Goal: Task Accomplishment & Management: Use online tool/utility

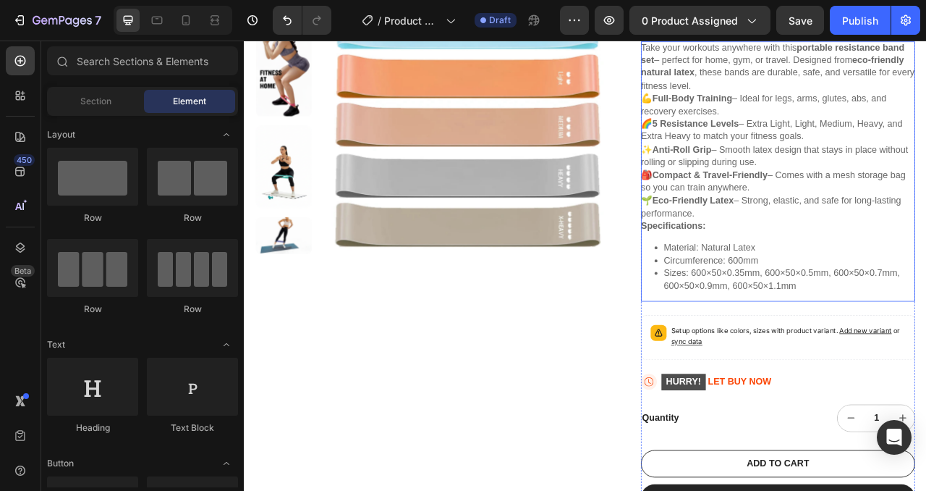
scroll to position [311, 0]
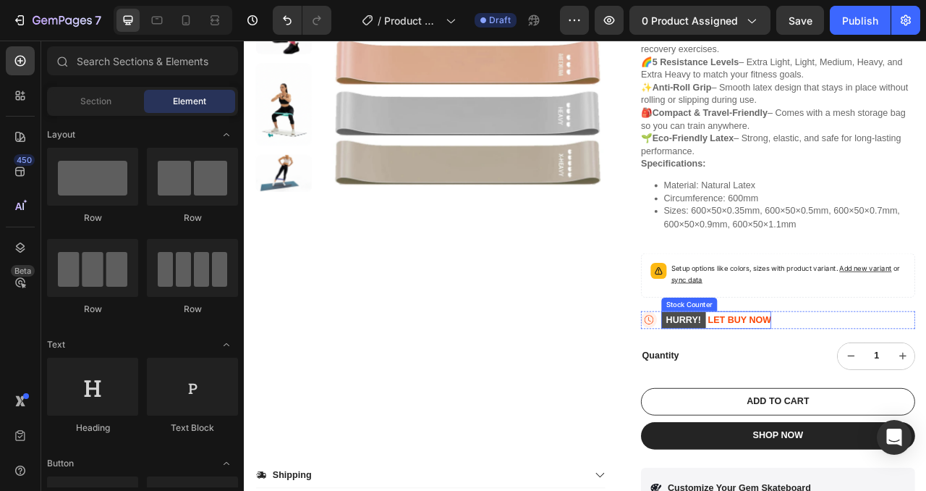
click at [822, 393] on mark "HURRY!" at bounding box center [803, 396] width 56 height 21
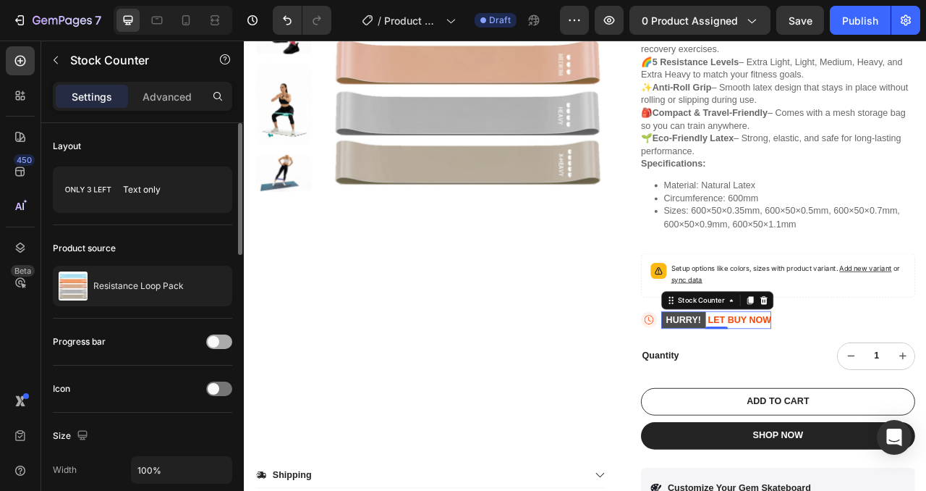
click at [216, 342] on span at bounding box center [214, 342] width 12 height 12
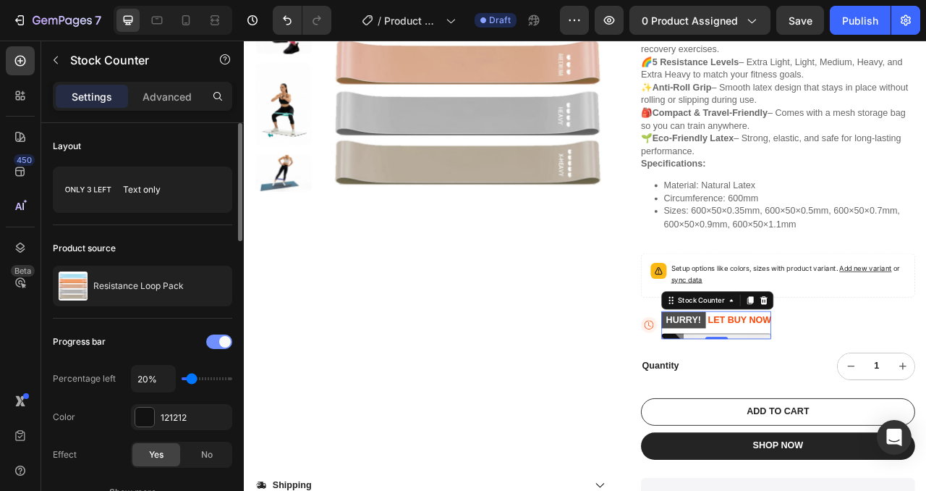
click at [221, 343] on span at bounding box center [225, 342] width 12 height 12
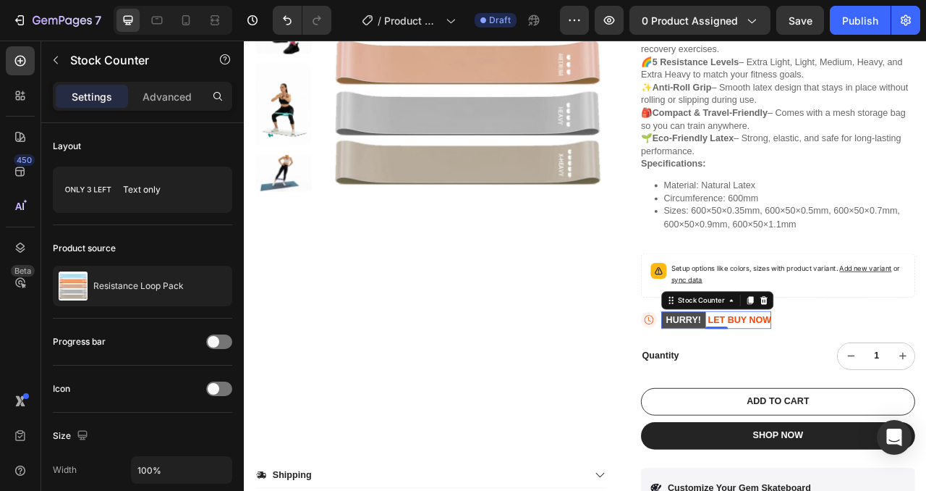
click at [813, 392] on mark "HURRY!" at bounding box center [803, 396] width 56 height 21
click at [761, 397] on icon at bounding box center [759, 396] width 20 height 20
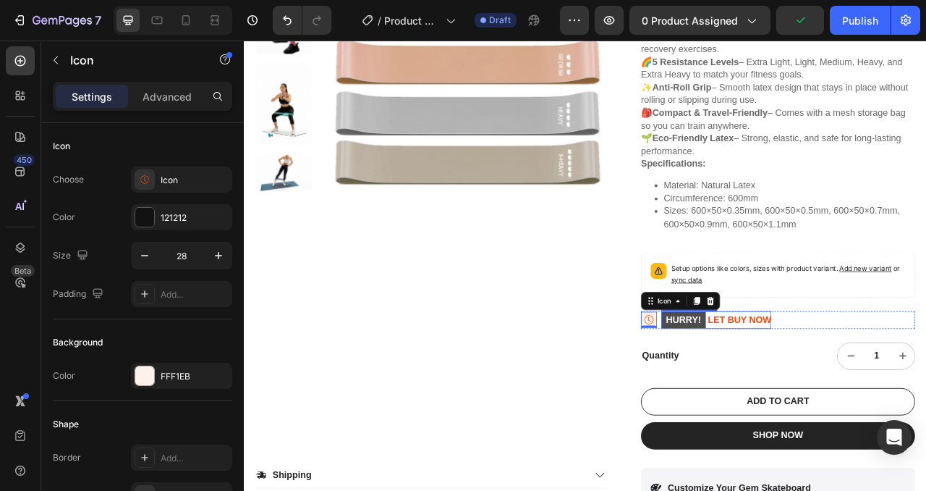
click at [799, 397] on mark "HURRY!" at bounding box center [803, 396] width 56 height 21
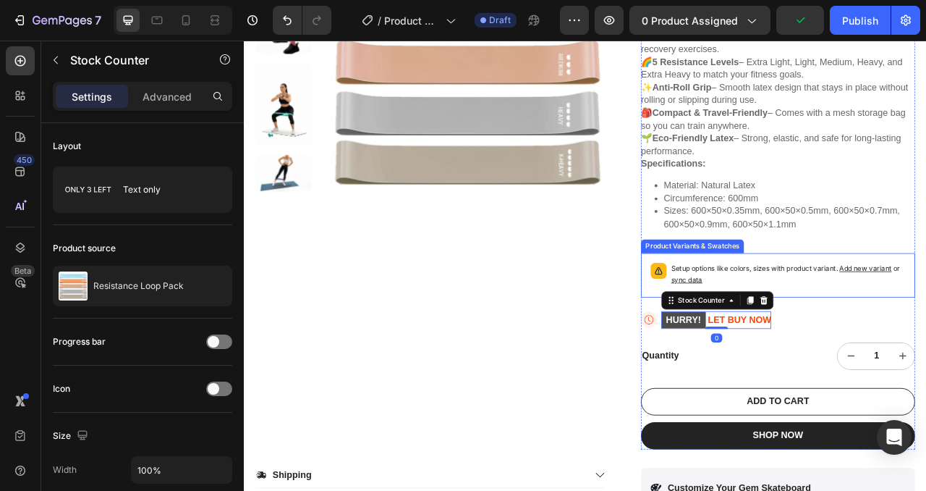
click at [926, 337] on p "Setup options like colors, sizes with product variant. Add new variant or sync …" at bounding box center [937, 338] width 298 height 29
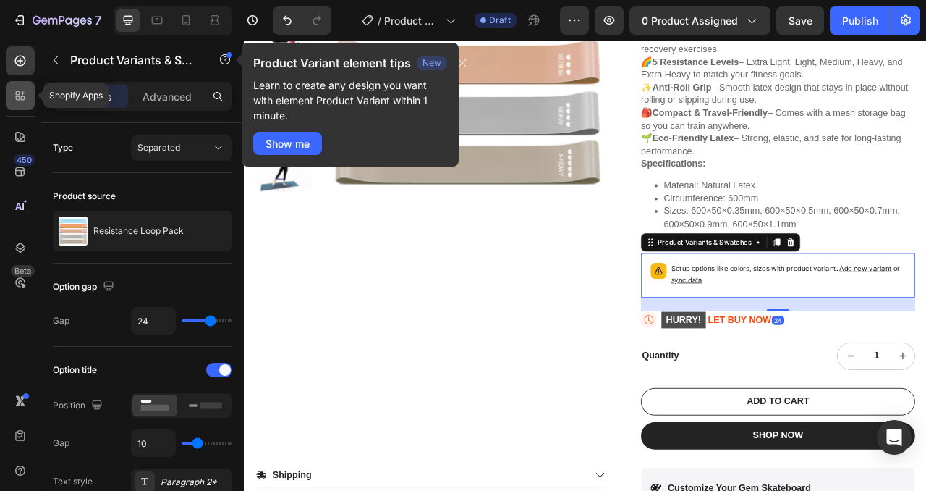
click at [22, 92] on icon at bounding box center [23, 93] width 4 height 4
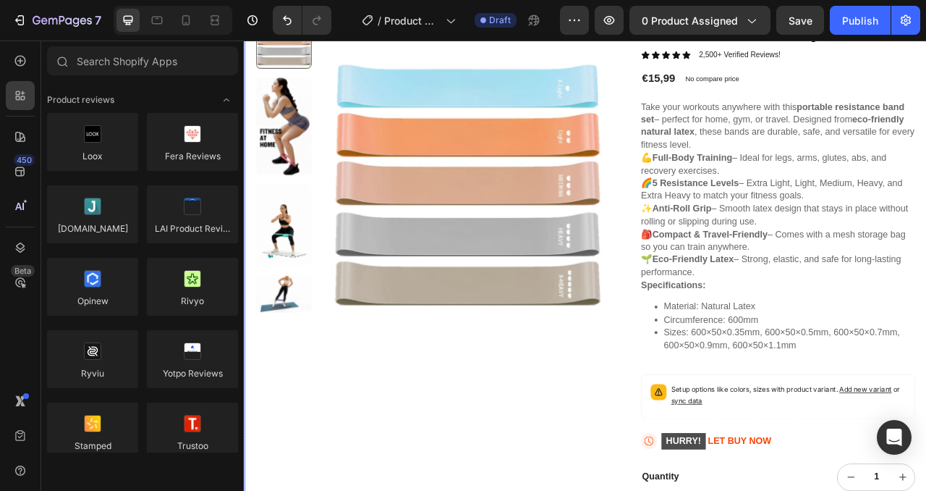
scroll to position [0, 0]
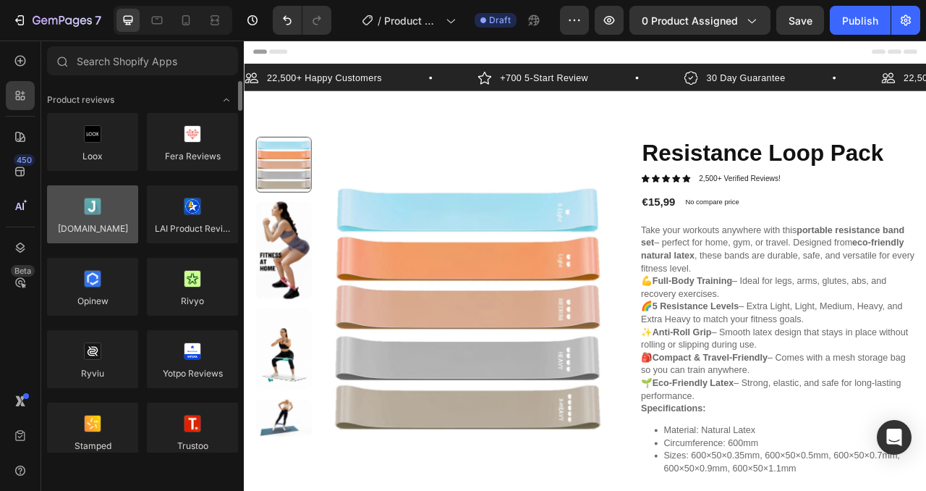
click at [102, 208] on div at bounding box center [92, 214] width 91 height 58
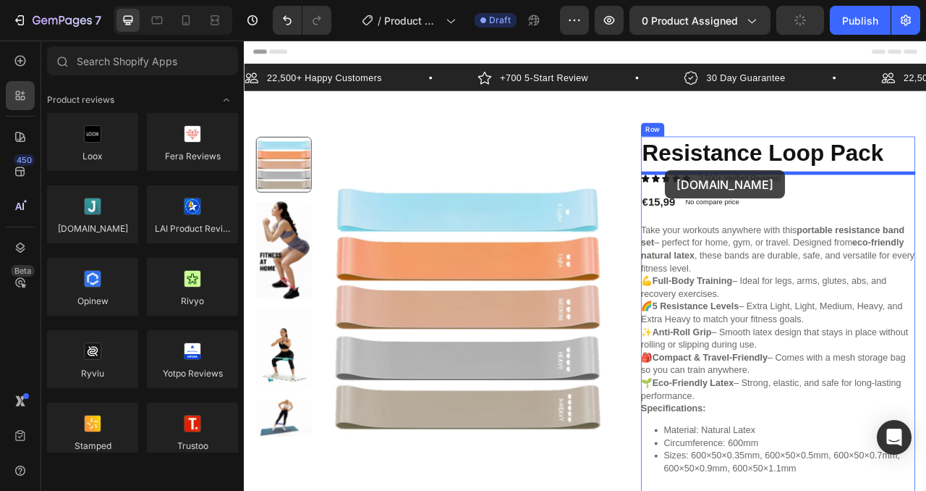
drag, startPoint x: 337, startPoint y: 259, endPoint x: 780, endPoint y: 206, distance: 446.2
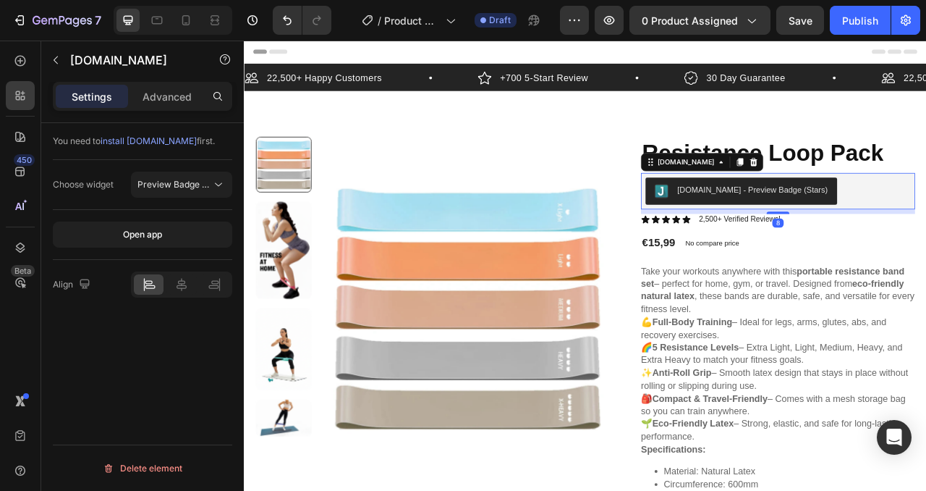
drag, startPoint x: 995, startPoint y: 228, endPoint x: 961, endPoint y: 315, distance: 93.3
click at [926, 228] on div "[DOMAIN_NAME] - Preview Badge (Stars)" at bounding box center [923, 232] width 337 height 35
click at [851, 269] on p "2,500+ Verified Reviews!" at bounding box center [875, 269] width 104 height 12
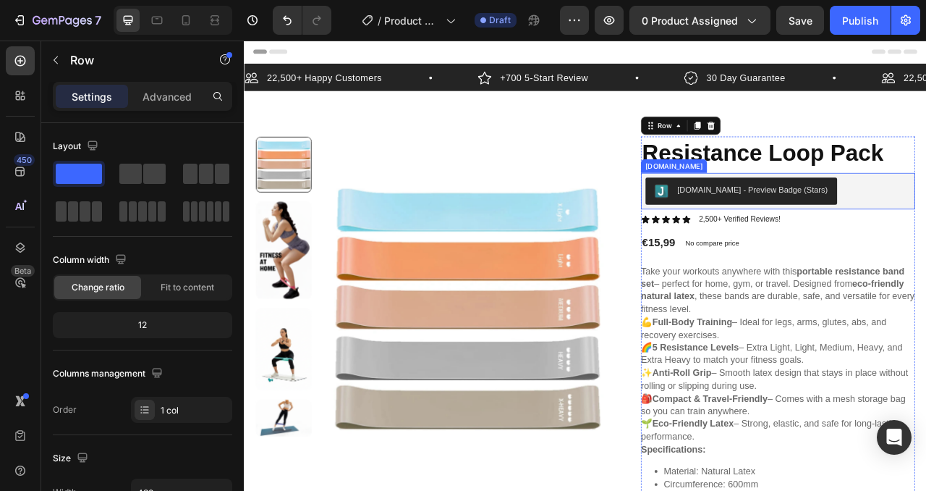
click at [926, 240] on div "[DOMAIN_NAME] - Preview Badge (Stars)" at bounding box center [923, 232] width 337 height 35
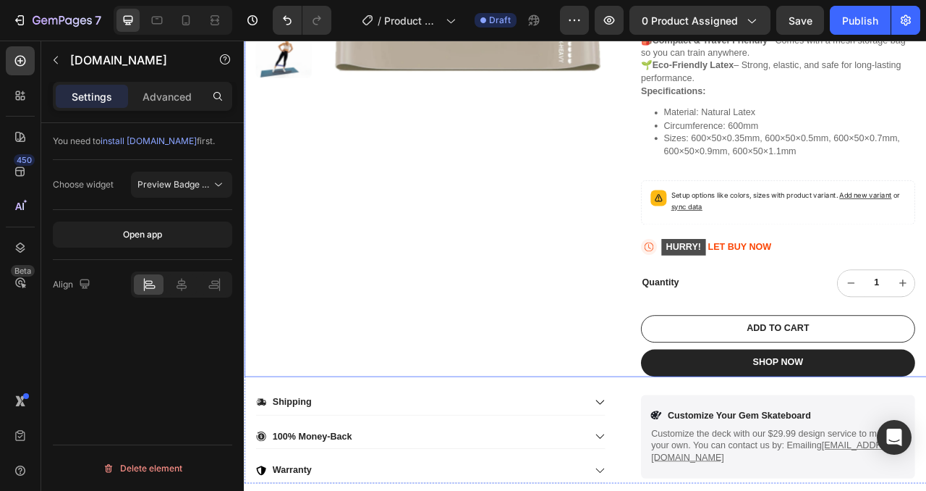
scroll to position [570, 0]
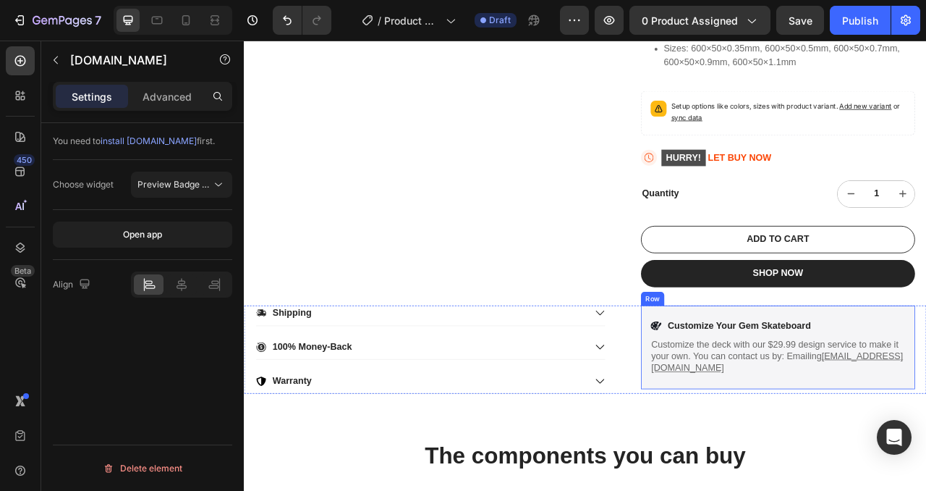
click at [926, 476] on div "Icon Customize Your Gem Skateboard Text Block Row Customize the deck with our $…" at bounding box center [923, 431] width 349 height 106
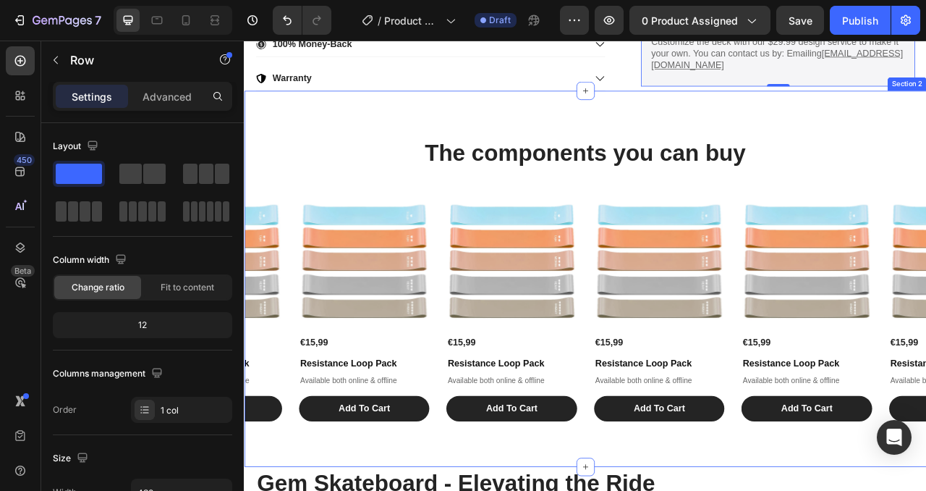
scroll to position [961, 0]
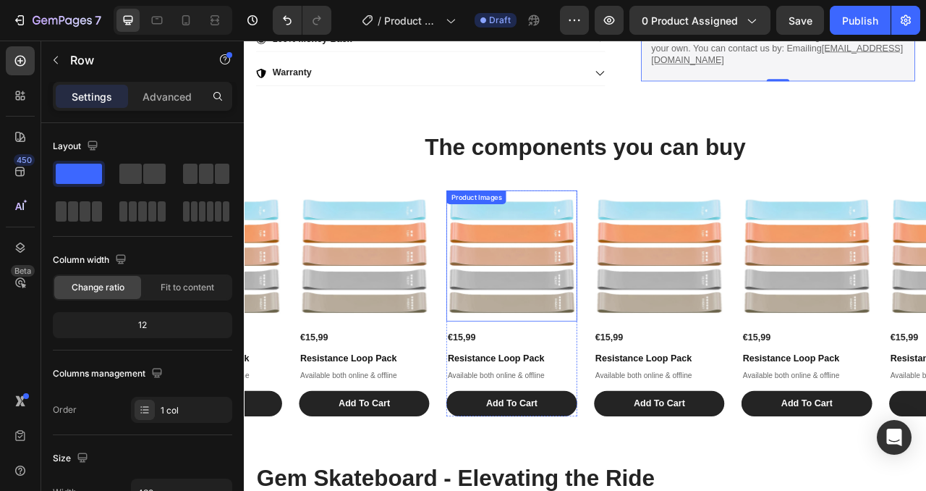
click at [643, 349] on img at bounding box center [584, 315] width 166 height 166
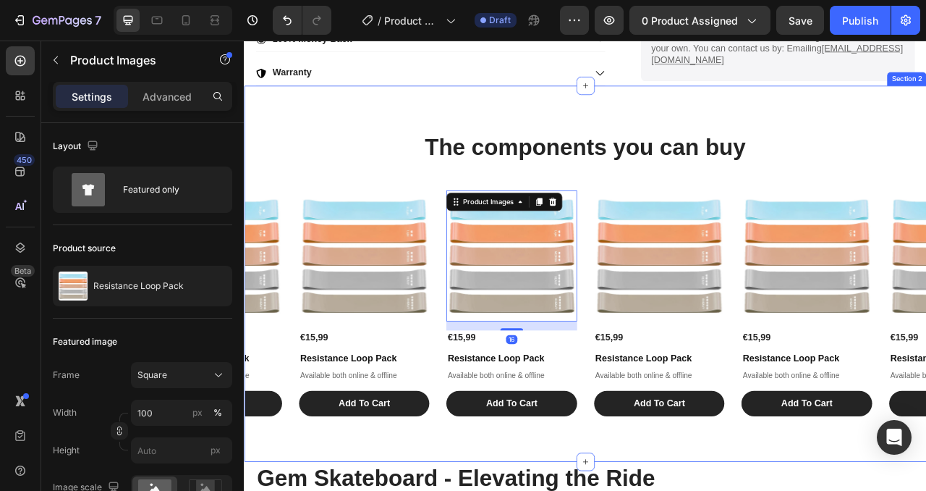
click at [558, 213] on div "The components you can buy Heading Product Images €15,99 Product Price Product …" at bounding box center [678, 337] width 869 height 363
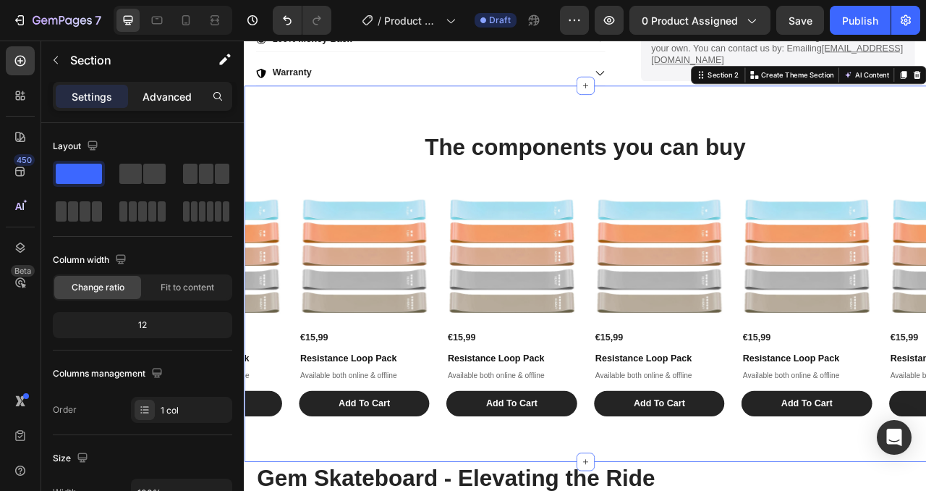
click at [148, 87] on div "Advanced" at bounding box center [167, 96] width 72 height 23
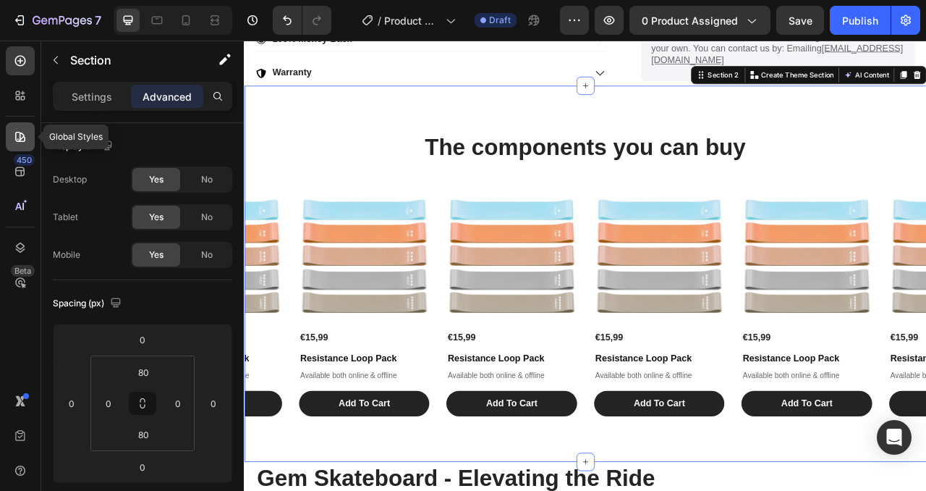
click at [16, 140] on icon at bounding box center [20, 137] width 10 height 10
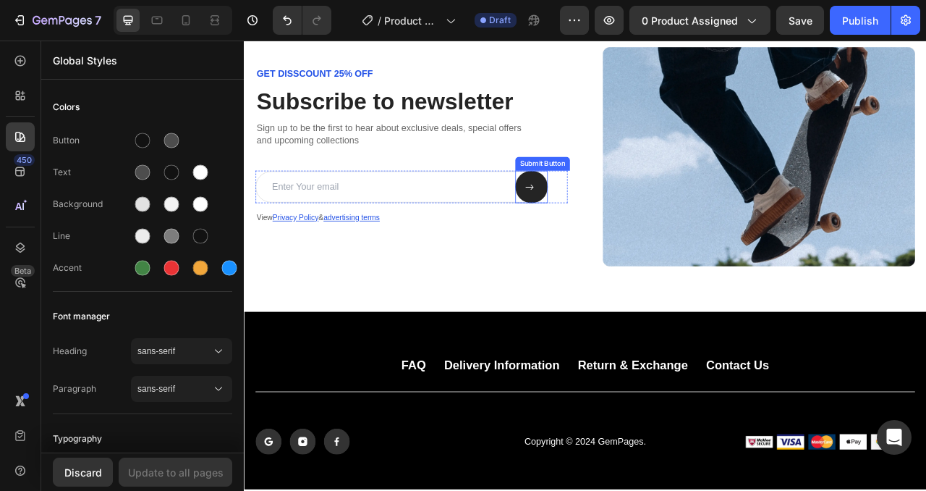
scroll to position [3652, 0]
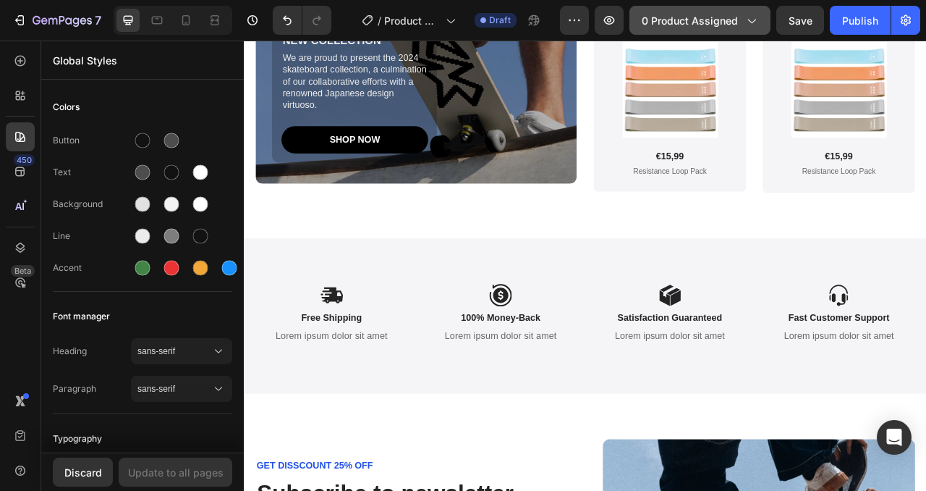
click at [691, 20] on span "0 product assigned" at bounding box center [690, 20] width 96 height 15
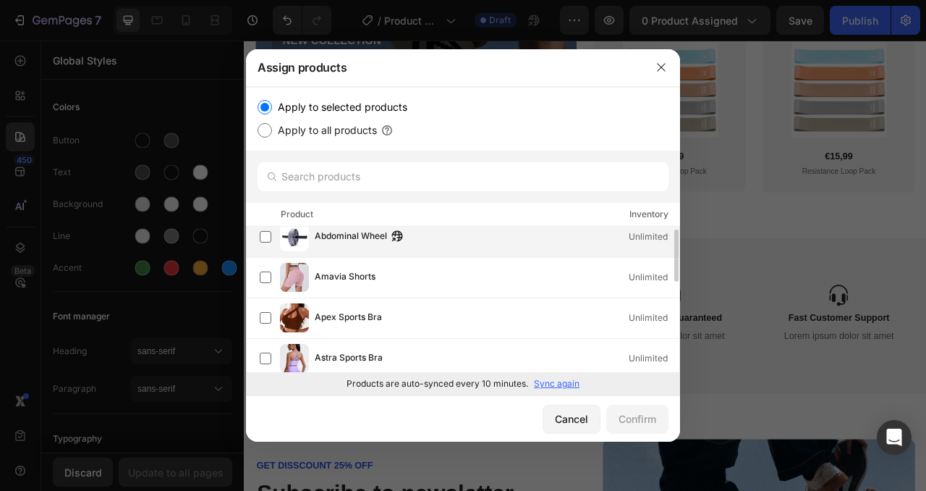
scroll to position [0, 0]
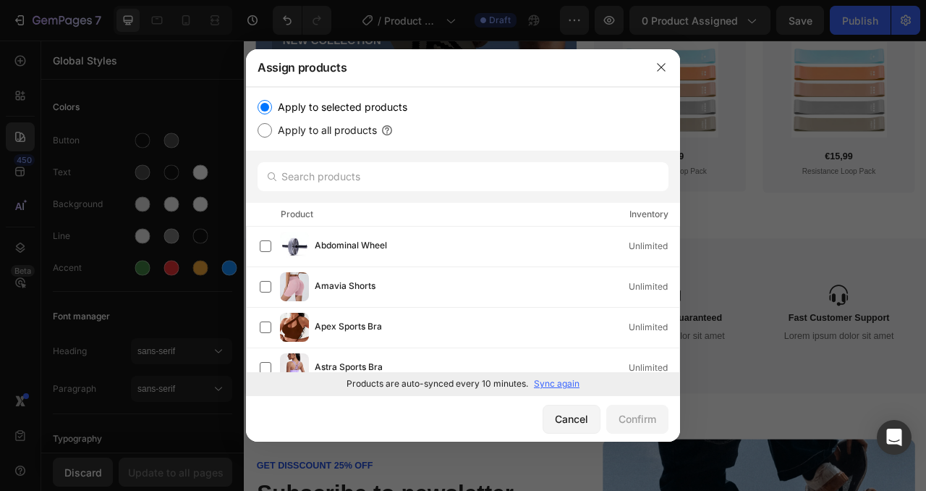
click at [269, 130] on input "Apply to all products" at bounding box center [265, 130] width 14 height 14
radio input "true"
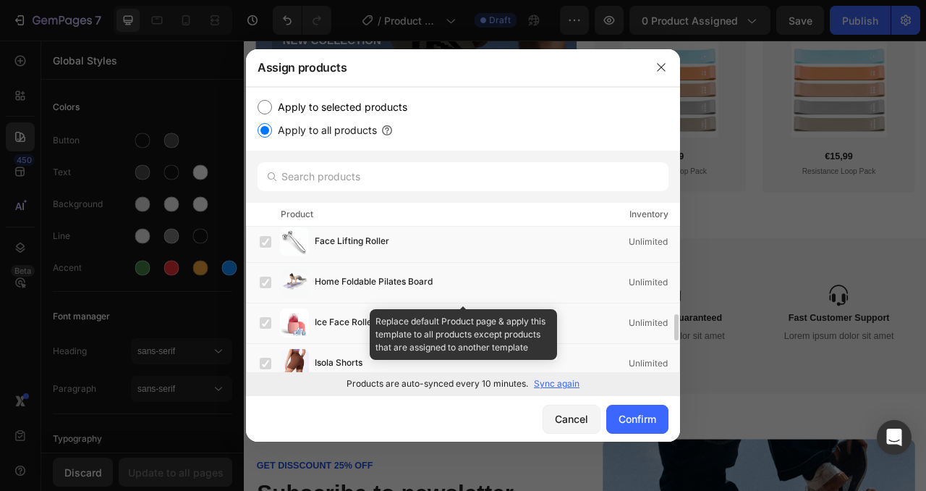
scroll to position [374, 0]
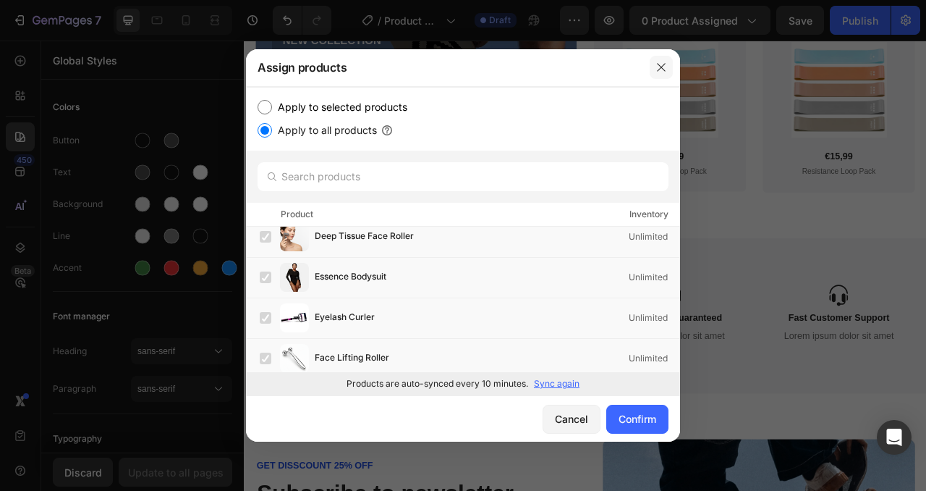
click at [659, 73] on button "button" at bounding box center [661, 67] width 23 height 23
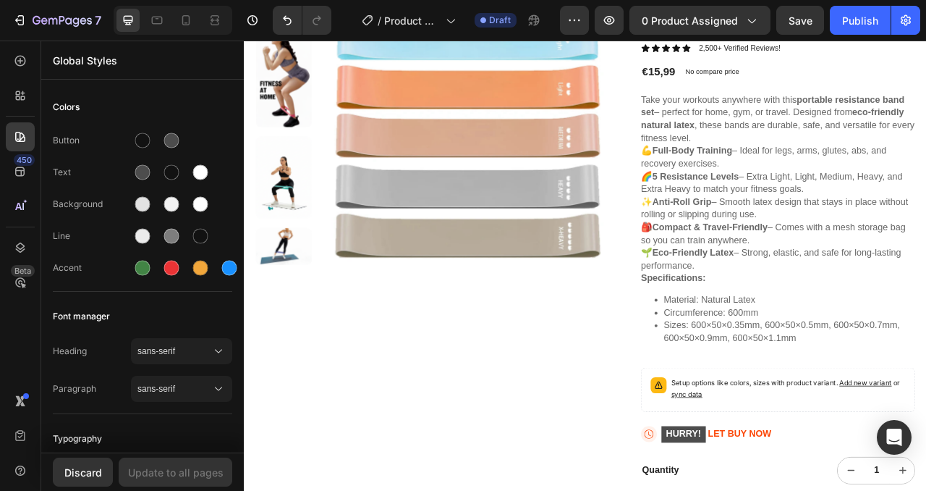
scroll to position [213, 0]
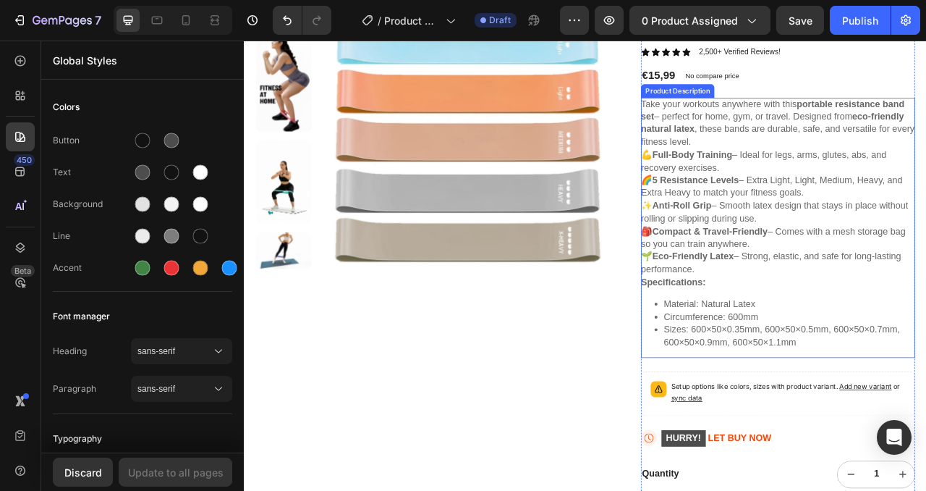
click at [843, 168] on div "Take your workouts anywhere with this portable resistance band set – perfect fo…" at bounding box center [923, 279] width 349 height 331
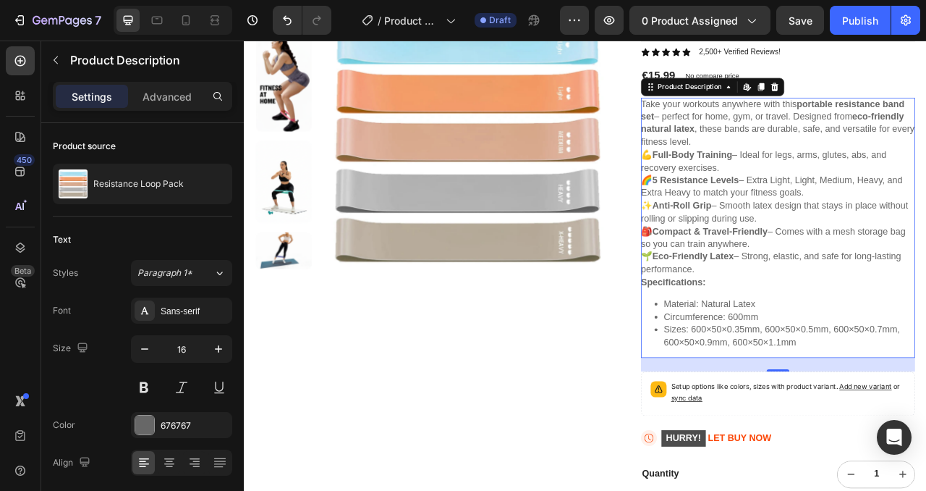
click at [875, 227] on p "💪 Full-Body Training – Ideal for legs, arms, glutes, abs, and recovery exercise…" at bounding box center [919, 259] width 340 height 159
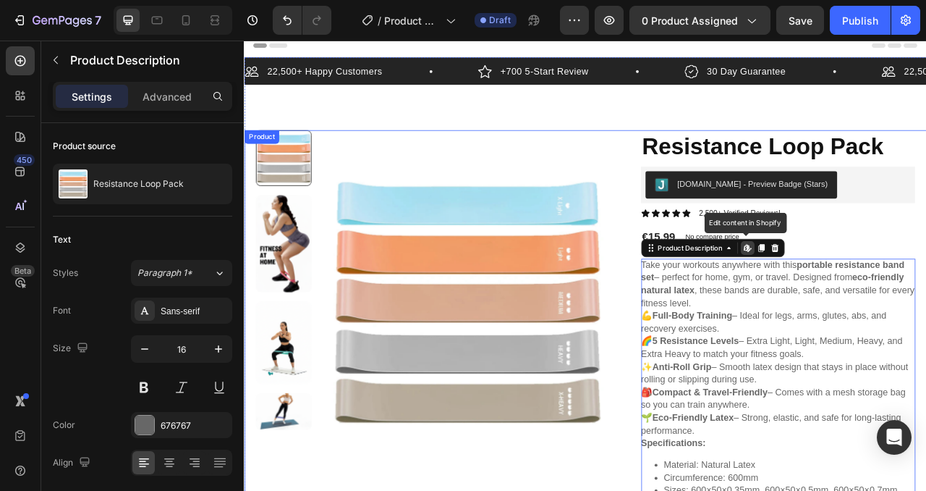
scroll to position [0, 0]
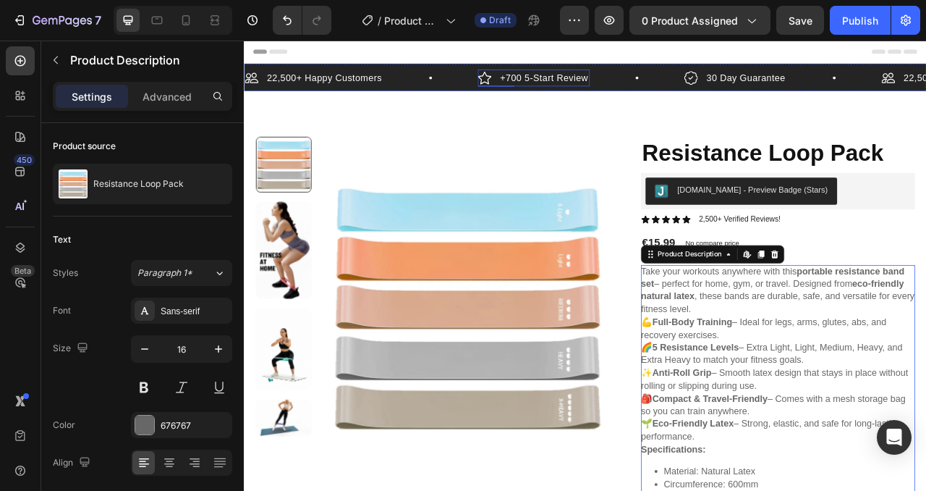
click at [624, 88] on p "+700 5-Start Review" at bounding box center [626, 88] width 112 height 17
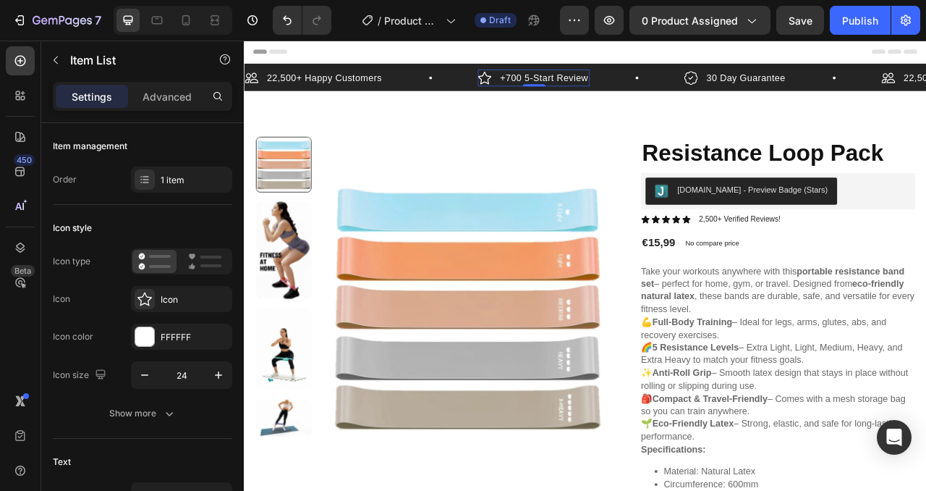
click at [295, 51] on span "Header" at bounding box center [287, 55] width 32 height 14
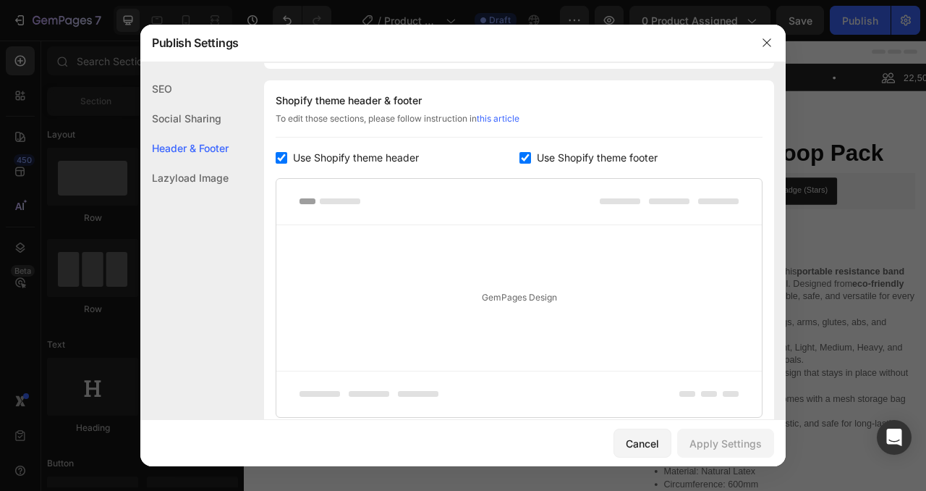
scroll to position [211, 0]
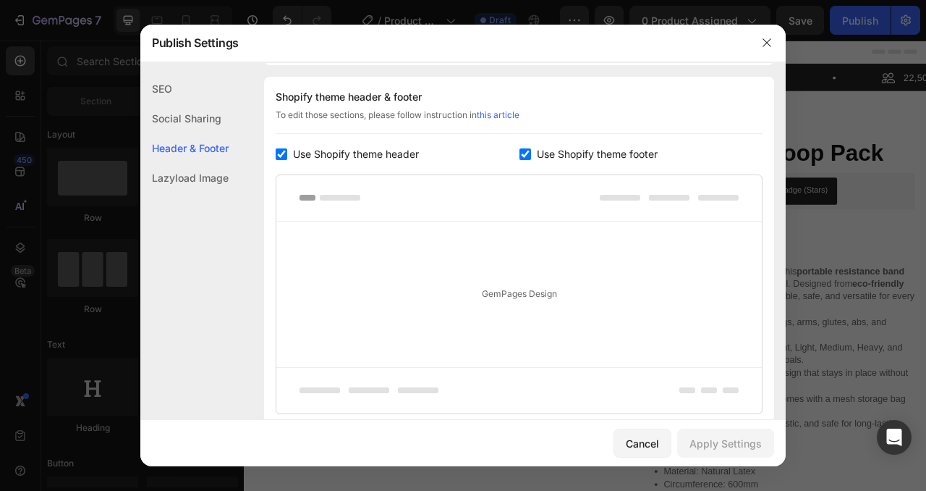
click at [375, 187] on div at bounding box center [519, 198] width 486 height 46
click at [216, 174] on div "Lazyload Image" at bounding box center [184, 178] width 88 height 30
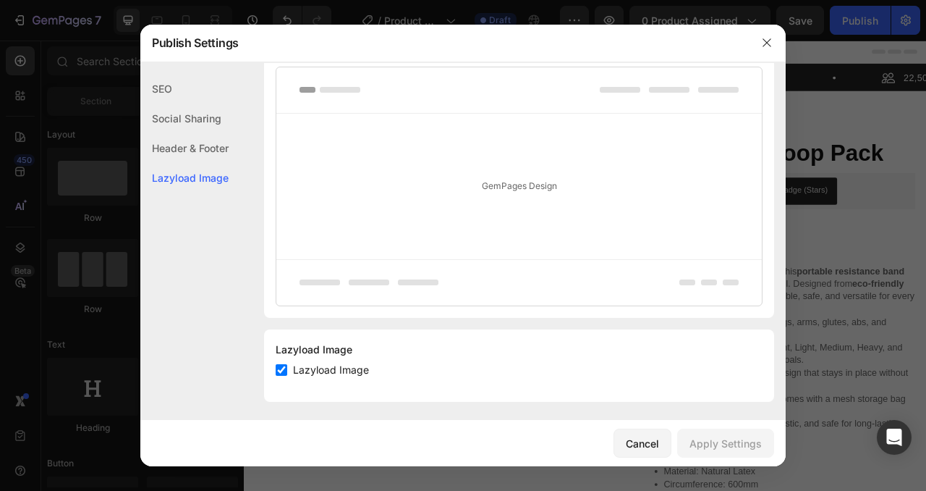
scroll to position [324, 0]
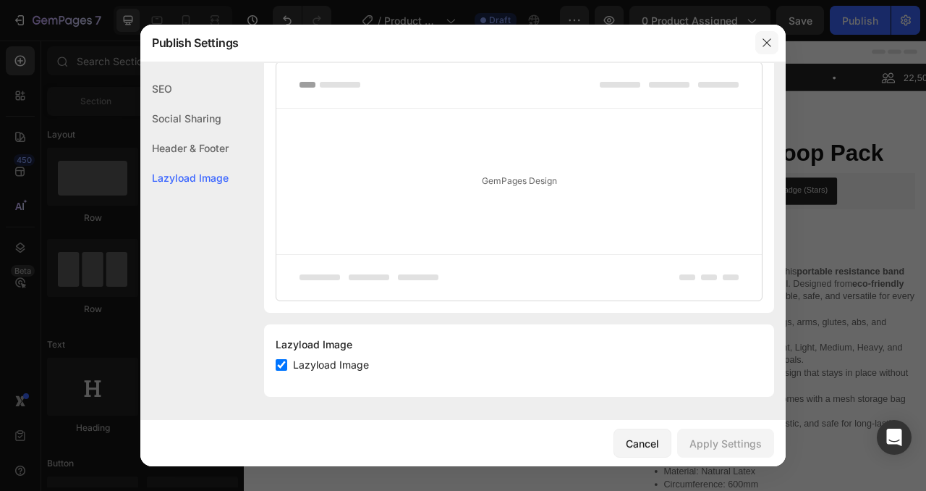
click at [765, 48] on button "button" at bounding box center [767, 42] width 23 height 23
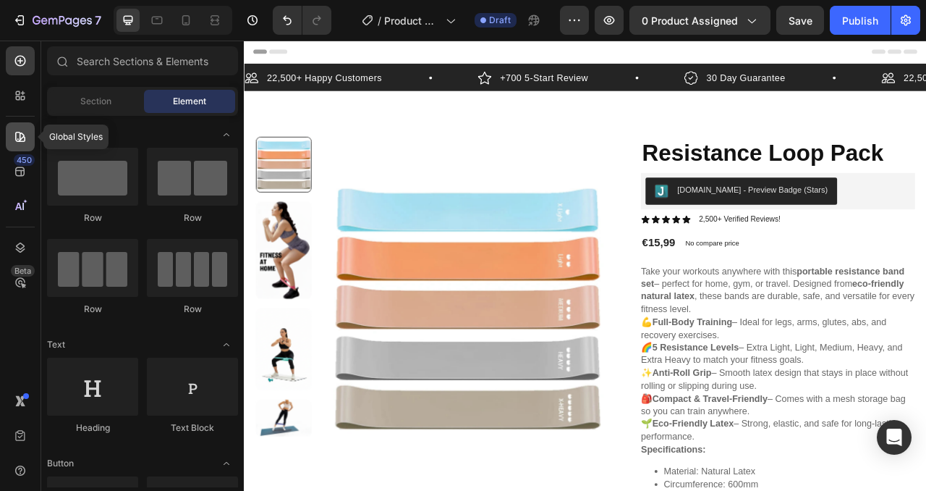
click at [12, 143] on div at bounding box center [20, 136] width 29 height 29
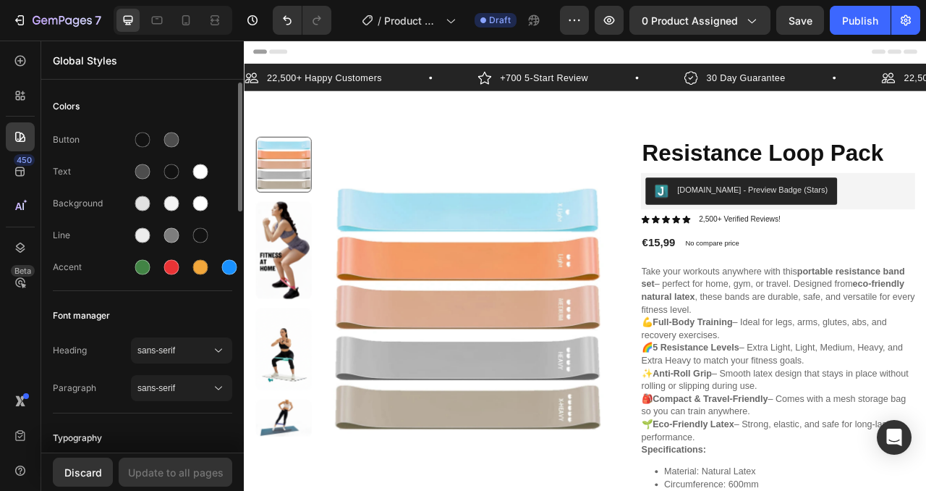
scroll to position [94, 0]
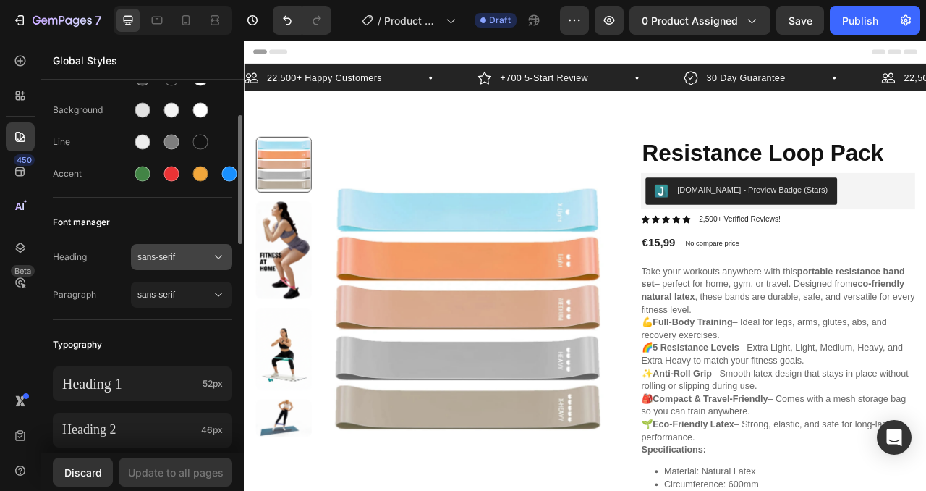
click at [185, 252] on span "sans-serif" at bounding box center [175, 256] width 74 height 13
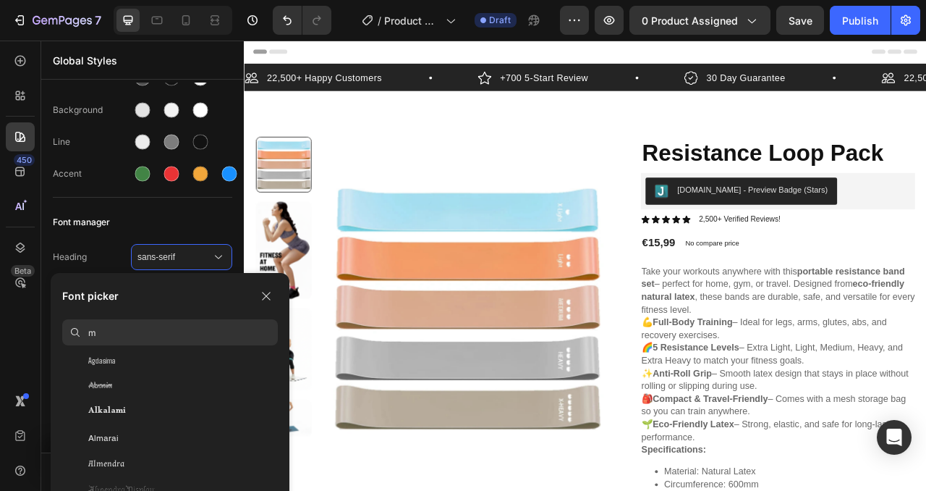
scroll to position [0, 0]
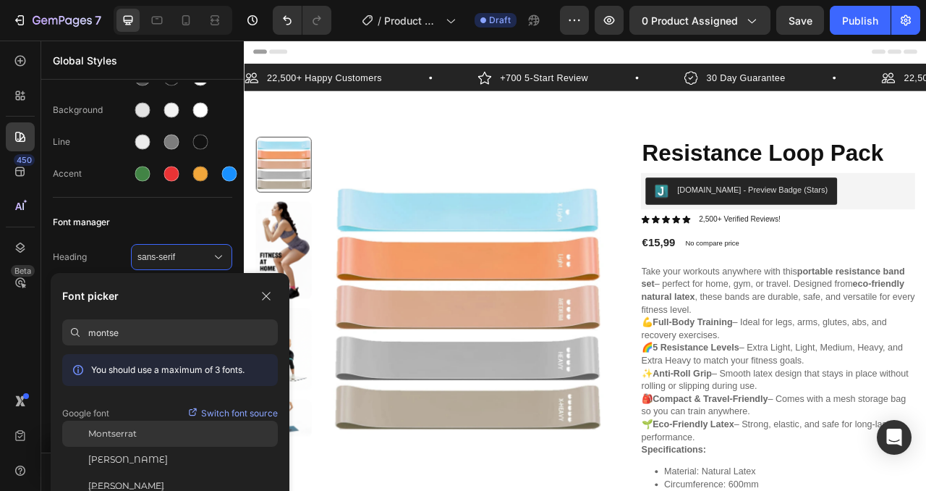
type input "montse"
click at [143, 434] on div "Montserrat" at bounding box center [183, 433] width 190 height 13
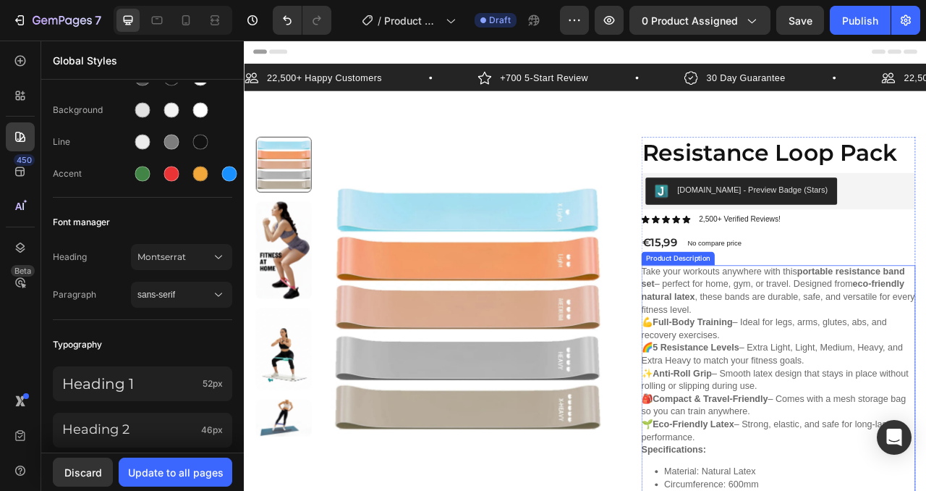
click at [886, 374] on div "Take your workouts anywhere with this portable resistance band set – perfect fo…" at bounding box center [923, 491] width 349 height 331
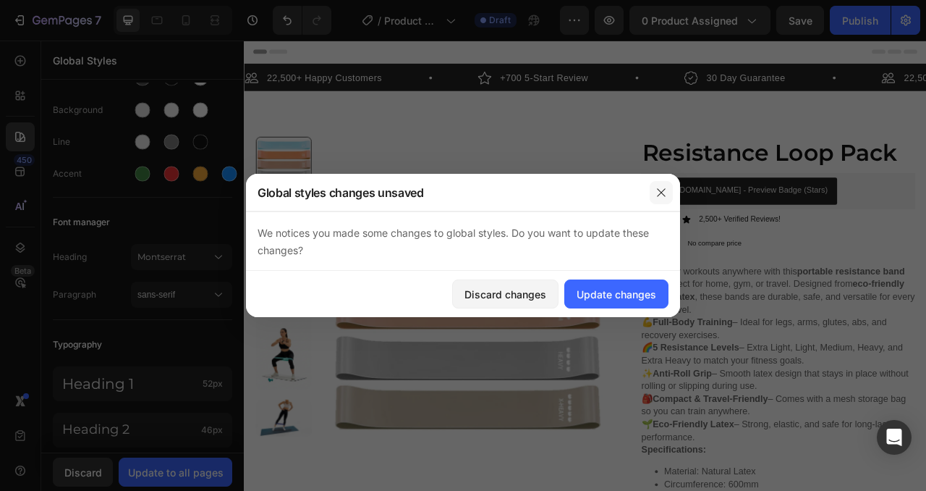
click at [658, 198] on button "button" at bounding box center [661, 192] width 23 height 23
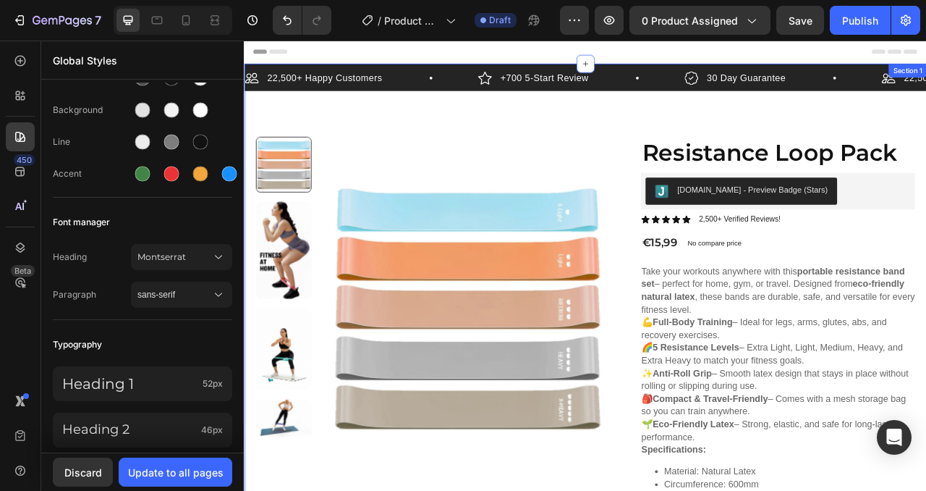
scroll to position [140, 0]
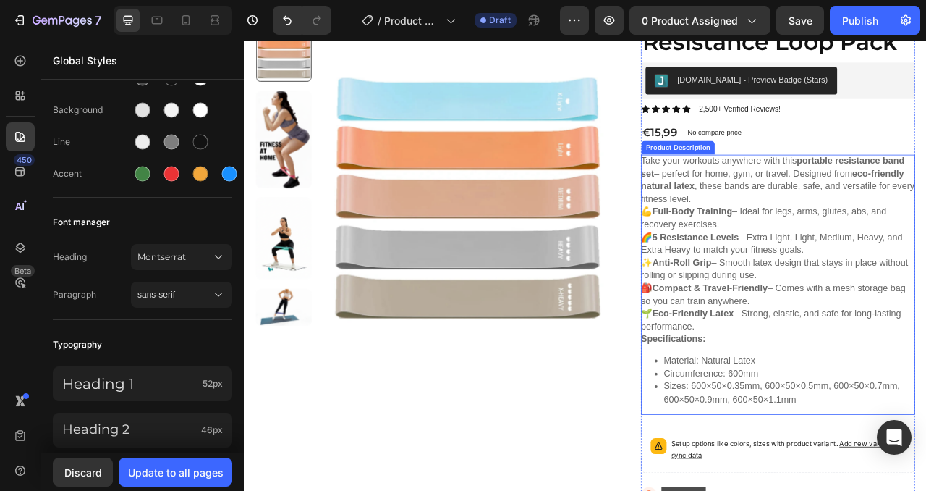
click at [842, 373] on p "💪 Full-Body Training – Ideal for legs, arms, glutes, abs, and recovery exercise…" at bounding box center [919, 331] width 340 height 159
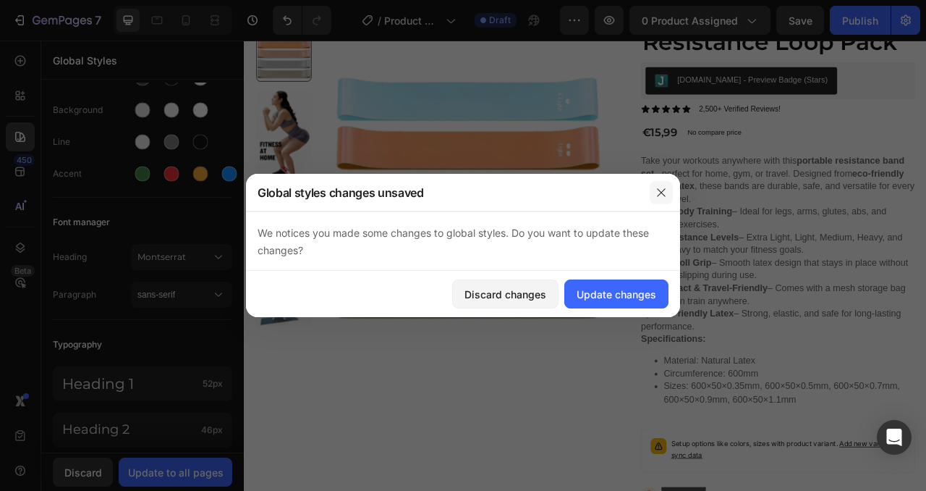
click at [659, 192] on icon "button" at bounding box center [662, 193] width 12 height 12
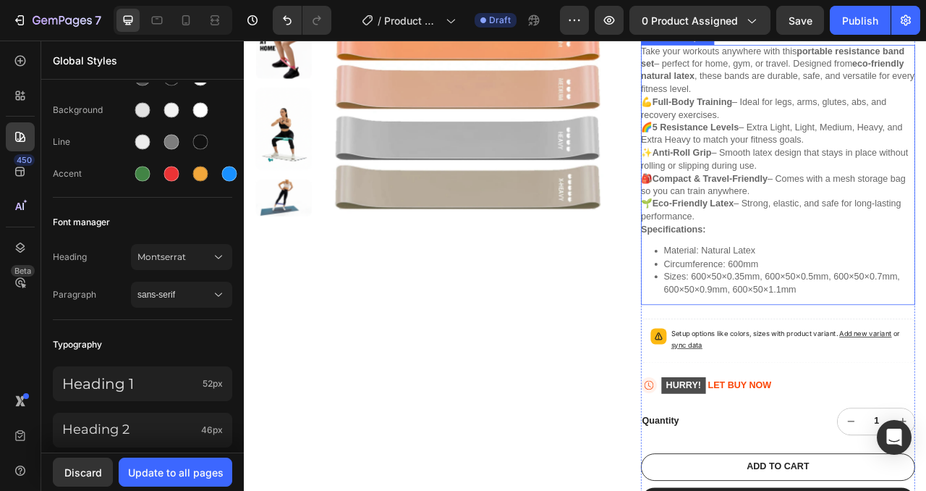
scroll to position [281, 0]
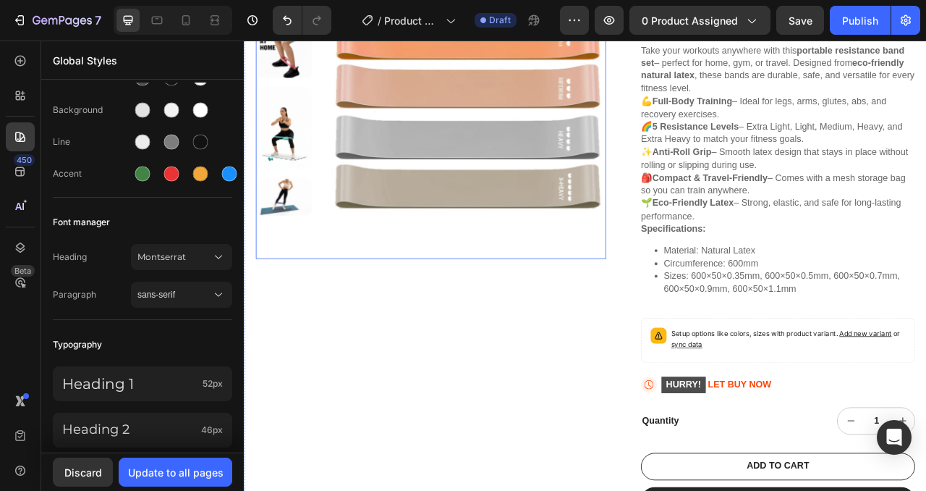
click at [285, 145] on img at bounding box center [293, 152] width 71 height 105
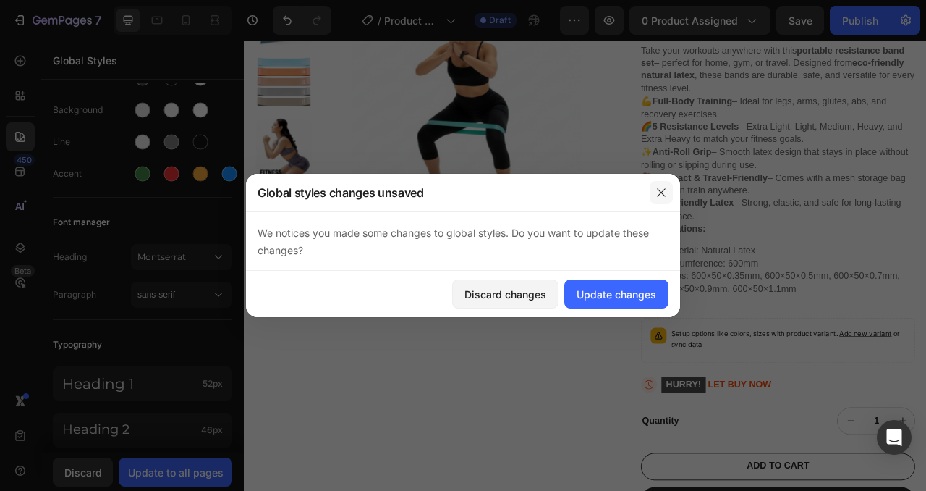
click at [663, 198] on button "button" at bounding box center [661, 192] width 23 height 23
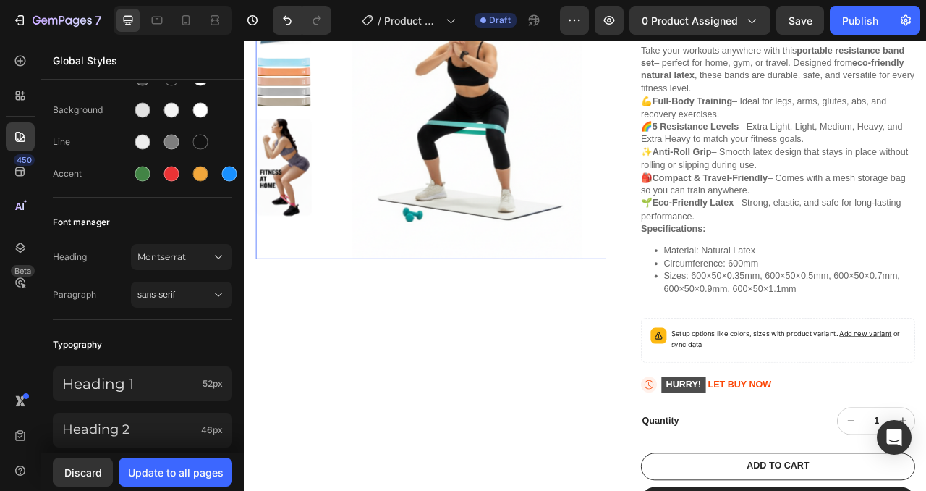
click at [507, 209] on img at bounding box center [527, 100] width 353 height 436
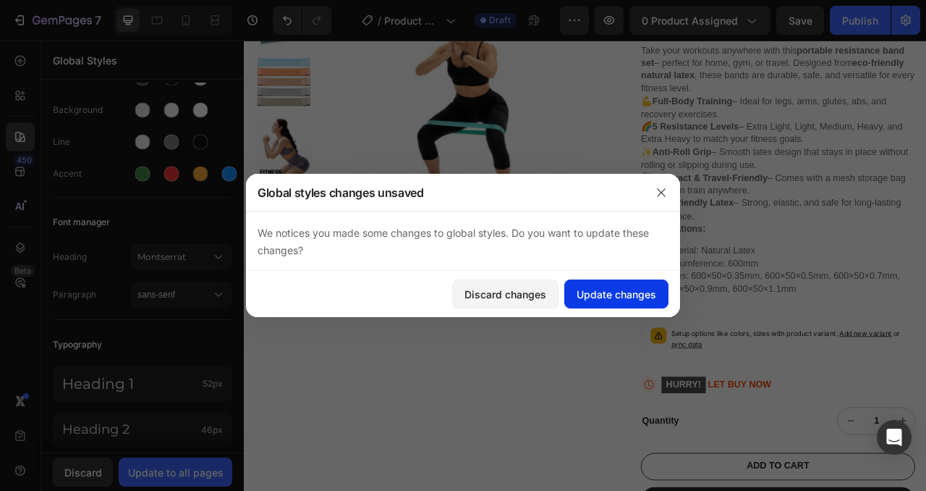
click at [621, 283] on button "Update changes" at bounding box center [617, 293] width 104 height 29
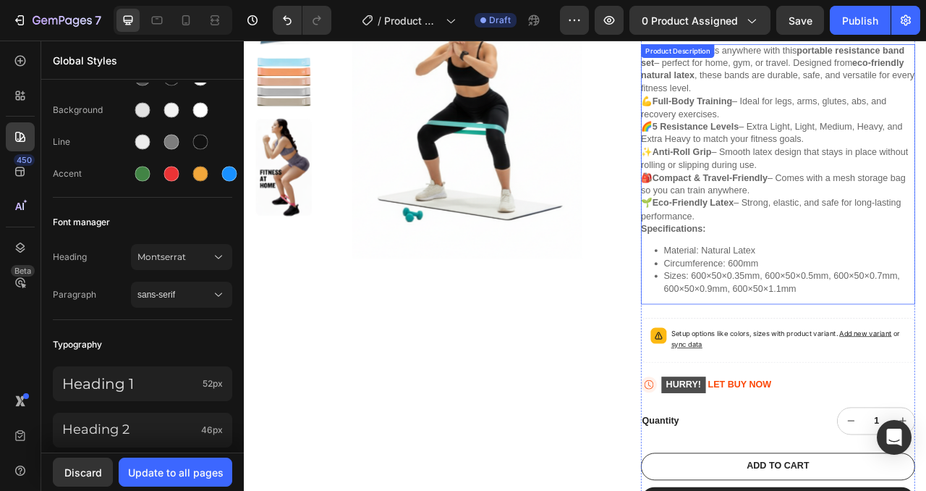
click at [795, 205] on p "💪 Full-Body Training – Ideal for legs, arms, glutes, abs, and recovery exercise…" at bounding box center [919, 190] width 340 height 159
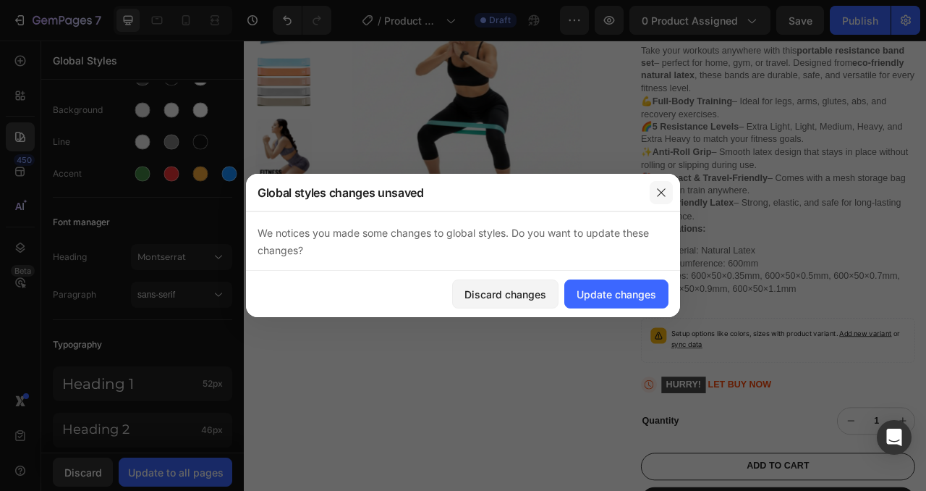
click at [659, 191] on icon "button" at bounding box center [662, 193] width 12 height 12
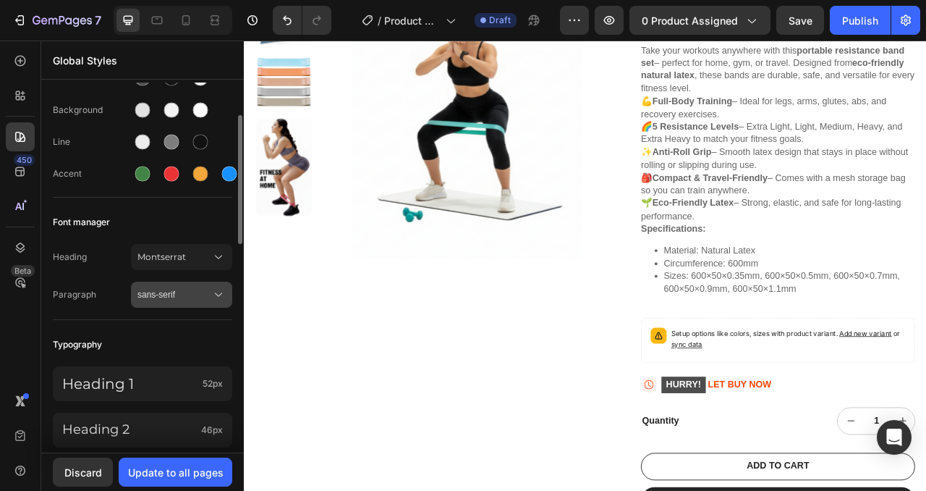
click at [156, 293] on span "sans-serif" at bounding box center [175, 294] width 74 height 13
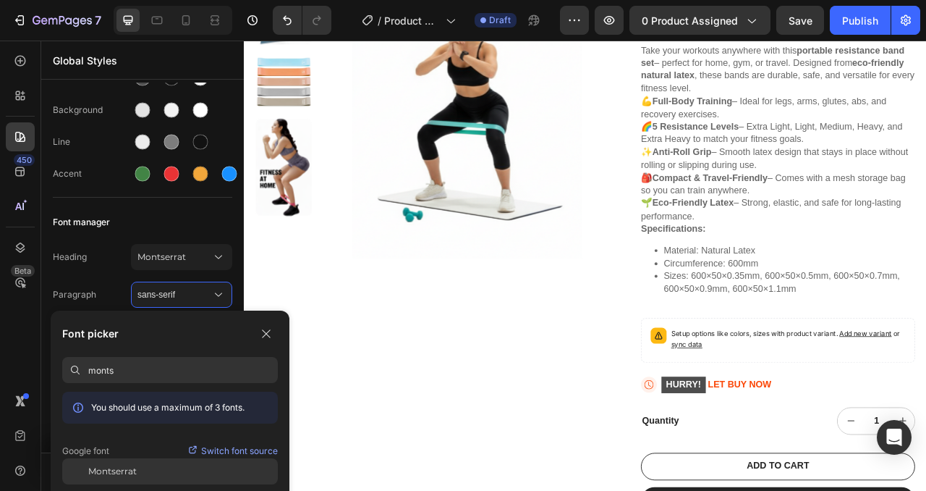
type input "monts"
click at [133, 466] on span "Montserrat" at bounding box center [112, 471] width 48 height 13
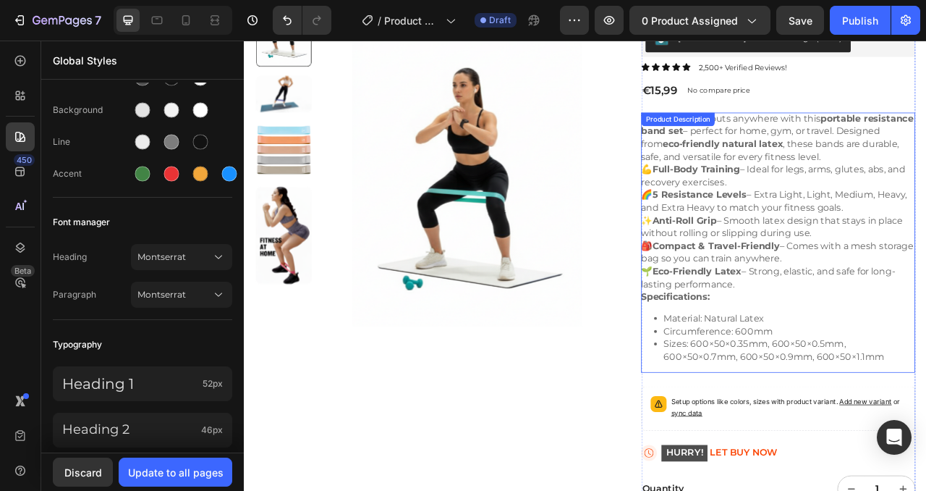
scroll to position [183, 0]
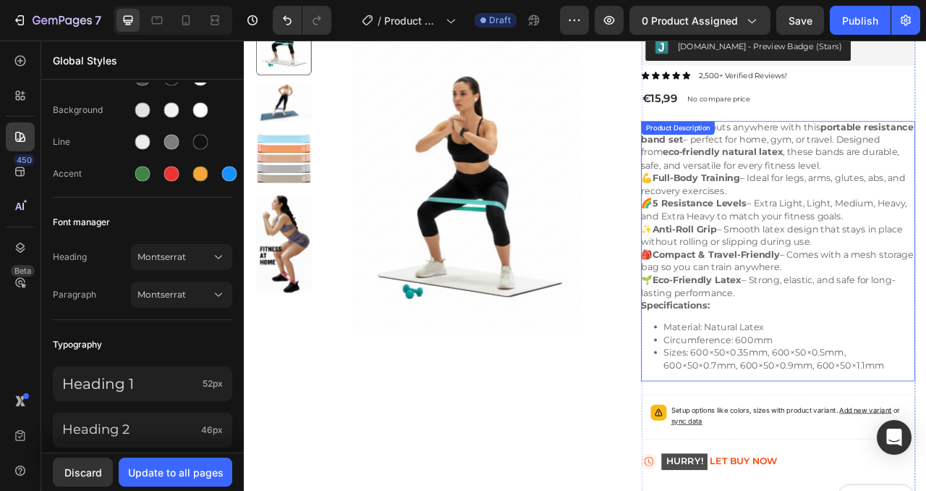
click at [899, 253] on p "💪 Full-Body Training – Ideal for legs, arms, glutes, abs, and recovery exercise…" at bounding box center [922, 288] width 347 height 160
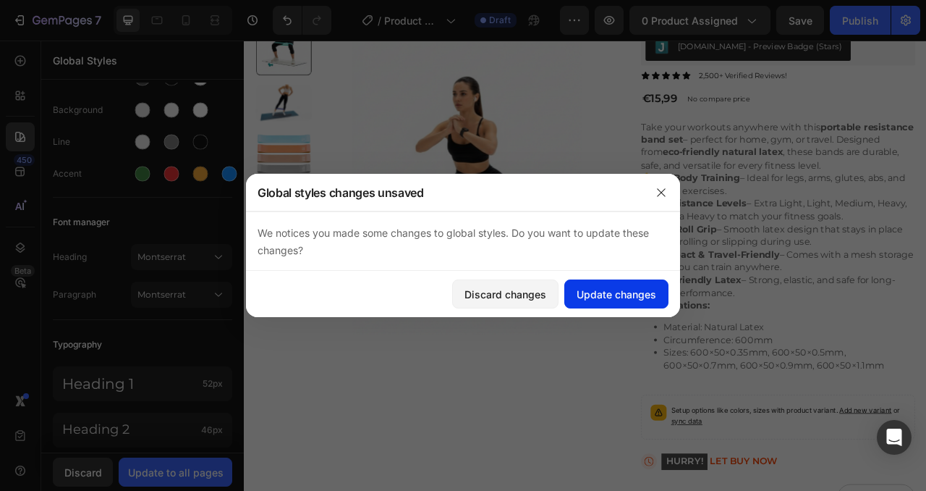
click at [627, 291] on div "Update changes" at bounding box center [617, 294] width 80 height 15
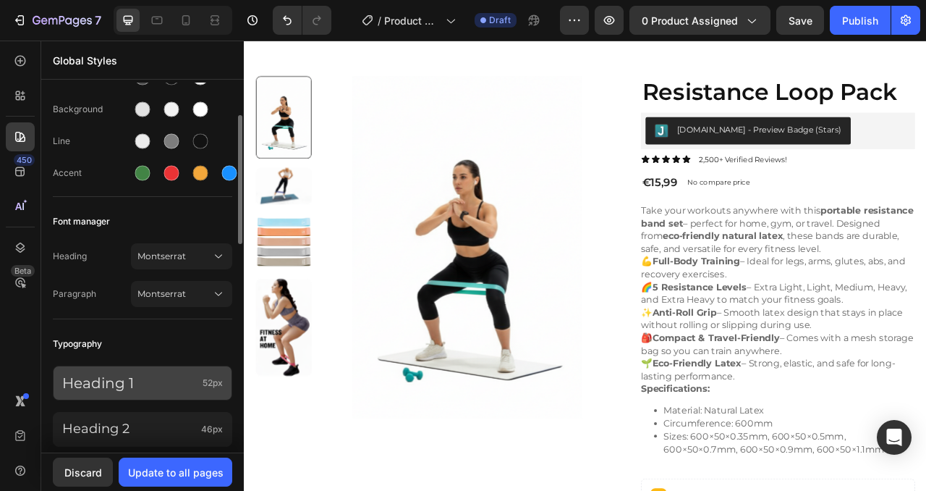
scroll to position [250, 0]
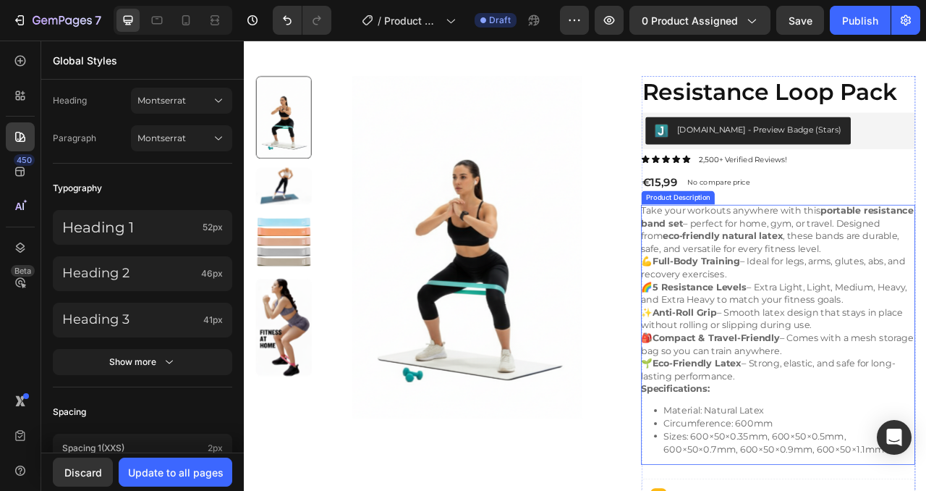
click at [926, 282] on p "Take your workouts anywhere with this portable resistance band set – perfect fo…" at bounding box center [922, 281] width 347 height 62
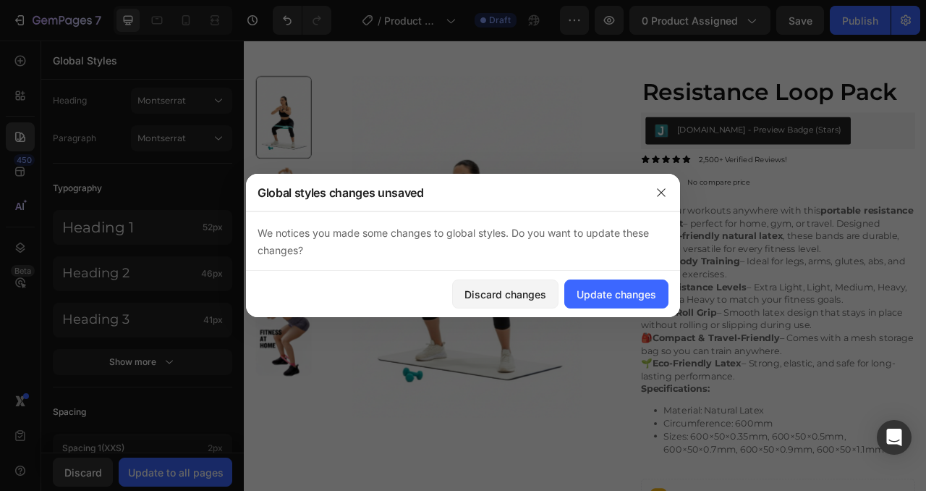
click at [627, 277] on div "Discard changes Update changes" at bounding box center [463, 294] width 434 height 46
click at [620, 287] on div "Update changes" at bounding box center [617, 294] width 80 height 15
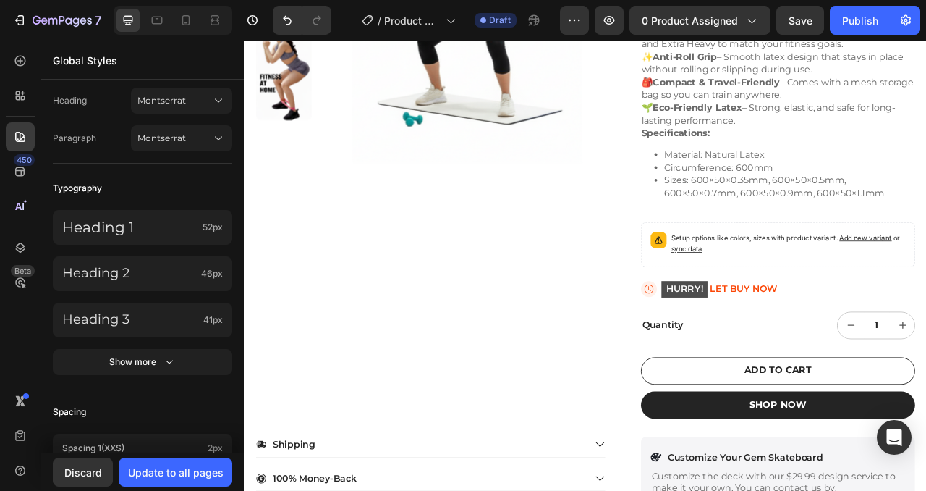
scroll to position [581, 0]
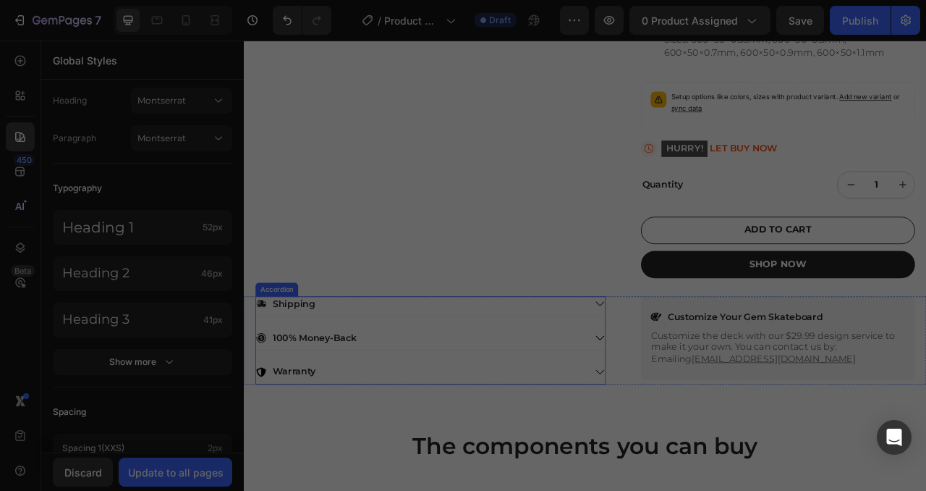
click at [675, 371] on div "Shipping" at bounding box center [469, 376] width 420 height 20
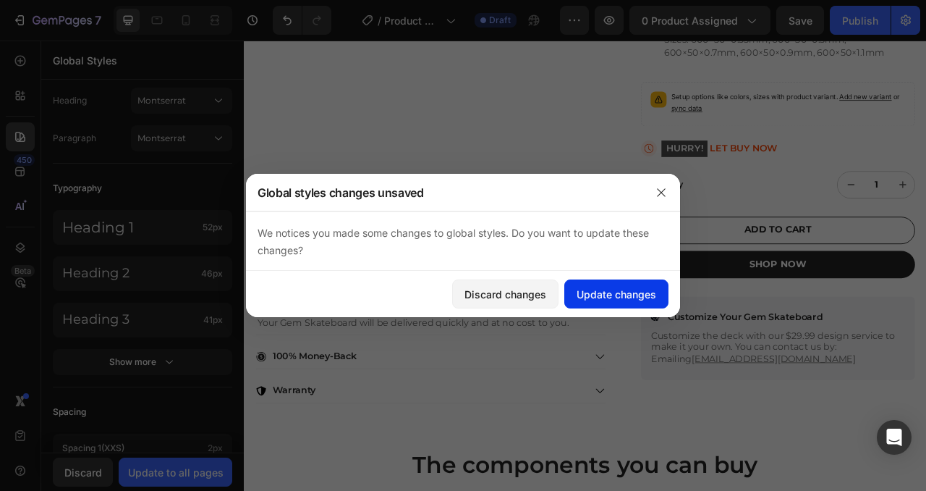
click at [622, 281] on button "Update changes" at bounding box center [617, 293] width 104 height 29
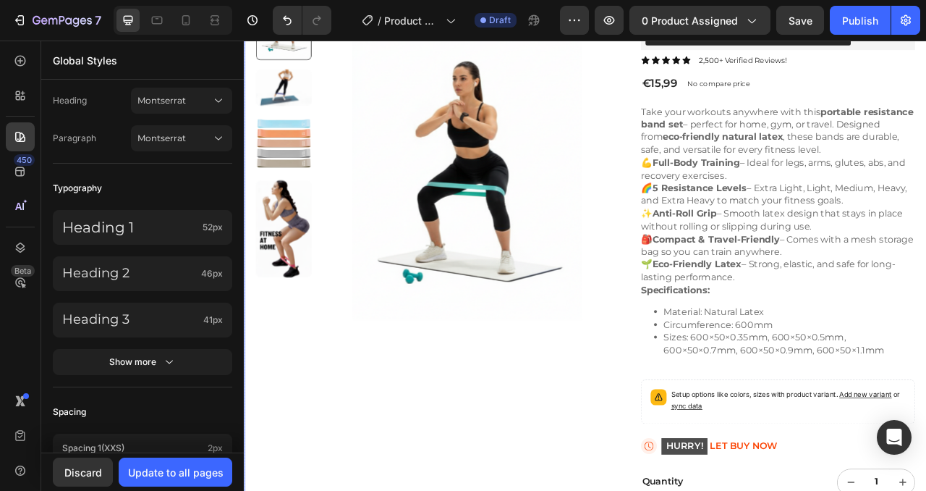
scroll to position [161, 0]
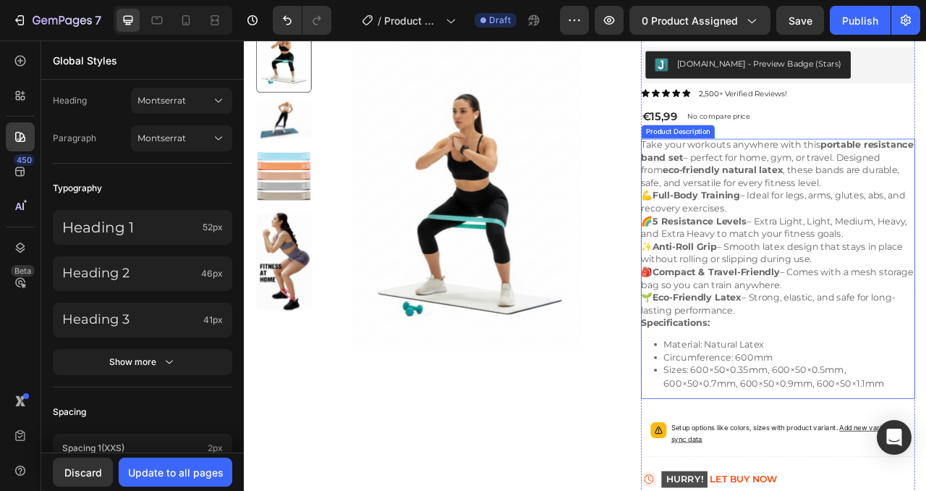
click at [926, 275] on p "💪 Full-Body Training – Ideal for legs, arms, glutes, abs, and recovery exercise…" at bounding box center [922, 311] width 347 height 160
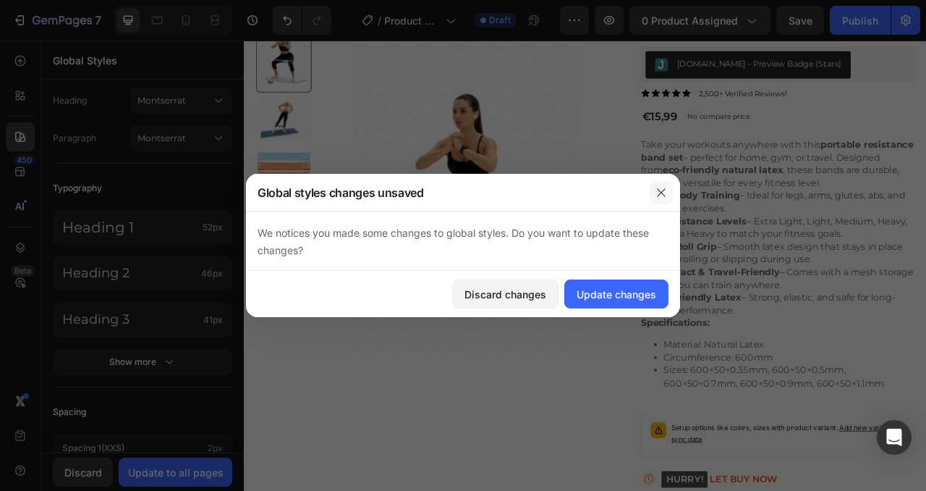
click at [662, 191] on icon "button" at bounding box center [662, 193] width 12 height 12
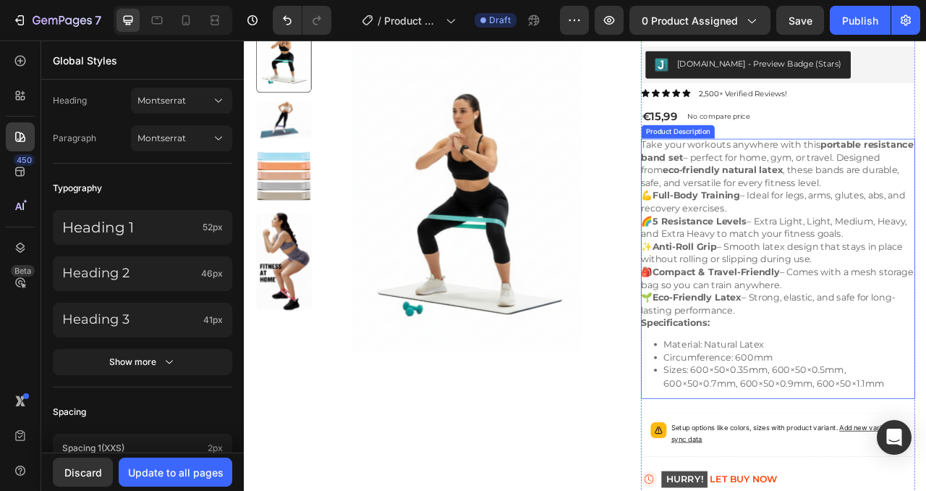
click at [877, 235] on p "💪 Full-Body Training – Ideal for legs, arms, glutes, abs, and recovery exercise…" at bounding box center [922, 311] width 347 height 160
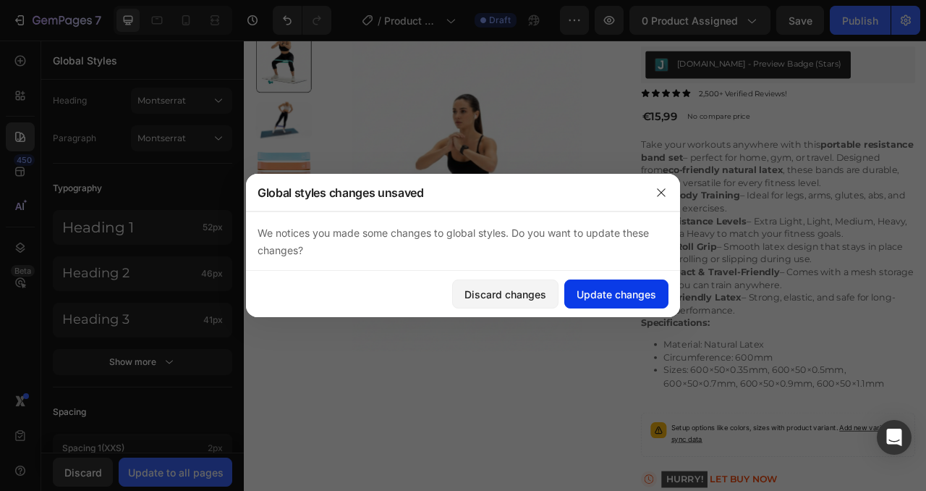
click at [649, 294] on div "Update changes" at bounding box center [617, 294] width 80 height 15
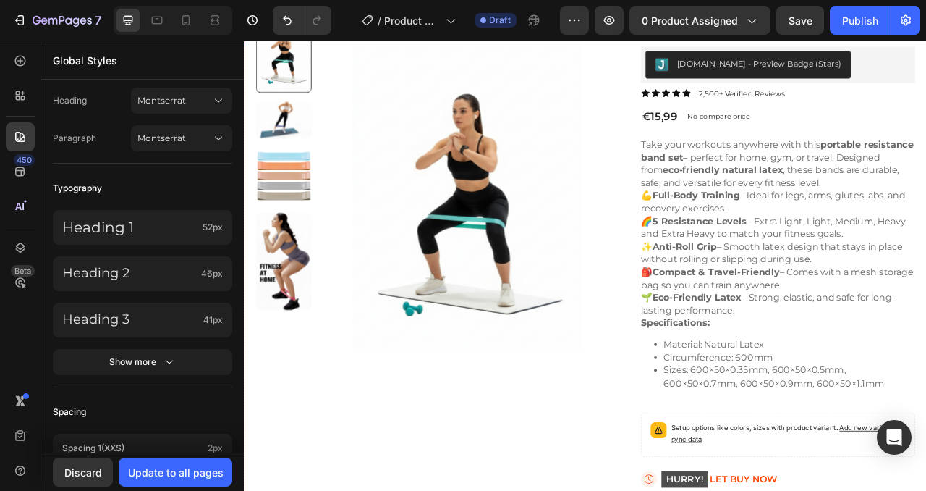
scroll to position [413, 0]
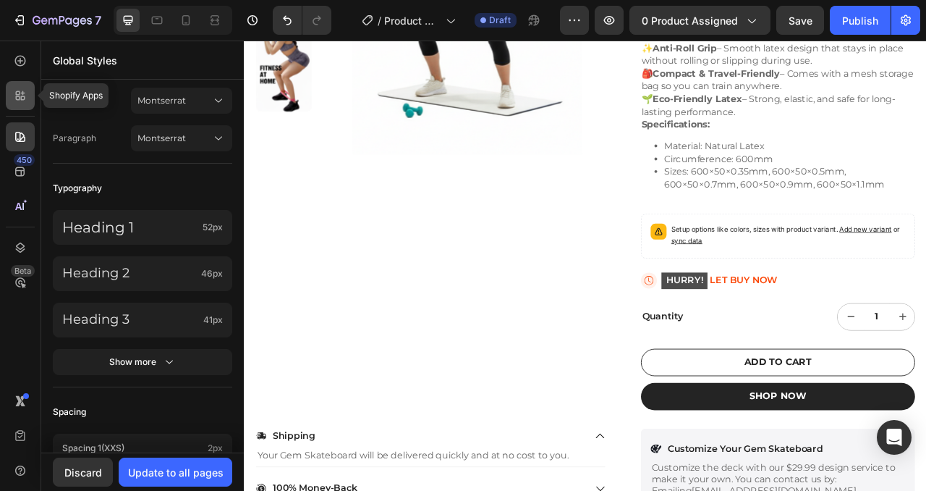
click at [15, 93] on icon at bounding box center [20, 95] width 14 height 14
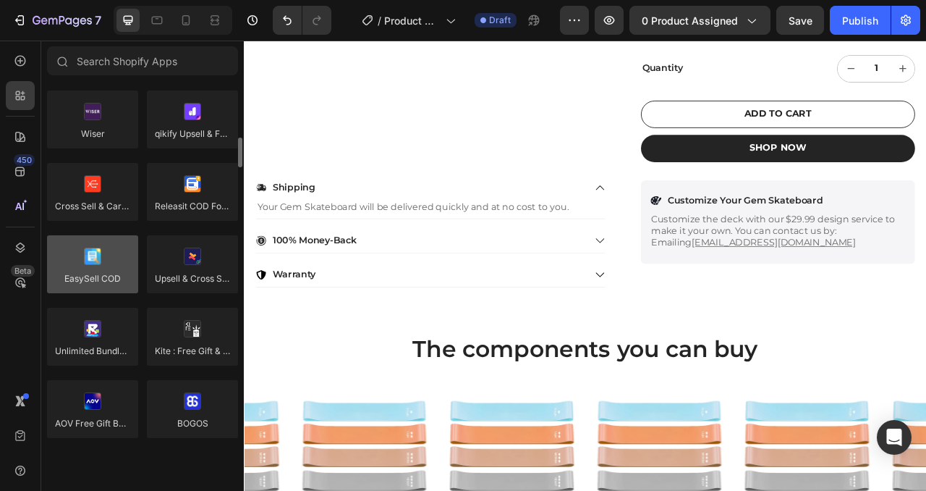
scroll to position [667, 0]
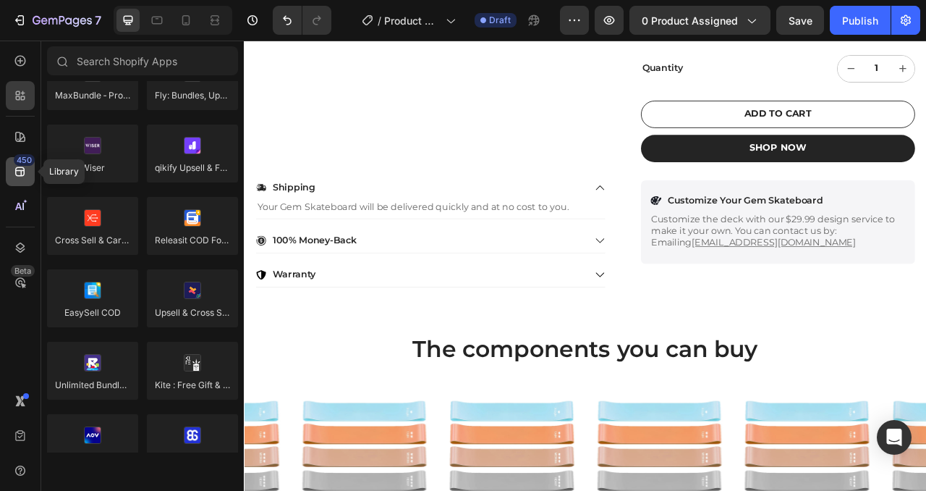
click at [21, 169] on icon at bounding box center [20, 171] width 14 height 14
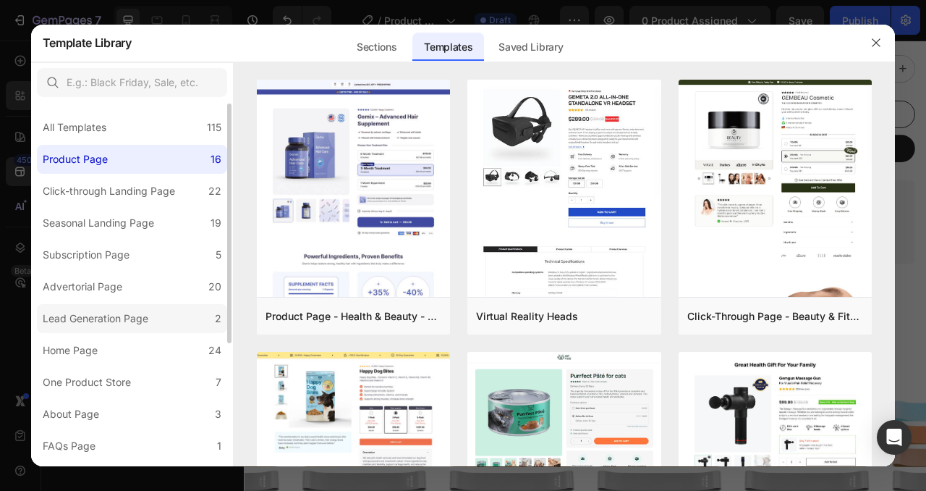
scroll to position [0, 0]
click at [391, 50] on div "Sections" at bounding box center [376, 47] width 63 height 29
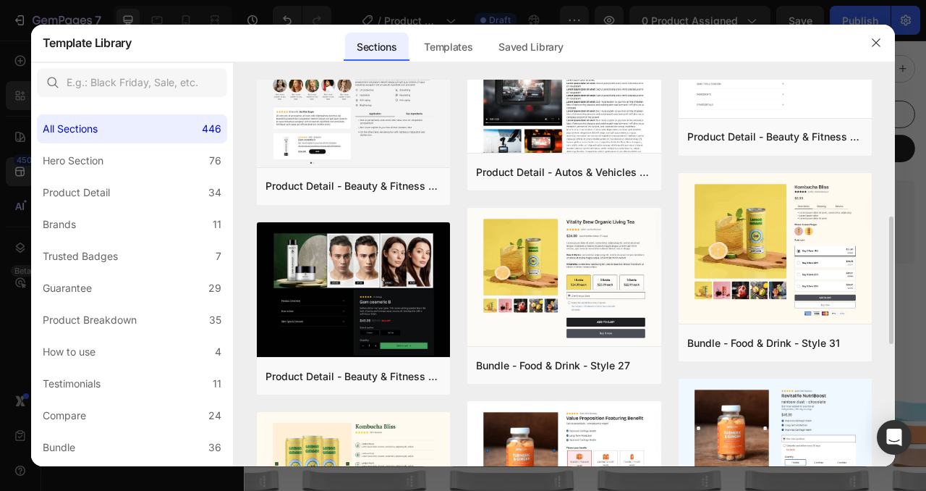
scroll to position [420, 0]
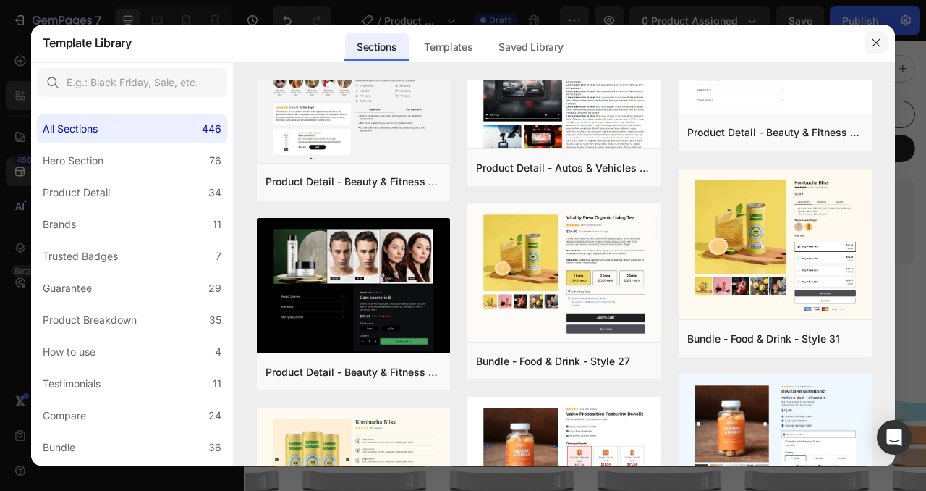
click at [872, 40] on icon "button" at bounding box center [877, 43] width 12 height 12
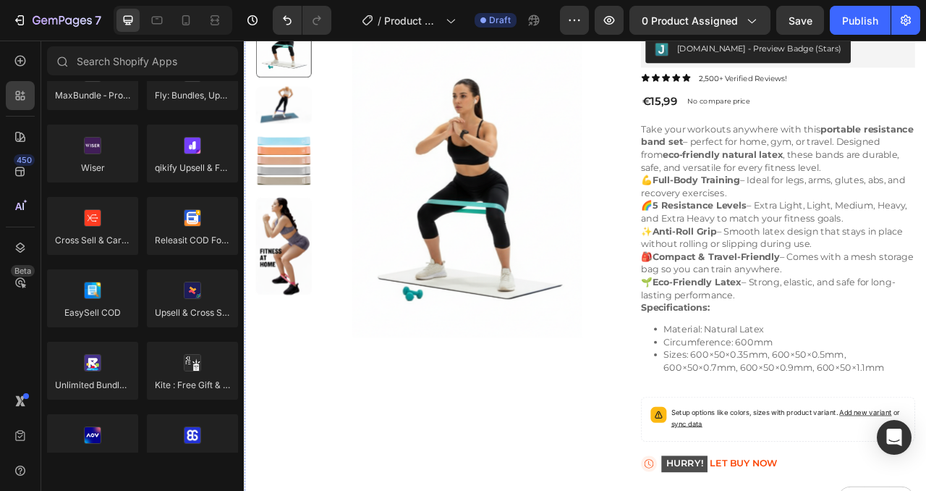
scroll to position [179, 0]
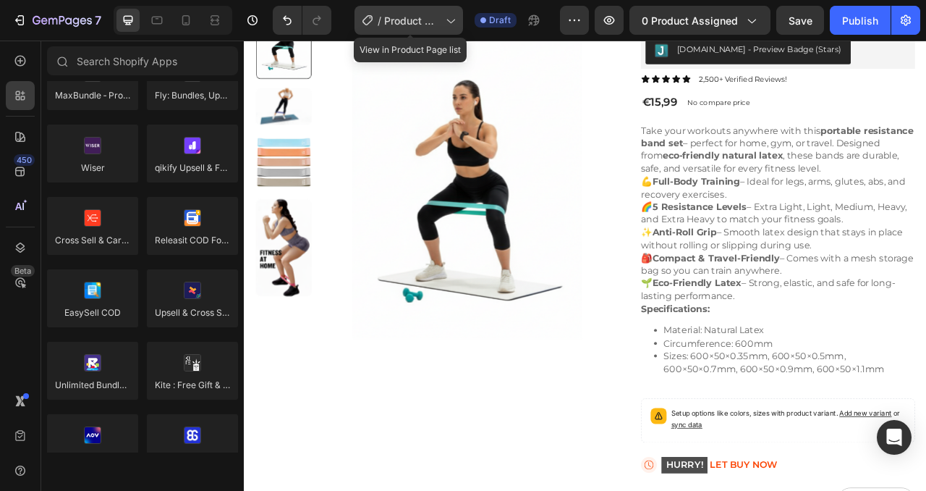
click at [444, 33] on div "/ Product Page - Sep 29, 11:31:42" at bounding box center [409, 20] width 109 height 29
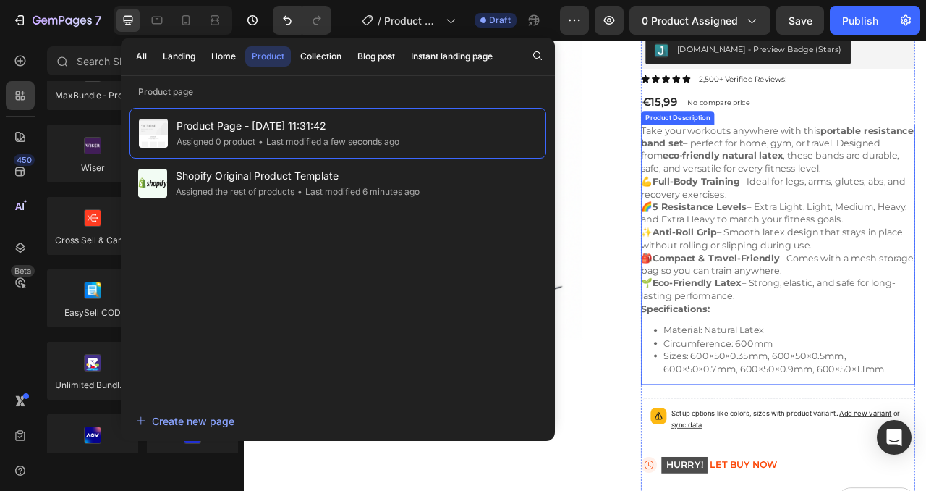
click at [888, 193] on strong "eco-friendly natural latex" at bounding box center [853, 187] width 153 height 14
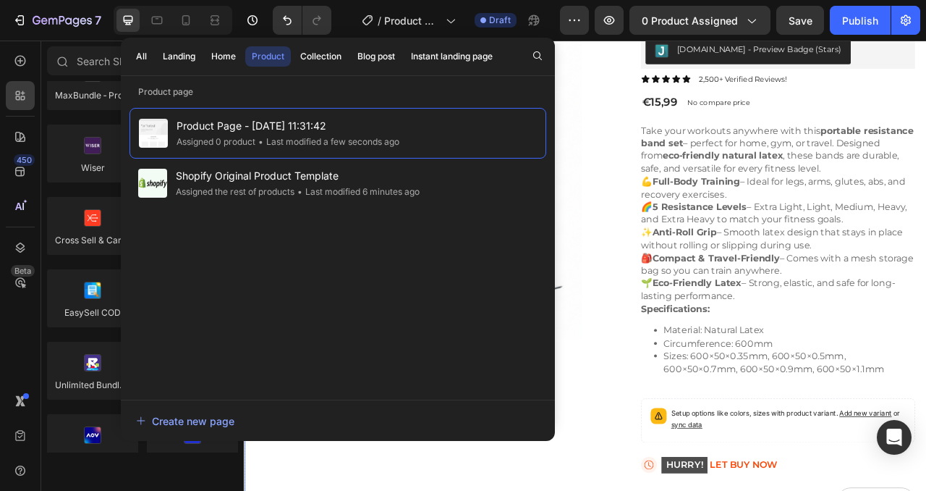
click at [718, 283] on div "Product Images Resistance Loop Pack Product Title Judge.me - Preview Badge (Sta…" at bounding box center [678, 364] width 869 height 761
click at [448, 29] on div "/ Product Page - Sep 29, 11:31:42" at bounding box center [409, 20] width 109 height 29
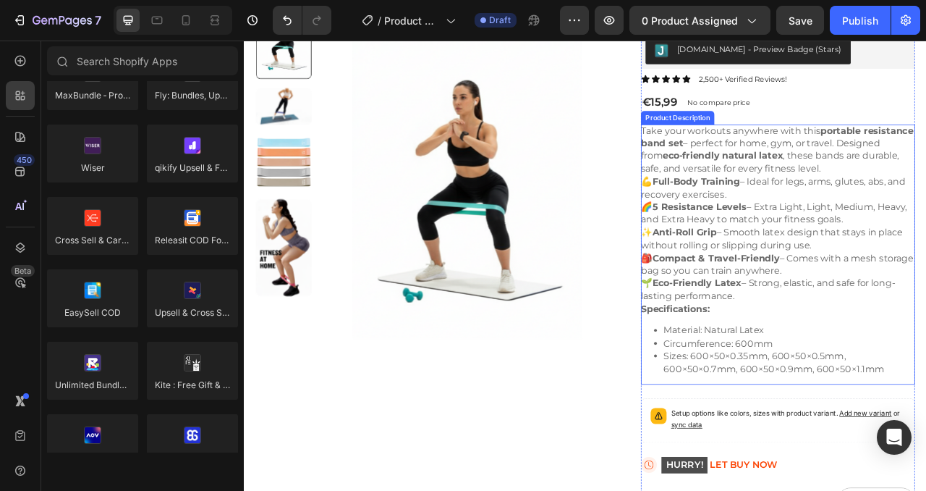
click at [826, 237] on p "💪 Full-Body Training – Ideal for legs, arms, glutes, abs, and recovery exercise…" at bounding box center [922, 293] width 347 height 160
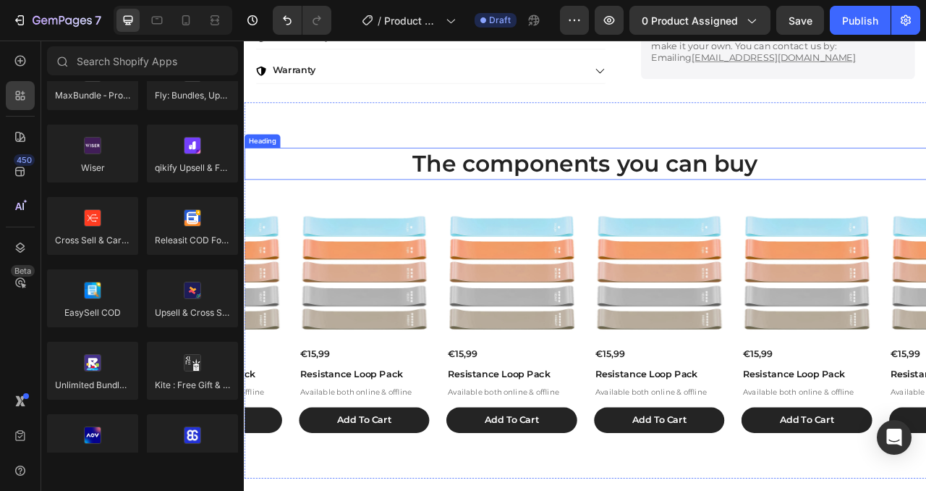
scroll to position [848, 0]
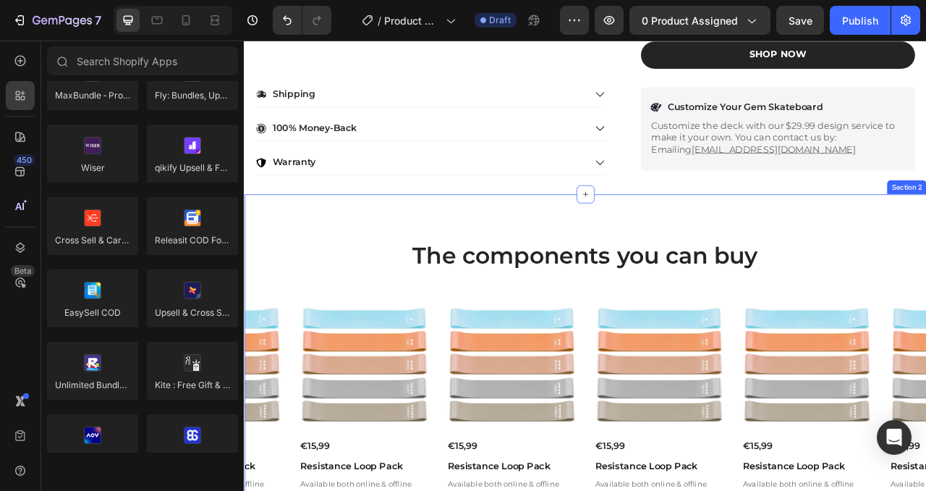
click at [504, 262] on div "The components you can buy Heading Product Images €15,99 Product Price Product …" at bounding box center [678, 475] width 869 height 478
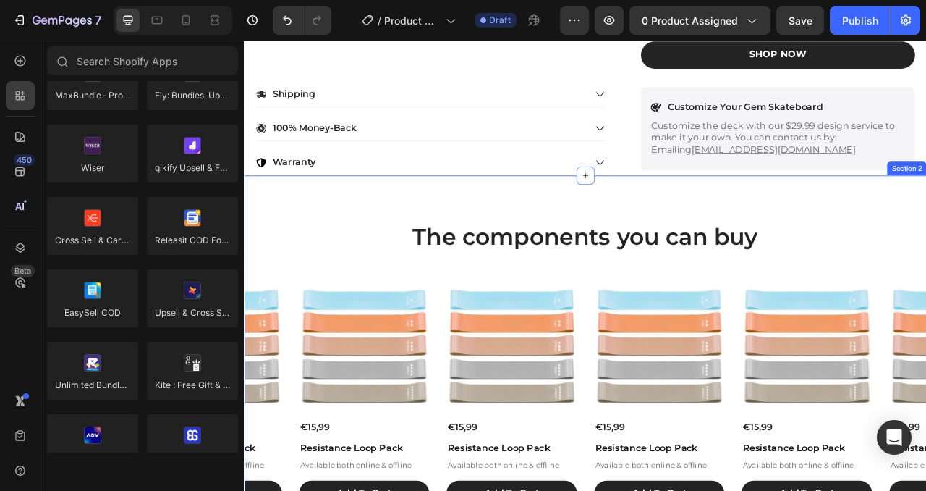
click at [334, 256] on div "The components you can buy Heading Product Images €15,99 Product Price Product …" at bounding box center [678, 451] width 869 height 478
click at [685, 233] on div "The components you can buy Heading Product Images €15,99 Product Price Product …" at bounding box center [678, 451] width 869 height 478
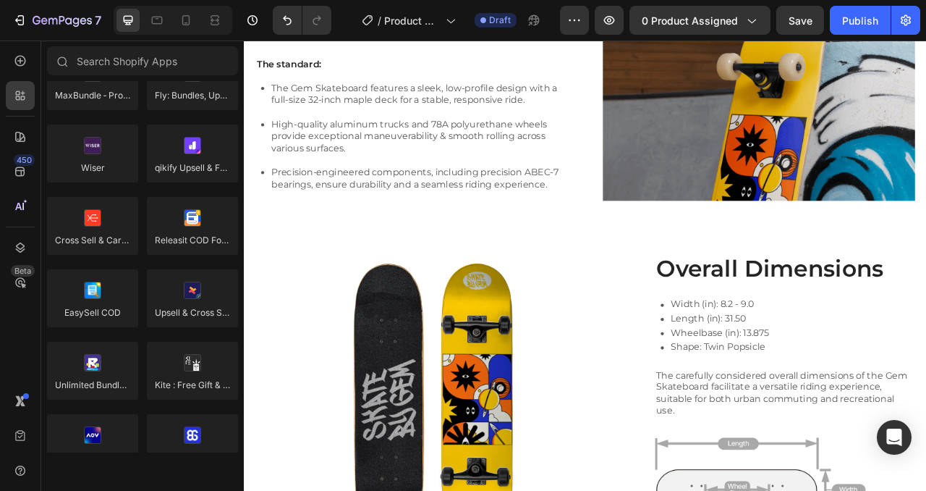
scroll to position [1661, 0]
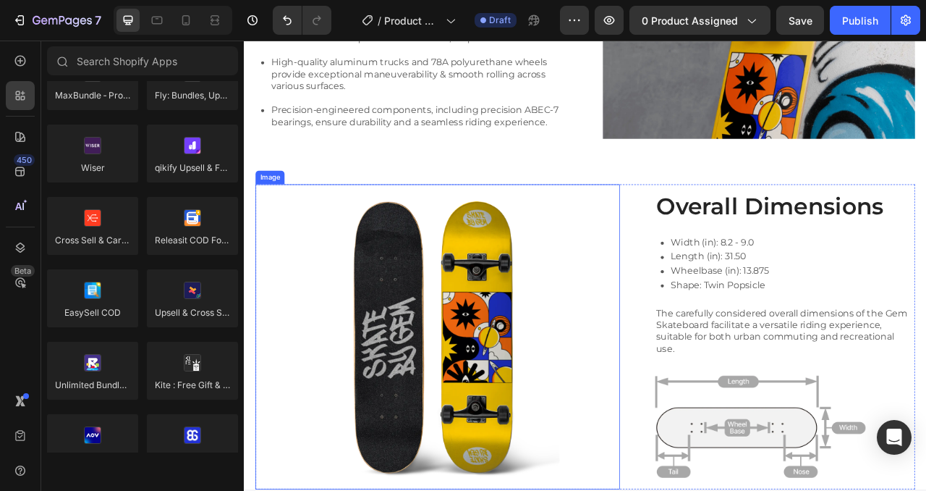
click at [583, 310] on img at bounding box center [490, 418] width 464 height 388
click at [494, 353] on img at bounding box center [490, 418] width 464 height 388
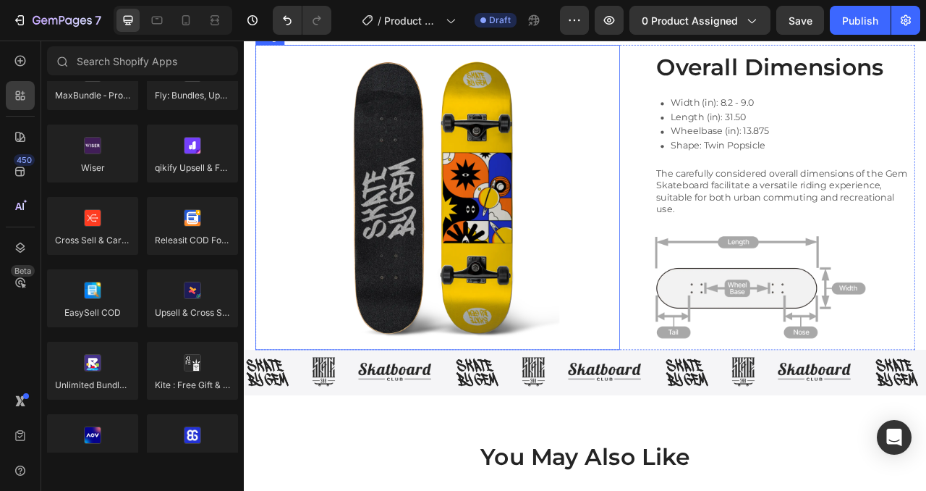
click at [496, 259] on img at bounding box center [490, 240] width 464 height 388
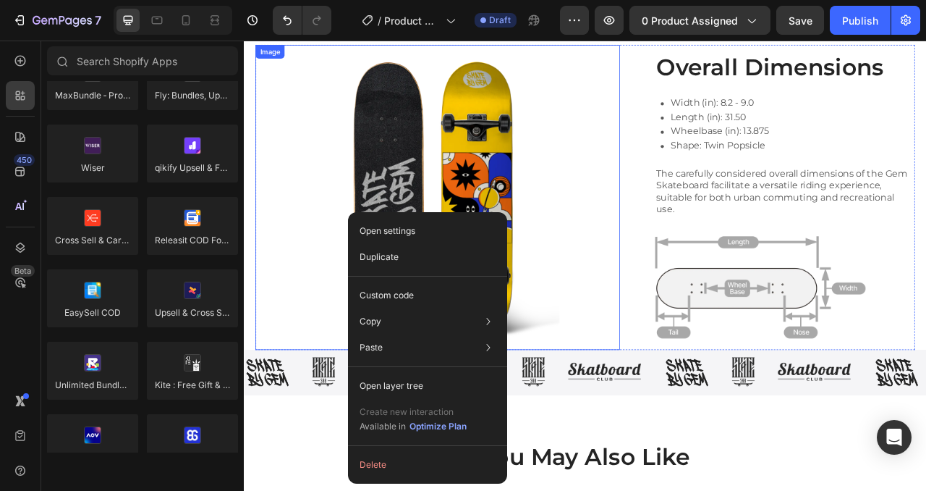
click at [489, 197] on img at bounding box center [490, 240] width 464 height 388
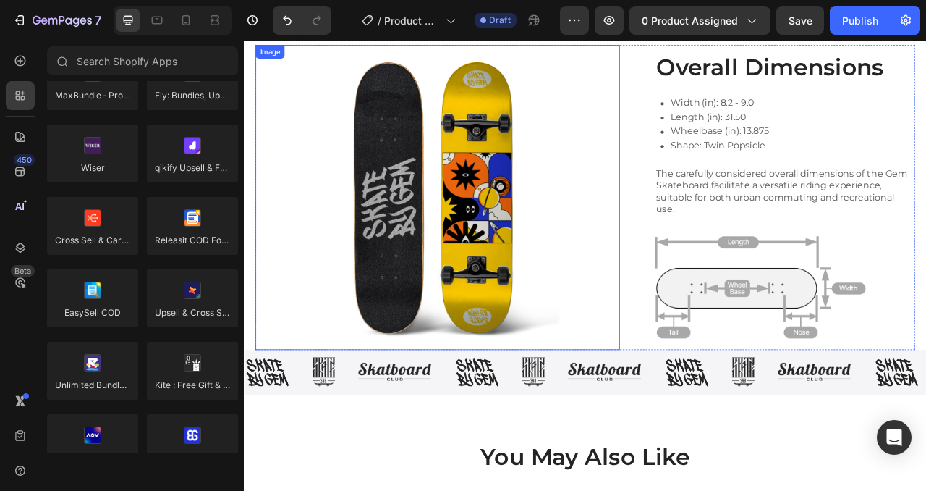
click at [276, 56] on div "Image" at bounding box center [276, 54] width 31 height 13
click at [274, 54] on div "Image" at bounding box center [276, 54] width 31 height 13
click at [427, 181] on img at bounding box center [490, 240] width 464 height 388
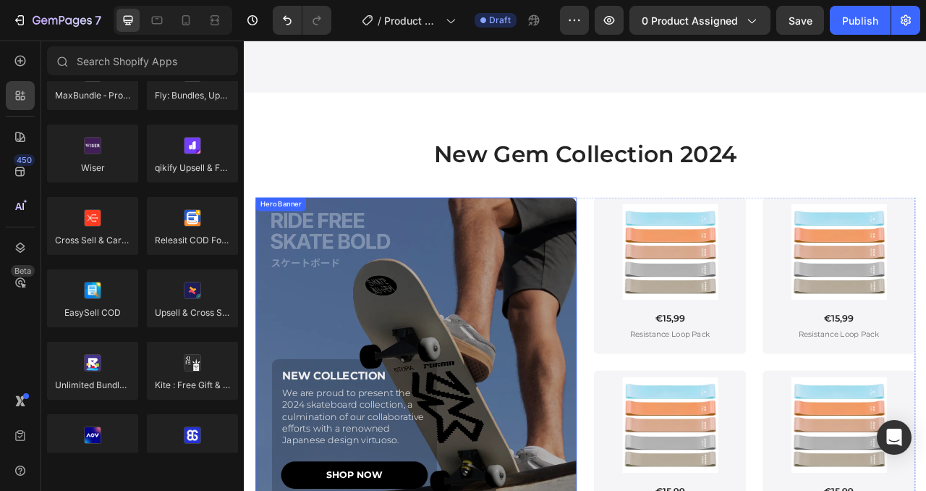
scroll to position [3172, 0]
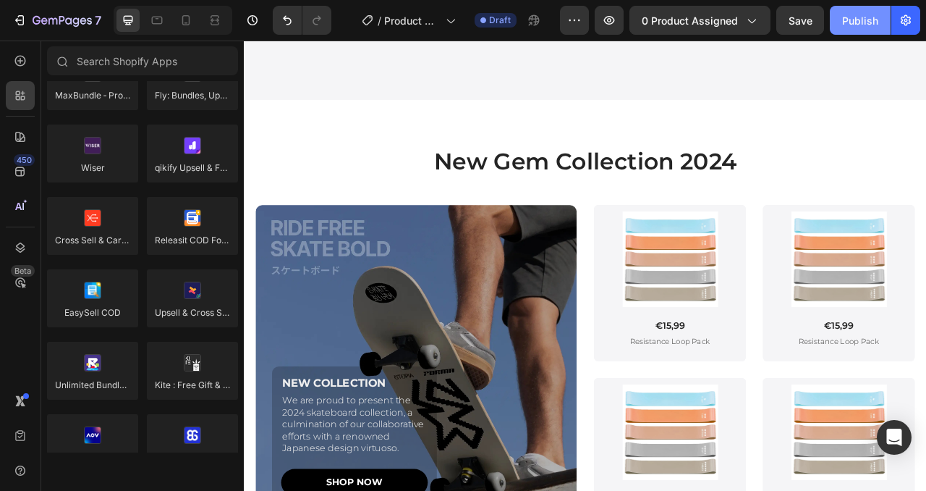
click at [879, 30] on button "Publish" at bounding box center [860, 20] width 61 height 29
click at [856, 25] on div "Publish" at bounding box center [861, 20] width 36 height 15
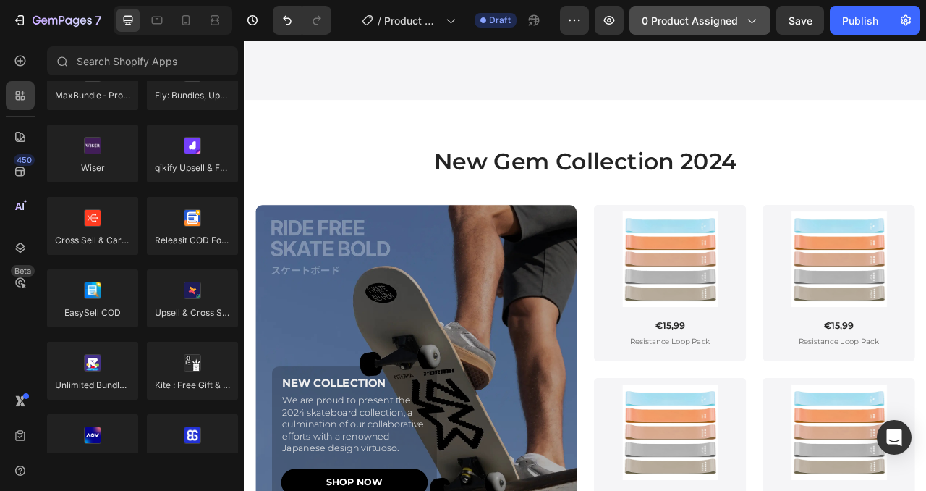
click at [751, 28] on div "0 product assigned" at bounding box center [700, 20] width 117 height 15
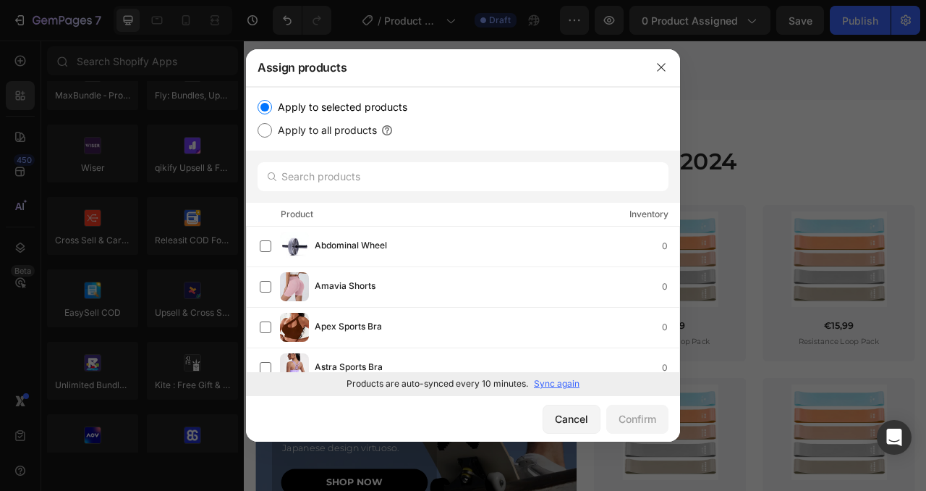
click at [263, 134] on input "Apply to all products" at bounding box center [265, 130] width 14 height 14
radio input "true"
click at [627, 417] on div "Confirm" at bounding box center [638, 418] width 38 height 15
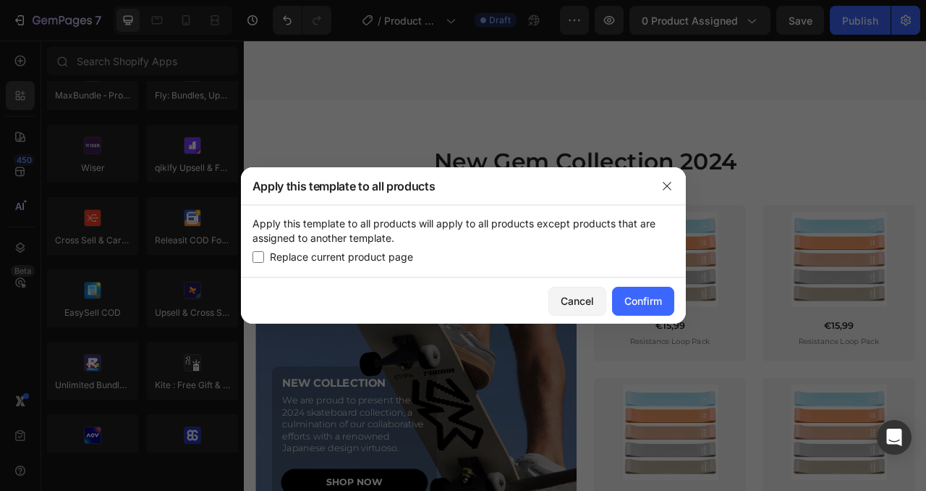
click at [257, 257] on input "checkbox" at bounding box center [259, 257] width 12 height 12
checkbox input "true"
click at [645, 293] on div "Confirm" at bounding box center [644, 300] width 38 height 15
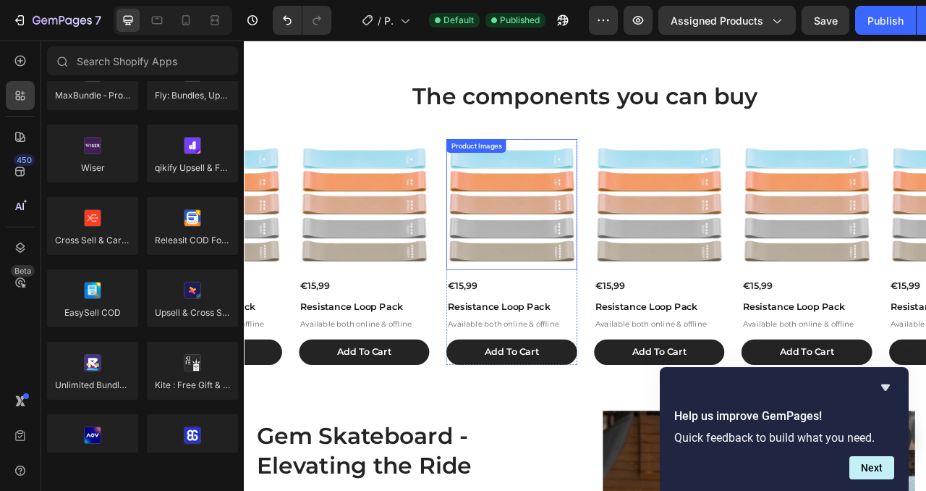
scroll to position [1317, 0]
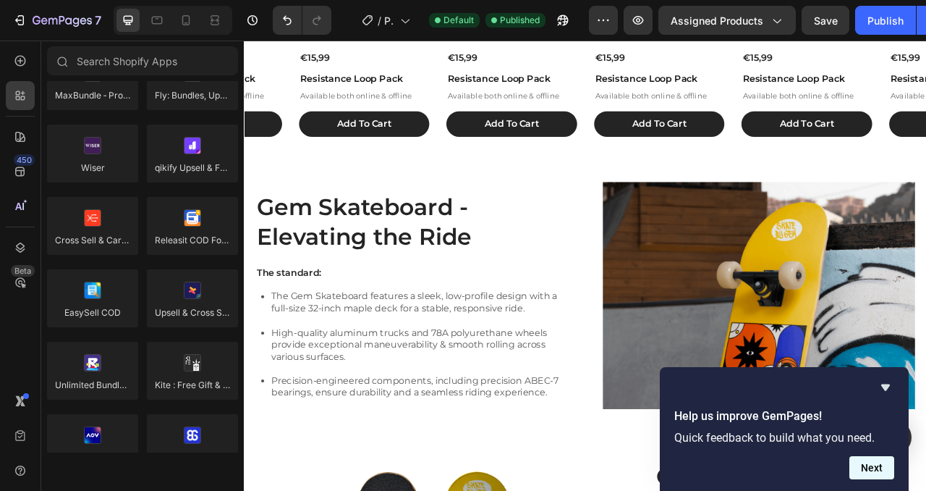
click at [887, 465] on button "Next" at bounding box center [872, 467] width 45 height 23
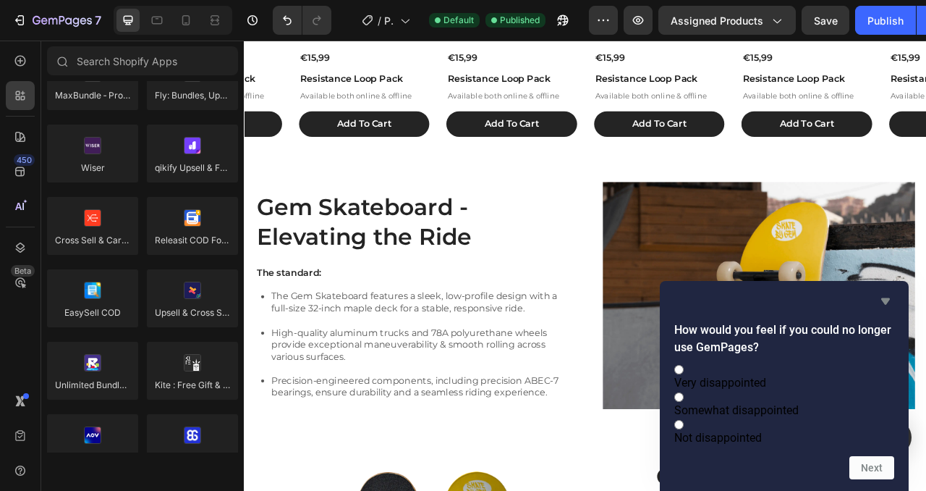
click at [885, 292] on icon "Hide survey" at bounding box center [885, 300] width 17 height 17
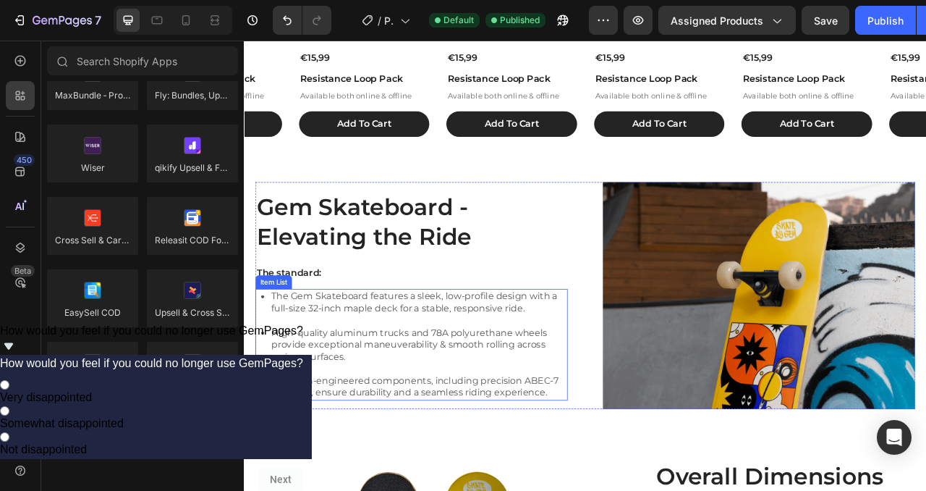
click at [506, 395] on div "The Gem Skateboard features a sleek, low-profile design with a full-size 32-inc…" at bounding box center [456, 428] width 397 height 142
click at [361, 381] on p "The Gem Skateboard features a sleek, low-profile design with a full-size 32-inc…" at bounding box center [466, 374] width 375 height 30
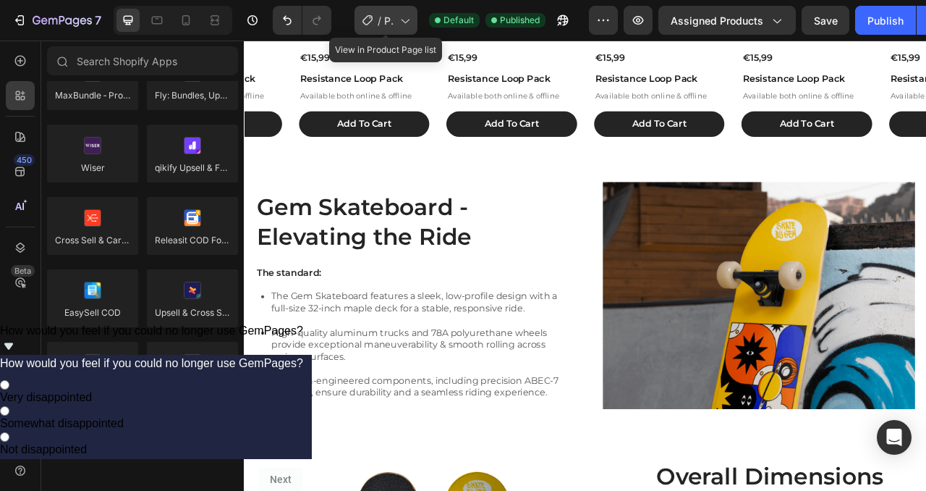
click at [399, 28] on div "/ Product Page - Sep 29, 11:31:42" at bounding box center [386, 20] width 63 height 29
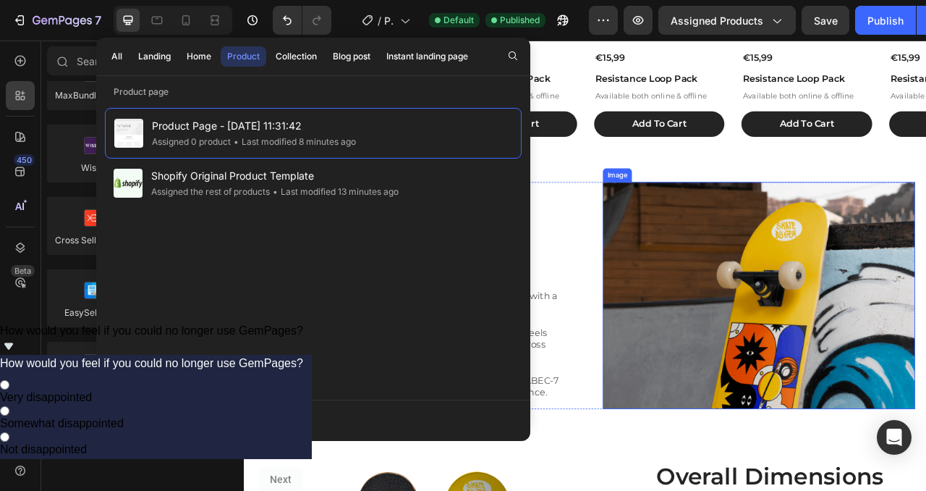
click at [714, 403] on img at bounding box center [899, 365] width 397 height 289
click at [819, 347] on img at bounding box center [899, 365] width 397 height 289
click at [690, 235] on div "Gem Skateboard - Elevating the Ride Heading The standard: Text Block The Gem Sk…" at bounding box center [678, 365] width 840 height 289
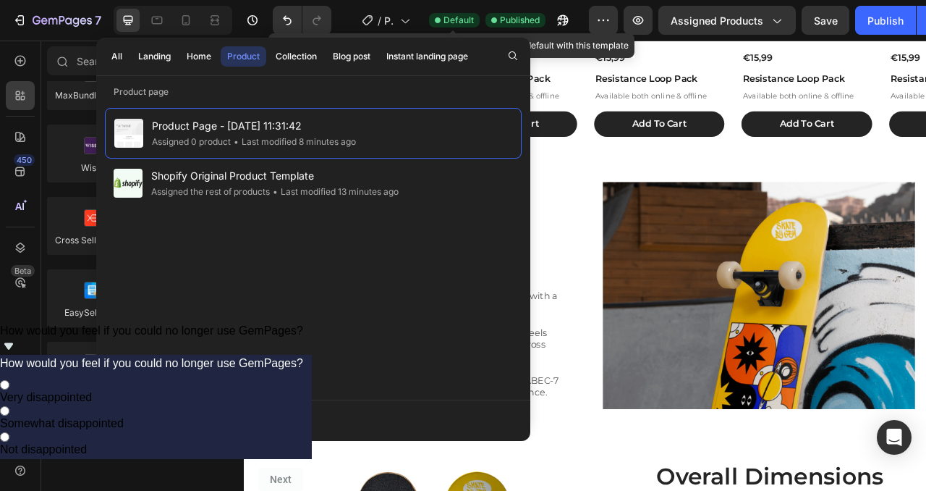
click at [446, 20] on span "Default" at bounding box center [459, 20] width 30 height 13
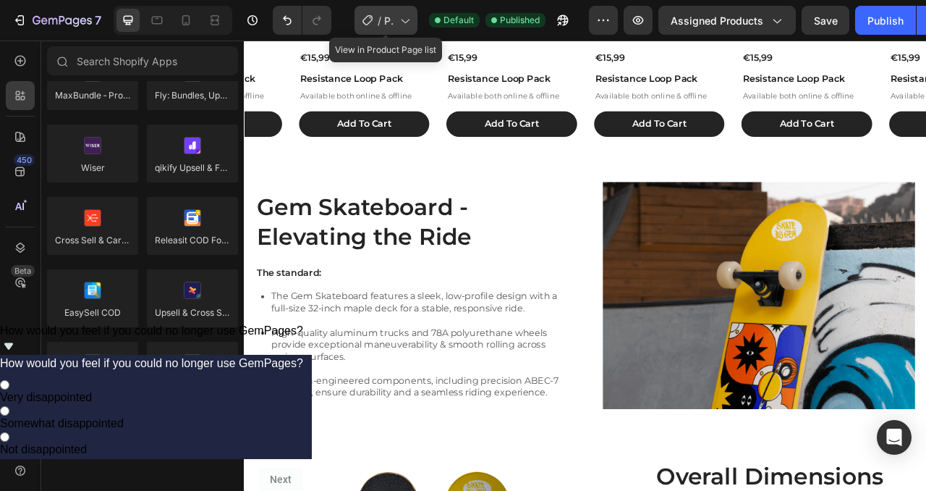
click at [381, 19] on span "/" at bounding box center [380, 20] width 4 height 15
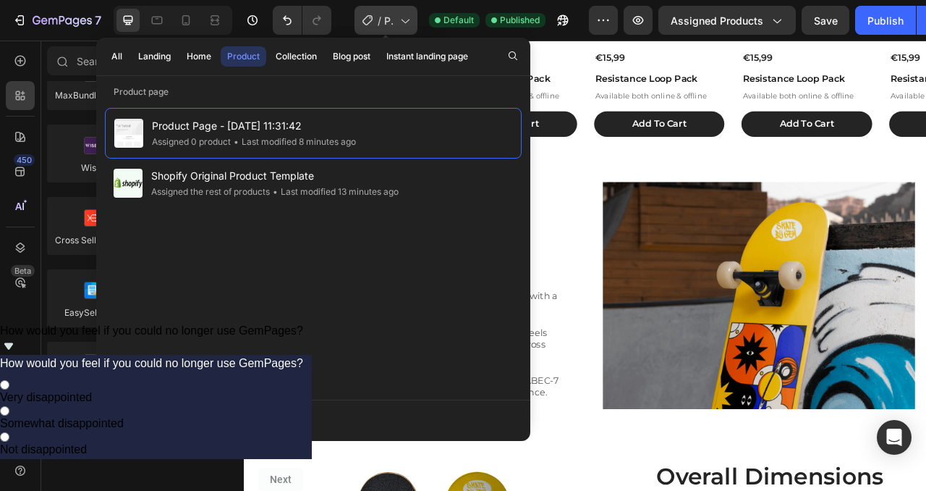
click at [397, 25] on icon at bounding box center [404, 20] width 14 height 14
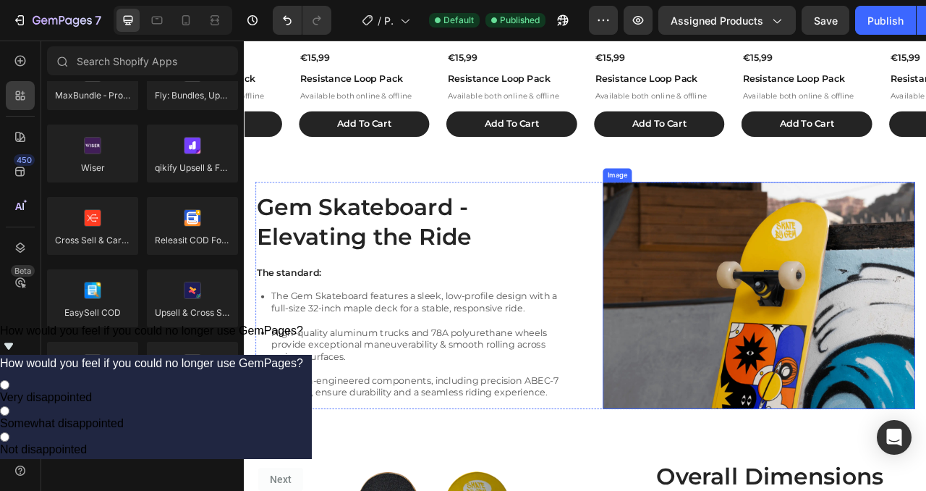
click at [756, 323] on img at bounding box center [899, 365] width 397 height 289
click at [824, 300] on img at bounding box center [899, 365] width 397 height 289
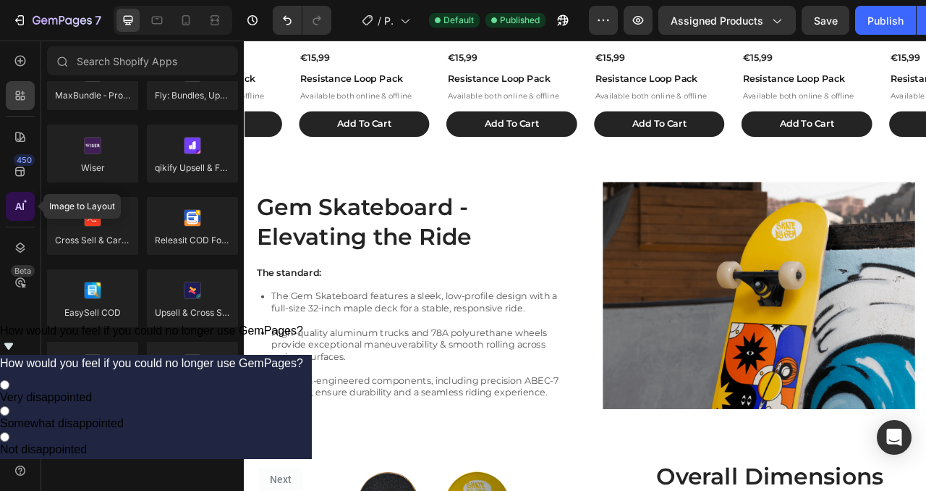
click at [22, 208] on icon at bounding box center [20, 206] width 14 height 14
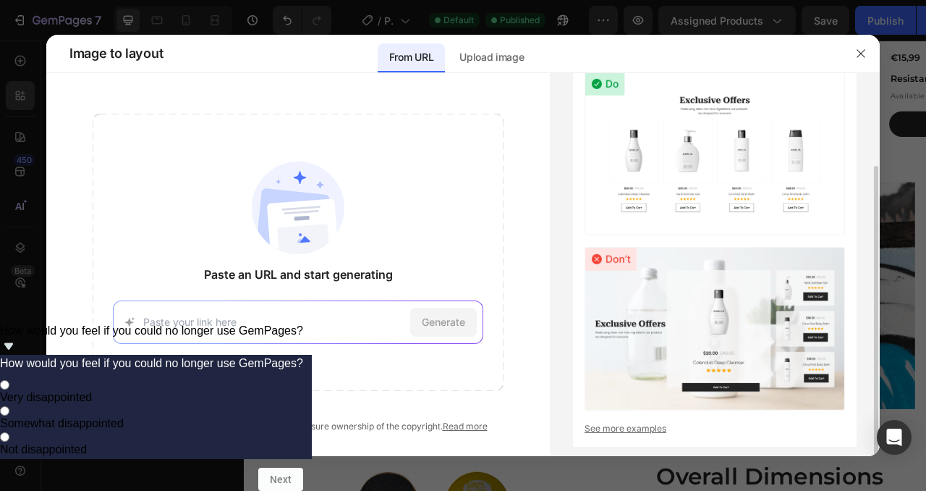
scroll to position [78, 0]
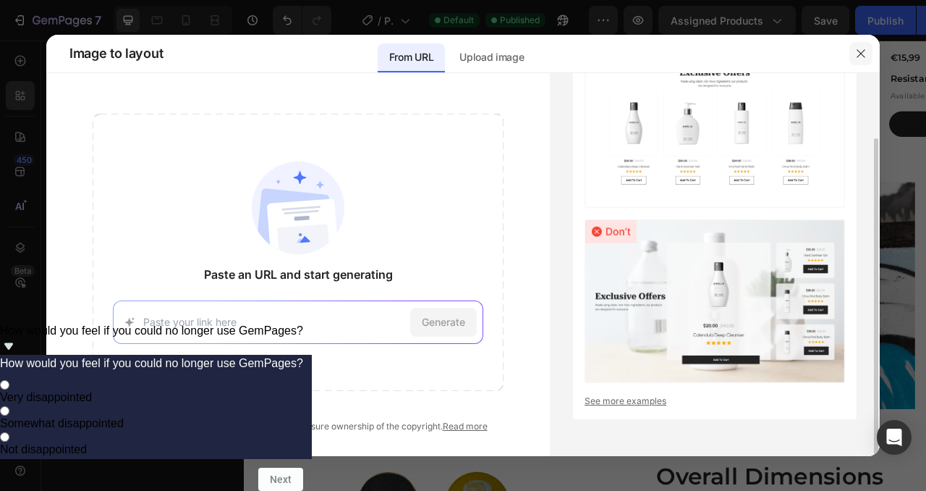
click at [868, 51] on button "button" at bounding box center [861, 53] width 23 height 23
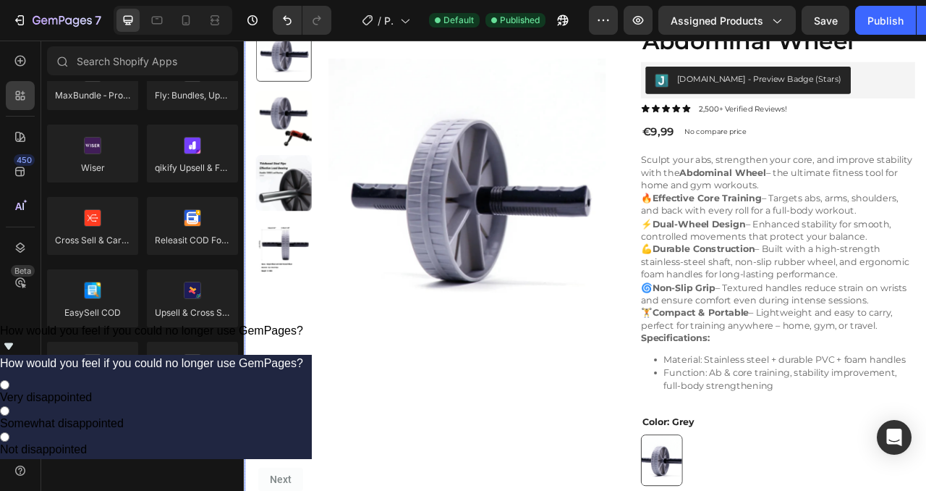
scroll to position [70, 0]
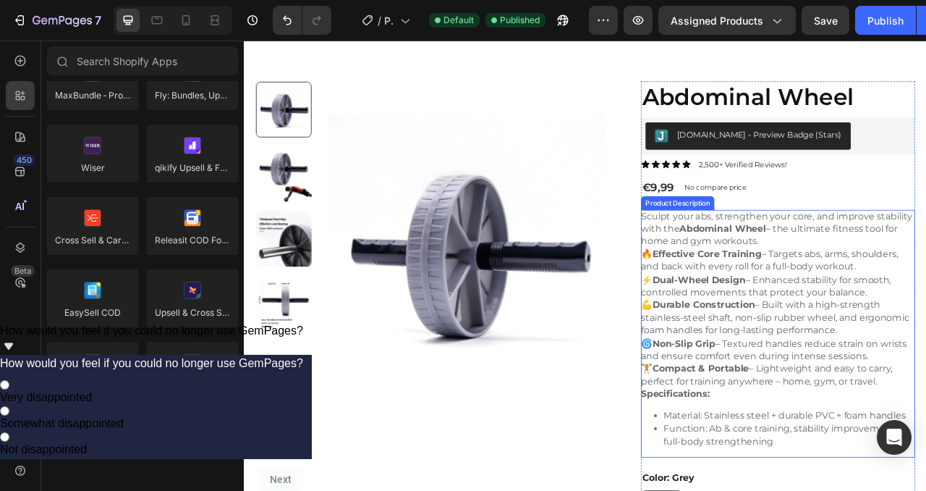
click at [893, 307] on strong "Effective Core Training" at bounding box center [833, 312] width 139 height 14
click at [845, 306] on strong "Effective Core Training" at bounding box center [833, 312] width 139 height 14
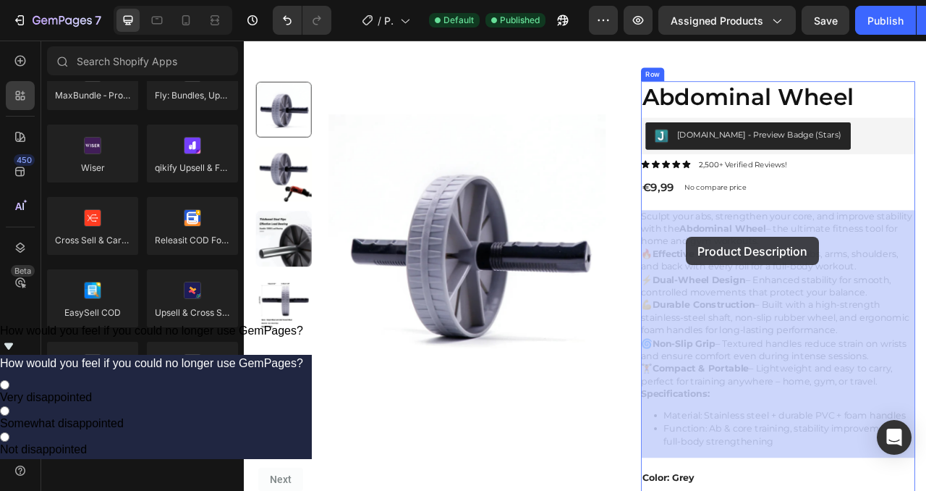
drag, startPoint x: 836, startPoint y: 292, endPoint x: 806, endPoint y: 290, distance: 29.7
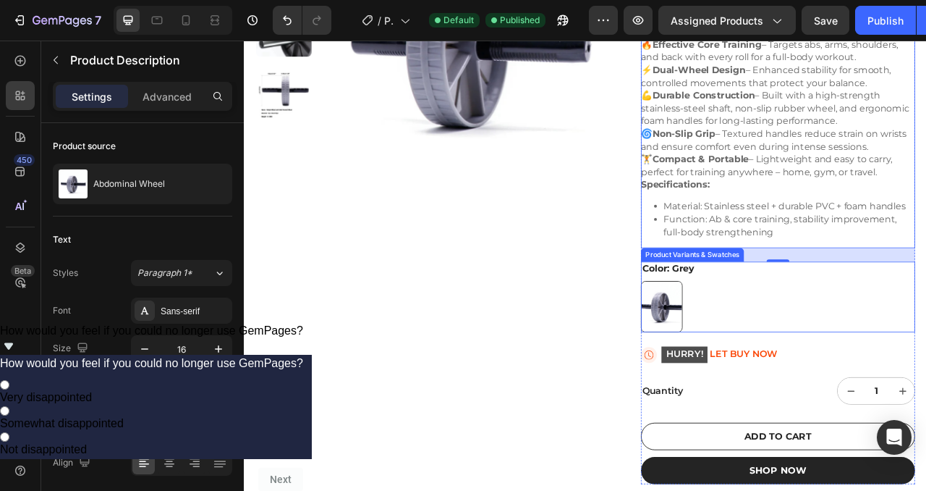
scroll to position [185, 0]
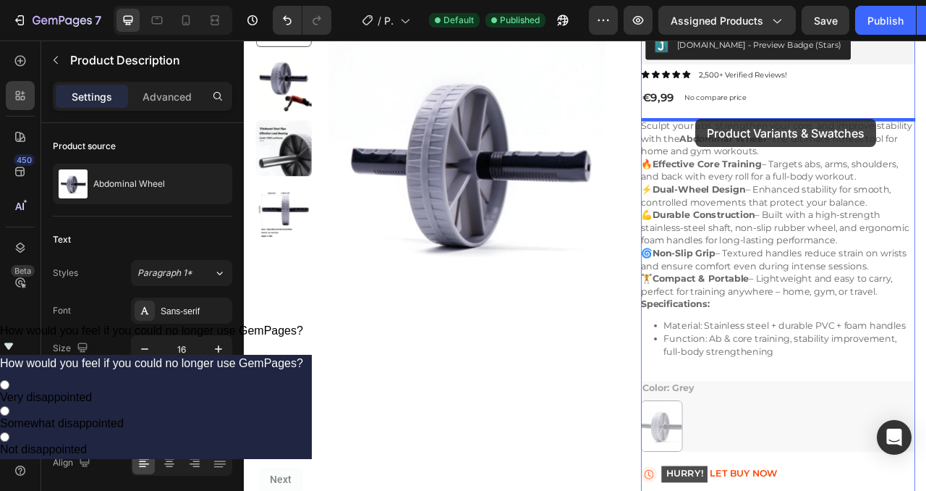
drag, startPoint x: 853, startPoint y: 547, endPoint x: 814, endPoint y: 137, distance: 412.2
radio input "true"
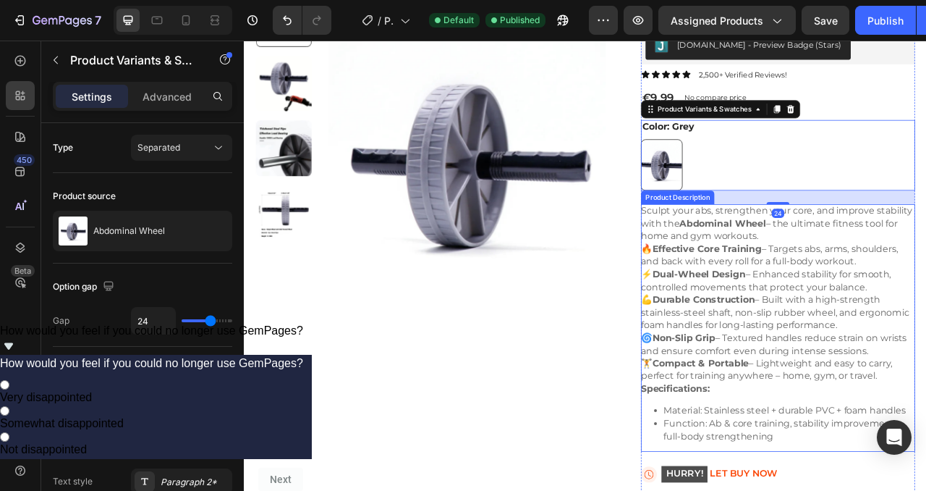
click at [863, 276] on strong "Abdominal Wheel" at bounding box center [853, 273] width 110 height 14
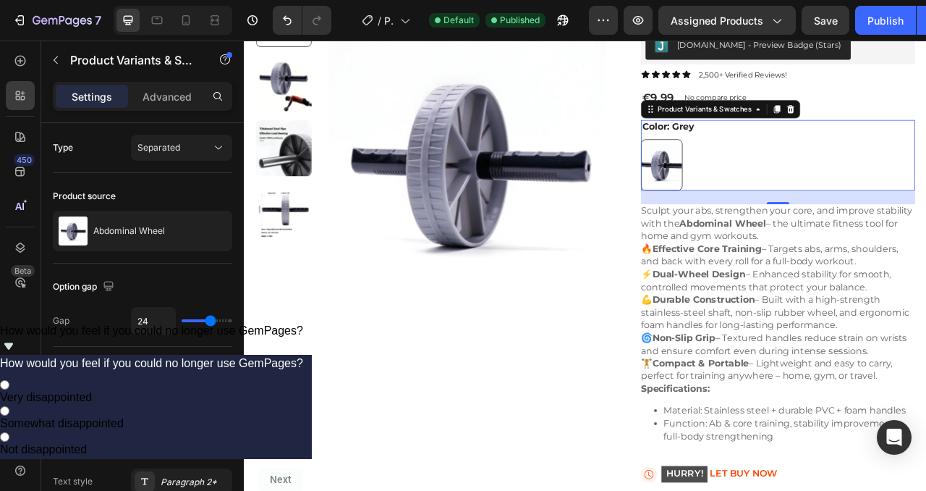
click at [879, 177] on div "Grey Grey" at bounding box center [923, 198] width 349 height 65
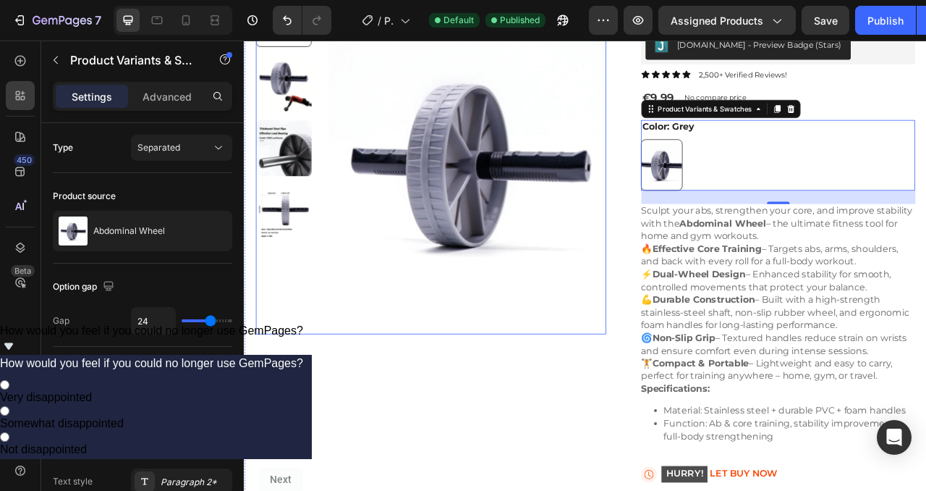
click at [355, 171] on img at bounding box center [527, 196] width 353 height 436
click at [516, 199] on img at bounding box center [527, 196] width 353 height 436
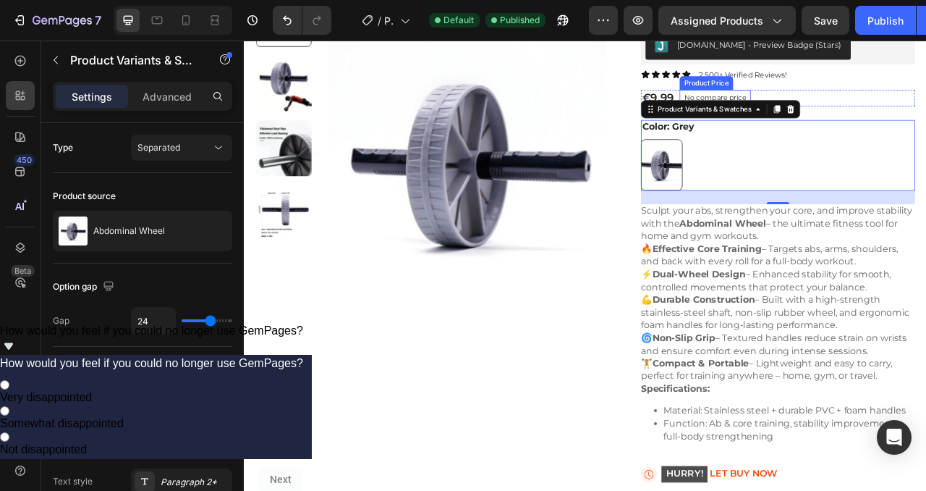
click at [873, 106] on div "No compare price" at bounding box center [843, 114] width 90 height 20
click at [926, 77] on div "Icon Icon Icon Icon Icon Icon List 2,500+ Verified Reviews! Text Block Row" at bounding box center [923, 84] width 349 height 15
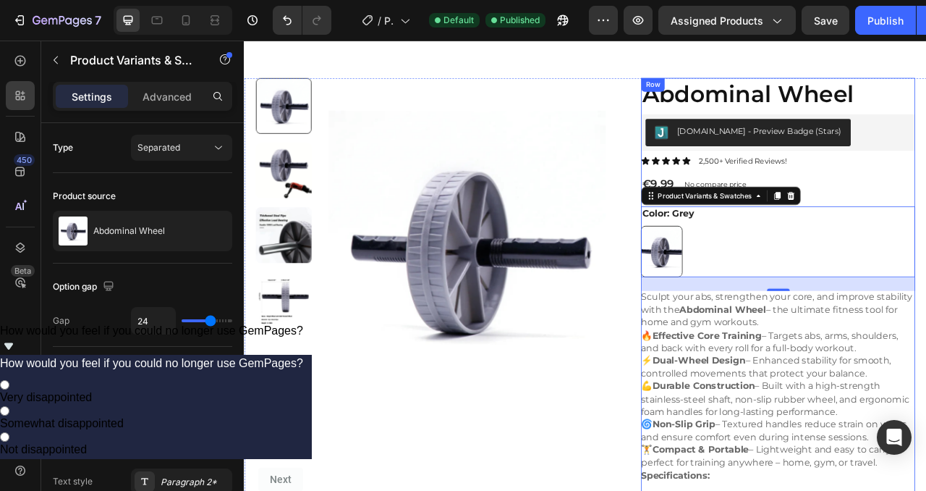
scroll to position [65, 0]
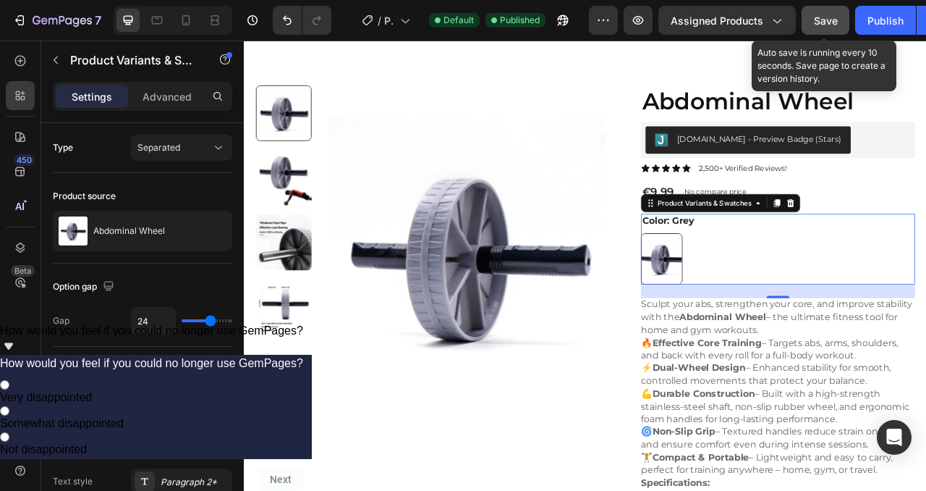
click at [816, 18] on span "Save" at bounding box center [826, 20] width 24 height 12
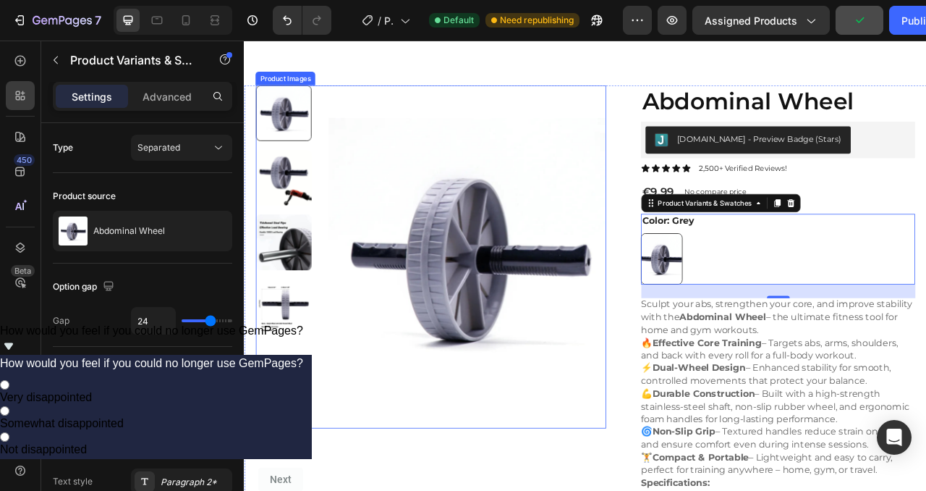
click at [558, 350] on img at bounding box center [527, 316] width 353 height 436
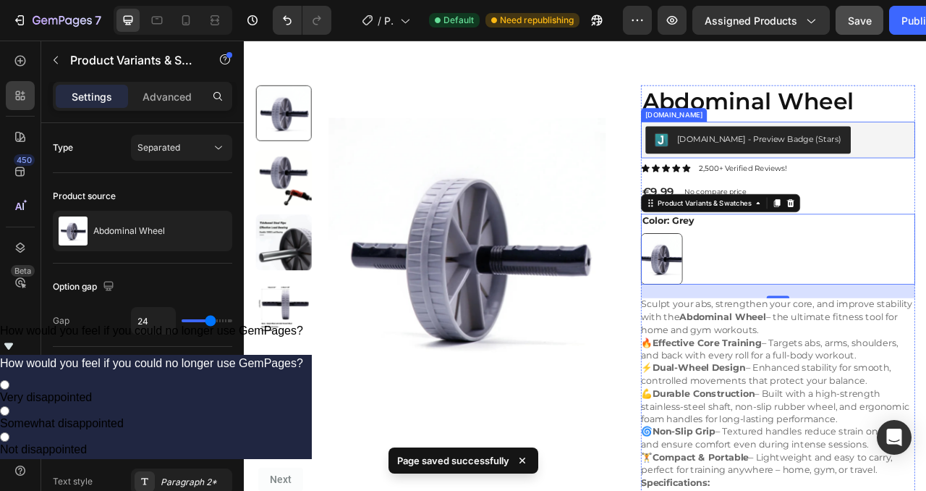
click at [879, 170] on div "[DOMAIN_NAME] - Preview Badge (Stars)" at bounding box center [899, 166] width 209 height 15
click at [926, 206] on div "Icon Icon Icon Icon Icon Icon List 2,500+ Verified Reviews! Text Block Row" at bounding box center [923, 203] width 349 height 15
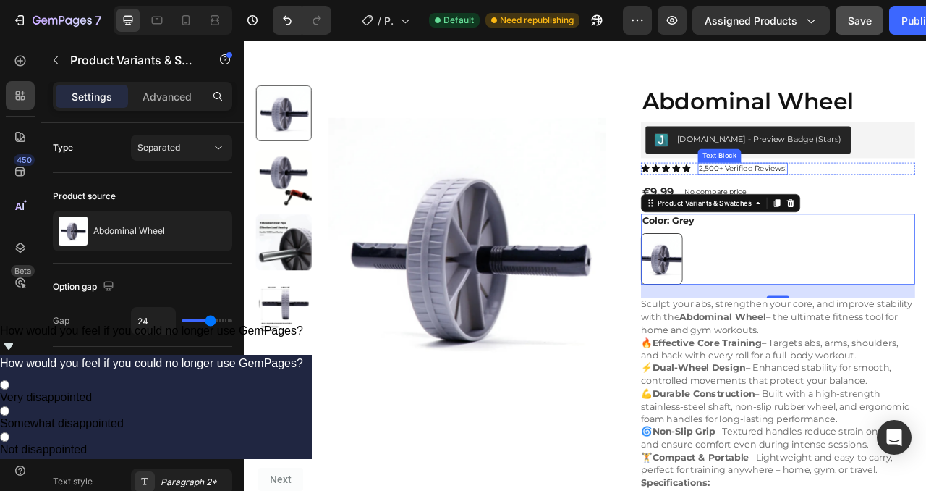
click at [863, 206] on p "2,500+ Verified Reviews!" at bounding box center [878, 204] width 111 height 12
click at [800, 206] on div "Icon Icon Icon Icon Icon" at bounding box center [781, 204] width 64 height 12
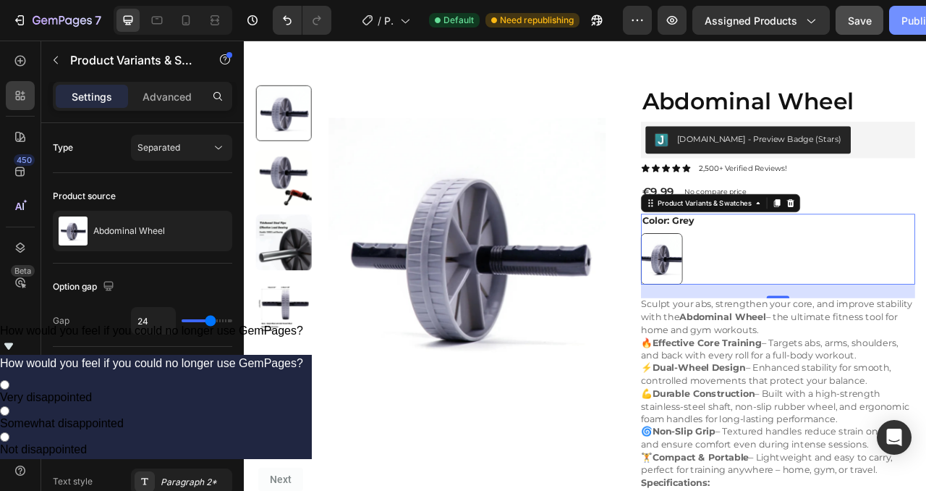
click at [916, 23] on div "Publish" at bounding box center [920, 20] width 36 height 15
click at [907, 18] on div "Publish" at bounding box center [920, 20] width 36 height 15
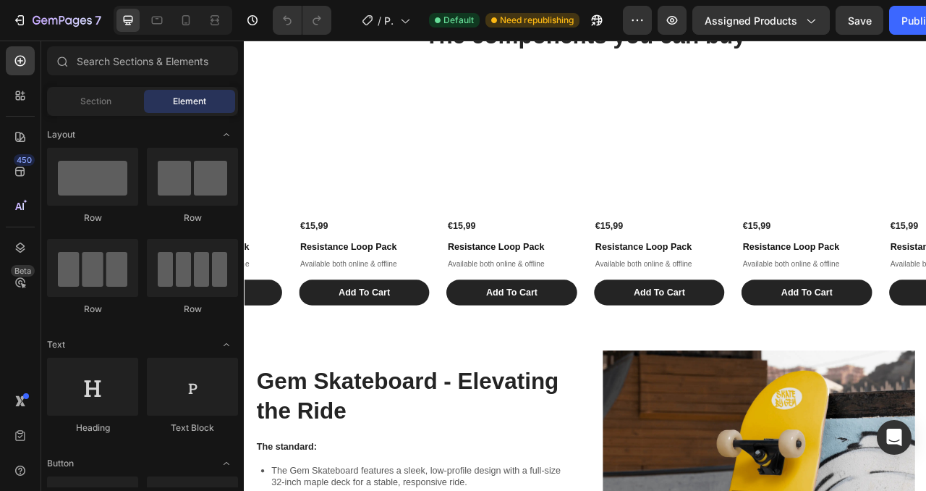
scroll to position [1176, 0]
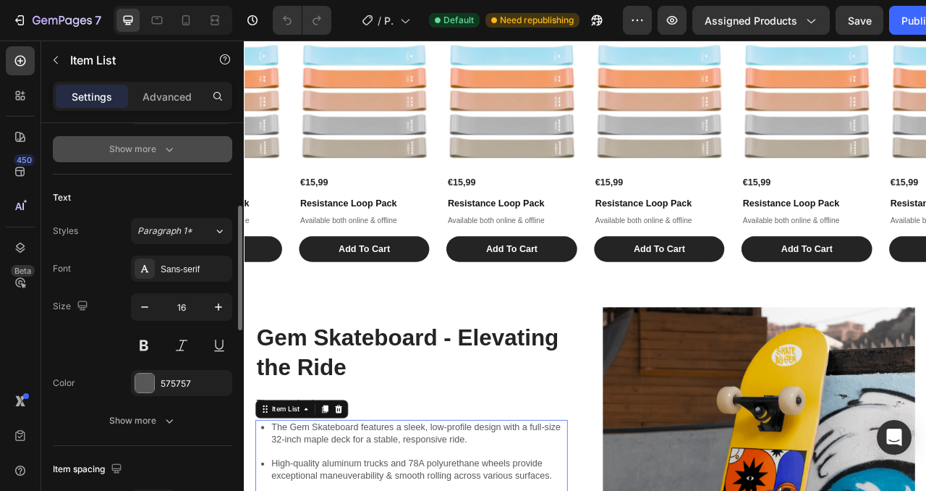
scroll to position [266, 0]
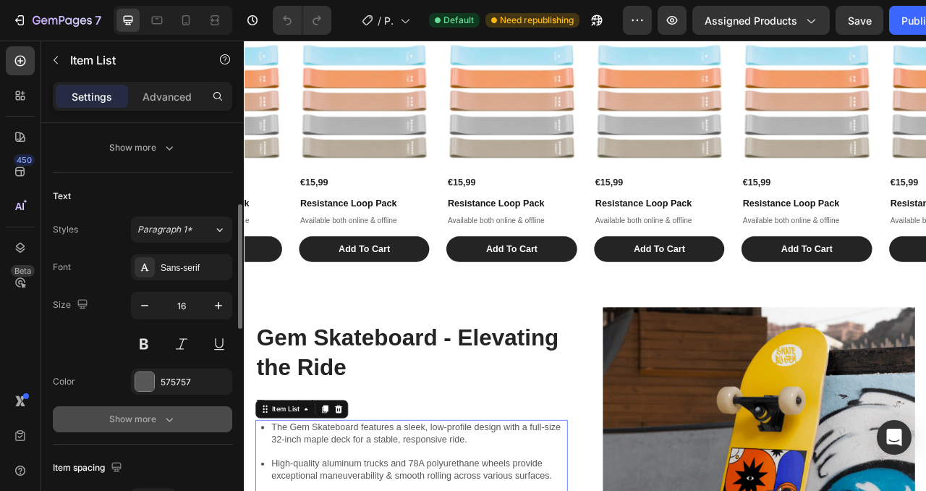
click at [143, 419] on div "Show more" at bounding box center [142, 419] width 67 height 14
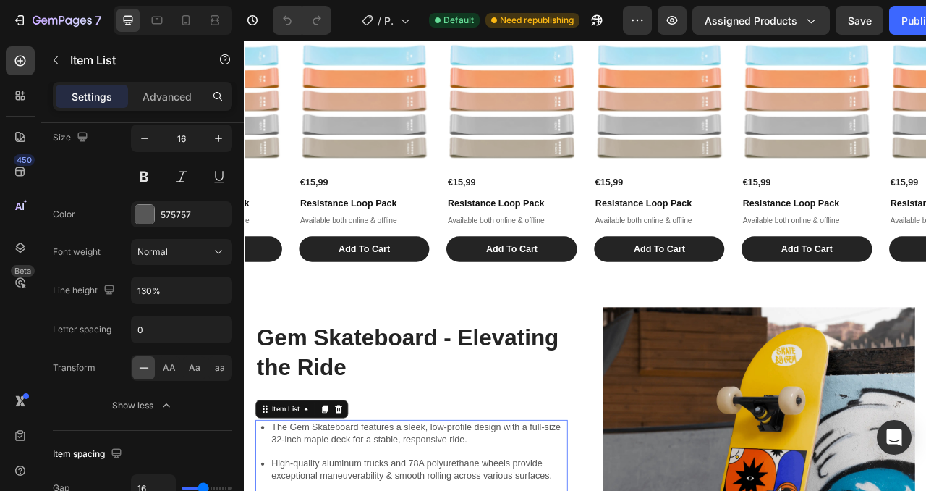
scroll to position [1340, 0]
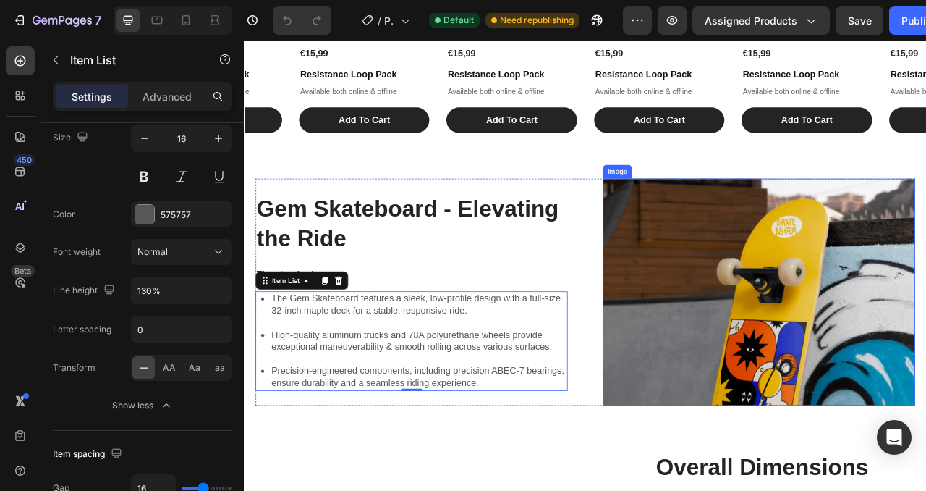
click at [926, 350] on img at bounding box center [899, 360] width 397 height 289
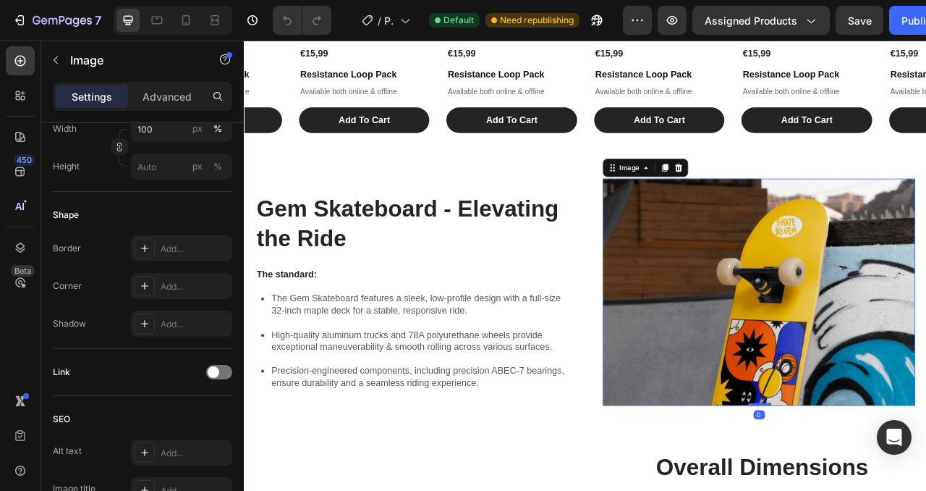
scroll to position [0, 0]
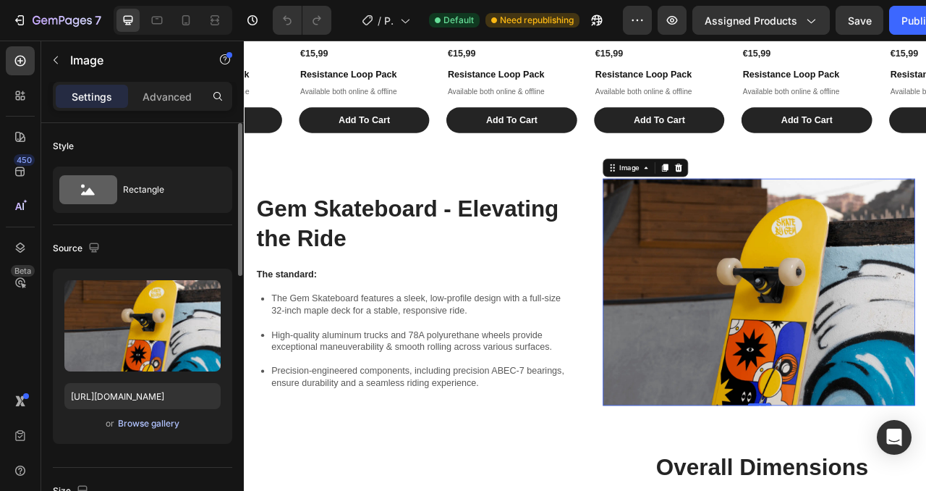
click at [140, 423] on div "Browse gallery" at bounding box center [149, 423] width 62 height 13
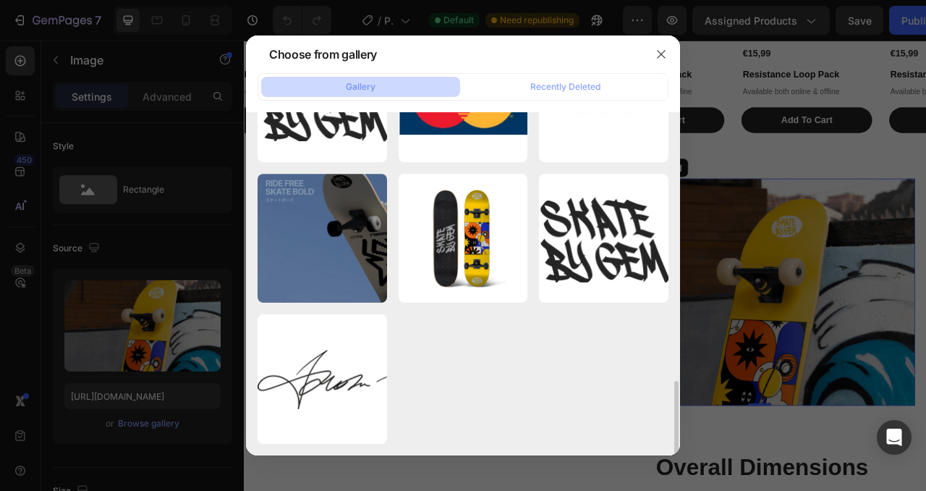
scroll to position [1218, 0]
click at [647, 48] on div at bounding box center [662, 54] width 38 height 38
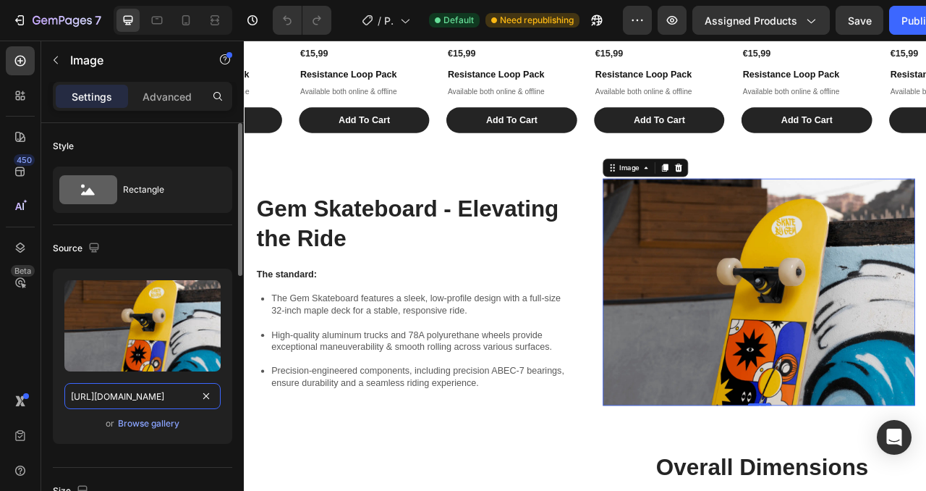
click at [155, 392] on input "[URL][DOMAIN_NAME]" at bounding box center [142, 396] width 156 height 26
click at [110, 216] on div "Style Rectangle" at bounding box center [143, 174] width 180 height 102
click at [88, 252] on icon "button" at bounding box center [94, 247] width 14 height 14
click at [137, 252] on div "Source" at bounding box center [143, 248] width 180 height 23
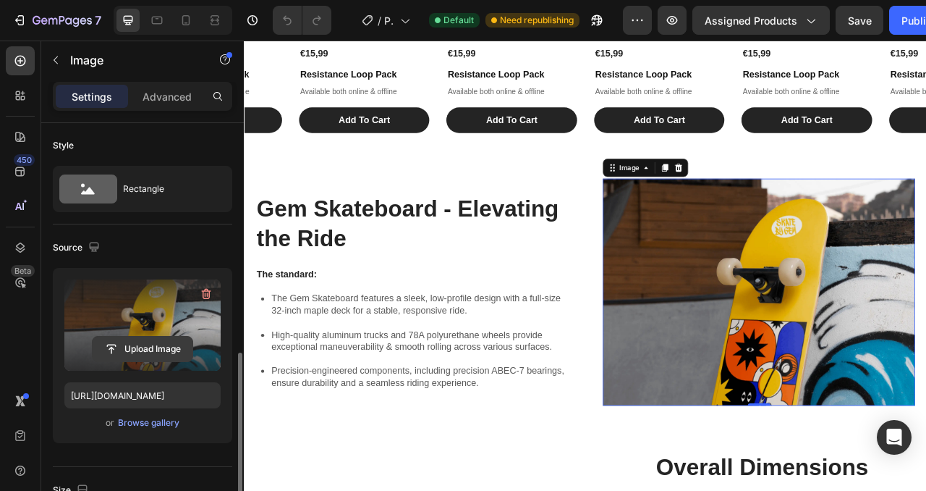
scroll to position [168, 0]
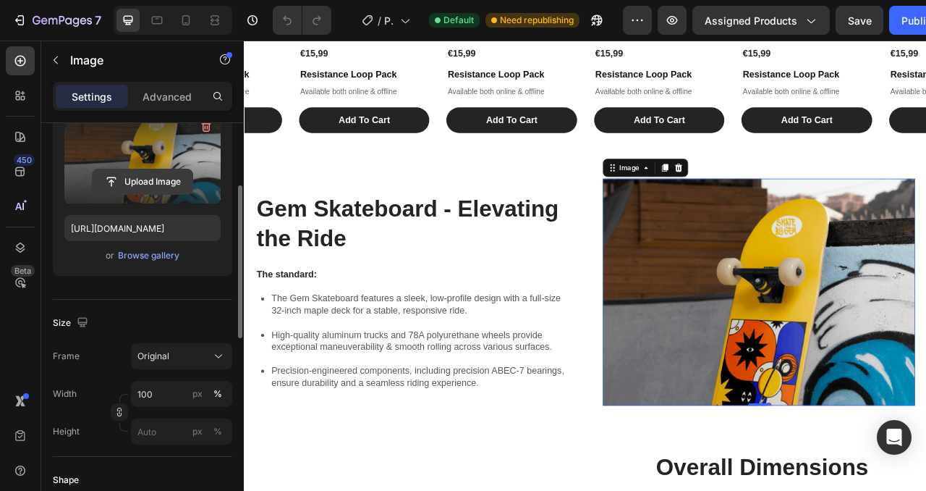
click at [140, 174] on input "file" at bounding box center [143, 181] width 100 height 25
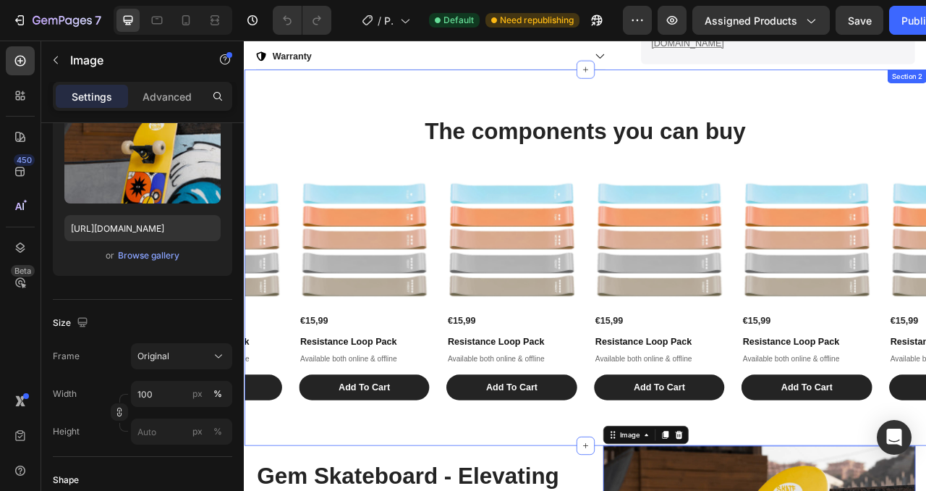
scroll to position [995, 0]
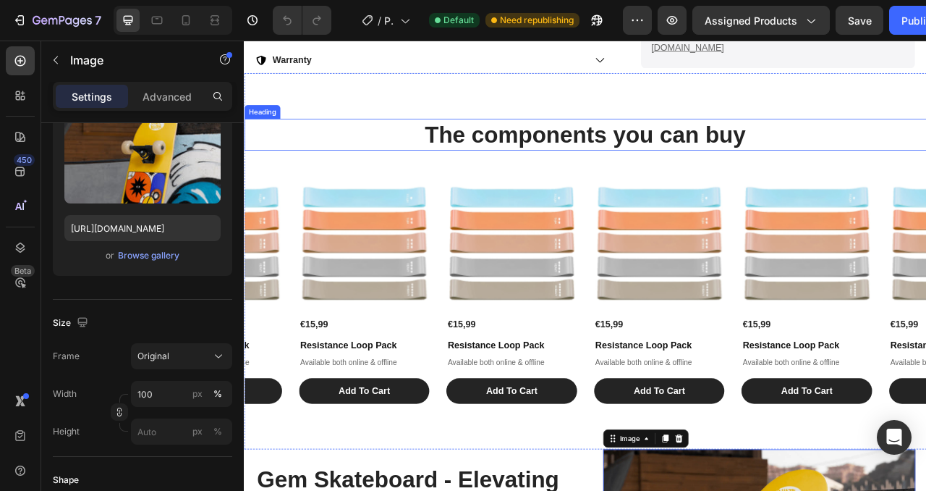
click at [380, 146] on h2 "The components you can buy" at bounding box center [678, 160] width 869 height 41
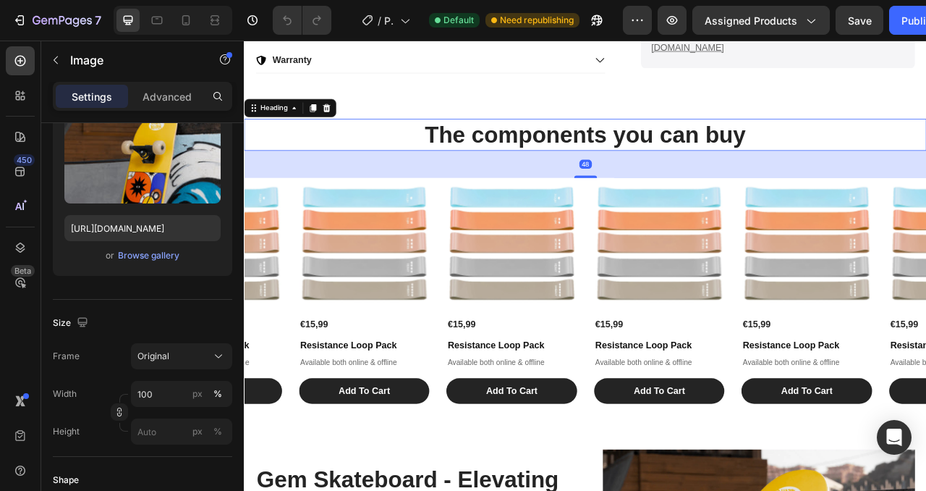
scroll to position [0, 0]
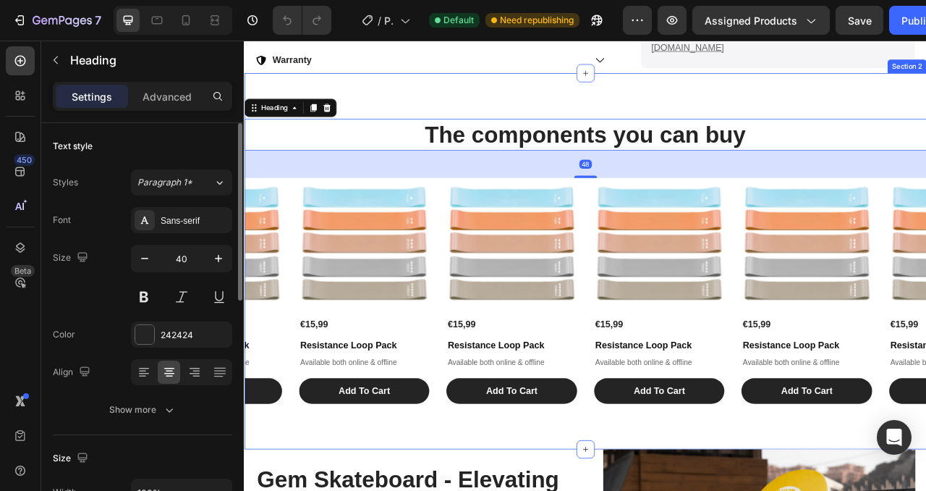
click at [387, 111] on div "The components you can buy Heading 48 Product Images €15,99 Product Price Produ…" at bounding box center [678, 322] width 869 height 478
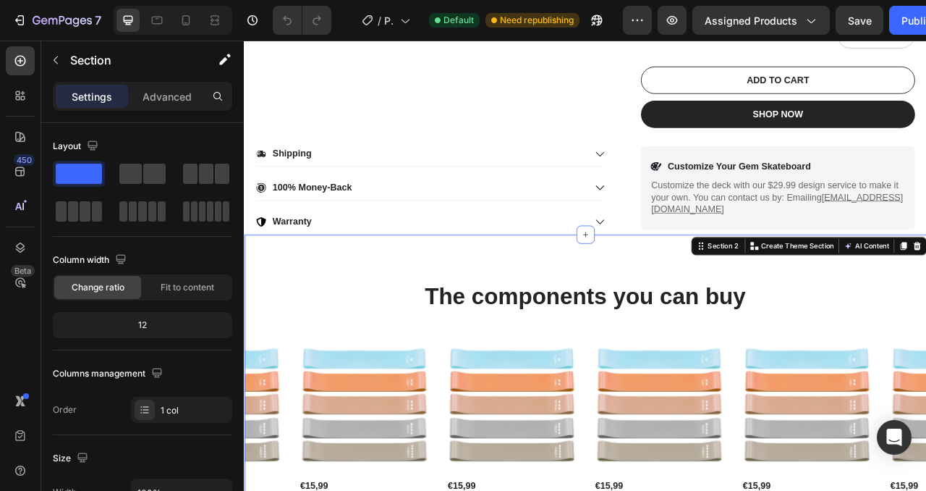
scroll to position [789, 0]
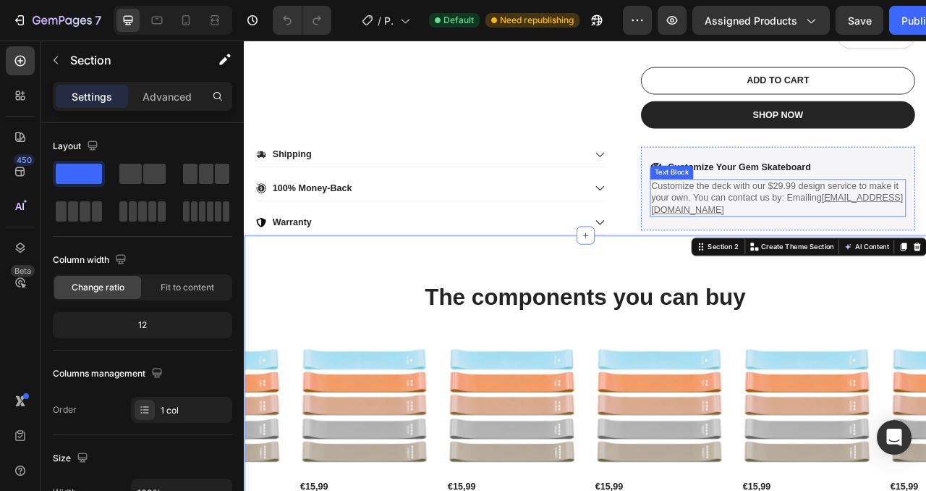
click at [855, 256] on u "[EMAIL_ADDRESS][DOMAIN_NAME]" at bounding box center [922, 249] width 321 height 28
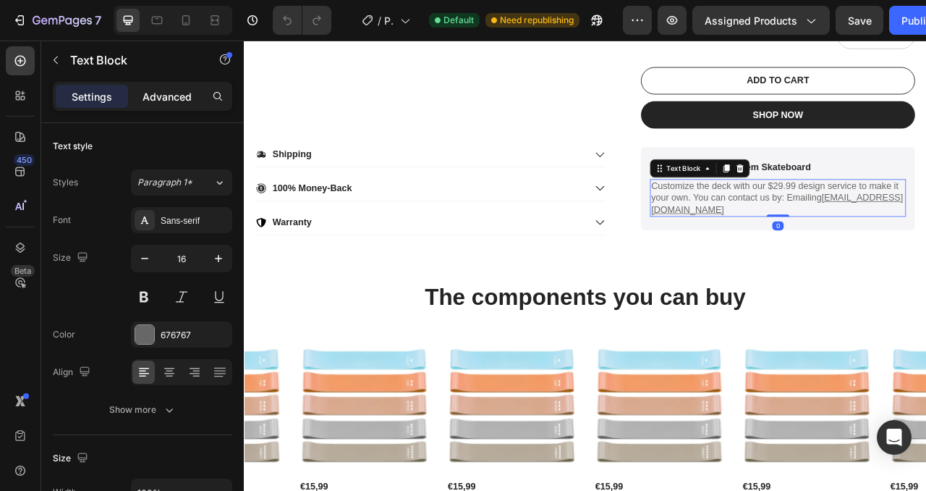
click at [169, 95] on p "Advanced" at bounding box center [167, 96] width 49 height 15
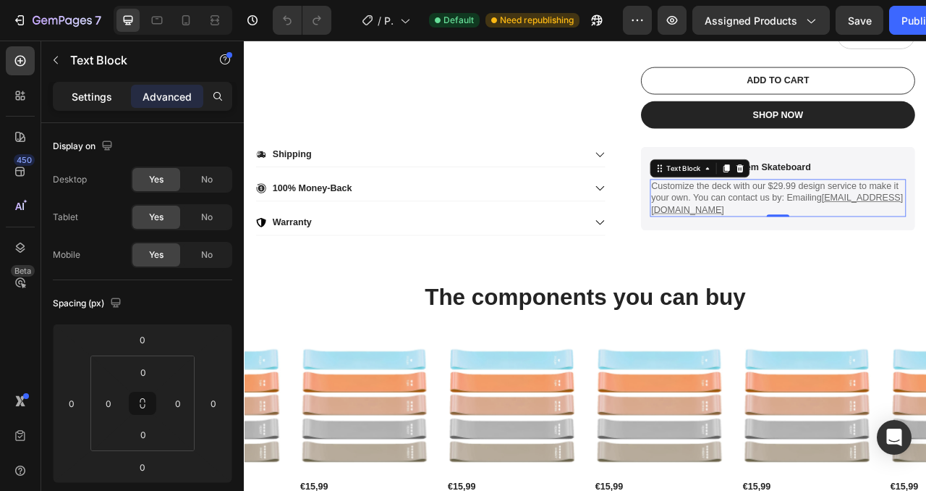
click at [96, 92] on p "Settings" at bounding box center [92, 96] width 41 height 15
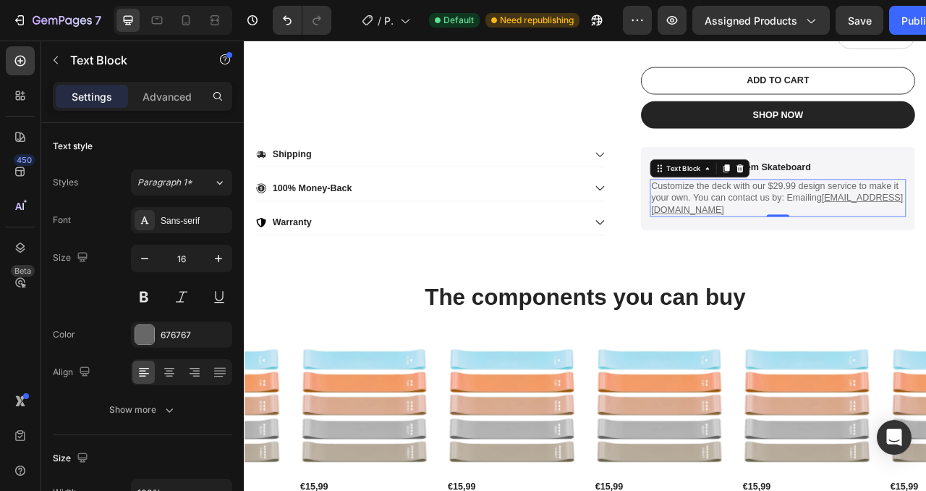
click at [926, 242] on p "Customize the deck with our $29.99 design service to make it your own. You can …" at bounding box center [923, 241] width 323 height 45
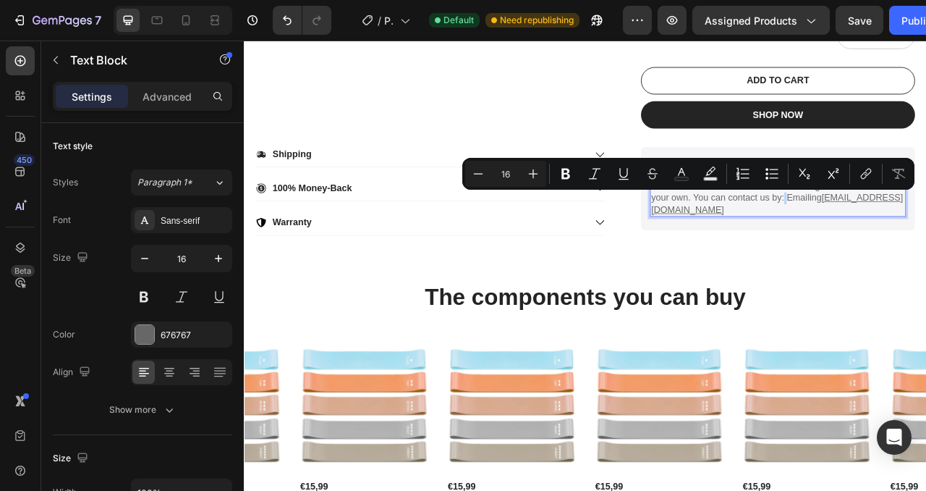
click at [926, 242] on p "Customize the deck with our $29.99 design service to make it your own. You can …" at bounding box center [923, 241] width 323 height 45
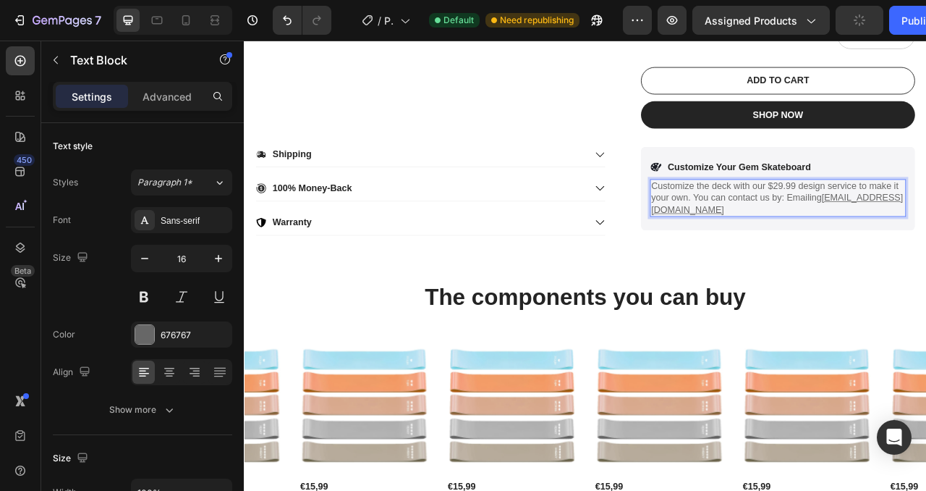
click at [871, 255] on u "[EMAIL_ADDRESS][DOMAIN_NAME]" at bounding box center [922, 249] width 321 height 28
click at [820, 254] on u "[EMAIL_ADDRESS][DOMAIN_NAME]" at bounding box center [922, 249] width 321 height 28
click at [926, 239] on p "Customize the deck with our $29.99 design service to make it your own. You can …" at bounding box center [923, 241] width 323 height 45
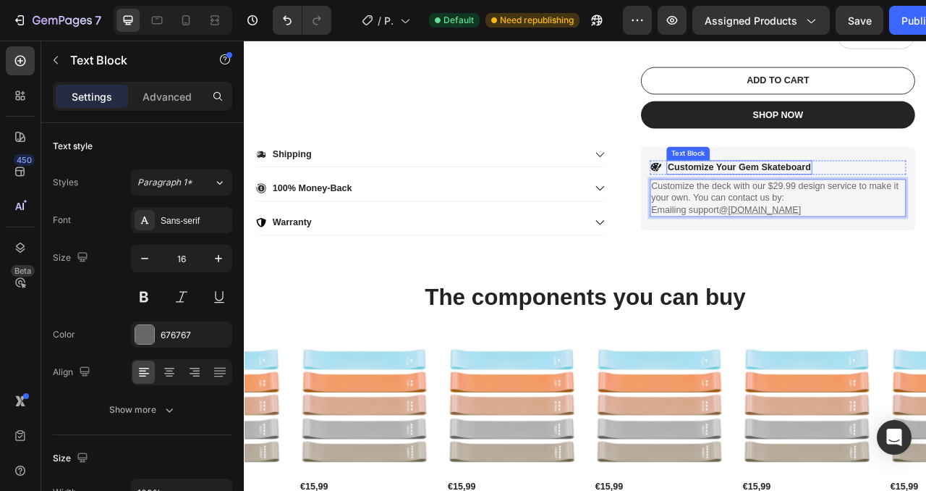
click at [897, 200] on p "Customize Your Gem Skateboard" at bounding box center [874, 202] width 182 height 15
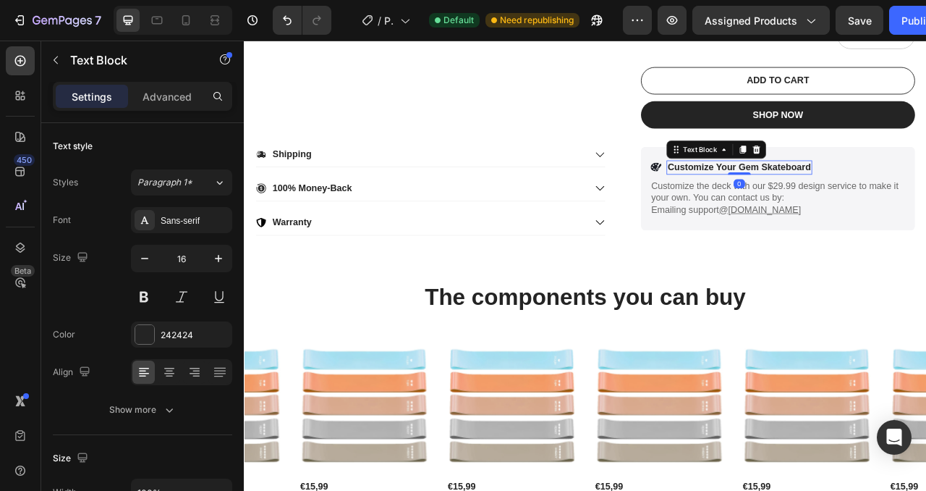
click at [897, 200] on p "Customize Your Gem Skateboard" at bounding box center [874, 202] width 182 height 15
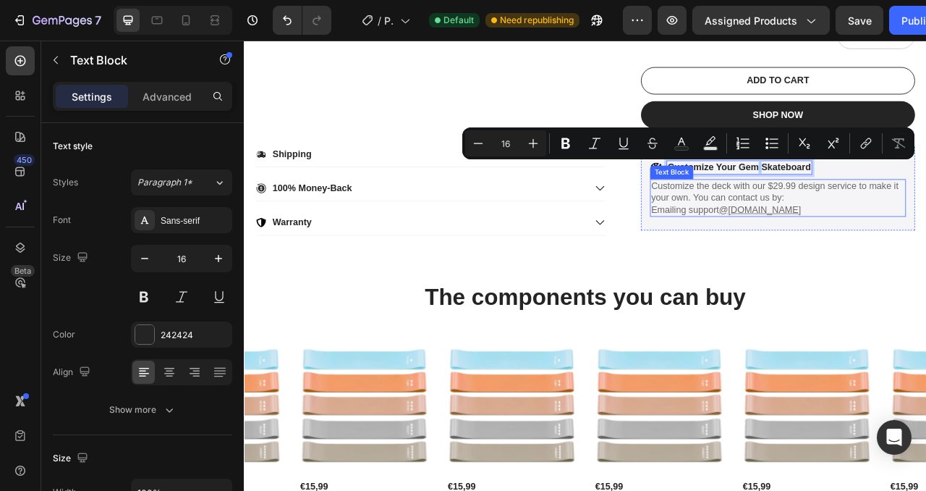
click at [905, 225] on p "Customize the deck with our $29.99 design service to make it your own. You can …" at bounding box center [923, 241] width 323 height 45
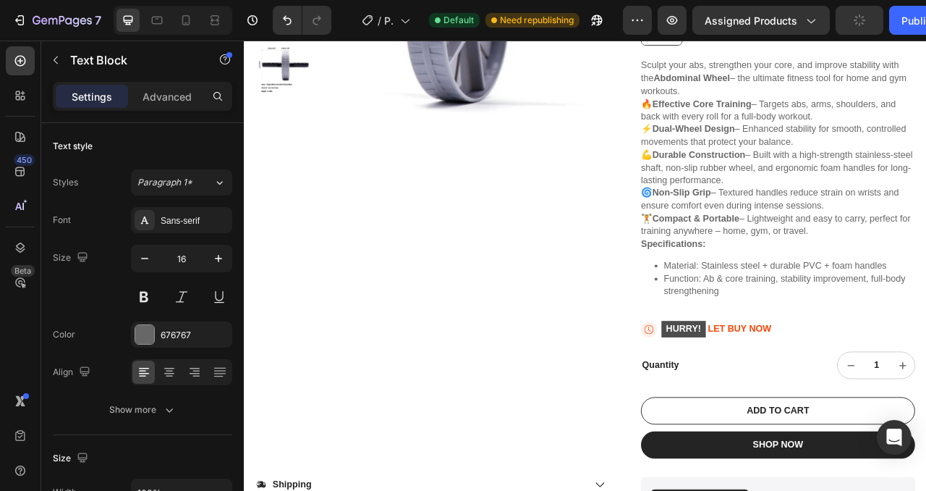
scroll to position [352, 0]
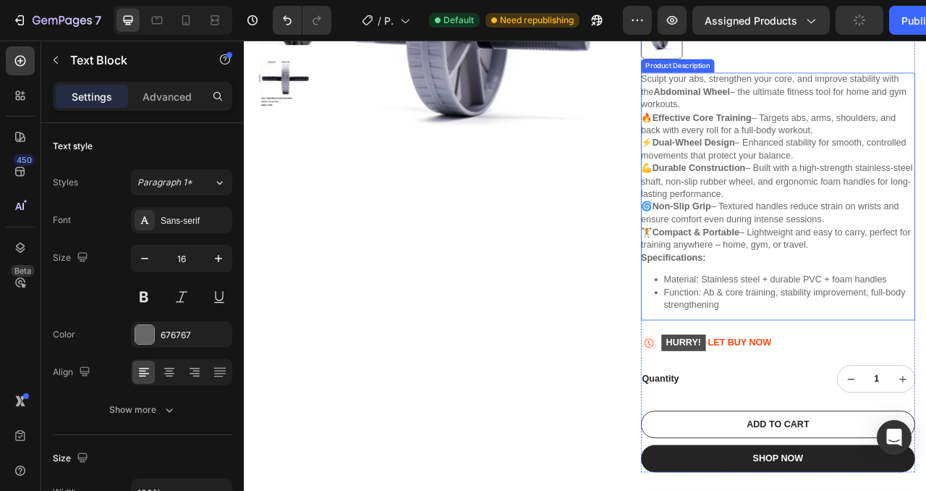
click at [843, 212] on div "Sculpt your abs, strengthen your core, and improve stability with the Abdominal…" at bounding box center [923, 239] width 349 height 315
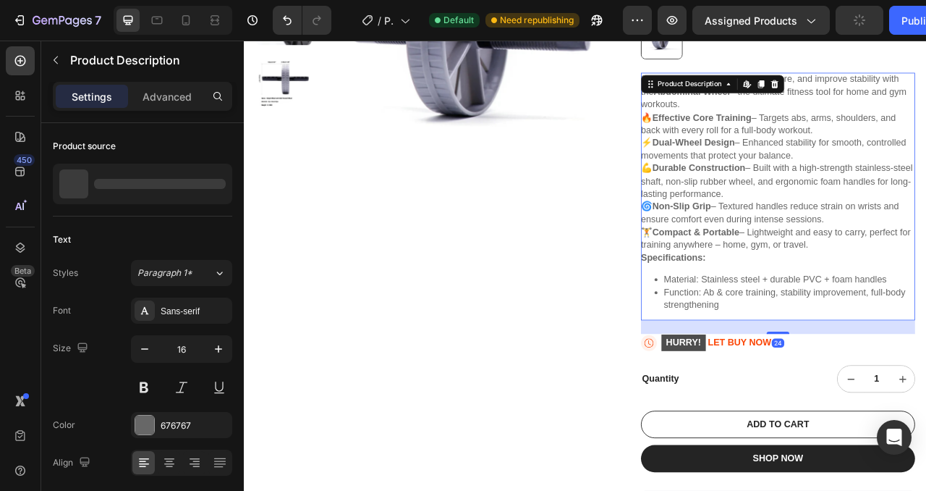
click at [843, 212] on div "Sculpt your abs, strengthen your core, and improve stability with the Abdominal…" at bounding box center [923, 239] width 349 height 315
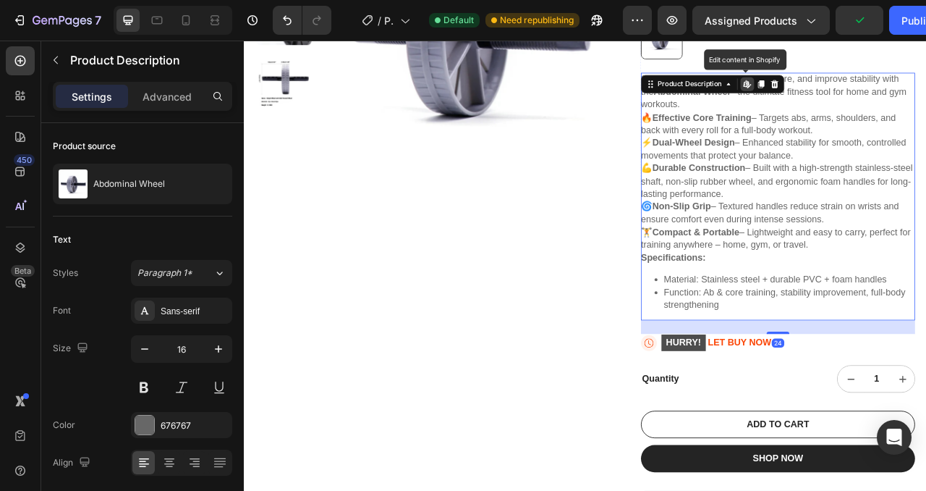
click at [843, 212] on div "Sculpt your abs, strengthen your core, and improve stability with the Abdominal…" at bounding box center [923, 239] width 349 height 315
click at [836, 202] on strong "Durable Construction" at bounding box center [823, 203] width 119 height 12
click at [901, 101] on icon at bounding box center [902, 97] width 8 height 10
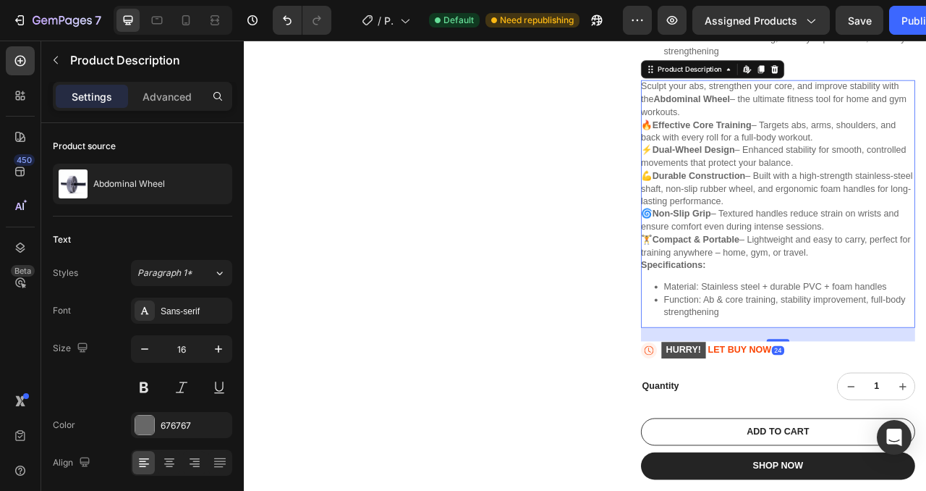
scroll to position [675, 0]
click at [922, 76] on icon at bounding box center [919, 77] width 9 height 10
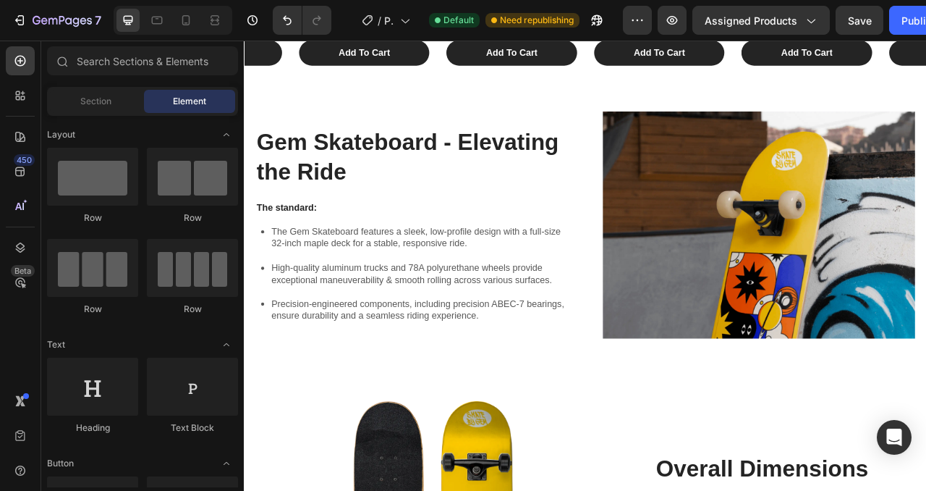
scroll to position [1430, 0]
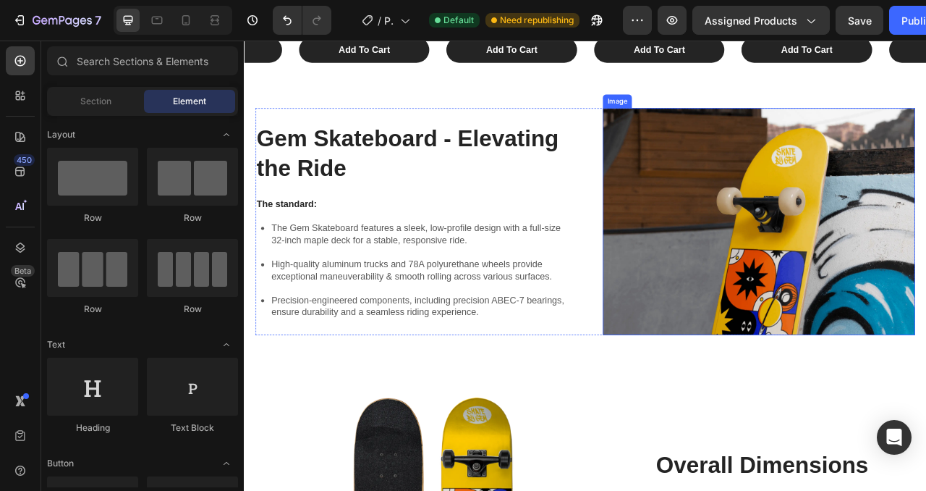
click at [824, 350] on img at bounding box center [899, 271] width 397 height 289
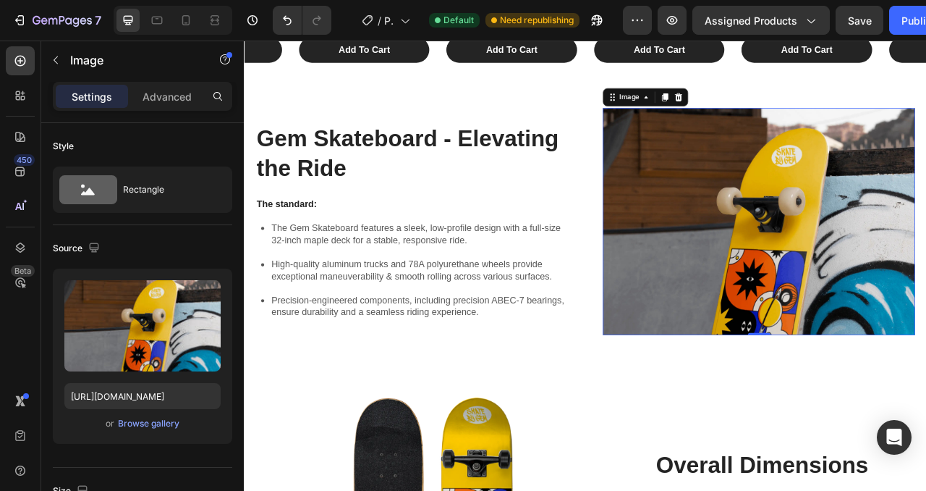
click at [781, 227] on img at bounding box center [899, 271] width 397 height 289
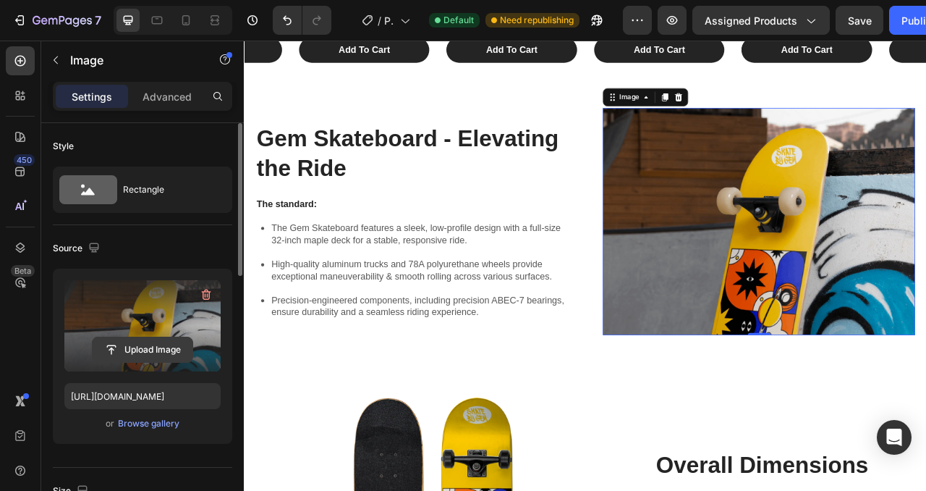
click at [140, 349] on input "file" at bounding box center [143, 349] width 100 height 25
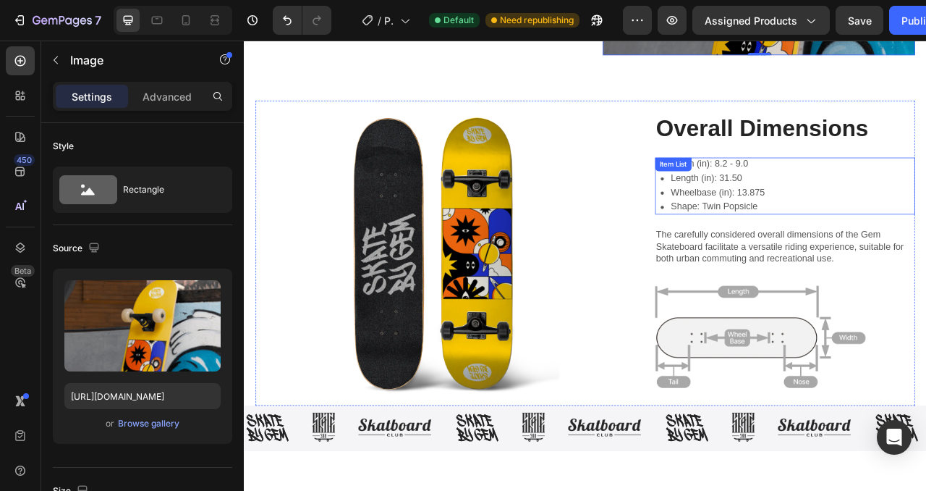
scroll to position [1786, 0]
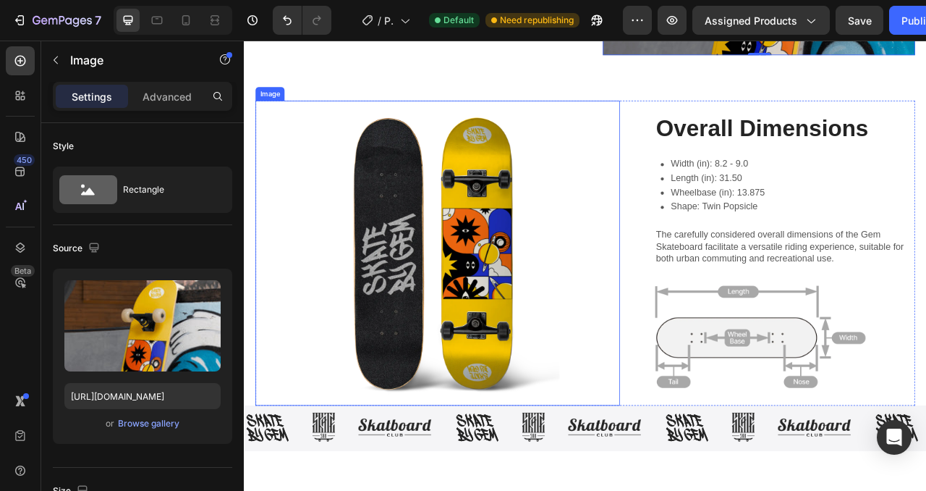
click at [567, 284] on img at bounding box center [490, 311] width 464 height 388
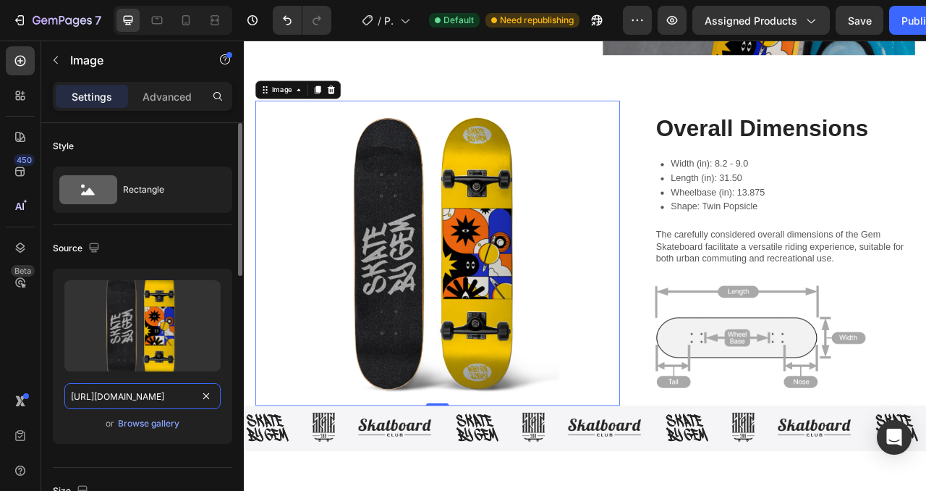
click at [127, 395] on input "[URL][DOMAIN_NAME]" at bounding box center [142, 396] width 156 height 26
click at [422, 219] on img at bounding box center [490, 311] width 464 height 388
click at [138, 392] on input "[URL][DOMAIN_NAME]" at bounding box center [142, 396] width 156 height 26
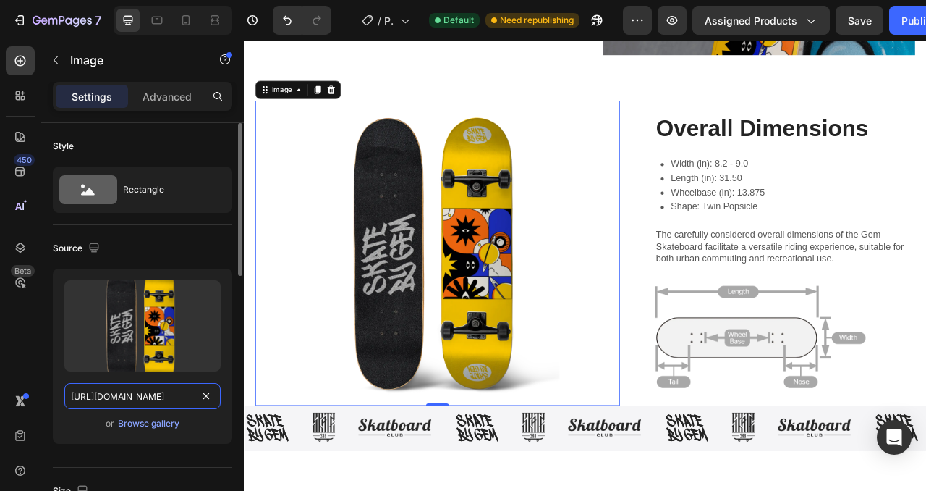
click at [138, 392] on input "[URL][DOMAIN_NAME]" at bounding box center [142, 396] width 156 height 26
click at [143, 402] on input "[URL][DOMAIN_NAME]" at bounding box center [142, 396] width 156 height 26
click at [153, 423] on div "Browse gallery" at bounding box center [149, 423] width 62 height 13
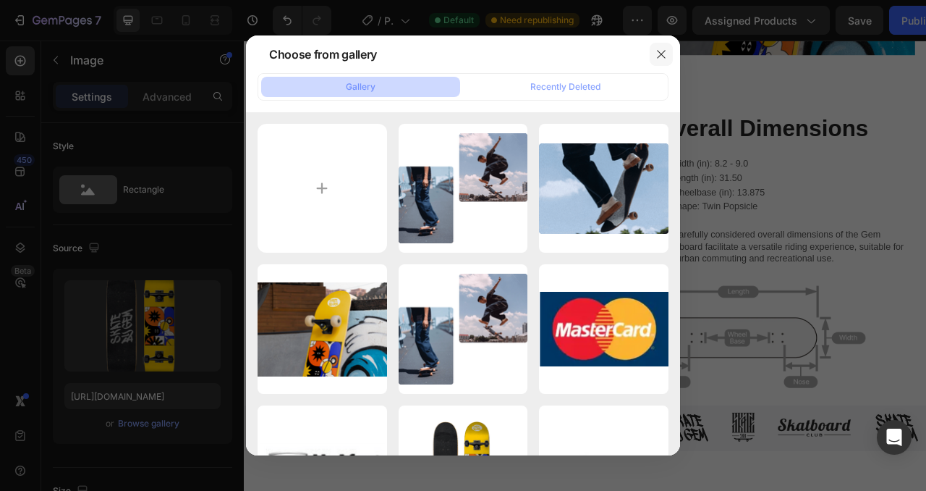
click at [661, 52] on icon "button" at bounding box center [662, 54] width 12 height 12
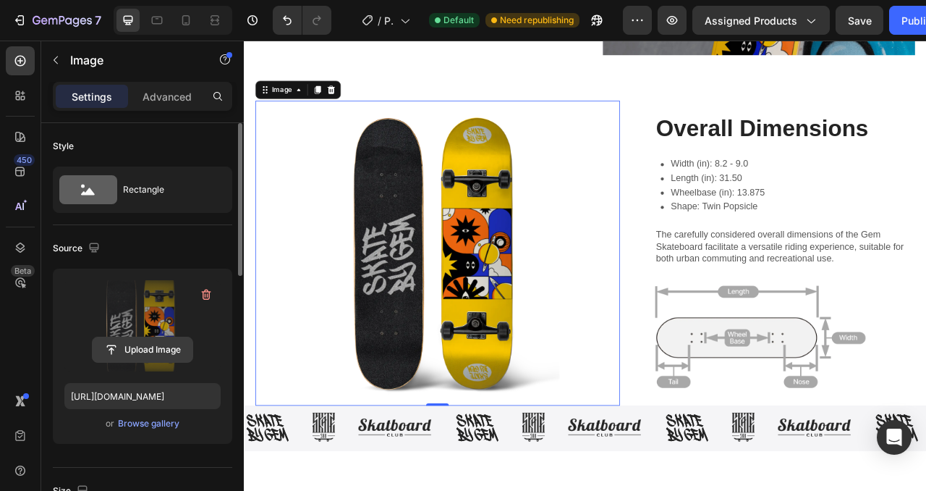
click at [145, 347] on input "file" at bounding box center [143, 349] width 100 height 25
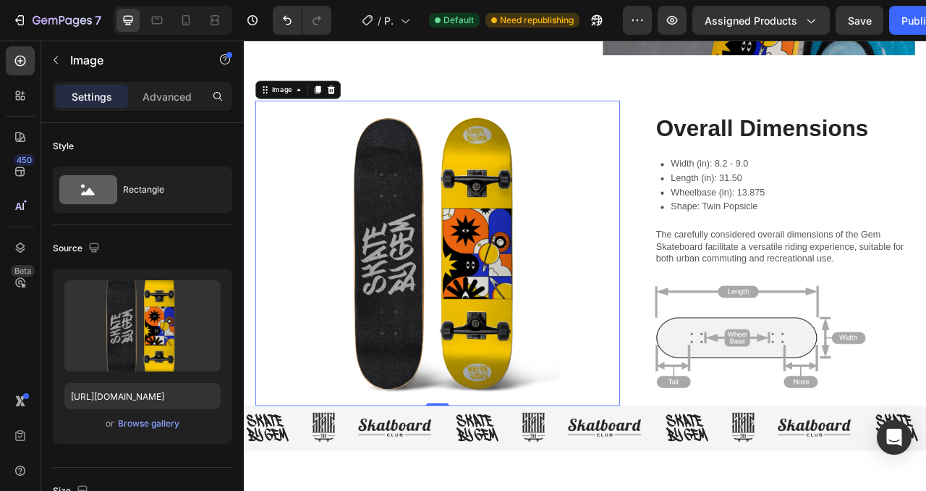
click at [596, 368] on img at bounding box center [490, 311] width 464 height 388
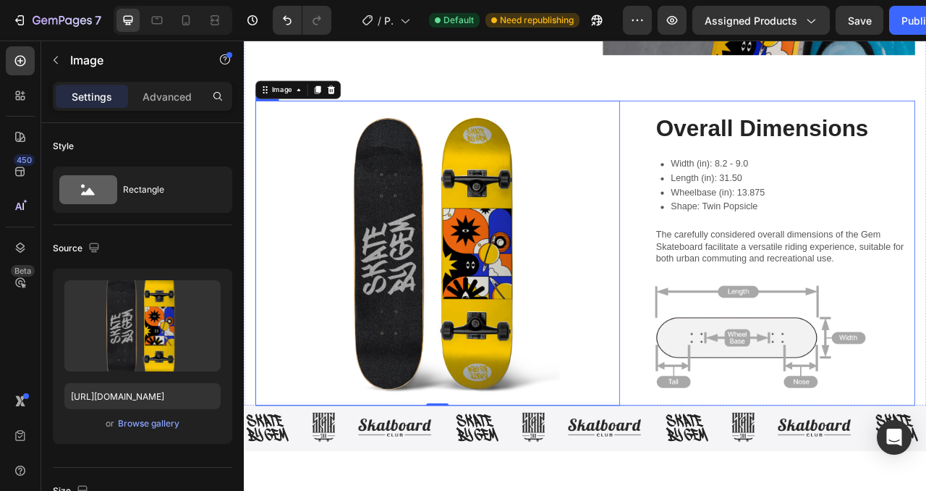
click at [735, 135] on div "Image 0 Overall Dimensions Heading Width (in): 8.2 - 9.0 Length (in): 31.50 Whe…" at bounding box center [678, 311] width 840 height 388
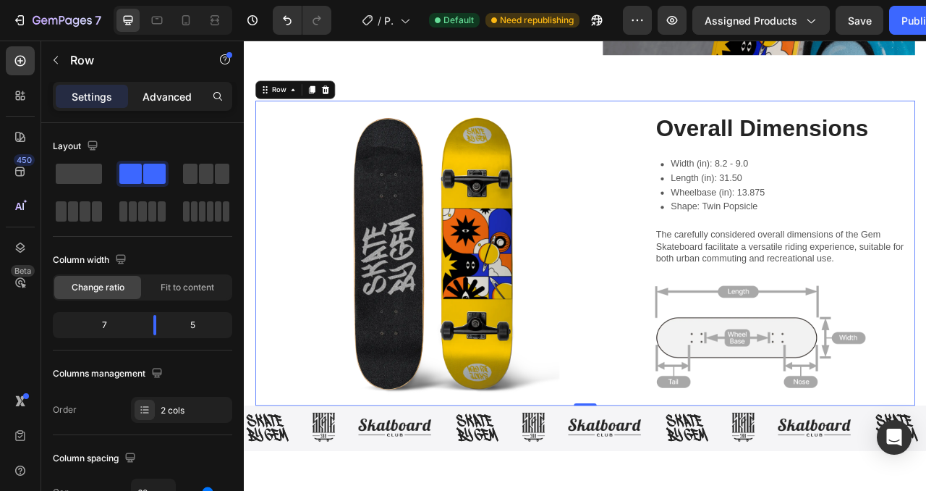
click at [145, 104] on div "Advanced" at bounding box center [167, 96] width 72 height 23
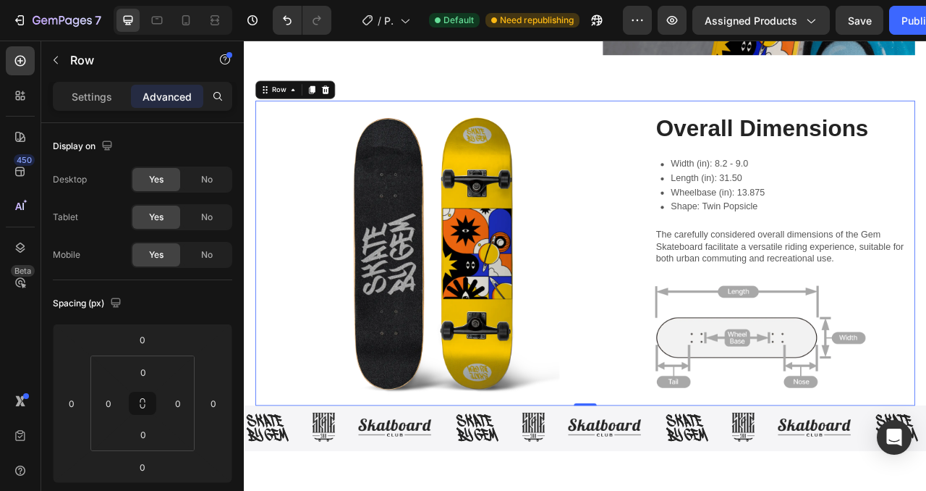
click at [871, 274] on div "Overall Dimensions Heading Width (in): 8.2 - 9.0 Length (in): 31.50 Wheelbase (…" at bounding box center [933, 311] width 332 height 388
click at [874, 193] on p "Width (in): 8.2 - 9.0" at bounding box center [847, 198] width 119 height 12
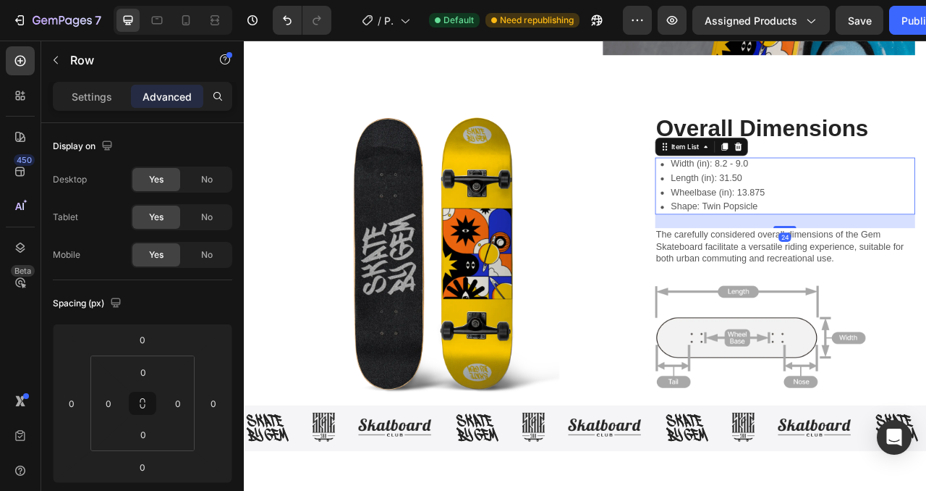
click at [874, 193] on p "Width (in): 8.2 - 9.0" at bounding box center [847, 198] width 119 height 12
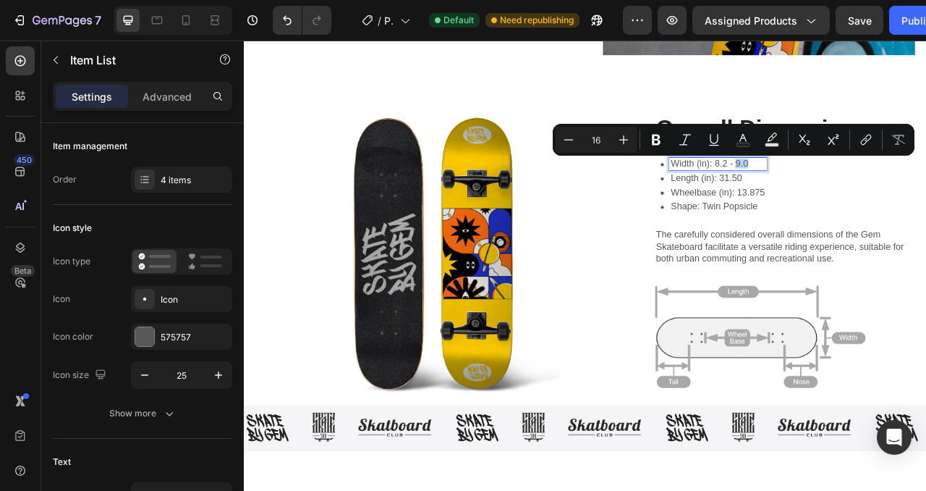
click at [882, 199] on p "Width (in): 8.2 - 9.0" at bounding box center [847, 198] width 119 height 12
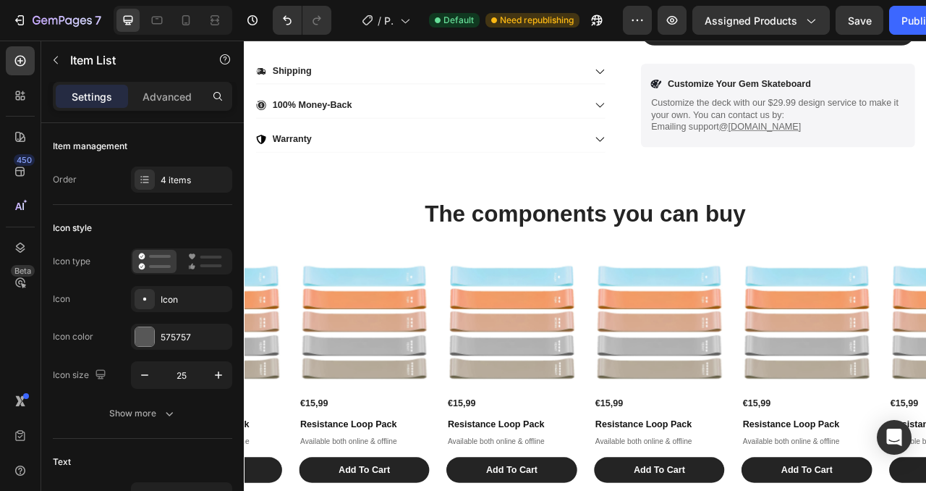
scroll to position [887, 0]
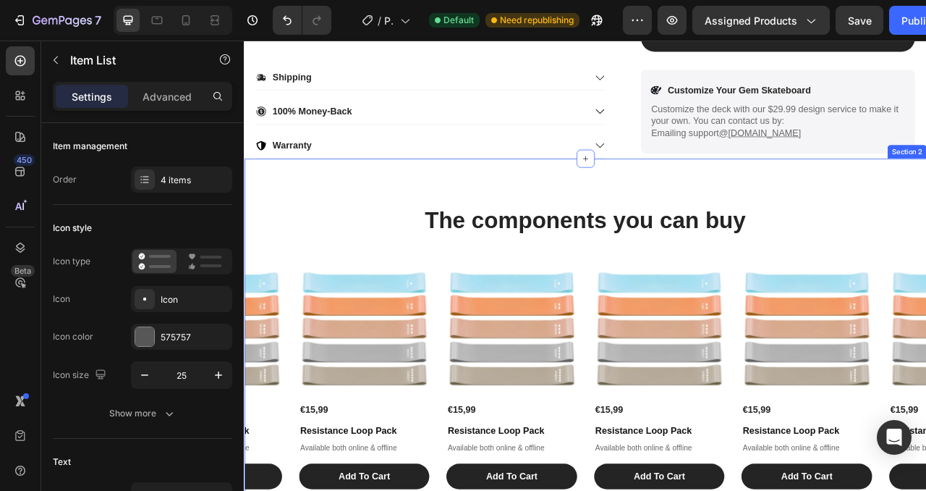
click at [926, 224] on div "The components you can buy Heading Product Images €15,99 Product Price Product …" at bounding box center [678, 430] width 869 height 478
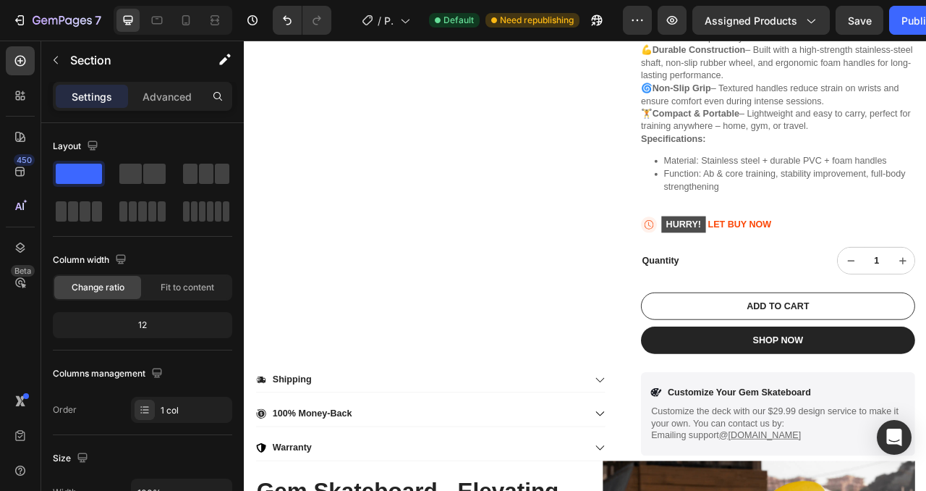
scroll to position [400, 0]
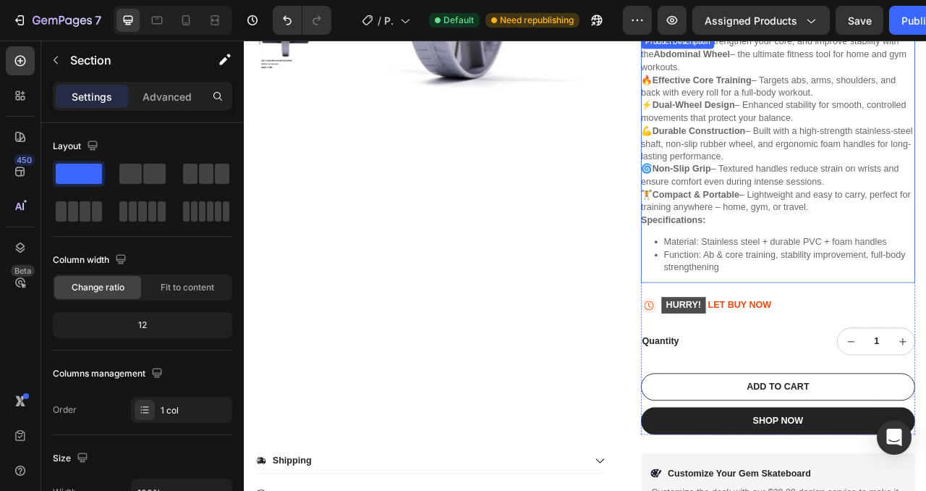
click at [926, 201] on p "🔥 Effective Core Training – Targets abs, arms, shoulders, and back with every r…" at bounding box center [922, 172] width 346 height 174
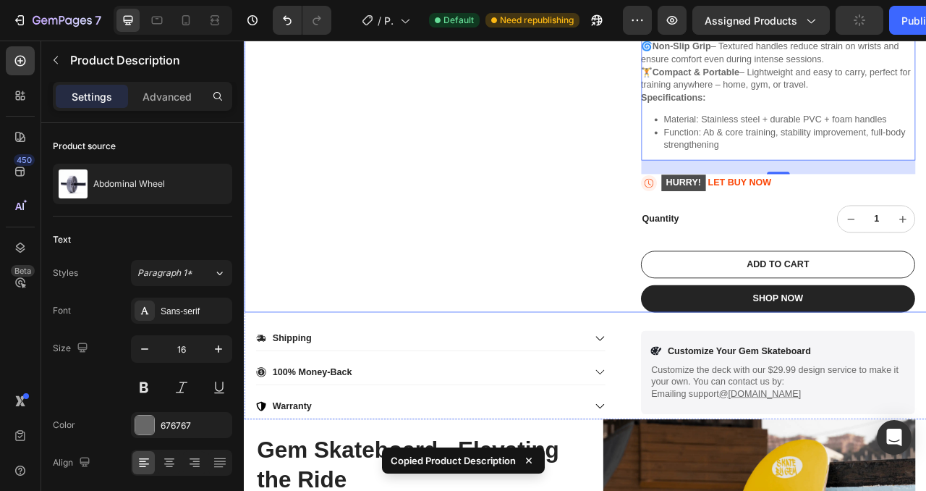
scroll to position [775, 0]
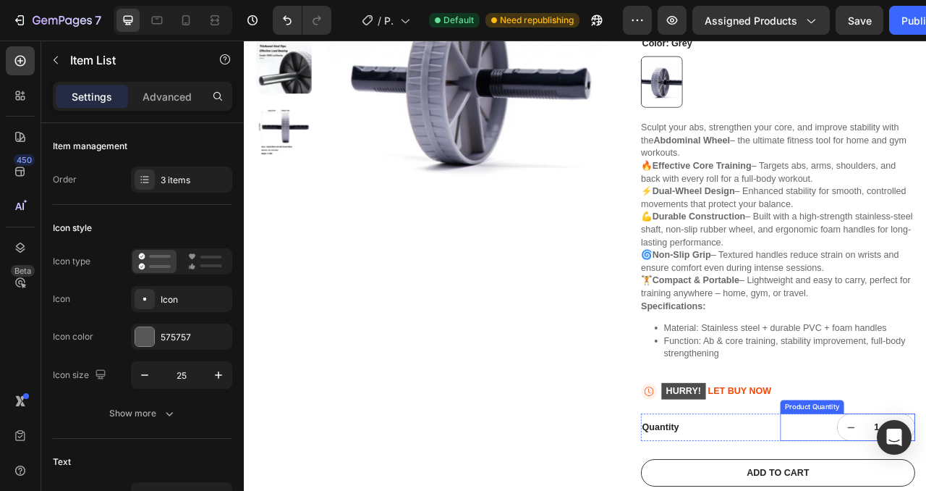
scroll to position [288, 0]
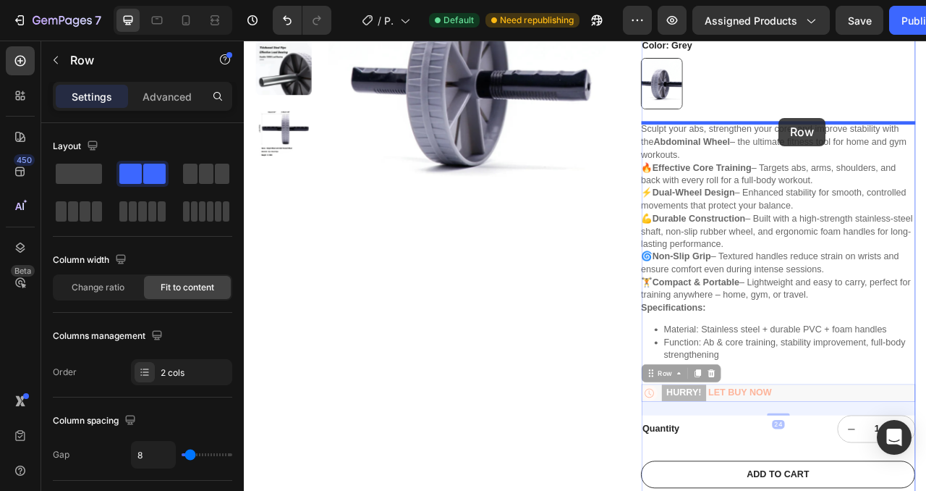
drag, startPoint x: 956, startPoint y: 491, endPoint x: 924, endPoint y: 139, distance: 353.2
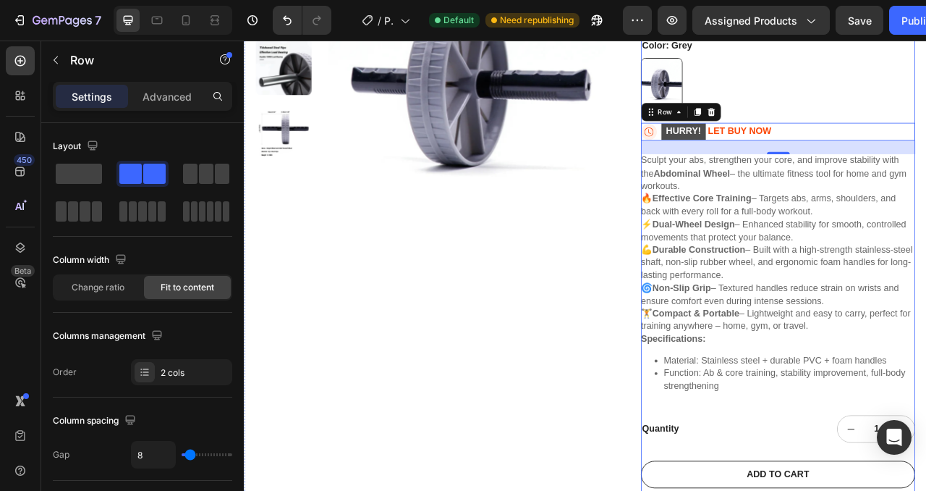
click at [893, 490] on div "Abdominal Wheel Product Title Judge.me - Preview Badge (Stars) Judge.me Icon Ic…" at bounding box center [923, 264] width 349 height 779
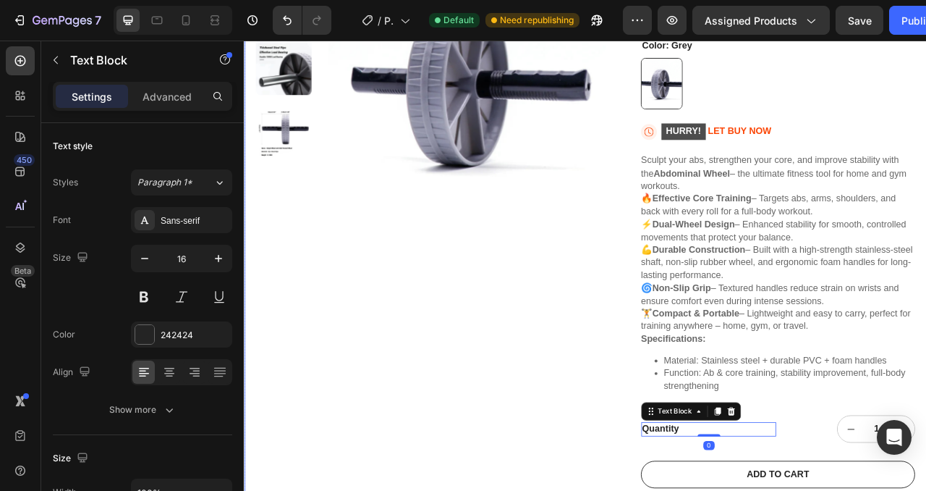
click at [743, 490] on div "Product Images Abdominal Wheel Product Title Judge.me - Preview Badge (Stars) J…" at bounding box center [678, 264] width 869 height 779
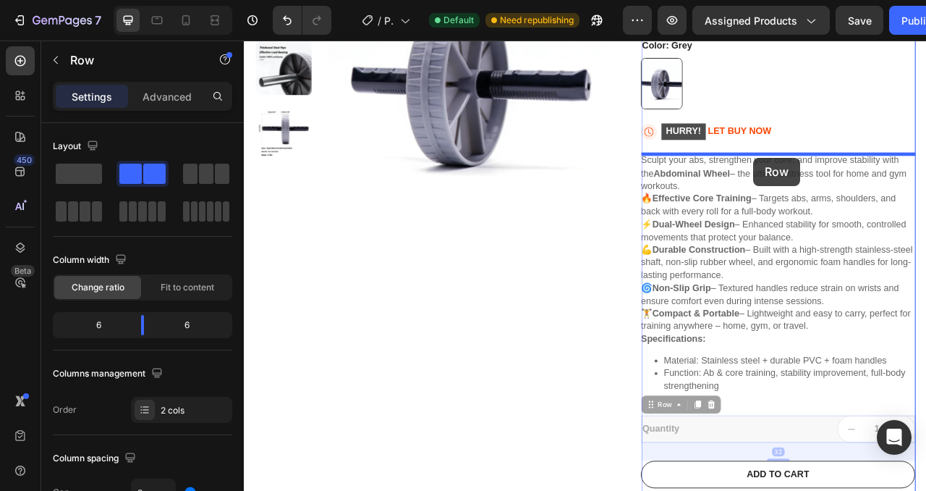
drag, startPoint x: 923, startPoint y: 526, endPoint x: 892, endPoint y: 185, distance: 342.3
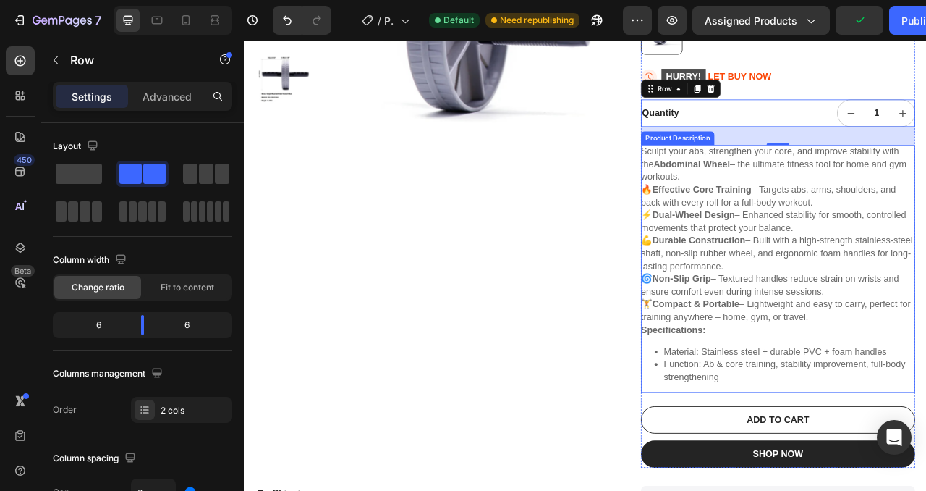
scroll to position [359, 0]
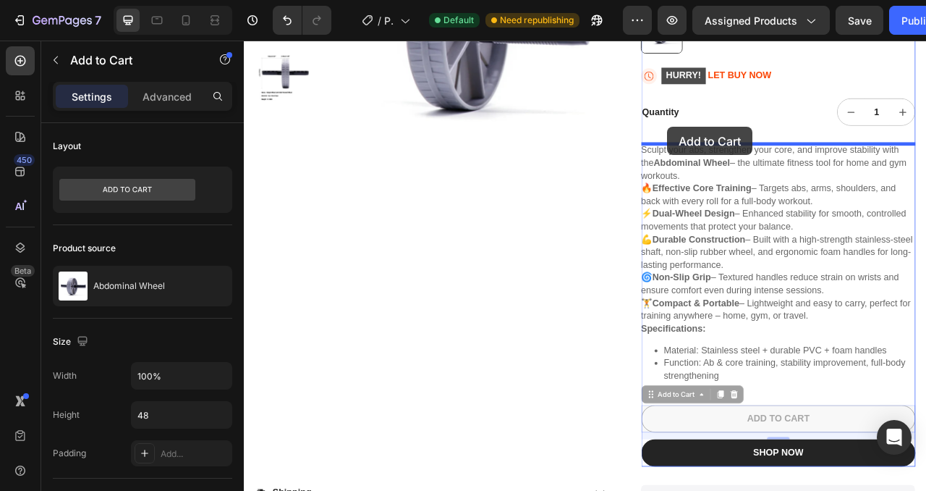
drag, startPoint x: 763, startPoint y: 494, endPoint x: 783, endPoint y: 150, distance: 345.1
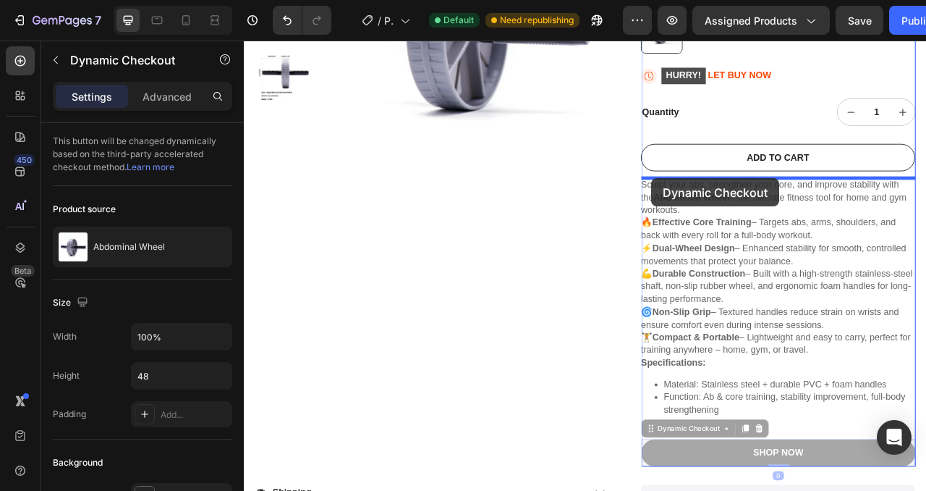
drag, startPoint x: 760, startPoint y: 533, endPoint x: 763, endPoint y: 216, distance: 317.8
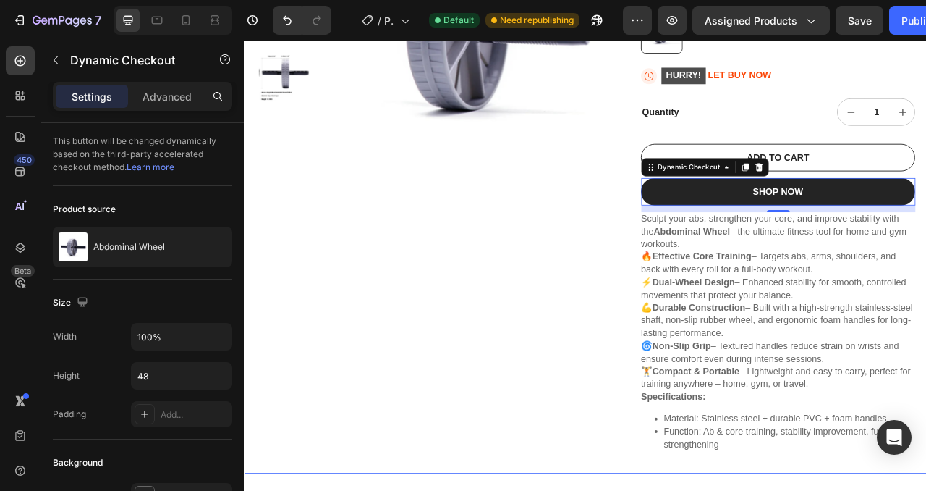
click at [641, 411] on div "Product Images" at bounding box center [481, 198] width 446 height 788
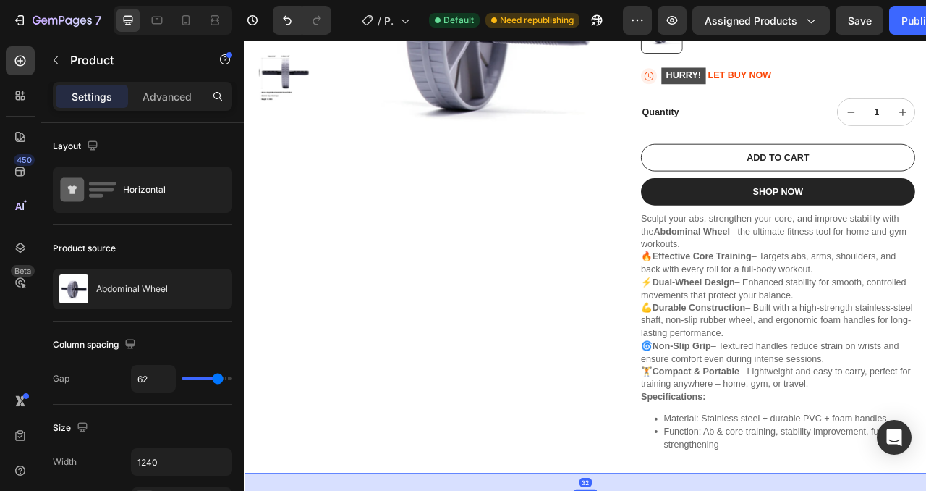
scroll to position [462, 0]
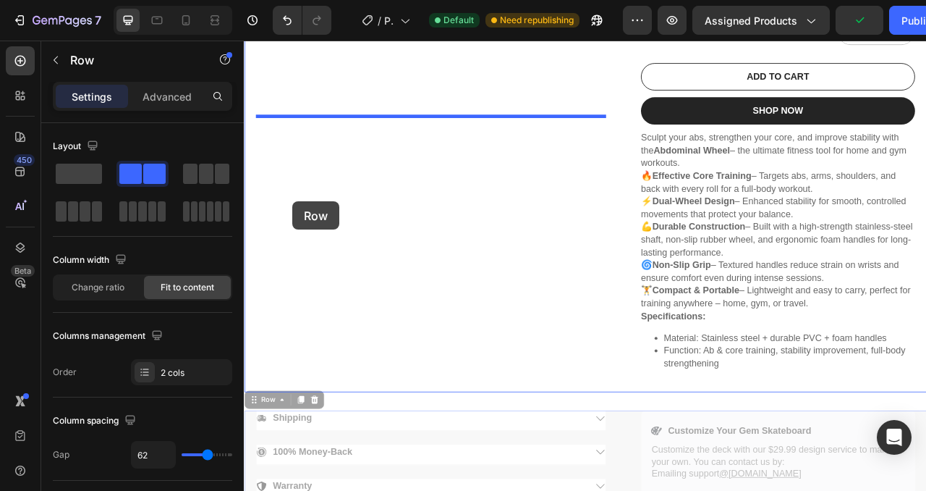
drag, startPoint x: 254, startPoint y: 499, endPoint x: 305, endPoint y: 245, distance: 259.2
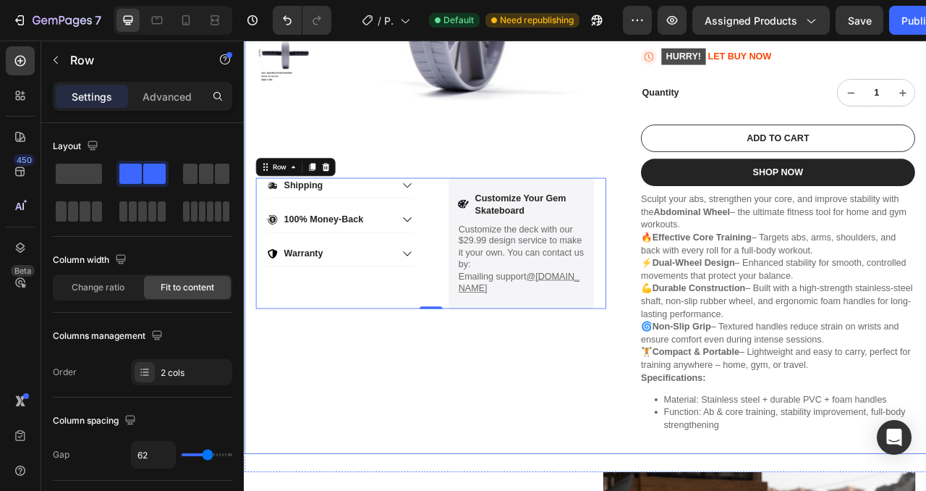
scroll to position [380, 0]
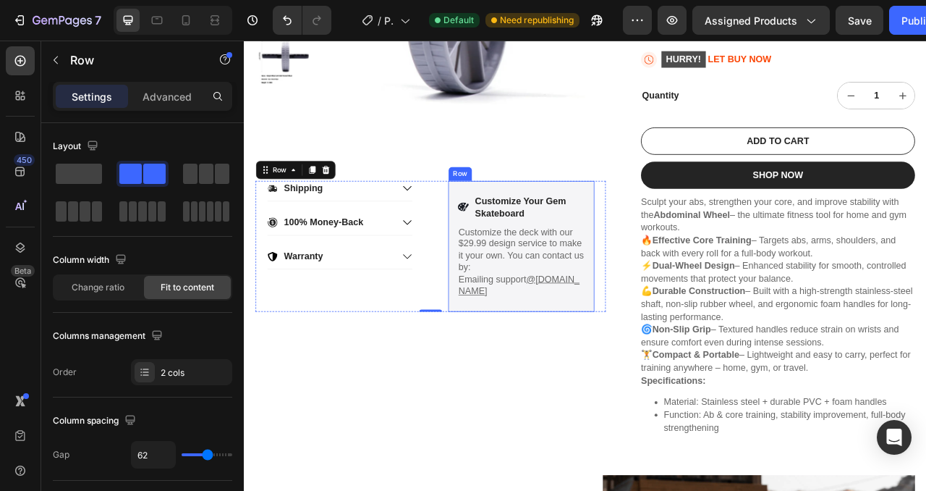
click at [679, 250] on div "Icon Customize Your Gem Skateboard Text Block Row Customize the deck with our $…" at bounding box center [597, 302] width 186 height 166
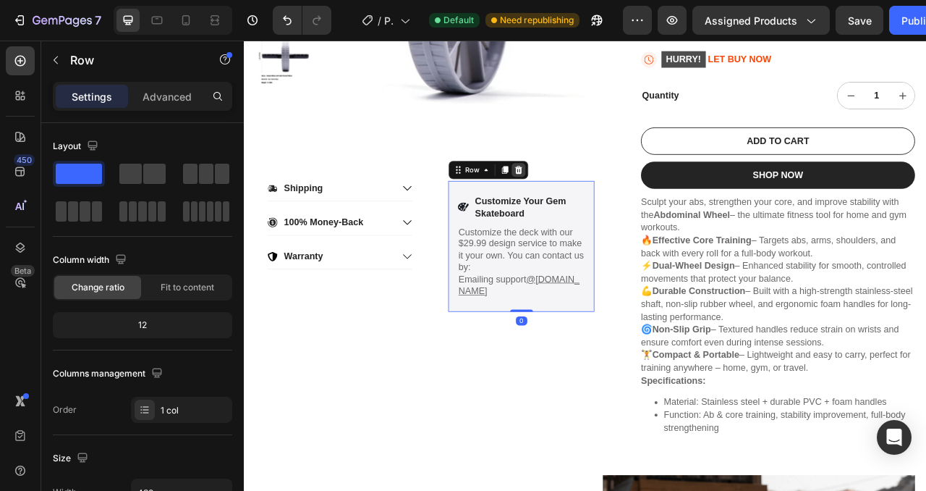
click at [594, 203] on icon at bounding box center [592, 205] width 9 height 10
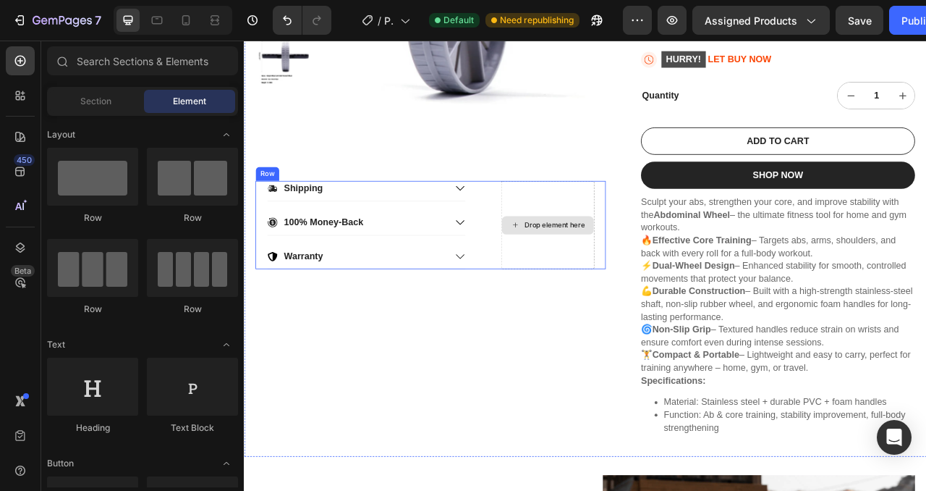
click at [650, 243] on div "Drop element here" at bounding box center [630, 275] width 119 height 112
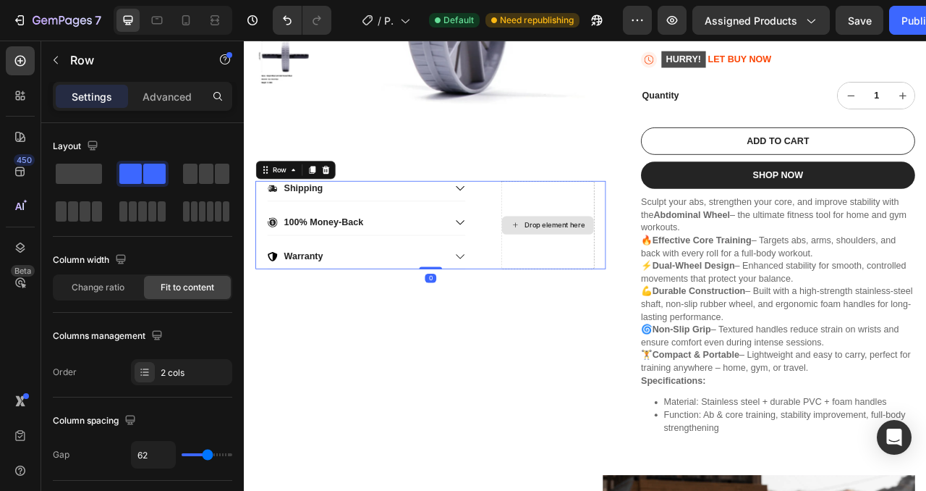
click at [609, 245] on div "Drop element here" at bounding box center [630, 275] width 119 height 112
click at [85, 164] on span at bounding box center [79, 174] width 46 height 20
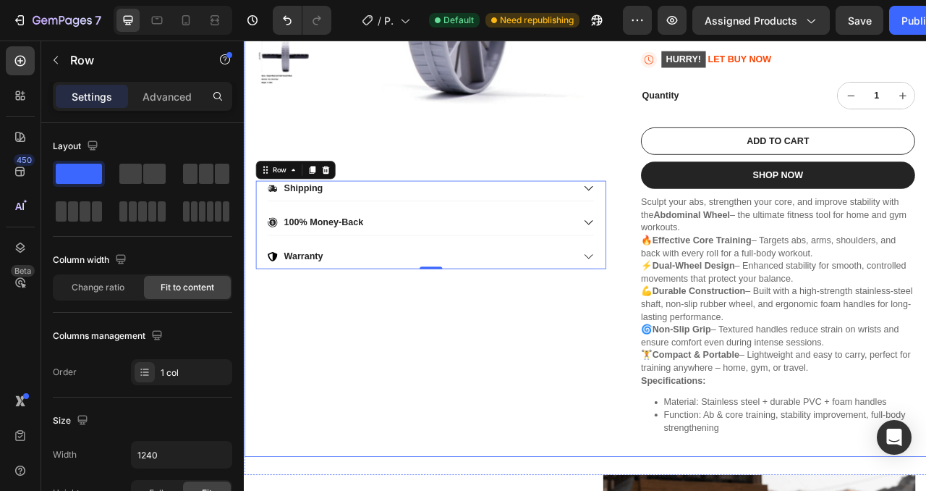
click at [607, 449] on div "Product Images Shipping 100% Money-Back Warranty Accordion Row 0" at bounding box center [481, 177] width 446 height 788
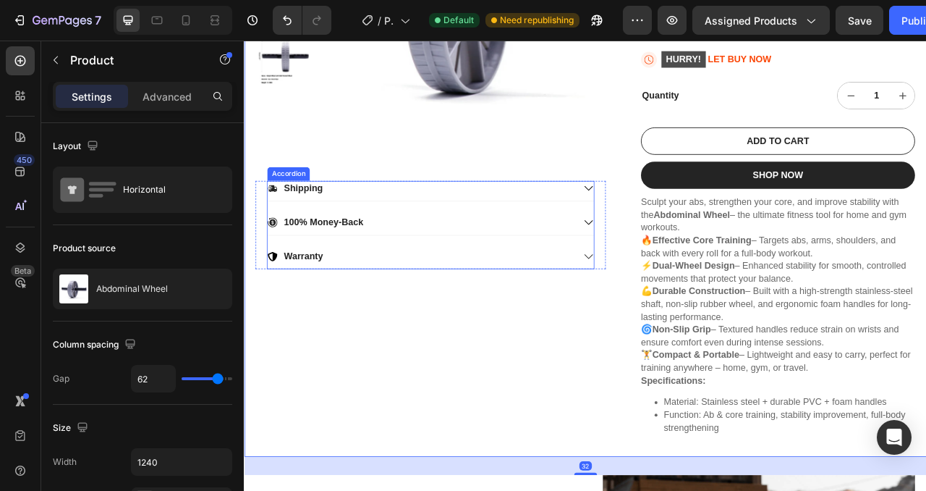
click at [679, 229] on icon at bounding box center [682, 228] width 13 height 13
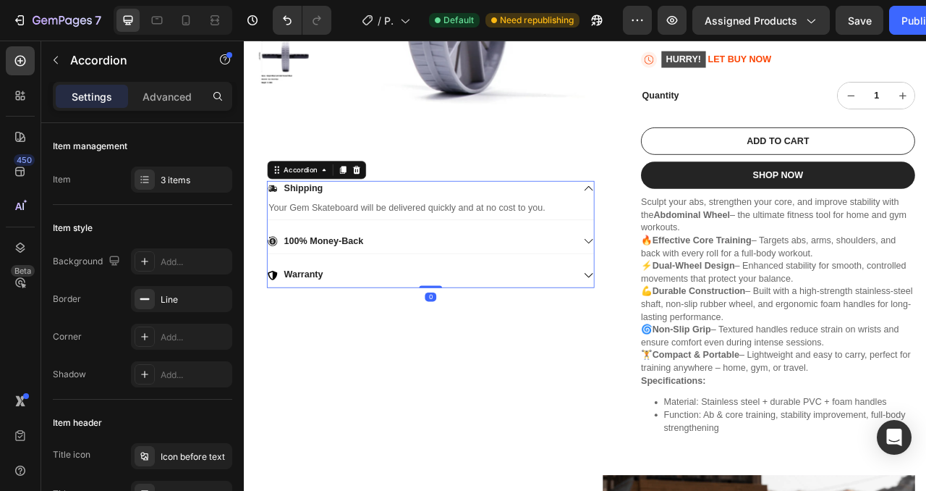
click at [678, 229] on icon at bounding box center [682, 228] width 13 height 13
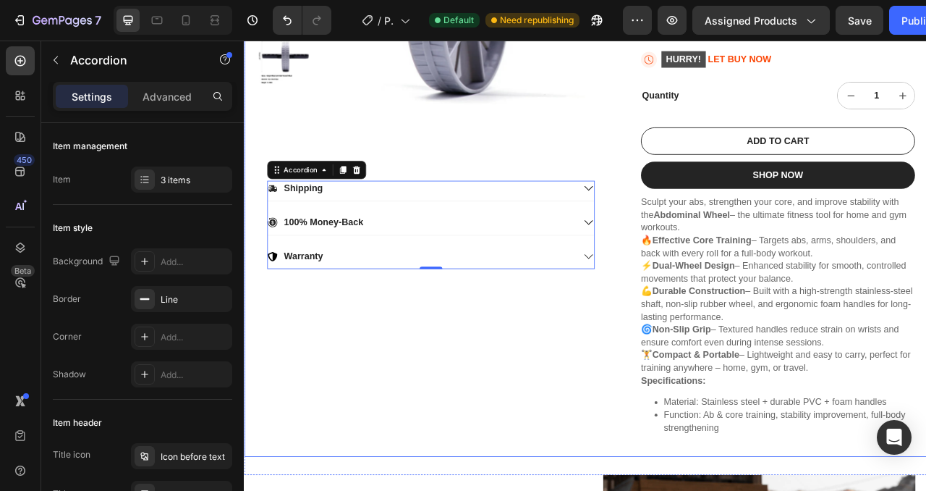
scroll to position [413, 0]
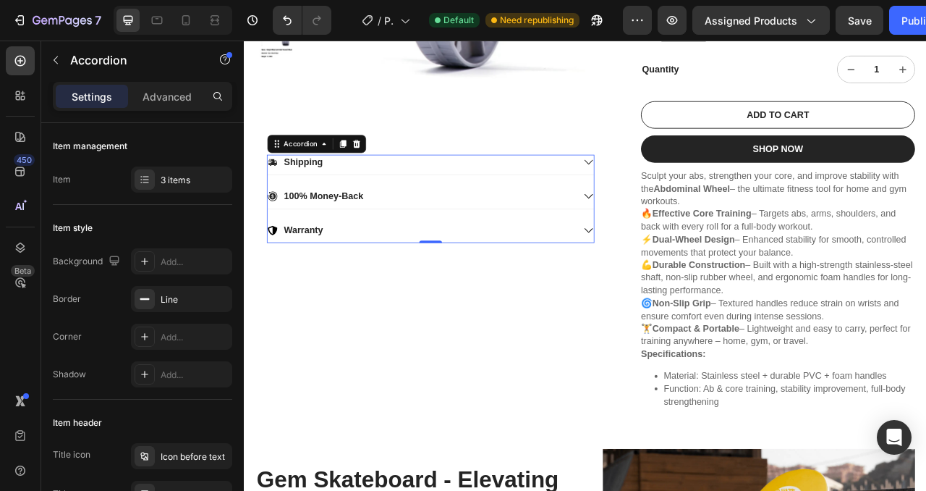
click at [670, 273] on div "Warranty" at bounding box center [481, 285] width 415 height 25
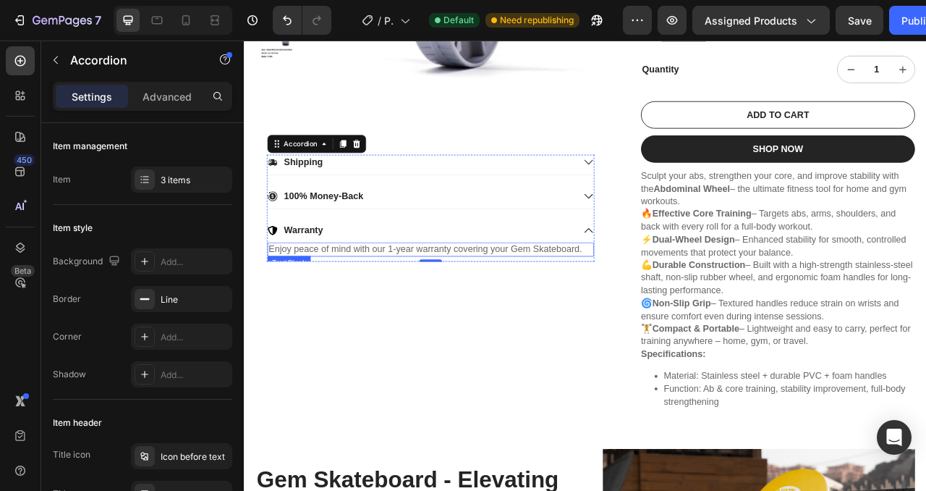
click at [573, 307] on p "Enjoy peace of mind with our 1-year warranty covering your Gem Skateboard." at bounding box center [481, 306] width 413 height 15
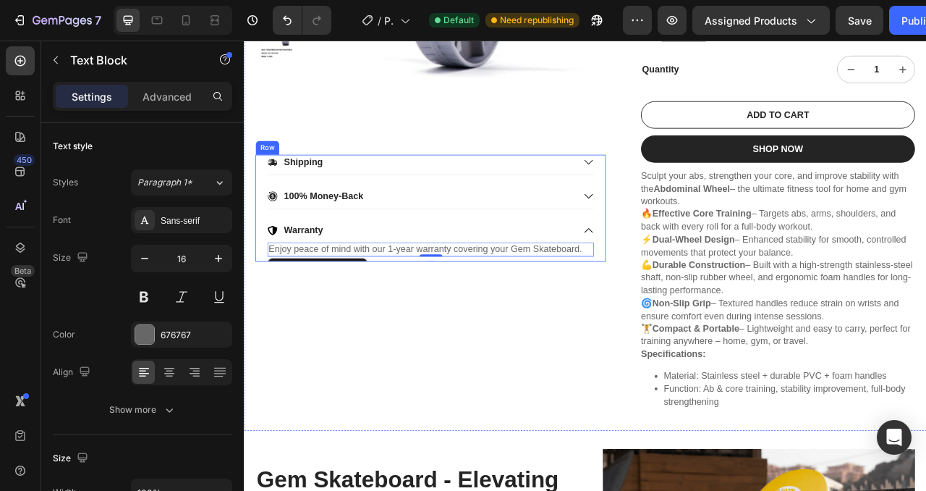
click at [670, 447] on div "Product Images Shipping 100% Money-Back Warranty Enjoy peace of mind with our 1…" at bounding box center [481, 144] width 446 height 788
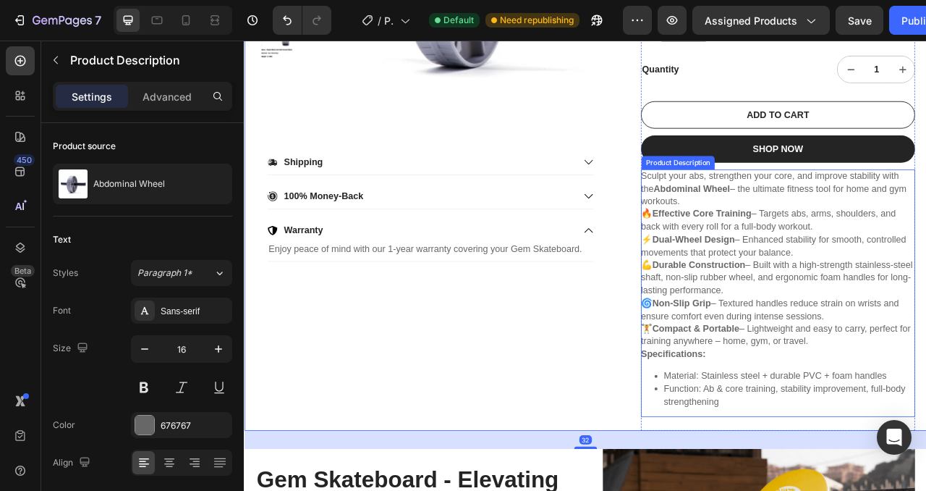
click at [821, 358] on p "🔥 Effective Core Training – Targets abs, arms, shoulders, and back with every r…" at bounding box center [922, 342] width 346 height 174
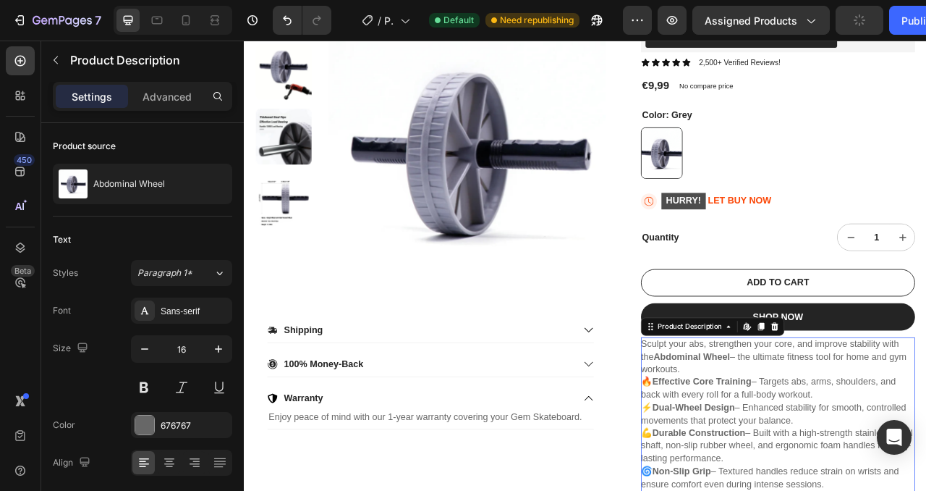
scroll to position [68, 0]
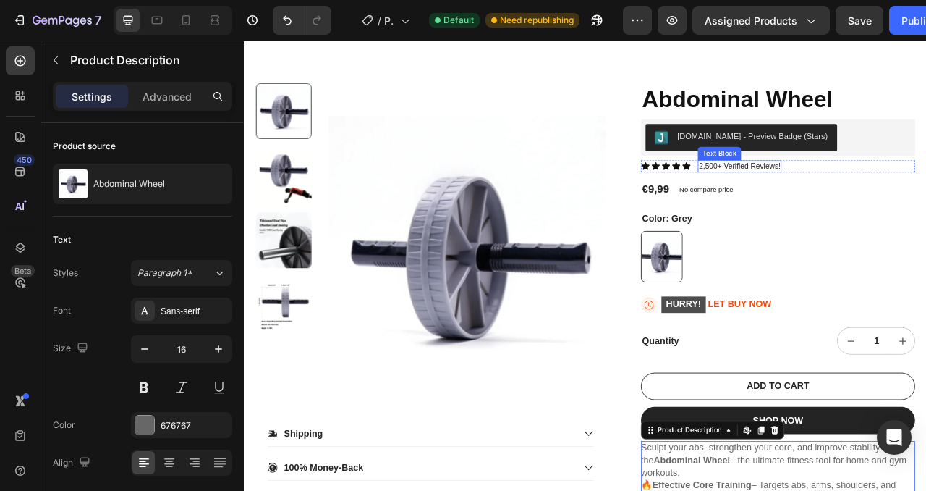
click at [827, 200] on p "2,500+ Verified Reviews!" at bounding box center [875, 201] width 104 height 12
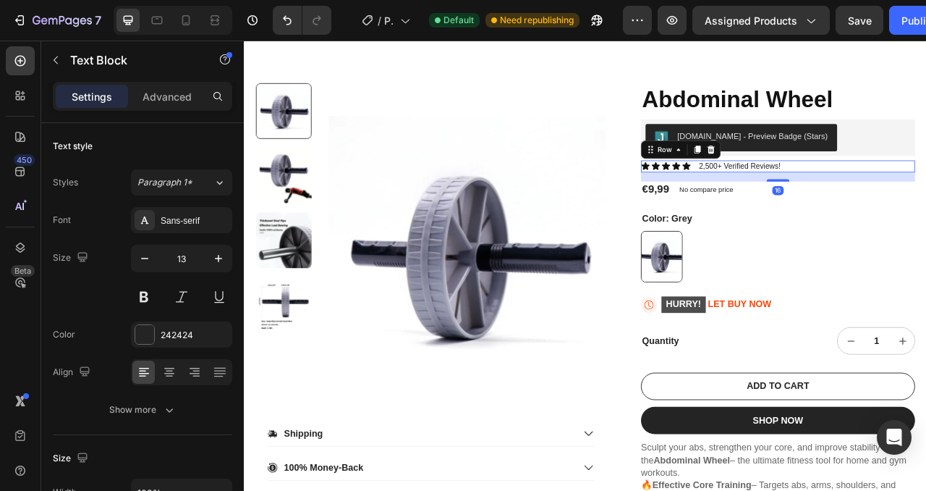
click at [926, 200] on div "Icon Icon Icon Icon Icon Icon List 2,500+ Verified Reviews! Text Block Row 16" at bounding box center [923, 200] width 349 height 15
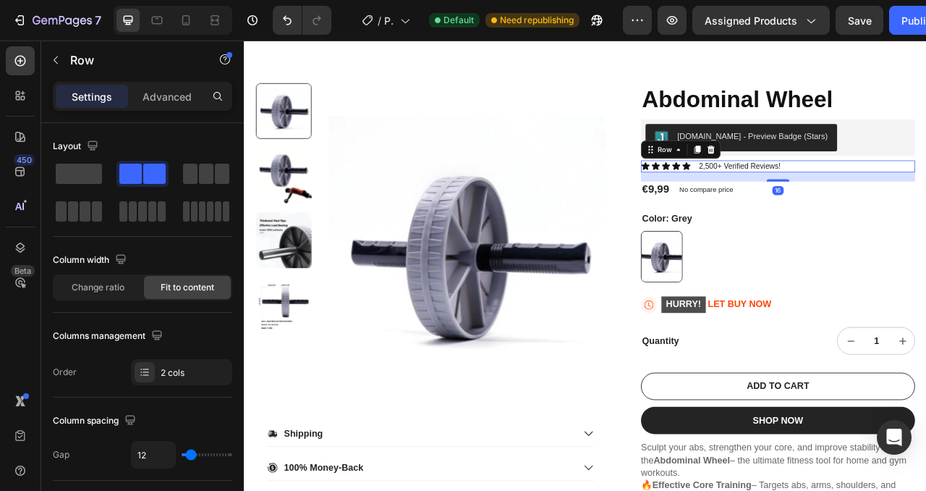
click at [926, 200] on div "Icon Icon Icon Icon Icon Icon List 2,500+ Verified Reviews! Text Block Row 16" at bounding box center [923, 200] width 349 height 15
click at [835, 179] on icon at bounding box center [838, 179] width 9 height 10
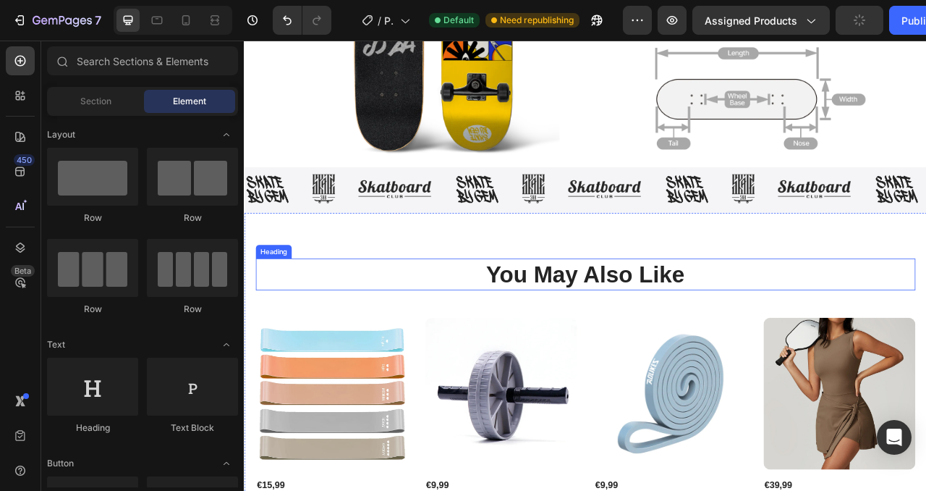
scroll to position [1484, 0]
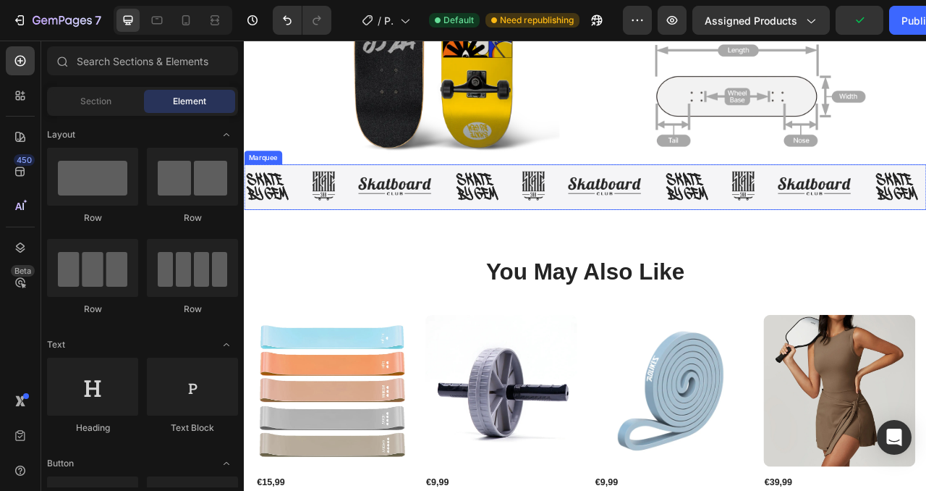
click at [647, 206] on div "Image Image Image Image Image Image Image Image Image Image Image Image Image I…" at bounding box center [678, 227] width 869 height 58
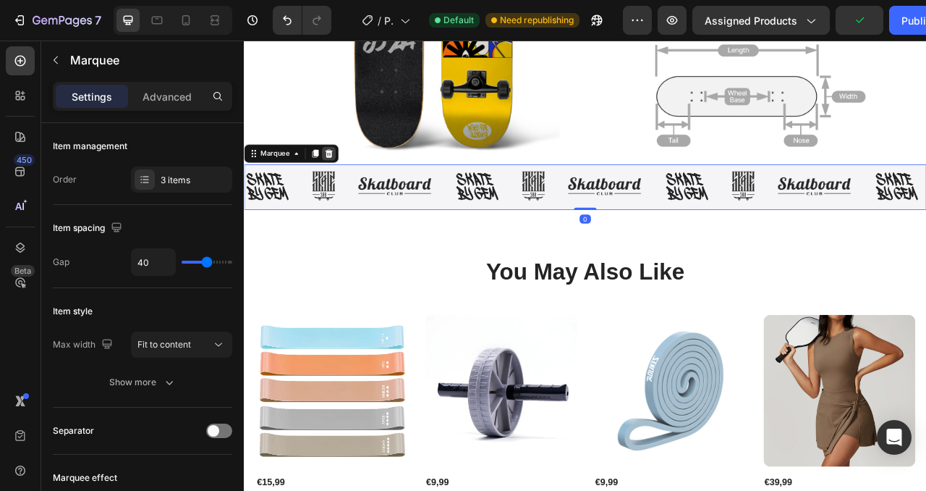
click at [357, 180] on icon at bounding box center [352, 185] width 12 height 12
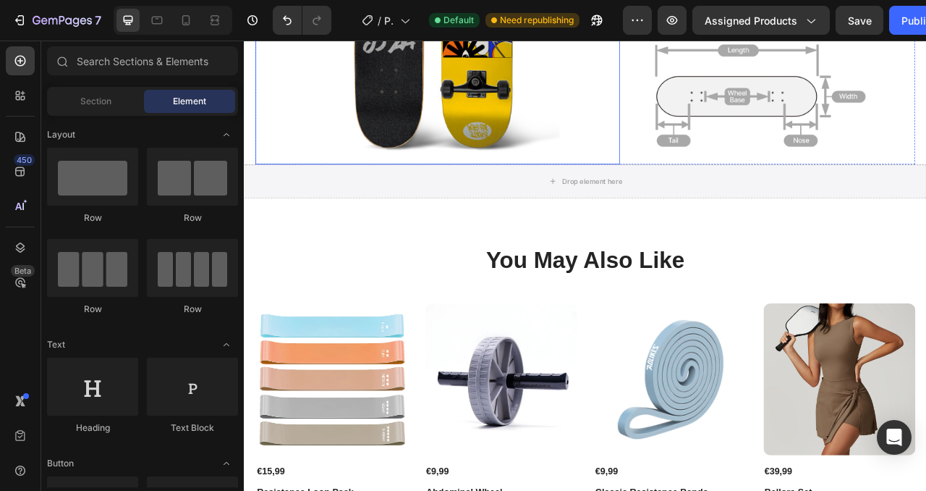
click at [700, 156] on img at bounding box center [490, 4] width 464 height 388
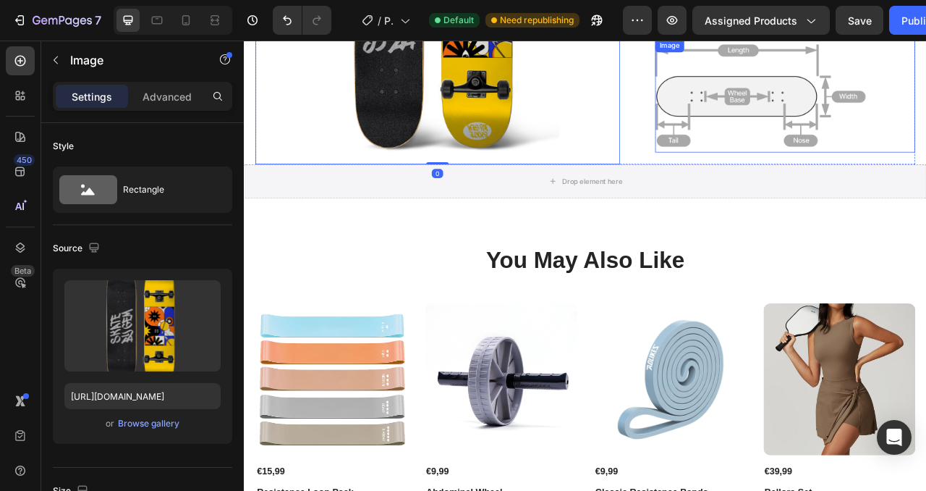
click at [861, 94] on img at bounding box center [901, 110] width 268 height 145
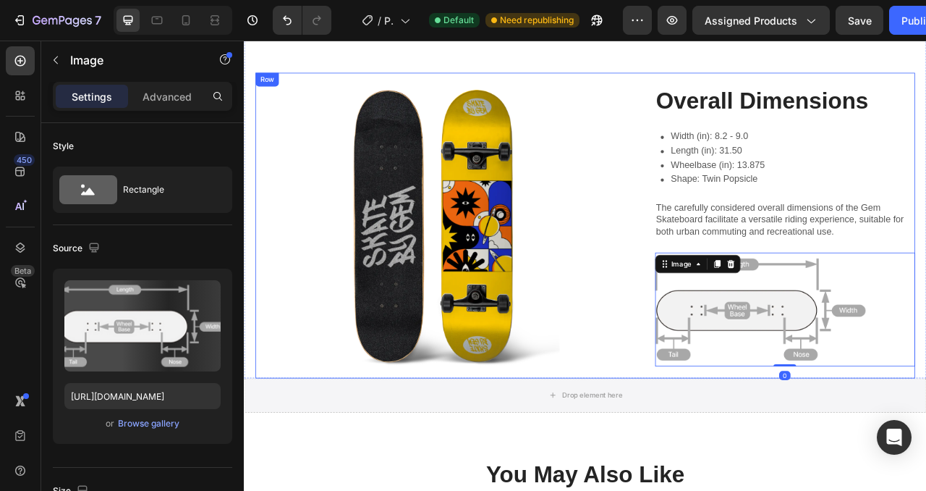
scroll to position [1120, 0]
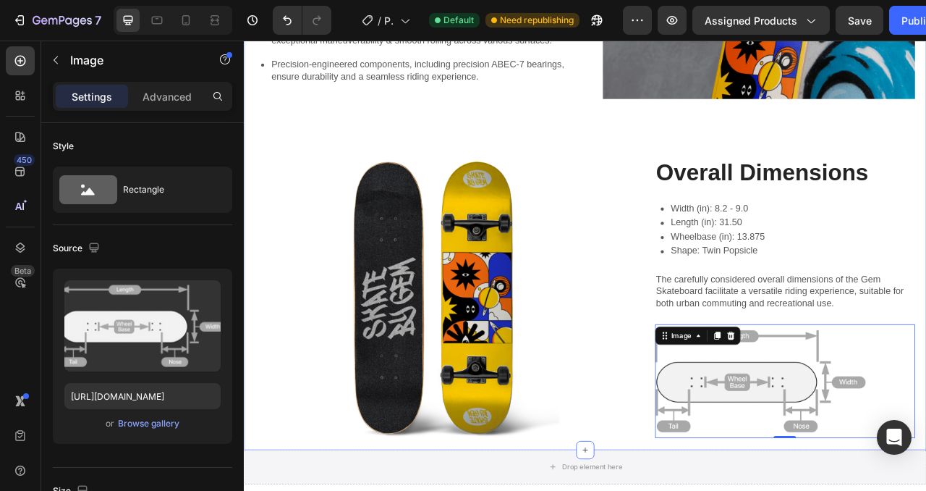
click at [254, 198] on div "Gem Skateboard - Elevating the Ride Heading The standard: Text Block The Gem Sk…" at bounding box center [678, 193] width 869 height 735
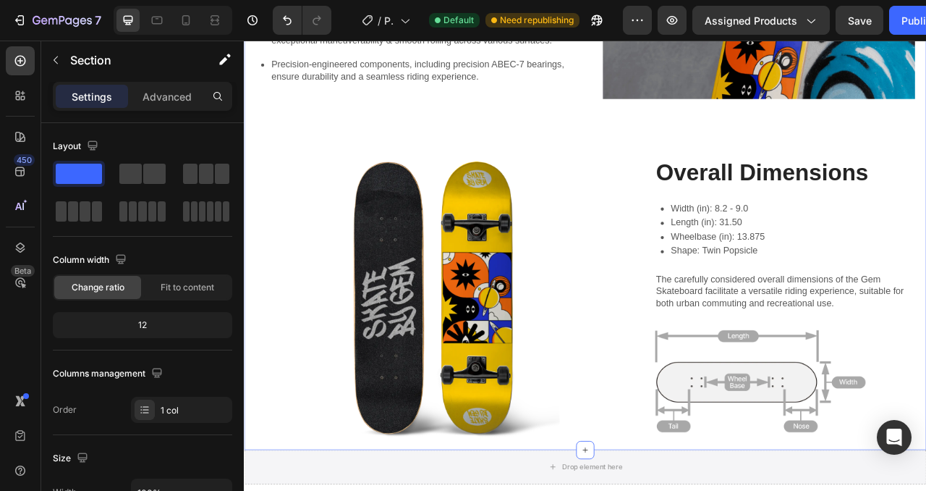
scroll to position [875, 0]
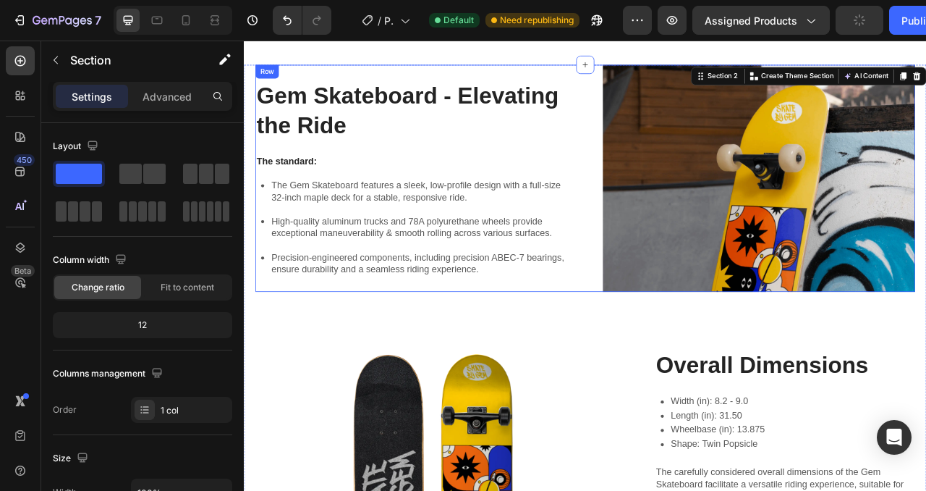
click at [680, 198] on div "Gem Skateboard - Elevating the Ride Heading The standard: Text Block The Gem Sk…" at bounding box center [678, 216] width 840 height 289
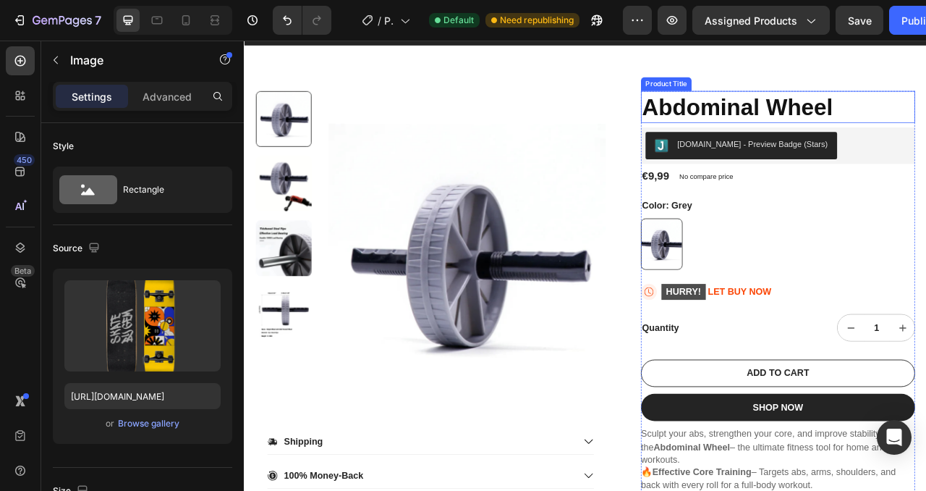
scroll to position [0, 0]
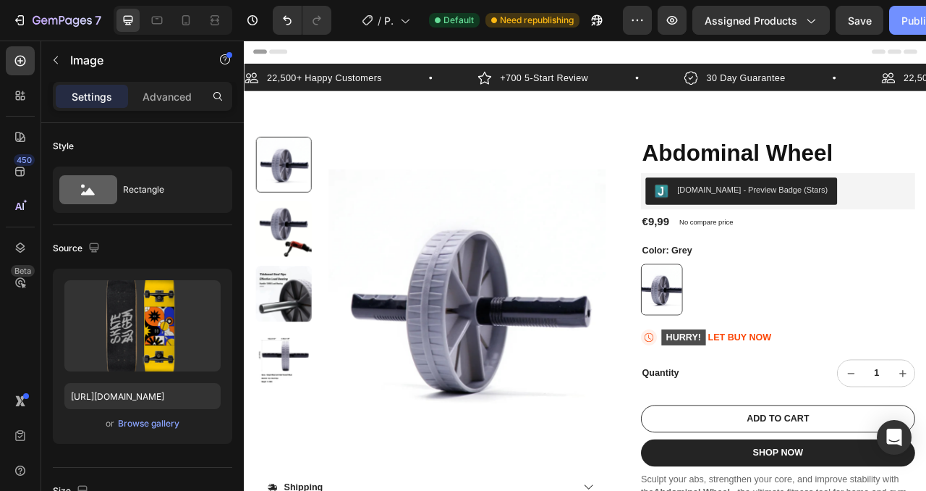
click at [911, 13] on div "Publish" at bounding box center [920, 20] width 36 height 15
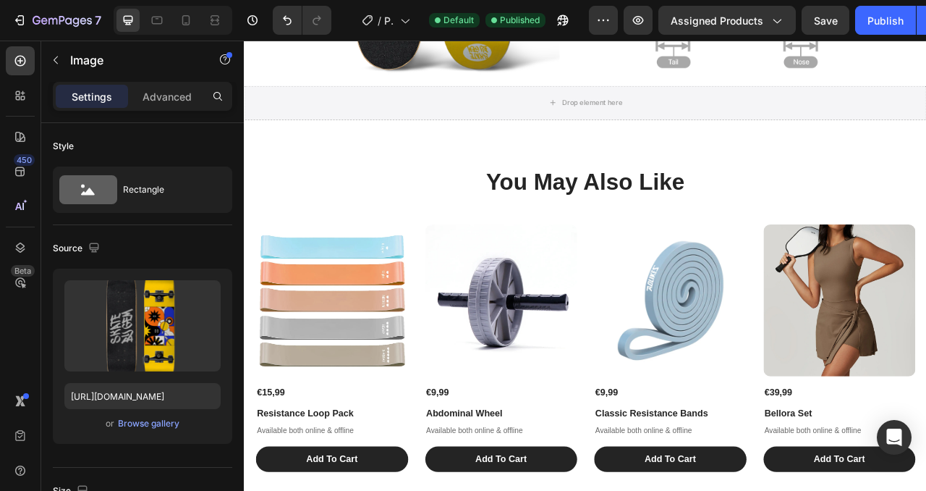
scroll to position [1596, 0]
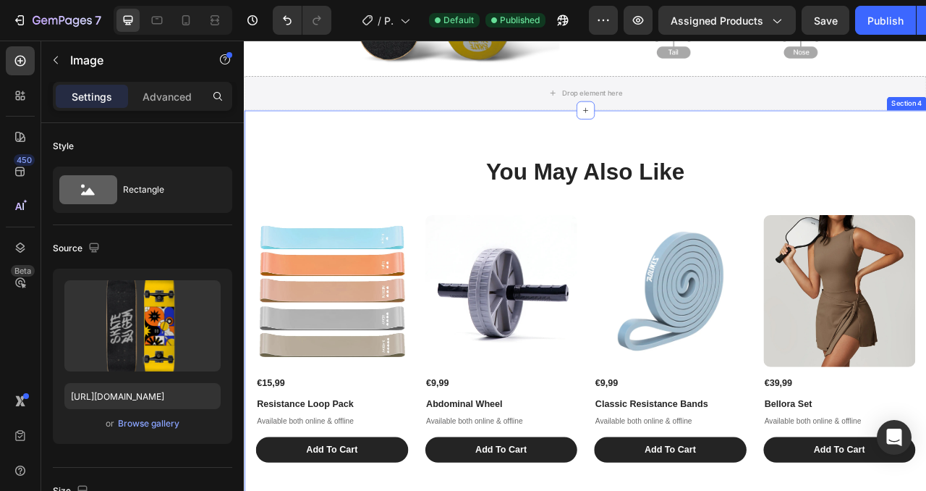
click at [436, 244] on div "You May Also Like Heading Product Images €15,99 Product Price Product Price Res…" at bounding box center [678, 382] width 840 height 390
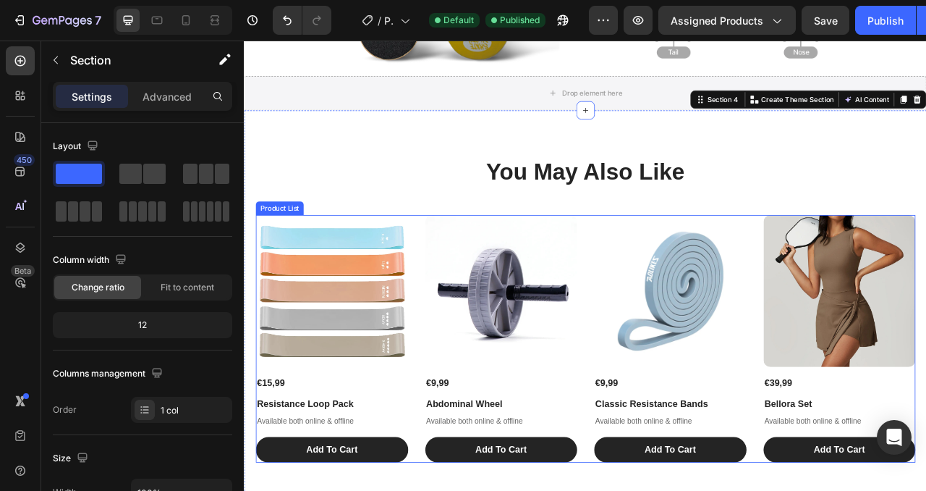
click at [677, 263] on div "Product Images €15,99 Product Price Product Price Resistance Loop Pack Product …" at bounding box center [678, 420] width 840 height 315
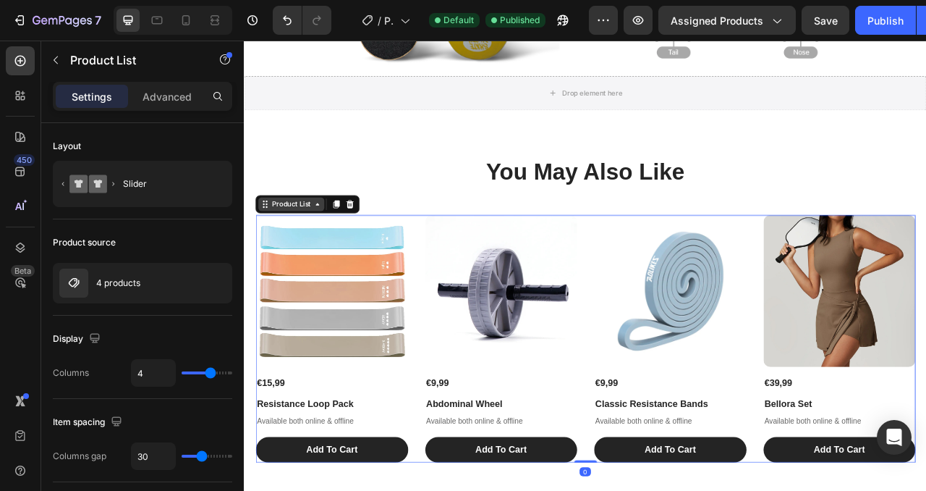
click at [335, 256] on div "Product List" at bounding box center [304, 248] width 84 height 17
click at [333, 253] on icon at bounding box center [338, 249] width 12 height 12
click at [332, 250] on icon at bounding box center [338, 249] width 12 height 12
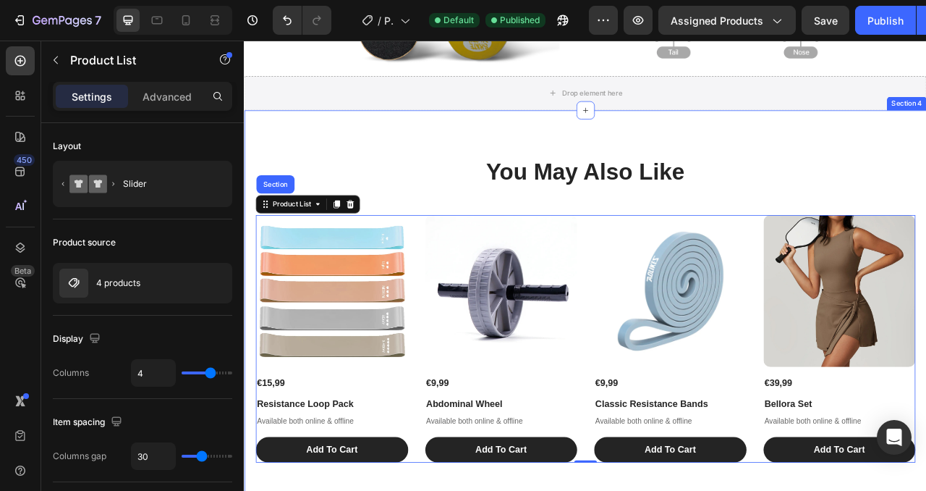
click at [360, 158] on div "You May Also Like Heading Product Images €15,99 Product Price Product Price Res…" at bounding box center [678, 383] width 869 height 506
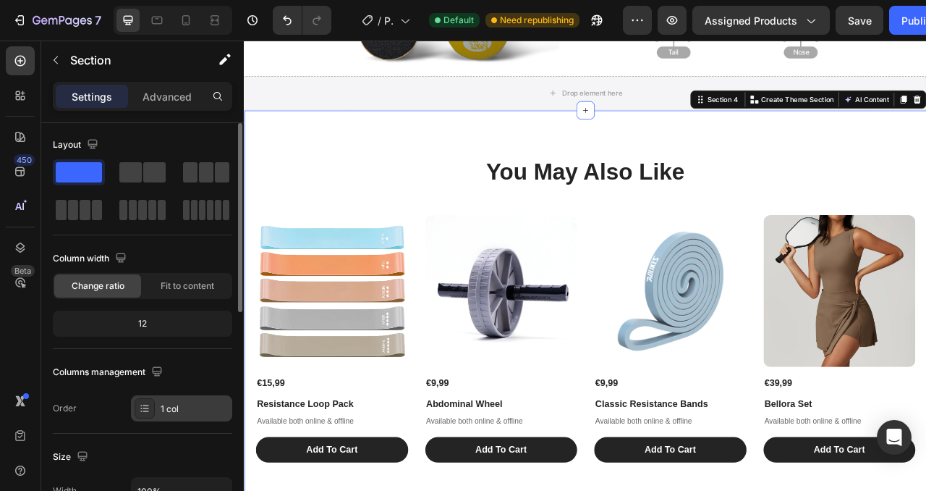
scroll to position [113, 0]
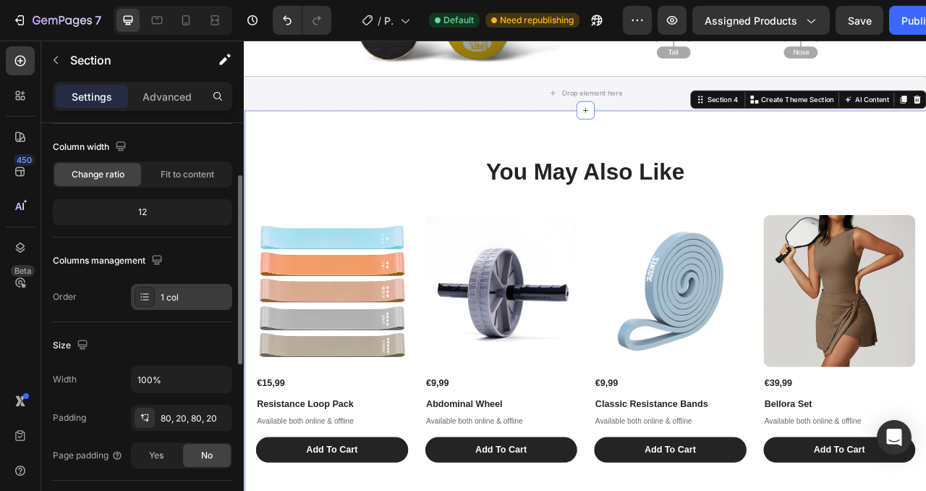
click at [180, 296] on div "1 col" at bounding box center [195, 297] width 68 height 13
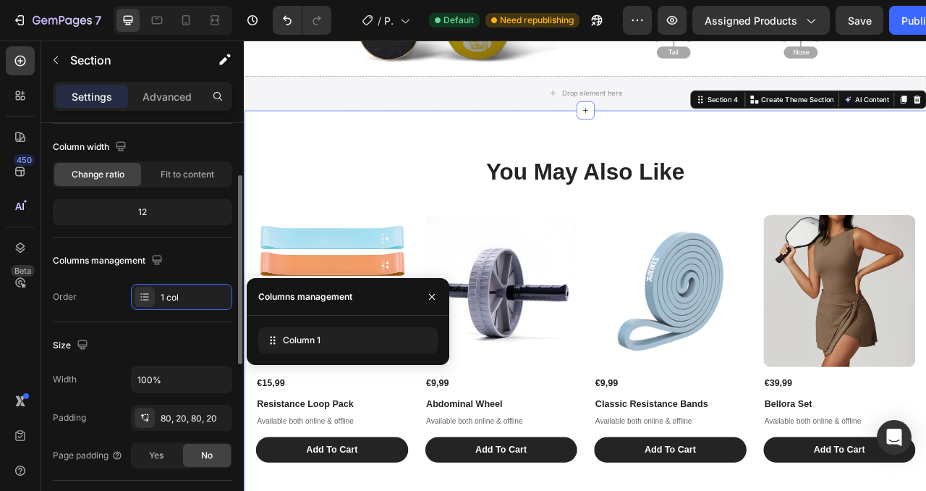
click at [101, 292] on div "Order 1 col" at bounding box center [143, 297] width 180 height 26
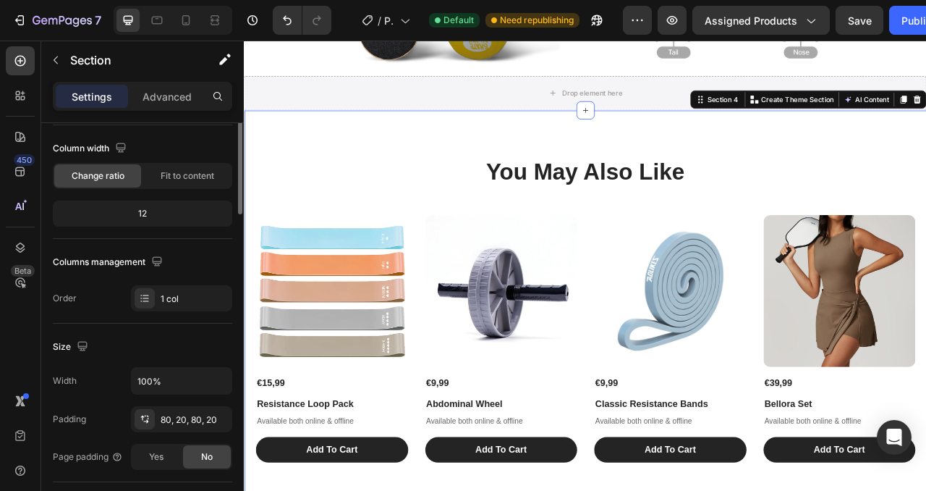
scroll to position [0, 0]
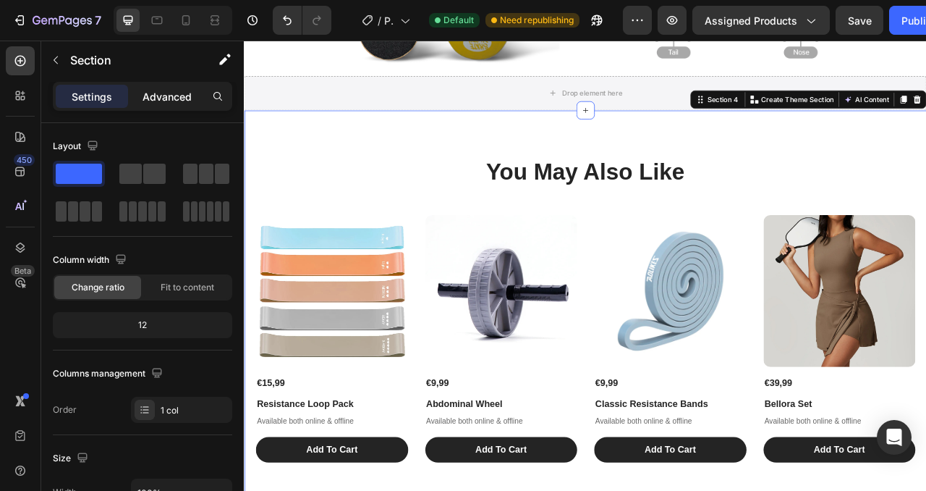
click at [154, 103] on p "Advanced" at bounding box center [167, 96] width 49 height 15
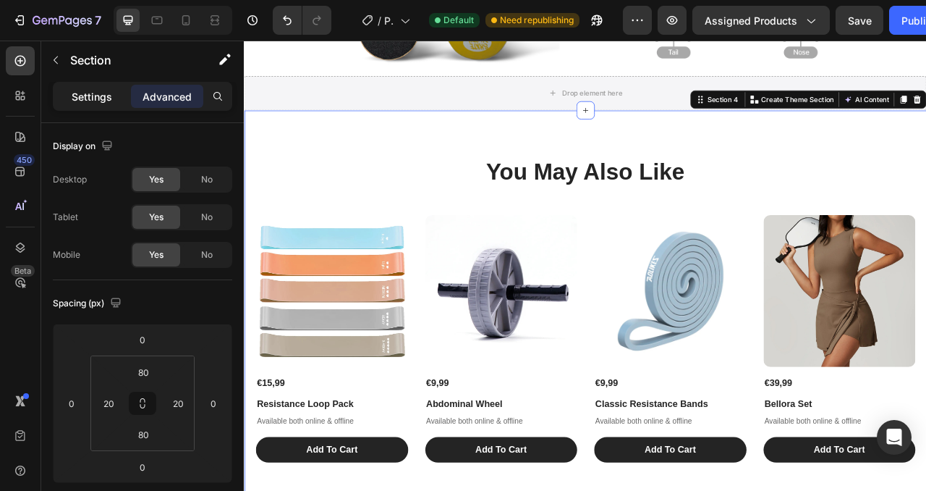
click at [111, 95] on p "Settings" at bounding box center [92, 96] width 41 height 15
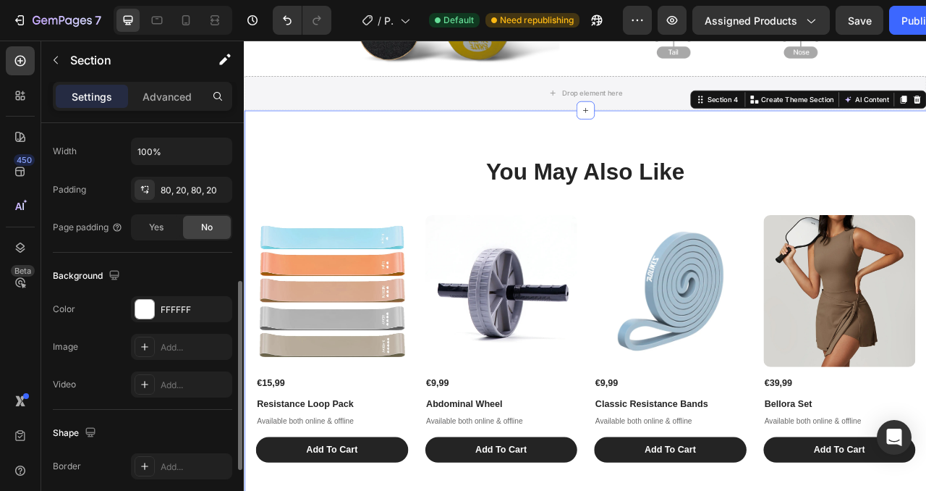
scroll to position [362, 0]
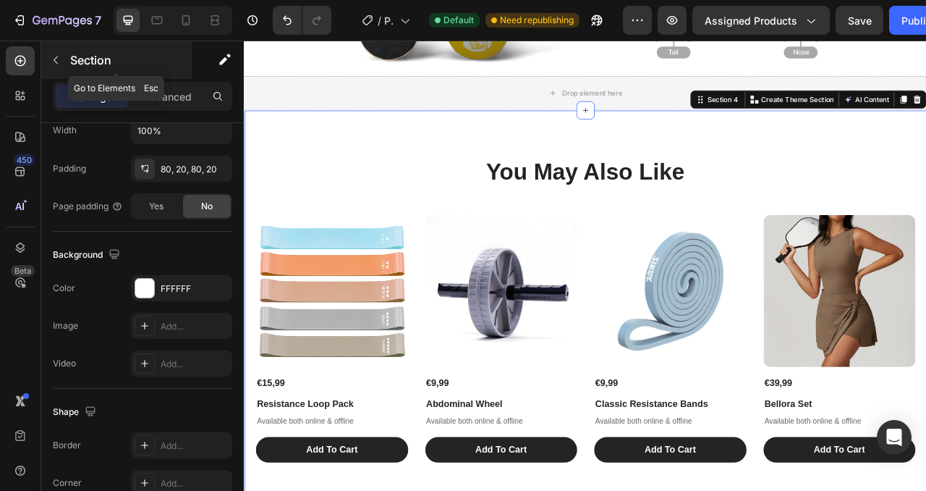
click at [49, 60] on button "button" at bounding box center [55, 59] width 23 height 23
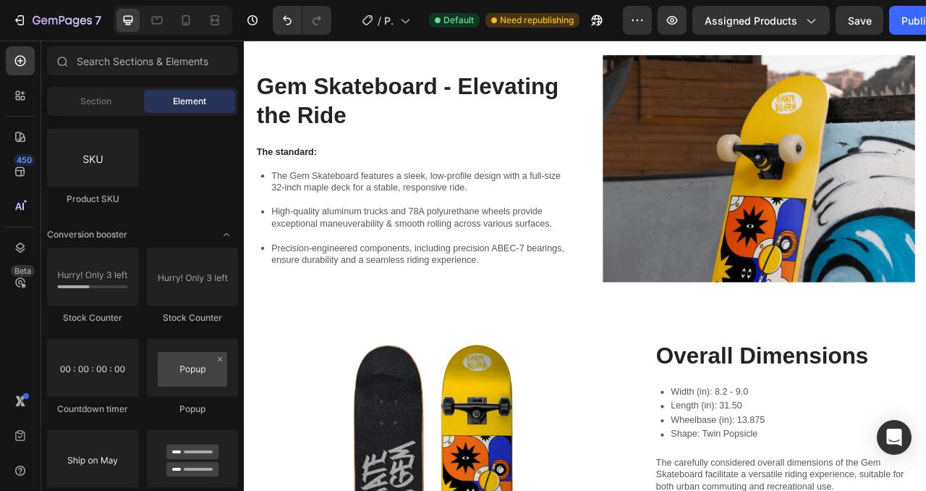
scroll to position [0, 0]
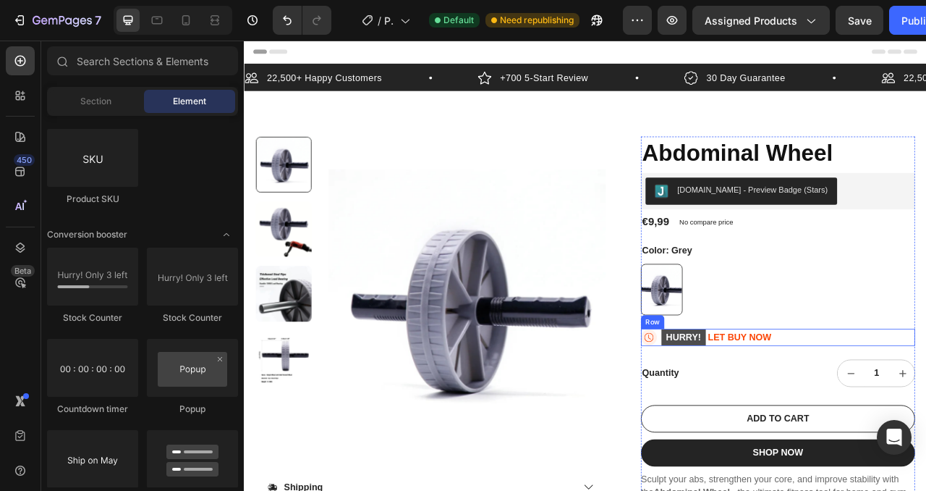
click at [926, 417] on div "Icon HURRY! LET BUY NOW Stock Counter Row" at bounding box center [923, 419] width 349 height 22
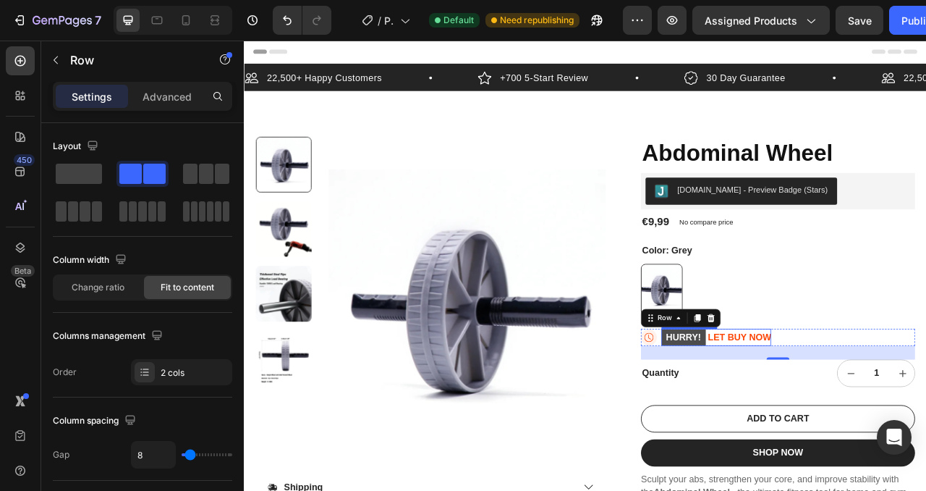
click at [858, 420] on p "HURRY! LET BUY NOW" at bounding box center [845, 419] width 140 height 22
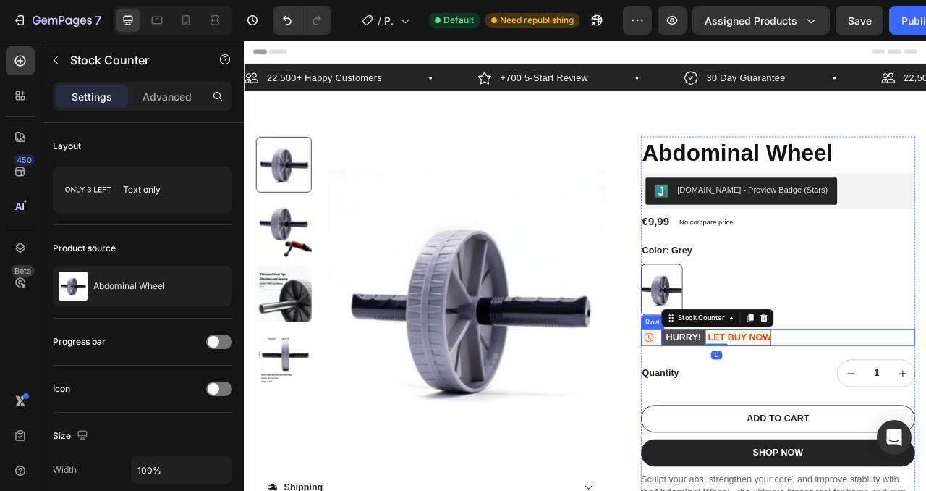
click at [926, 413] on div "Icon HURRY! LET BUY NOW Stock Counter 0 Row" at bounding box center [923, 419] width 349 height 22
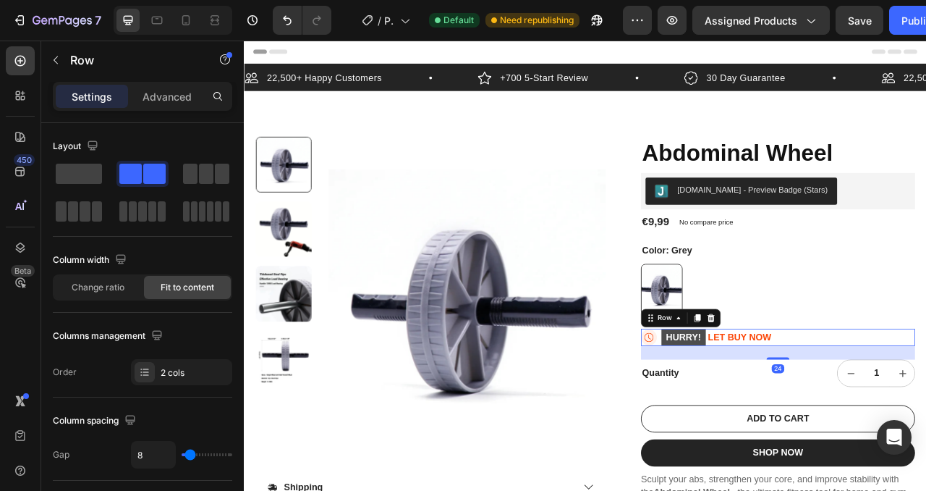
click at [774, 416] on div "Icon HURRY! LET BUY NOW Stock Counter Row 24" at bounding box center [923, 419] width 349 height 22
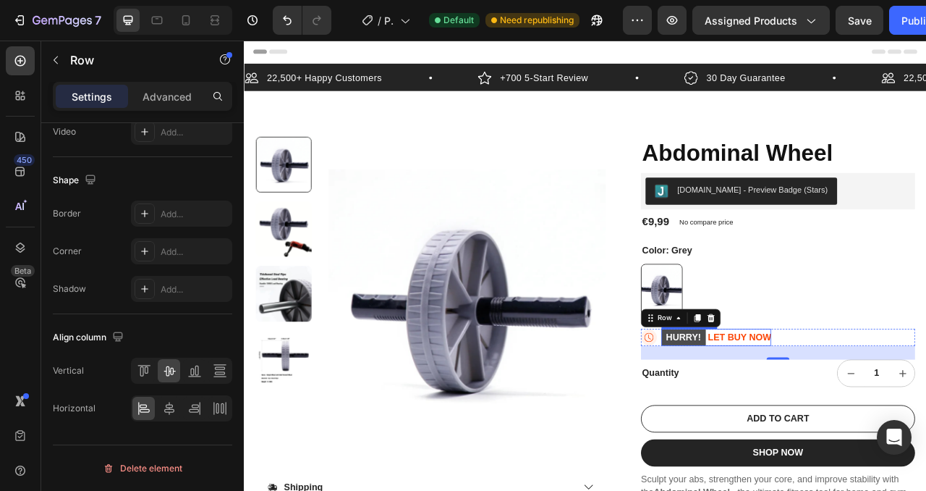
click at [881, 413] on p "HURRY! LET BUY NOW" at bounding box center [845, 419] width 140 height 22
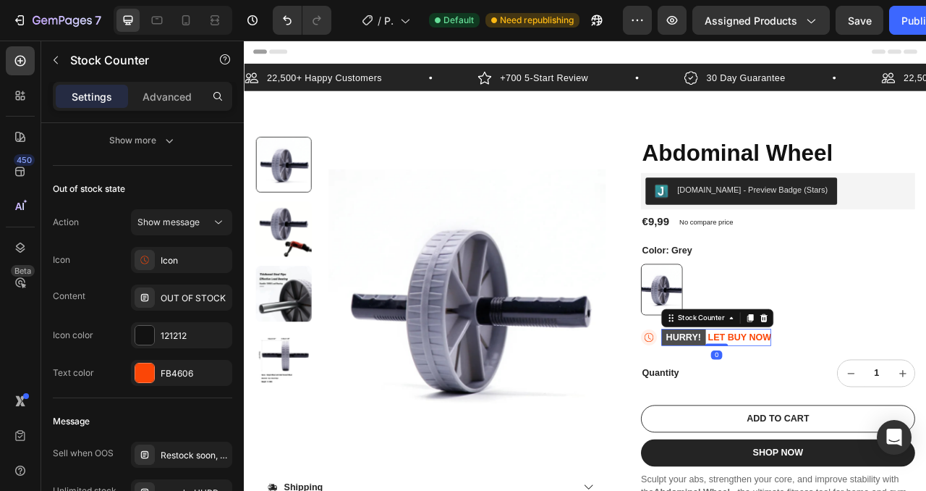
scroll to position [0, 0]
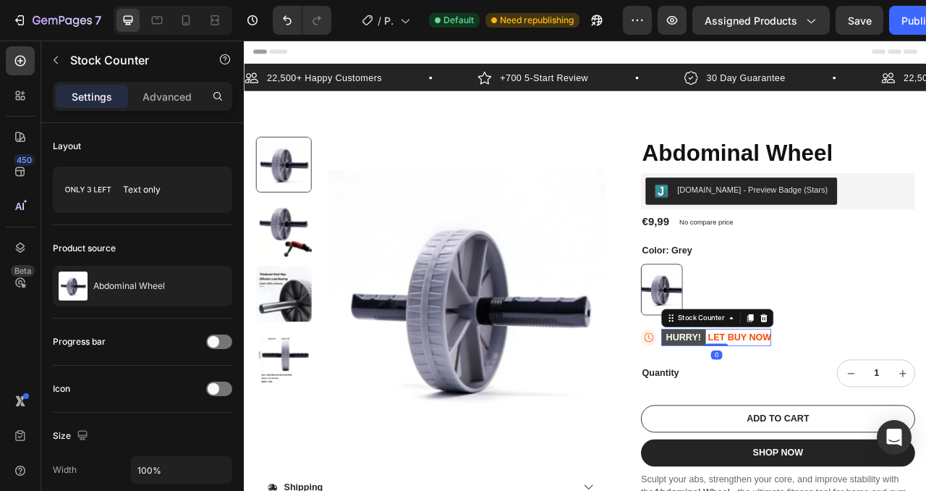
click at [881, 413] on p "HURRY! LET BUY NOW" at bounding box center [845, 419] width 140 height 22
click at [873, 414] on p "HURRY! LET BUY NOW" at bounding box center [845, 419] width 140 height 22
click at [861, 414] on p "HURRY! LET BUY NOW" at bounding box center [845, 419] width 140 height 22
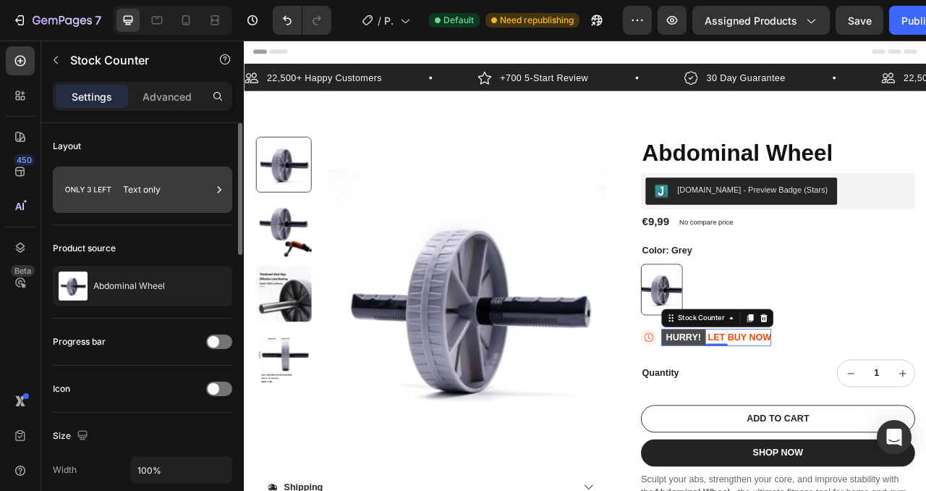
click at [152, 191] on div "Text only" at bounding box center [167, 189] width 88 height 33
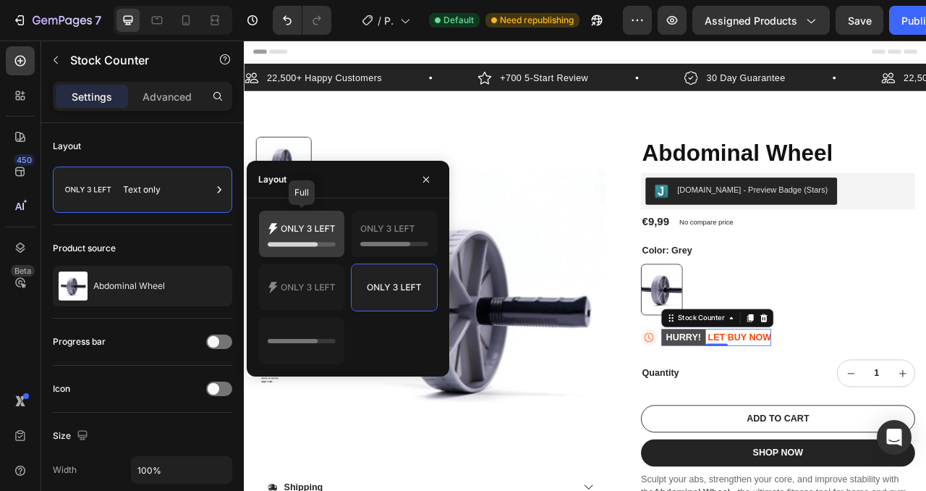
click at [319, 237] on icon at bounding box center [302, 233] width 68 height 29
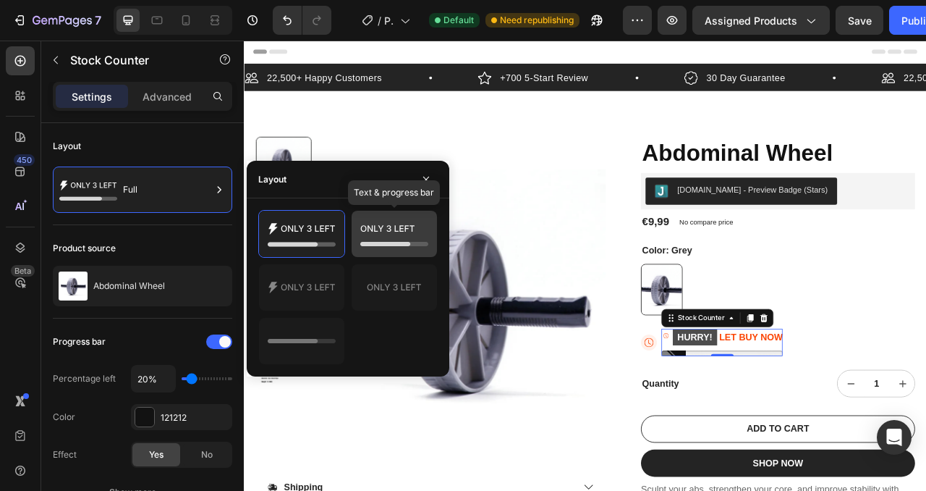
click at [384, 232] on icon at bounding box center [394, 233] width 68 height 29
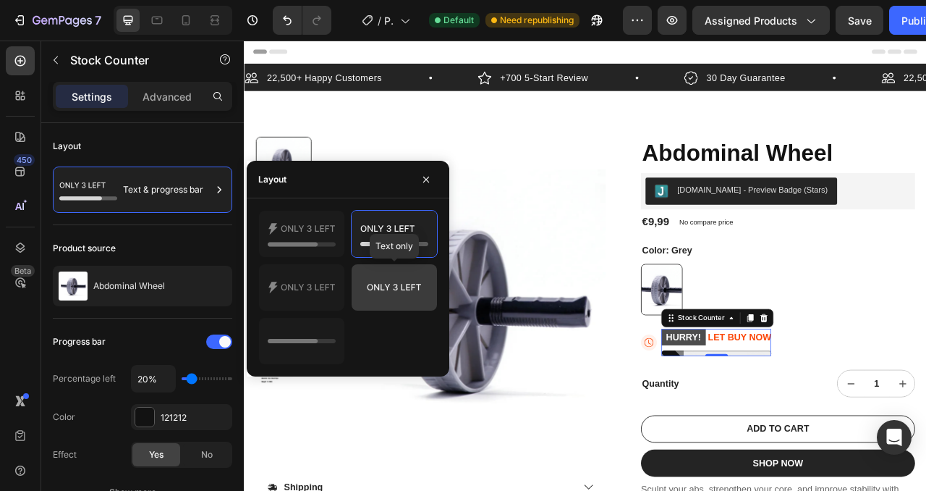
click at [392, 283] on icon at bounding box center [394, 287] width 68 height 29
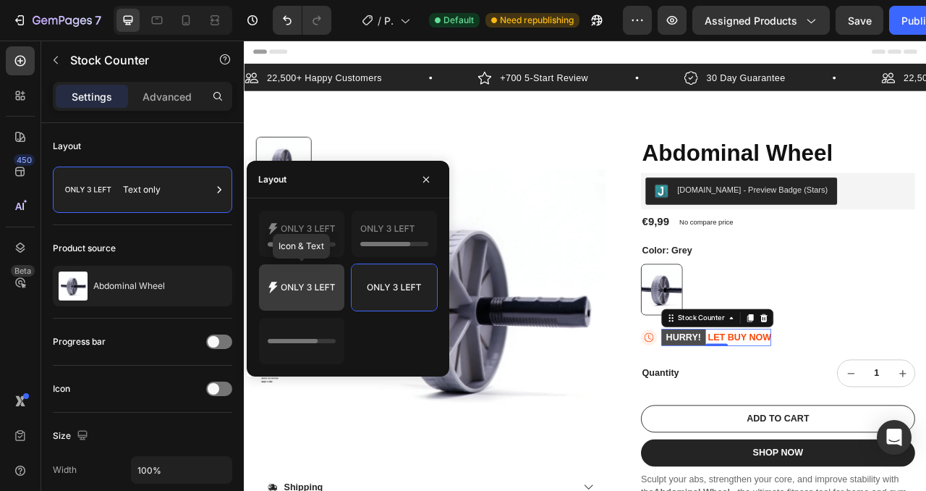
click at [337, 284] on div at bounding box center [301, 287] width 85 height 46
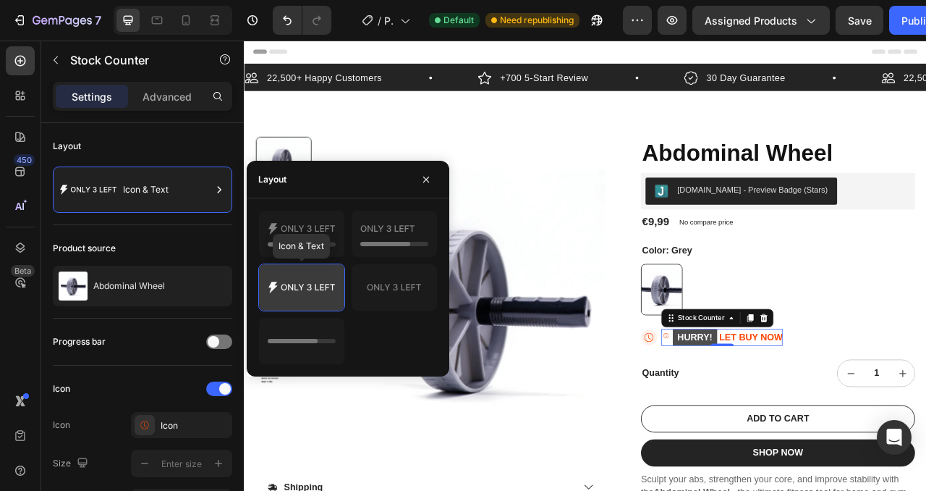
click at [304, 290] on icon at bounding box center [302, 287] width 68 height 29
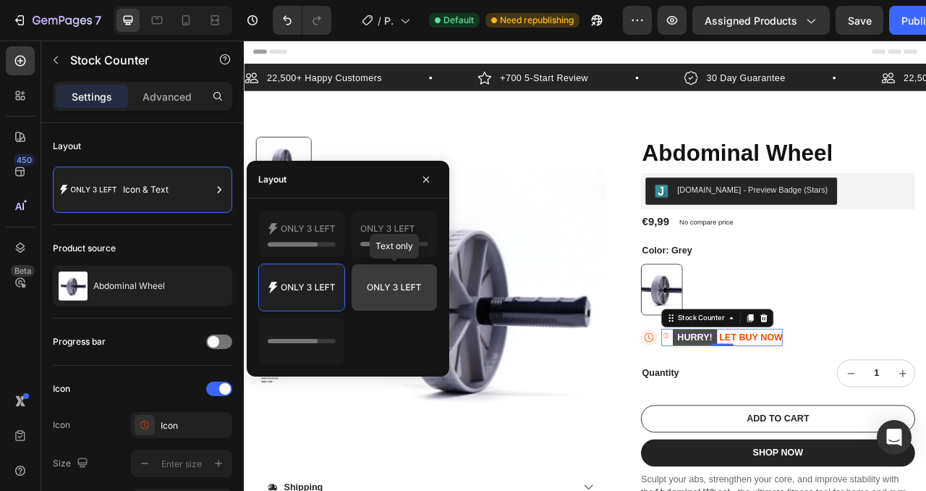
click at [418, 290] on icon at bounding box center [394, 287] width 68 height 29
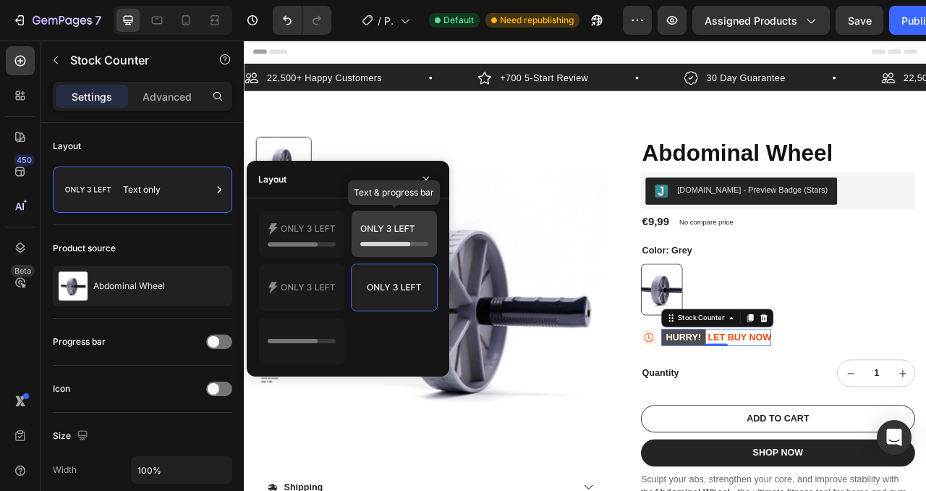
click at [390, 226] on icon at bounding box center [388, 228] width 54 height 7
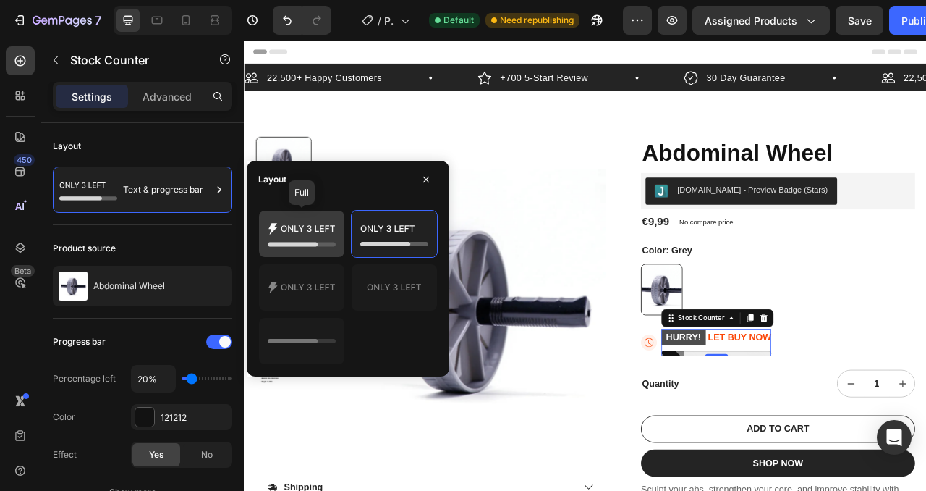
click at [308, 218] on div at bounding box center [301, 234] width 85 height 46
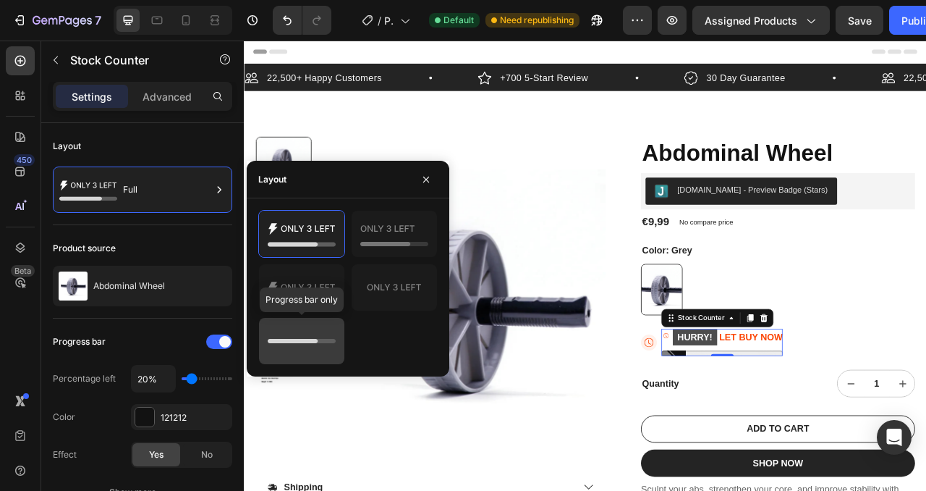
click at [318, 340] on icon at bounding box center [302, 341] width 68 height 4
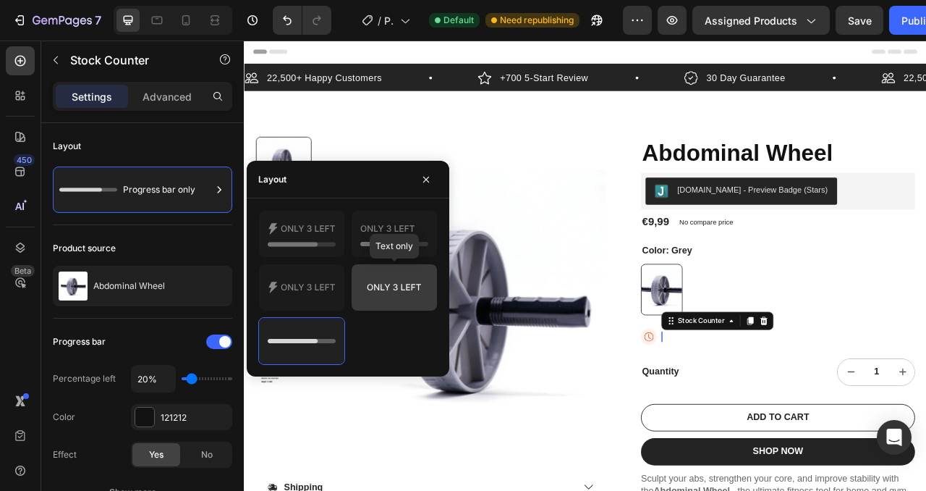
click at [374, 297] on icon at bounding box center [394, 287] width 68 height 29
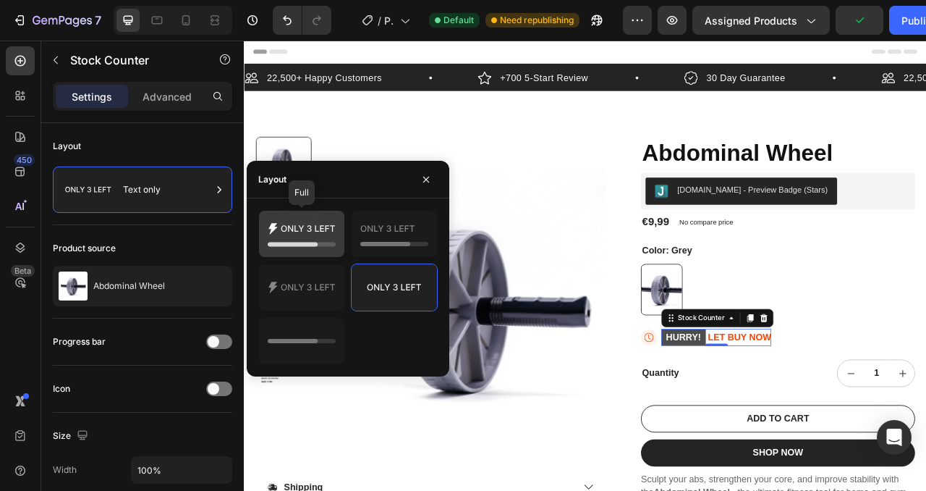
click at [287, 232] on icon at bounding box center [302, 233] width 68 height 29
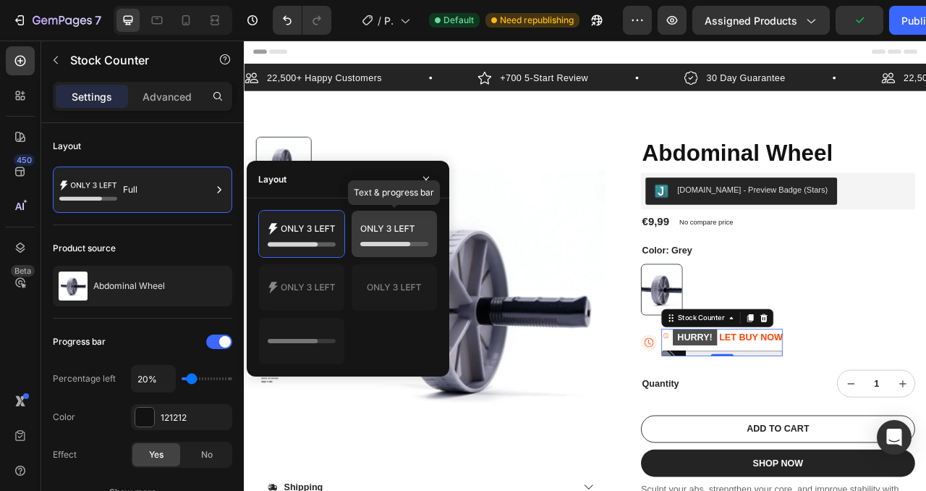
click at [392, 231] on icon at bounding box center [394, 233] width 68 height 29
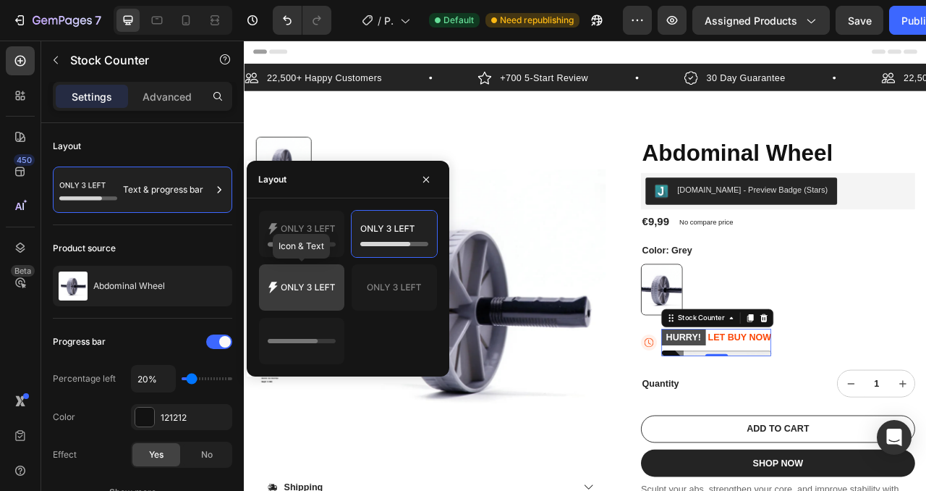
click at [321, 294] on icon at bounding box center [302, 287] width 68 height 29
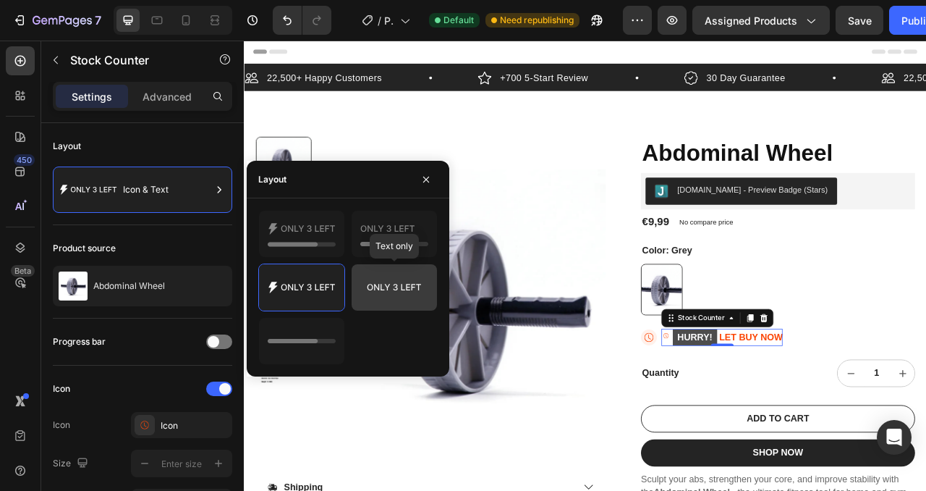
click at [417, 295] on icon at bounding box center [394, 287] width 68 height 29
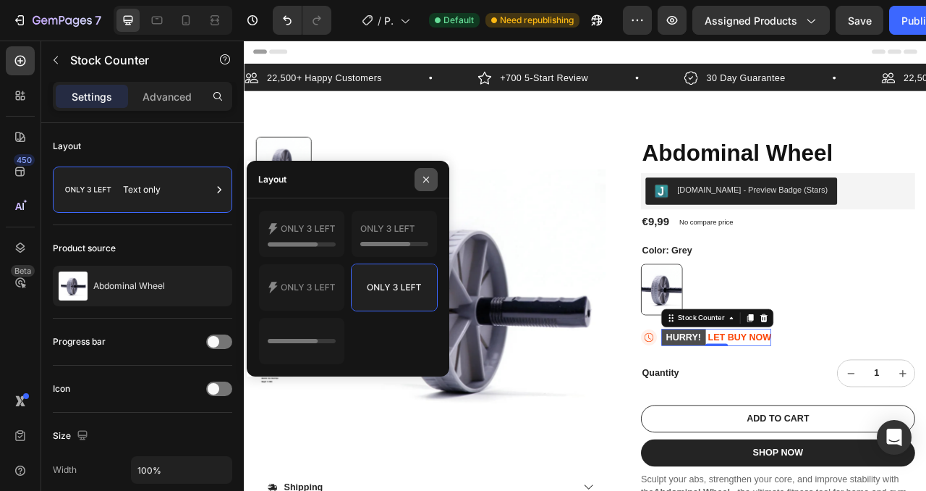
click at [431, 179] on icon "button" at bounding box center [427, 180] width 12 height 12
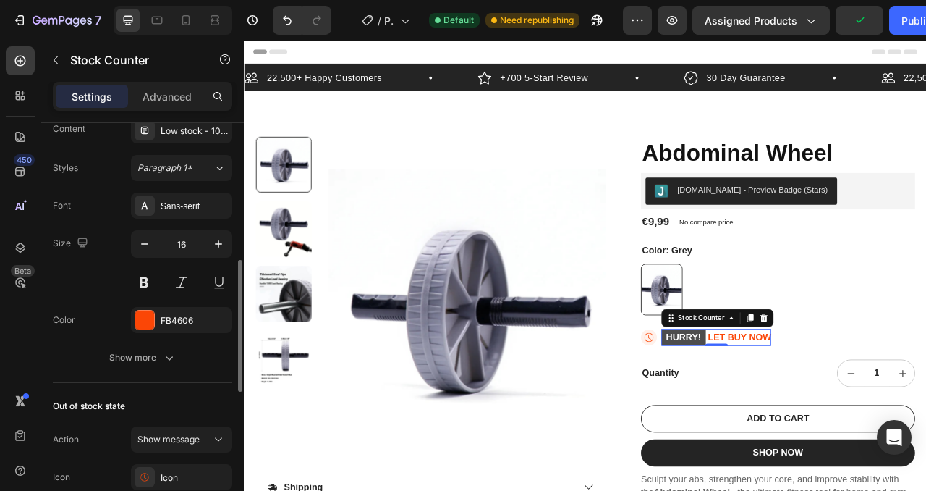
scroll to position [423, 0]
click at [155, 322] on div "FB4606" at bounding box center [181, 319] width 101 height 26
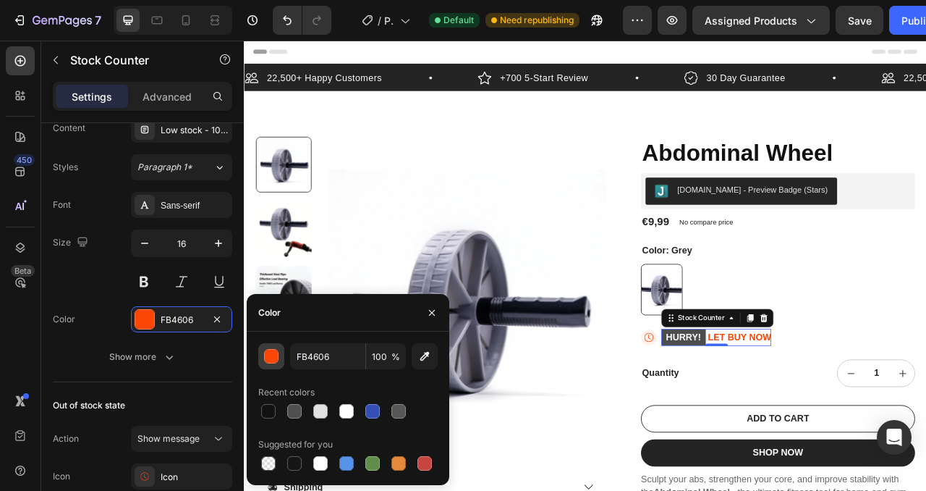
click at [274, 358] on div "button" at bounding box center [272, 357] width 14 height 14
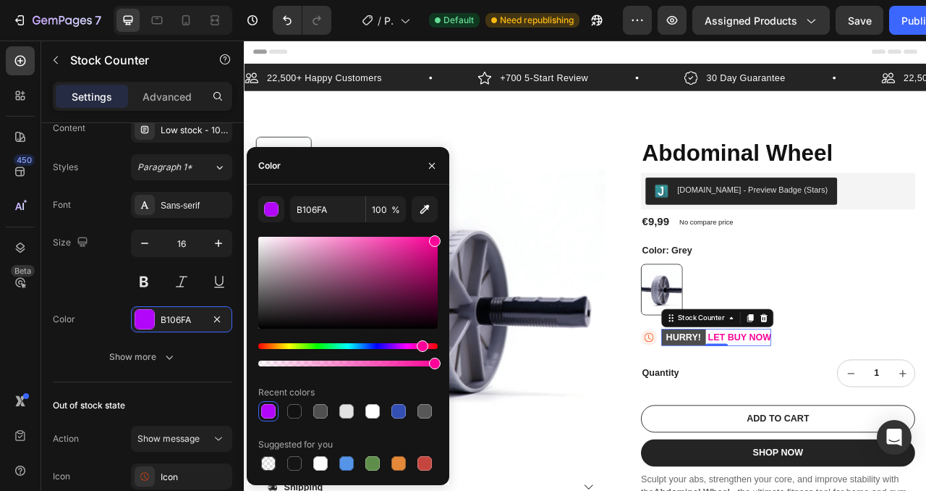
drag, startPoint x: 406, startPoint y: 344, endPoint x: 421, endPoint y: 348, distance: 15.1
click at [421, 348] on div "Hue" at bounding box center [348, 346] width 180 height 6
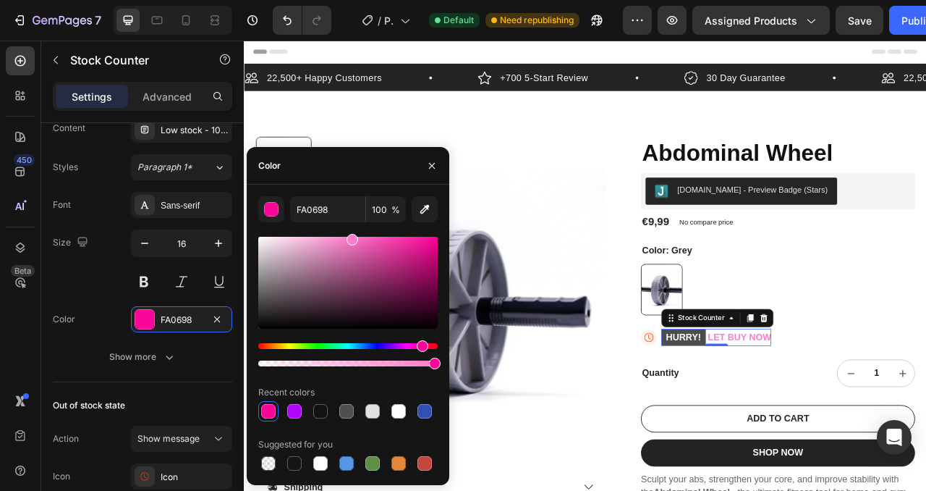
drag, startPoint x: 395, startPoint y: 251, endPoint x: 351, endPoint y: 224, distance: 52.0
click at [351, 224] on div "FA0698 100 % Recent colors Suggested for you" at bounding box center [348, 334] width 180 height 277
type input "FF7CCA"
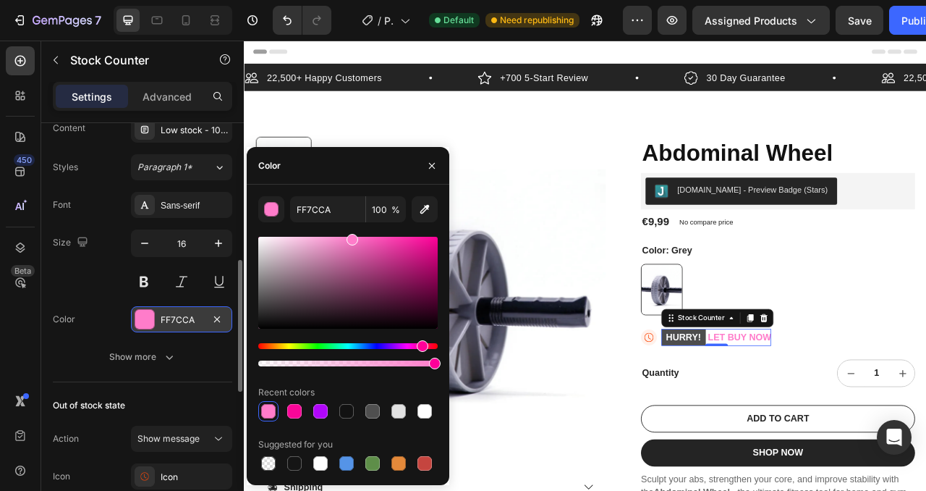
click at [173, 320] on div "FF7CCA" at bounding box center [182, 319] width 42 height 13
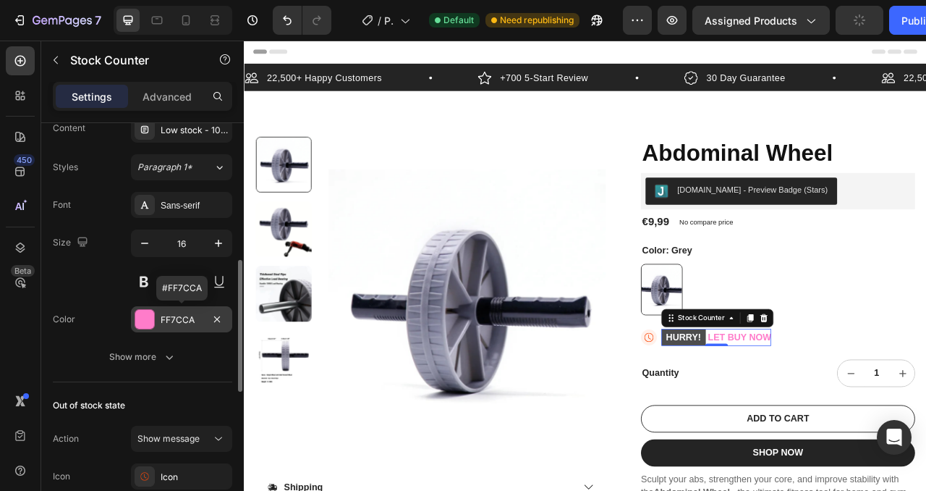
click at [176, 316] on div "FF7CCA" at bounding box center [182, 319] width 42 height 13
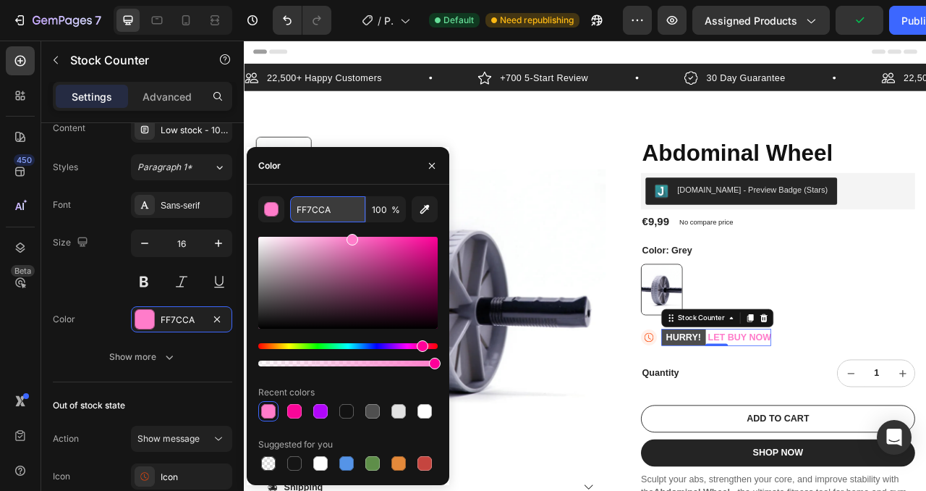
click at [316, 205] on input "FF7CCA" at bounding box center [327, 209] width 75 height 26
click at [760, 421] on icon at bounding box center [759, 418] width 20 height 20
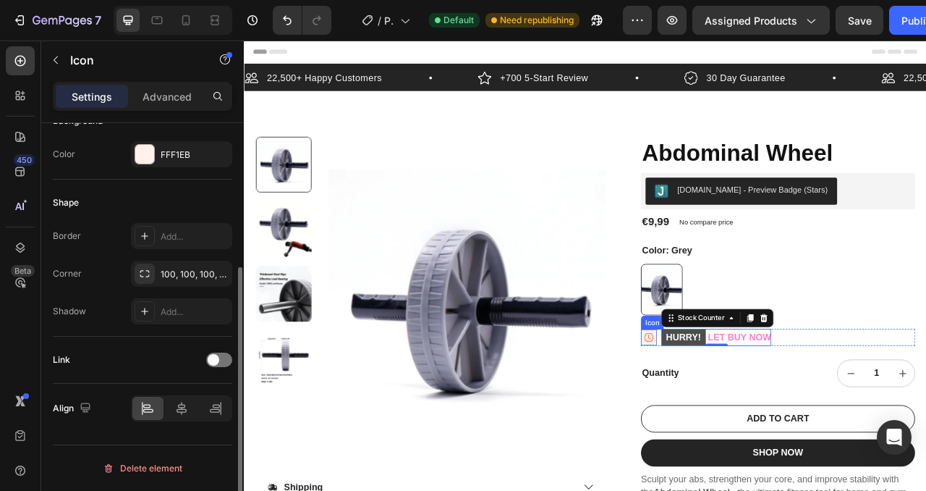
scroll to position [0, 0]
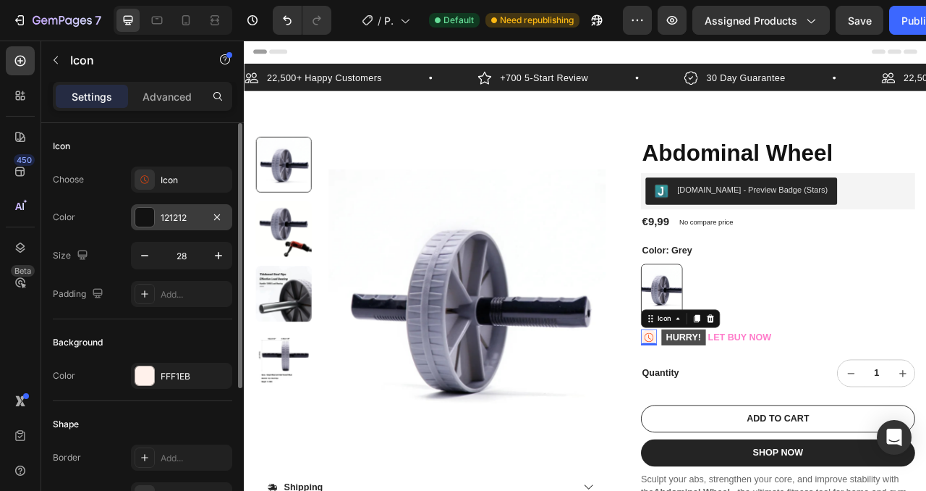
click at [140, 210] on div at bounding box center [144, 217] width 19 height 19
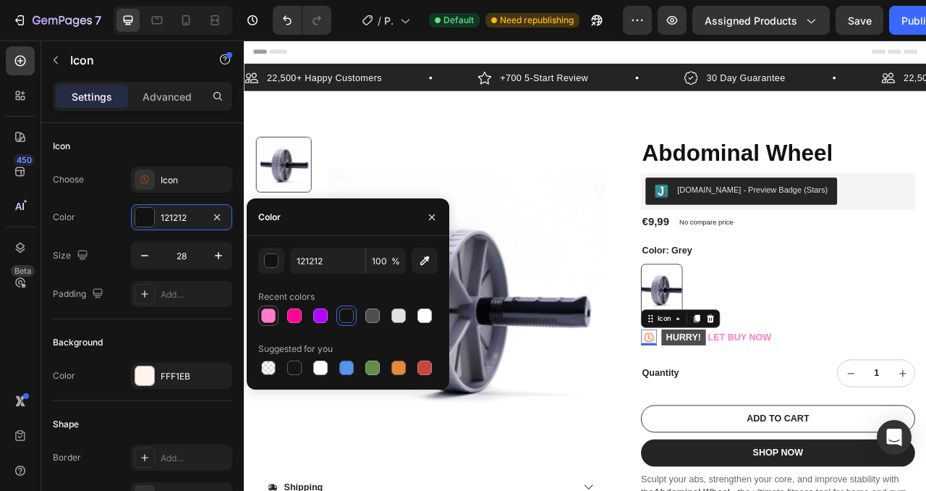
click at [265, 313] on div at bounding box center [268, 315] width 14 height 14
type input "FF7CCA"
click at [431, 217] on icon "button" at bounding box center [432, 217] width 12 height 12
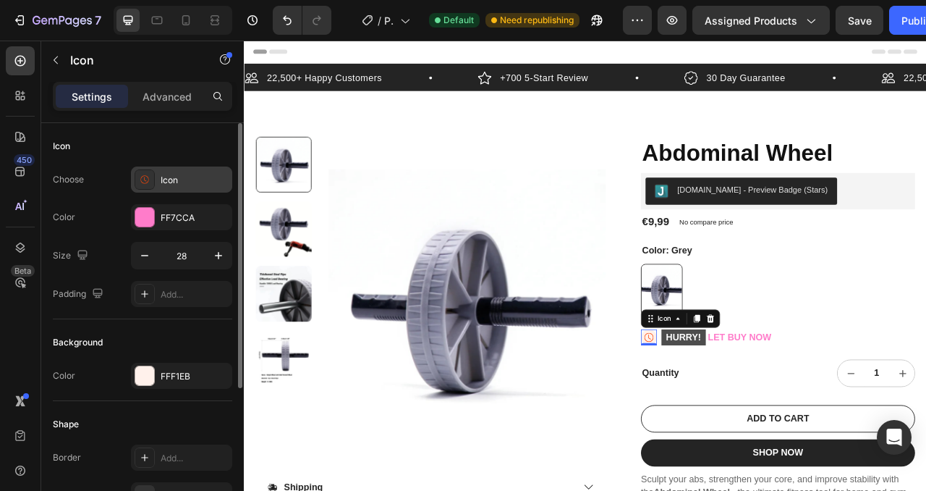
click at [145, 177] on icon at bounding box center [145, 179] width 14 height 14
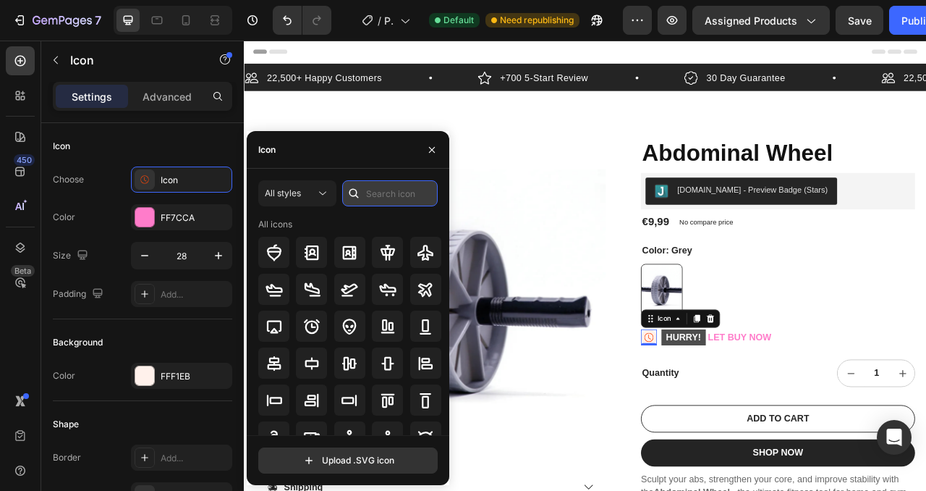
click at [388, 200] on input "text" at bounding box center [390, 193] width 96 height 26
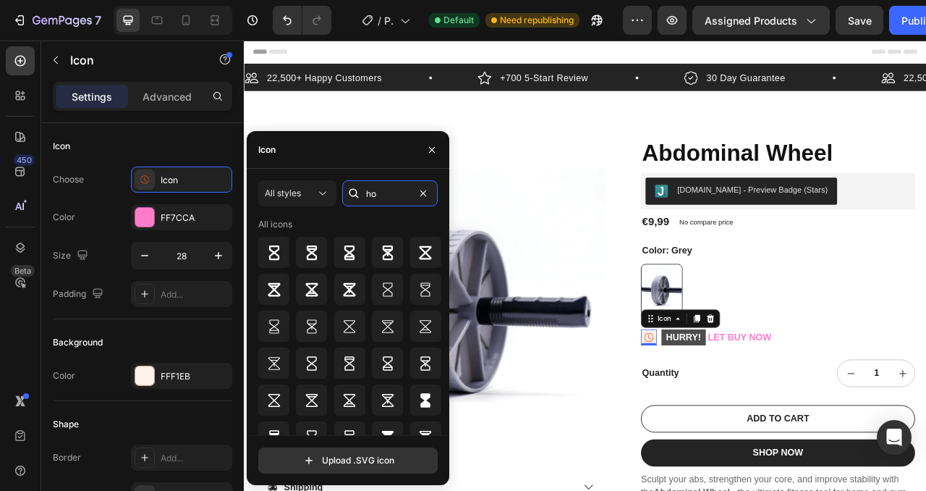
type input "h"
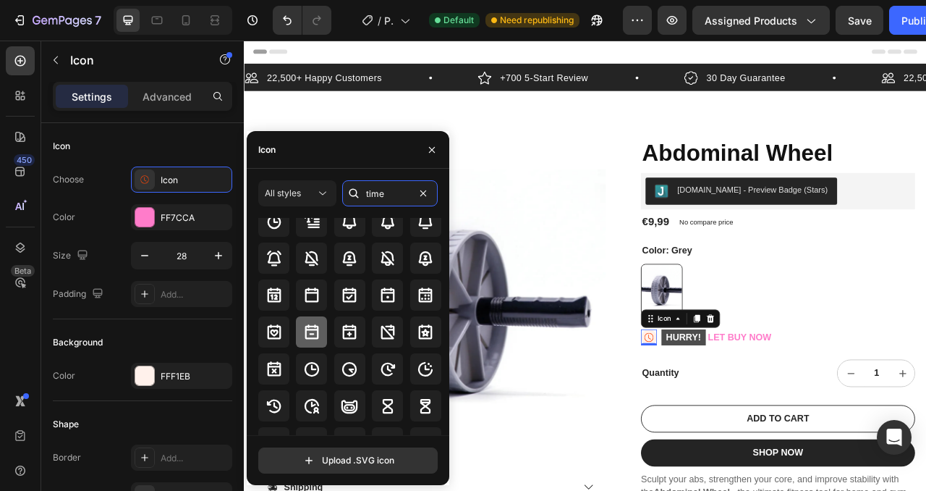
scroll to position [30, 0]
type input "time"
click at [421, 401] on icon at bounding box center [425, 406] width 17 height 17
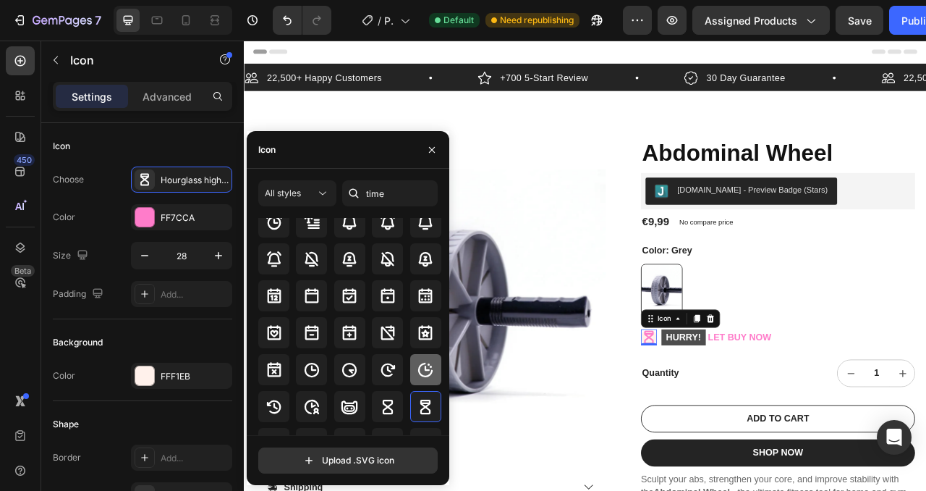
click at [424, 363] on icon at bounding box center [425, 369] width 17 height 17
click at [769, 463] on div "Quantity" at bounding box center [835, 464] width 172 height 18
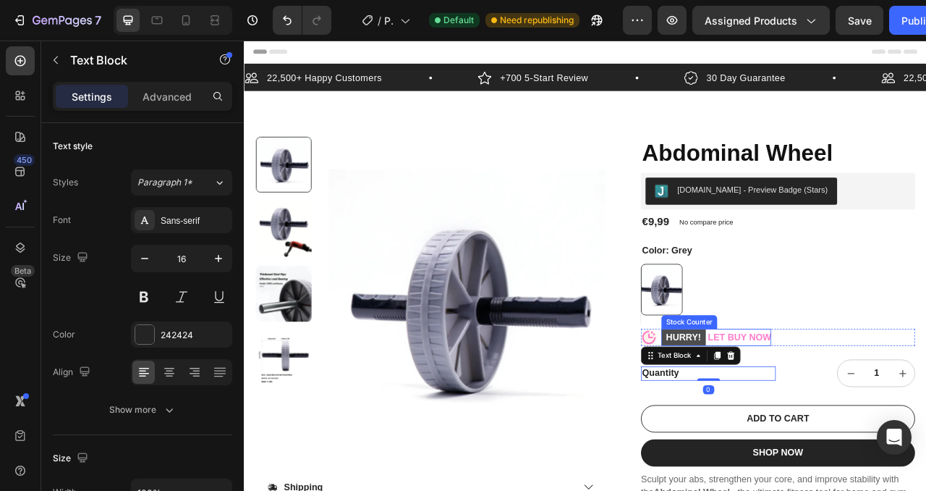
click at [813, 422] on mark "HURRY!" at bounding box center [803, 418] width 56 height 21
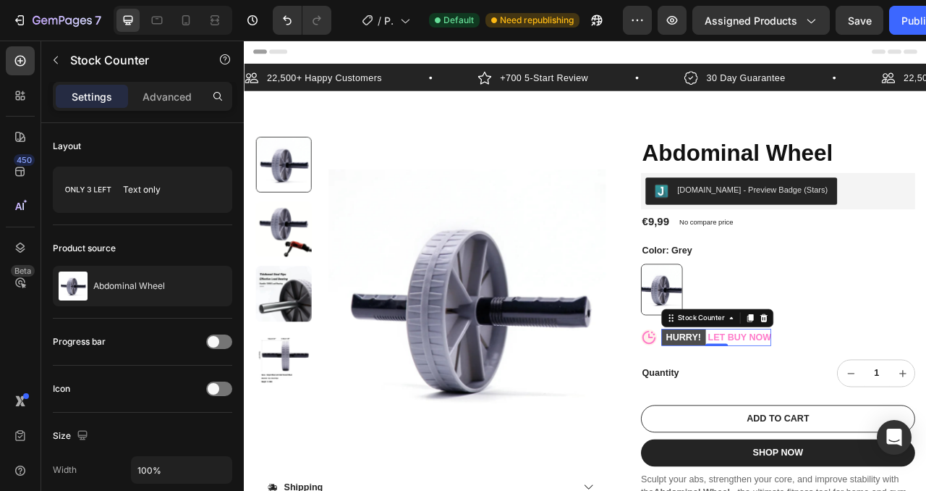
click at [821, 416] on mark "HURRY!" at bounding box center [803, 418] width 56 height 21
click at [810, 416] on mark "HURRY!" at bounding box center [803, 418] width 56 height 21
click at [820, 396] on div "Stock Counter" at bounding box center [825, 393] width 65 height 13
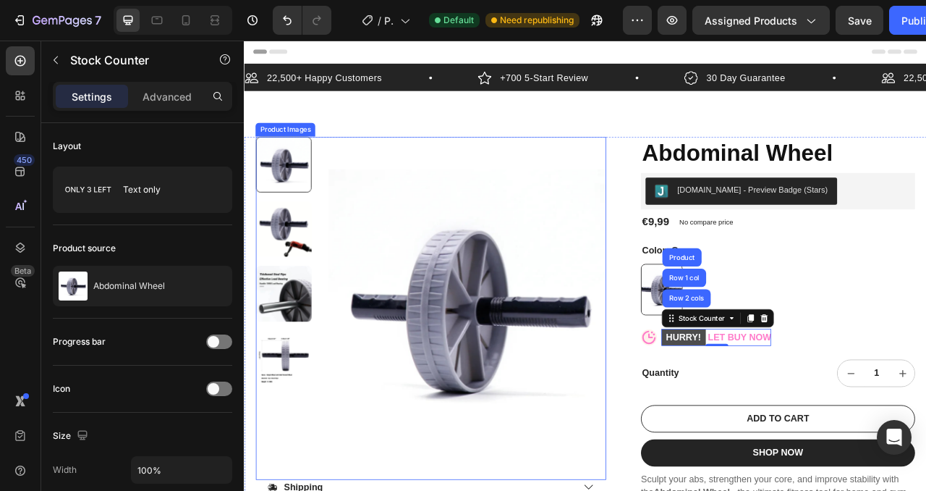
click at [645, 374] on img at bounding box center [527, 381] width 353 height 436
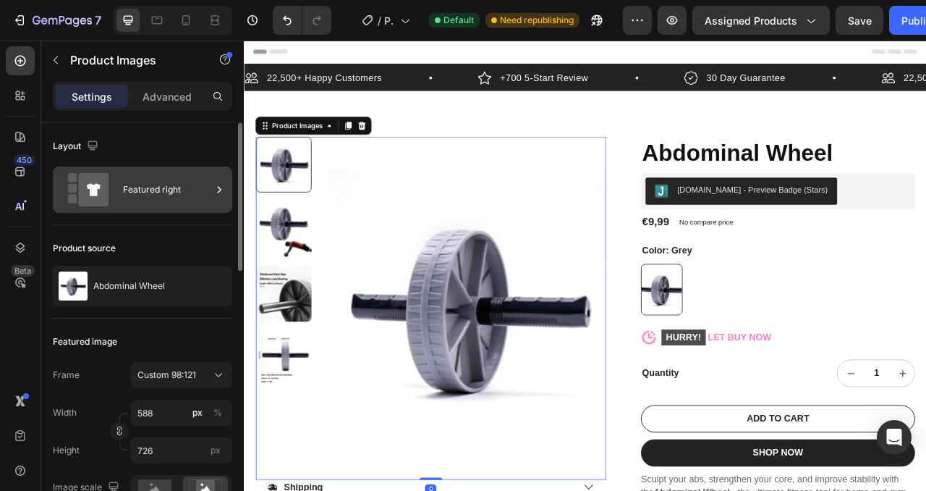
click at [143, 187] on div "Featured right" at bounding box center [167, 189] width 88 height 33
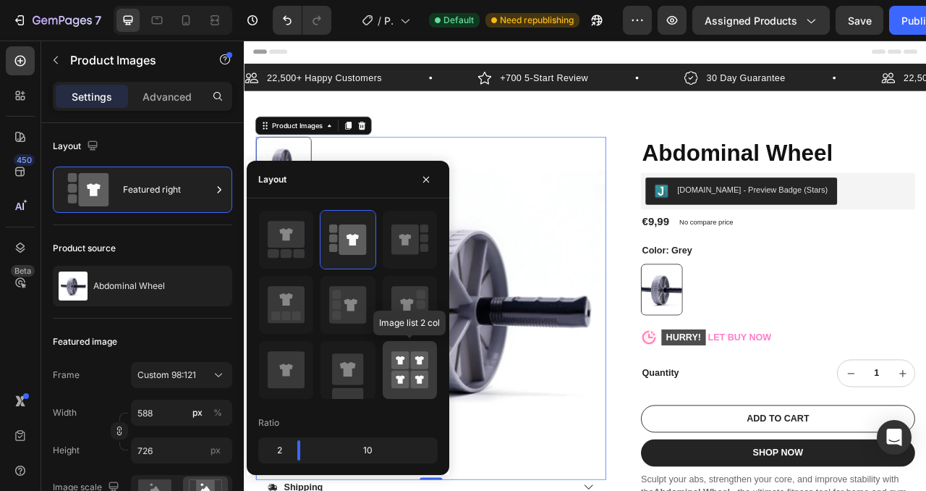
click at [409, 368] on icon at bounding box center [410, 370] width 37 height 41
type input "50"
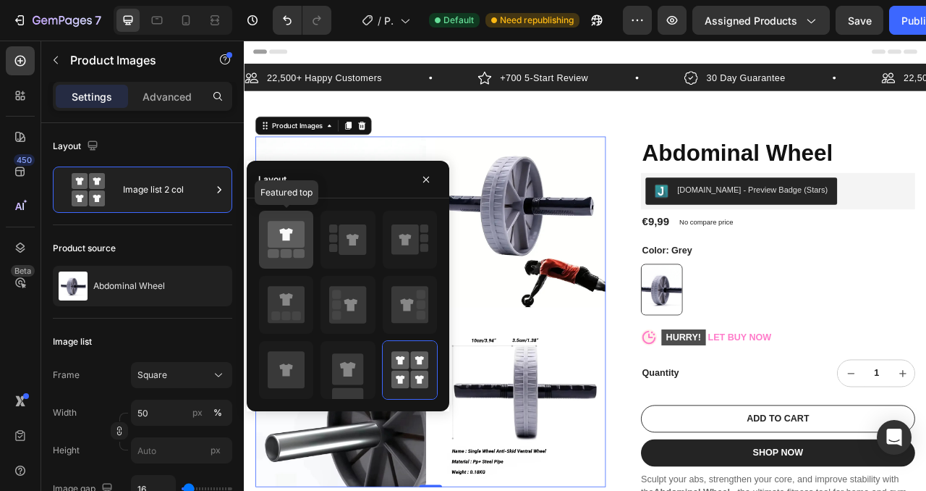
click at [286, 242] on icon at bounding box center [286, 234] width 37 height 27
type input "588"
type input "726"
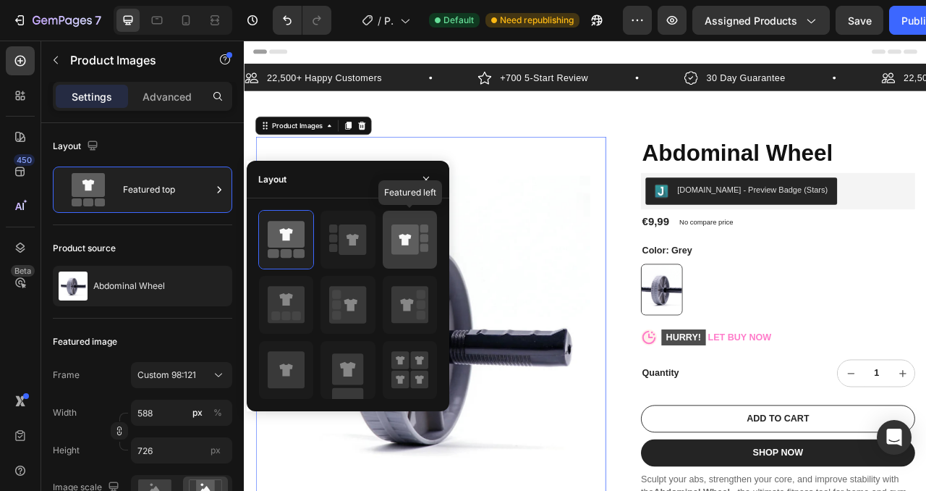
click at [397, 245] on icon at bounding box center [406, 239] width 28 height 30
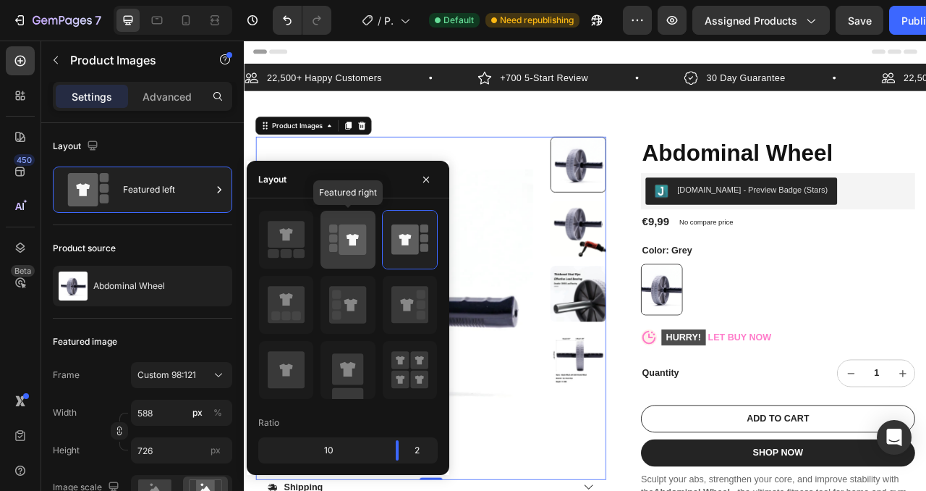
click at [350, 244] on icon at bounding box center [353, 240] width 12 height 12
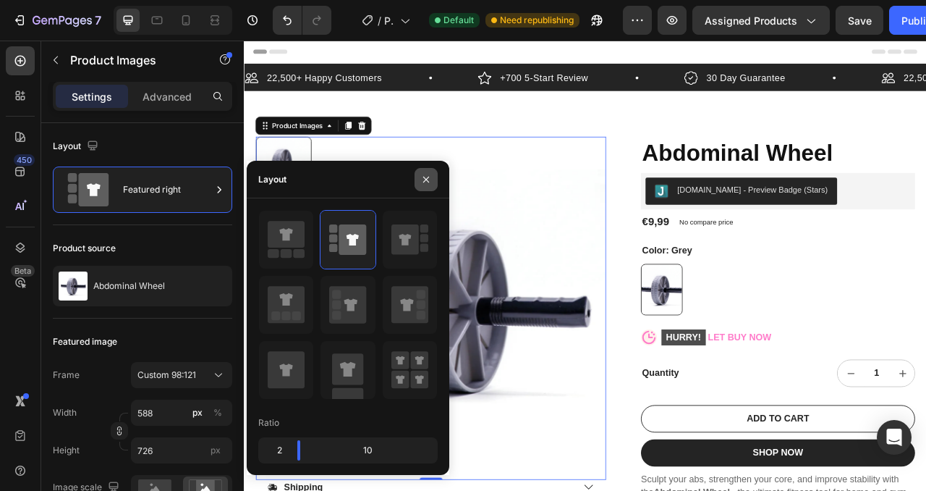
click at [432, 181] on button "button" at bounding box center [426, 179] width 23 height 23
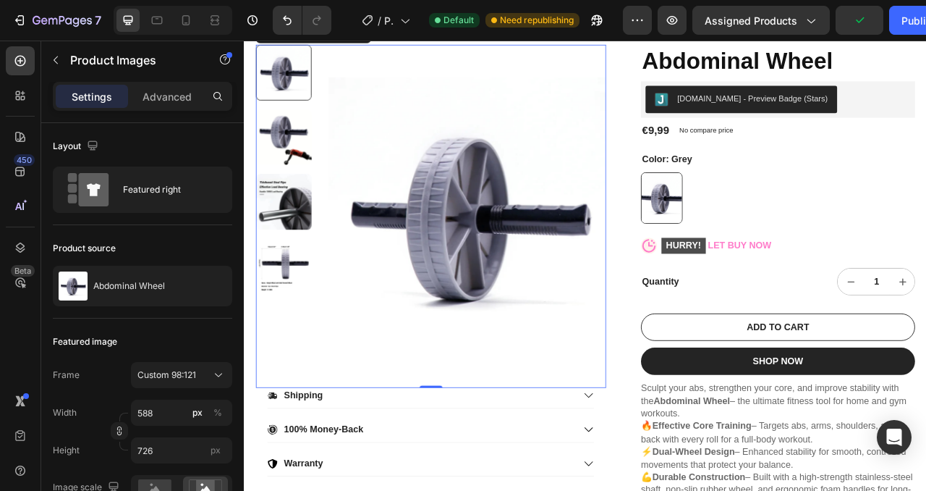
scroll to position [114, 0]
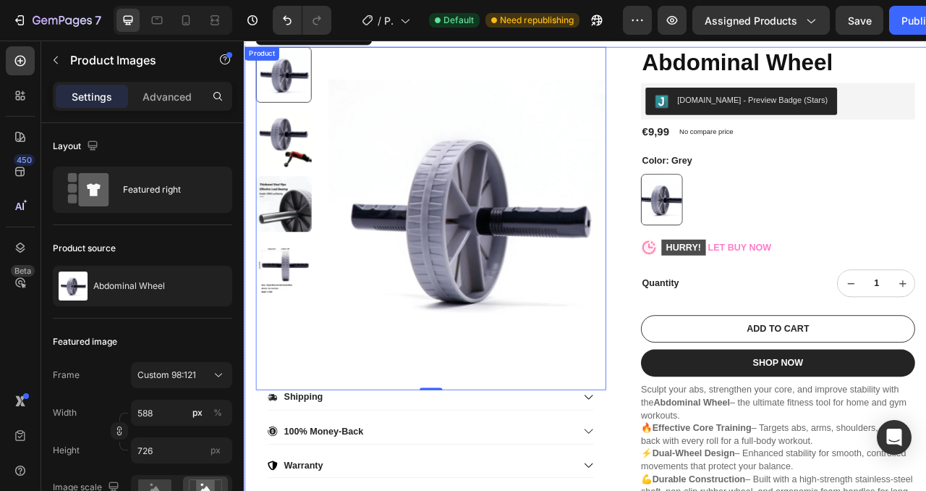
click at [722, 490] on div "Product Images 0 Shipping 100% Money-Back Warranty Accordion Row Abdominal Whee…" at bounding box center [678, 428] width 869 height 761
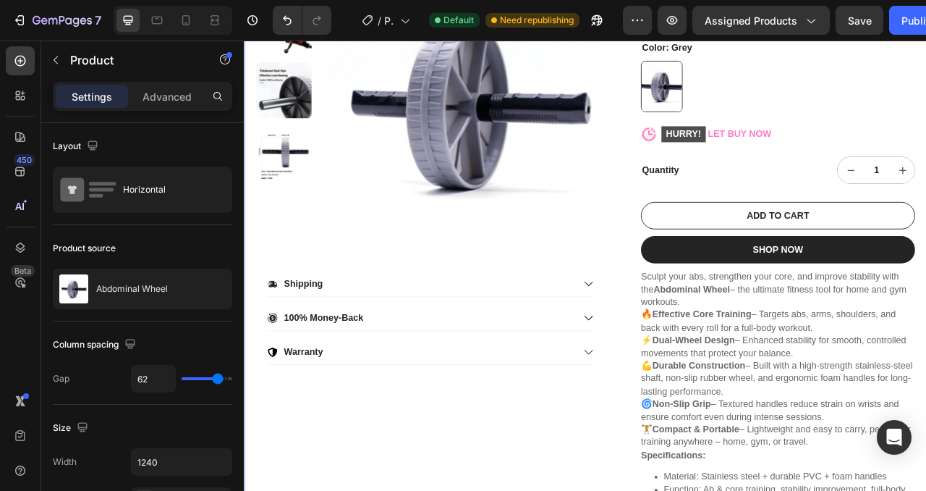
scroll to position [263, 0]
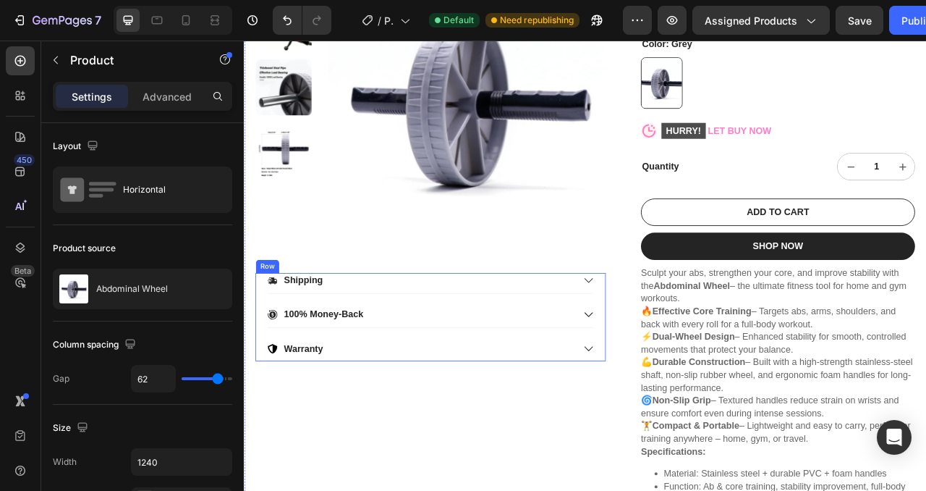
click at [263, 348] on div "Shipping 100% Money-Back Warranty Accordion Row" at bounding box center [481, 393] width 446 height 112
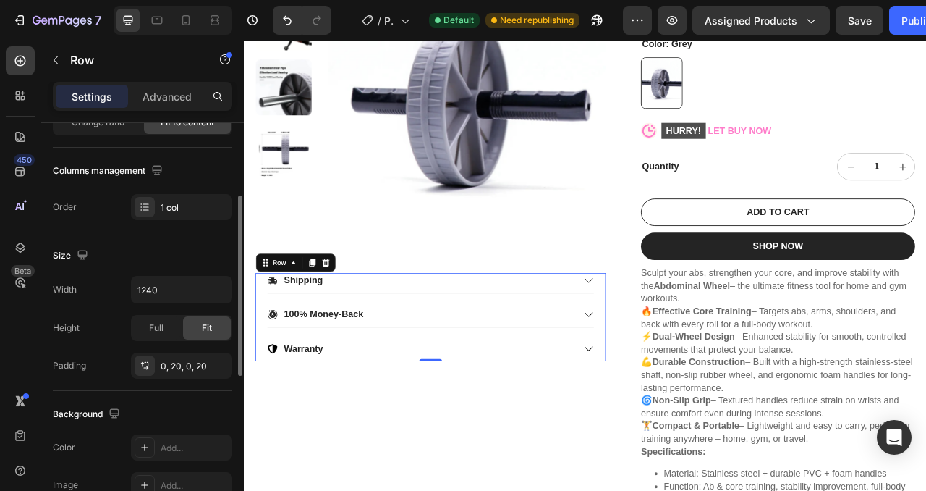
scroll to position [0, 0]
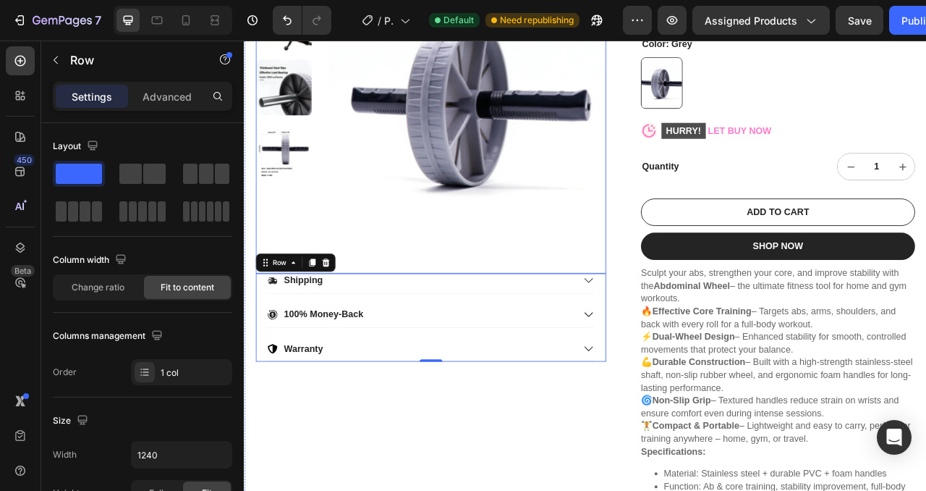
click at [417, 291] on img at bounding box center [527, 118] width 353 height 436
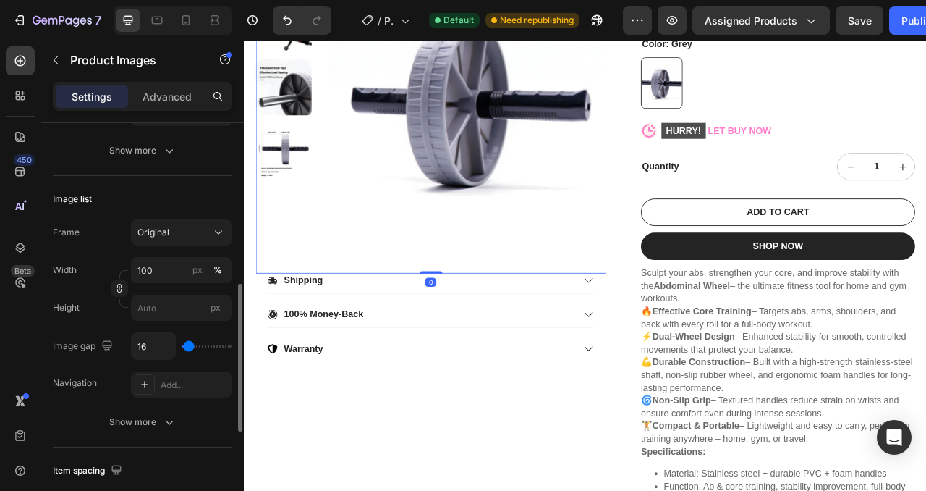
scroll to position [420, 0]
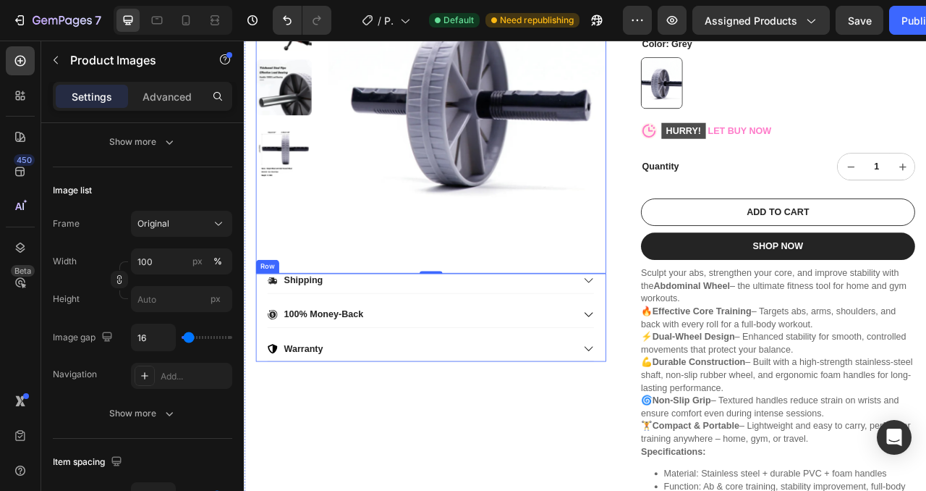
click at [263, 358] on div "Shipping 100% Money-Back Warranty Accordion Row" at bounding box center [481, 393] width 446 height 112
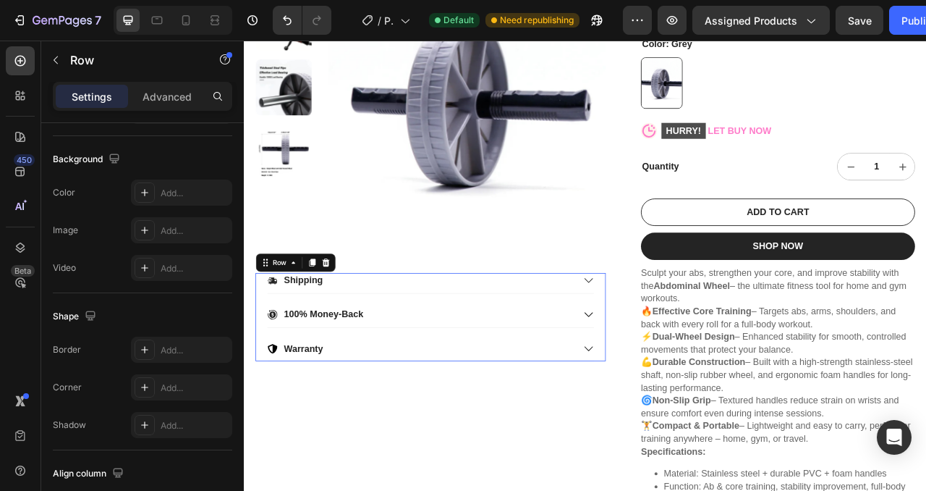
scroll to position [0, 0]
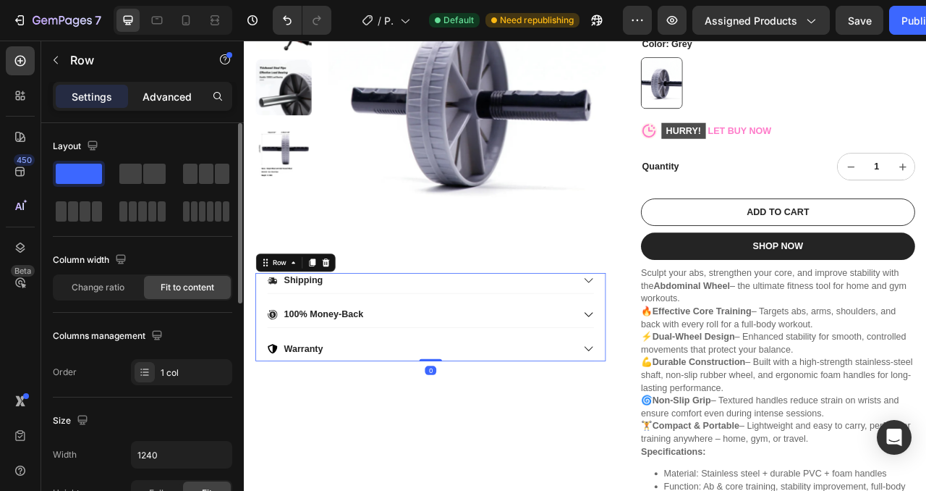
click at [172, 89] on p "Advanced" at bounding box center [167, 96] width 49 height 15
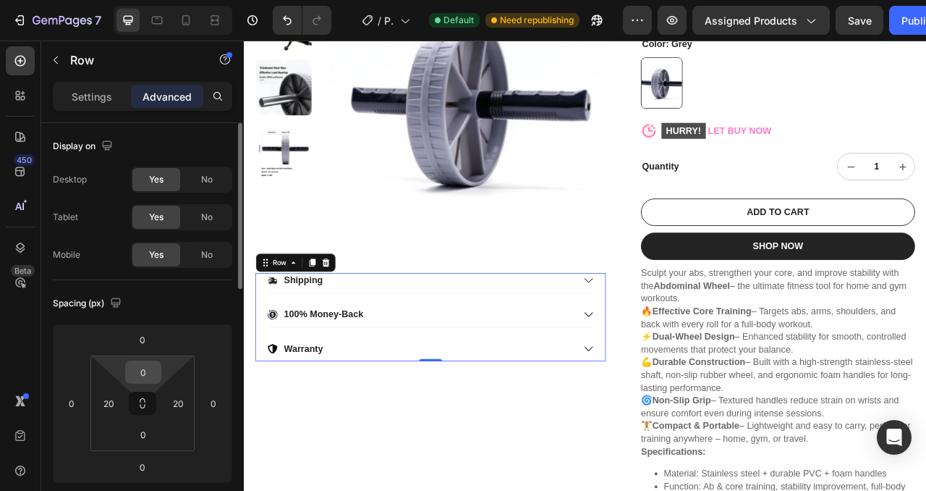
click at [151, 368] on input "0" at bounding box center [143, 372] width 29 height 22
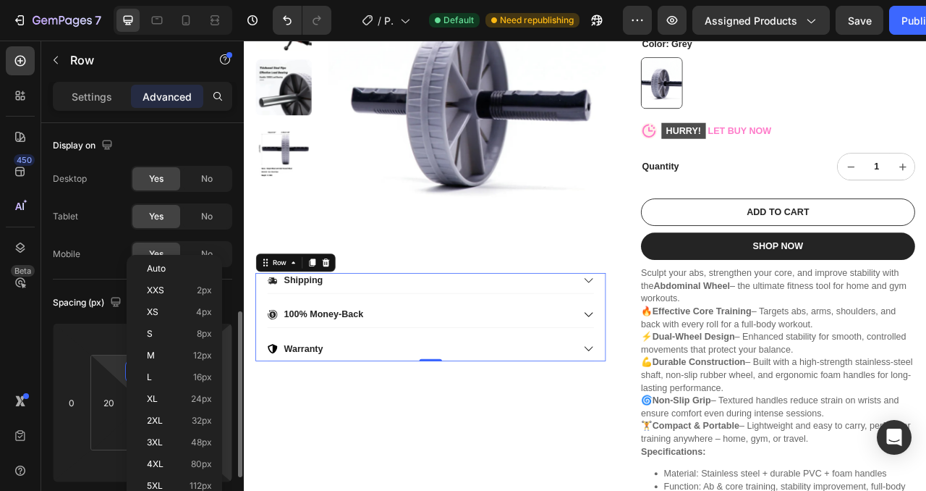
scroll to position [135, 0]
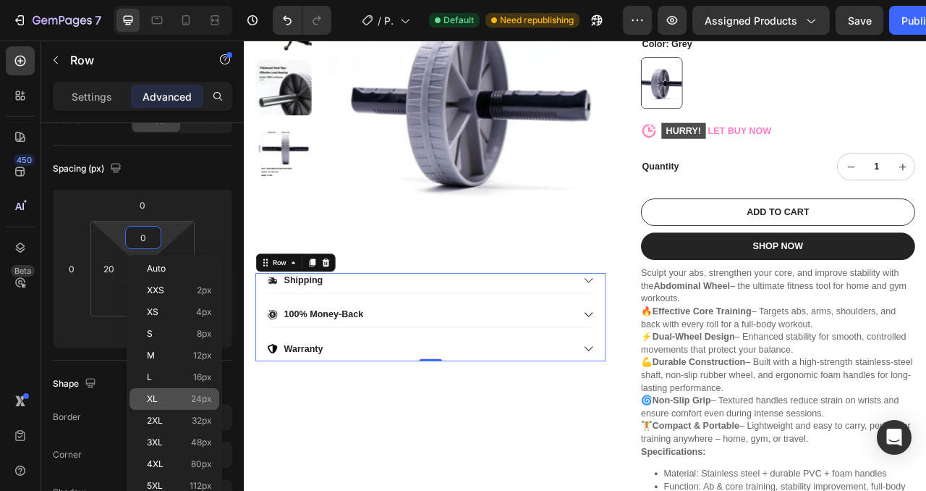
click at [193, 407] on div "XL 24px" at bounding box center [175, 399] width 90 height 22
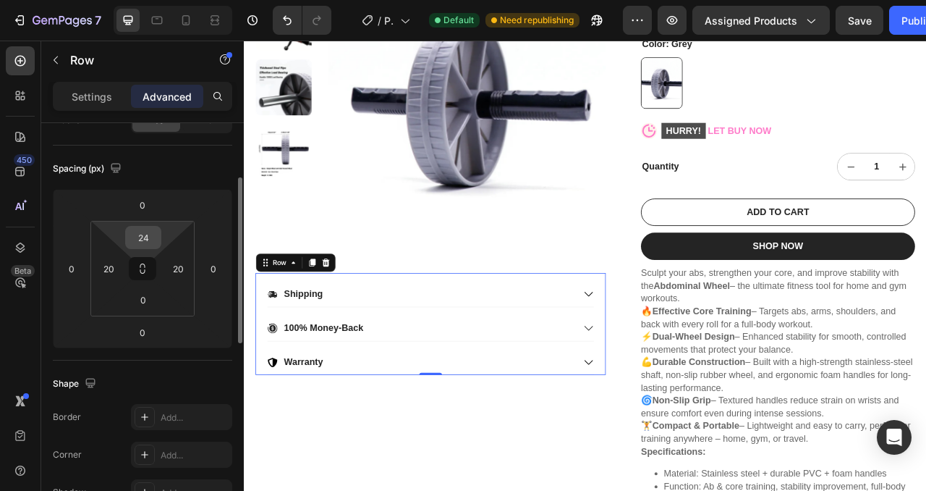
click at [139, 230] on input "24" at bounding box center [143, 238] width 29 height 22
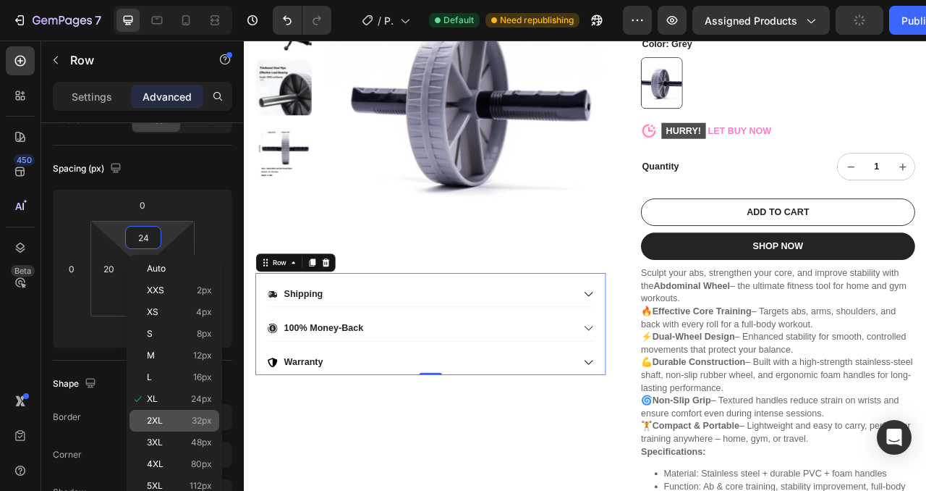
click at [180, 426] on div "2XL 32px" at bounding box center [175, 421] width 90 height 22
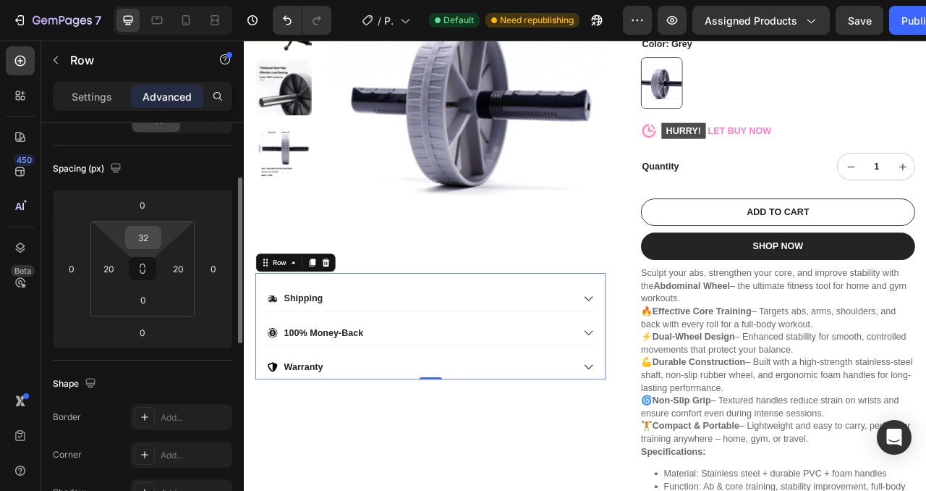
click at [145, 247] on input "32" at bounding box center [143, 238] width 29 height 22
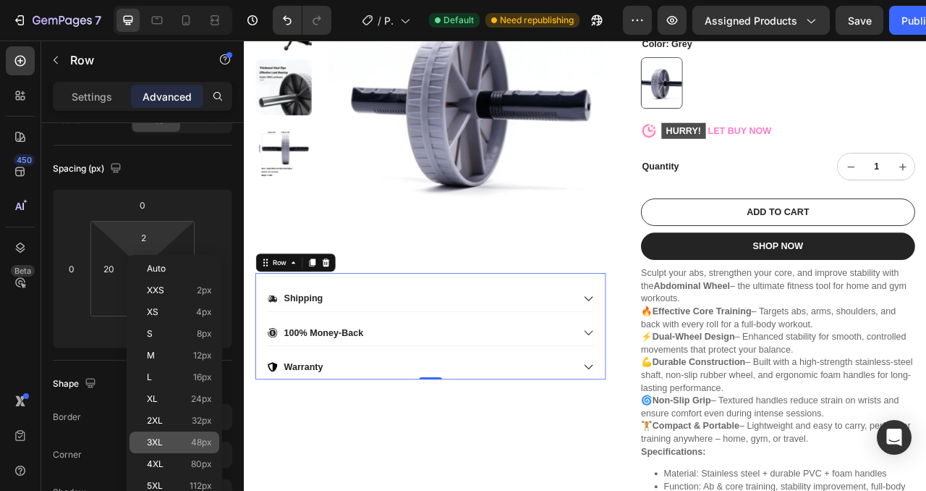
click at [195, 446] on span "48px" at bounding box center [201, 442] width 21 height 10
type input "48"
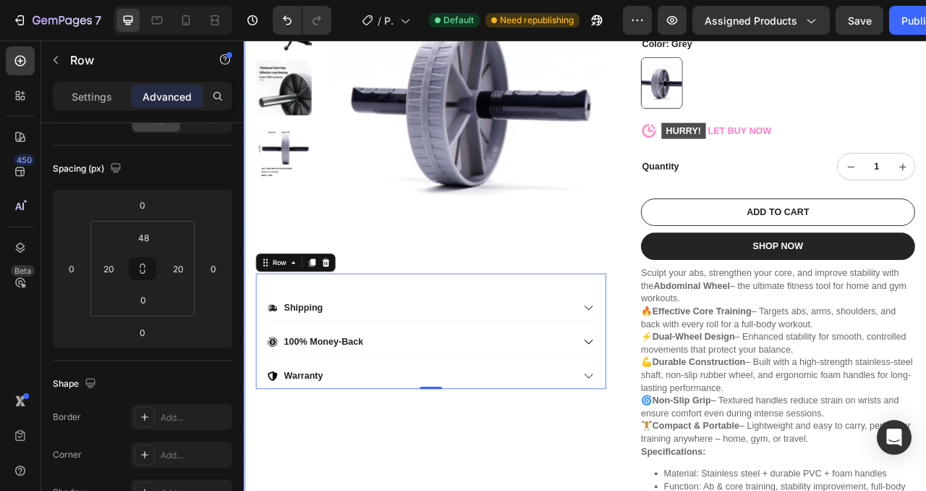
click at [416, 490] on div "Product Images Shipping 100% Money-Back Warranty Accordion Row 0" at bounding box center [481, 280] width 446 height 761
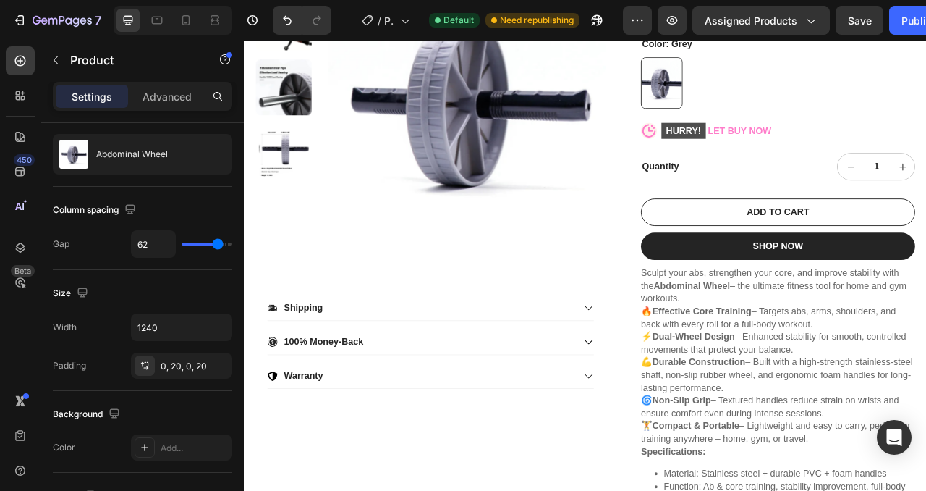
scroll to position [0, 0]
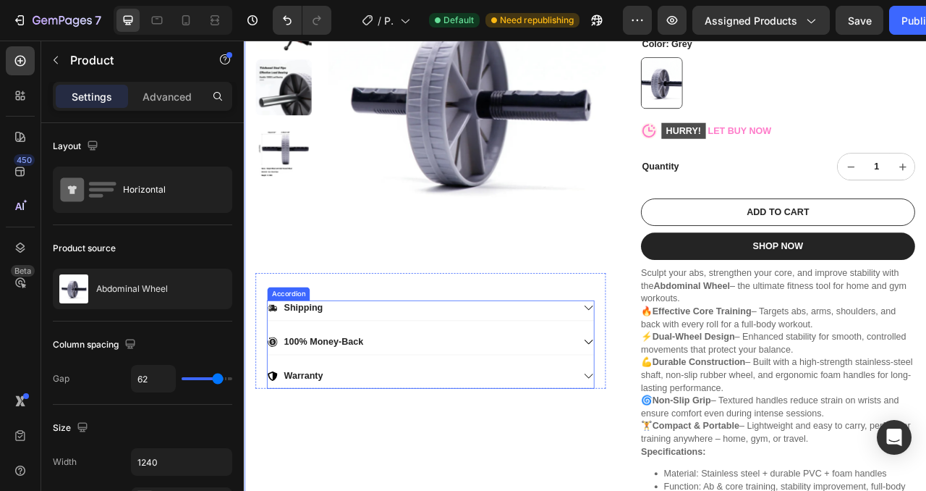
click at [680, 465] on icon at bounding box center [682, 467] width 13 height 13
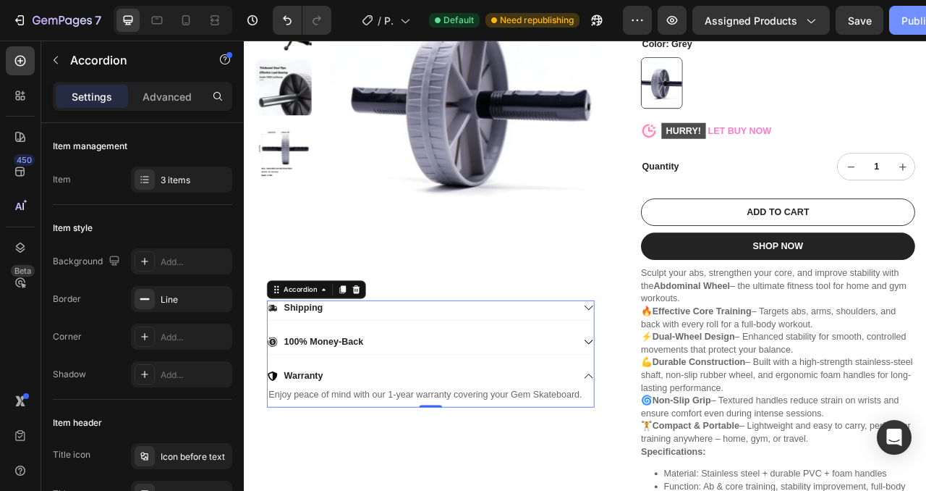
click at [904, 27] on div "Publish" at bounding box center [920, 20] width 36 height 15
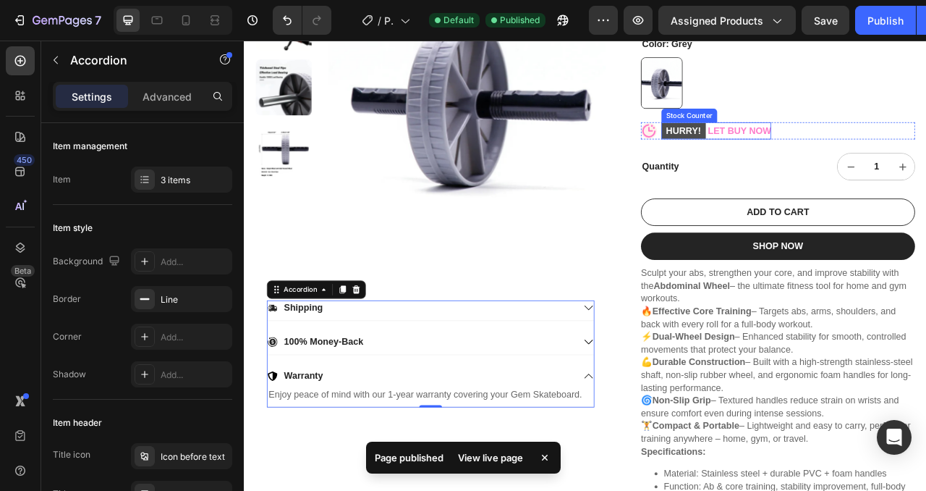
click at [864, 156] on p "HURRY! LET BUY NOW" at bounding box center [845, 156] width 140 height 22
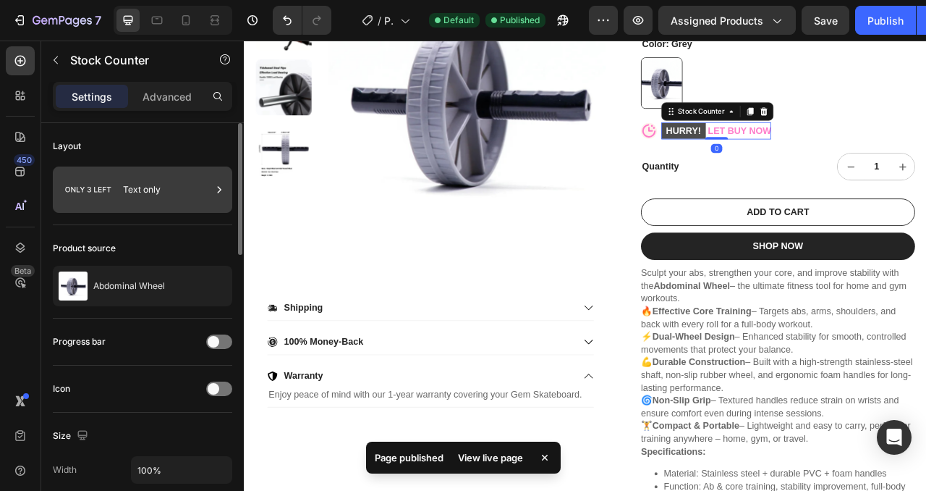
click at [157, 203] on div "Text only" at bounding box center [167, 189] width 88 height 33
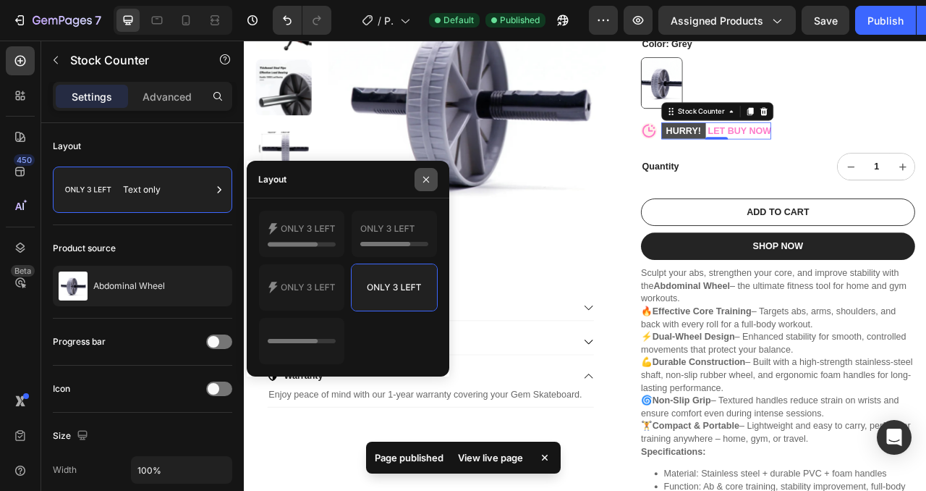
click at [422, 184] on icon "button" at bounding box center [427, 180] width 12 height 12
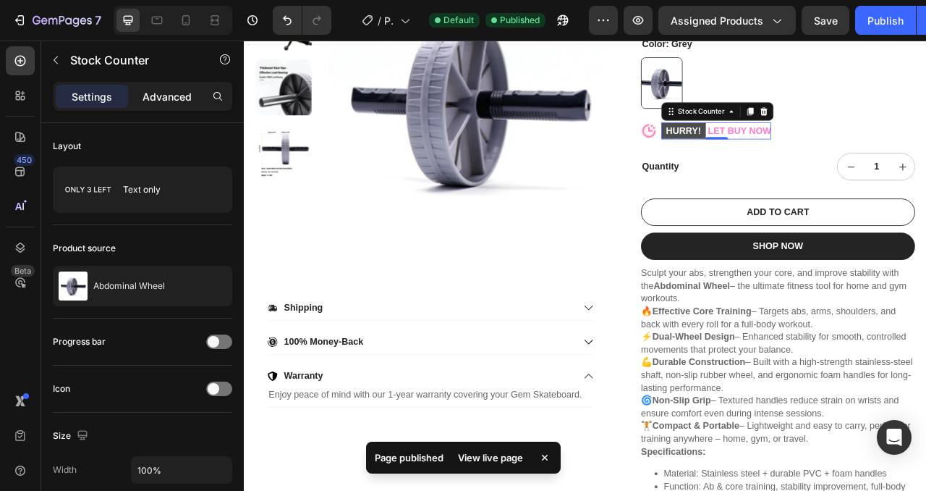
click at [145, 100] on p "Advanced" at bounding box center [167, 96] width 49 height 15
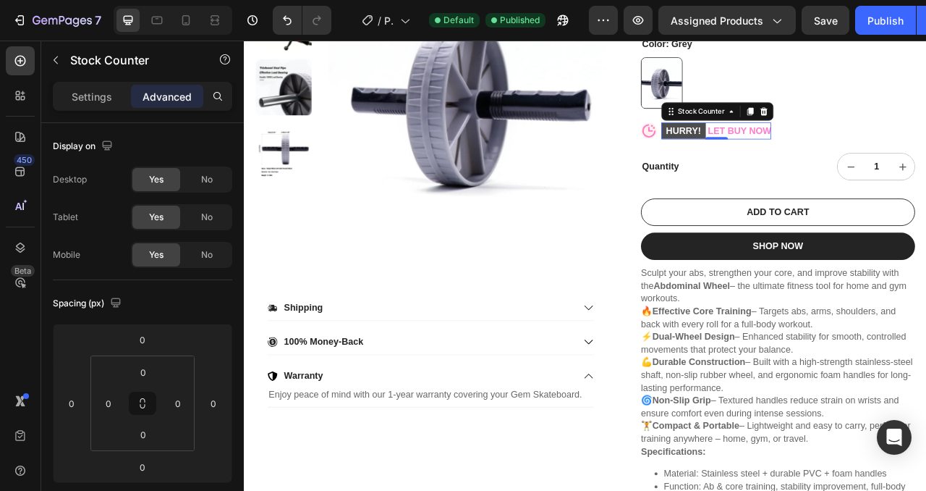
click at [858, 159] on p "HURRY! LET BUY NOW" at bounding box center [845, 156] width 140 height 22
click at [868, 152] on p "HURRY! LET BUY NOW" at bounding box center [845, 156] width 140 height 22
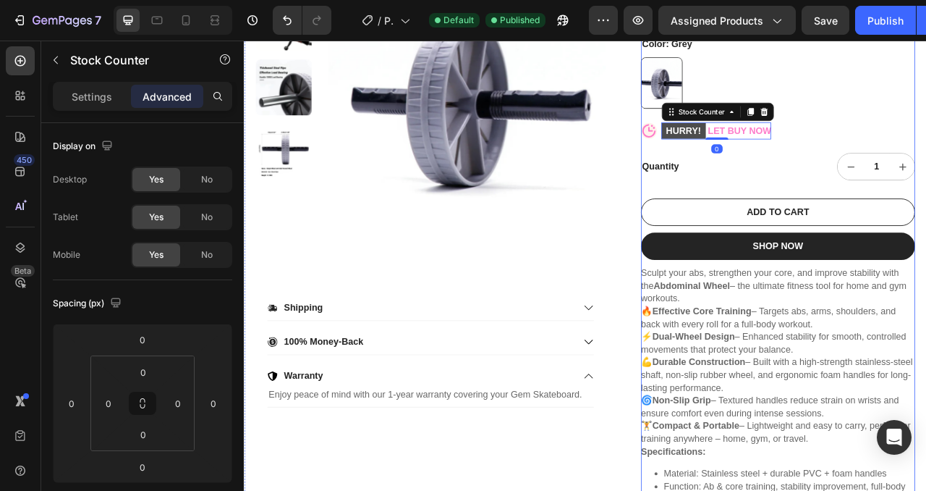
click at [845, 169] on div "Abdominal Wheel Product Title Judge.me - Preview Badge (Stars) Judge.me €9,99 P…" at bounding box center [923, 280] width 349 height 761
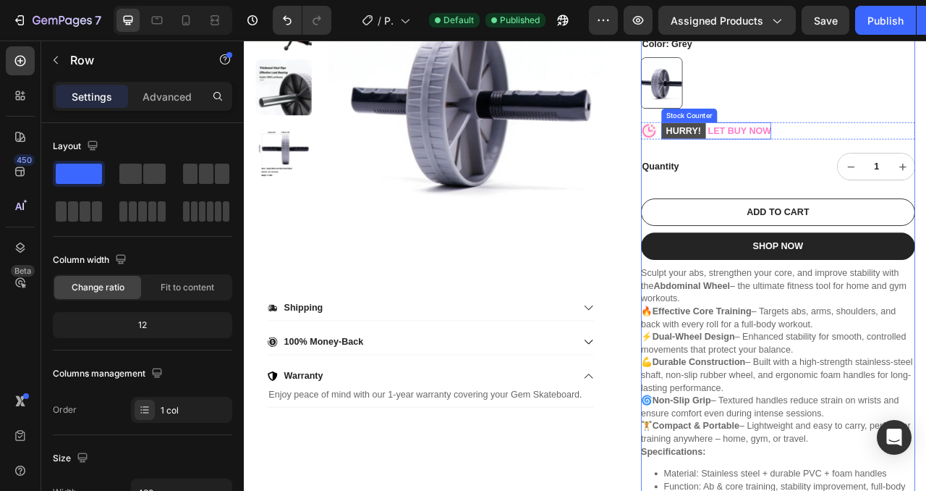
click at [861, 151] on p "HURRY! LET BUY NOW" at bounding box center [845, 156] width 140 height 22
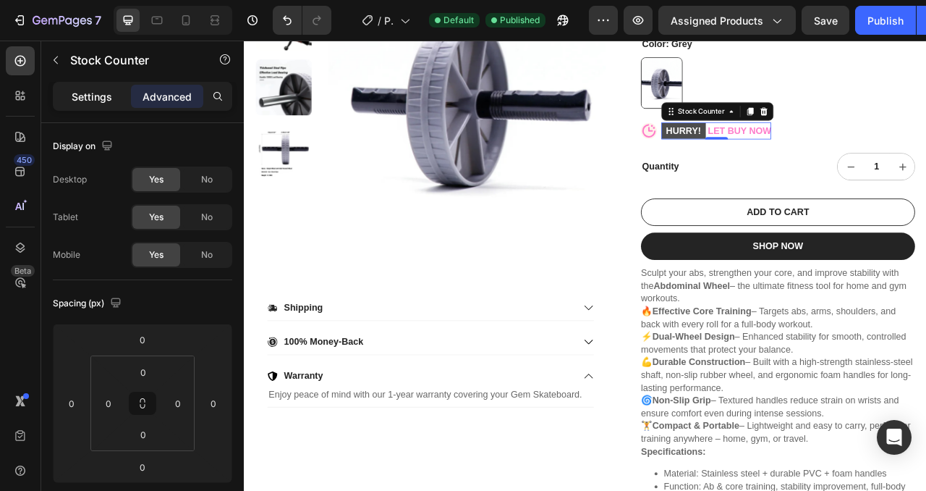
click at [83, 103] on p "Settings" at bounding box center [92, 96] width 41 height 15
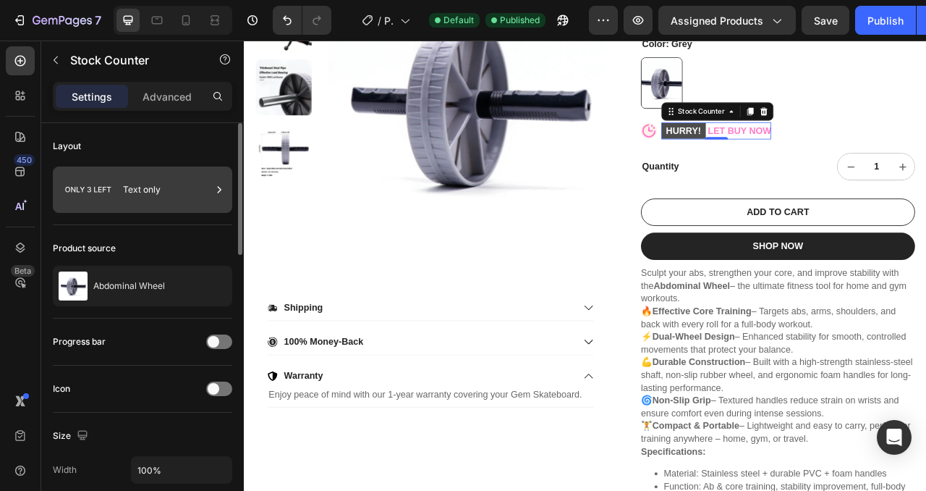
click at [145, 196] on div "Text only" at bounding box center [167, 189] width 88 height 33
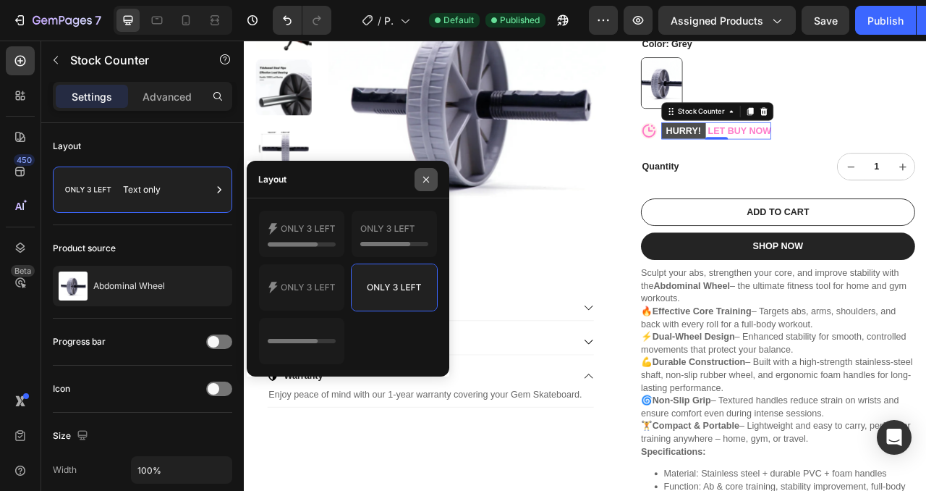
click at [428, 182] on icon "button" at bounding box center [427, 180] width 12 height 12
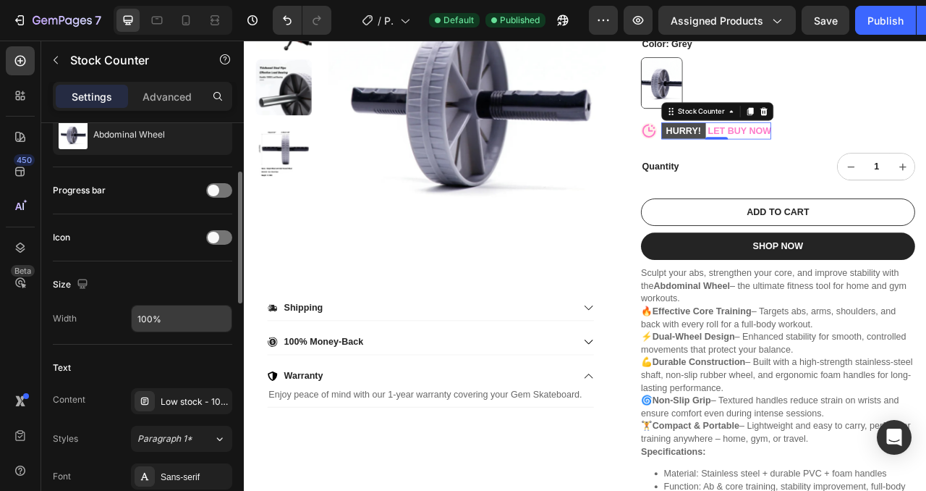
scroll to position [192, 0]
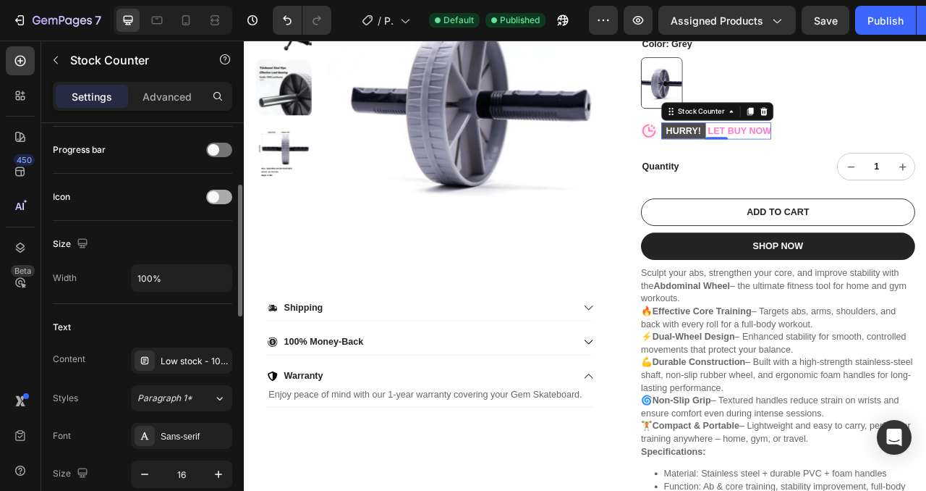
click at [224, 197] on div at bounding box center [219, 197] width 26 height 14
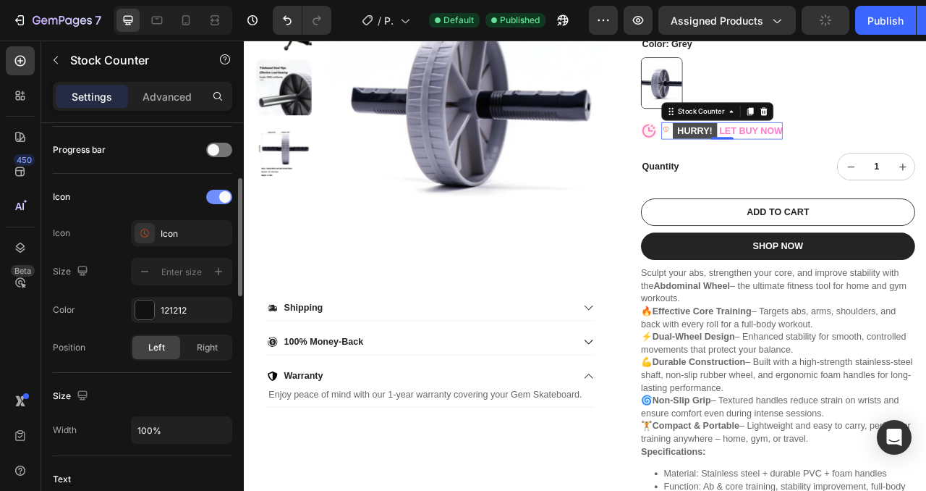
click at [224, 197] on span at bounding box center [225, 197] width 12 height 12
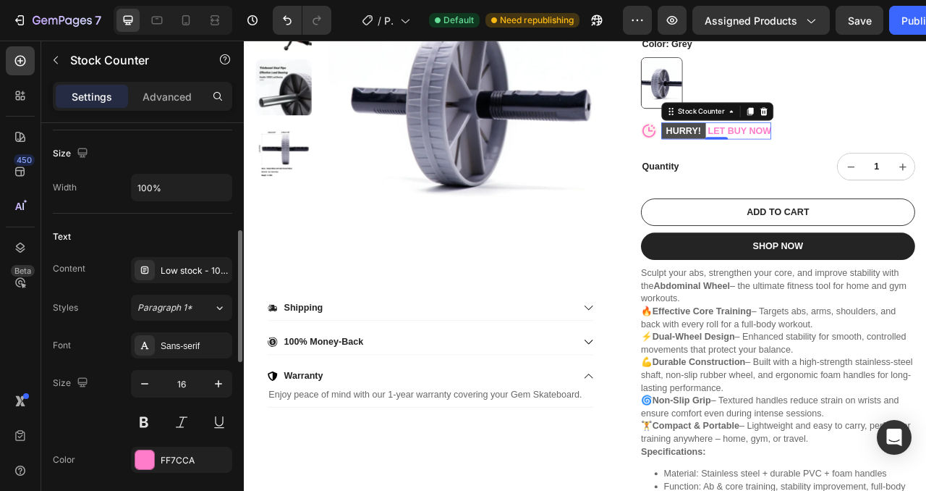
scroll to position [295, 0]
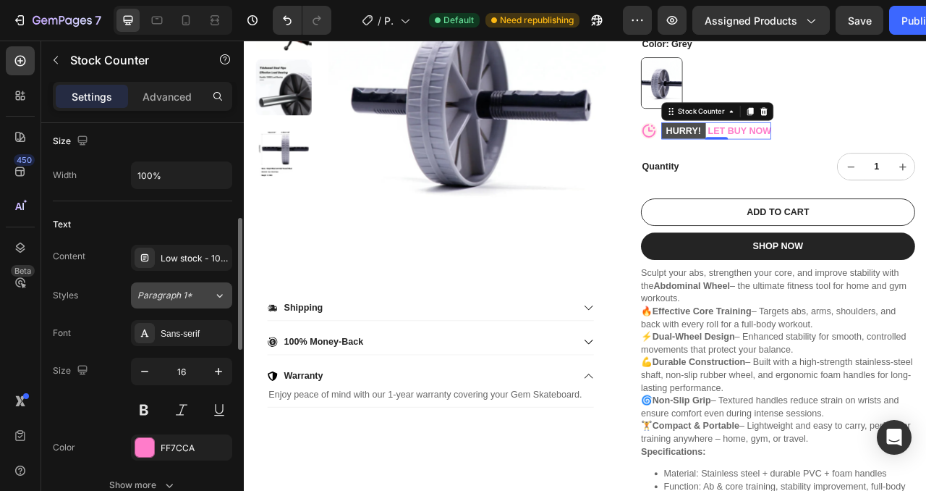
click at [182, 295] on span "Paragraph 1*" at bounding box center [165, 295] width 55 height 13
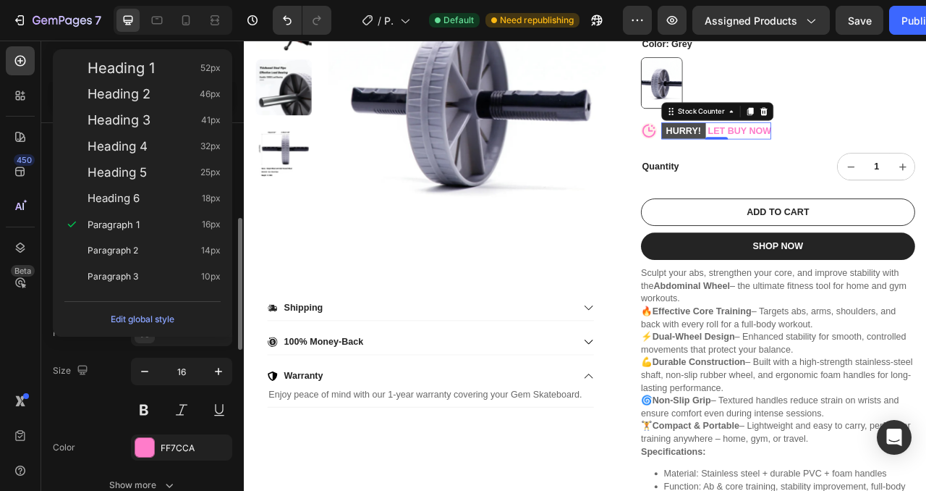
click at [80, 381] on div "Size" at bounding box center [72, 370] width 38 height 23
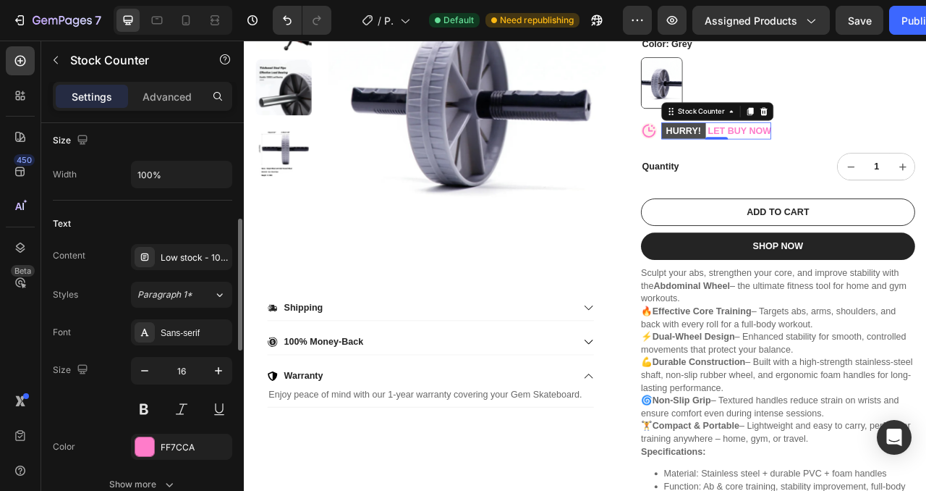
scroll to position [393, 0]
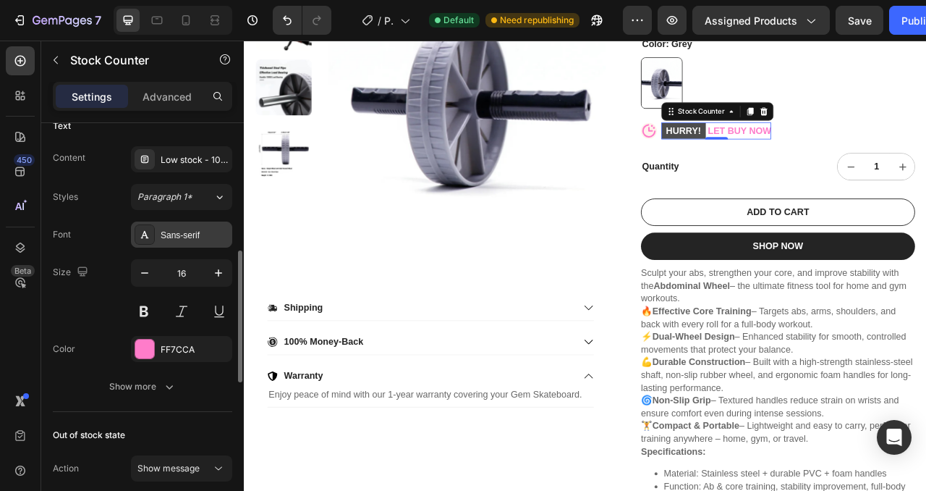
click at [188, 232] on div "Sans-serif" at bounding box center [195, 235] width 68 height 13
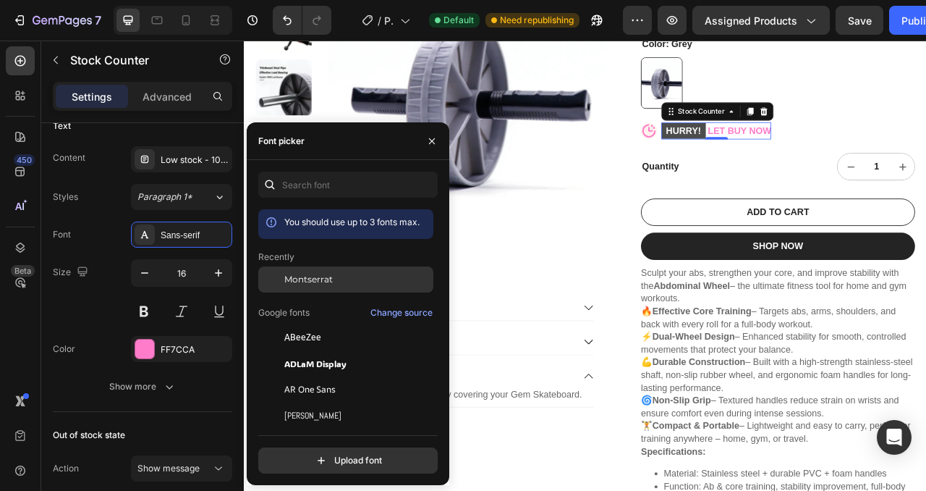
click at [325, 278] on span "Montserrat" at bounding box center [308, 279] width 48 height 13
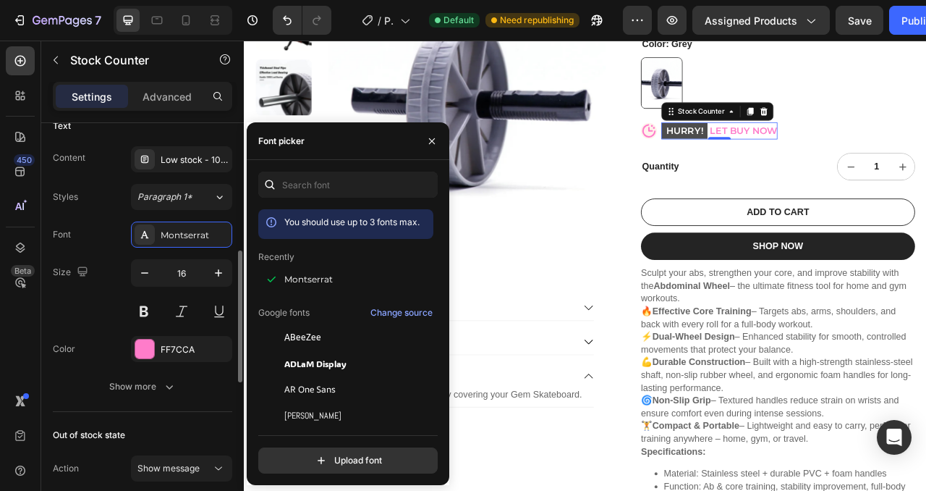
click at [96, 332] on div "Font Montserrat Size 16 Color FF7CCA Show more" at bounding box center [143, 310] width 180 height 178
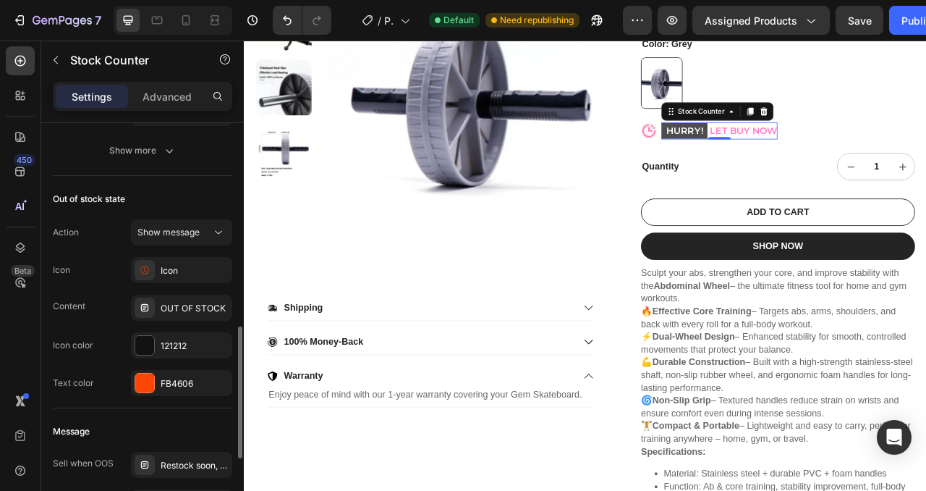
scroll to position [636, 0]
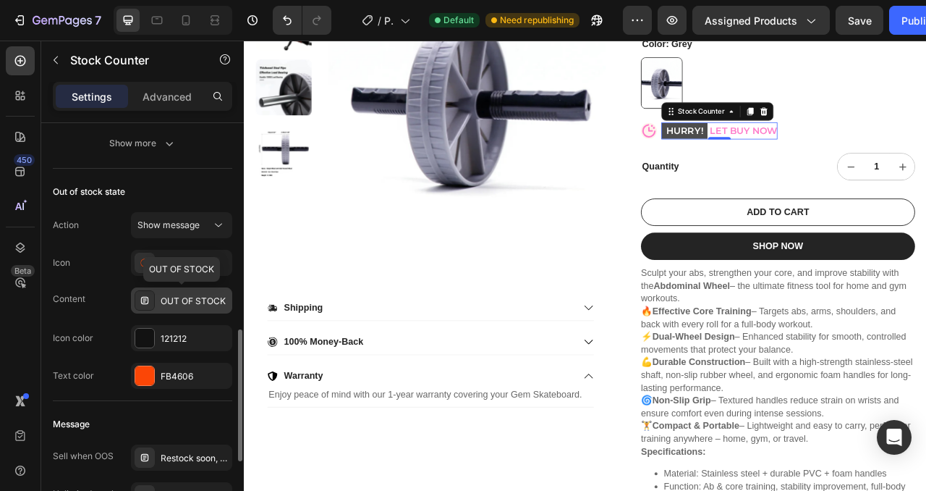
click at [175, 299] on div "OUT OF STOCK" at bounding box center [195, 301] width 68 height 13
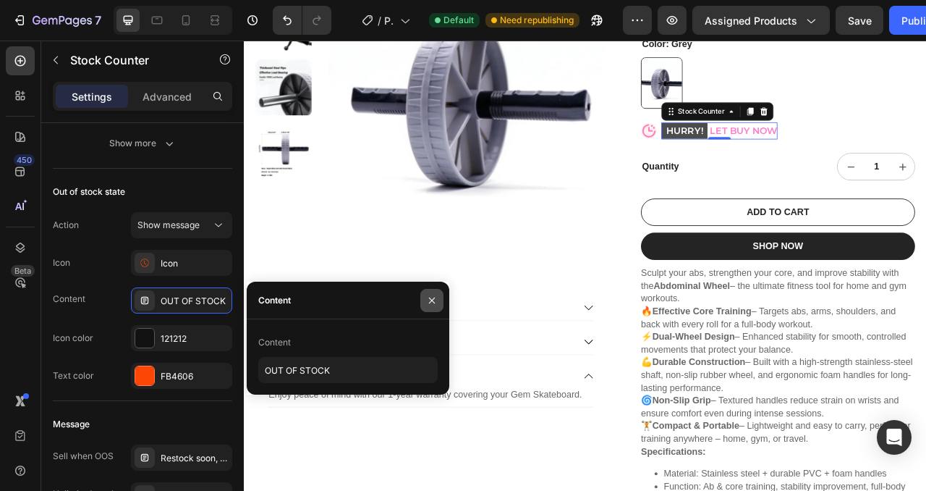
click at [436, 298] on icon "button" at bounding box center [432, 301] width 12 height 12
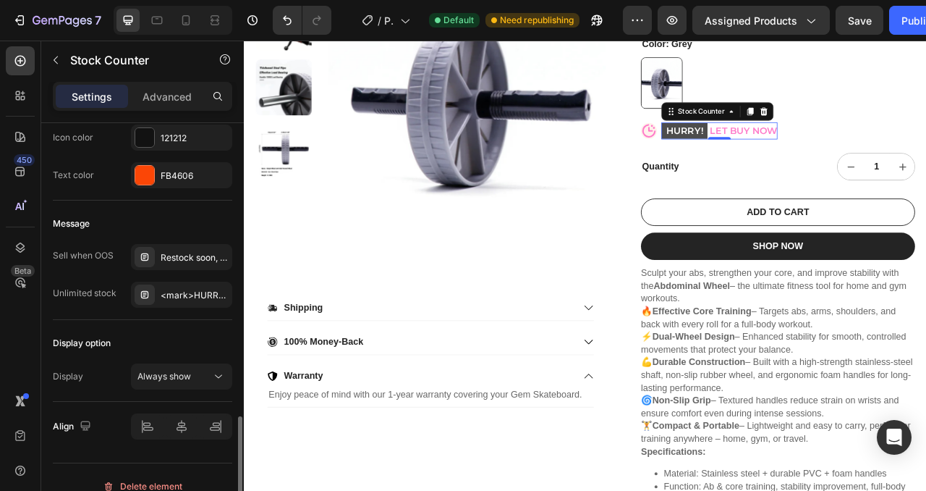
scroll to position [853, 0]
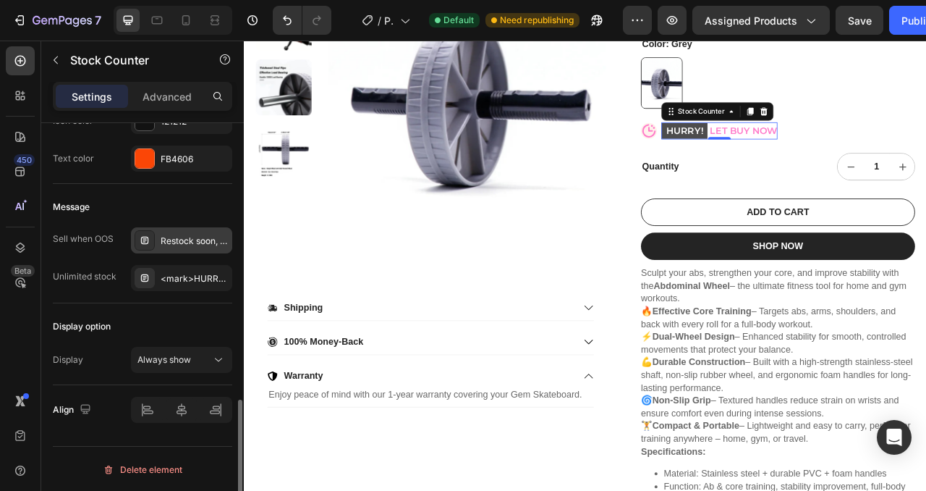
click at [201, 235] on div "Restock soon, PREORDER NOW!" at bounding box center [195, 241] width 68 height 13
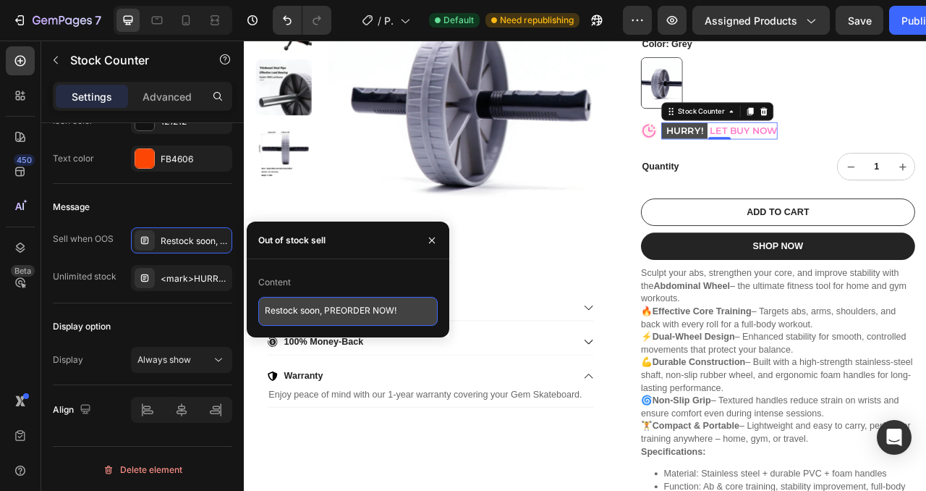
click at [397, 313] on textarea "Restock soon, PREORDER NOW!" at bounding box center [348, 311] width 180 height 29
click at [394, 312] on textarea "Restock soon, PREORDER NOW!" at bounding box center [348, 311] width 180 height 29
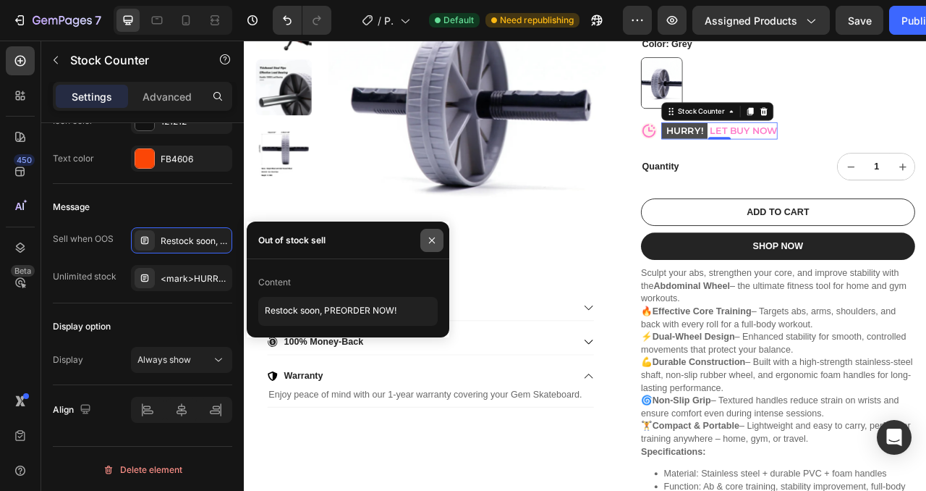
click at [430, 238] on icon "button" at bounding box center [432, 240] width 6 height 6
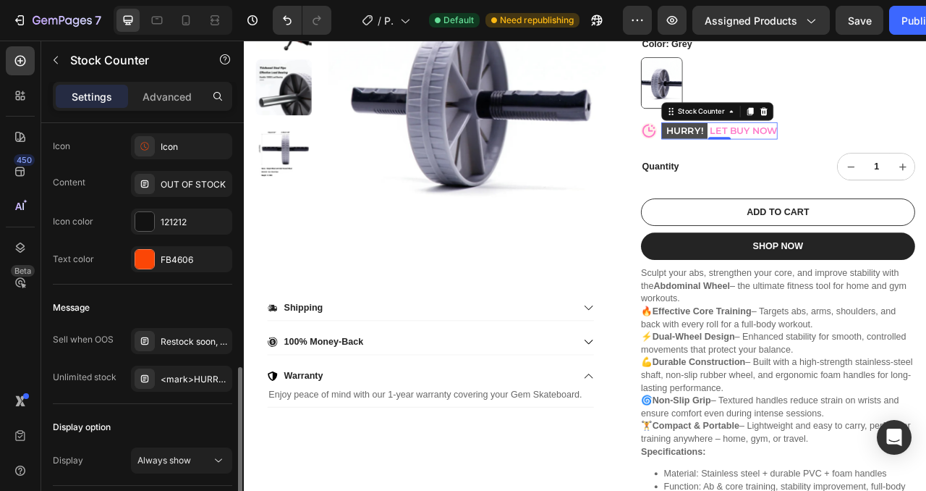
scroll to position [719, 0]
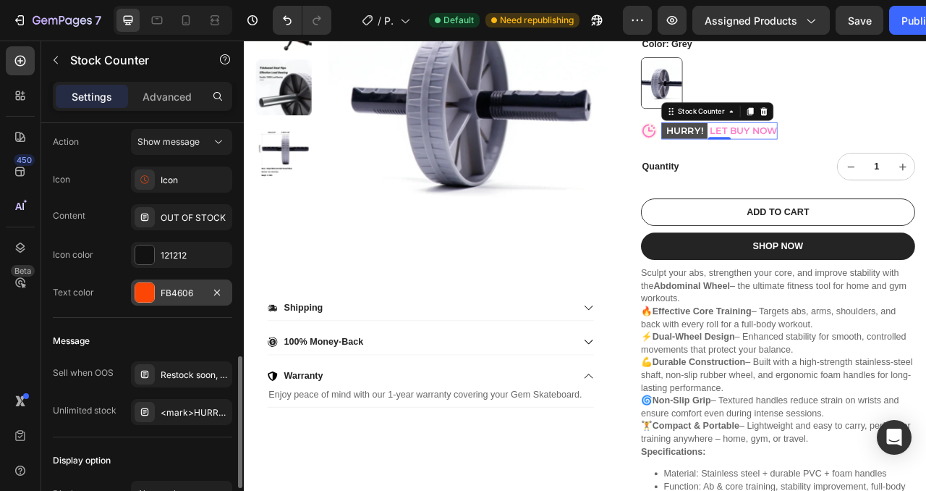
click at [148, 295] on div at bounding box center [144, 292] width 19 height 19
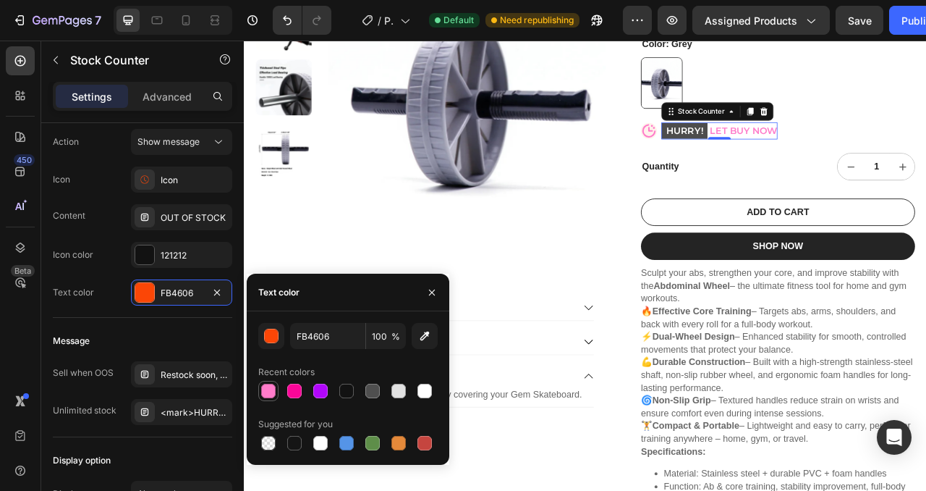
click at [266, 391] on div at bounding box center [268, 391] width 14 height 14
type input "FF7CCA"
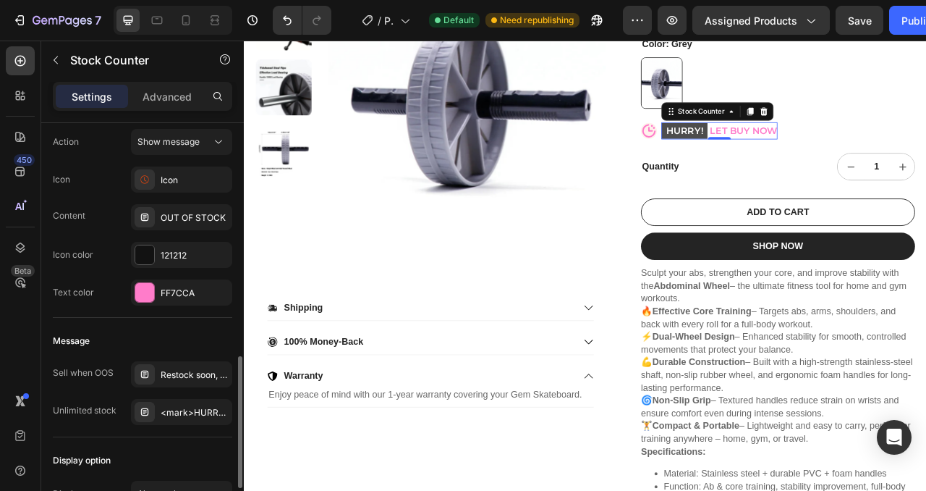
click at [117, 313] on div "Out of stock state Action Show message Icon Icon Content OUT OF STOCK Icon colo…" at bounding box center [143, 201] width 180 height 232
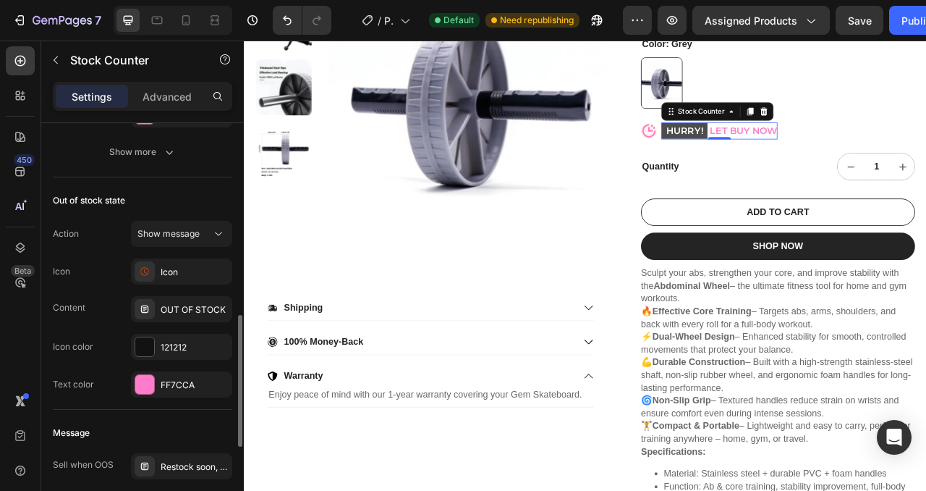
scroll to position [619, 0]
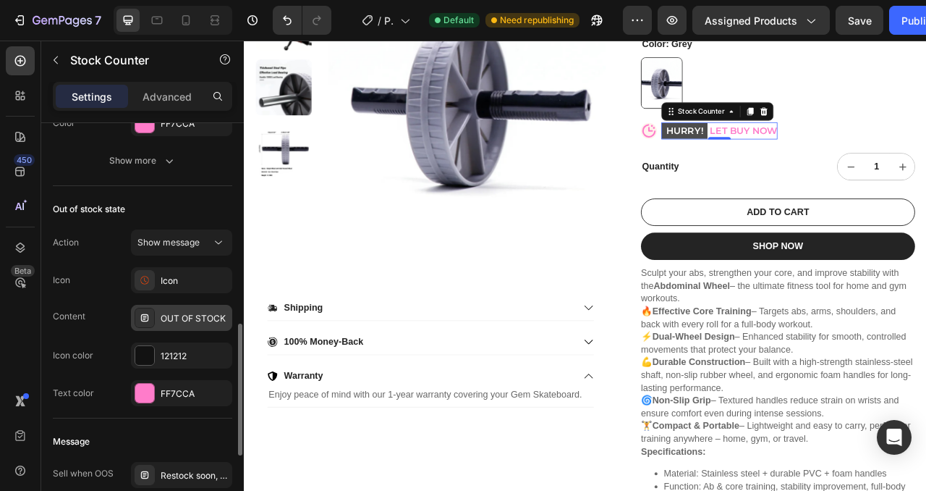
click at [185, 321] on div "OUT OF STOCK" at bounding box center [195, 318] width 68 height 13
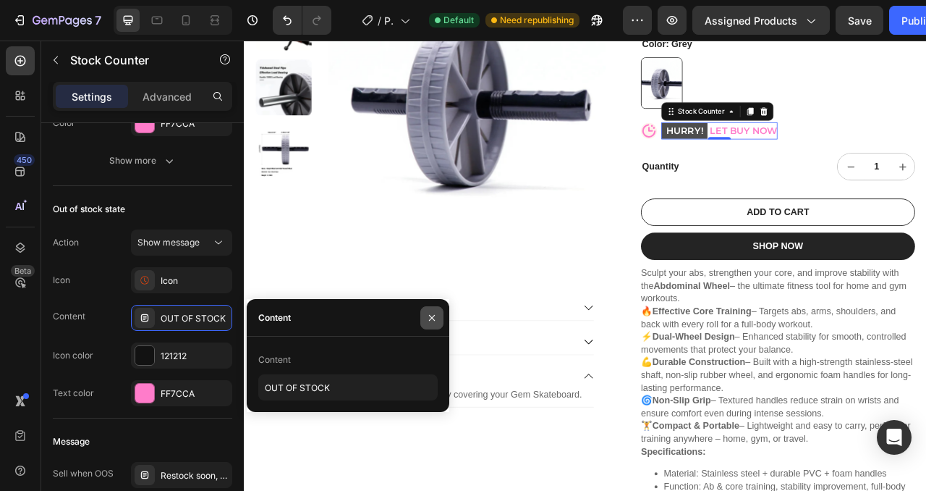
click at [431, 313] on icon "button" at bounding box center [432, 318] width 12 height 12
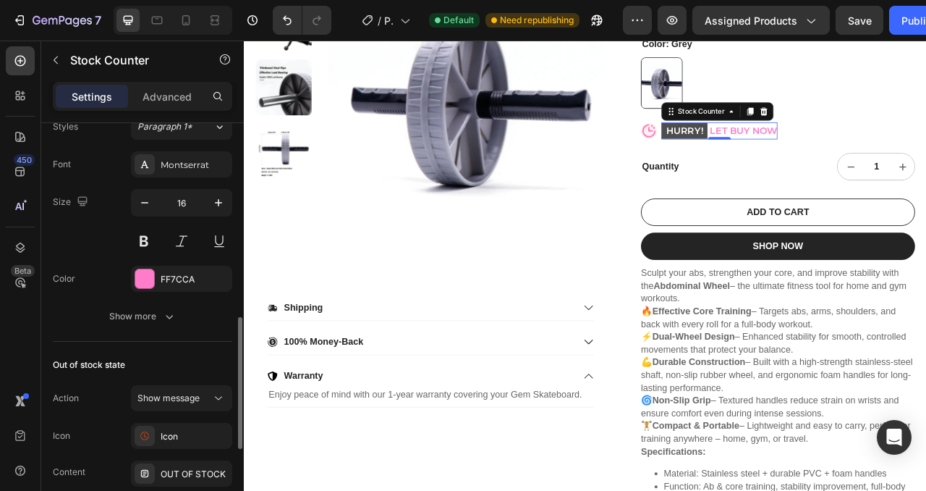
scroll to position [497, 0]
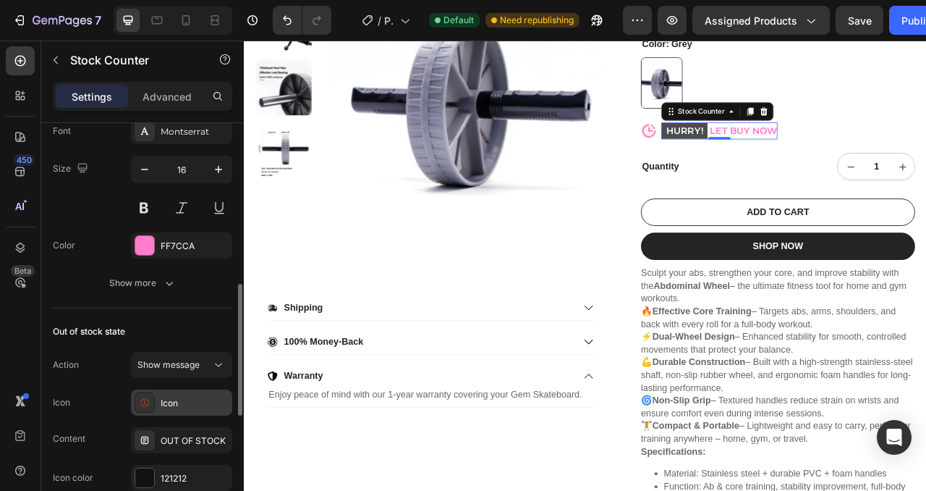
click at [145, 400] on icon at bounding box center [145, 402] width 14 height 14
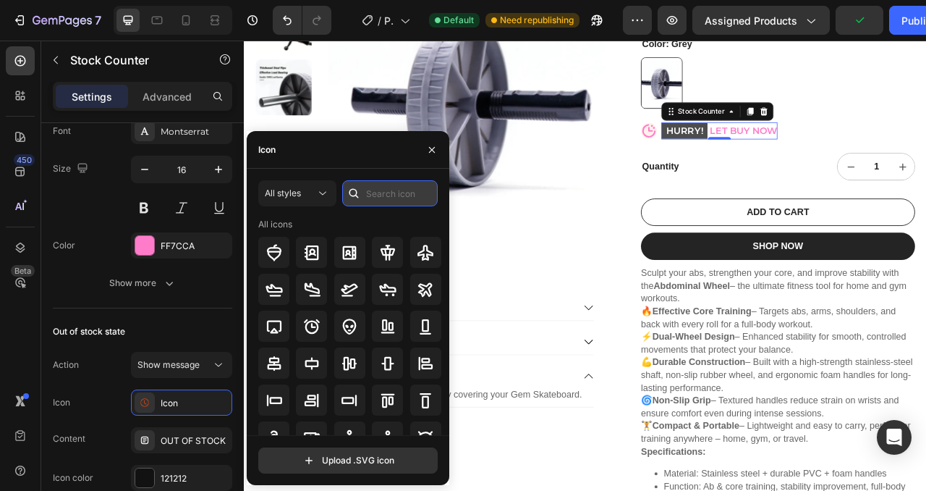
click at [386, 195] on input "text" at bounding box center [390, 193] width 96 height 26
type input "o"
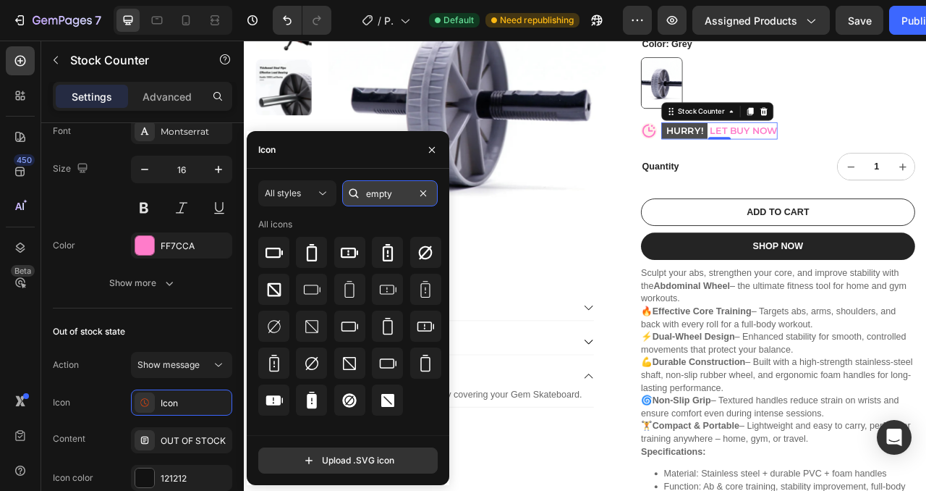
click at [390, 185] on input "empty" at bounding box center [390, 193] width 96 height 26
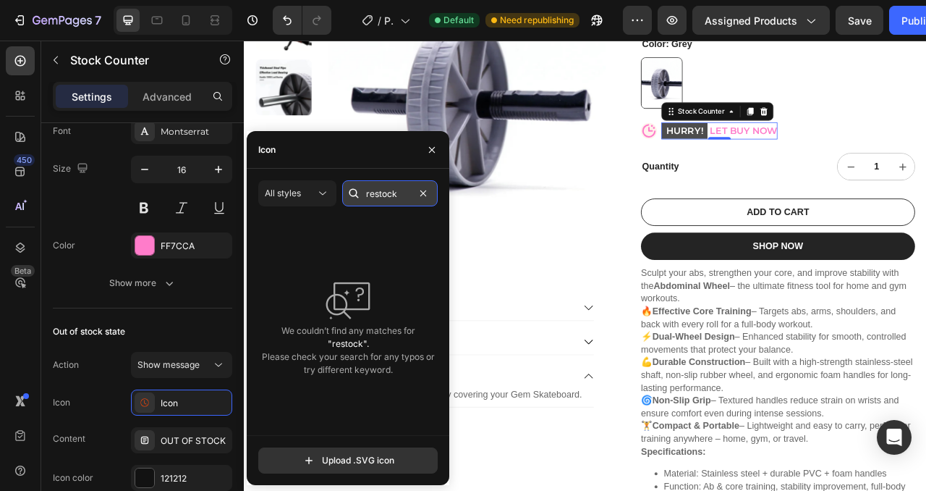
click at [392, 194] on input "restock" at bounding box center [390, 193] width 96 height 26
type input "supply"
click at [391, 192] on input "supply" at bounding box center [390, 193] width 96 height 26
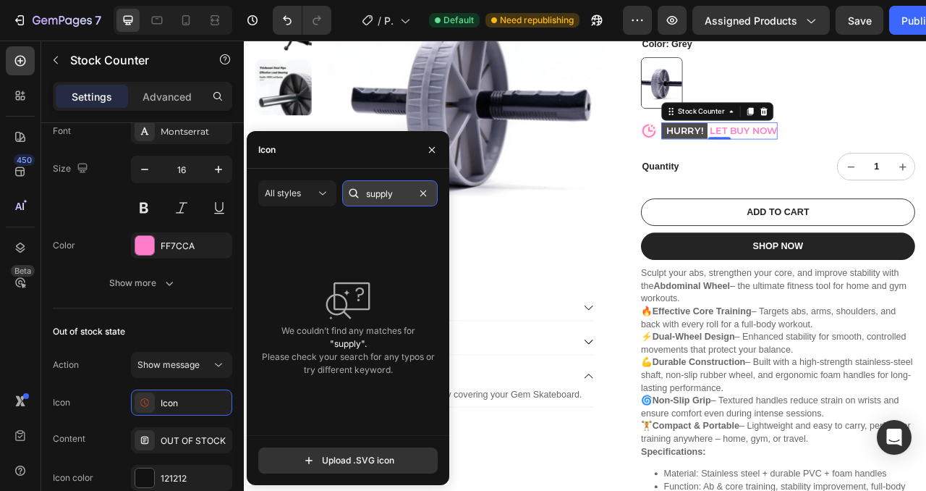
click at [391, 192] on input "supply" at bounding box center [390, 193] width 96 height 26
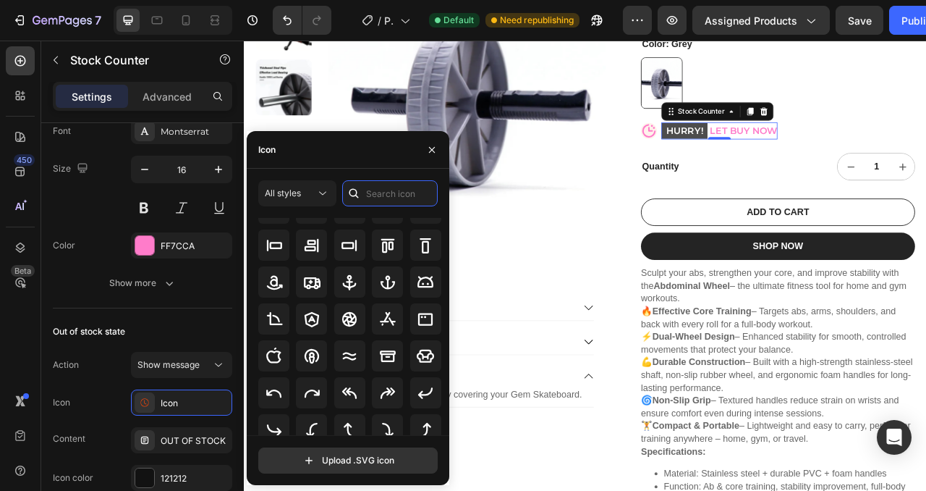
scroll to position [159, 0]
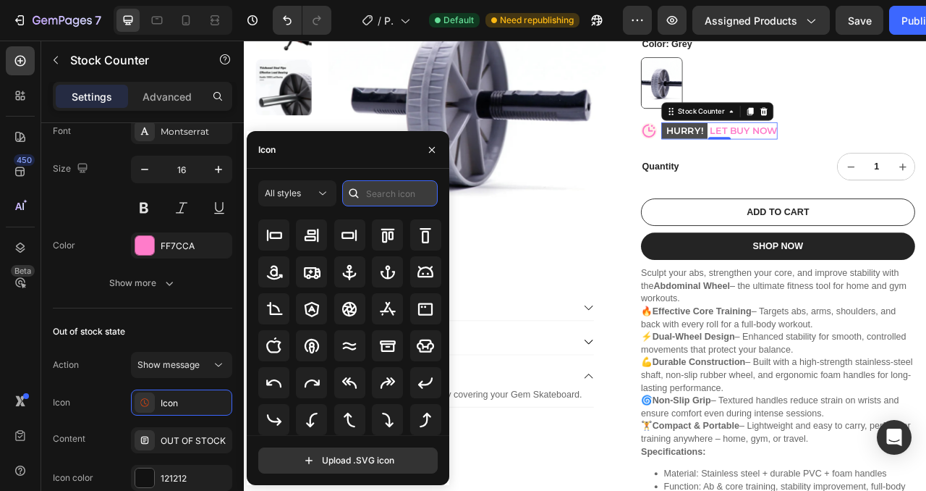
click at [383, 193] on input "text" at bounding box center [390, 193] width 96 height 26
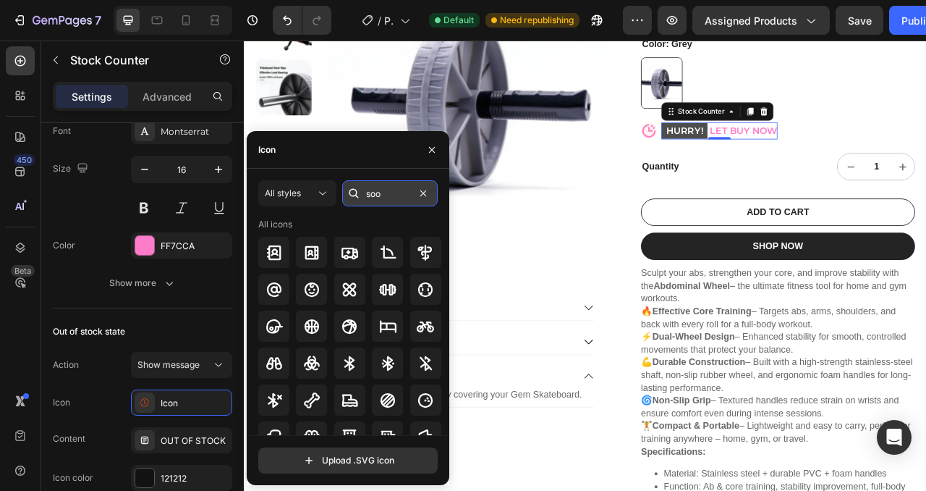
type input "soon"
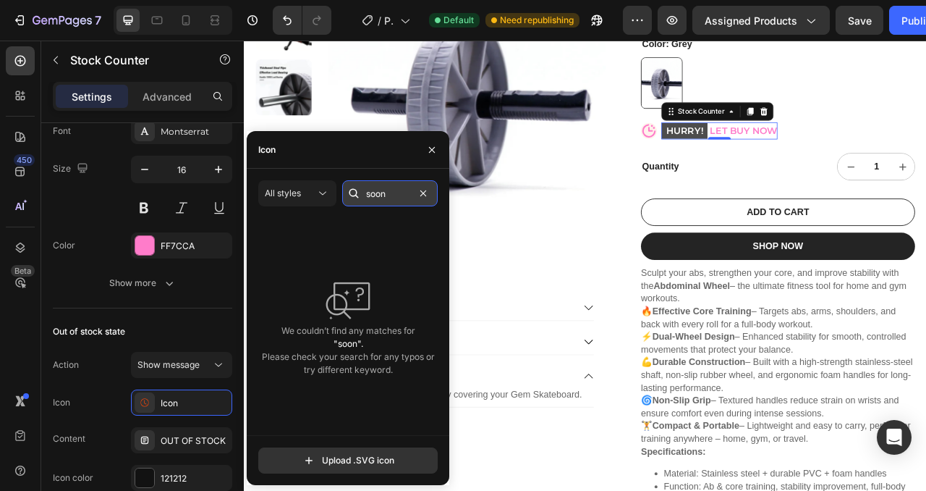
click at [379, 198] on input "soon" at bounding box center [390, 193] width 96 height 26
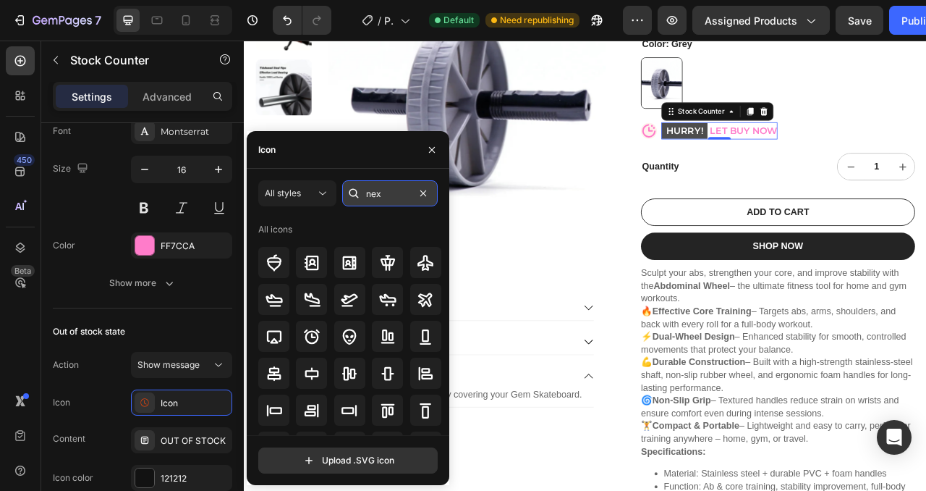
type input "next"
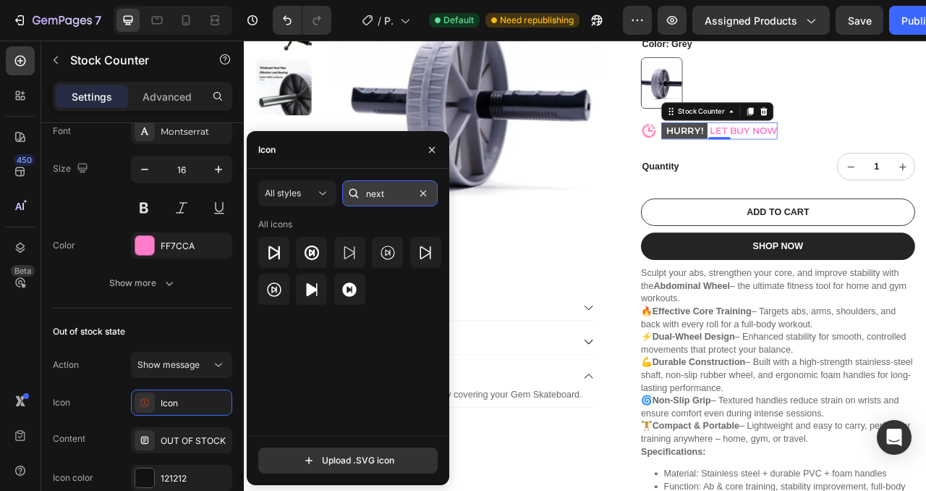
click at [387, 197] on input "next" at bounding box center [390, 193] width 96 height 26
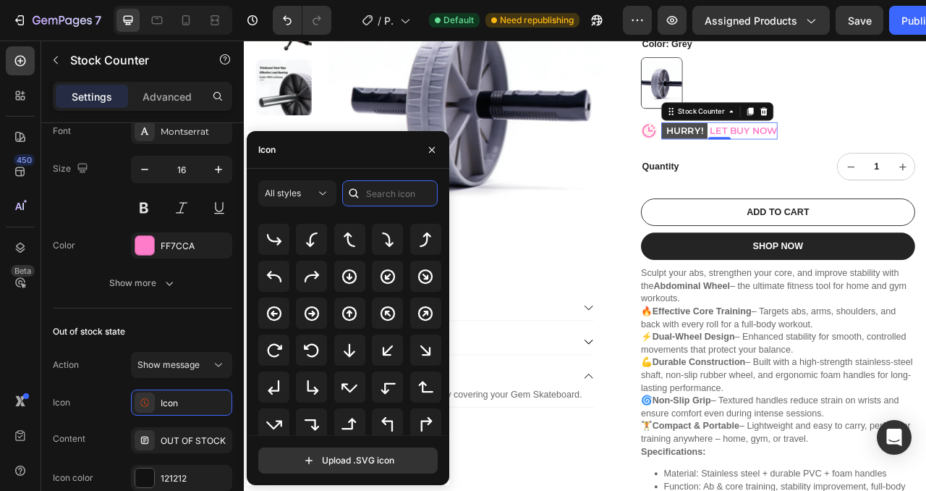
scroll to position [333, 0]
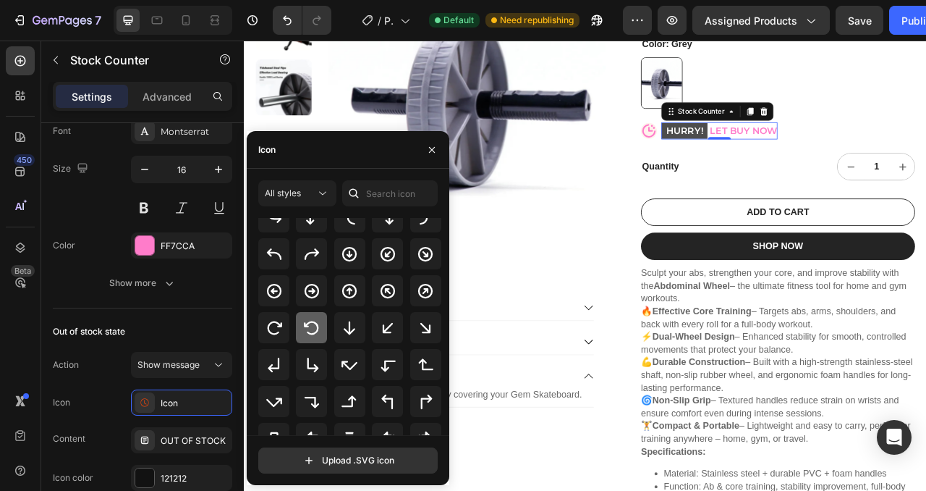
click at [308, 334] on icon at bounding box center [311, 327] width 17 height 17
click at [117, 410] on div "Icon Arrow counter clockwise bold" at bounding box center [143, 402] width 180 height 26
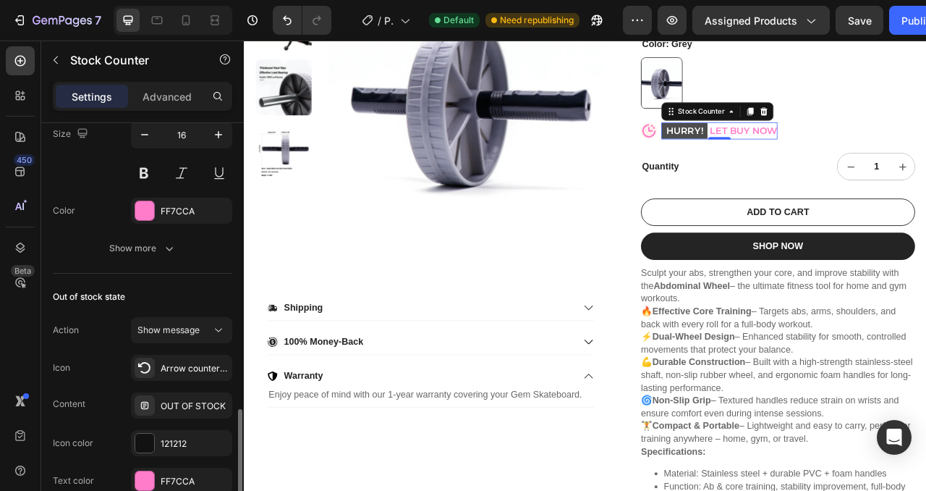
scroll to position [617, 0]
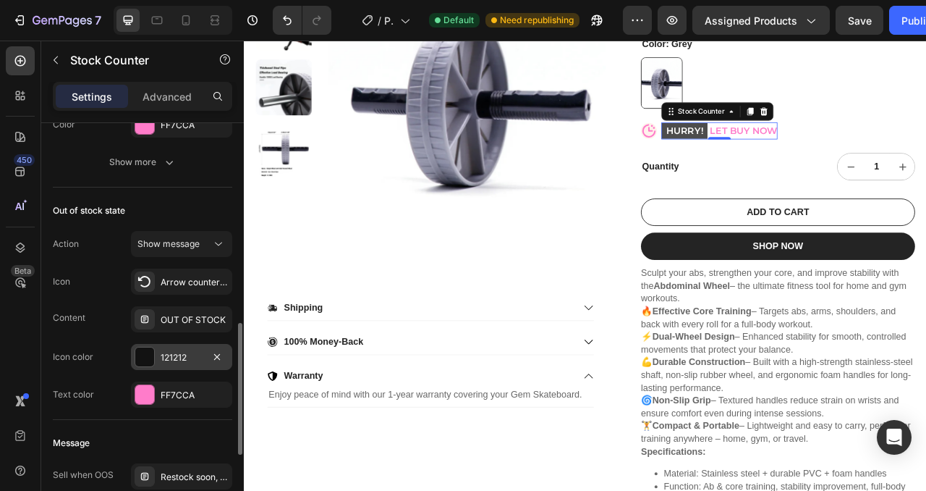
click at [148, 354] on div at bounding box center [144, 356] width 19 height 19
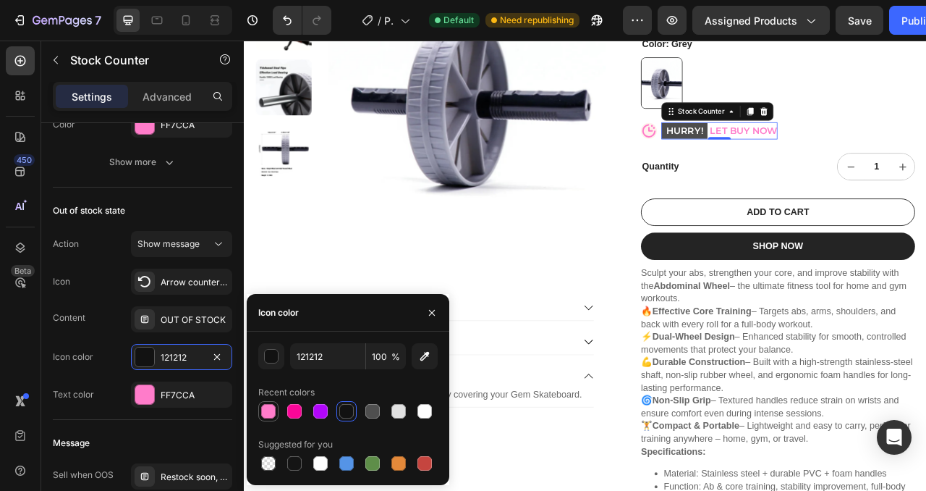
click at [271, 413] on div at bounding box center [268, 411] width 14 height 14
type input "FF7CCA"
click at [114, 343] on div "Action Show message Icon Arrow counter clockwise bold Content OUT OF STOCK Icon…" at bounding box center [143, 319] width 180 height 177
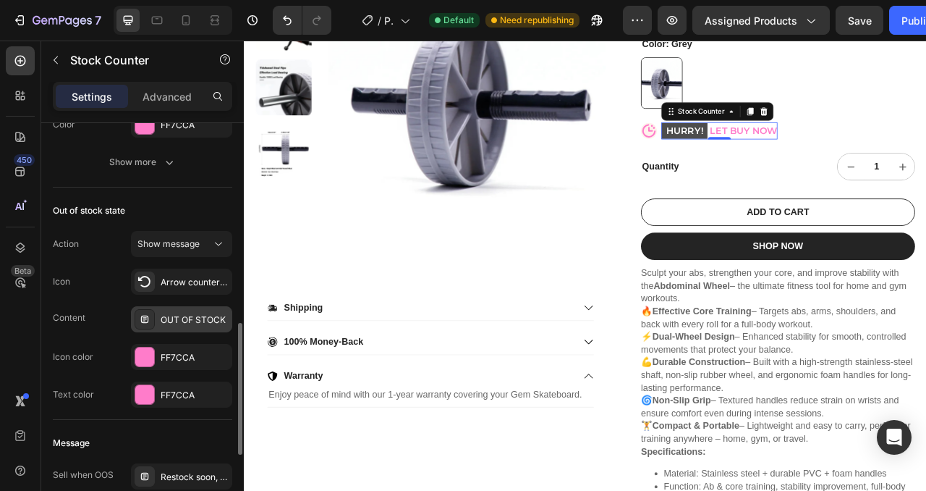
click at [186, 321] on div "OUT OF STOCK" at bounding box center [195, 319] width 68 height 13
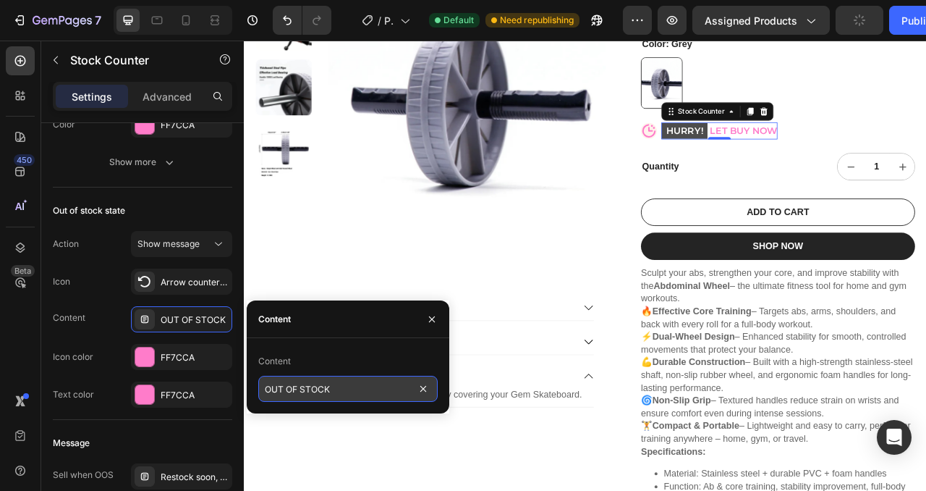
click at [323, 385] on input "OUT OF STOCK" at bounding box center [348, 389] width 180 height 26
type input "RESTOCKING"
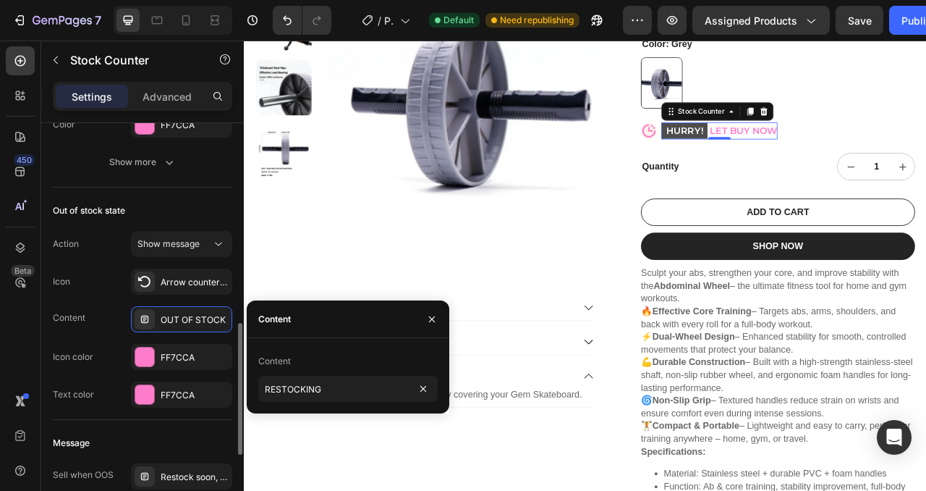
drag, startPoint x: 104, startPoint y: 336, endPoint x: 121, endPoint y: 336, distance: 17.4
click at [104, 336] on div "Action Show message Icon Arrow counter clockwise bold Content OUT OF STOCK Icon…" at bounding box center [143, 319] width 180 height 177
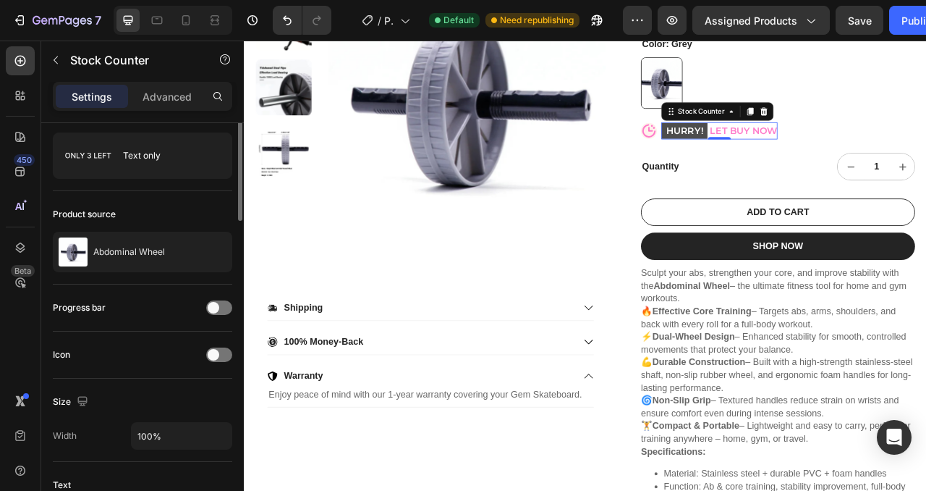
scroll to position [0, 0]
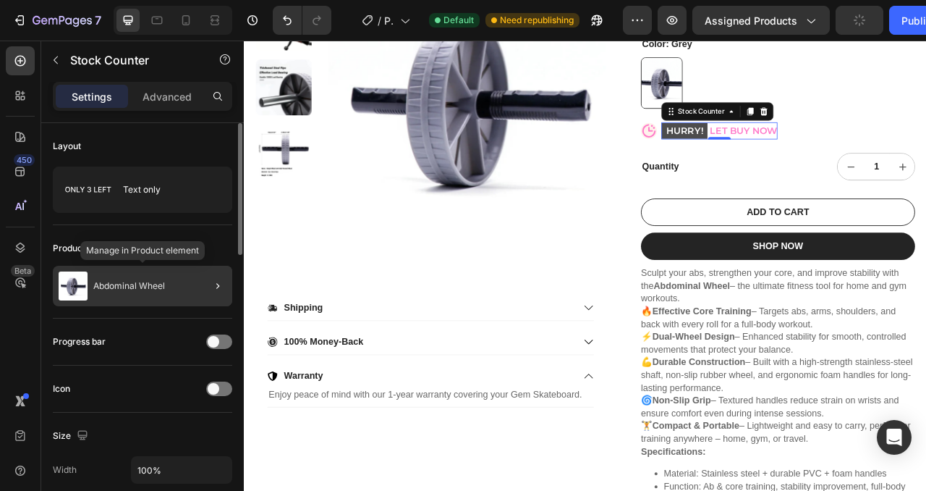
click at [146, 285] on p "Abdominal Wheel" at bounding box center [129, 286] width 72 height 10
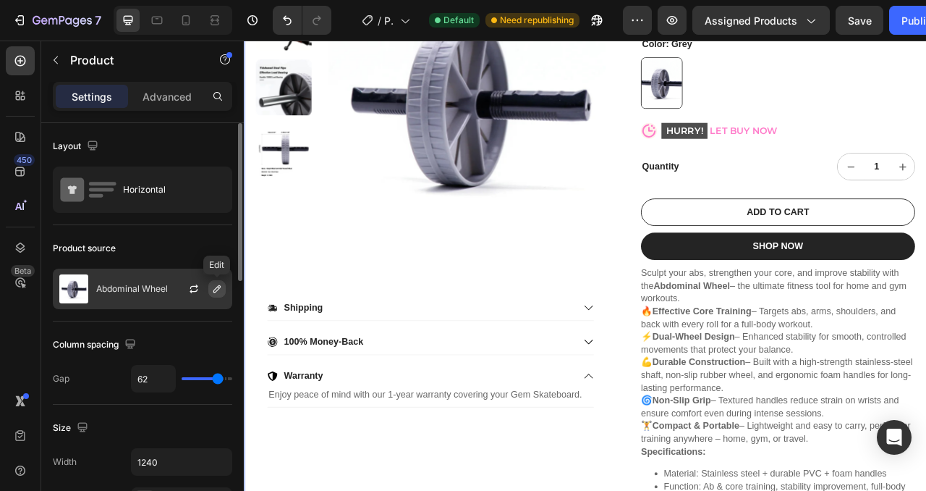
click at [223, 289] on button "button" at bounding box center [216, 288] width 17 height 17
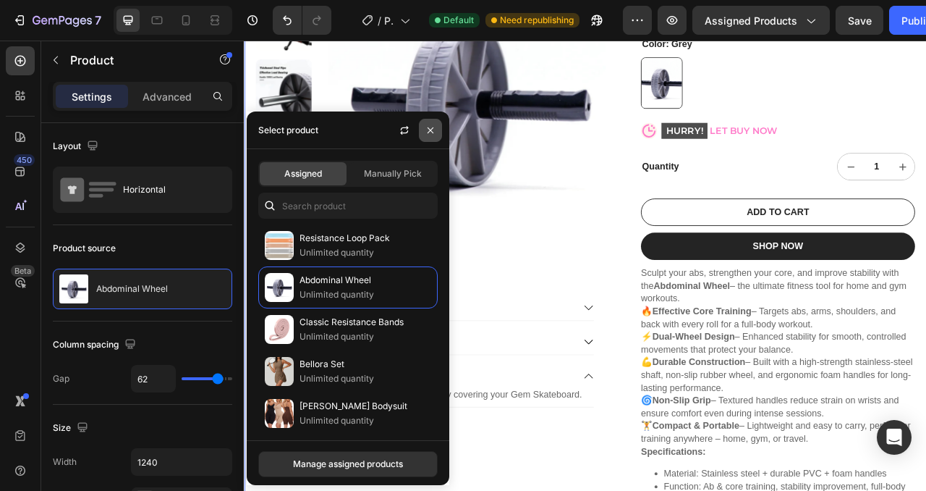
click at [432, 133] on icon "button" at bounding box center [431, 130] width 12 height 12
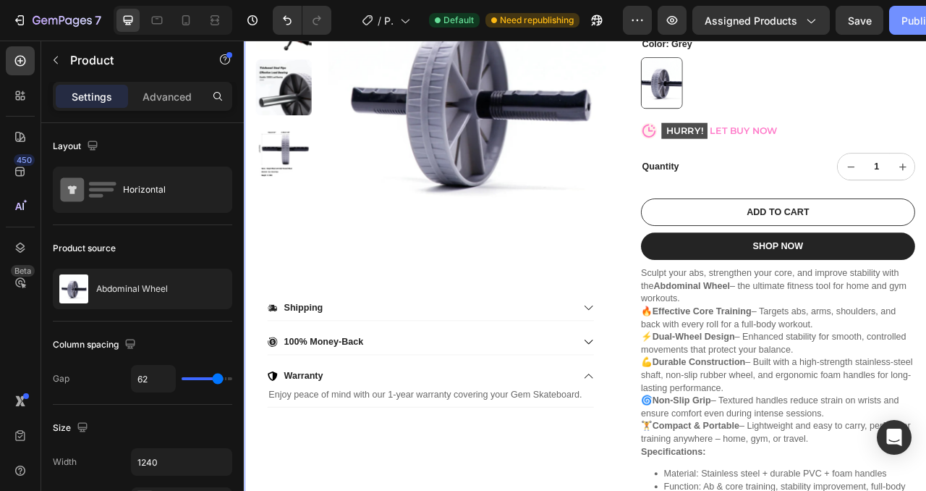
click at [916, 26] on div "Publish" at bounding box center [920, 20] width 36 height 15
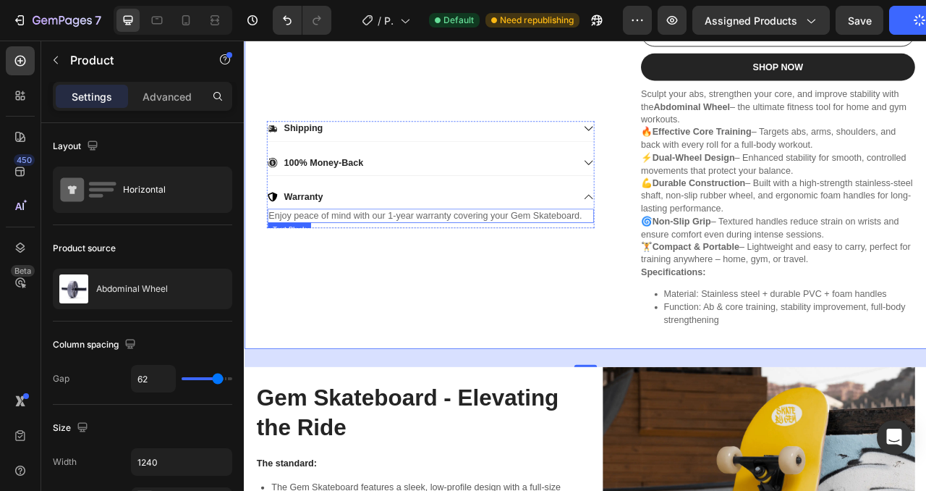
scroll to position [640, 0]
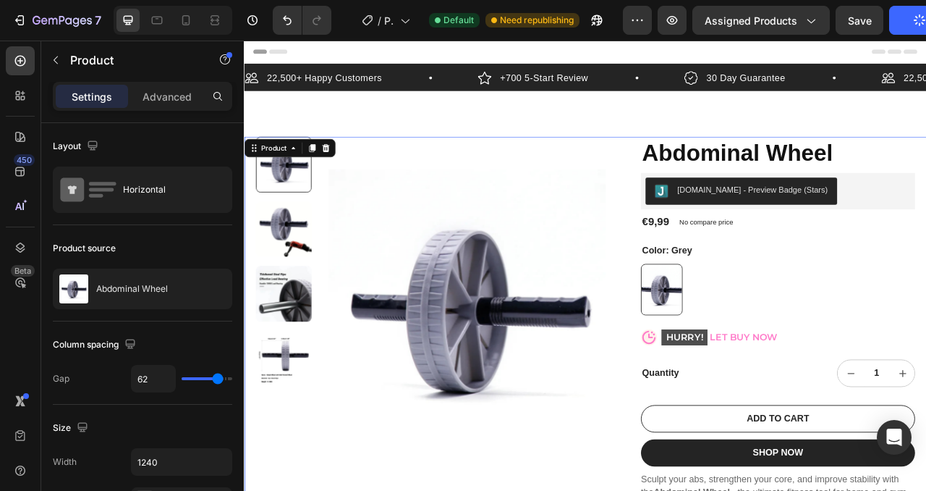
scroll to position [772, 0]
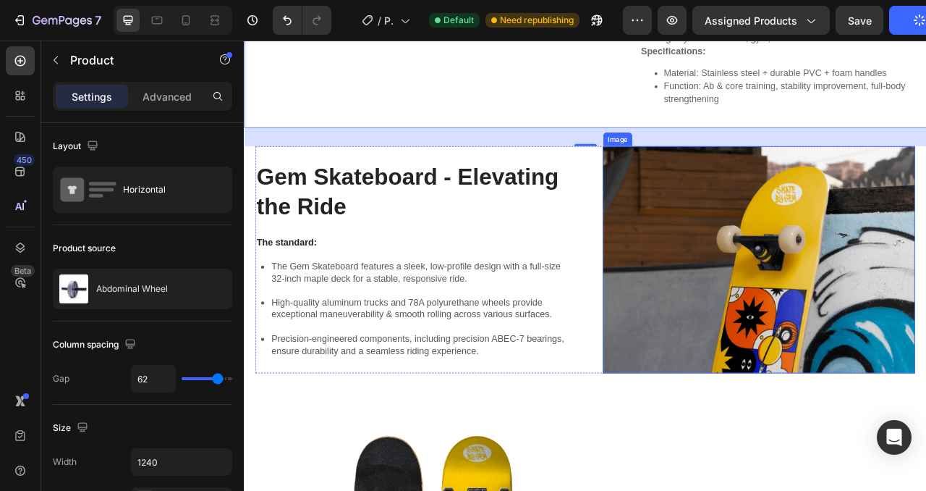
click at [886, 386] on img at bounding box center [899, 319] width 397 height 289
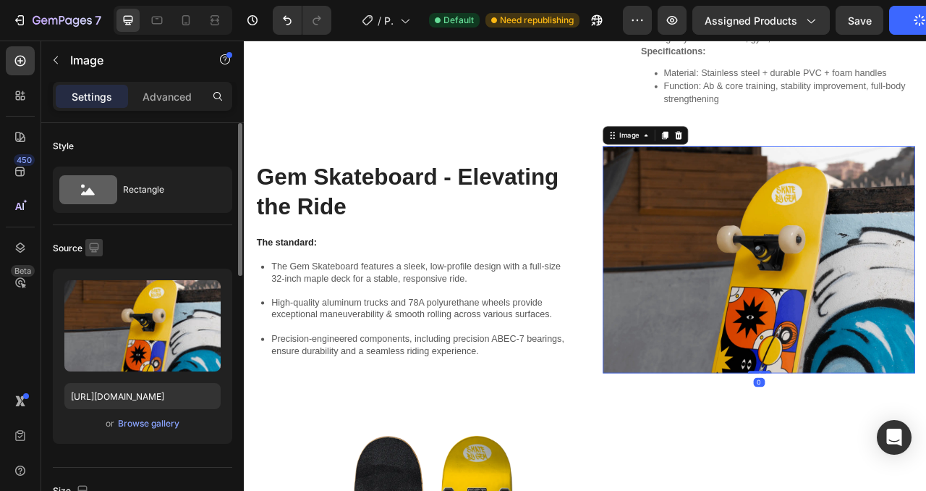
click at [90, 245] on icon "button" at bounding box center [94, 247] width 14 height 14
click at [135, 248] on div "Source" at bounding box center [143, 248] width 180 height 23
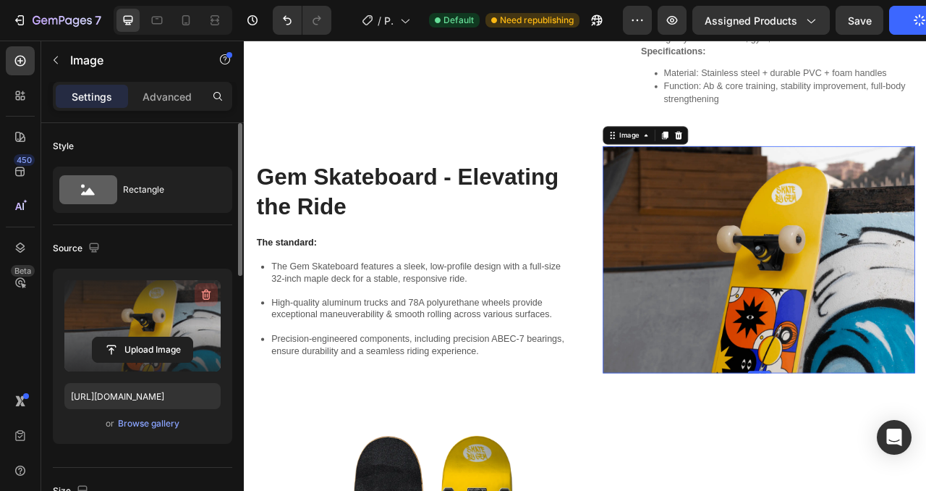
click at [206, 295] on icon "button" at bounding box center [206, 294] width 14 height 14
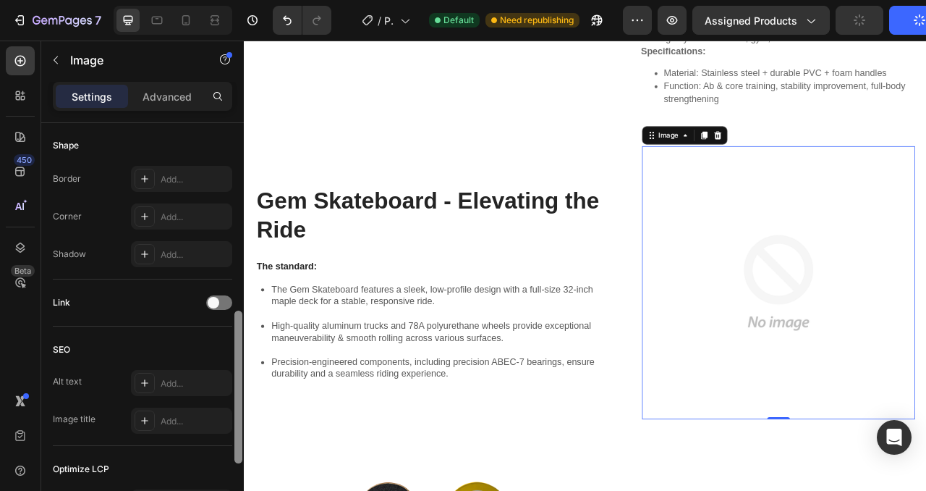
scroll to position [334, 0]
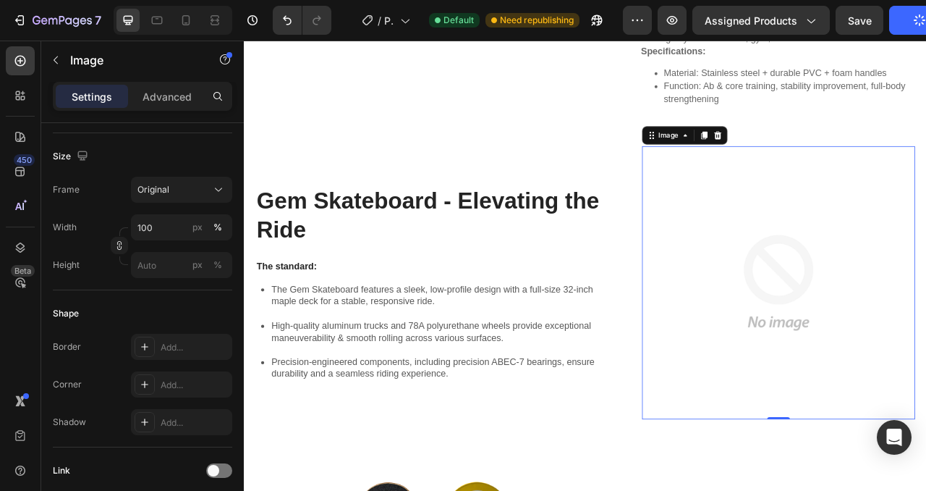
click at [874, 334] on img at bounding box center [924, 348] width 347 height 347
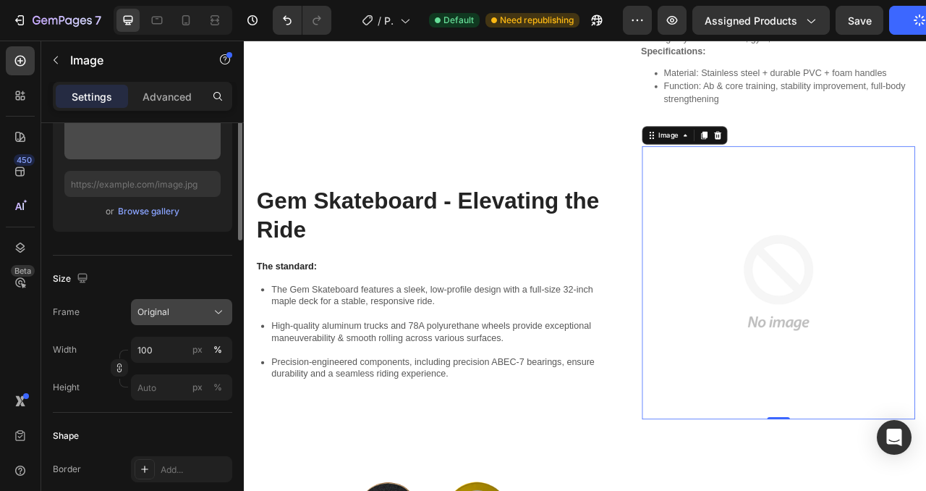
scroll to position [0, 0]
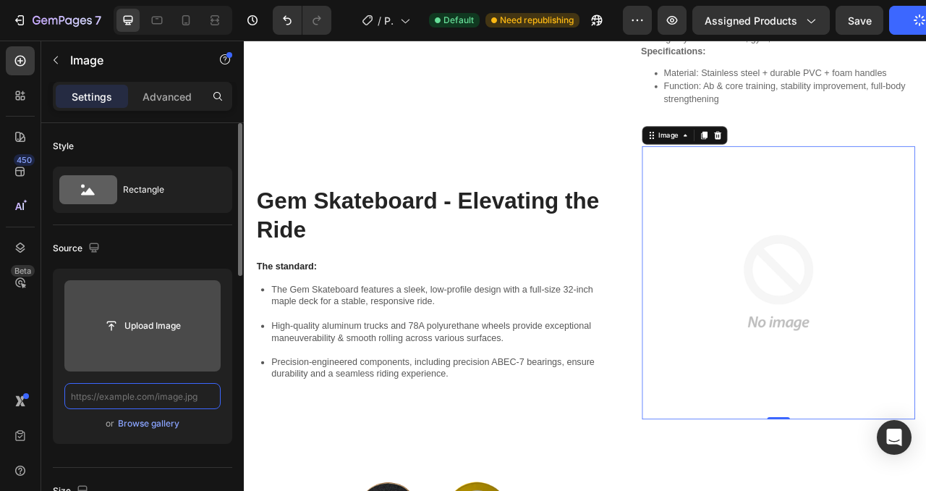
click at [128, 400] on input "text" at bounding box center [142, 396] width 156 height 26
click at [132, 397] on input "text" at bounding box center [142, 396] width 156 height 26
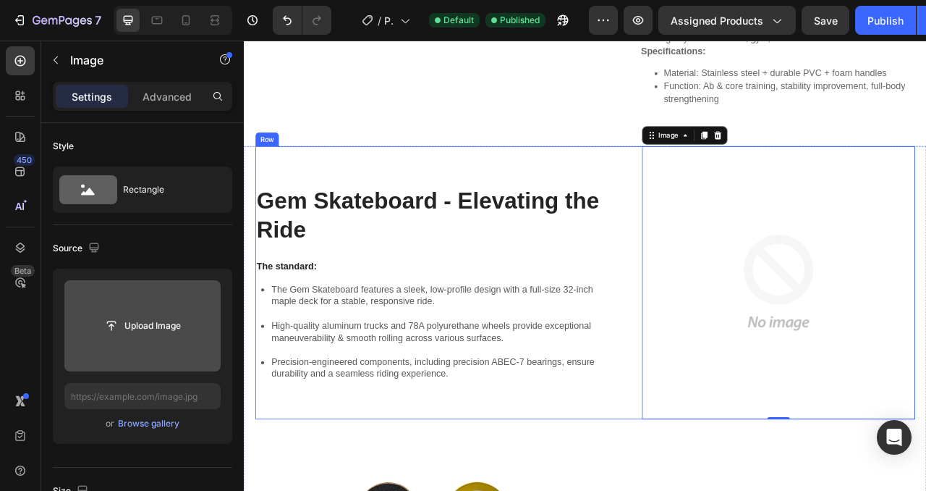
click at [712, 214] on div "Gem Skateboard - Elevating the Ride Heading The standard: Text Block The Gem Sk…" at bounding box center [678, 348] width 840 height 347
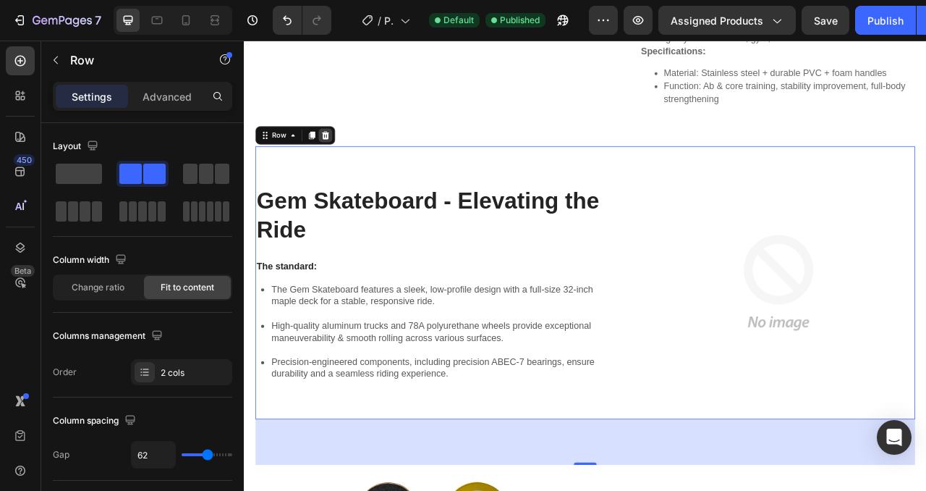
click at [345, 164] on icon at bounding box center [347, 161] width 9 height 10
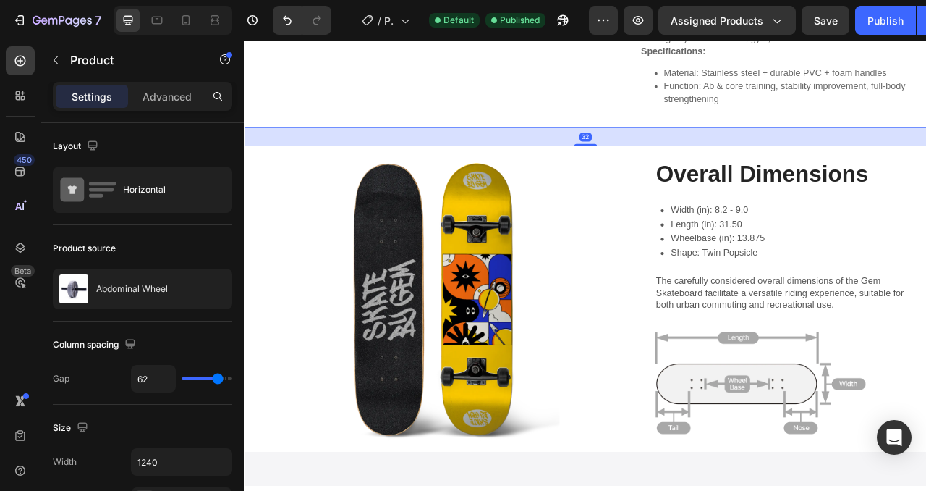
click at [285, 160] on div "32" at bounding box center [678, 163] width 869 height 23
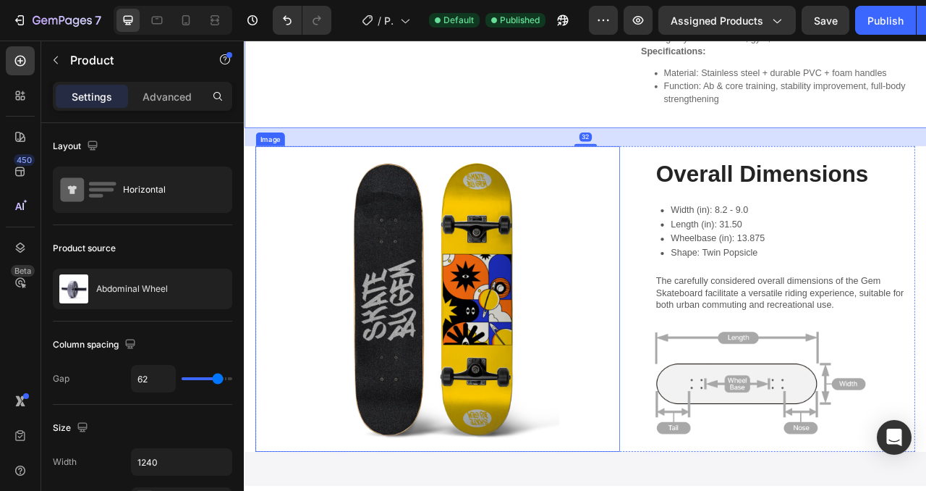
click at [270, 252] on img at bounding box center [490, 369] width 464 height 388
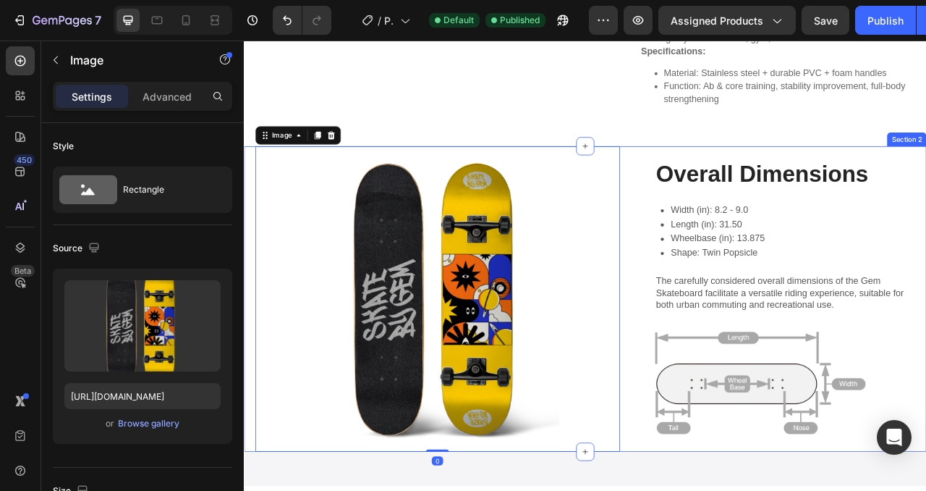
click at [251, 258] on div "Image 0 Overall Dimensions Heading Width (in): 8.2 - 9.0 Length (in): 31.50 Whe…" at bounding box center [678, 369] width 869 height 388
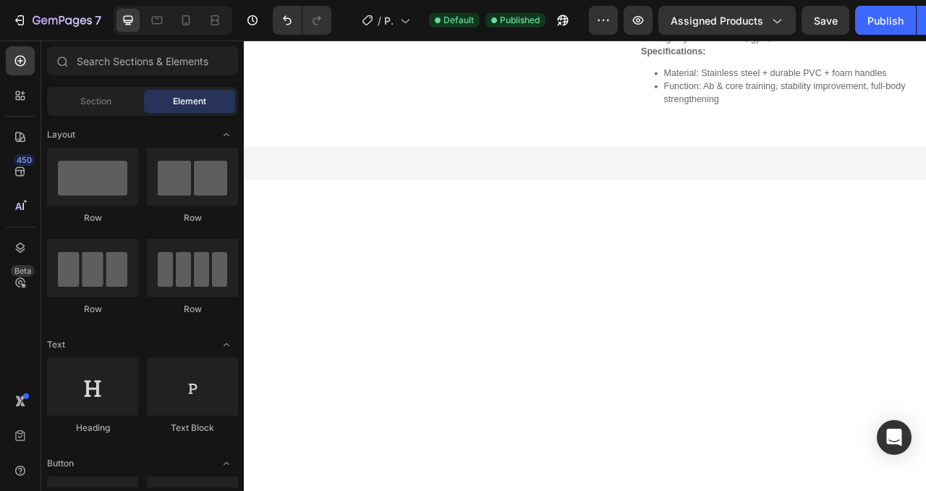
click at [689, 202] on div at bounding box center [678, 196] width 869 height 43
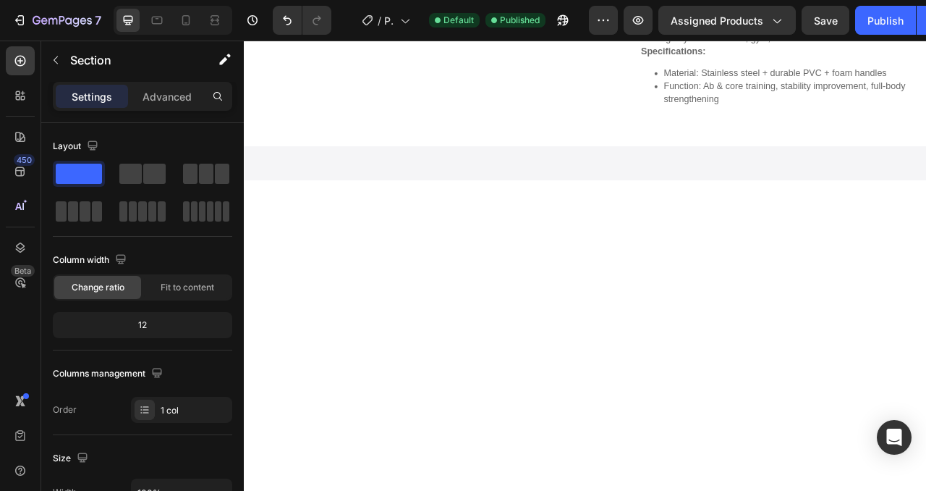
click at [385, 190] on div at bounding box center [678, 196] width 869 height 43
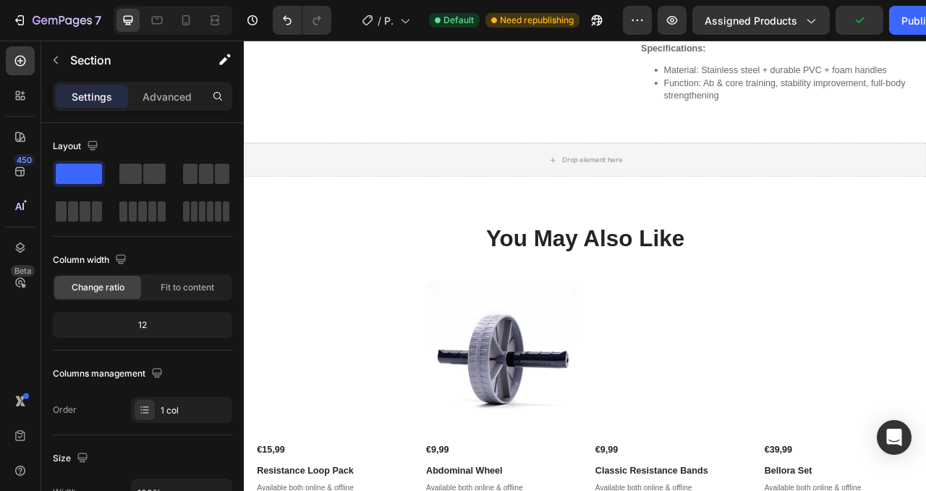
scroll to position [746, 0]
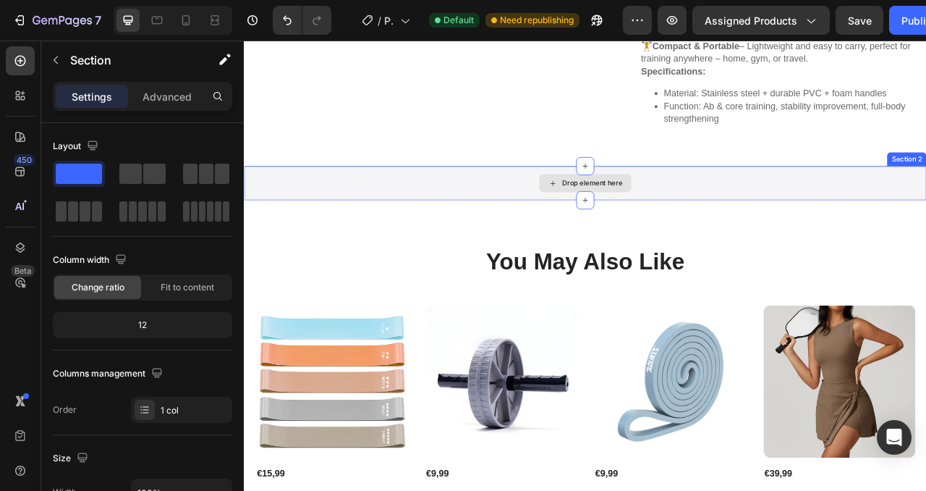
click at [827, 215] on div "Drop element here" at bounding box center [678, 221] width 869 height 43
click at [837, 211] on div "Drop element here" at bounding box center [678, 221] width 869 height 43
click at [652, 229] on div "Drop element here" at bounding box center [678, 222] width 117 height 23
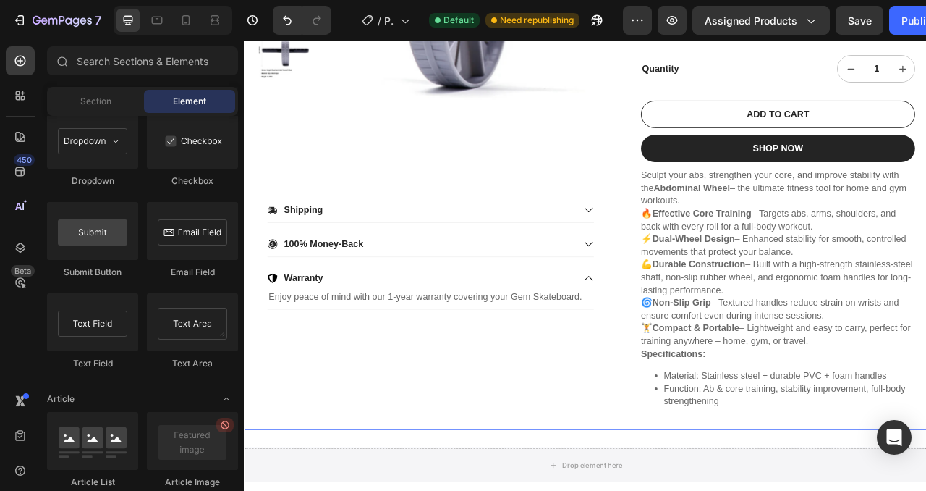
scroll to position [382, 0]
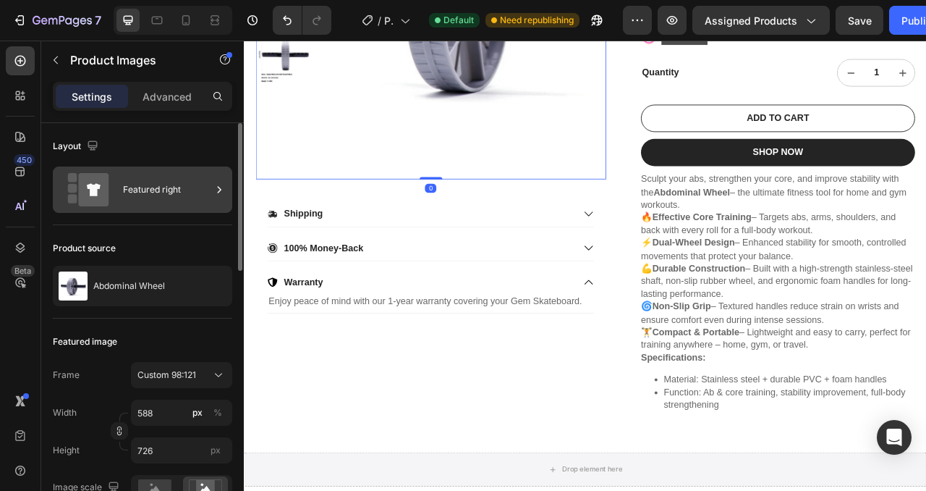
click at [221, 183] on icon at bounding box center [219, 189] width 14 height 14
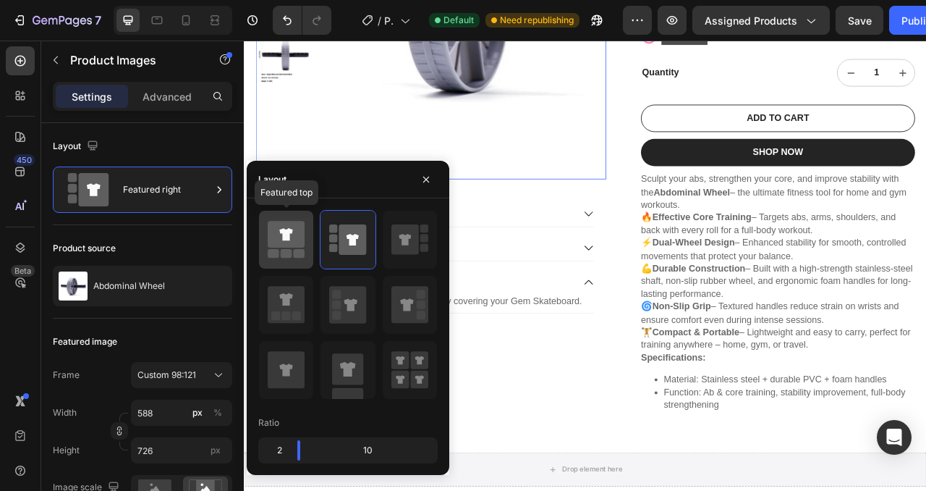
click at [299, 256] on rect at bounding box center [300, 253] width 12 height 9
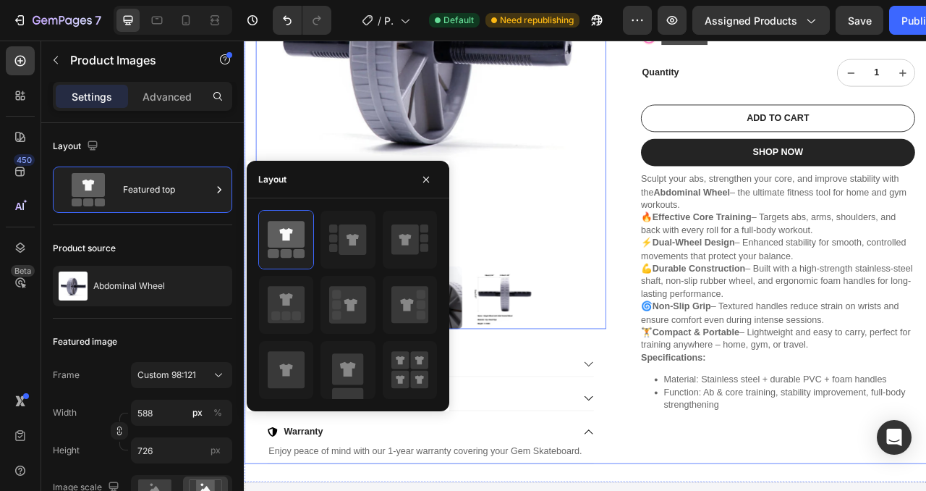
click at [706, 415] on div "Product Images 0 Shipping 100% Money-Back Warranty Enjoy peace of mind with our…" at bounding box center [678, 180] width 869 height 798
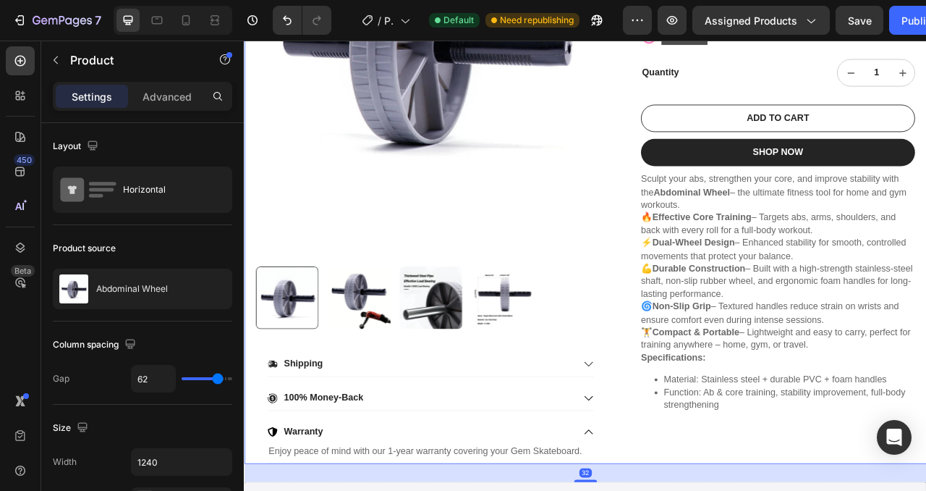
click at [729, 482] on div "Product Images Shipping 100% Money-Back Warranty Enjoy peace of mind with our 1…" at bounding box center [678, 180] width 869 height 798
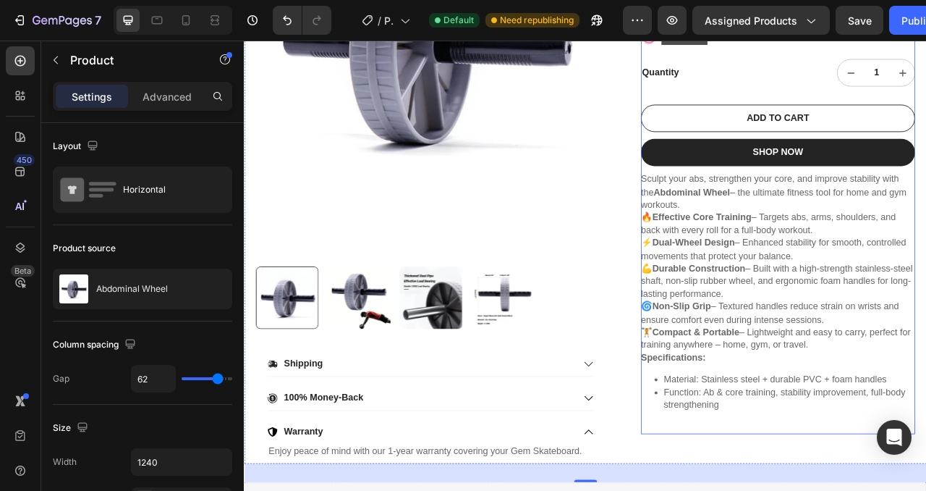
scroll to position [375, 0]
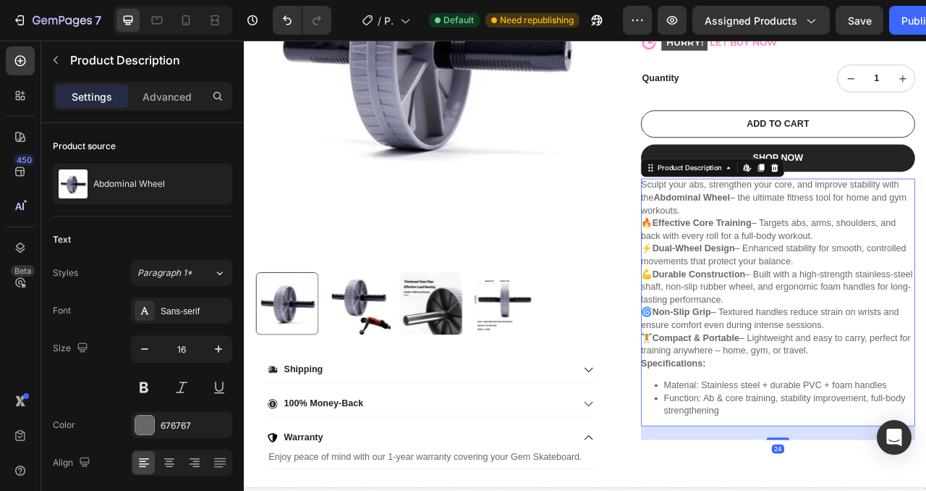
click at [853, 434] on p "🔥 Effective Core Training – Targets abs, arms, shoulders, and back with every r…" at bounding box center [922, 353] width 346 height 174
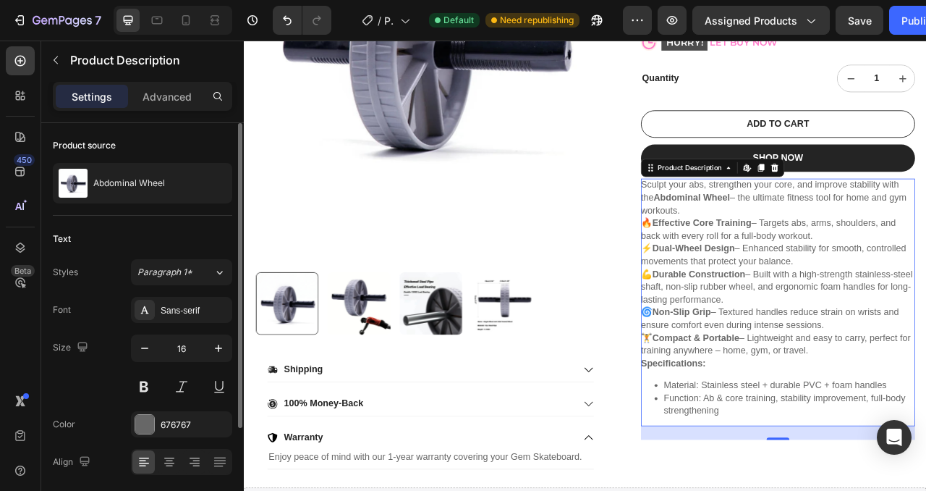
scroll to position [139, 0]
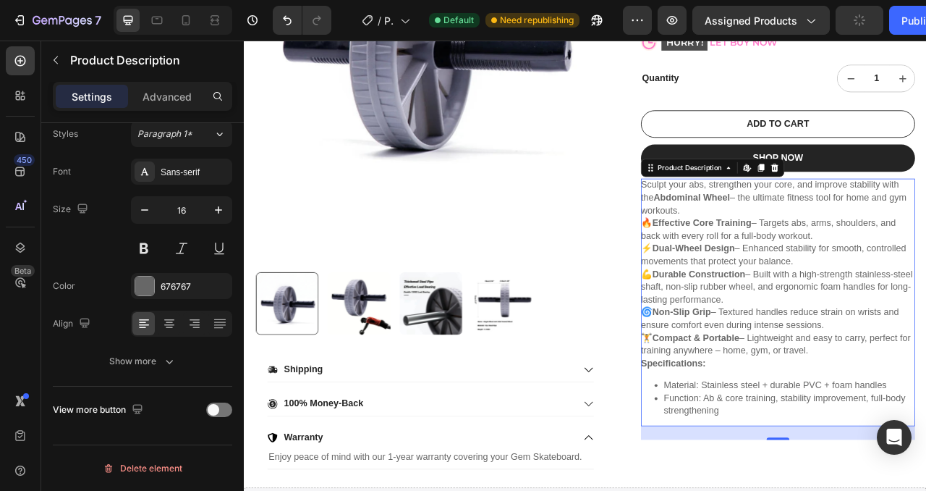
click at [889, 234] on p "Sculpt your abs, strengthen your core, and improve stability with the Abdominal…" at bounding box center [918, 240] width 338 height 45
click at [709, 237] on div "Product Images Shipping 100% Money-Back Warranty Enjoy peace of mind with our 1…" at bounding box center [678, 187] width 869 height 798
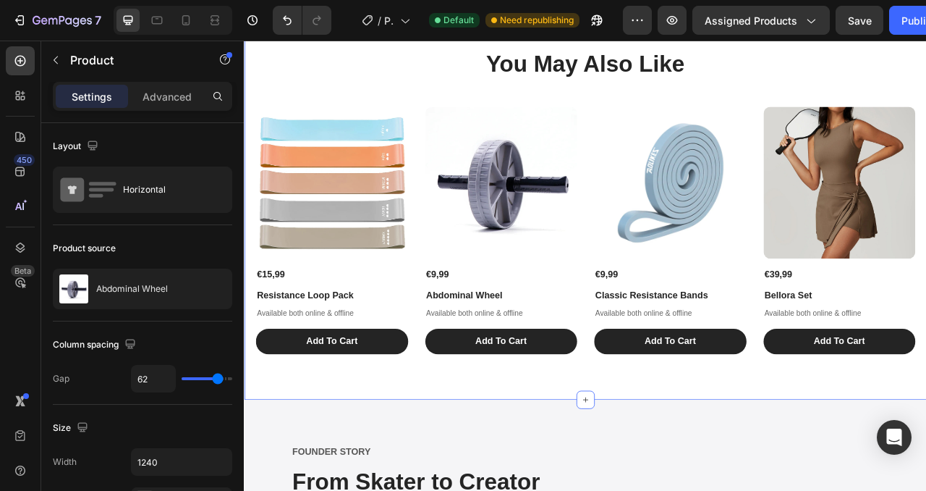
scroll to position [1037, 0]
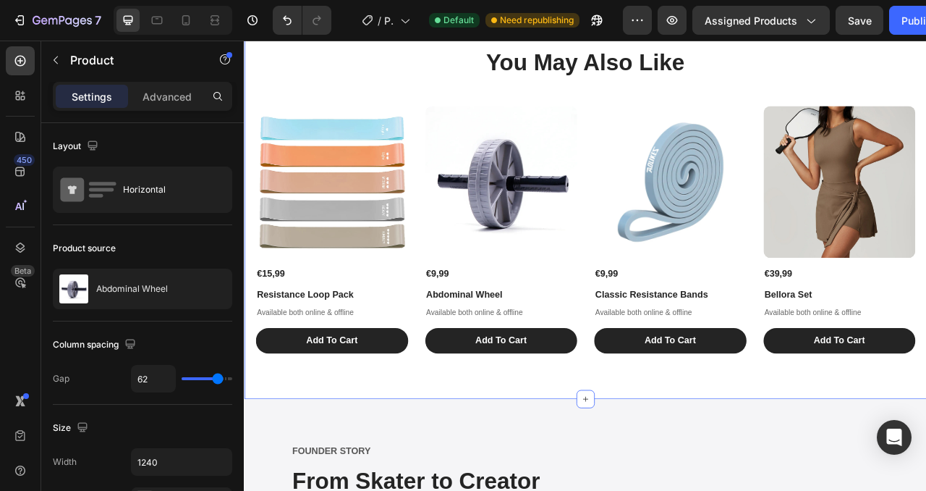
click at [464, 476] on div "You May Also Like Heading Product Images €15,99 Product Price Product Price Res…" at bounding box center [678, 244] width 869 height 506
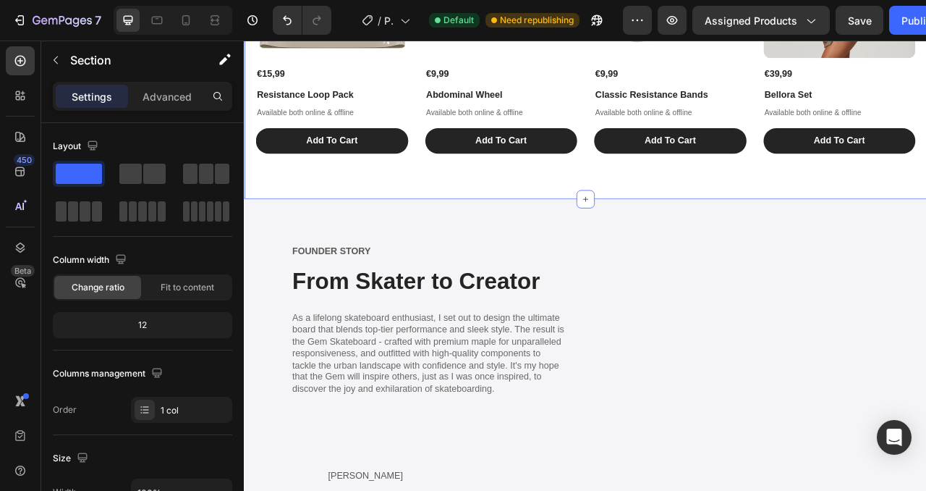
scroll to position [1293, 0]
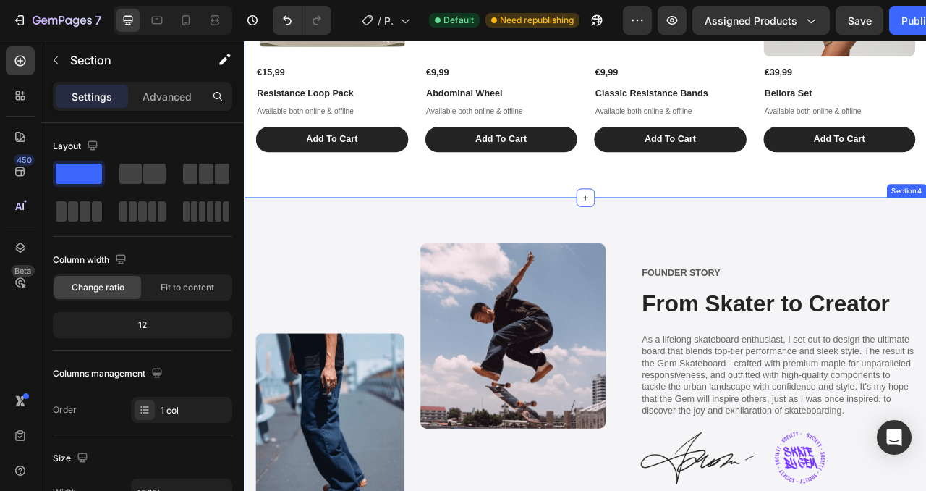
click at [719, 269] on div "Image FOUNDER STORY Text Block From Skater to Creator Heading As a lifelong ska…" at bounding box center [678, 489] width 869 height 496
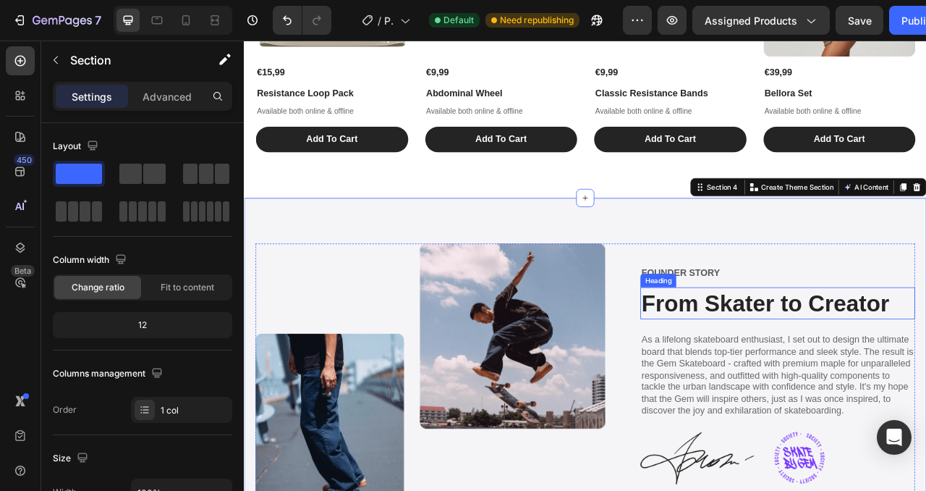
click at [853, 373] on h2 "From Skater to Creator" at bounding box center [923, 375] width 350 height 41
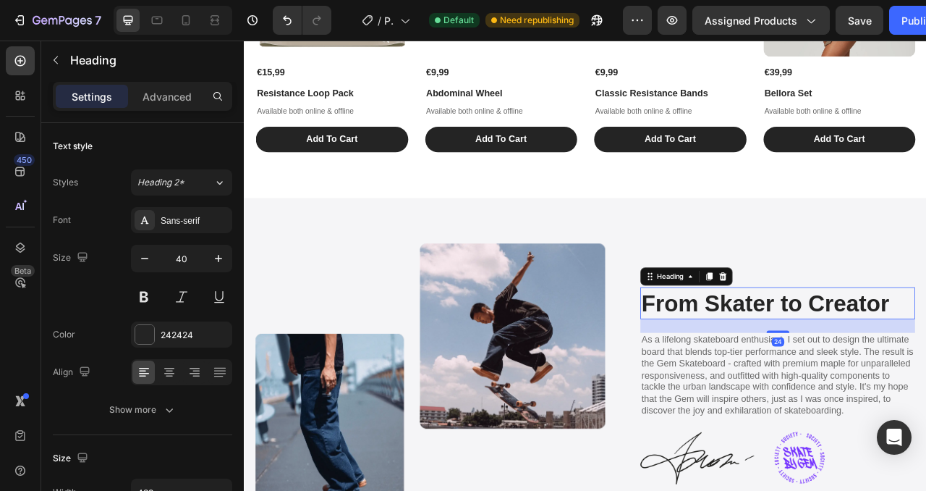
click at [866, 376] on h2 "From Skater to Creator" at bounding box center [923, 375] width 350 height 41
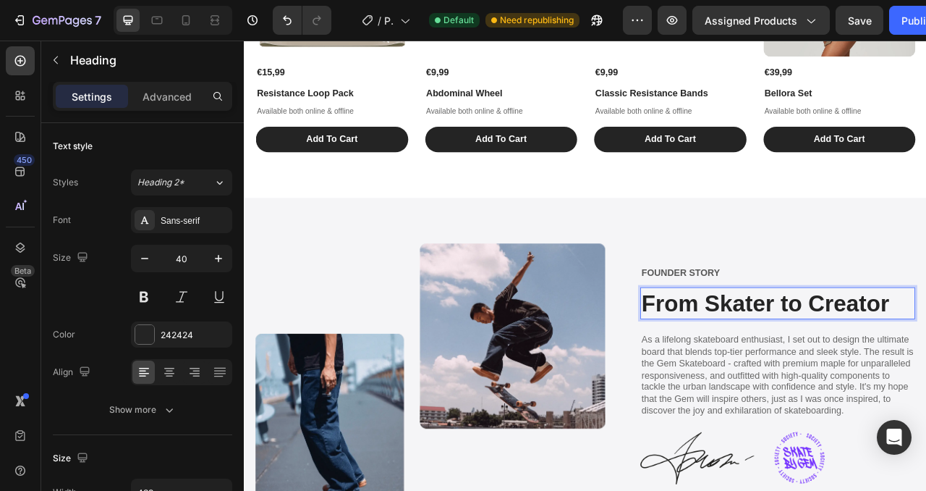
click at [866, 376] on p "From Skater to Creator" at bounding box center [923, 375] width 347 height 38
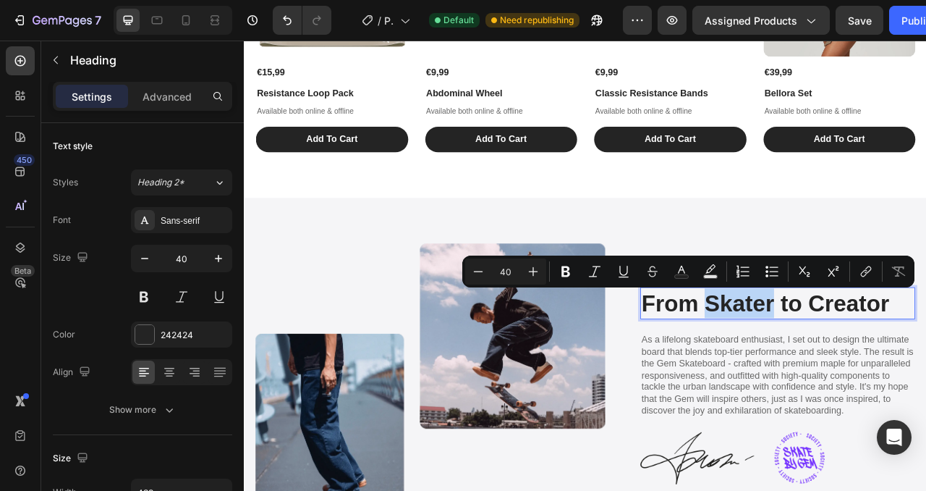
click at [800, 369] on p "From Skater to Creator" at bounding box center [923, 375] width 347 height 38
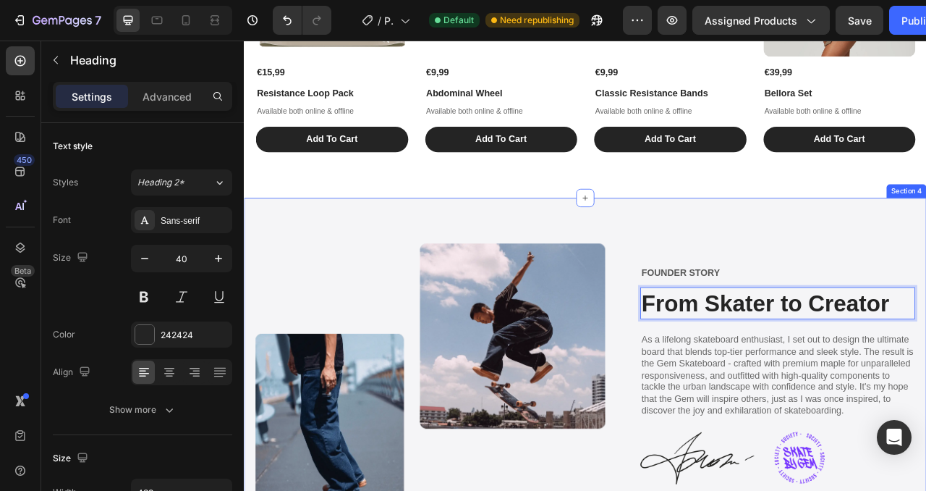
click at [447, 249] on div "Image FOUNDER STORY Text Block From Skater to Creator Heading 24 As a lifelong …" at bounding box center [678, 489] width 869 height 496
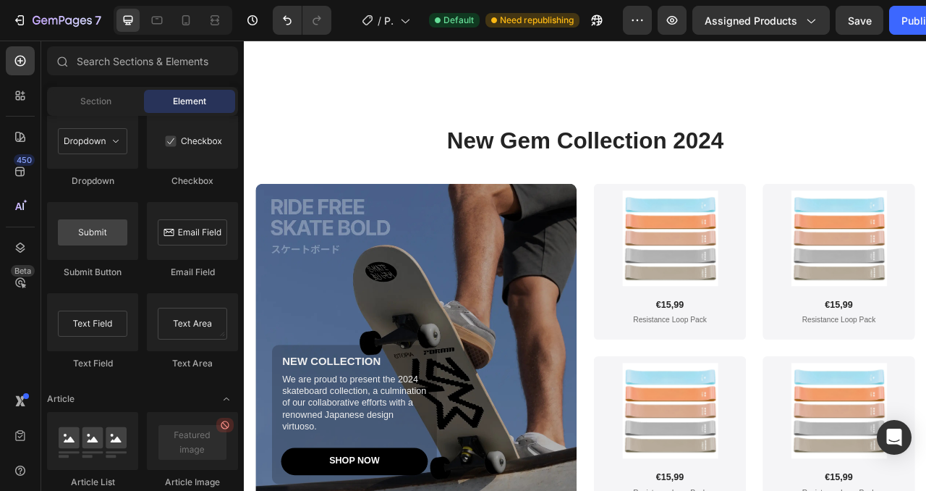
scroll to position [1434, 0]
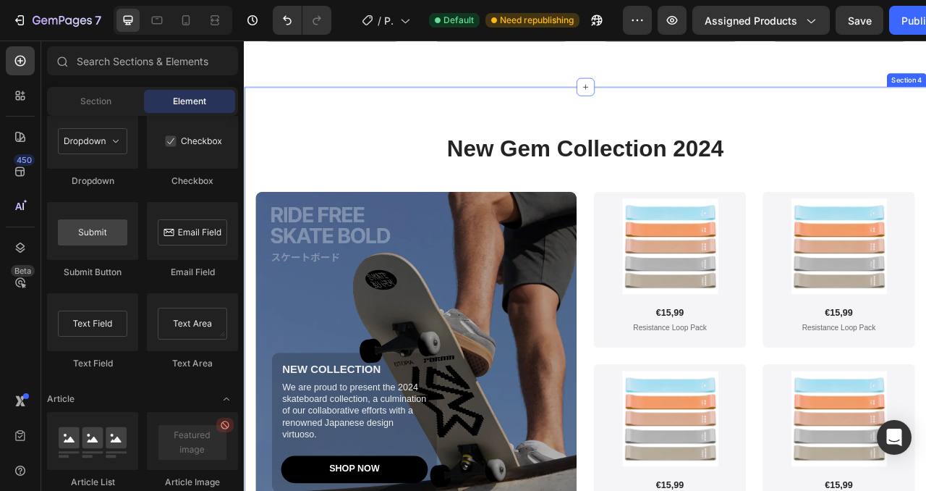
click at [926, 119] on div "New Gem Collection 2024 Heading NEW COLLECTION Text Block We are proud to prese…" at bounding box center [678, 405] width 869 height 611
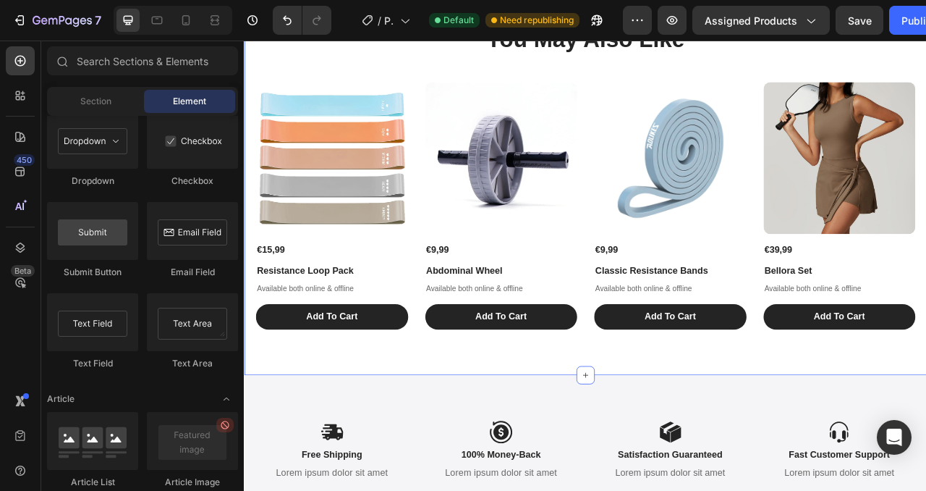
scroll to position [934, 0]
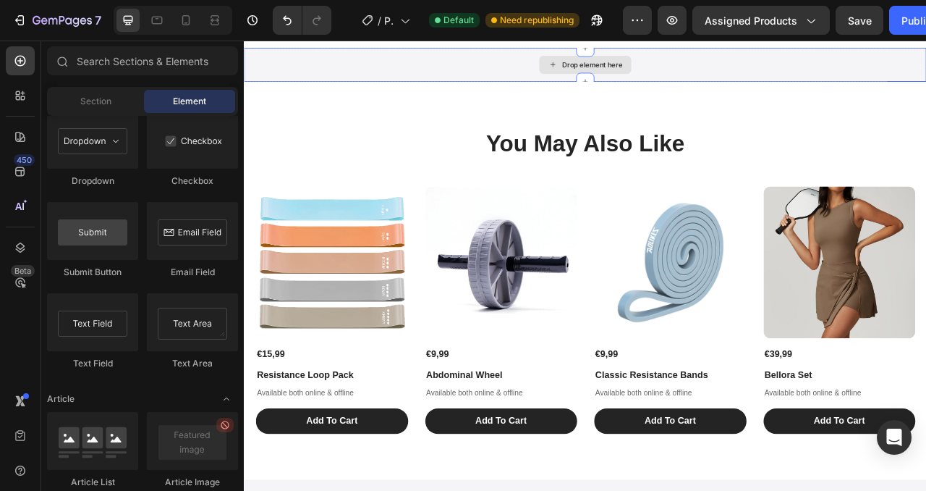
click at [714, 62] on div "Drop element here" at bounding box center [678, 71] width 117 height 23
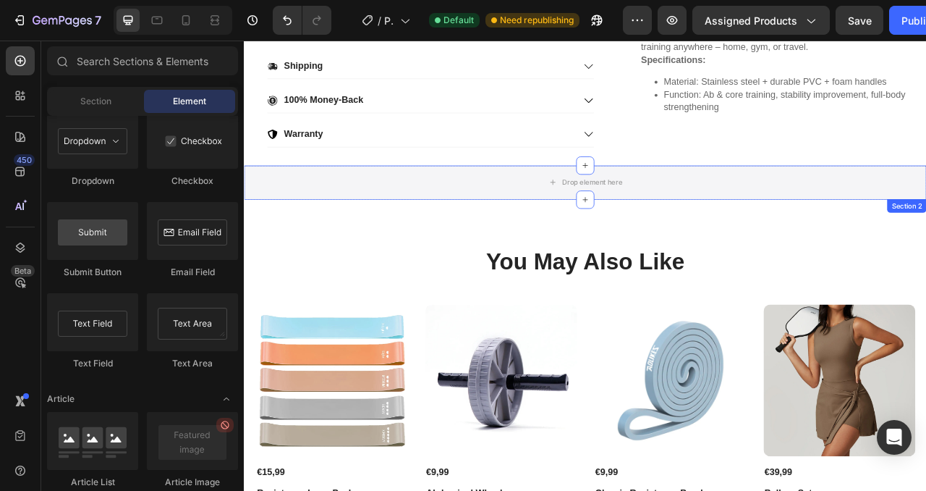
scroll to position [709, 0]
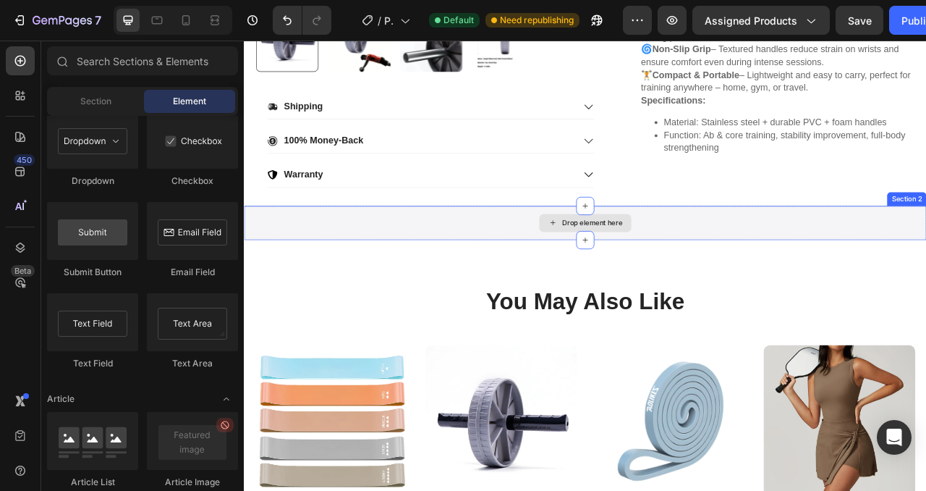
click at [843, 258] on div "Drop element here" at bounding box center [678, 272] width 869 height 43
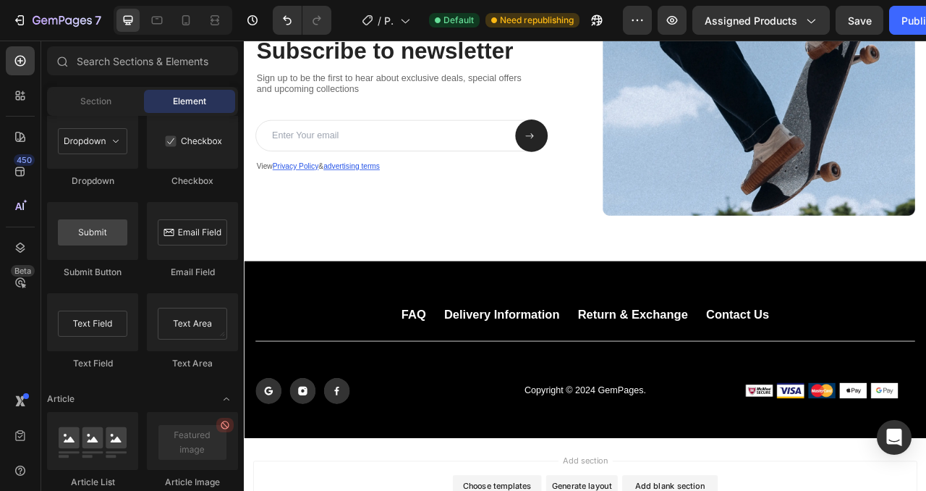
scroll to position [1879, 0]
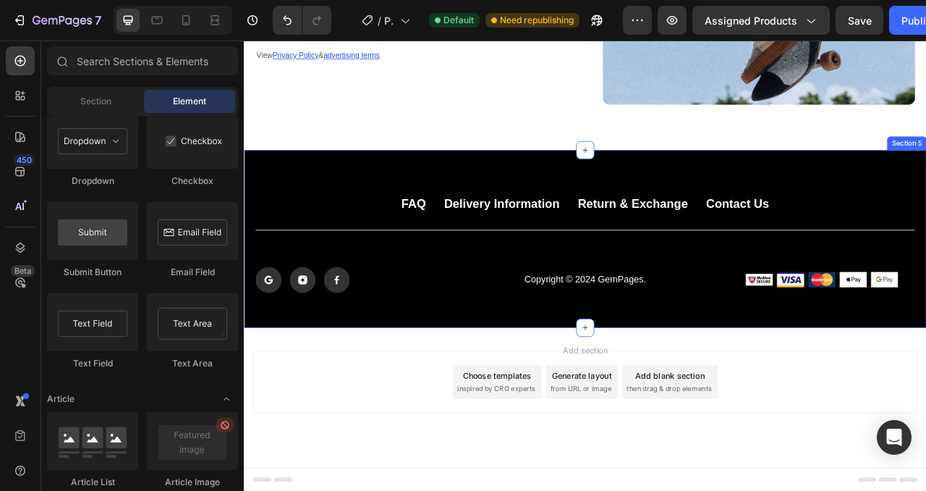
click at [336, 202] on div "FAQ Button Delivery Information Button Return & Exchange Button Contact Us Butt…" at bounding box center [678, 293] width 869 height 226
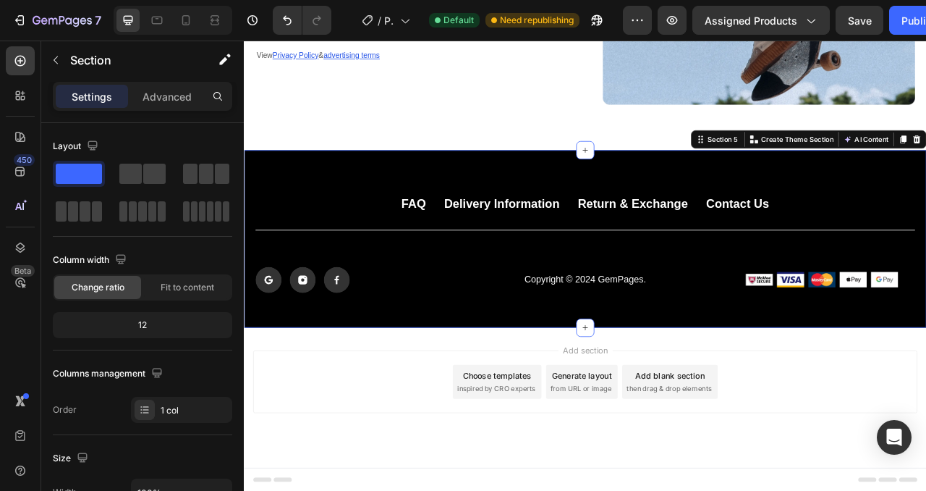
click at [410, 490] on div "Add section Choose templates inspired by CRO experts Generate layout from URL o…" at bounding box center [678, 475] width 845 height 80
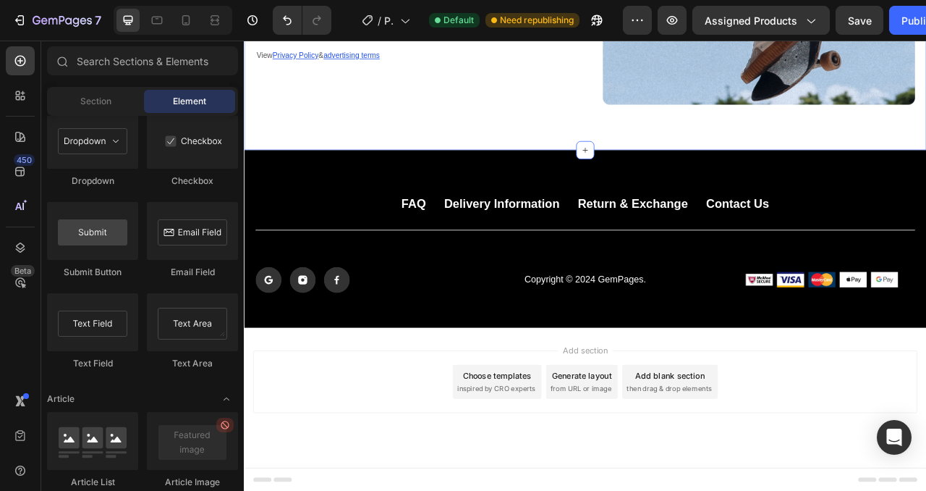
scroll to position [1521, 0]
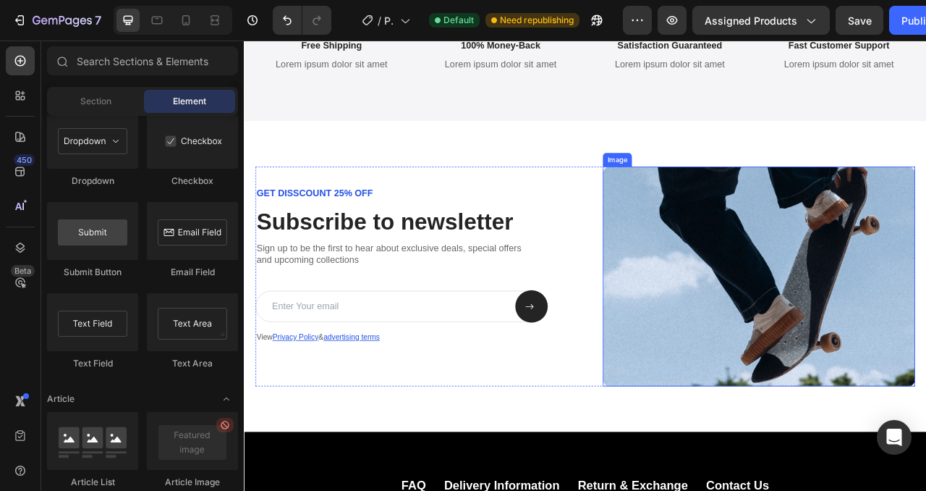
click at [753, 309] on img at bounding box center [899, 340] width 397 height 279
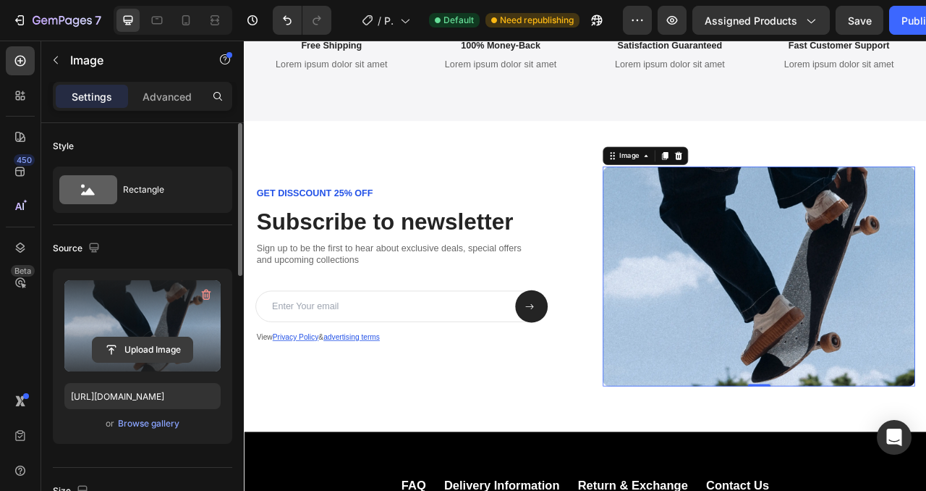
click at [137, 351] on input "file" at bounding box center [143, 349] width 100 height 25
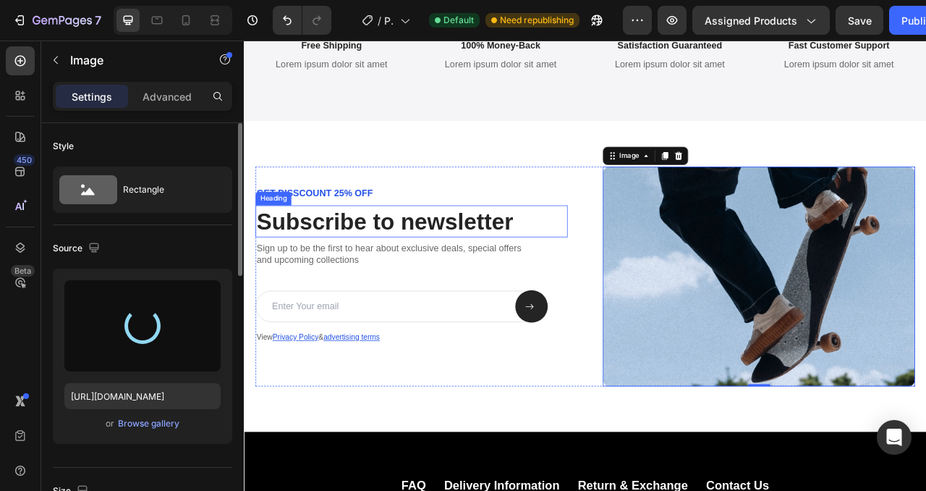
type input "https://cdn.shopify.com/s/files/1/0964/3786/2730/files/gempages_586545503018222…"
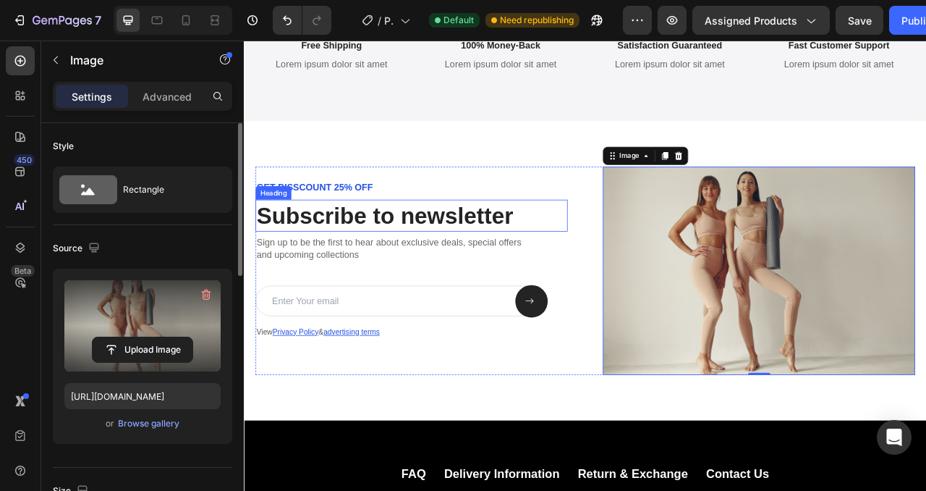
click at [392, 255] on h2 "Subscribe to newsletter" at bounding box center [456, 263] width 397 height 41
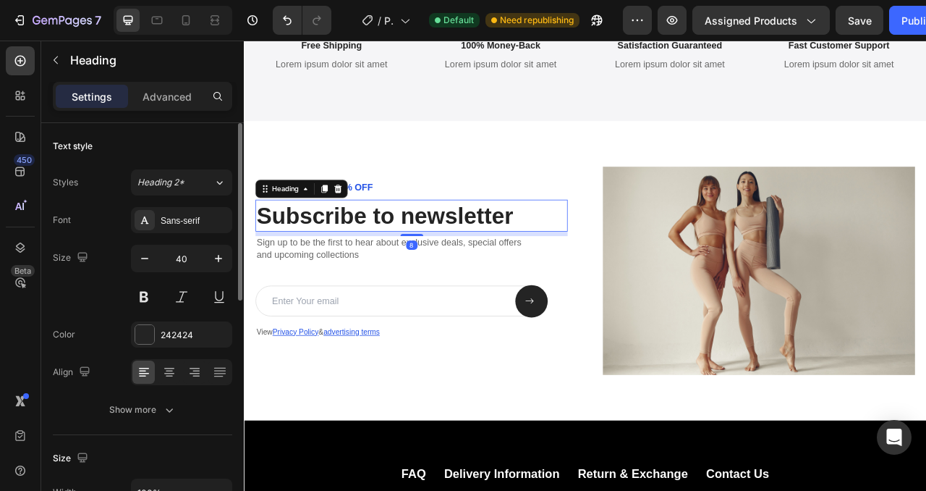
click at [432, 265] on h2 "Subscribe to newsletter" at bounding box center [456, 263] width 397 height 41
click at [432, 265] on p "Subscribe to newsletter" at bounding box center [457, 264] width 394 height 38
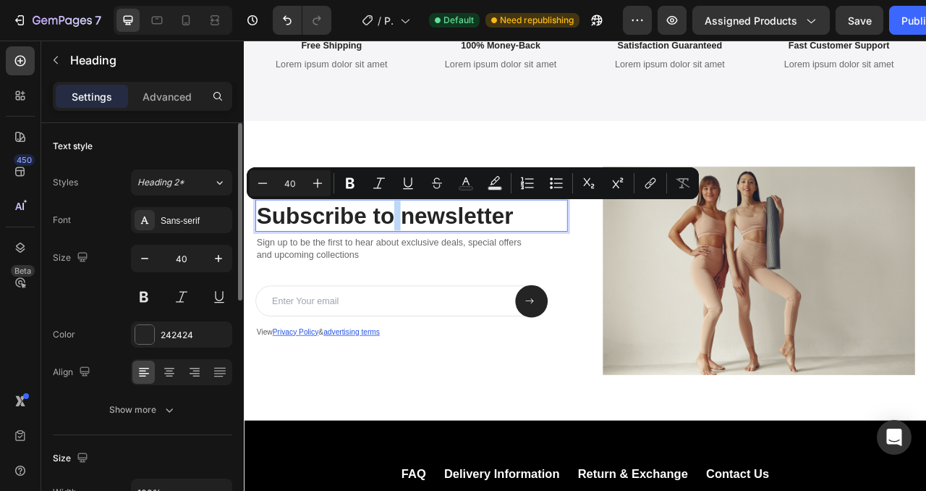
click at [442, 265] on p "Subscribe to newsletter" at bounding box center [457, 264] width 394 height 38
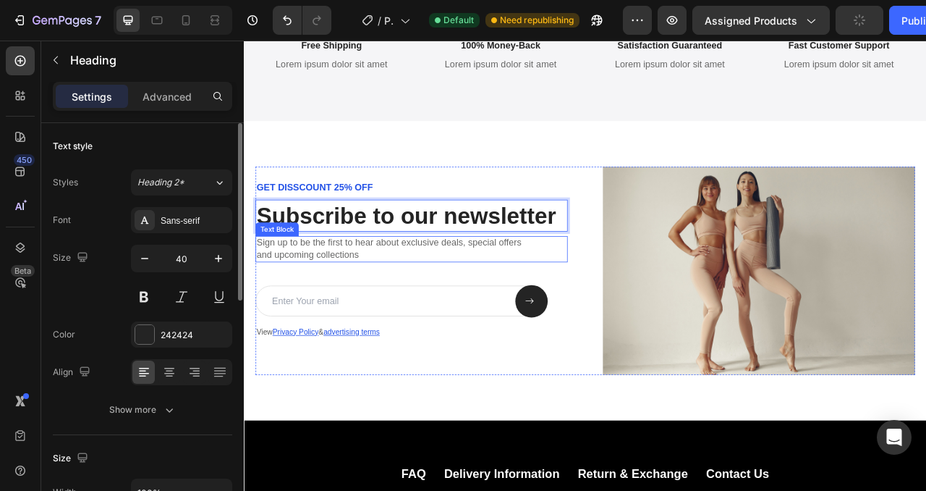
click at [370, 303] on p "Sign up to be the first to hear about exclusive deals, special offers and upcom…" at bounding box center [457, 306] width 394 height 30
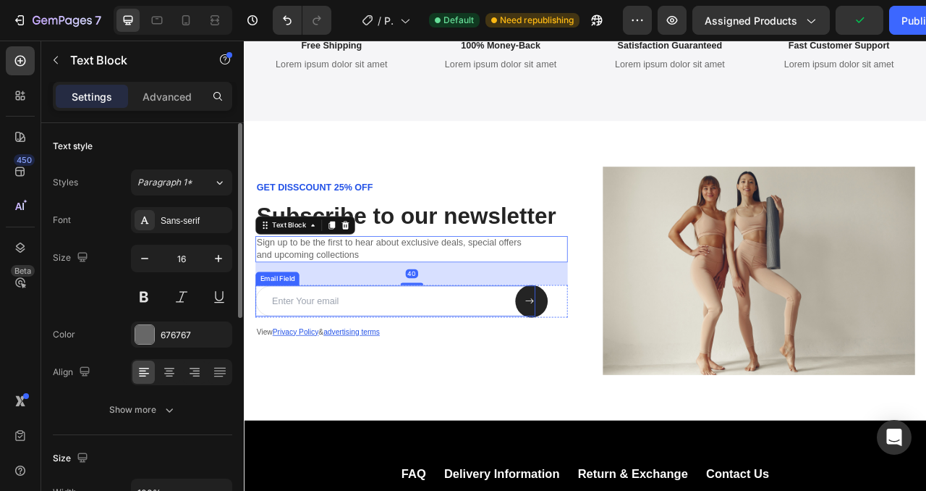
click at [376, 366] on input "email" at bounding box center [436, 372] width 356 height 40
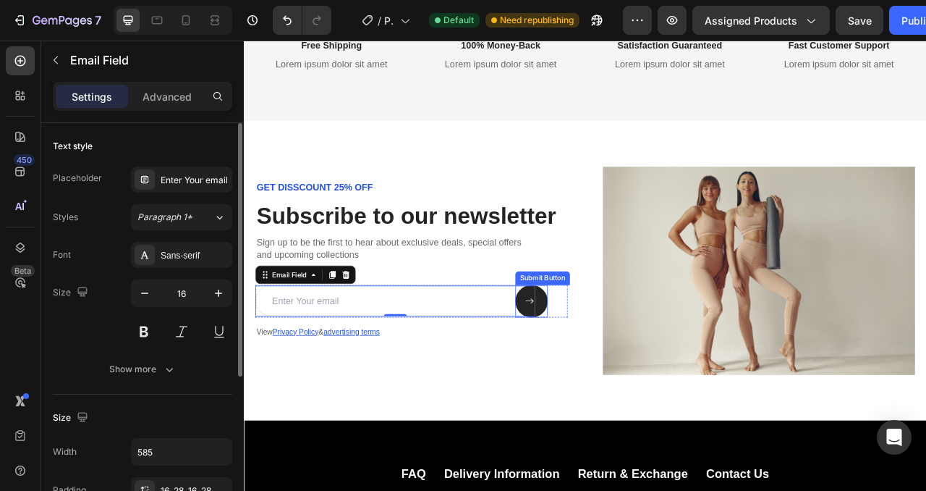
click at [615, 370] on div at bounding box center [609, 372] width 17 height 12
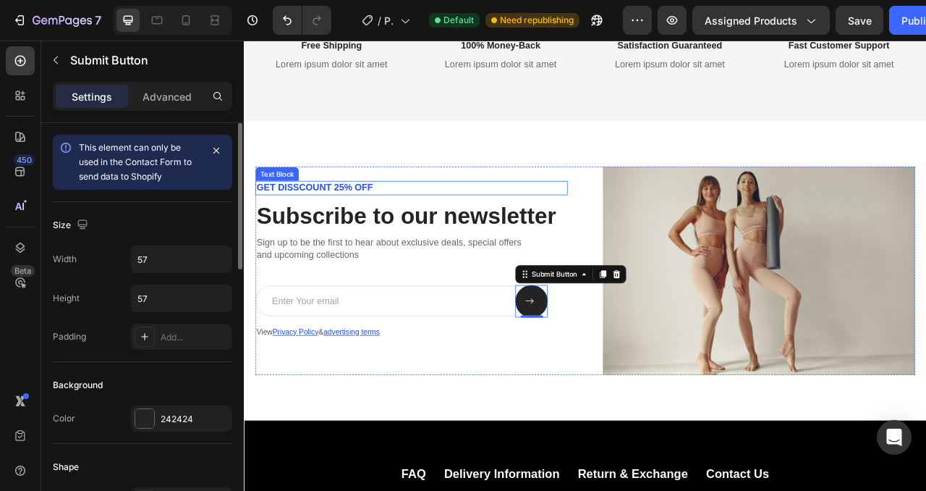
click at [335, 222] on p "GET DISSCOUNT 25% OFF" at bounding box center [457, 228] width 394 height 15
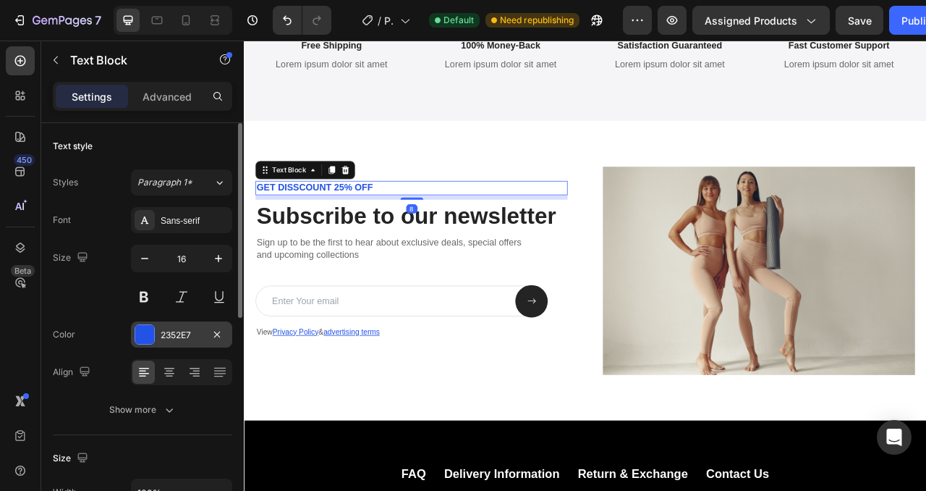
click at [162, 334] on div "2352E7" at bounding box center [182, 335] width 42 height 13
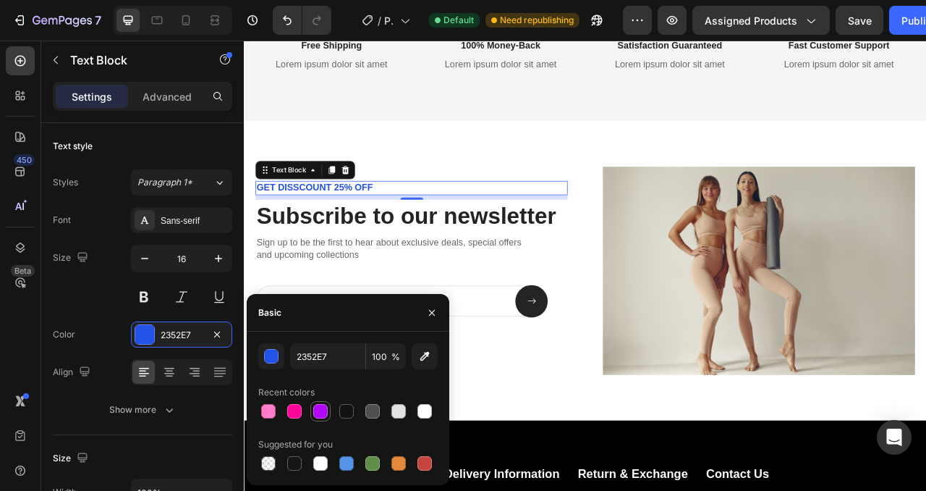
click at [324, 411] on div at bounding box center [320, 411] width 14 height 14
click at [278, 358] on div "button" at bounding box center [271, 356] width 14 height 14
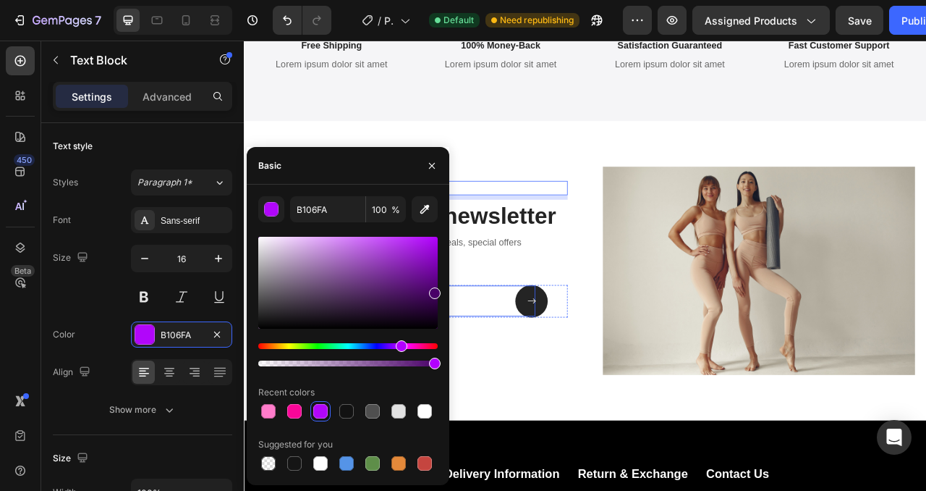
type input "490068"
drag, startPoint x: 670, startPoint y: 288, endPoint x: 509, endPoint y: 367, distance: 179.0
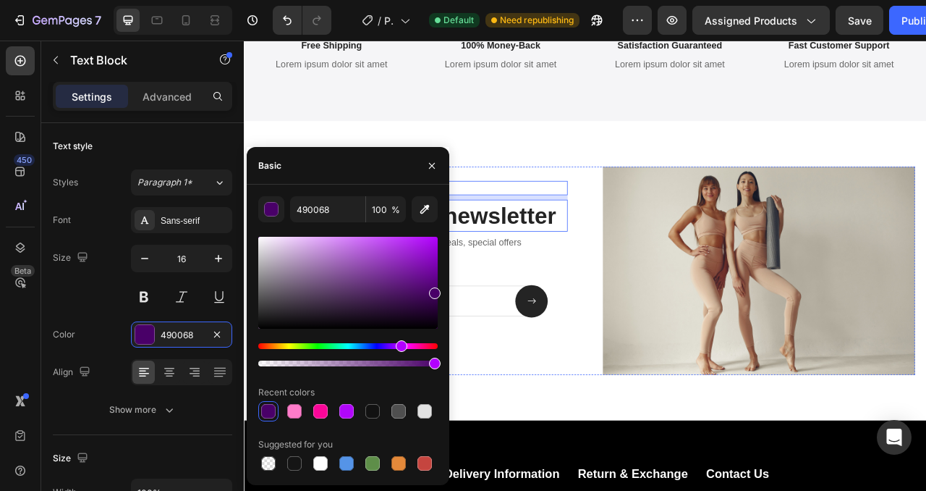
click at [644, 268] on p "Subscribe to our newsletter" at bounding box center [457, 264] width 394 height 38
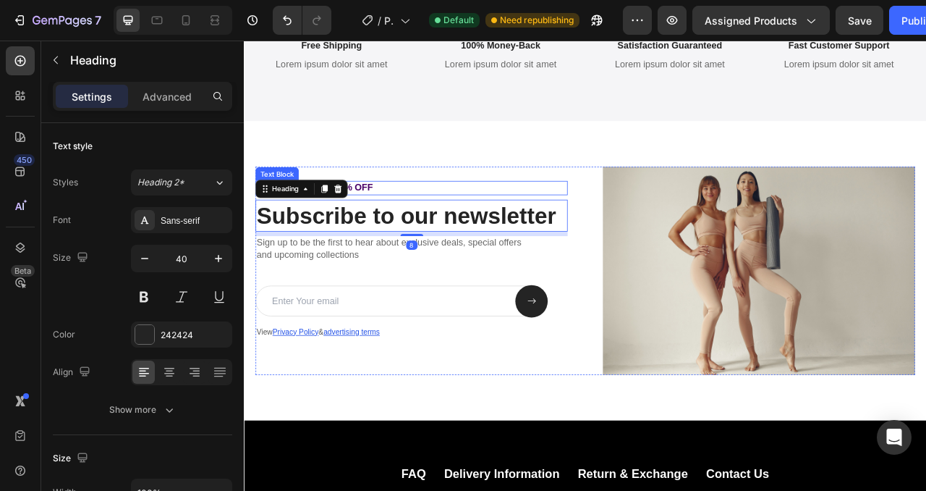
click at [444, 215] on div "GET DISSCOUNT 25% OFF Text Block Subscribe to our newsletter Heading 8 Sign up …" at bounding box center [456, 333] width 397 height 265
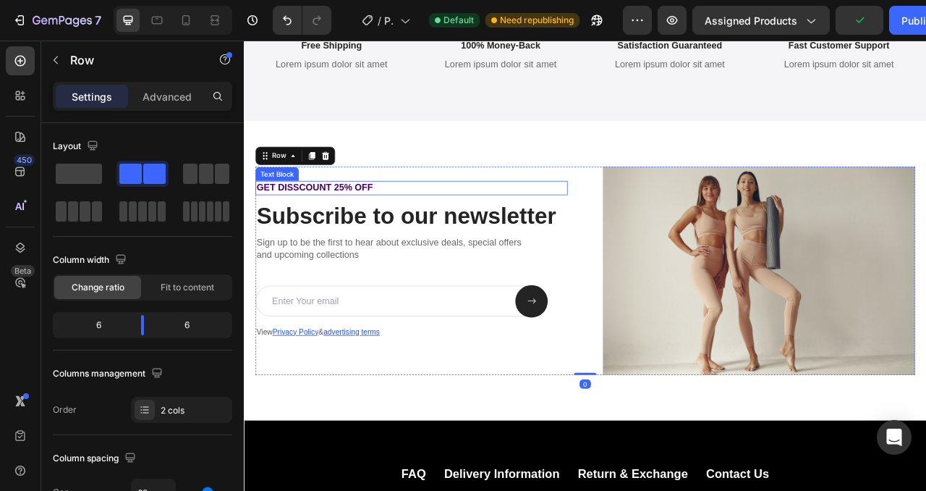
click at [405, 227] on p "GET DISSCOUNT 25% OFF" at bounding box center [457, 228] width 394 height 15
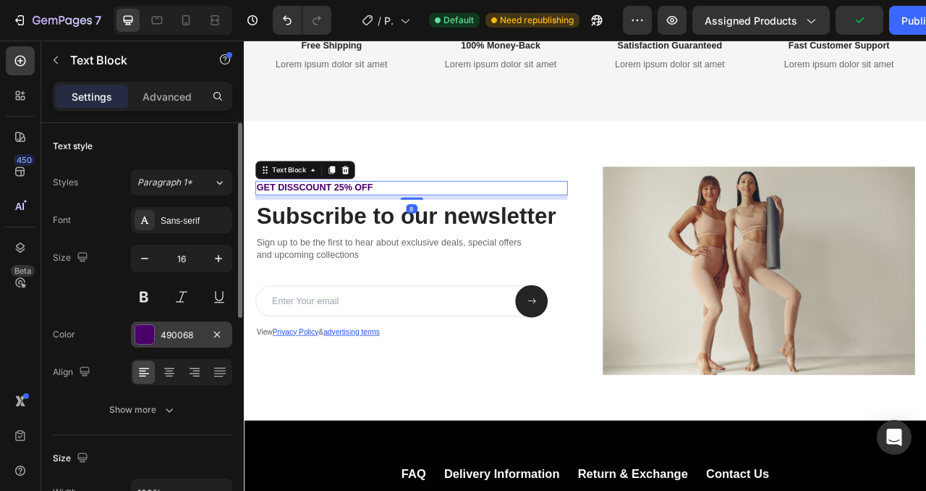
click at [148, 332] on div at bounding box center [144, 334] width 19 height 19
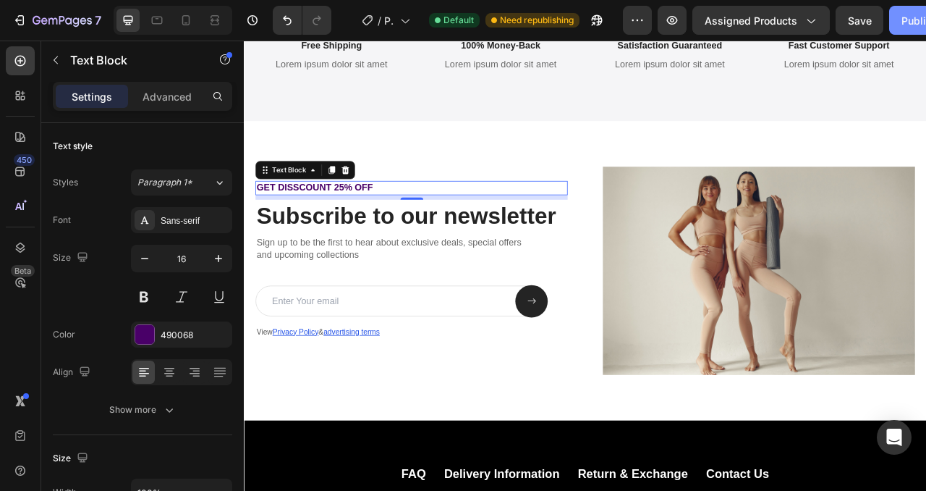
click at [898, 16] on button "Publish" at bounding box center [920, 20] width 61 height 29
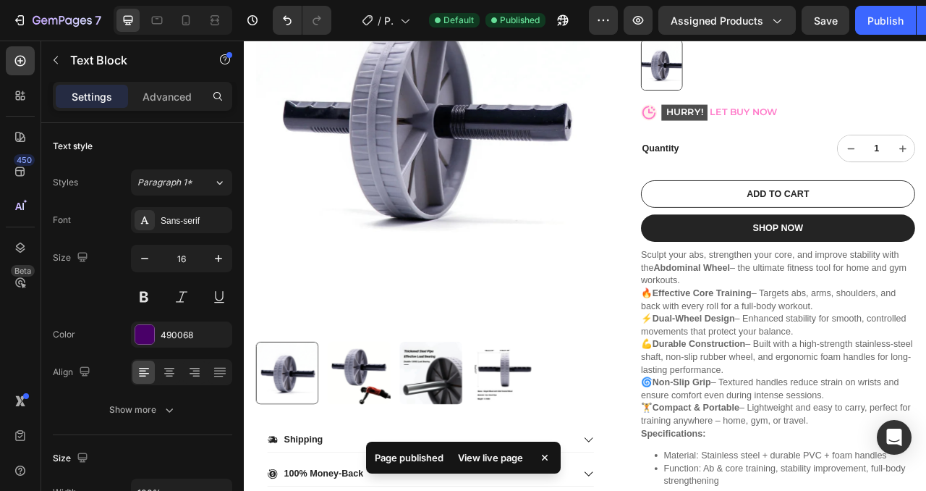
scroll to position [263, 0]
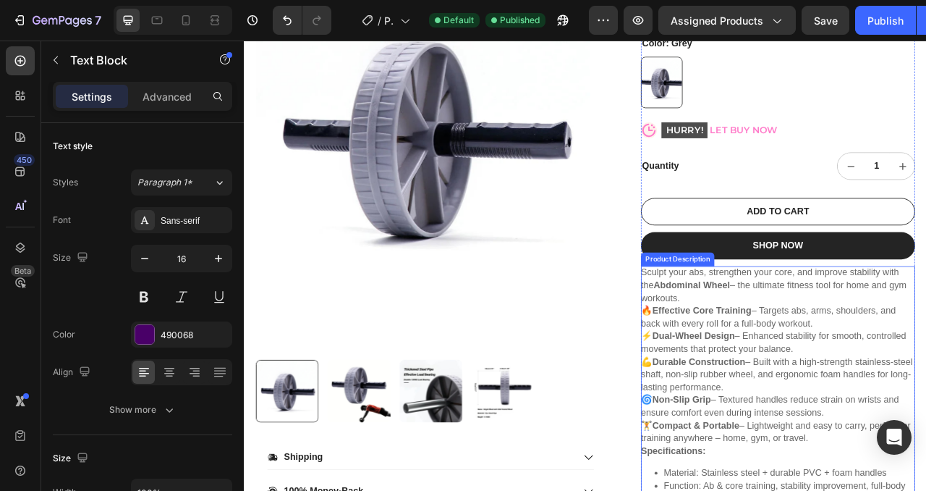
click at [926, 334] on p "Sculpt your abs, strengthen your core, and improve stability with the Abdominal…" at bounding box center [918, 351] width 338 height 45
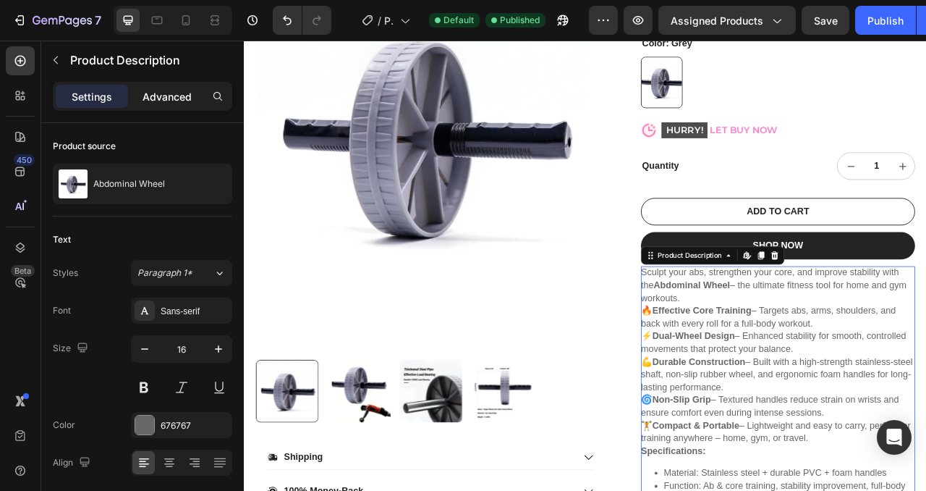
click at [161, 91] on p "Advanced" at bounding box center [167, 96] width 49 height 15
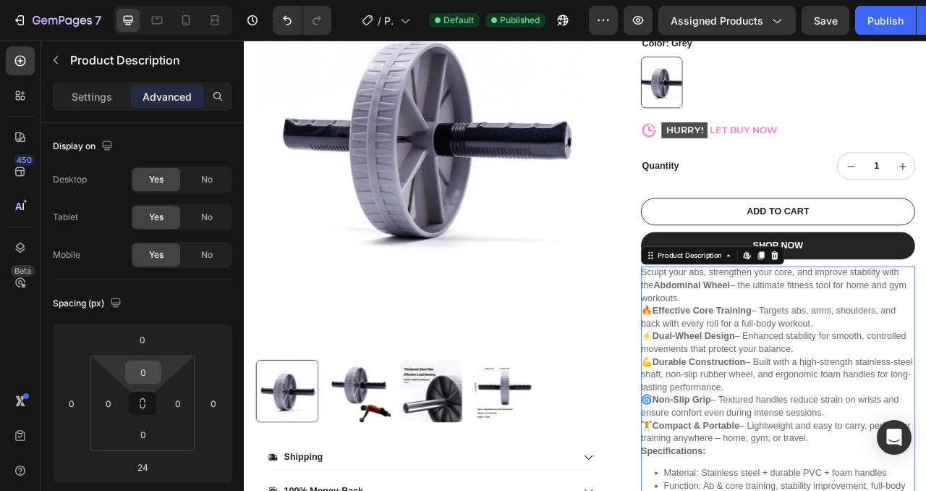
click at [138, 366] on input "0" at bounding box center [143, 372] width 29 height 22
click at [156, 489] on p "M 12px" at bounding box center [179, 490] width 65 height 10
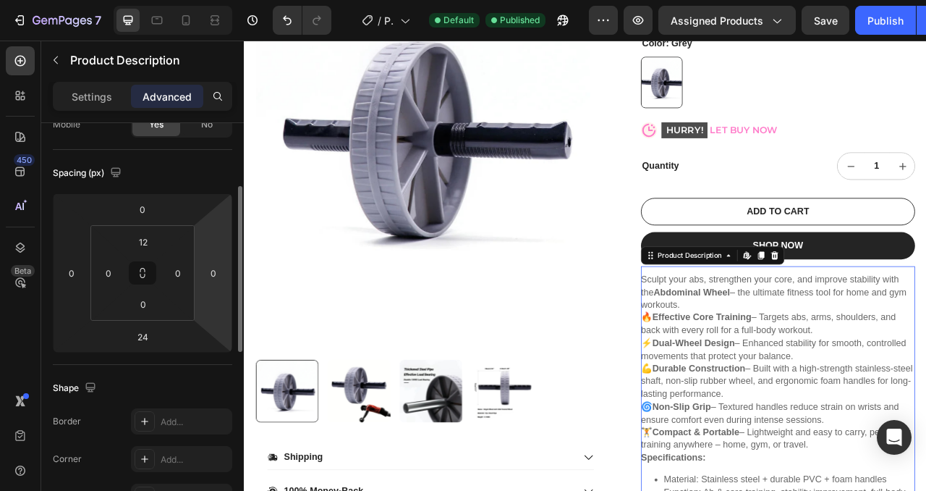
scroll to position [138, 0]
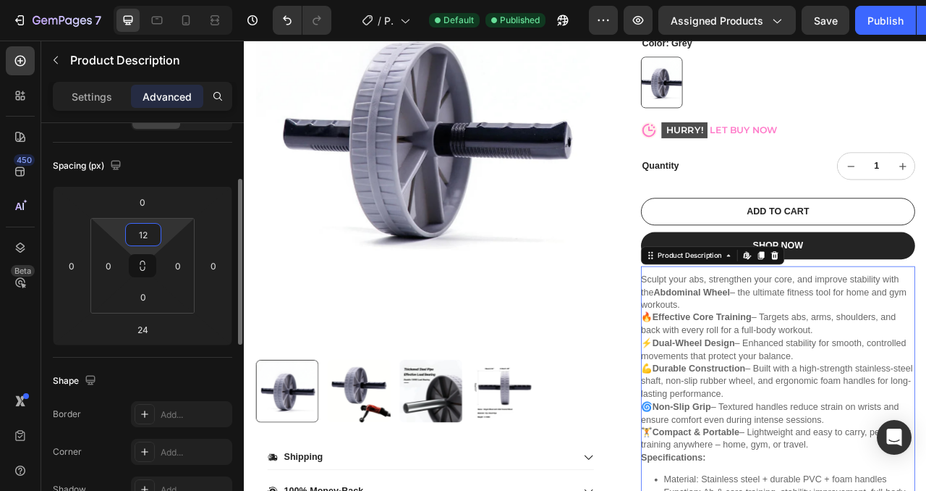
click at [144, 235] on input "12" at bounding box center [143, 235] width 29 height 22
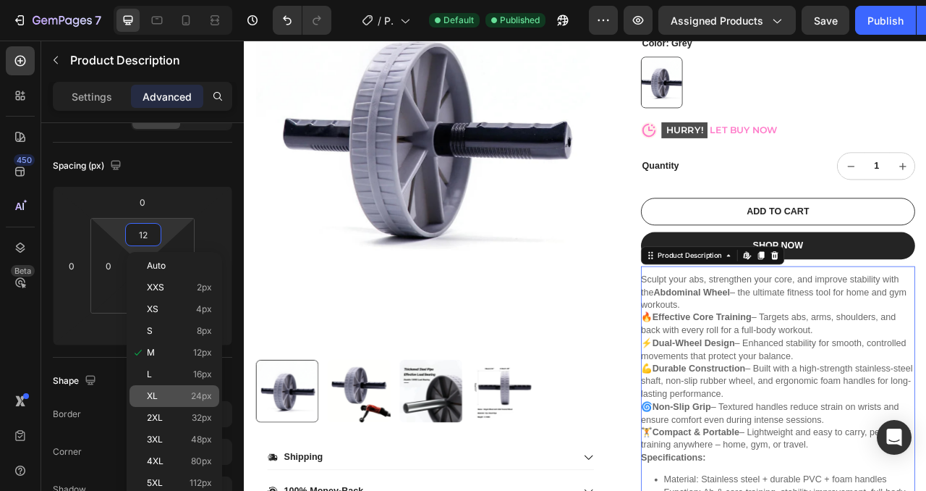
click at [160, 392] on p "XL 24px" at bounding box center [179, 396] width 65 height 10
type input "24"
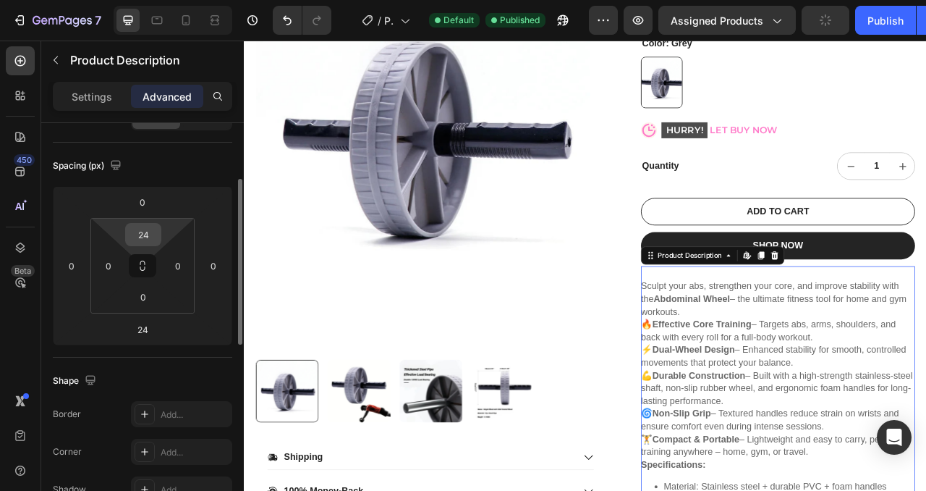
click at [140, 237] on input "24" at bounding box center [143, 235] width 29 height 22
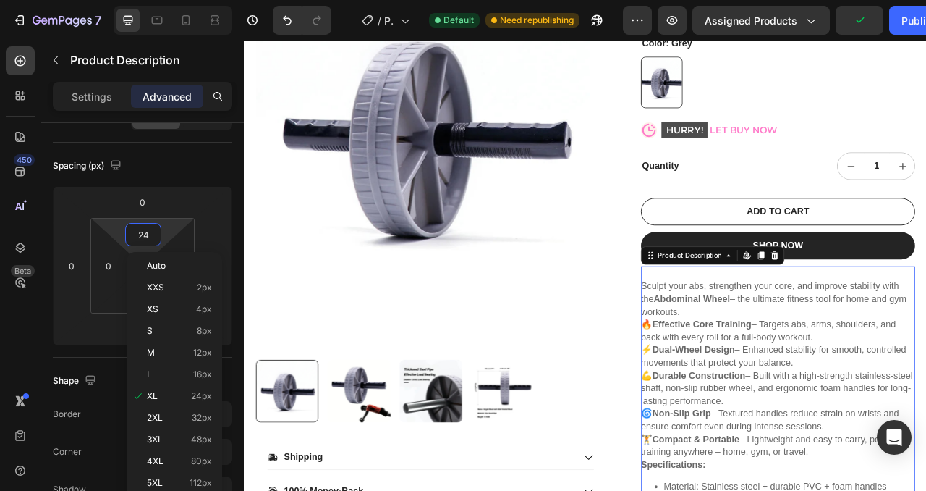
click at [809, 469] on strong "Durable Construction" at bounding box center [823, 466] width 119 height 12
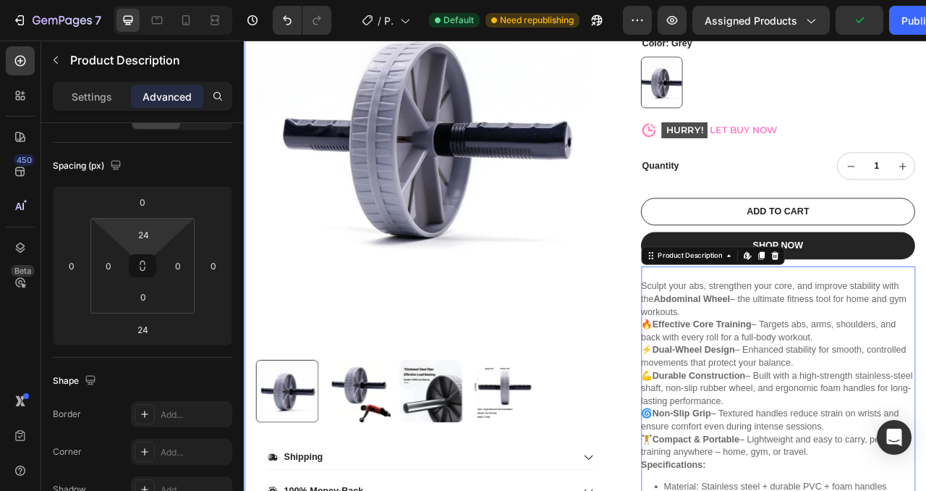
click at [704, 426] on div "Product Images Shipping 100% Money-Back Warranty Accordion Row Abdominal Wheel …" at bounding box center [678, 288] width 869 height 778
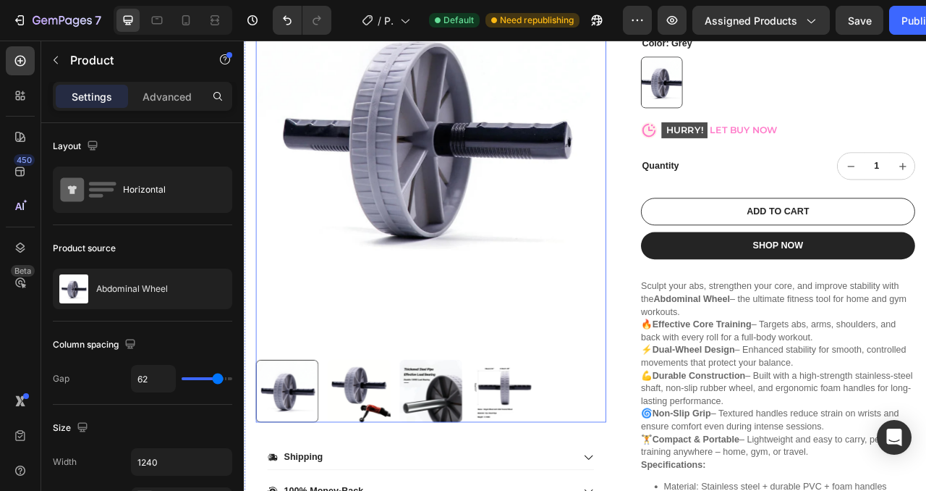
scroll to position [421, 0]
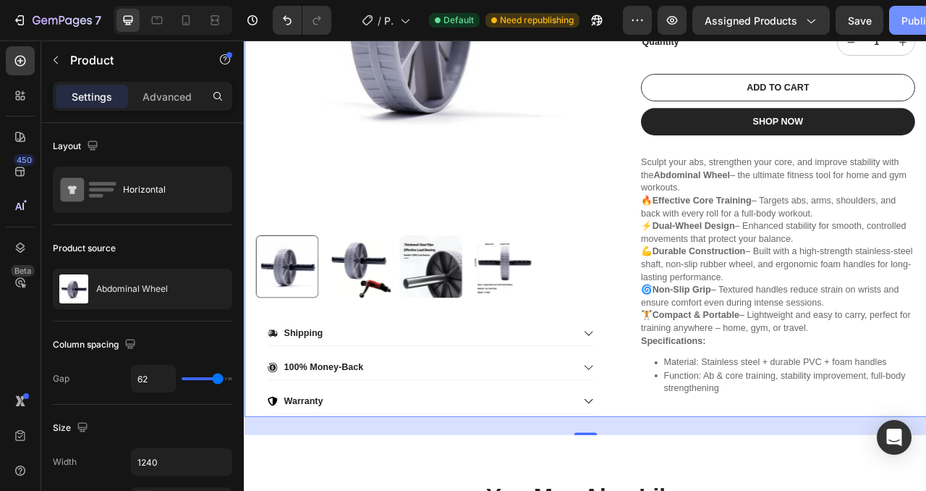
click at [907, 23] on div "Publish" at bounding box center [920, 20] width 36 height 15
click at [424, 235] on img at bounding box center [471, 4] width 426 height 525
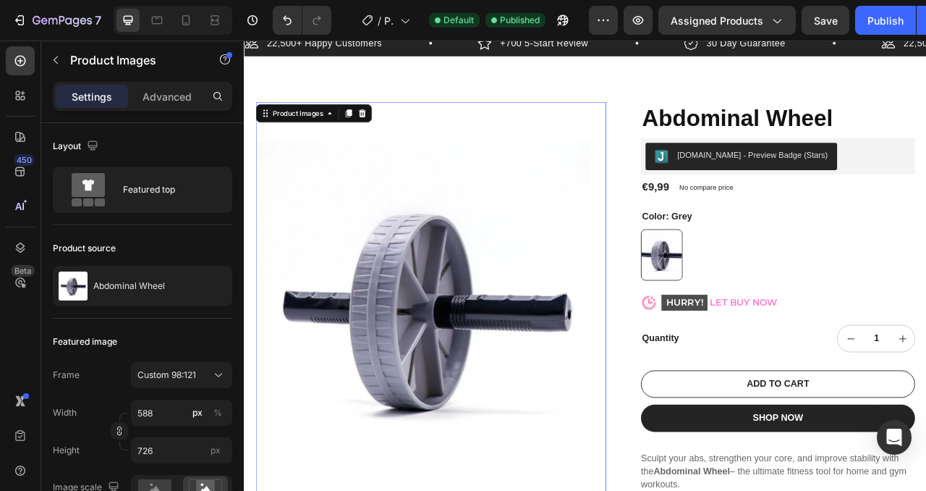
scroll to position [0, 0]
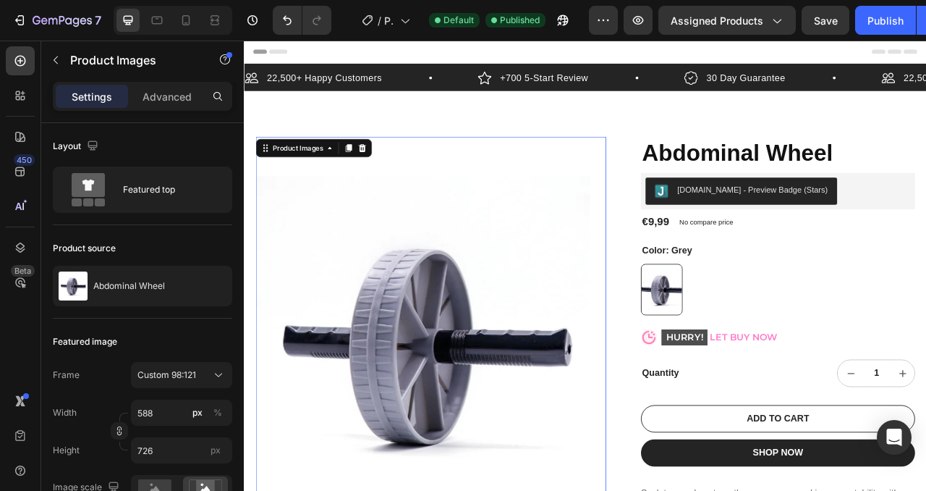
click at [282, 57] on span "Header" at bounding box center [287, 55] width 32 height 14
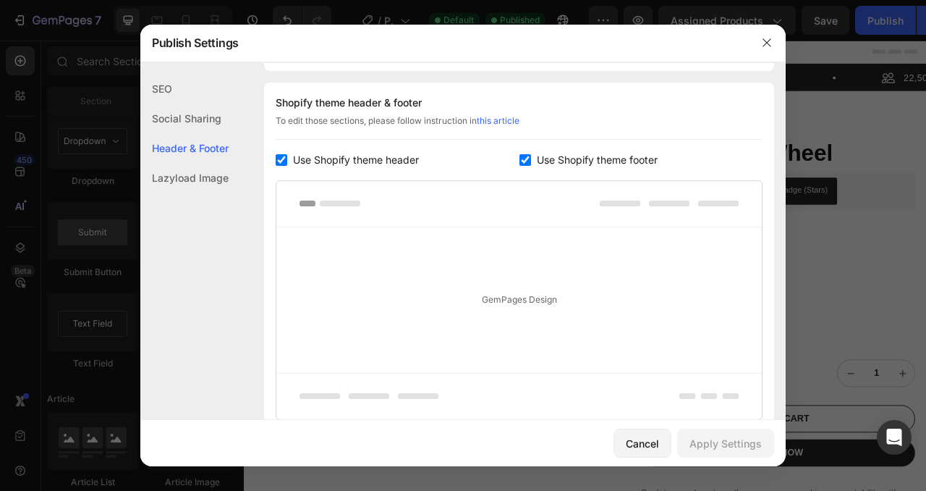
scroll to position [211, 0]
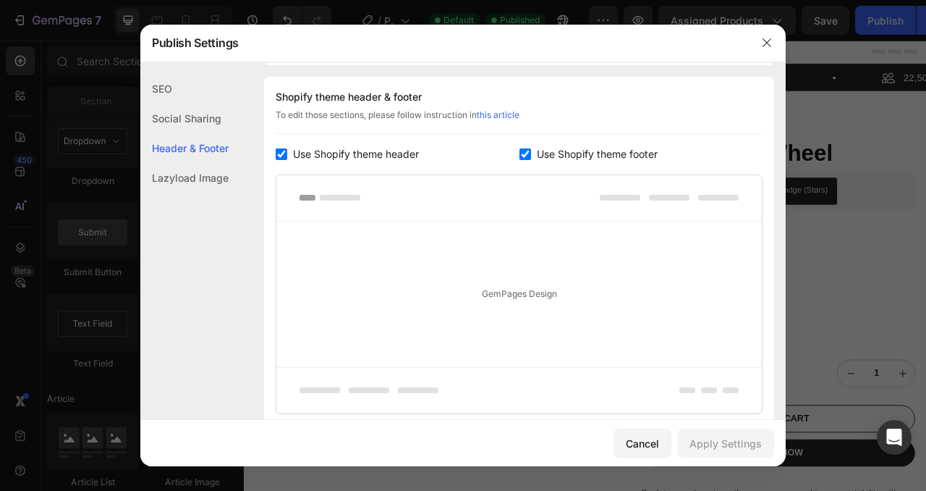
click at [296, 153] on span "Use Shopify theme header" at bounding box center [356, 153] width 126 height 17
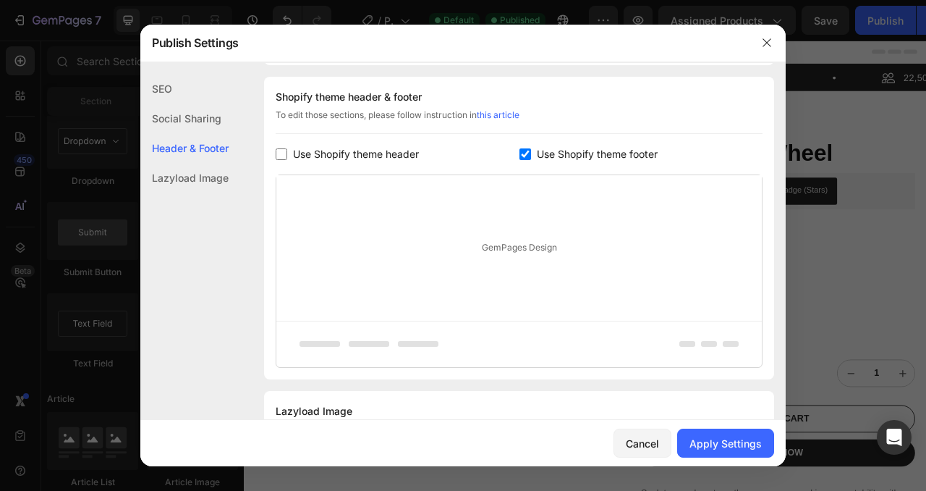
click at [302, 152] on span "Use Shopify theme header" at bounding box center [356, 153] width 126 height 17
checkbox input "true"
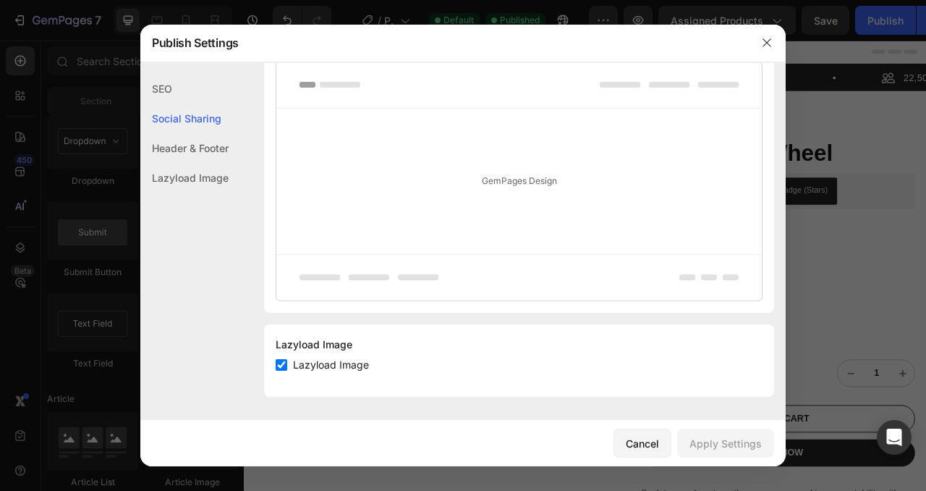
scroll to position [64, 0]
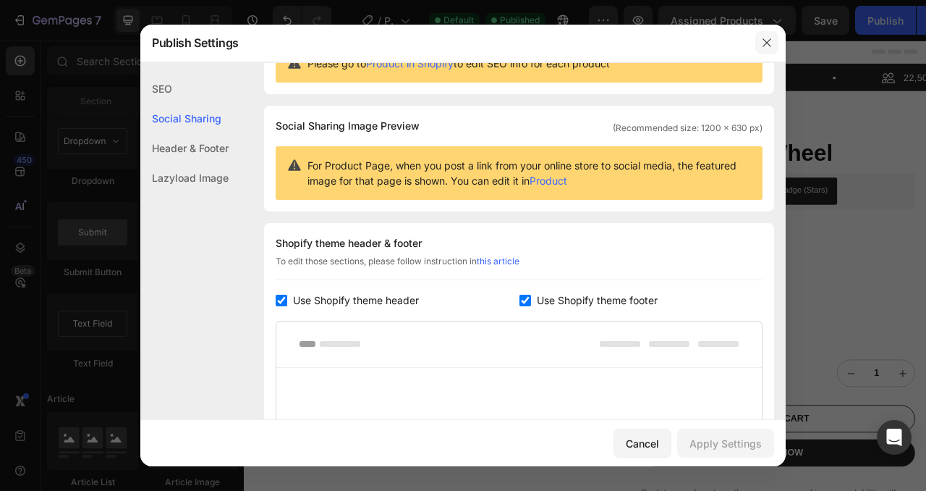
click at [769, 43] on icon "button" at bounding box center [767, 43] width 12 height 12
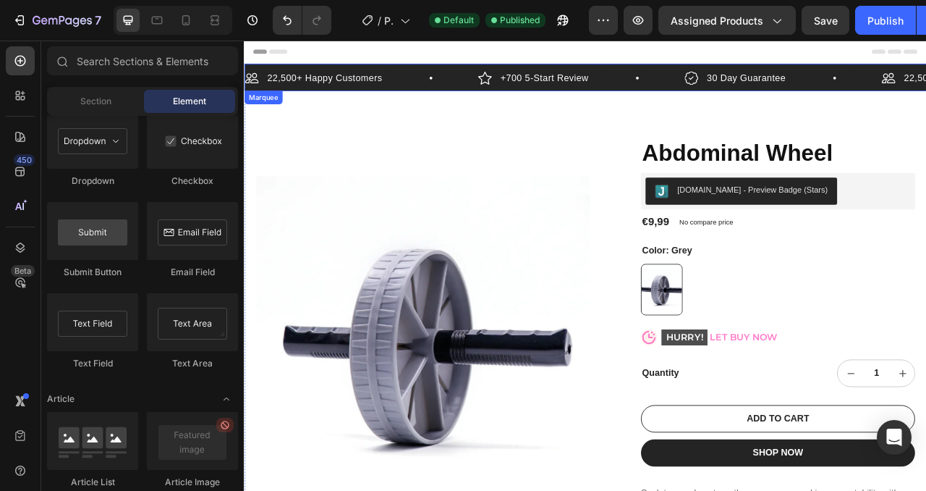
click at [746, 94] on div "+700 5-Start Review Item List" at bounding box center [672, 88] width 263 height 22
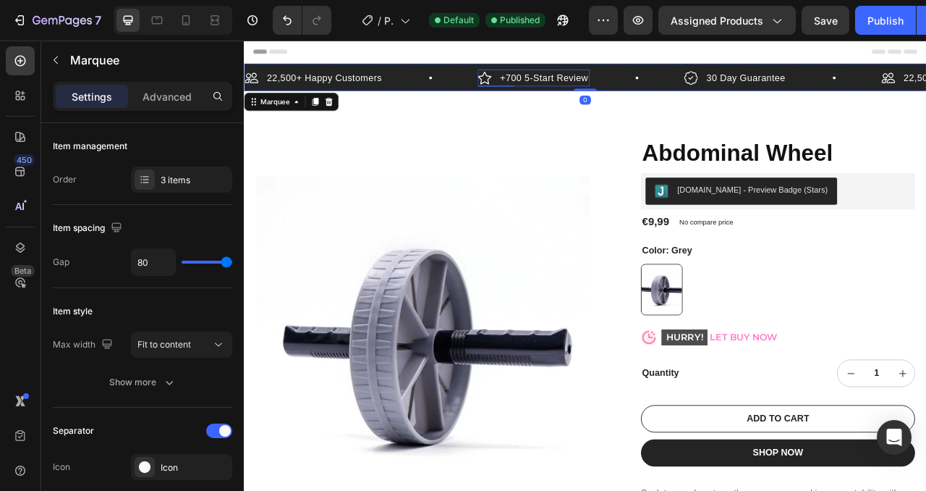
click at [594, 88] on p "+700 5-Start Review" at bounding box center [626, 88] width 112 height 17
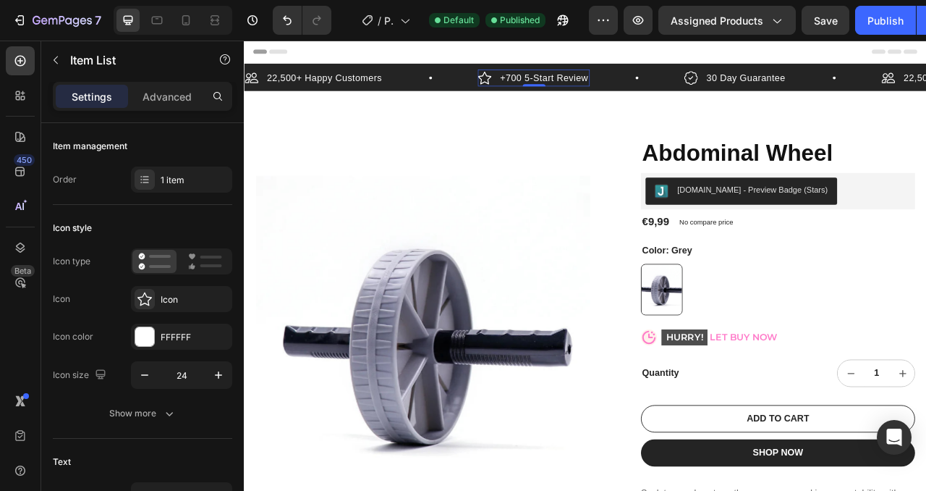
click at [604, 90] on p "+700 5-Start Review" at bounding box center [626, 88] width 112 height 17
click at [627, 90] on p "+700 5-Start Review" at bounding box center [626, 88] width 112 height 17
click at [637, 90] on p "+700 5-Start Review" at bounding box center [626, 88] width 112 height 17
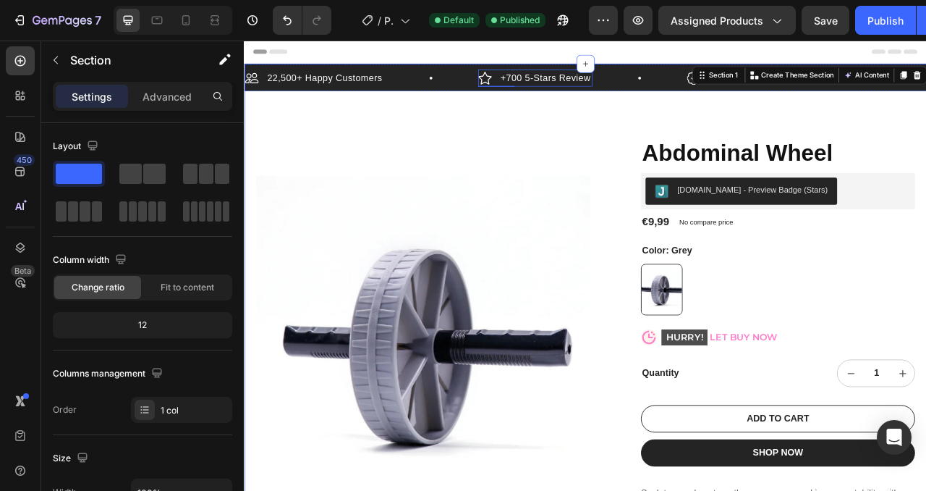
click at [582, 92] on p "+700 5-Stars Review" at bounding box center [627, 88] width 114 height 17
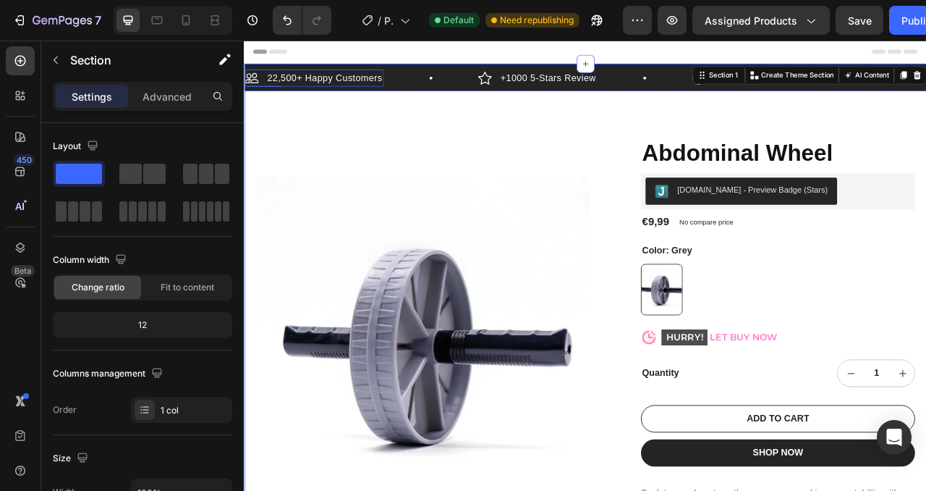
click at [305, 89] on p "22,500+ Happy Customers" at bounding box center [346, 88] width 146 height 17
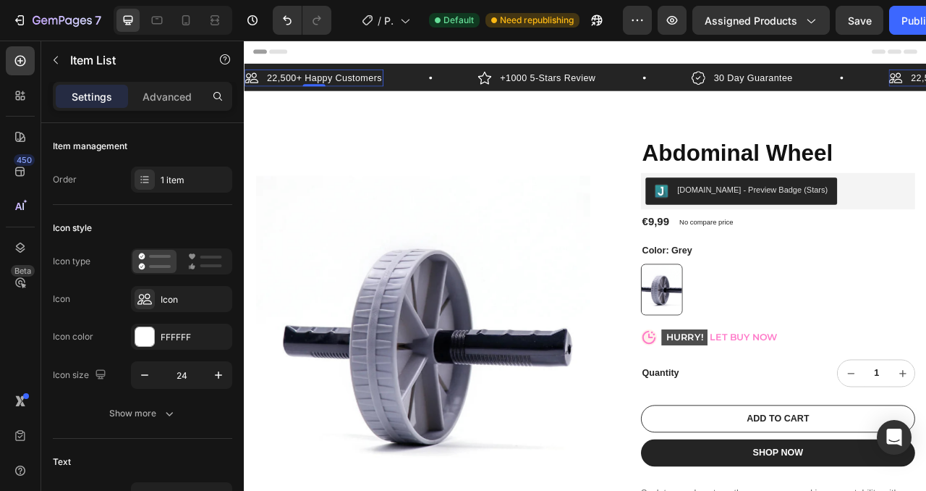
click at [306, 91] on p "22,500+ Happy Customers" at bounding box center [346, 88] width 146 height 17
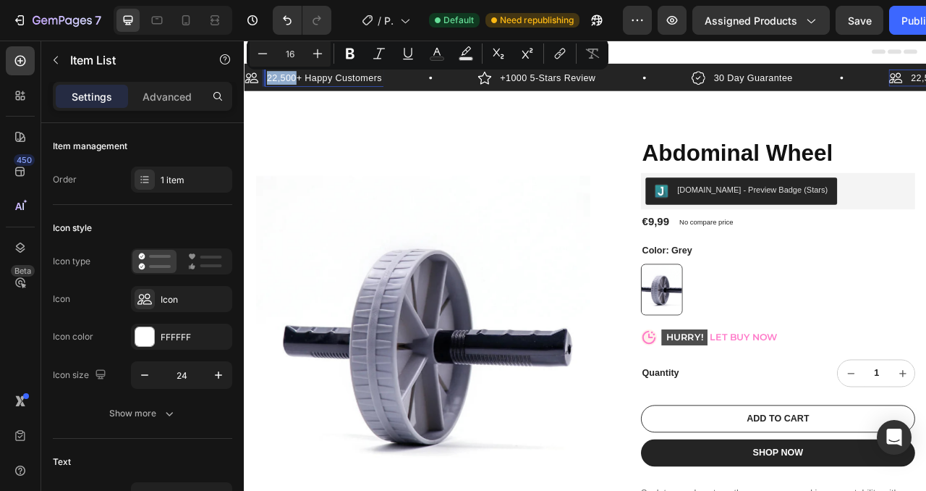
click at [313, 91] on p "22,500+ Happy Customers" at bounding box center [346, 88] width 146 height 17
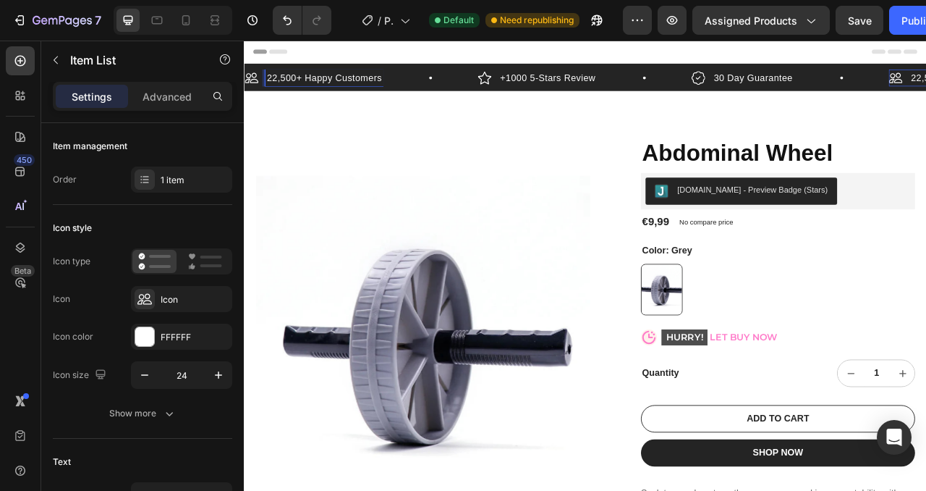
click at [297, 89] on p "22,500+ Happy Customers" at bounding box center [346, 88] width 146 height 17
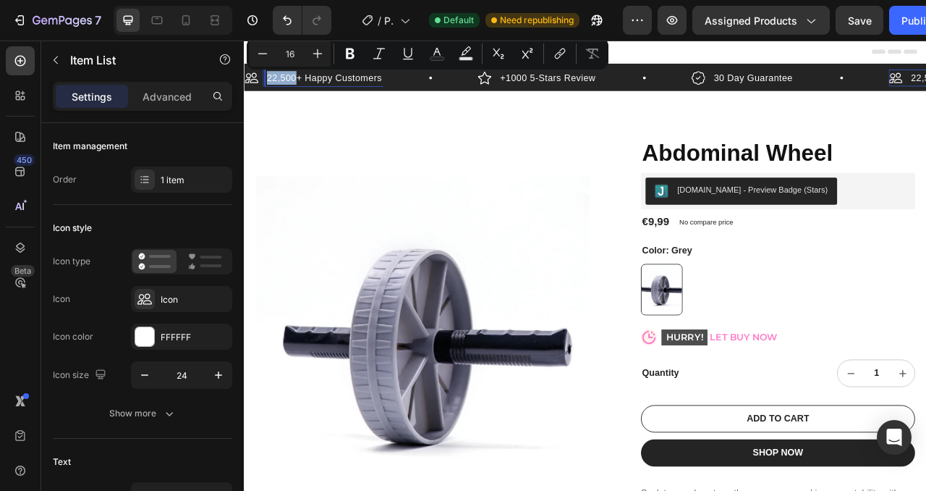
click at [256, 88] on icon at bounding box center [253, 88] width 17 height 17
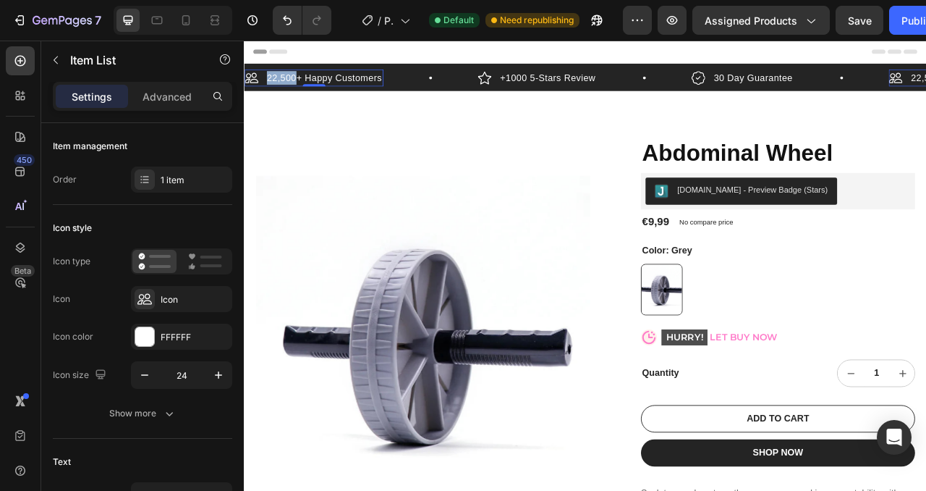
click at [257, 91] on icon at bounding box center [253, 88] width 17 height 17
click at [261, 90] on icon at bounding box center [253, 88] width 17 height 17
click at [256, 88] on icon at bounding box center [253, 88] width 17 height 17
click at [146, 300] on icon at bounding box center [145, 299] width 14 height 11
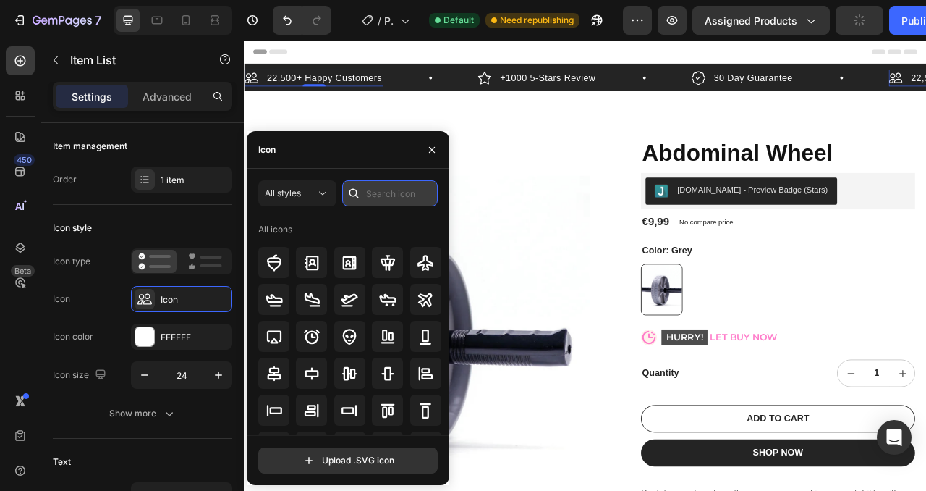
click at [372, 193] on input "text" at bounding box center [390, 193] width 96 height 26
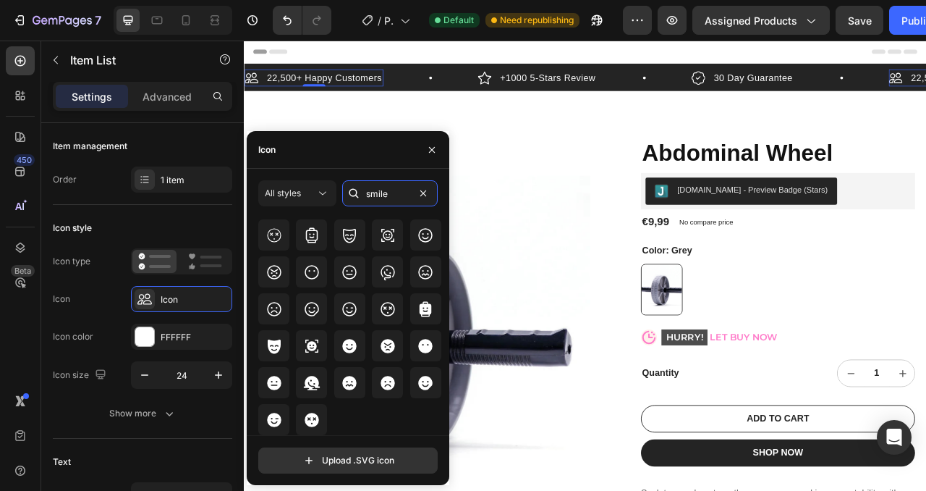
scroll to position [0, 0]
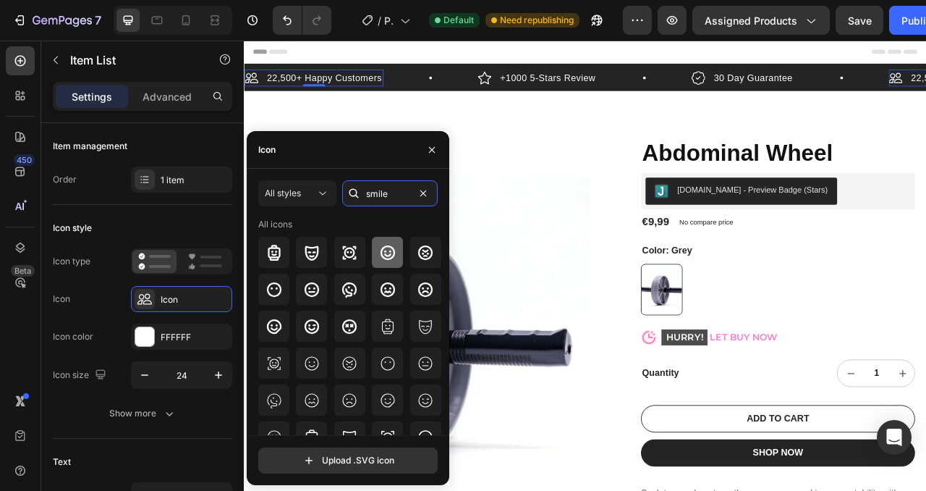
type input "smile"
click at [387, 253] on icon at bounding box center [388, 252] width 14 height 14
click at [554, 89] on icon at bounding box center [549, 88] width 17 height 17
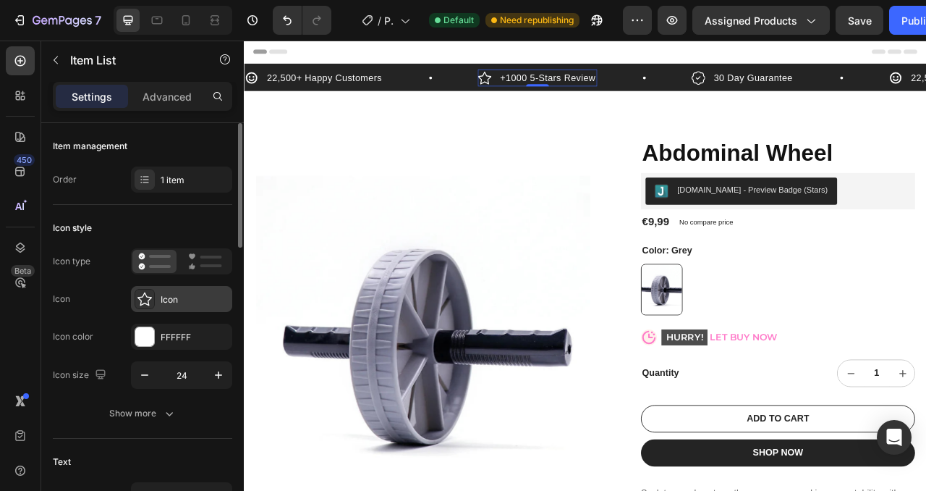
click at [144, 299] on icon at bounding box center [145, 299] width 14 height 14
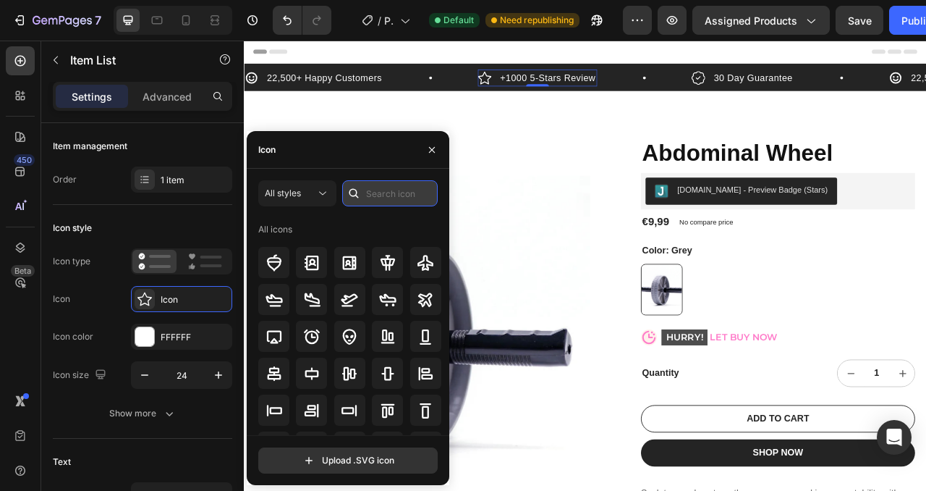
click at [381, 195] on input "text" at bounding box center [390, 193] width 96 height 26
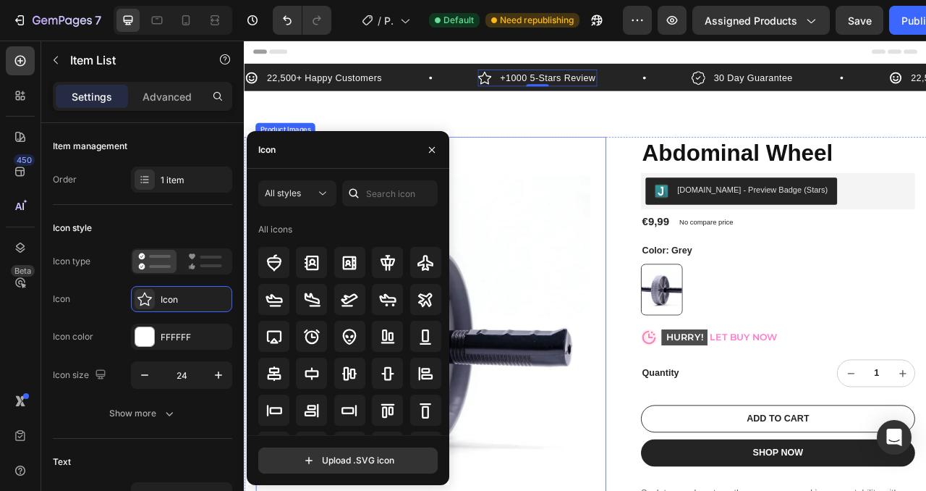
click at [626, 207] on img at bounding box center [471, 425] width 426 height 525
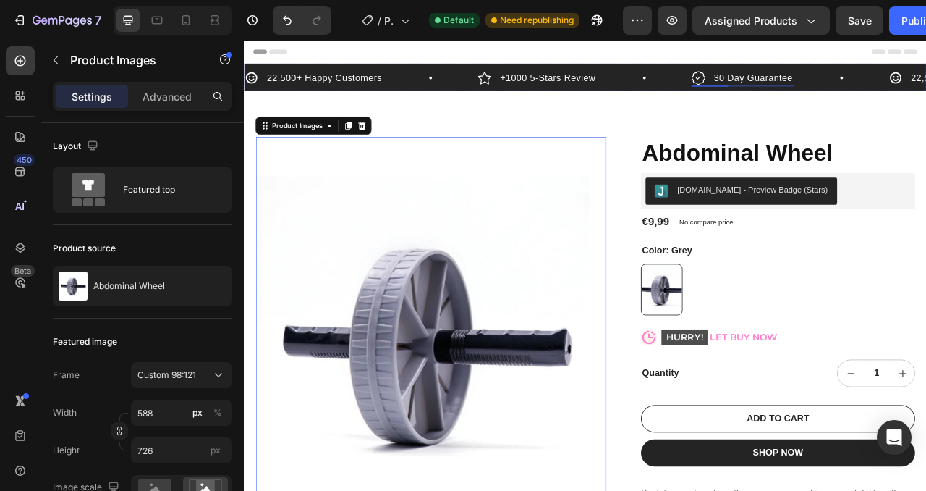
click at [826, 85] on icon at bounding box center [822, 88] width 17 height 17
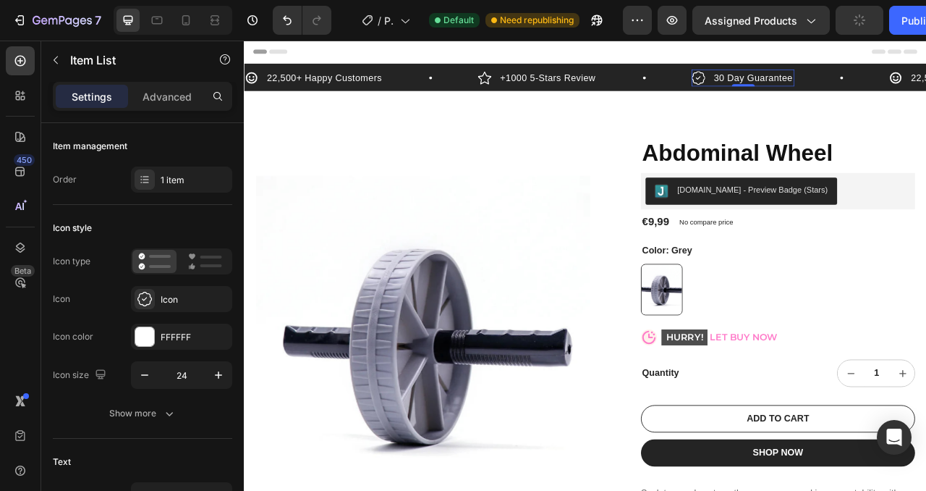
click at [856, 89] on p "30 Day Guarantee" at bounding box center [892, 88] width 101 height 17
click at [880, 88] on p "30 Day Guarantee" at bounding box center [892, 88] width 101 height 17
click at [861, 90] on p "30 Day Guarantee" at bounding box center [892, 88] width 101 height 17
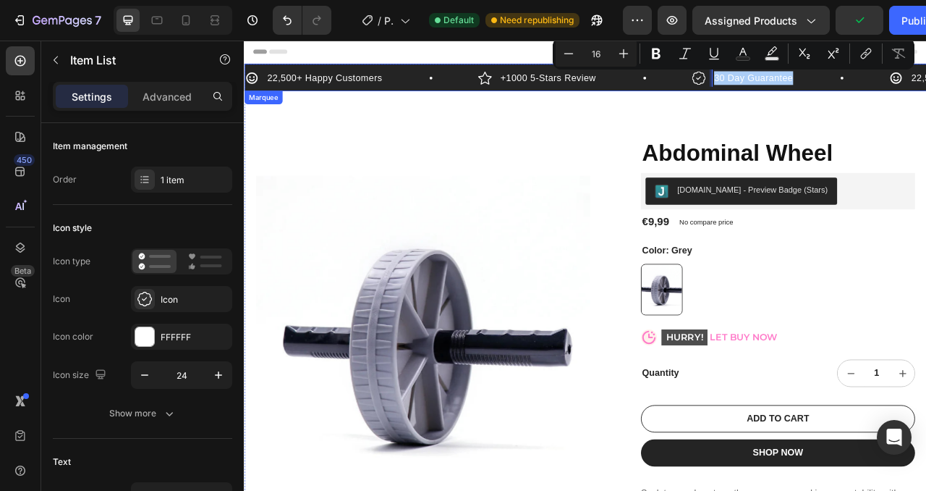
click at [869, 104] on div "22,500+ Happy Customers Item List +1000 5-Stars Review Item List 30 Day Guarant…" at bounding box center [678, 91] width 869 height 28
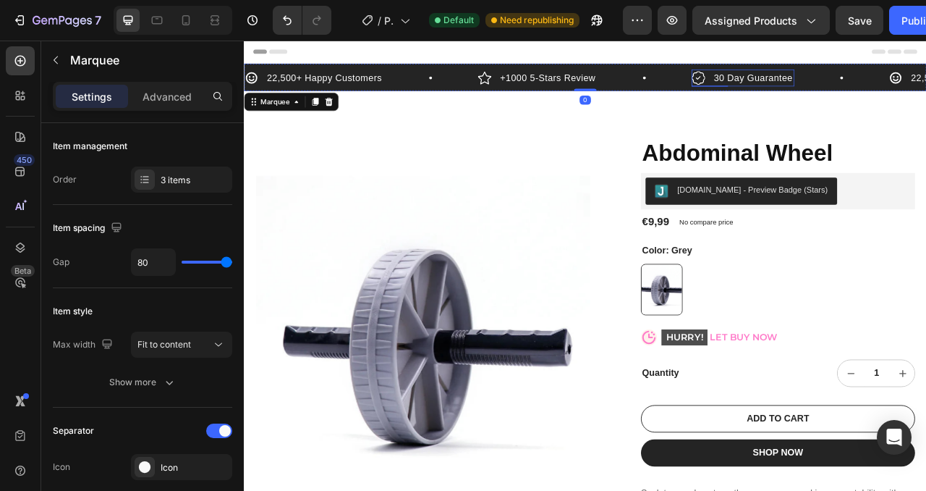
click at [820, 91] on icon at bounding box center [822, 88] width 17 height 17
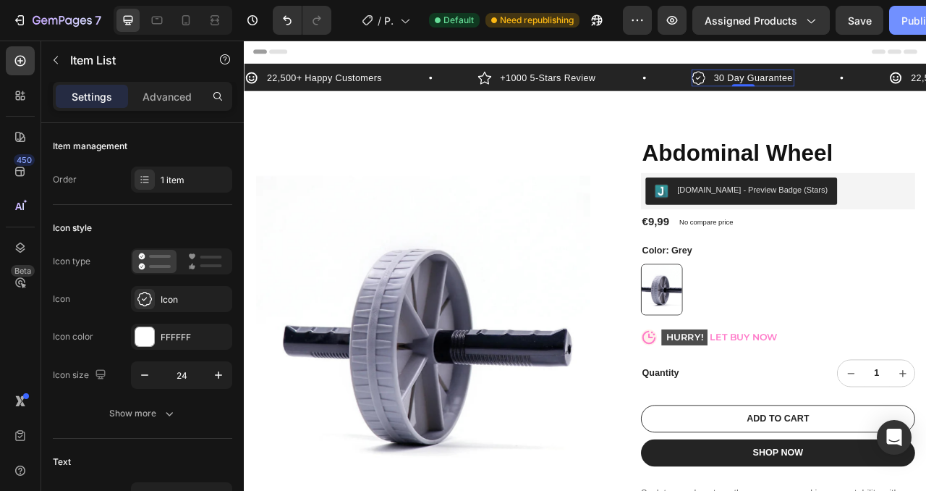
click at [906, 20] on div "Publish" at bounding box center [920, 20] width 36 height 15
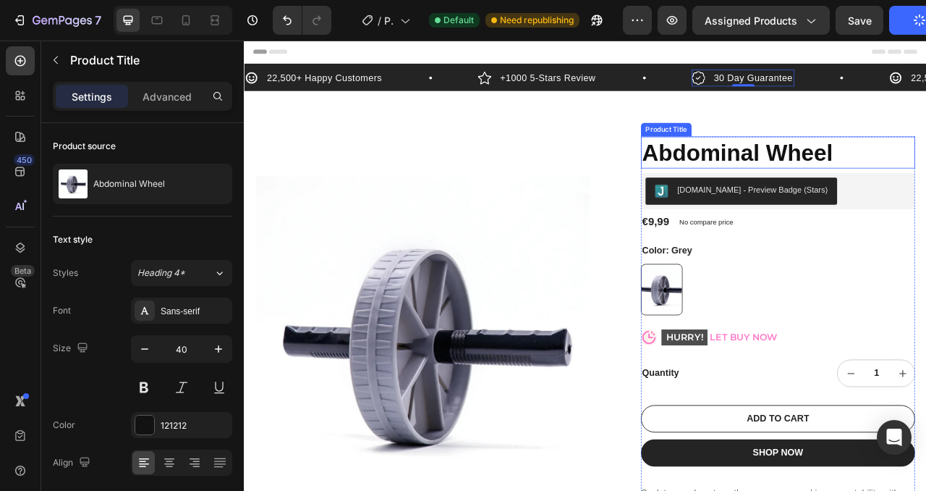
click at [795, 195] on h1 "Abdominal Wheel" at bounding box center [923, 183] width 349 height 41
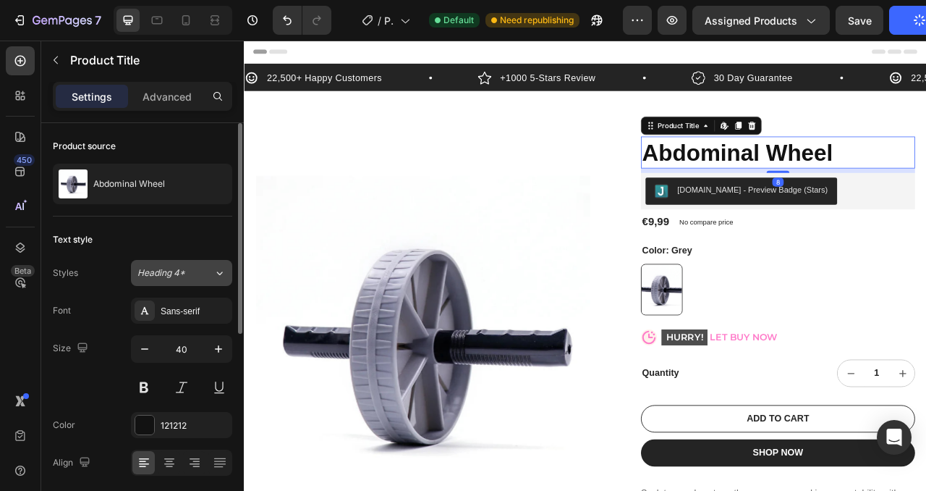
click at [190, 279] on button "Heading 4*" at bounding box center [181, 273] width 101 height 26
click at [67, 399] on div "Size 40" at bounding box center [143, 367] width 180 height 65
click at [174, 308] on div "Sans-serif" at bounding box center [195, 311] width 68 height 13
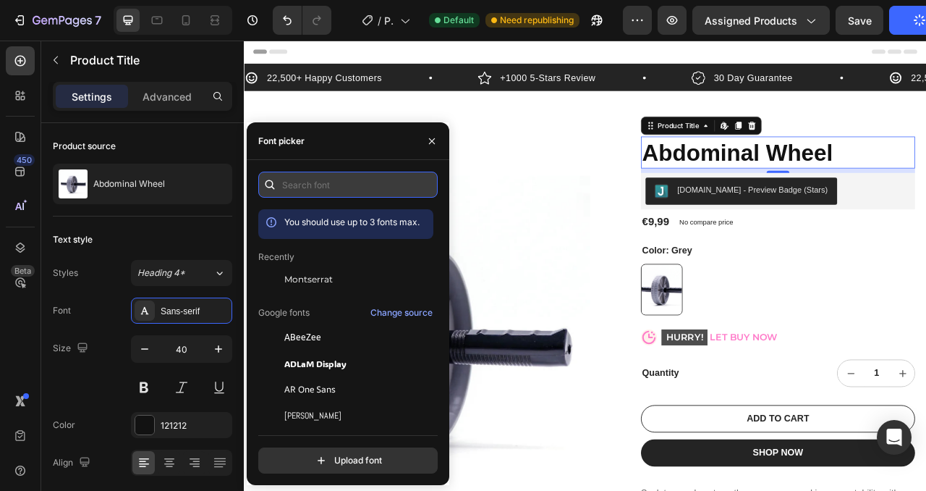
click at [350, 187] on input "text" at bounding box center [348, 185] width 180 height 26
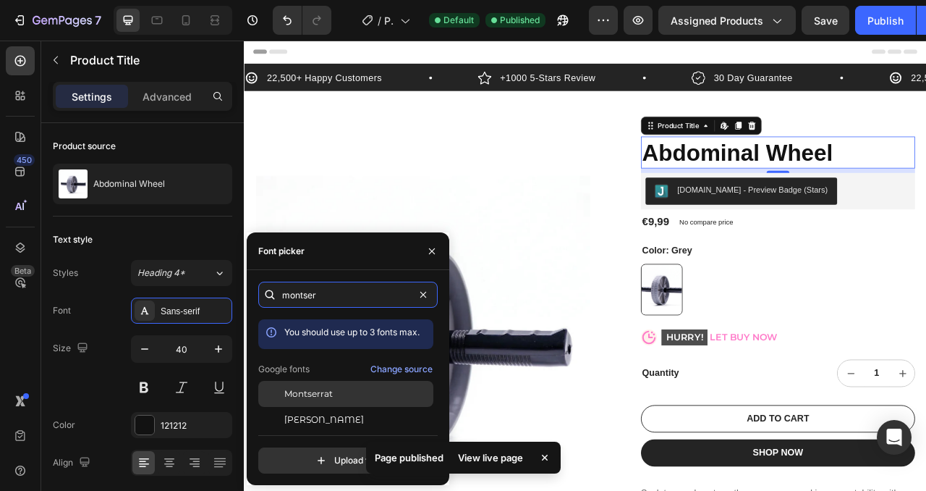
type input "montser"
click at [360, 394] on div "Montserrat" at bounding box center [357, 393] width 146 height 13
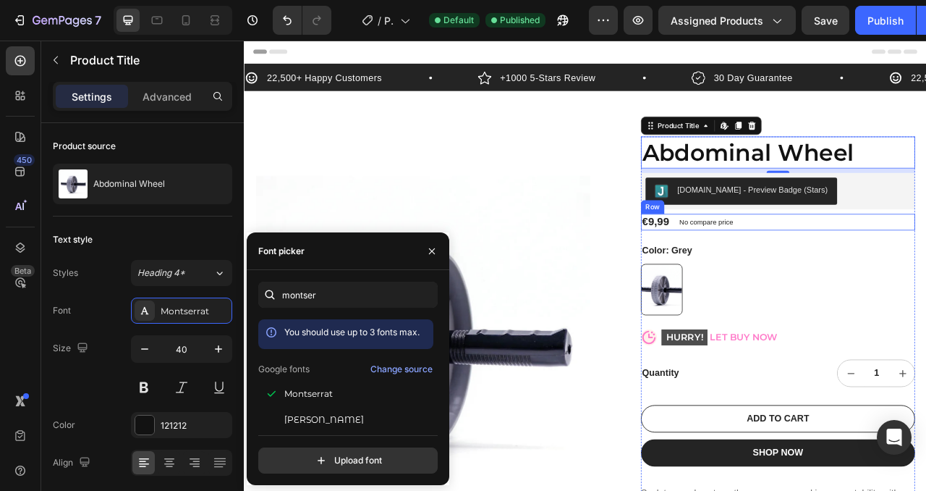
click at [896, 270] on div "€9,99 Product Price Product Price No compare price Product Price Row" at bounding box center [923, 271] width 349 height 21
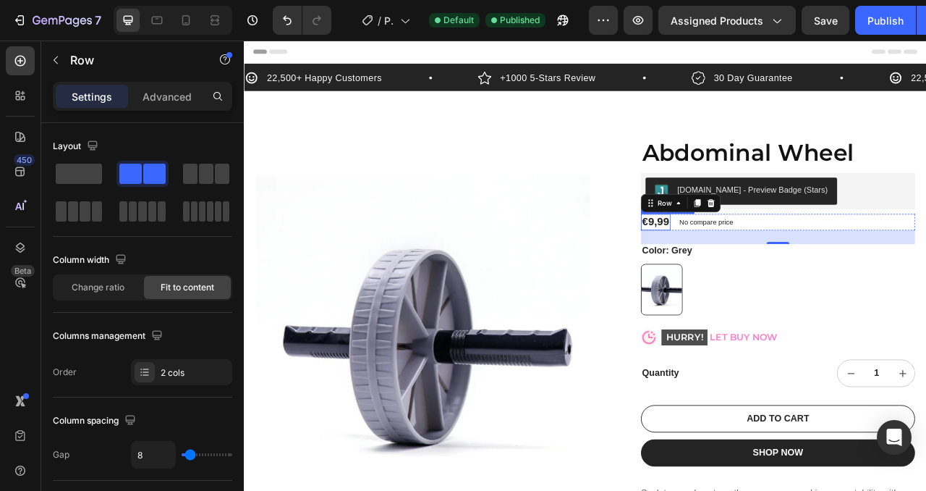
click at [777, 266] on div "€9,99" at bounding box center [768, 271] width 38 height 21
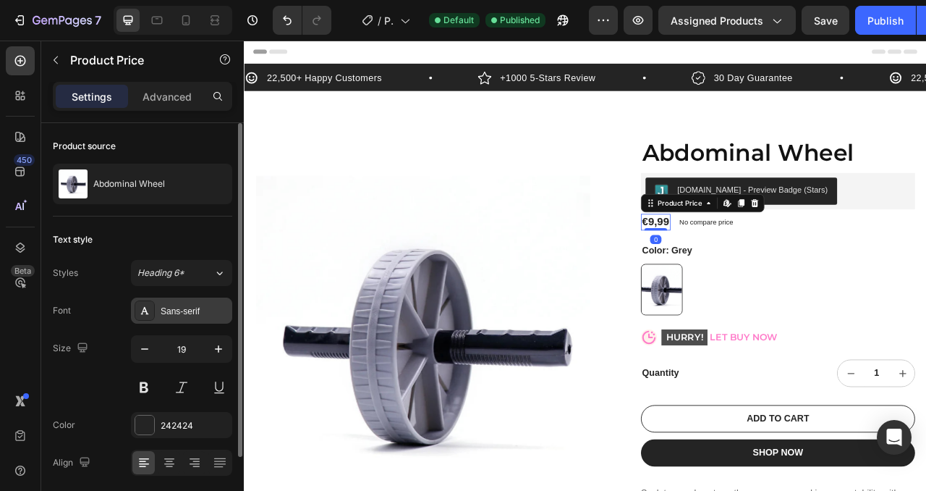
click at [178, 312] on div "Sans-serif" at bounding box center [195, 311] width 68 height 13
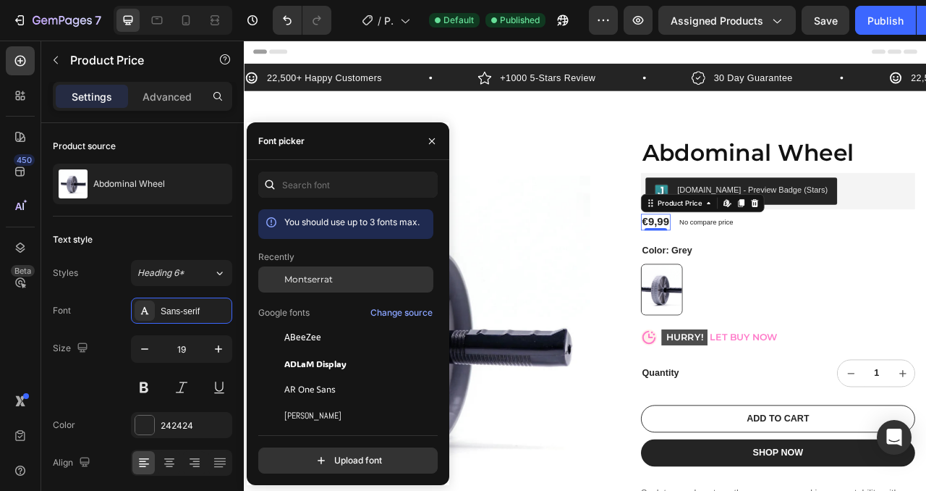
click at [337, 275] on div "Montserrat" at bounding box center [357, 279] width 146 height 13
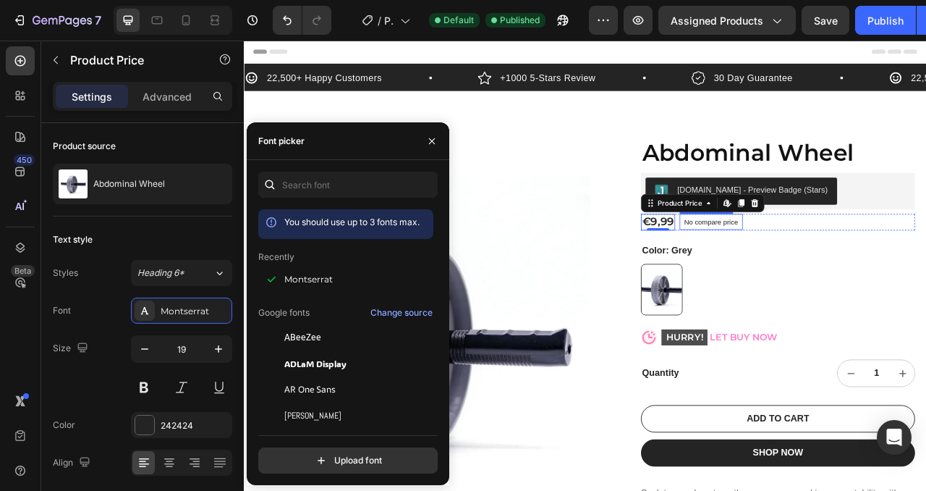
click at [829, 273] on p "No compare price" at bounding box center [838, 271] width 69 height 9
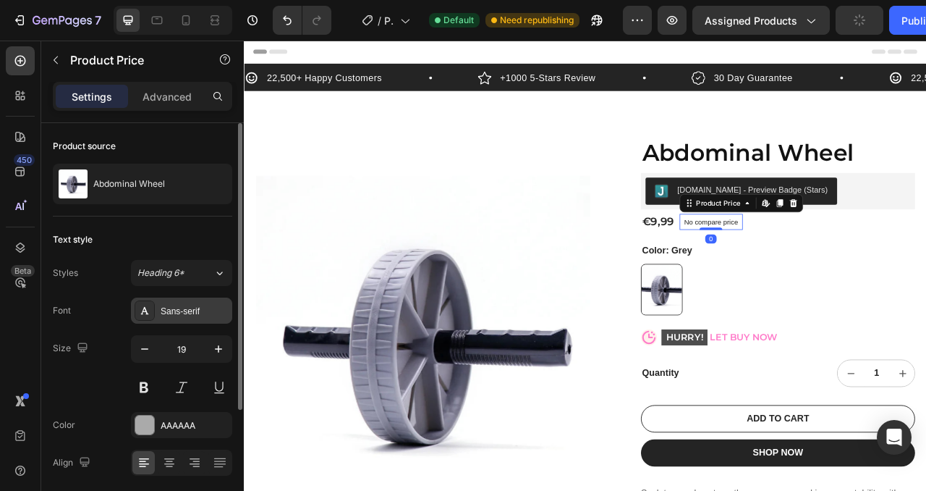
click at [169, 316] on div "Sans-serif" at bounding box center [195, 311] width 68 height 13
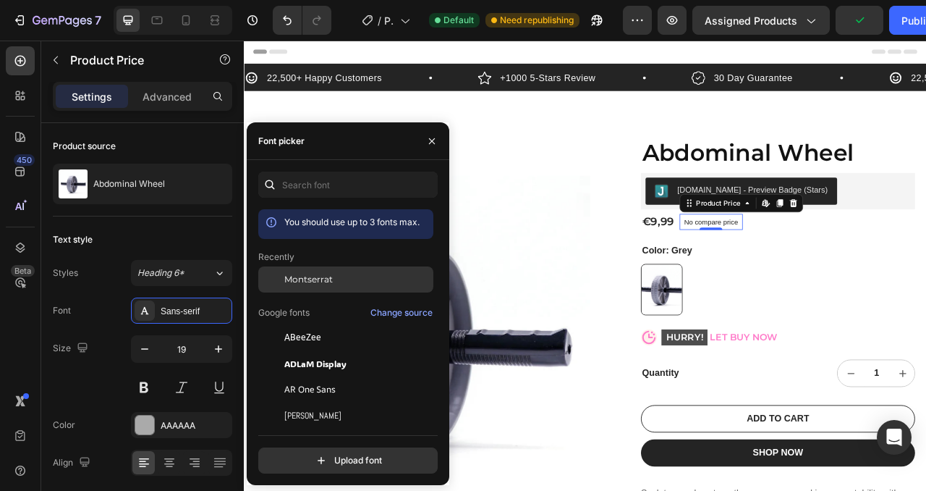
click at [346, 279] on div "Montserrat" at bounding box center [357, 279] width 146 height 13
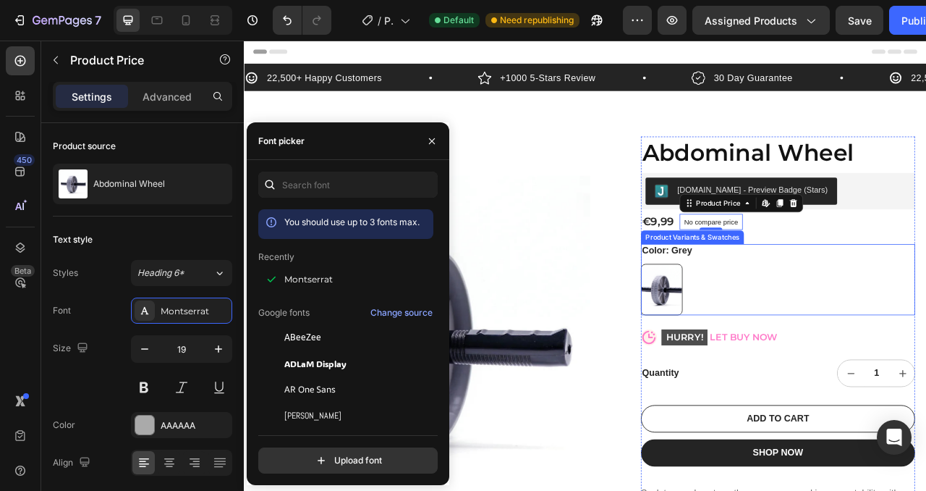
click at [866, 329] on div "Grey Grey" at bounding box center [923, 357] width 349 height 65
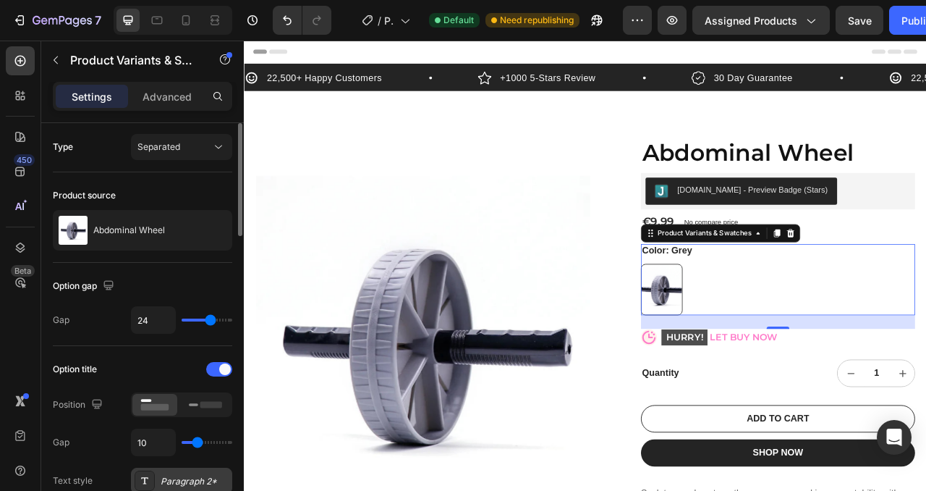
scroll to position [116, 0]
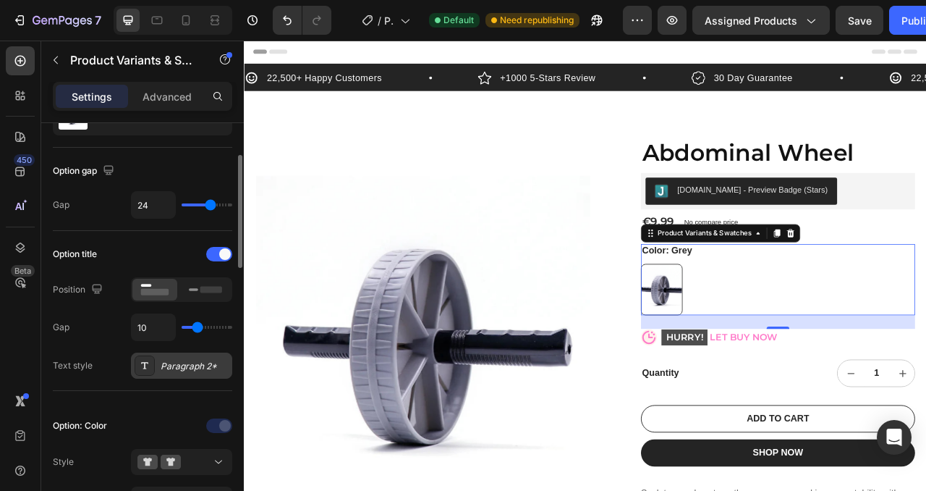
click at [201, 371] on div "Paragraph 2*" at bounding box center [195, 366] width 68 height 13
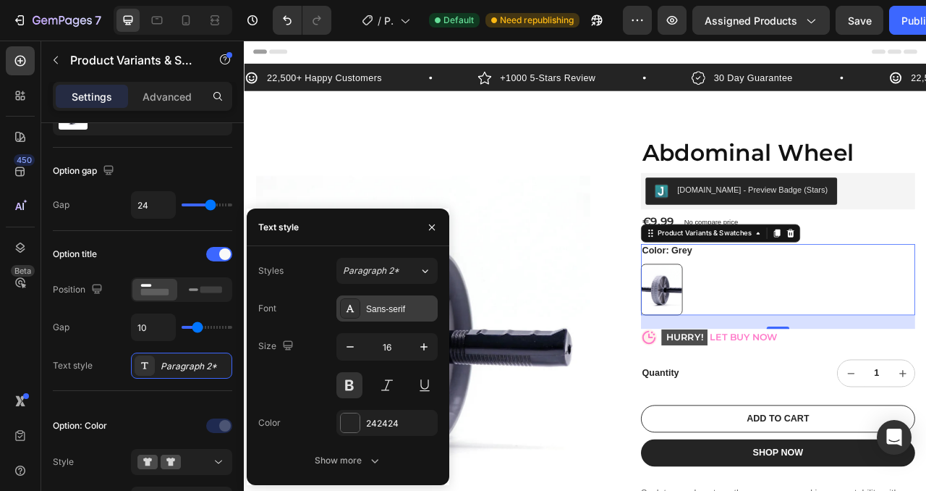
click at [385, 304] on div "Sans-serif" at bounding box center [400, 309] width 68 height 13
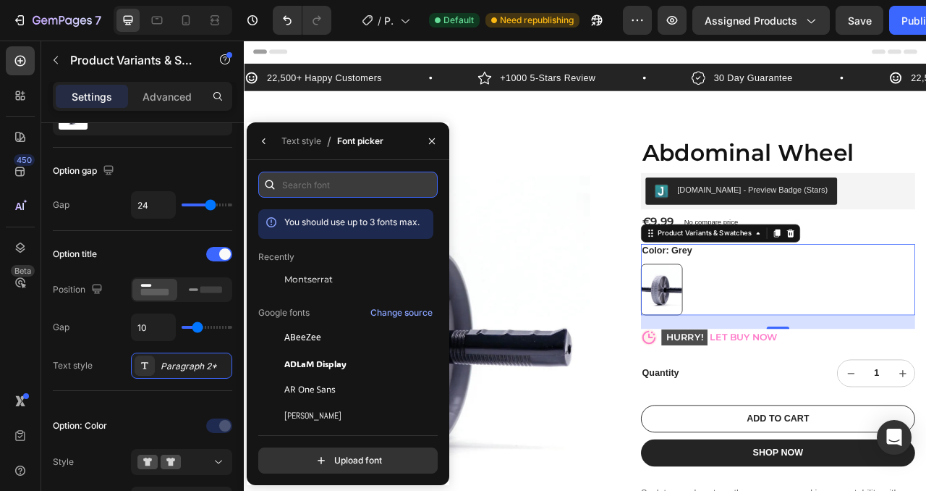
click at [342, 190] on input "text" at bounding box center [348, 185] width 180 height 26
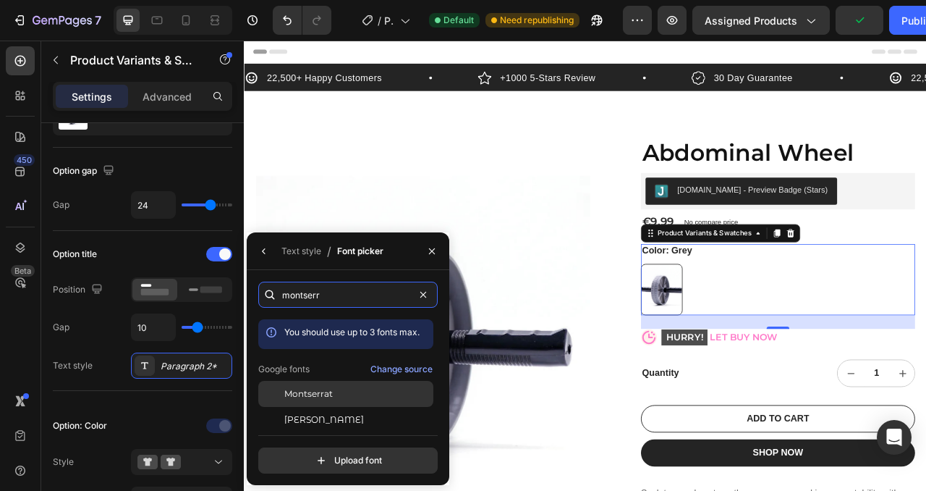
type input "montserr"
click at [319, 398] on span "Montserrat" at bounding box center [308, 393] width 48 height 13
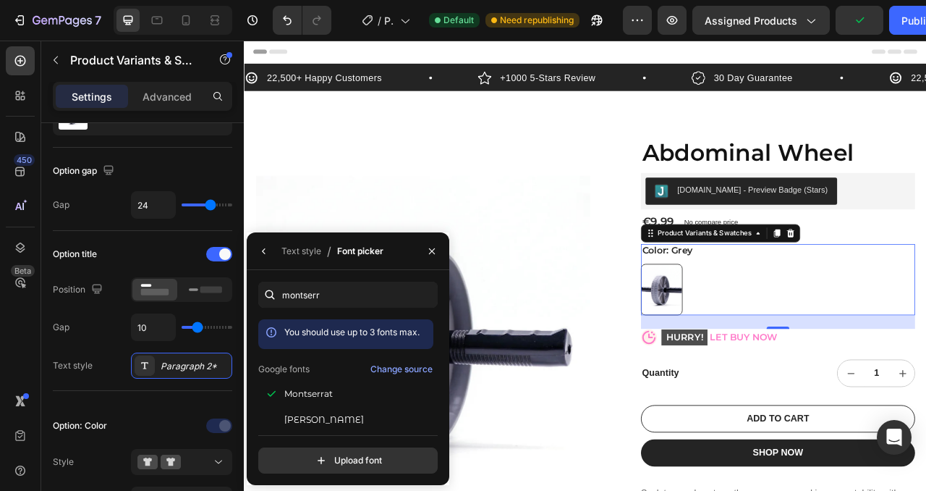
click at [863, 358] on div "Grey Grey" at bounding box center [923, 357] width 349 height 65
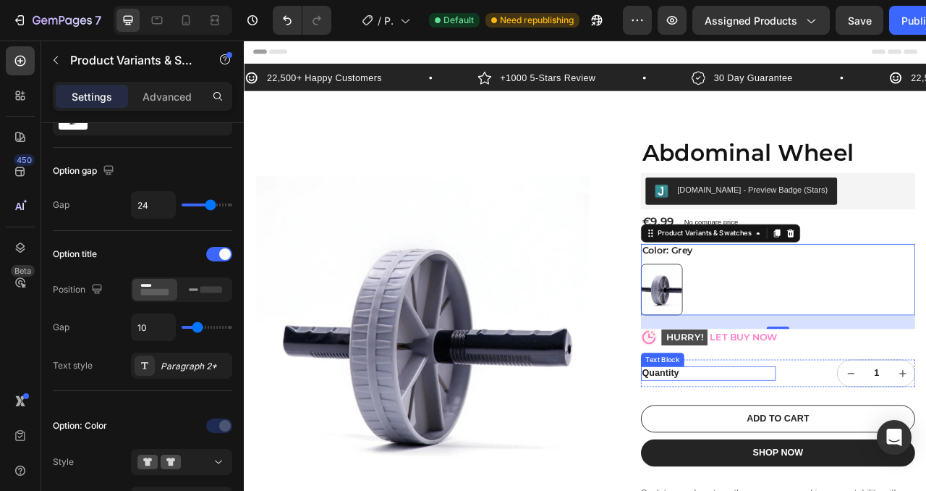
click at [780, 467] on div "Quantity" at bounding box center [835, 464] width 172 height 18
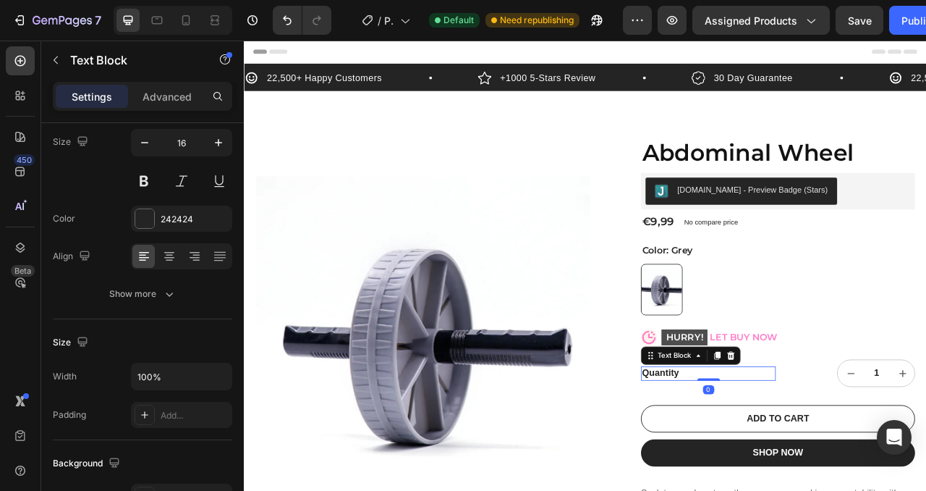
scroll to position [0, 0]
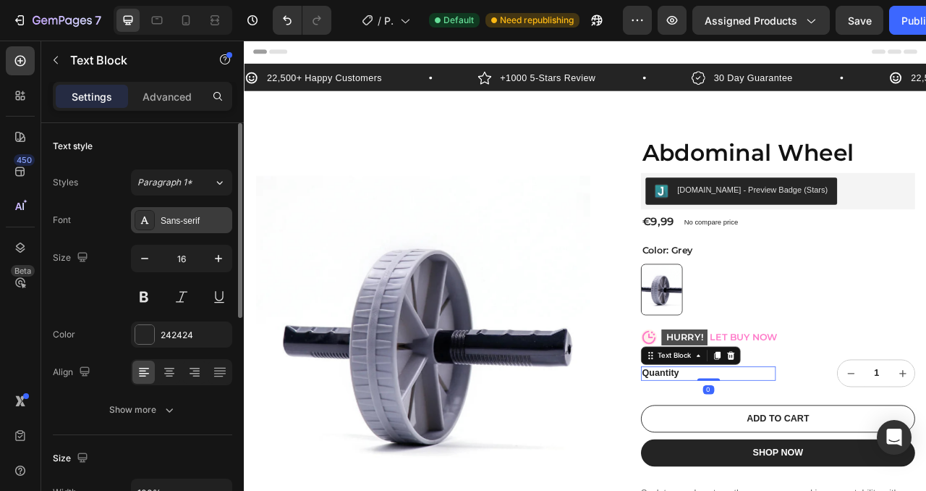
click at [194, 214] on div "Sans-serif" at bounding box center [195, 220] width 68 height 13
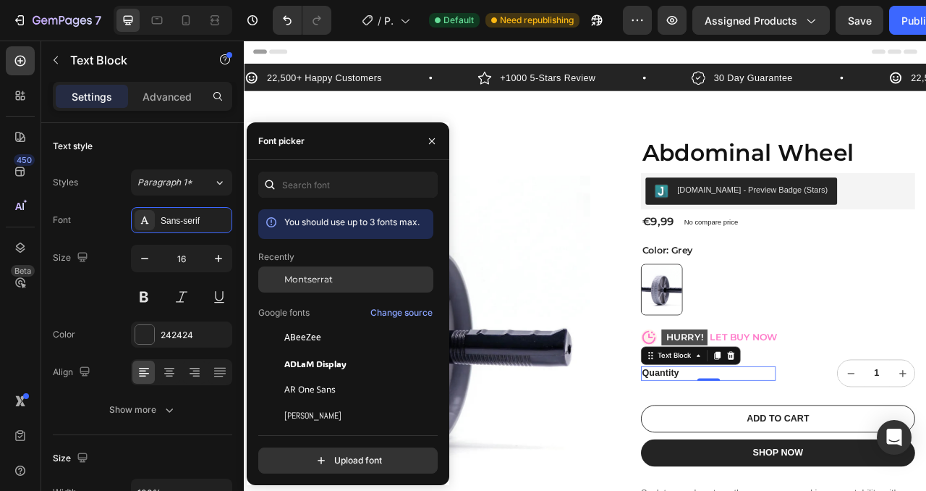
click at [318, 276] on span "Montserrat" at bounding box center [308, 279] width 48 height 13
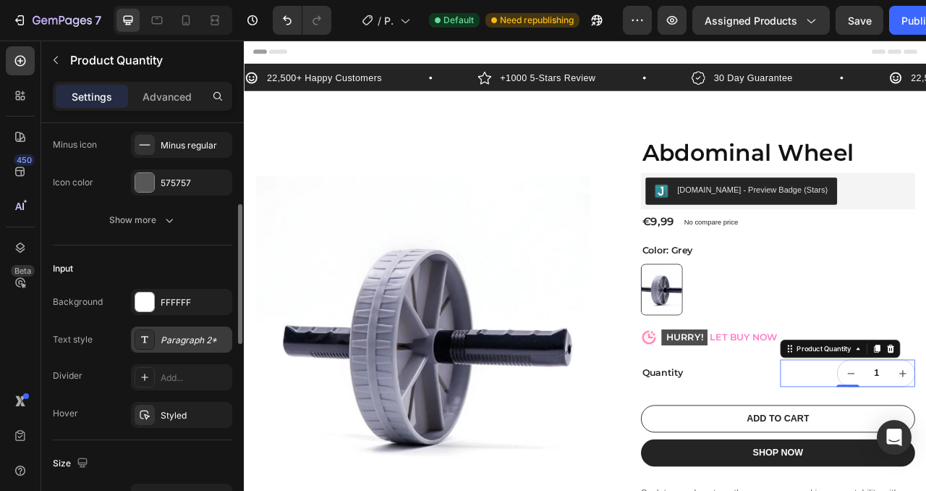
scroll to position [243, 0]
click at [169, 334] on div "Paragraph 2*" at bounding box center [181, 342] width 101 height 26
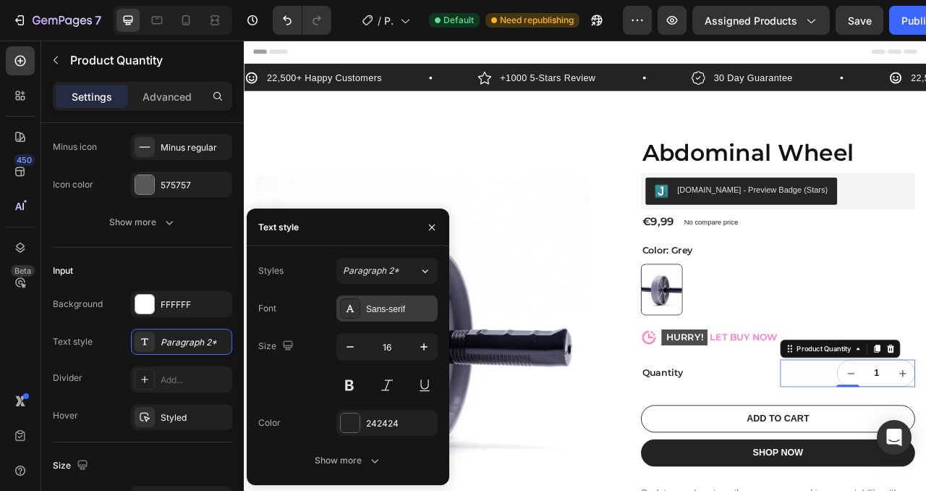
click at [391, 300] on div "Sans-serif" at bounding box center [387, 308] width 101 height 26
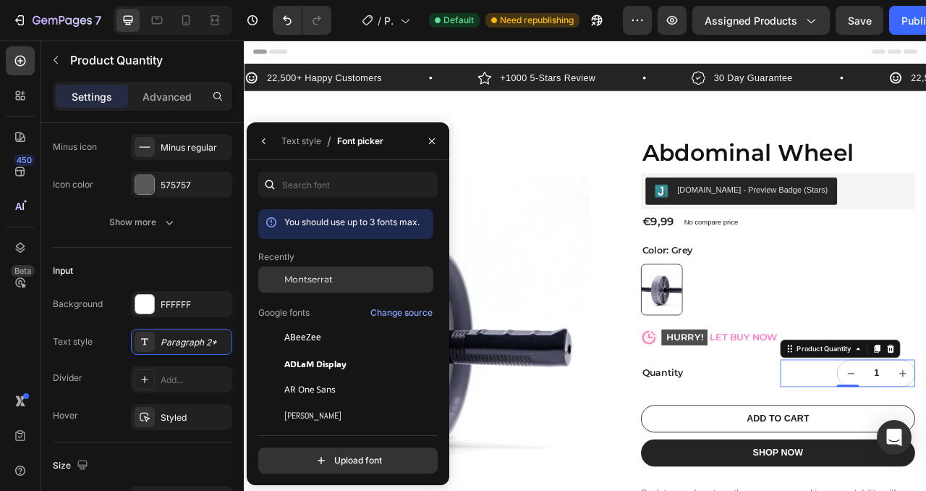
click at [295, 279] on span "Montserrat" at bounding box center [308, 279] width 48 height 13
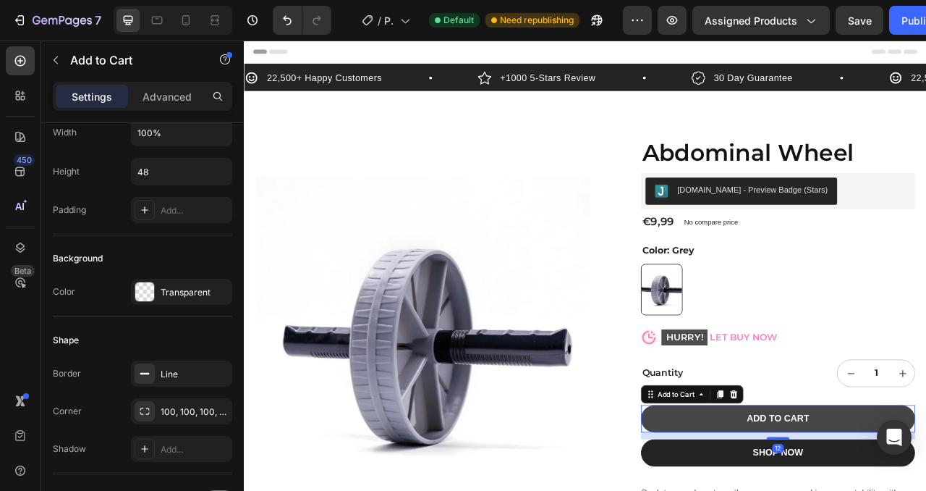
scroll to position [0, 0]
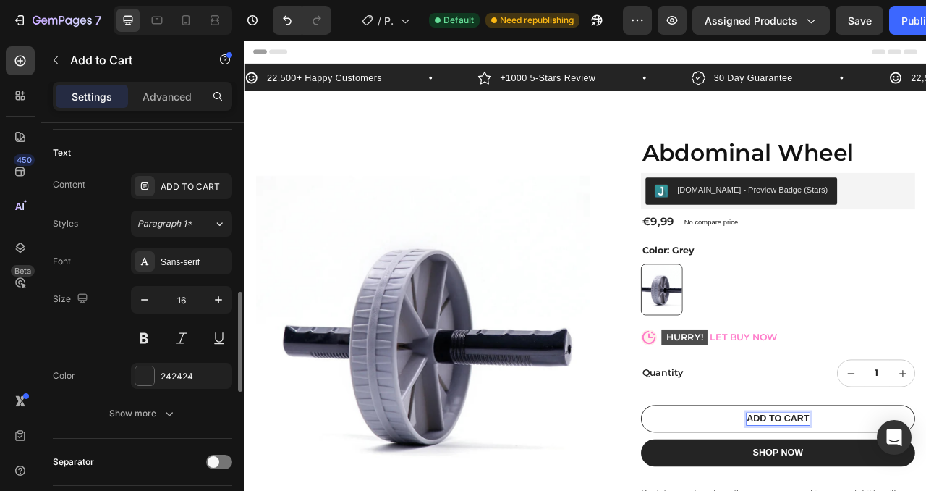
scroll to position [645, 0]
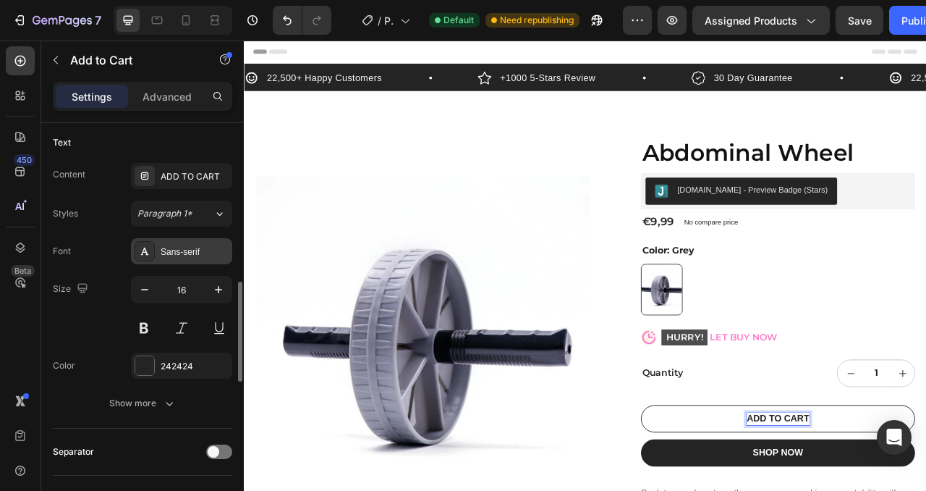
click at [184, 248] on div "Sans-serif" at bounding box center [195, 251] width 68 height 13
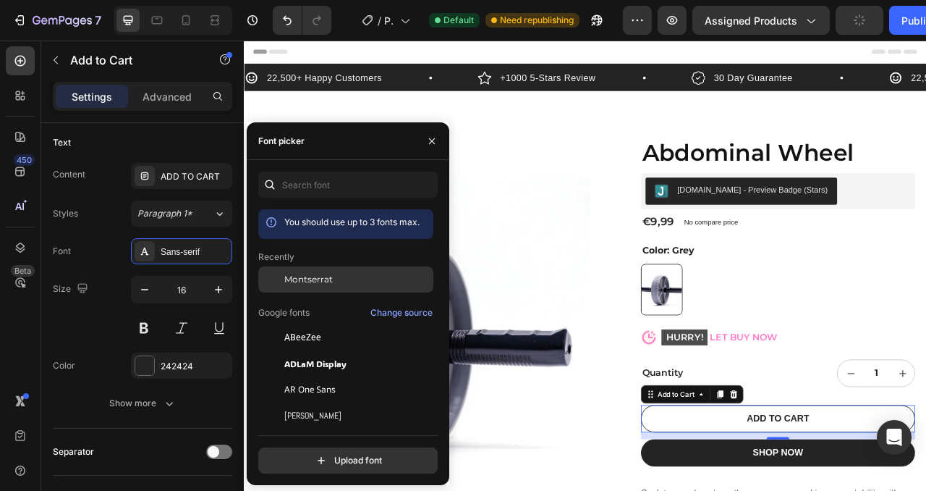
click at [327, 279] on span "Montserrat" at bounding box center [308, 279] width 48 height 13
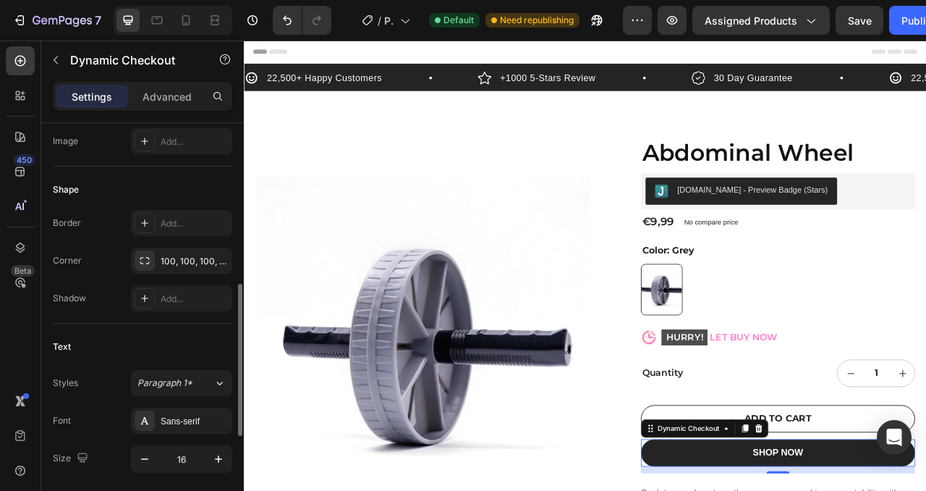
scroll to position [403, 0]
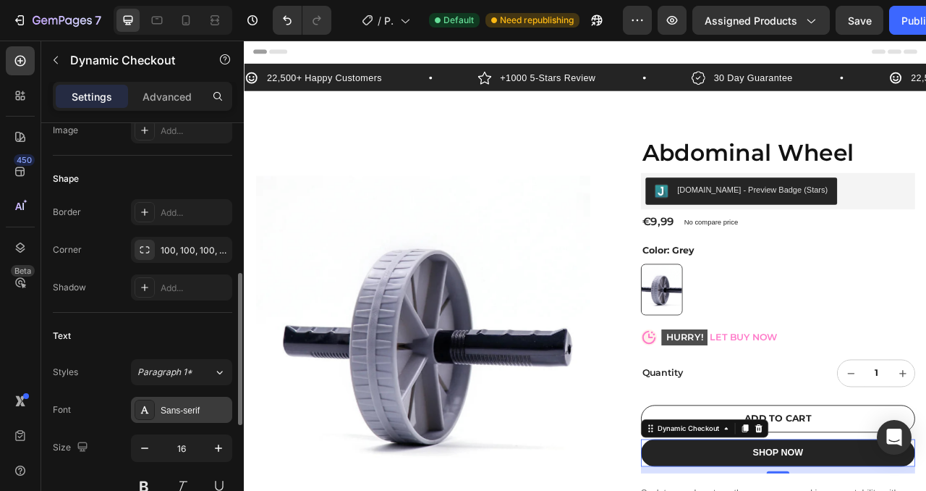
click at [186, 406] on div "Sans-serif" at bounding box center [195, 410] width 68 height 13
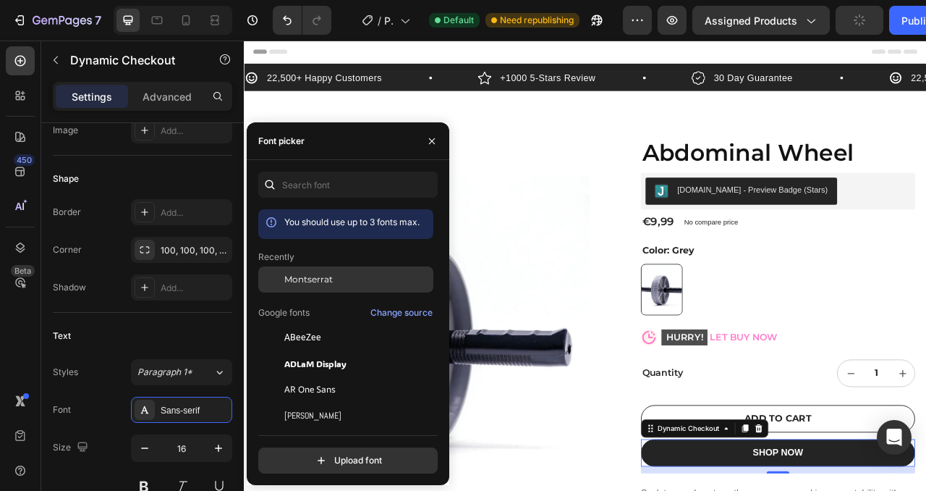
click at [313, 285] on span "Montserrat" at bounding box center [308, 279] width 48 height 13
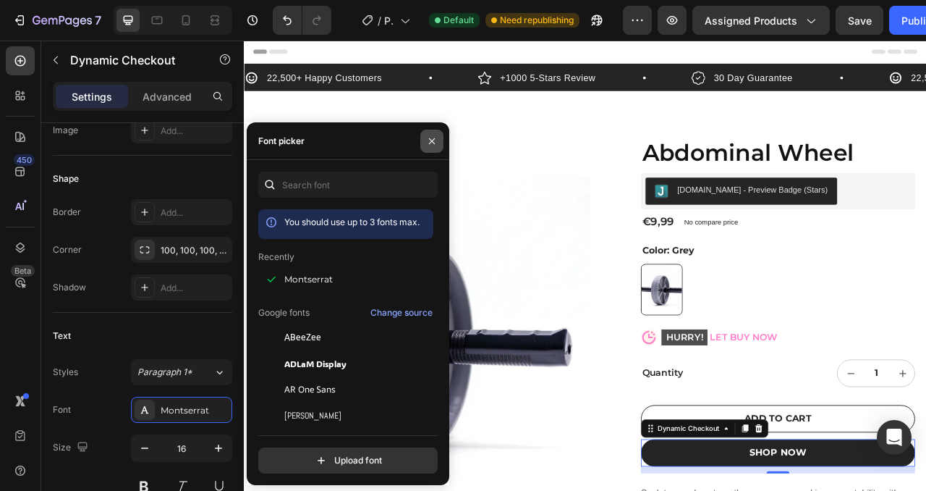
click at [428, 143] on icon "button" at bounding box center [432, 141] width 12 height 12
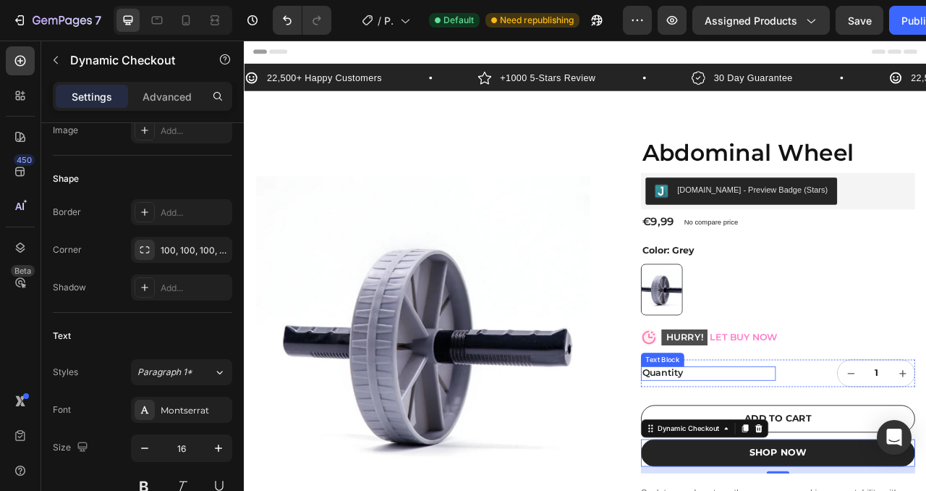
scroll to position [164, 0]
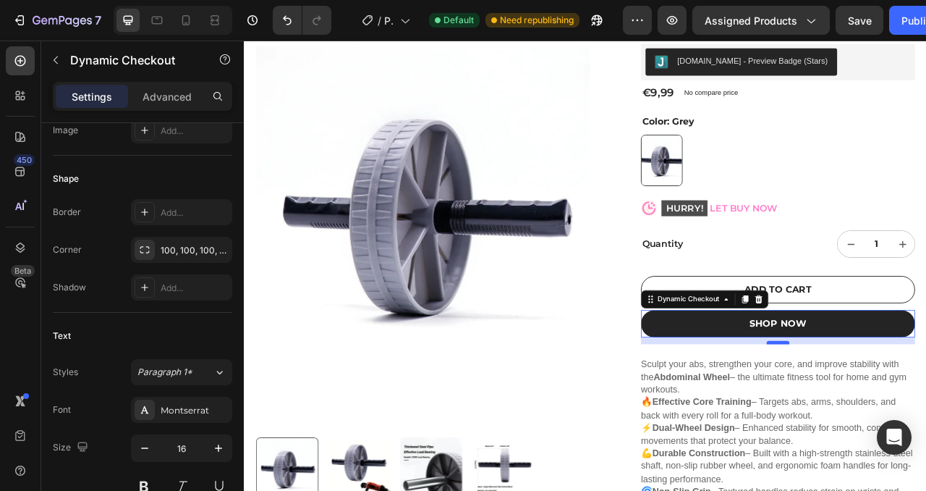
click at [926, 426] on div at bounding box center [923, 425] width 29 height 4
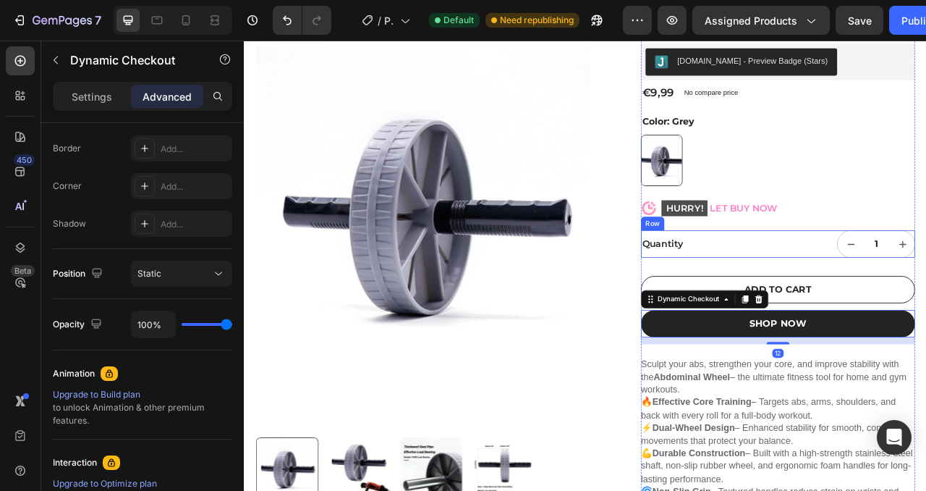
click at [829, 311] on div "Quantity Text Block" at bounding box center [835, 299] width 172 height 35
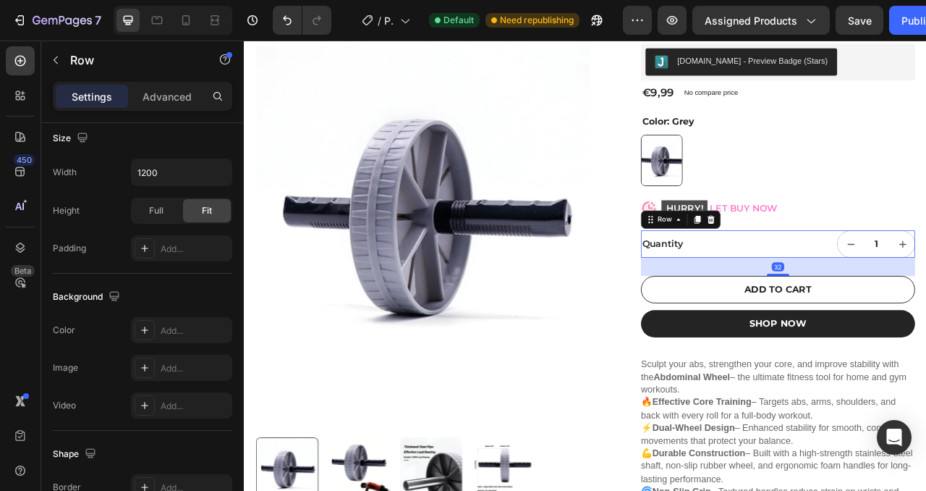
scroll to position [0, 0]
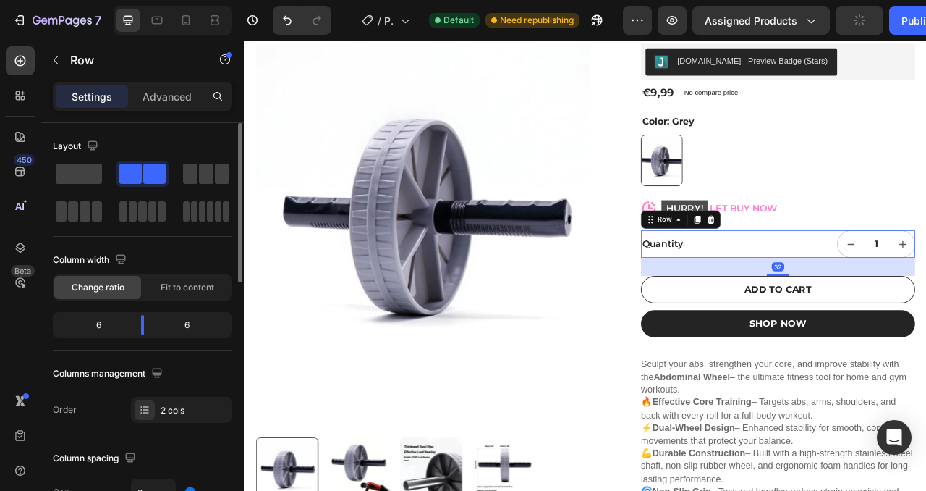
click at [790, 326] on div "32" at bounding box center [923, 328] width 349 height 23
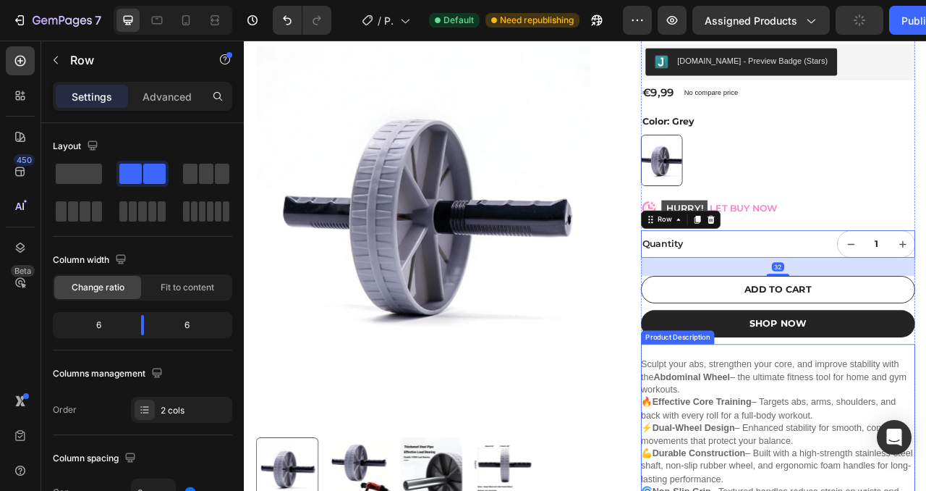
click at [827, 473] on strong "Abdominal Wheel" at bounding box center [813, 469] width 97 height 12
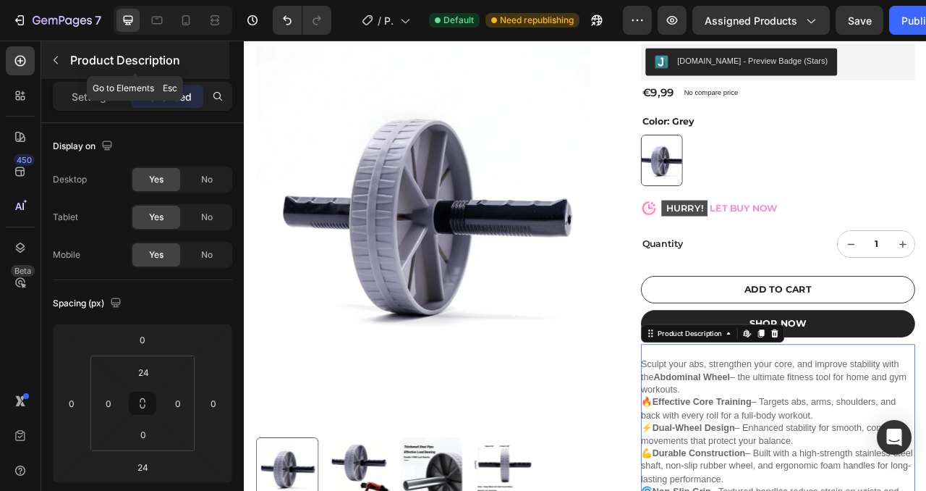
click at [54, 62] on icon "button" at bounding box center [56, 60] width 12 height 12
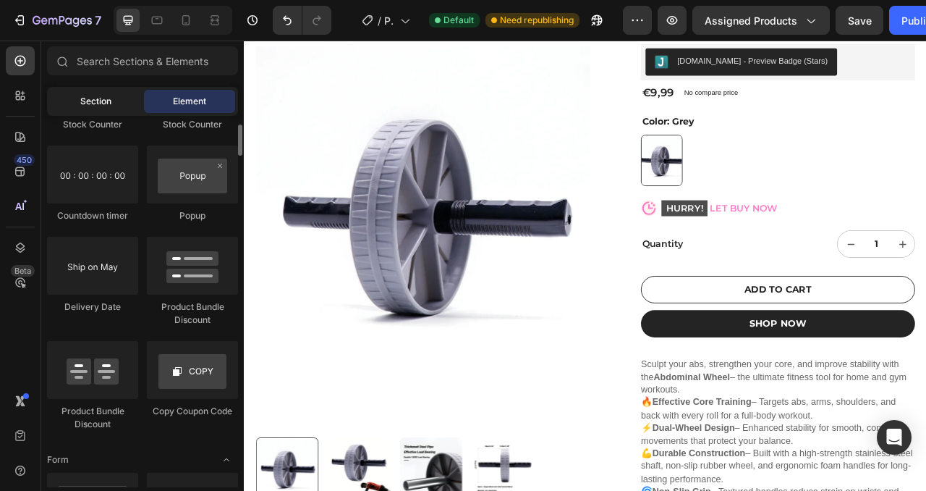
scroll to position [2213, 0]
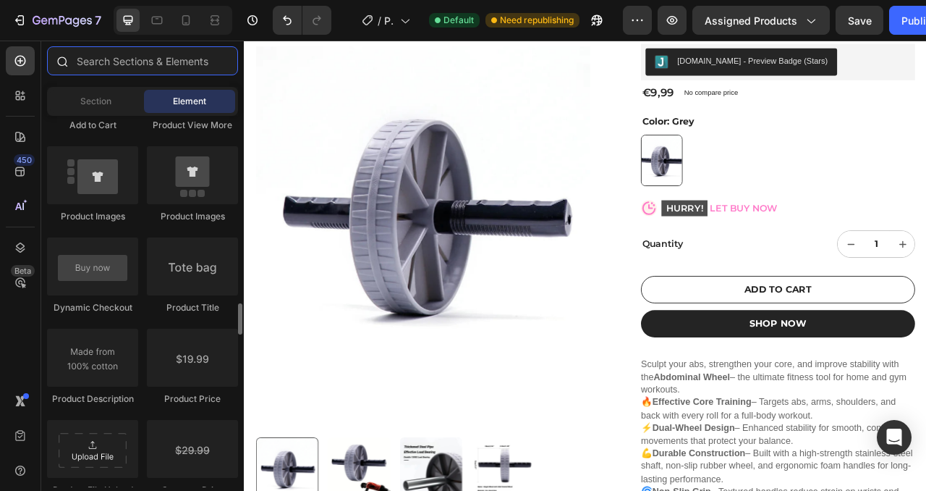
click at [139, 74] on input "text" at bounding box center [142, 60] width 191 height 29
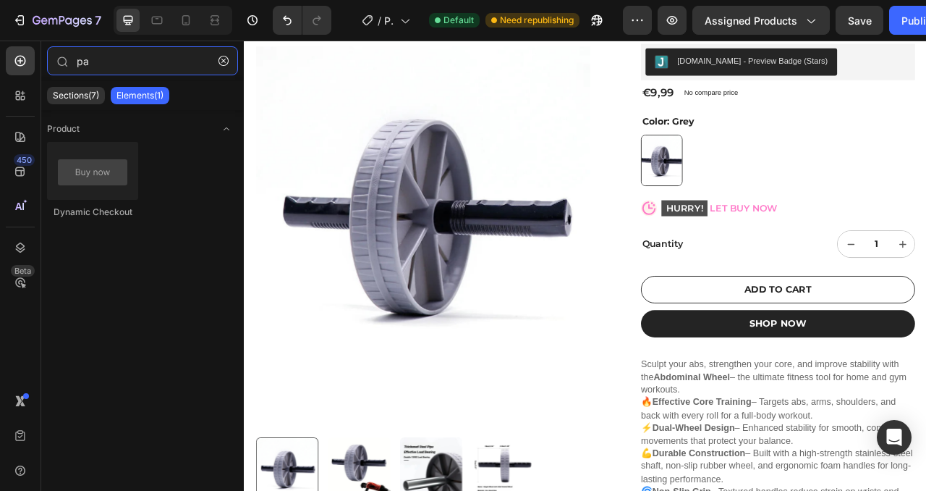
type input "p"
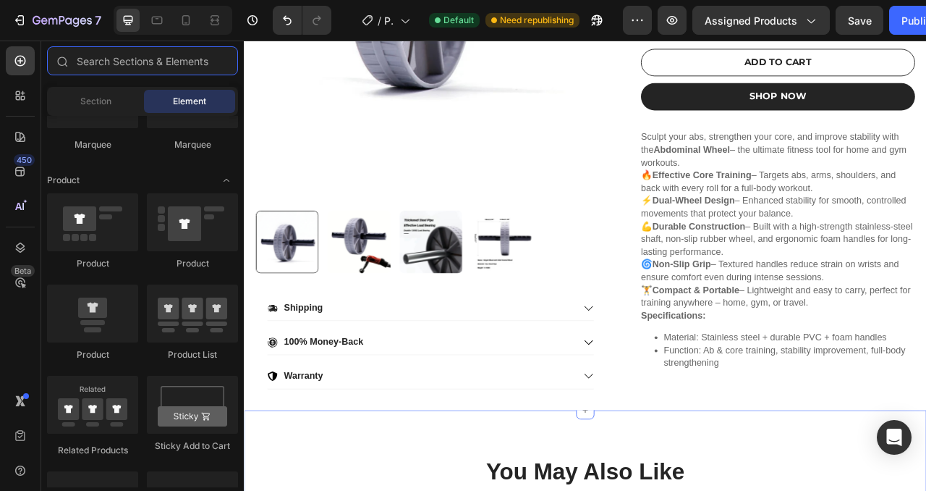
scroll to position [665, 0]
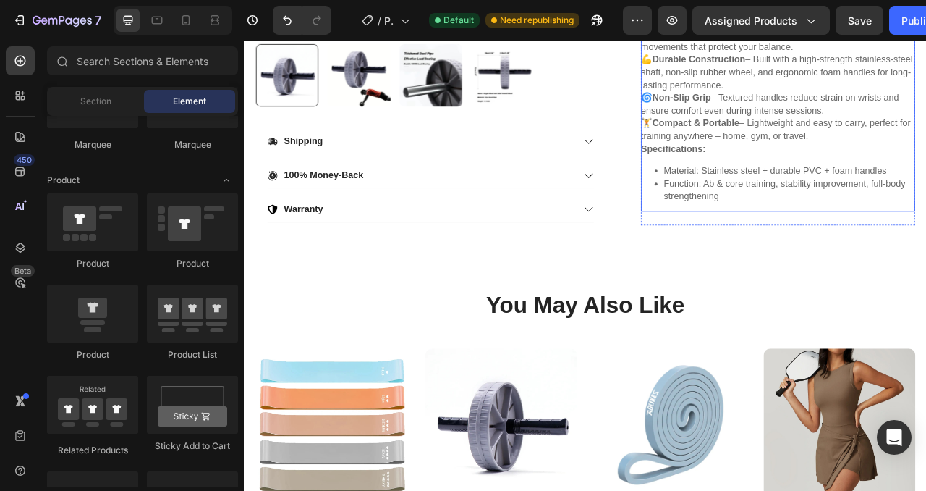
click at [808, 152] on strong "Compact & Portable" at bounding box center [819, 146] width 111 height 12
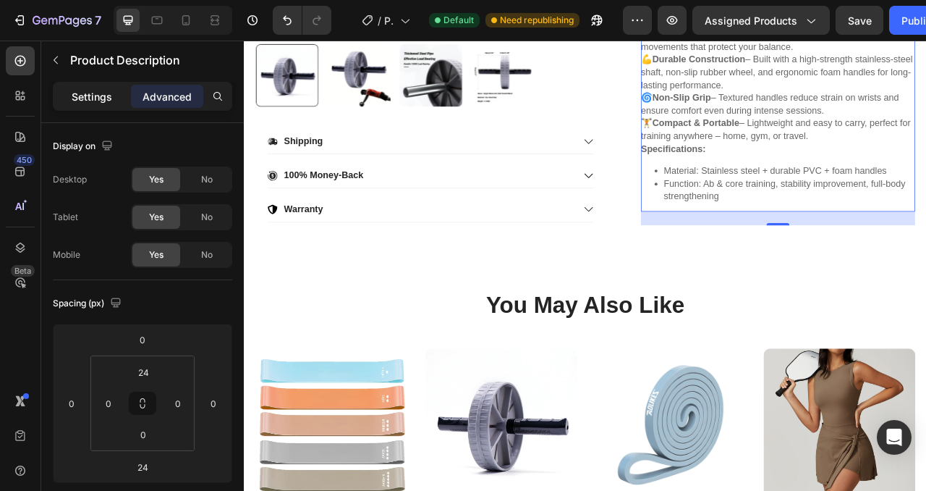
click at [111, 103] on p "Settings" at bounding box center [92, 96] width 41 height 15
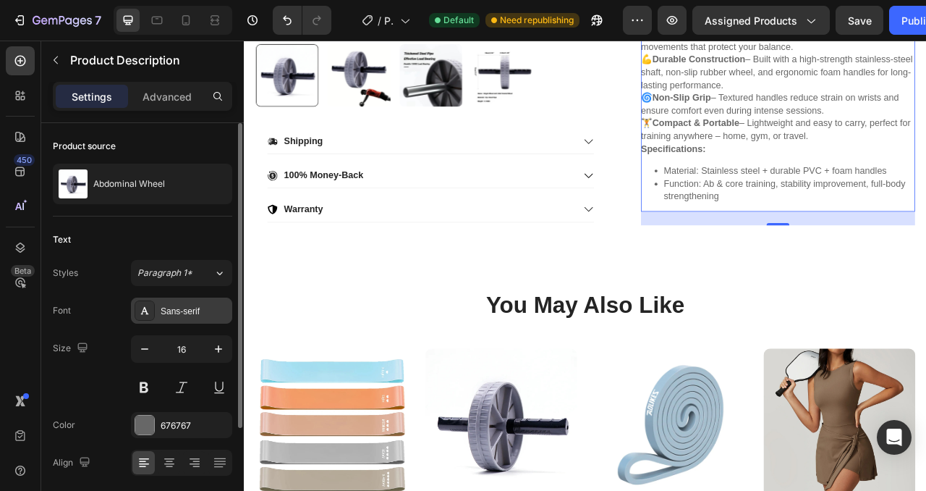
click at [185, 308] on div "Sans-serif" at bounding box center [195, 311] width 68 height 13
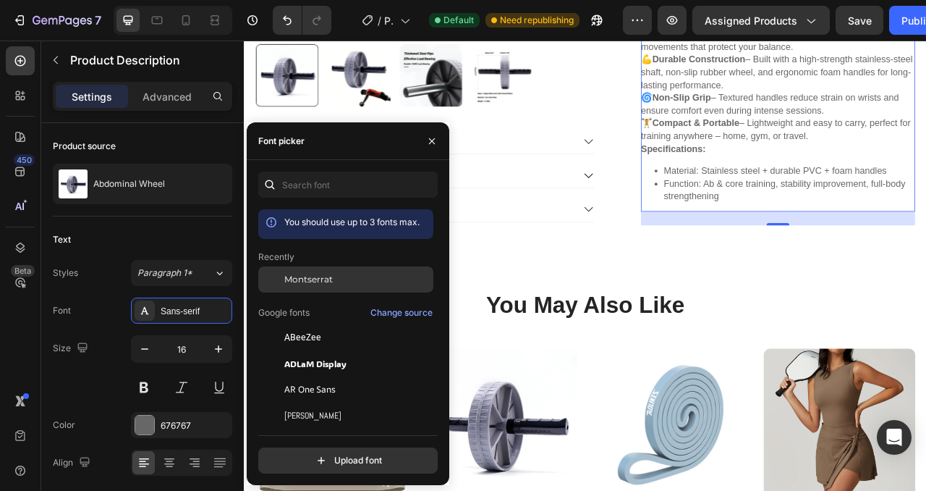
click at [334, 274] on div "Montserrat" at bounding box center [357, 279] width 146 height 13
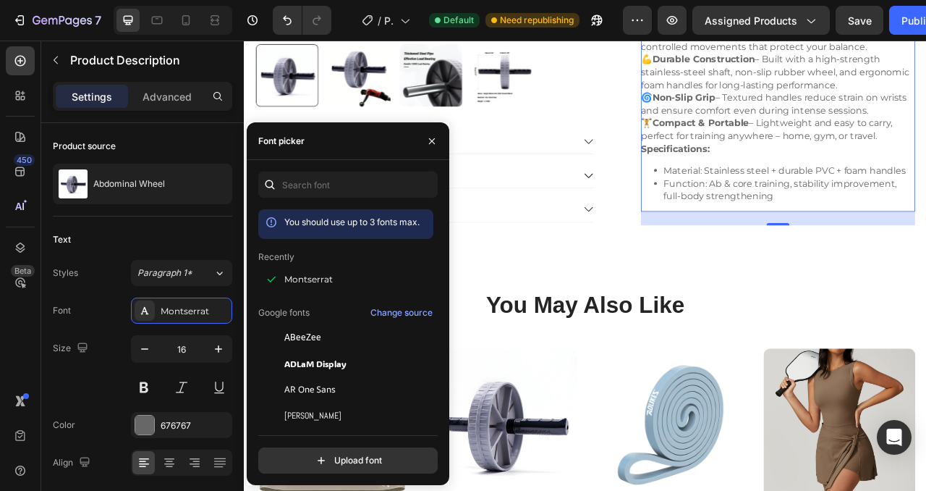
click at [908, 226] on p "Function: Ab & core training, stability improvement, full-body strengthening" at bounding box center [938, 231] width 320 height 33
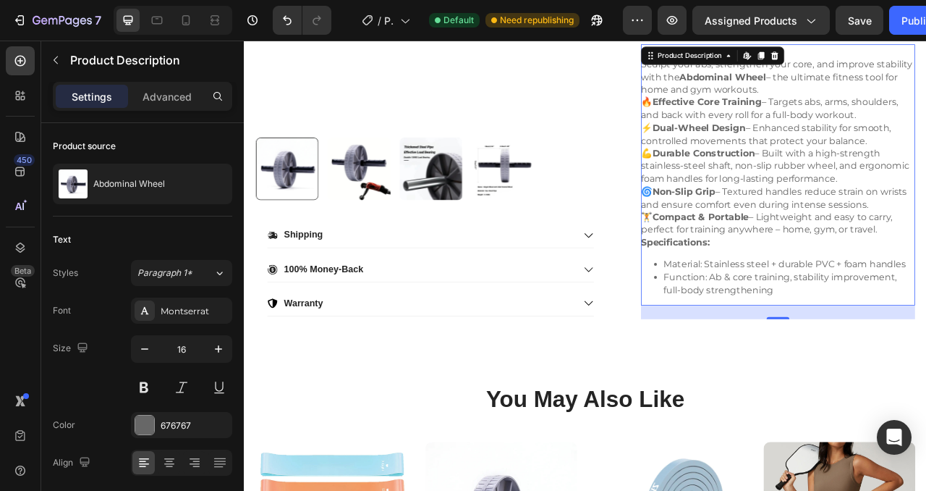
scroll to position [541, 0]
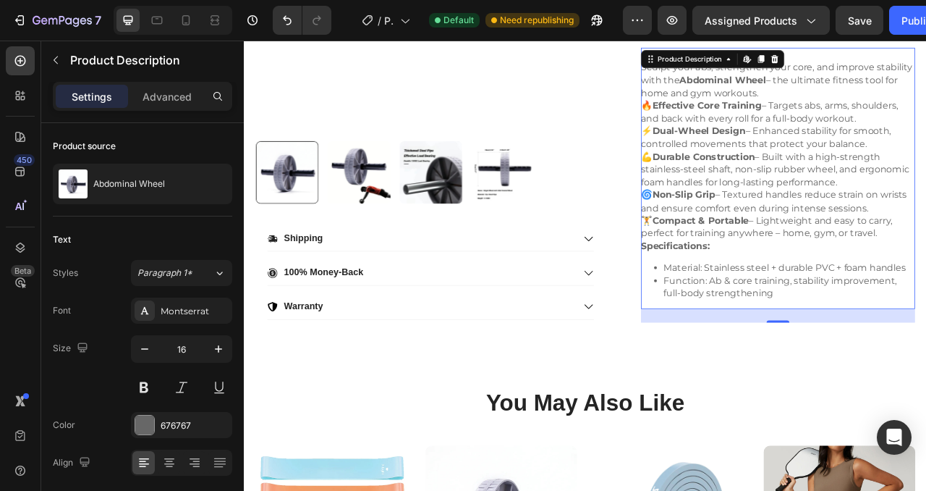
click at [908, 226] on p "🔥 Effective Core Training – Targets abs, arms, shoulders, and back with every r…" at bounding box center [920, 205] width 342 height 176
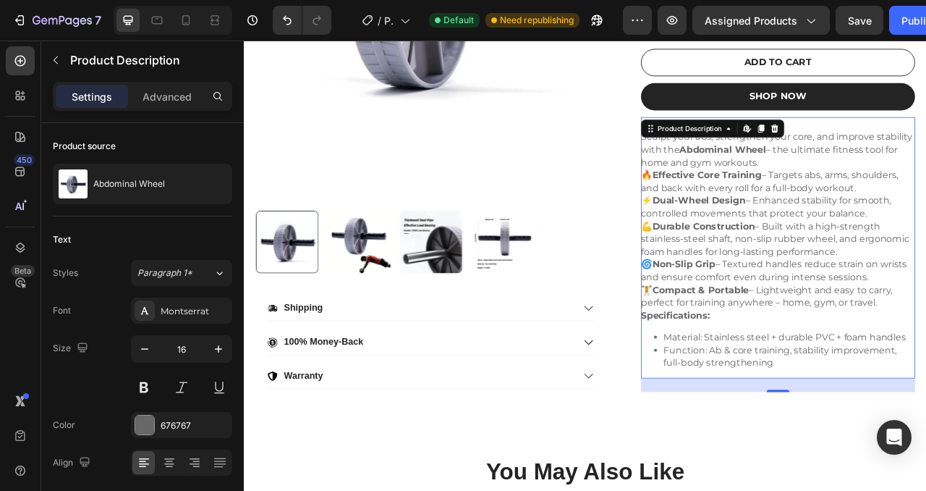
scroll to position [452, 0]
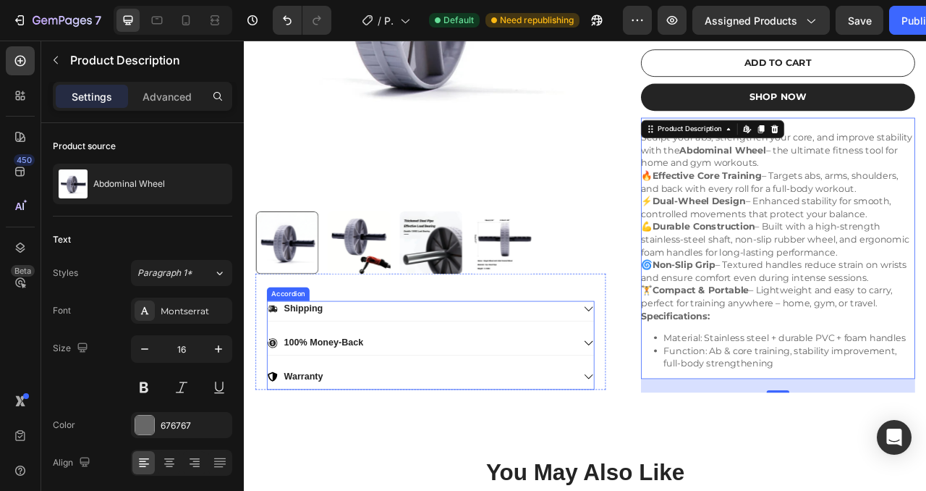
click at [395, 381] on div "Shipping" at bounding box center [469, 382] width 391 height 20
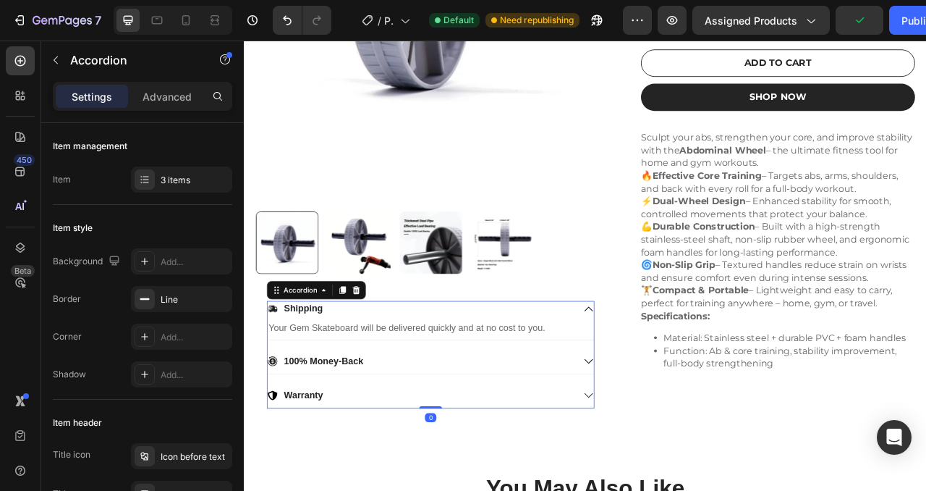
click at [318, 387] on p "Shipping" at bounding box center [319, 381] width 49 height 15
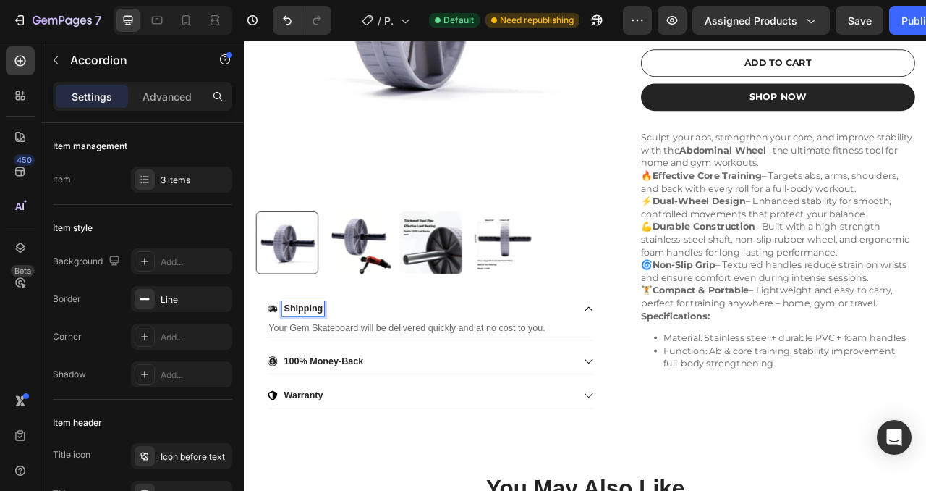
click at [618, 385] on div "Shipping" at bounding box center [469, 382] width 391 height 20
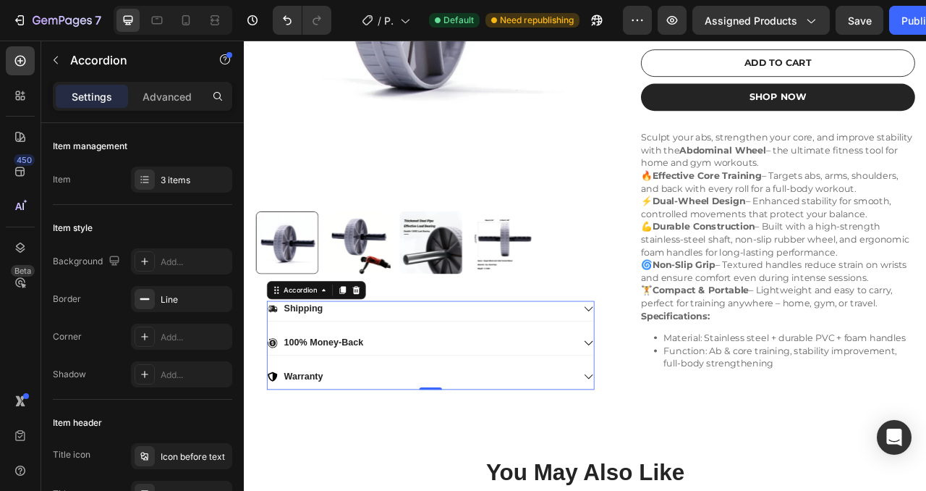
click at [310, 386] on p "Shipping" at bounding box center [319, 381] width 49 height 15
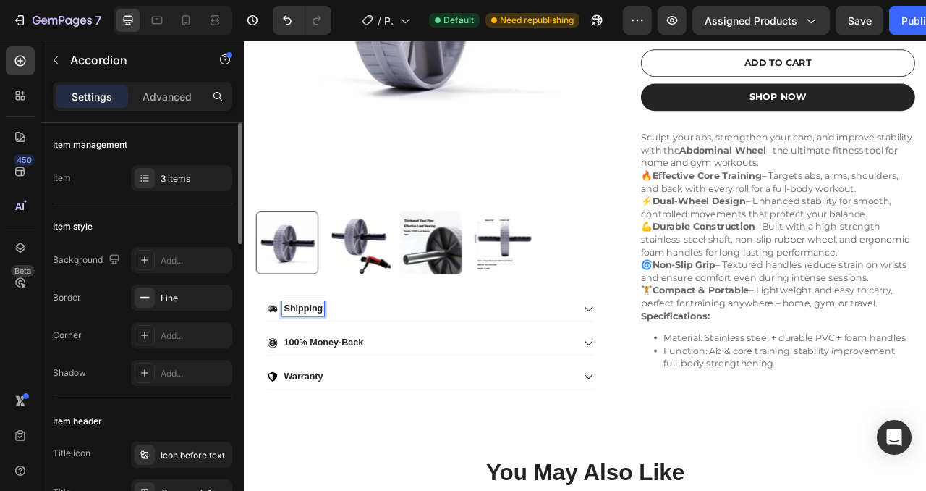
scroll to position [88, 0]
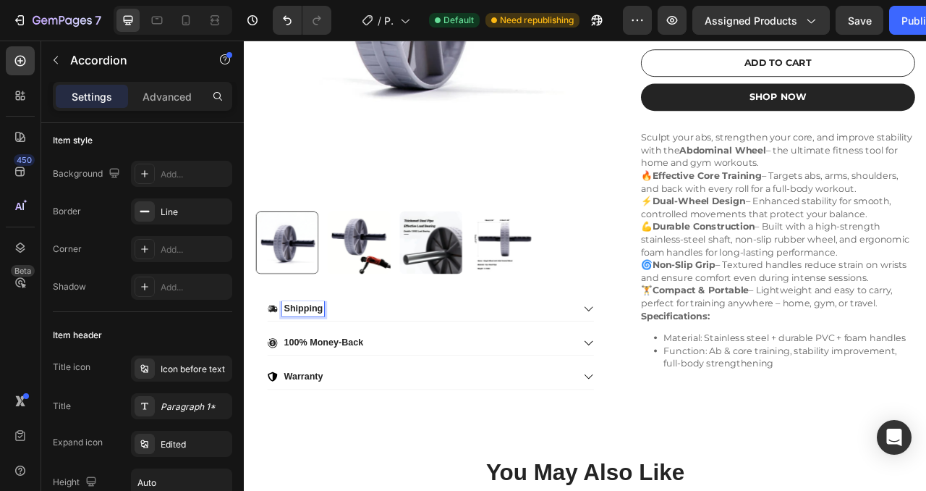
click at [475, 428] on div "100% Money-Back" at bounding box center [469, 425] width 391 height 20
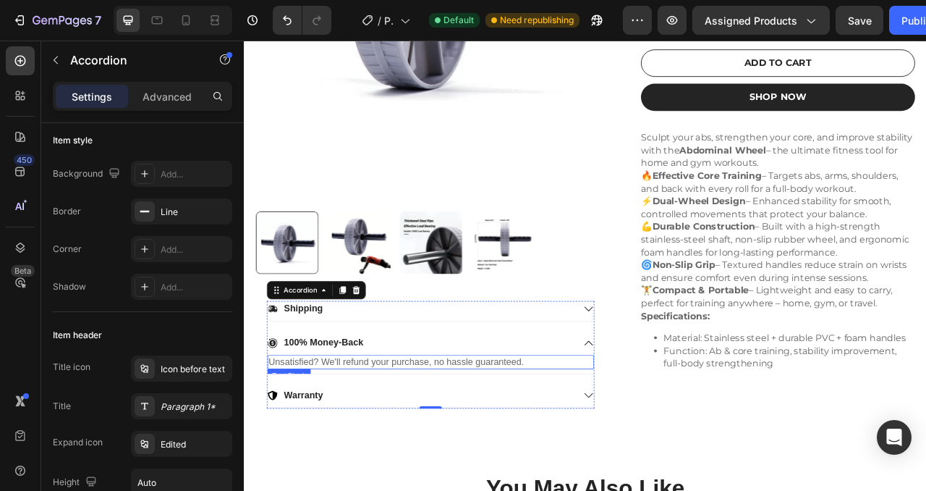
click at [560, 454] on p "Unsatisfied? We'll refund your purchase, no hassle guaranteed." at bounding box center [481, 449] width 413 height 15
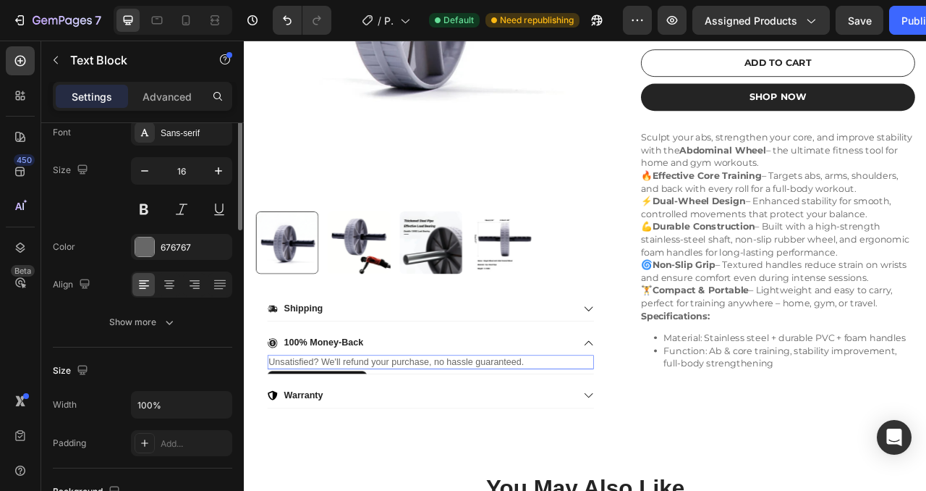
scroll to position [0, 0]
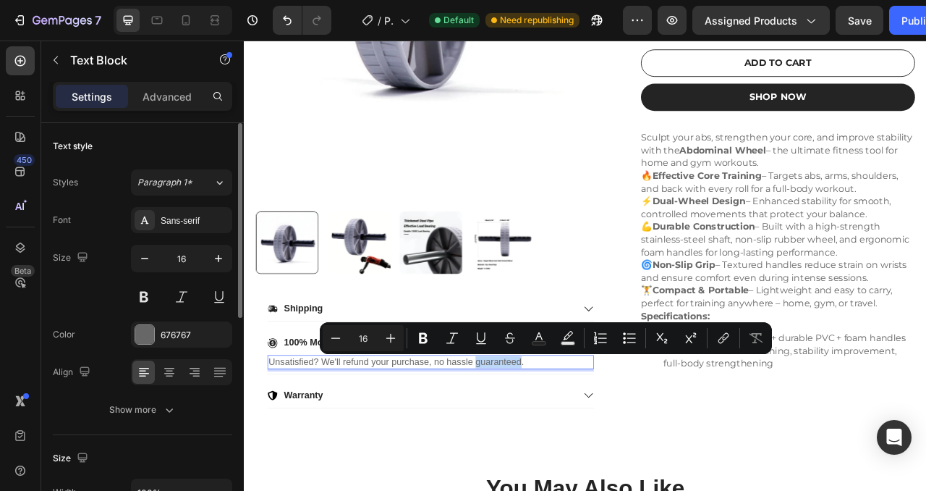
click at [447, 450] on p "Unsatisfied? We'll refund your purchase, no hassle guaranteed." at bounding box center [481, 449] width 413 height 15
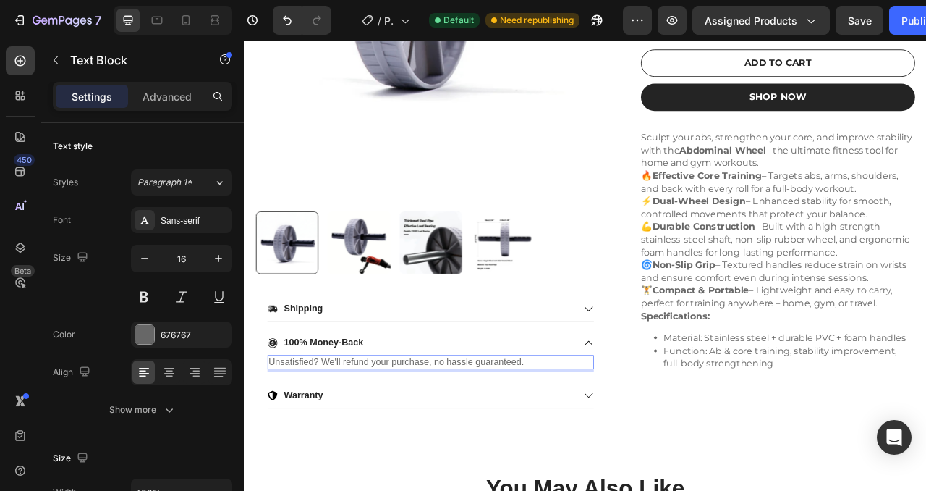
click at [363, 445] on p "Unsatisfied? We'll refund your purchase, no hassle guaranteed." at bounding box center [481, 449] width 413 height 15
click at [500, 445] on p "Unsatisfied? We'll refund your purchase, no hassle guaranteed." at bounding box center [481, 449] width 413 height 15
click at [490, 447] on p "Unsatisfied? We'll refund your purchase, no hassle guaranteed." at bounding box center [481, 449] width 413 height 15
click at [486, 450] on p "Unsatisfied? We'll refund your purchase, no hassle guaranteed." at bounding box center [481, 449] width 413 height 15
click at [477, 451] on p "Unsatisfied? We'll refund your purchase, no hassle guaranteed." at bounding box center [481, 449] width 413 height 15
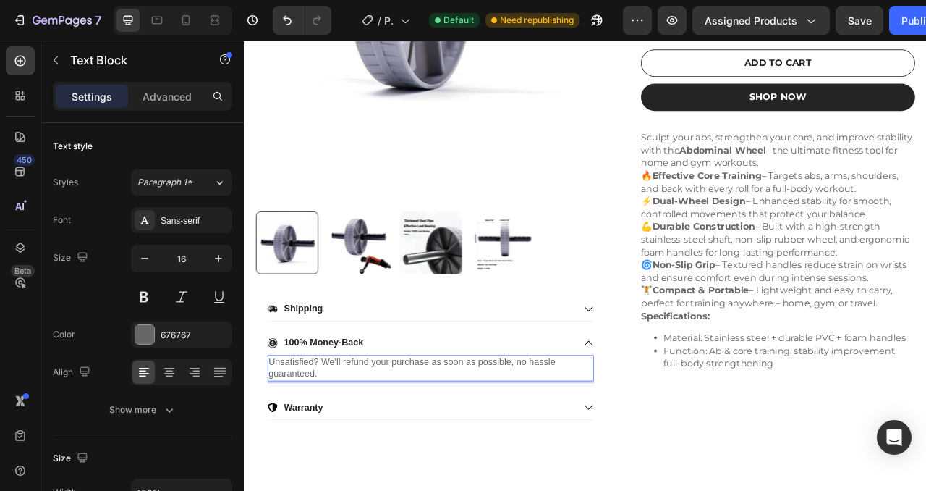
click at [497, 461] on p "Unsatisfied? We'll refund your purchase as soon as possible, no hassle guarante…" at bounding box center [481, 457] width 413 height 30
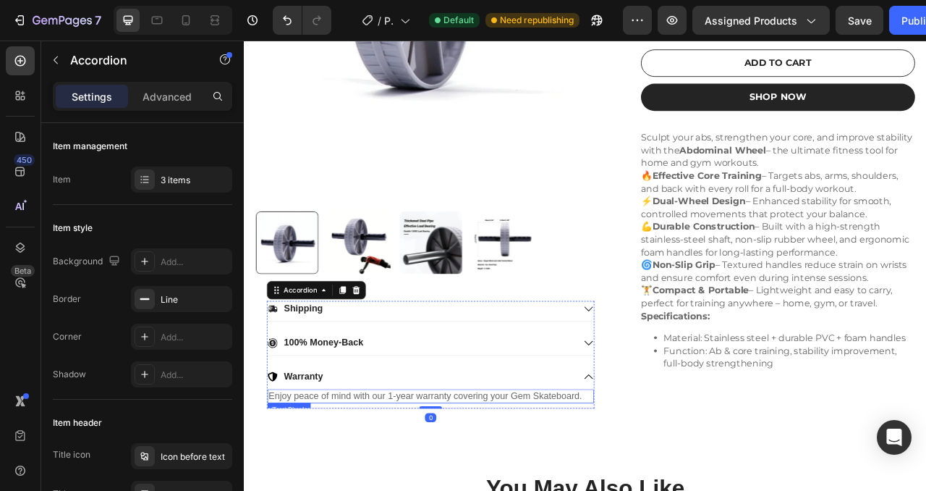
click at [423, 490] on p "Enjoy peace of mind with our 1-year warranty covering your Gem Skateboard." at bounding box center [481, 493] width 413 height 15
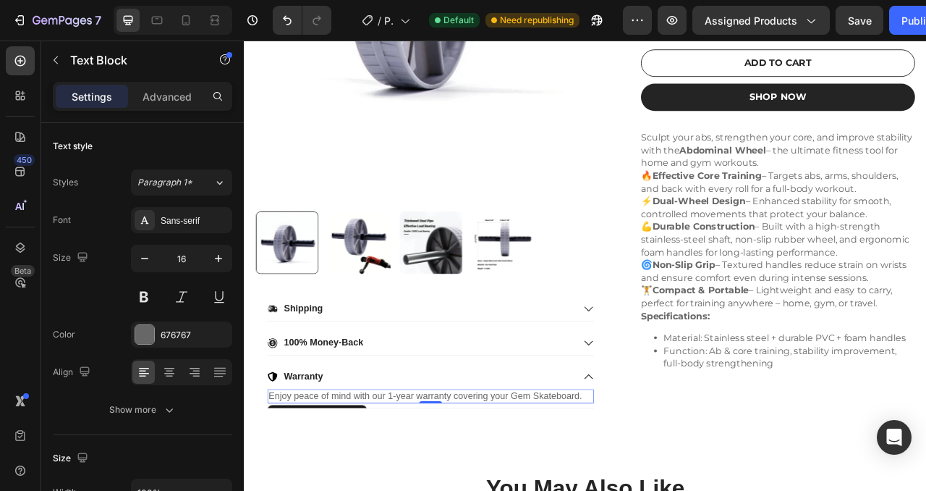
click at [422, 490] on p "Enjoy peace of mind with our 1-year warranty covering your Gem Skateboard." at bounding box center [481, 493] width 413 height 15
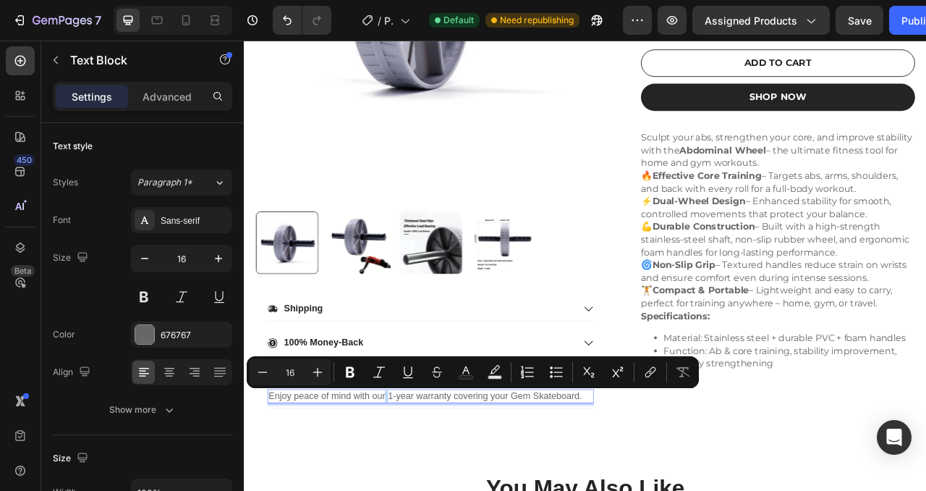
click at [396, 490] on p "Enjoy peace of mind with our 1-year warranty covering your Gem Skateboard." at bounding box center [481, 493] width 413 height 15
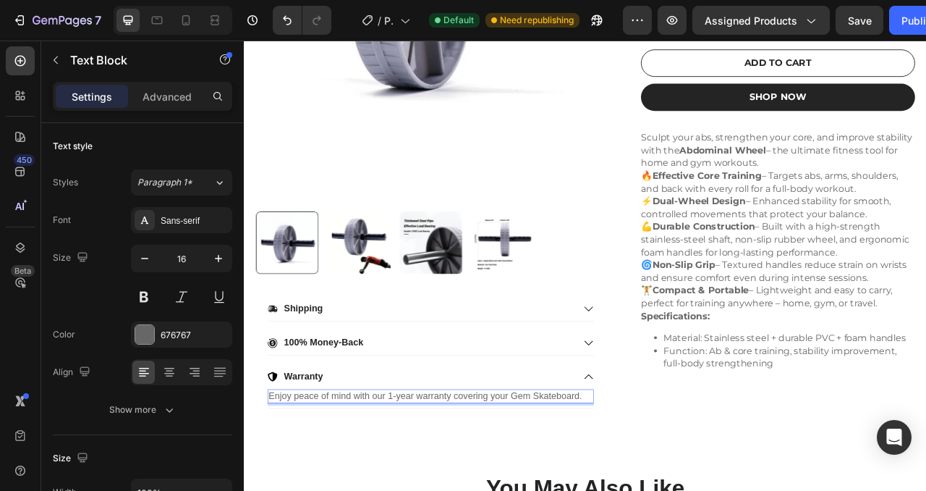
click at [404, 490] on p "Enjoy peace of mind with our 1-year warranty covering your Gem Skateboard." at bounding box center [481, 493] width 413 height 15
click at [647, 490] on p "Enjoy peace of mind with our 1-year warranty covering your Gem Skateboard." at bounding box center [481, 493] width 413 height 15
click at [654, 490] on p "Enjoy peace of mind with our 1-year warranty covering your Gem Skateboard." at bounding box center [481, 493] width 413 height 15
click at [302, 490] on p "Enjoy peace of mind with our 1-year warranty." at bounding box center [481, 493] width 413 height 15
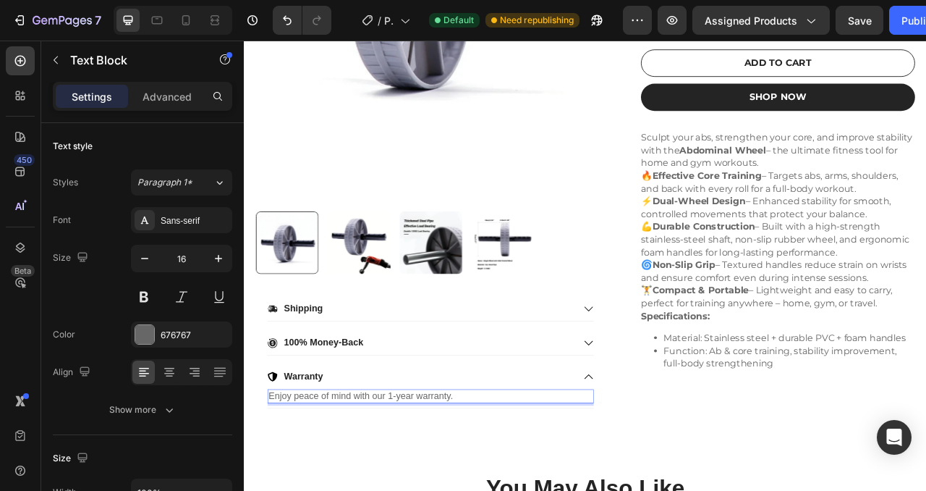
click at [299, 490] on p "Enjoy peace of mind with our 1-year warranty." at bounding box center [481, 493] width 413 height 15
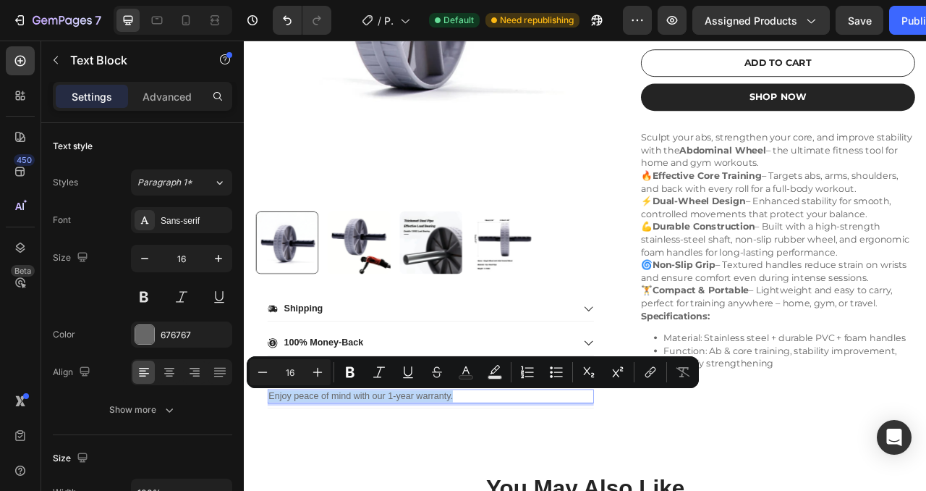
click at [422, 490] on p "Enjoy peace of mind with our 1-year warranty." at bounding box center [481, 493] width 413 height 15
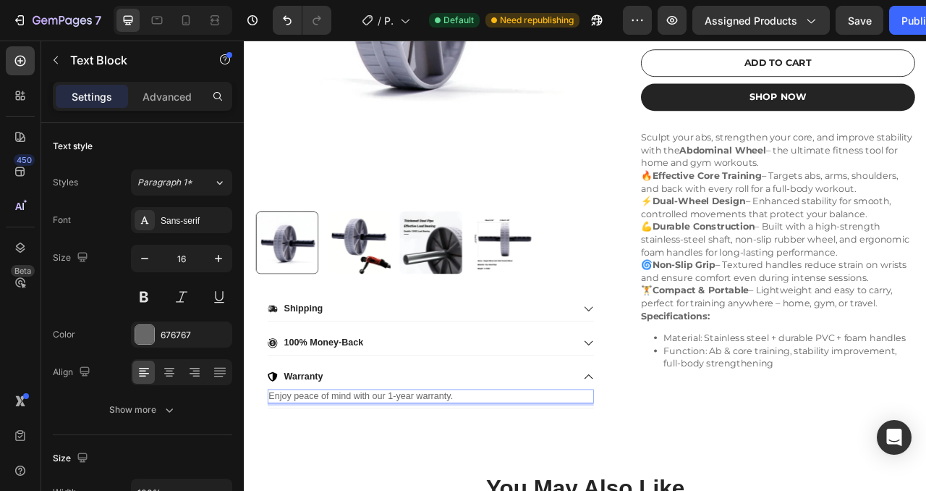
click at [509, 490] on p "Enjoy peace of mind with our 1-year warranty." at bounding box center [481, 493] width 413 height 15
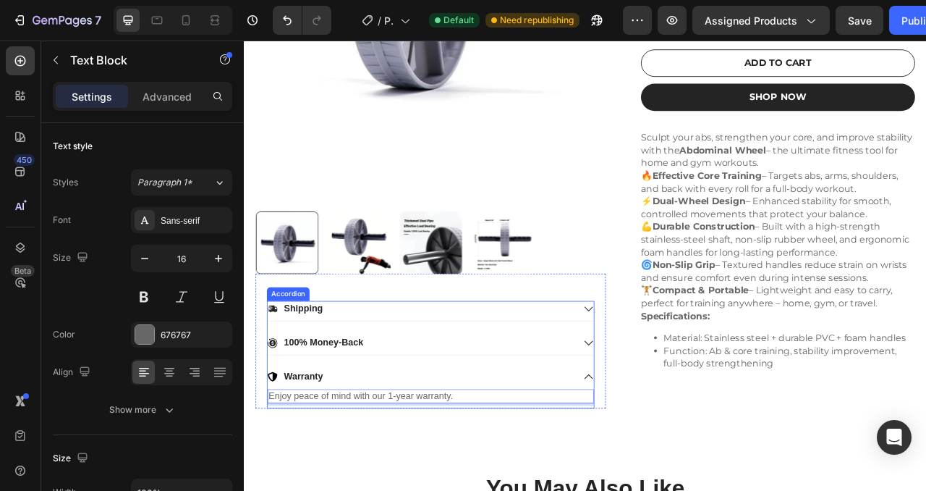
click at [302, 470] on p "Warranty" at bounding box center [320, 468] width 50 height 15
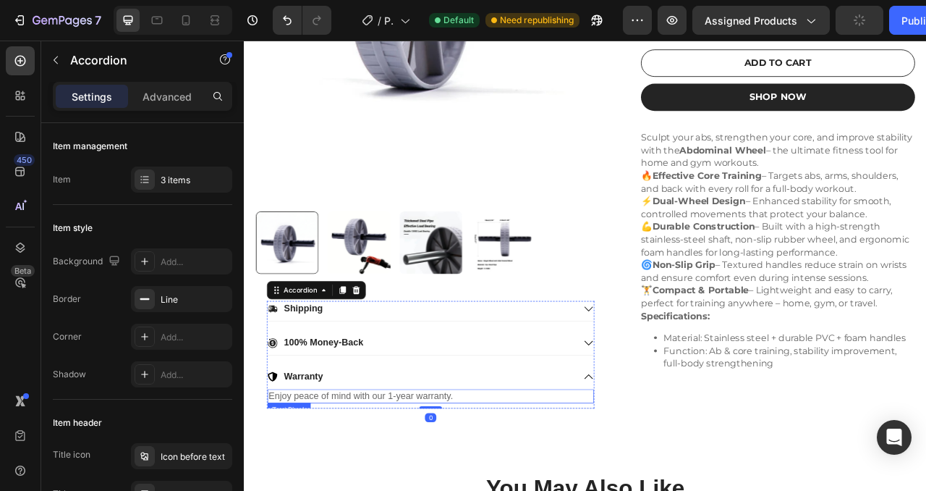
click at [411, 490] on p "Enjoy peace of mind with our 1-year warranty." at bounding box center [481, 493] width 413 height 15
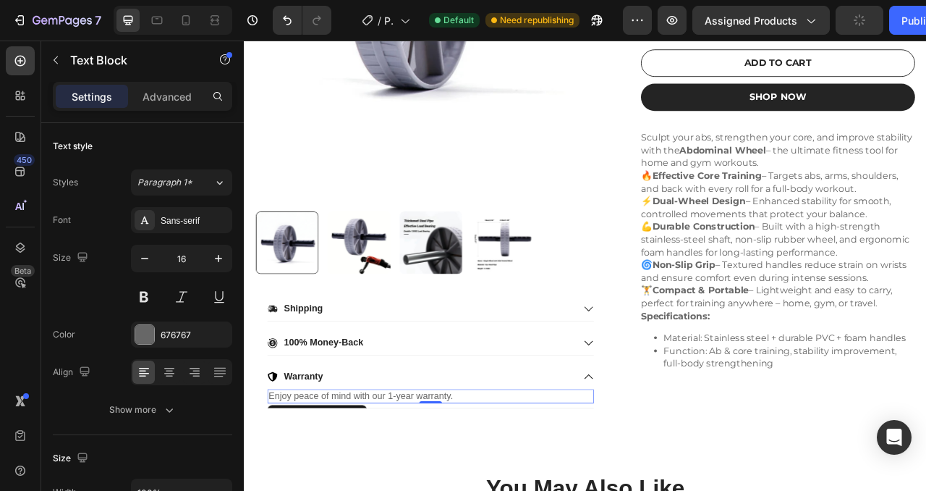
click at [384, 489] on p "Enjoy peace of mind with our 1-year warranty." at bounding box center [481, 493] width 413 height 15
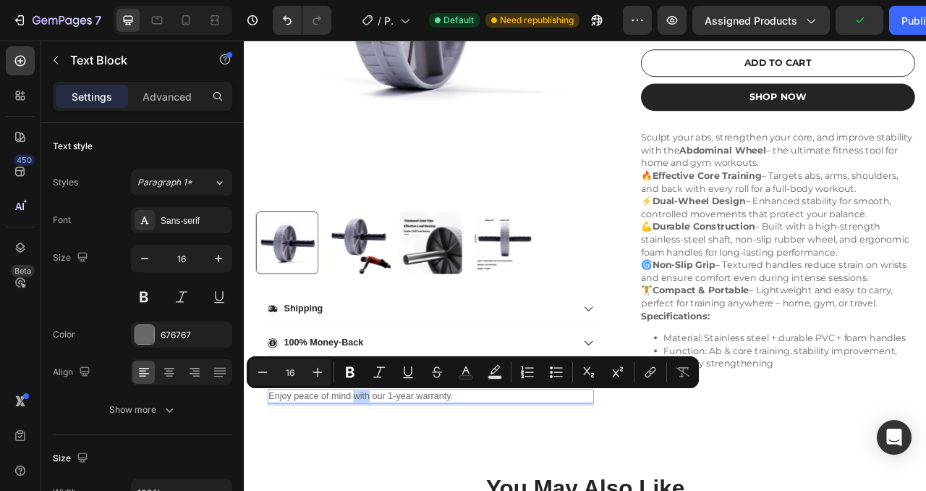
click at [305, 490] on p "Enjoy peace of mind with our 1-year warranty." at bounding box center [481, 493] width 413 height 15
drag, startPoint x: 506, startPoint y: 495, endPoint x: 410, endPoint y: 496, distance: 96.3
click at [410, 490] on p "Enjoy peace of mind with our 1-year warranty." at bounding box center [481, 493] width 413 height 15
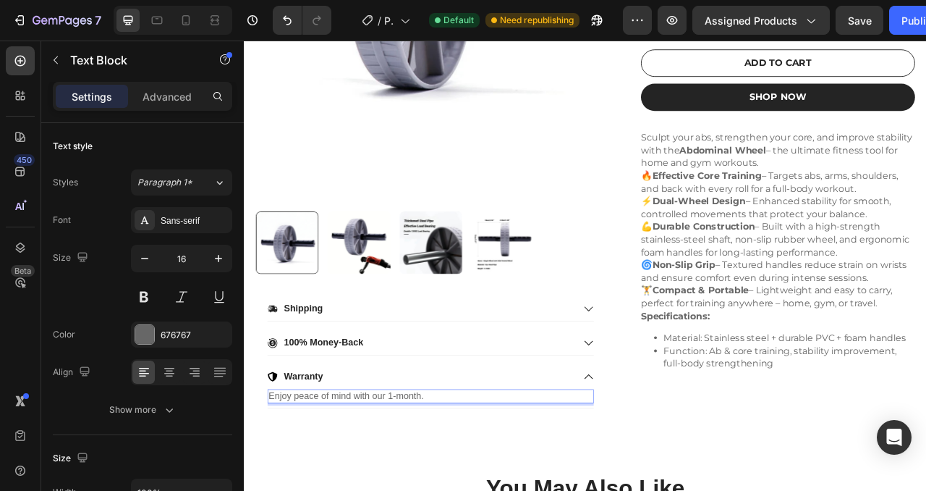
click at [433, 490] on p "Enjoy peace of mind with our 1-month." at bounding box center [481, 493] width 413 height 15
click at [523, 490] on p "Enjoy peace of mind with our 60-day guarantee." at bounding box center [481, 493] width 413 height 15
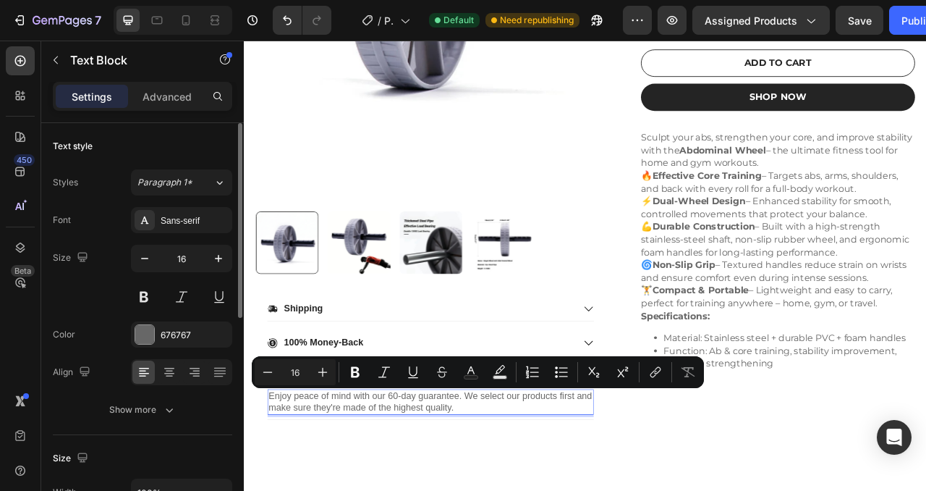
click at [98, 306] on div "Size 16" at bounding box center [143, 277] width 180 height 65
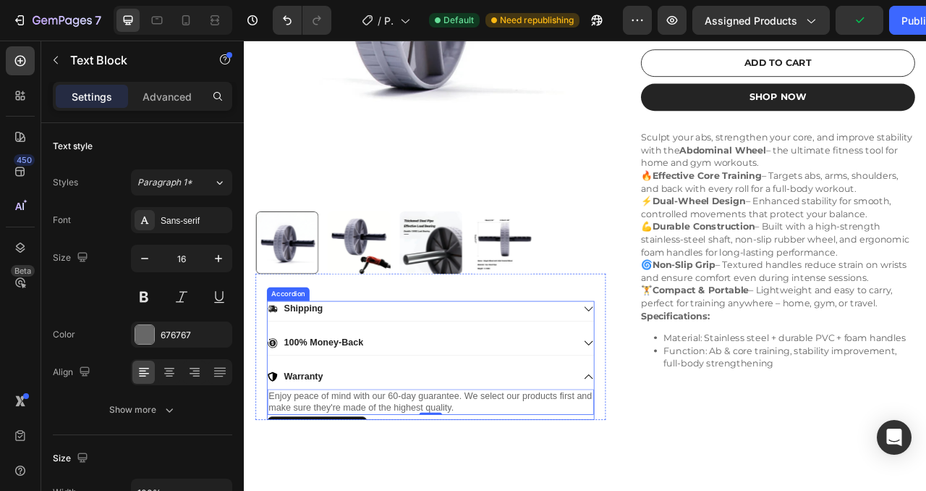
click at [319, 468] on p "Warranty" at bounding box center [320, 468] width 50 height 15
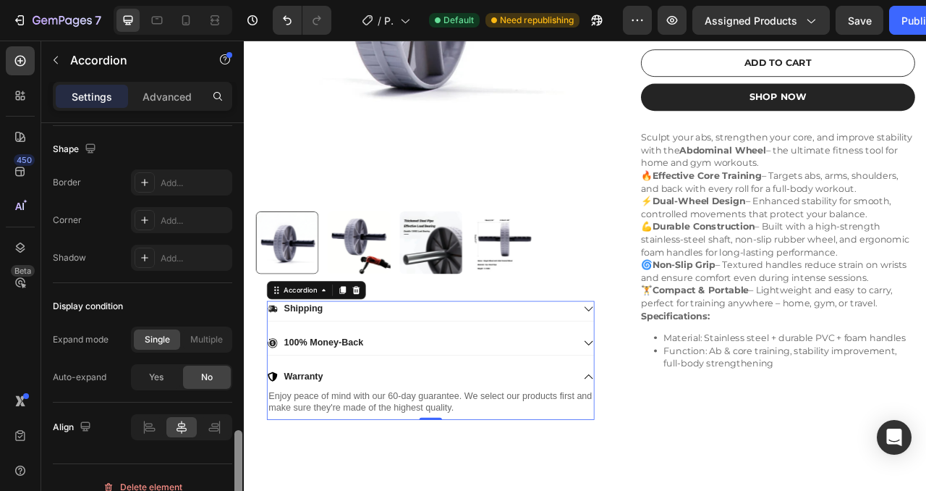
scroll to position [969, 0]
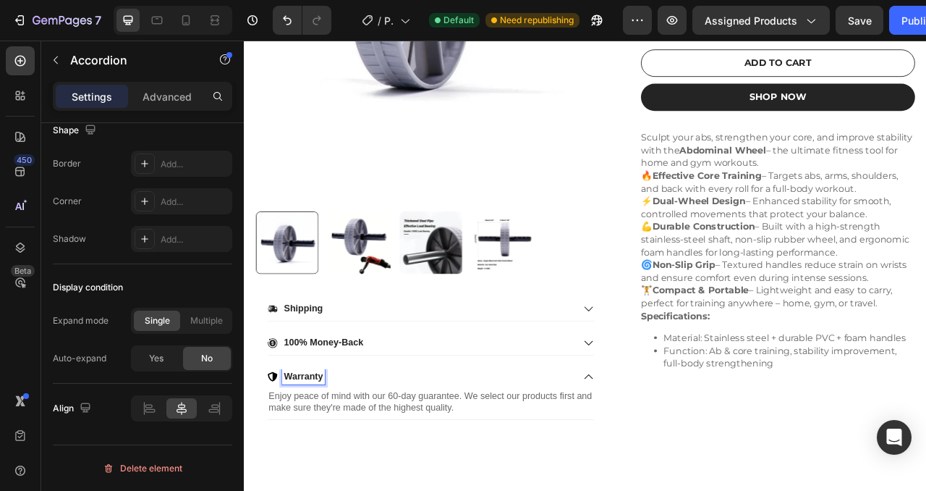
click at [323, 472] on p "Warranty" at bounding box center [320, 468] width 50 height 15
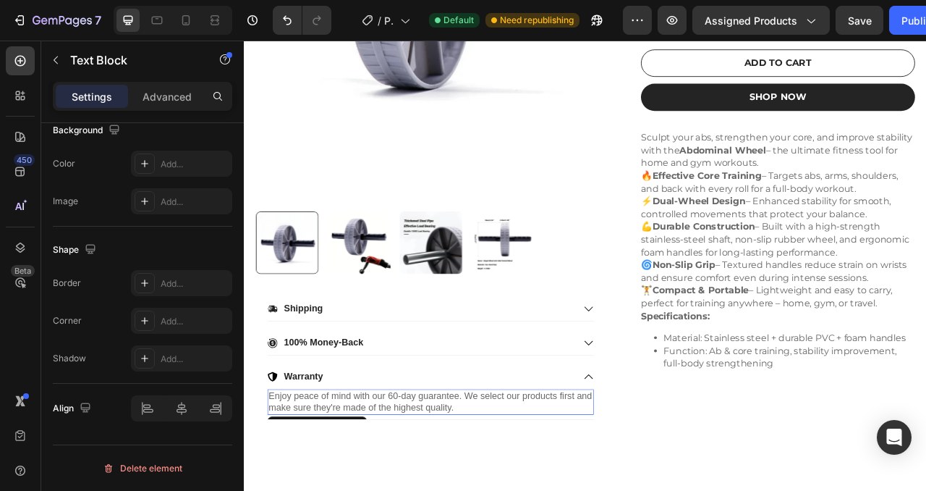
scroll to position [0, 0]
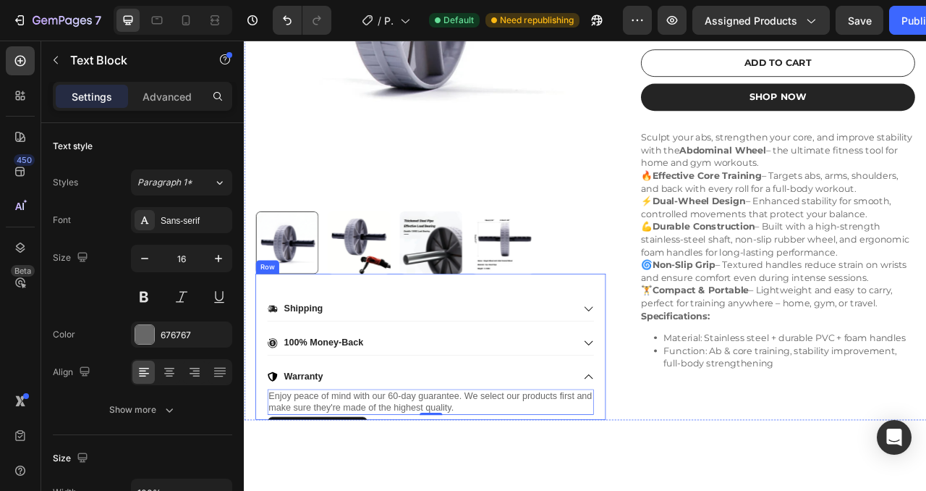
click at [365, 363] on div "Shipping 100% Money-Back Warranty Enjoy peace of mind with our 60-day guarantee…" at bounding box center [481, 430] width 446 height 186
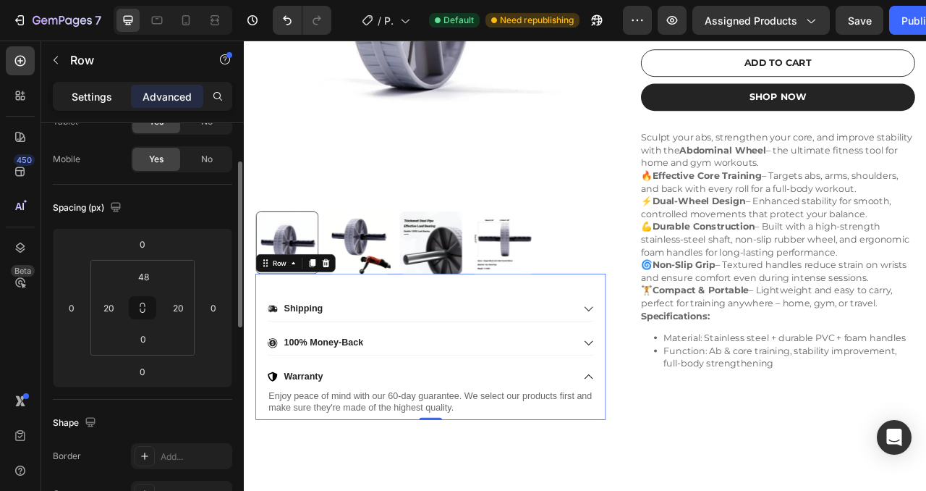
click at [86, 93] on p "Settings" at bounding box center [92, 96] width 41 height 15
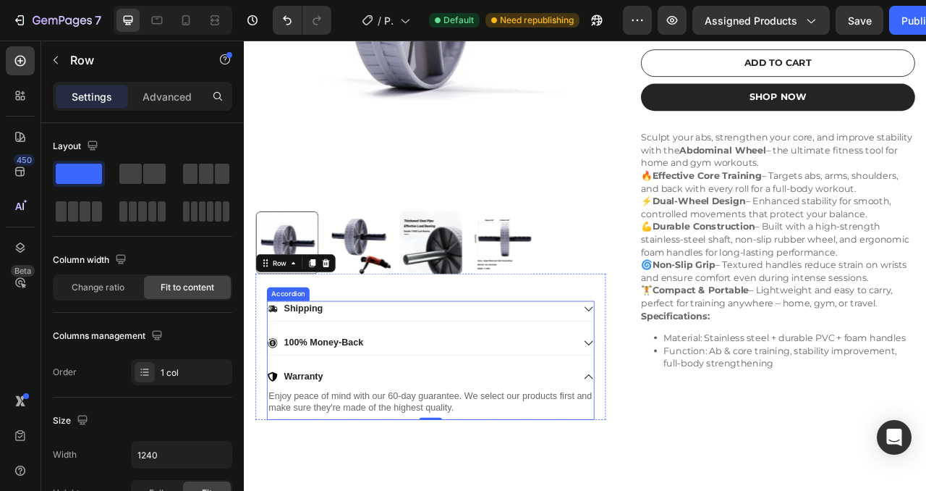
click at [364, 382] on div "Shipping" at bounding box center [469, 382] width 391 height 20
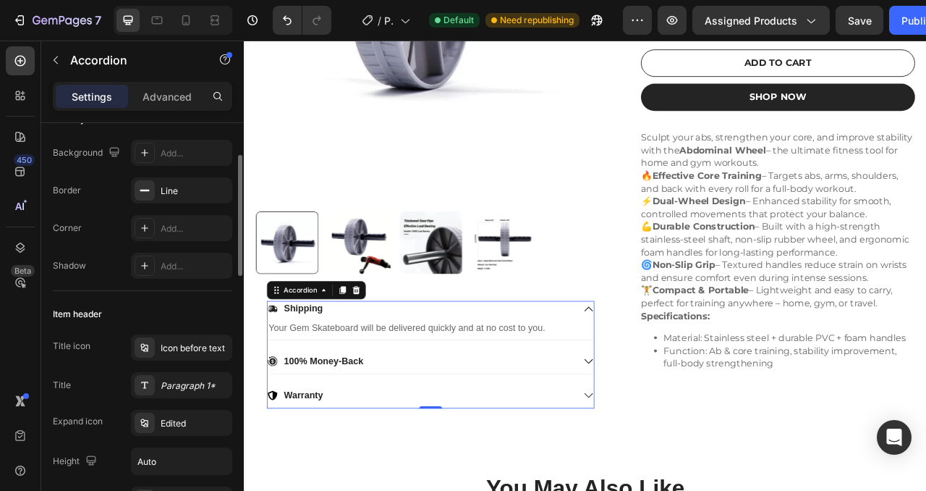
scroll to position [148, 0]
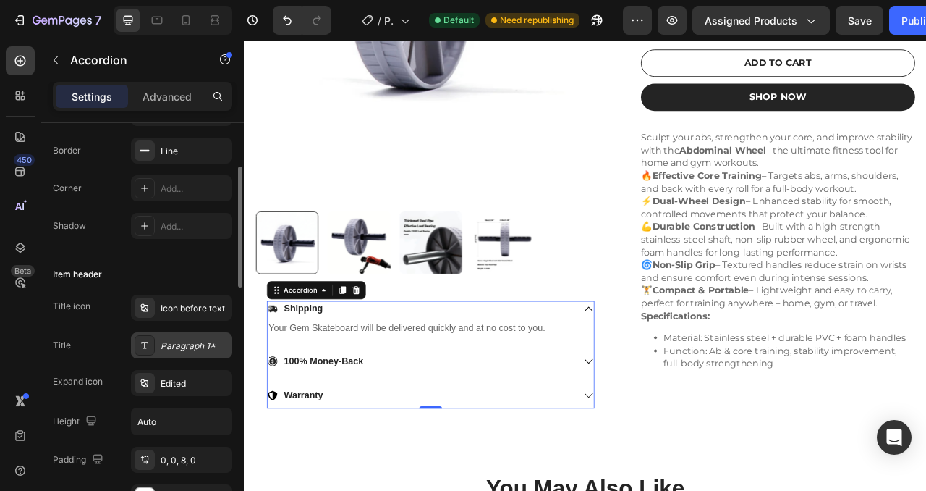
click at [169, 350] on div "Paragraph 1*" at bounding box center [195, 345] width 68 height 13
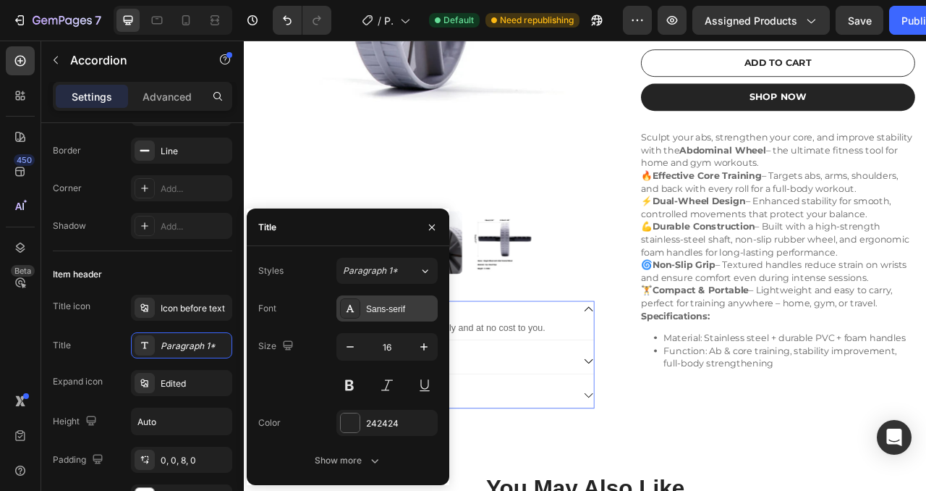
click at [387, 311] on div "Sans-serif" at bounding box center [400, 309] width 68 height 13
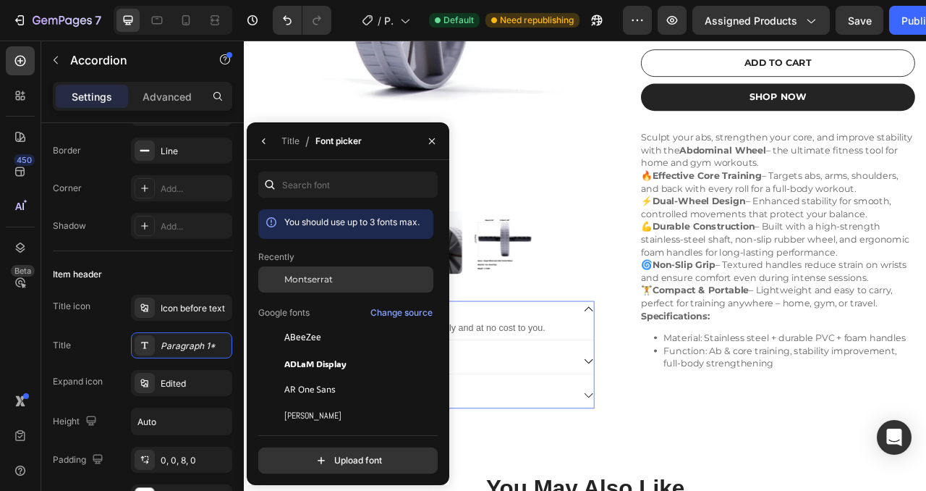
click at [302, 278] on span "Montserrat" at bounding box center [308, 279] width 48 height 13
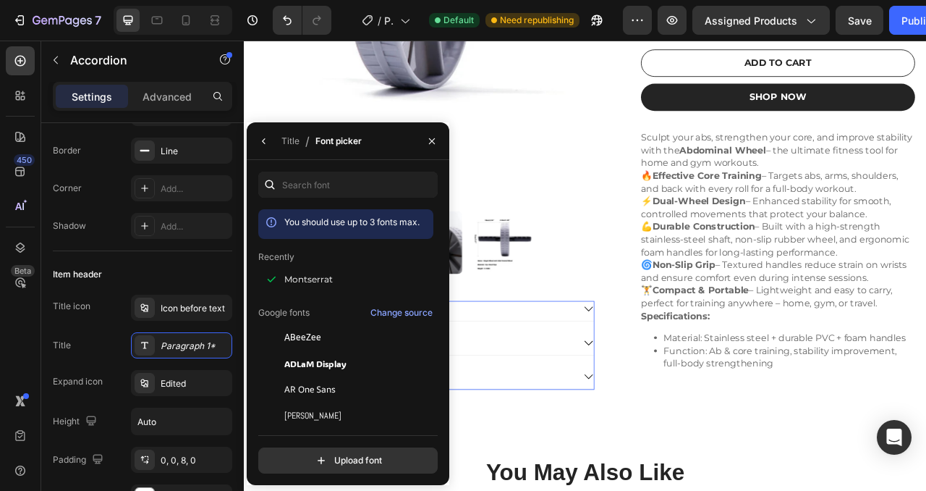
click at [565, 397] on div "Shipping" at bounding box center [481, 385] width 415 height 26
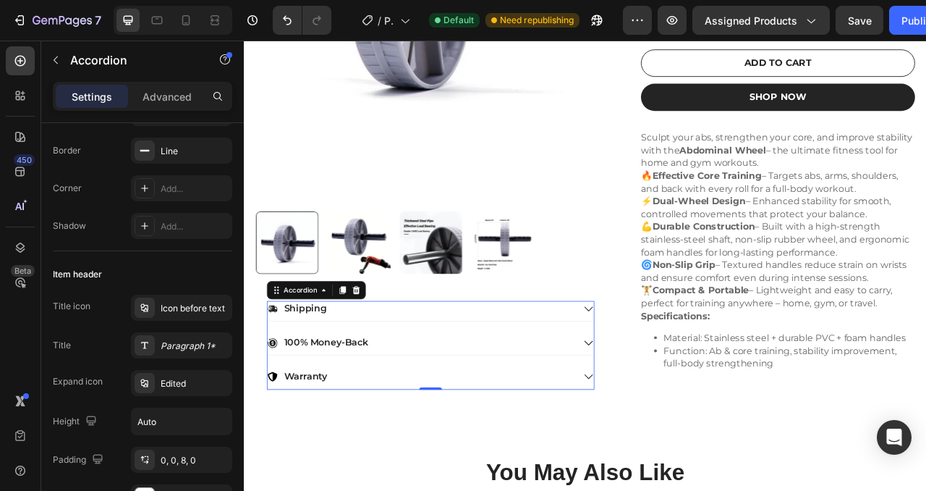
click at [558, 389] on div "Shipping" at bounding box center [469, 382] width 391 height 20
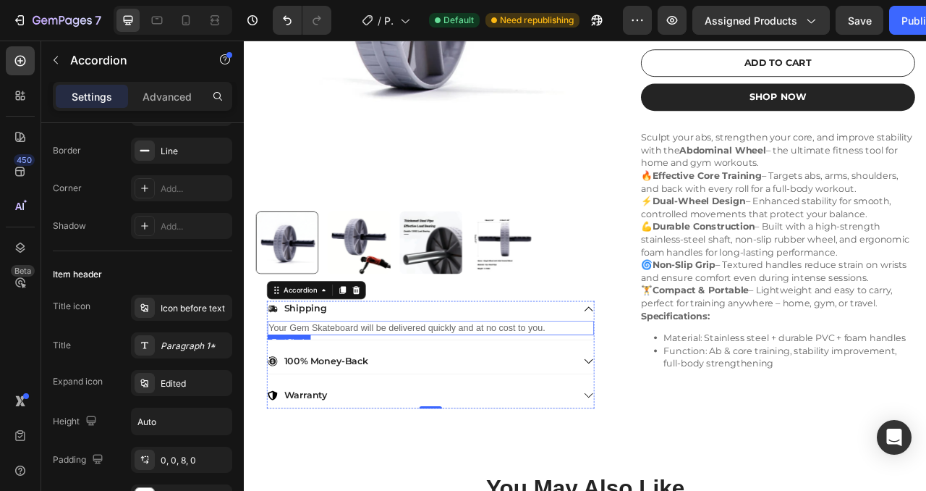
click at [510, 408] on p "Your Gem Skateboard will be delivered quickly and at no cost to you." at bounding box center [481, 406] width 413 height 15
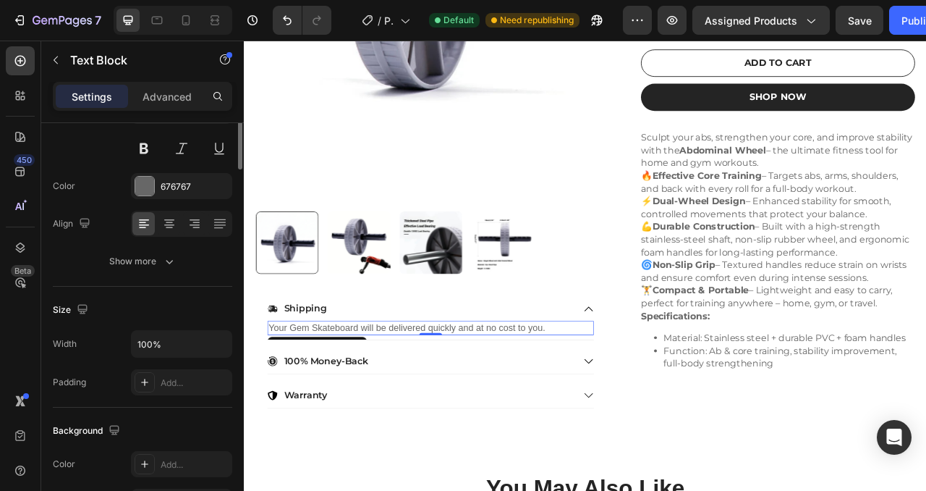
scroll to position [0, 0]
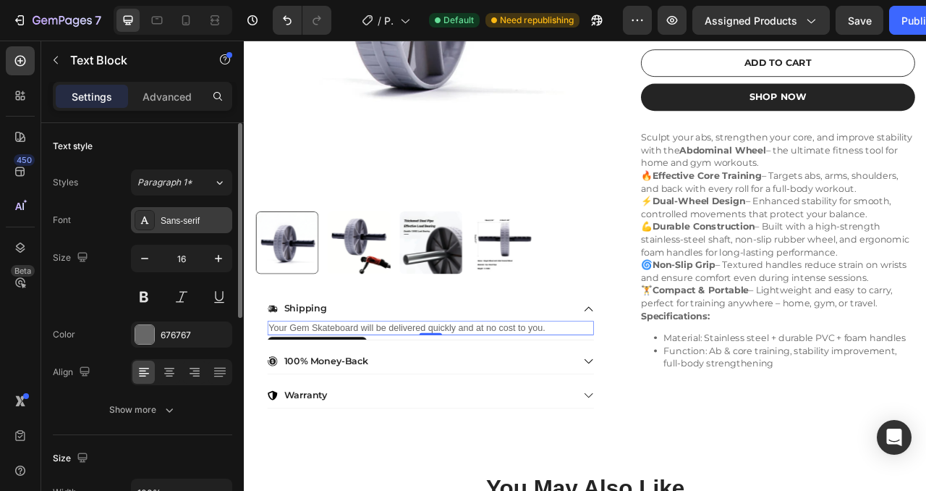
click at [167, 224] on div "Sans-serif" at bounding box center [195, 220] width 68 height 13
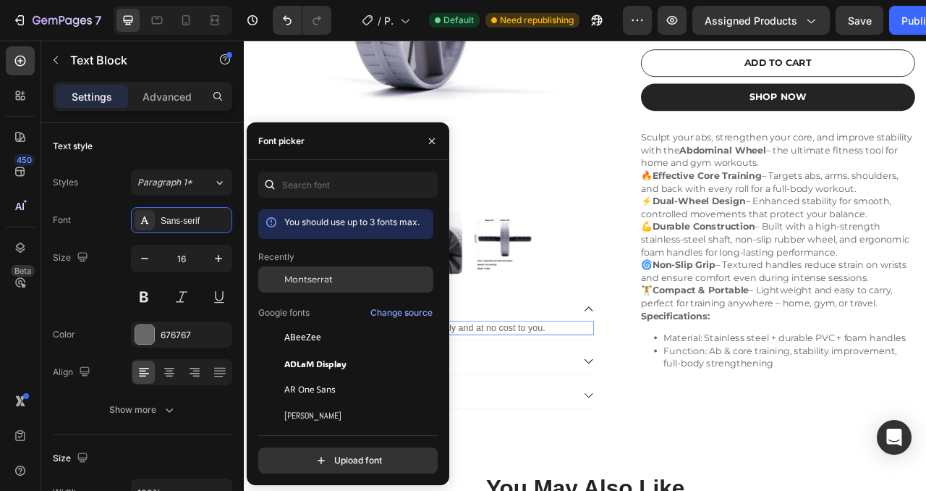
click at [354, 287] on div "Montserrat" at bounding box center [345, 279] width 175 height 26
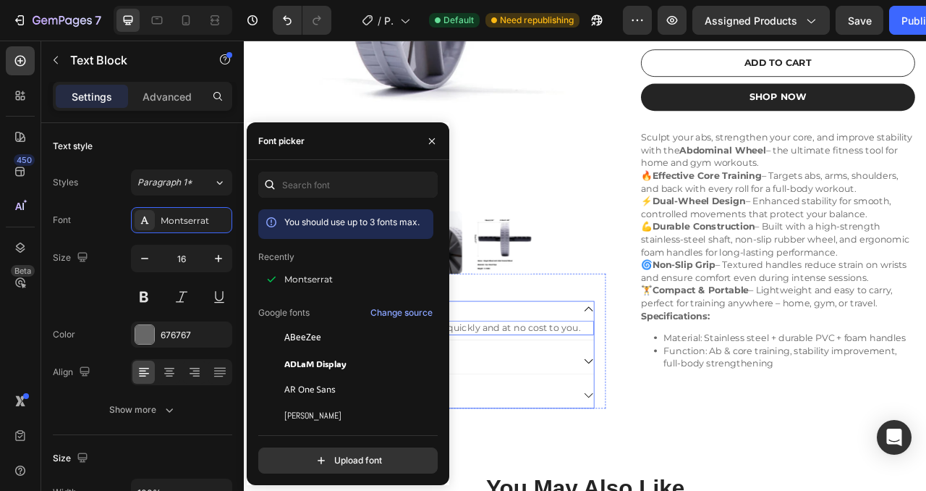
click at [645, 459] on div "100% Money-Back" at bounding box center [481, 451] width 415 height 25
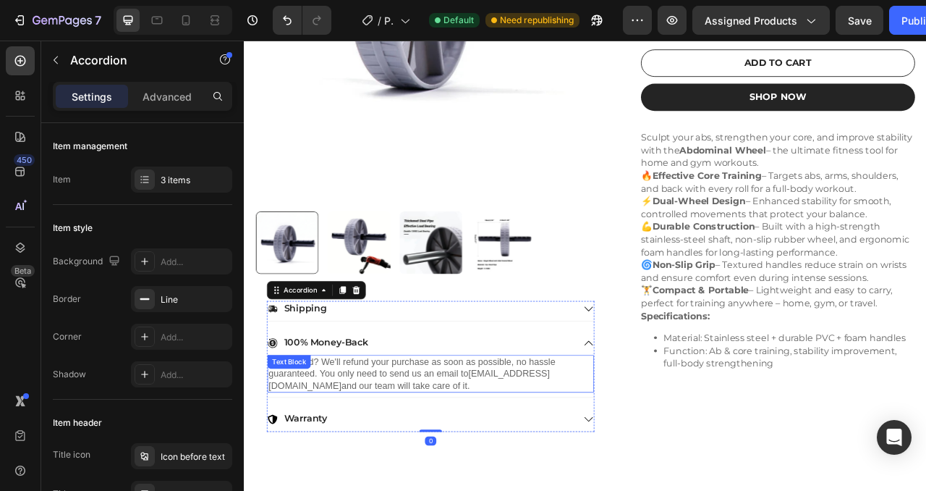
click at [395, 452] on p "Unsatisfied? We'll refund your purchase as soon as possible, no hassle guarante…" at bounding box center [481, 464] width 413 height 45
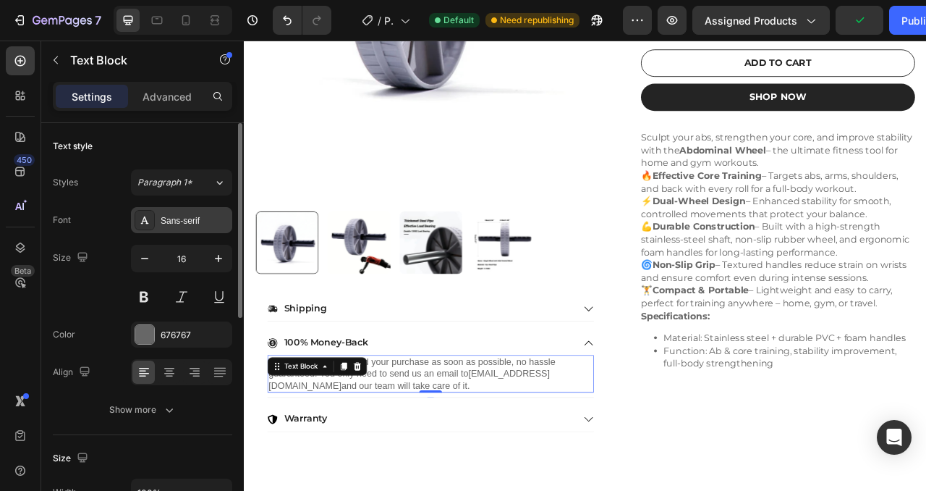
click at [171, 229] on div "Sans-serif" at bounding box center [181, 220] width 101 height 26
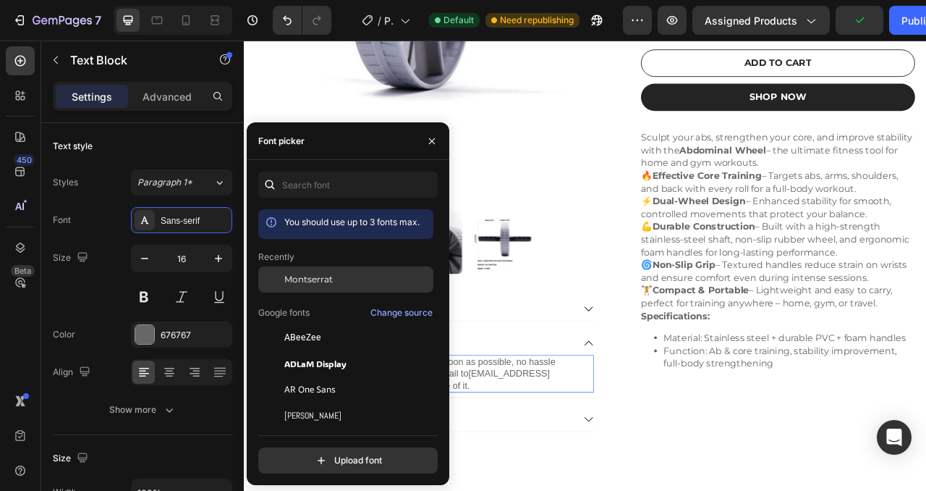
click at [309, 288] on div "Montserrat" at bounding box center [345, 279] width 175 height 26
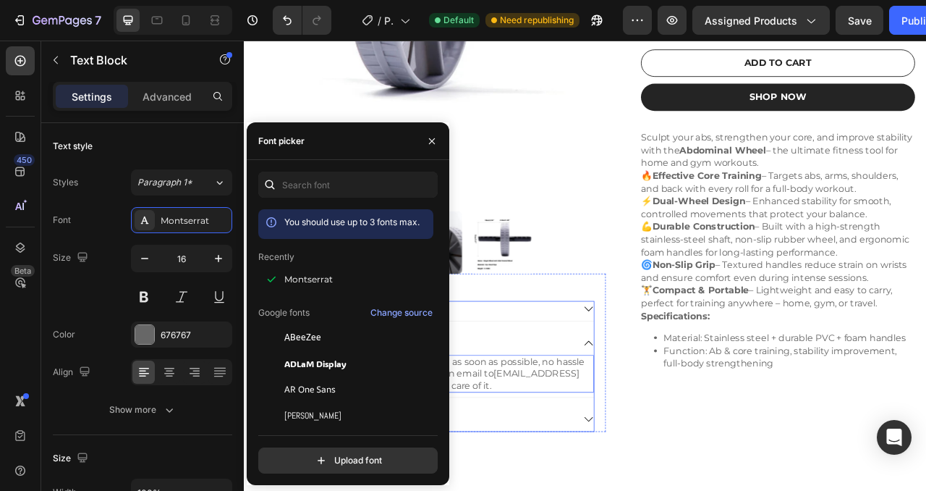
click at [602, 490] on div "Unsatisfied? We'll refund your purchase as soon as possible, no hassle guarante…" at bounding box center [481, 468] width 415 height 54
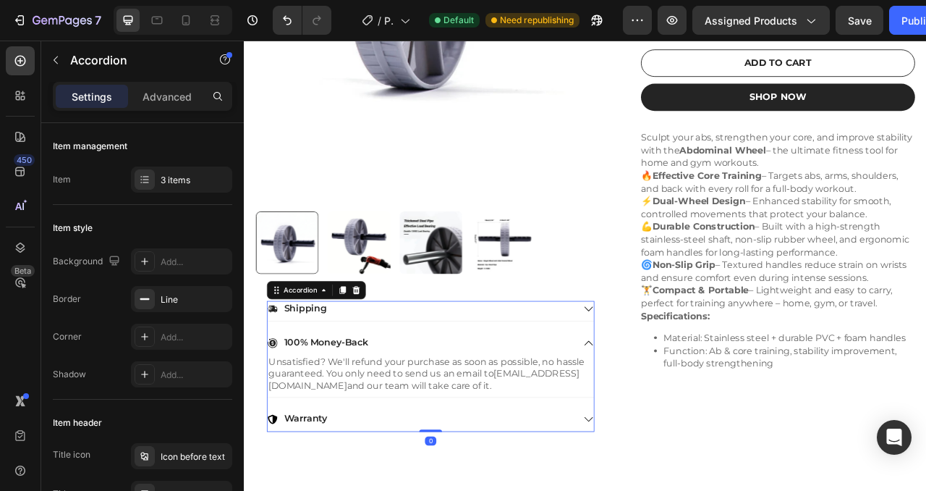
click at [604, 490] on div "Shipping 100% Money-Back Unsatisfied? We'll refund your purchase as soon as pos…" at bounding box center [481, 455] width 417 height 166
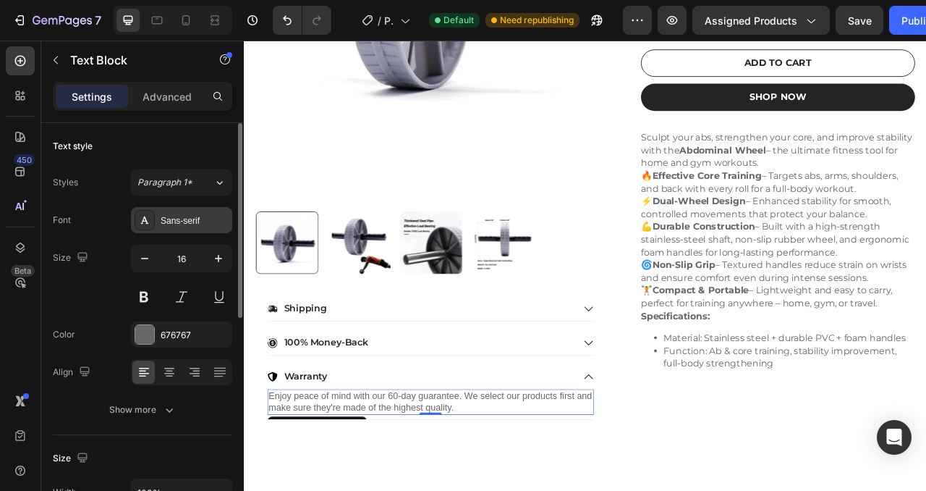
click at [169, 217] on div "Sans-serif" at bounding box center [195, 220] width 68 height 13
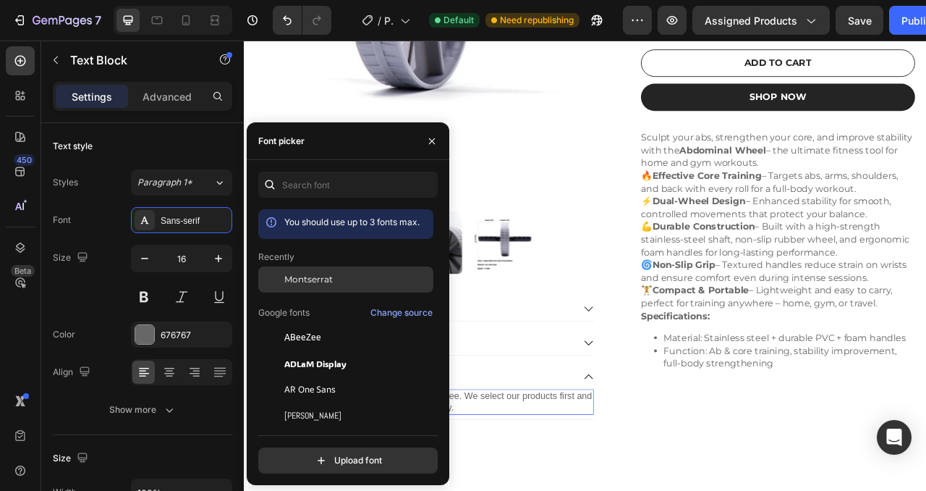
click at [289, 273] on span "Montserrat" at bounding box center [308, 279] width 48 height 13
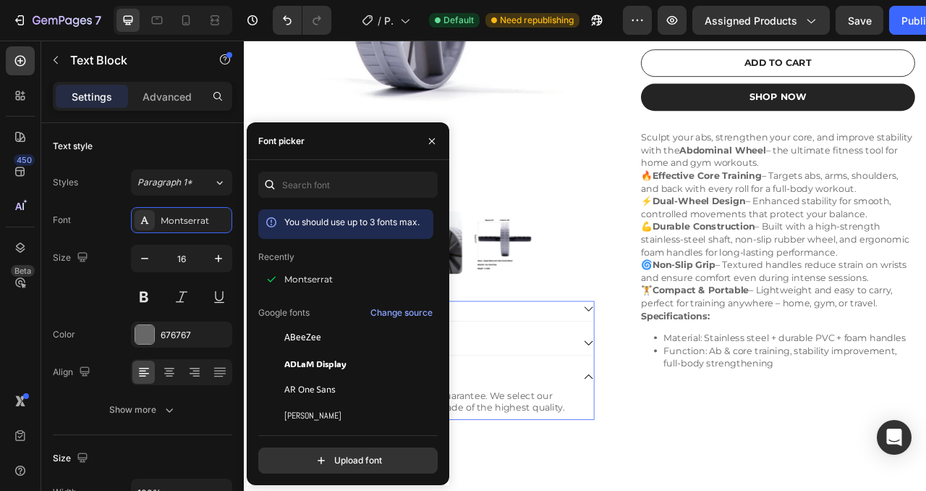
click at [622, 473] on div "Warranty" at bounding box center [469, 469] width 391 height 20
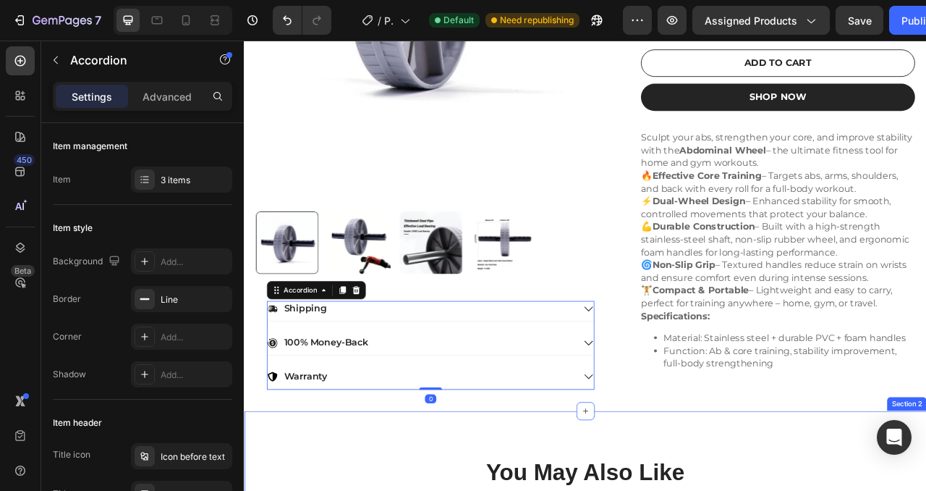
scroll to position [520, 0]
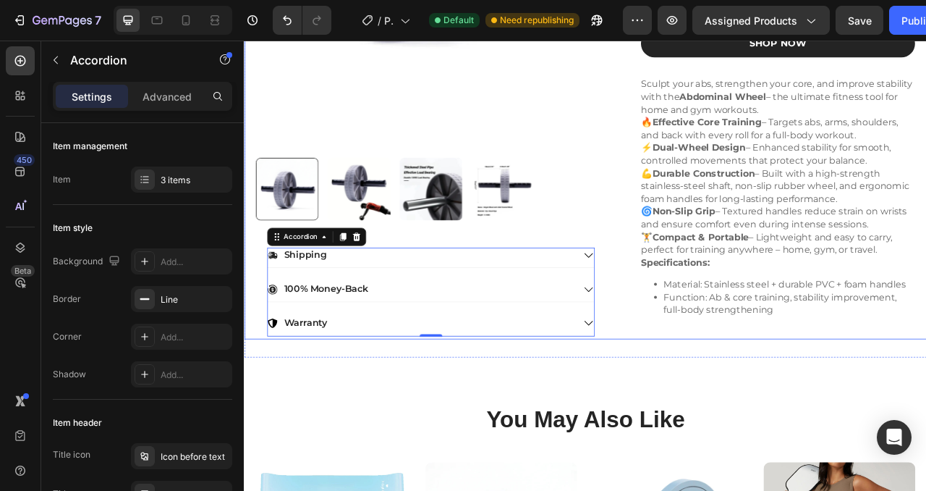
click at [711, 387] on div "Product Images Shipping 100% Money-Back Warranty Accordion 0 Row Abdominal Whee…" at bounding box center [678, 31] width 869 height 778
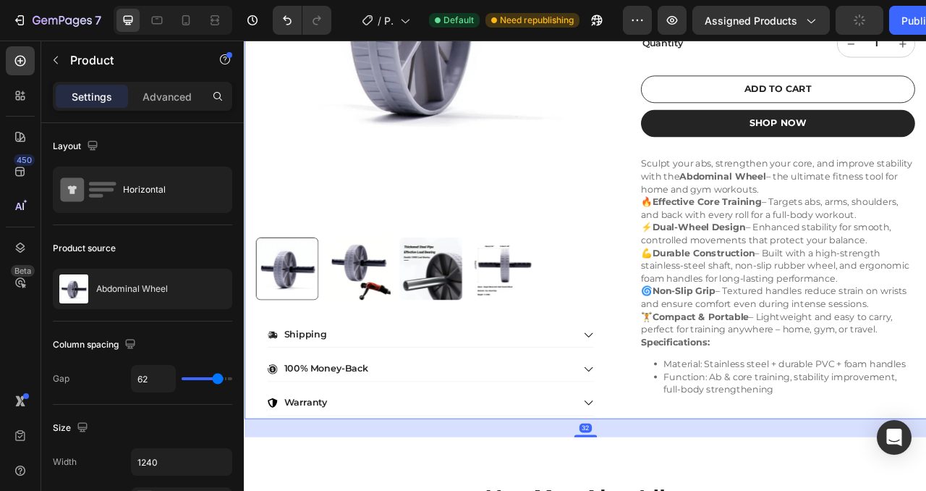
scroll to position [384, 0]
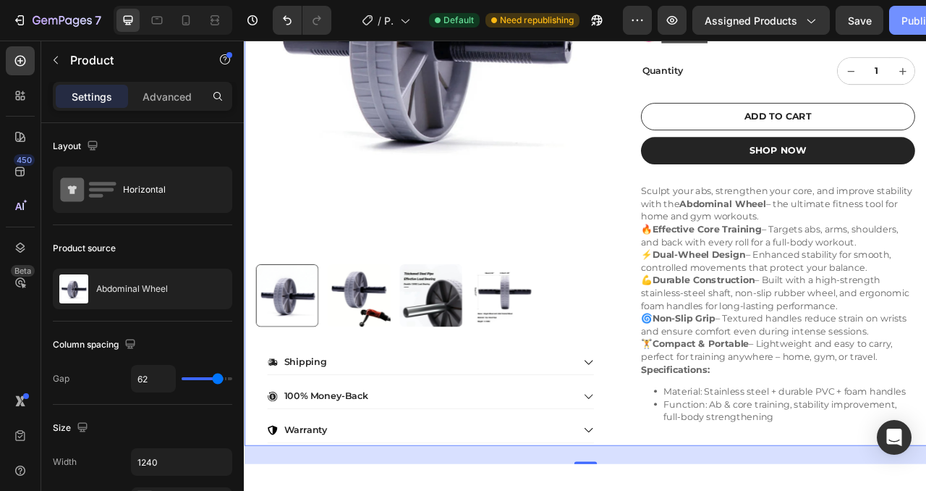
click at [897, 16] on button "Publish" at bounding box center [920, 20] width 61 height 29
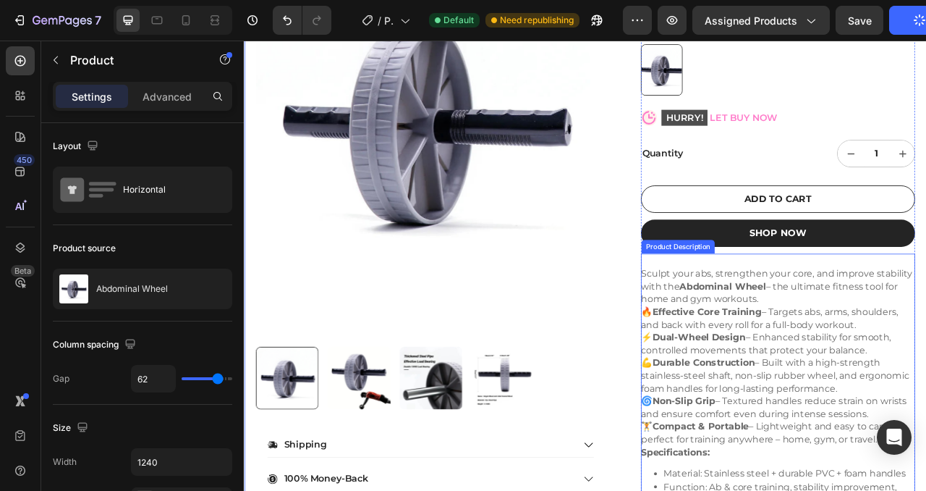
scroll to position [282, 0]
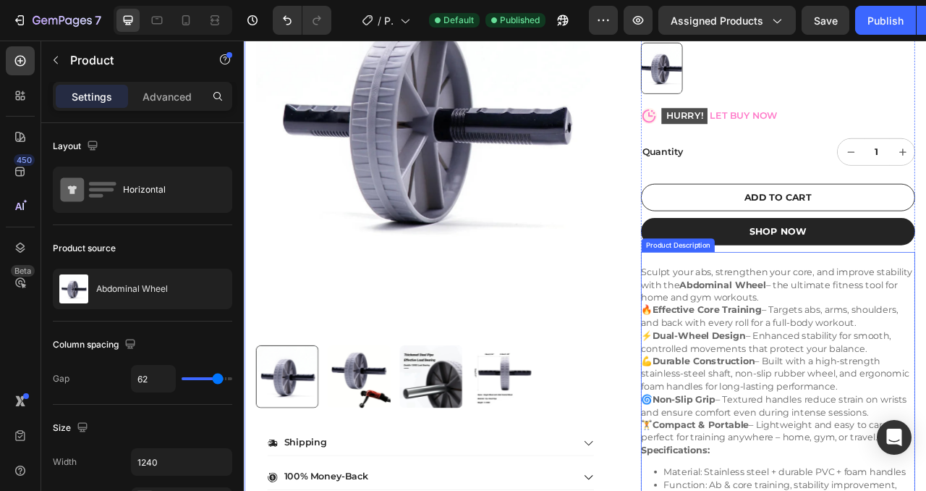
click at [780, 407] on p "🔥 Effective Core Training – Targets abs, arms, shoulders, and back with every r…" at bounding box center [920, 464] width 342 height 176
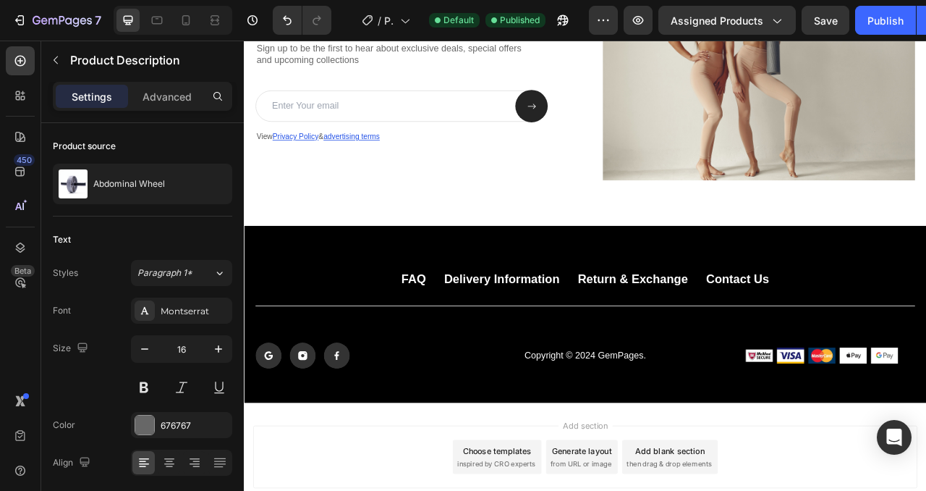
scroll to position [1466, 0]
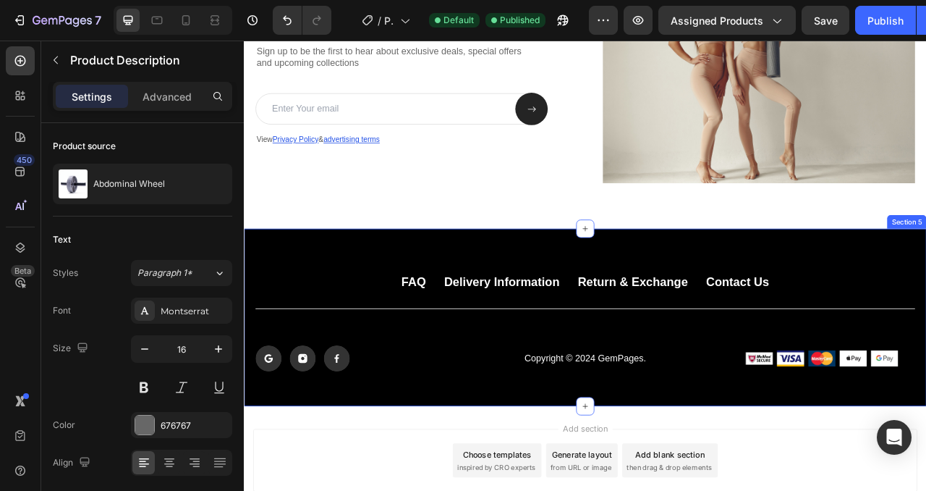
click at [313, 319] on div "FAQ Button Delivery Information Button Return & Exchange Button Contact Us Butt…" at bounding box center [678, 393] width 869 height 226
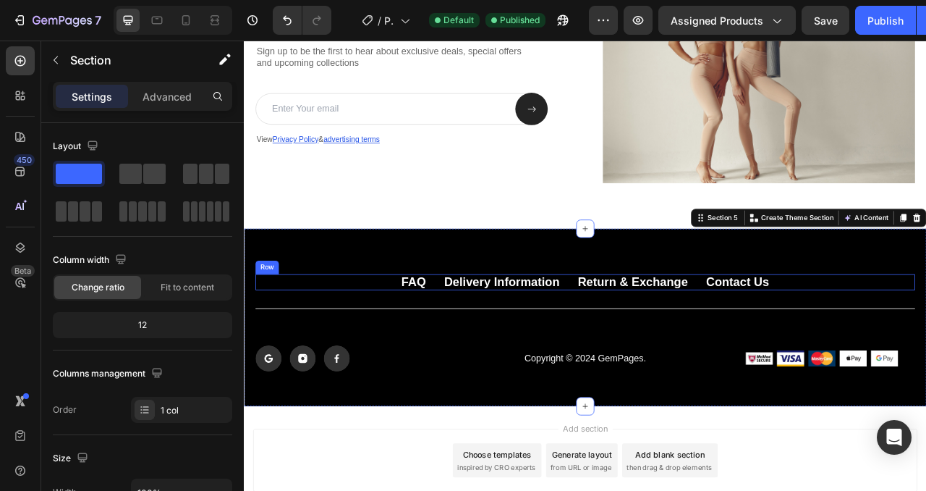
click at [411, 345] on div "FAQ Button Delivery Information Button Return & Exchange Button Contact Us Butt…" at bounding box center [678, 348] width 840 height 20
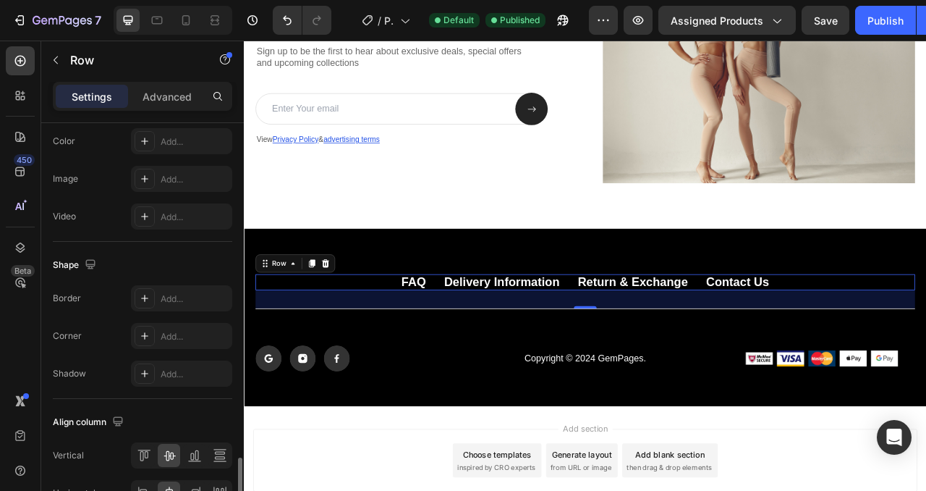
scroll to position [639, 0]
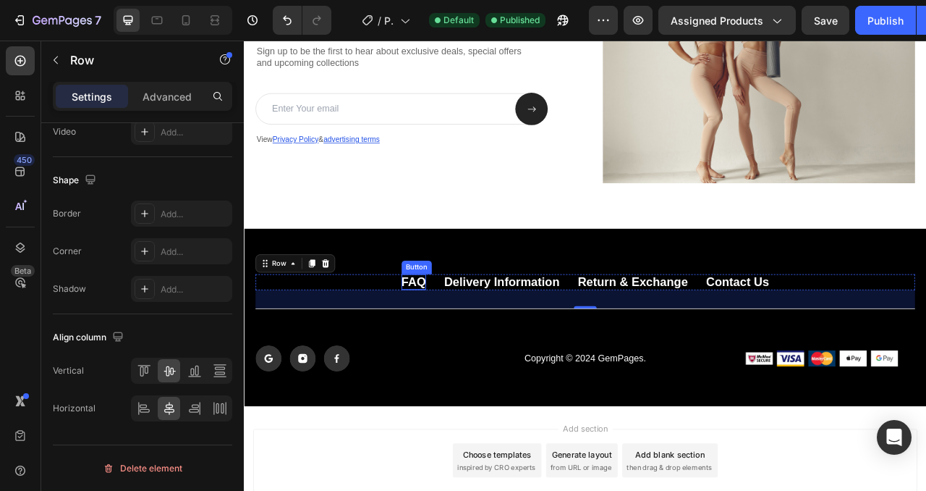
click at [468, 344] on p "FAQ" at bounding box center [459, 348] width 31 height 20
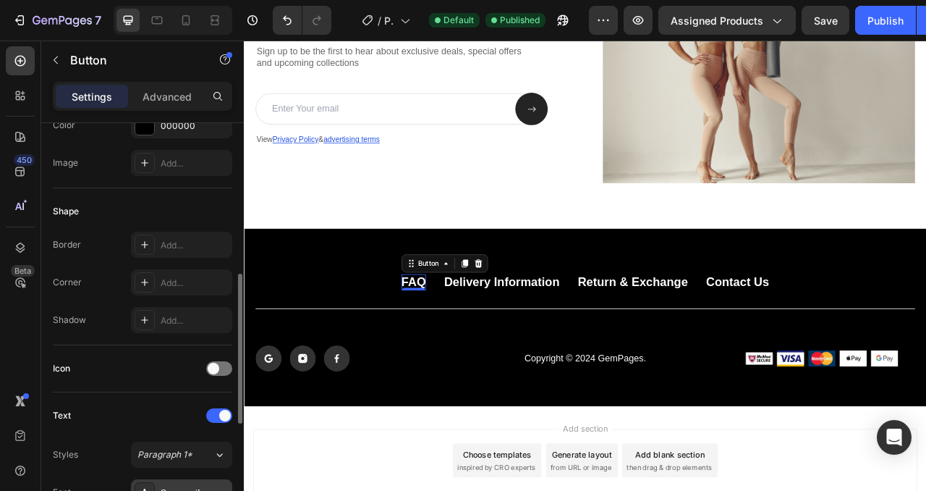
scroll to position [371, 0]
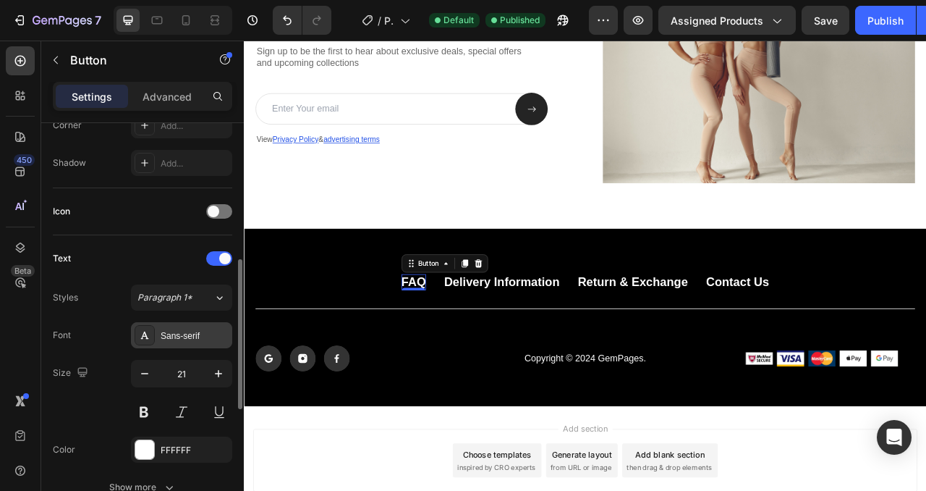
click at [178, 336] on div "Sans-serif" at bounding box center [195, 335] width 68 height 13
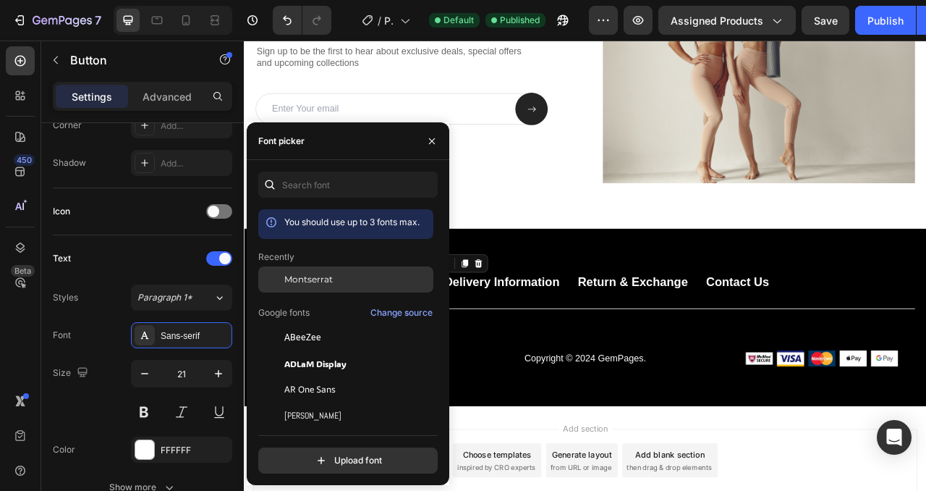
click at [326, 285] on span "Montserrat" at bounding box center [308, 279] width 48 height 13
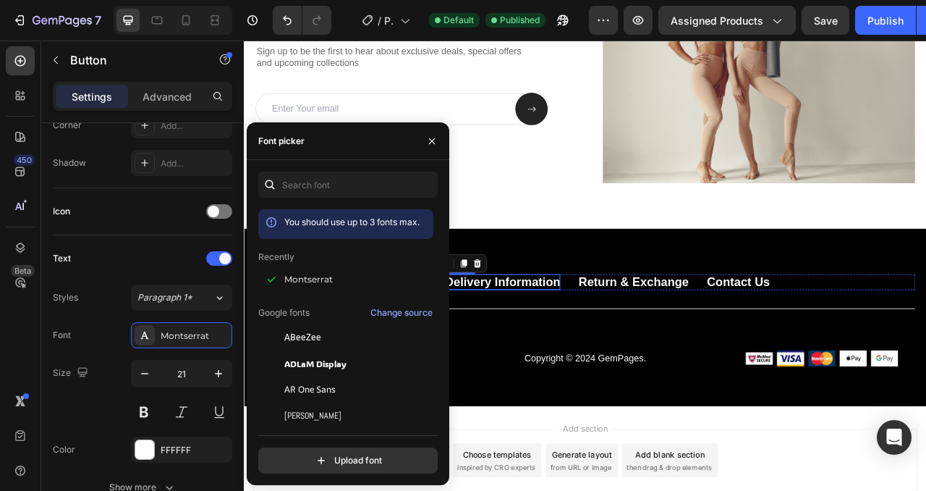
click at [570, 348] on p "Delivery Information" at bounding box center [572, 348] width 147 height 20
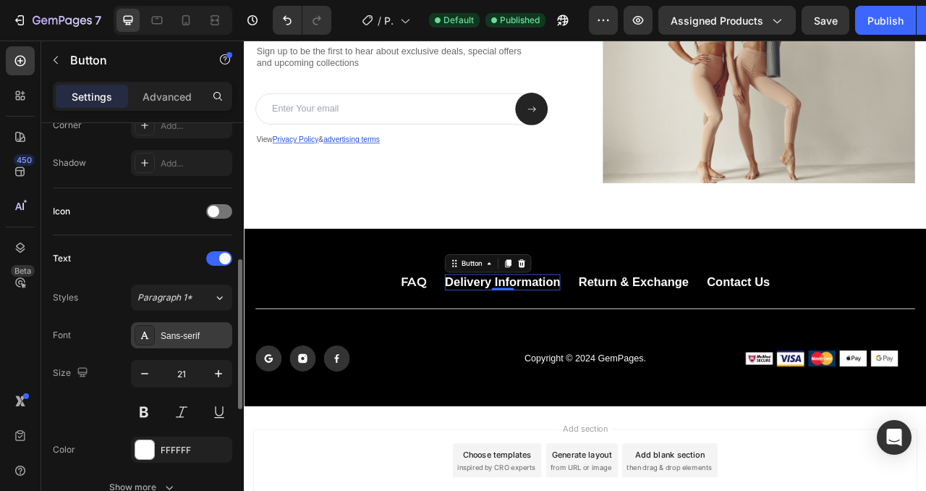
click at [174, 337] on div "Sans-serif" at bounding box center [195, 335] width 68 height 13
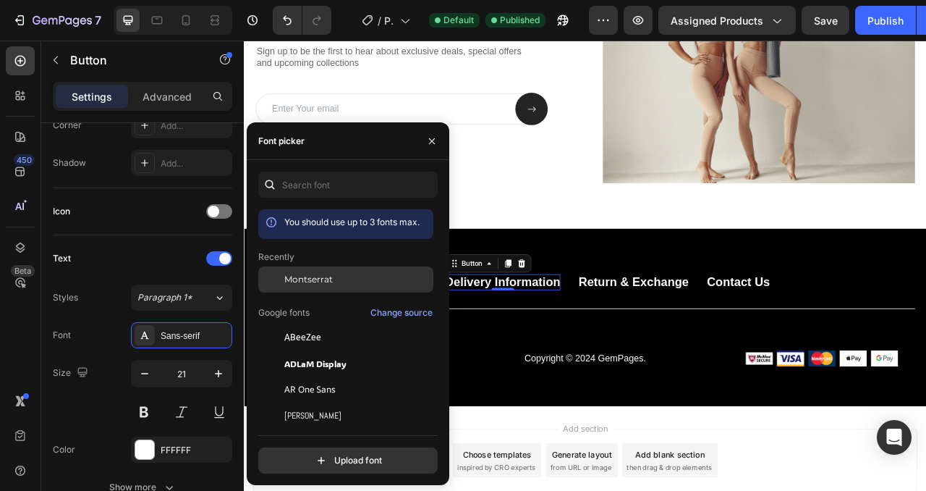
click at [316, 282] on span "Montserrat" at bounding box center [308, 279] width 48 height 13
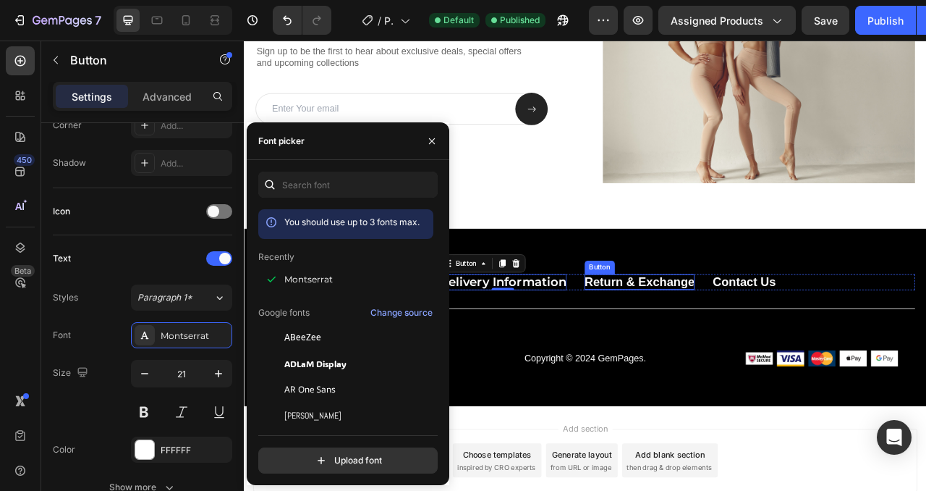
click at [707, 352] on p "Return & Exchange" at bounding box center [747, 348] width 140 height 20
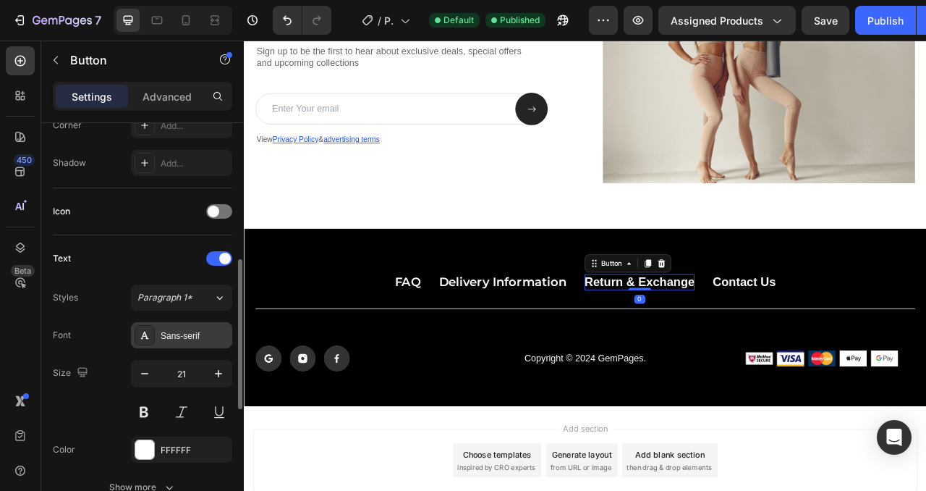
click at [176, 327] on div "Sans-serif" at bounding box center [181, 335] width 101 height 26
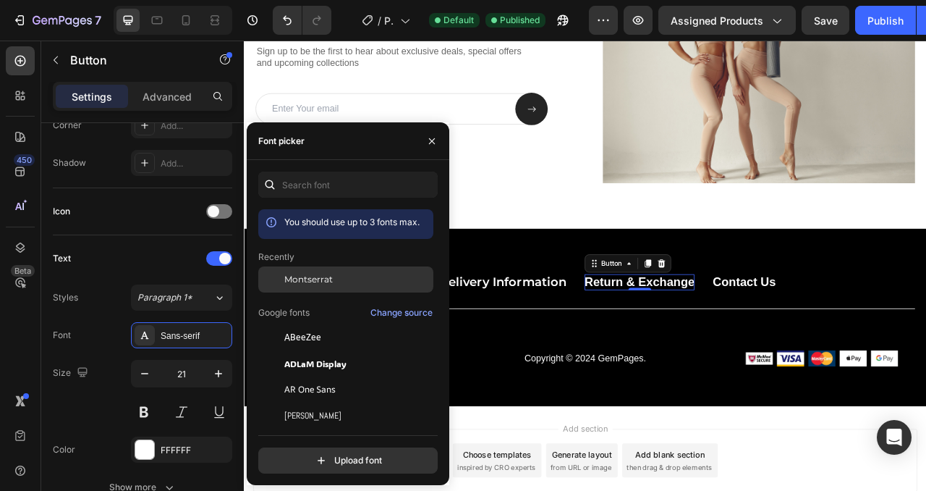
click at [337, 287] on div "Montserrat" at bounding box center [345, 279] width 175 height 26
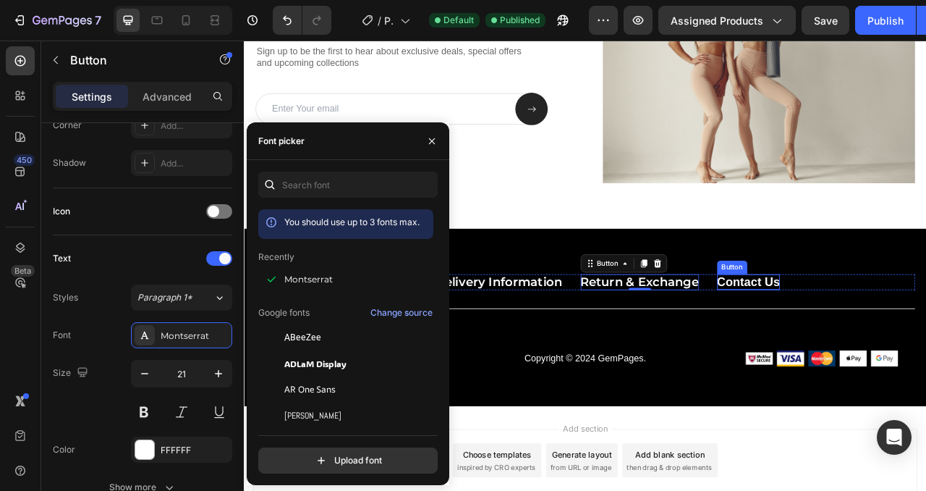
click at [871, 342] on p "Contact Us" at bounding box center [886, 348] width 80 height 20
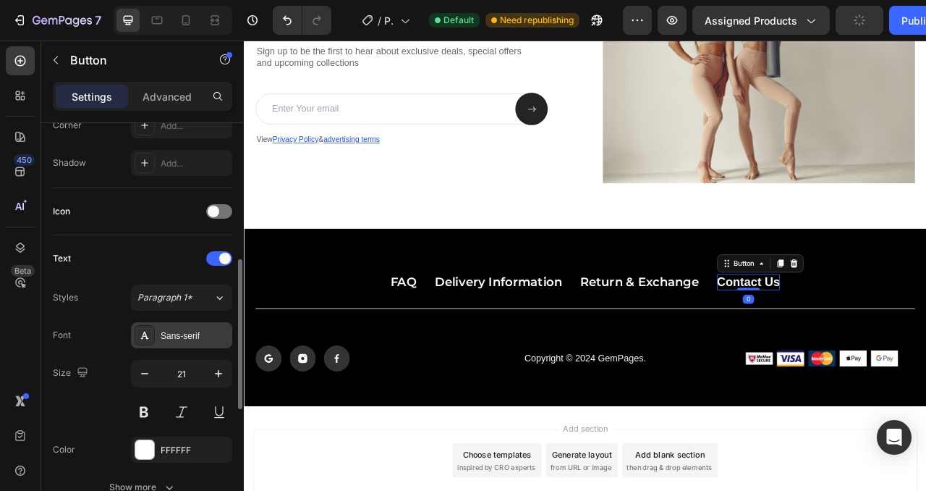
click at [187, 336] on div "Sans-serif" at bounding box center [195, 335] width 68 height 13
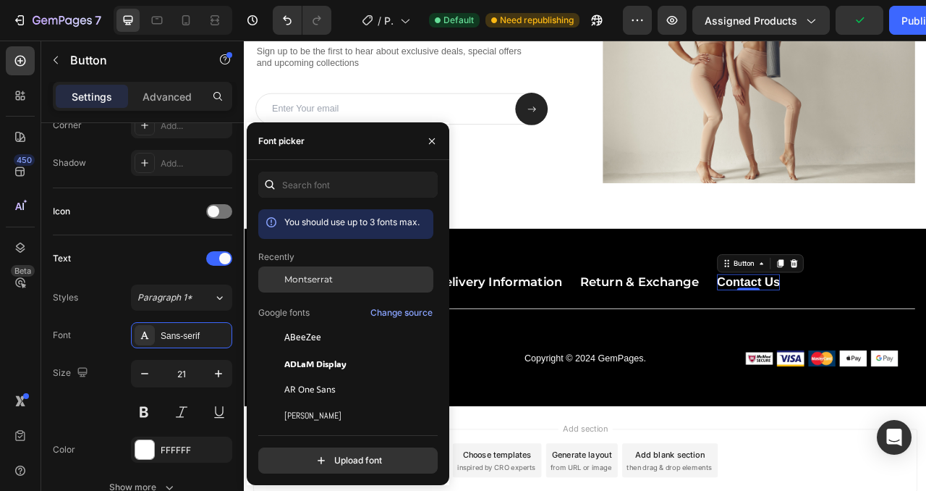
click at [352, 289] on div "Montserrat" at bounding box center [345, 279] width 175 height 26
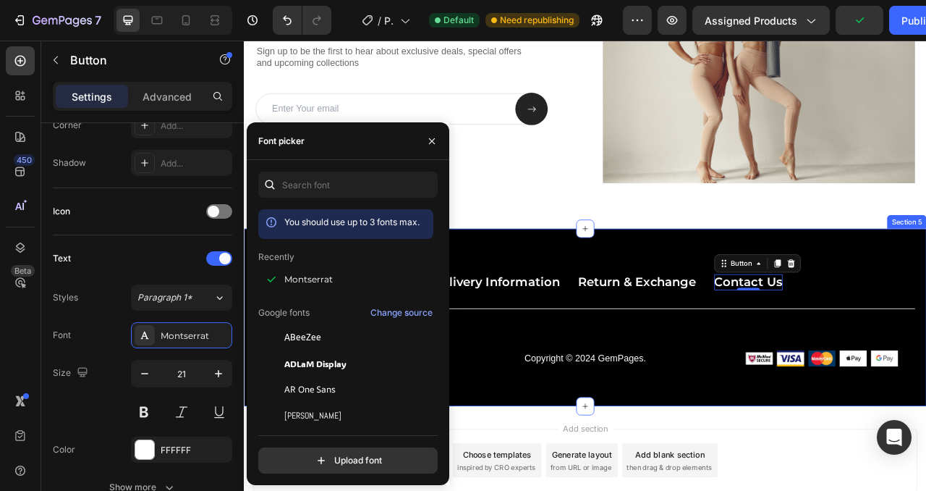
click at [855, 409] on div "FAQ Button Delivery Information Button Return & Exchange Button Contact Us Butt…" at bounding box center [678, 400] width 840 height 124
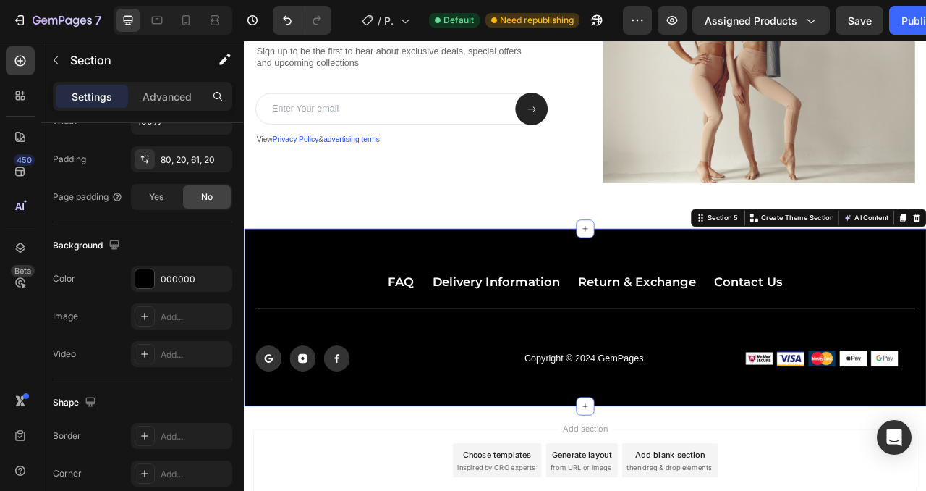
scroll to position [0, 0]
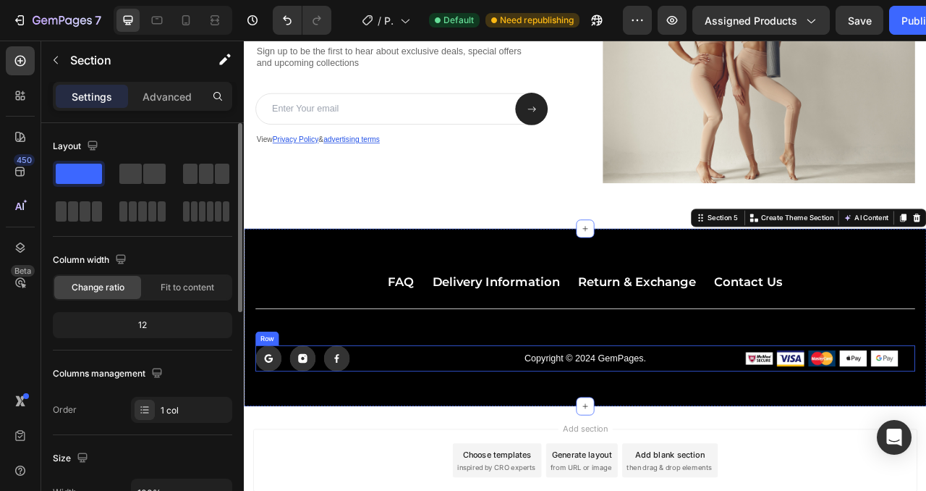
click at [691, 450] on p "Copyright © 2024 GemPages." at bounding box center [678, 445] width 277 height 15
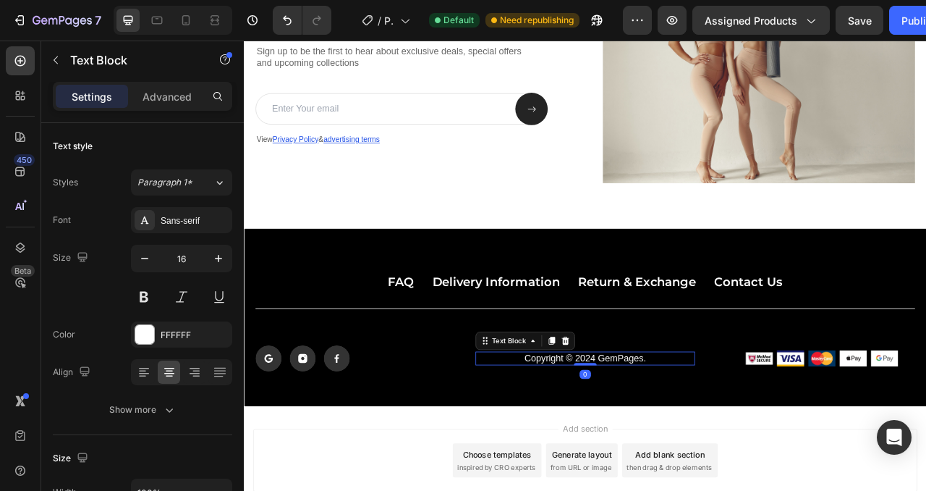
click at [691, 441] on p "Copyright © 2024 GemPages." at bounding box center [678, 445] width 277 height 15
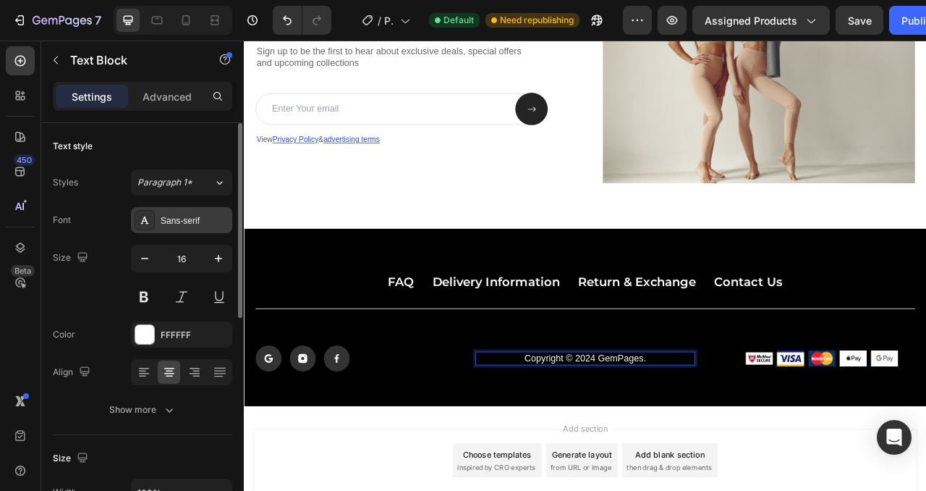
click at [171, 227] on div "Sans-serif" at bounding box center [181, 220] width 101 height 26
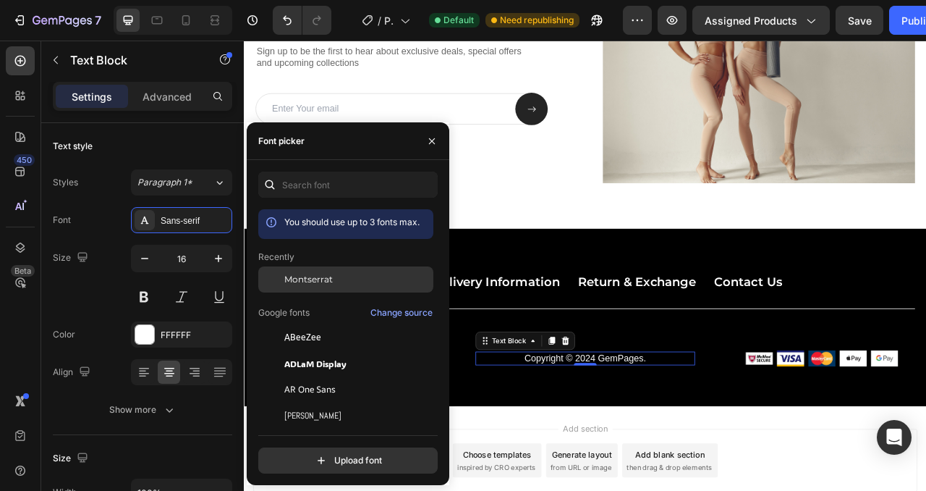
click at [339, 280] on div "Montserrat" at bounding box center [357, 279] width 146 height 13
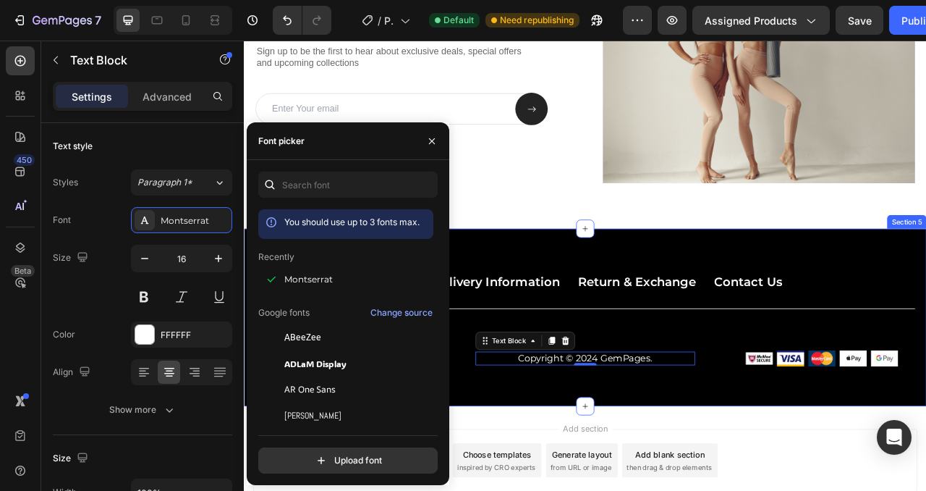
click at [780, 463] on div "FAQ Button Delivery Information Button Return & Exchange Button Contact Us Butt…" at bounding box center [678, 393] width 869 height 226
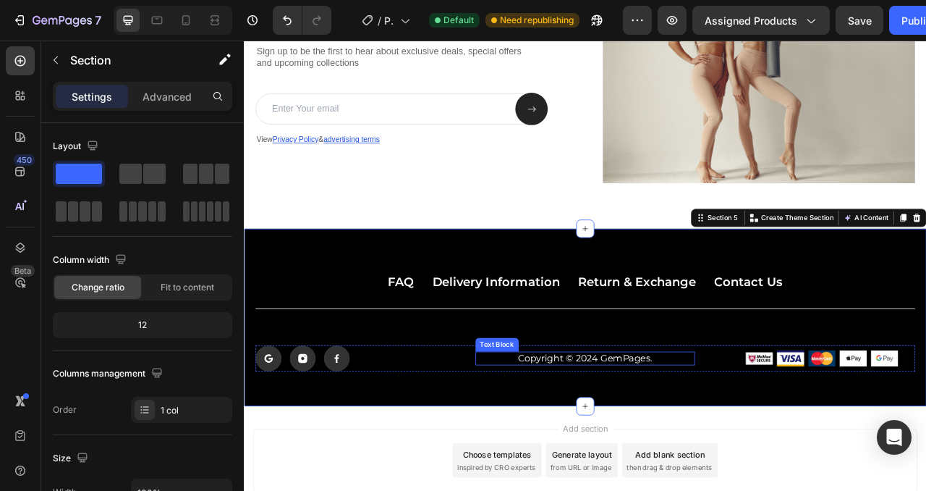
click at [698, 445] on p "Copyright © 2024 GemPages." at bounding box center [678, 445] width 277 height 15
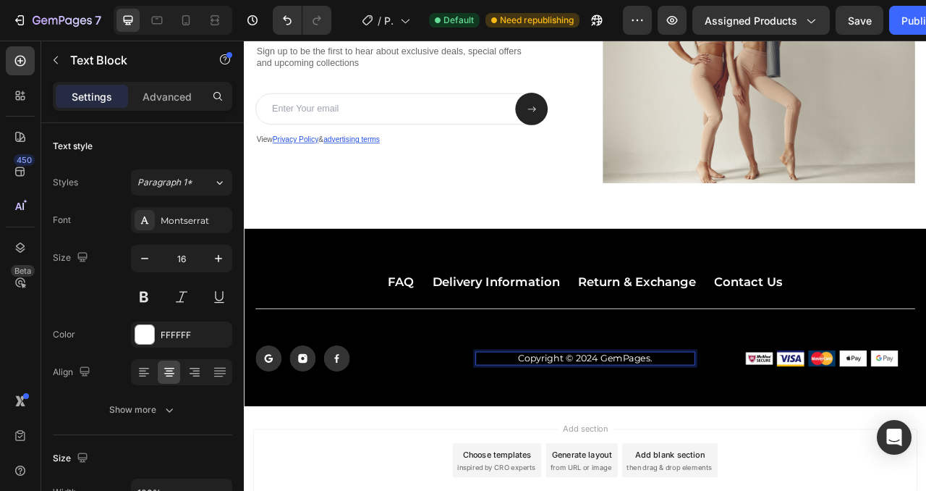
click at [691, 443] on p "Copyright © 2024 GemPages." at bounding box center [678, 445] width 277 height 15
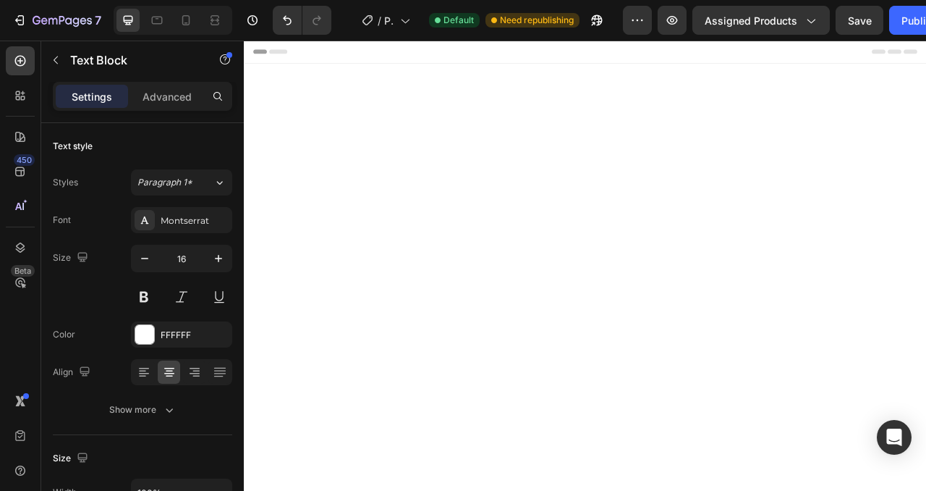
scroll to position [1466, 0]
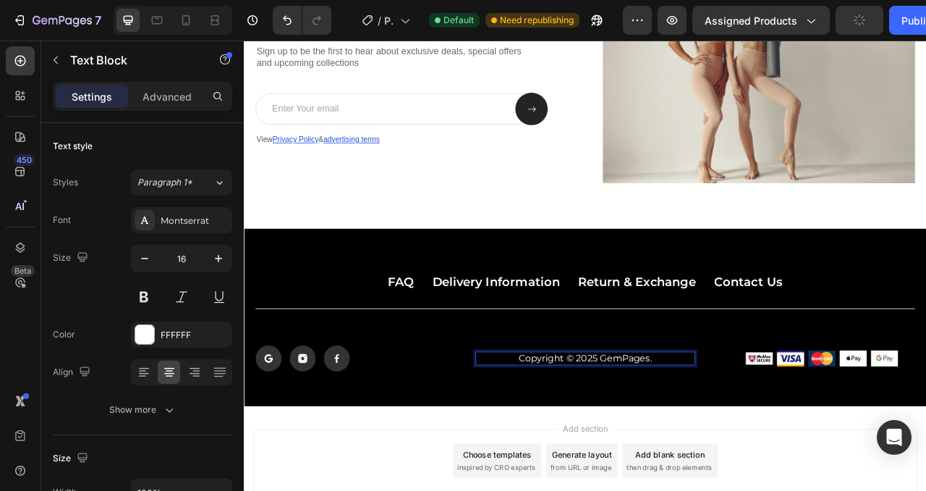
click at [759, 448] on p "Copyright © 2025 GemPages." at bounding box center [678, 445] width 277 height 15
click at [908, 442] on img at bounding box center [899, 445] width 35 height 20
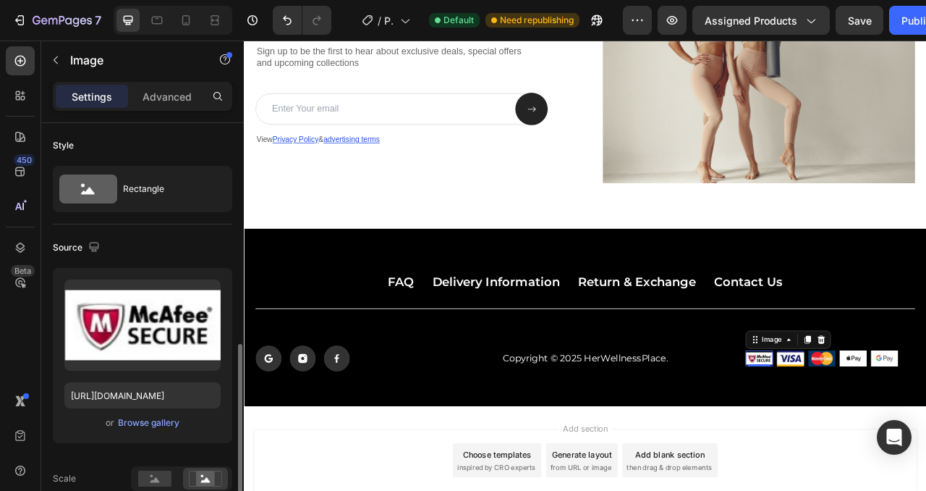
scroll to position [163, 0]
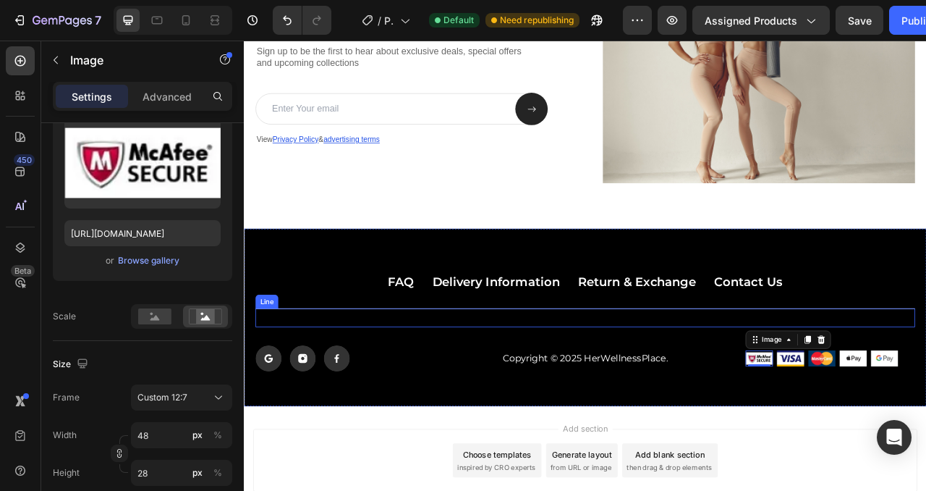
click at [926, 392] on div "Title Line" at bounding box center [678, 393] width 840 height 24
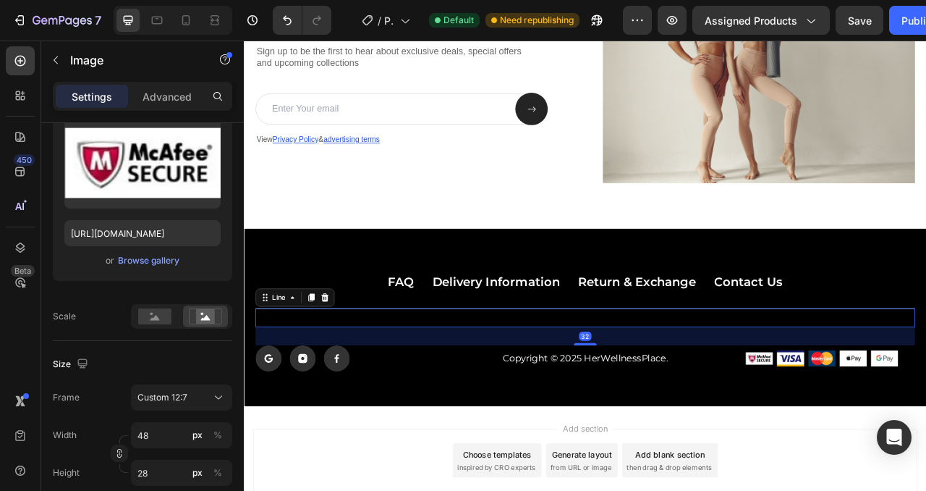
scroll to position [0, 0]
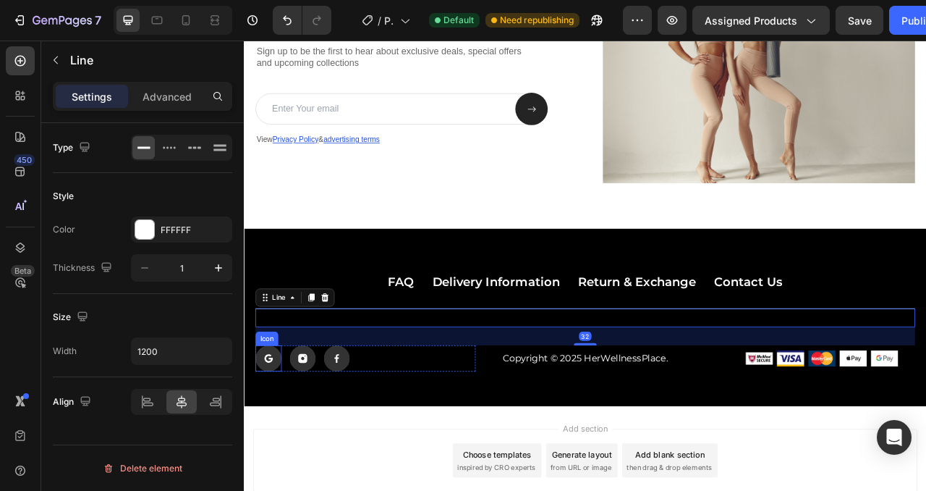
click at [282, 452] on rect at bounding box center [274, 444] width 33 height 33
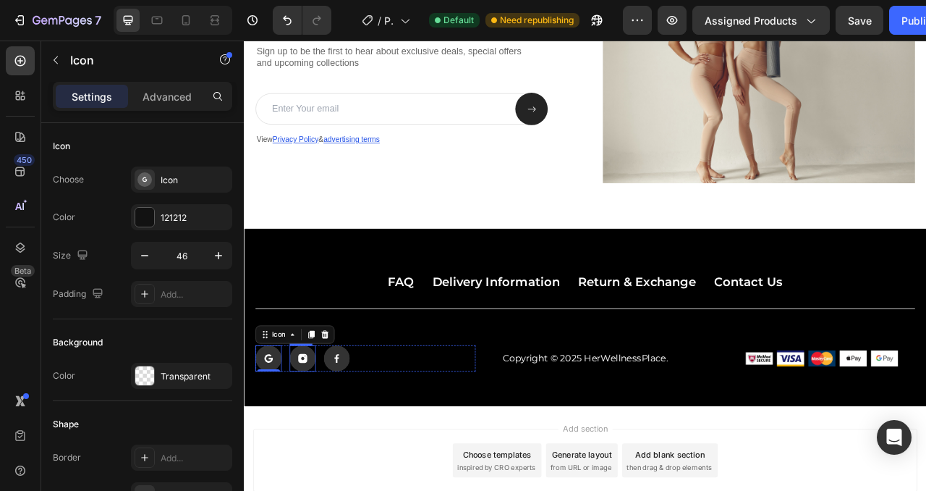
click at [329, 451] on rect at bounding box center [318, 444] width 33 height 33
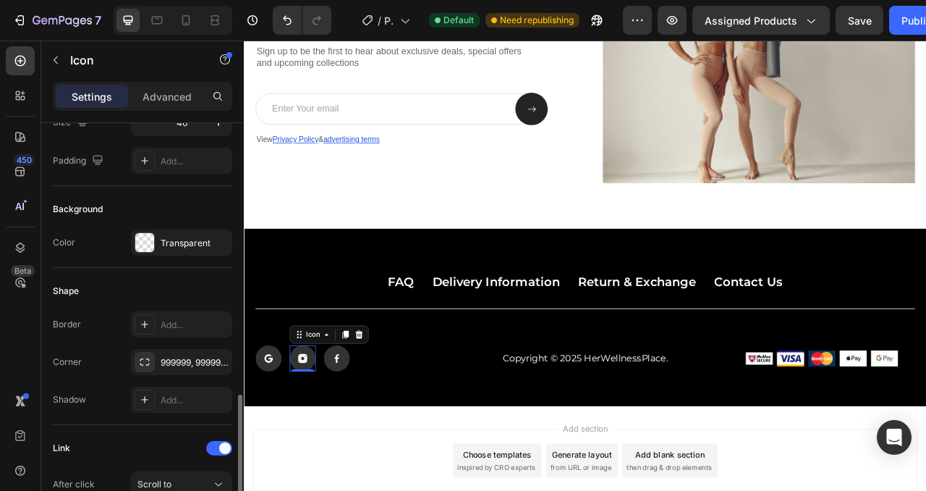
scroll to position [297, 0]
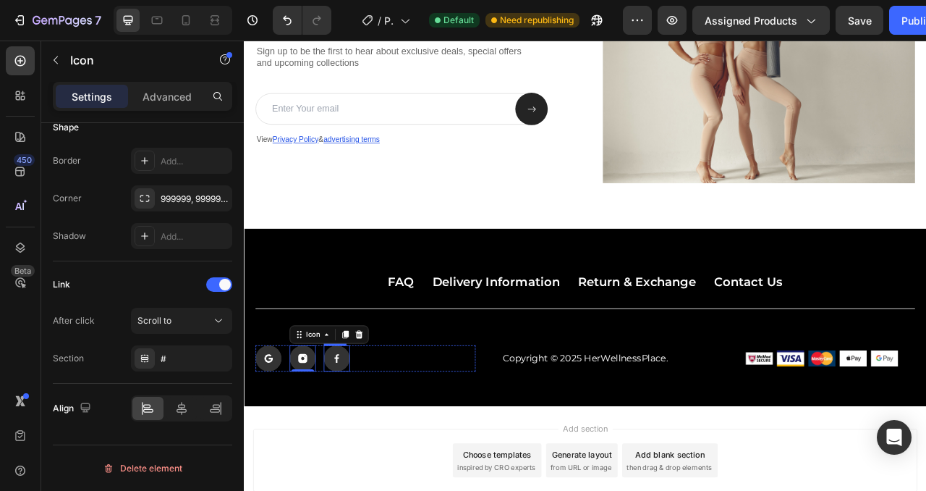
click at [354, 453] on rect at bounding box center [361, 444] width 33 height 33
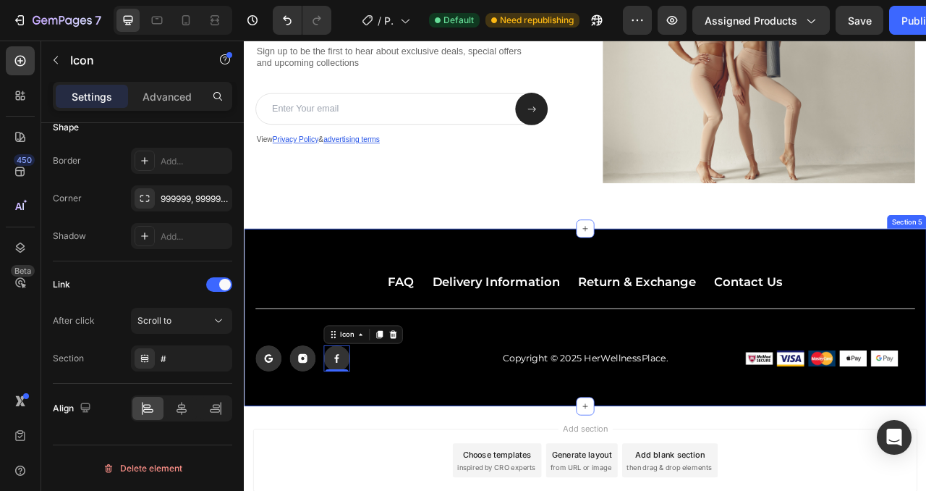
click at [692, 479] on div "FAQ Button Delivery Information Button Return & Exchange Button Contact Us Butt…" at bounding box center [678, 393] width 869 height 226
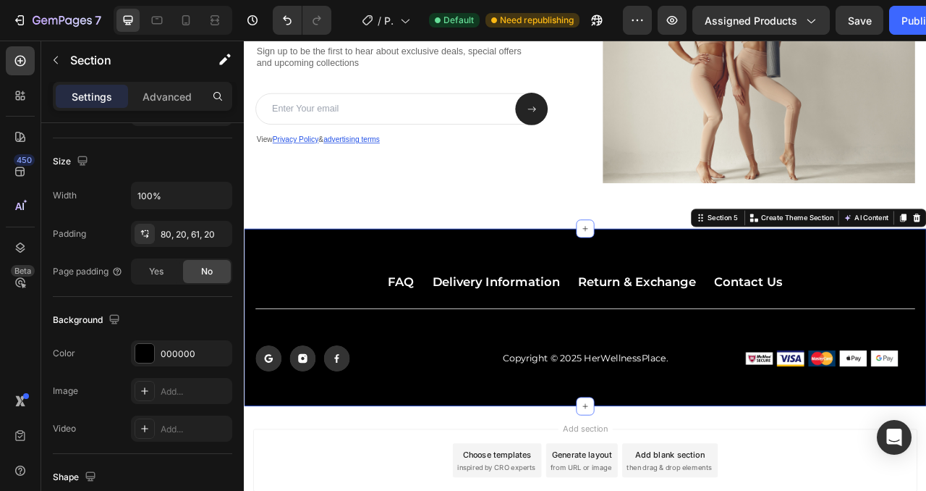
scroll to position [0, 0]
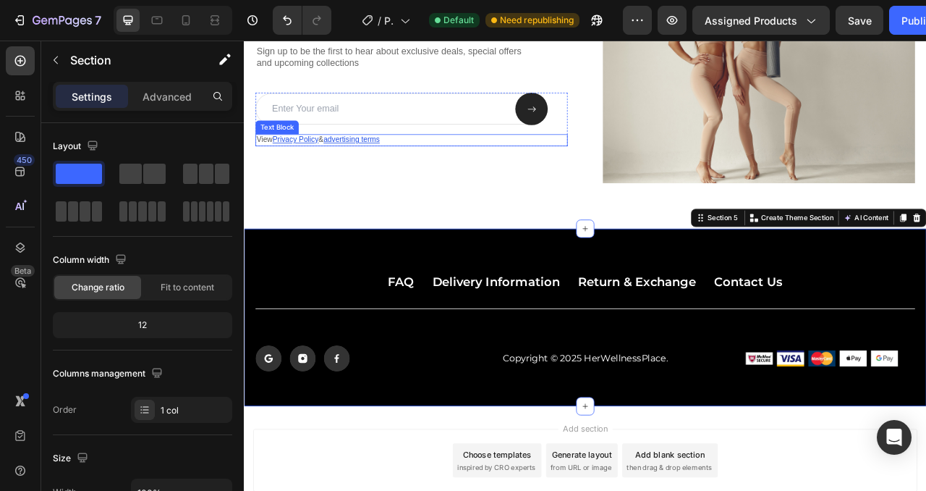
click at [457, 164] on p "View Privacy Policy & advertising terms" at bounding box center [457, 167] width 394 height 12
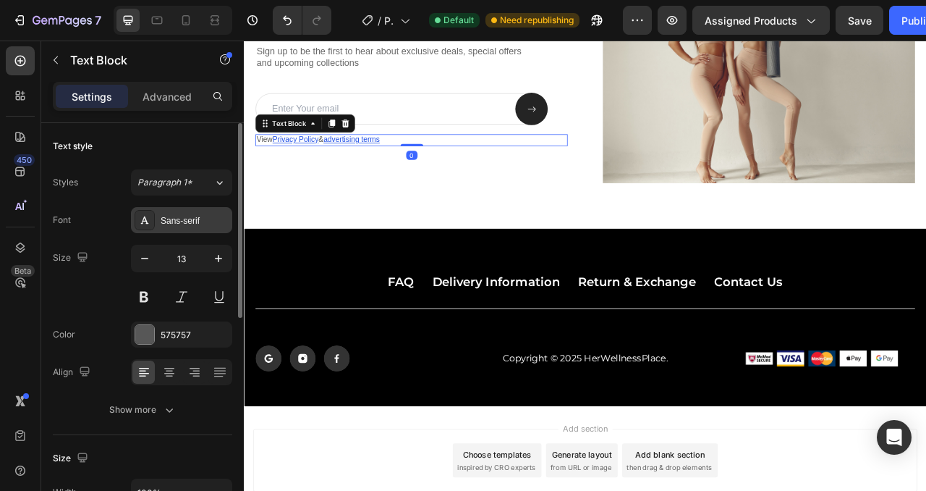
click at [166, 219] on div "Sans-serif" at bounding box center [195, 220] width 68 height 13
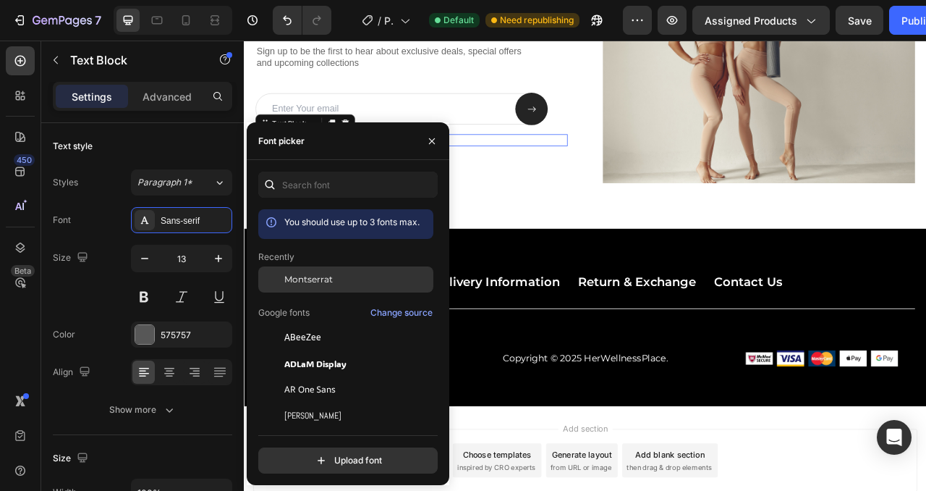
click at [340, 277] on div "Montserrat" at bounding box center [357, 279] width 146 height 13
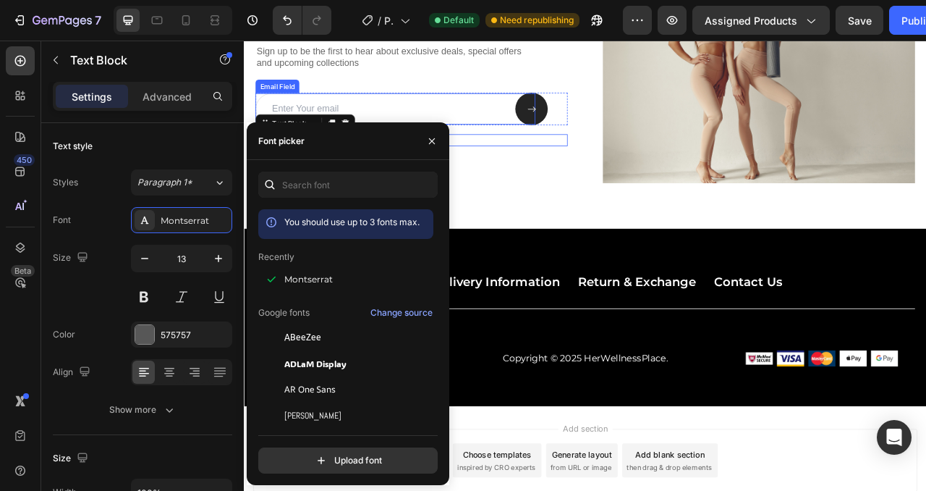
click at [536, 118] on input "email" at bounding box center [436, 128] width 356 height 40
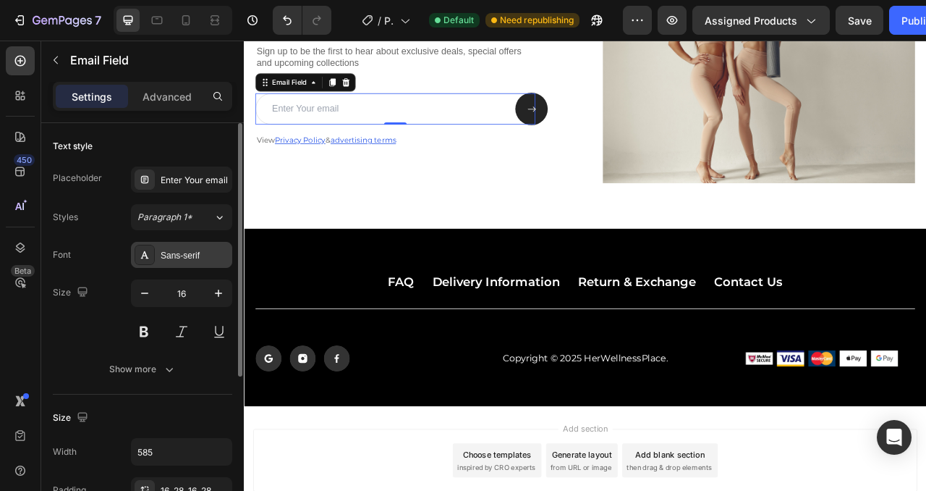
click at [187, 250] on div "Sans-serif" at bounding box center [195, 255] width 68 height 13
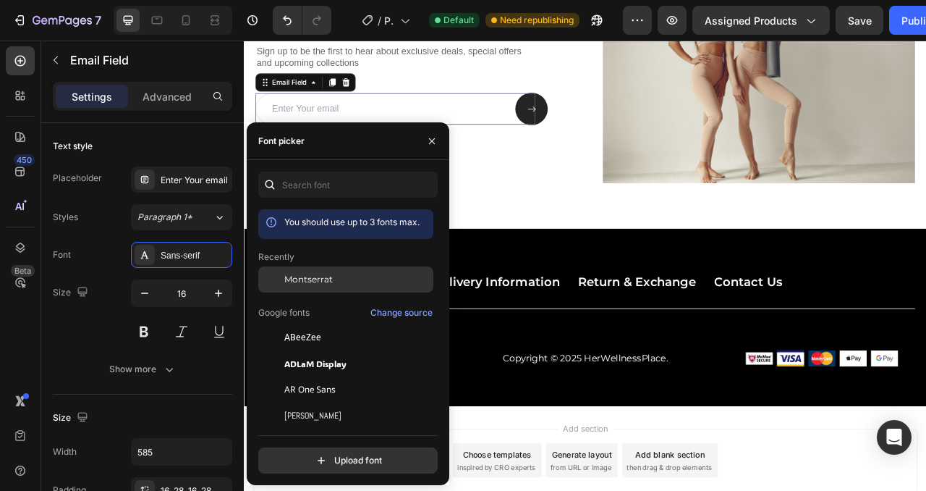
click at [330, 280] on span "Montserrat" at bounding box center [308, 279] width 48 height 13
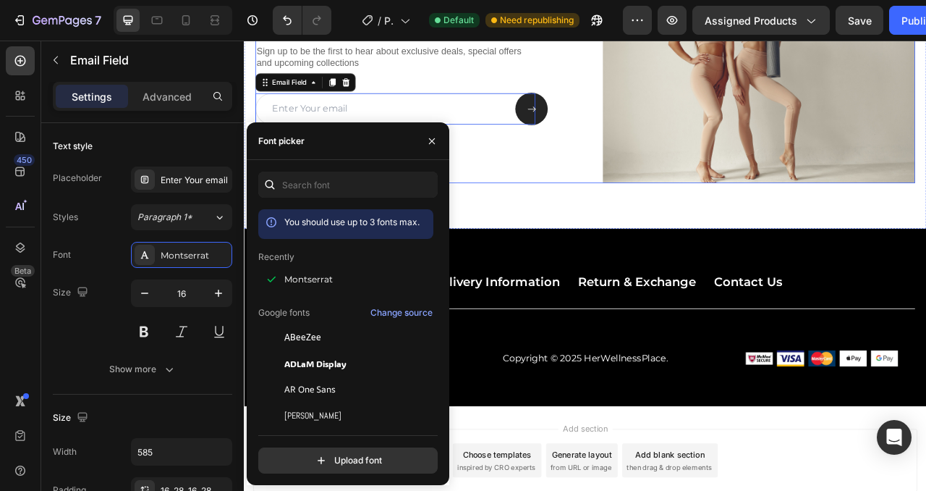
click at [489, 70] on p "Sign up to be the first to hear about exclusive deals, special offers and upcom…" at bounding box center [457, 62] width 394 height 30
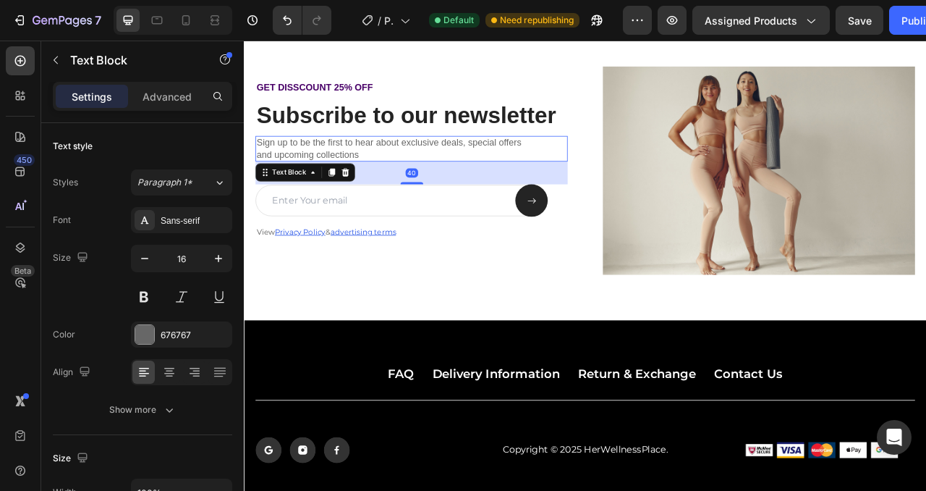
scroll to position [1348, 0]
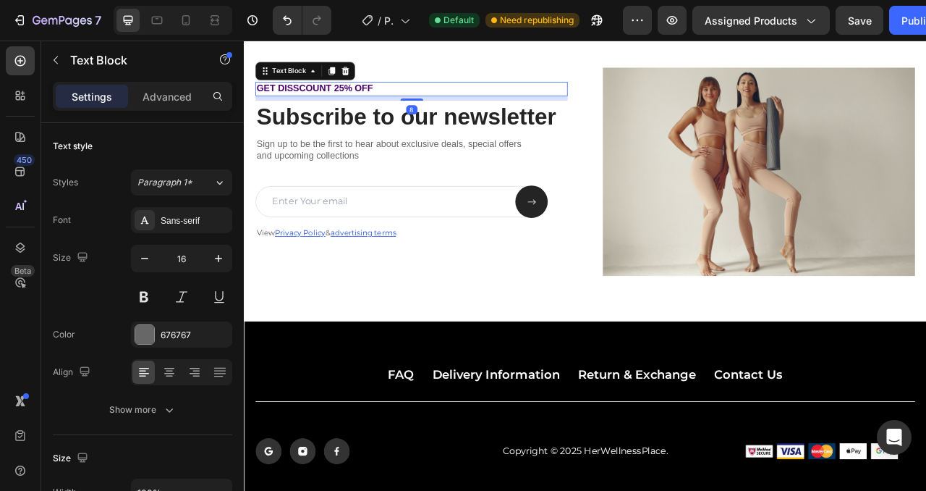
click at [334, 104] on p "GET DISSCOUNT 25% OFF" at bounding box center [457, 102] width 394 height 15
click at [305, 101] on p "GET DISSCOUNT 25% OFF" at bounding box center [457, 102] width 394 height 15
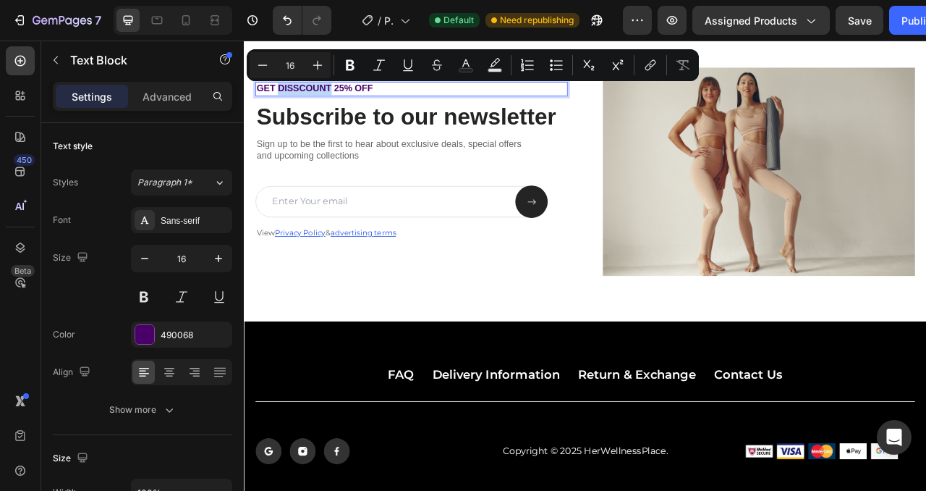
click at [310, 101] on p "GET DISSCOUNT 25% OFF" at bounding box center [457, 102] width 394 height 15
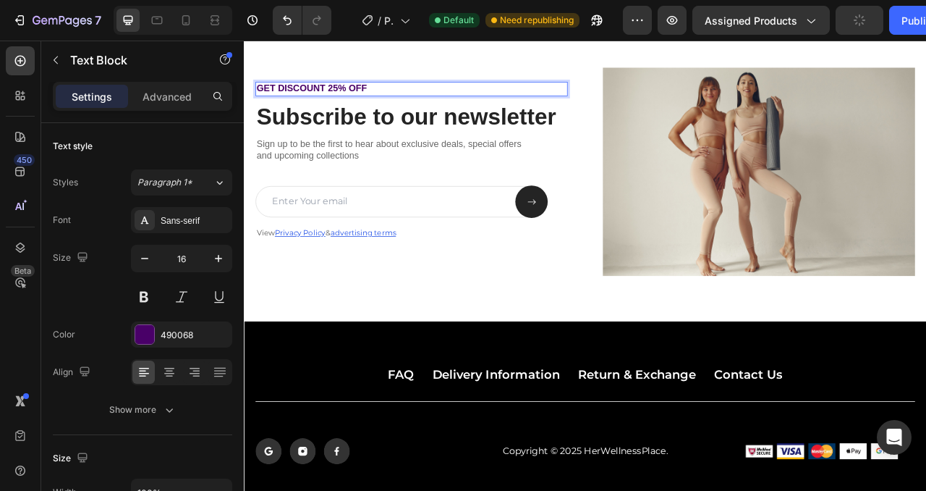
click at [353, 100] on p "GET DISCOUNT 25% OFF" at bounding box center [457, 102] width 394 height 15
click at [394, 103] on p "GET DISCOUNT 25% OFF" at bounding box center [457, 102] width 394 height 15
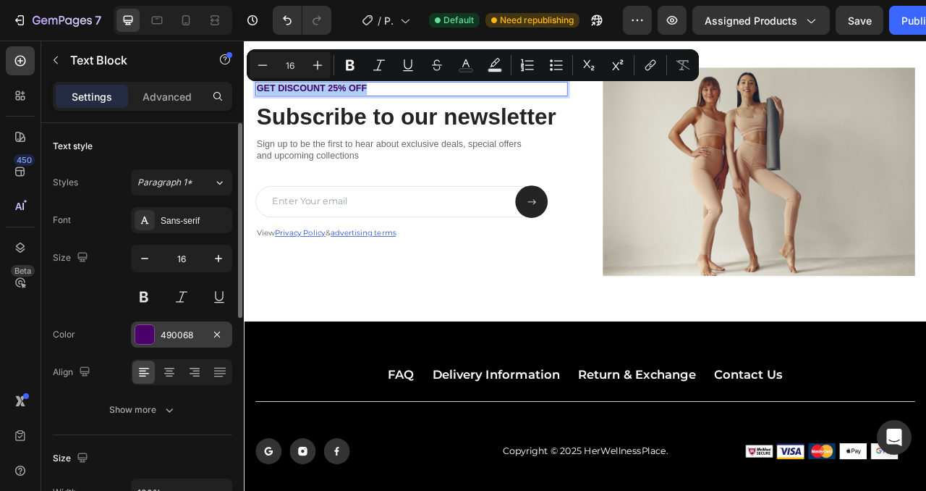
click at [153, 337] on div at bounding box center [144, 334] width 19 height 19
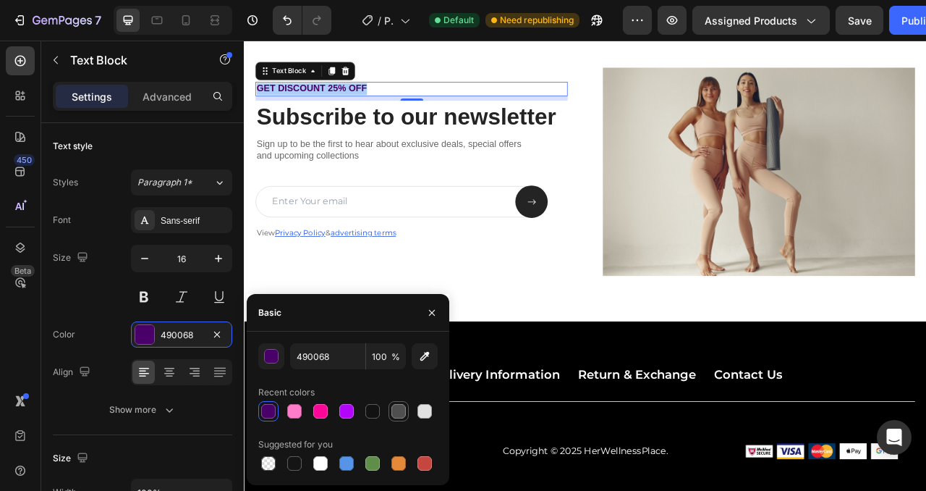
click at [393, 410] on div at bounding box center [399, 411] width 14 height 14
type input "4F4F4F"
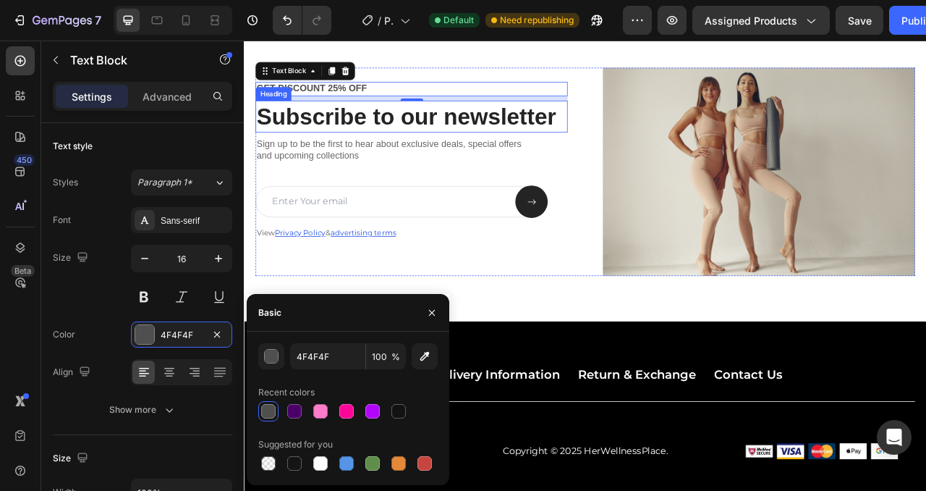
click at [413, 141] on h2 "Subscribe to our newsletter" at bounding box center [456, 137] width 397 height 41
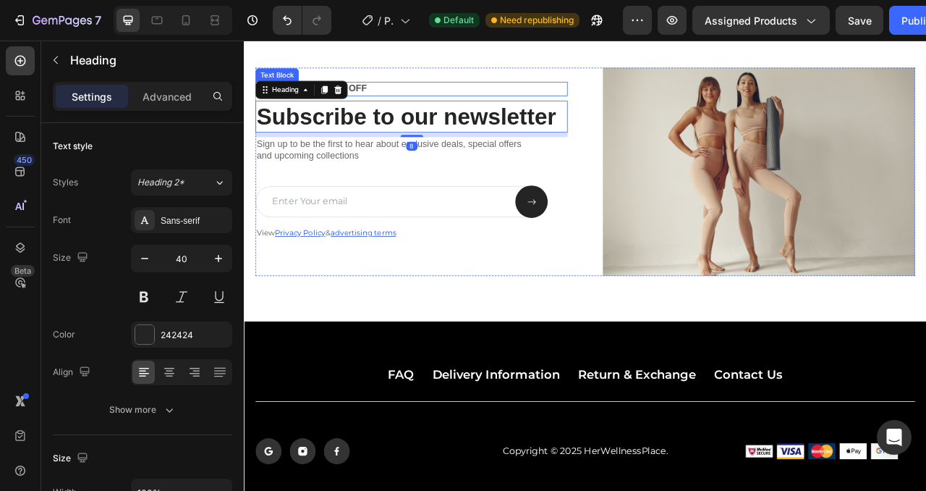
click at [424, 97] on p "GET DISCOUNT 25% OFF" at bounding box center [457, 102] width 394 height 15
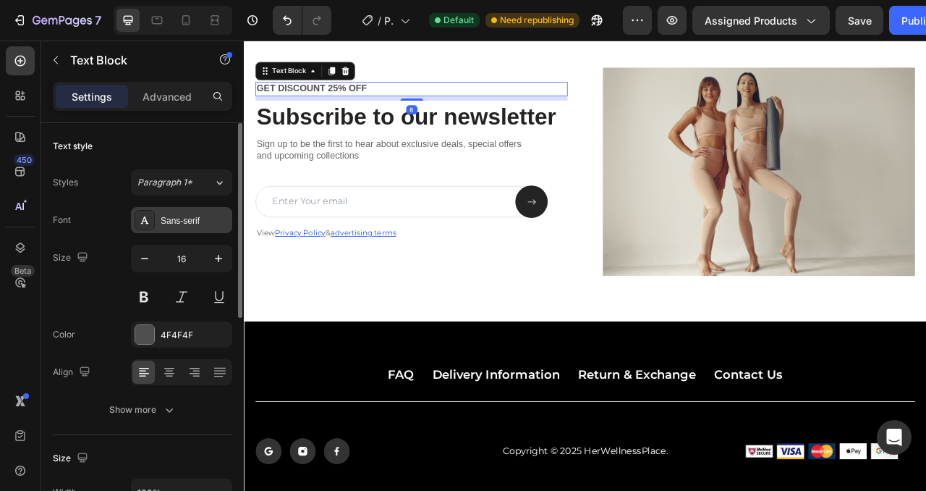
click at [193, 217] on div "Sans-serif" at bounding box center [195, 220] width 68 height 13
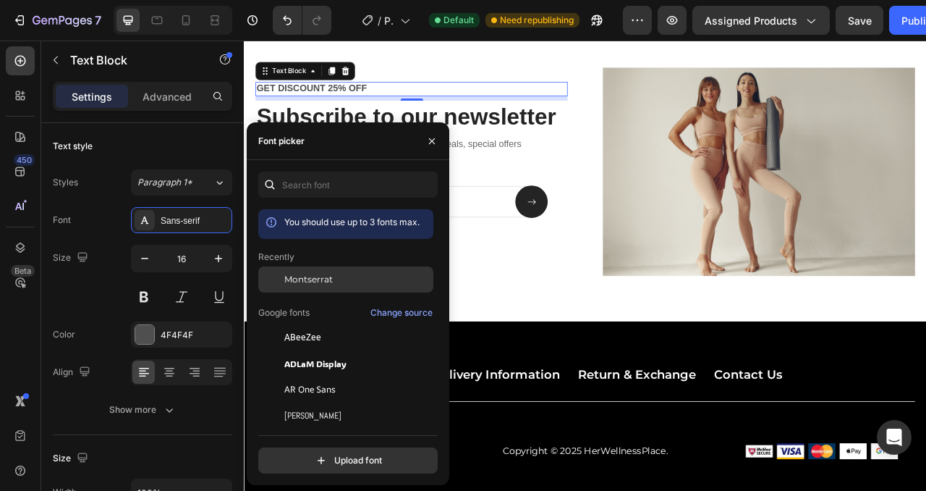
click at [329, 277] on span "Montserrat" at bounding box center [308, 279] width 48 height 13
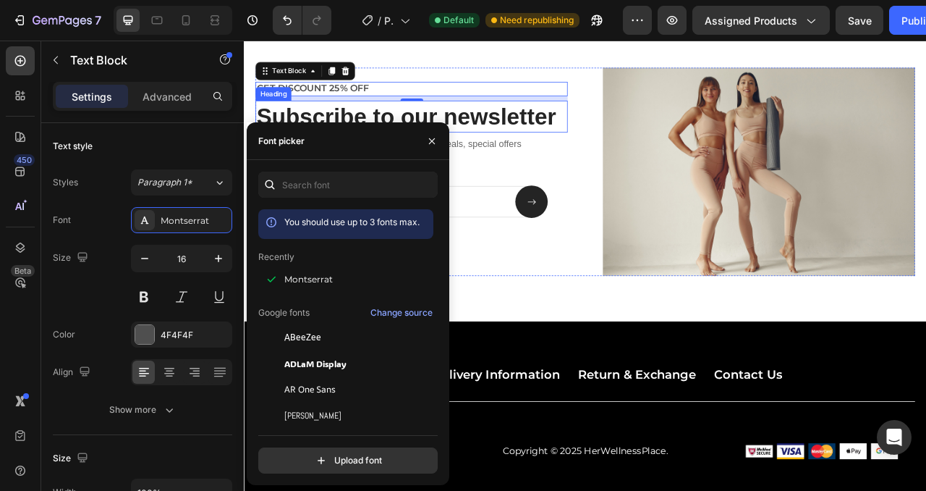
click at [521, 125] on h2 "Subscribe to our newsletter" at bounding box center [456, 137] width 397 height 41
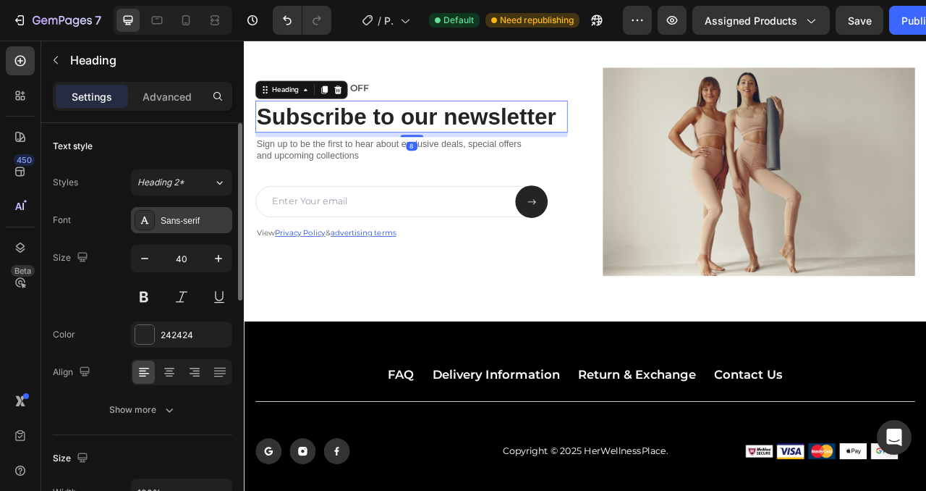
click at [188, 216] on div "Sans-serif" at bounding box center [195, 220] width 68 height 13
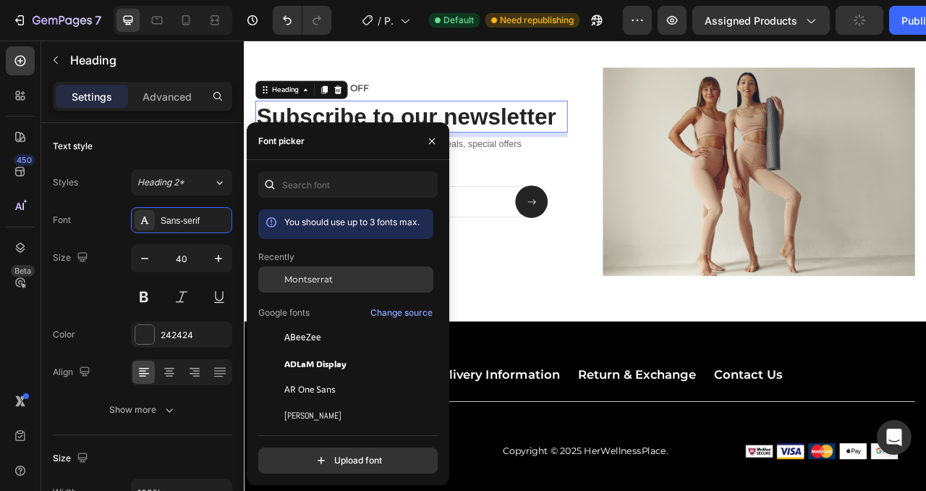
click at [332, 279] on span "Montserrat" at bounding box center [308, 279] width 48 height 13
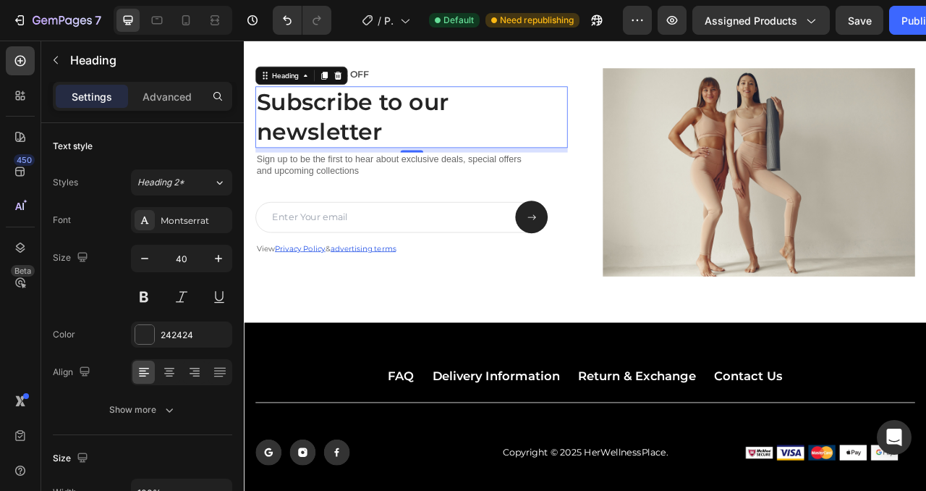
click at [531, 171] on h2 "Subscribe to our newsletter" at bounding box center [456, 138] width 397 height 78
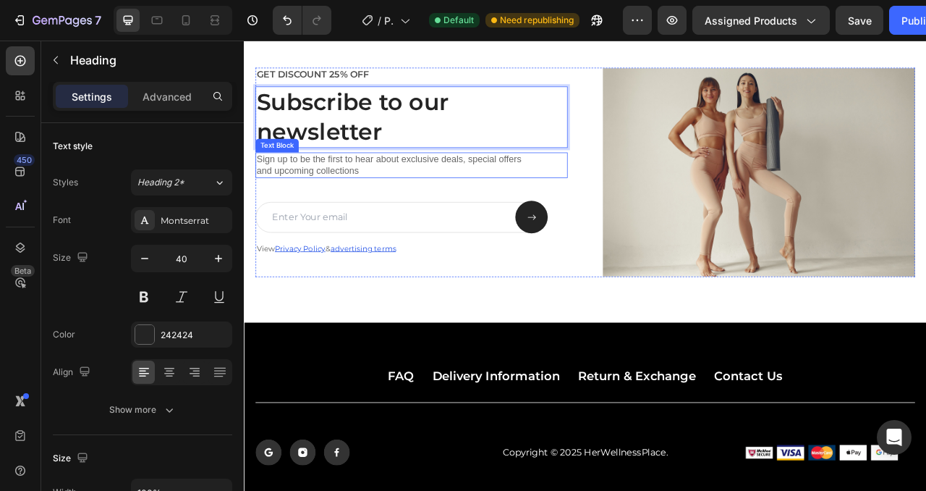
click at [371, 202] on p "Sign up to be the first to hear about exclusive deals, special offers and upcom…" at bounding box center [457, 200] width 394 height 30
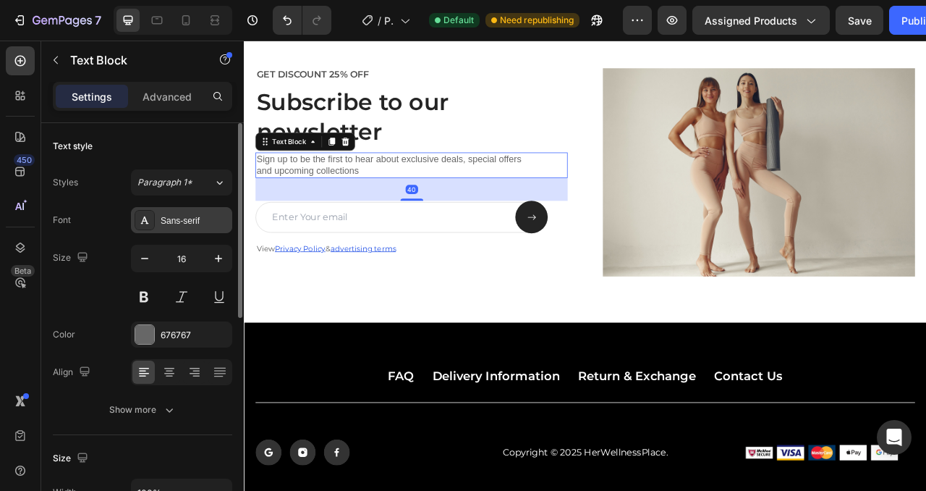
click at [167, 215] on div "Sans-serif" at bounding box center [195, 220] width 68 height 13
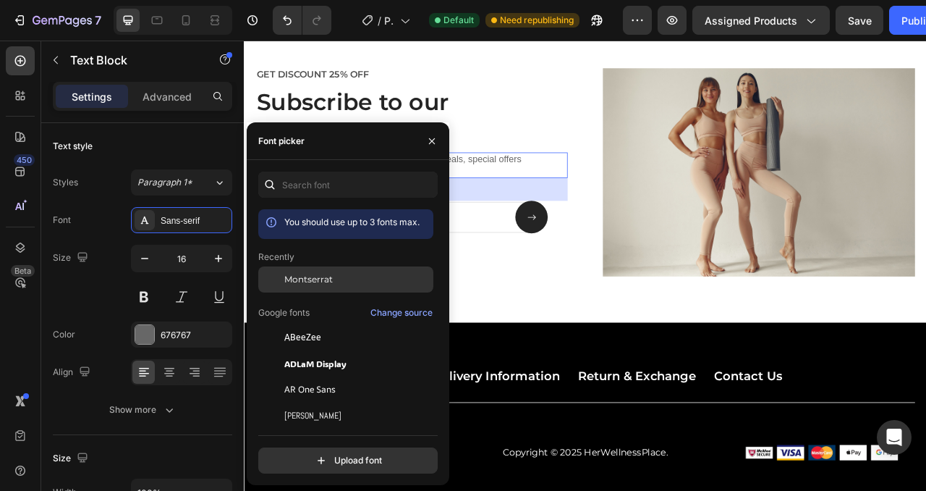
click at [350, 278] on div "Montserrat" at bounding box center [357, 279] width 146 height 13
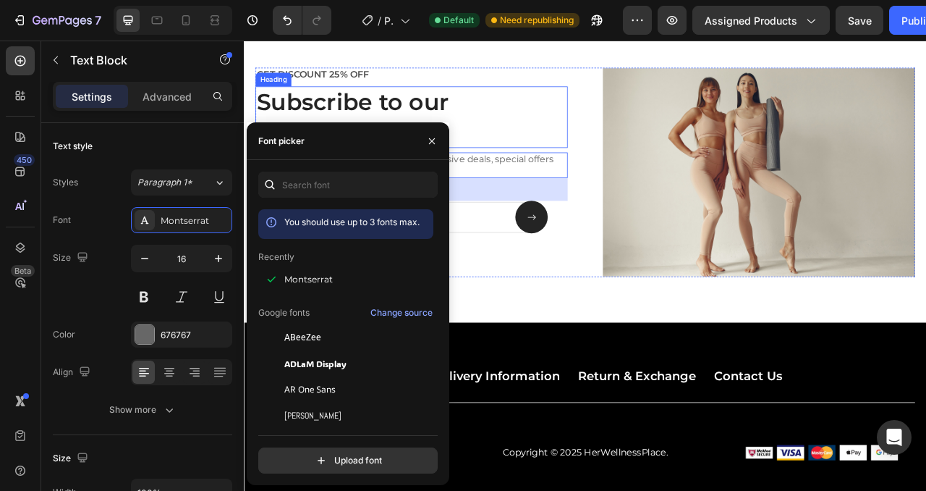
click at [583, 165] on p "Subscribe to our newsletter" at bounding box center [457, 138] width 394 height 75
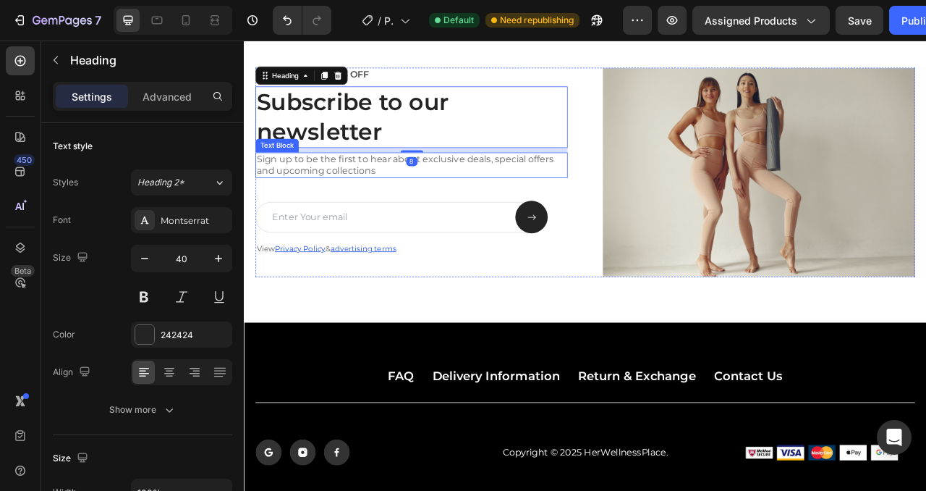
click at [341, 204] on p "Sign up to be the first to hear about exclusive deals, special offers and upcom…" at bounding box center [457, 200] width 394 height 30
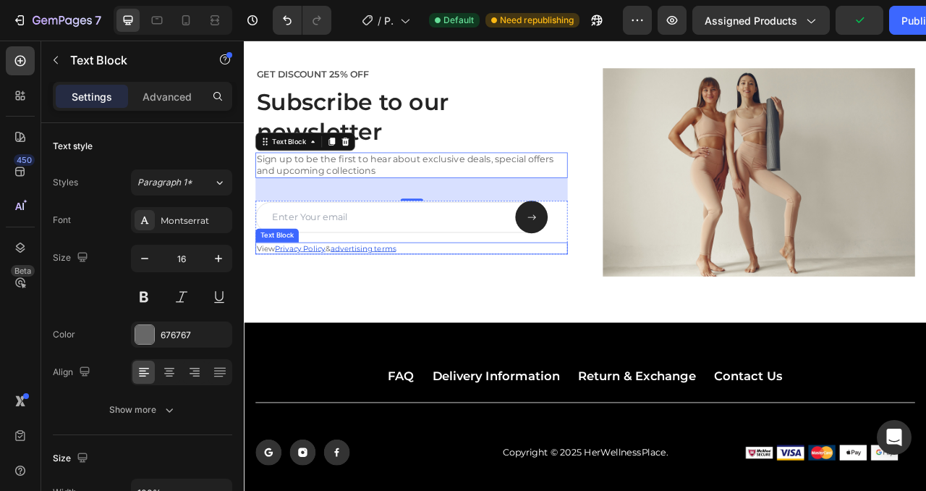
click at [457, 303] on p "View Privacy Policy & advertising terms" at bounding box center [457, 305] width 394 height 12
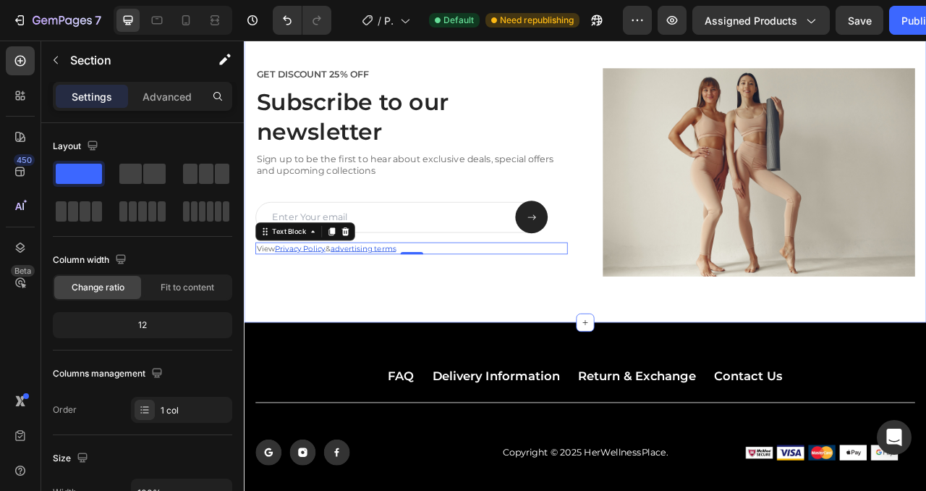
click at [546, 360] on div "GET DISCOUNT 25% OFF Text Block Subscribe to our newsletter Heading Sign up to …" at bounding box center [678, 208] width 869 height 382
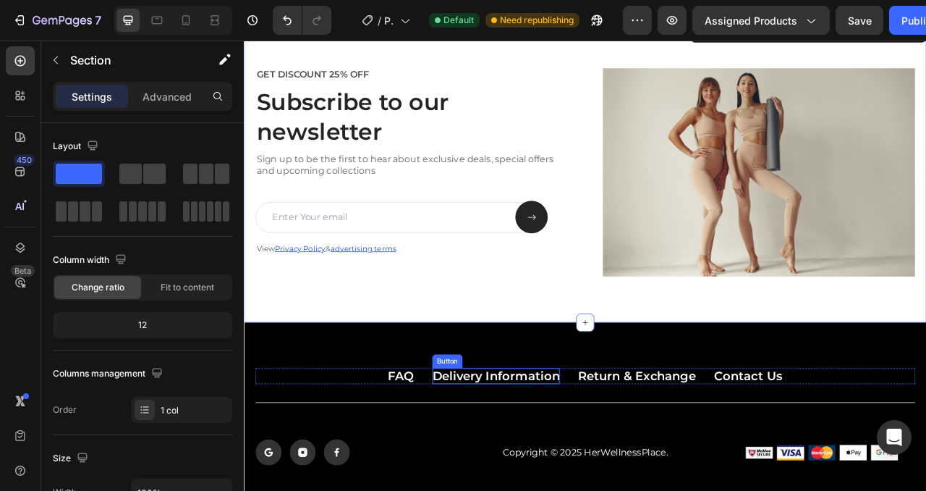
click at [586, 471] on p "Delivery Information" at bounding box center [565, 467] width 162 height 20
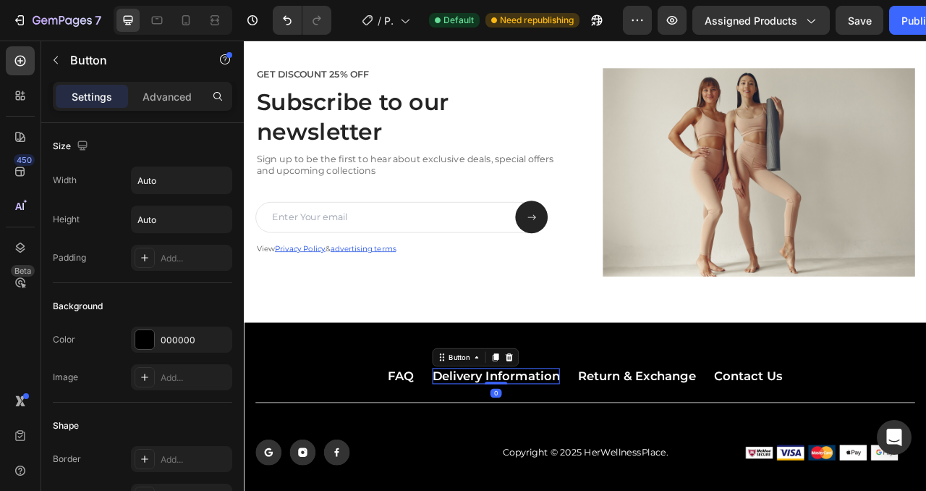
click at [585, 466] on p "Delivery Information" at bounding box center [565, 467] width 162 height 20
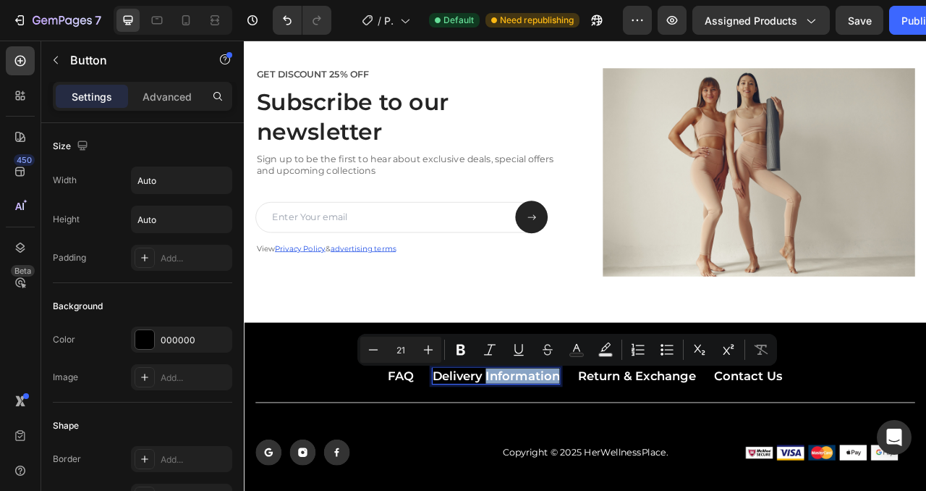
click at [525, 461] on p "Delivery Information" at bounding box center [565, 467] width 162 height 20
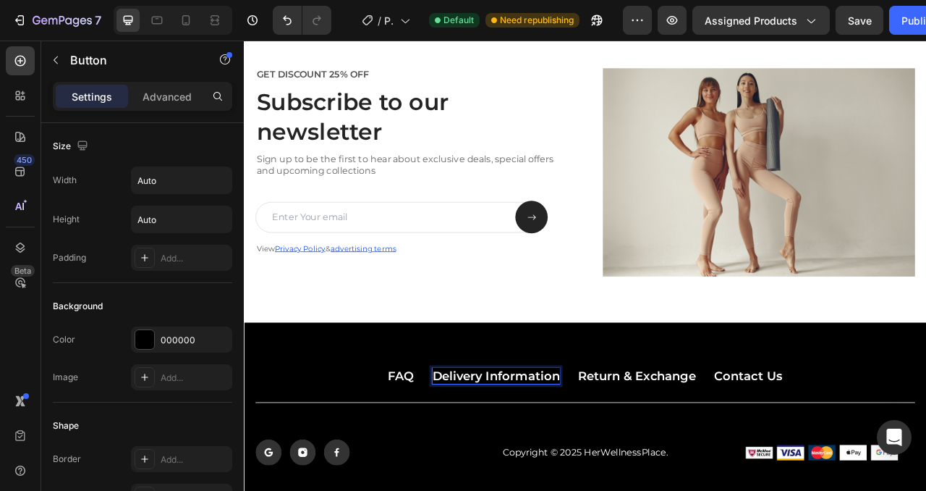
click at [525, 461] on p "Delivery Information" at bounding box center [565, 467] width 162 height 20
click at [583, 463] on p "Order Information" at bounding box center [565, 467] width 144 height 20
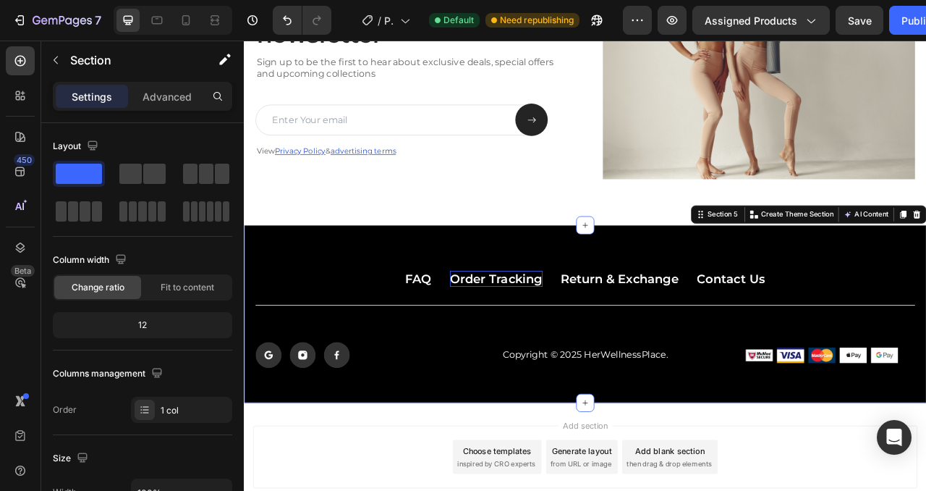
scroll to position [1568, 0]
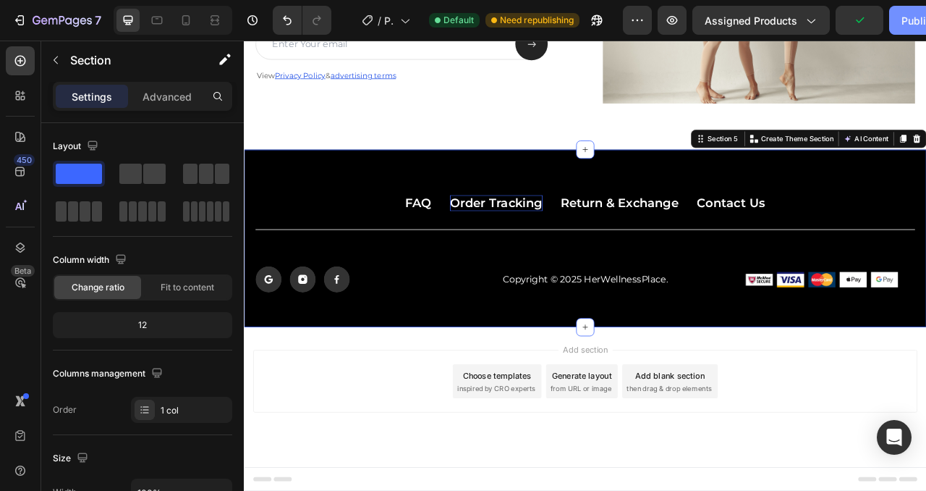
click at [908, 18] on div "Publish" at bounding box center [920, 20] width 36 height 15
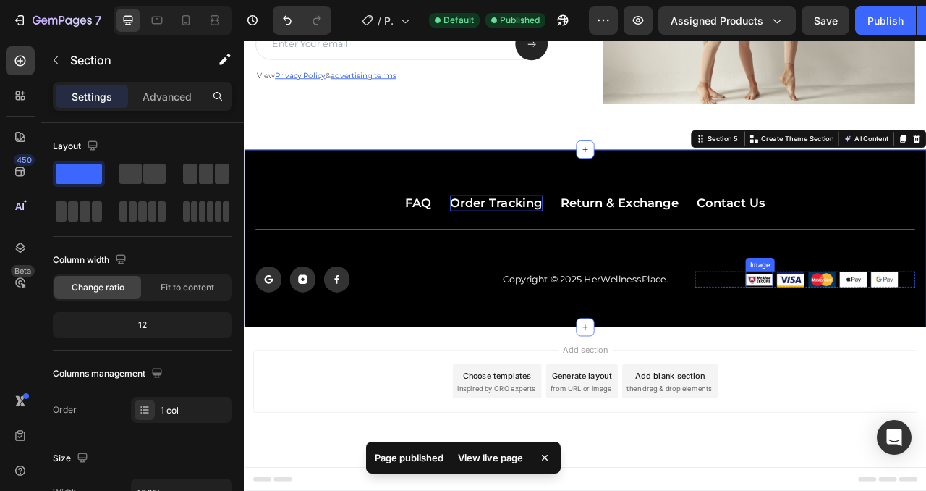
click at [898, 343] on img at bounding box center [899, 344] width 35 height 20
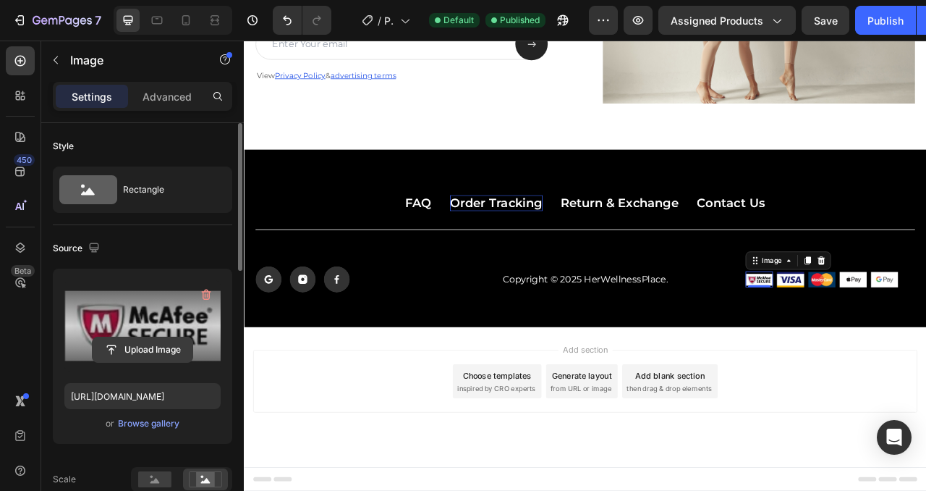
click at [151, 351] on input "file" at bounding box center [143, 349] width 100 height 25
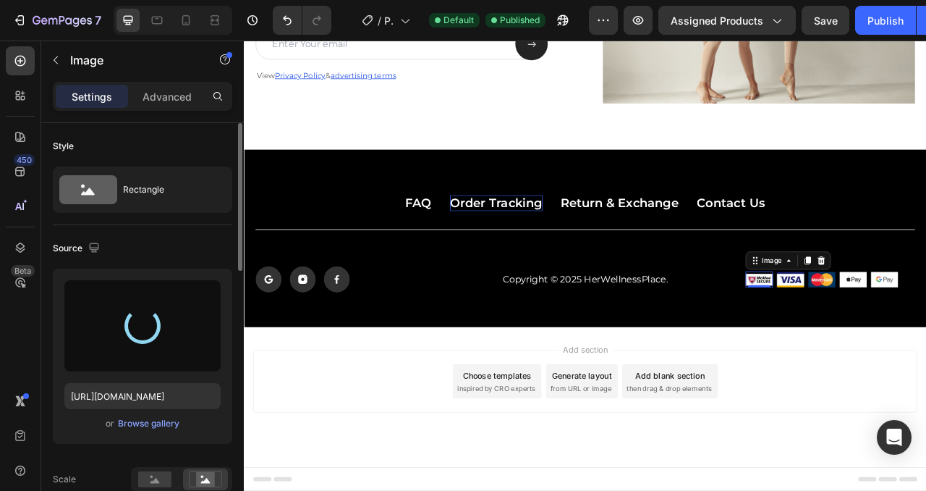
type input "https://cdn.shopify.com/s/files/1/0964/3786/2730/files/gempages_586545503018222…"
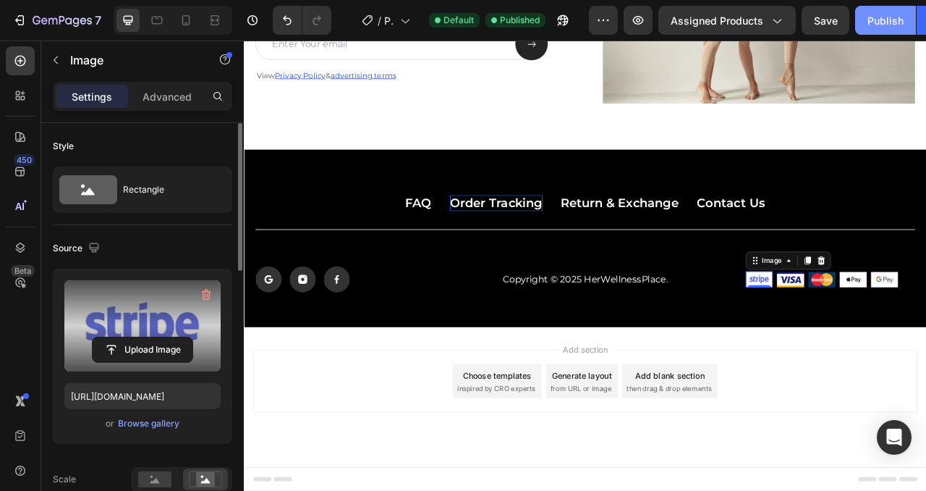
click at [887, 21] on div "Publish" at bounding box center [886, 20] width 36 height 15
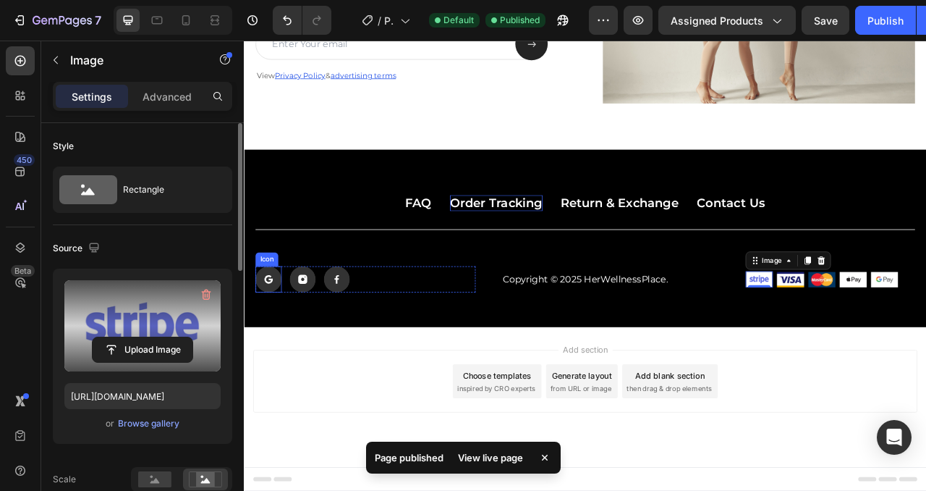
click at [281, 339] on rect at bounding box center [274, 344] width 33 height 33
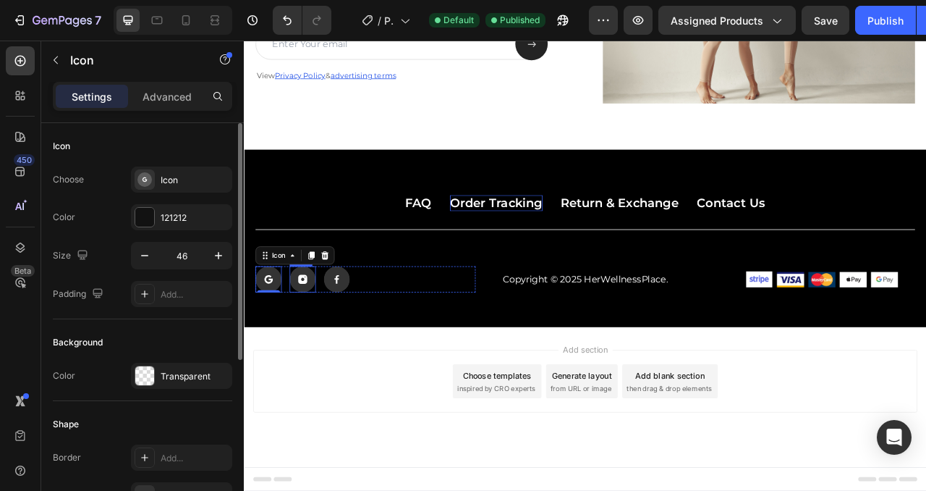
click at [316, 343] on rect at bounding box center [318, 344] width 33 height 33
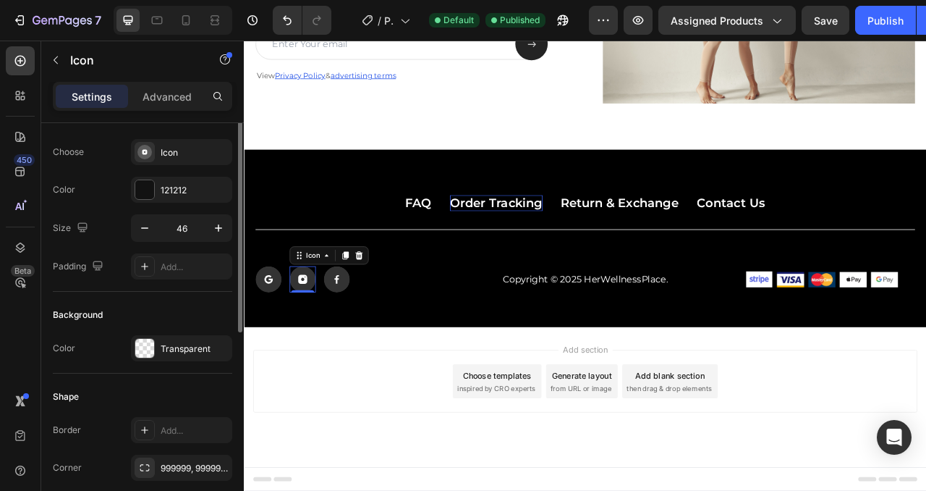
scroll to position [0, 0]
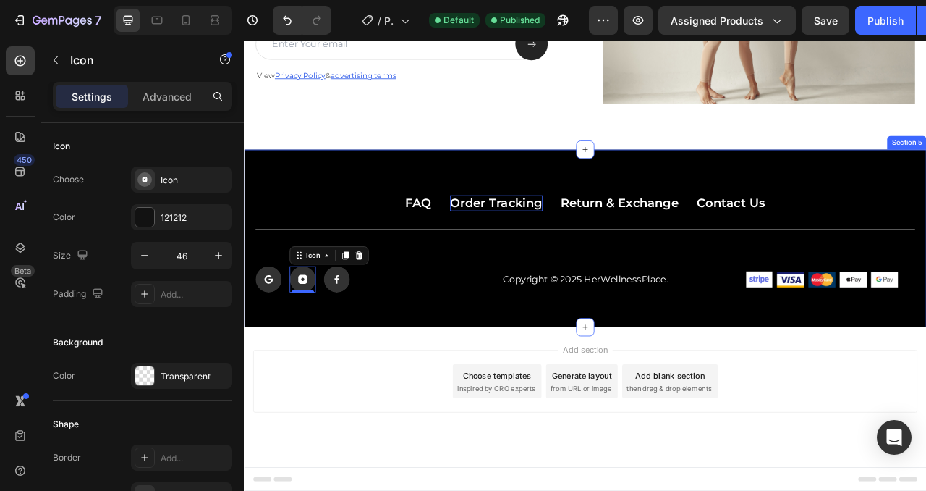
click at [504, 379] on div "FAQ Button Order Tracking Button Return & Exchange Button Contact Us Button Row…" at bounding box center [678, 293] width 869 height 226
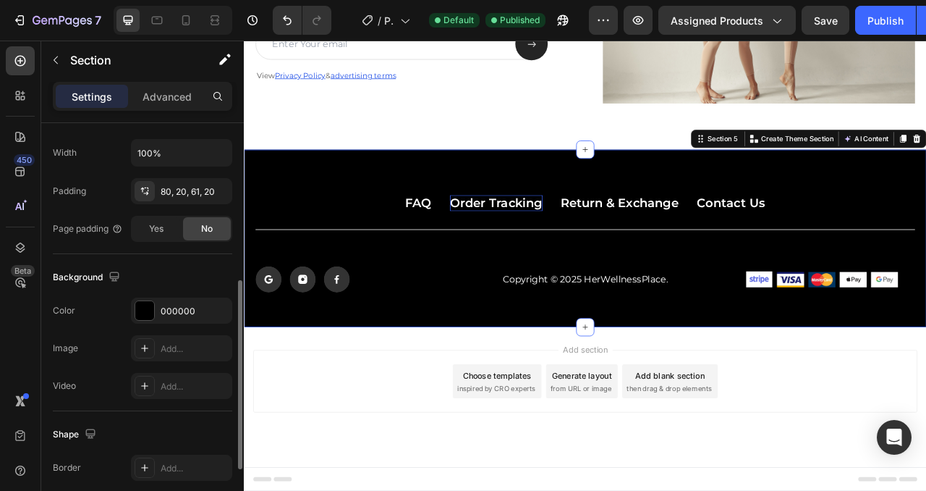
scroll to position [339, 0]
click at [170, 313] on div "000000" at bounding box center [182, 311] width 42 height 13
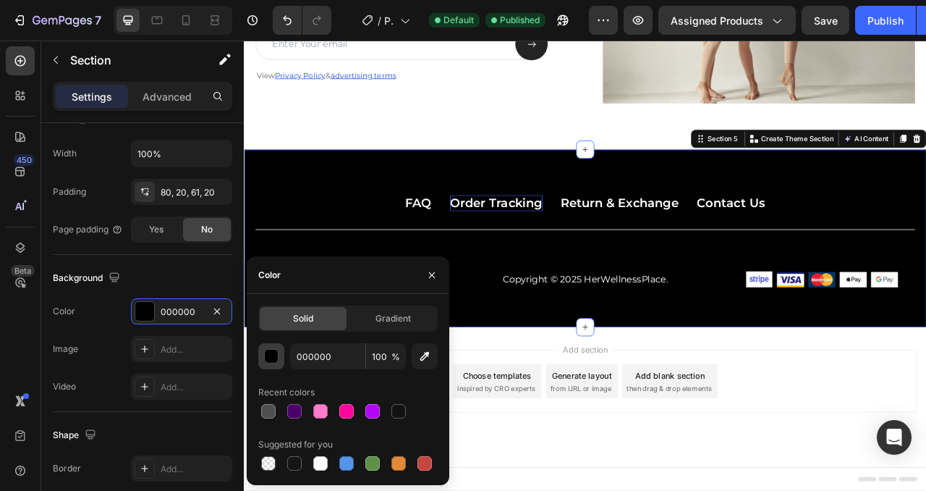
click at [269, 355] on div "button" at bounding box center [272, 357] width 14 height 14
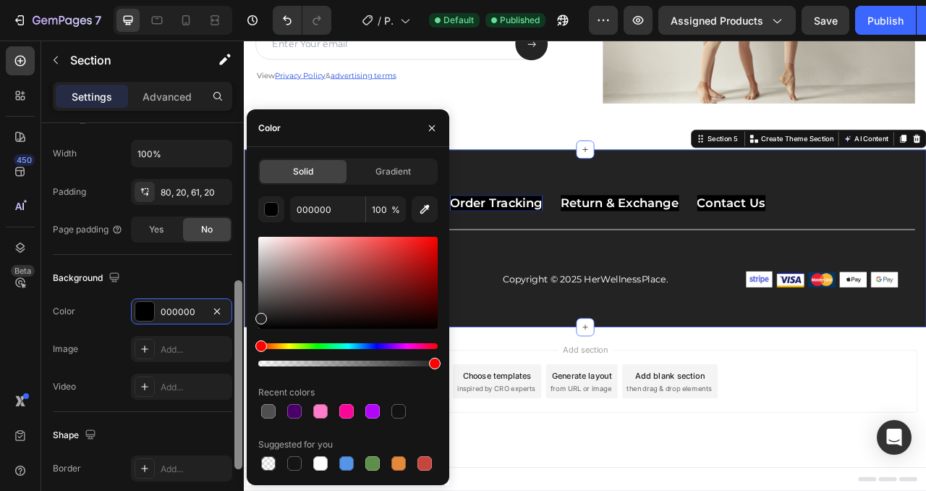
type input "232323"
drag, startPoint x: 262, startPoint y: 329, endPoint x: 236, endPoint y: 315, distance: 29.5
click at [236, 315] on div "450 Beta Sections(7) Elements(84) Section Element Hero Section Product Detail B…" at bounding box center [122, 266] width 244 height 450
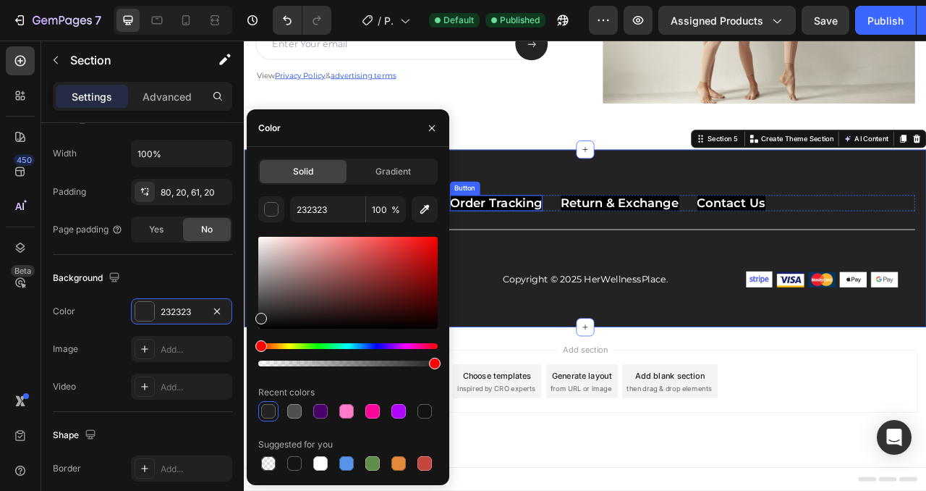
click at [546, 250] on p "Order Tracking" at bounding box center [565, 247] width 118 height 20
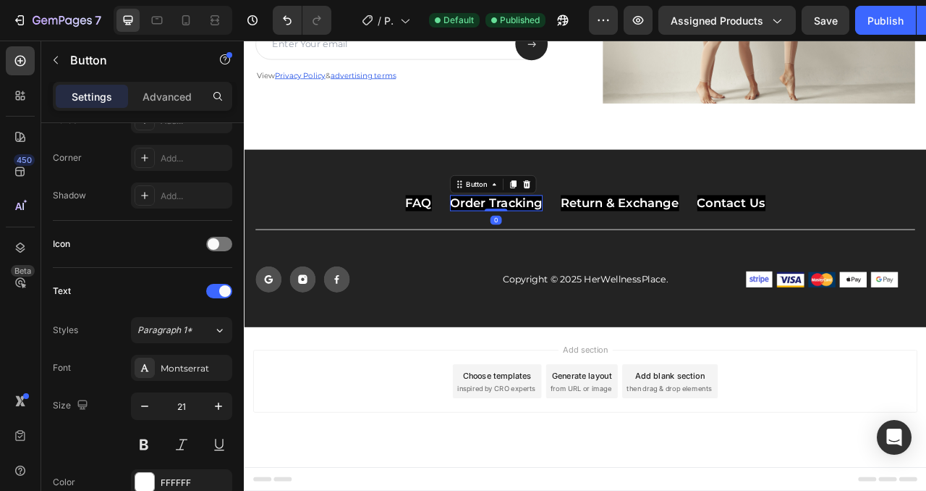
scroll to position [0, 0]
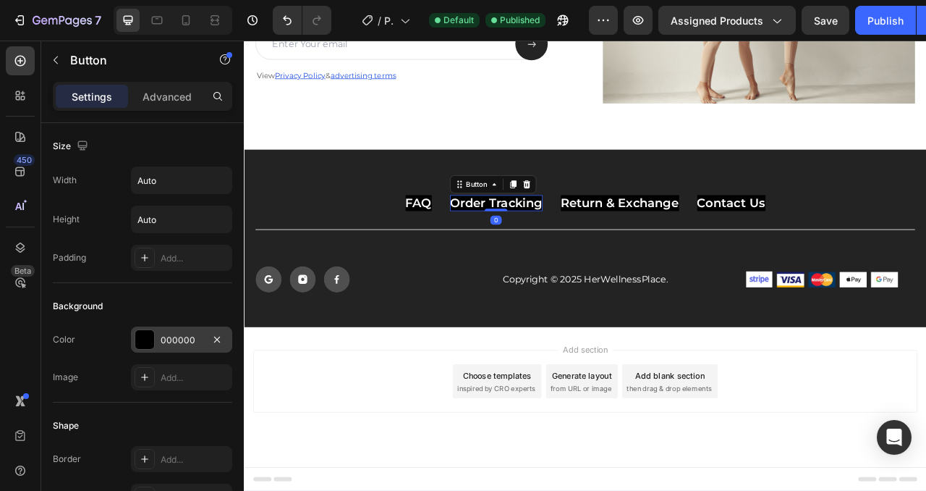
click at [166, 337] on div "000000" at bounding box center [182, 340] width 42 height 13
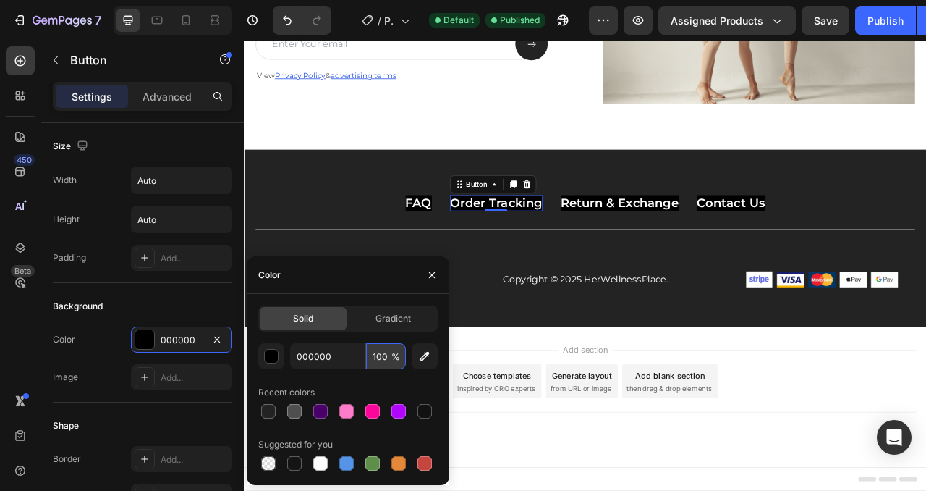
click at [387, 360] on input "100" at bounding box center [386, 356] width 40 height 26
click at [396, 357] on span "%" at bounding box center [396, 356] width 9 height 13
click at [392, 354] on span "%" at bounding box center [396, 356] width 9 height 13
click at [421, 354] on icon "button" at bounding box center [425, 356] width 14 height 14
type input "212121"
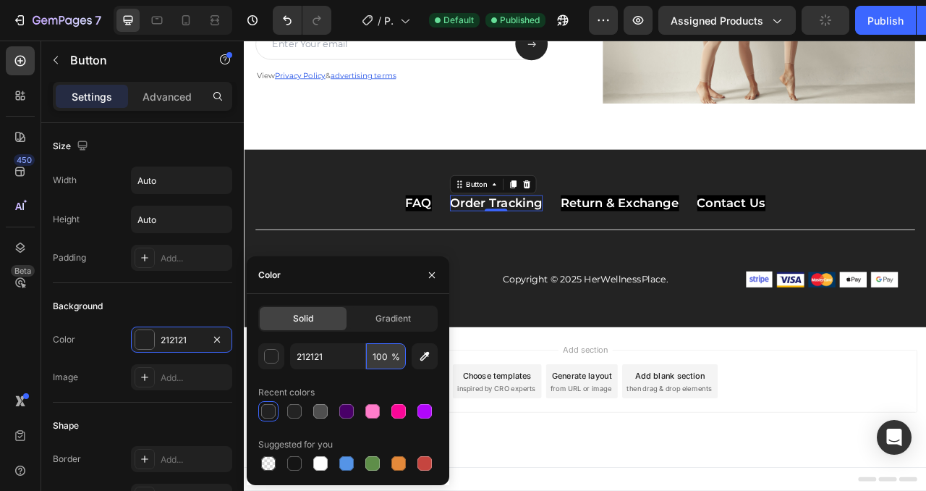
click at [389, 357] on input "100" at bounding box center [386, 356] width 40 height 26
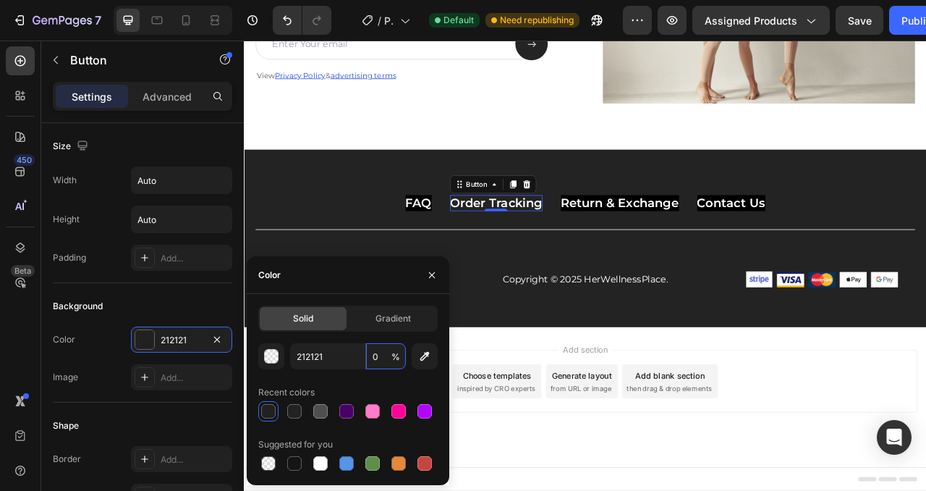
type input "0"
click at [436, 271] on icon "button" at bounding box center [432, 275] width 12 height 12
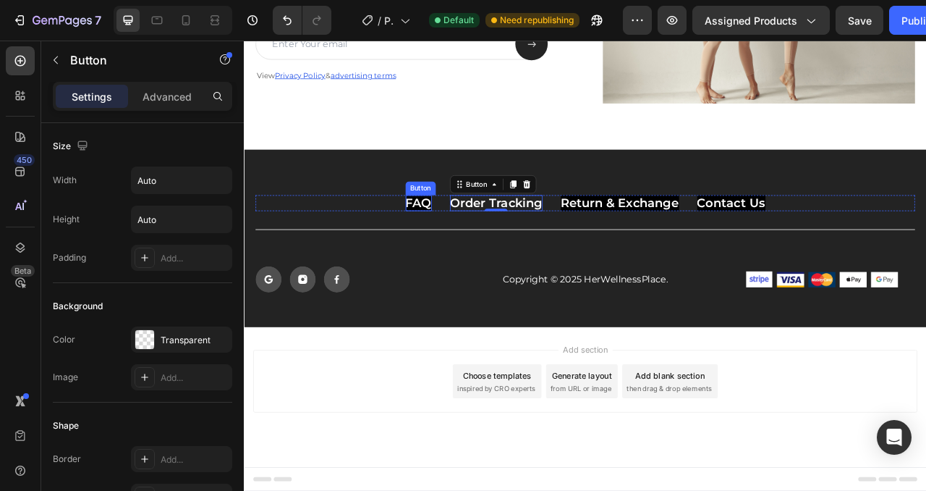
click at [483, 246] on p "FAQ" at bounding box center [465, 247] width 33 height 20
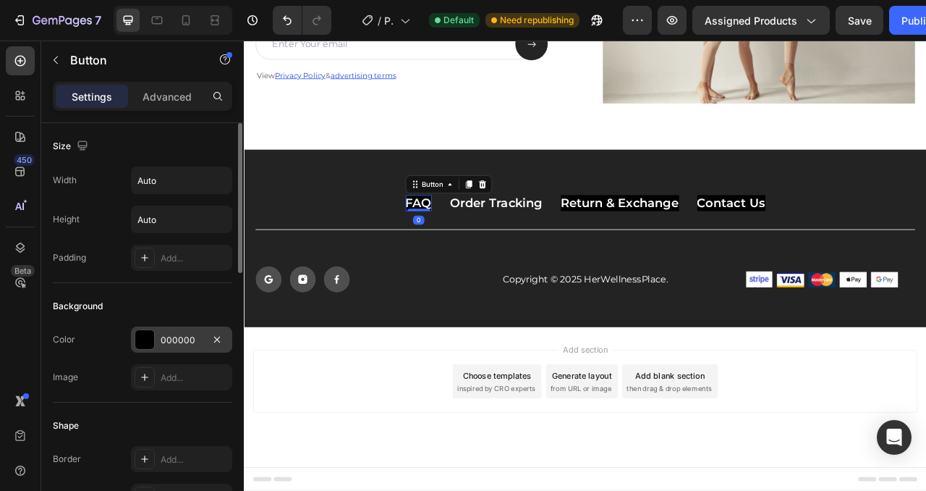
click at [168, 341] on div "000000" at bounding box center [182, 340] width 42 height 13
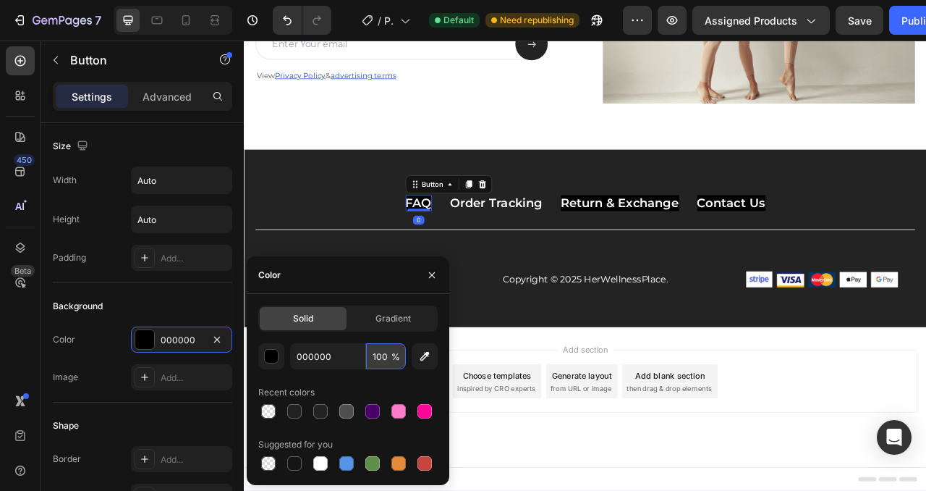
click at [391, 352] on input "100" at bounding box center [386, 356] width 40 height 26
type input "0"
click at [353, 293] on div "Title Line" at bounding box center [678, 293] width 840 height 24
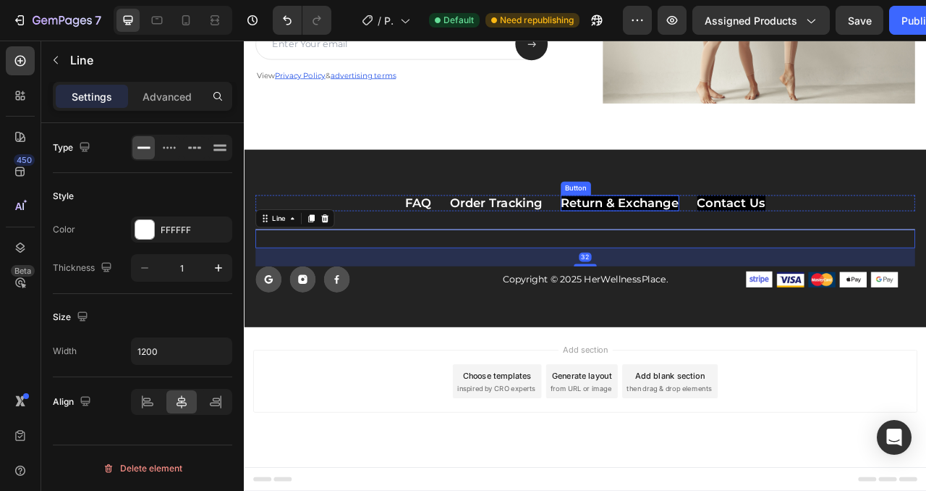
click at [727, 250] on p "Return & Exchange" at bounding box center [722, 247] width 151 height 20
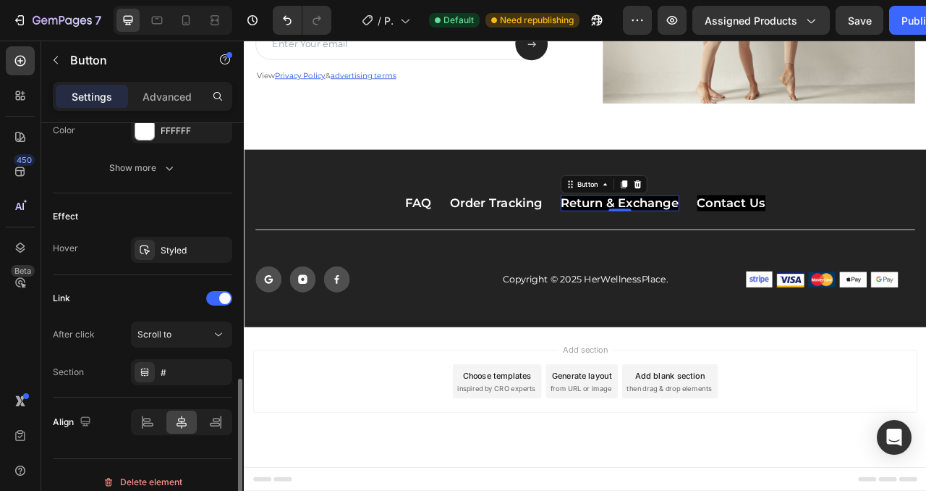
scroll to position [692, 0]
click at [152, 246] on div at bounding box center [145, 248] width 20 height 20
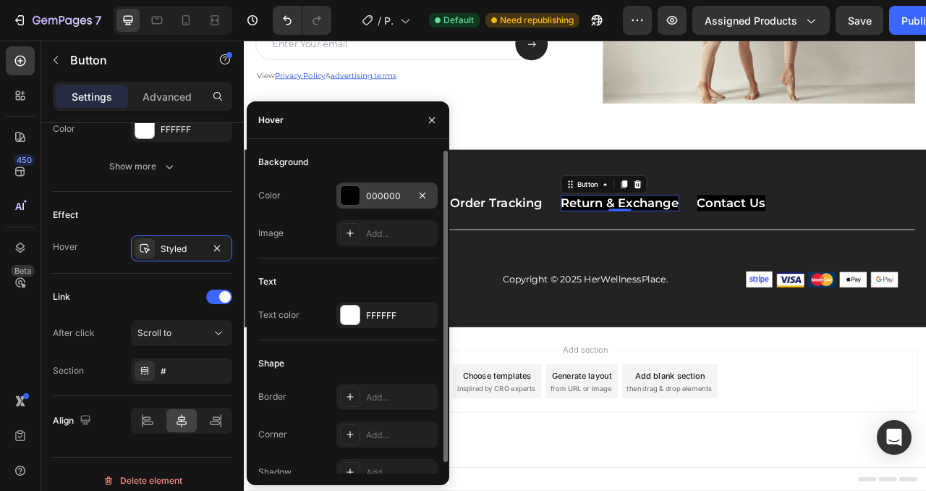
click at [358, 196] on div at bounding box center [350, 195] width 19 height 19
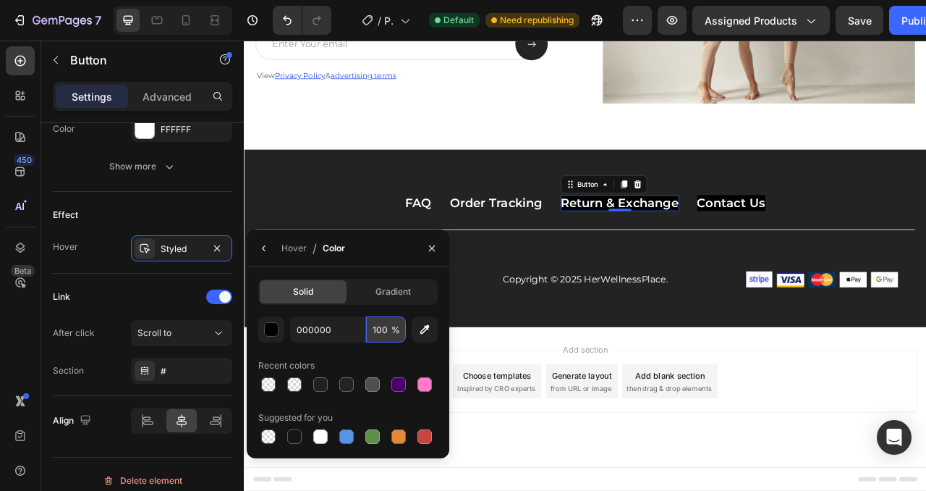
click at [378, 329] on input "100" at bounding box center [386, 329] width 40 height 26
type input "0"
click at [166, 198] on div "Effect Hover Styled" at bounding box center [143, 233] width 180 height 82
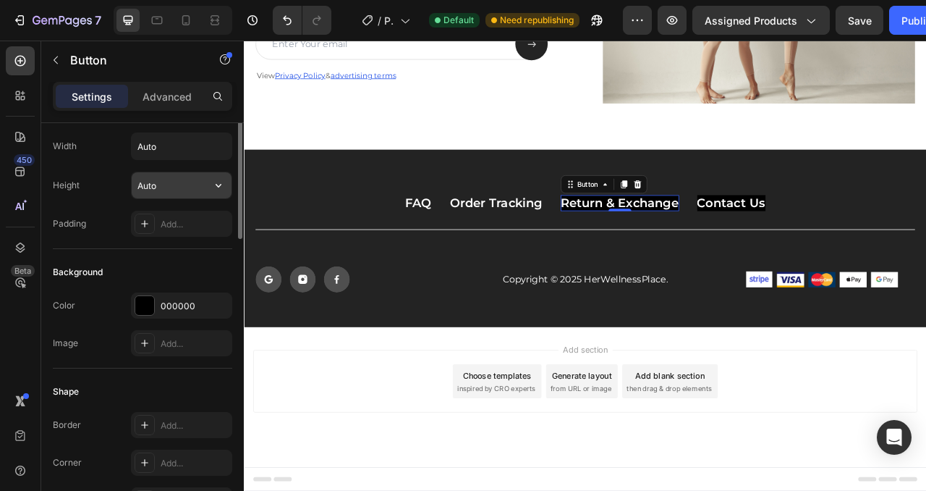
scroll to position [0, 0]
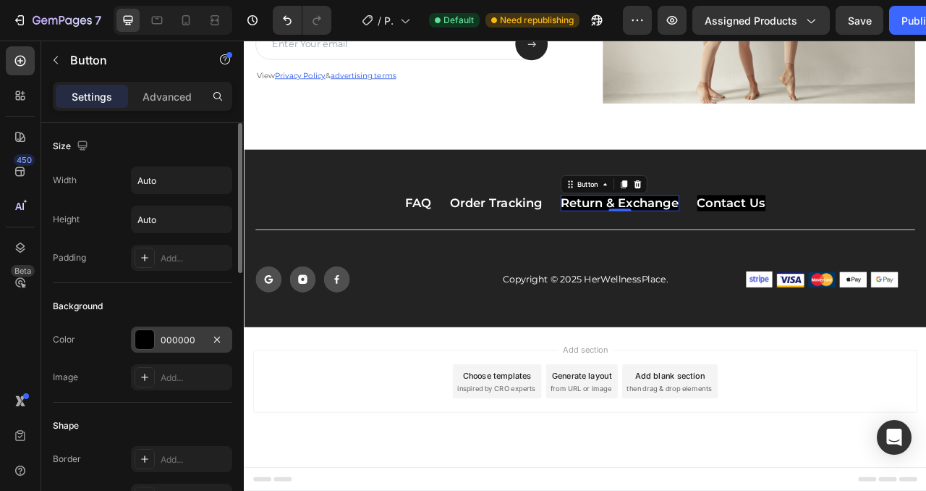
click at [148, 339] on div at bounding box center [144, 339] width 19 height 19
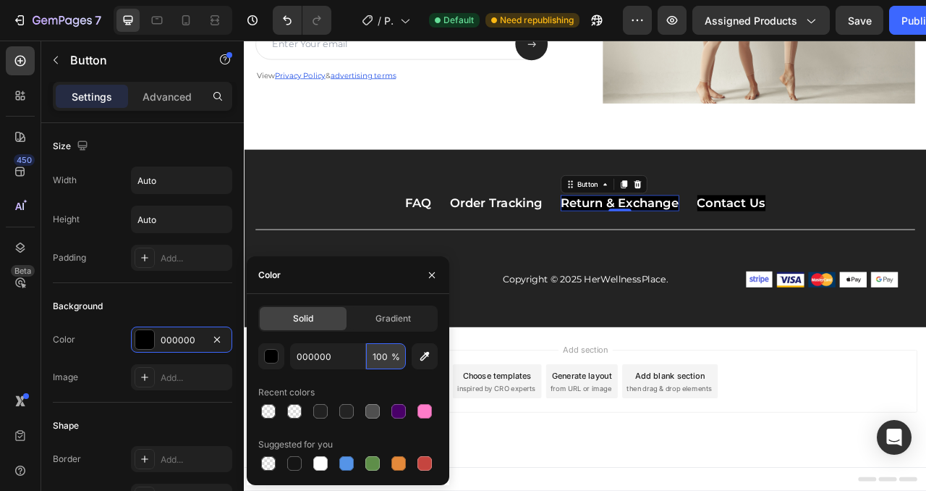
click at [384, 353] on input "100" at bounding box center [386, 356] width 40 height 26
type input "0"
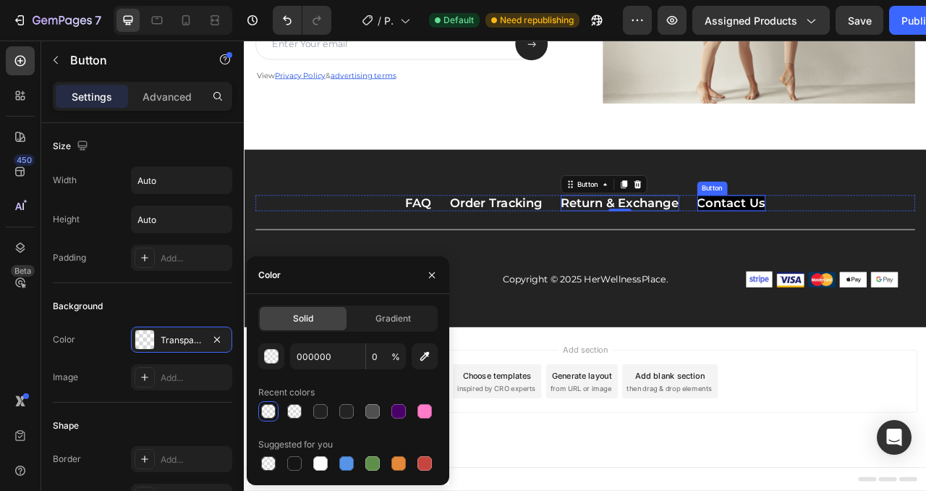
click at [856, 247] on p "Contact Us" at bounding box center [864, 247] width 87 height 20
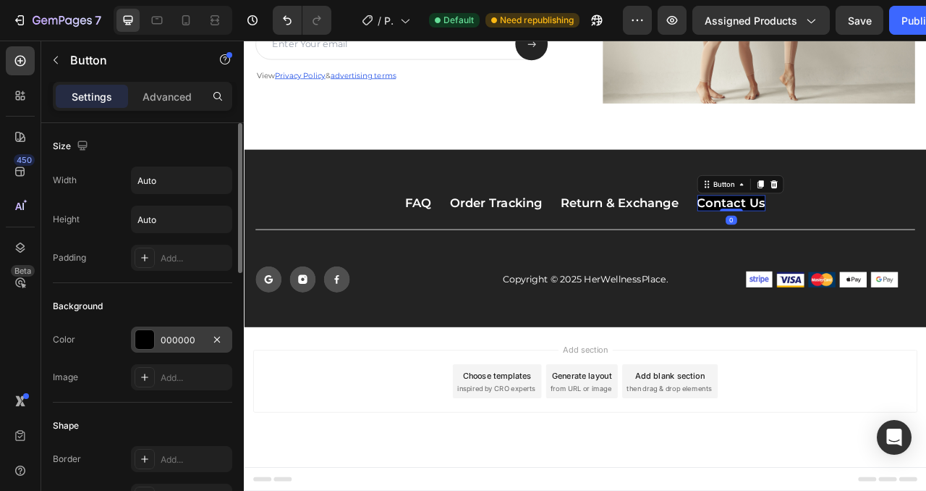
click at [152, 344] on div at bounding box center [144, 339] width 19 height 19
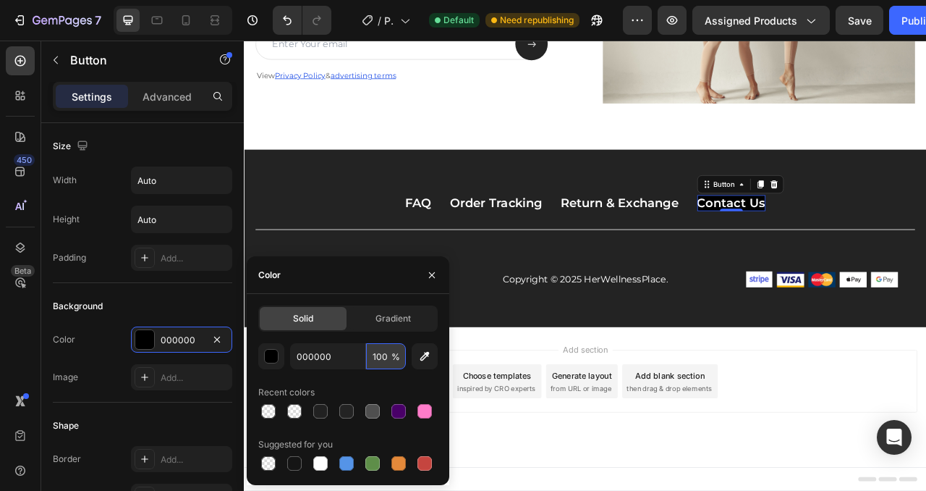
click at [380, 357] on input "100" at bounding box center [386, 356] width 40 height 26
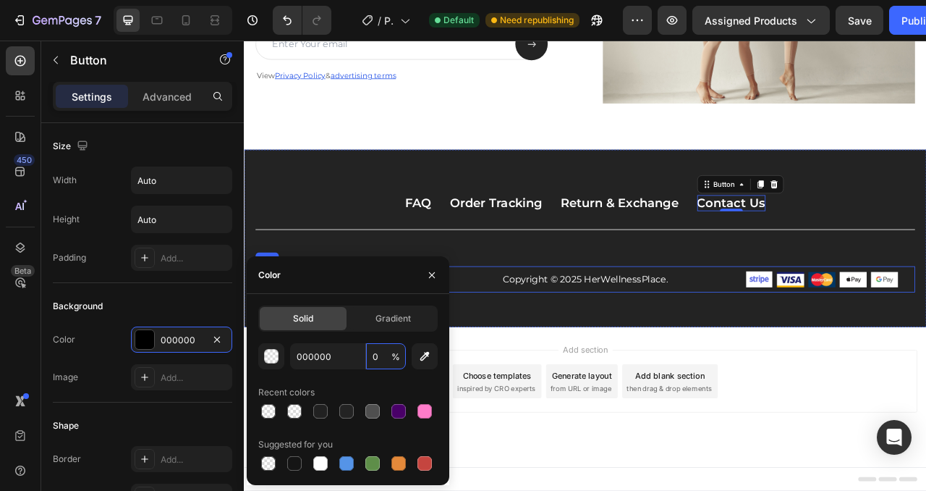
type input "0"
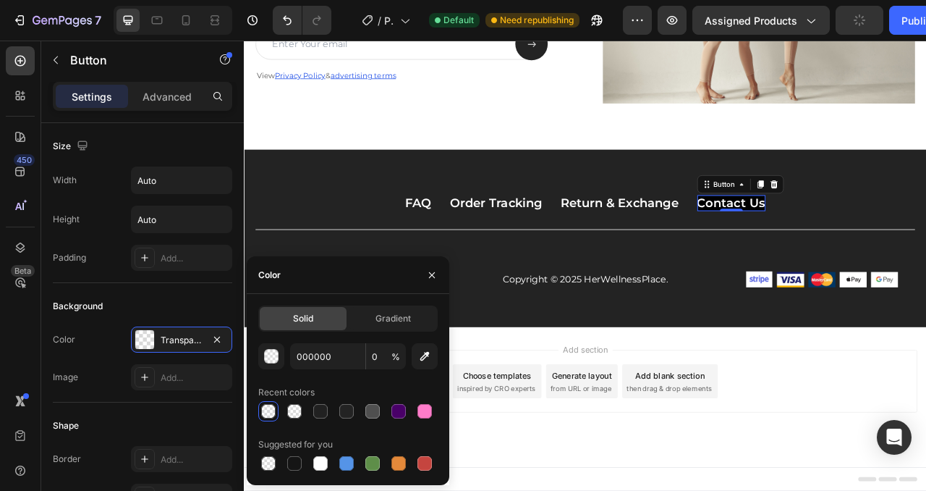
click at [832, 243] on p "Contact Us" at bounding box center [864, 247] width 87 height 20
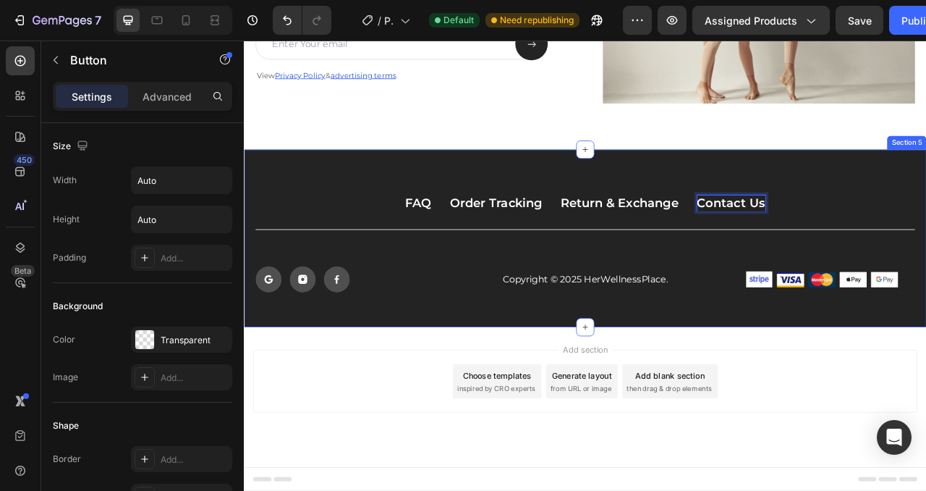
click at [654, 262] on div "FAQ Button Order Tracking Button Return & Exchange Button Contact Us Button 0 R…" at bounding box center [678, 299] width 840 height 124
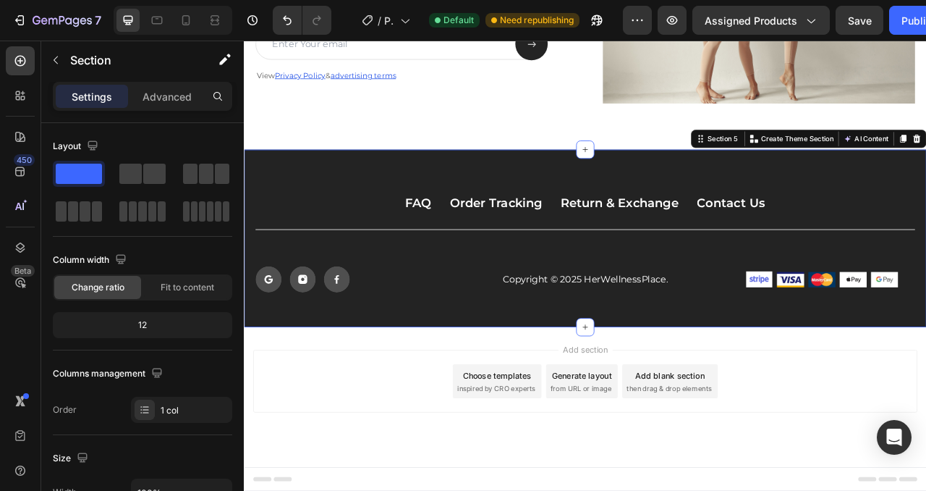
click at [853, 258] on div "FAQ Button Order Tracking Button Return & Exchange Button Contact Us Button Row…" at bounding box center [678, 299] width 840 height 124
click at [848, 245] on p "Contact Us" at bounding box center [864, 247] width 87 height 20
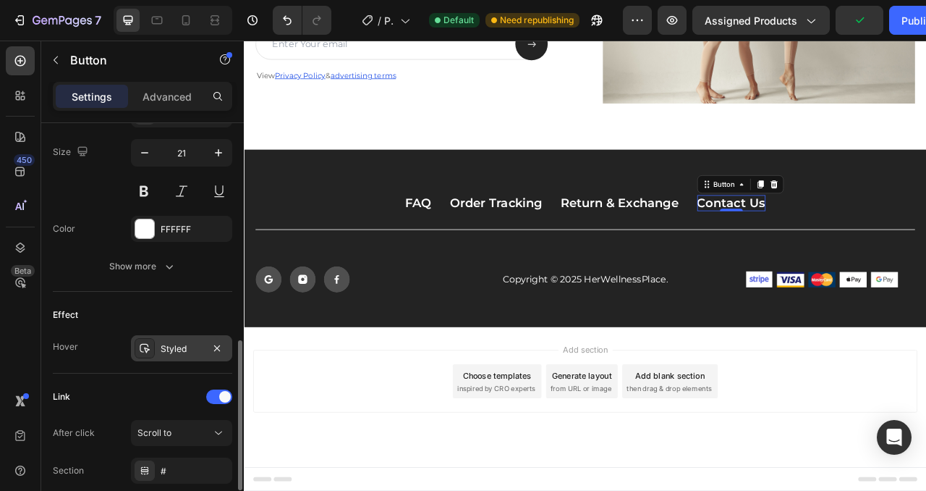
scroll to position [594, 0]
click at [170, 347] on div "Styled" at bounding box center [182, 346] width 42 height 13
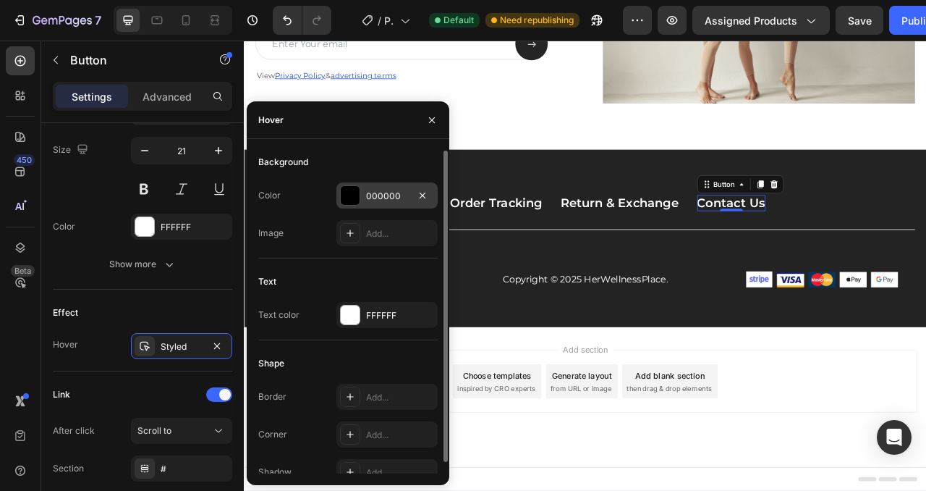
click at [379, 196] on div "000000" at bounding box center [387, 196] width 42 height 13
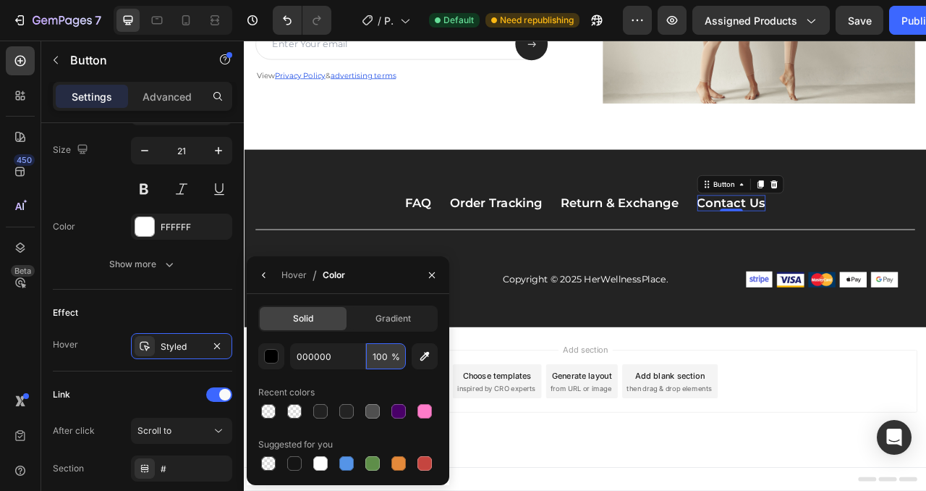
click at [381, 359] on input "100" at bounding box center [386, 356] width 40 height 26
type input "0"
click at [550, 246] on p "Order Tracking" at bounding box center [565, 247] width 118 height 20
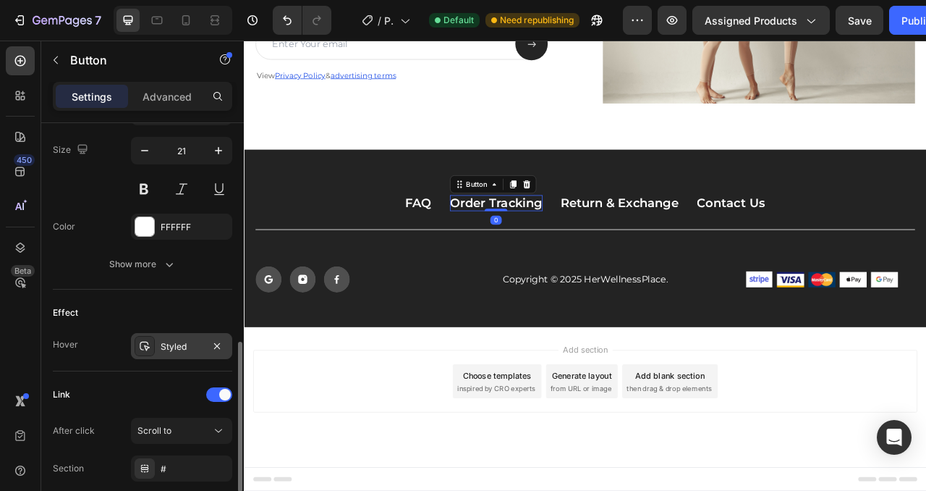
click at [161, 350] on div "Styled" at bounding box center [182, 346] width 42 height 13
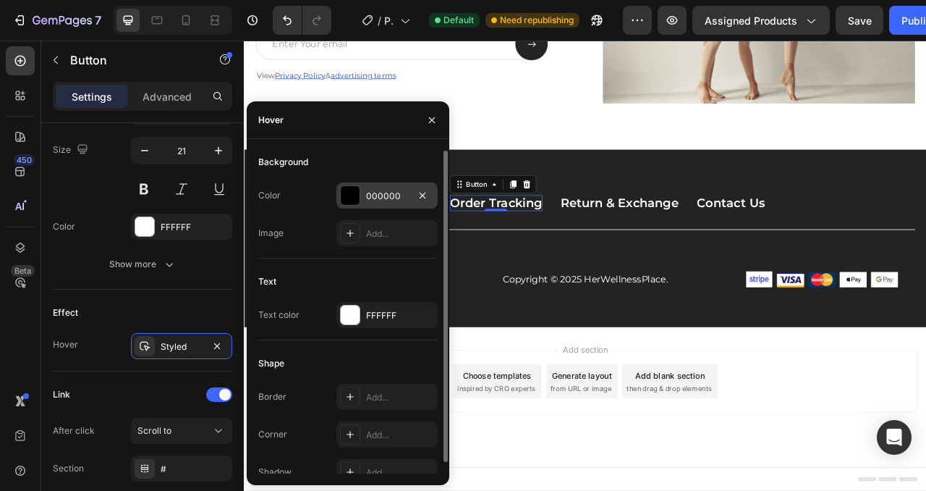
click at [366, 194] on div "000000" at bounding box center [387, 196] width 42 height 13
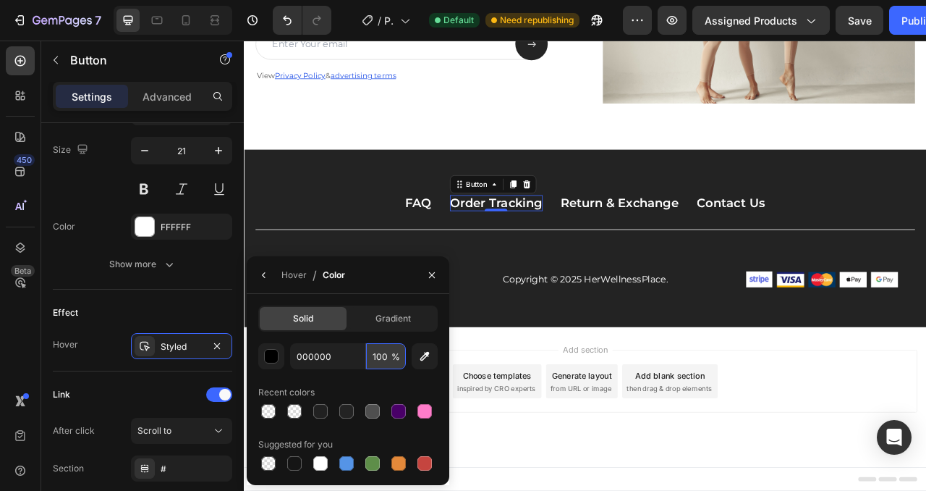
click at [385, 355] on input "100" at bounding box center [386, 356] width 40 height 26
type input "0"
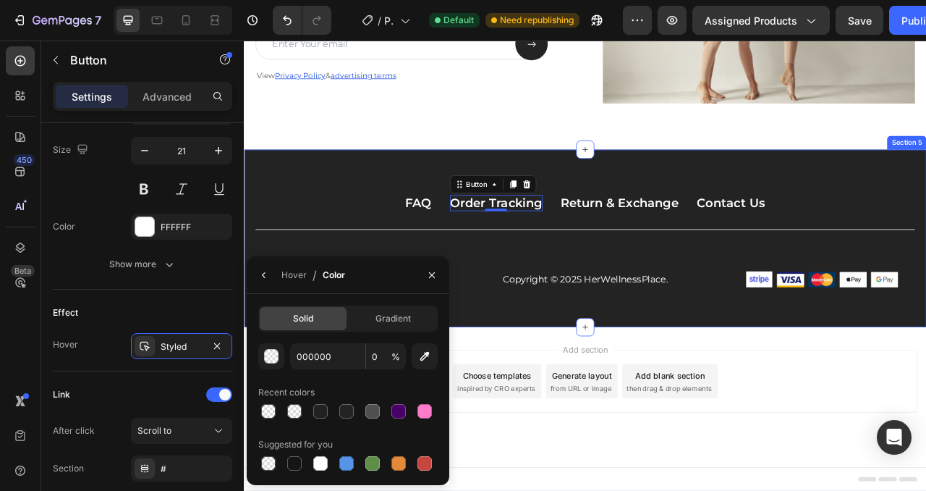
click at [648, 304] on div "FAQ Button Order Tracking Button 0 Return & Exchange Button Contact Us Button R…" at bounding box center [678, 299] width 840 height 124
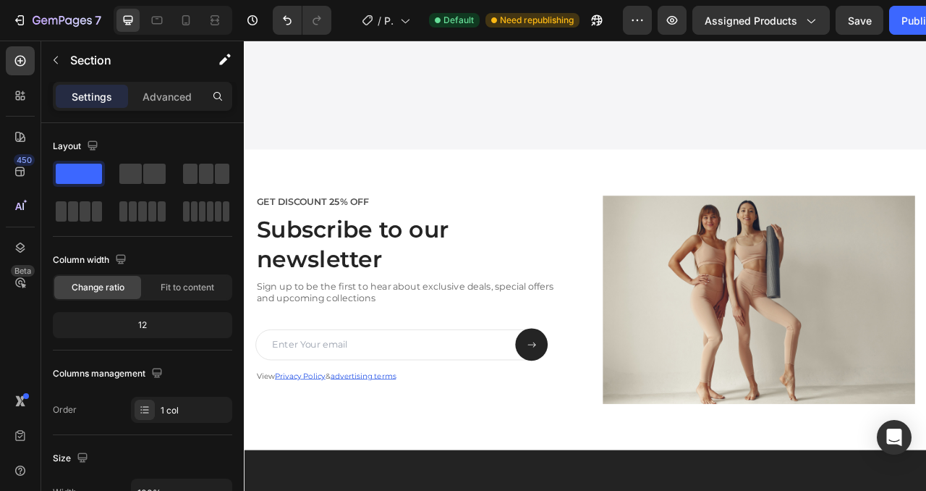
scroll to position [1818, 0]
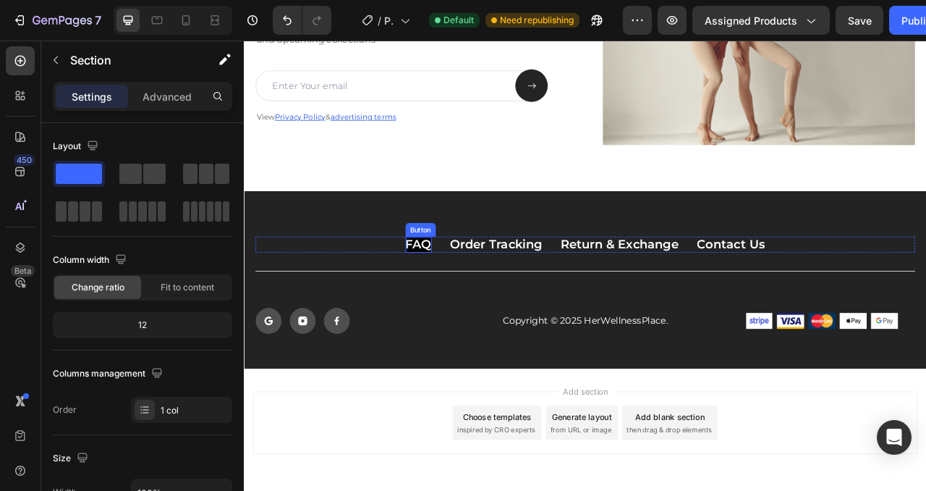
click at [474, 303] on p "FAQ" at bounding box center [465, 300] width 33 height 20
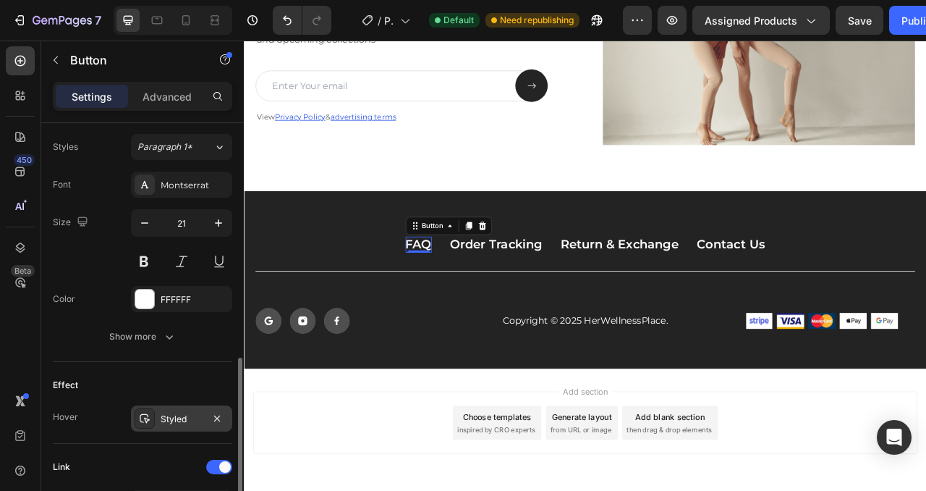
scroll to position [553, 0]
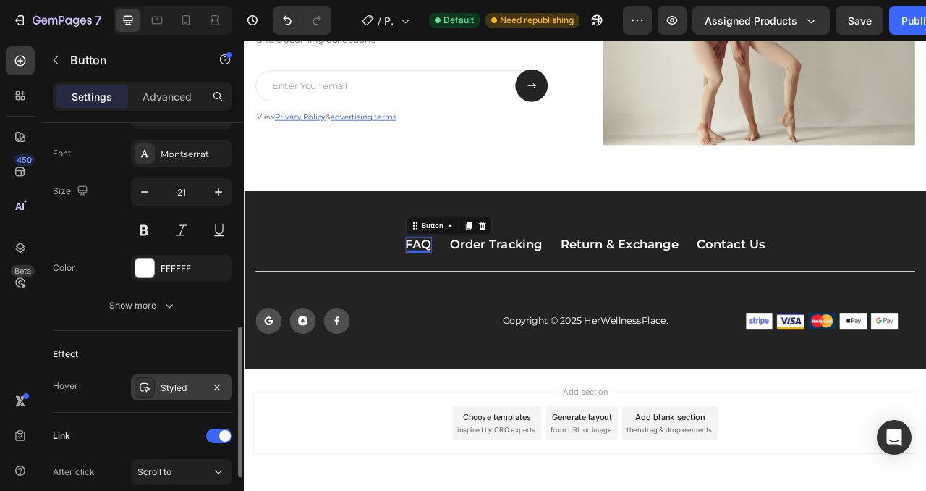
click at [159, 395] on div "Styled" at bounding box center [181, 387] width 101 height 26
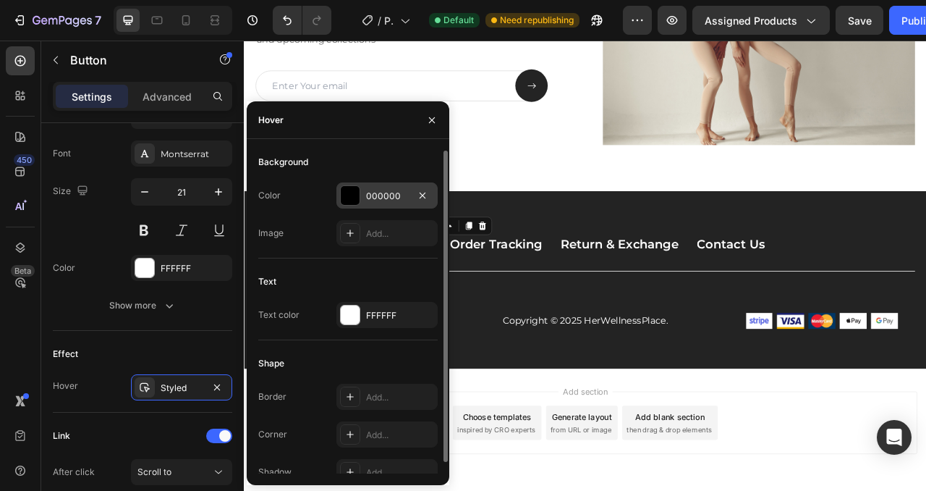
click at [386, 187] on div "000000" at bounding box center [387, 195] width 101 height 26
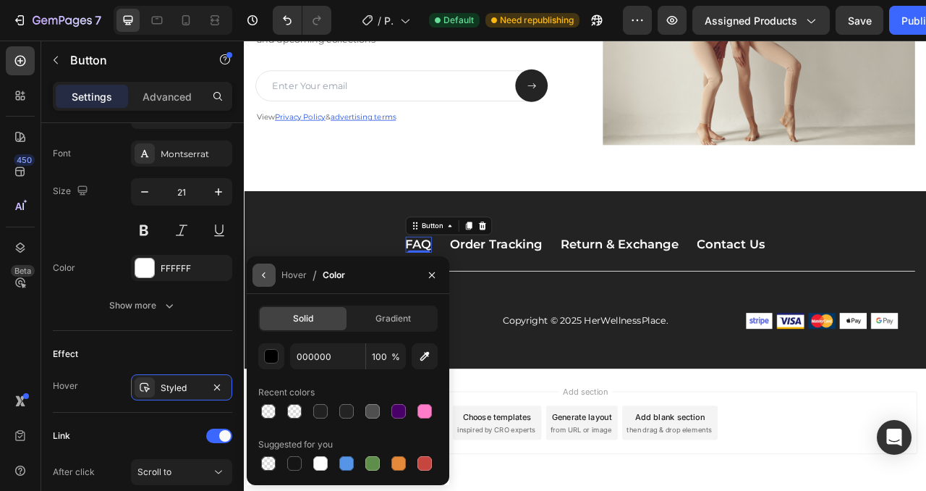
click at [259, 279] on icon "button" at bounding box center [264, 275] width 12 height 12
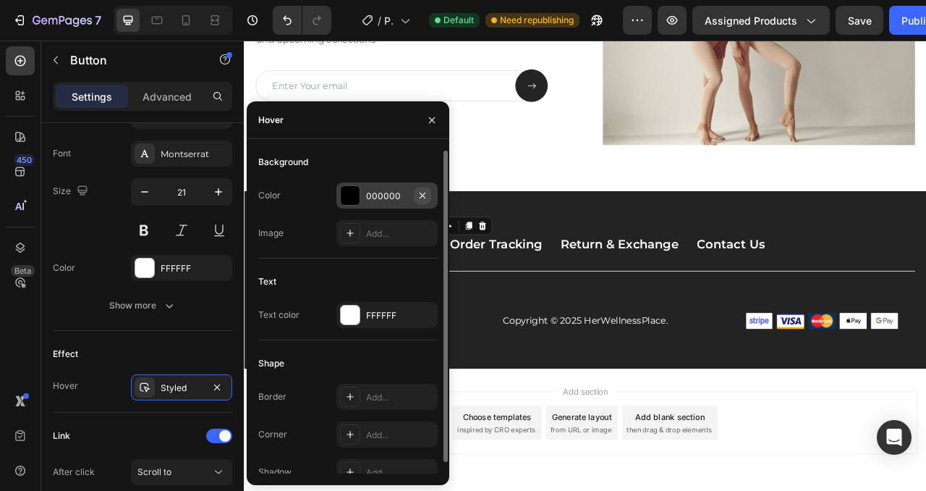
click at [419, 196] on icon "button" at bounding box center [423, 196] width 12 height 12
click at [433, 119] on icon "button" at bounding box center [432, 120] width 12 height 12
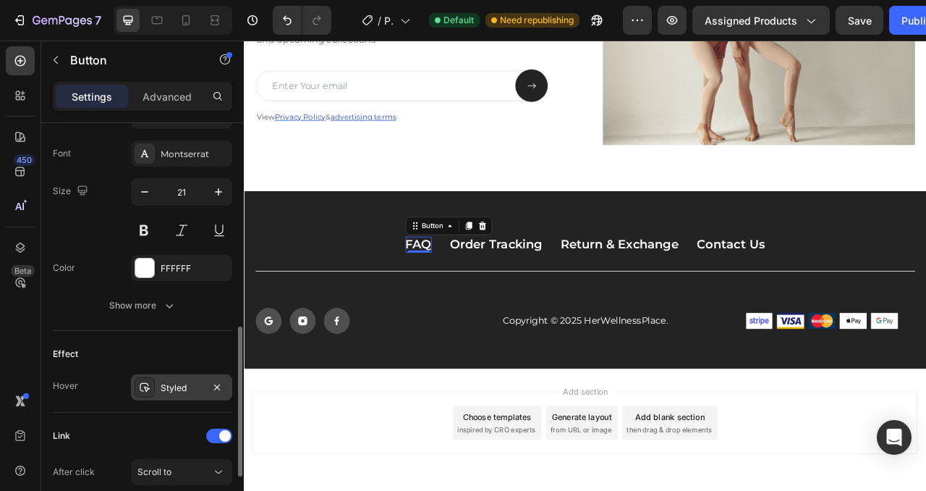
click at [187, 387] on div "Styled" at bounding box center [182, 387] width 42 height 13
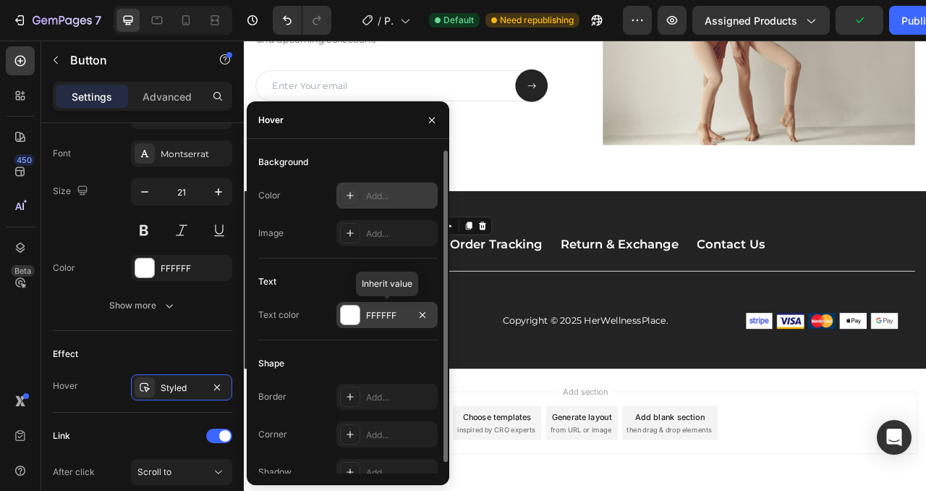
click at [366, 318] on div "FFFFFF" at bounding box center [387, 315] width 42 height 13
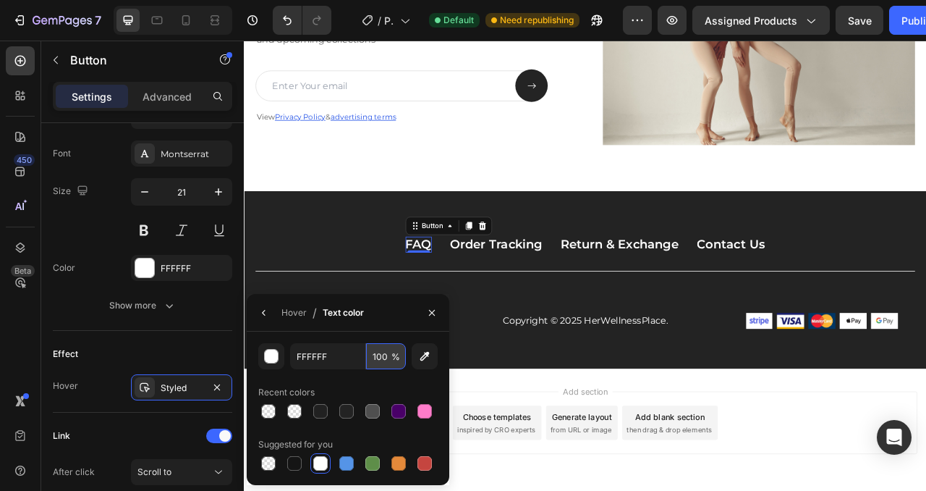
click at [381, 360] on input "100" at bounding box center [386, 356] width 40 height 26
click at [279, 356] on button "button" at bounding box center [271, 356] width 26 height 26
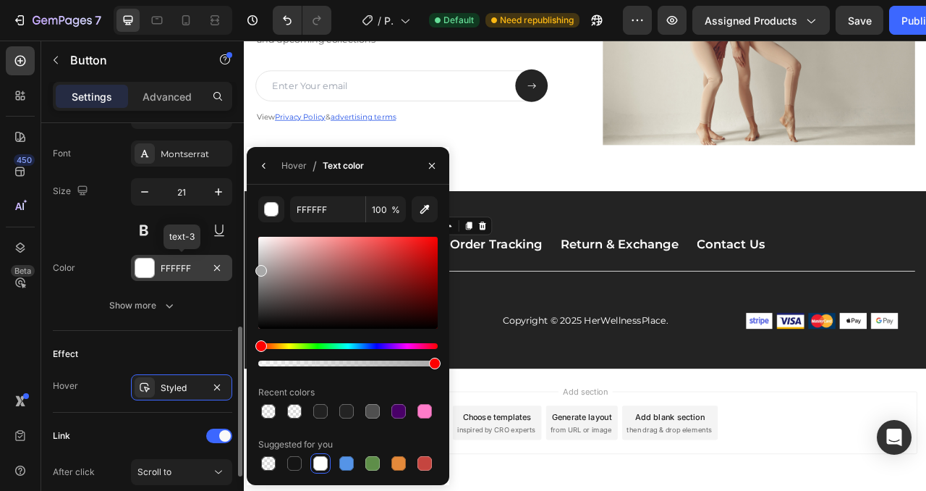
drag, startPoint x: 262, startPoint y: 322, endPoint x: 229, endPoint y: 268, distance: 63.3
click at [229, 268] on div "450 Beta Sections(7) Elements(84) Section Element Hero Section Product Detail B…" at bounding box center [122, 266] width 244 height 450
type input "A8A8A8"
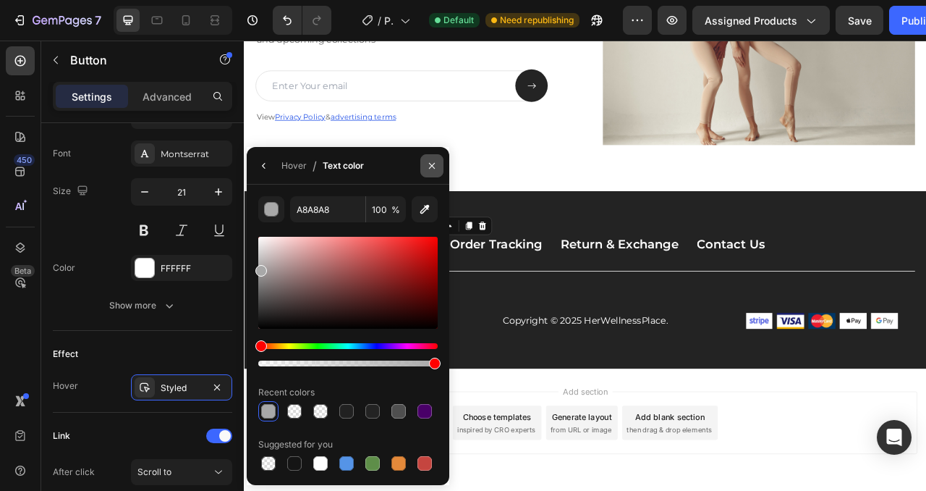
click at [429, 164] on icon "button" at bounding box center [432, 166] width 12 height 12
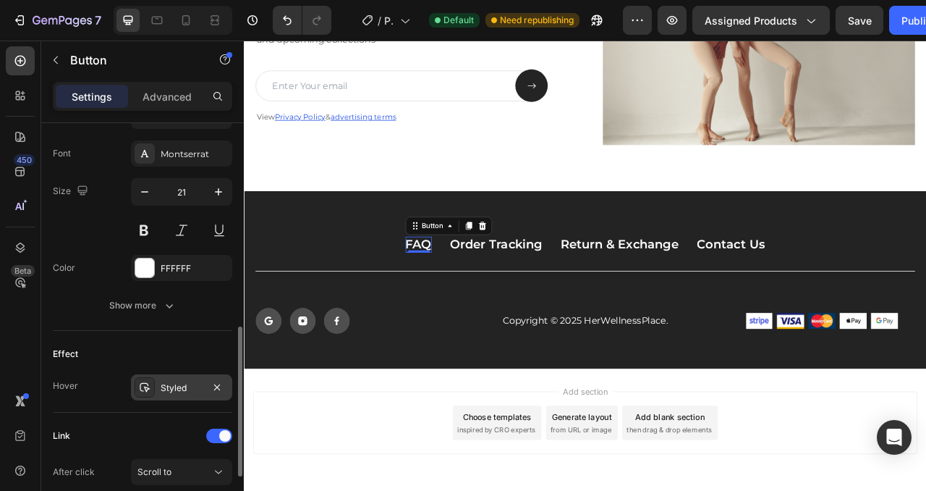
click at [176, 382] on div "Styled" at bounding box center [182, 387] width 42 height 13
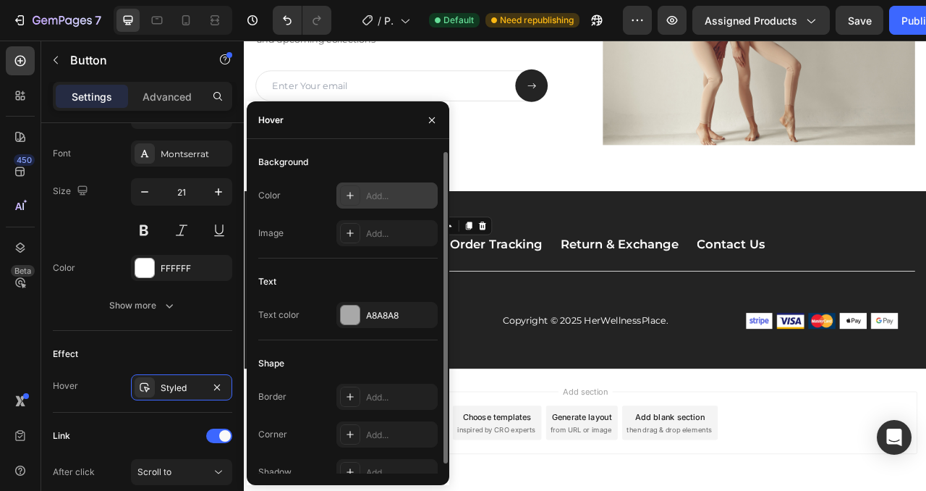
scroll to position [12, 0]
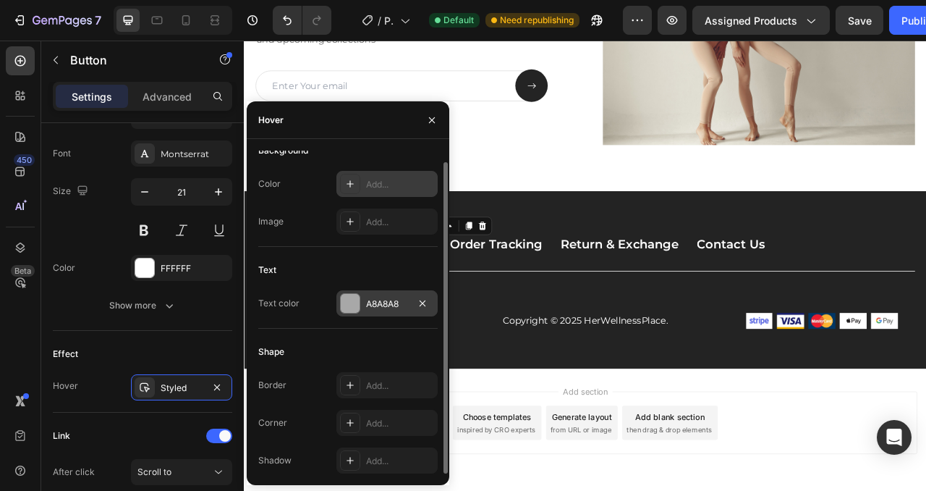
click at [354, 307] on div at bounding box center [350, 303] width 19 height 19
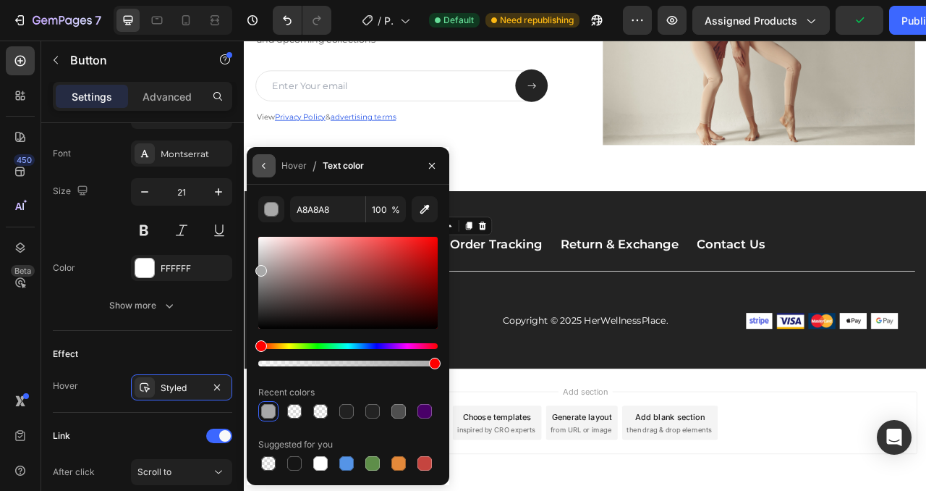
click at [262, 166] on icon "button" at bounding box center [264, 166] width 12 height 12
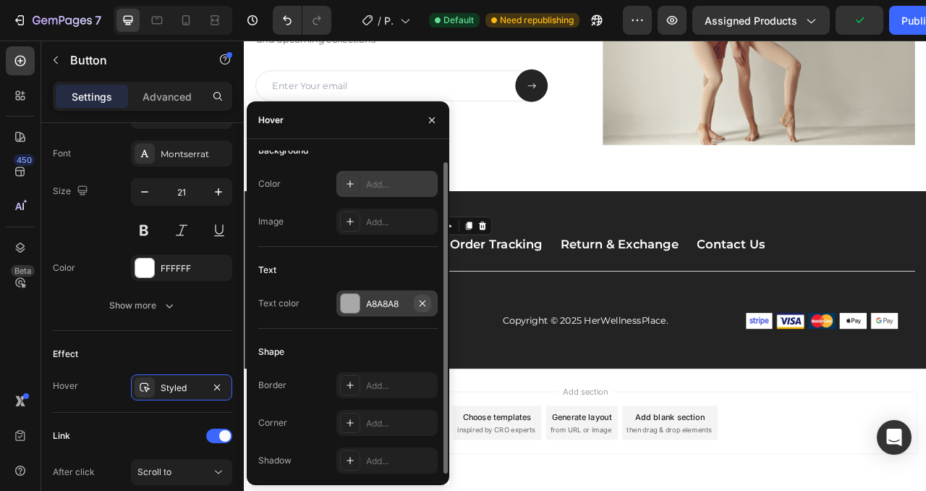
click at [423, 303] on icon "button" at bounding box center [423, 303] width 6 height 6
click at [428, 124] on icon "button" at bounding box center [432, 120] width 12 height 12
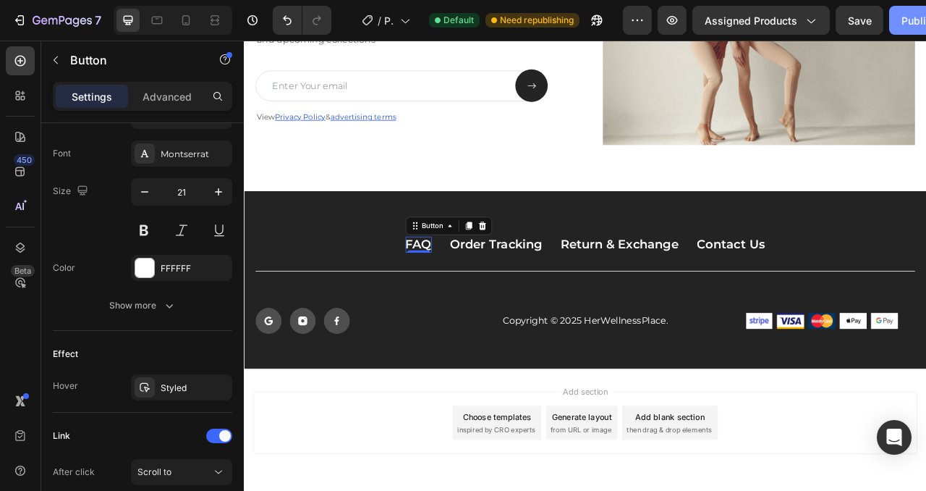
click at [909, 28] on div "Publish" at bounding box center [920, 20] width 36 height 15
click at [282, 399] on rect at bounding box center [274, 397] width 33 height 33
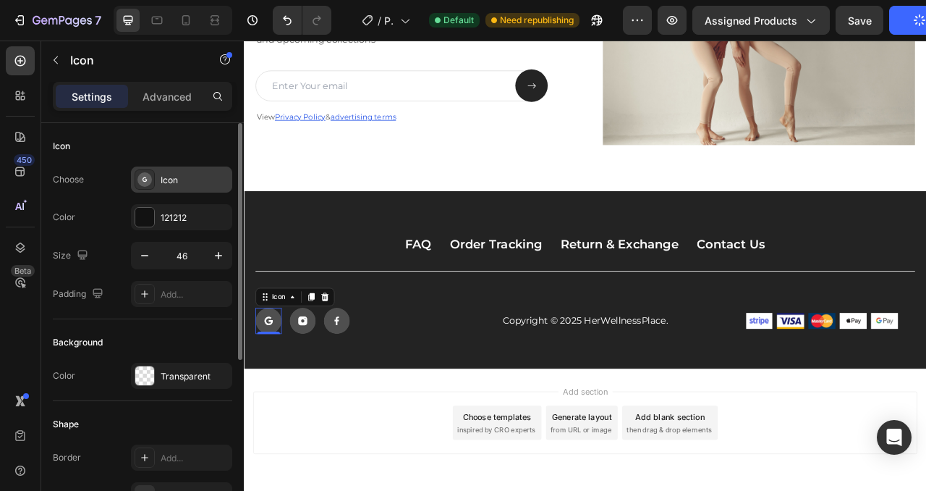
click at [170, 178] on div "Icon" at bounding box center [195, 180] width 68 height 13
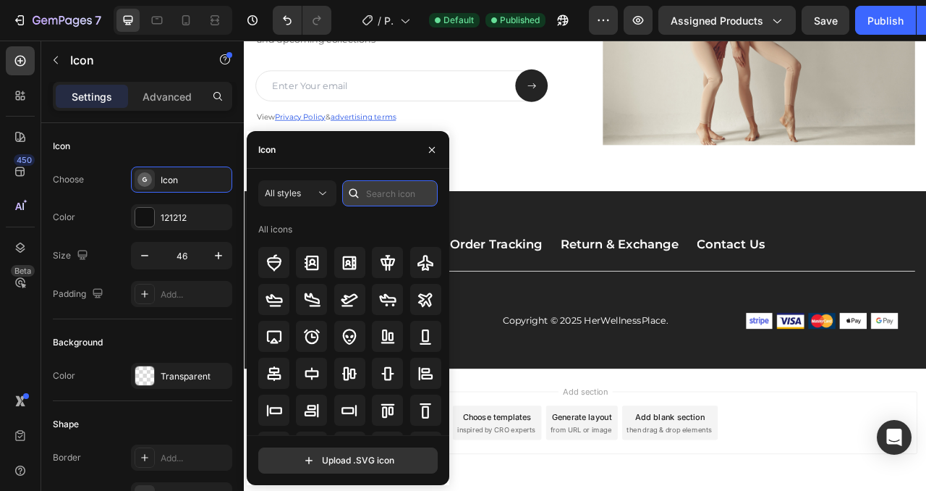
click at [373, 199] on input "text" at bounding box center [390, 193] width 96 height 26
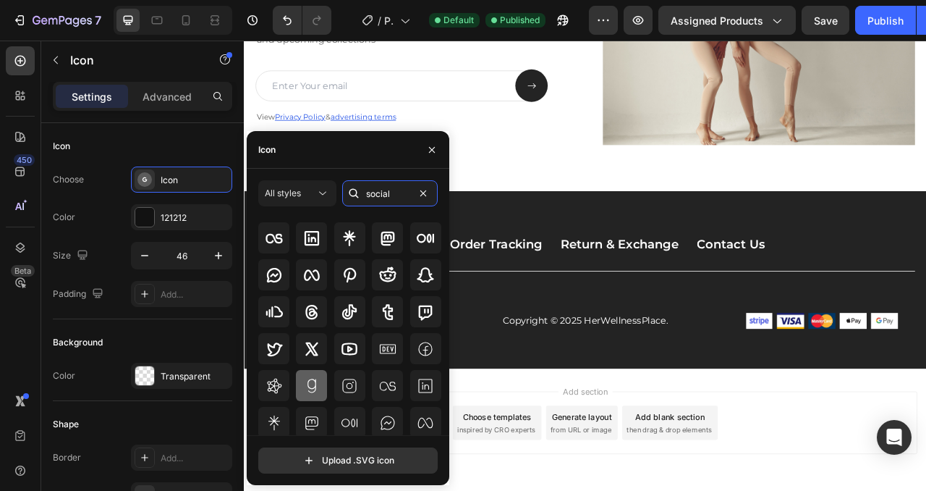
scroll to position [52, 0]
type input "social"
click at [346, 313] on icon at bounding box center [349, 311] width 17 height 17
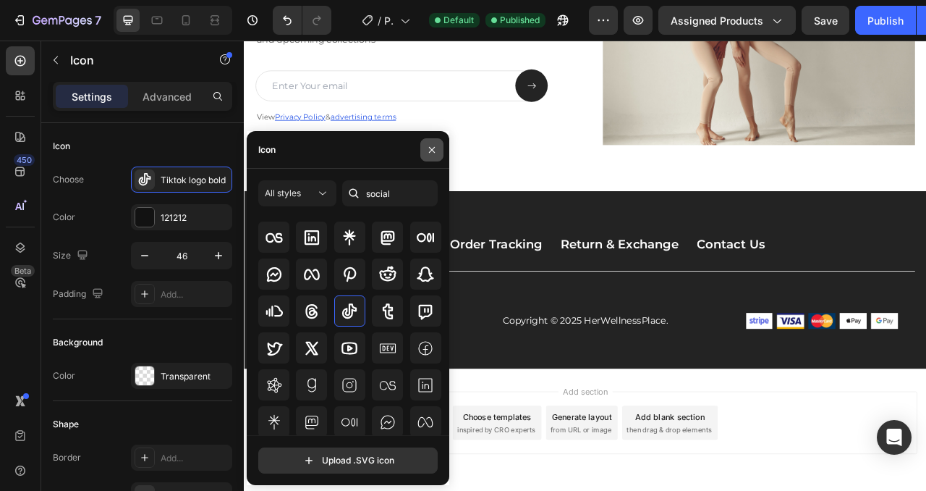
click at [429, 152] on icon "button" at bounding box center [432, 150] width 12 height 12
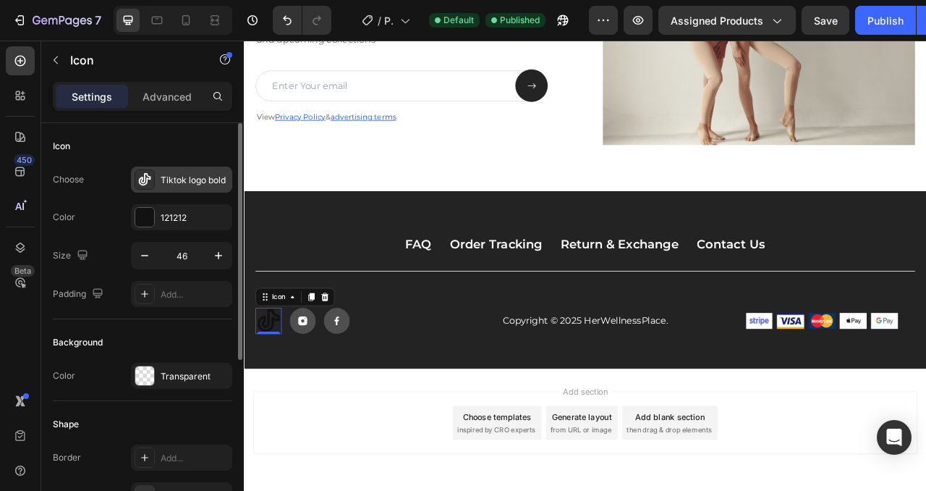
click at [158, 179] on div "Tiktok logo bold" at bounding box center [181, 179] width 101 height 26
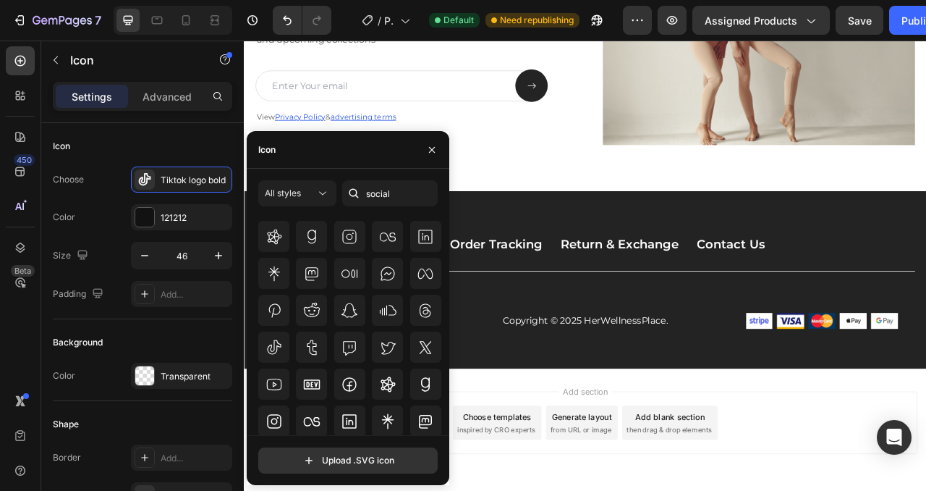
scroll to position [195, 0]
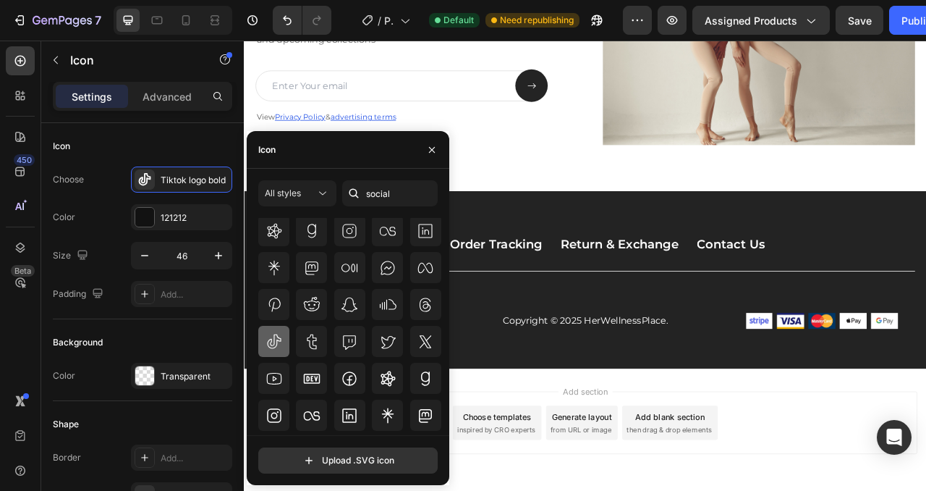
click at [276, 341] on icon at bounding box center [274, 341] width 14 height 14
drag, startPoint x: 145, startPoint y: 307, endPoint x: 431, endPoint y: 144, distance: 329.0
click at [431, 144] on icon "button" at bounding box center [432, 150] width 12 height 12
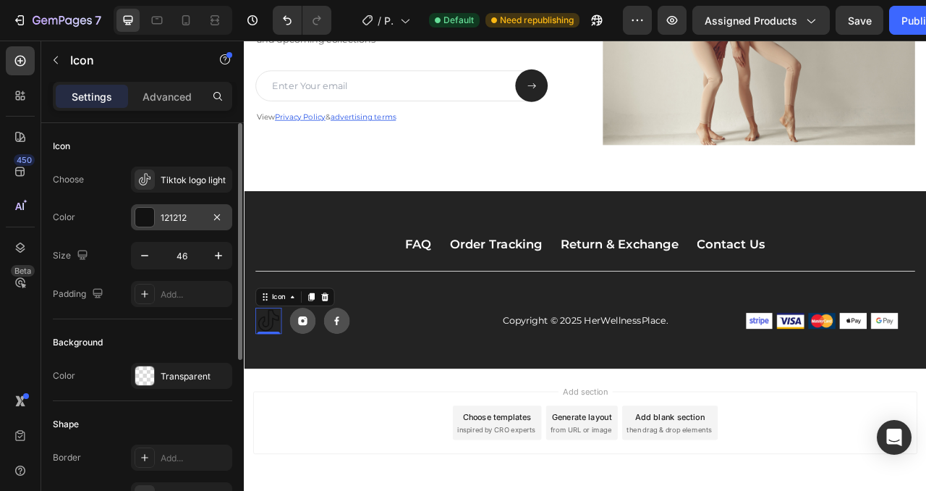
click at [144, 219] on div at bounding box center [144, 217] width 19 height 19
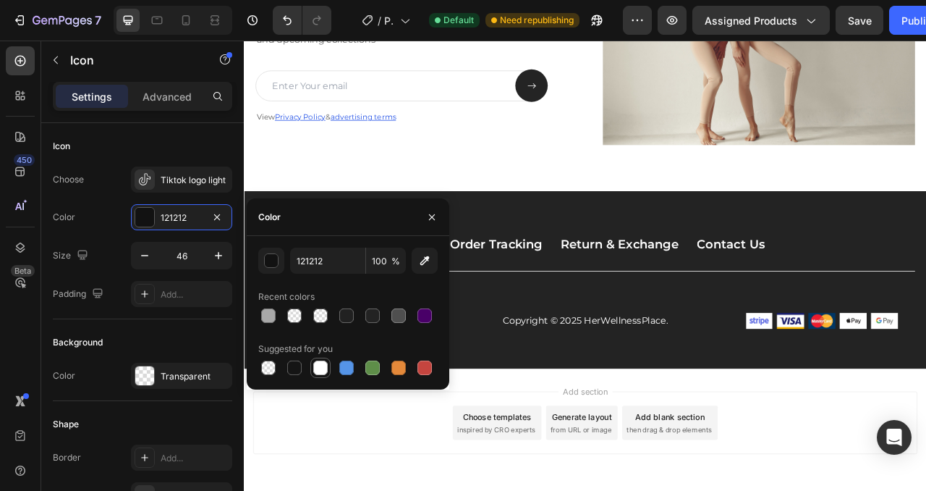
click at [324, 368] on div at bounding box center [320, 367] width 14 height 14
type input "FFFFFF"
click at [279, 261] on button "button" at bounding box center [271, 261] width 26 height 26
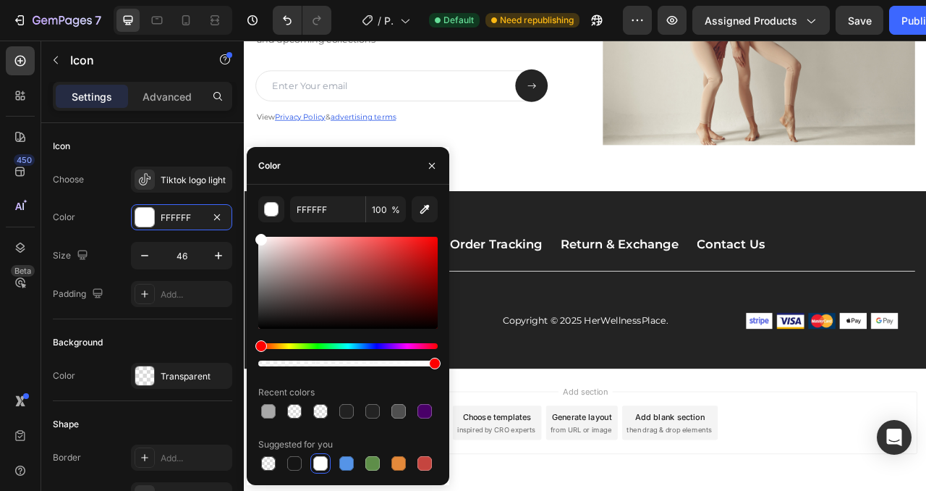
drag, startPoint x: 259, startPoint y: 248, endPoint x: 250, endPoint y: 206, distance: 43.6
click at [250, 206] on div "FFFFFF 100 % Recent colors Suggested for you" at bounding box center [348, 334] width 203 height 277
click at [430, 161] on icon "button" at bounding box center [432, 166] width 12 height 12
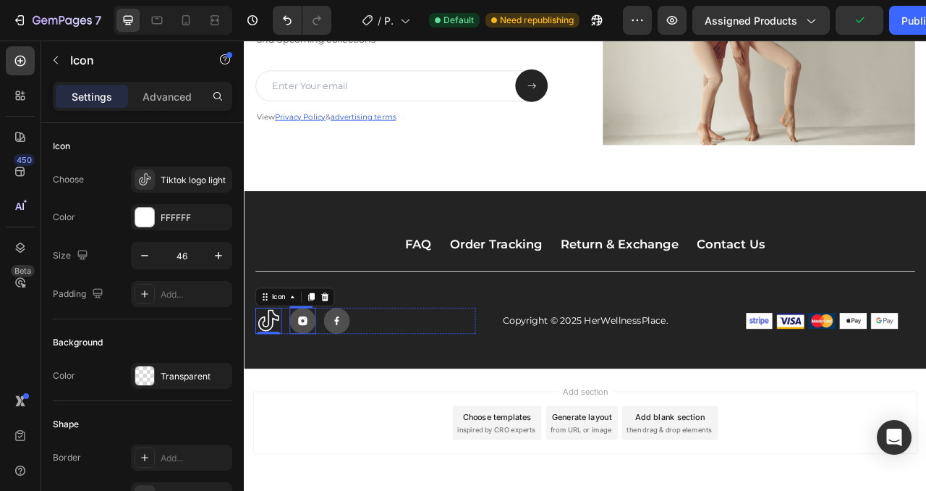
click at [329, 407] on rect at bounding box center [318, 397] width 33 height 33
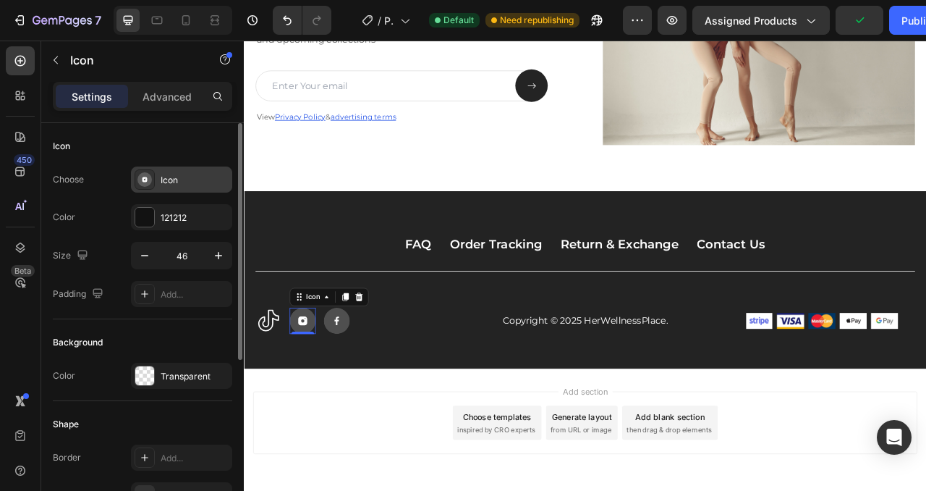
click at [177, 182] on div "Icon" at bounding box center [195, 180] width 68 height 13
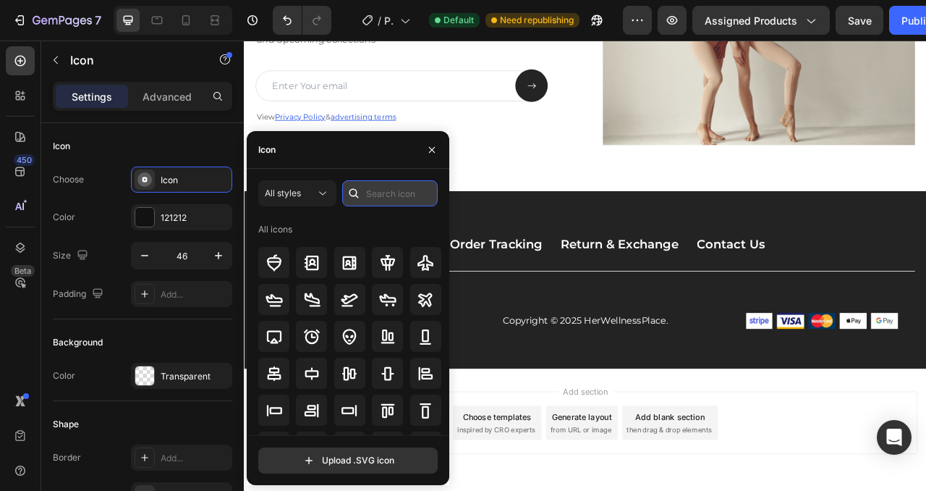
click at [384, 198] on input "text" at bounding box center [390, 193] width 96 height 26
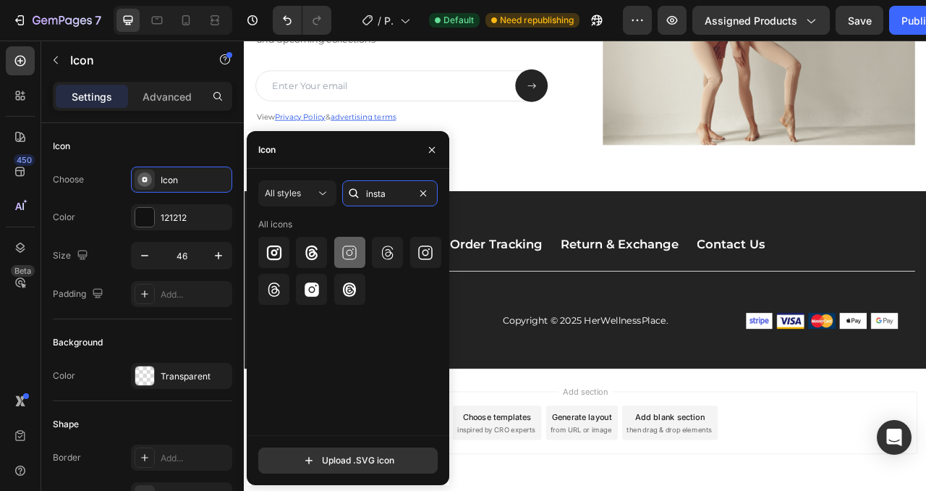
type input "insta"
click at [351, 254] on icon at bounding box center [350, 252] width 14 height 14
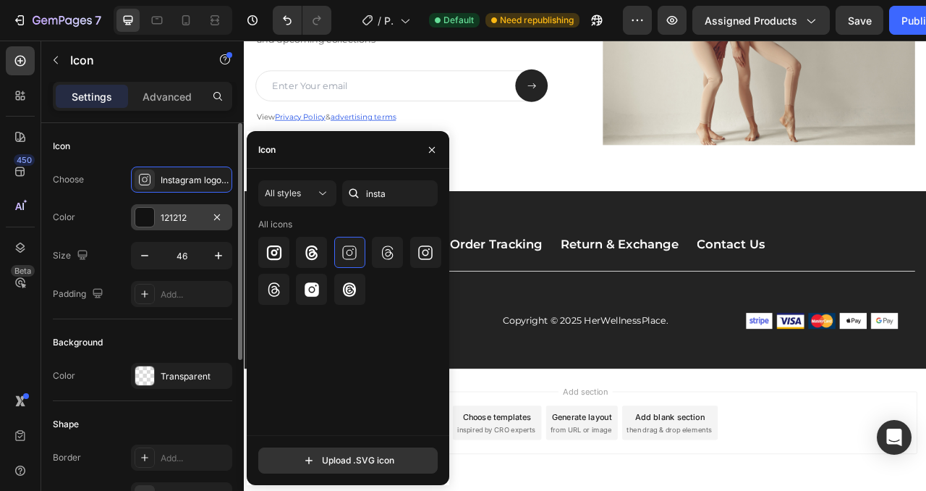
click at [160, 214] on div "121212" at bounding box center [181, 217] width 101 height 26
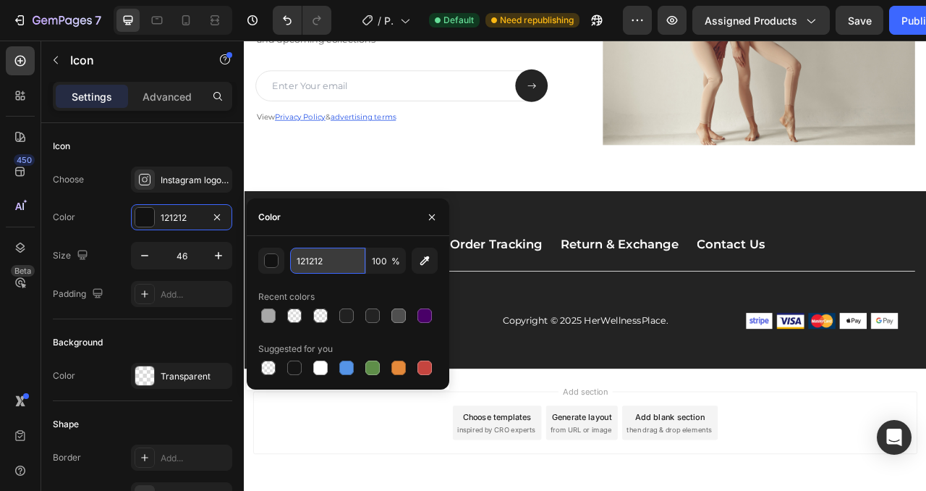
click at [316, 263] on input "121212" at bounding box center [327, 261] width 75 height 26
click at [270, 263] on div "button" at bounding box center [272, 261] width 14 height 14
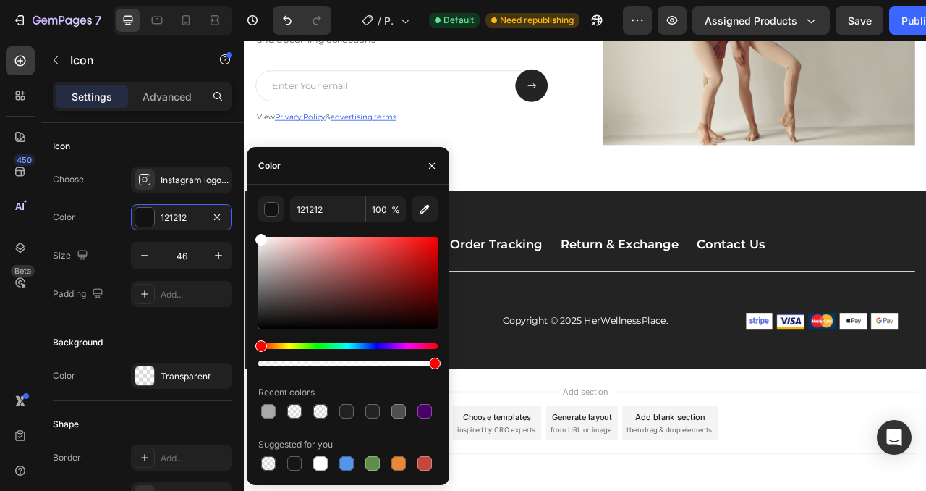
drag, startPoint x: 284, startPoint y: 260, endPoint x: 247, endPoint y: 219, distance: 54.8
click at [247, 219] on div "121212 100 % Recent colors Suggested for you" at bounding box center [348, 334] width 203 height 277
type input "FFFFFF"
click at [437, 160] on icon "button" at bounding box center [432, 166] width 12 height 12
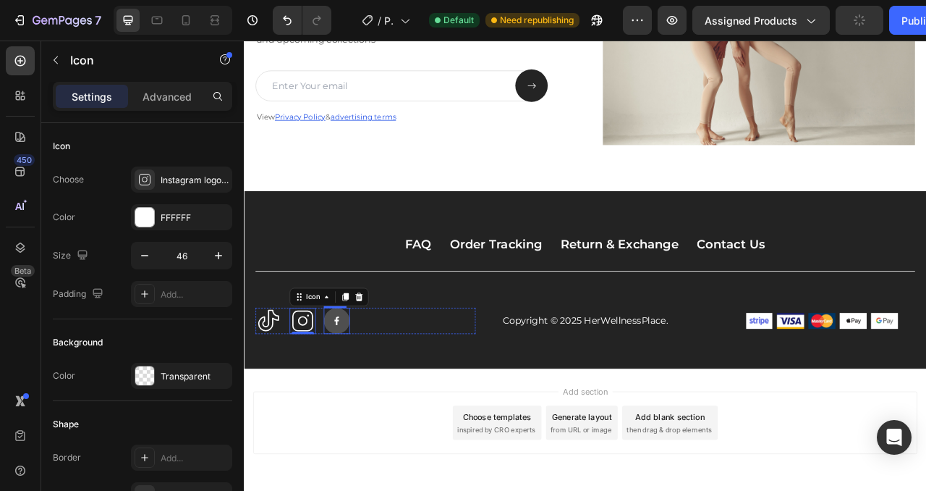
click at [360, 398] on icon at bounding box center [362, 397] width 6 height 11
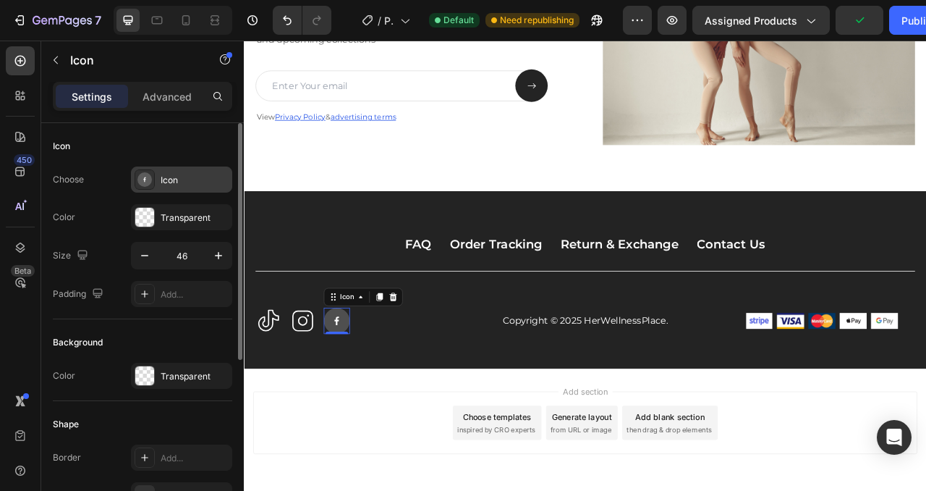
click at [169, 180] on div "Icon" at bounding box center [195, 180] width 68 height 13
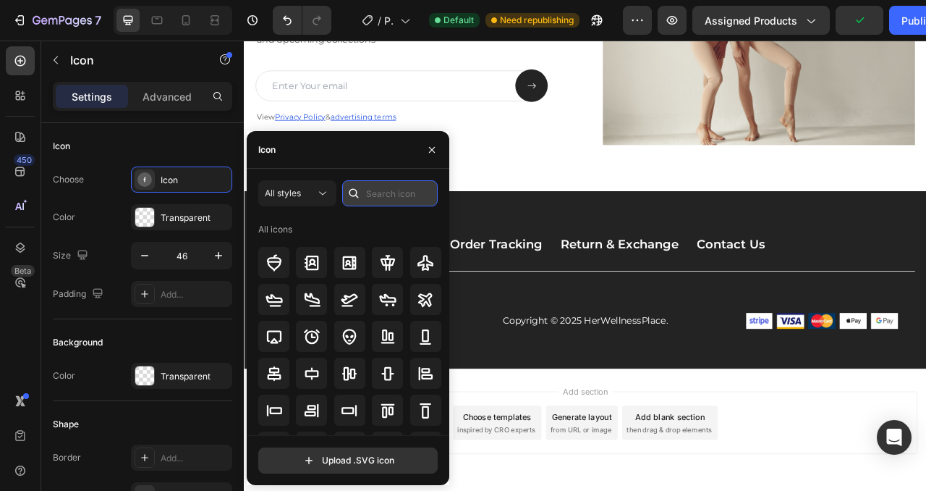
click at [376, 193] on input "text" at bounding box center [390, 193] width 96 height 26
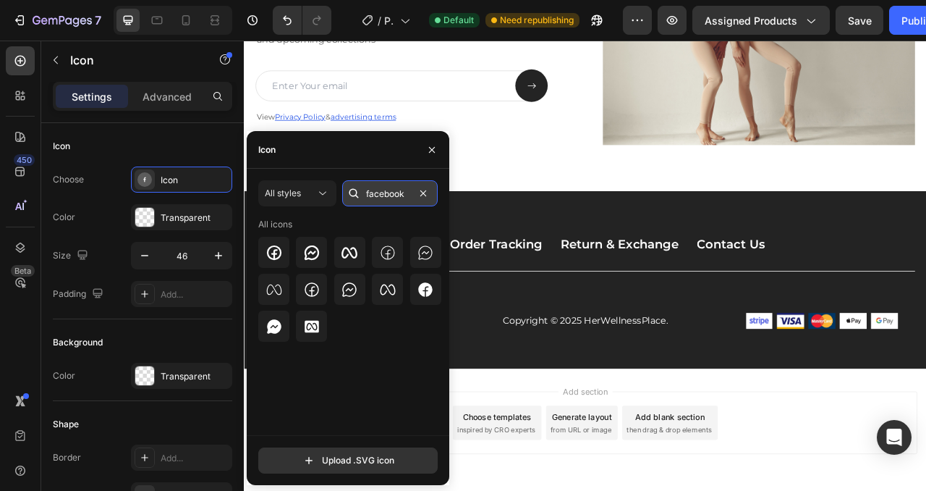
click at [381, 200] on input "facebook" at bounding box center [390, 193] width 96 height 26
type input "facebook"
click at [387, 251] on icon at bounding box center [388, 252] width 14 height 14
click at [434, 145] on icon "button" at bounding box center [432, 150] width 12 height 12
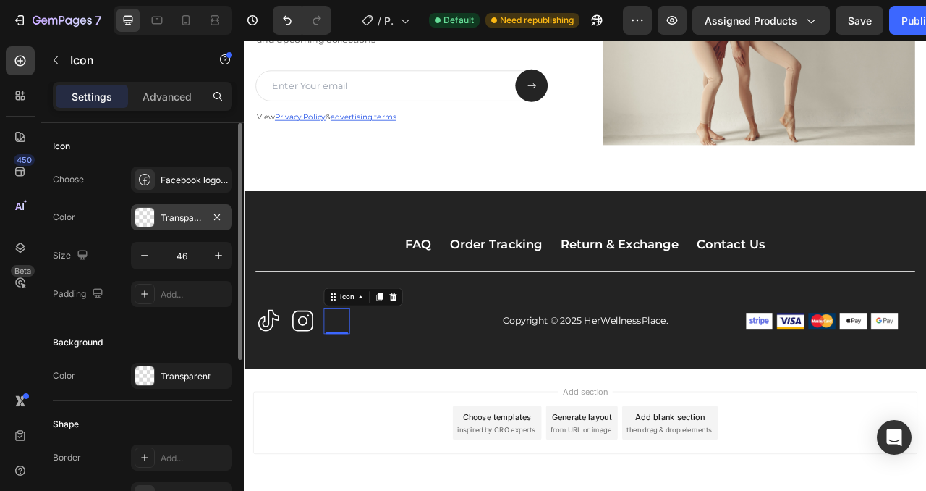
click at [160, 208] on div "Transparent" at bounding box center [181, 217] width 101 height 26
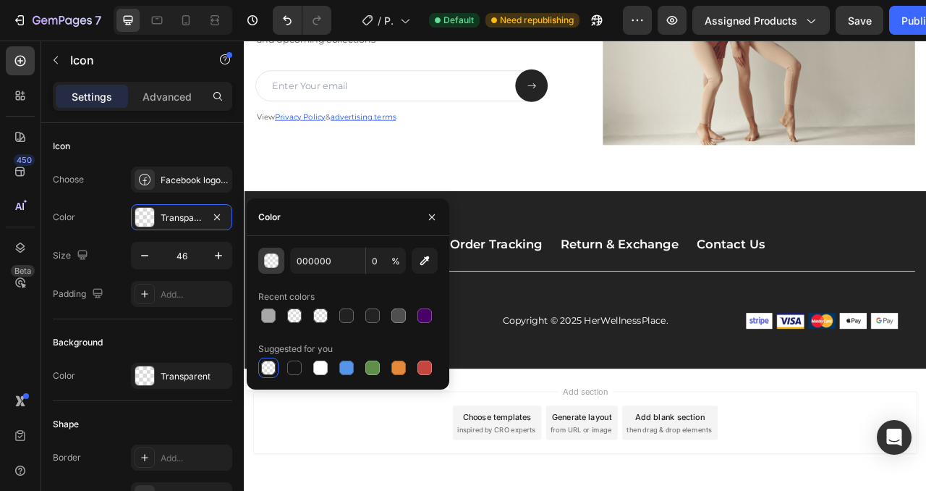
click at [277, 256] on div "button" at bounding box center [272, 261] width 14 height 14
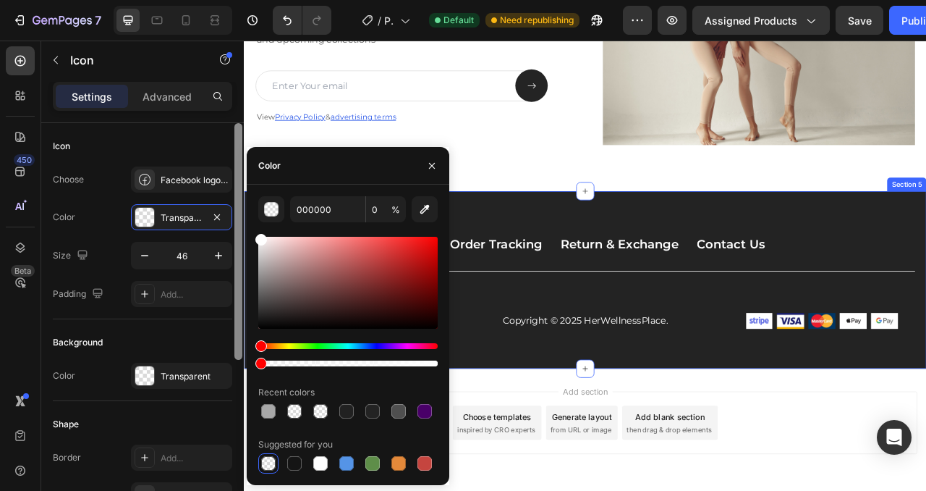
drag, startPoint x: 266, startPoint y: 256, endPoint x: 239, endPoint y: 193, distance: 68.7
click at [239, 193] on div "450 Beta Sections(7) Elements(84) Section Element Hero Section Product Detail B…" at bounding box center [122, 266] width 244 height 450
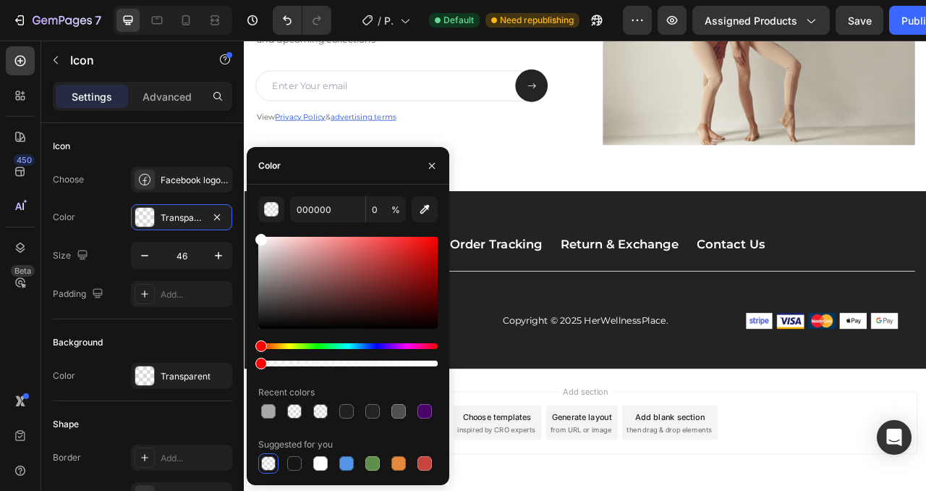
type input "FFFFFF"
click at [423, 164] on button "button" at bounding box center [432, 165] width 23 height 23
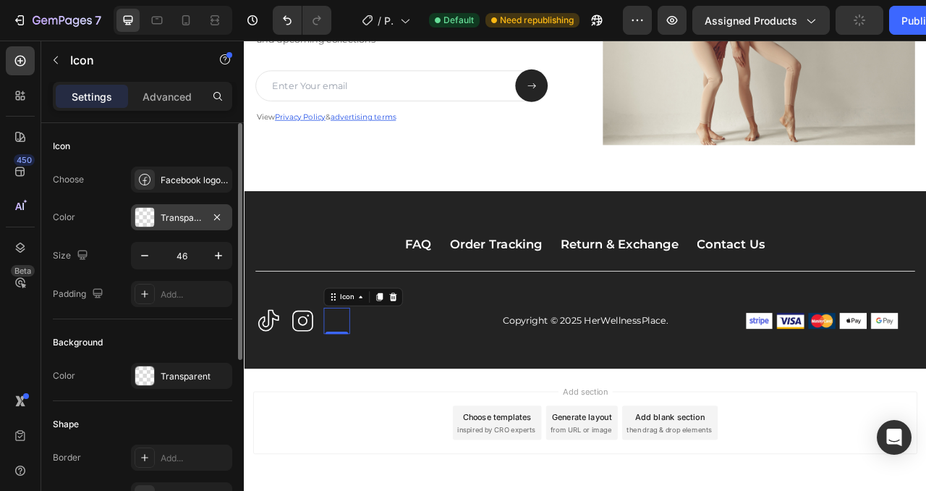
click at [164, 221] on div "Transparent" at bounding box center [182, 217] width 42 height 13
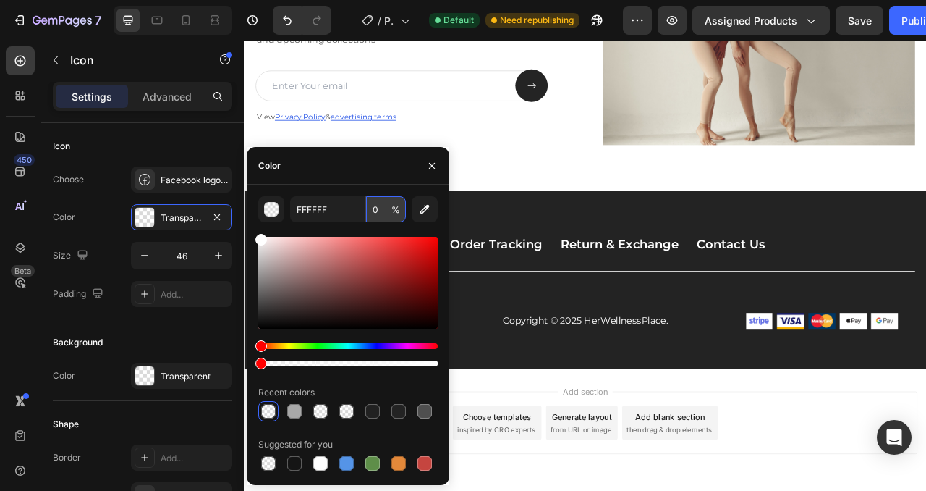
click at [376, 200] on input "0" at bounding box center [386, 209] width 40 height 26
type input "100"
click at [429, 167] on icon "button" at bounding box center [432, 166] width 12 height 12
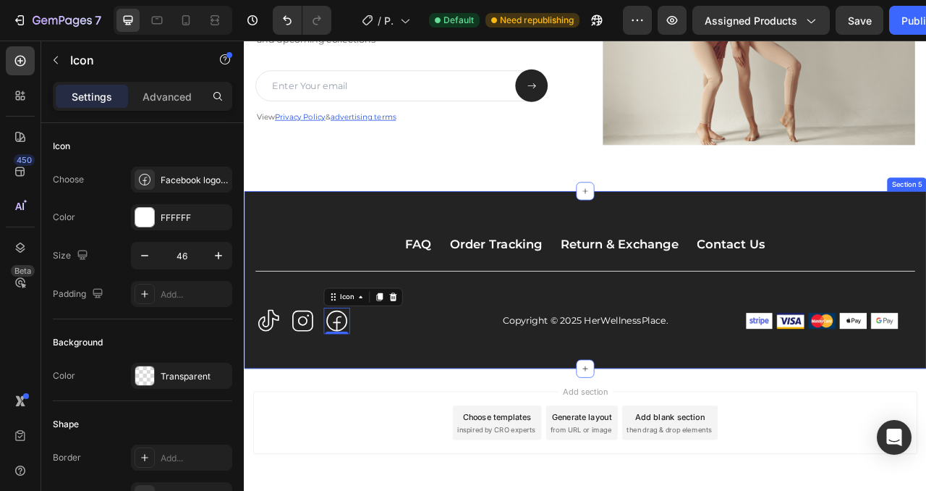
click at [408, 448] on div "FAQ Button Order Tracking Button Return & Exchange Button Contact Us Button Row…" at bounding box center [678, 345] width 869 height 226
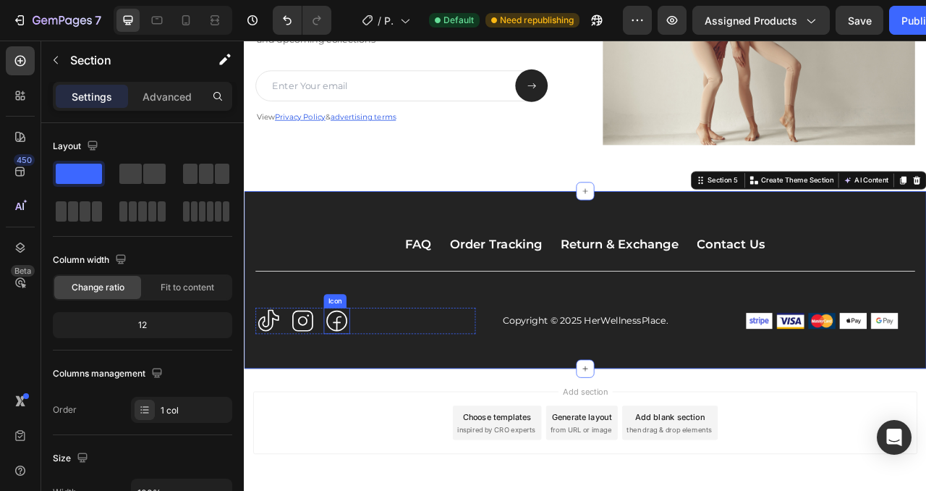
click at [358, 402] on icon at bounding box center [361, 397] width 33 height 33
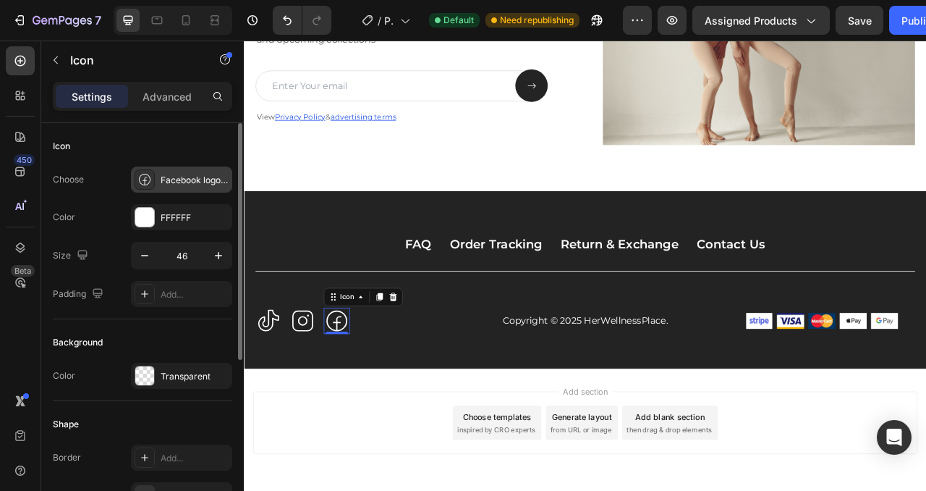
click at [151, 180] on icon at bounding box center [145, 179] width 14 height 14
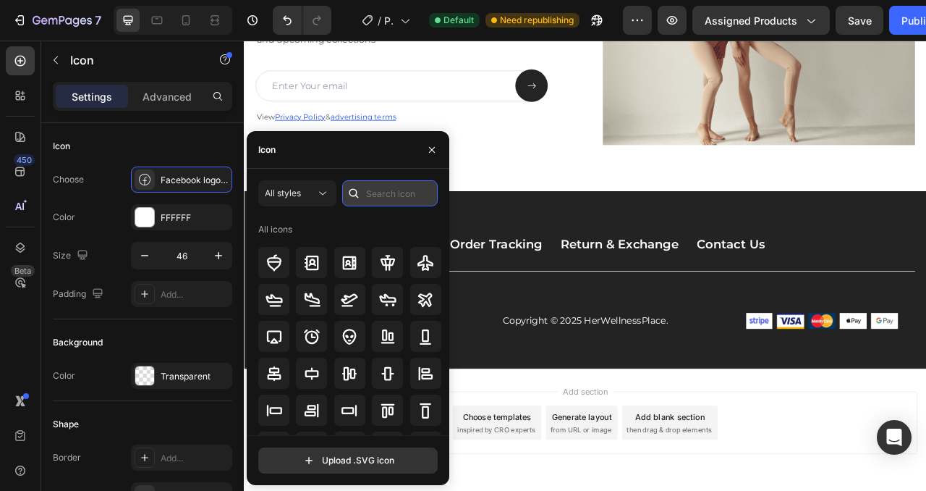
click at [384, 187] on input "text" at bounding box center [390, 193] width 96 height 26
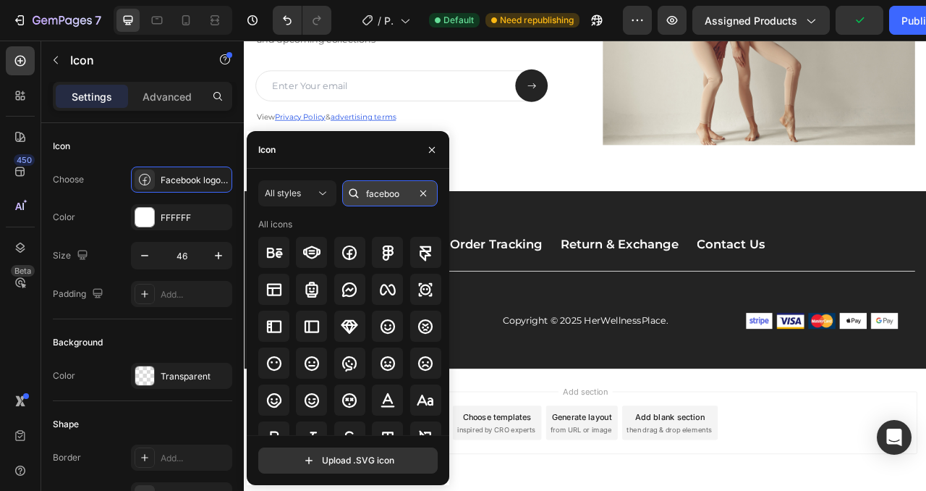
type input "facebook"
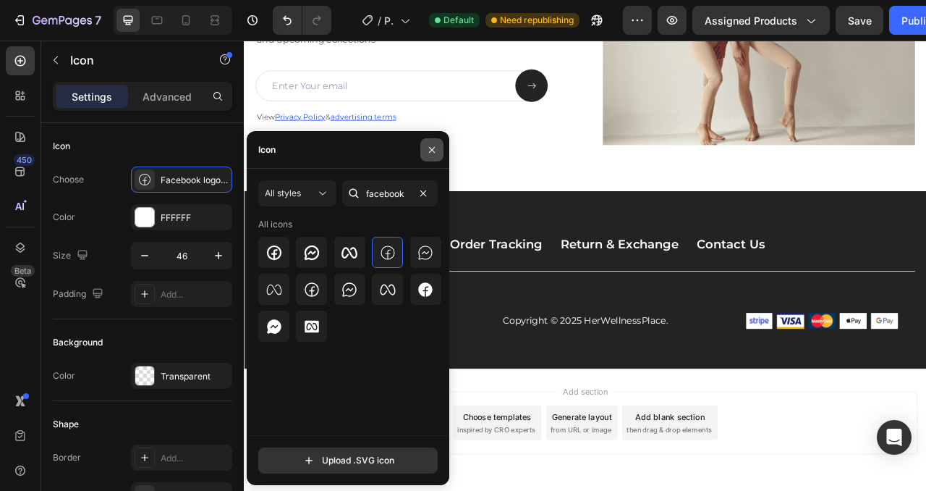
click at [435, 147] on icon "button" at bounding box center [432, 150] width 12 height 12
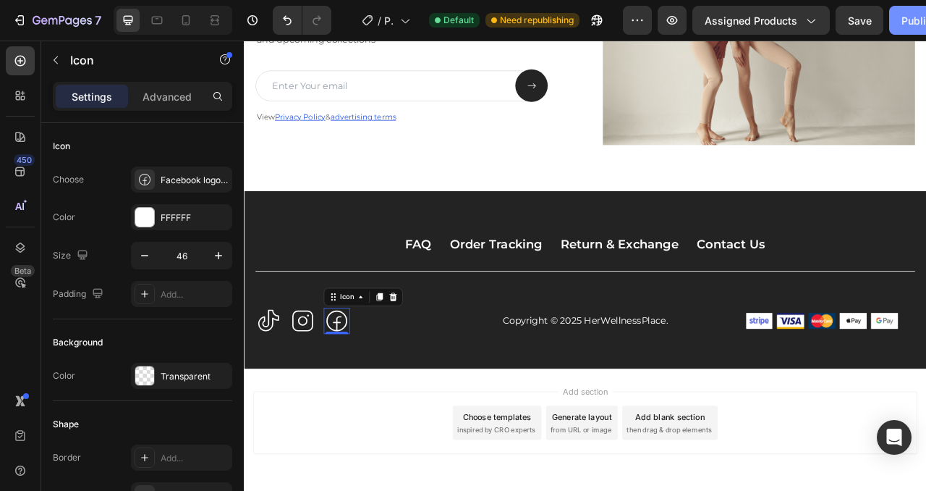
click at [902, 18] on div "Publish" at bounding box center [920, 20] width 36 height 15
click at [24, 143] on icon at bounding box center [20, 137] width 14 height 14
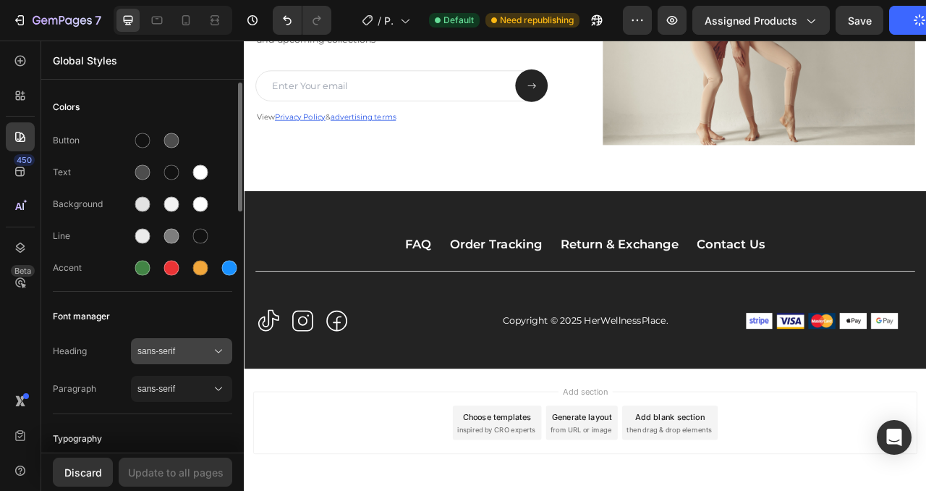
click at [185, 345] on span "sans-serif" at bounding box center [175, 351] width 74 height 13
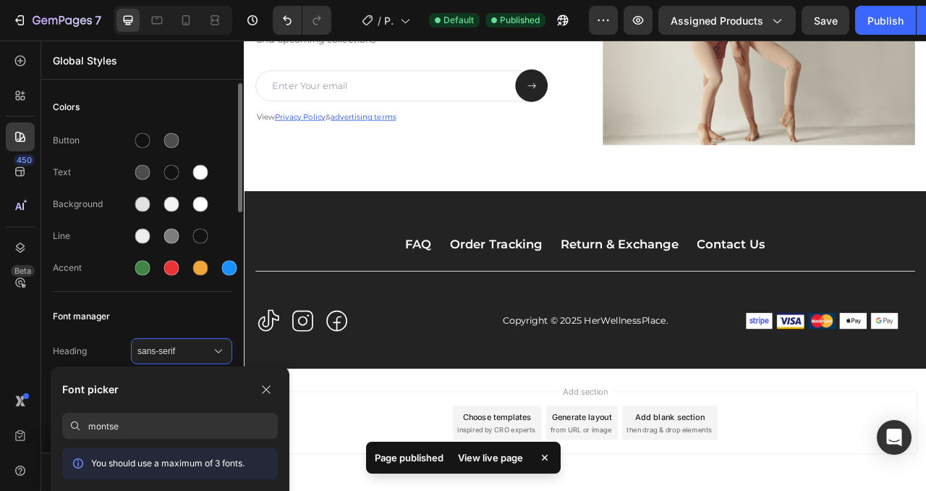
scroll to position [99, 0]
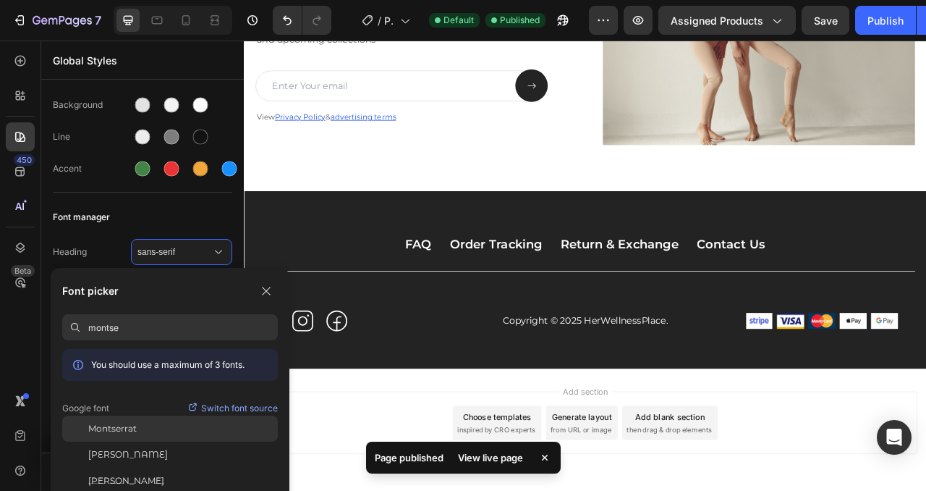
type input "montse"
click at [126, 430] on span "Montserrat" at bounding box center [112, 428] width 48 height 13
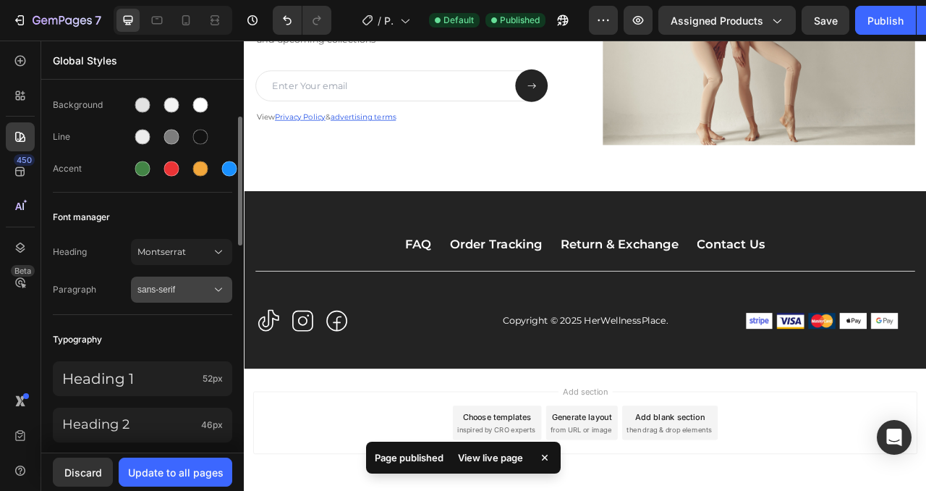
click at [185, 284] on span "sans-serif" at bounding box center [175, 289] width 74 height 13
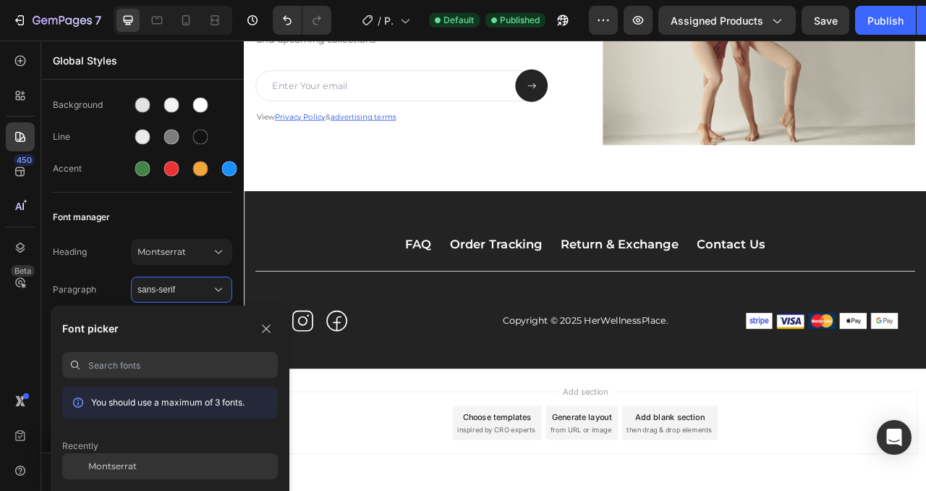
click at [130, 463] on span "Montserrat" at bounding box center [112, 466] width 48 height 13
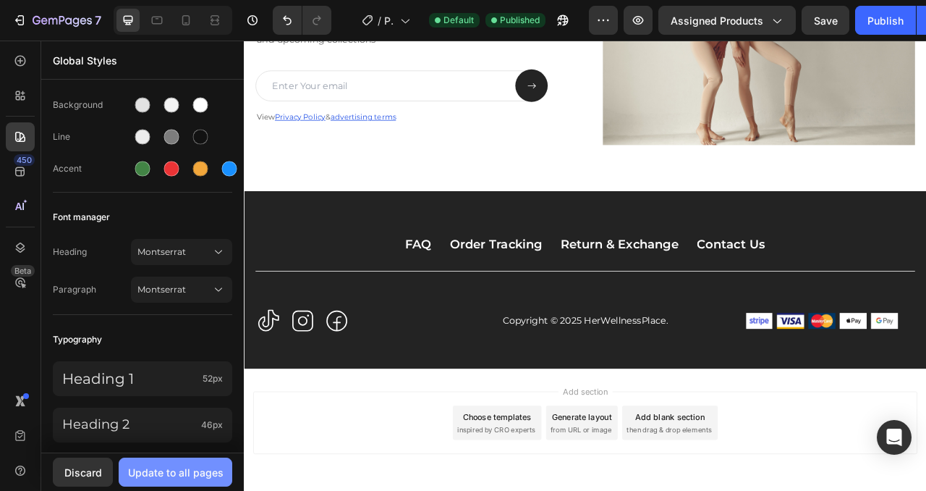
click at [178, 470] on div "Update to all pages" at bounding box center [176, 472] width 96 height 15
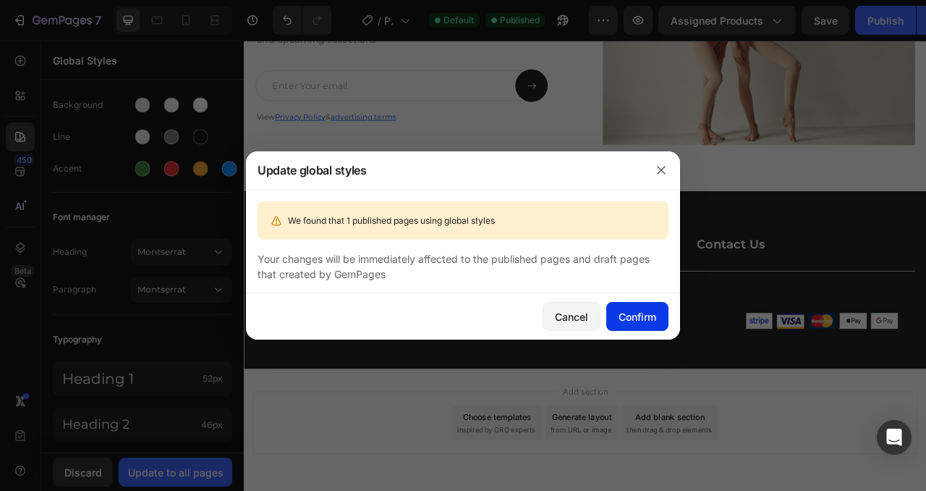
click at [656, 320] on div "Confirm" at bounding box center [638, 316] width 38 height 15
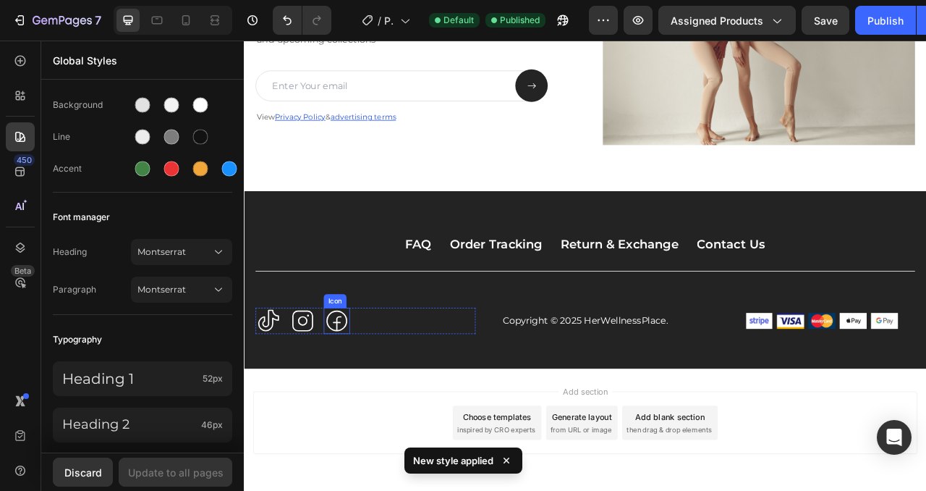
click at [365, 399] on icon at bounding box center [362, 397] width 27 height 27
click at [271, 397] on icon at bounding box center [274, 397] width 33 height 33
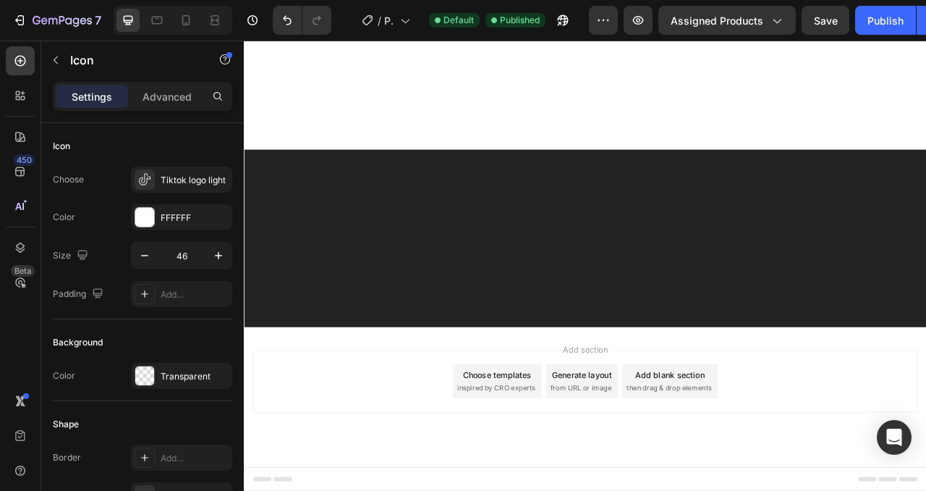
scroll to position [0, 0]
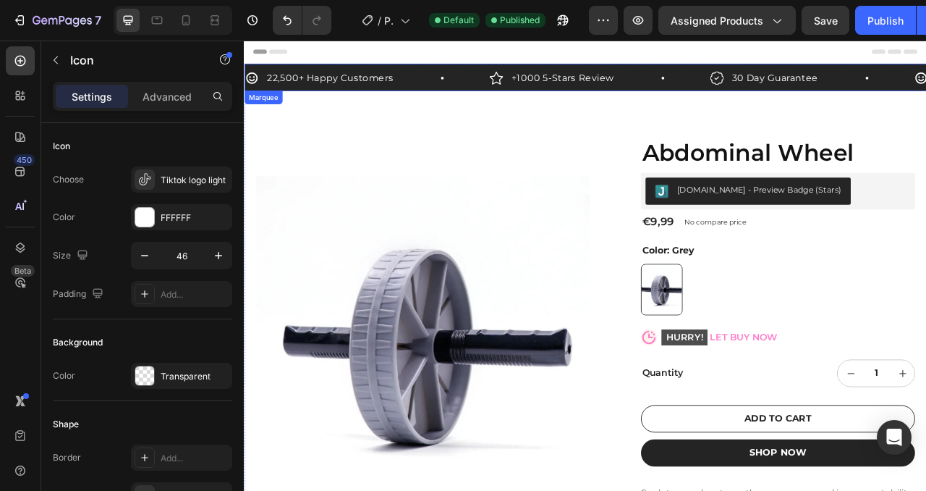
click at [470, 90] on div "22,500+ Happy Customers Item List" at bounding box center [400, 88] width 311 height 22
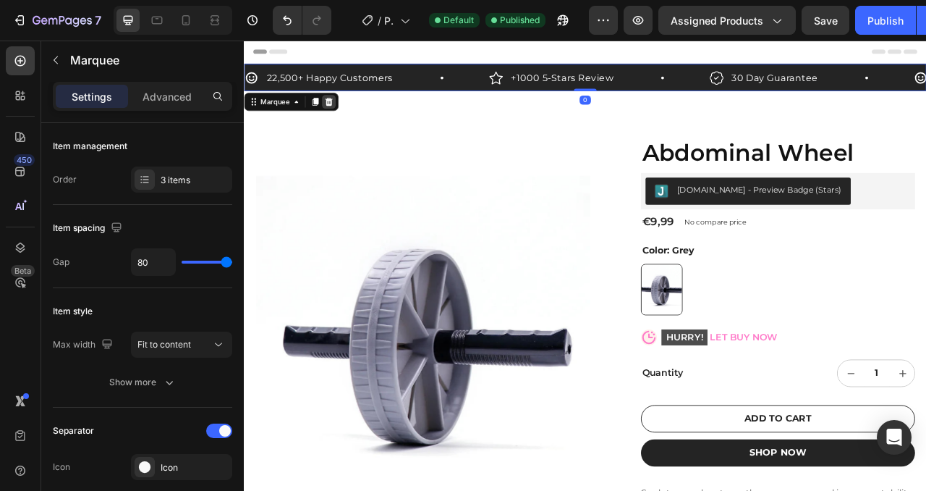
click at [347, 118] on icon at bounding box center [352, 119] width 12 height 12
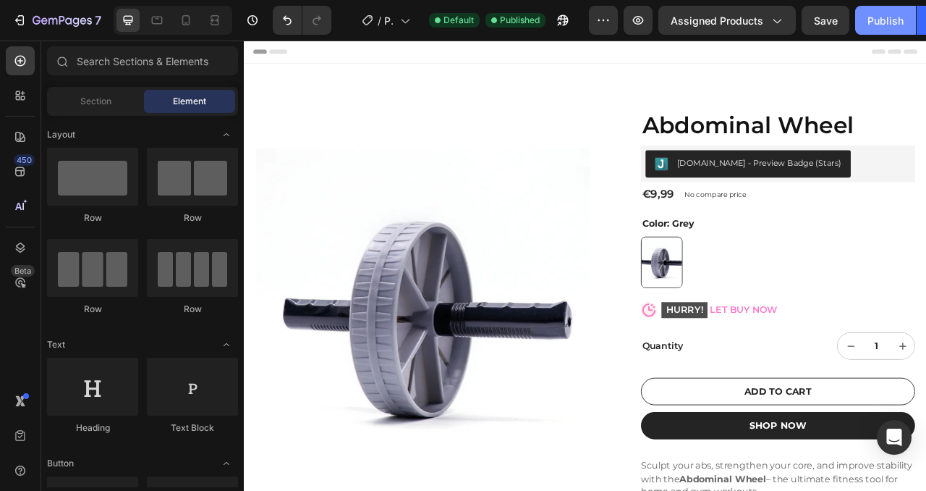
click at [886, 20] on div "Publish" at bounding box center [886, 20] width 36 height 15
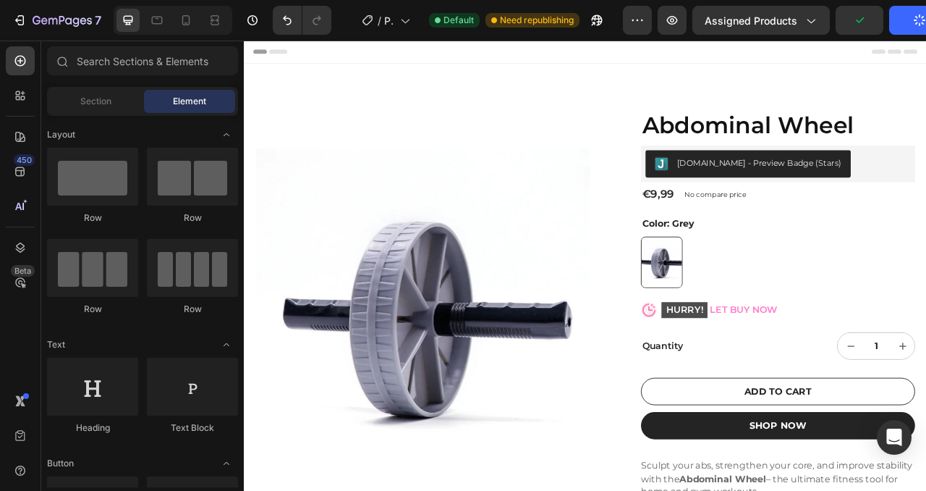
click at [289, 54] on span "Header" at bounding box center [287, 55] width 32 height 14
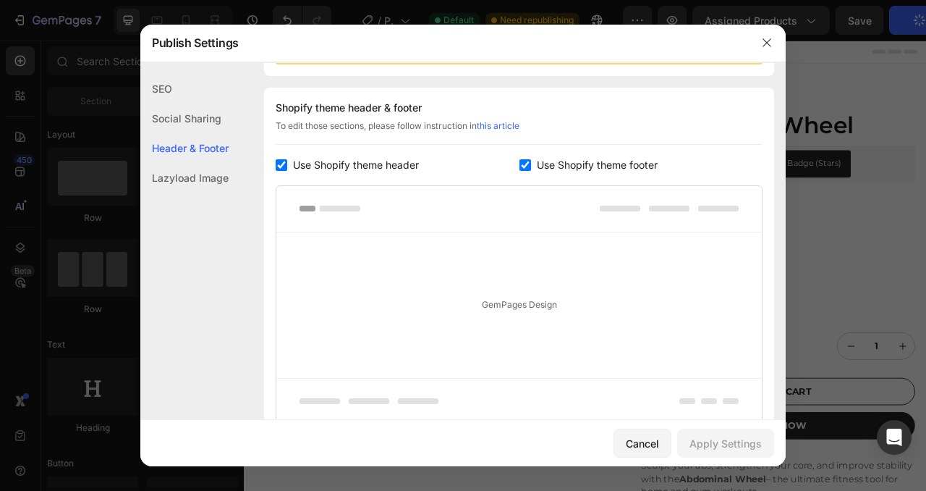
scroll to position [211, 0]
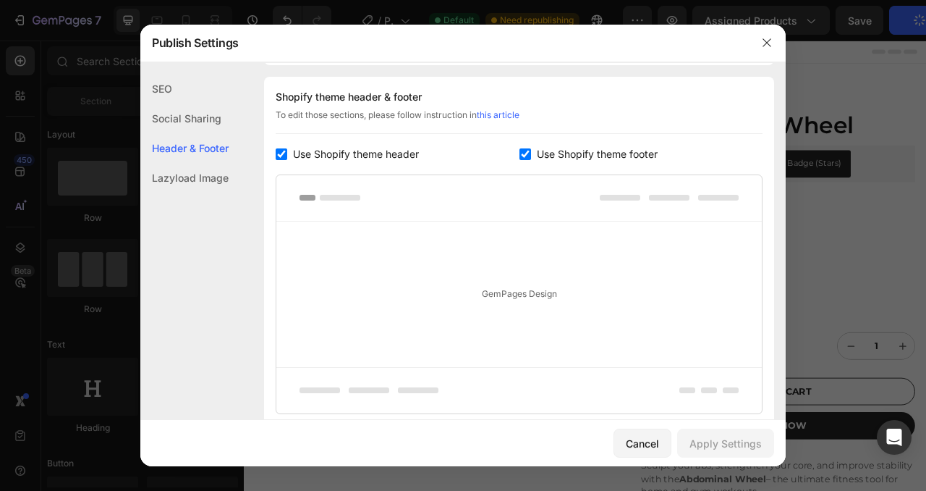
click at [525, 151] on input "checkbox" at bounding box center [526, 154] width 12 height 12
checkbox input "false"
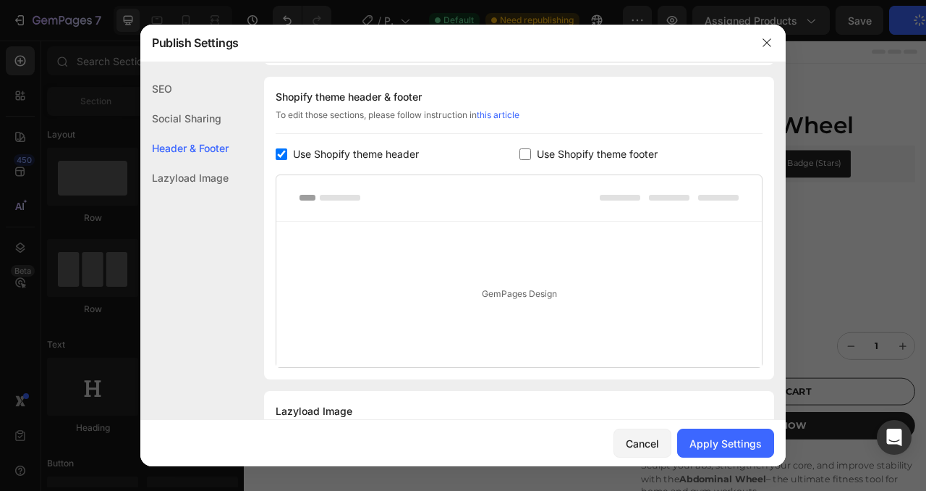
scroll to position [277, 0]
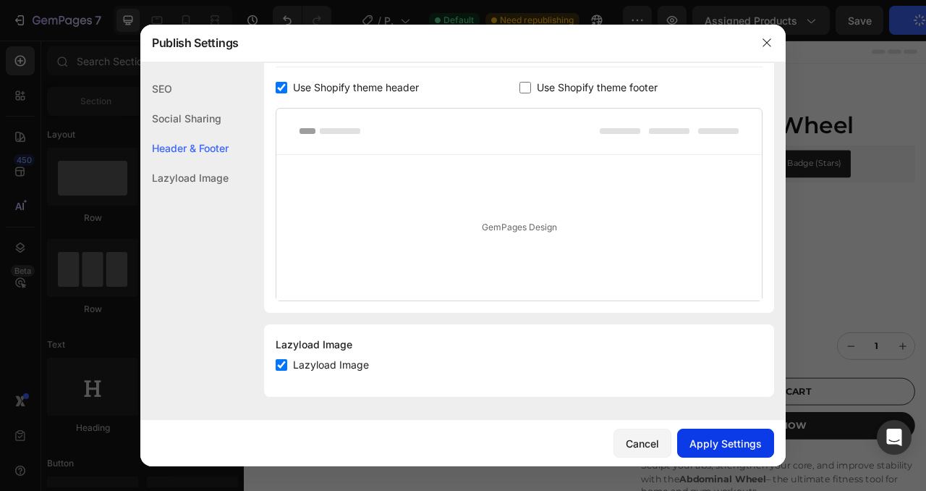
click at [712, 442] on div "Apply Settings" at bounding box center [726, 443] width 72 height 15
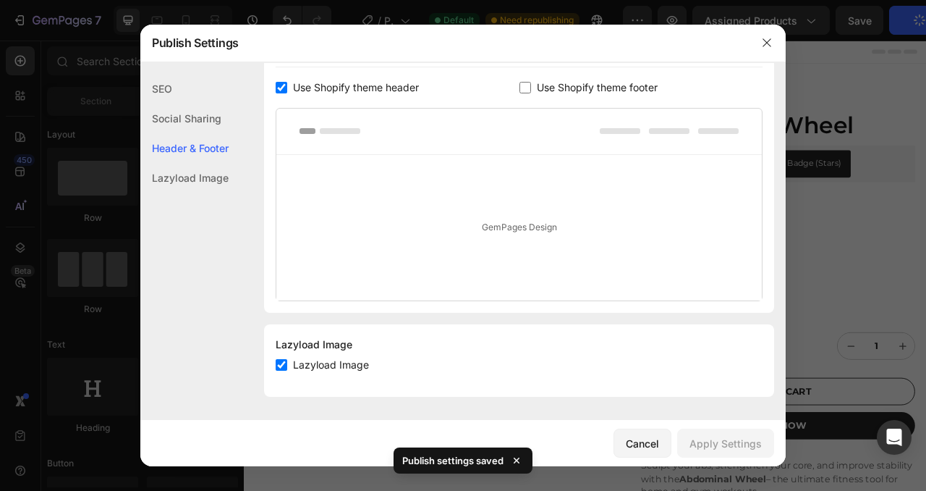
click at [185, 174] on div "Lazyload Image" at bounding box center [184, 178] width 88 height 30
click at [206, 178] on div "Lazyload Image" at bounding box center [184, 178] width 88 height 30
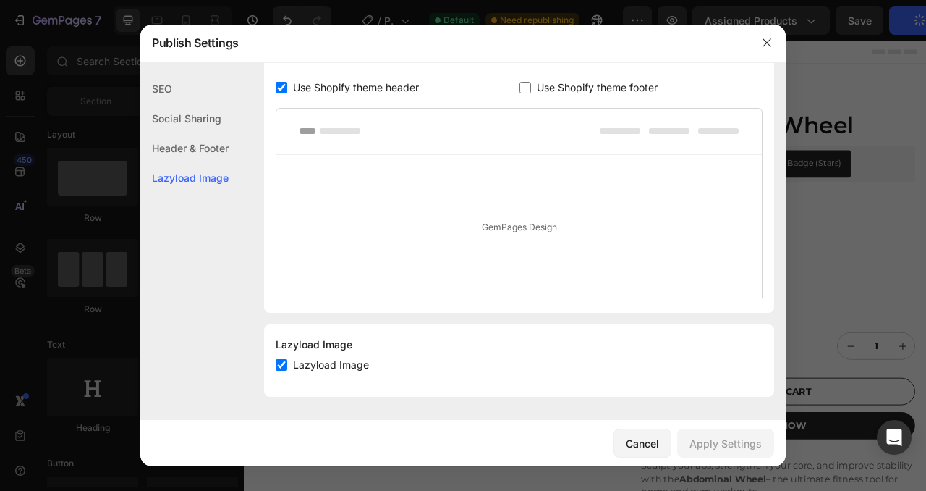
click at [200, 133] on div "Header & Footer" at bounding box center [184, 148] width 88 height 30
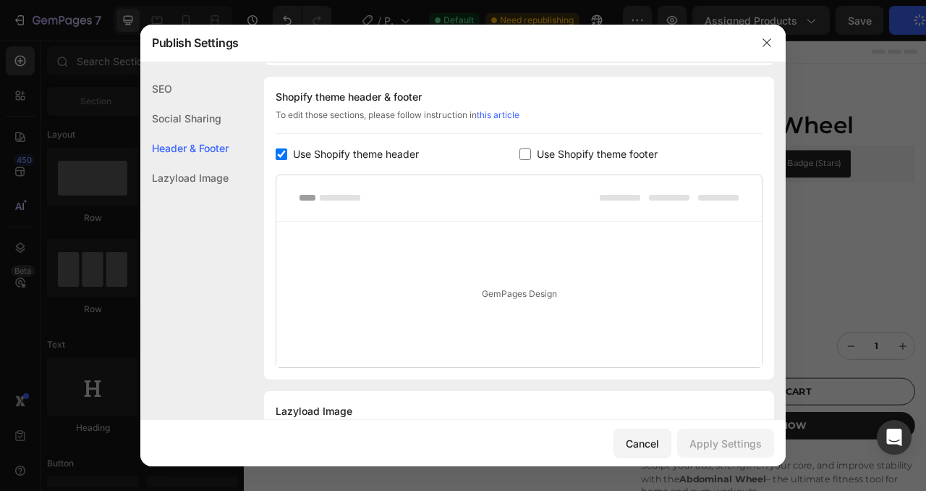
click at [184, 175] on div "Lazyload Image" at bounding box center [184, 178] width 88 height 30
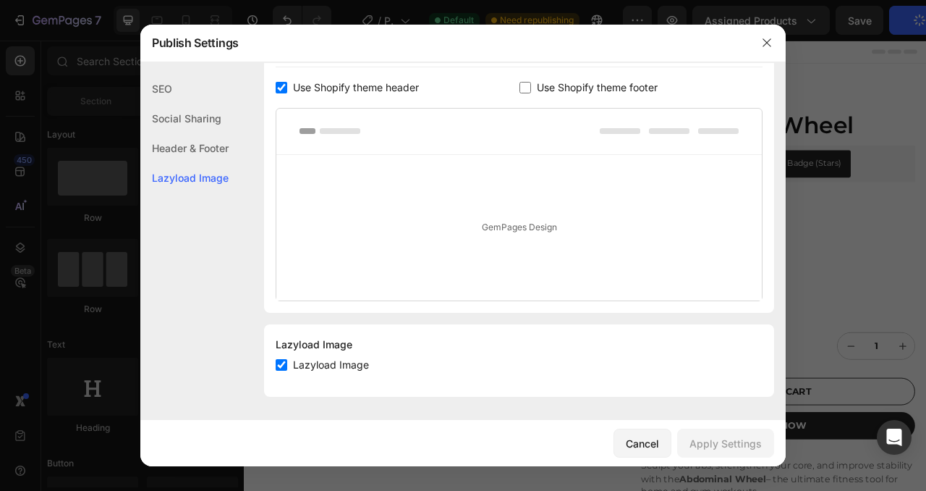
scroll to position [0, 0]
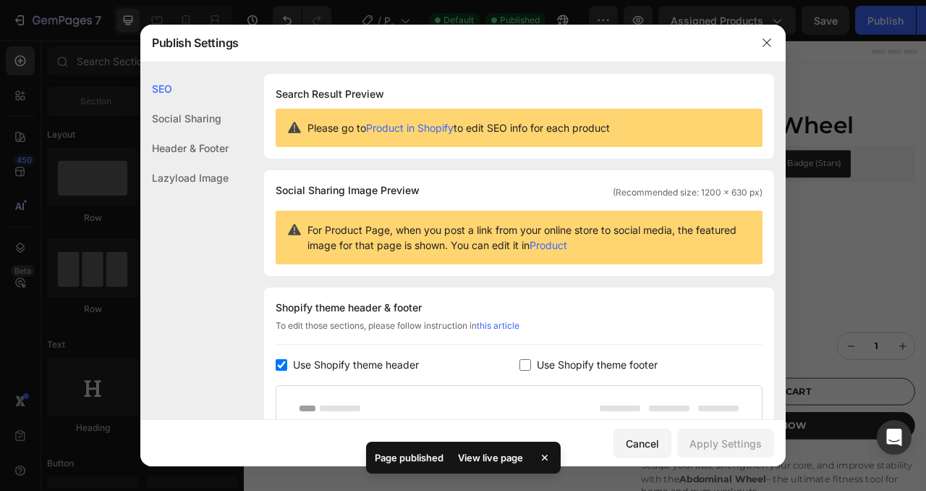
click at [433, 128] on link "Product in Shopify" at bounding box center [410, 128] width 88 height 12
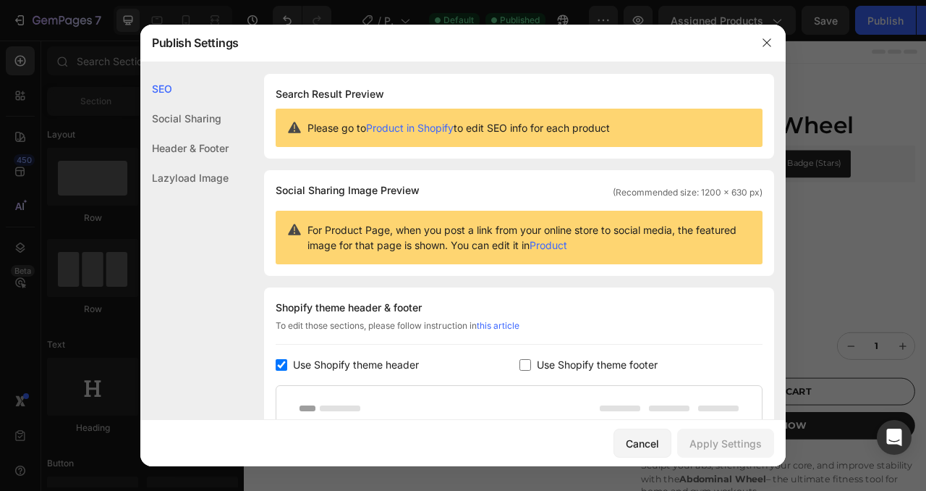
click at [554, 246] on link "Product" at bounding box center [549, 245] width 38 height 12
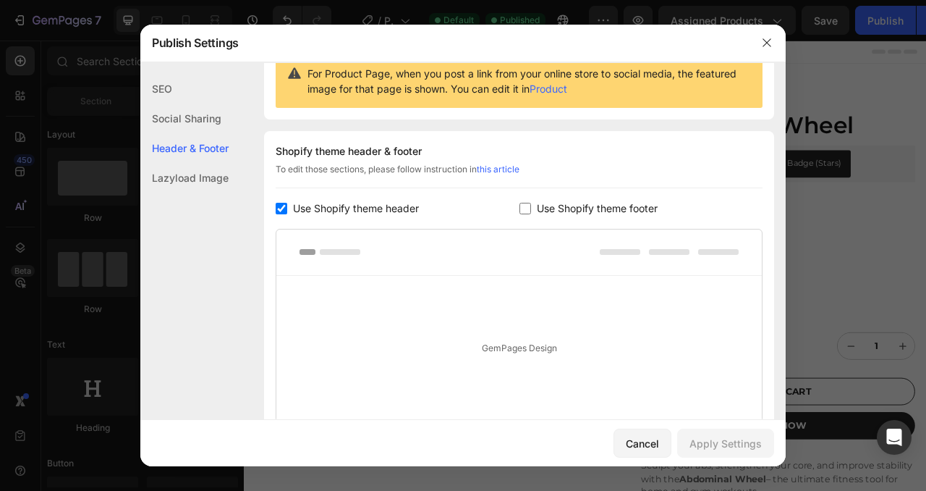
scroll to position [277, 0]
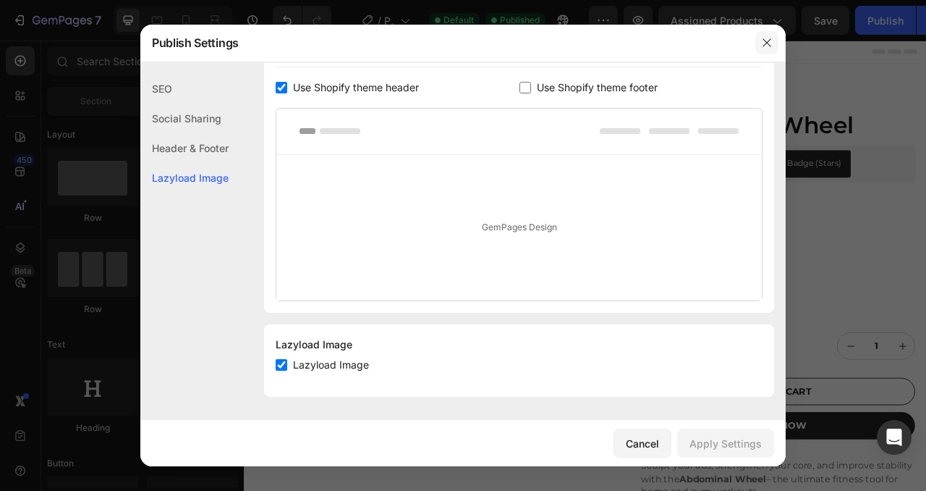
click at [766, 42] on icon "button" at bounding box center [767, 43] width 8 height 8
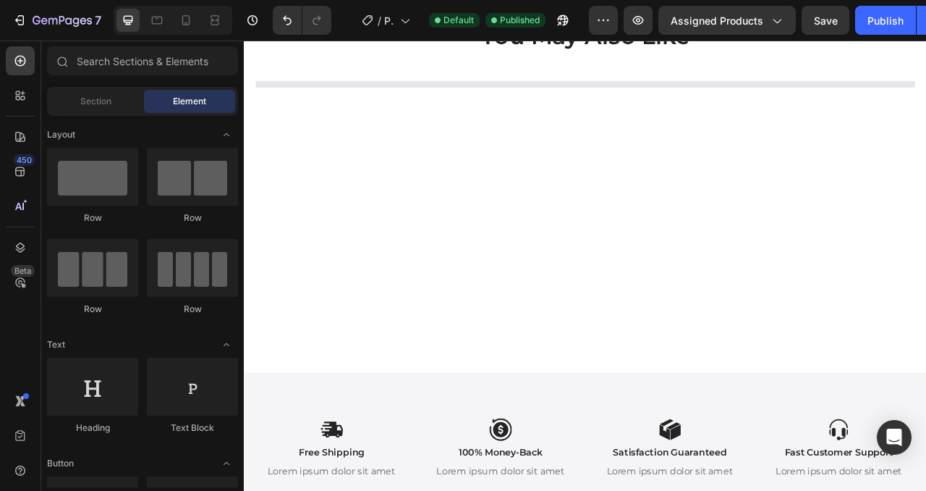
scroll to position [997, 0]
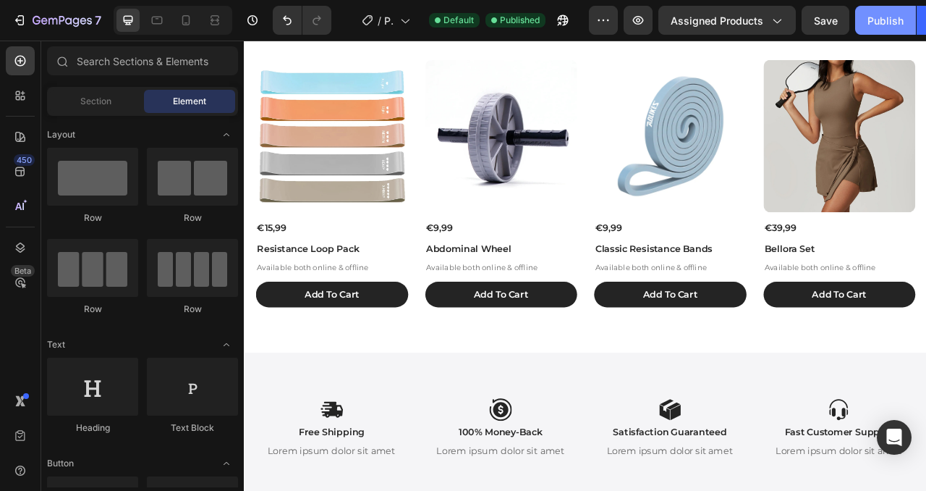
click at [876, 25] on div "Publish" at bounding box center [886, 20] width 36 height 15
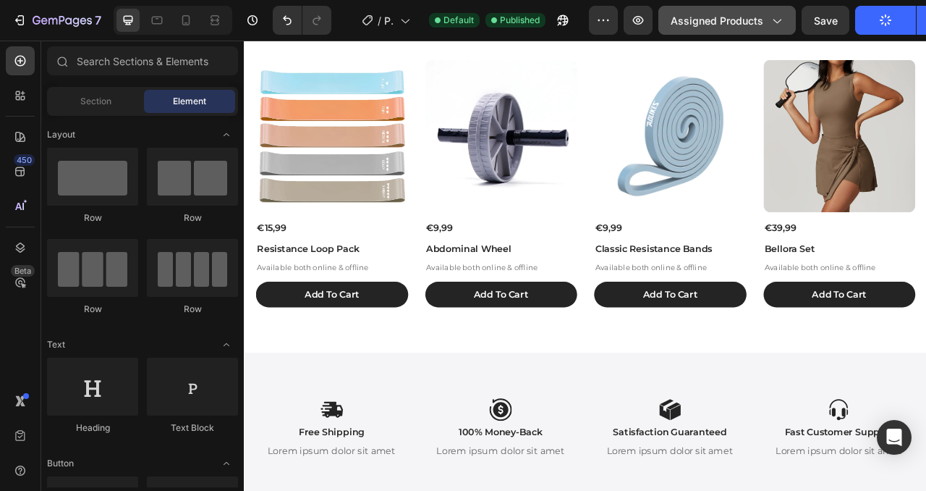
click at [753, 20] on span "Assigned Products" at bounding box center [717, 20] width 93 height 15
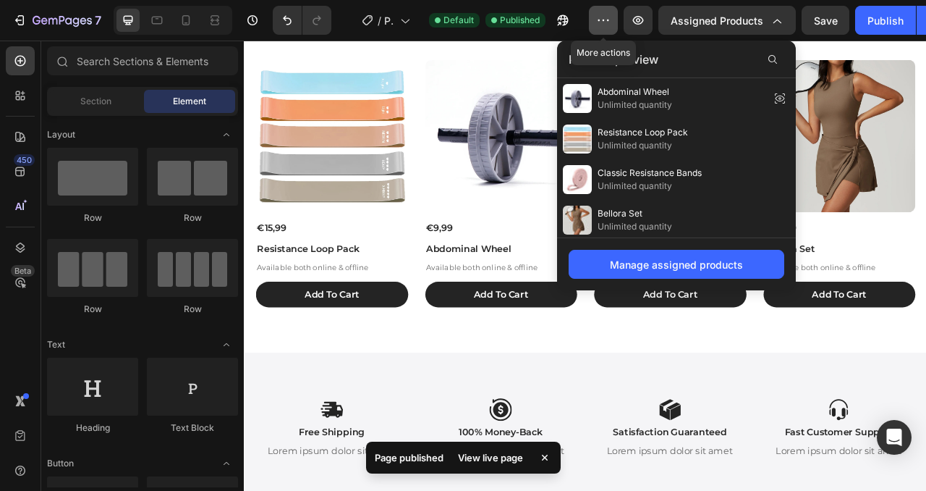
click at [603, 24] on icon "button" at bounding box center [603, 20] width 14 height 14
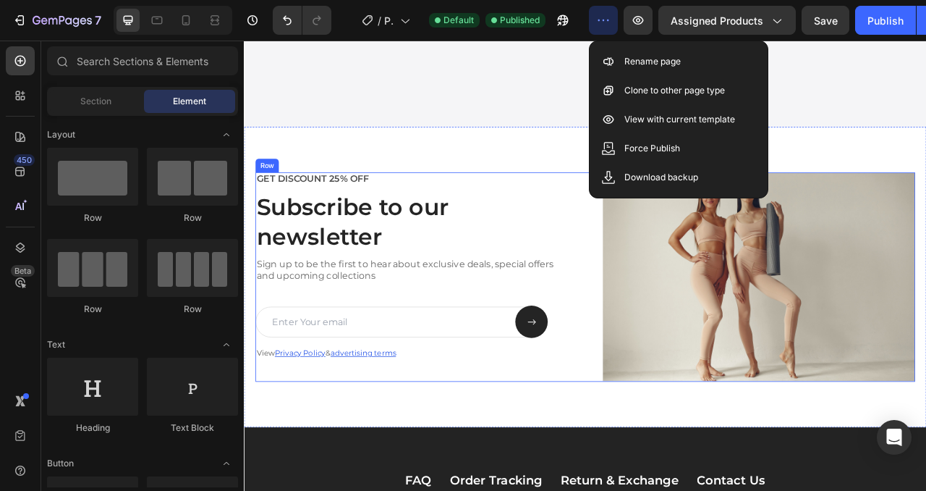
scroll to position [1802, 0]
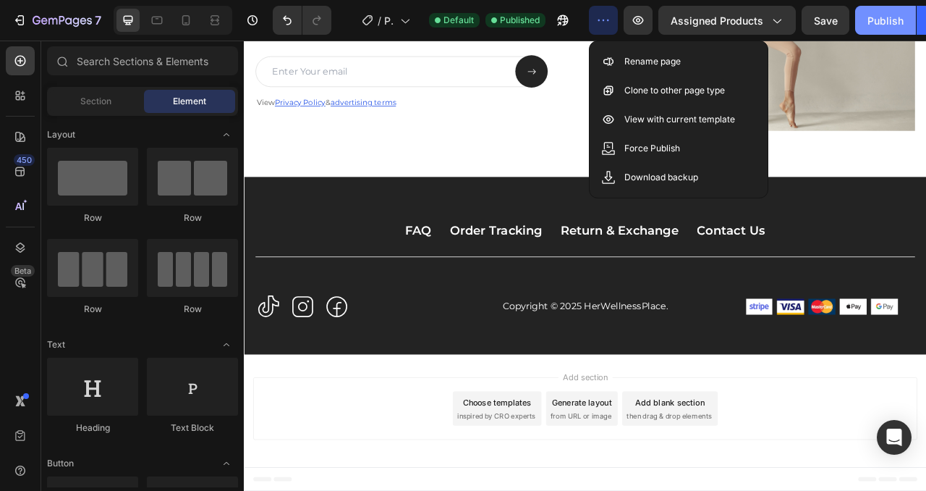
click at [868, 21] on div "Publish" at bounding box center [886, 20] width 36 height 15
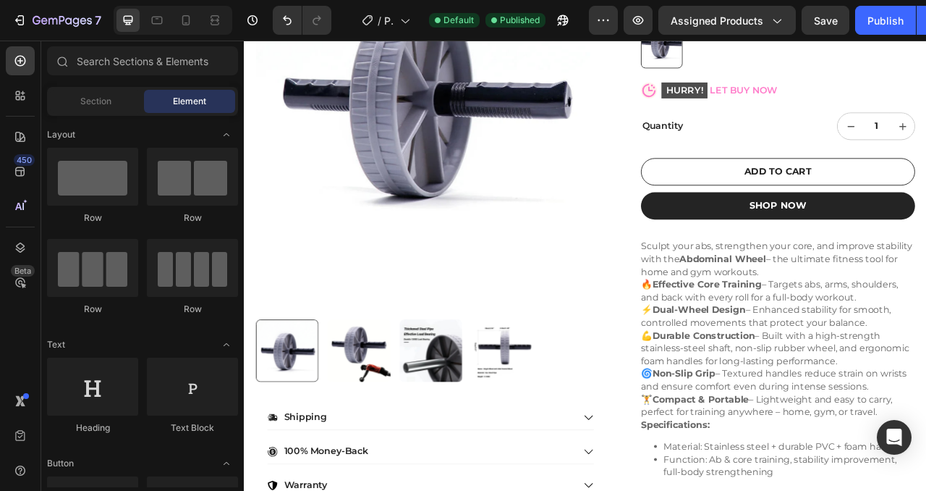
scroll to position [286, 0]
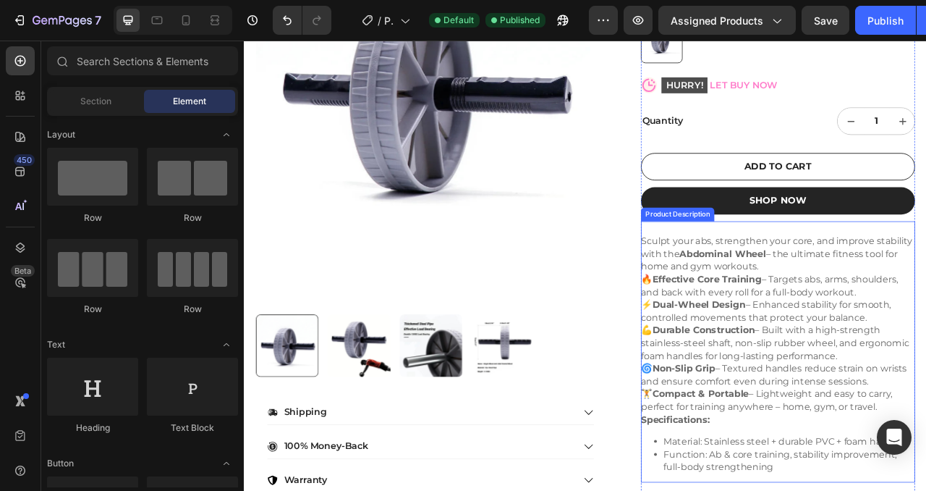
click at [829, 326] on p "Sculpt your abs, strengthen your core, and improve stability with the Abdominal…" at bounding box center [921, 312] width 345 height 46
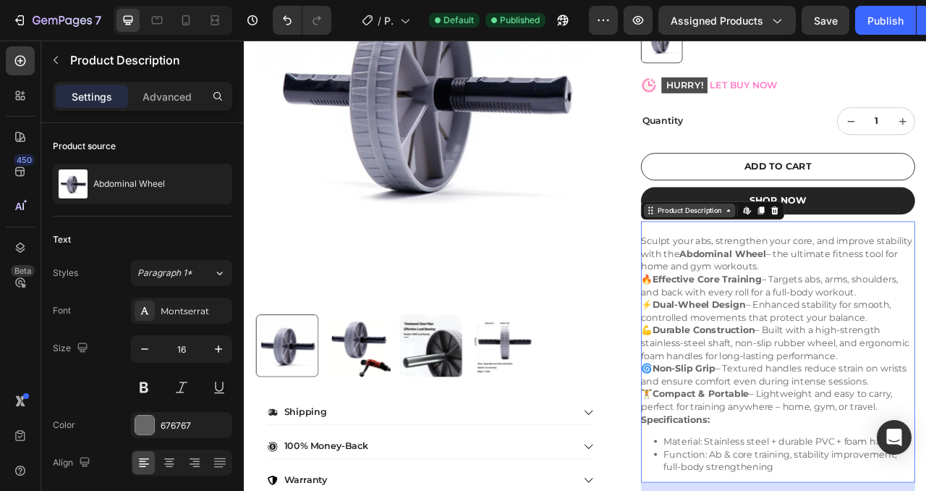
click at [837, 258] on div "Product Description" at bounding box center [811, 256] width 88 height 13
click at [847, 336] on div "Sculpt your abs, strengthen your core, and improve stability with the Abdominal…" at bounding box center [923, 445] width 349 height 315
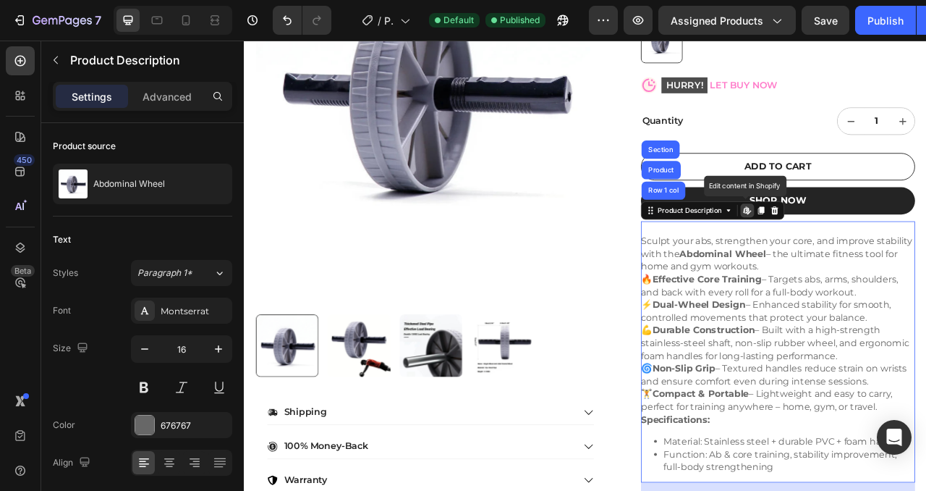
click at [889, 257] on icon at bounding box center [888, 258] width 2 height 2
click at [884, 13] on div "Publish" at bounding box center [886, 20] width 36 height 15
click at [878, 100] on p "HURRY! LET BUY NOW" at bounding box center [849, 98] width 148 height 22
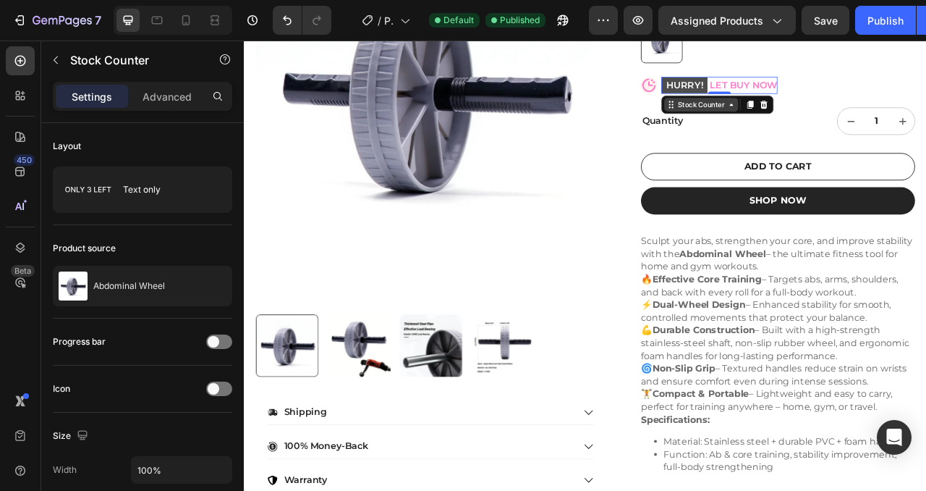
click at [848, 123] on div "Stock Counter" at bounding box center [825, 122] width 65 height 13
click at [899, 97] on p "HURRY! LET BUY NOW" at bounding box center [849, 98] width 148 height 22
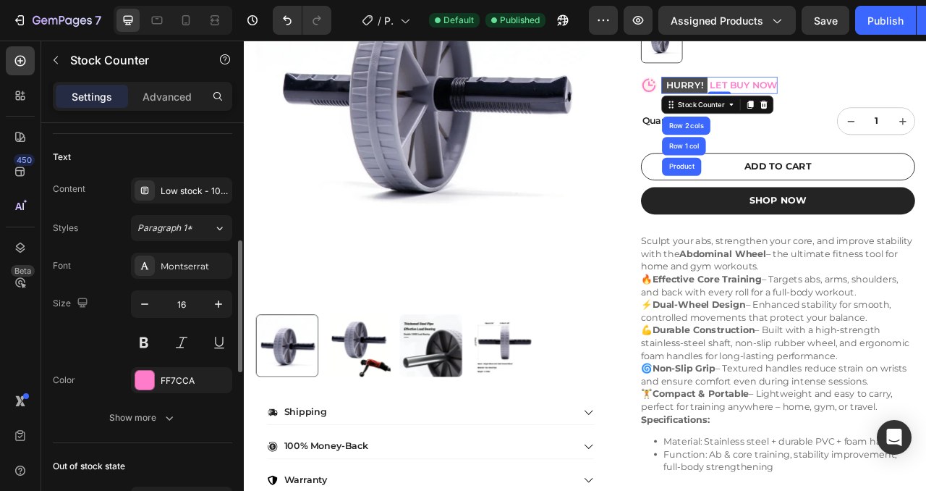
scroll to position [383, 0]
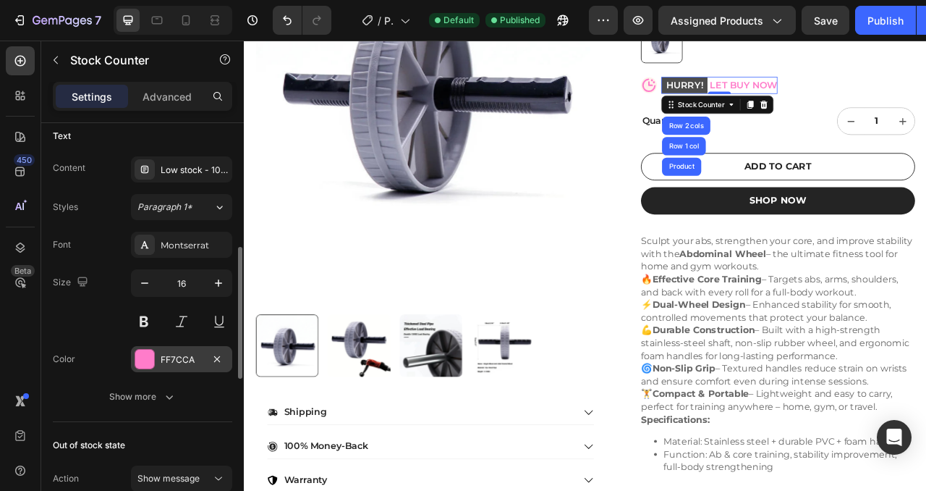
click at [141, 363] on div at bounding box center [144, 359] width 19 height 19
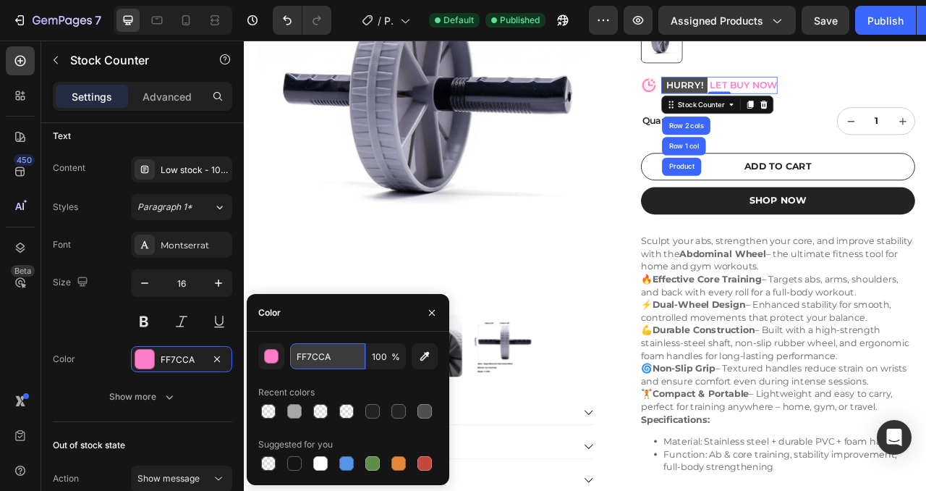
click at [324, 359] on input "FF7CCA" at bounding box center [327, 356] width 75 height 26
click at [282, 354] on button "button" at bounding box center [271, 356] width 26 height 26
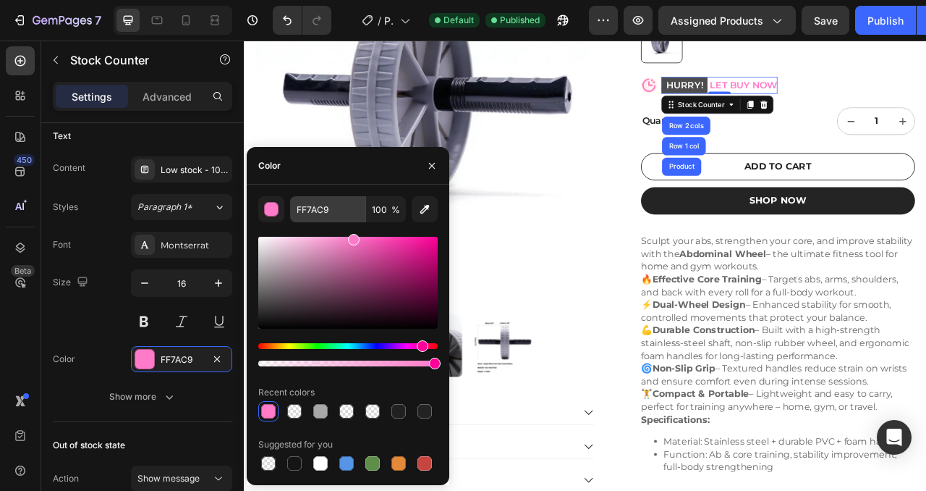
drag, startPoint x: 352, startPoint y: 241, endPoint x: 353, endPoint y: 216, distance: 24.7
click at [353, 216] on div "FF7AC9 100 % Recent colors Suggested for you" at bounding box center [348, 334] width 180 height 277
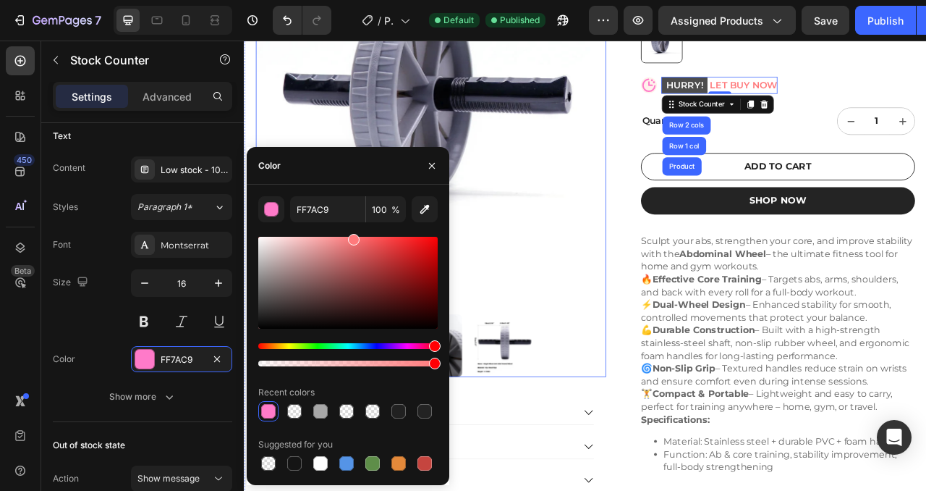
drag, startPoint x: 669, startPoint y: 388, endPoint x: 691, endPoint y: 388, distance: 21.7
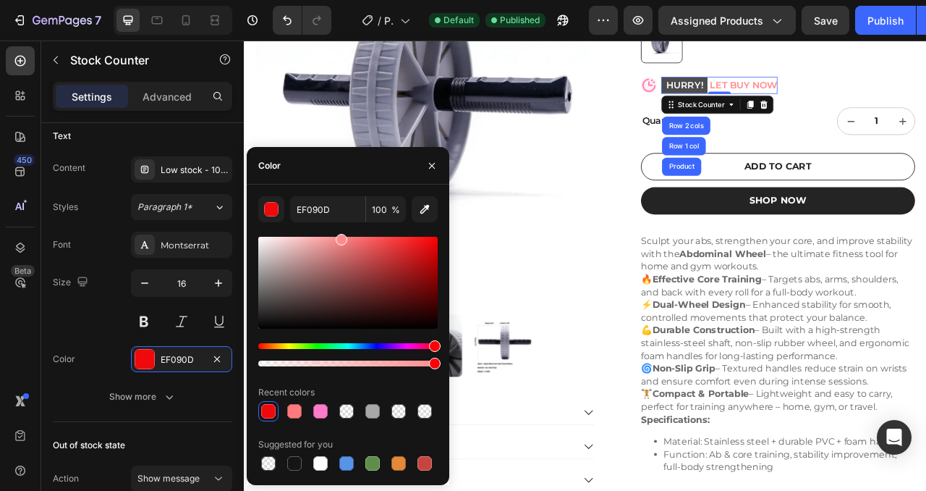
drag, startPoint x: 350, startPoint y: 242, endPoint x: 341, endPoint y: 225, distance: 19.1
click at [341, 225] on div "EF090D 100 % Recent colors Suggested for you" at bounding box center [348, 334] width 180 height 277
type input "FF8C8E"
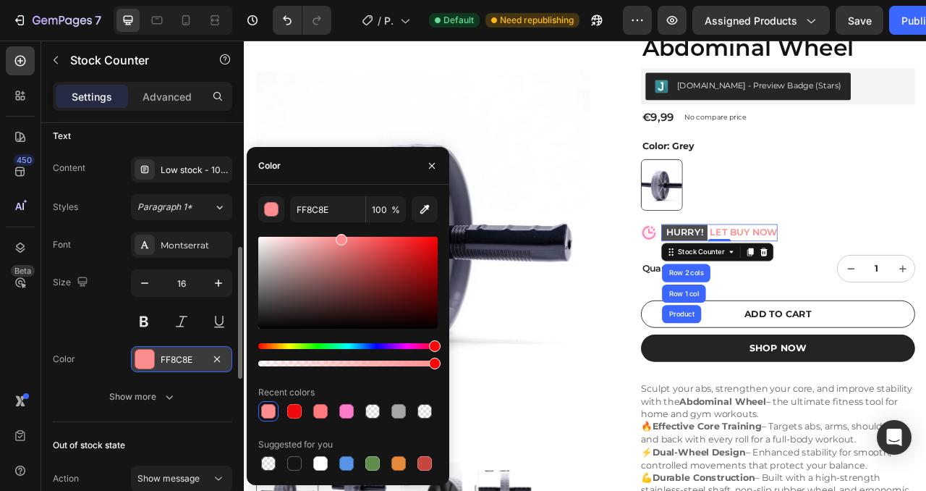
click at [171, 361] on div "FF8C8E" at bounding box center [182, 359] width 42 height 13
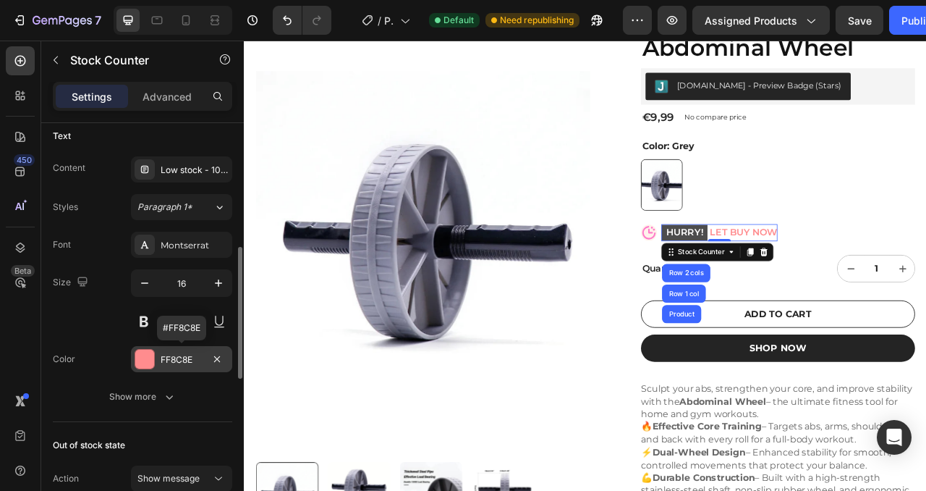
click at [180, 357] on div "FF8C8E" at bounding box center [182, 359] width 42 height 13
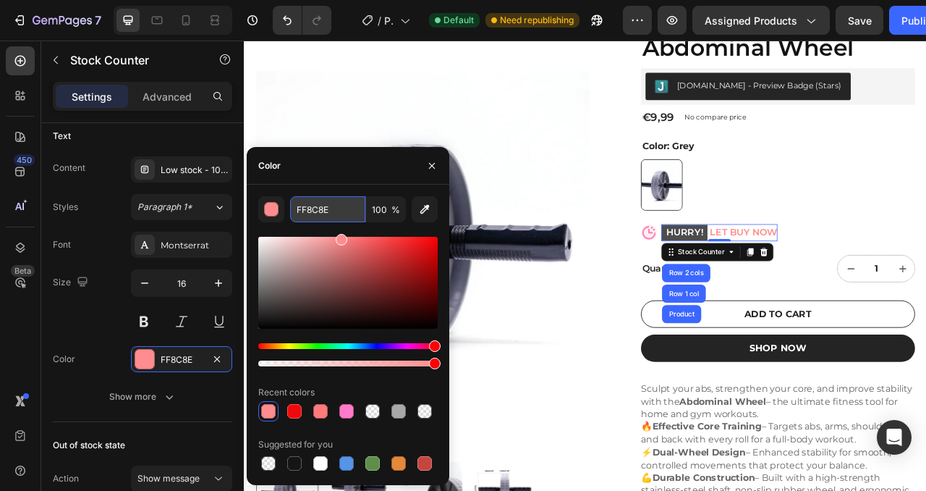
click at [311, 209] on input "FF8C8E" at bounding box center [327, 209] width 75 height 26
click at [757, 286] on icon at bounding box center [759, 285] width 20 height 20
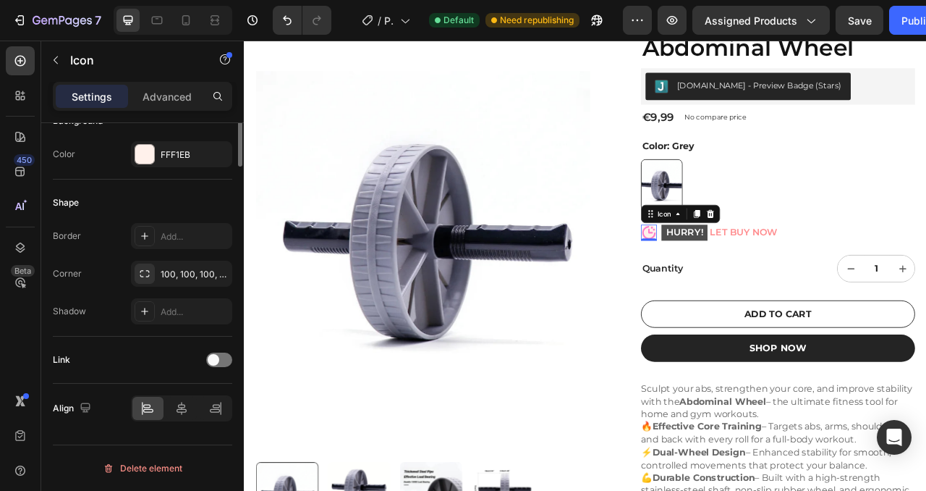
scroll to position [0, 0]
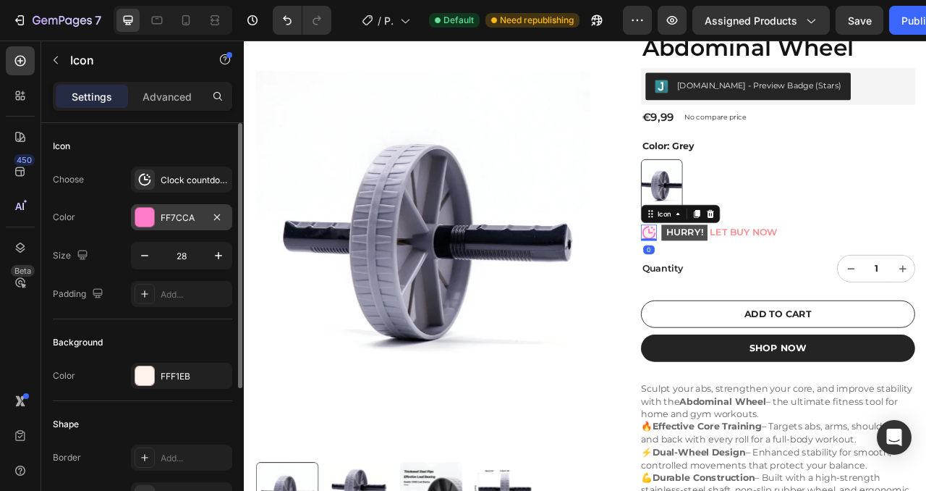
click at [161, 208] on div "FF7CCA" at bounding box center [181, 217] width 101 height 26
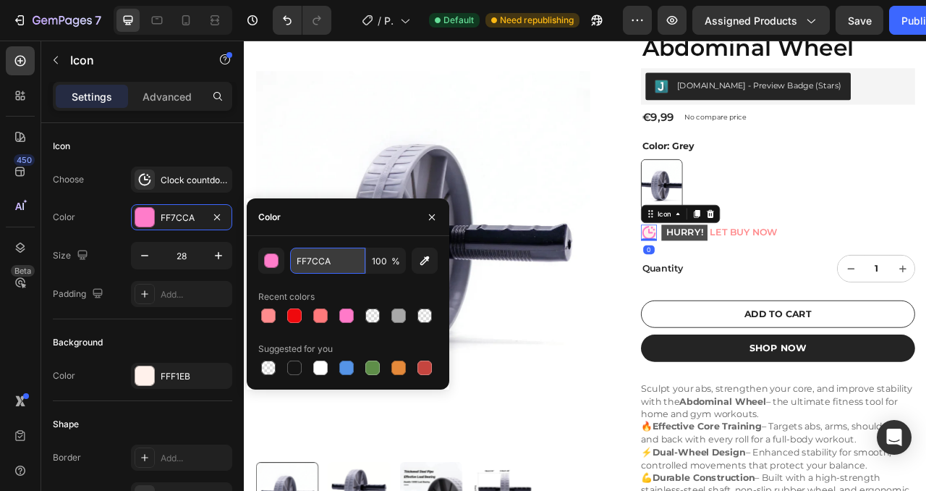
click at [327, 256] on input "FF7CCA" at bounding box center [327, 261] width 75 height 26
click at [266, 311] on div at bounding box center [268, 315] width 14 height 14
type input "FF8C8E"
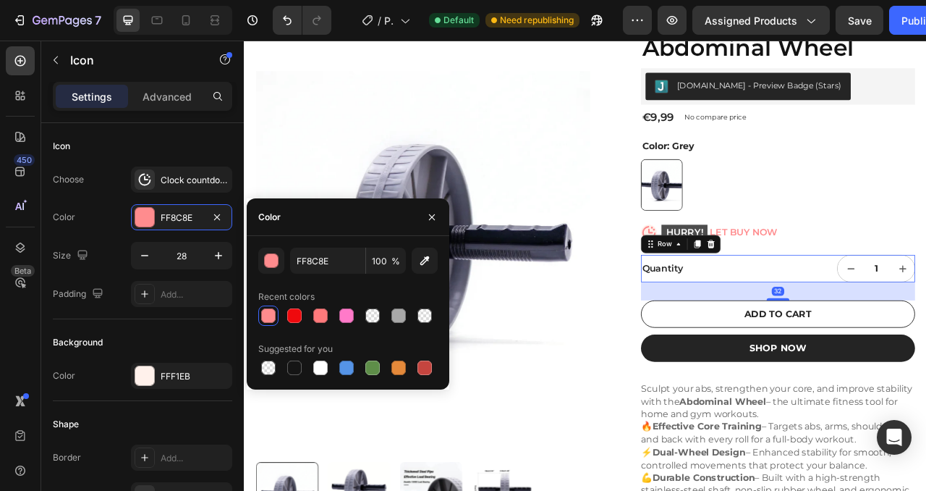
click at [801, 339] on div "Quantity Text Block" at bounding box center [835, 330] width 172 height 35
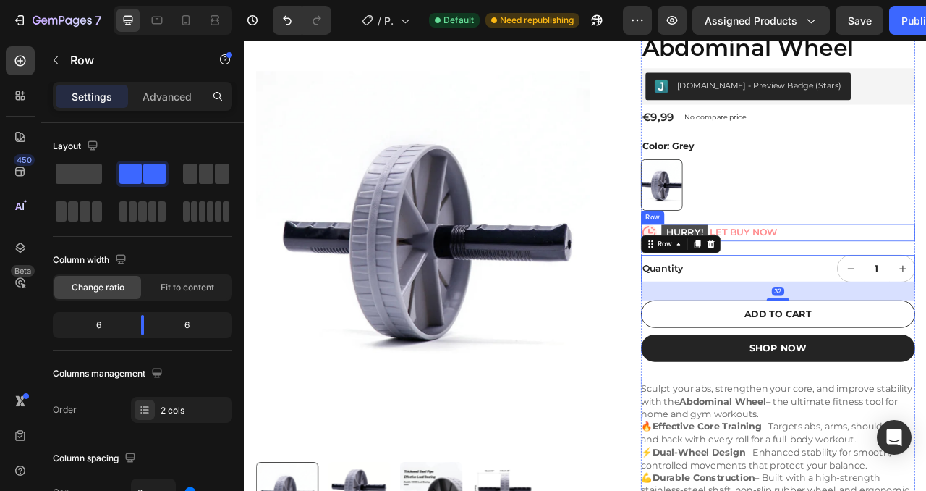
click at [926, 274] on div "Icon HURRY! LET BUY NOW Stock Counter Row" at bounding box center [923, 285] width 349 height 22
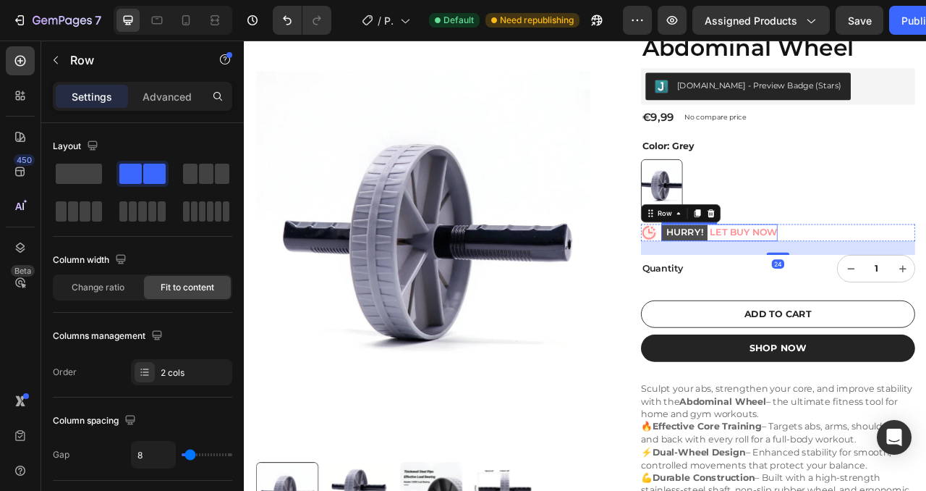
click at [805, 282] on mark "HURRY!" at bounding box center [804, 285] width 59 height 21
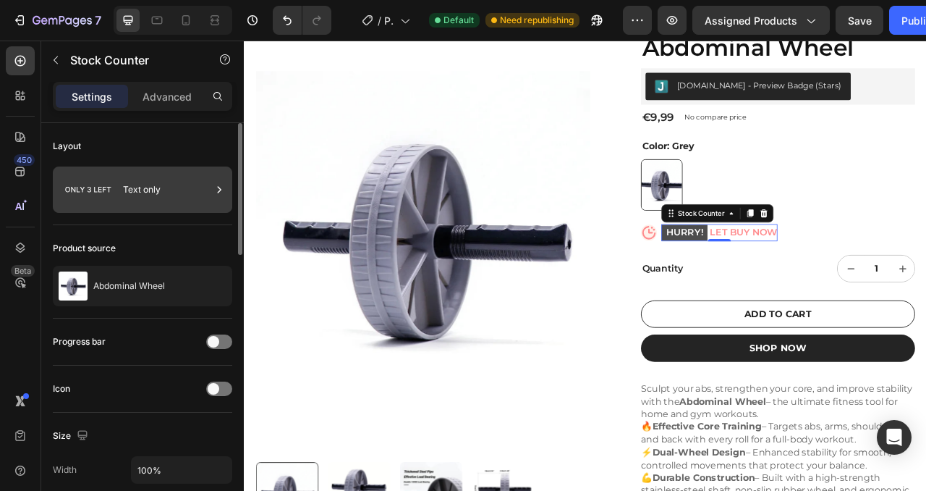
click at [202, 174] on div "Text only" at bounding box center [167, 189] width 88 height 33
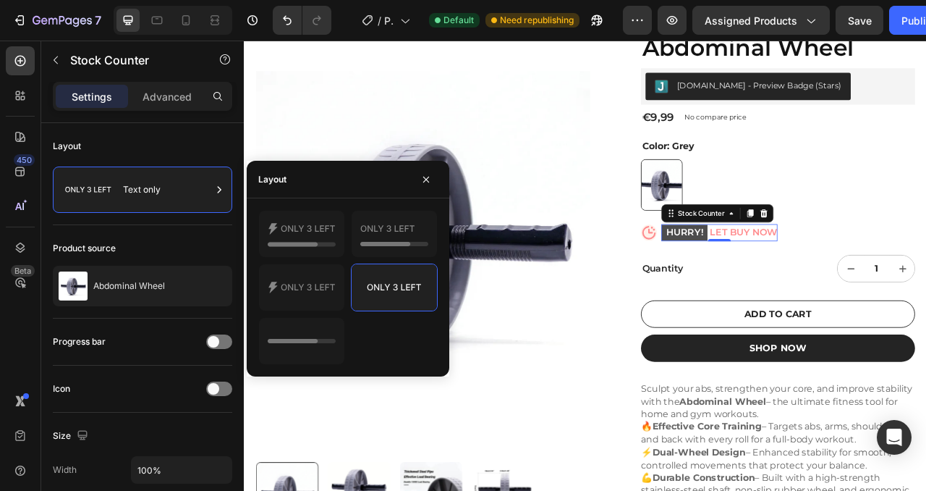
click at [815, 287] on mark "HURRY!" at bounding box center [804, 285] width 59 height 21
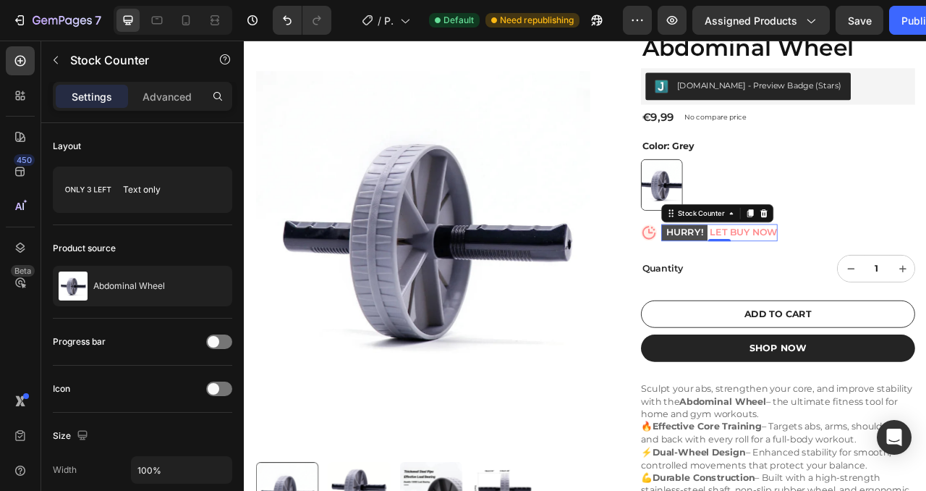
click at [815, 287] on mark "HURRY!" at bounding box center [804, 285] width 59 height 21
click at [853, 256] on div "Stock Counter" at bounding box center [825, 260] width 65 height 13
click at [820, 284] on mark "HURRY!" at bounding box center [804, 285] width 59 height 21
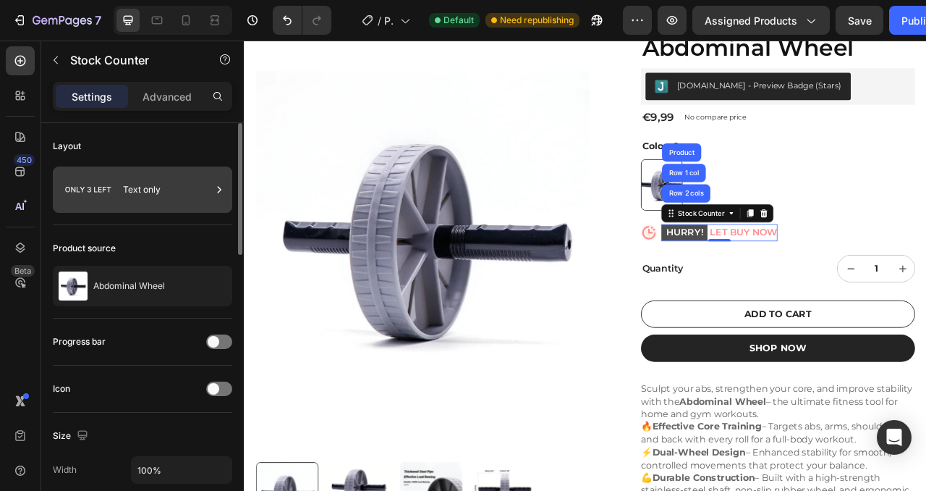
click at [99, 192] on icon at bounding box center [88, 189] width 58 height 33
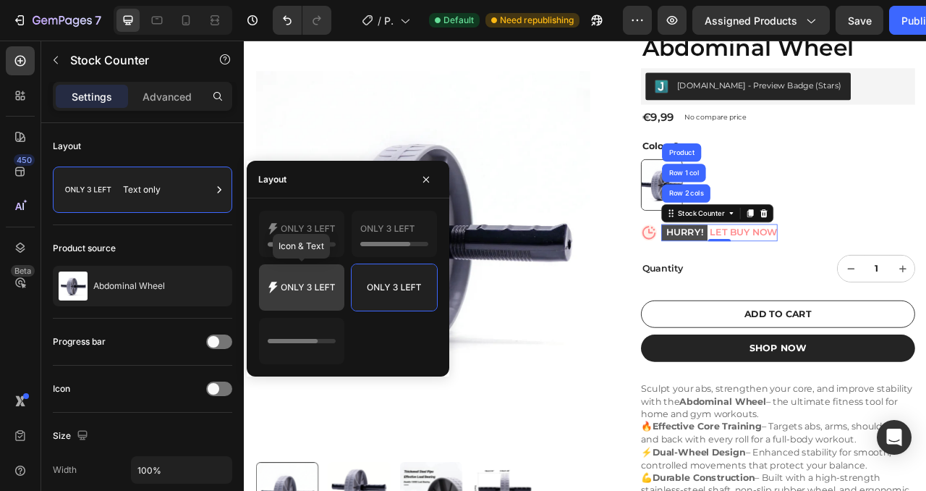
click at [298, 291] on icon at bounding box center [302, 287] width 68 height 29
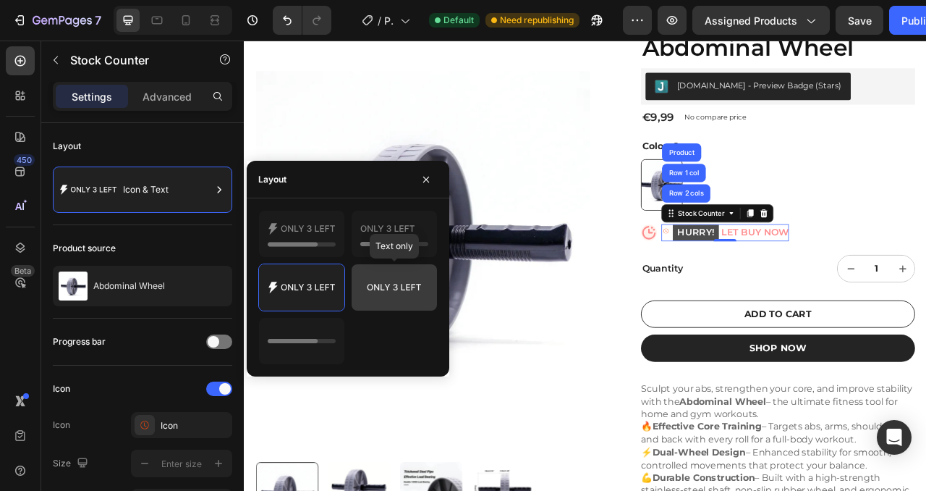
click at [366, 282] on icon at bounding box center [394, 287] width 68 height 29
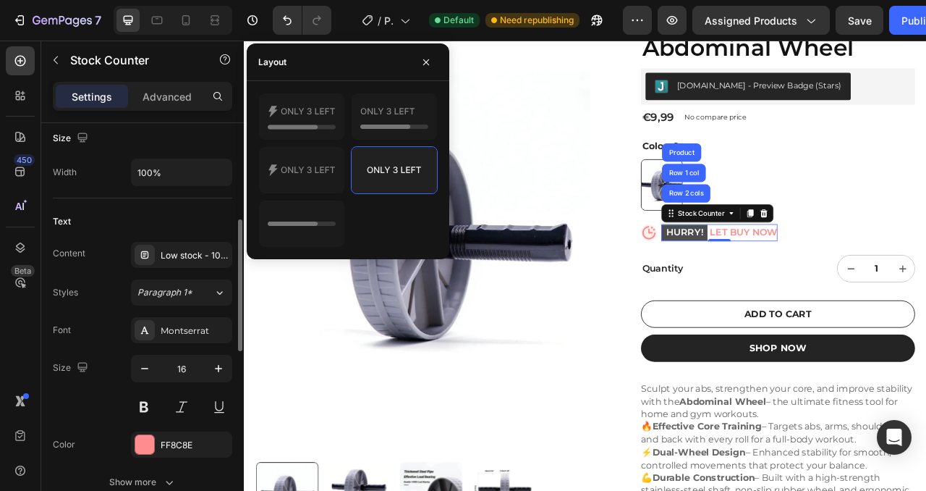
scroll to position [297, 0]
click at [183, 253] on div "Low stock - 10 items left" at bounding box center [195, 256] width 68 height 13
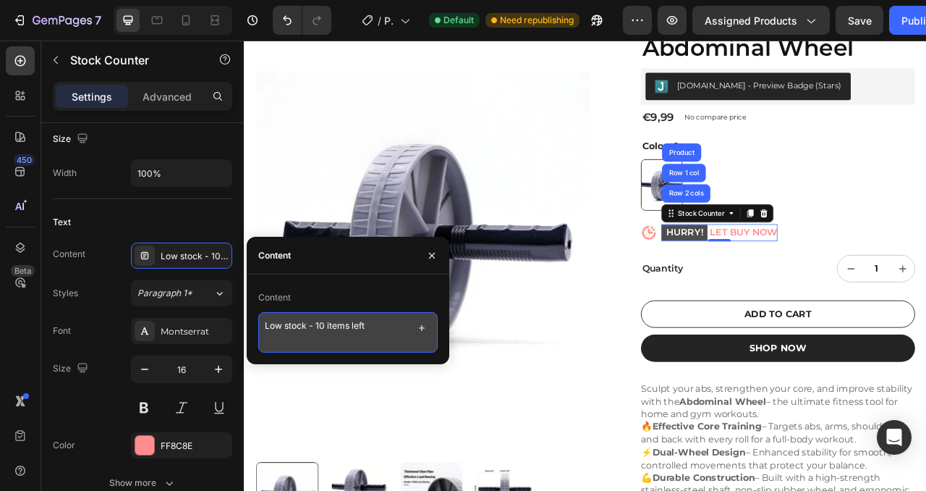
click at [360, 326] on textarea "Low stock - 10 items left" at bounding box center [348, 332] width 180 height 41
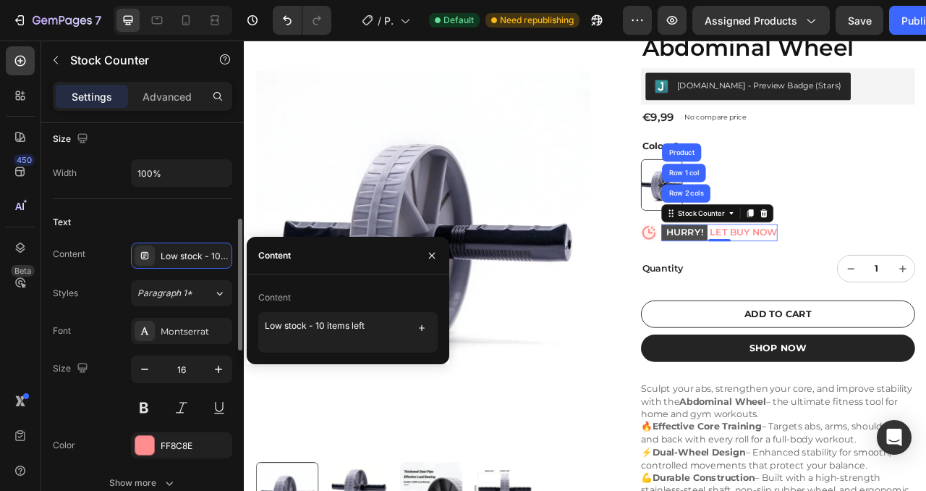
click at [92, 280] on div "Styles Paragraph 1*" at bounding box center [143, 293] width 180 height 26
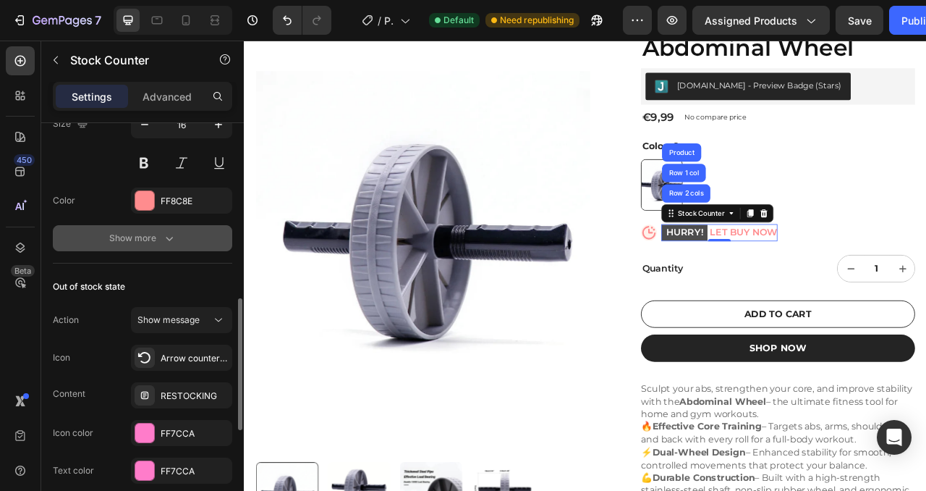
scroll to position [519, 0]
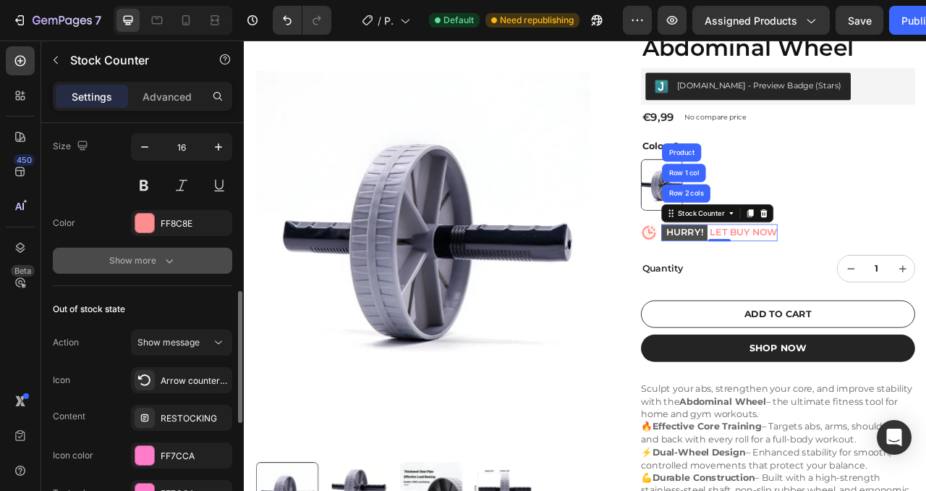
click at [148, 263] on div "Show more" at bounding box center [142, 260] width 67 height 14
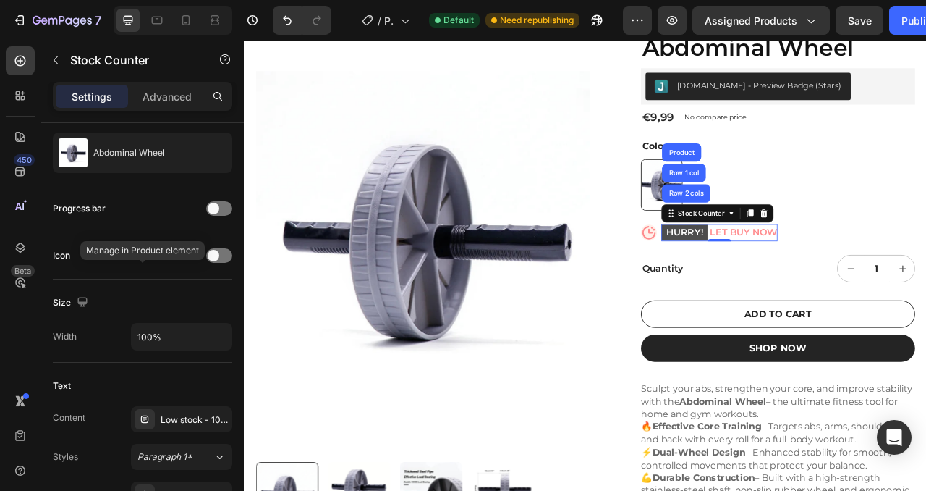
scroll to position [0, 0]
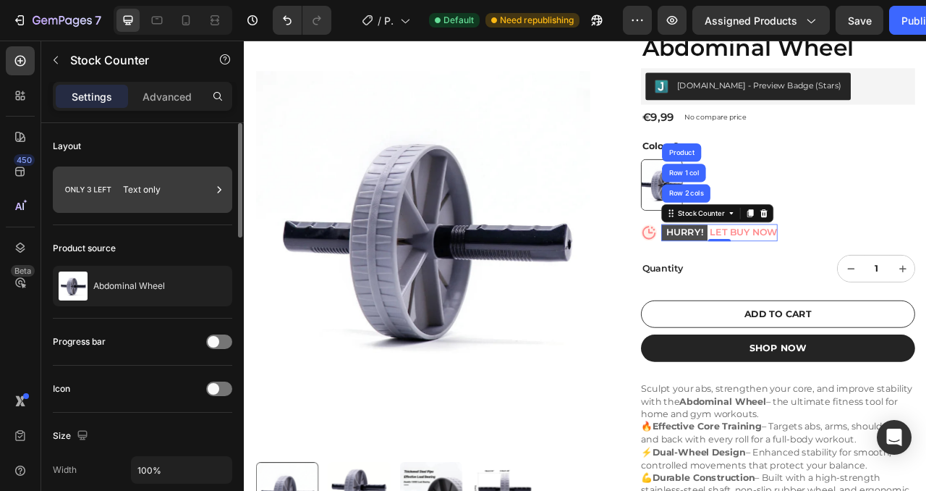
click at [133, 187] on div "Text only" at bounding box center [167, 189] width 88 height 33
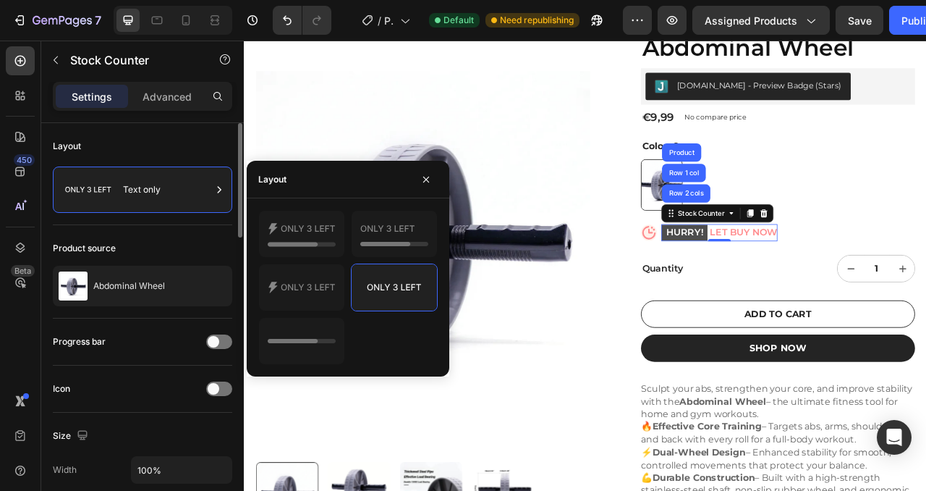
click at [201, 142] on div "Layout" at bounding box center [143, 146] width 180 height 23
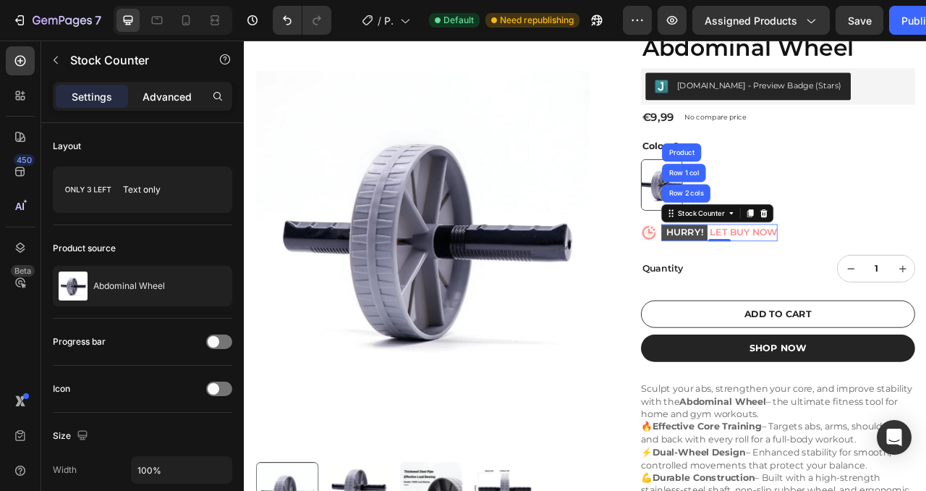
click at [169, 105] on div "Advanced" at bounding box center [167, 96] width 72 height 23
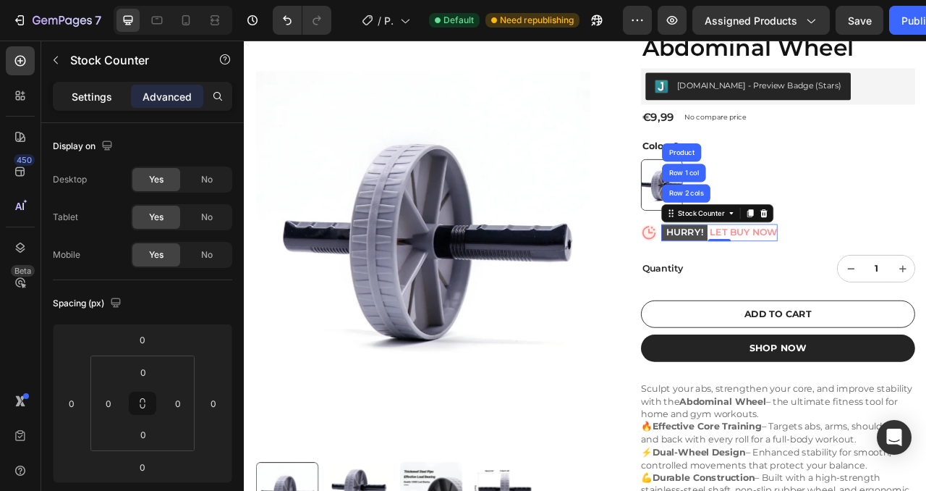
click at [81, 106] on div "Settings" at bounding box center [92, 96] width 72 height 23
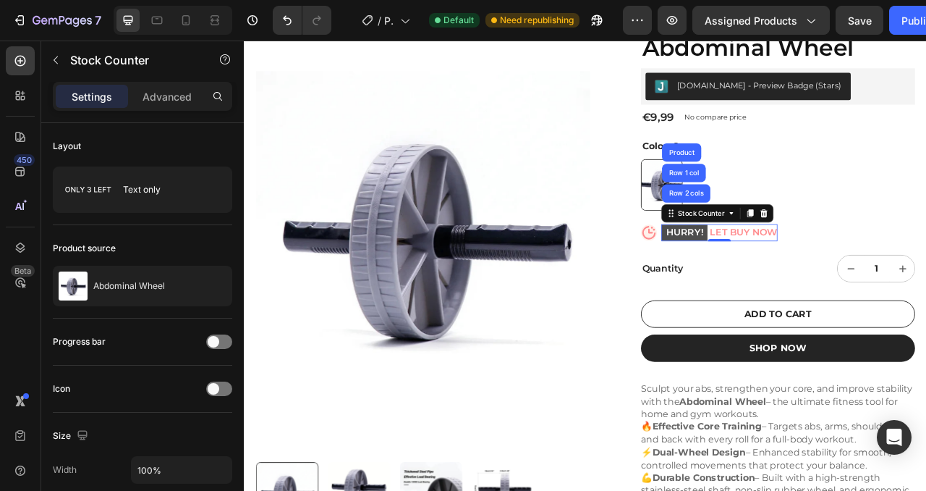
click at [802, 284] on mark "HURRY!" at bounding box center [804, 285] width 59 height 21
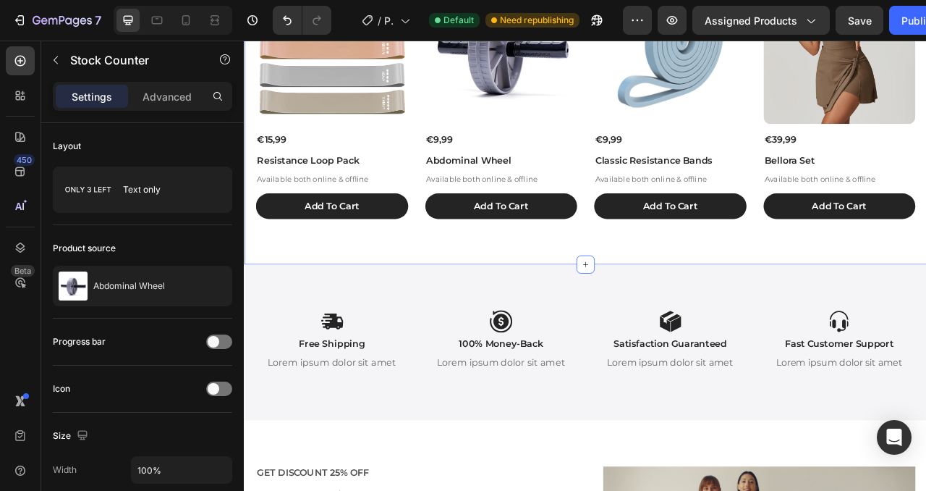
scroll to position [1145, 0]
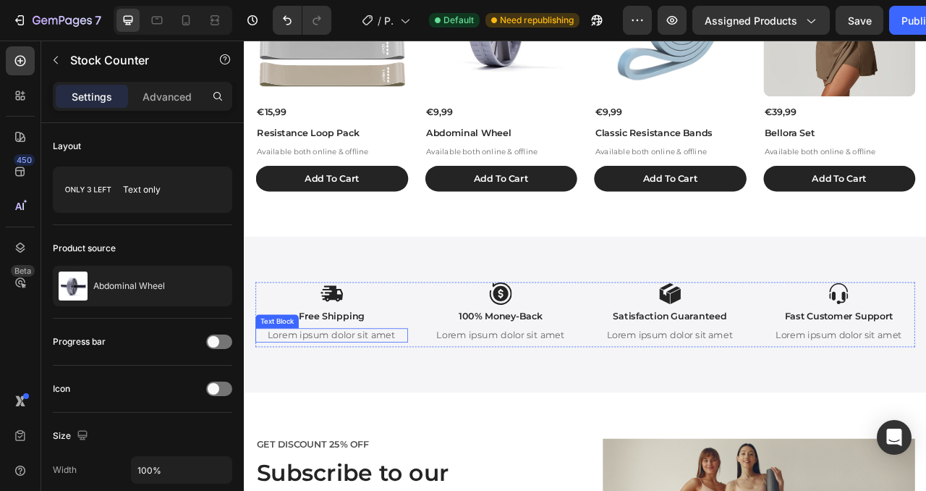
click at [354, 413] on p "Lorem ipsum dolor sit amet" at bounding box center [355, 415] width 191 height 15
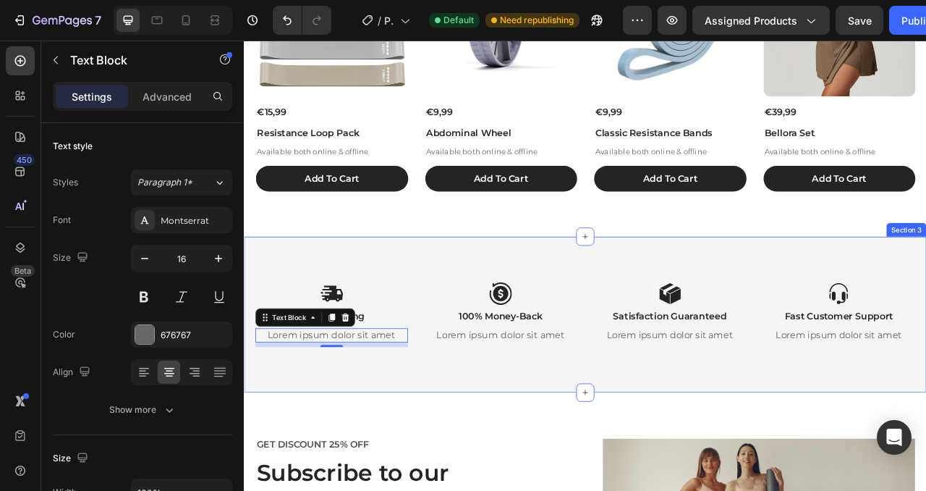
click at [489, 307] on div "Icon Free Shipping Text Block Lorem ipsum dolor sit amet Text Block 8 Icon 100%…" at bounding box center [678, 389] width 869 height 198
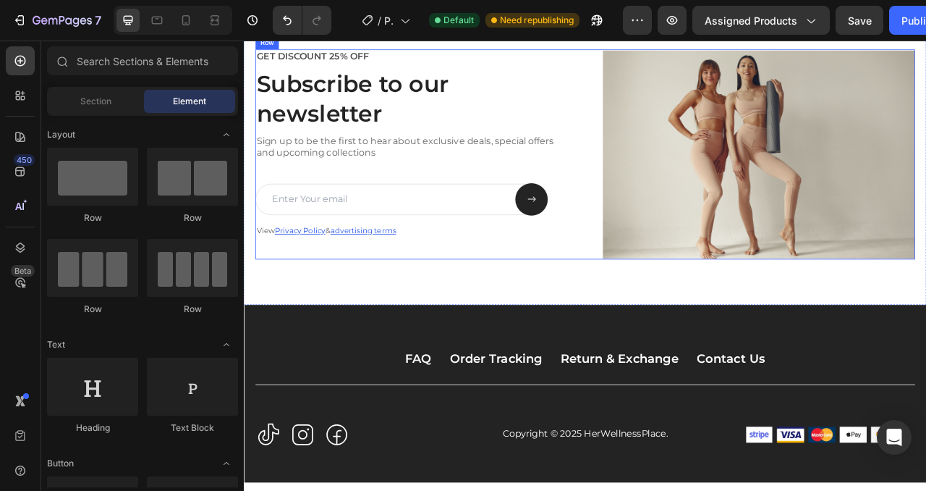
scroll to position [1595, 0]
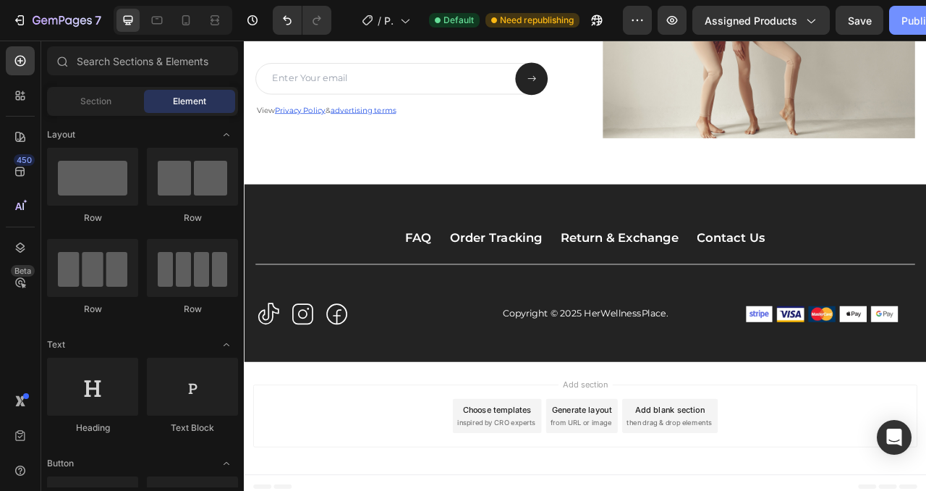
click at [915, 19] on div "Publish" at bounding box center [920, 20] width 36 height 15
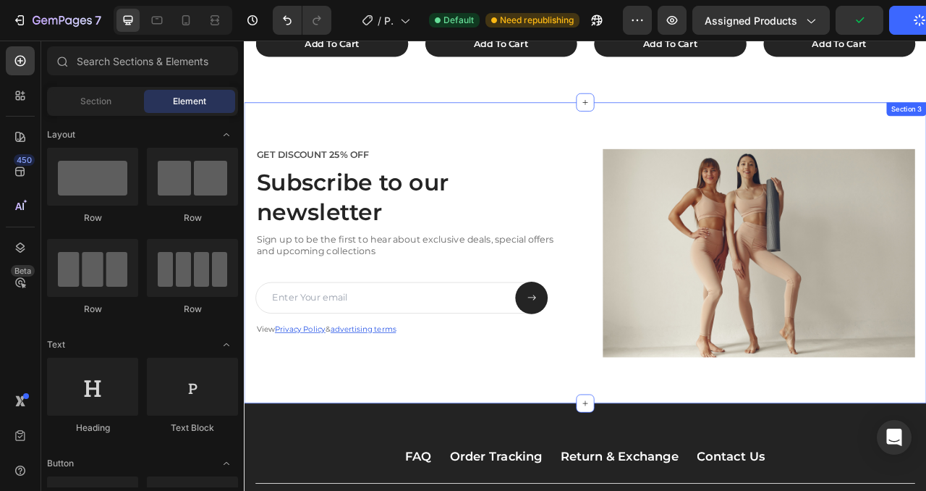
scroll to position [1310, 0]
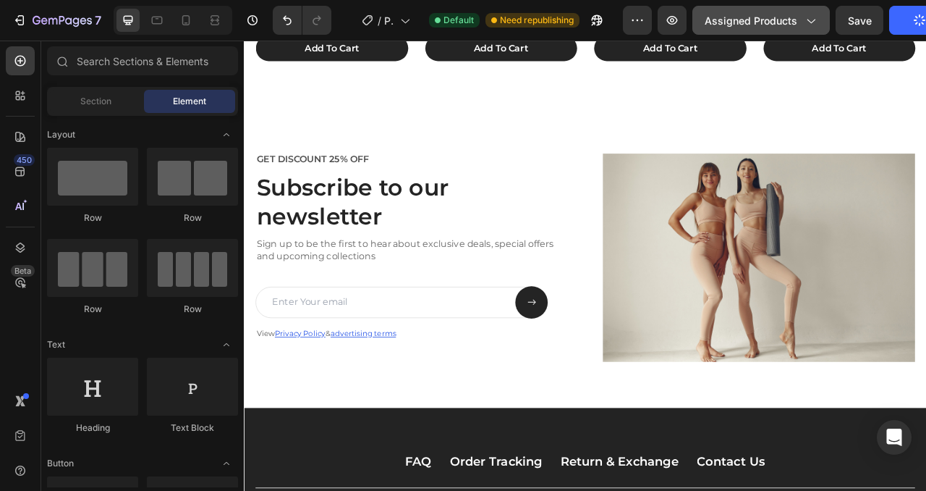
click at [735, 17] on span "Assigned Products" at bounding box center [751, 20] width 93 height 15
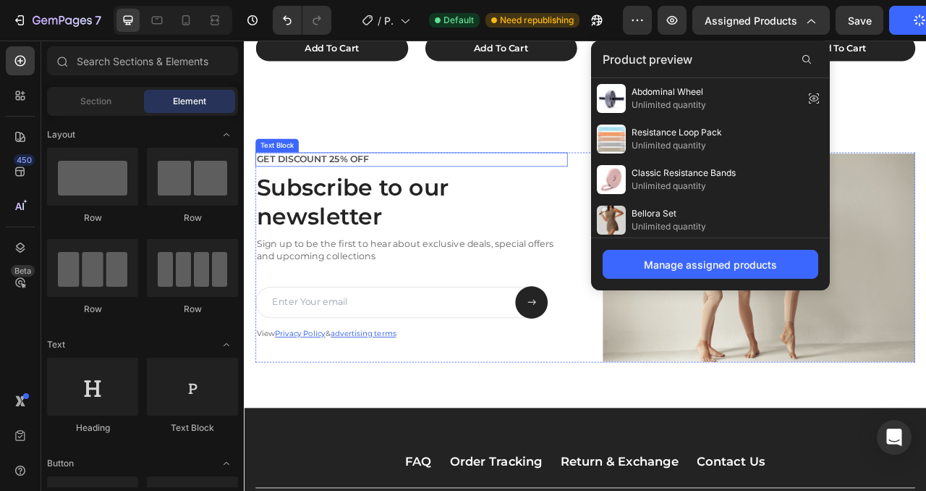
click at [621, 195] on p "GET DISCOUNT 25% OFF" at bounding box center [457, 192] width 394 height 15
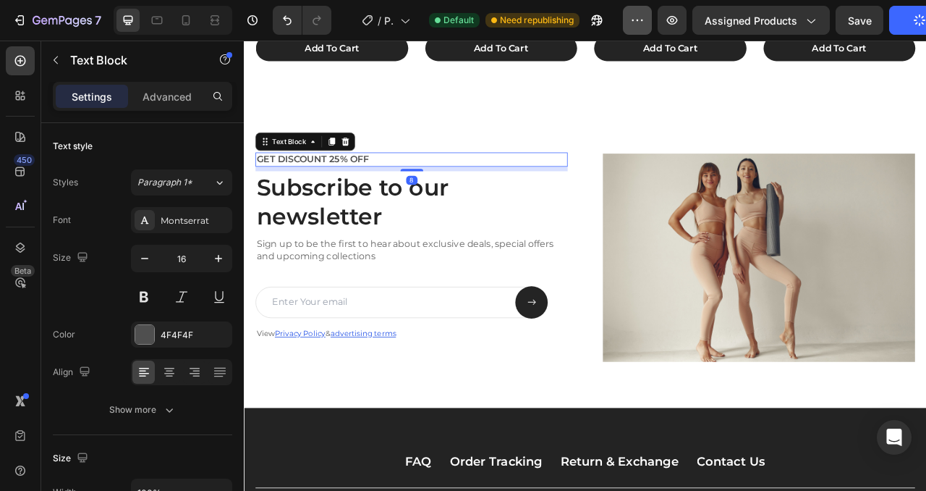
click at [643, 14] on icon "button" at bounding box center [637, 20] width 14 height 14
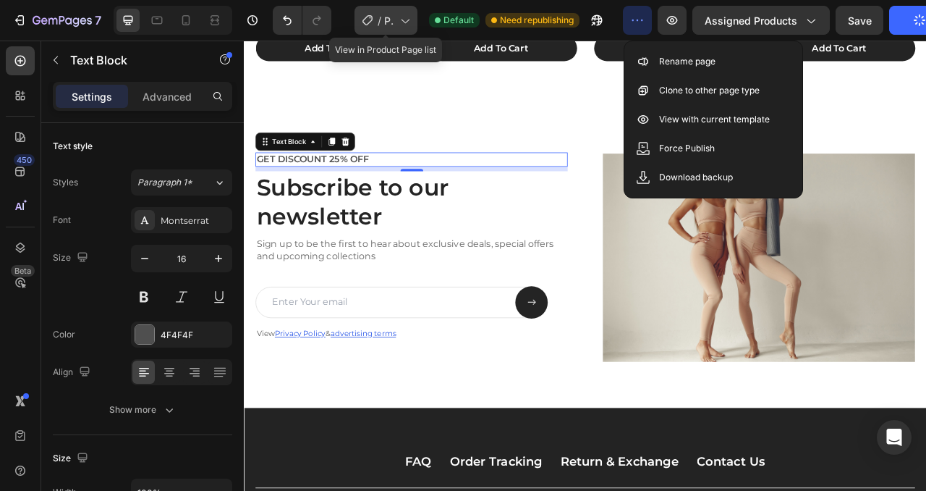
click at [392, 20] on span "Product Page - [DATE] 11:31:42" at bounding box center [389, 20] width 10 height 15
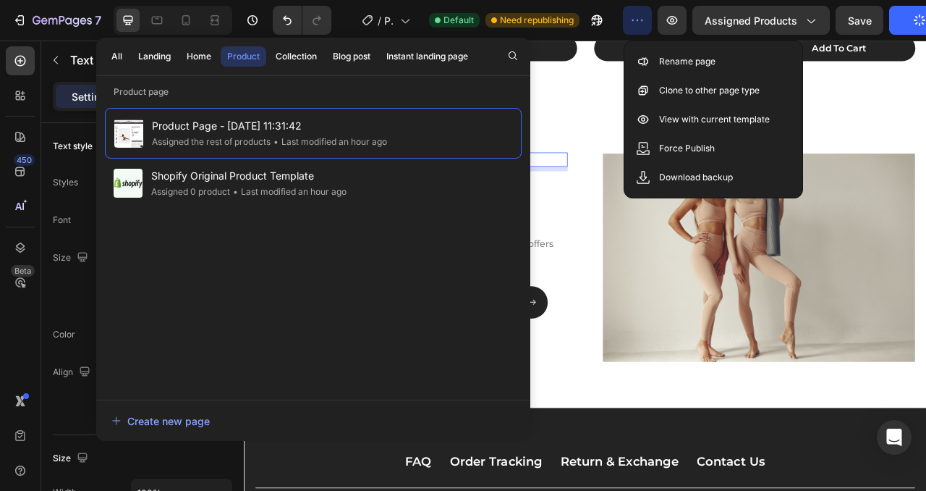
click at [621, 190] on p "GET DISCOUNT 25% OFF" at bounding box center [457, 192] width 394 height 15
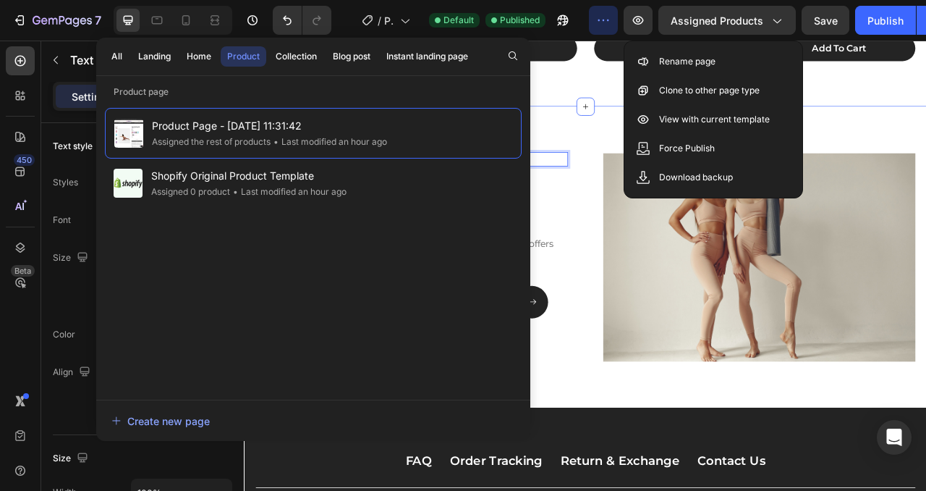
click at [926, 127] on div "GET DISCOUNT 25% OFF Text Block 8 Subscribe to our newsletter Heading Sign up t…" at bounding box center [678, 316] width 869 height 382
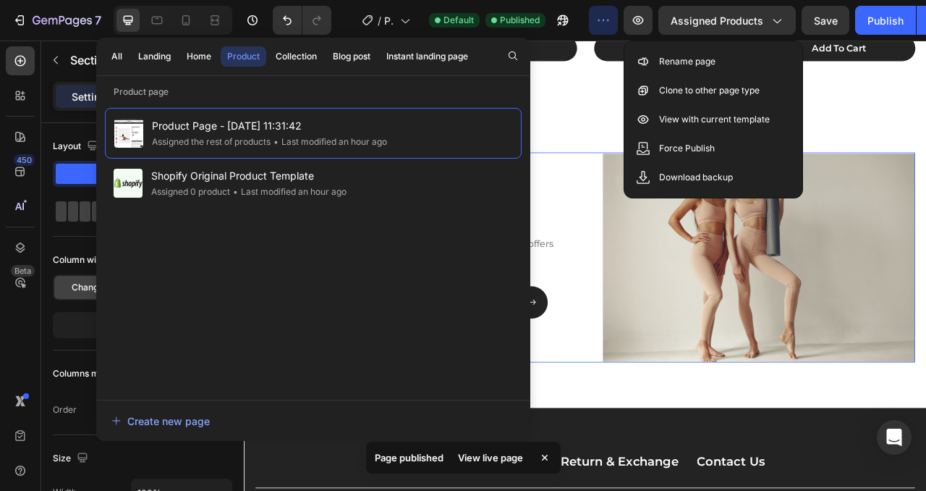
click at [656, 290] on div "GET DISCOUNT 25% OFF Text Block Subscribe to our newsletter Heading Sign up to …" at bounding box center [678, 316] width 840 height 266
click at [228, 262] on div "Product Page - Sep 29, 11:31:42 Assigned the rest of products • Last modified a…" at bounding box center [313, 246] width 417 height 277
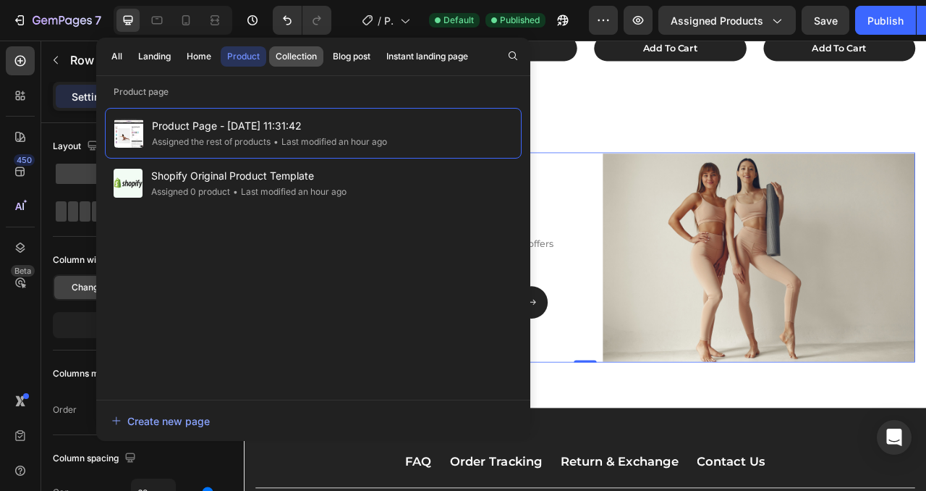
click at [301, 61] on div "Collection" at bounding box center [296, 56] width 41 height 13
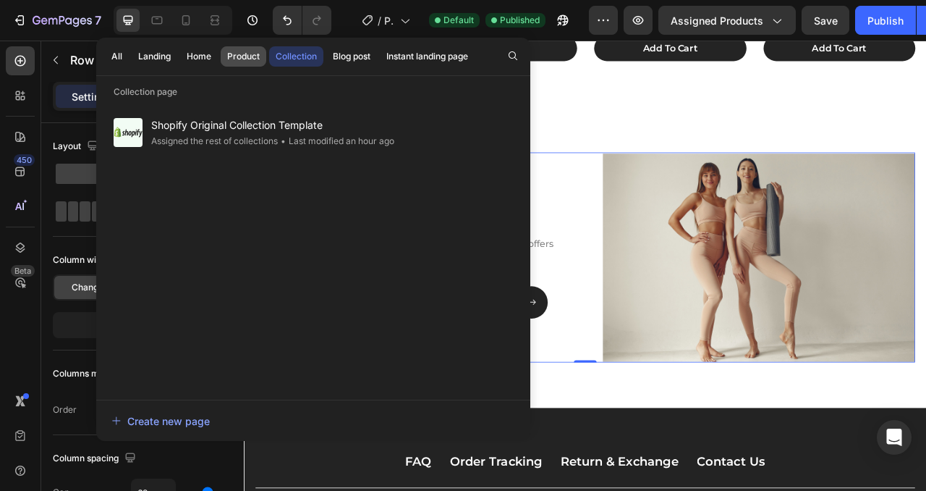
click at [229, 57] on div "Product" at bounding box center [243, 56] width 33 height 13
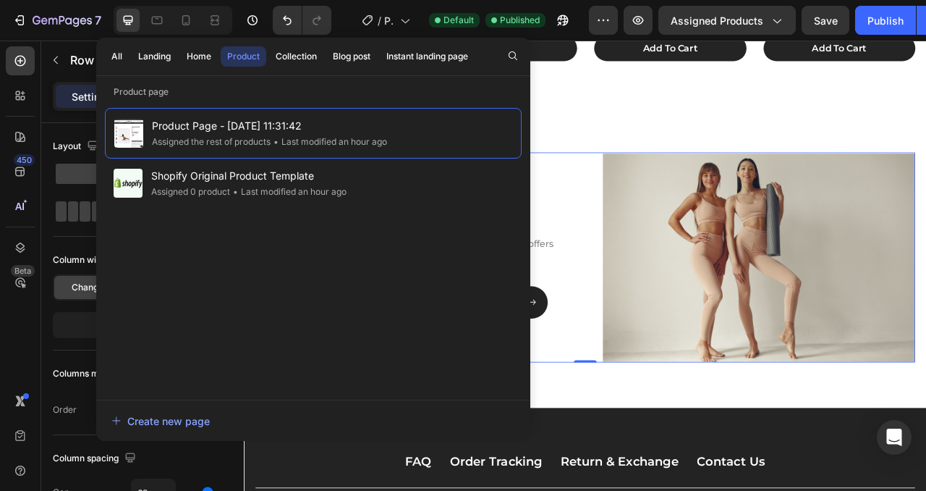
click at [178, 54] on div "All Landing Home Product Collection Blog post Instant landing page" at bounding box center [289, 57] width 387 height 38
click at [196, 55] on div "Home" at bounding box center [199, 56] width 25 height 13
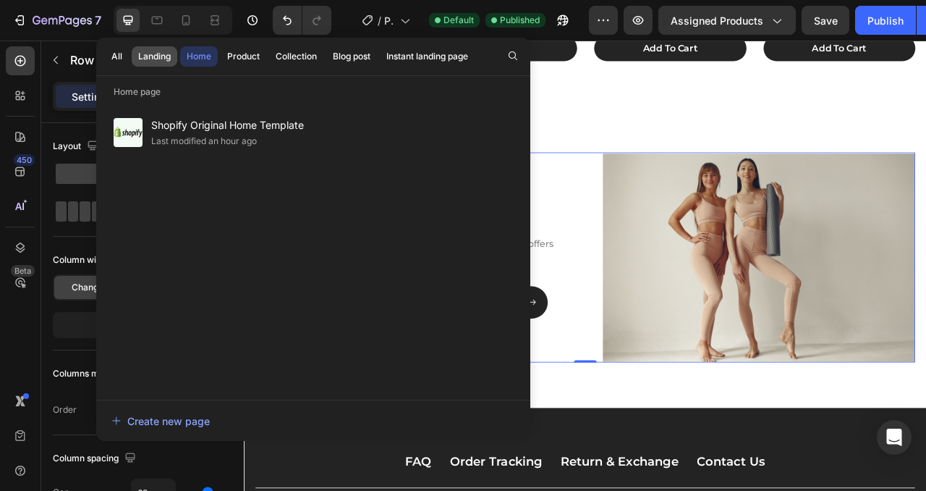
click at [145, 58] on div "Landing" at bounding box center [154, 56] width 33 height 13
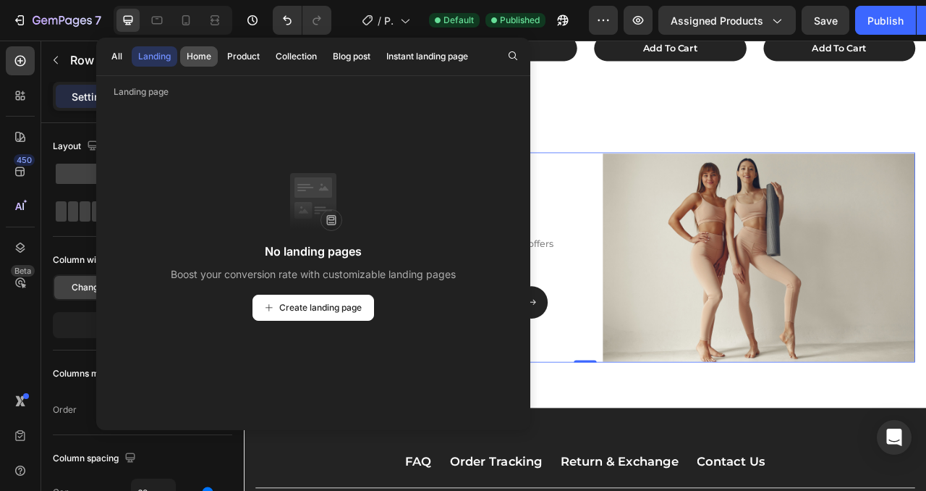
click at [193, 59] on div "Home" at bounding box center [199, 56] width 25 height 13
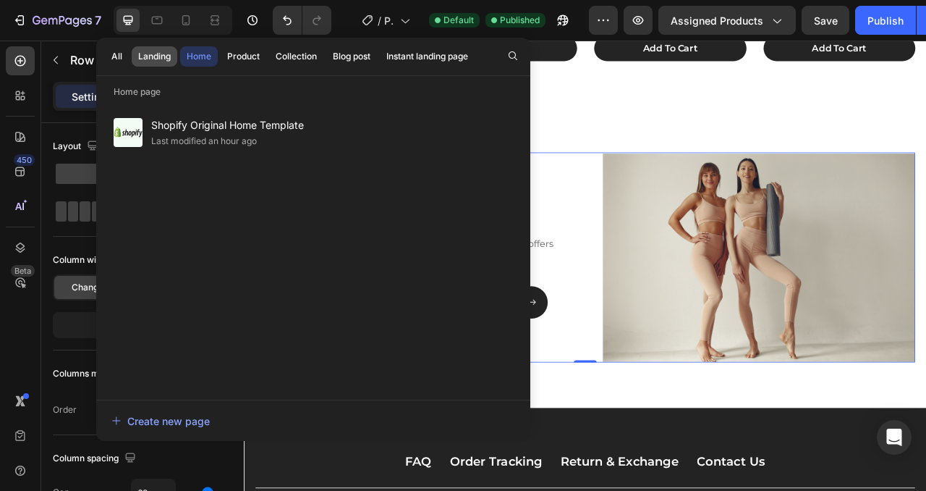
click at [146, 59] on div "Landing" at bounding box center [154, 56] width 33 height 13
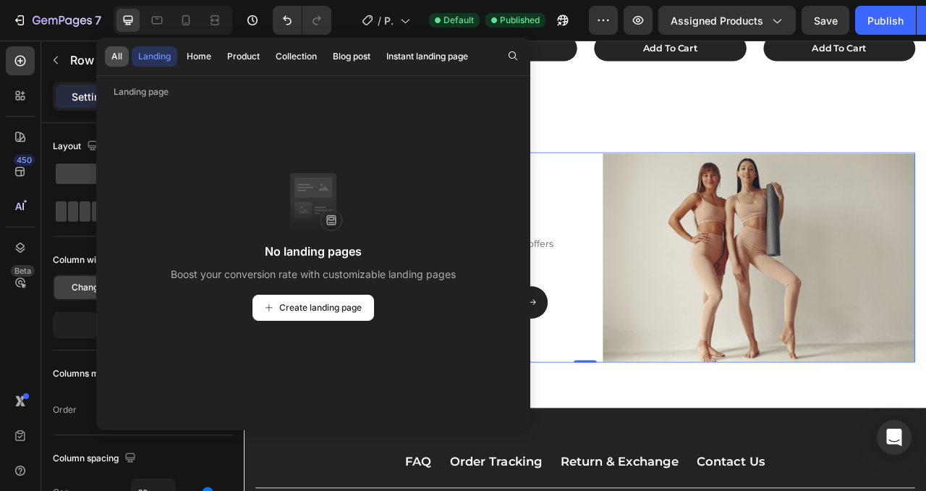
click at [114, 62] on div "All" at bounding box center [116, 56] width 11 height 13
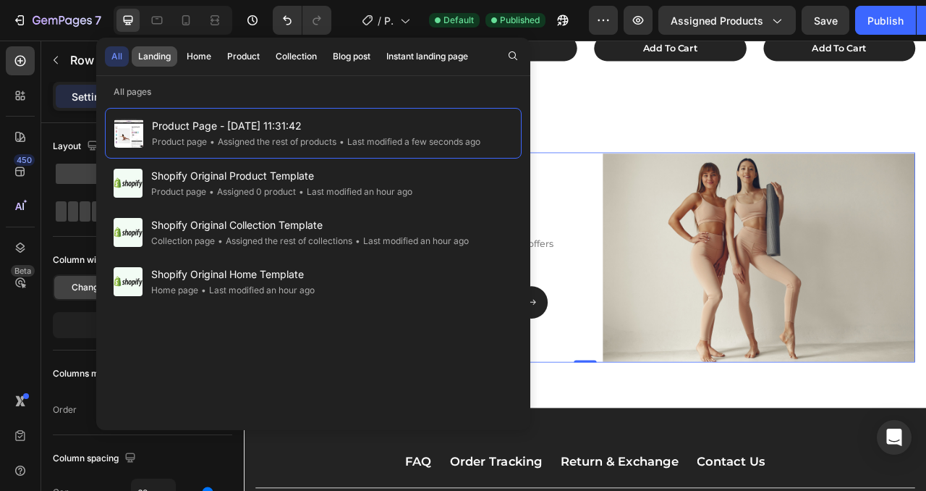
click at [160, 56] on div "Landing" at bounding box center [154, 56] width 33 height 13
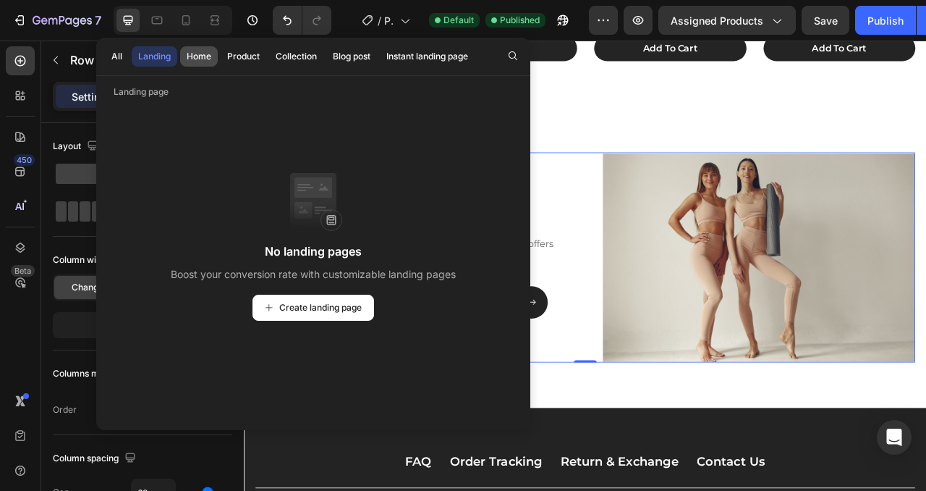
click at [206, 56] on div "Home" at bounding box center [199, 56] width 25 height 13
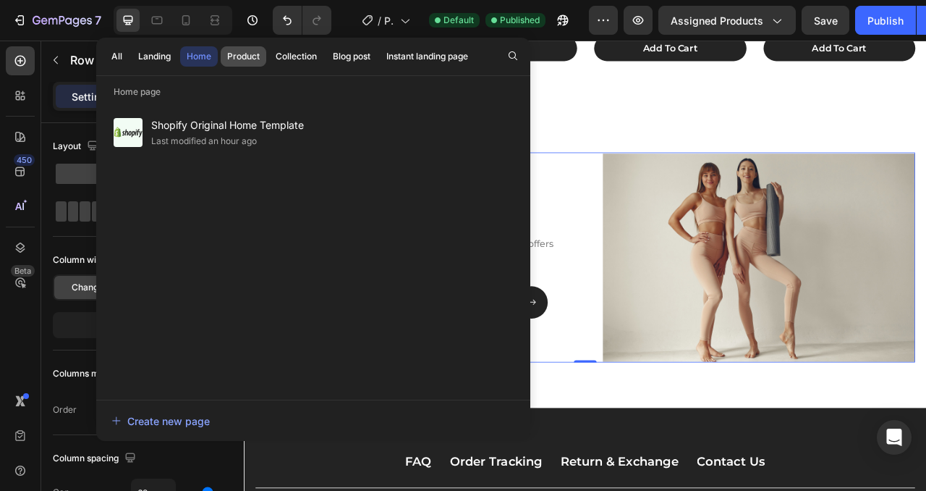
click at [238, 56] on div "Product" at bounding box center [243, 56] width 33 height 13
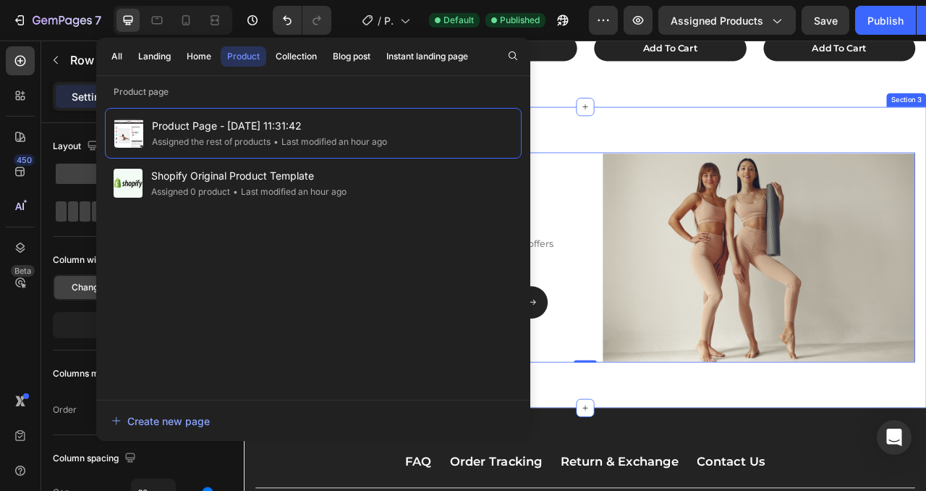
click at [782, 170] on div "GET DISCOUNT 25% OFF Text Block Subscribe to our newsletter Heading Sign up to …" at bounding box center [678, 316] width 869 height 382
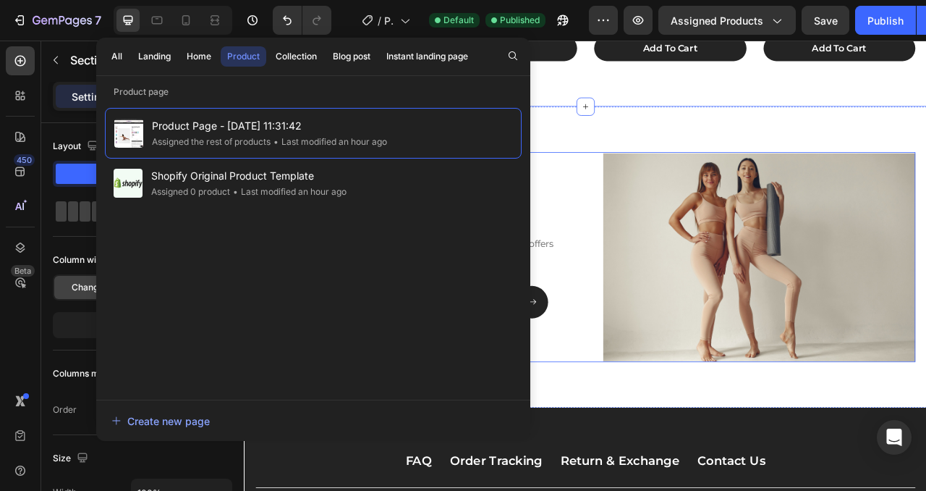
click at [691, 292] on div "GET DISCOUNT 25% OFF Text Block Subscribe to our newsletter Heading Sign up to …" at bounding box center [678, 316] width 840 height 266
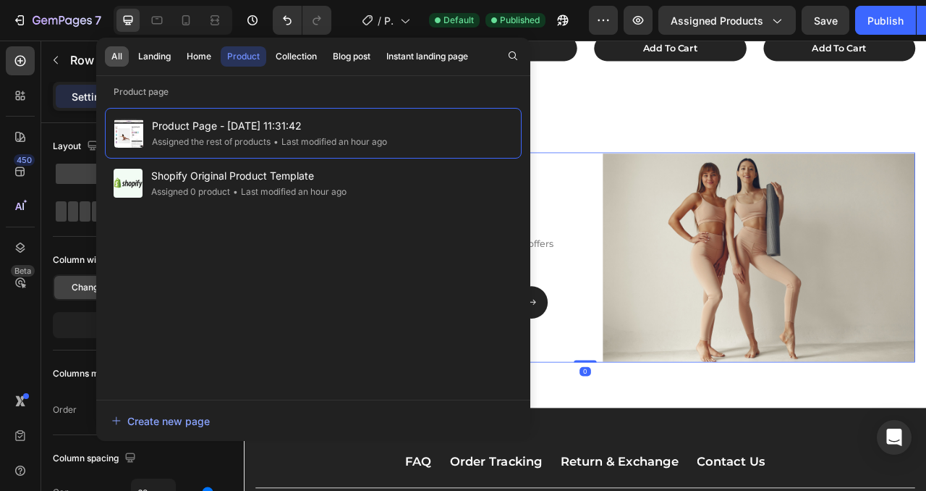
click at [117, 54] on div "All" at bounding box center [116, 56] width 11 height 13
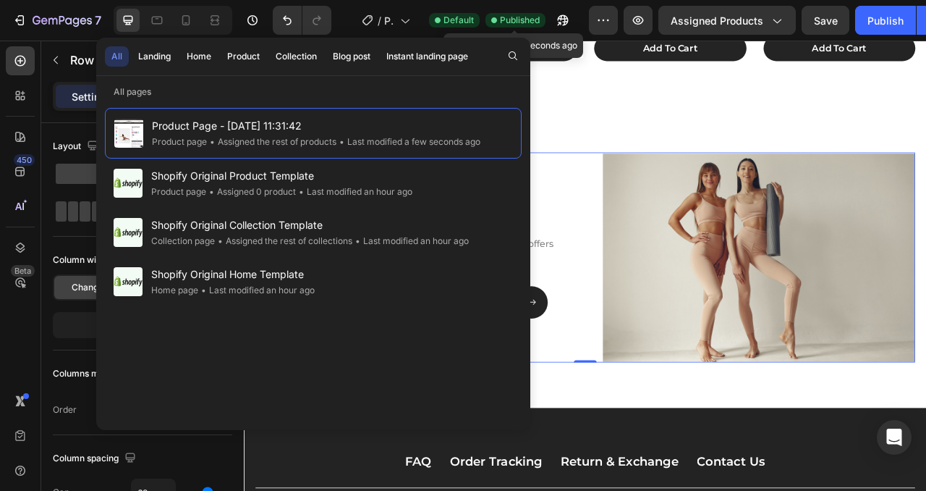
click at [523, 24] on span "Published" at bounding box center [520, 20] width 40 height 13
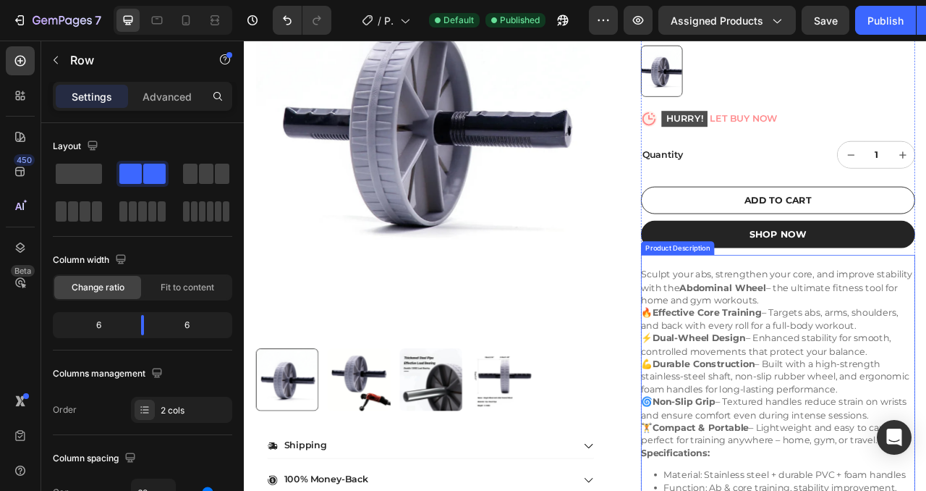
scroll to position [454, 0]
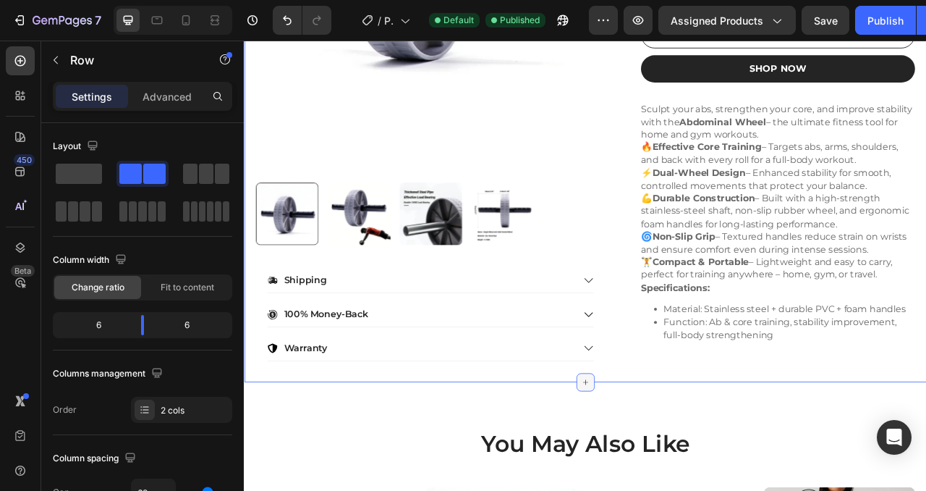
click at [681, 471] on icon at bounding box center [678, 476] width 12 height 12
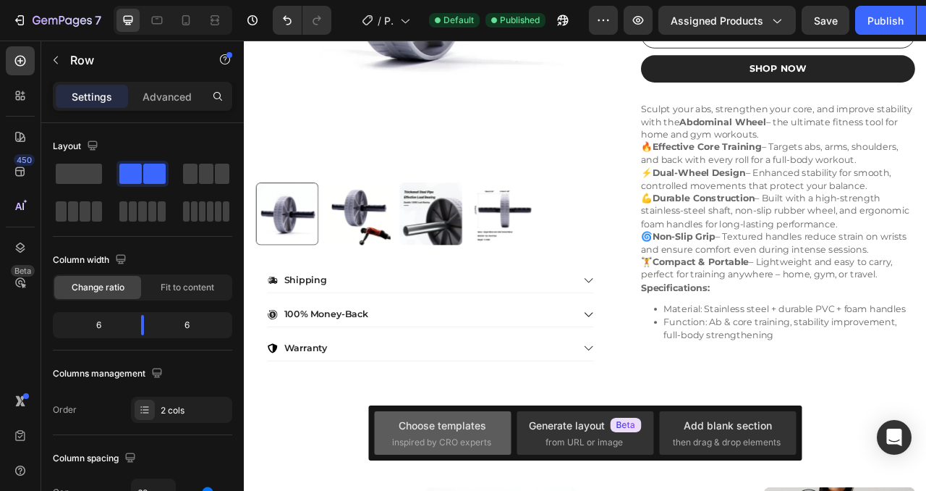
click at [479, 436] on span "inspired by CRO experts" at bounding box center [441, 442] width 99 height 13
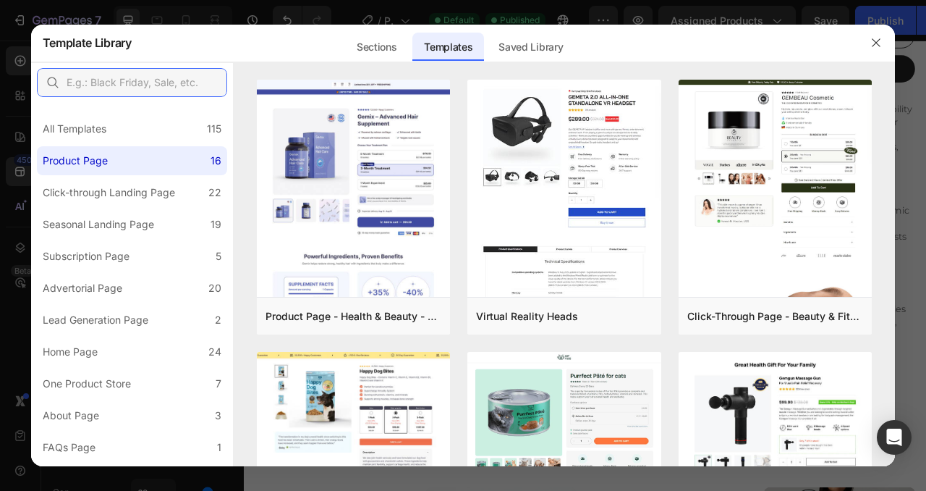
click at [115, 82] on input "text" at bounding box center [132, 82] width 190 height 29
type input "r"
click at [874, 41] on icon "button" at bounding box center [877, 43] width 8 height 8
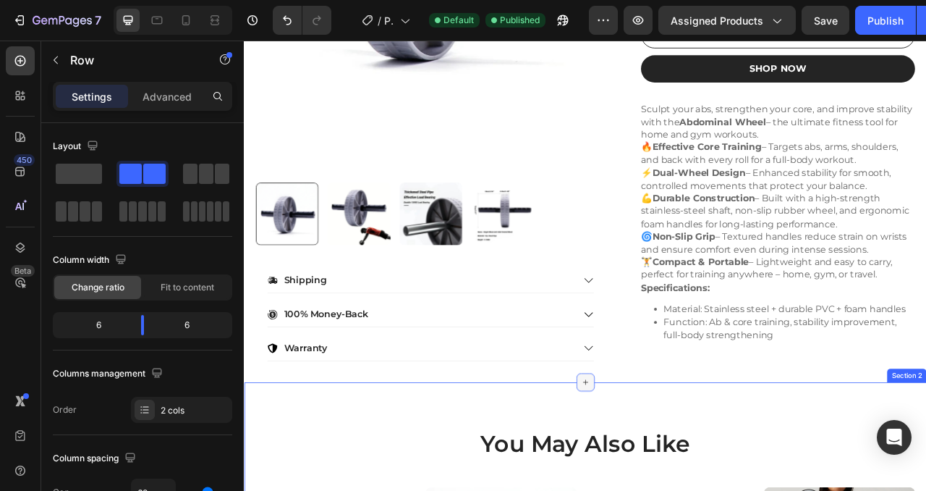
click at [680, 471] on icon at bounding box center [678, 476] width 12 height 12
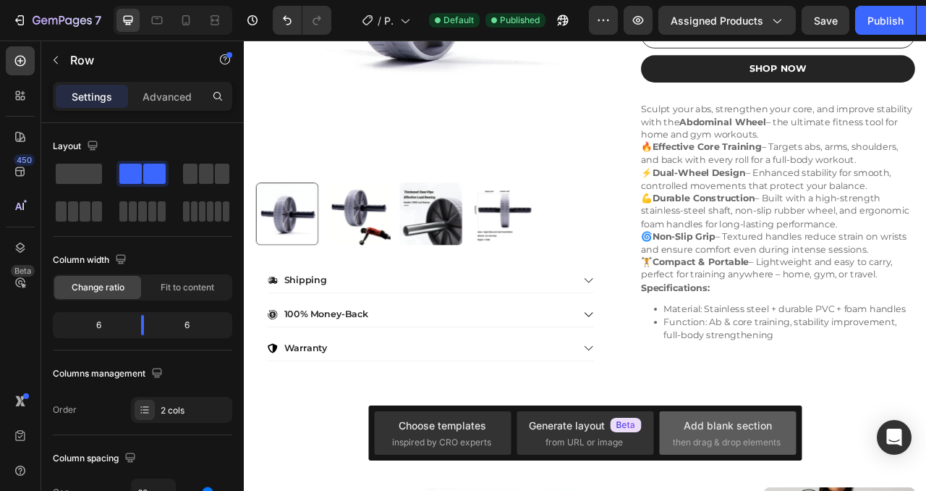
click at [709, 426] on div "Add blank section" at bounding box center [728, 425] width 88 height 15
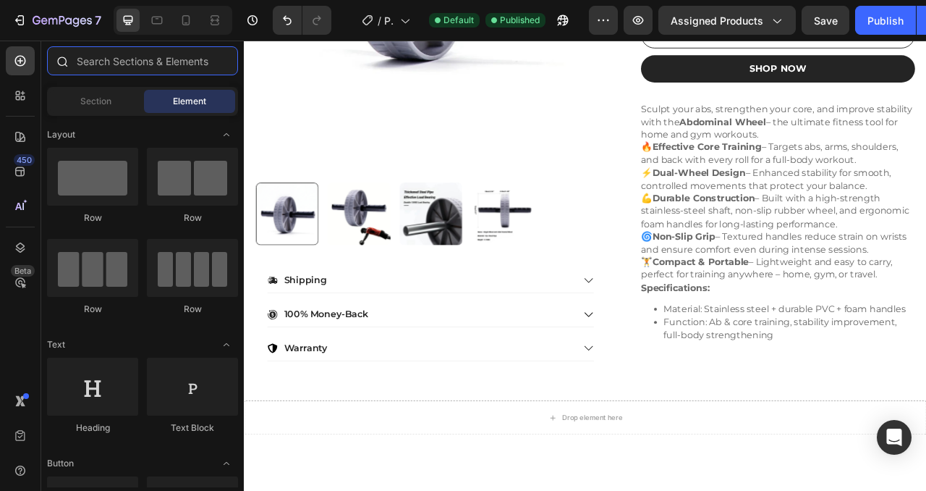
click at [107, 65] on input "text" at bounding box center [142, 60] width 191 height 29
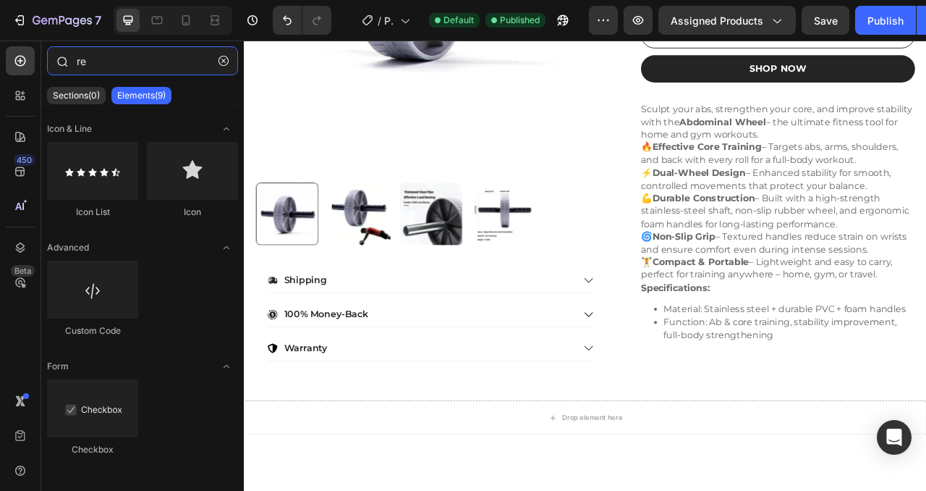
type input "r"
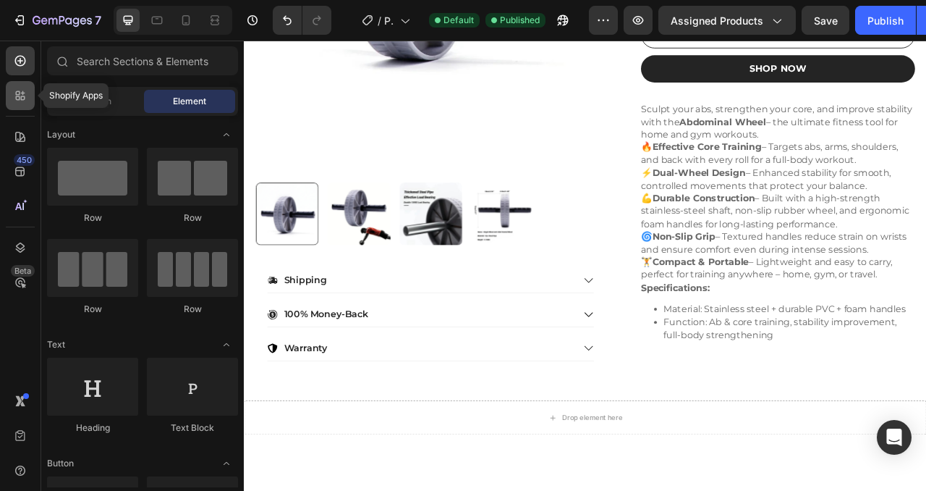
click at [14, 94] on icon at bounding box center [20, 95] width 14 height 14
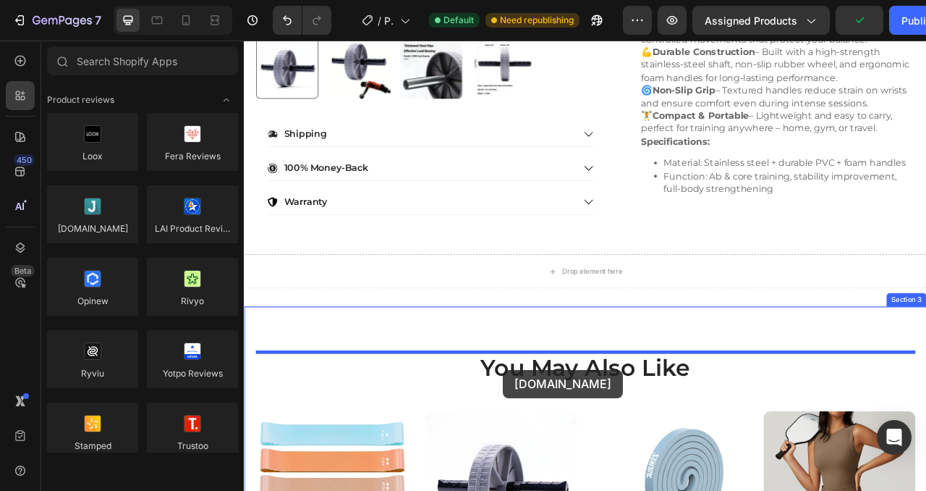
scroll to position [677, 0]
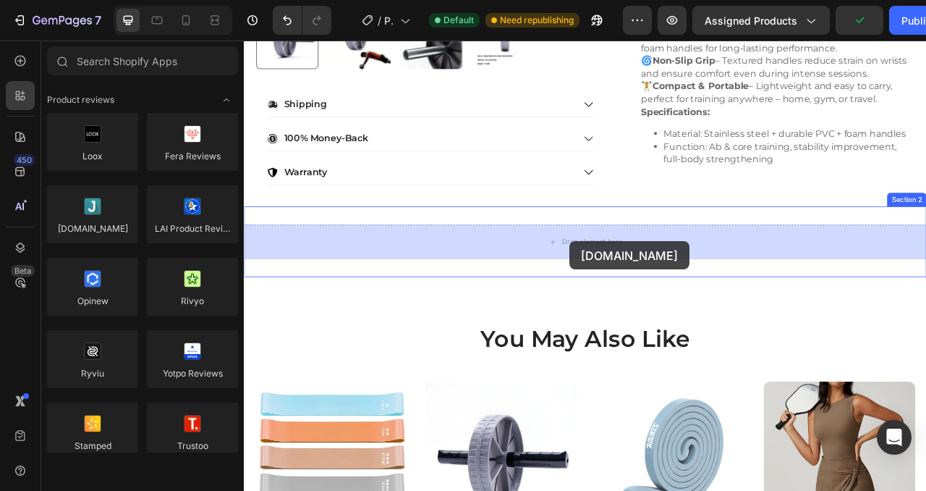
drag, startPoint x: 343, startPoint y: 263, endPoint x: 659, endPoint y: 296, distance: 317.3
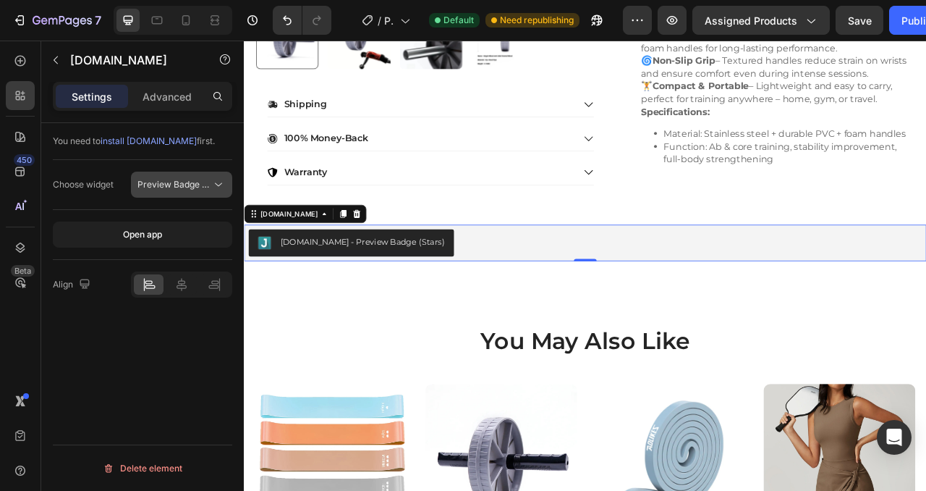
click at [187, 183] on span "Preview Badge (Stars)" at bounding box center [184, 184] width 92 height 11
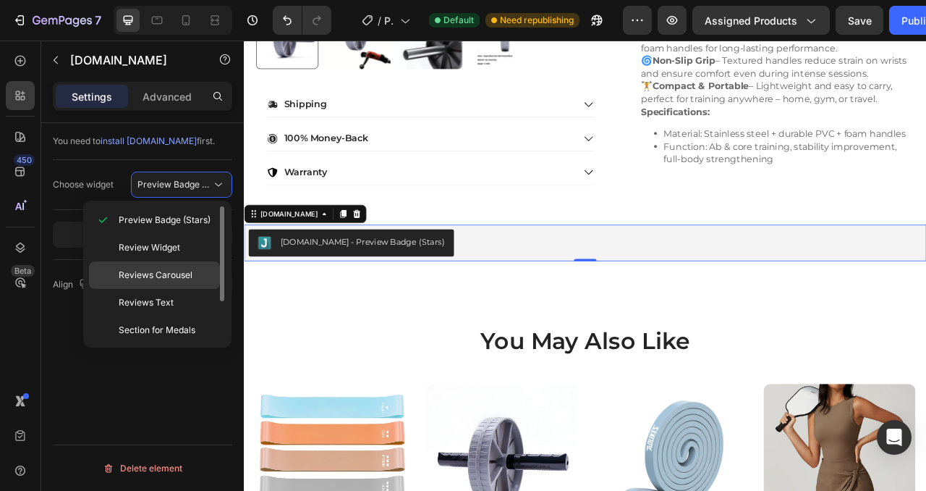
click at [164, 280] on span "Reviews Carousel" at bounding box center [156, 275] width 74 height 13
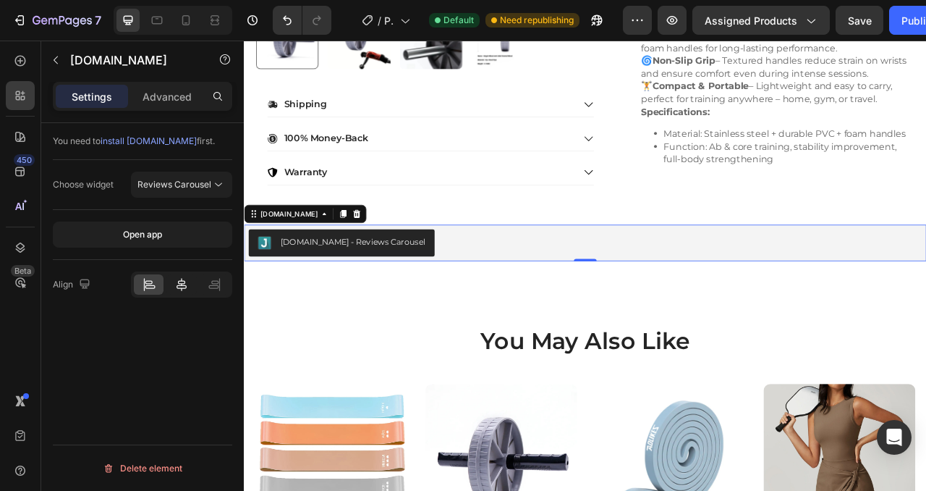
click at [177, 282] on icon at bounding box center [181, 284] width 14 height 14
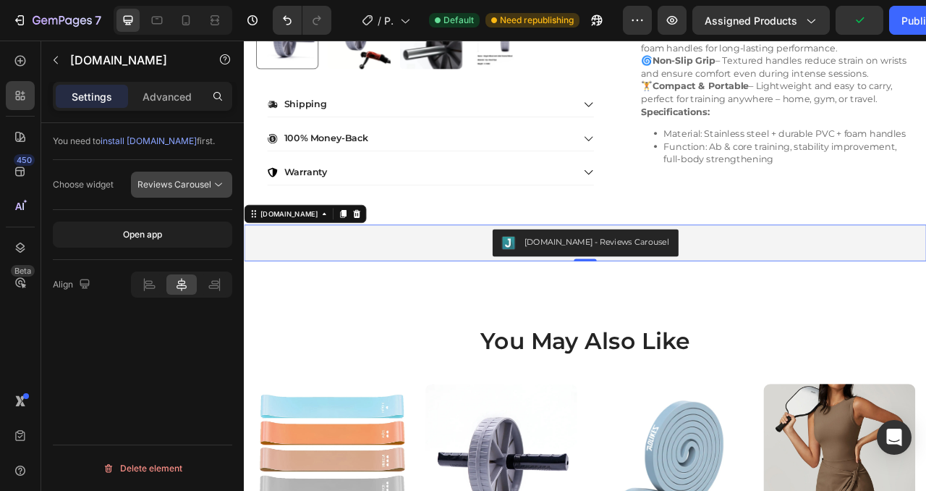
click at [200, 180] on span "Reviews Carousel" at bounding box center [175, 184] width 74 height 11
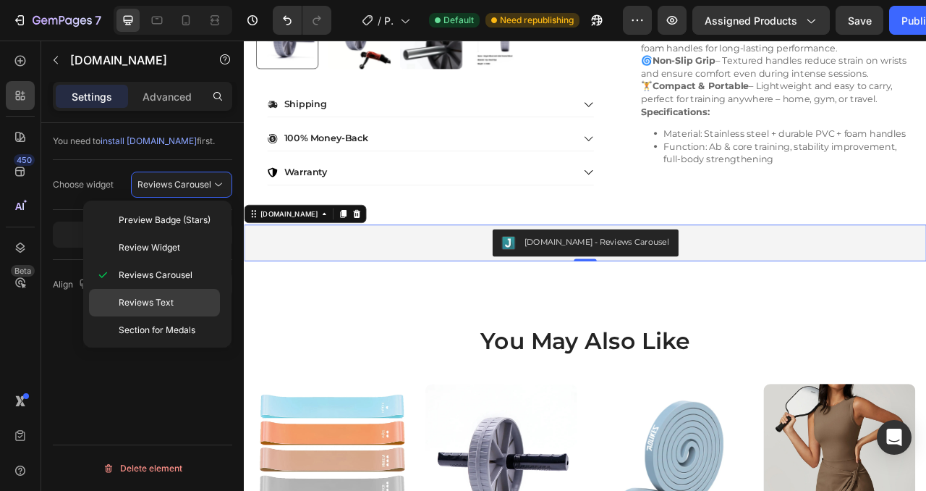
click at [174, 311] on div "Reviews Text" at bounding box center [154, 303] width 131 height 28
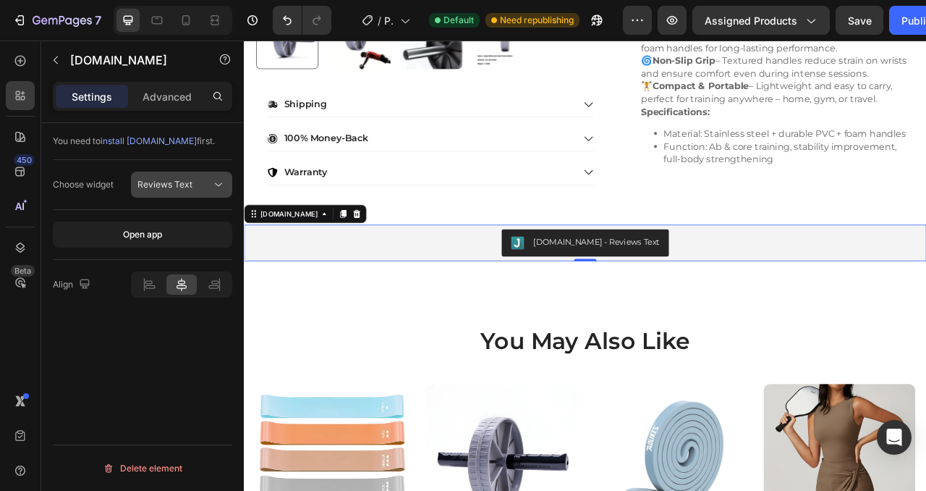
click at [210, 183] on div "Reviews Text" at bounding box center [175, 184] width 74 height 13
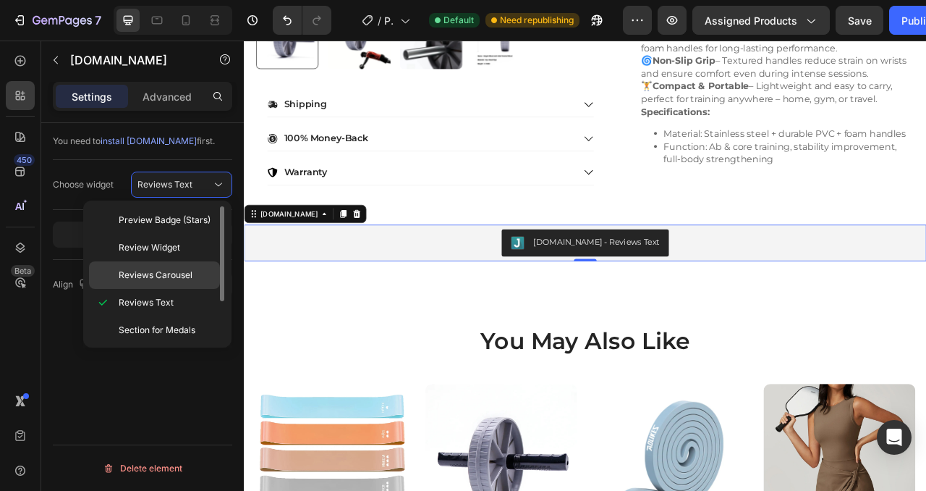
click at [170, 272] on span "Reviews Carousel" at bounding box center [156, 275] width 74 height 13
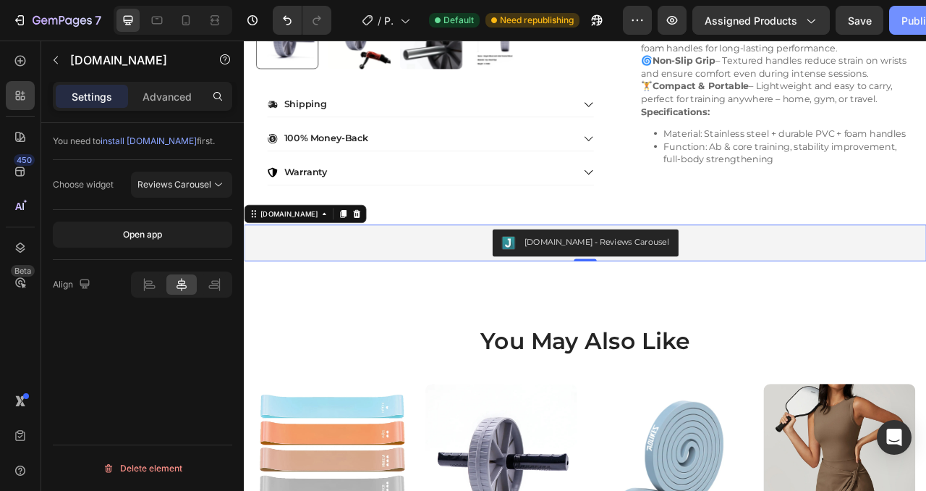
click at [909, 17] on div "Publish" at bounding box center [920, 20] width 36 height 15
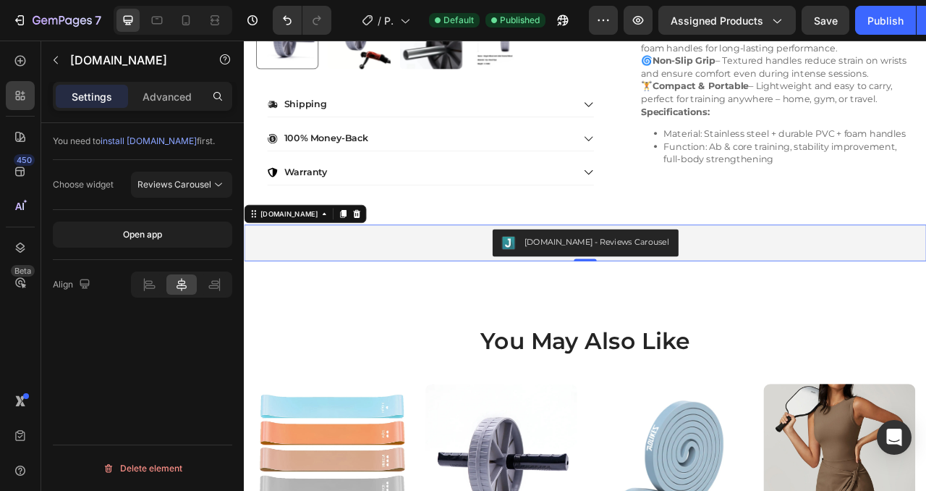
click at [138, 248] on div "Open app" at bounding box center [143, 235] width 180 height 50
click at [132, 227] on button "Open app" at bounding box center [143, 234] width 180 height 26
click at [177, 181] on span "Reviews Carousel" at bounding box center [175, 184] width 74 height 11
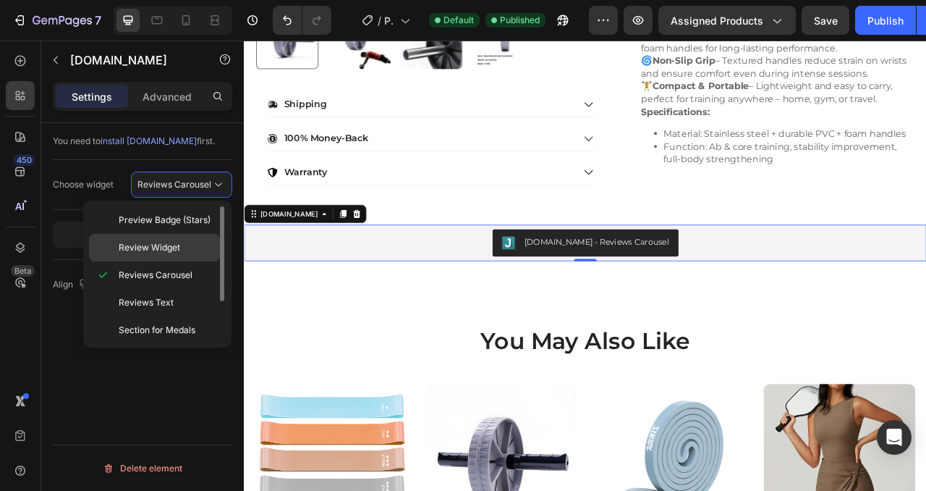
click at [155, 246] on span "Review Widget" at bounding box center [150, 247] width 62 height 13
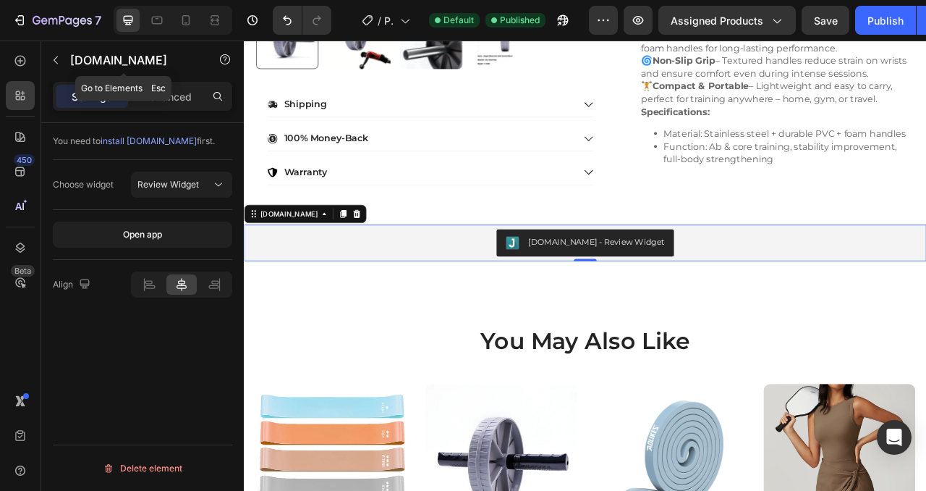
click at [176, 75] on div "[DOMAIN_NAME]" at bounding box center [123, 60] width 165 height 38
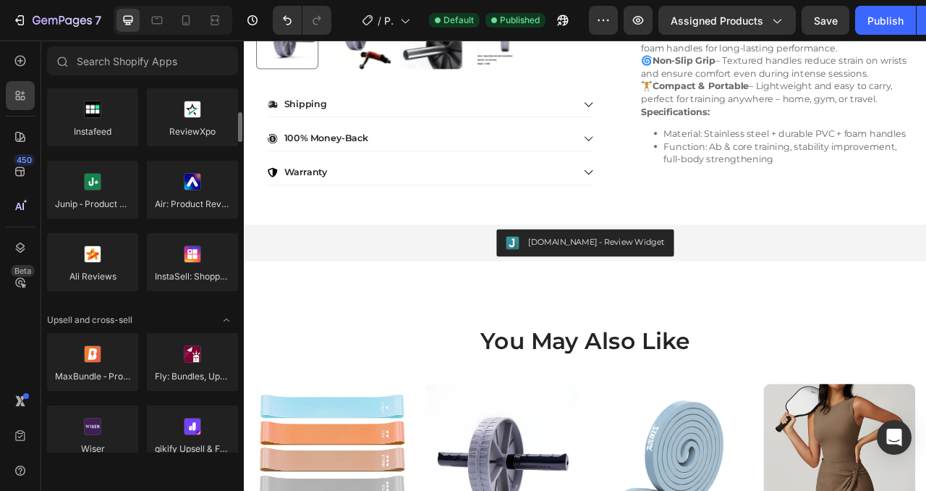
scroll to position [409, 0]
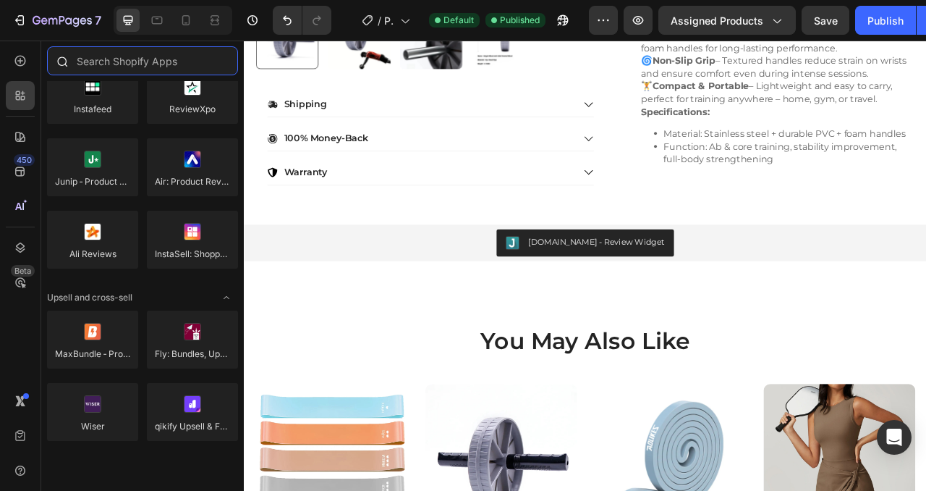
click at [142, 64] on input "text" at bounding box center [142, 60] width 191 height 29
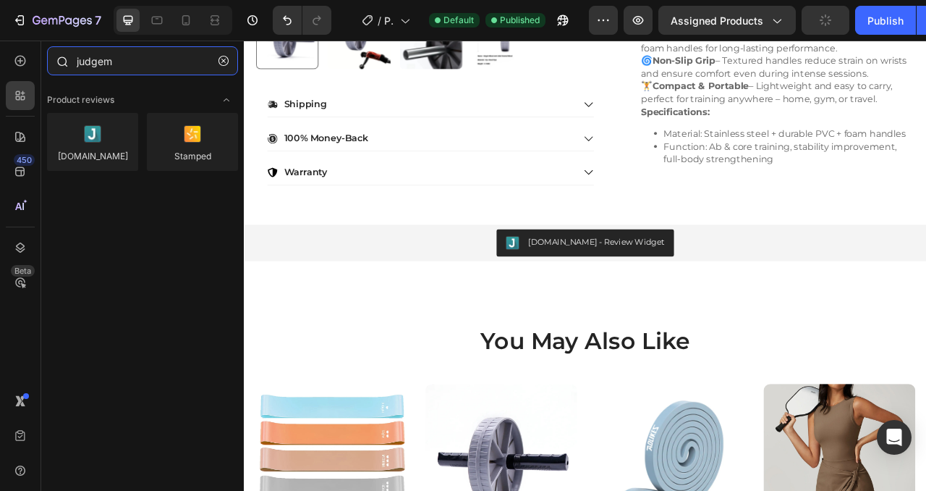
type input "judgeme"
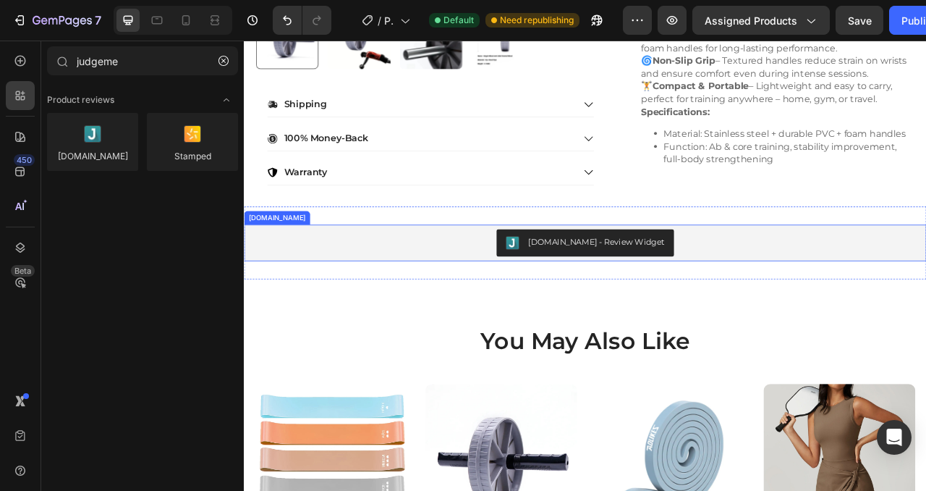
click at [815, 298] on div "[DOMAIN_NAME] - Review Widget" at bounding box center [678, 298] width 857 height 35
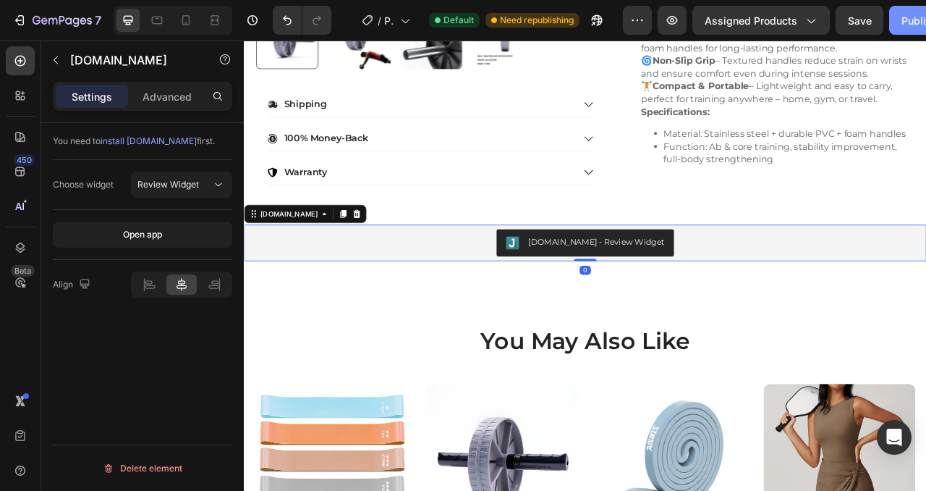
click at [903, 27] on div "Publish" at bounding box center [920, 20] width 36 height 15
click at [301, 258] on div "[DOMAIN_NAME]" at bounding box center [301, 261] width 78 height 13
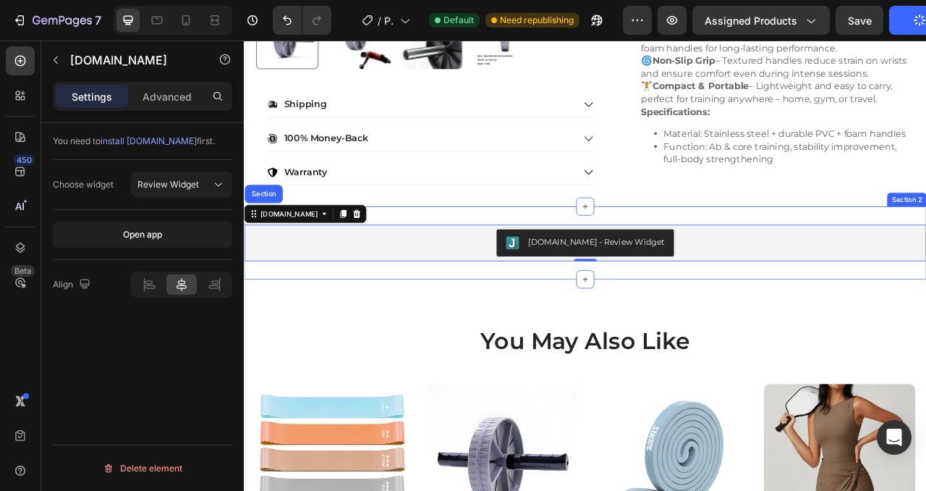
click at [837, 255] on div "Judge.me - Review Widget Judge.me Section 0 Section 2" at bounding box center [678, 298] width 869 height 93
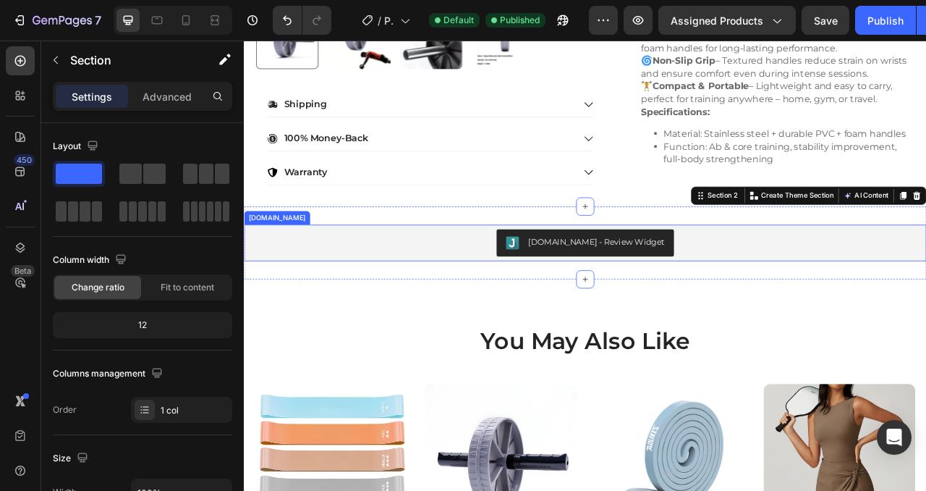
click at [451, 292] on div "[DOMAIN_NAME] - Review Widget" at bounding box center [678, 298] width 857 height 35
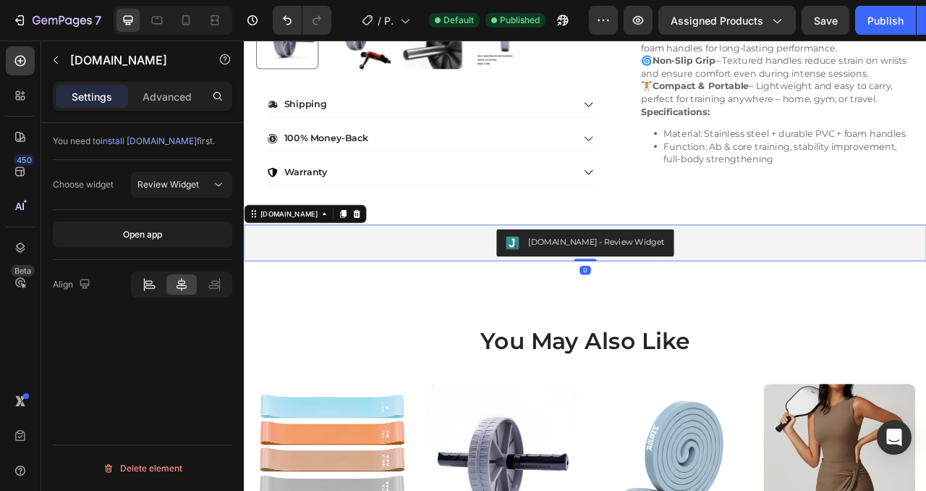
click at [153, 288] on icon at bounding box center [150, 287] width 10 height 4
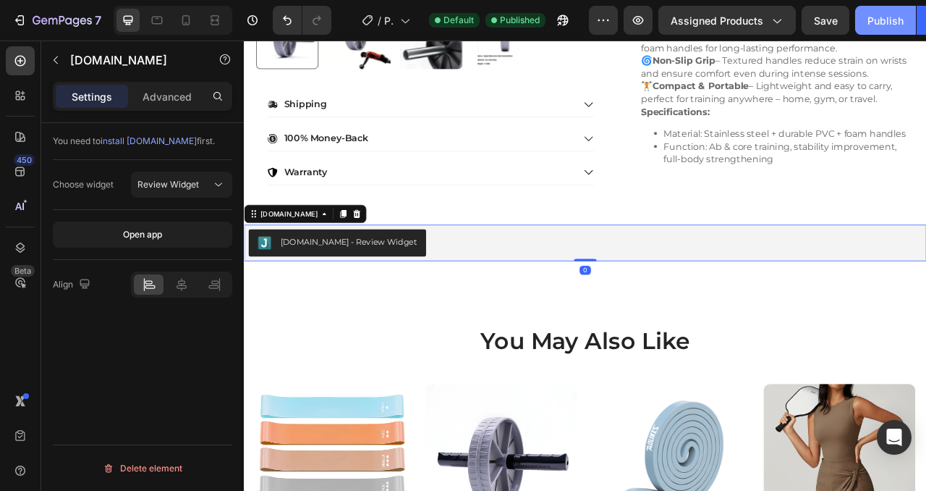
click at [878, 21] on div "Publish" at bounding box center [886, 20] width 36 height 15
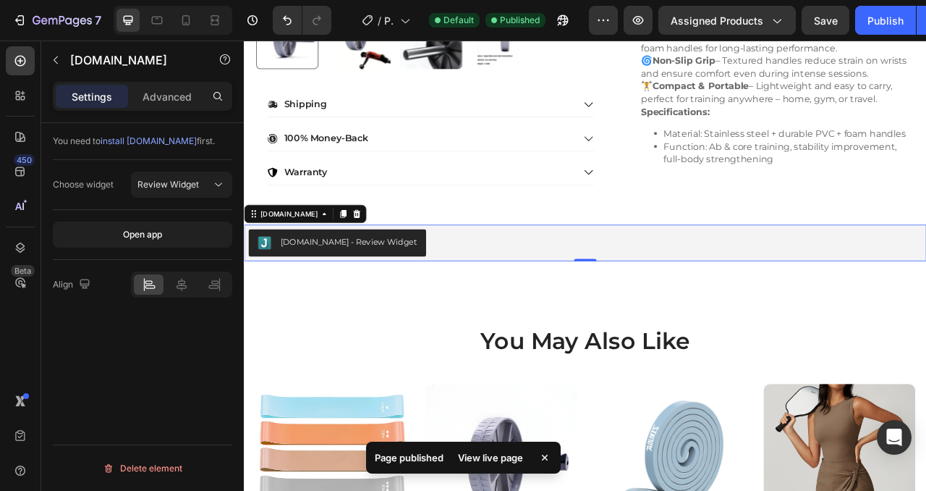
click at [615, 315] on div "[DOMAIN_NAME] - Review Widget" at bounding box center [678, 298] width 857 height 35
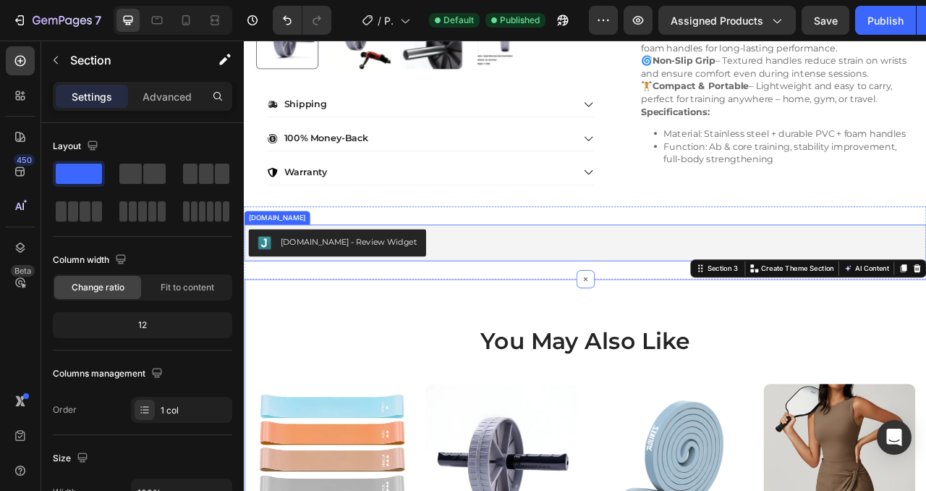
click at [902, 284] on div "[DOMAIN_NAME] - Review Widget" at bounding box center [678, 298] width 857 height 35
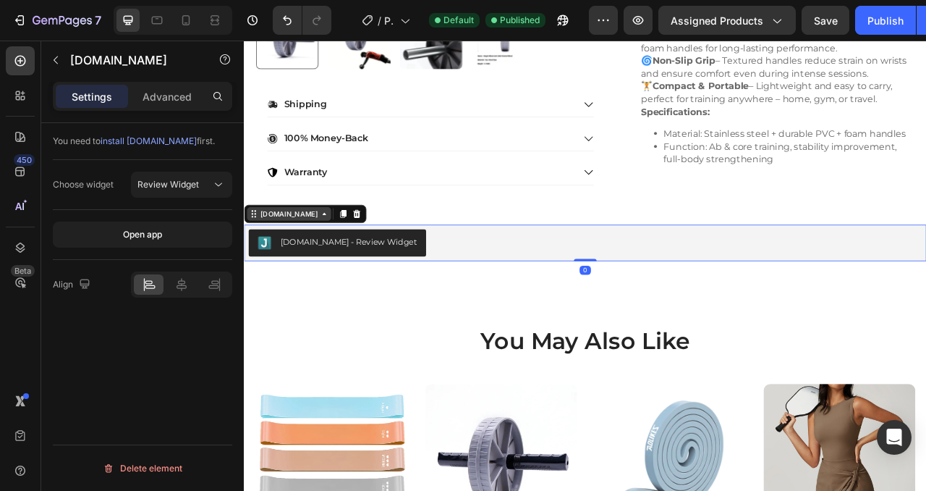
click at [287, 261] on div "[DOMAIN_NAME]" at bounding box center [301, 261] width 78 height 13
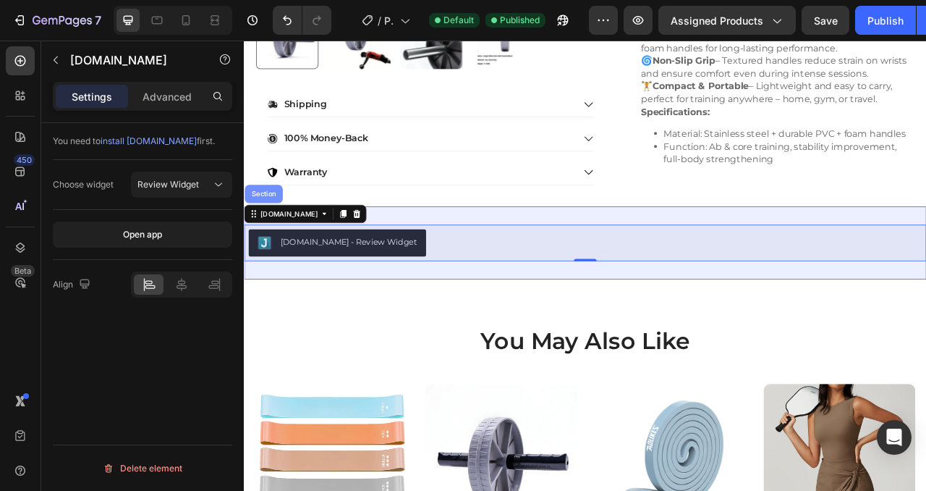
click at [263, 237] on div "Section" at bounding box center [268, 236] width 37 height 9
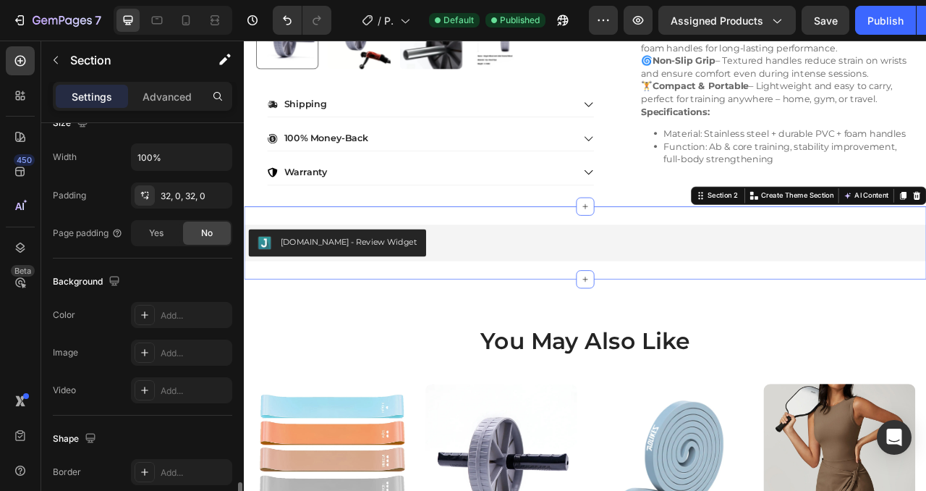
scroll to position [474, 0]
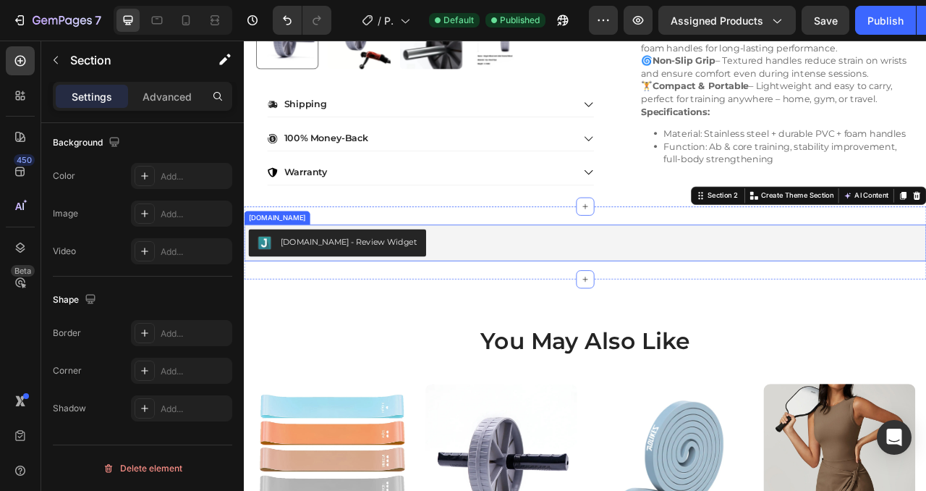
click at [528, 303] on div "[DOMAIN_NAME] - Review Widget" at bounding box center [678, 298] width 857 height 35
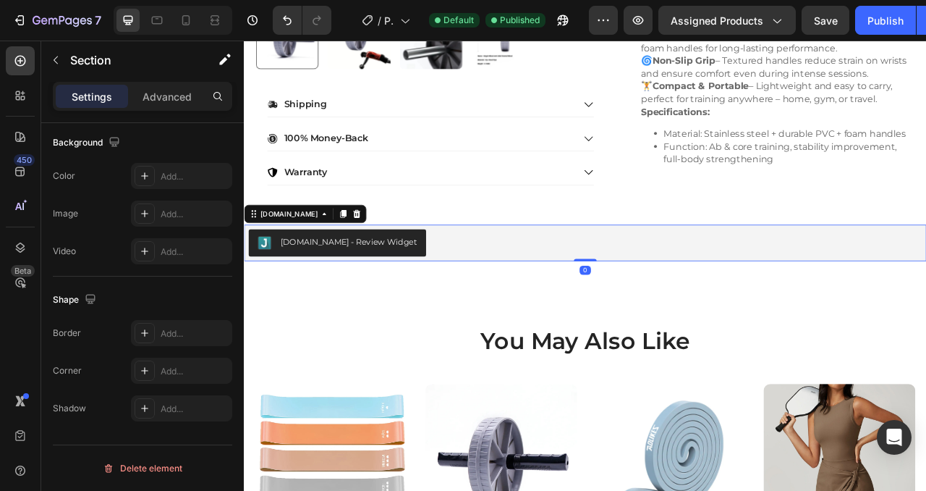
scroll to position [0, 0]
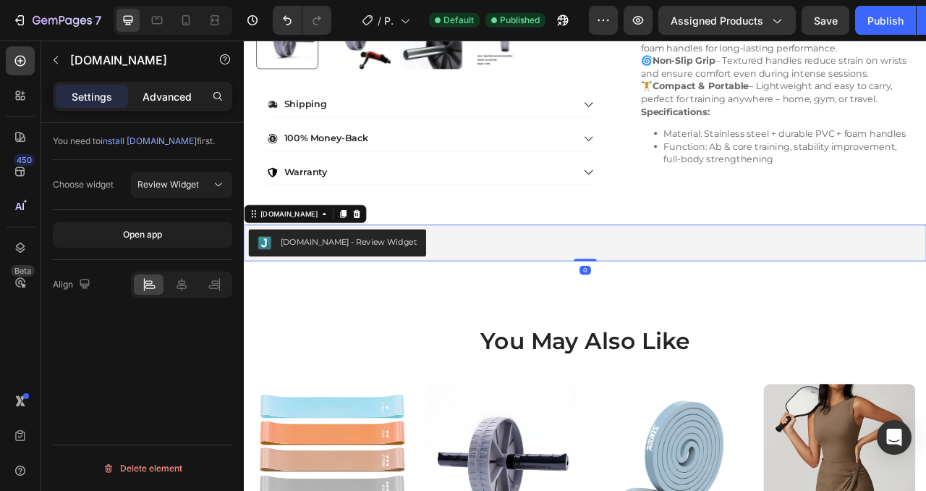
click at [161, 101] on p "Advanced" at bounding box center [167, 96] width 49 height 15
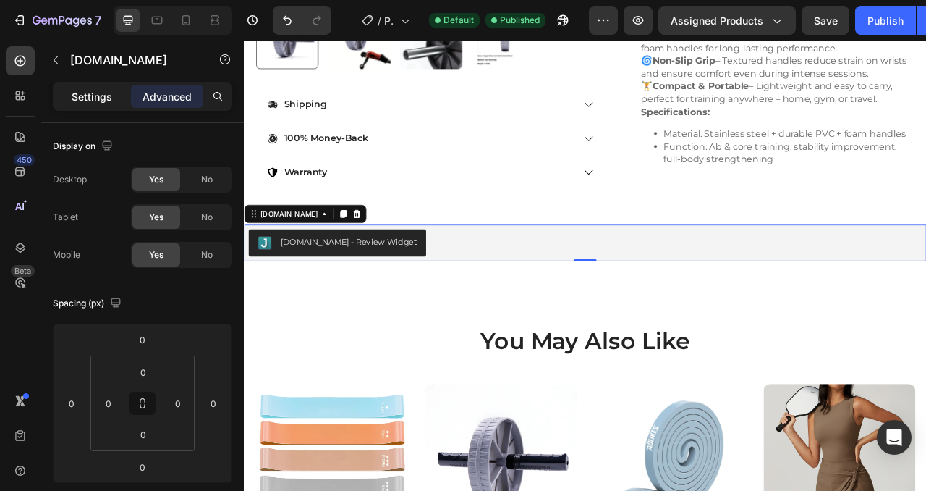
click at [108, 94] on p "Settings" at bounding box center [92, 96] width 41 height 15
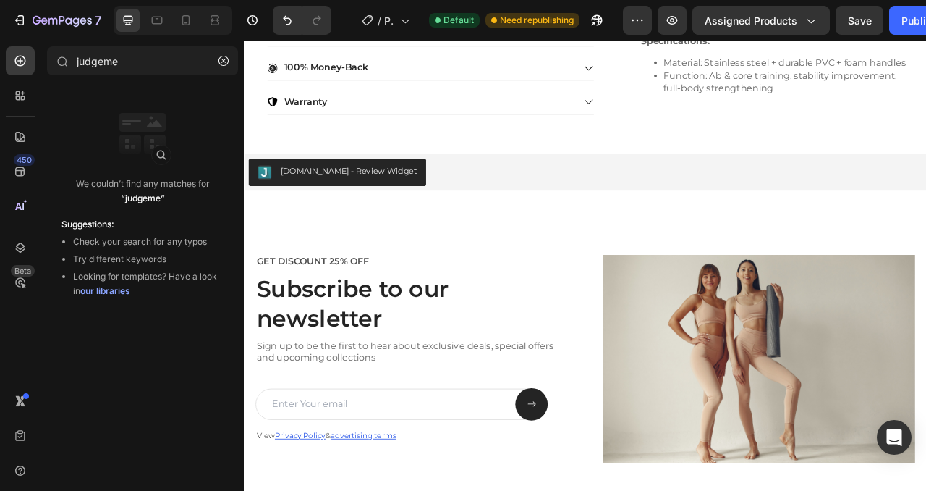
scroll to position [765, 0]
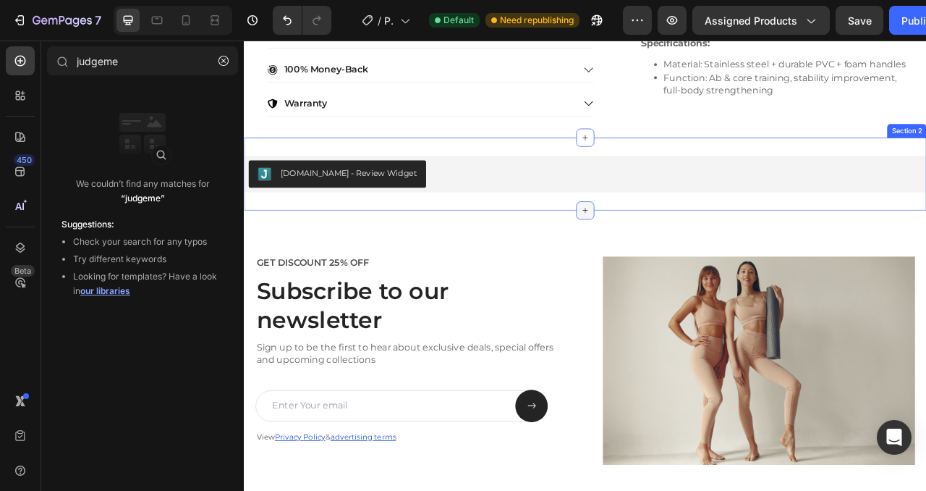
click at [675, 258] on icon at bounding box center [678, 257] width 12 height 12
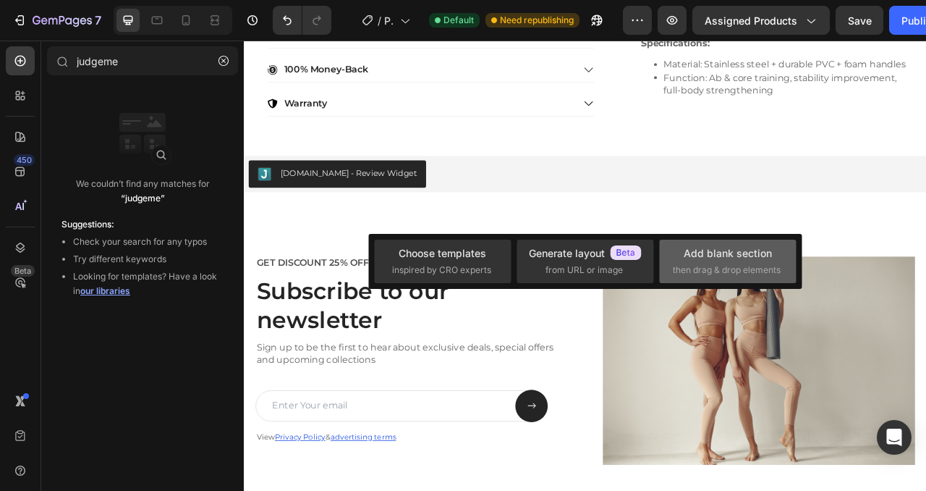
click at [717, 263] on span "then drag & drop elements" at bounding box center [727, 269] width 108 height 13
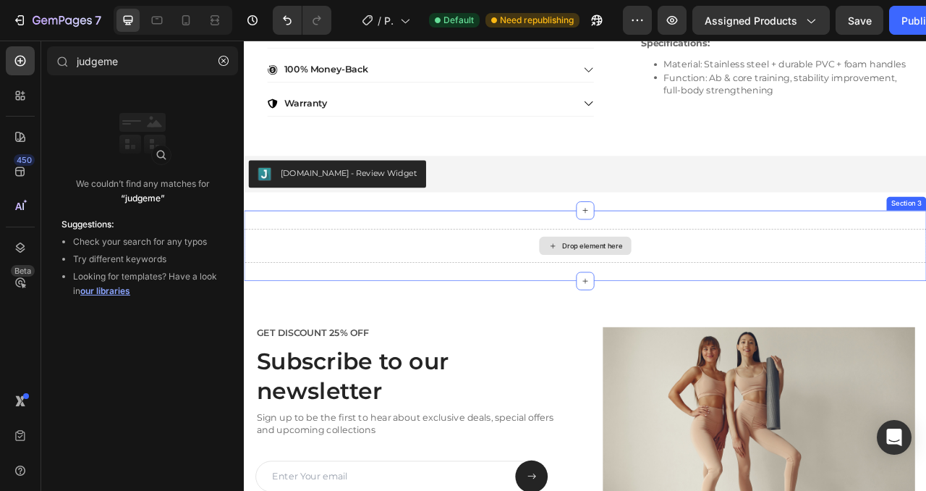
click at [697, 300] on div "Drop element here" at bounding box center [687, 302] width 77 height 12
click at [670, 300] on div "Drop element here" at bounding box center [687, 302] width 77 height 12
click at [658, 305] on div "Drop element here" at bounding box center [687, 302] width 77 height 12
click at [664, 297] on div "Drop element here" at bounding box center [687, 302] width 77 height 12
click at [220, 59] on icon "button" at bounding box center [224, 61] width 10 height 10
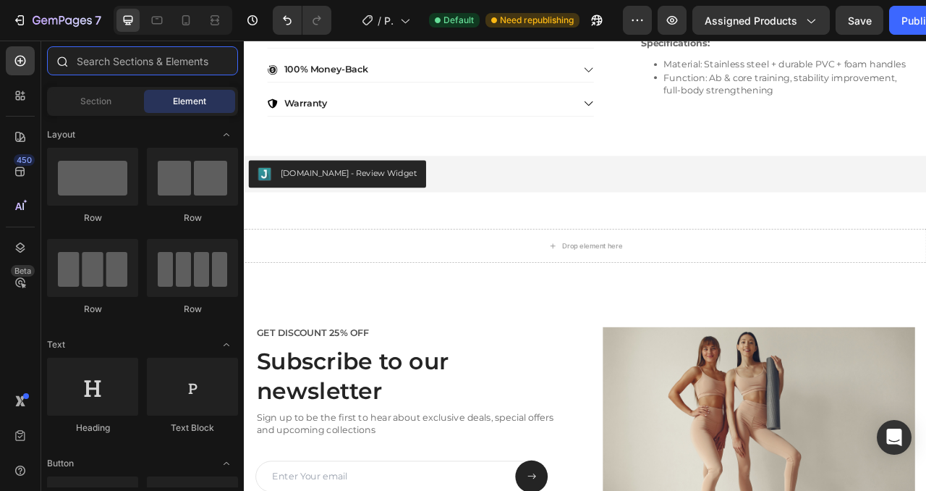
click at [185, 61] on input "text" at bounding box center [142, 60] width 191 height 29
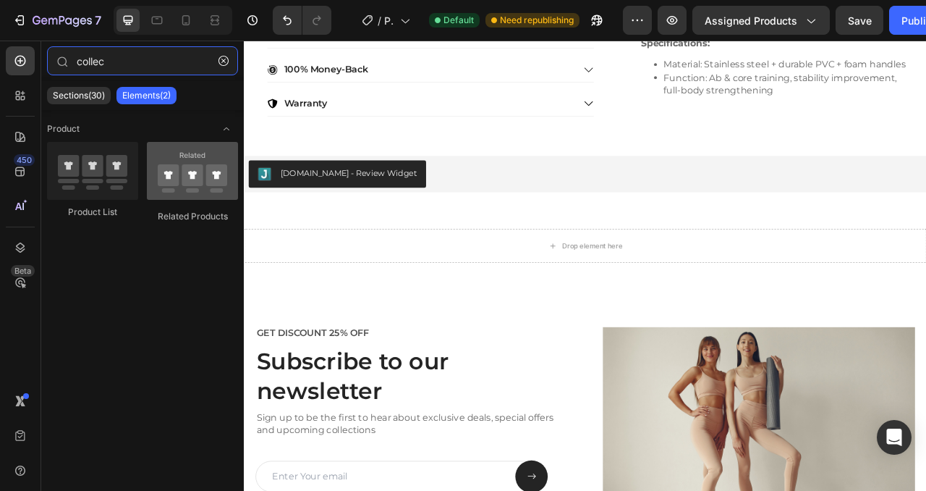
type input "collec"
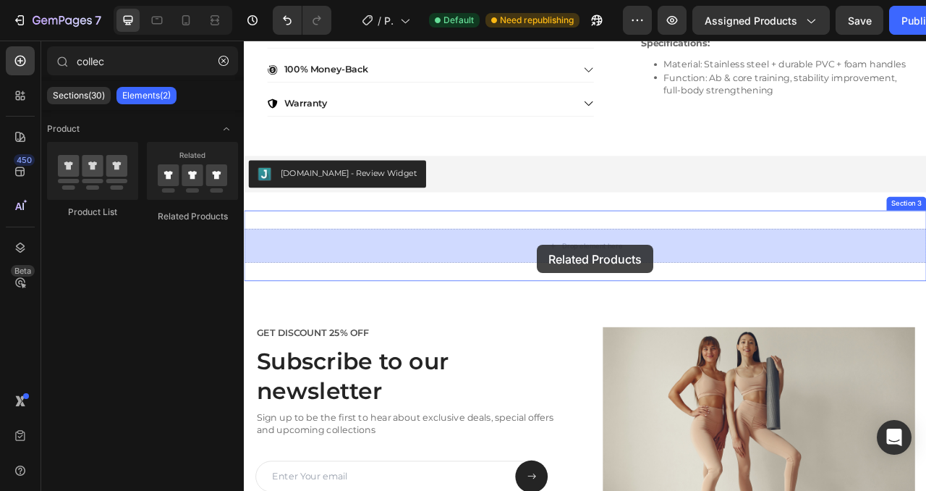
drag, startPoint x: 428, startPoint y: 221, endPoint x: 619, endPoint y: 300, distance: 206.3
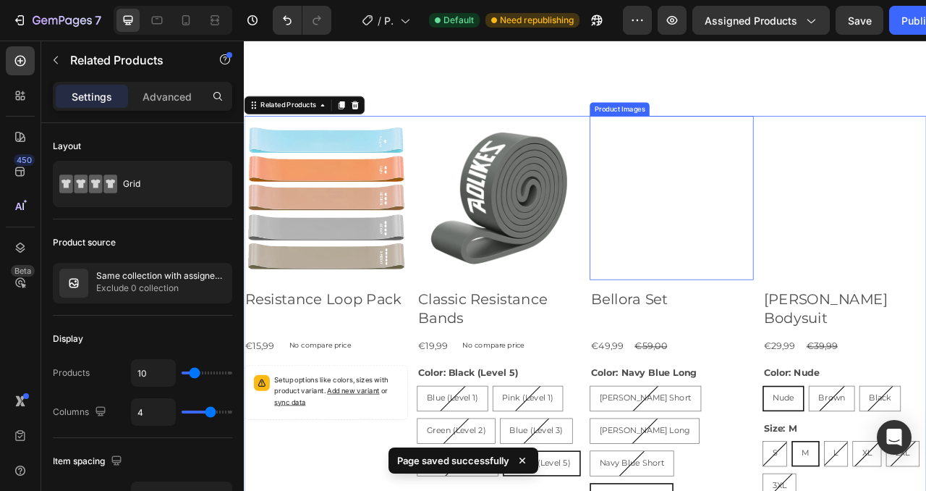
scroll to position [1042, 0]
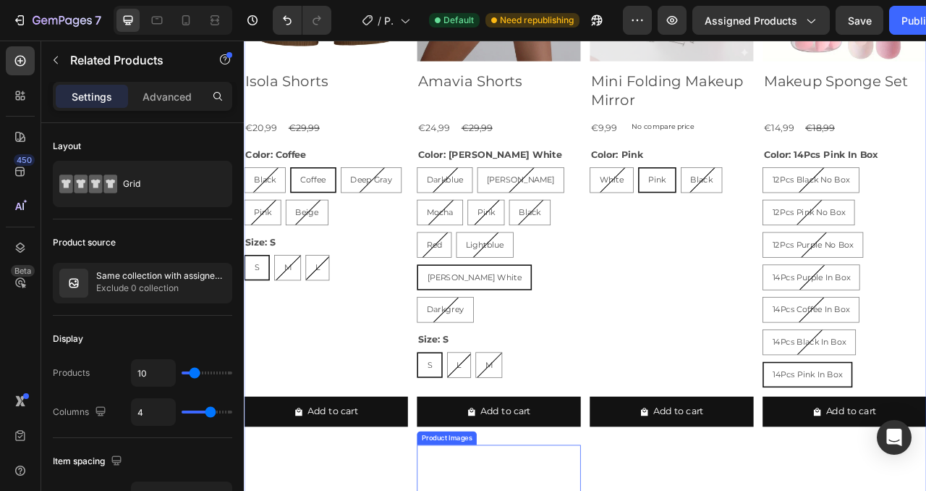
scroll to position [1860, 0]
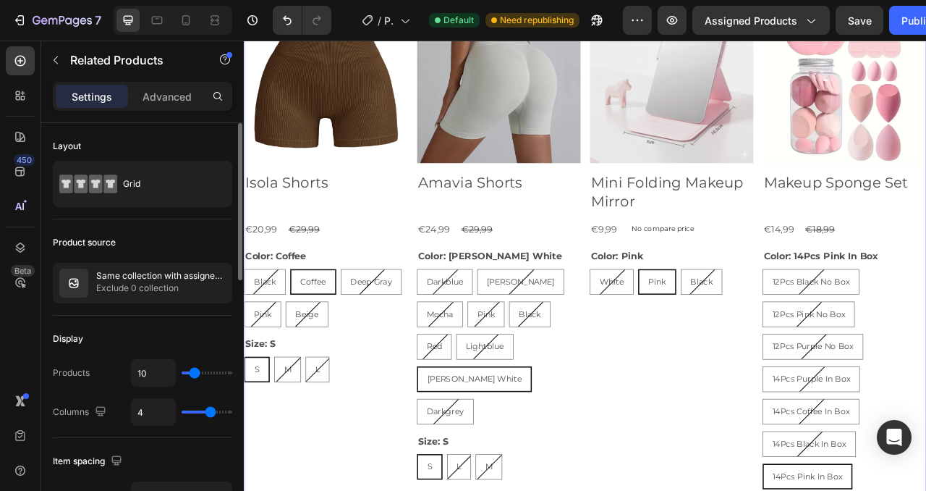
type input "3"
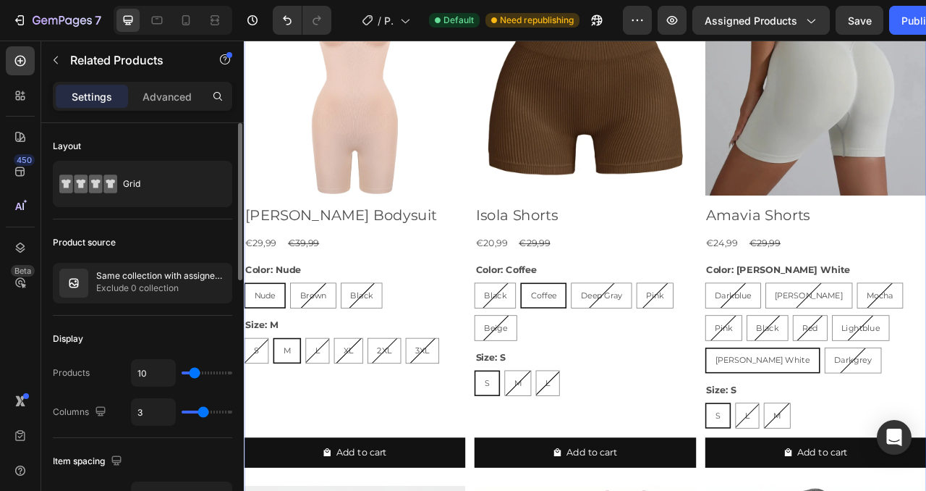
type input "2"
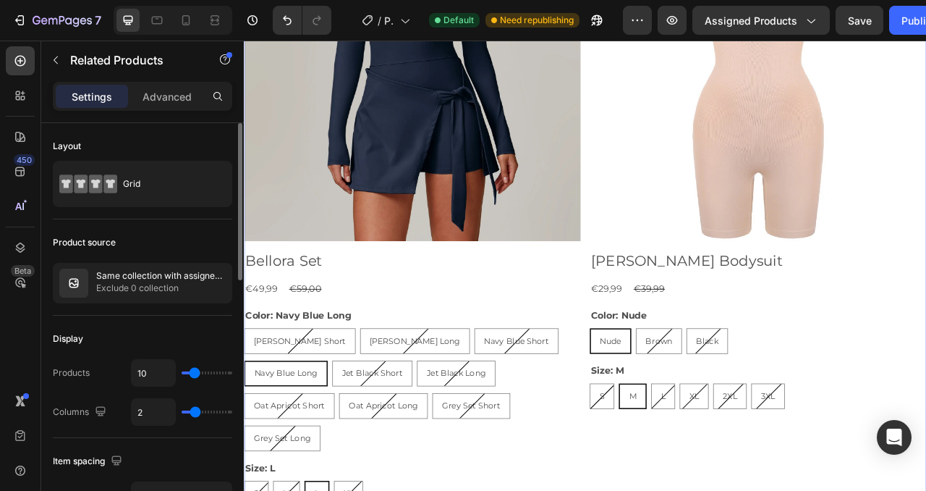
type input "3"
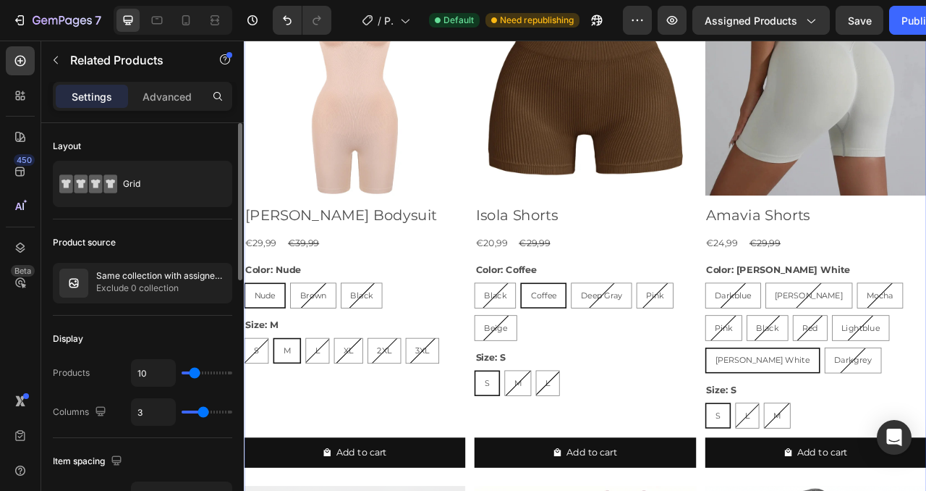
type input "2"
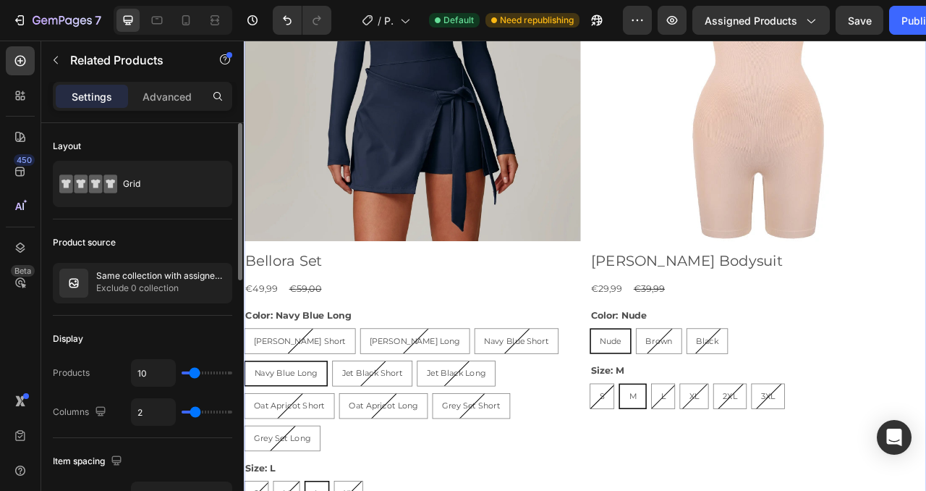
drag, startPoint x: 211, startPoint y: 412, endPoint x: 198, endPoint y: 414, distance: 12.5
type input "2"
click at [198, 413] on input "range" at bounding box center [207, 411] width 51 height 3
type input "3"
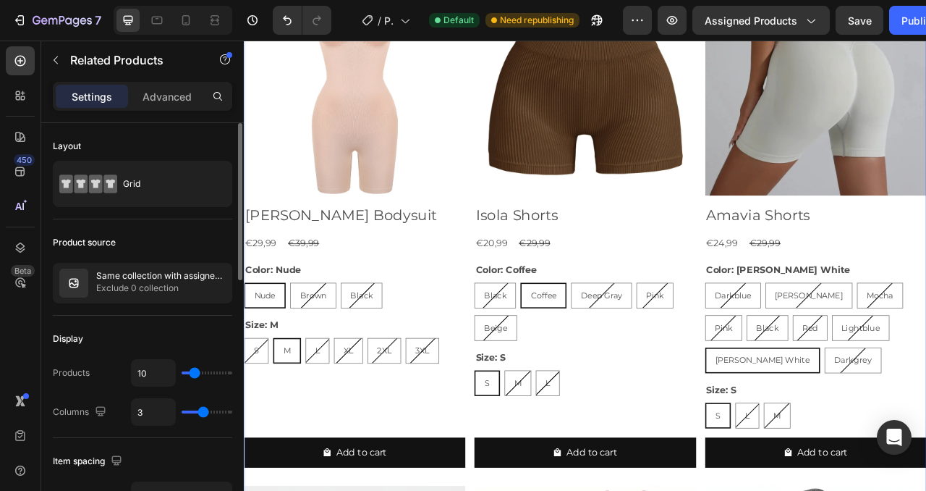
type input "3"
click at [200, 413] on input "range" at bounding box center [207, 411] width 51 height 3
type input "7"
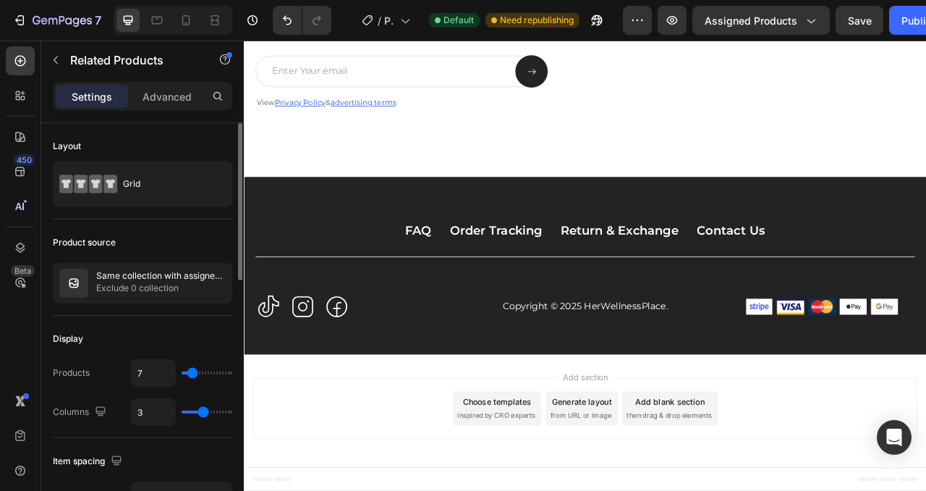
type input "5"
type input "4"
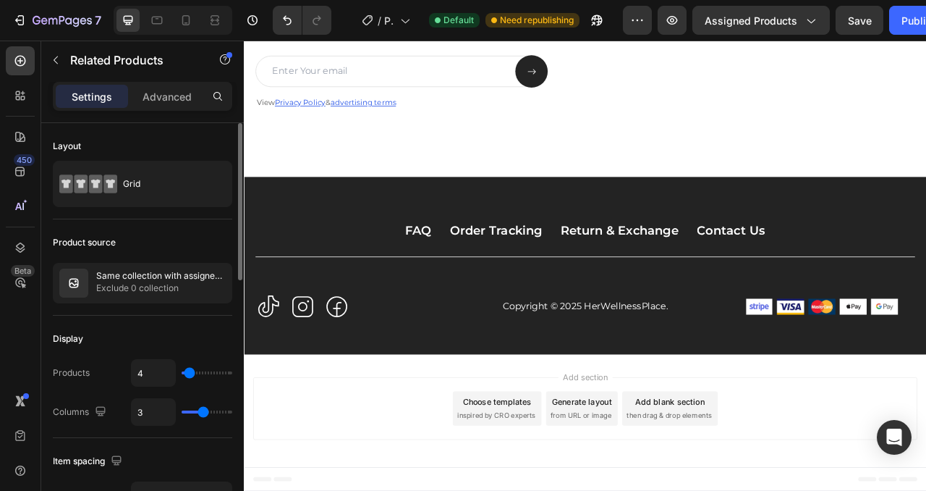
type input "3"
type input "2"
type input "3"
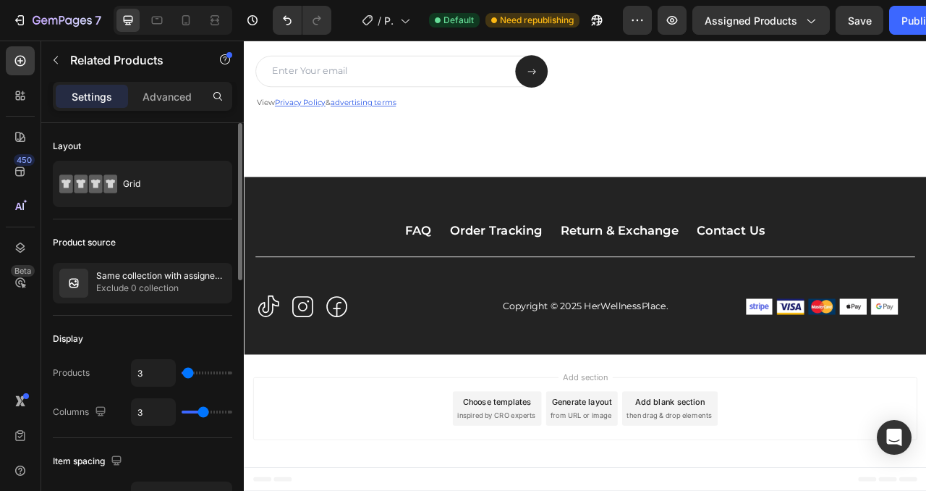
type input "3"
type input "4"
type input "5"
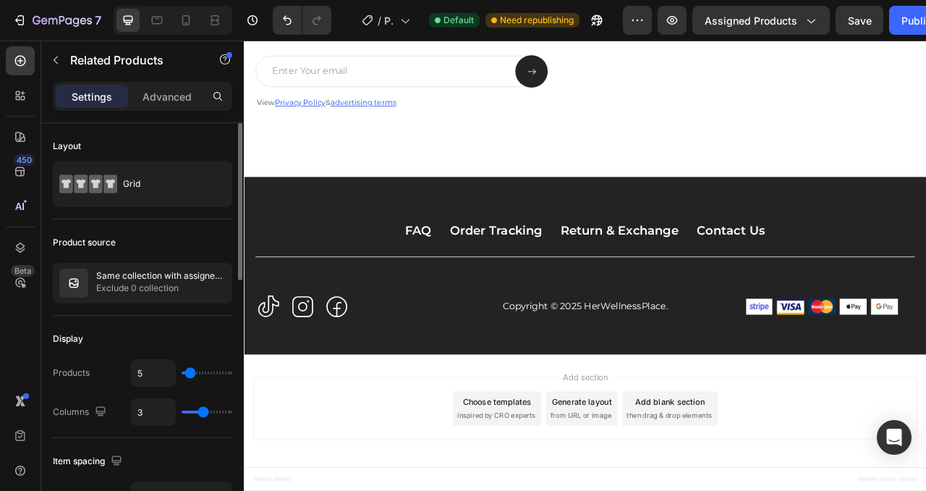
type input "6"
type input "7"
type input "8"
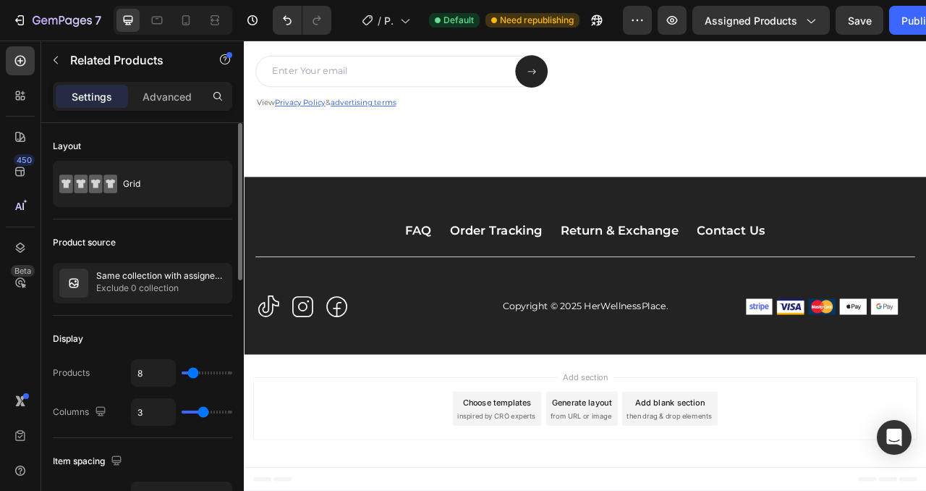
type input "8"
click at [193, 371] on input "range" at bounding box center [207, 372] width 51 height 3
type input "7"
type input "6"
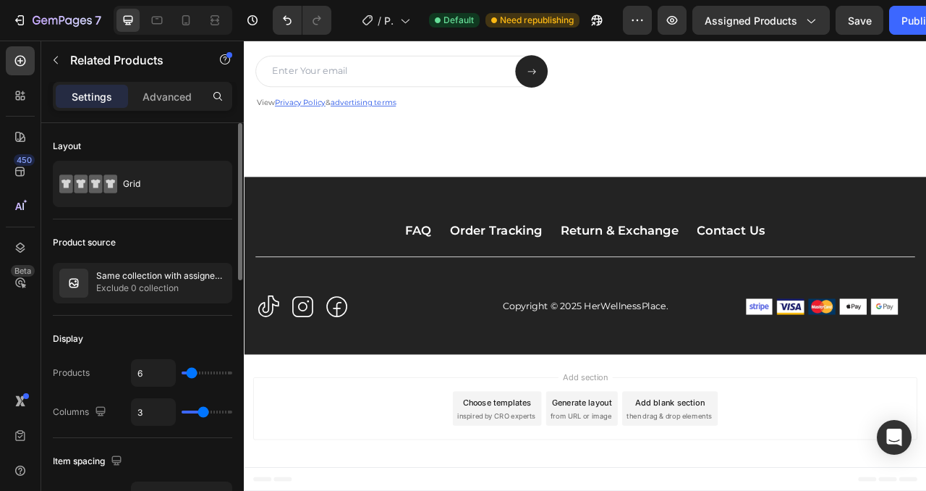
type input "6"
click at [191, 371] on input "range" at bounding box center [207, 372] width 51 height 3
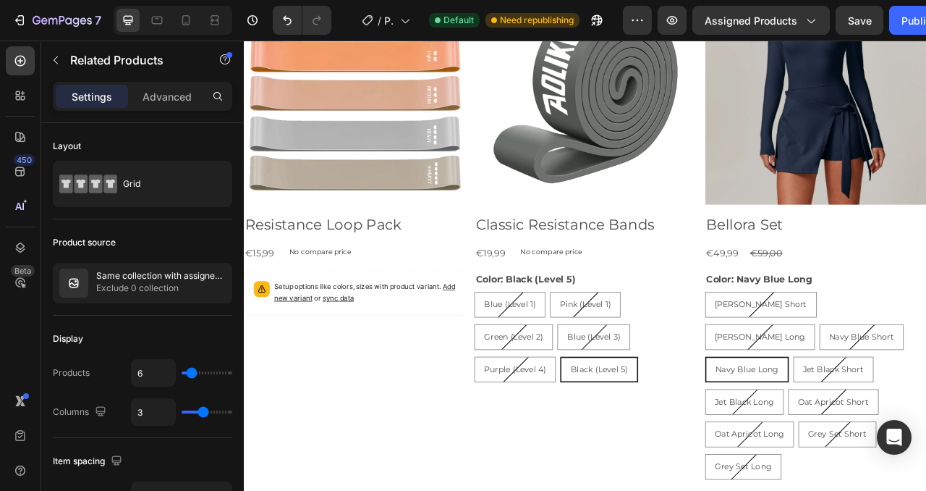
scroll to position [1115, 0]
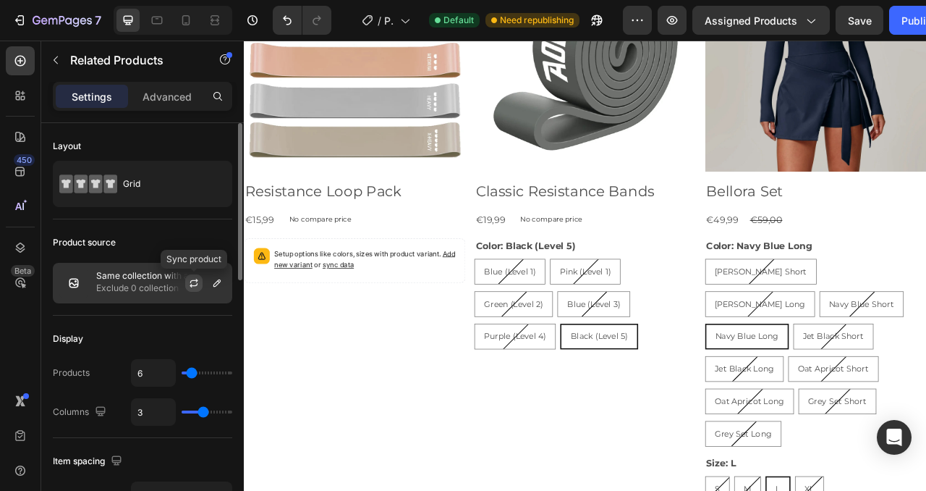
click at [194, 283] on icon "button" at bounding box center [194, 283] width 12 height 12
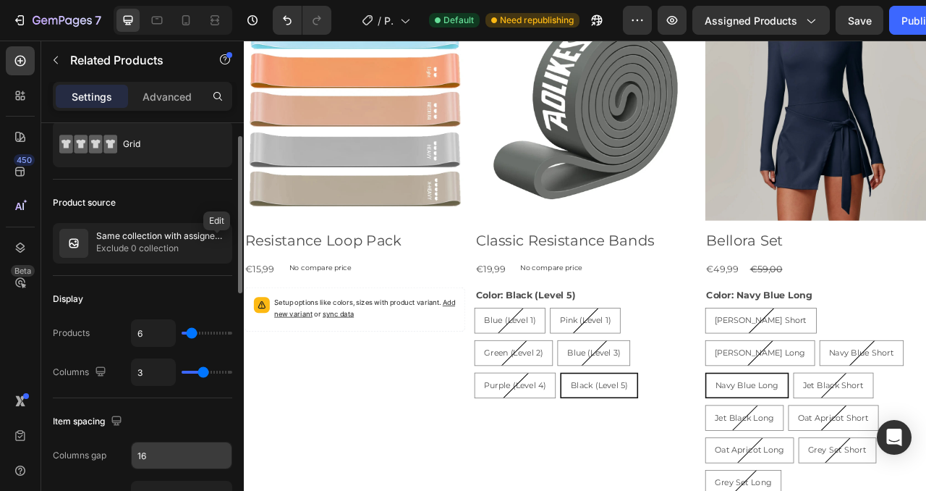
scroll to position [38, 0]
click at [0, 0] on icon "button" at bounding box center [0, 0] width 0 height 0
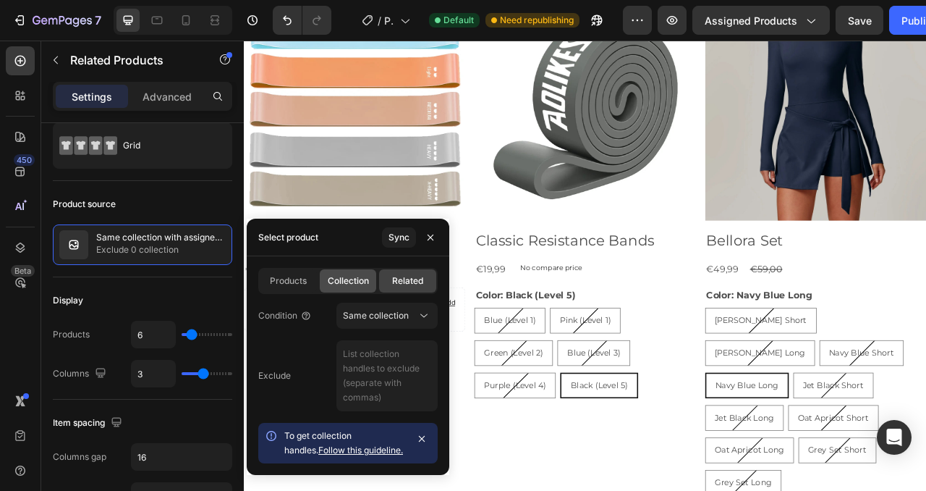
click at [351, 285] on span "Collection" at bounding box center [348, 280] width 41 height 13
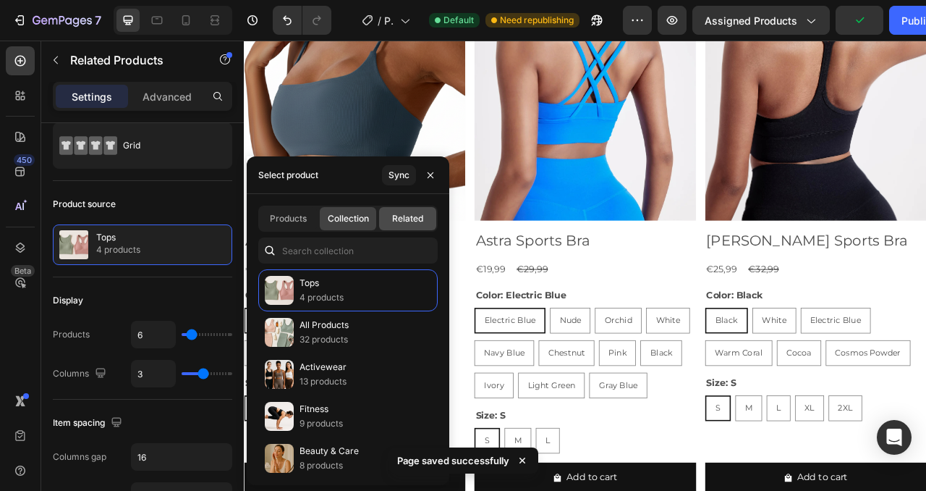
click at [401, 223] on span "Related" at bounding box center [407, 218] width 31 height 13
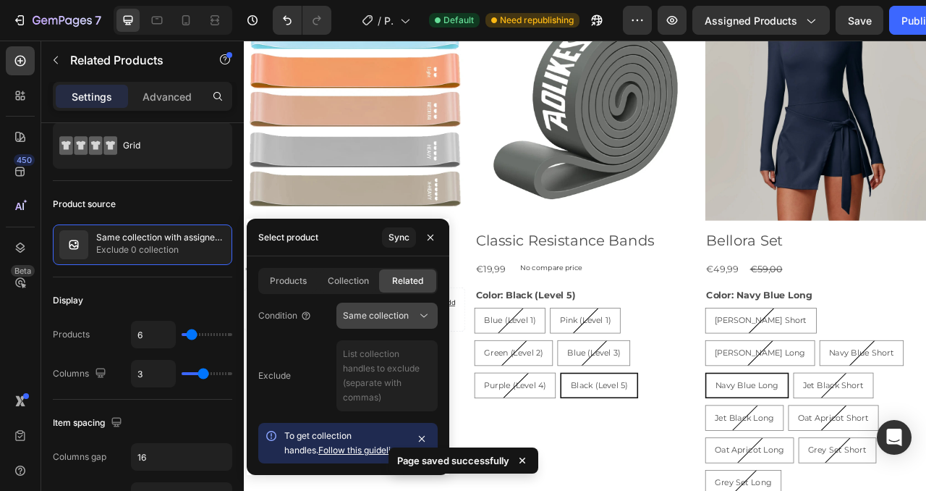
click at [383, 316] on span "Same collection" at bounding box center [376, 315] width 66 height 11
click at [298, 348] on div "Exclude" at bounding box center [348, 375] width 180 height 71
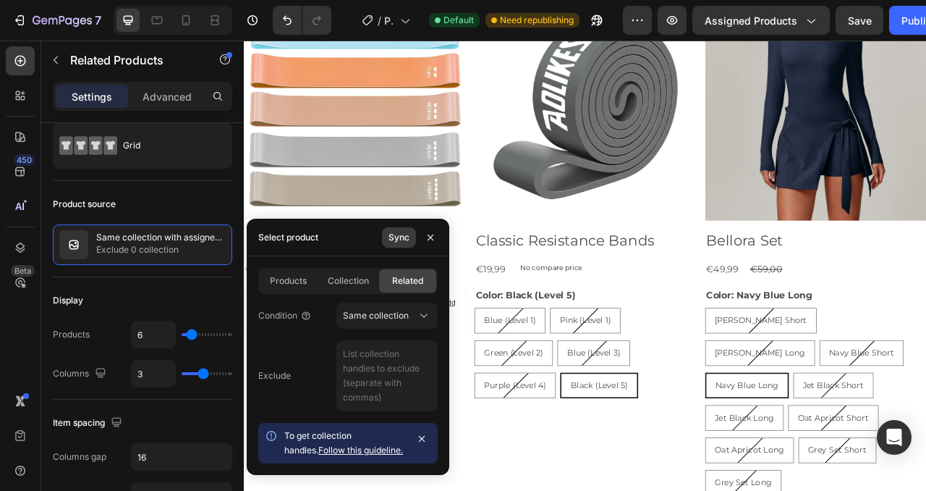
click at [410, 241] on button "Sync" at bounding box center [399, 237] width 34 height 20
click at [895, 28] on button "Publish" at bounding box center [920, 20] width 61 height 29
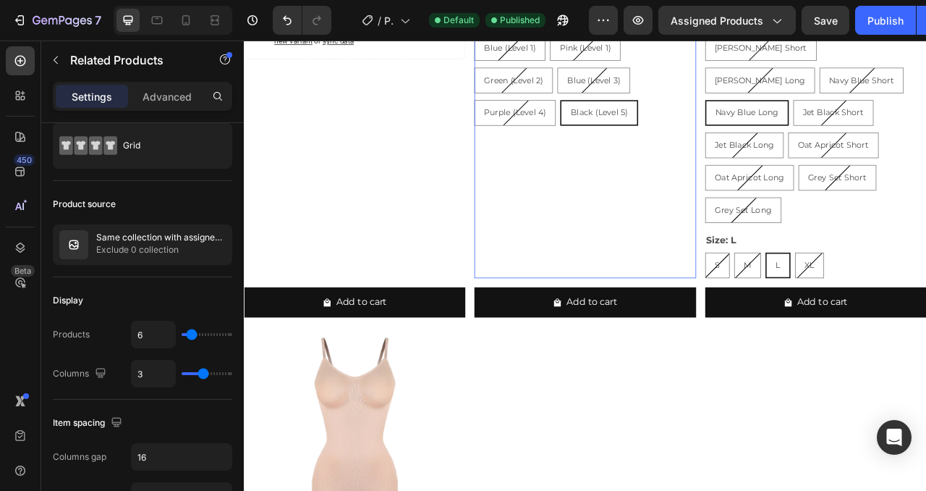
scroll to position [1402, 0]
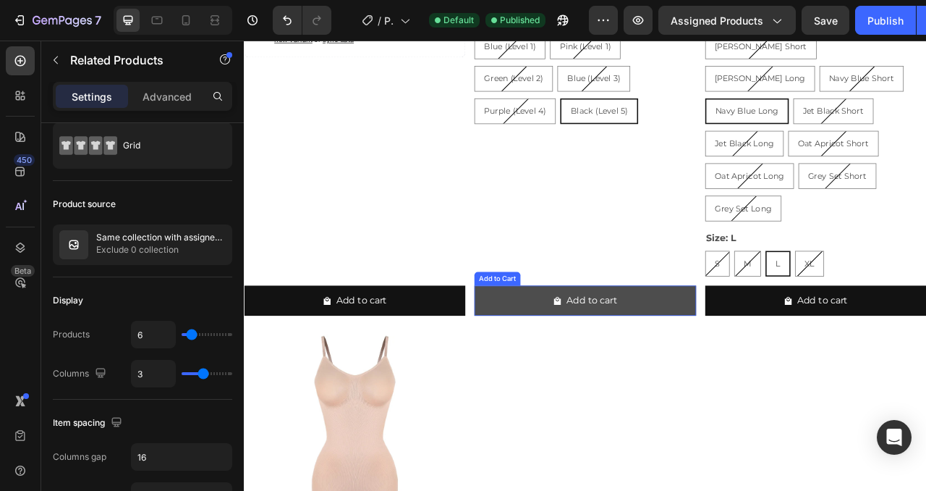
click at [780, 352] on button "Add to cart" at bounding box center [678, 371] width 282 height 38
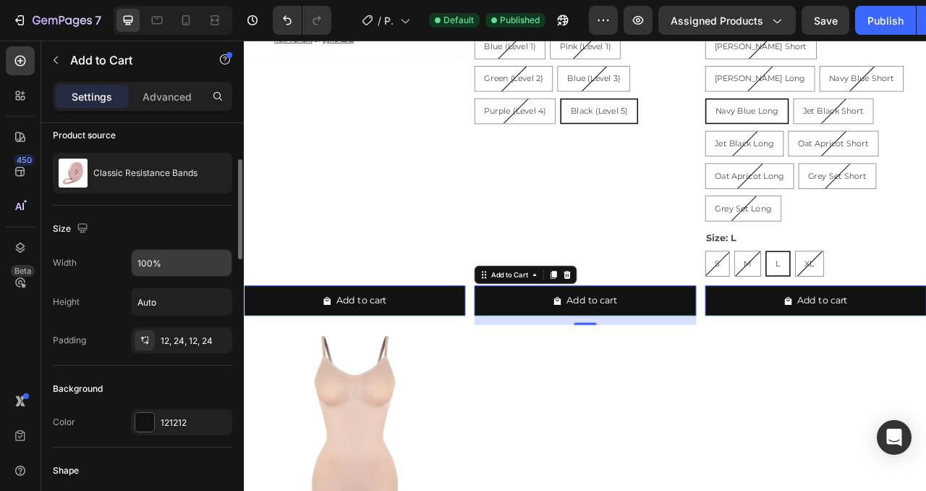
scroll to position [120, 0]
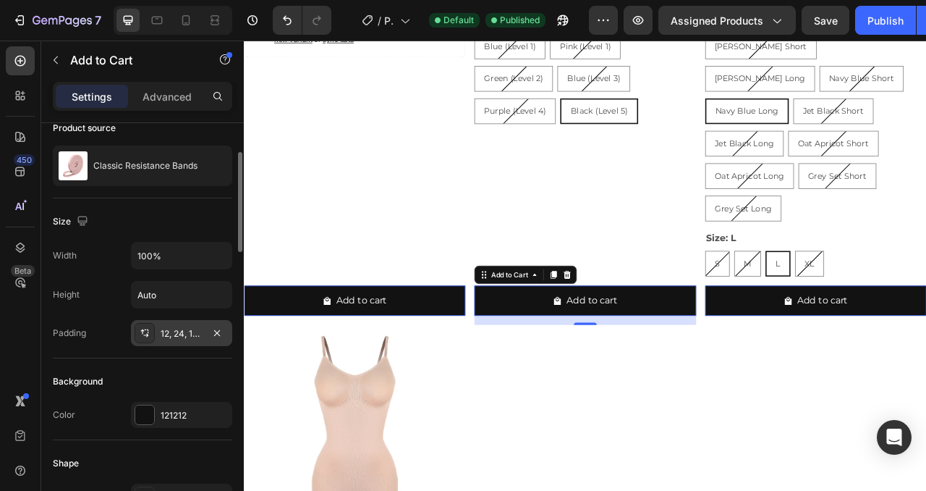
click at [145, 335] on icon at bounding box center [145, 336] width 5 height 4
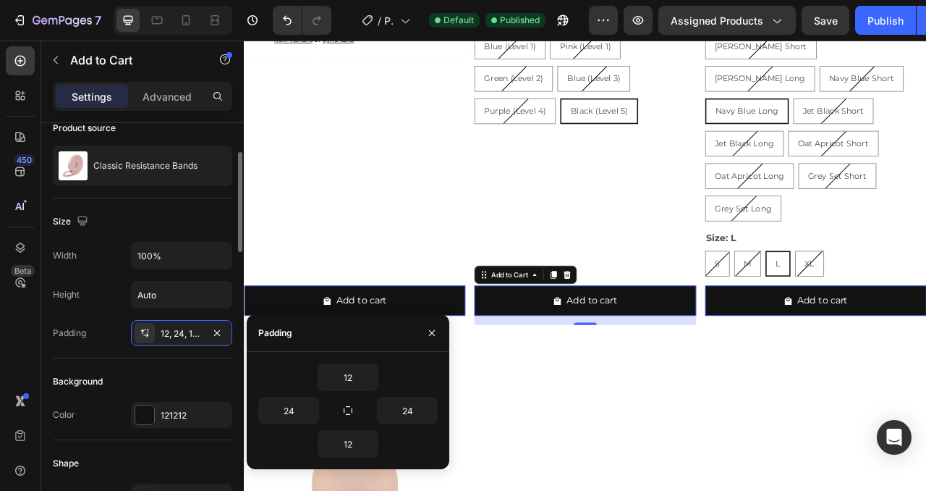
click at [157, 367] on div "Background Color 121212" at bounding box center [143, 399] width 180 height 82
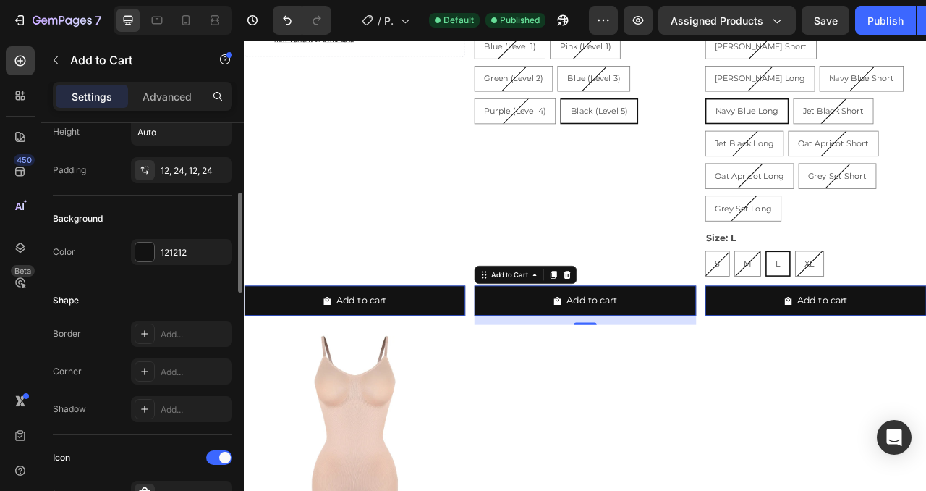
scroll to position [349, 0]
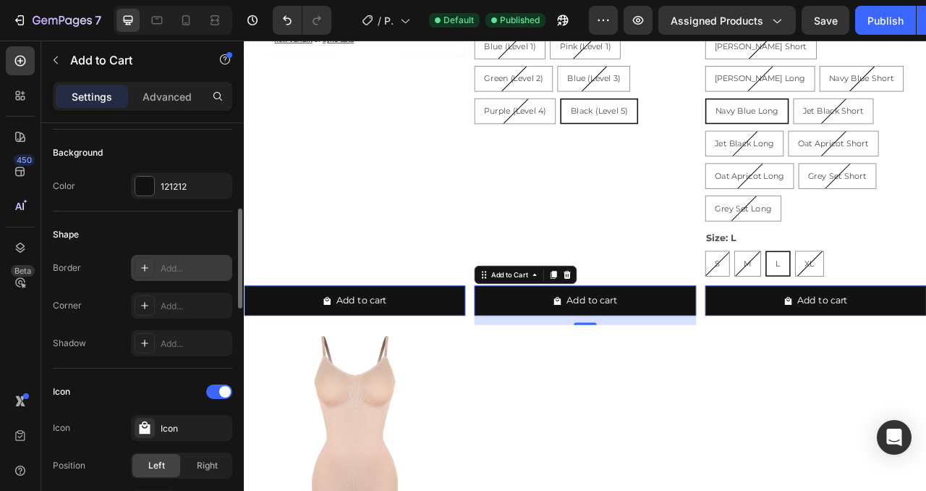
click at [145, 270] on icon at bounding box center [145, 268] width 12 height 12
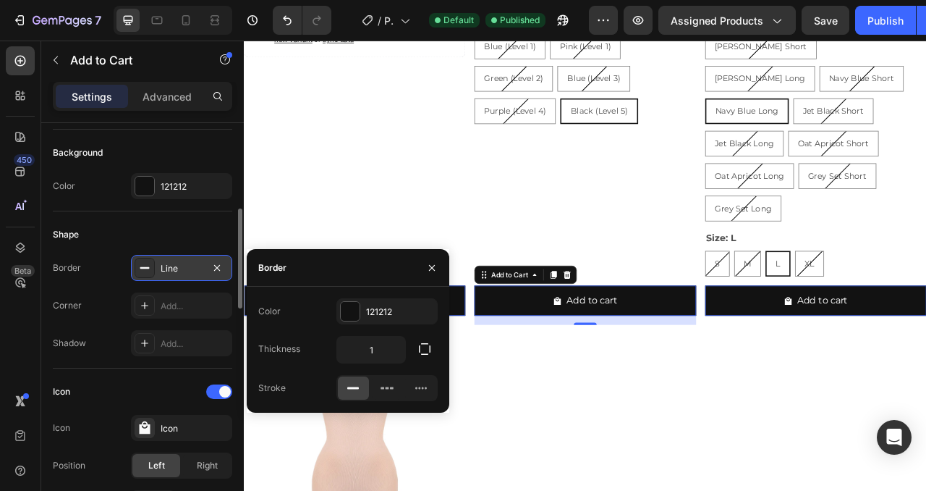
click at [93, 303] on div "Corner Add..." at bounding box center [143, 305] width 180 height 26
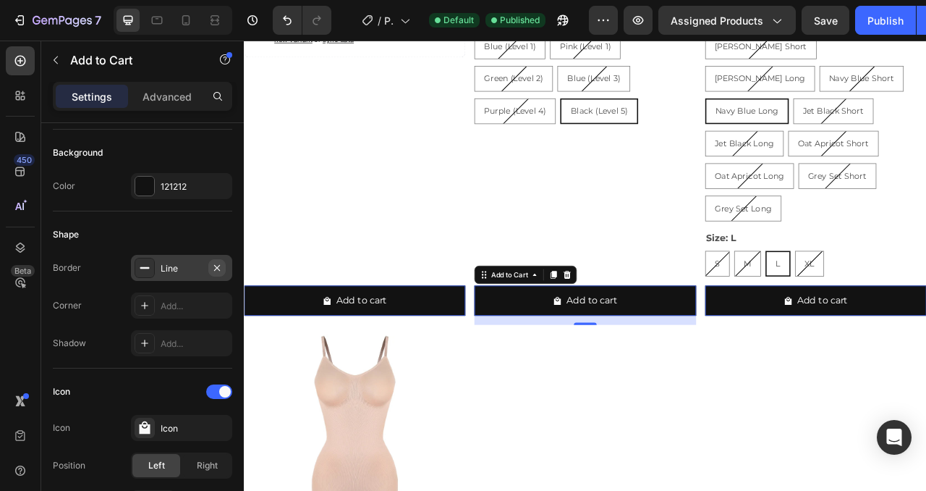
click at [224, 269] on button "button" at bounding box center [216, 267] width 17 height 17
click at [190, 297] on div "Add..." at bounding box center [181, 305] width 101 height 26
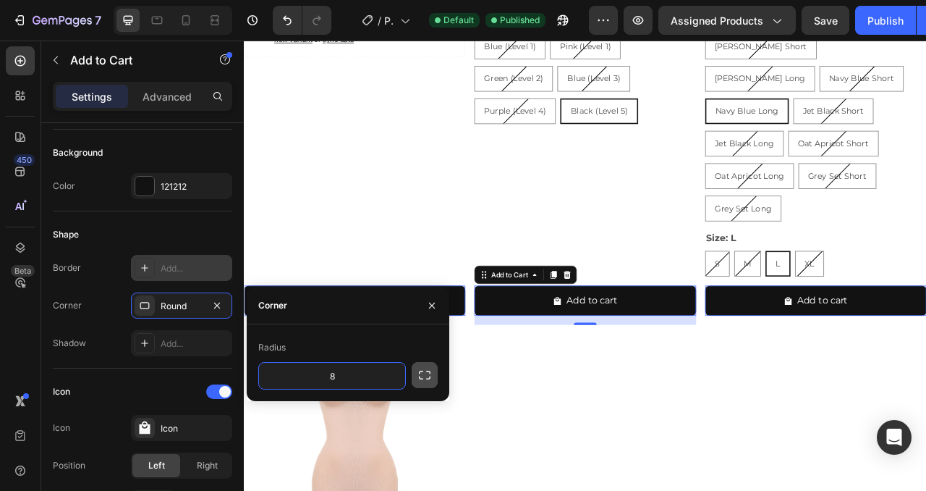
click at [422, 376] on icon "button" at bounding box center [425, 375] width 14 height 14
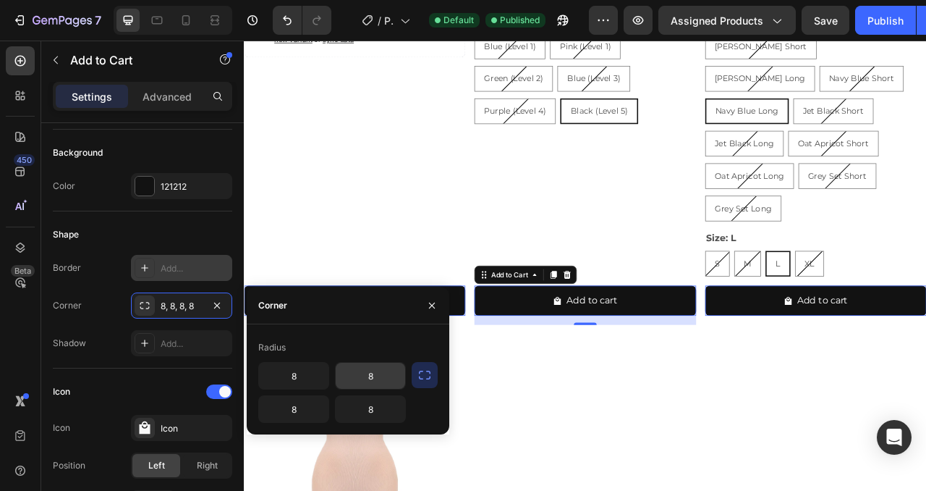
click at [357, 381] on input "8" at bounding box center [370, 376] width 69 height 26
click at [308, 372] on input "8" at bounding box center [293, 376] width 69 height 26
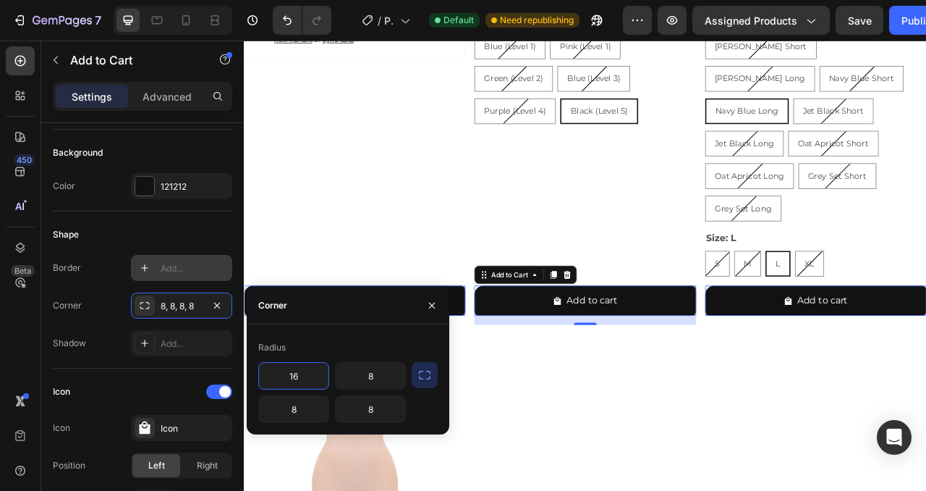
type input "16"
click at [292, 379] on input "16" at bounding box center [293, 376] width 69 height 26
click at [369, 376] on input "8" at bounding box center [370, 376] width 69 height 26
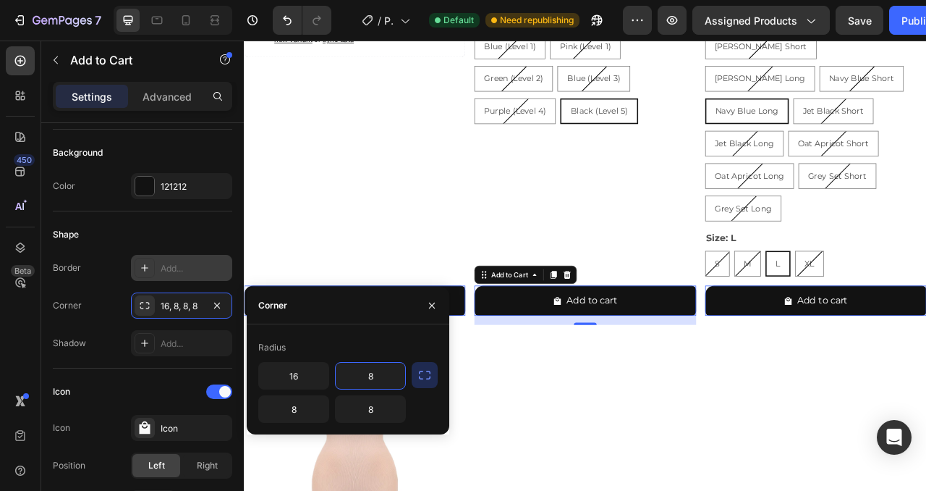
paste input "16"
type input "16"
click at [371, 410] on input "8" at bounding box center [370, 409] width 69 height 26
paste input "16"
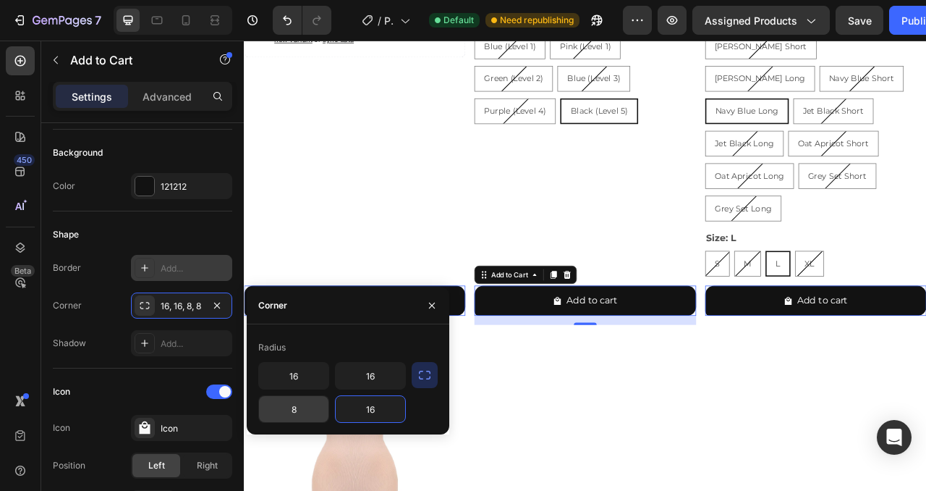
type input "16"
click at [299, 410] on input "8" at bounding box center [293, 409] width 69 height 26
paste input "16"
type input "16"
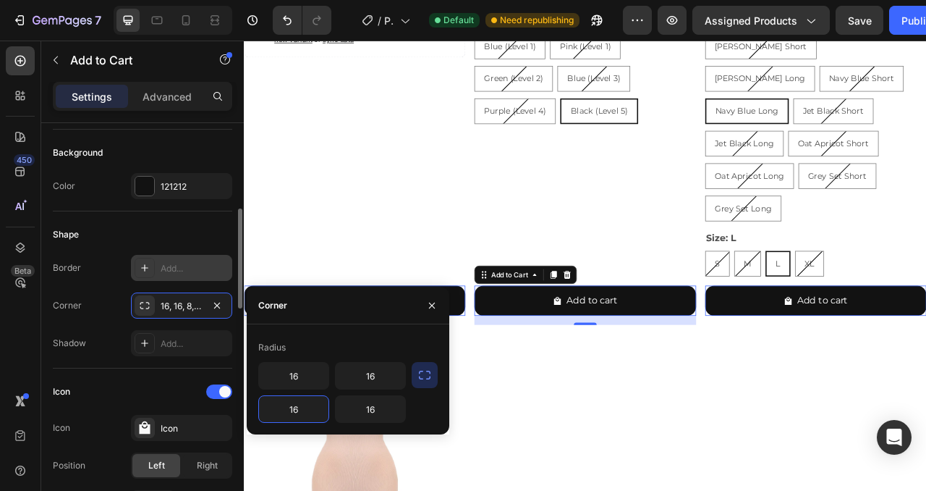
click at [101, 345] on div "Shadow Add..." at bounding box center [143, 343] width 180 height 26
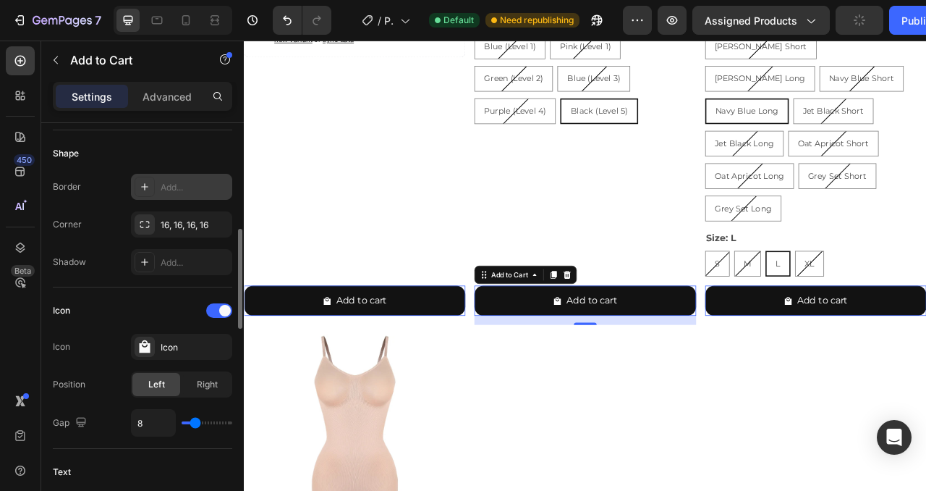
scroll to position [452, 0]
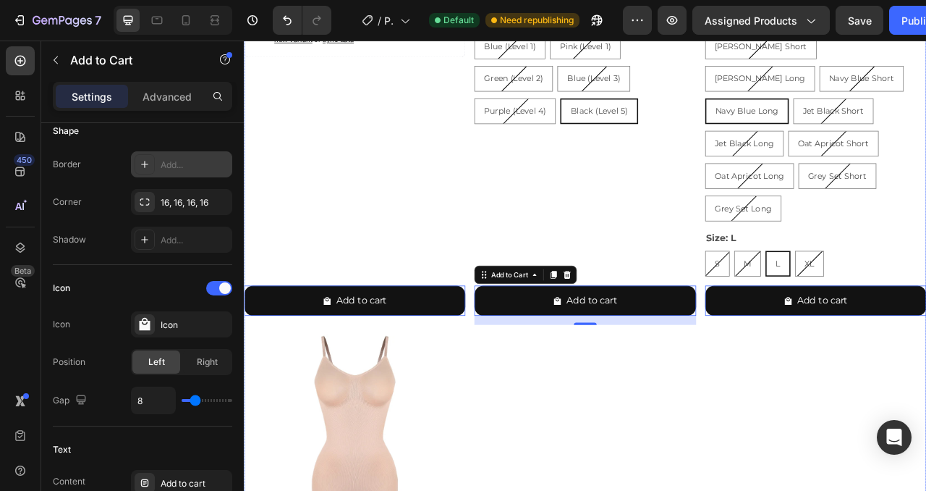
click at [667, 478] on div "Product Images Resistance Loop Pack Product Title €15,99 Product Price Product …" at bounding box center [678, 306] width 869 height 1332
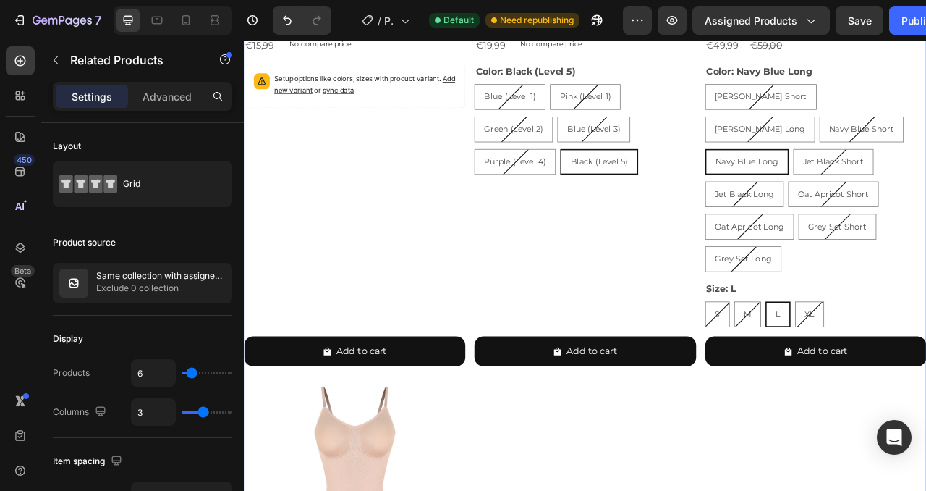
scroll to position [1311, 0]
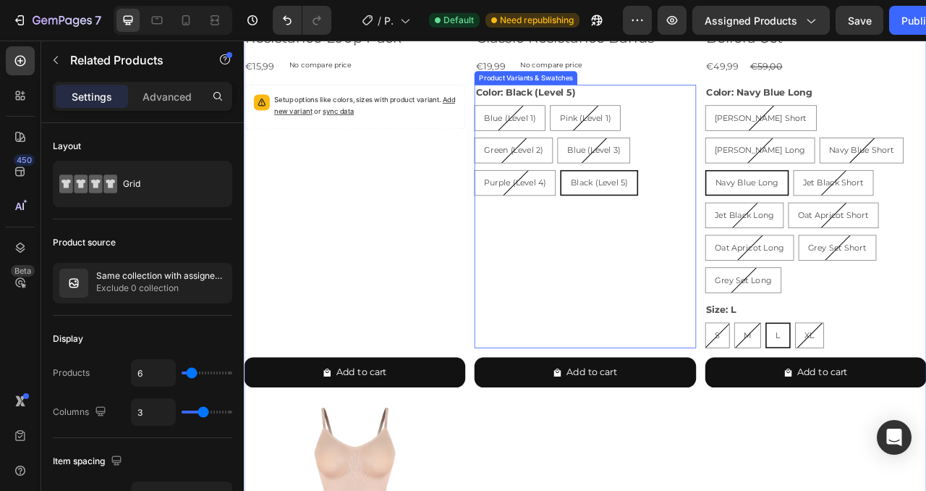
click at [745, 161] on div "Blue (Level 1) Blue (Level 1) Blue (Level 1) Pink (Level 1) Pink (Level 1) Pink…" at bounding box center [678, 180] width 282 height 115
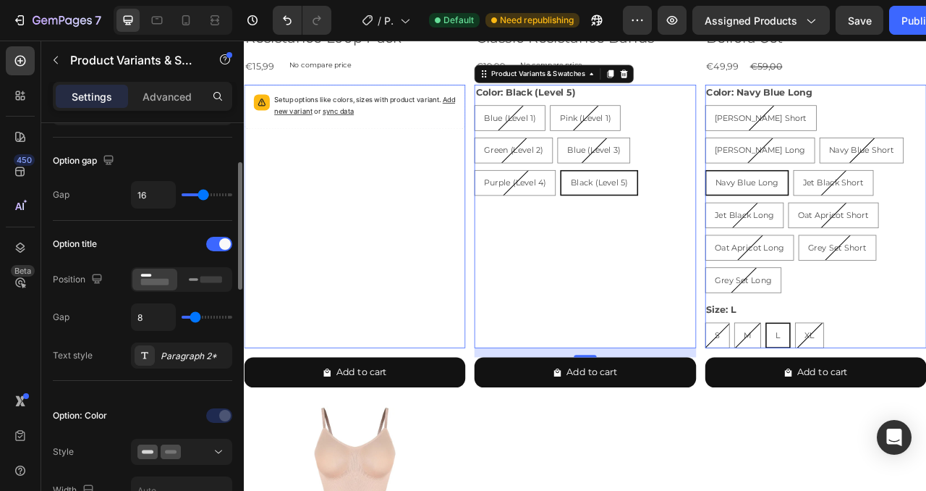
scroll to position [130, 0]
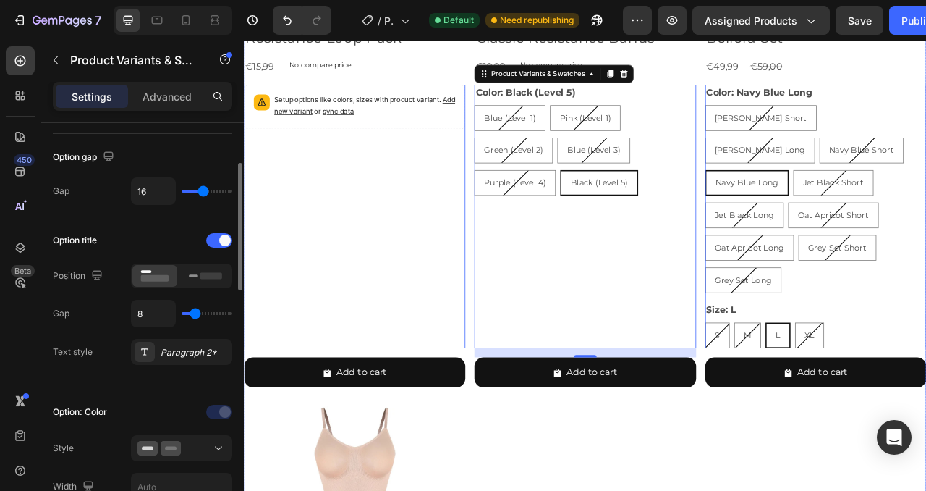
click at [769, 490] on div "Product Images Resistance Loop Pack Product Title €15,99 Product Price Product …" at bounding box center [678, 397] width 869 height 1332
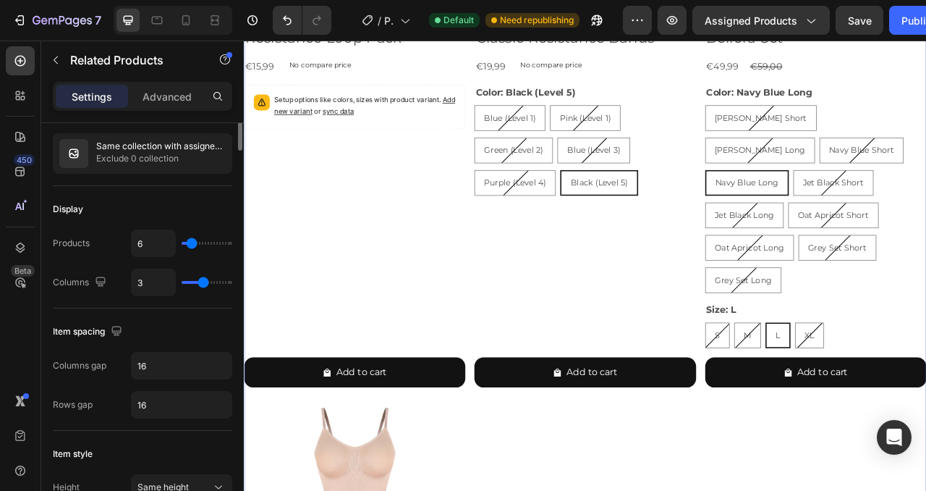
scroll to position [0, 0]
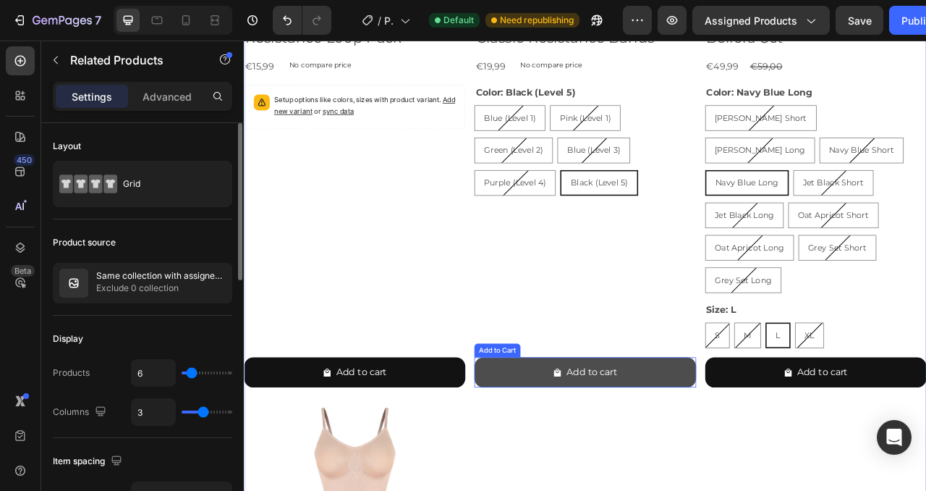
click at [767, 444] on button "Add to cart" at bounding box center [678, 463] width 282 height 38
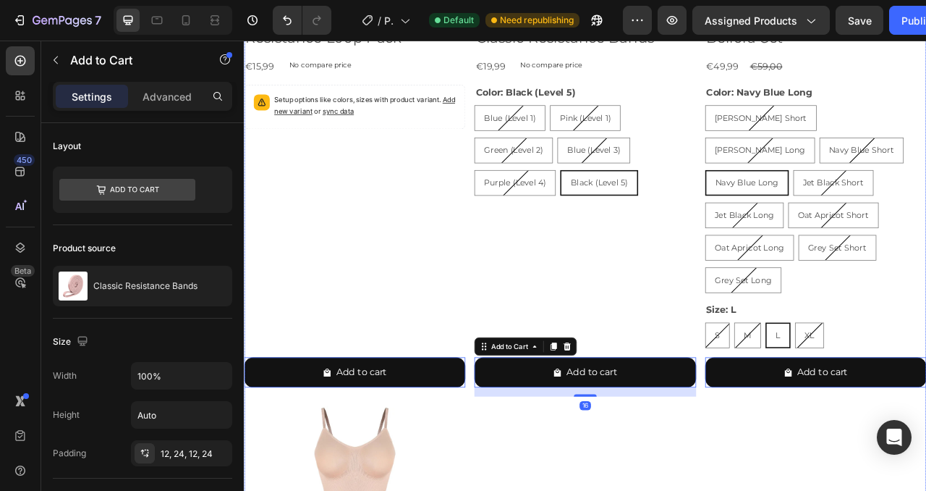
click at [859, 490] on div "Product Images Resistance Loop Pack Product Title €15,99 Product Price Product …" at bounding box center [678, 397] width 869 height 1332
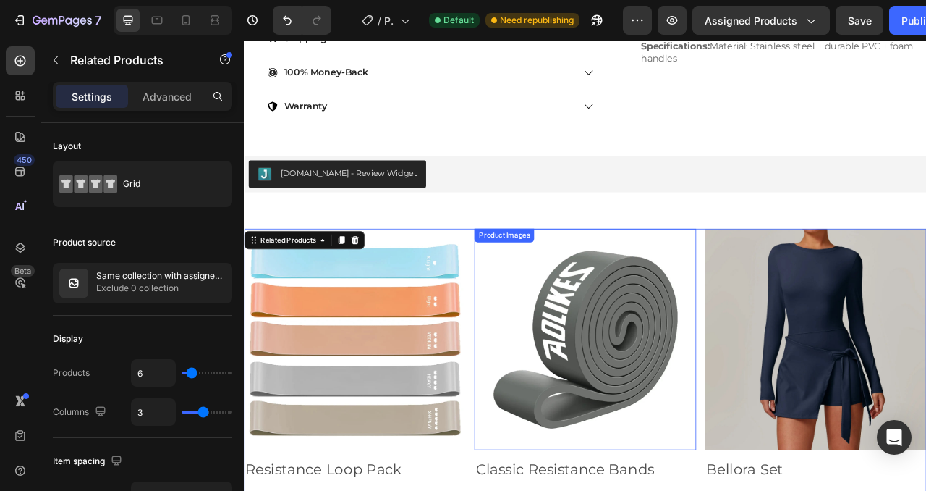
scroll to position [751, 0]
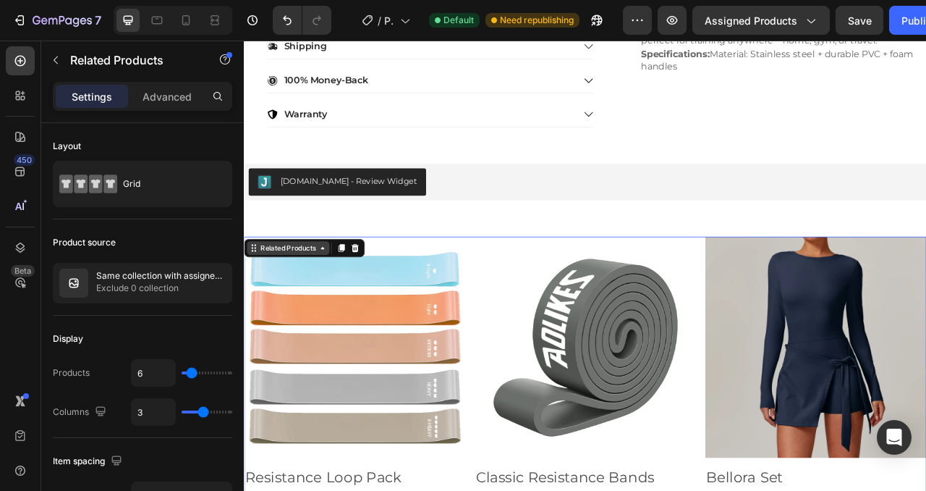
click at [345, 305] on icon at bounding box center [344, 304] width 4 height 3
click at [327, 305] on div "Related Products" at bounding box center [300, 304] width 76 height 13
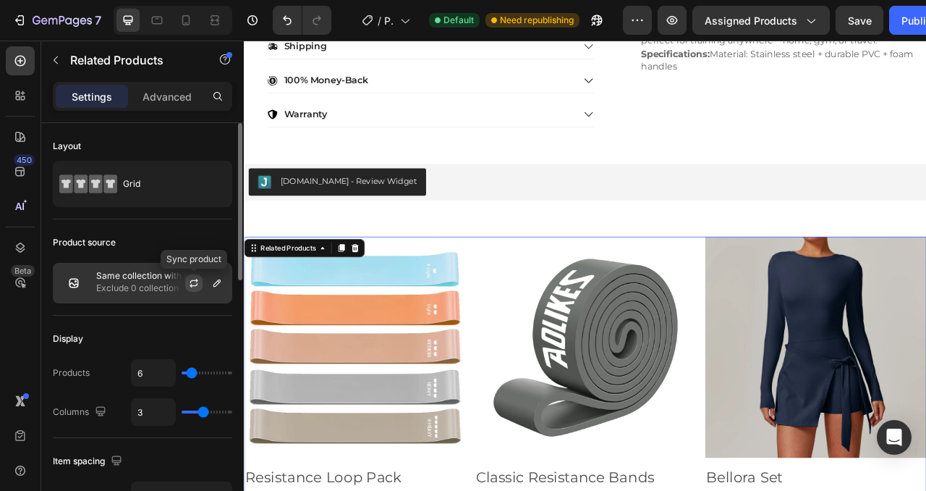
click at [196, 283] on icon "button" at bounding box center [194, 283] width 12 height 12
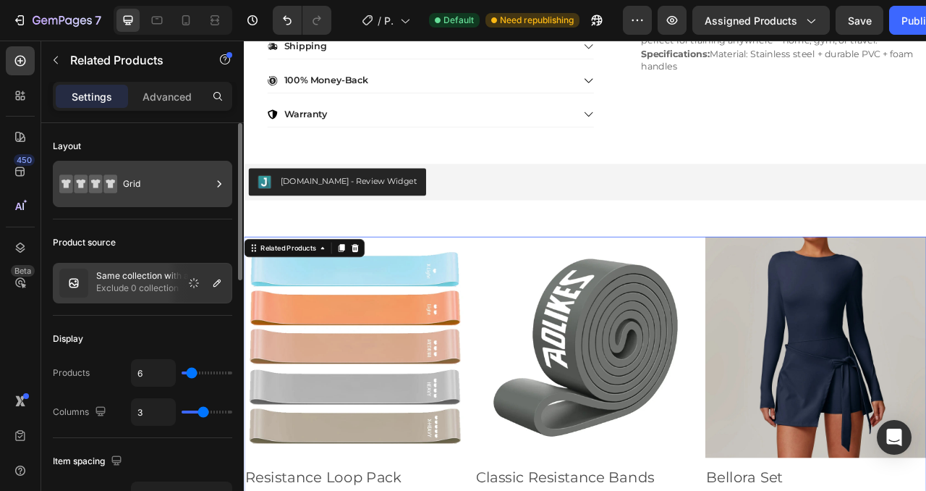
click at [206, 187] on div "Grid" at bounding box center [167, 183] width 88 height 33
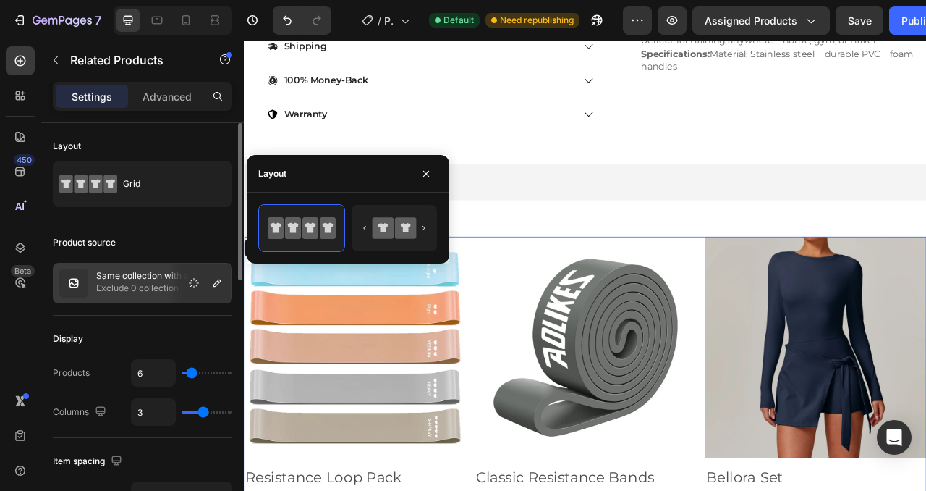
click at [182, 224] on div "Product source Same collection with assigned product Exclude 0 collection" at bounding box center [143, 267] width 180 height 96
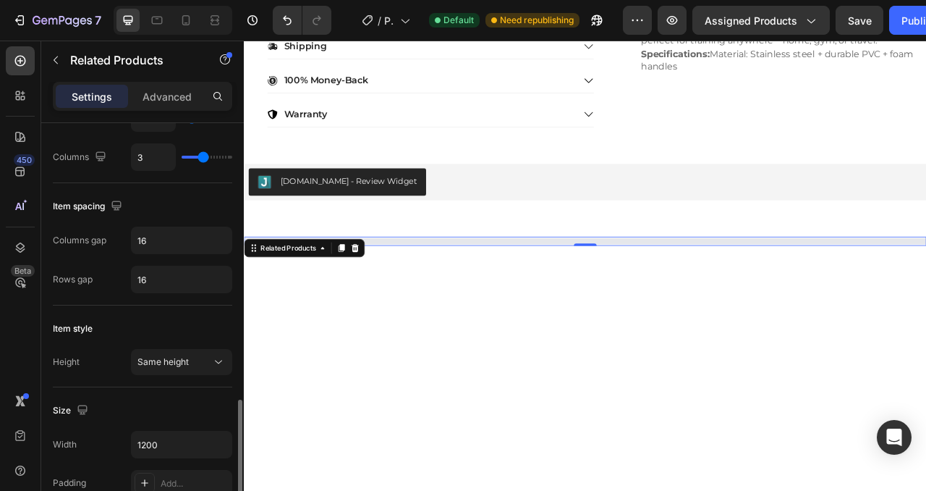
scroll to position [384, 0]
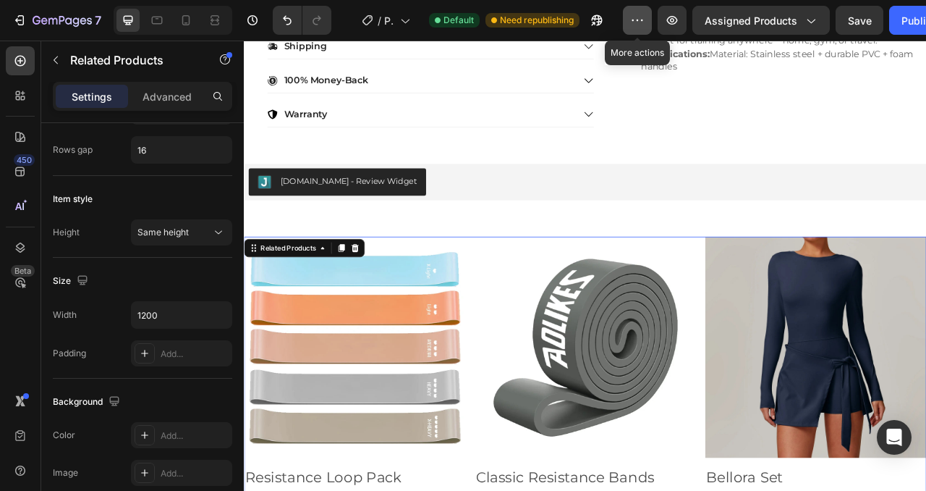
click at [633, 20] on icon "button" at bounding box center [637, 20] width 14 height 14
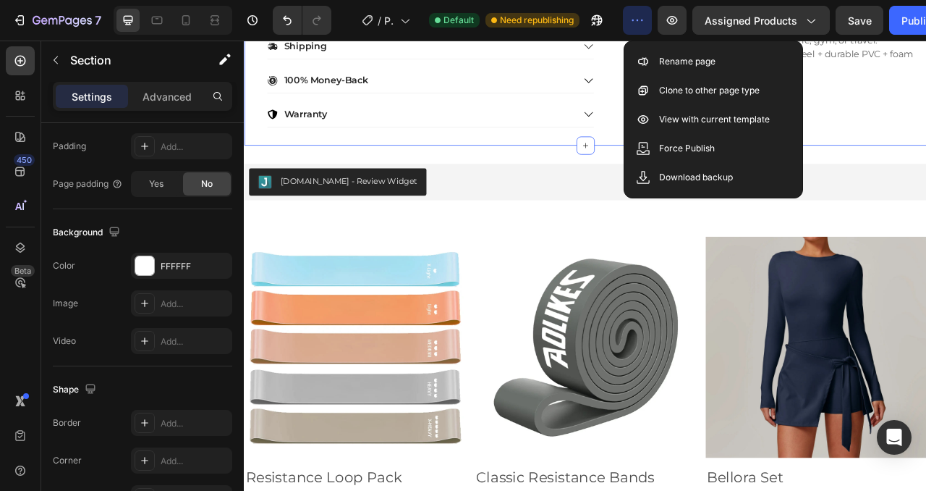
scroll to position [0, 0]
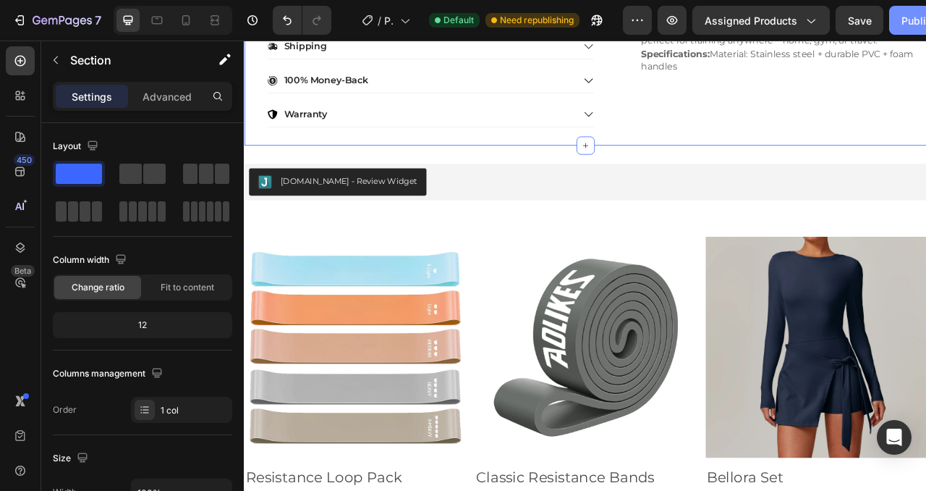
click at [912, 28] on button "Publish" at bounding box center [920, 20] width 61 height 29
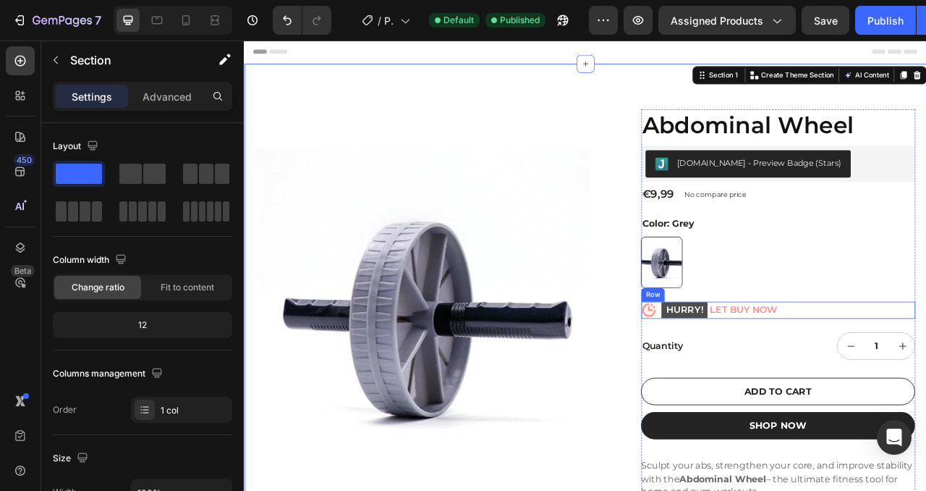
click at [926, 381] on div "Icon HURRY! LET BUY NOW Stock Counter Row" at bounding box center [923, 384] width 349 height 22
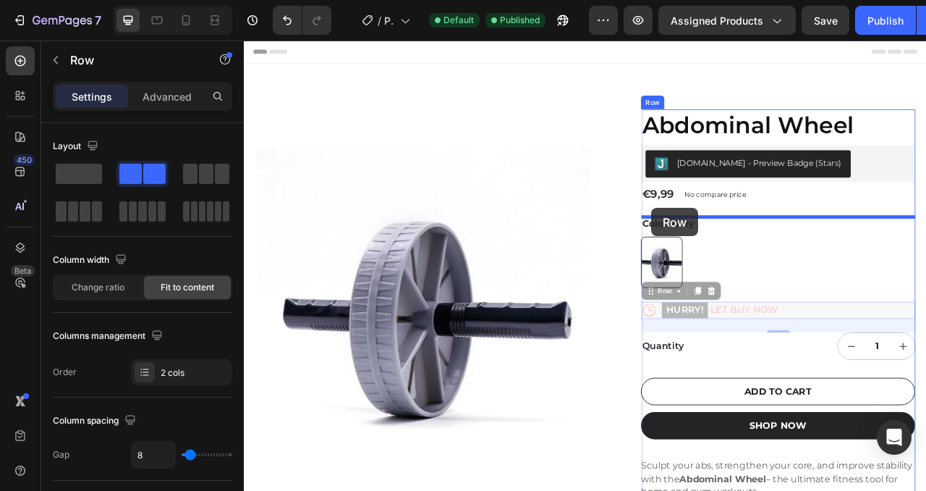
drag, startPoint x: 763, startPoint y: 361, endPoint x: 762, endPoint y: 253, distance: 107.9
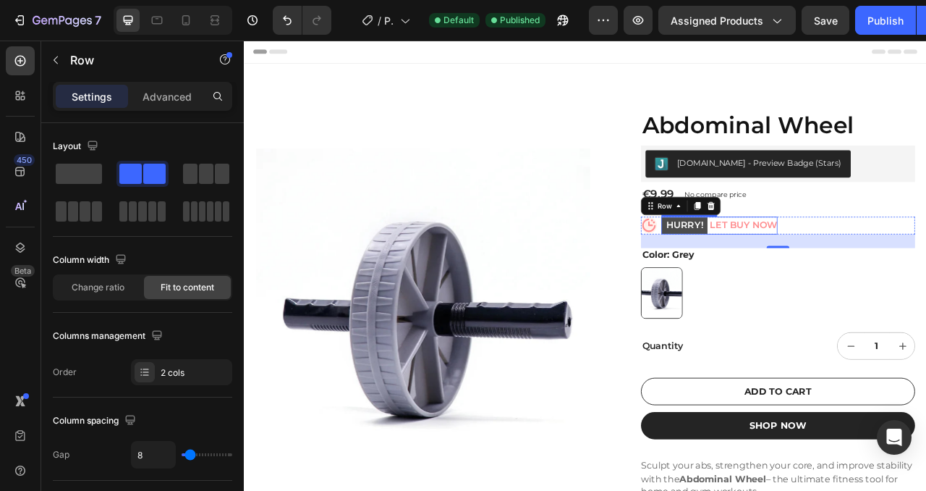
click at [908, 273] on p "HURRY! LET BUY NOW" at bounding box center [849, 276] width 148 height 22
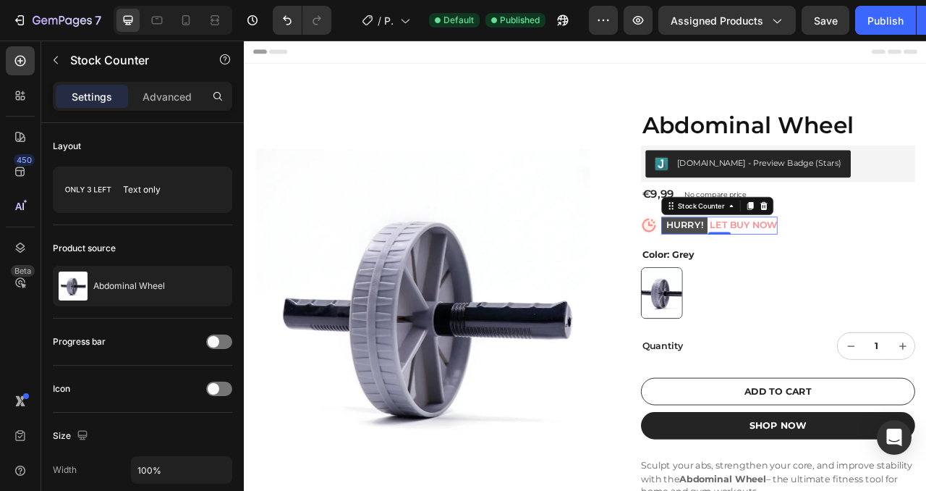
click at [804, 278] on mark "HURRY!" at bounding box center [804, 276] width 59 height 21
click at [849, 248] on div "Stock Counter" at bounding box center [825, 251] width 65 height 13
click at [119, 219] on div "Layout Text only" at bounding box center [143, 174] width 180 height 102
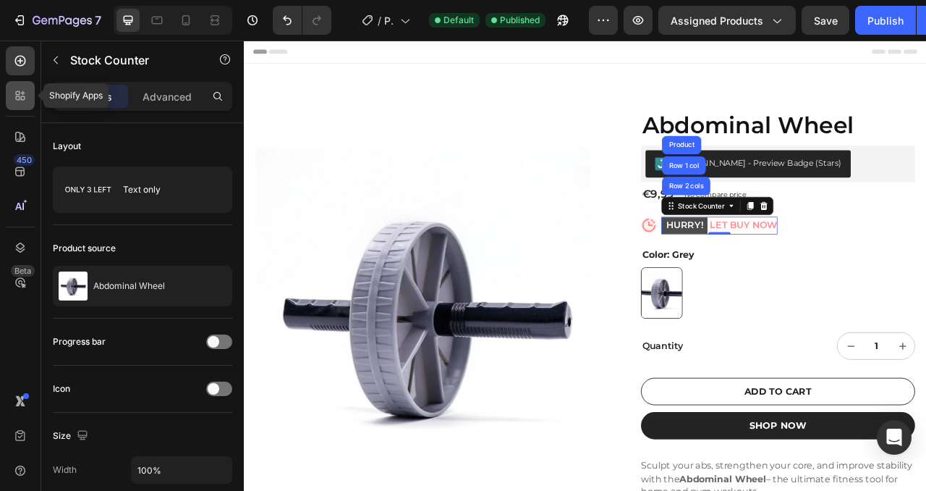
click at [21, 96] on icon at bounding box center [23, 98] width 4 height 4
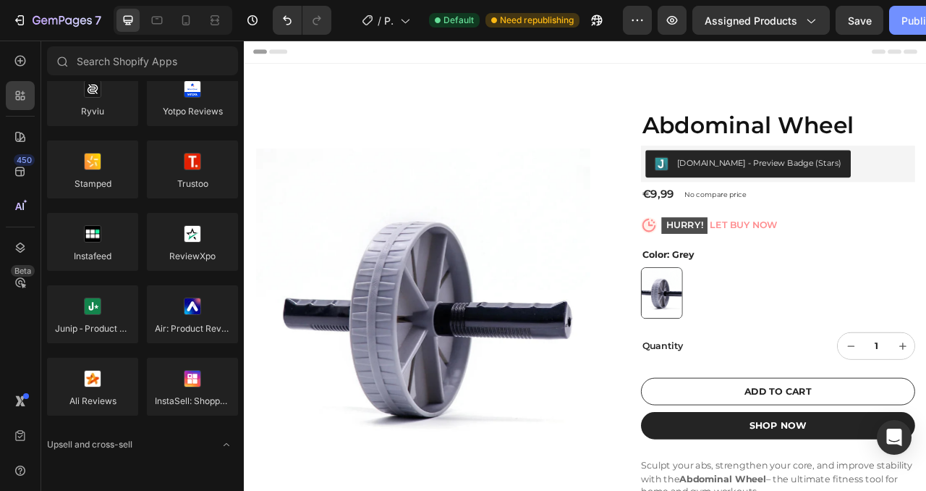
click at [911, 22] on div "Publish" at bounding box center [920, 20] width 36 height 15
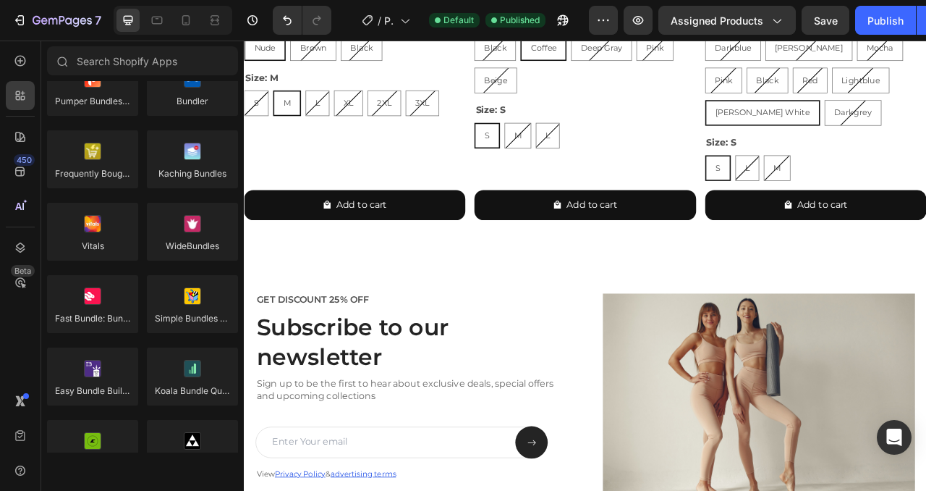
scroll to position [2177, 0]
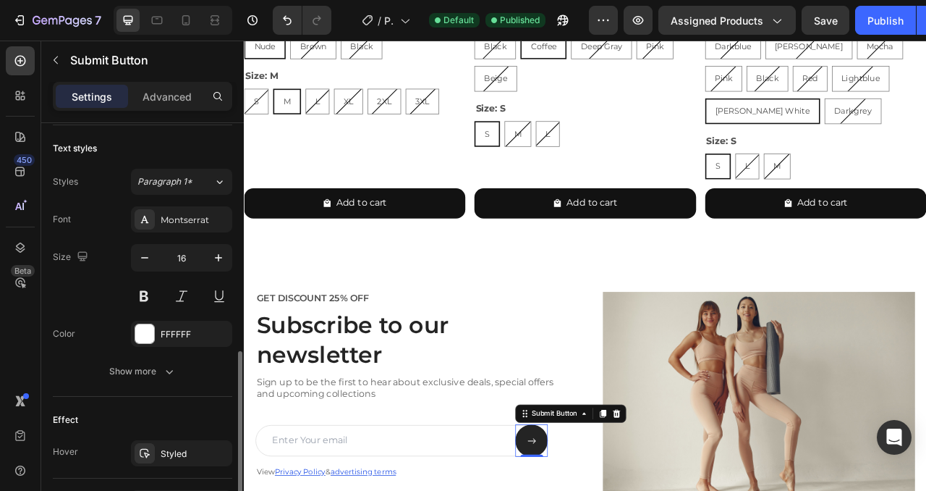
scroll to position [732, 0]
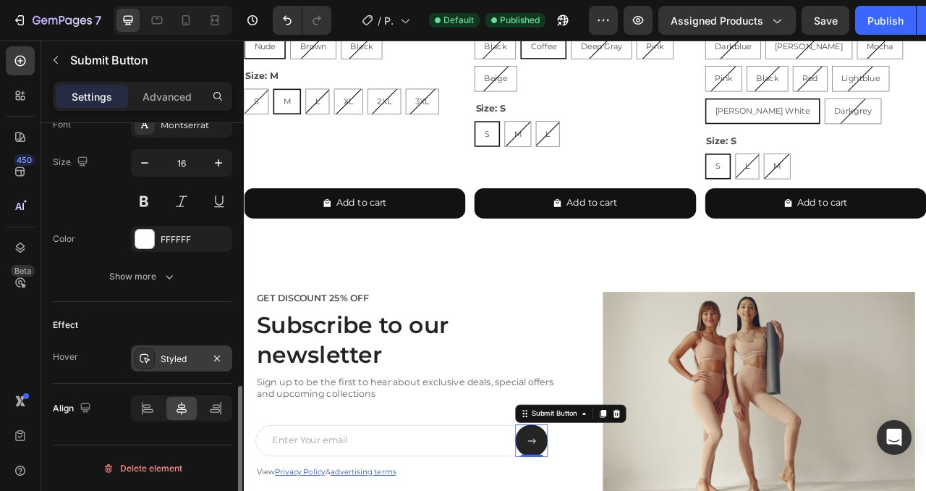
click at [153, 355] on div at bounding box center [145, 358] width 20 height 20
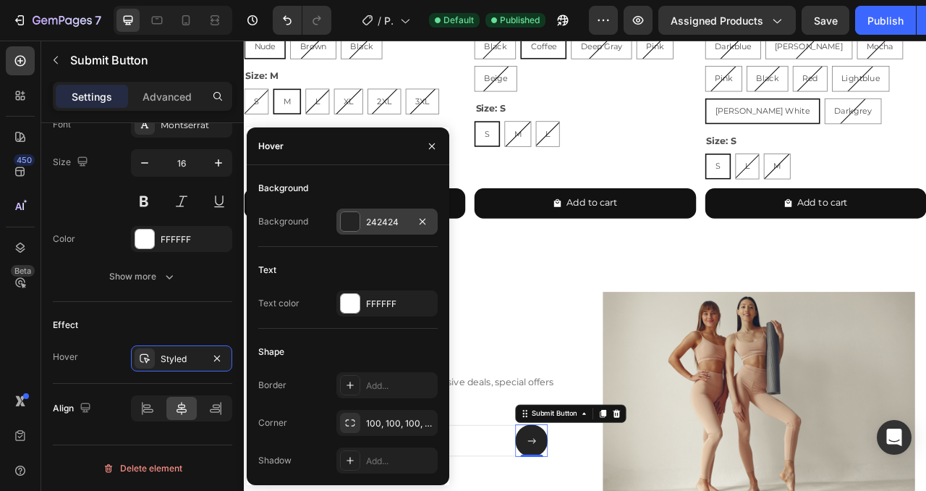
click at [355, 218] on div at bounding box center [350, 221] width 19 height 19
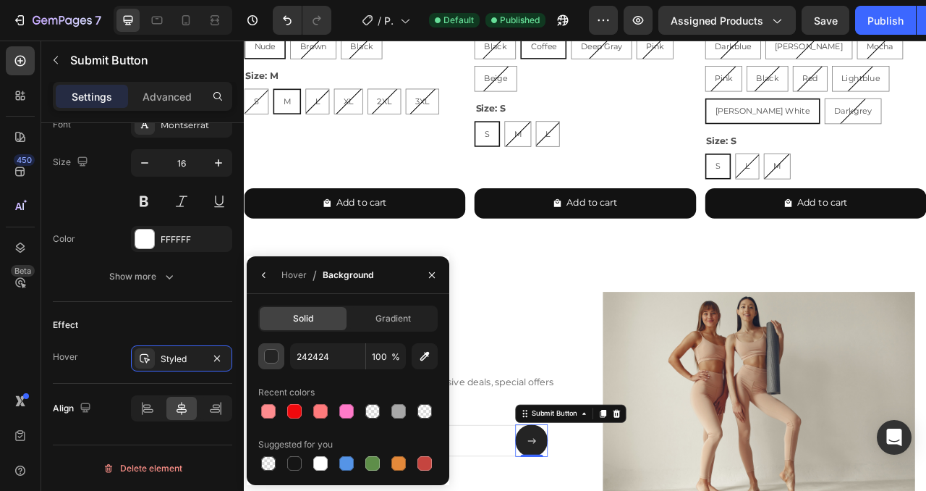
click at [276, 357] on div "button" at bounding box center [272, 357] width 14 height 14
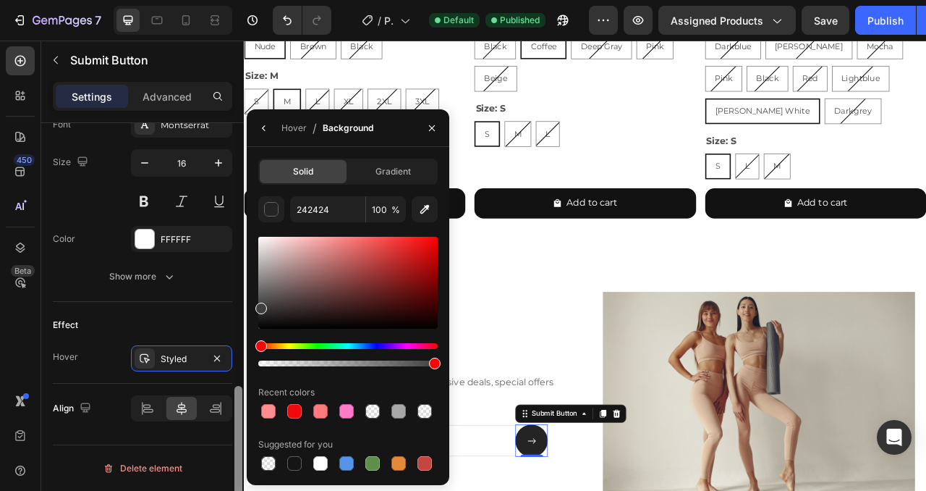
drag, startPoint x: 261, startPoint y: 308, endPoint x: 240, endPoint y: 305, distance: 21.2
click at [240, 305] on div "450 Beta Sections(30) Elements(84) Section Element Hero Section Product Detail …" at bounding box center [122, 266] width 244 height 450
type input "3F3F3F"
click at [434, 124] on icon "button" at bounding box center [432, 128] width 12 height 12
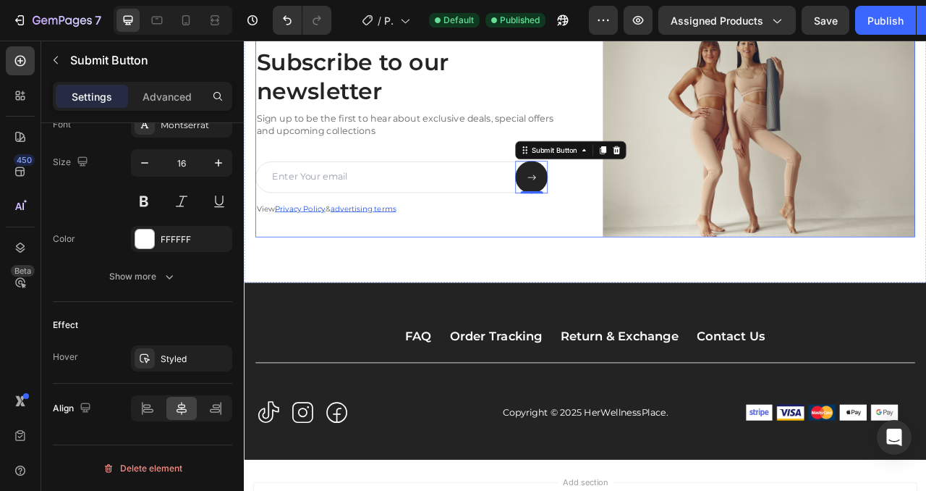
scroll to position [2467, 0]
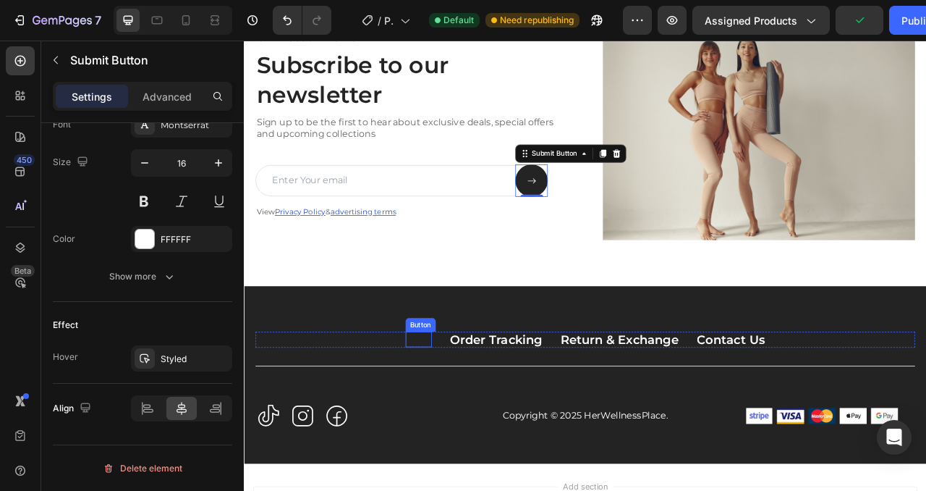
click at [475, 421] on p "FAQ" at bounding box center [465, 421] width 33 height 20
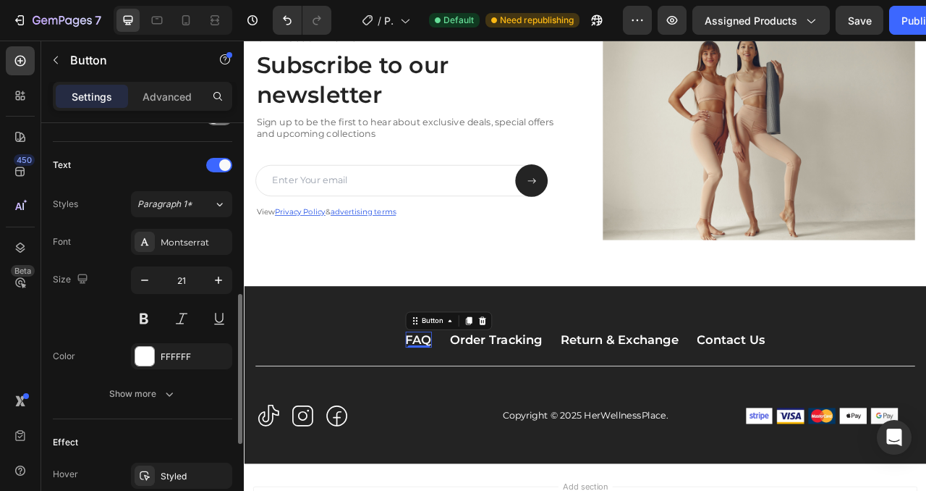
scroll to position [585, 0]
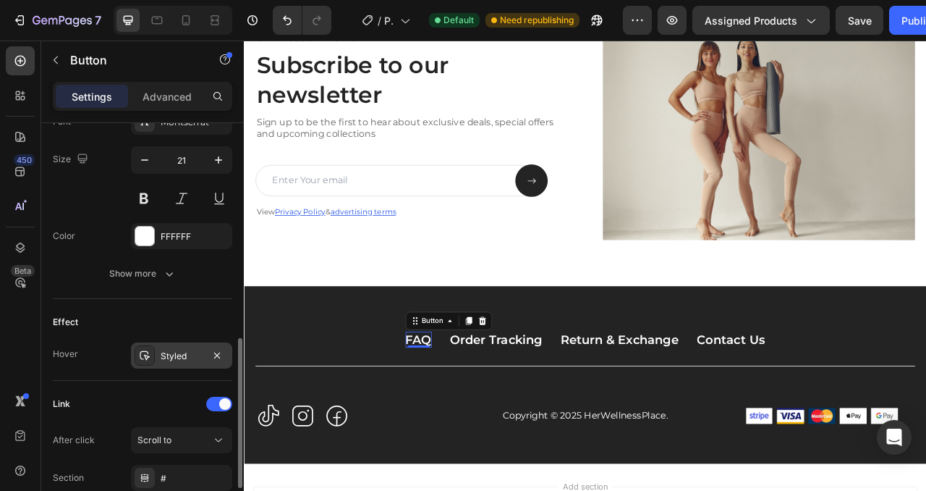
click at [164, 350] on div "Styled" at bounding box center [182, 356] width 42 height 13
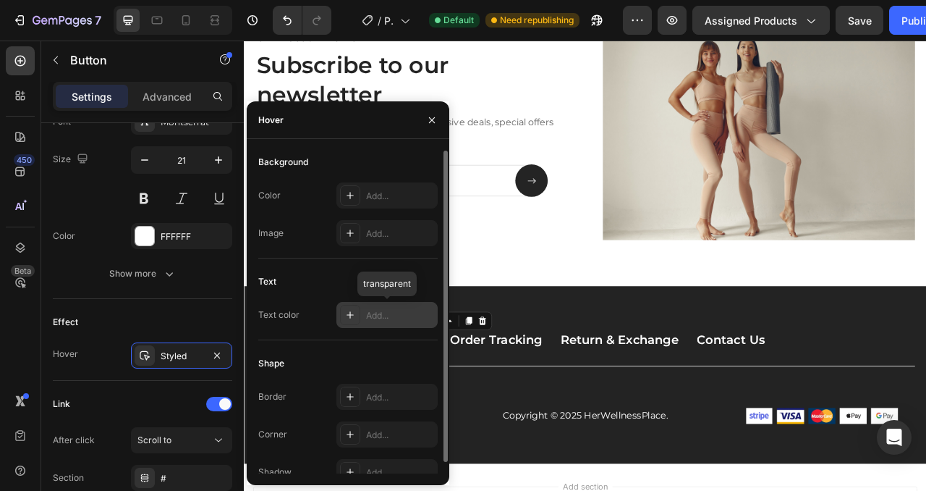
click at [358, 316] on div at bounding box center [350, 315] width 20 height 20
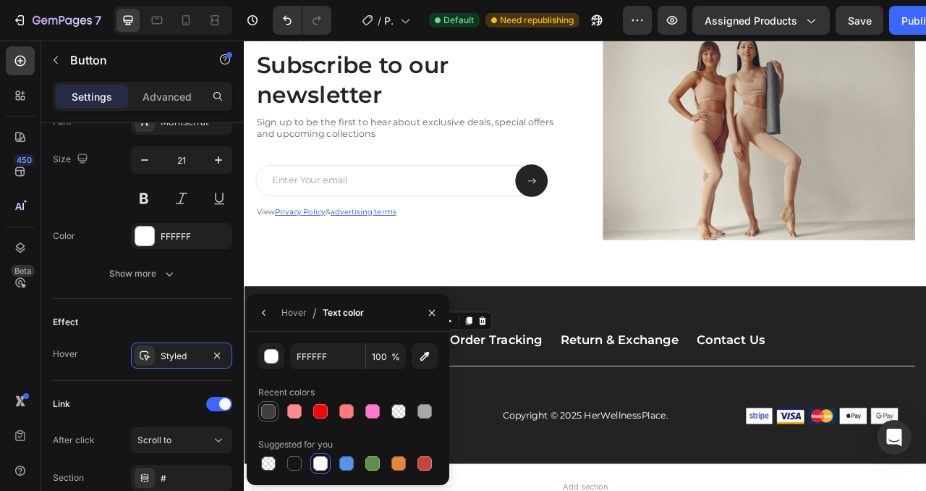
click at [270, 413] on div at bounding box center [268, 411] width 14 height 14
type input "3F3F3F"
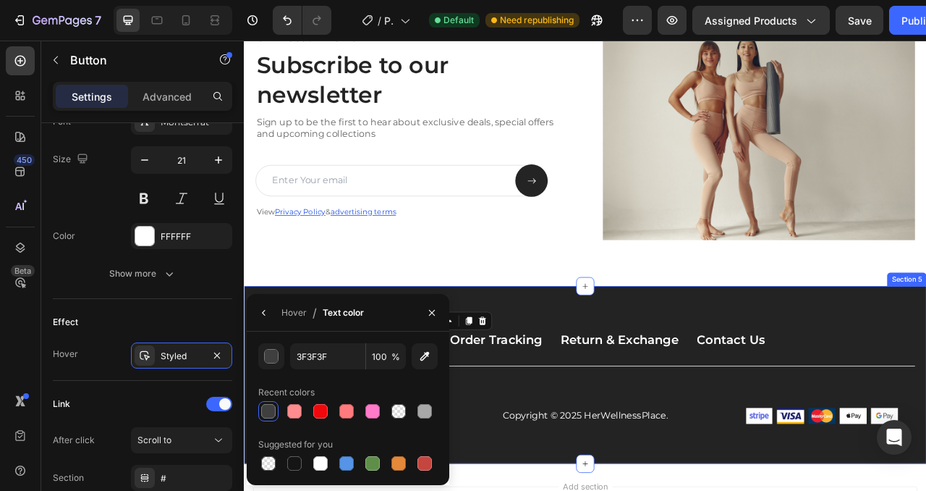
click at [574, 394] on div "FAQ Button 0 Order Tracking Button Return & Exchange Button Contact Us Button R…" at bounding box center [678, 466] width 869 height 226
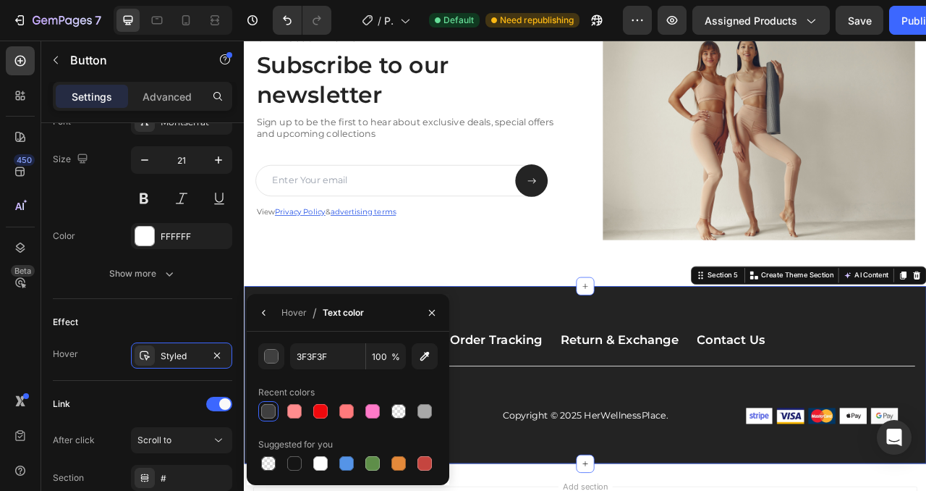
scroll to position [0, 0]
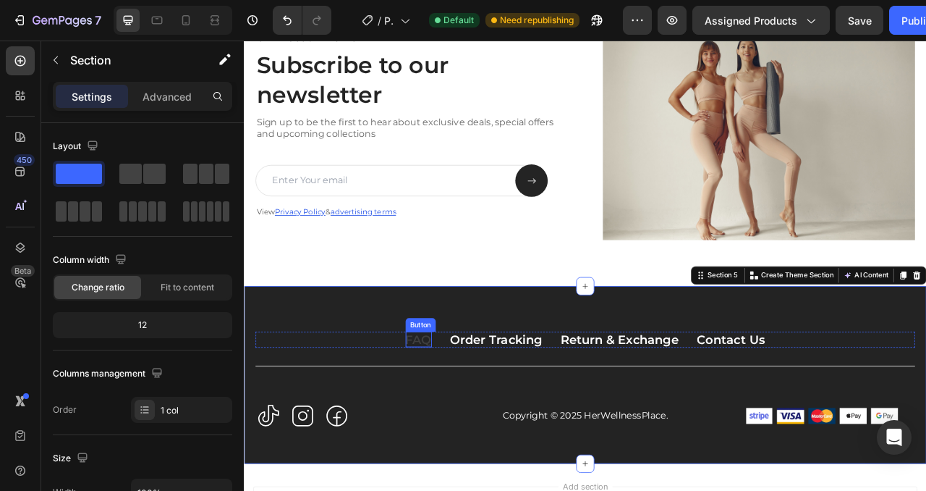
click at [470, 423] on p "FAQ" at bounding box center [465, 421] width 33 height 20
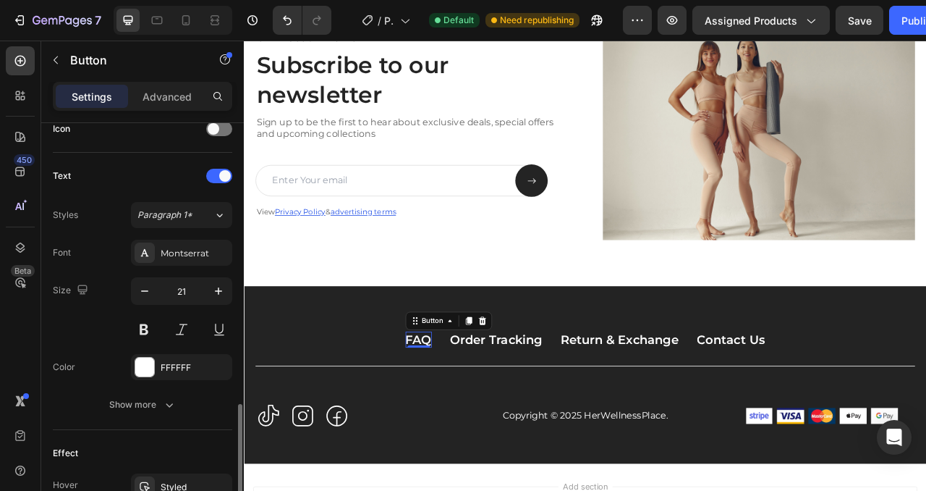
scroll to position [537, 0]
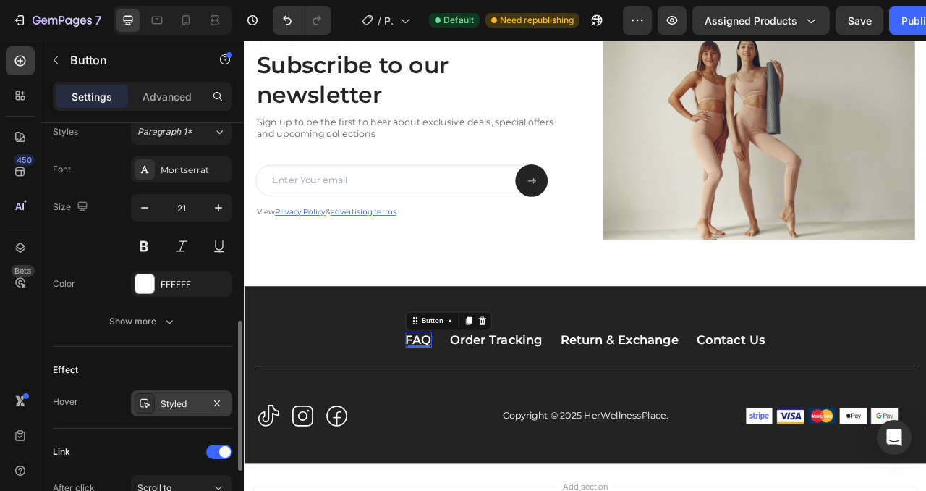
click at [152, 406] on div at bounding box center [145, 403] width 20 height 20
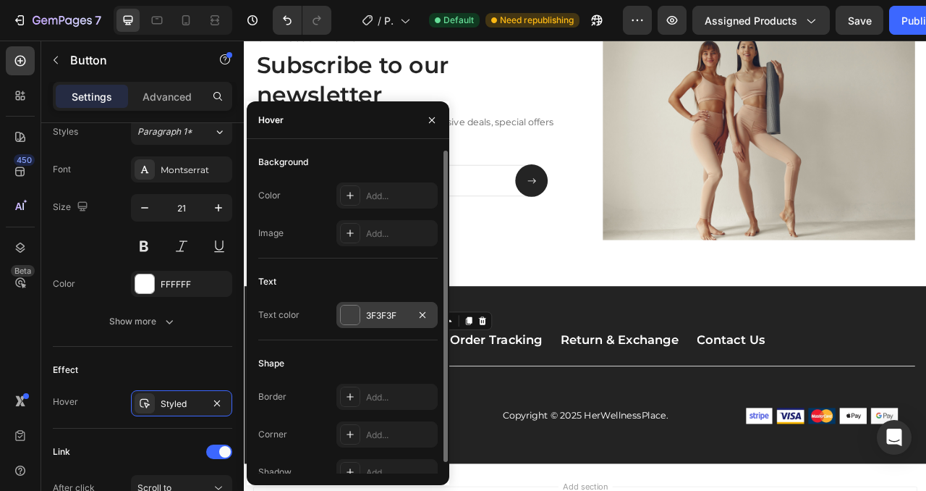
click at [381, 312] on div "3F3F3F" at bounding box center [387, 315] width 42 height 13
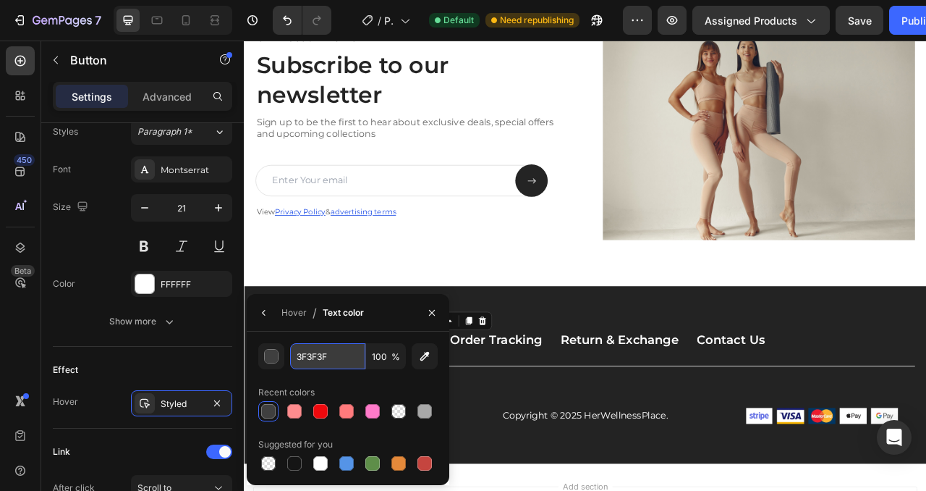
click at [340, 355] on input "3F3F3F" at bounding box center [327, 356] width 75 height 26
click at [266, 355] on div "button" at bounding box center [272, 357] width 14 height 14
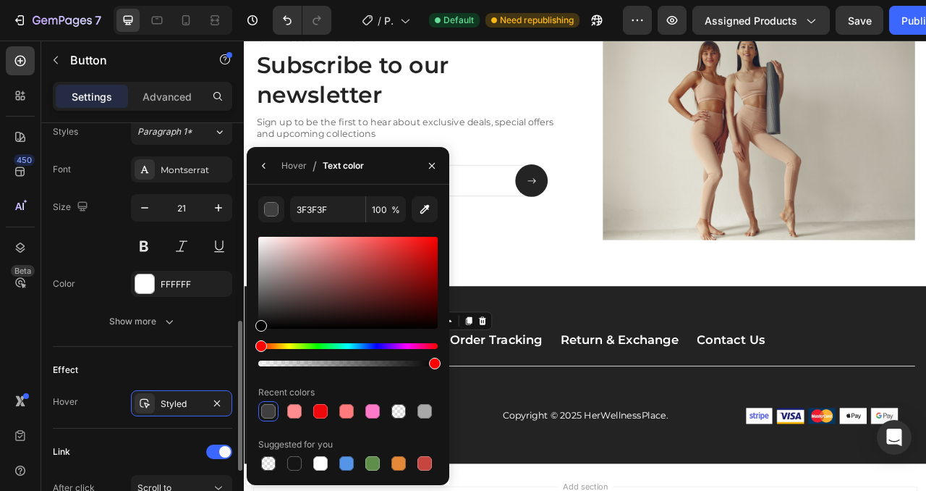
drag, startPoint x: 261, startPoint y: 310, endPoint x: 230, endPoint y: 333, distance: 38.8
click at [230, 333] on div "450 Beta Sections(30) Elements(84) Section Element Hero Section Product Detail …" at bounding box center [122, 266] width 244 height 450
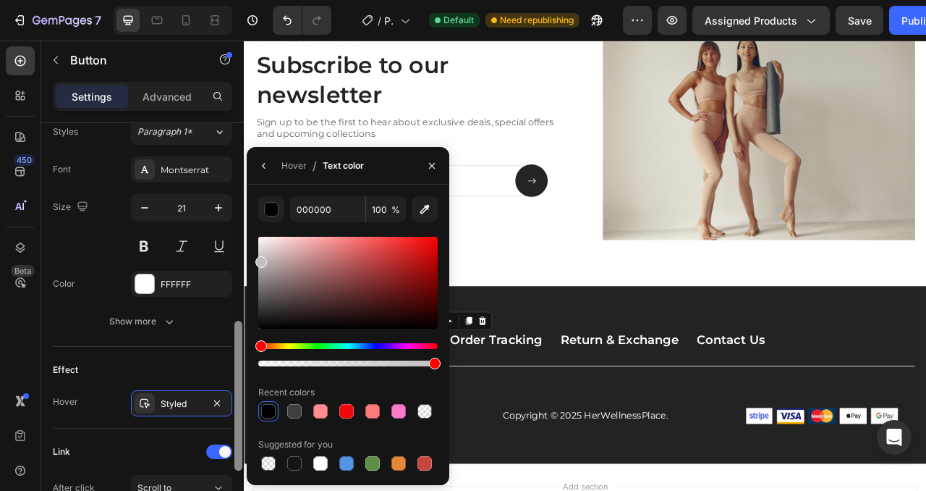
drag, startPoint x: 272, startPoint y: 300, endPoint x: 238, endPoint y: 259, distance: 53.5
click at [238, 259] on div "450 Beta Sections(30) Elements(84) Section Element Hero Section Product Detail …" at bounding box center [122, 266] width 244 height 450
type input "BFBFBF"
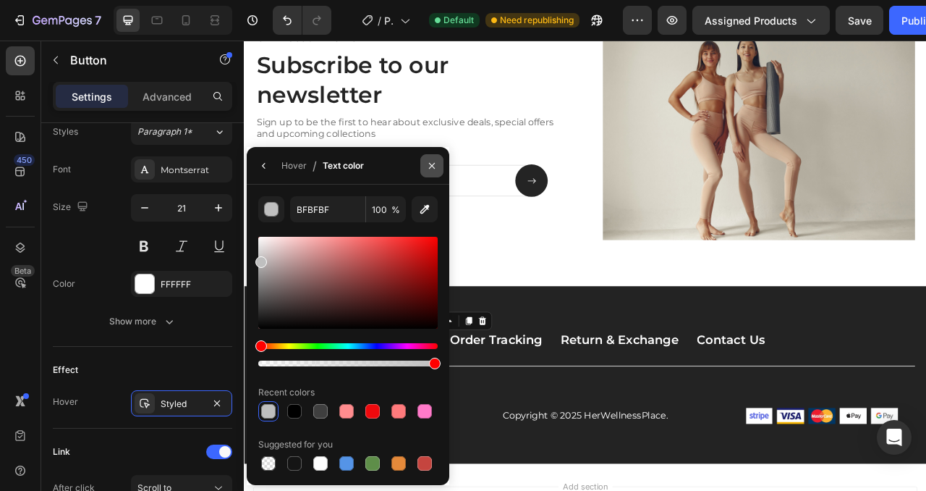
click at [432, 161] on icon "button" at bounding box center [432, 166] width 12 height 12
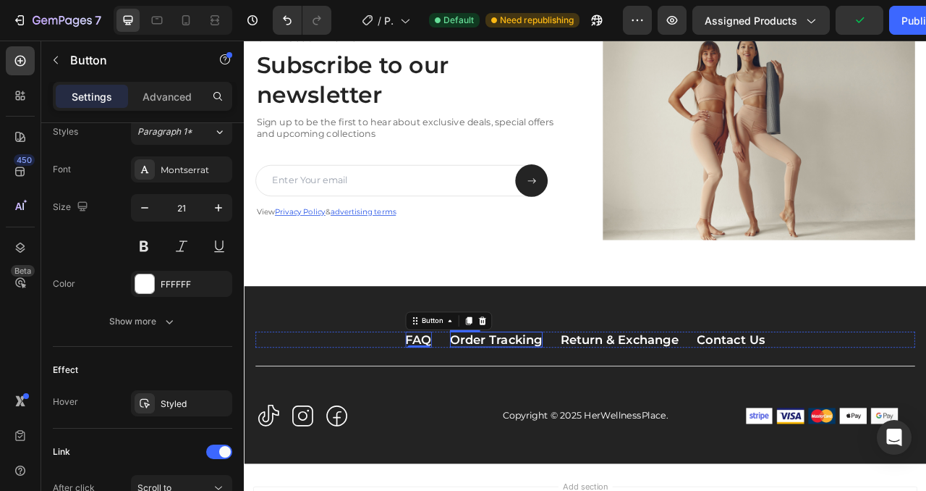
click at [549, 422] on p "Order Tracking" at bounding box center [565, 421] width 118 height 20
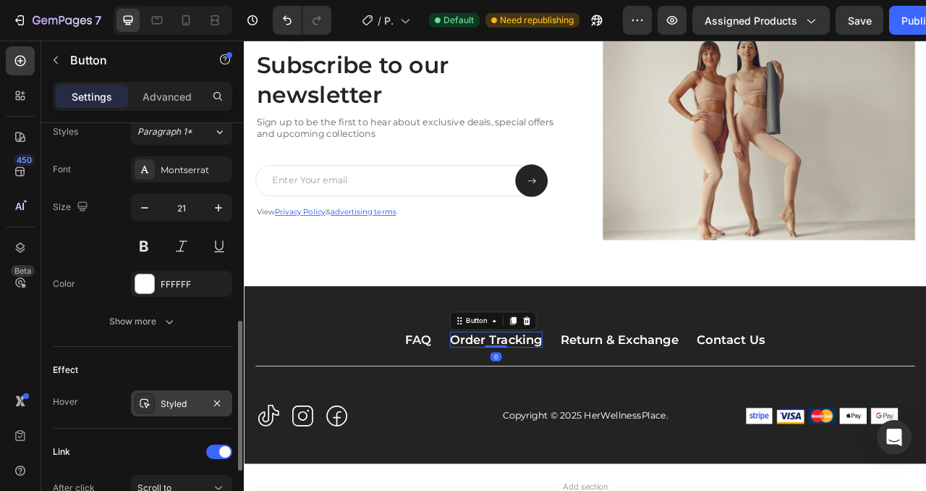
click at [177, 400] on div "Styled" at bounding box center [182, 403] width 42 height 13
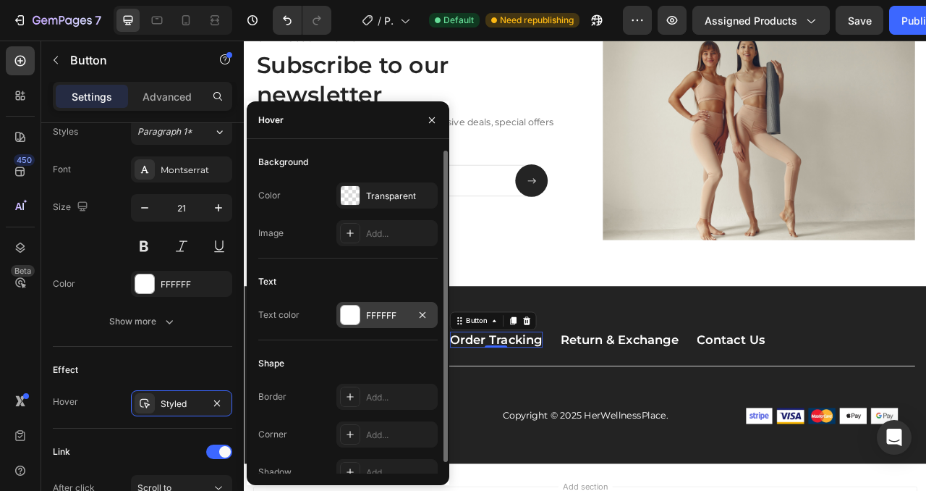
click at [371, 319] on div "FFFFFF" at bounding box center [387, 315] width 42 height 13
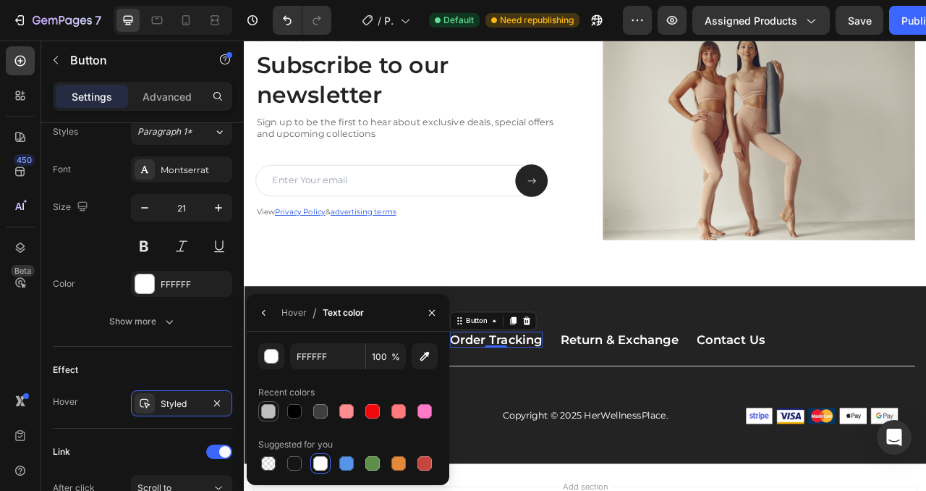
click at [269, 408] on div at bounding box center [268, 411] width 14 height 14
type input "BFBFBF"
click at [725, 424] on p "Return & Exchange" at bounding box center [722, 421] width 151 height 20
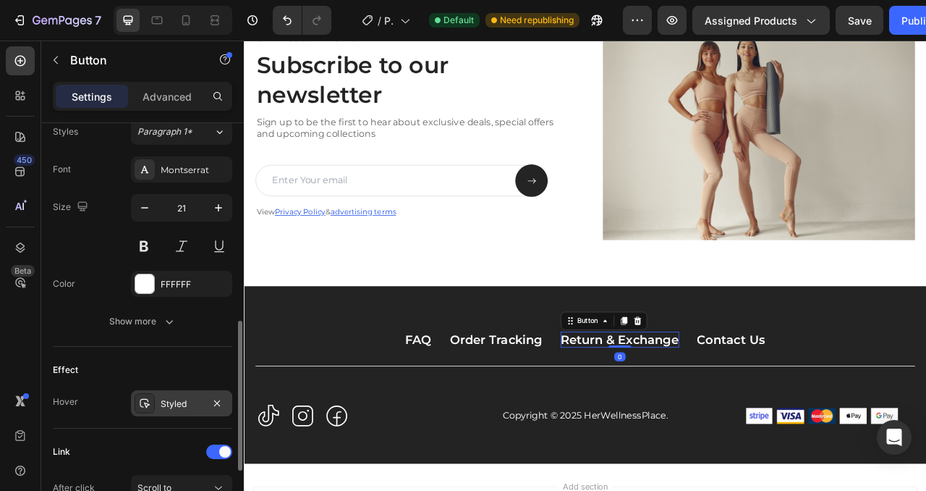
click at [145, 405] on icon at bounding box center [145, 403] width 10 height 9
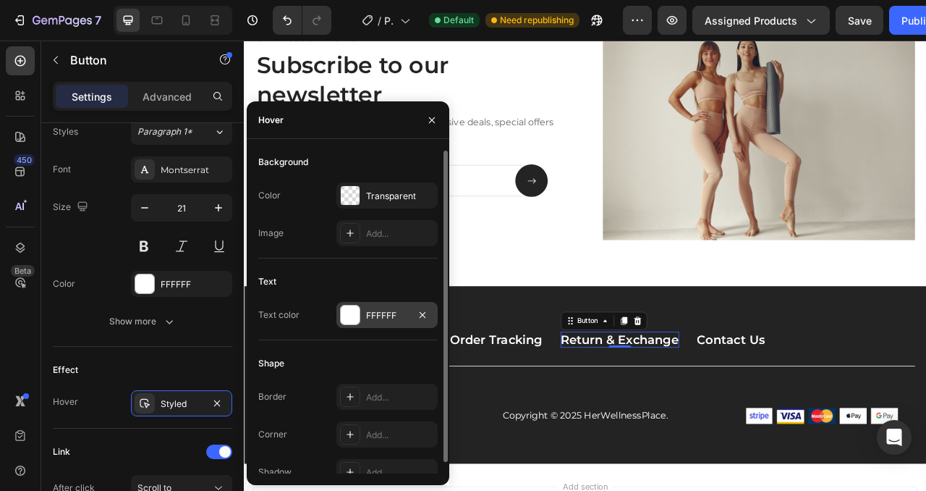
click at [352, 316] on div at bounding box center [350, 314] width 19 height 19
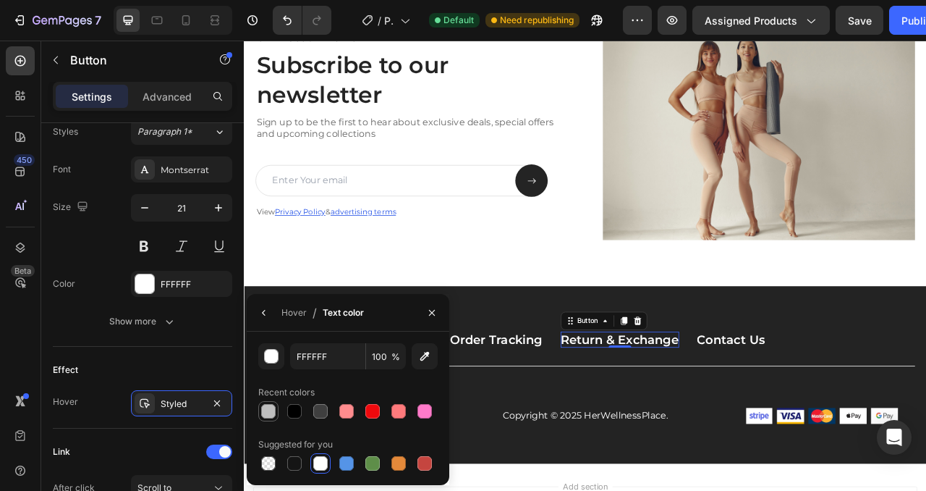
click at [268, 414] on div at bounding box center [268, 411] width 14 height 14
type input "BFBFBF"
drag, startPoint x: 860, startPoint y: 423, endPoint x: 834, endPoint y: 428, distance: 26.4
click at [860, 423] on p "Contact Us" at bounding box center [864, 421] width 87 height 20
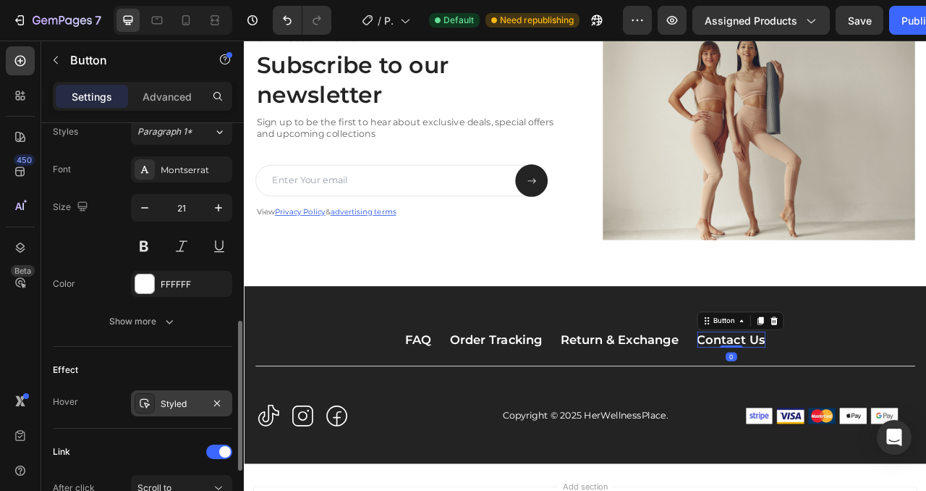
click at [169, 409] on div "Styled" at bounding box center [182, 403] width 42 height 13
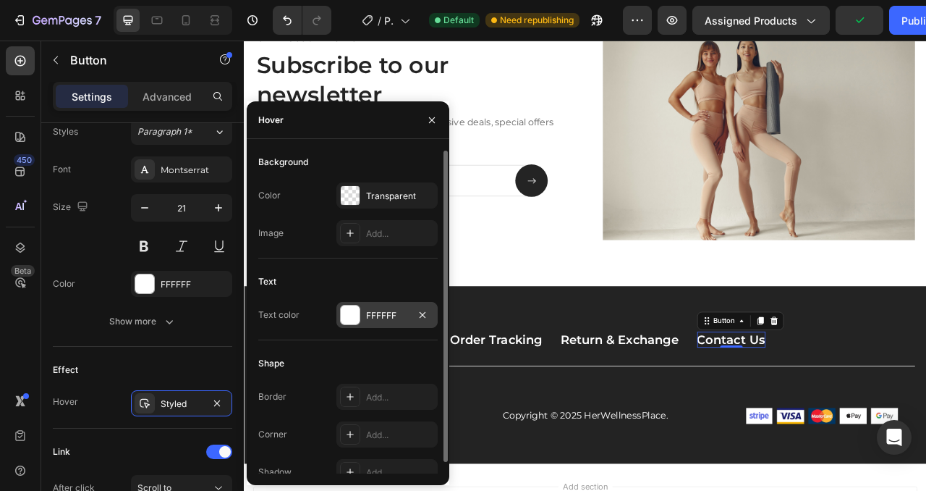
click at [342, 317] on div at bounding box center [350, 314] width 19 height 19
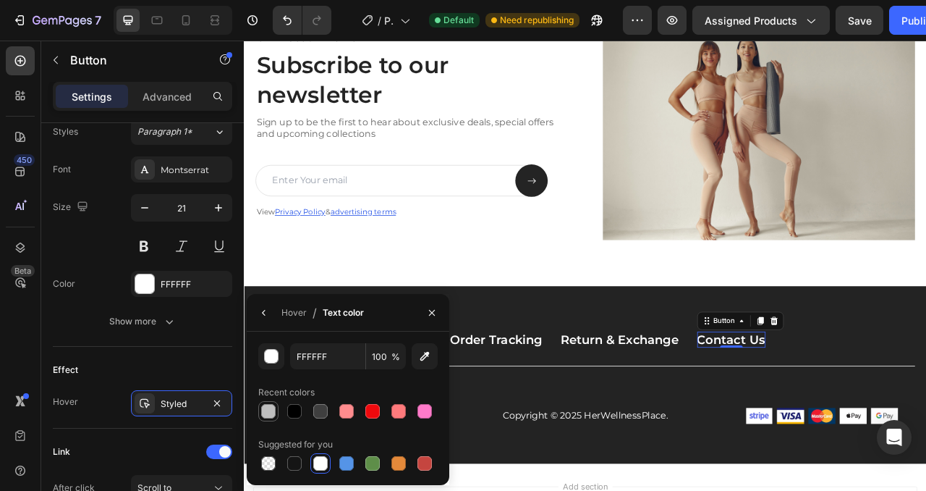
click at [271, 408] on div at bounding box center [268, 411] width 14 height 14
type input "BFBFBF"
click at [815, 461] on div "Title Line" at bounding box center [678, 467] width 840 height 24
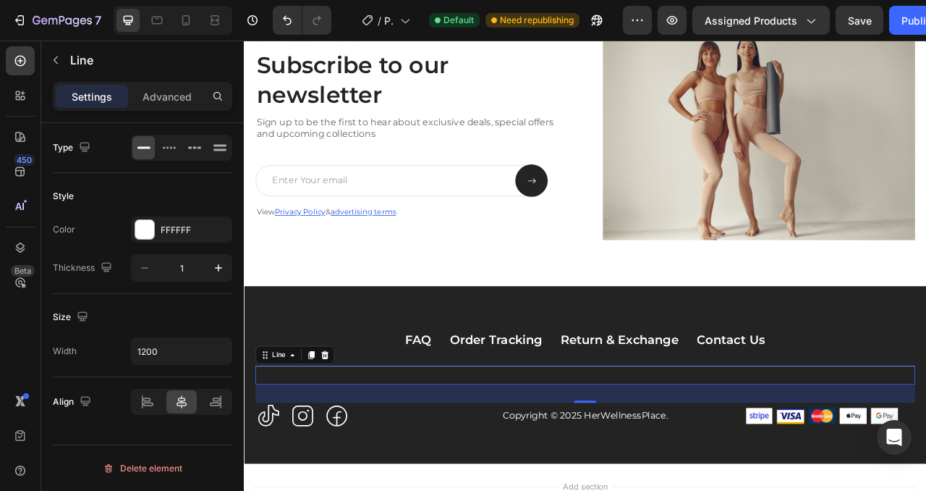
scroll to position [0, 0]
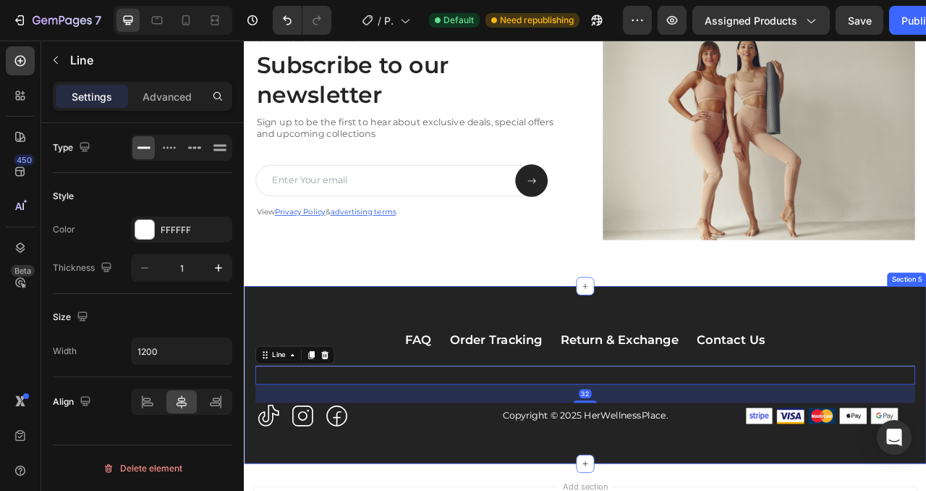
click at [363, 400] on div "FAQ Button Order Tracking Button Return & Exchange Button Contact Us Button Row…" at bounding box center [678, 466] width 869 height 226
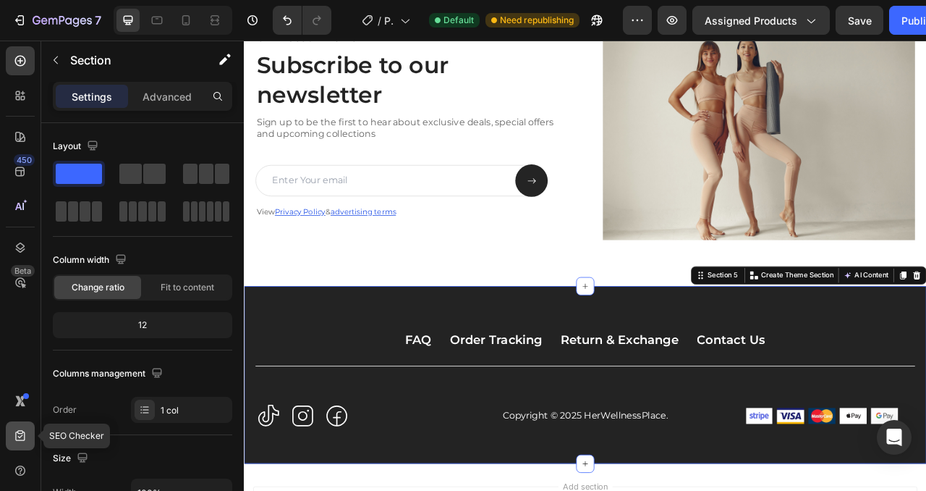
click at [20, 431] on icon at bounding box center [20, 435] width 14 height 14
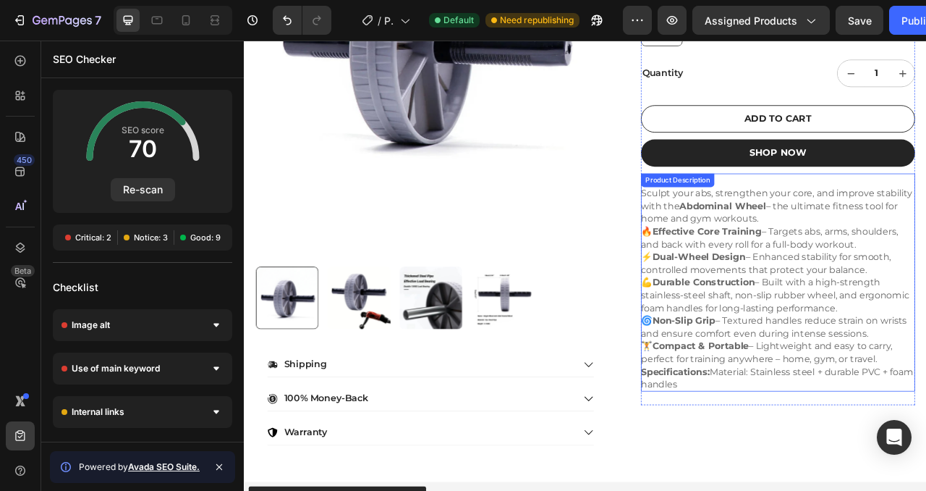
scroll to position [343, 0]
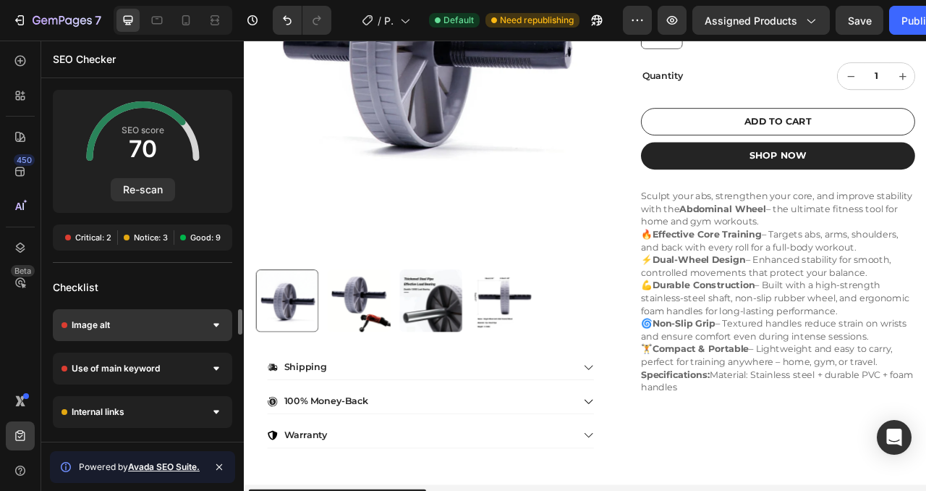
click at [135, 326] on div "Image alt" at bounding box center [143, 325] width 180 height 32
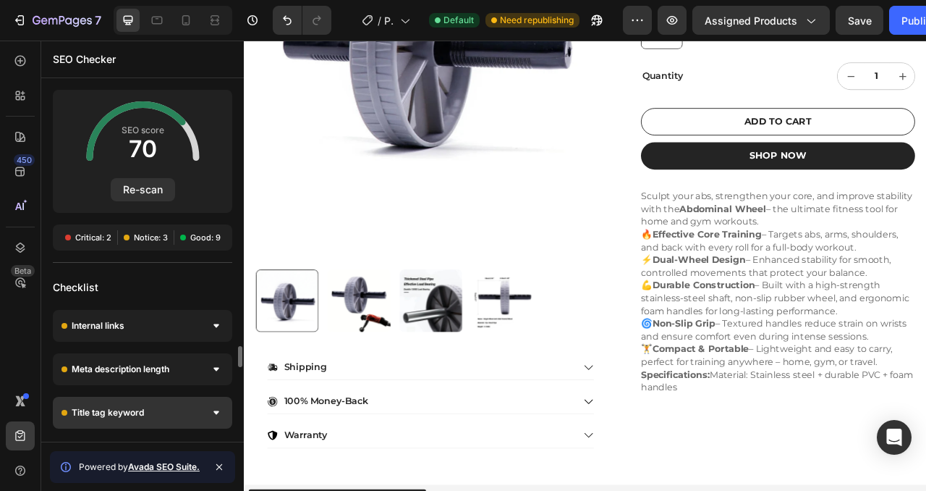
click at [137, 410] on span "Title tag keyword" at bounding box center [108, 412] width 72 height 14
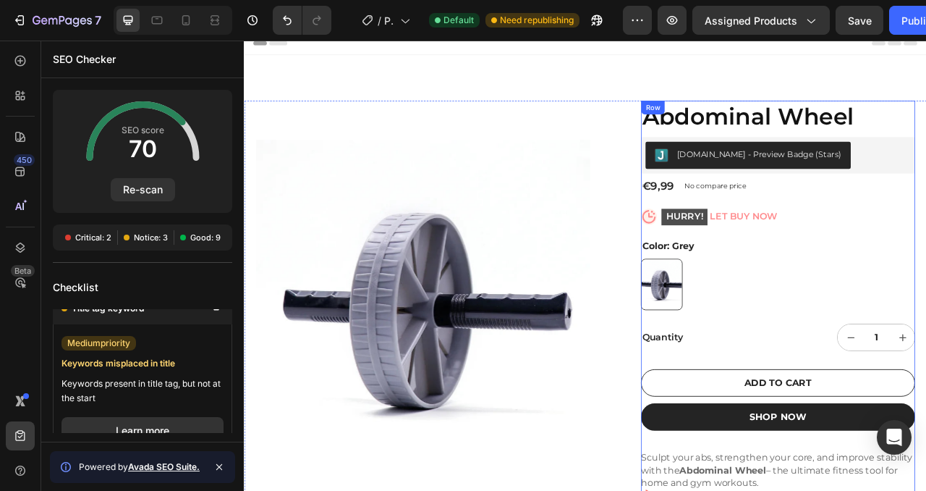
scroll to position [4, 0]
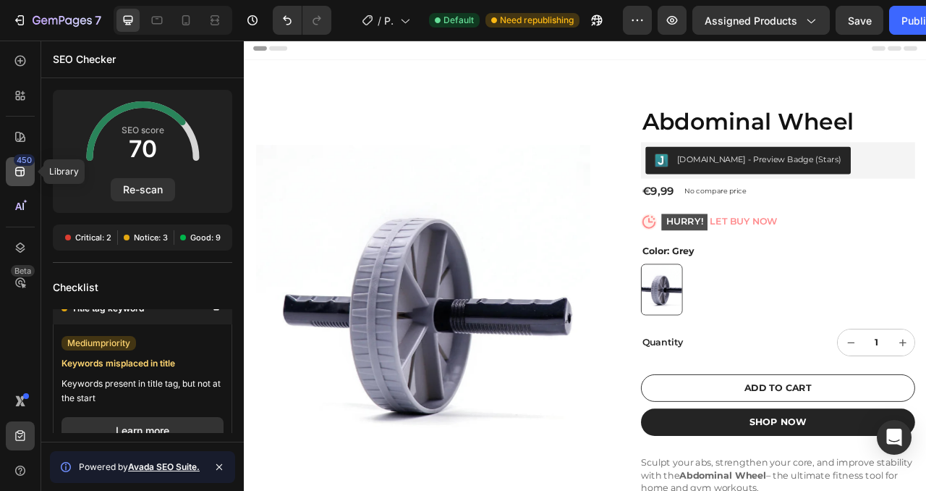
click at [20, 169] on icon at bounding box center [20, 171] width 14 height 14
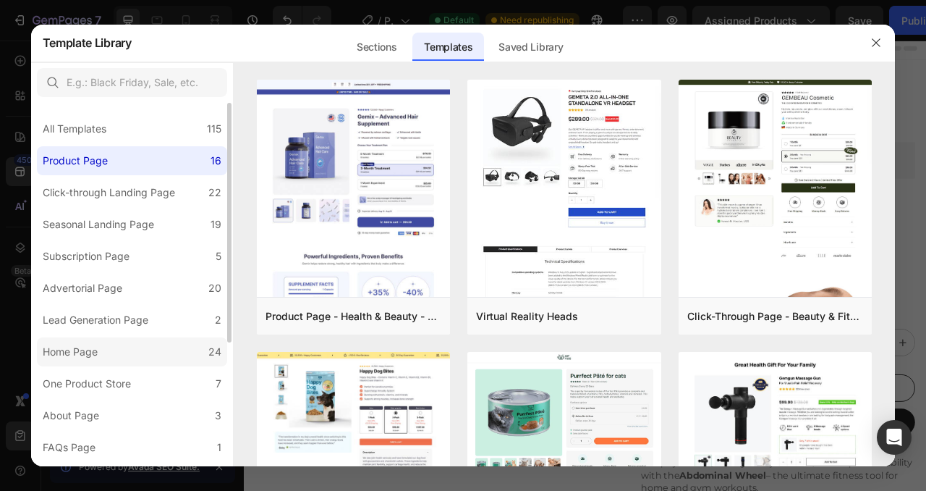
click at [108, 357] on label "Home Page 24" at bounding box center [132, 351] width 190 height 29
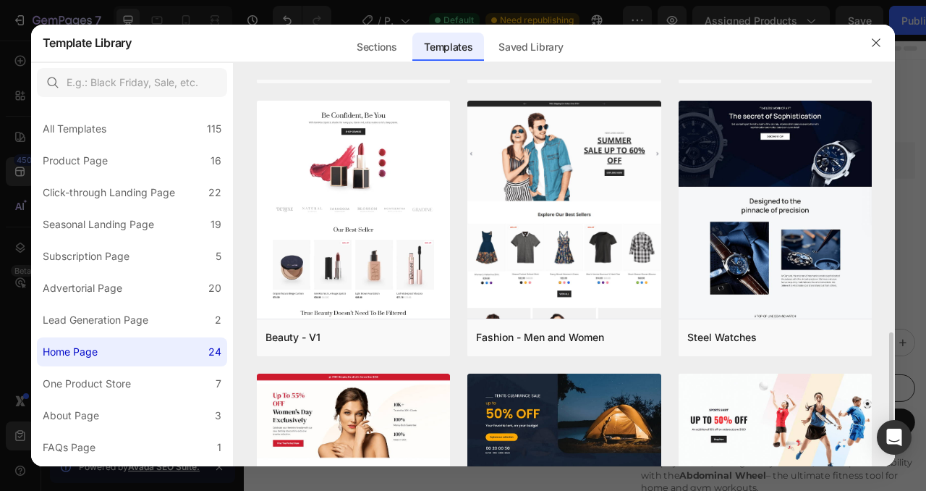
scroll to position [1066, 0]
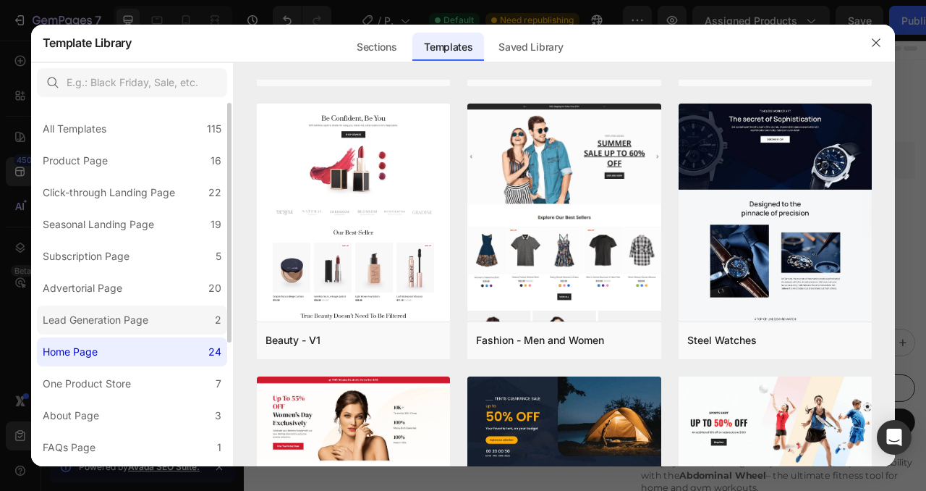
click at [177, 320] on label "Lead Generation Page 2" at bounding box center [132, 319] width 190 height 29
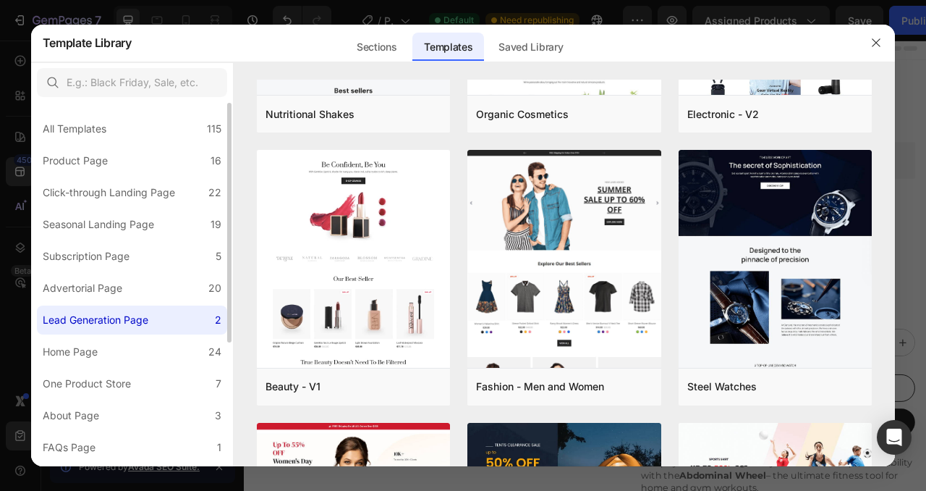
scroll to position [0, 0]
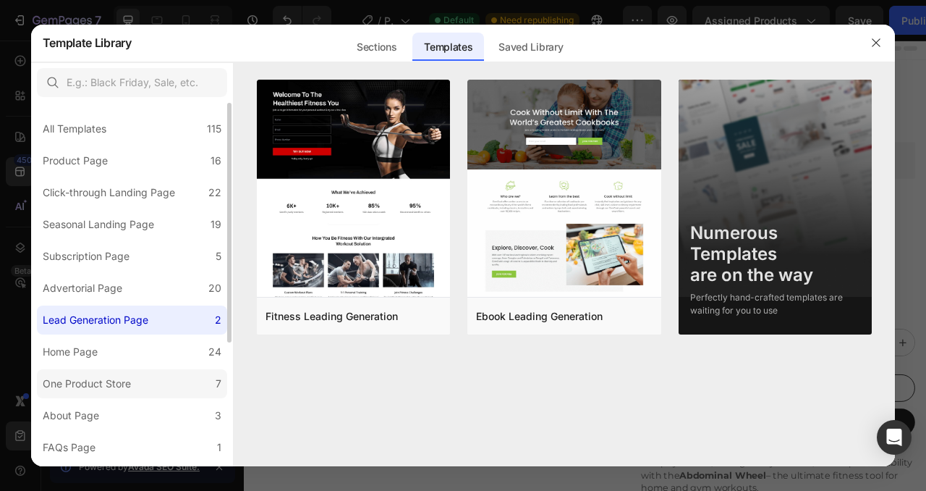
click at [124, 381] on div "One Product Store" at bounding box center [87, 383] width 88 height 17
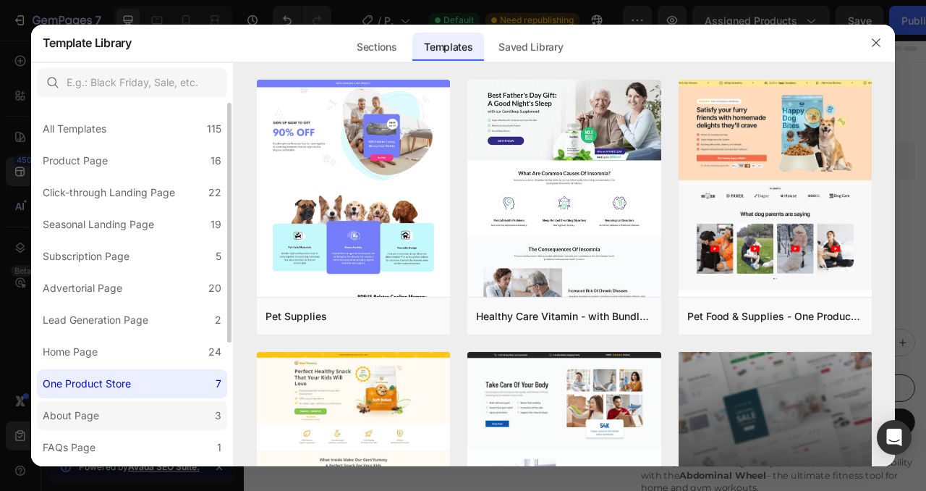
click at [103, 415] on div "About Page" at bounding box center [74, 415] width 62 height 17
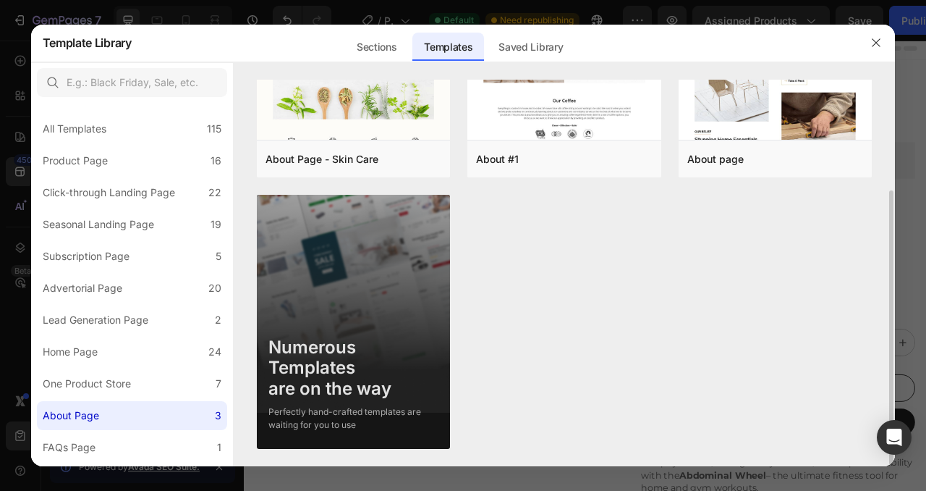
scroll to position [156, 0]
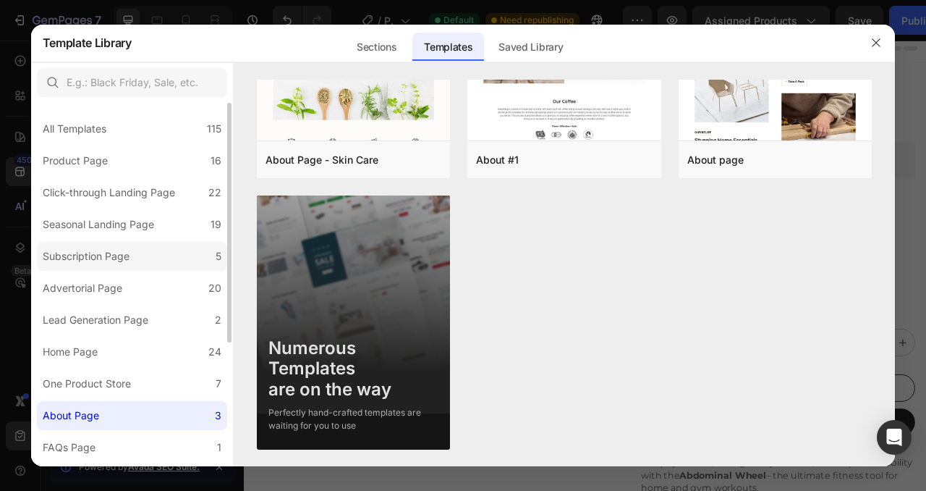
click at [135, 267] on label "Subscription Page 5" at bounding box center [132, 256] width 190 height 29
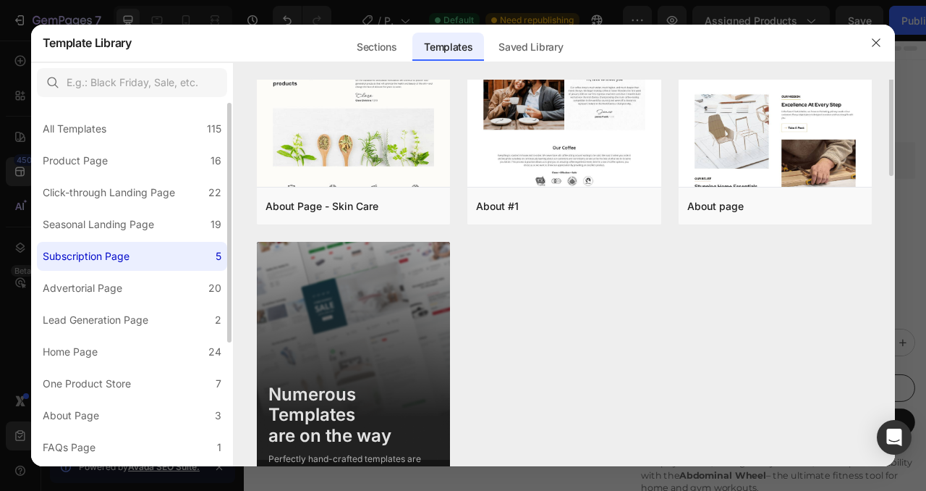
scroll to position [0, 0]
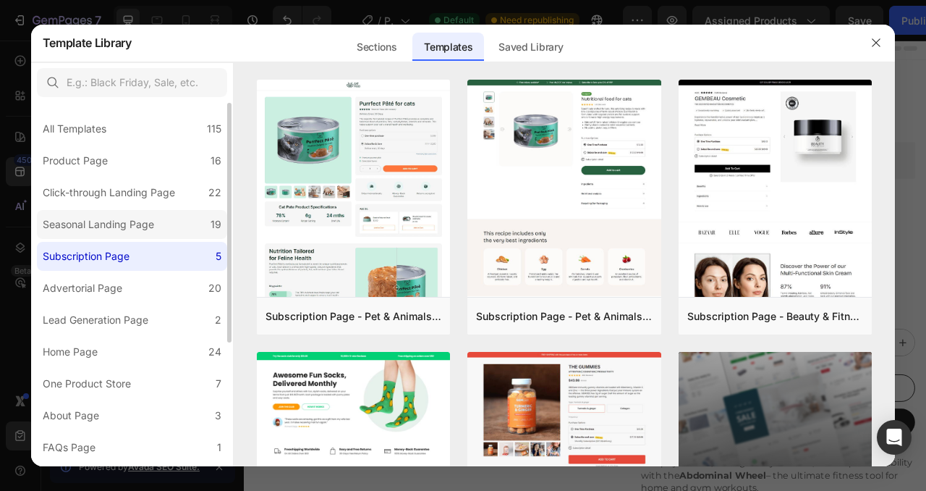
click at [143, 226] on div "Seasonal Landing Page" at bounding box center [98, 224] width 111 height 17
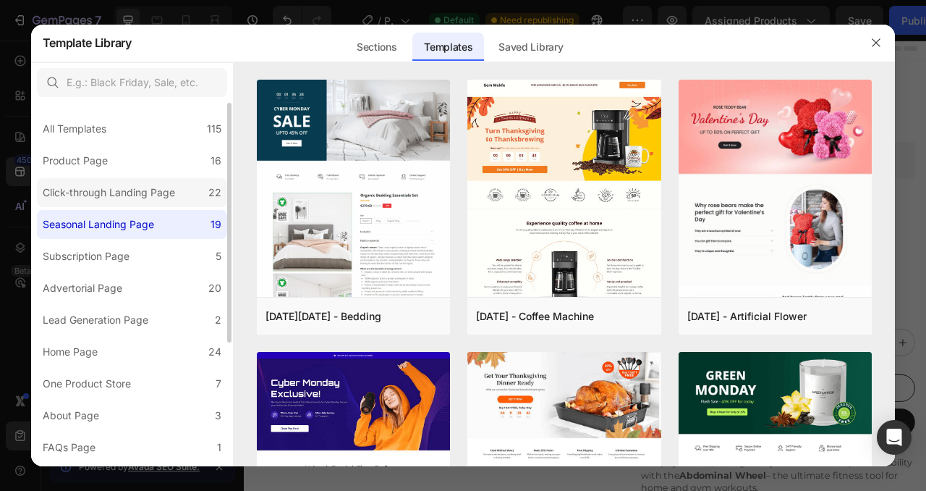
click at [151, 197] on div "Click-through Landing Page" at bounding box center [109, 192] width 132 height 17
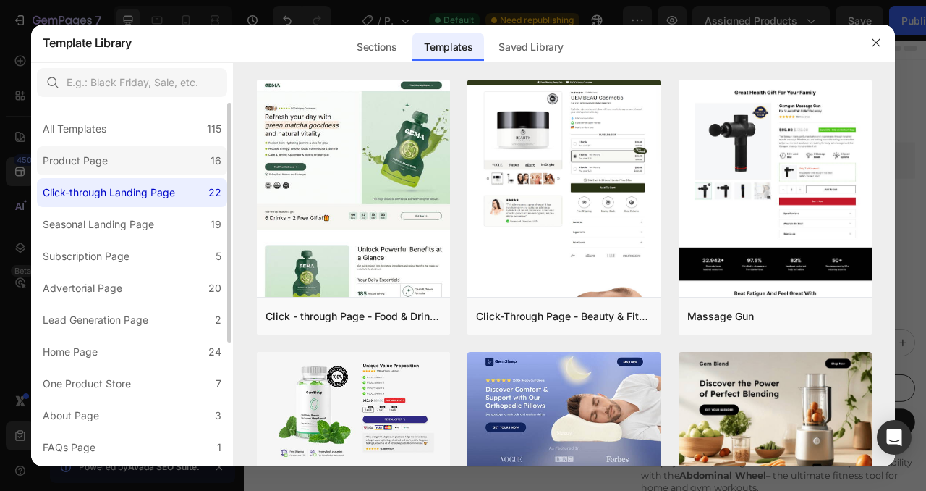
click at [128, 152] on label "Product Page 16" at bounding box center [132, 160] width 190 height 29
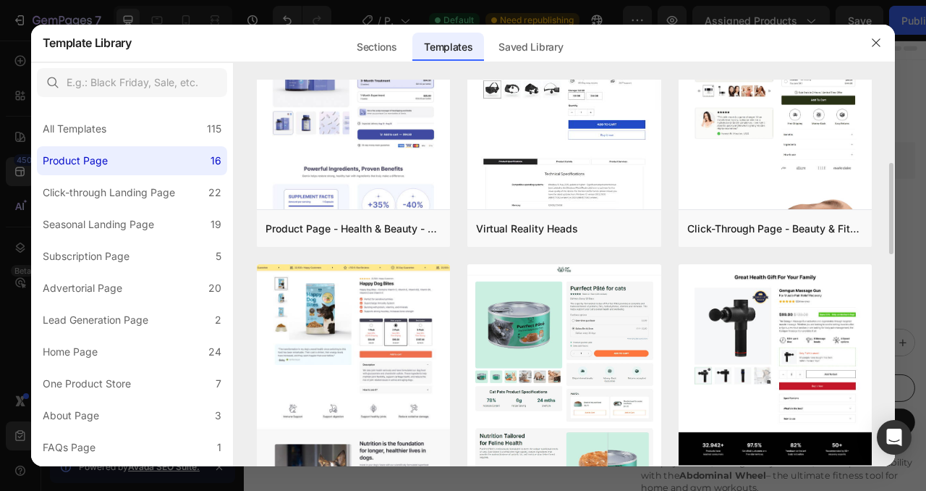
scroll to position [138, 0]
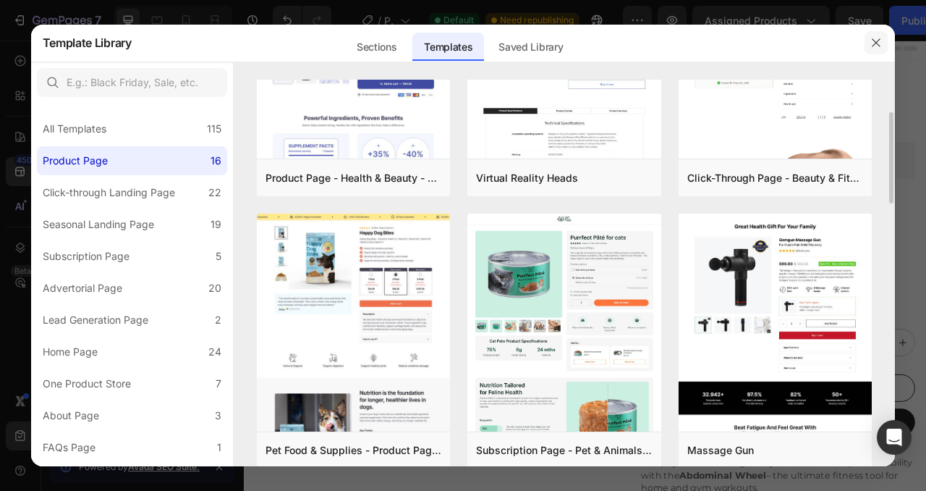
click at [877, 40] on icon "button" at bounding box center [877, 43] width 12 height 12
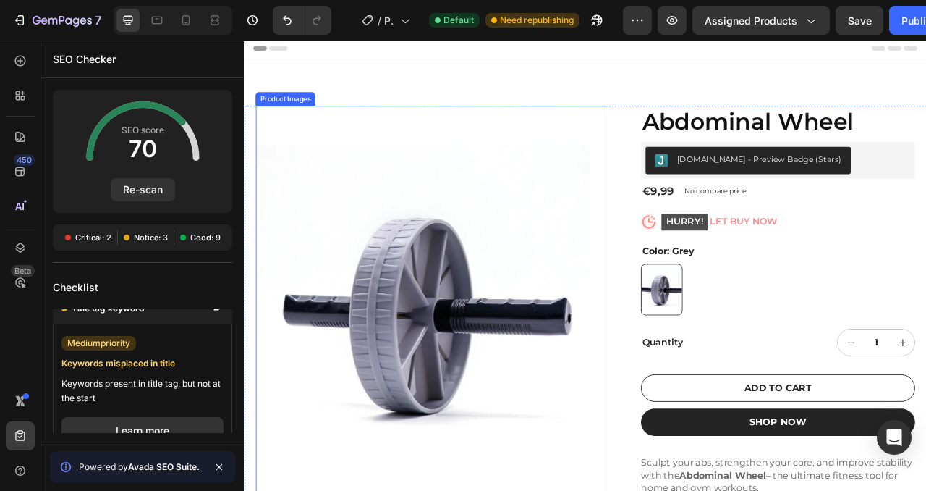
scroll to position [0, 0]
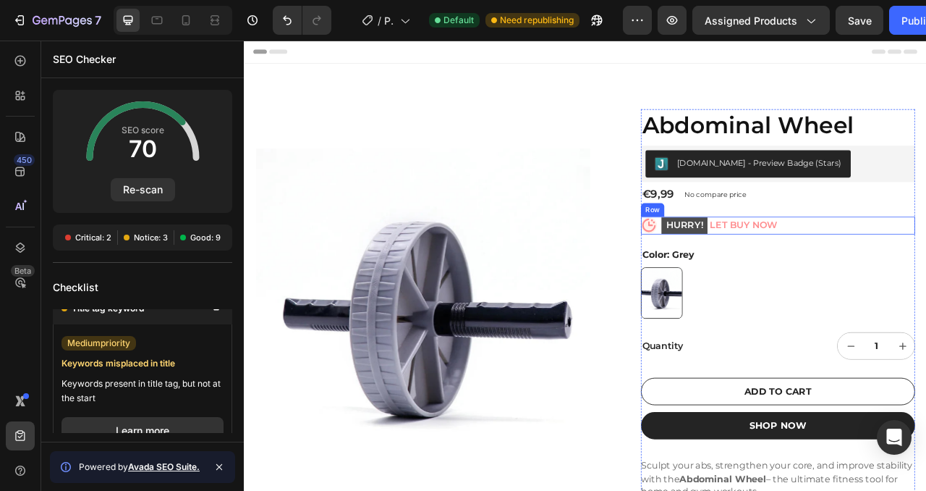
click at [926, 273] on div "Icon HURRY! LET BUY NOW Stock Counter Row" at bounding box center [923, 276] width 349 height 22
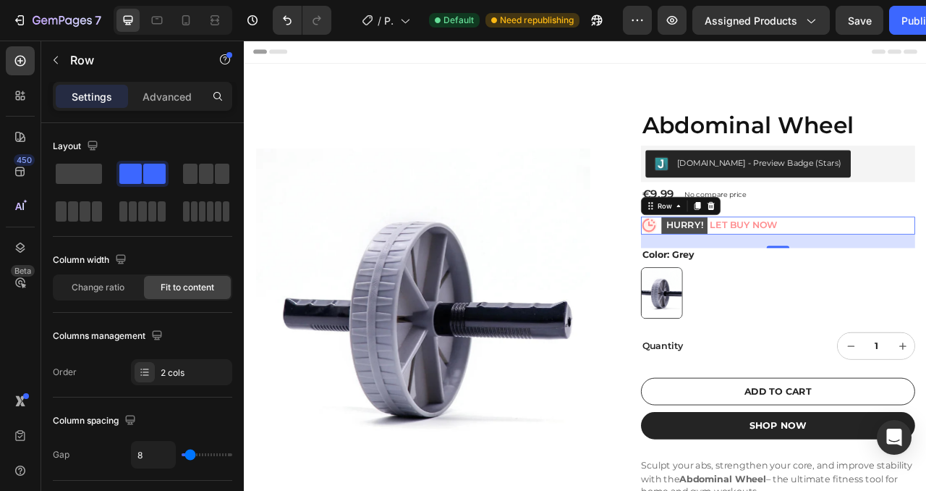
click at [792, 271] on mark "HURRY!" at bounding box center [804, 276] width 59 height 21
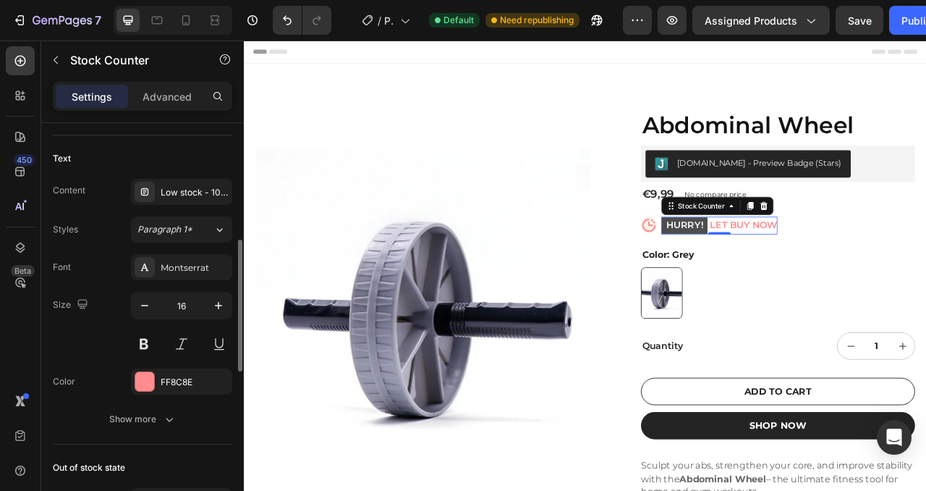
scroll to position [384, 0]
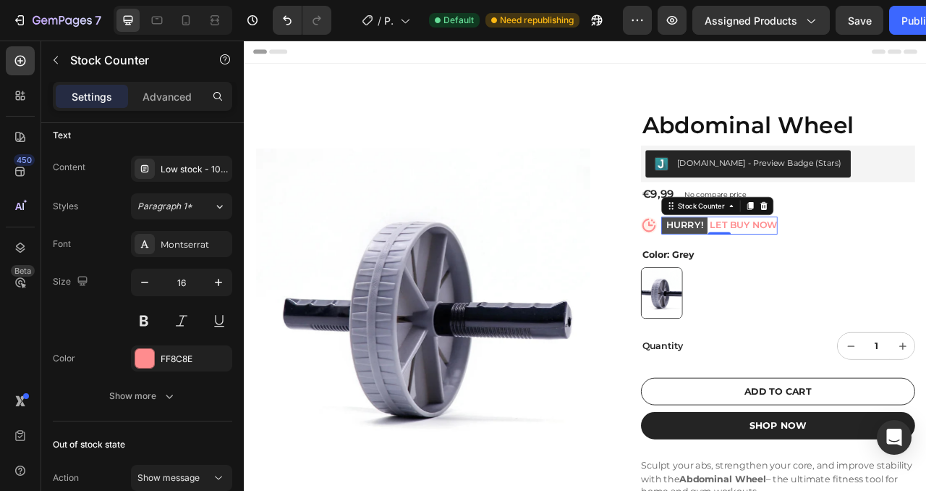
click at [860, 269] on p "HURRY! LET BUY NOW" at bounding box center [849, 276] width 148 height 22
click at [860, 274] on p "HURRY! LET BUY NOW" at bounding box center [849, 276] width 148 height 22
click at [892, 271] on p "HURRY! LET BUY NOW" at bounding box center [849, 276] width 148 height 22
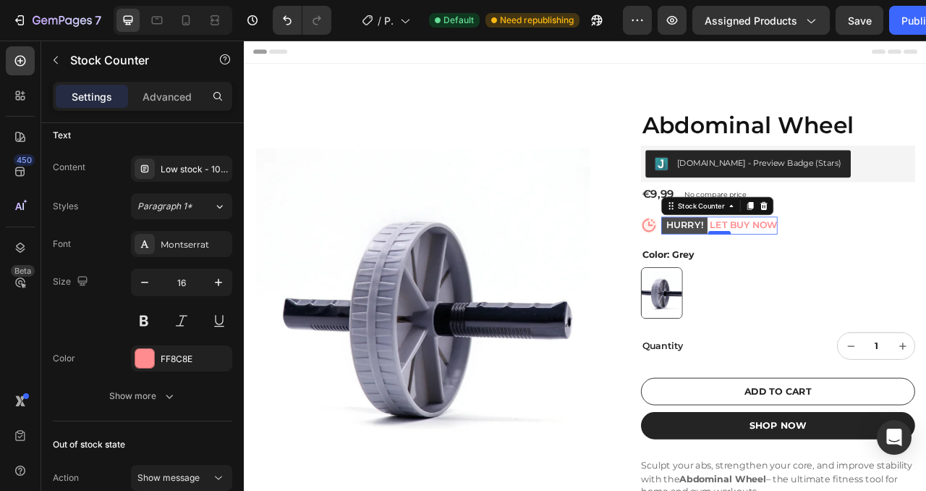
click at [851, 284] on div at bounding box center [849, 285] width 29 height 4
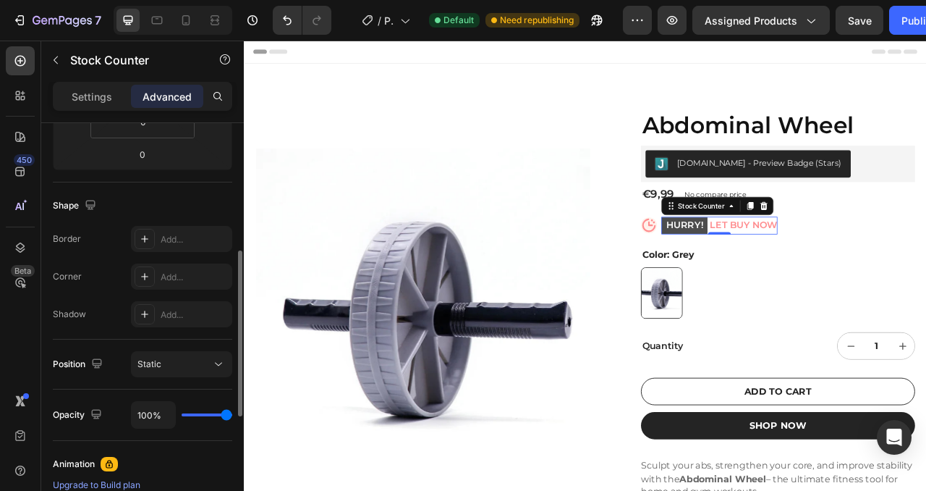
scroll to position [0, 0]
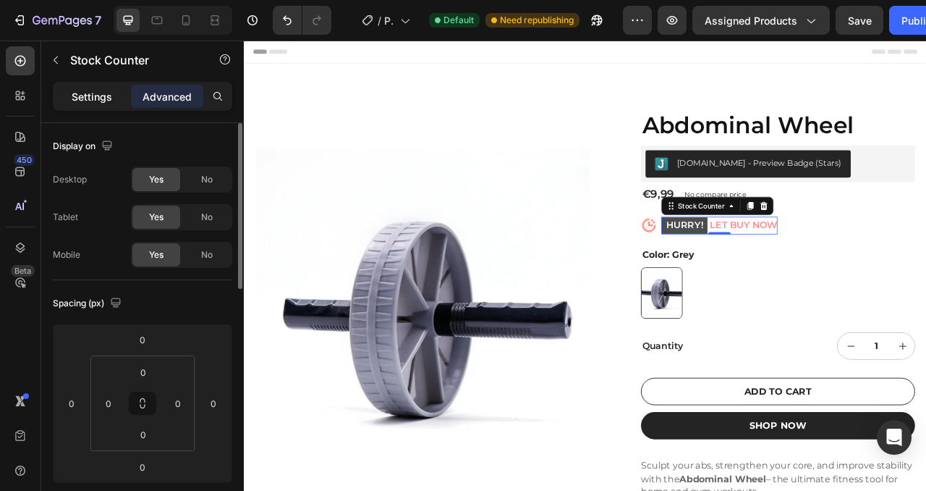
click at [111, 103] on p "Settings" at bounding box center [92, 96] width 41 height 15
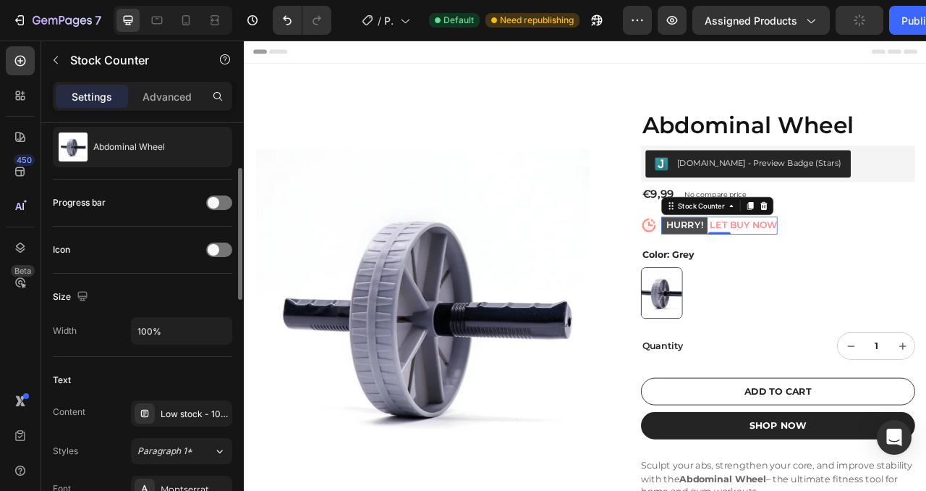
scroll to position [247, 0]
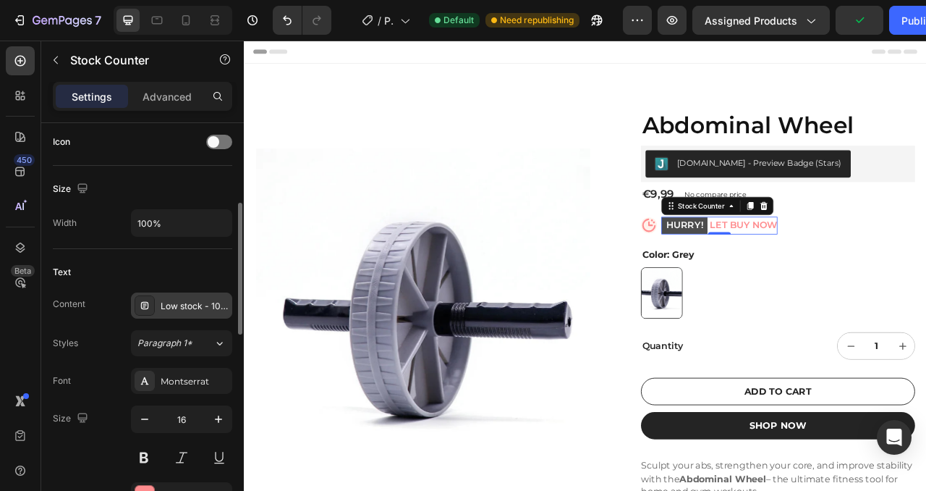
click at [195, 306] on div "Low stock - 10 items left" at bounding box center [195, 306] width 68 height 13
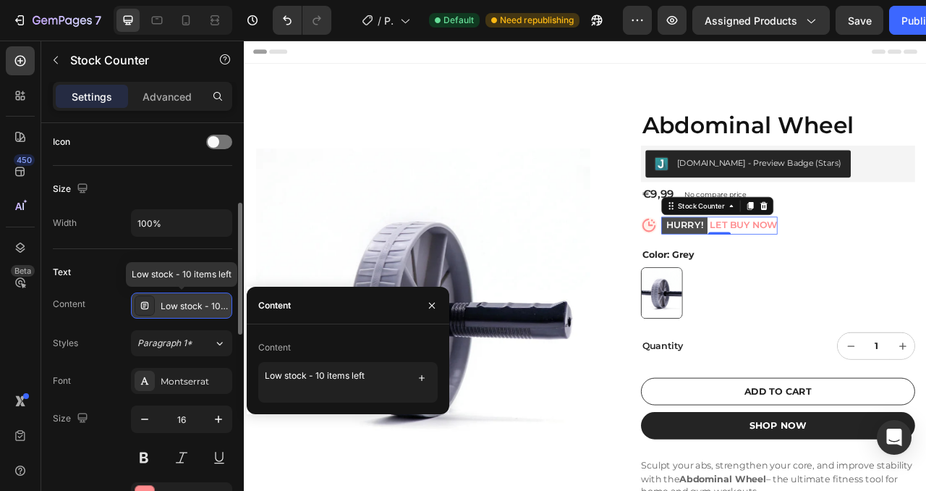
click at [141, 304] on icon at bounding box center [144, 305] width 7 height 7
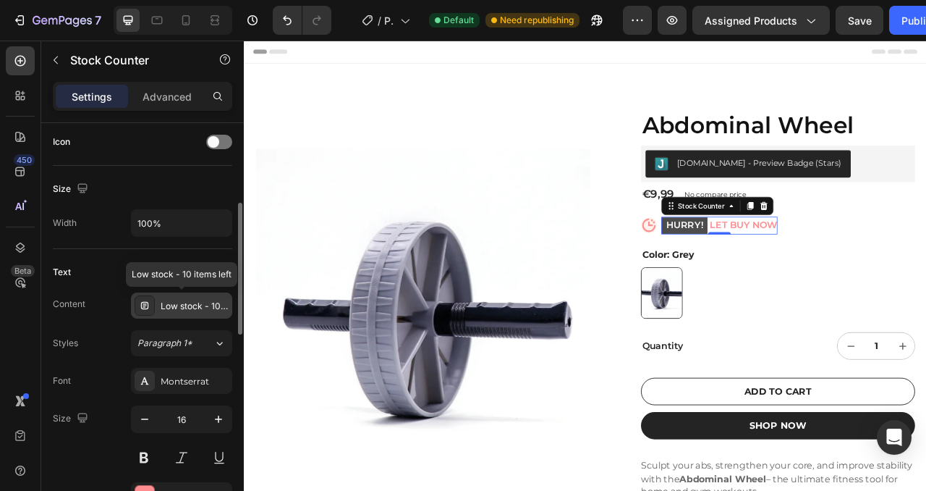
click at [142, 305] on icon at bounding box center [145, 306] width 12 height 12
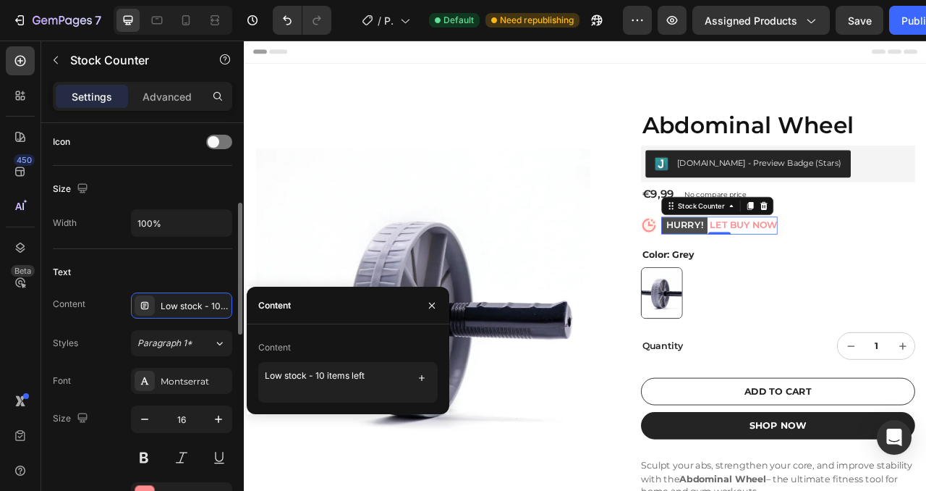
click at [96, 306] on div "Content Low stock - 10 items left" at bounding box center [143, 305] width 180 height 26
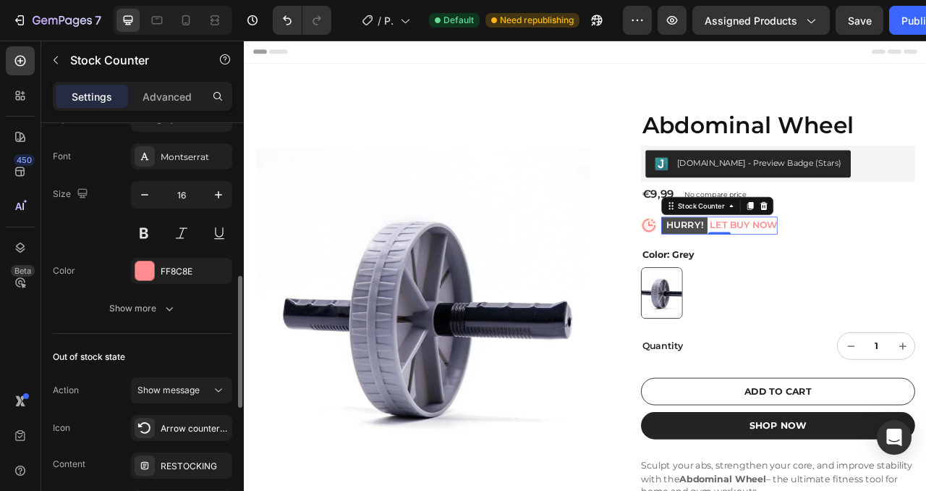
scroll to position [473, 0]
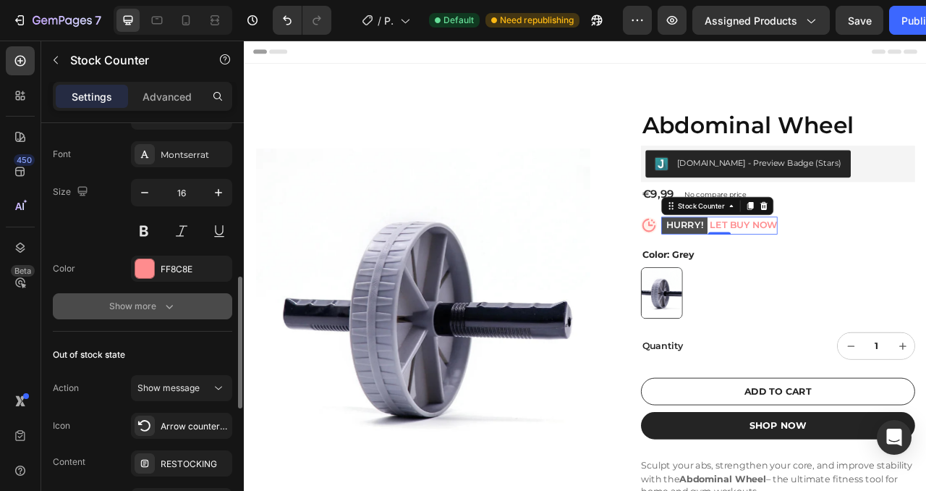
click at [153, 303] on div "Show more" at bounding box center [142, 306] width 67 height 14
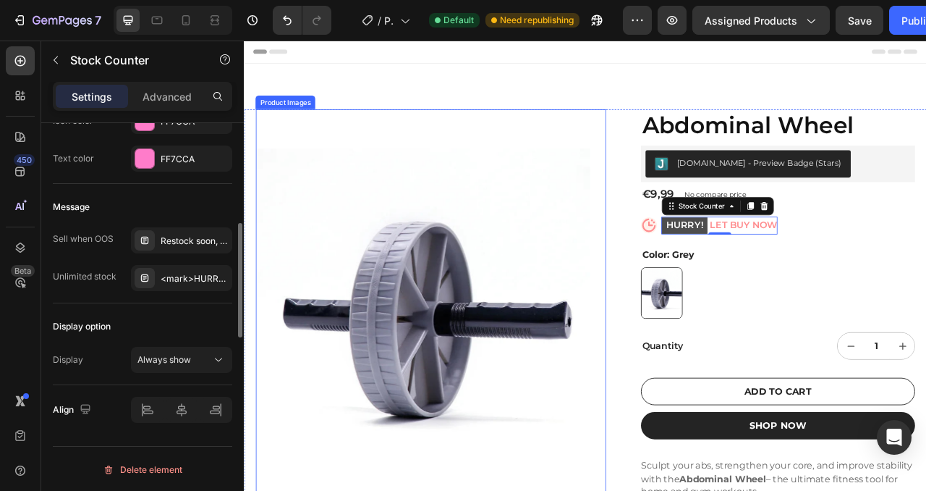
scroll to position [641, 0]
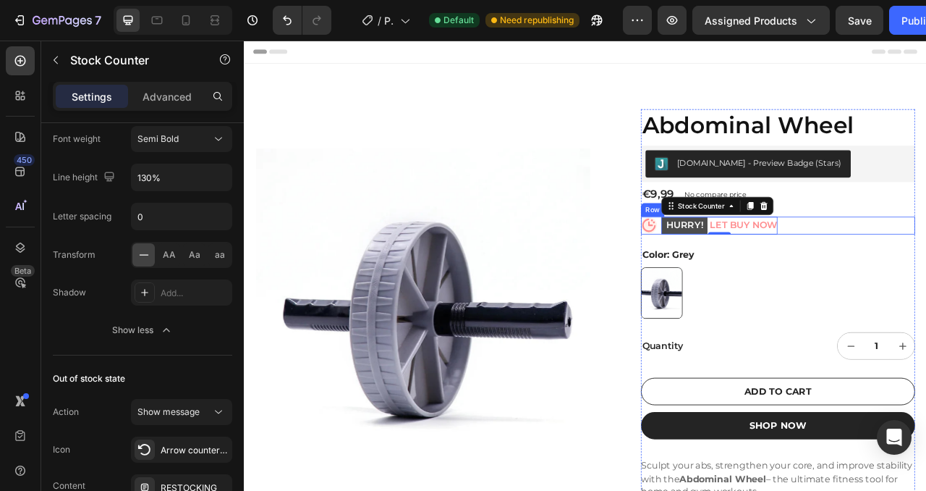
click at [926, 276] on div "Icon HURRY! LET BUY NOW Stock Counter 0 Row" at bounding box center [923, 276] width 349 height 22
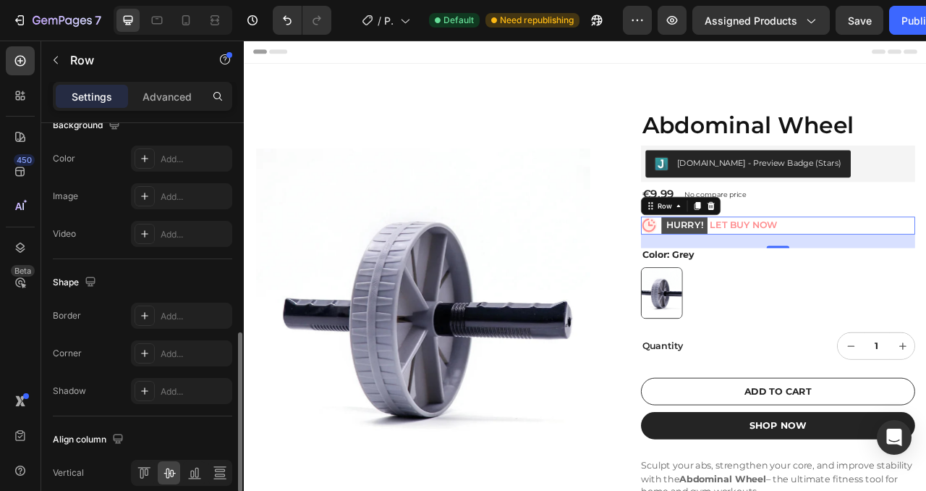
scroll to position [639, 0]
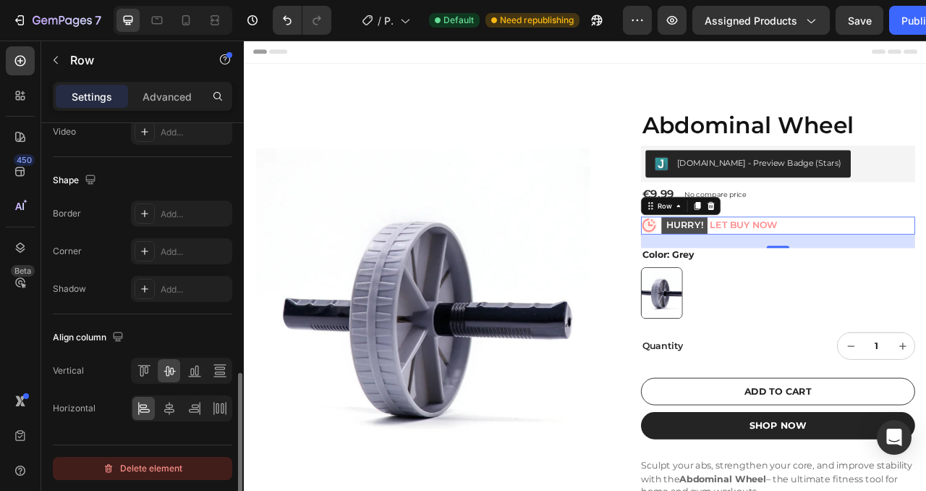
click at [114, 468] on div "Delete element" at bounding box center [143, 468] width 80 height 17
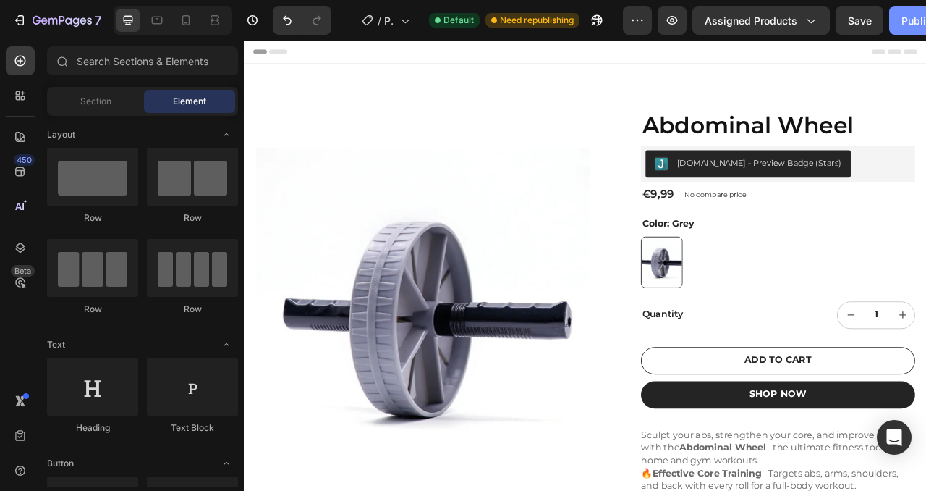
click at [912, 18] on div "Publish" at bounding box center [920, 20] width 36 height 15
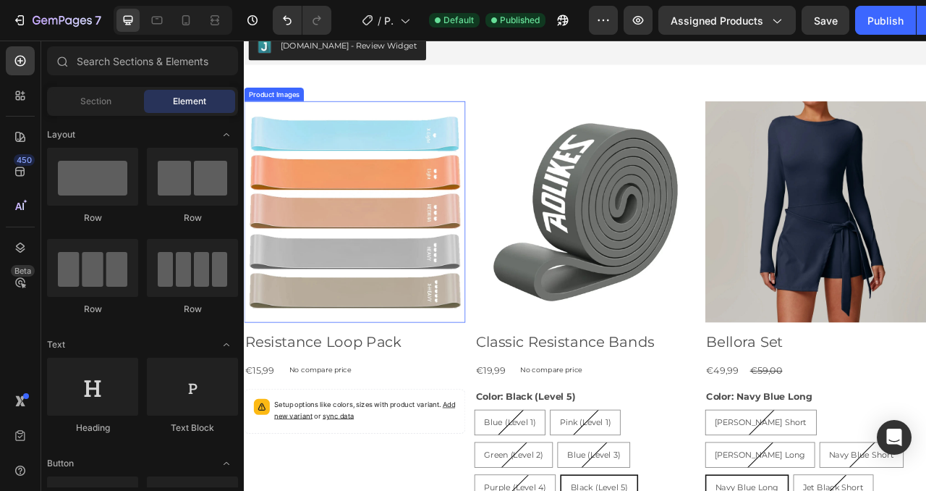
scroll to position [829, 0]
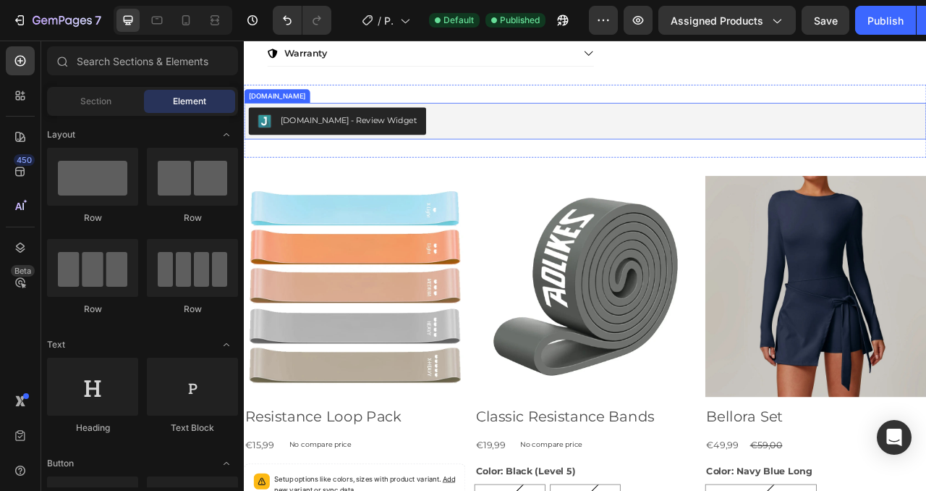
click at [433, 140] on button "[DOMAIN_NAME] - Review Widget" at bounding box center [363, 143] width 226 height 35
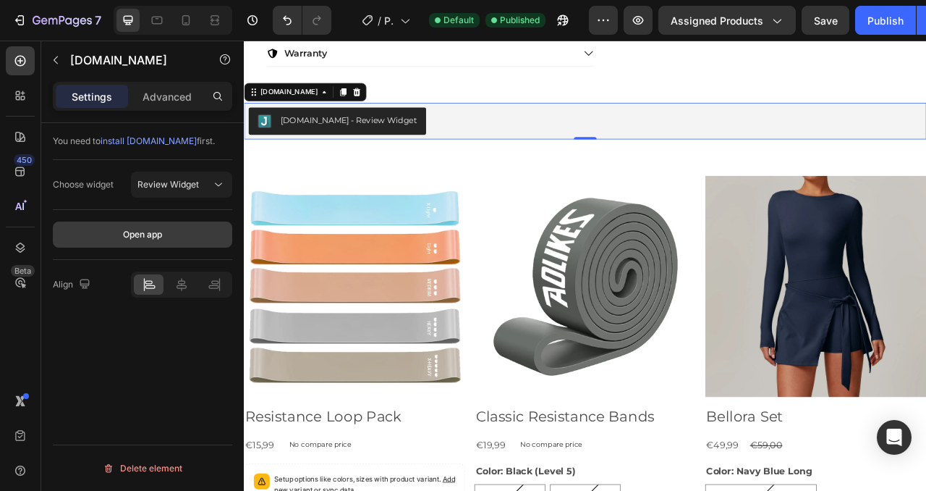
click at [159, 229] on div "Open app" at bounding box center [142, 234] width 39 height 13
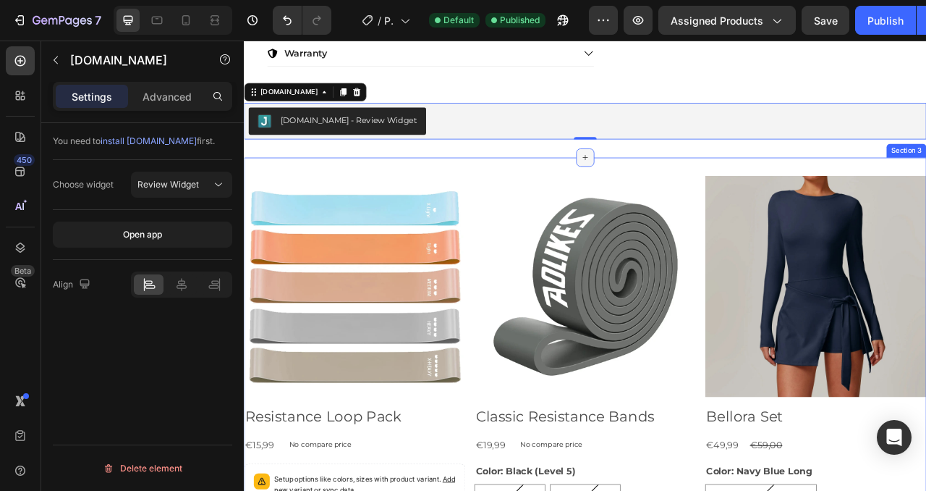
click at [675, 187] on icon at bounding box center [678, 190] width 12 height 12
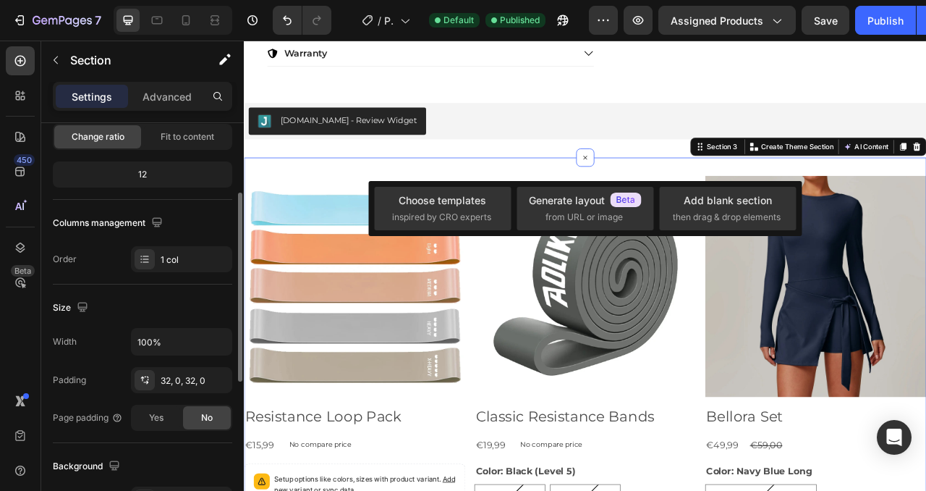
scroll to position [167, 0]
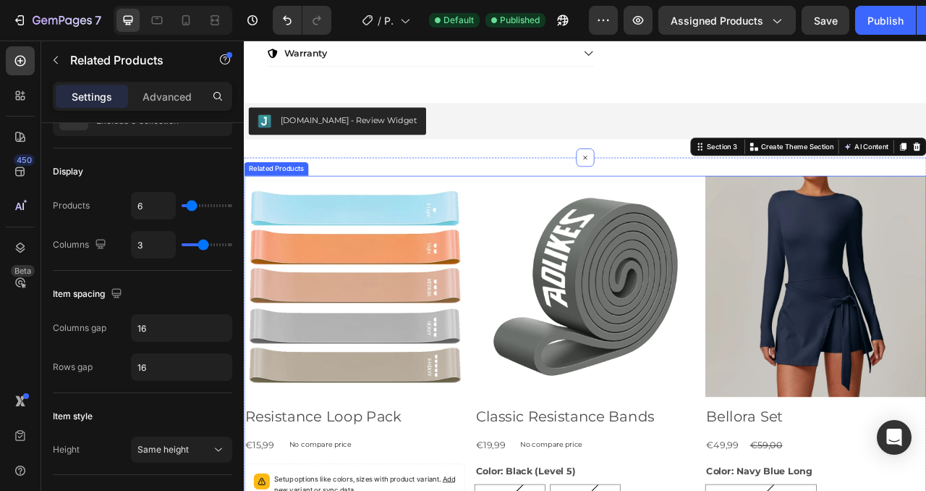
scroll to position [0, 0]
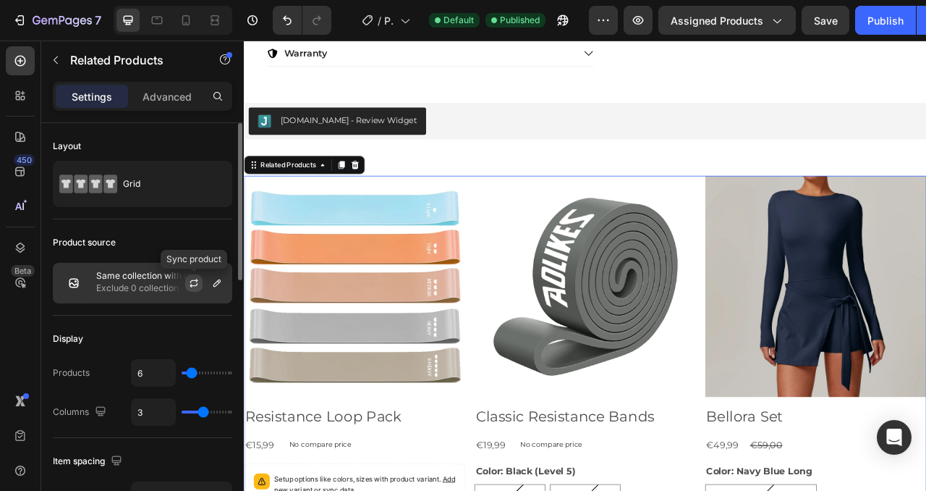
click at [198, 282] on icon "button" at bounding box center [194, 283] width 12 height 12
click at [219, 283] on icon "button" at bounding box center [217, 283] width 12 height 12
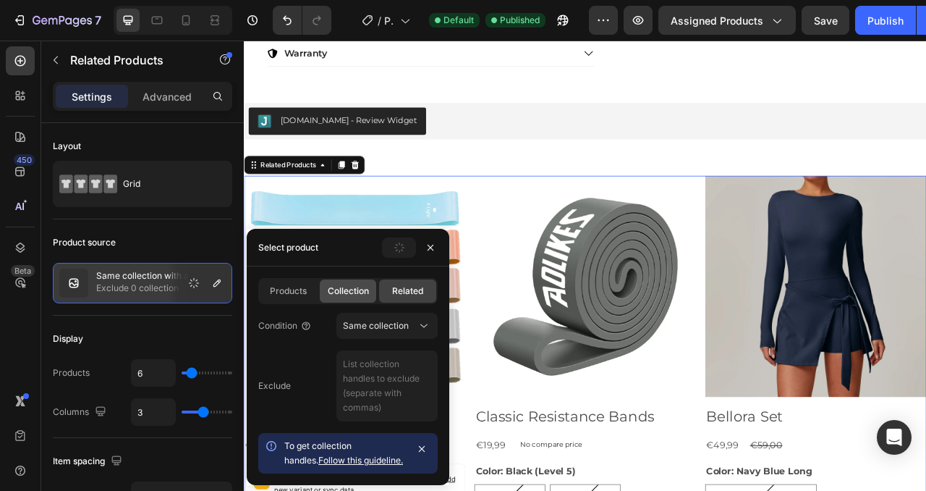
click at [367, 298] on div "Collection" at bounding box center [348, 290] width 57 height 23
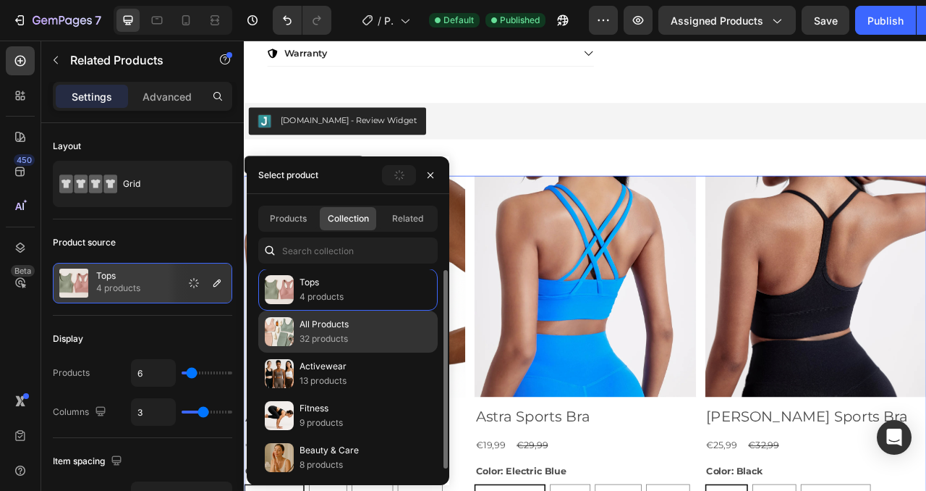
scroll to position [6, 0]
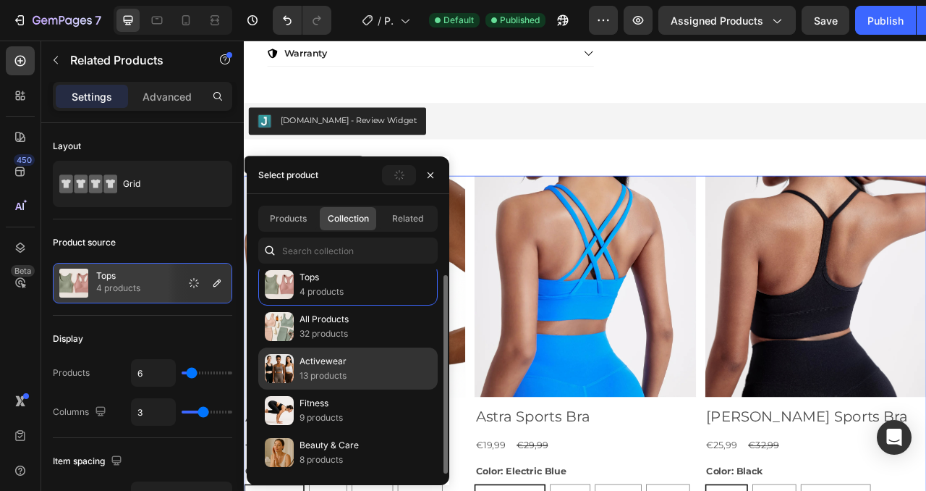
click at [336, 368] on p "13 products" at bounding box center [323, 375] width 47 height 14
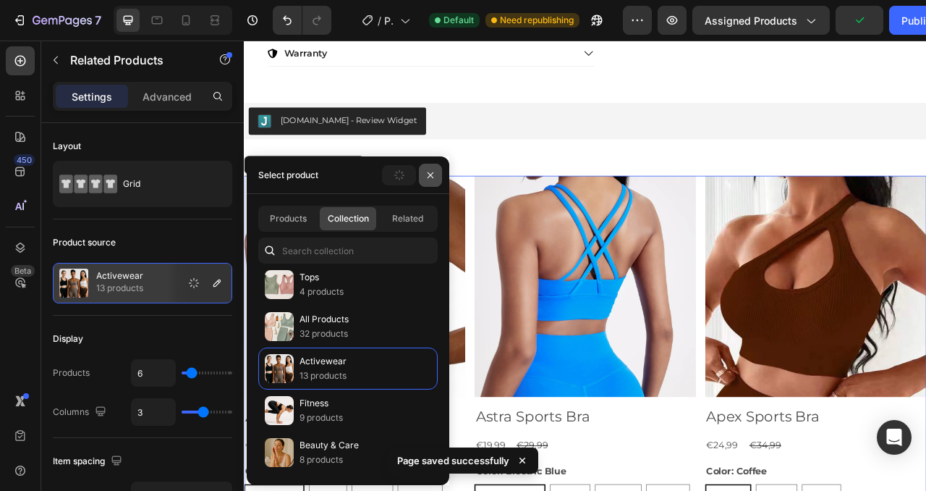
click at [432, 176] on icon "button" at bounding box center [431, 175] width 6 height 6
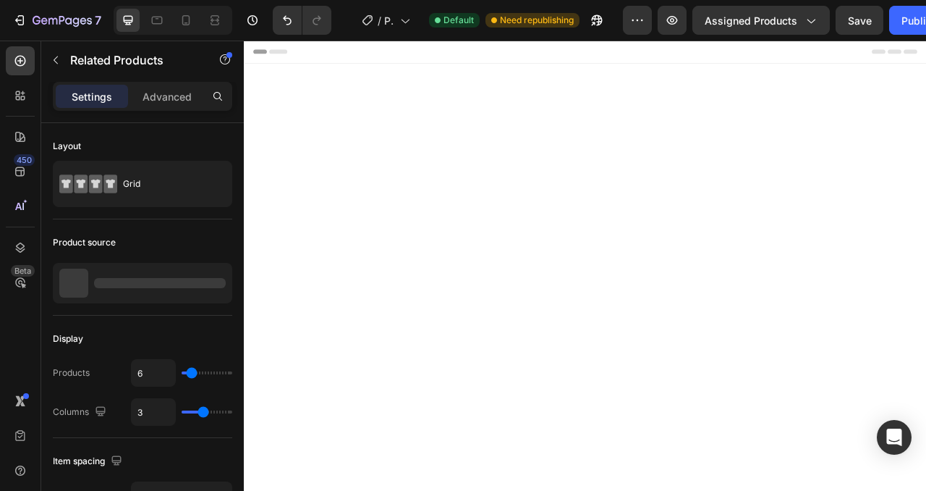
scroll to position [1335, 0]
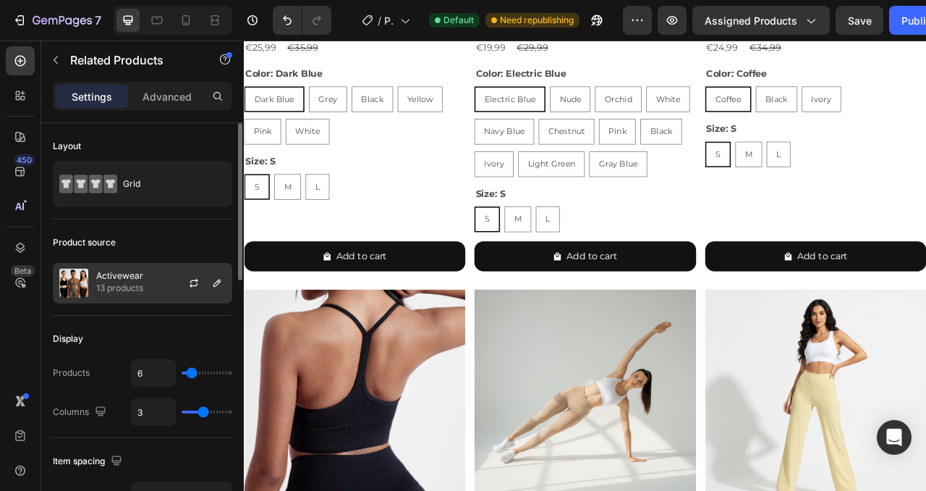
click at [148, 276] on div "Activewear 13 products" at bounding box center [143, 283] width 180 height 41
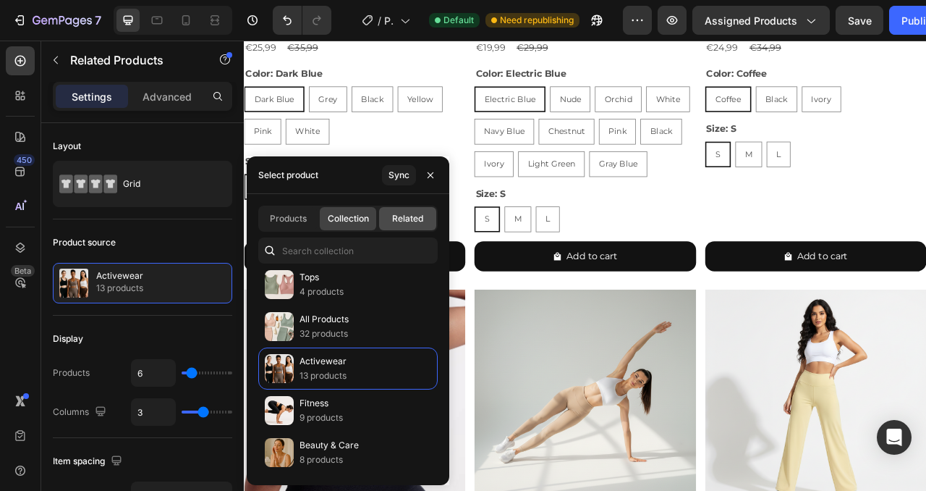
click at [403, 216] on span "Related" at bounding box center [407, 218] width 31 height 13
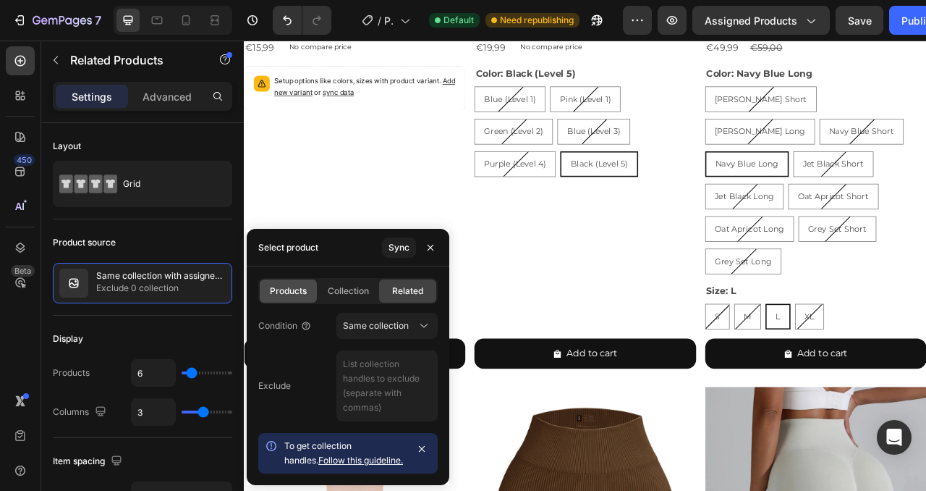
click at [286, 297] on span "Products" at bounding box center [288, 290] width 37 height 13
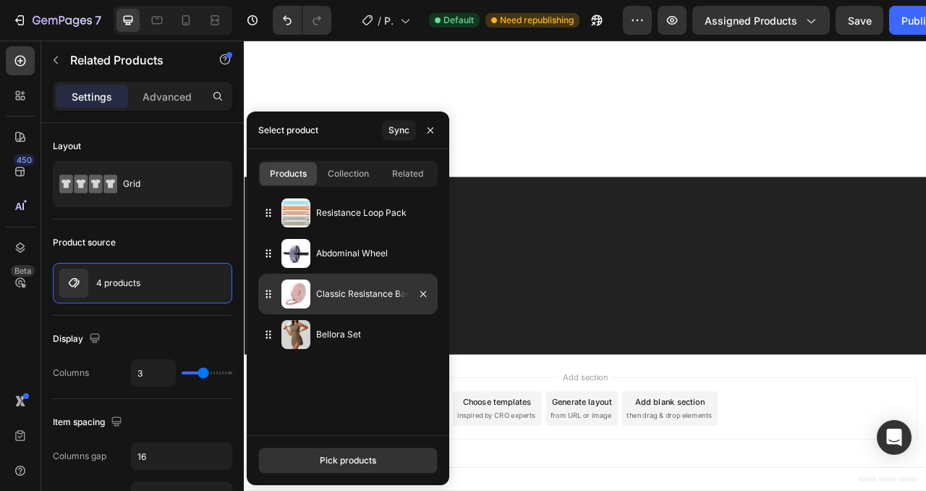
scroll to position [1244, 0]
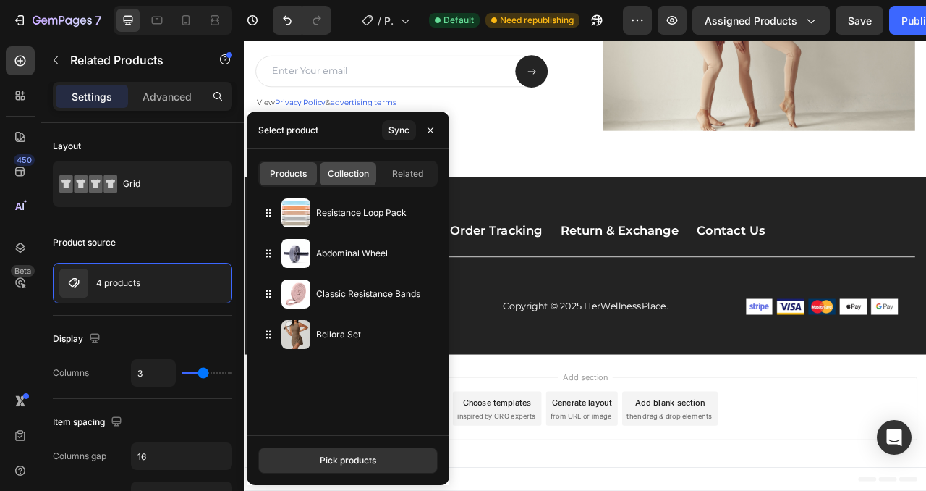
click at [356, 167] on span "Collection" at bounding box center [348, 173] width 41 height 13
type input "6"
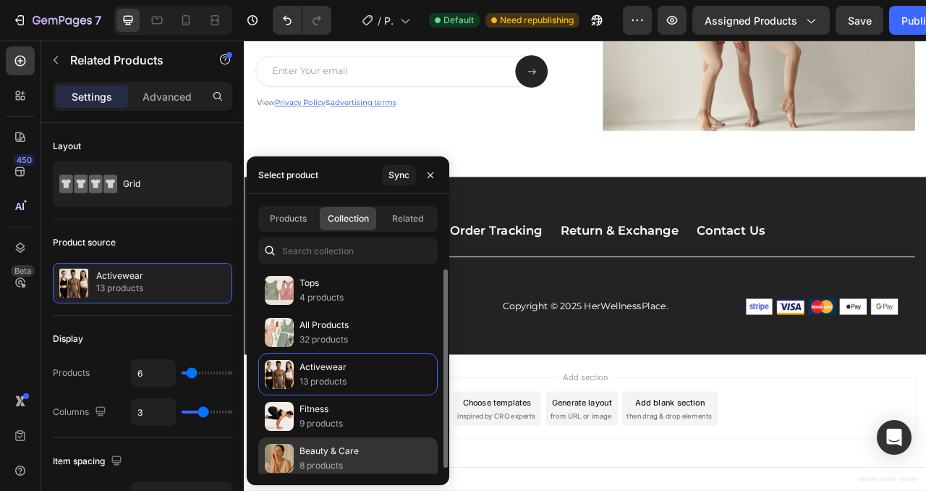
click at [343, 449] on p "Beauty & Care" at bounding box center [329, 451] width 59 height 14
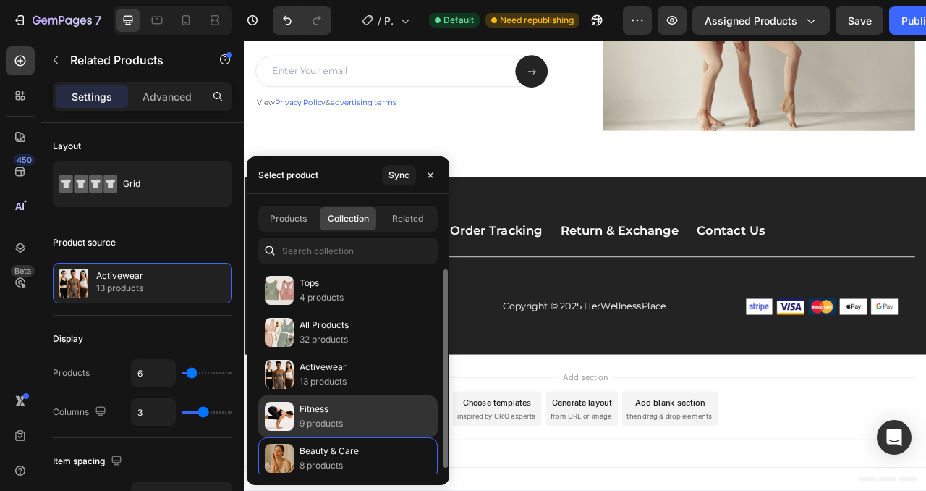
click at [343, 416] on p "9 products" at bounding box center [321, 423] width 43 height 14
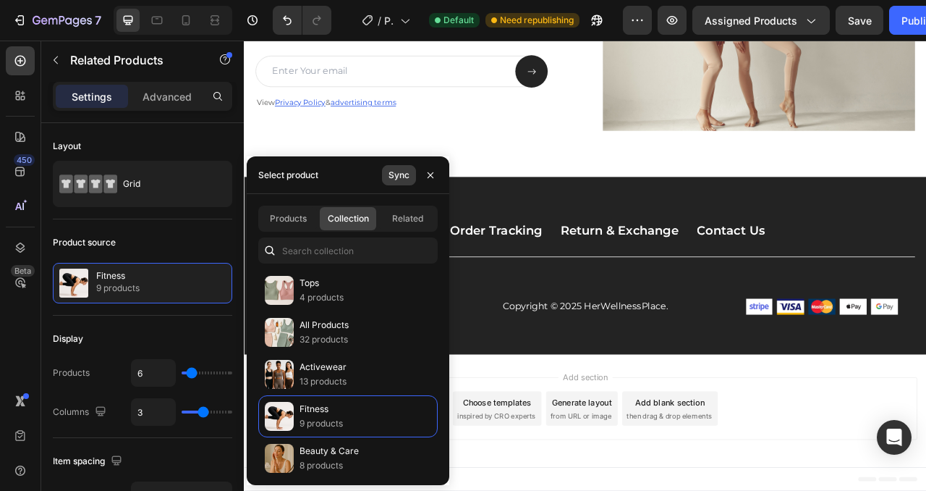
click at [399, 177] on div "Sync" at bounding box center [399, 175] width 21 height 13
click at [632, 343] on div "FAQ Button Order Tracking Button Return & Exchange Button Contact Us Button Row…" at bounding box center [678, 334] width 840 height 124
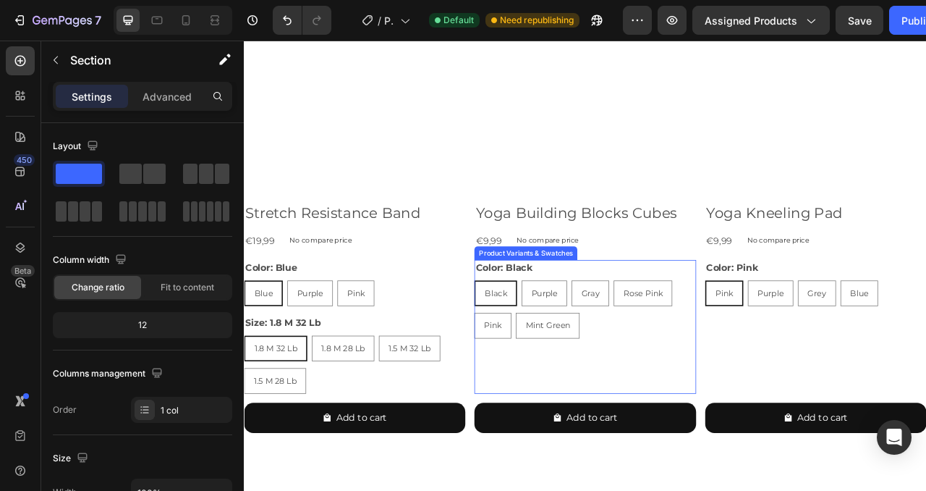
scroll to position [1631, 0]
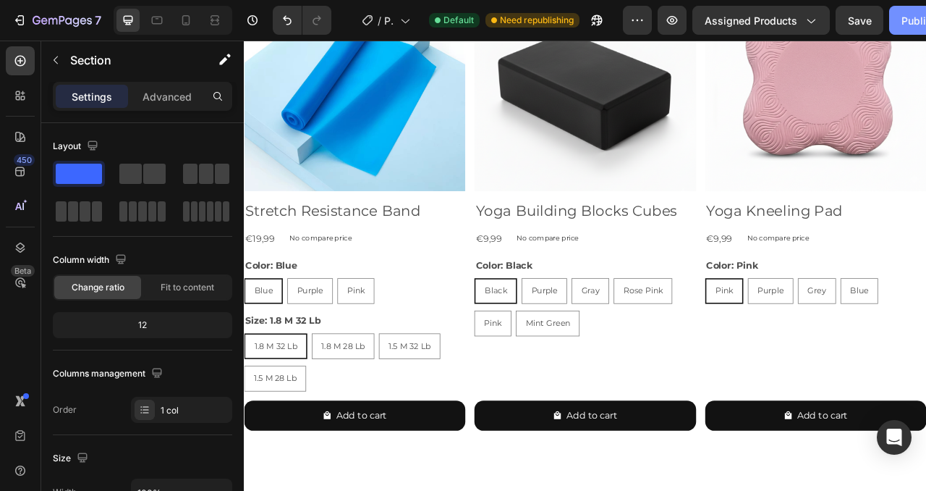
click at [914, 25] on div "Publish" at bounding box center [920, 20] width 36 height 15
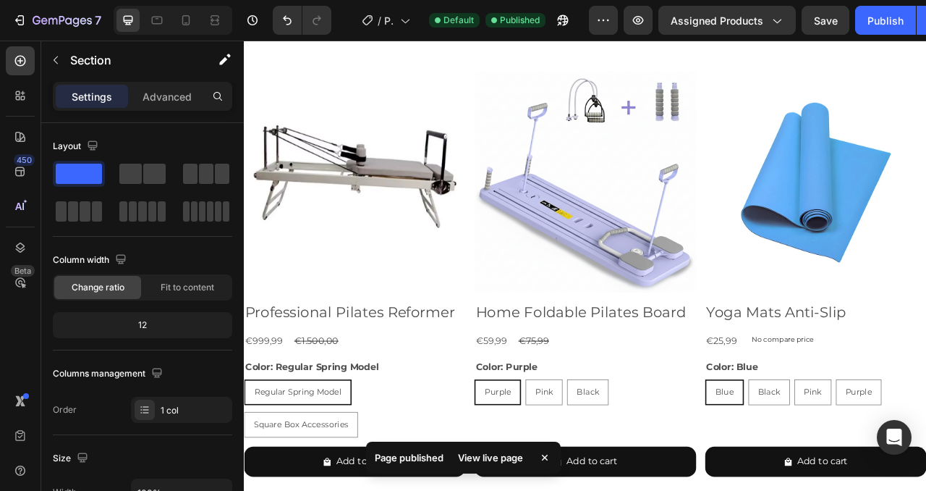
scroll to position [760, 0]
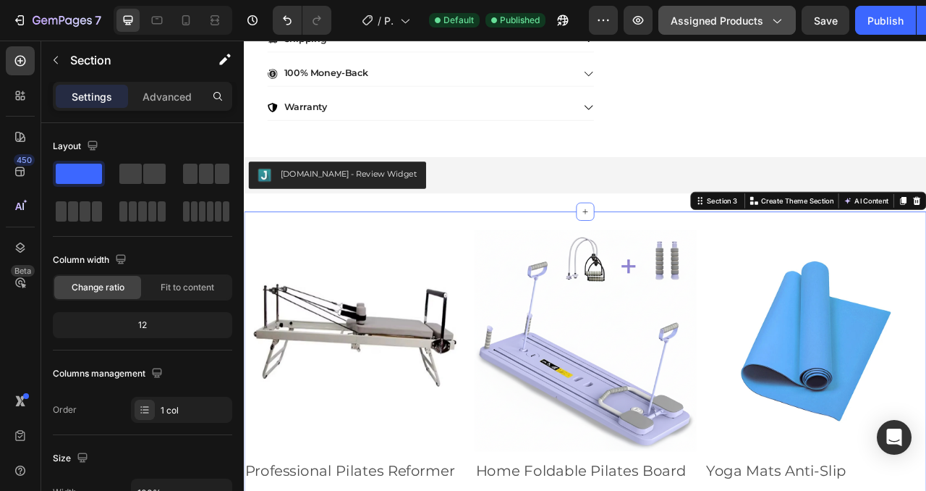
click at [711, 22] on span "Assigned Products" at bounding box center [717, 20] width 93 height 15
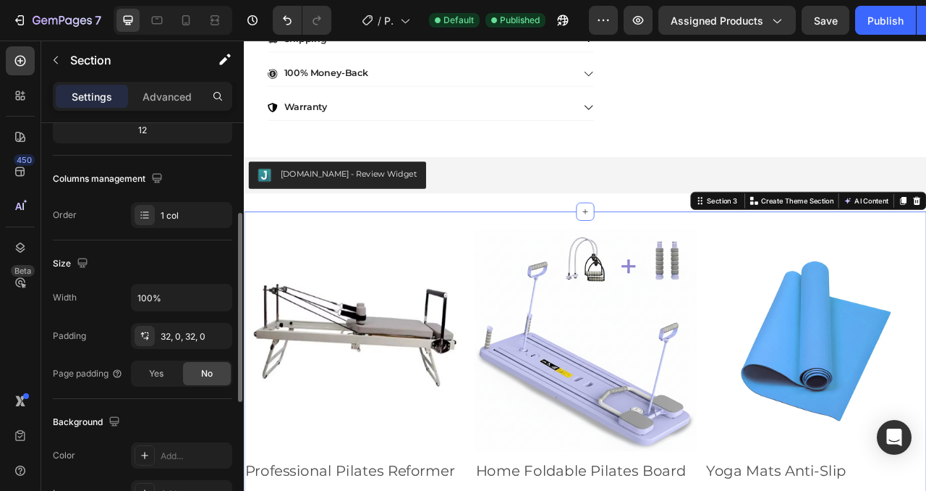
scroll to position [9, 0]
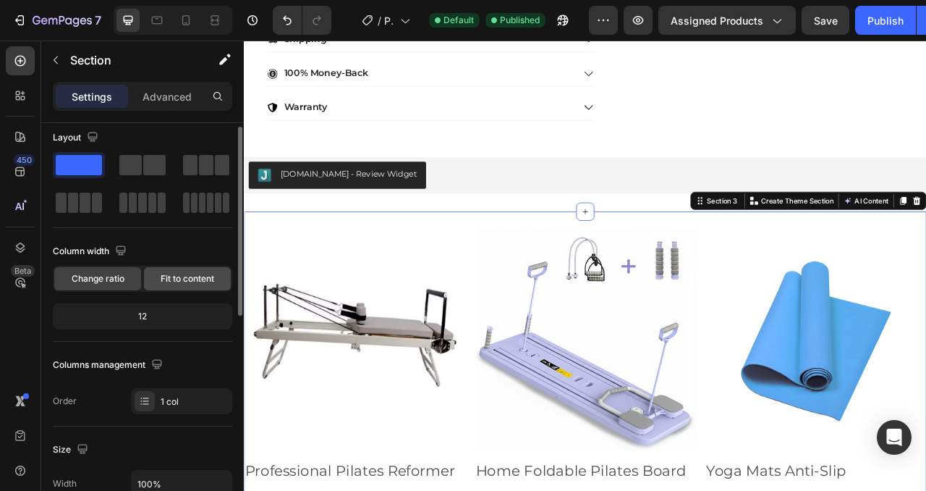
click at [190, 282] on span "Fit to content" at bounding box center [188, 278] width 54 height 13
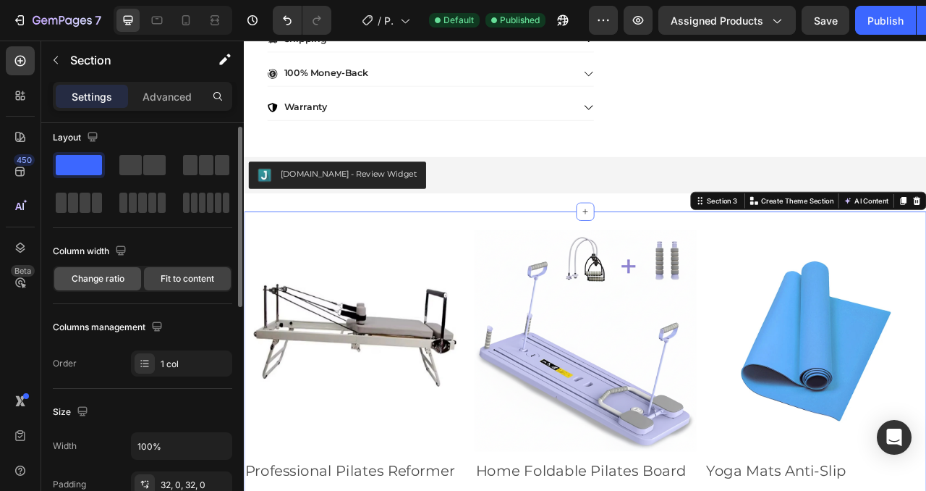
click at [117, 280] on span "Change ratio" at bounding box center [98, 278] width 53 height 13
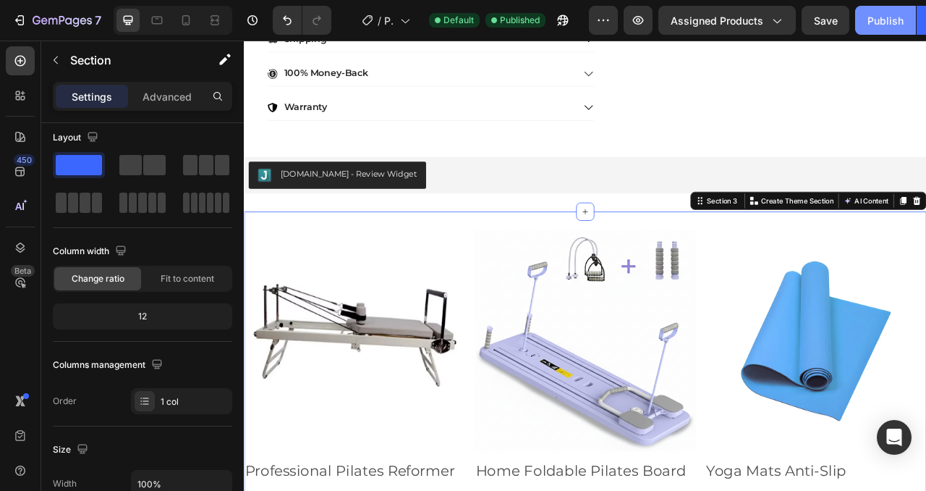
click at [895, 20] on div "Publish" at bounding box center [886, 20] width 36 height 15
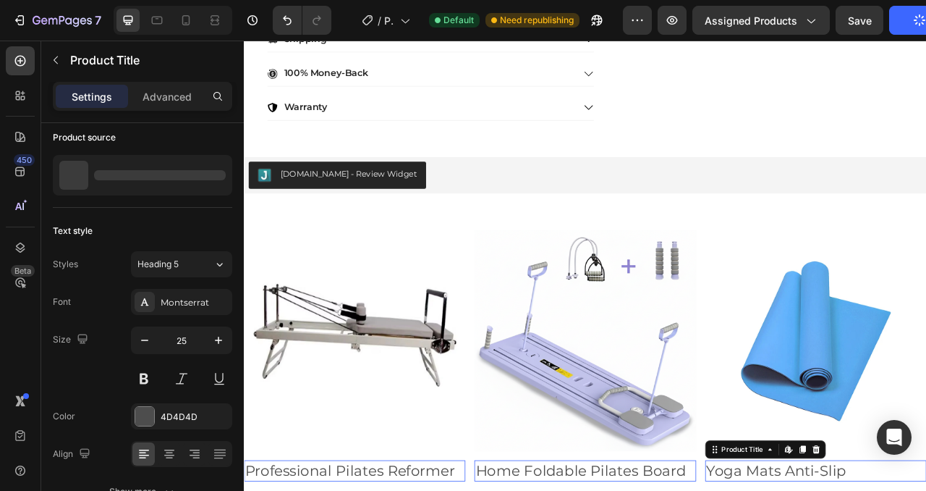
scroll to position [0, 0]
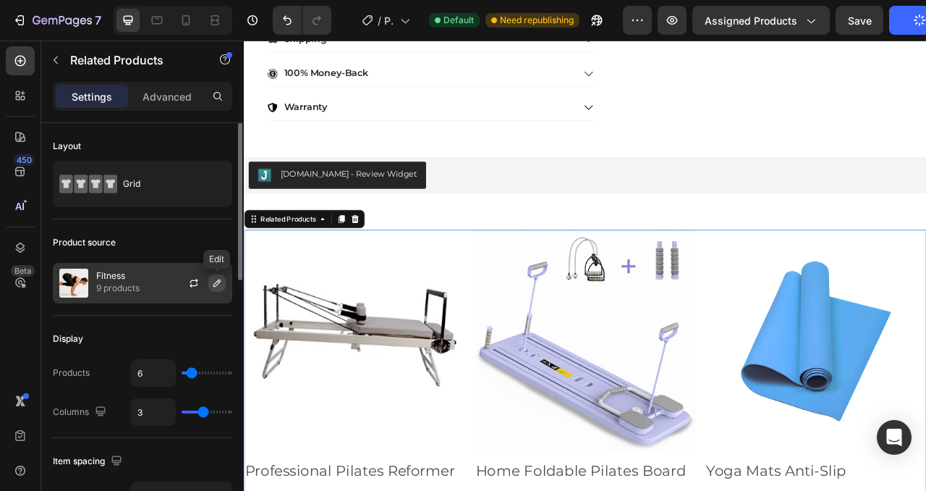
click at [214, 284] on icon "button" at bounding box center [217, 282] width 7 height 7
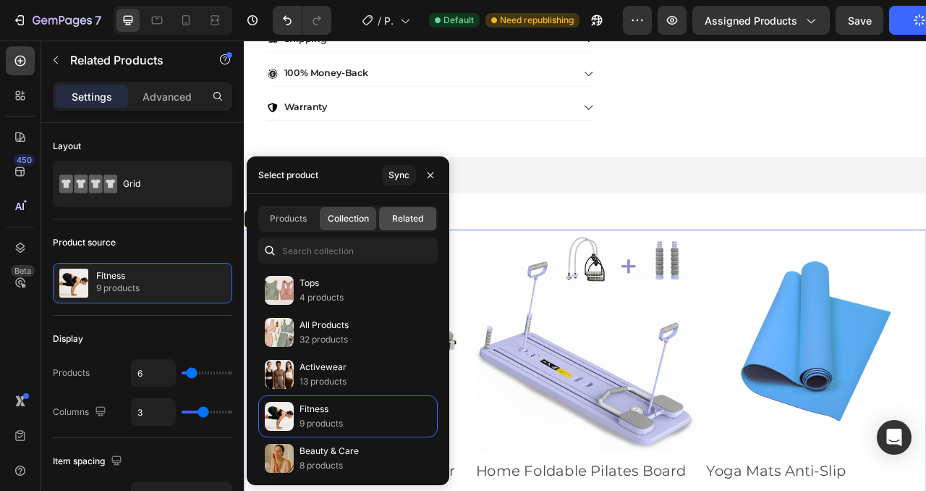
click at [419, 219] on span "Related" at bounding box center [407, 218] width 31 height 13
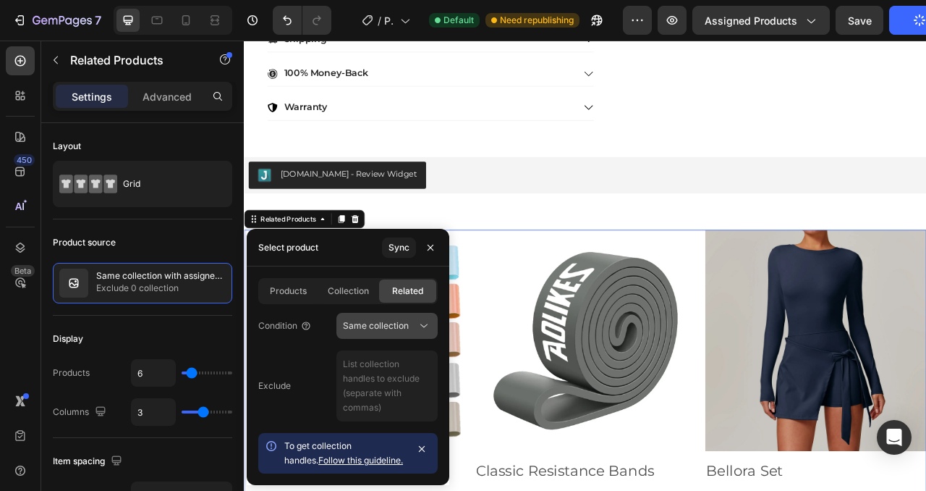
click at [397, 318] on button "Same collection" at bounding box center [387, 326] width 101 height 26
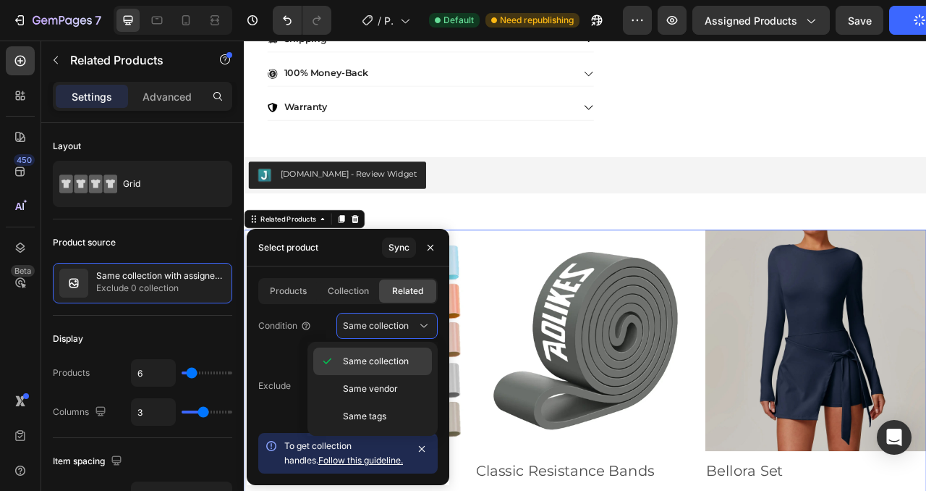
click at [363, 355] on span "Same collection" at bounding box center [376, 361] width 66 height 13
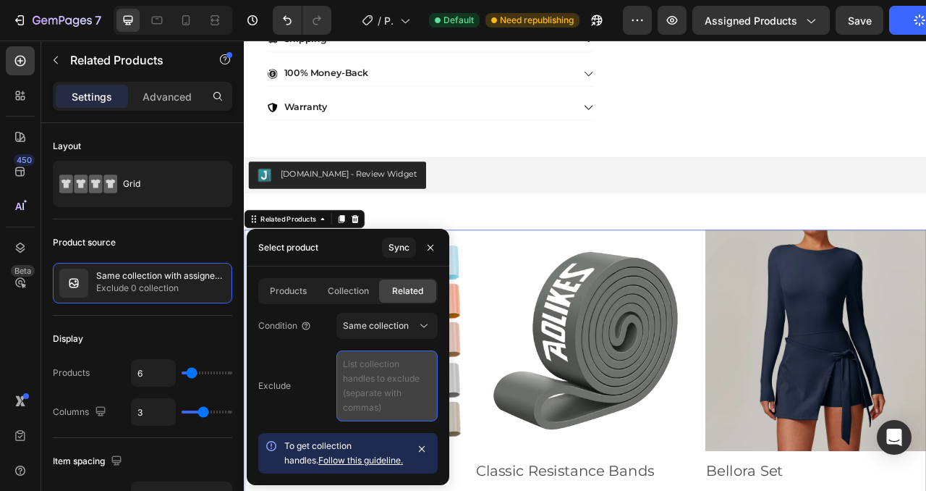
click at [370, 380] on textarea at bounding box center [387, 385] width 101 height 71
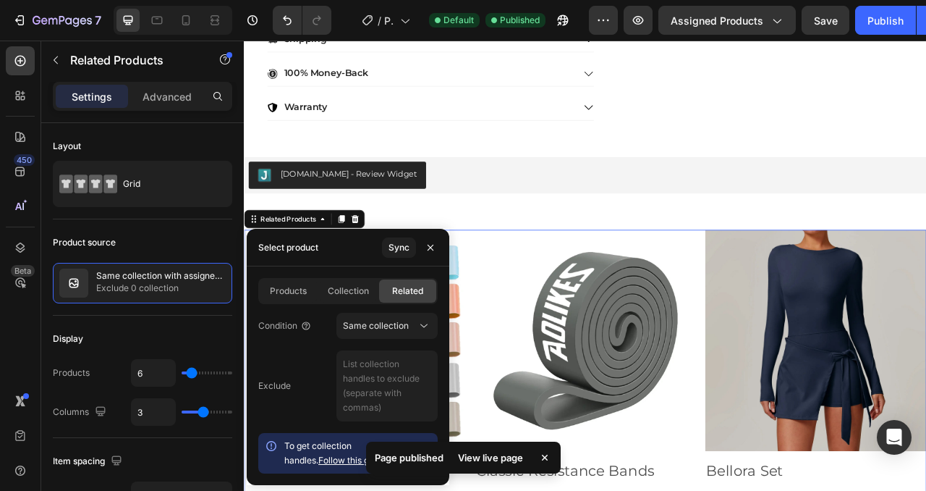
click at [310, 379] on div "Exclude" at bounding box center [348, 385] width 180 height 71
click at [397, 253] on button "Sync" at bounding box center [399, 247] width 34 height 20
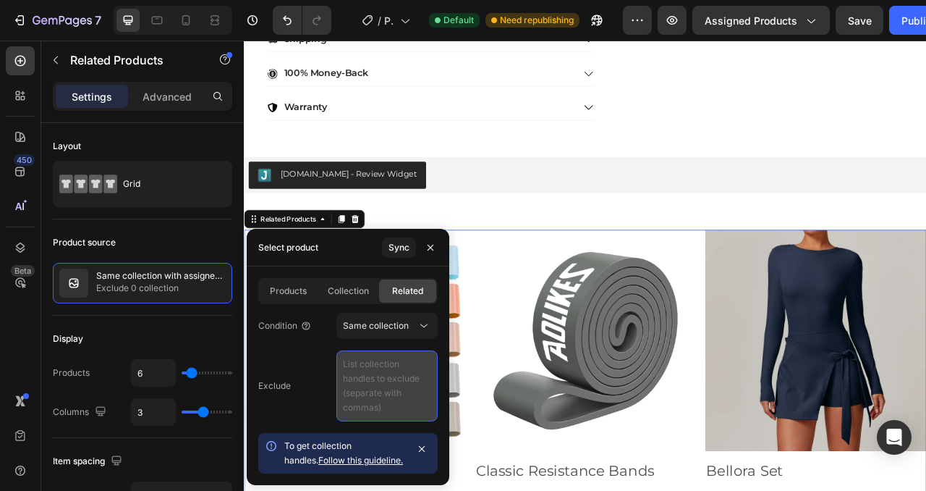
click at [384, 387] on textarea at bounding box center [387, 385] width 101 height 71
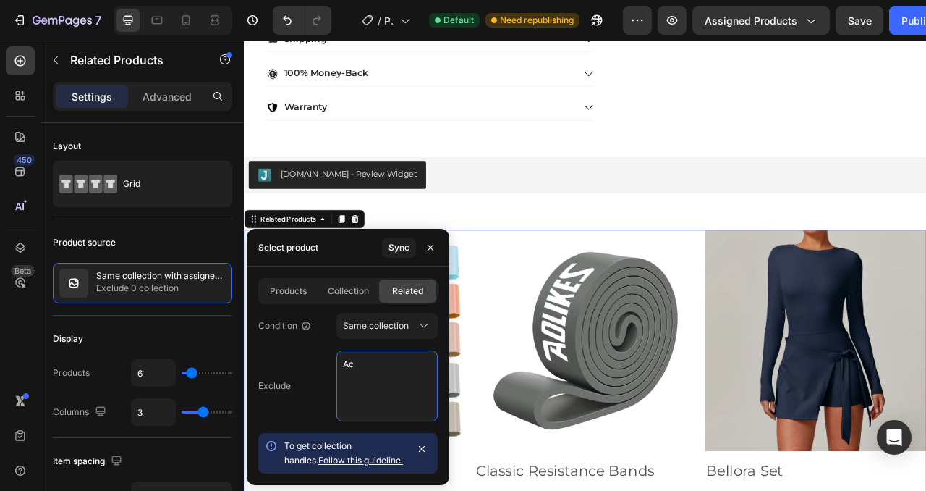
type textarea "A"
type textarea "tops, all products"
click at [402, 249] on div "Sync" at bounding box center [399, 247] width 21 height 13
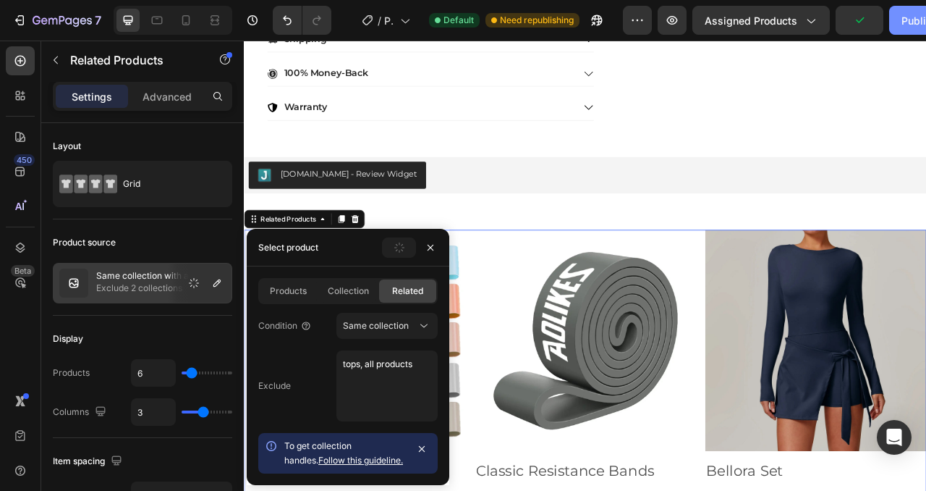
click at [910, 16] on div "Publish" at bounding box center [920, 20] width 36 height 15
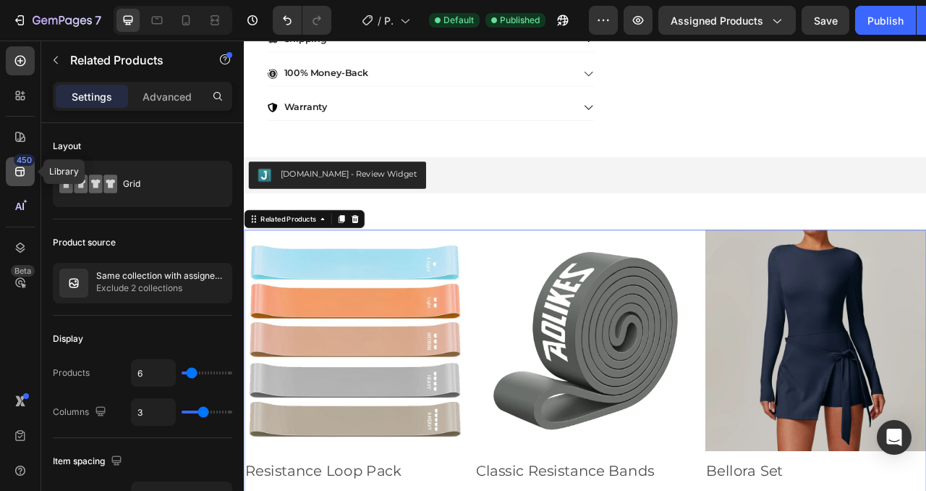
click at [20, 169] on icon at bounding box center [20, 171] width 14 height 14
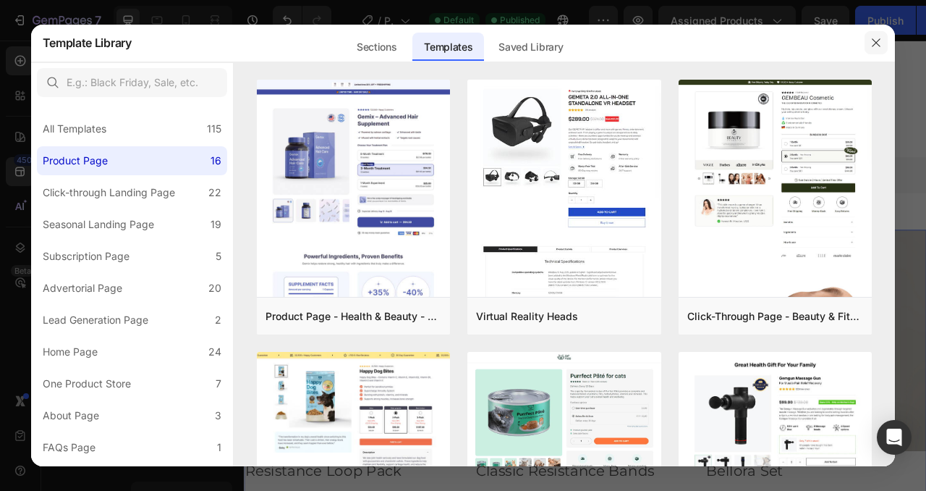
click at [878, 42] on icon "button" at bounding box center [877, 43] width 12 height 12
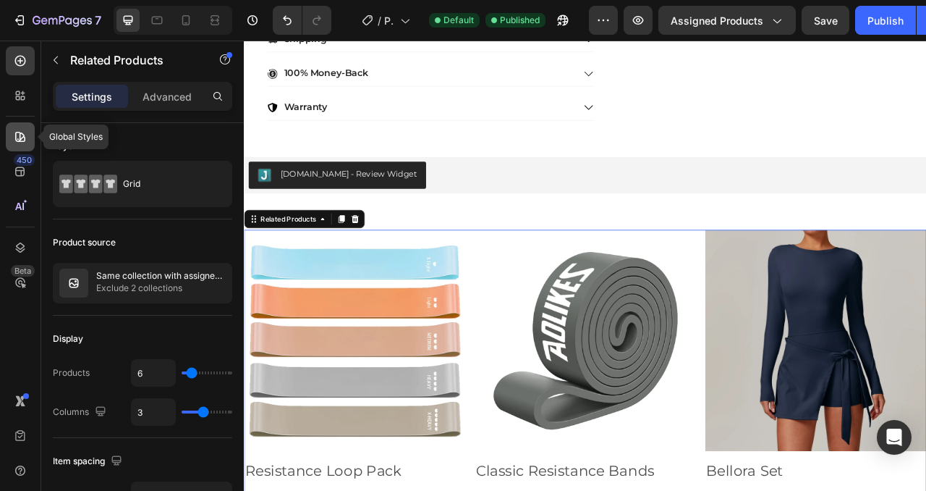
click at [20, 133] on icon at bounding box center [20, 137] width 10 height 10
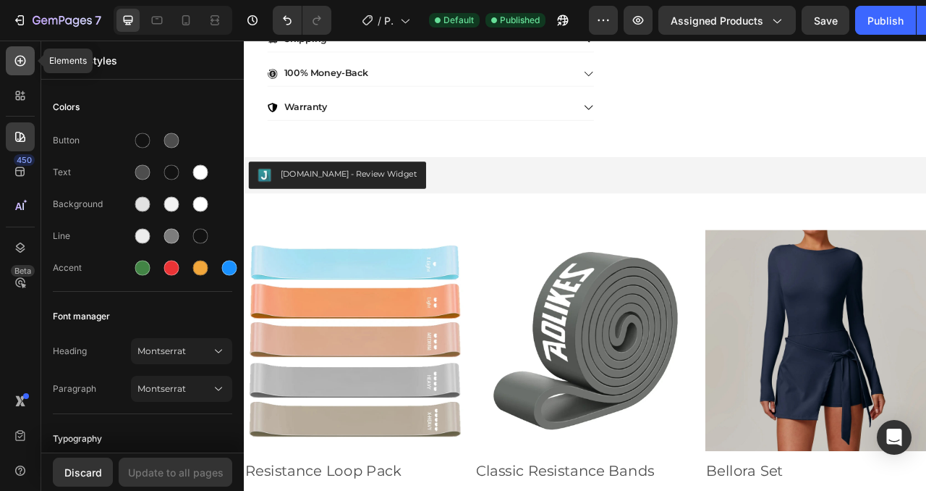
click at [16, 69] on div at bounding box center [20, 60] width 29 height 29
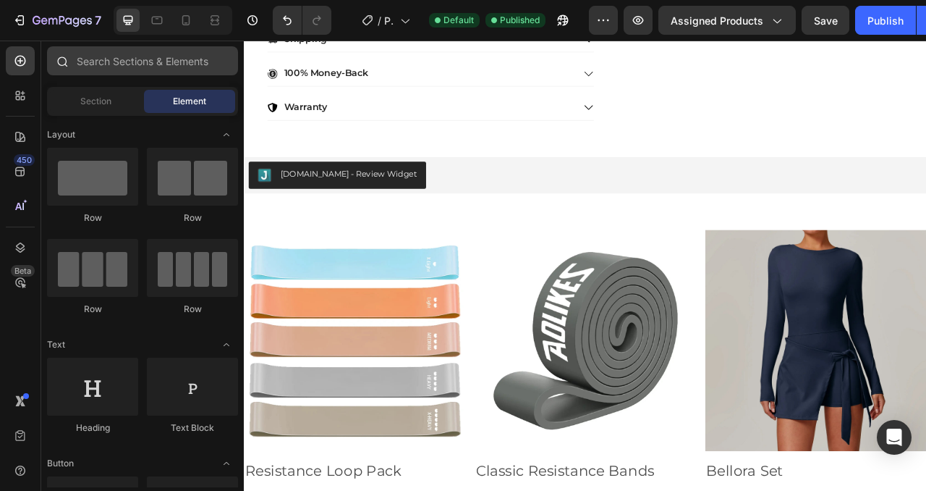
scroll to position [1123, 0]
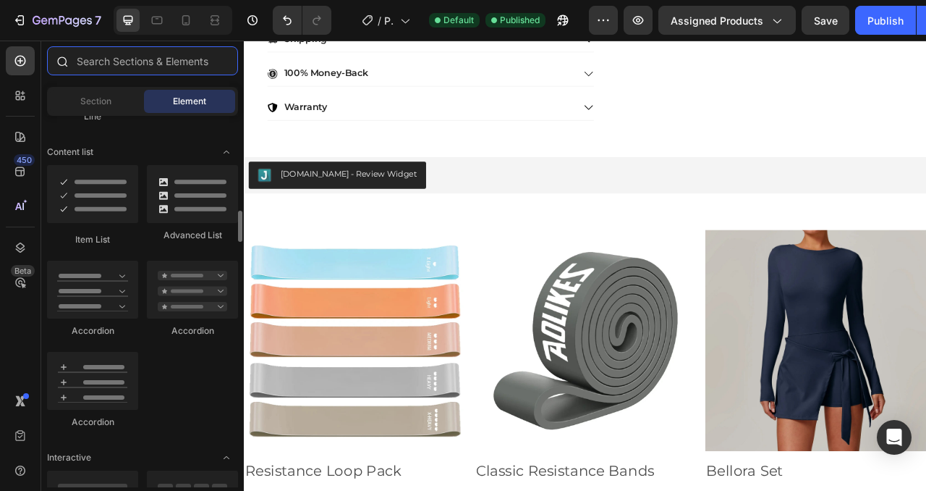
click at [93, 57] on input "text" at bounding box center [142, 60] width 191 height 29
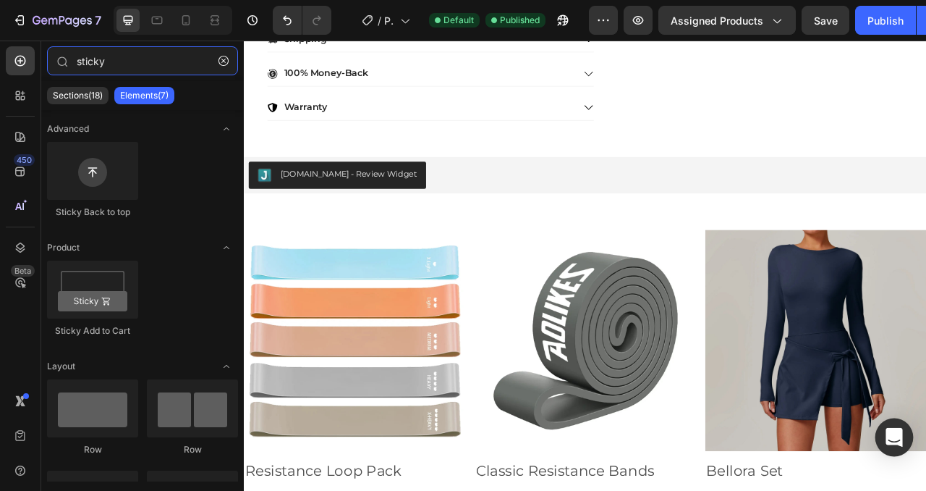
type input "sticky"
click at [902, 441] on icon "Open Intercom Messenger" at bounding box center [894, 437] width 17 height 19
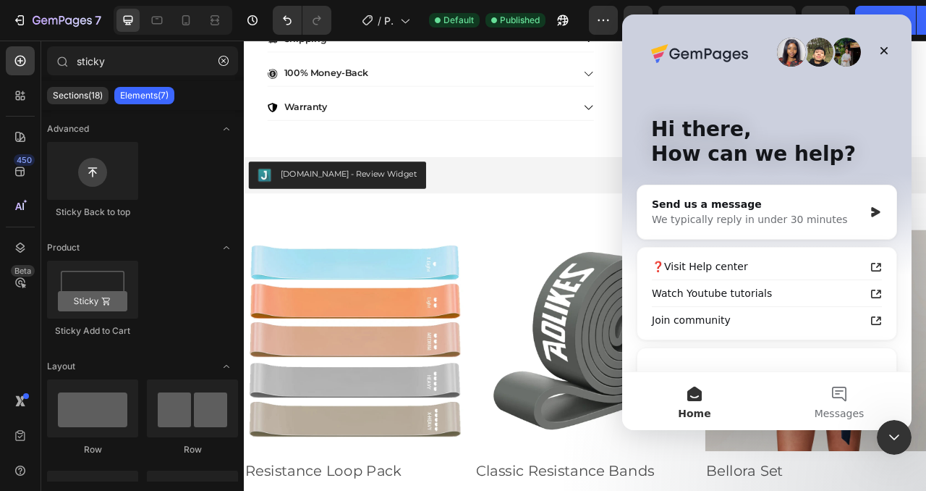
scroll to position [0, 0]
click at [869, 47] on div "Intercom messenger" at bounding box center [767, 52] width 232 height 29
click at [879, 47] on icon "Close" at bounding box center [885, 51] width 12 height 12
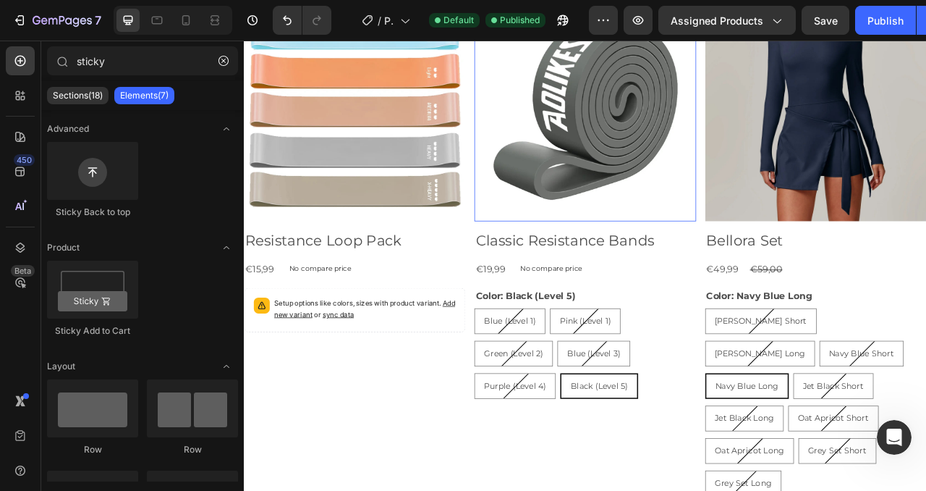
scroll to position [1055, 0]
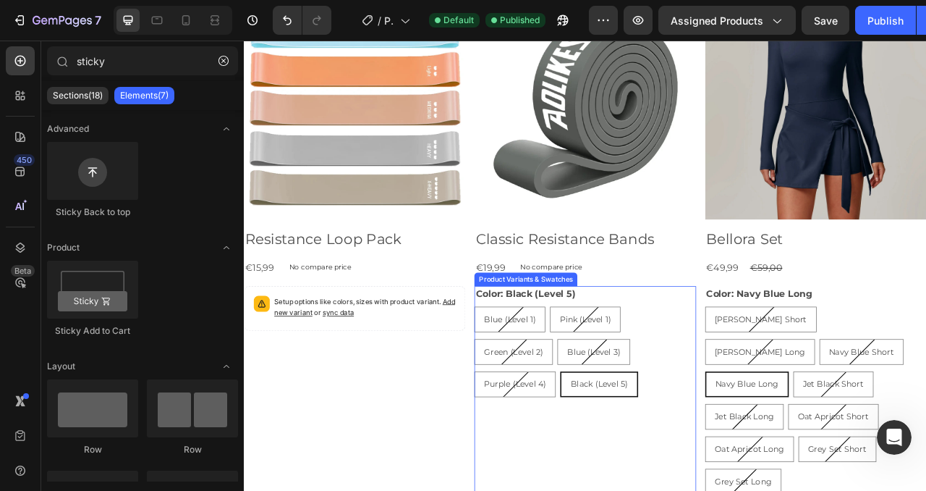
click at [750, 381] on div "Blue (Level 1) Blue (Level 1) Blue (Level 1) Pink (Level 1) Pink (Level 1) Pink…" at bounding box center [678, 436] width 282 height 115
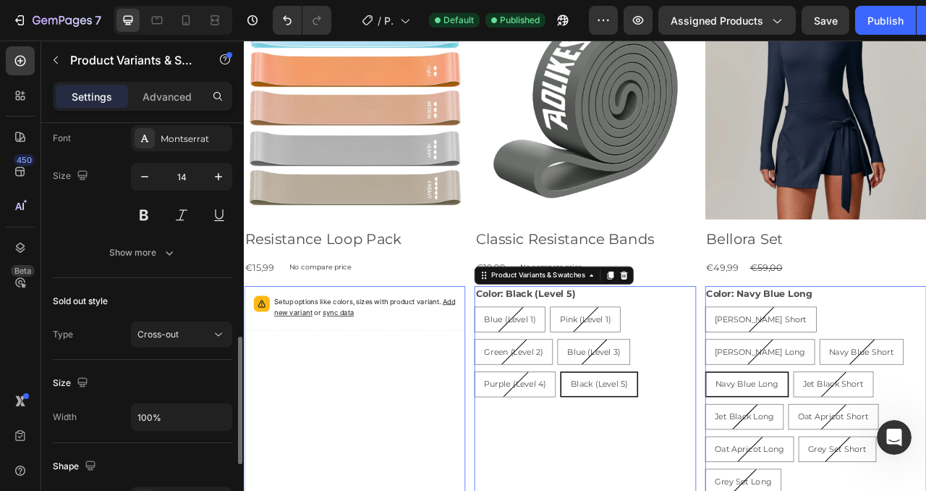
scroll to position [760, 0]
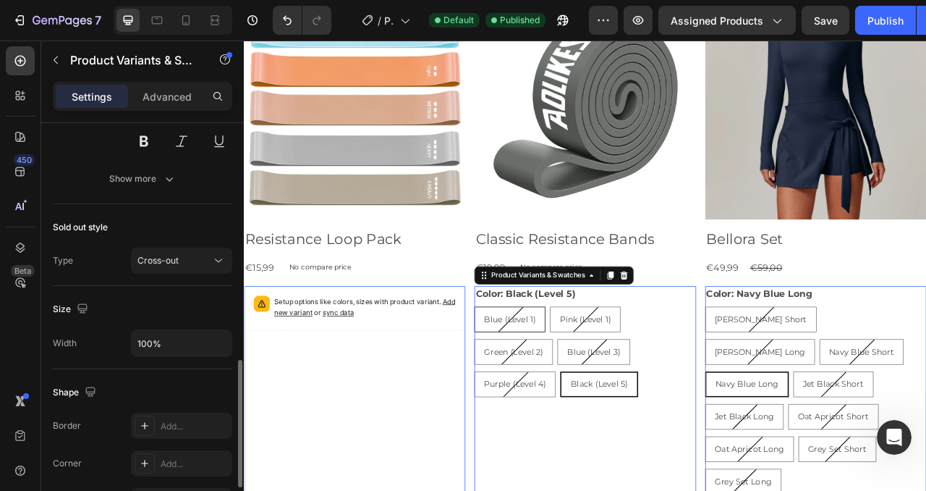
click at [588, 397] on span "Blue (Level 1)" at bounding box center [582, 395] width 66 height 13
click at [537, 379] on input "Blue (Level 1) Blue (Level 1) Blue (Level 1)" at bounding box center [536, 379] width 1 height 1
radio input "true"
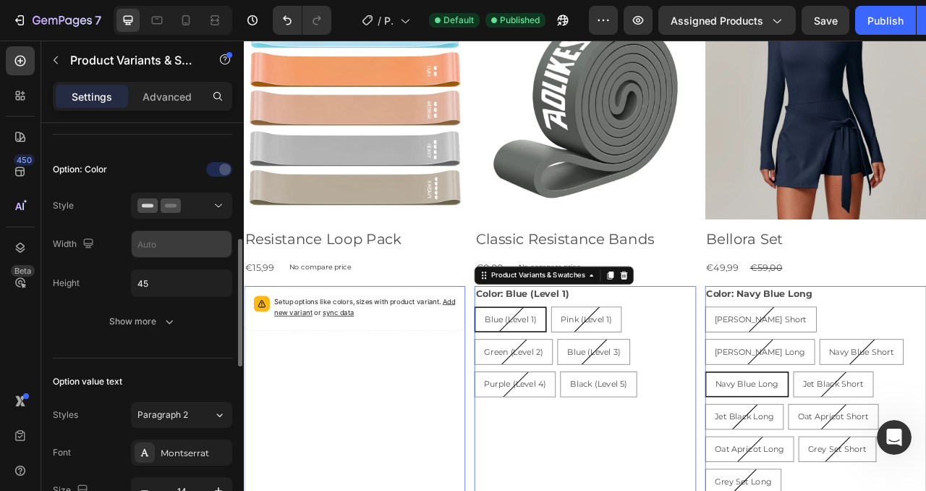
scroll to position [369, 0]
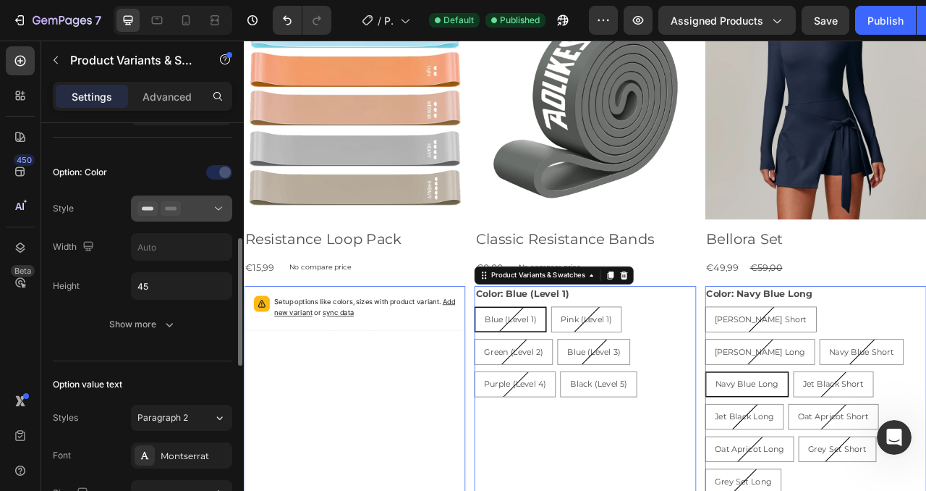
click at [195, 218] on button at bounding box center [181, 208] width 101 height 26
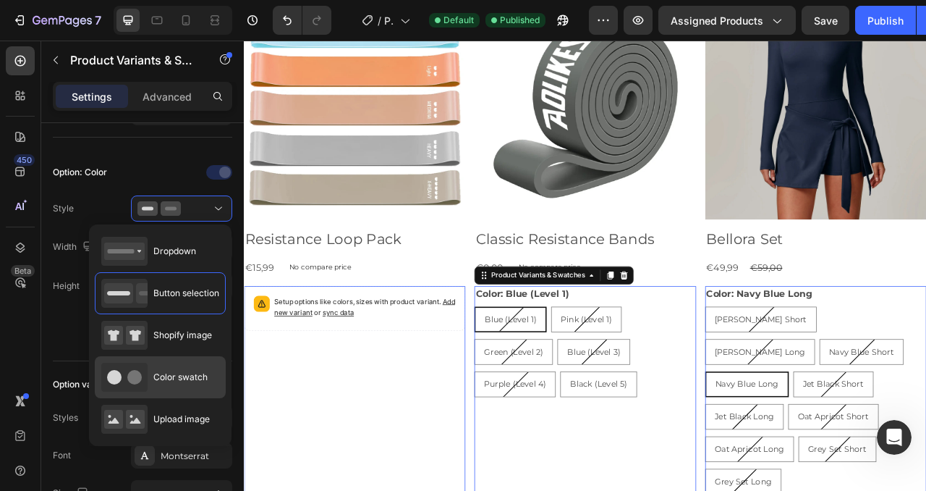
click at [152, 378] on div "Color swatch" at bounding box center [154, 377] width 106 height 29
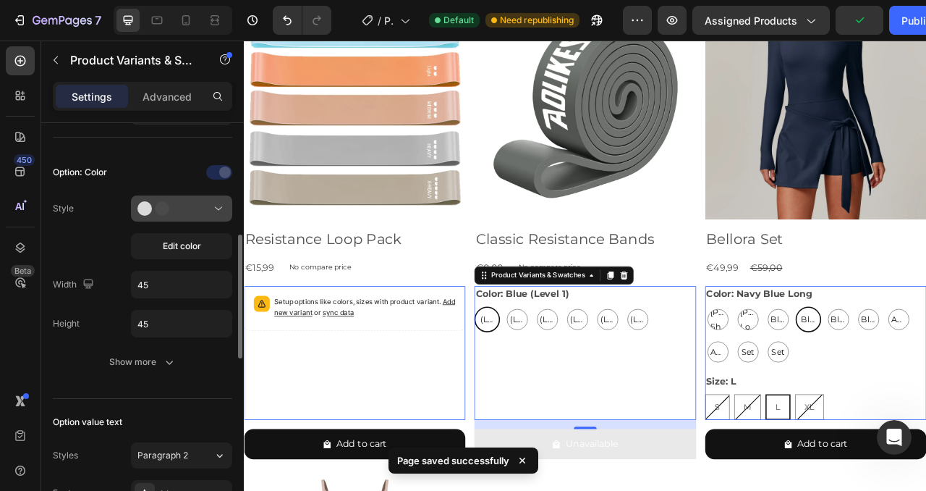
click at [178, 216] on icon at bounding box center [159, 208] width 43 height 14
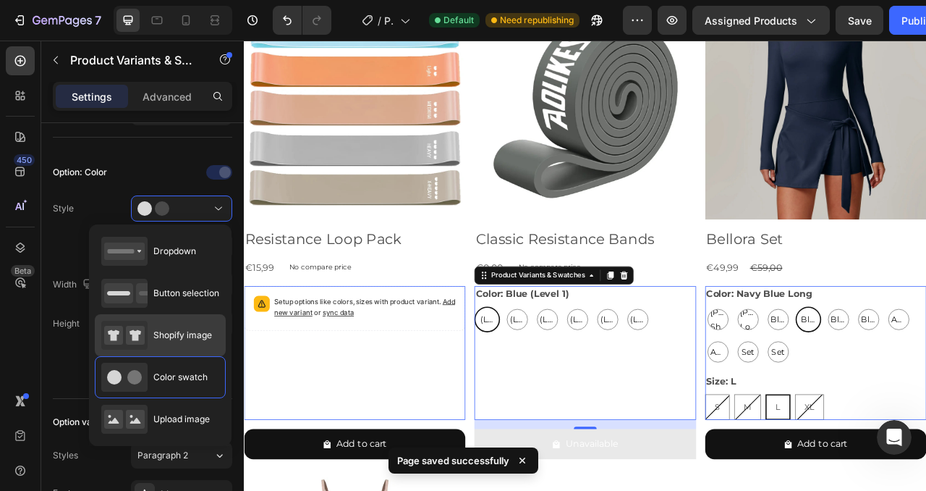
click at [165, 339] on span "Shopify image" at bounding box center [182, 335] width 59 height 13
type input "64"
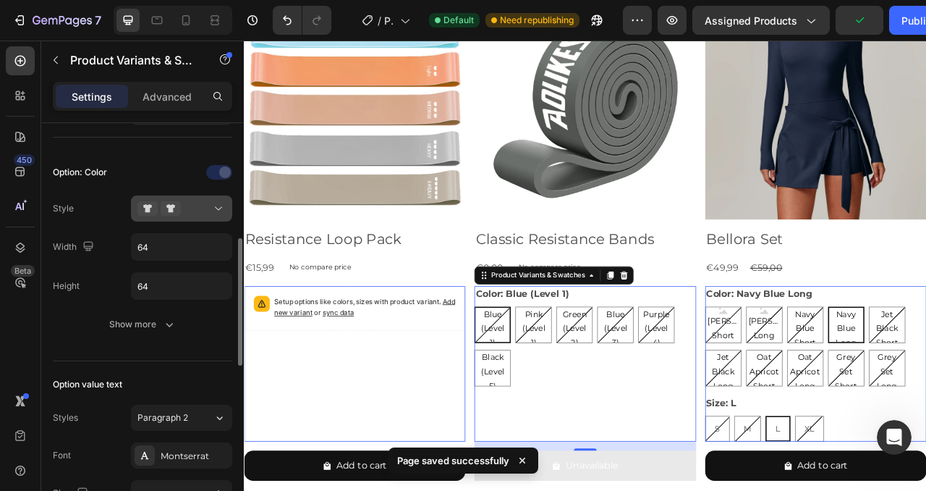
click at [203, 205] on div at bounding box center [182, 208] width 88 height 14
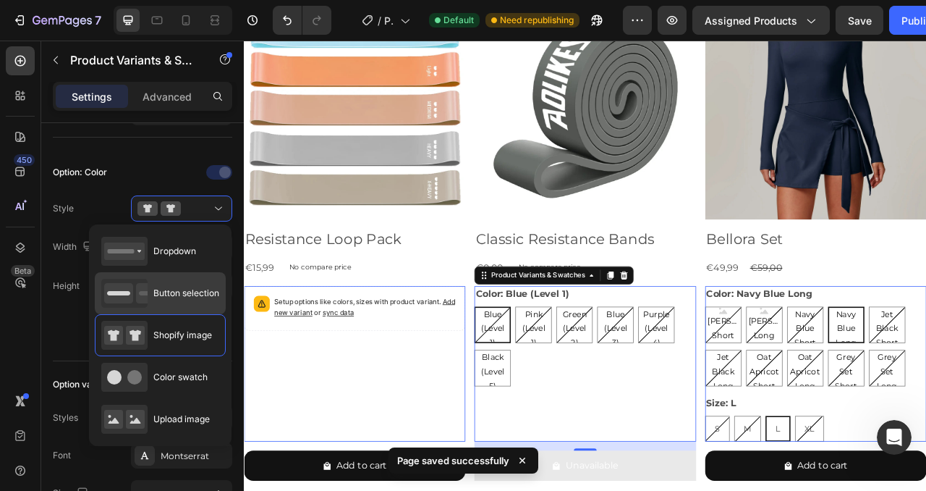
click at [180, 293] on span "Button selection" at bounding box center [186, 293] width 66 height 13
type input "45"
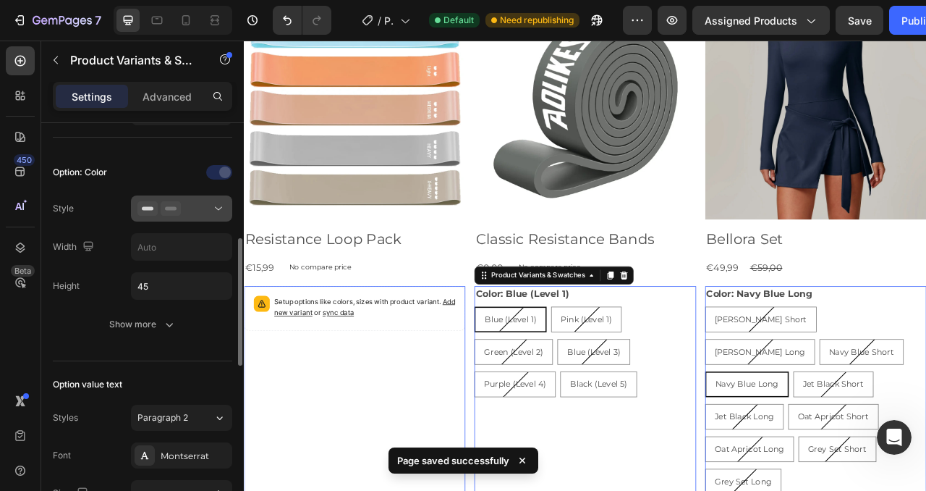
click at [206, 207] on div at bounding box center [182, 208] width 88 height 14
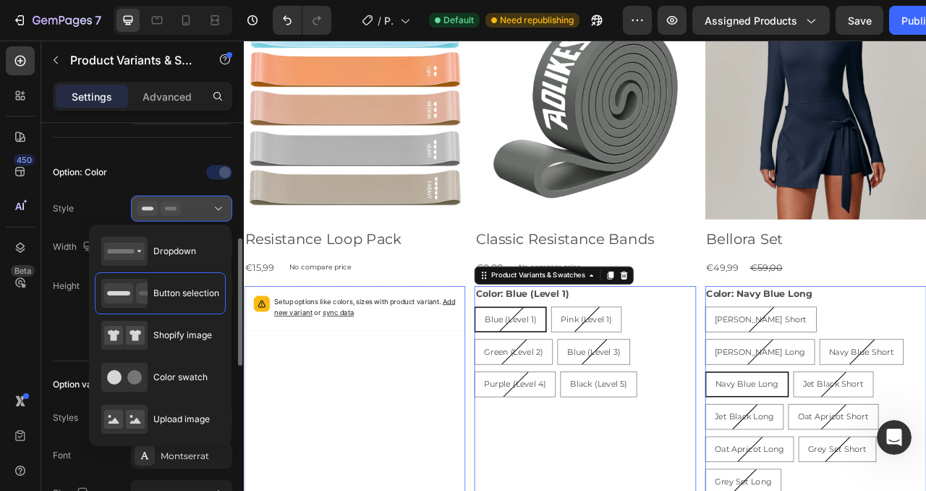
click at [149, 208] on rect at bounding box center [148, 209] width 12 height 4
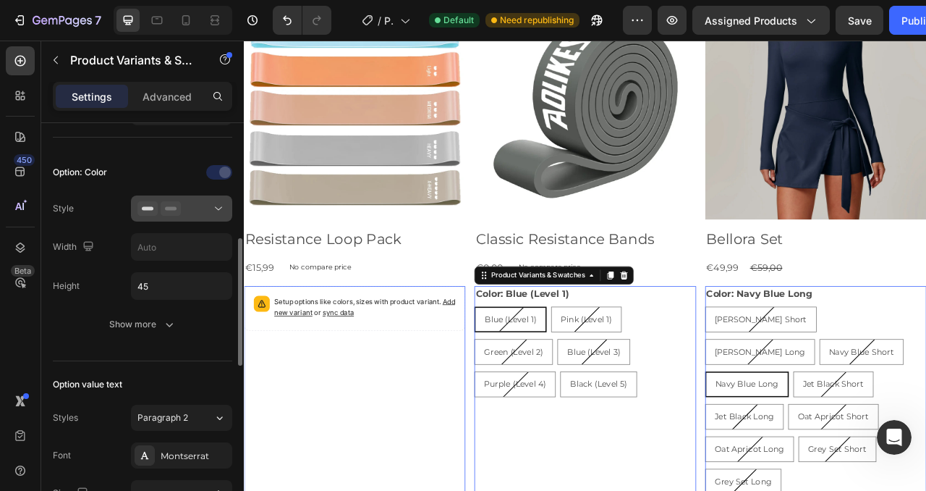
click at [146, 208] on rect at bounding box center [148, 209] width 12 height 4
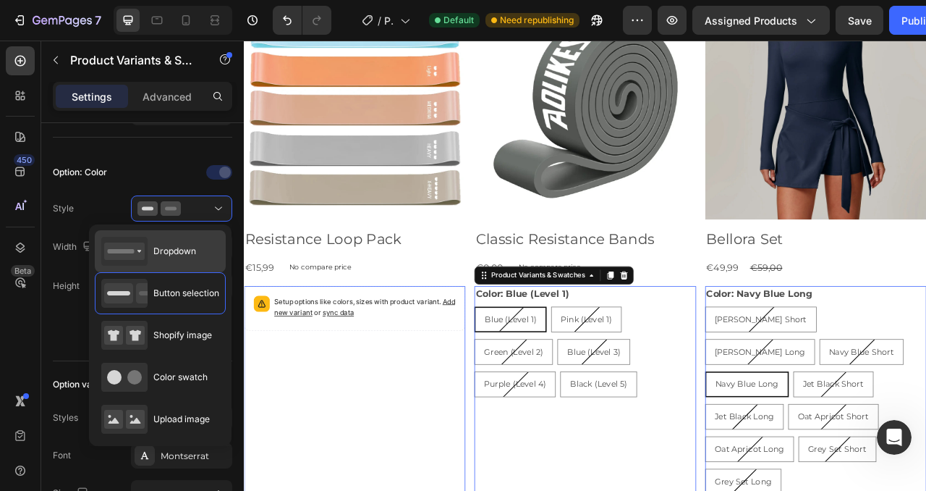
click at [177, 250] on span "Dropdown" at bounding box center [174, 251] width 43 height 13
type input "100%"
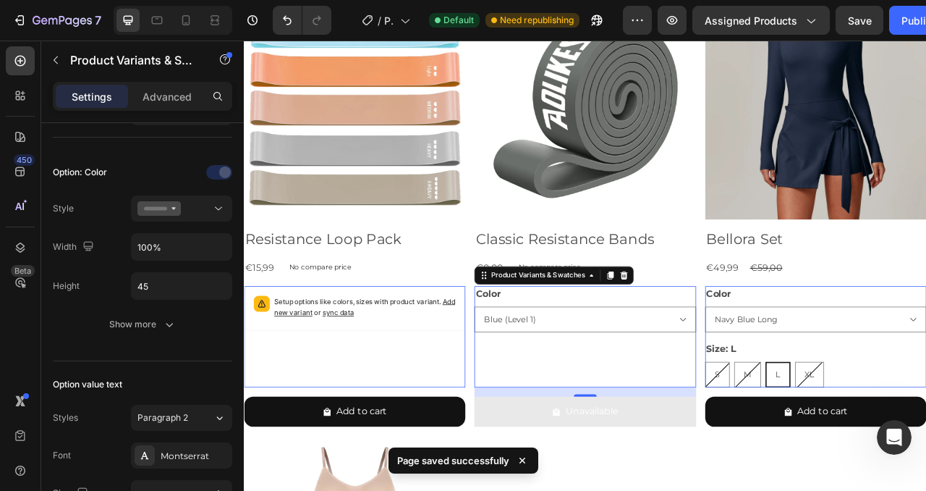
click at [587, 447] on div "Color Blue (Level 1) Pink (Level 1) Green (Level 2) Blue (Level 3) Purple (Leve…" at bounding box center [678, 417] width 282 height 129
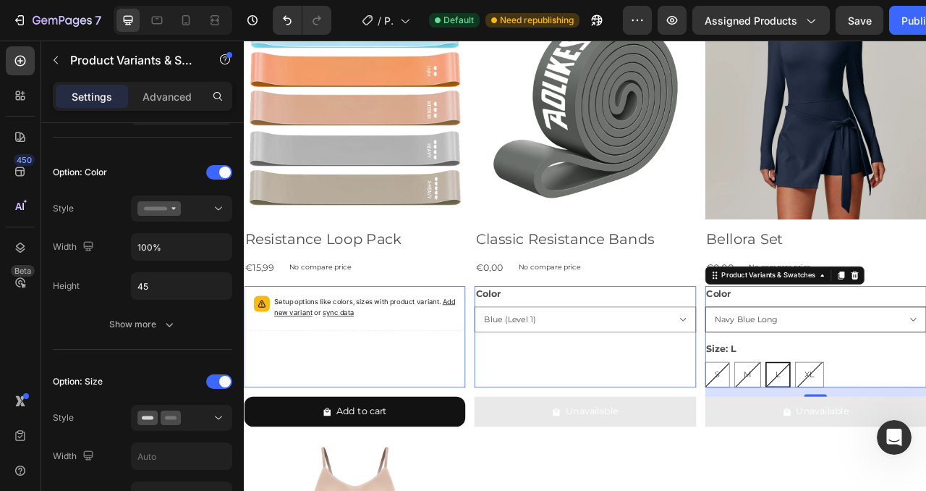
select select "Jet Black Short"
click at [751, 396] on select "Blue (Level 1) Pink (Level 1) Green (Level 2) Blue (Level 3) Purple (Level 4) B…" at bounding box center [678, 395] width 282 height 33
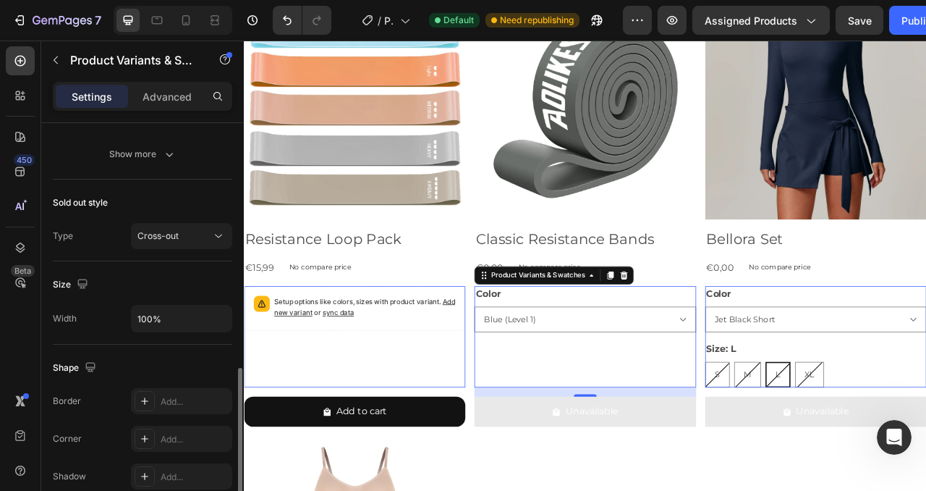
scroll to position [903, 0]
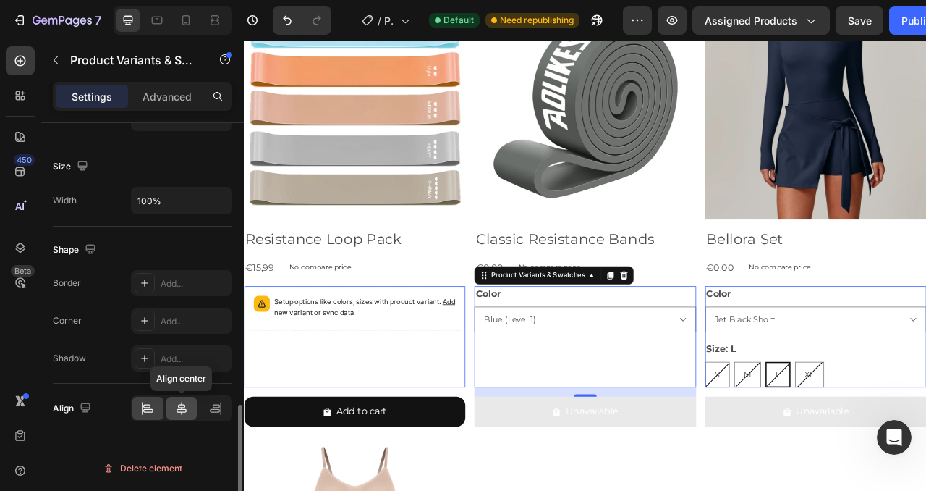
click at [181, 407] on icon at bounding box center [182, 408] width 10 height 13
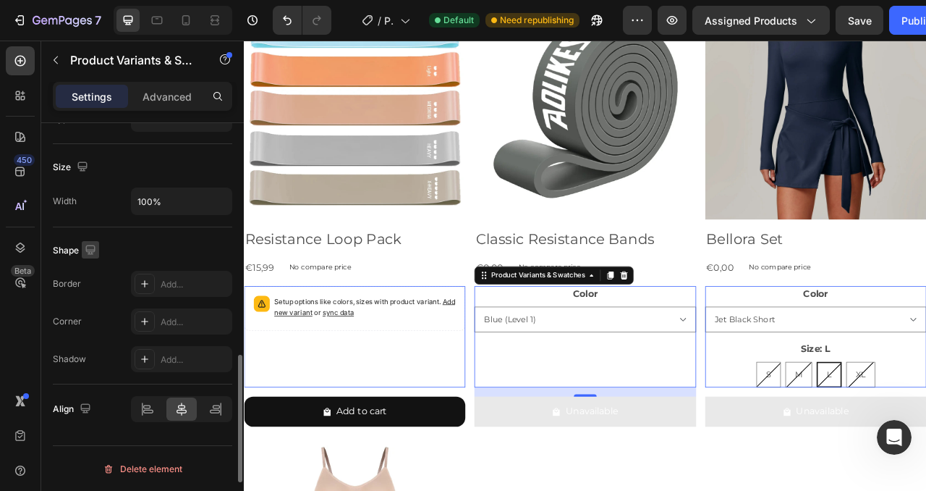
scroll to position [864, 0]
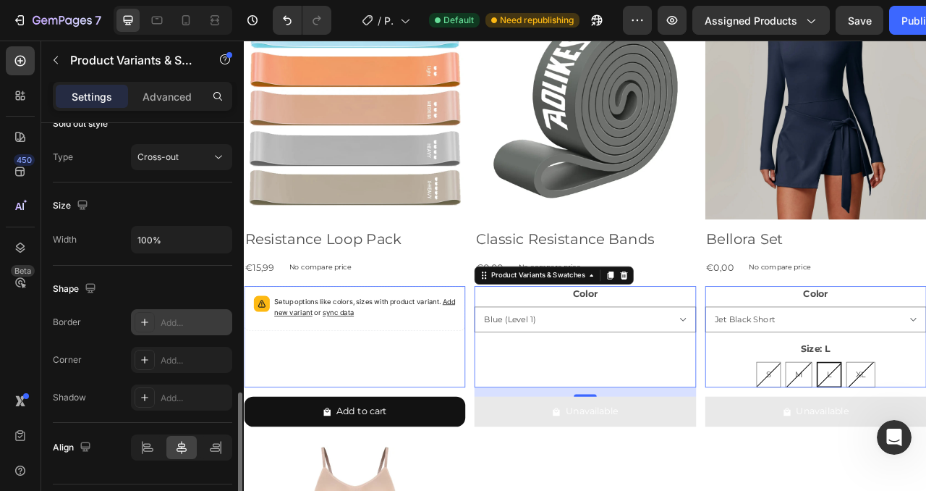
click at [188, 320] on div "Add..." at bounding box center [195, 322] width 68 height 13
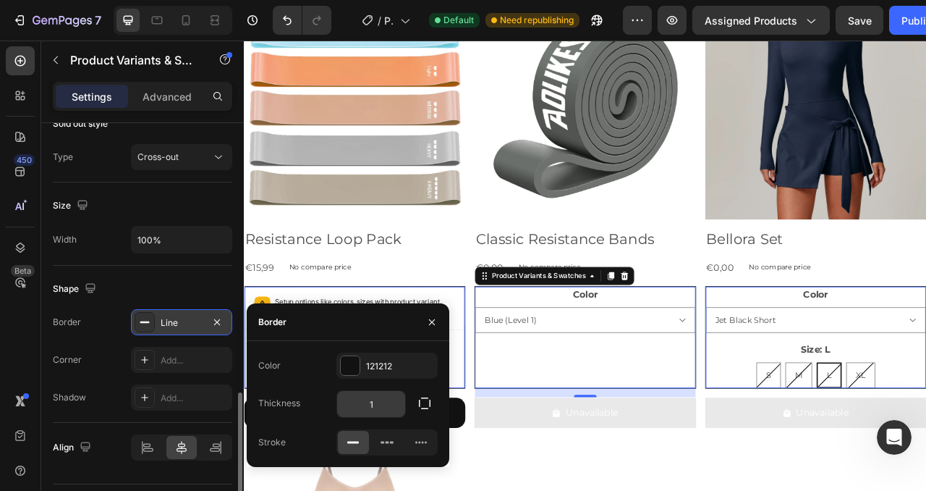
click at [389, 407] on input "1" at bounding box center [371, 404] width 68 height 26
type input "0"
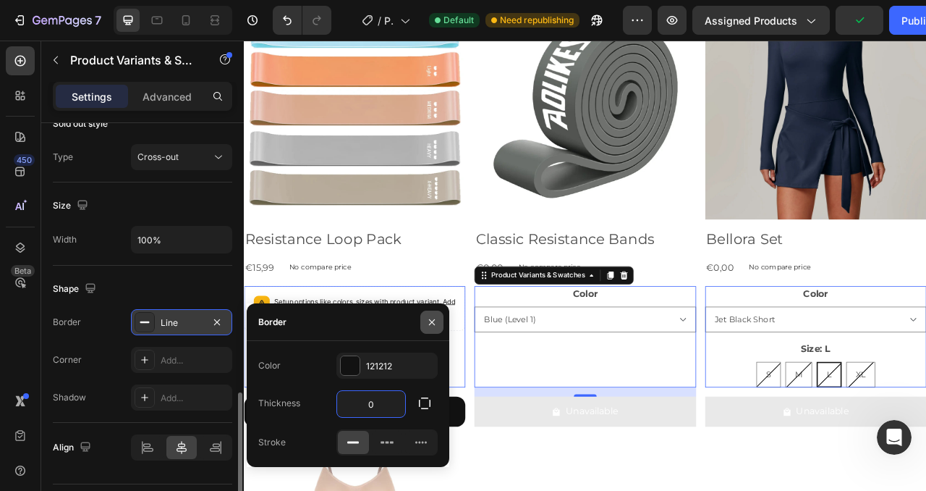
click at [427, 328] on button "button" at bounding box center [432, 322] width 23 height 23
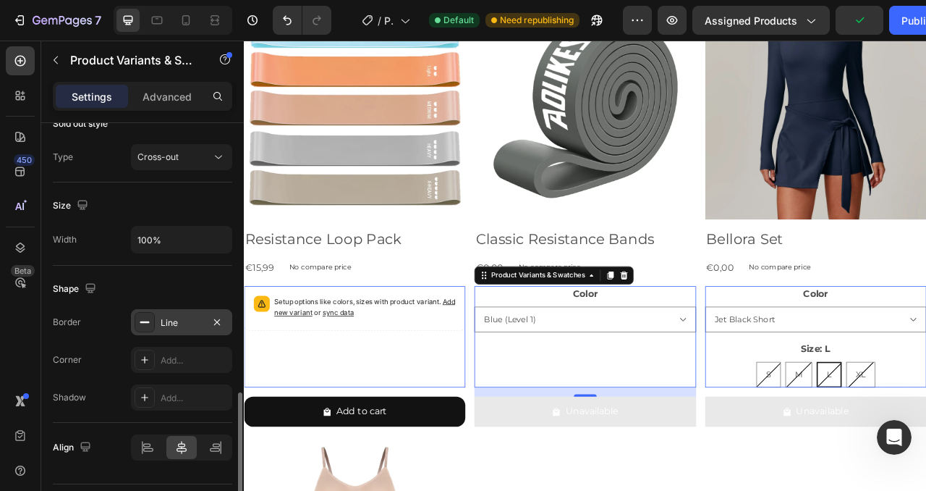
click at [215, 323] on icon "button" at bounding box center [217, 321] width 6 height 6
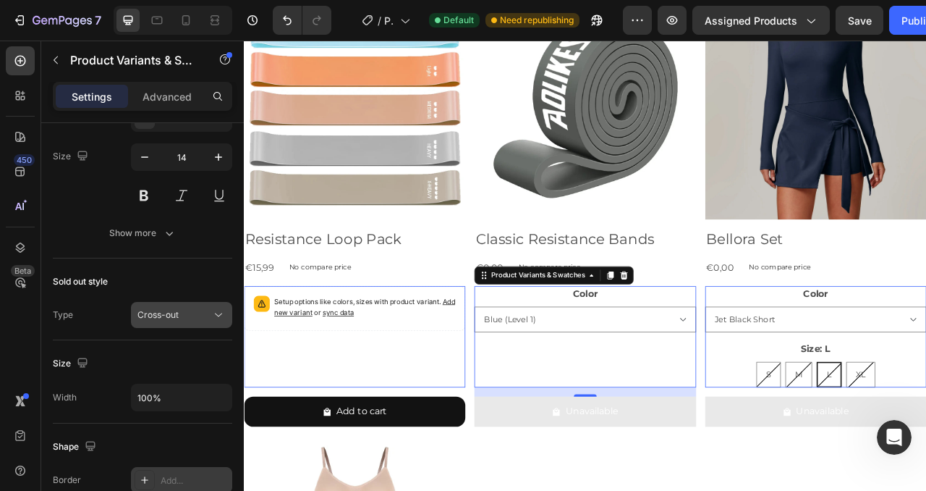
click at [206, 318] on div "Cross-out" at bounding box center [175, 314] width 74 height 13
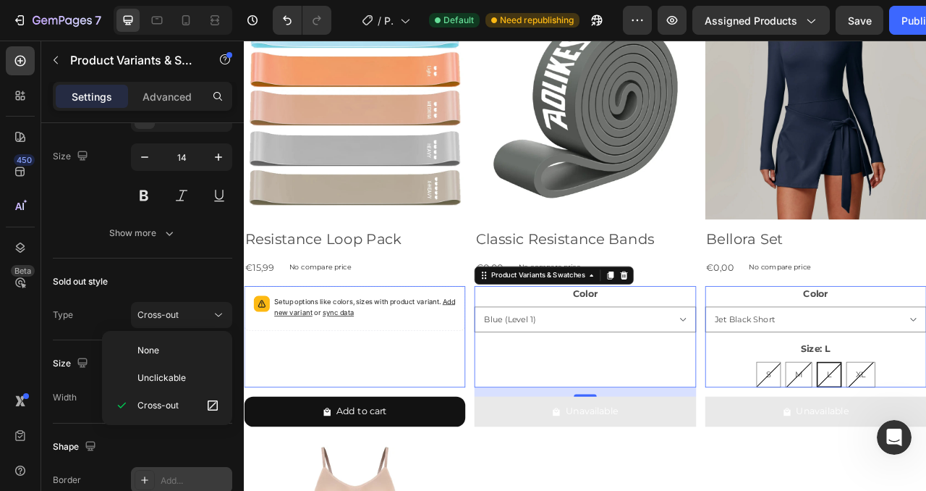
click at [125, 284] on div "Sold out style" at bounding box center [143, 281] width 180 height 23
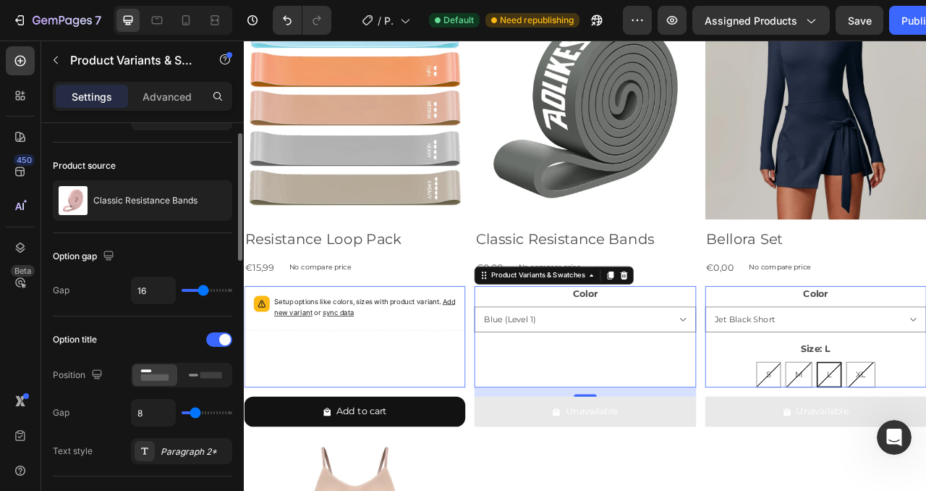
scroll to position [31, 0]
click at [194, 375] on rect at bounding box center [193, 374] width 9 height 3
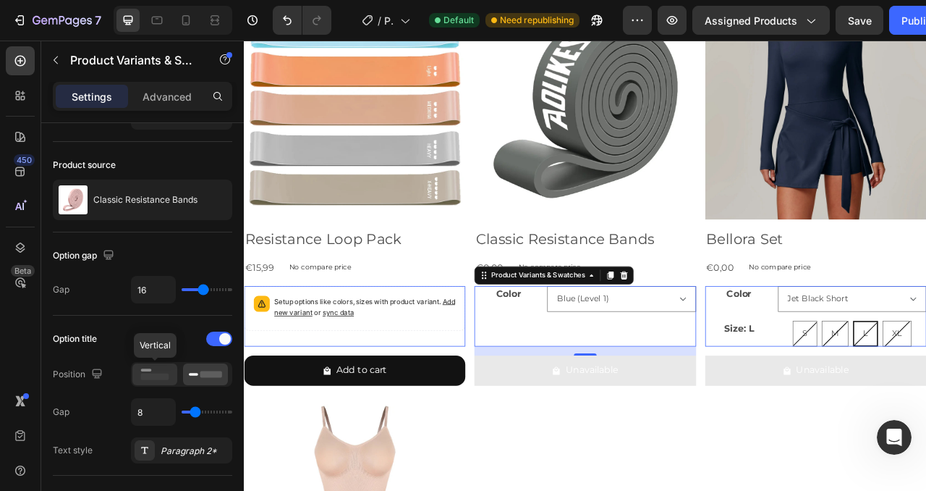
click at [167, 374] on rect at bounding box center [155, 376] width 28 height 7
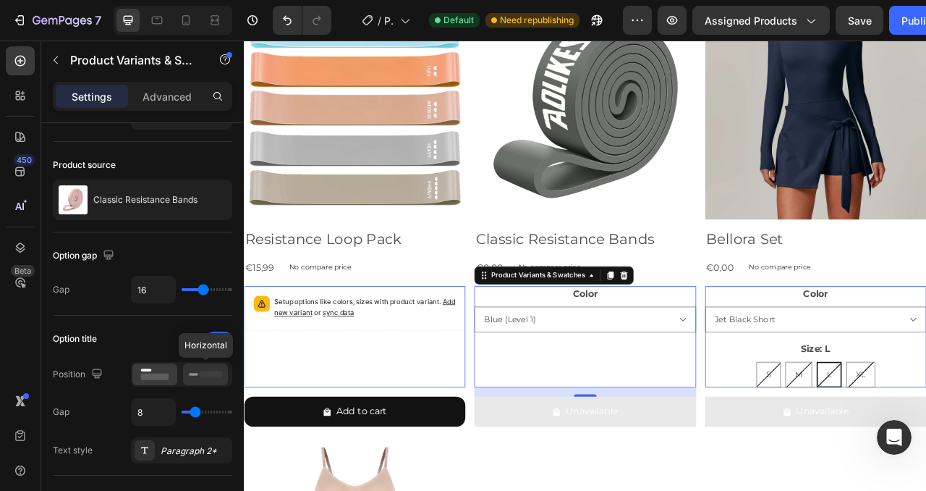
click at [199, 374] on icon at bounding box center [205, 374] width 33 height 16
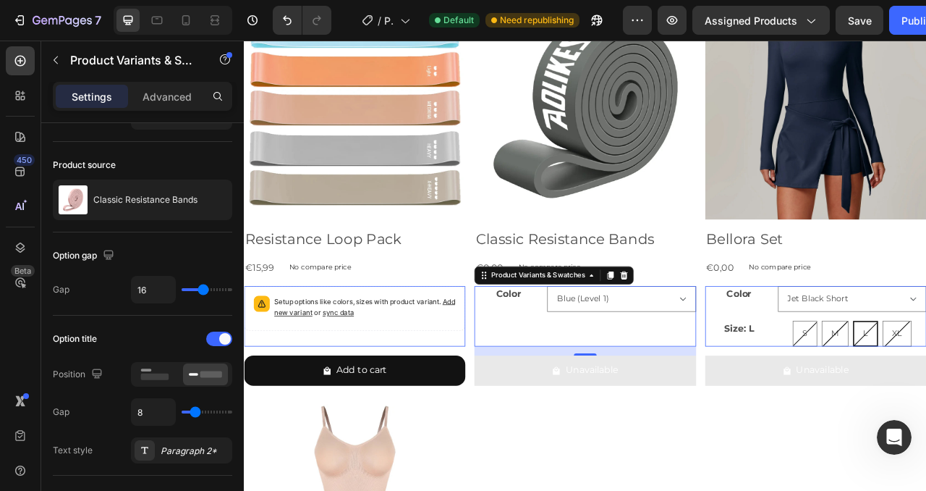
click at [102, 300] on div "Gap 16" at bounding box center [143, 290] width 180 height 28
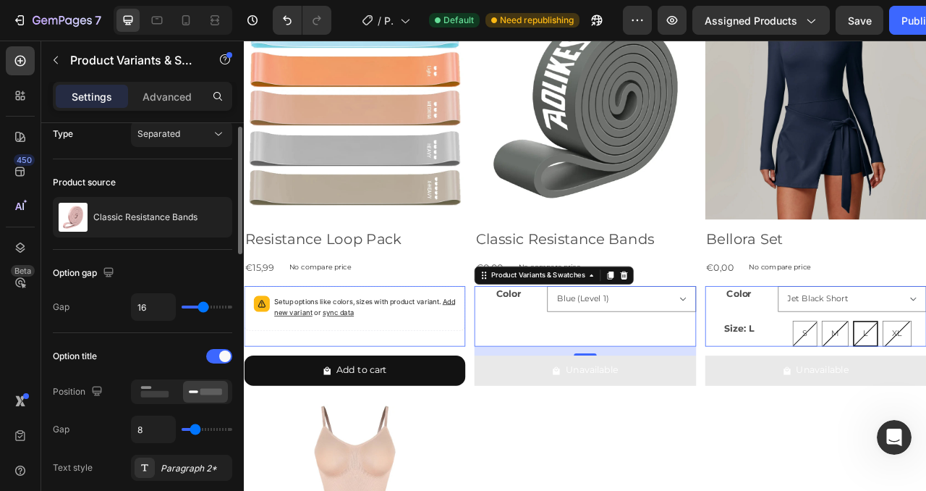
scroll to position [0, 0]
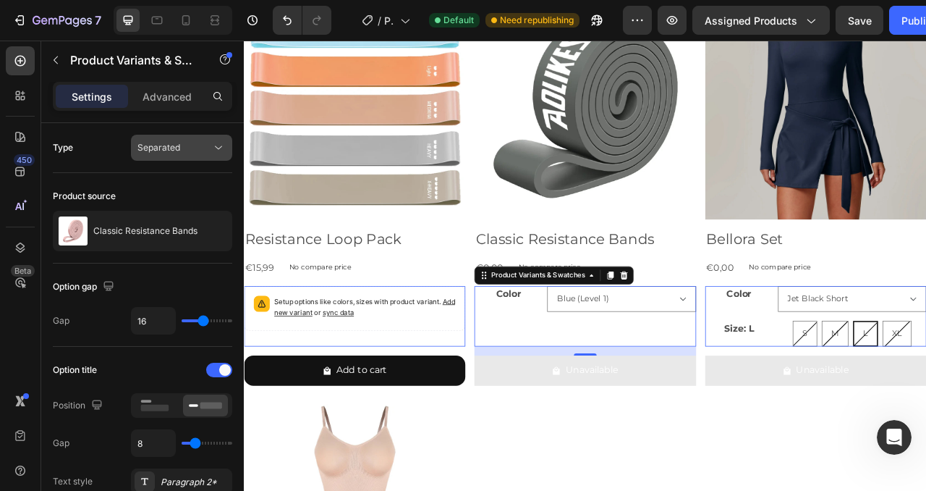
click at [177, 156] on button "Separated" at bounding box center [181, 148] width 101 height 26
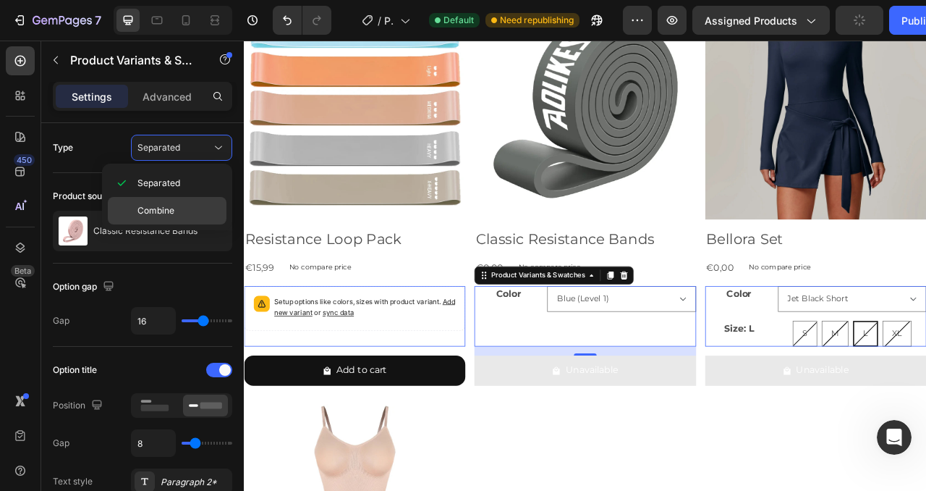
click at [158, 204] on span "Combine" at bounding box center [156, 210] width 37 height 13
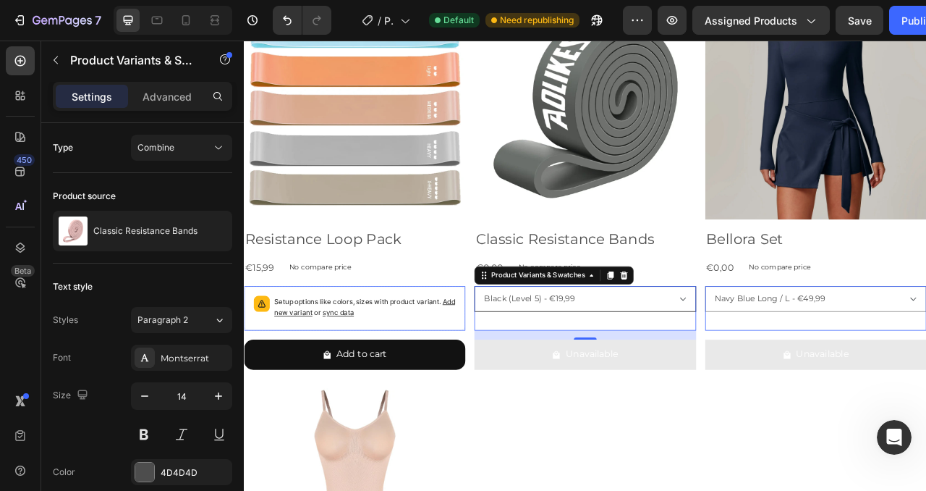
click at [808, 366] on select "Black (Level 5) - €19,99" at bounding box center [678, 369] width 282 height 33
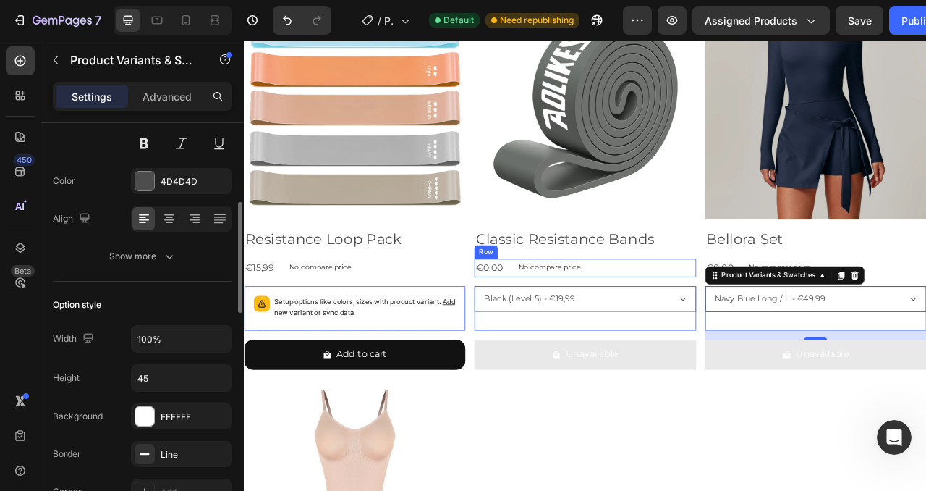
scroll to position [88, 0]
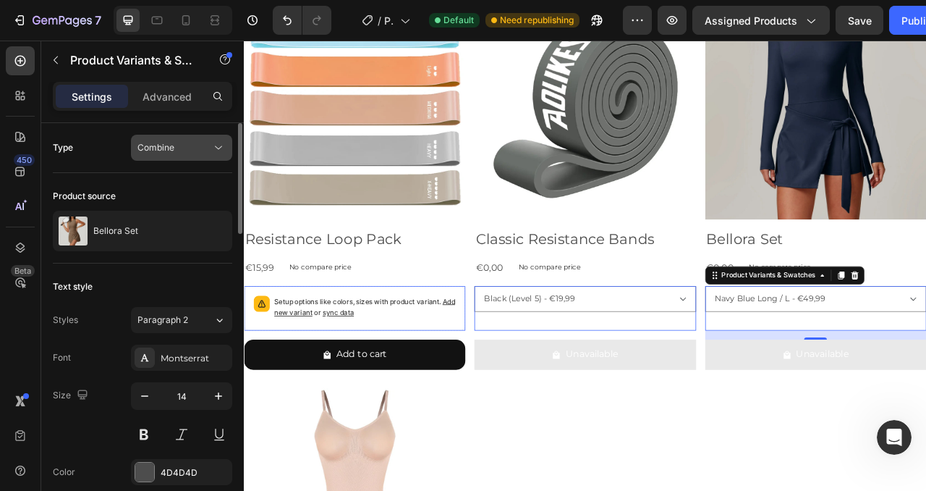
click at [176, 144] on div "Combine" at bounding box center [175, 147] width 74 height 13
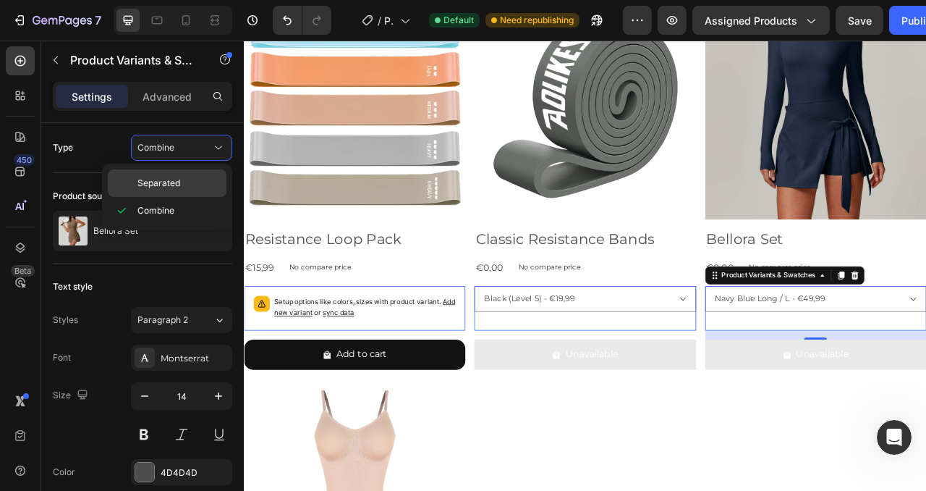
click at [159, 181] on span "Separated" at bounding box center [159, 183] width 43 height 13
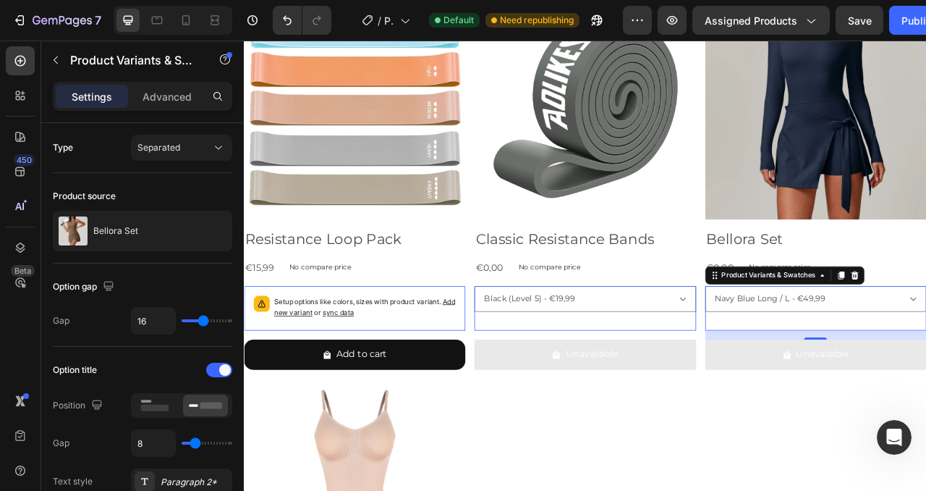
select select "Jet Black Short"
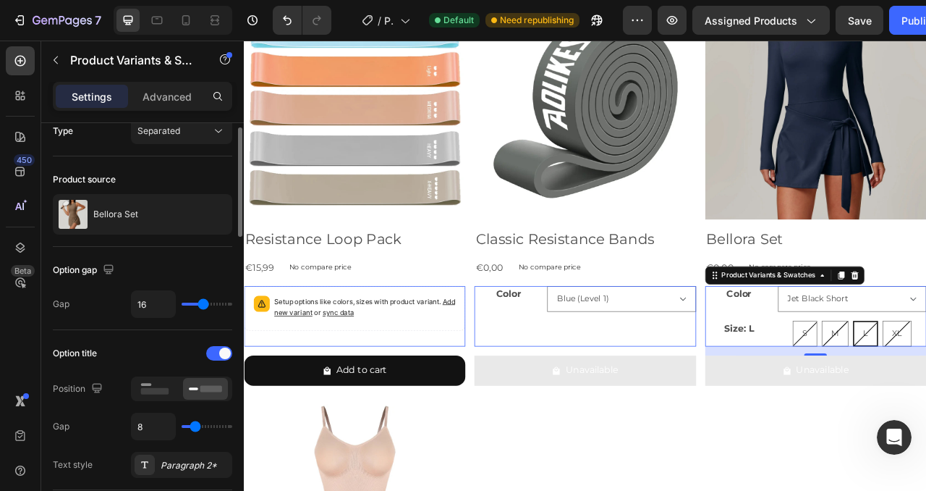
scroll to position [86, 0]
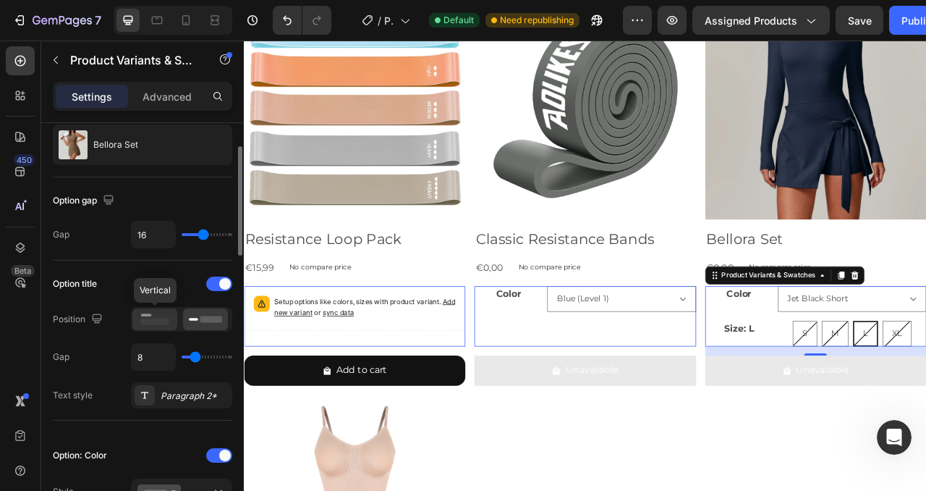
click at [153, 317] on icon at bounding box center [154, 319] width 33 height 16
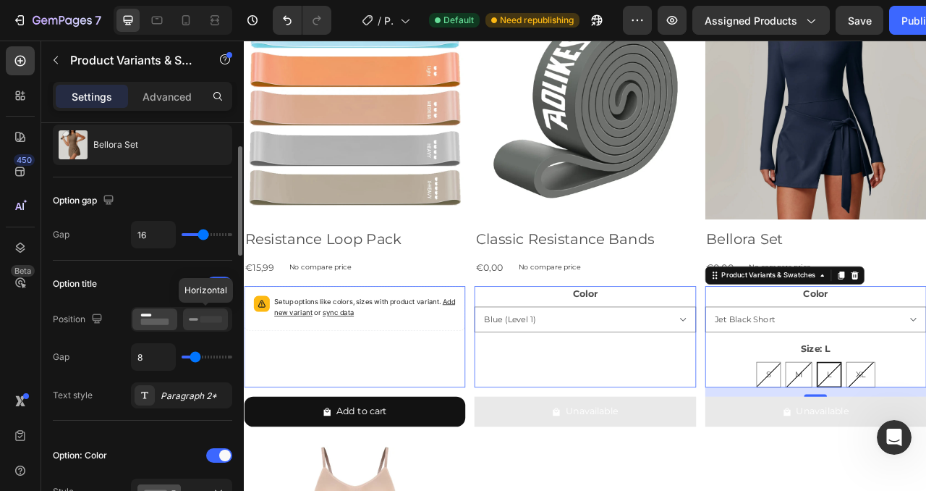
click at [196, 323] on icon at bounding box center [205, 319] width 33 height 16
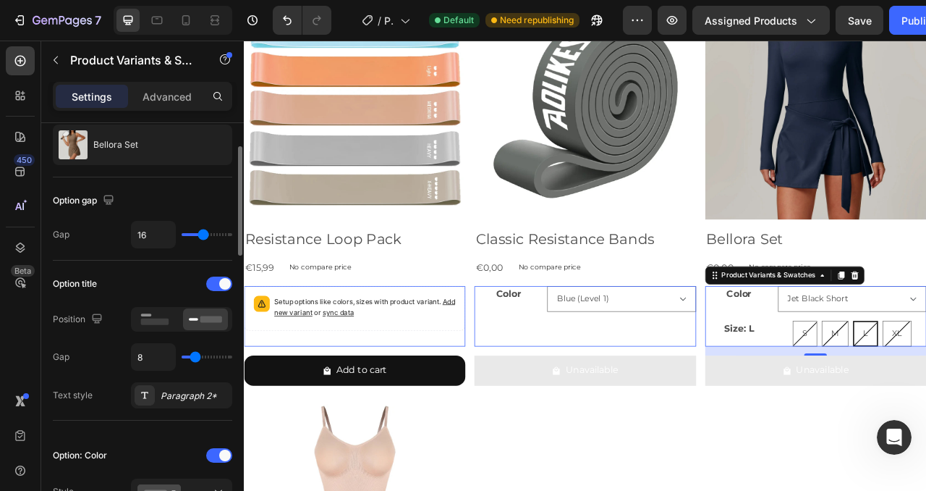
type input "3"
type input "2"
type input "1"
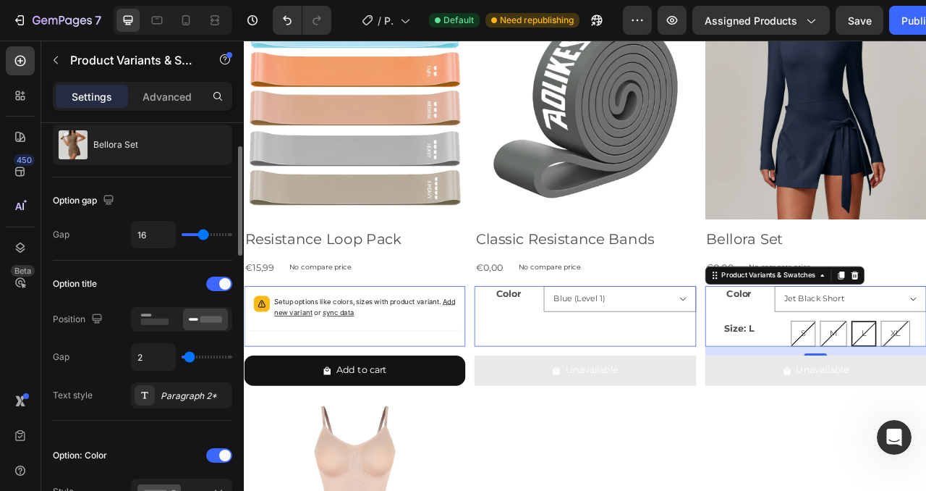
type input "1"
type input "0"
type input "1"
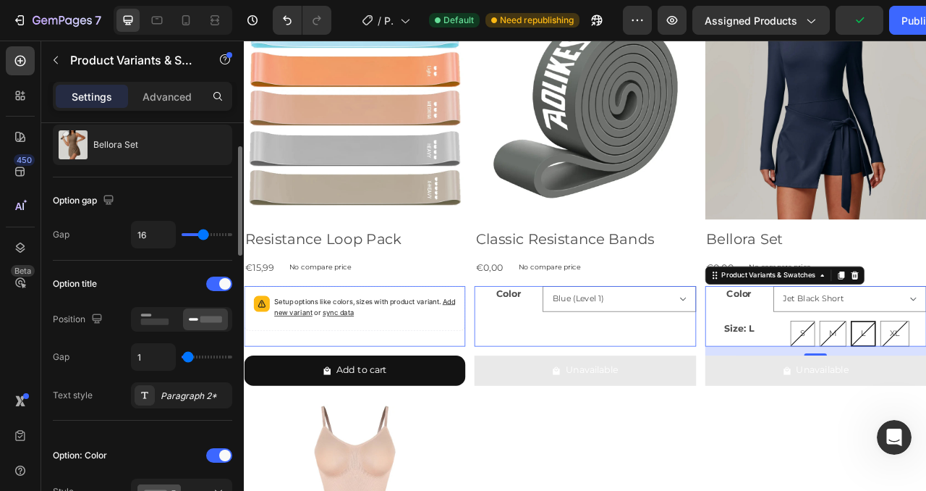
type input "2"
type input "3"
type input "4"
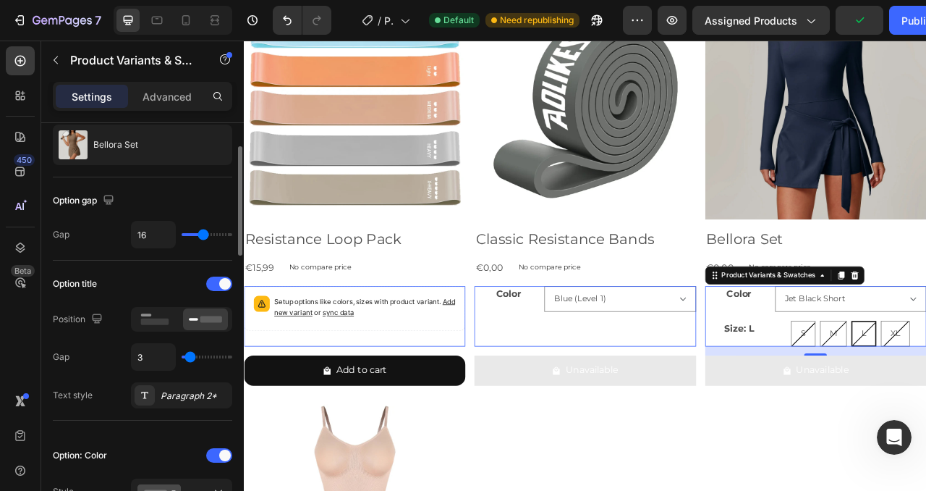
type input "4"
type input "3"
type input "2"
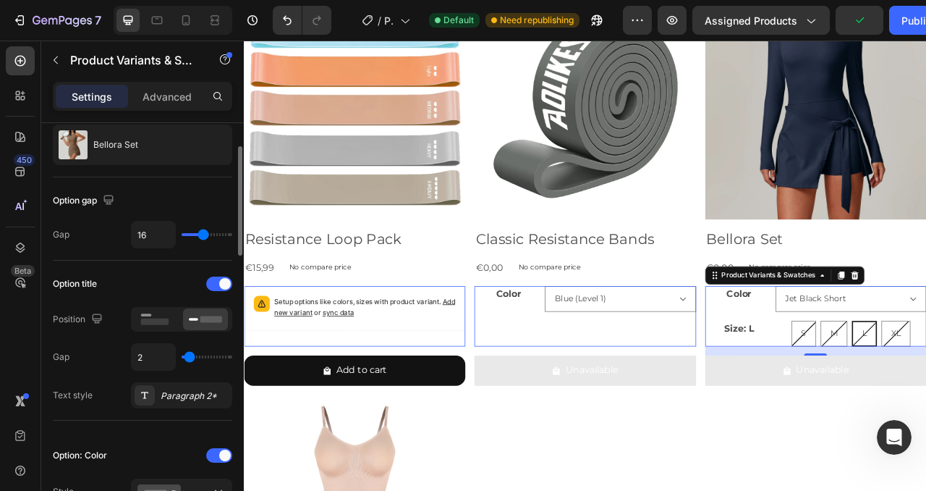
type input "1"
type input "0"
click at [187, 358] on input "range" at bounding box center [207, 356] width 51 height 3
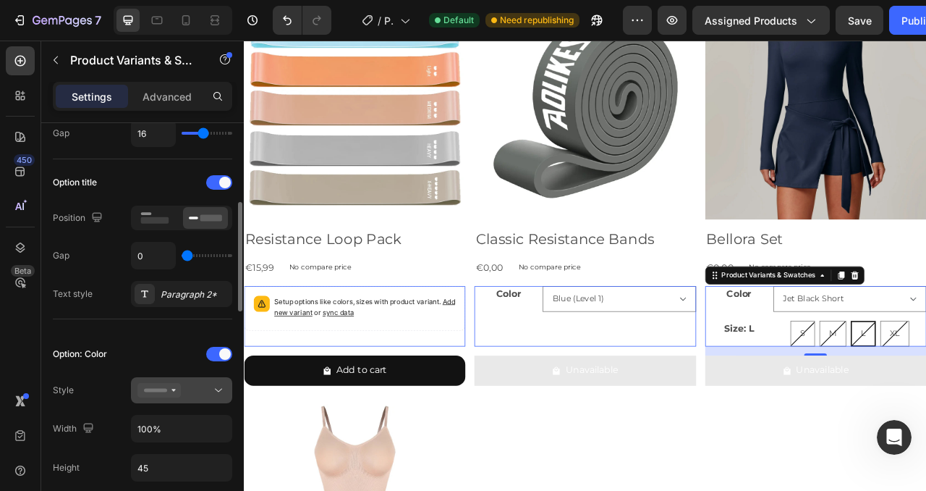
scroll to position [210, 0]
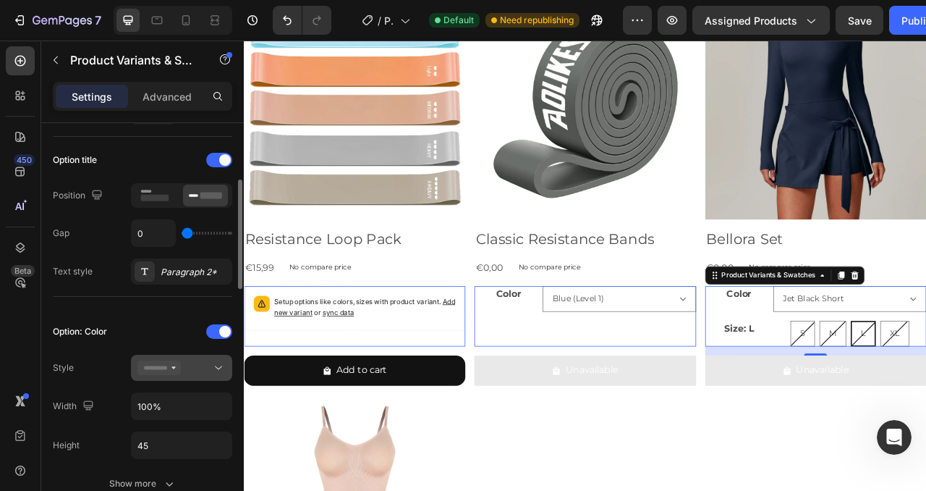
click at [193, 371] on div at bounding box center [182, 367] width 88 height 14
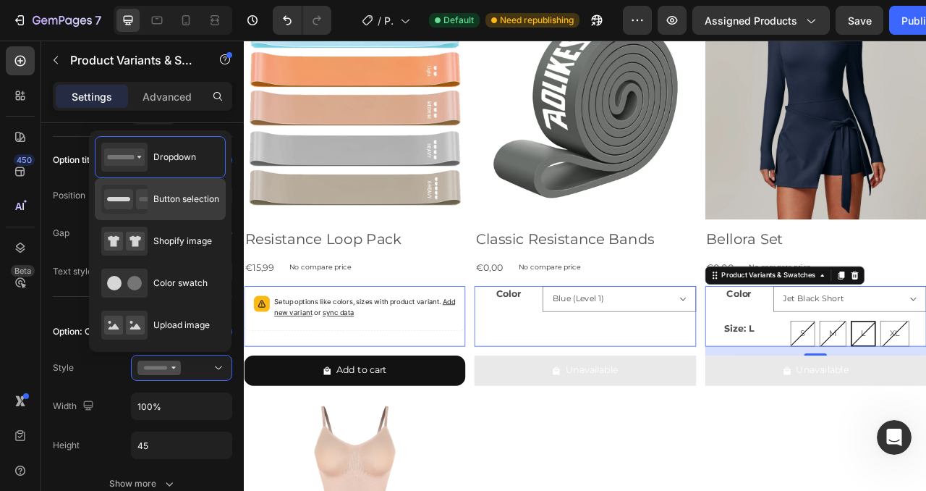
click at [173, 194] on span "Button selection" at bounding box center [186, 199] width 66 height 13
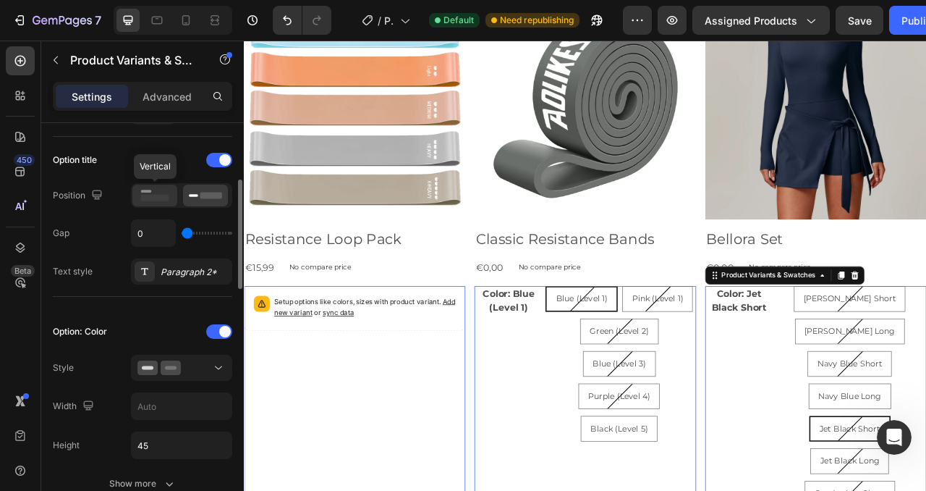
click at [165, 201] on icon at bounding box center [154, 195] width 33 height 16
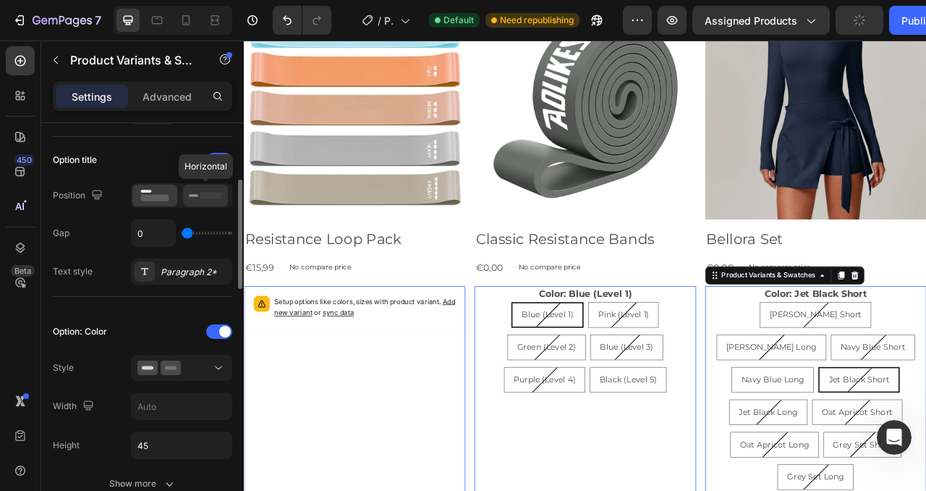
click at [187, 198] on div at bounding box center [205, 196] width 45 height 22
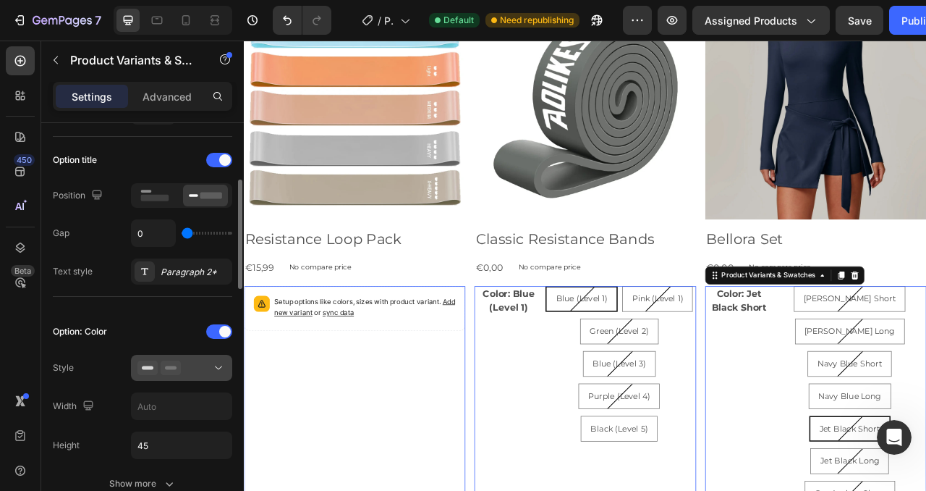
click at [193, 366] on div at bounding box center [182, 367] width 88 height 14
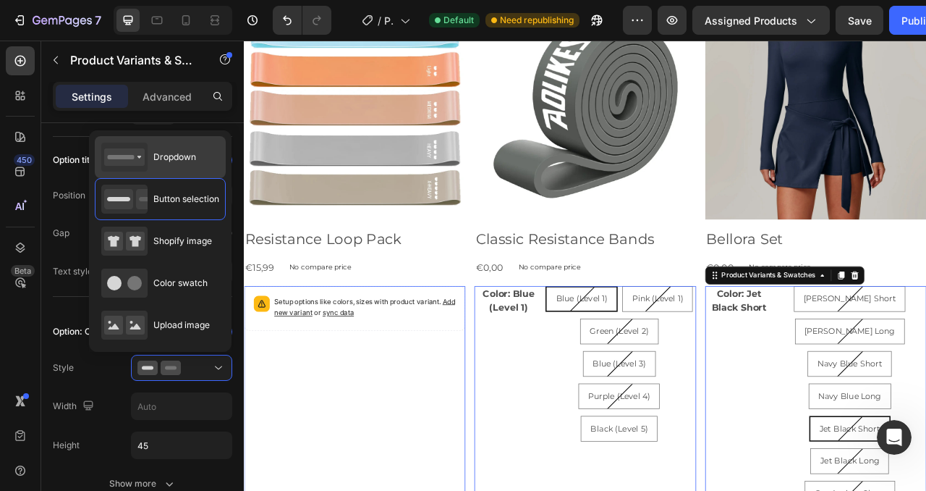
click at [181, 168] on div "Dropdown" at bounding box center [148, 157] width 95 height 29
type input "100%"
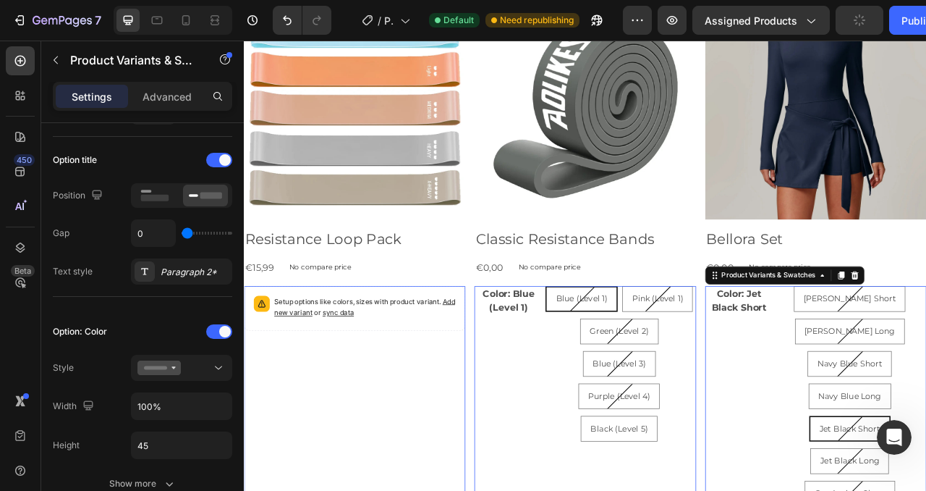
select select "Jet Black Short"
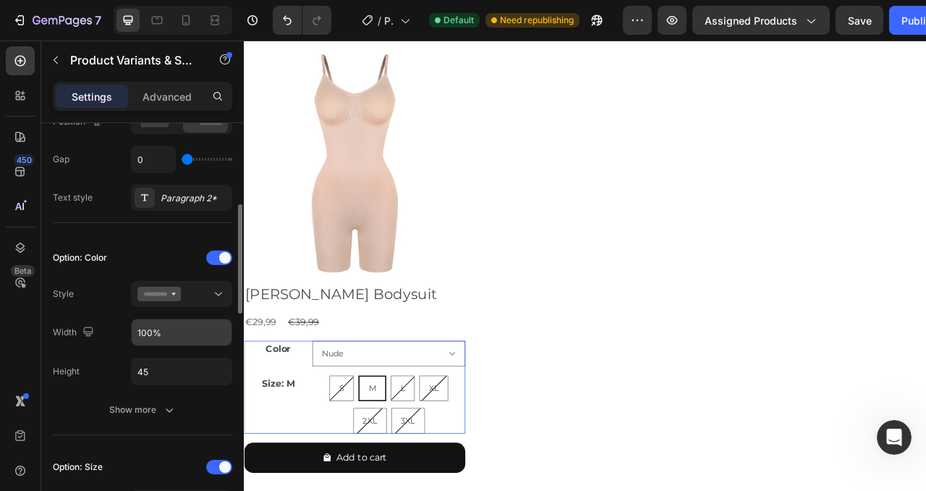
scroll to position [287, 0]
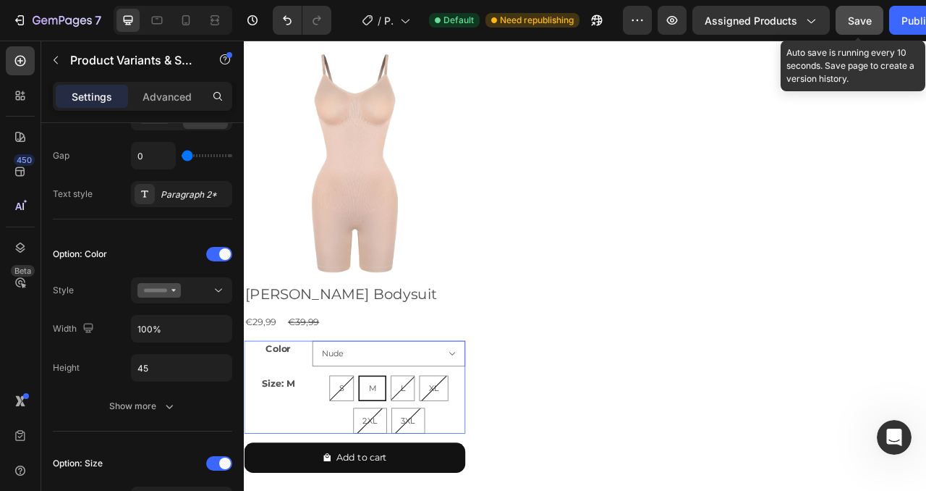
click at [858, 22] on span "Save" at bounding box center [860, 20] width 24 height 12
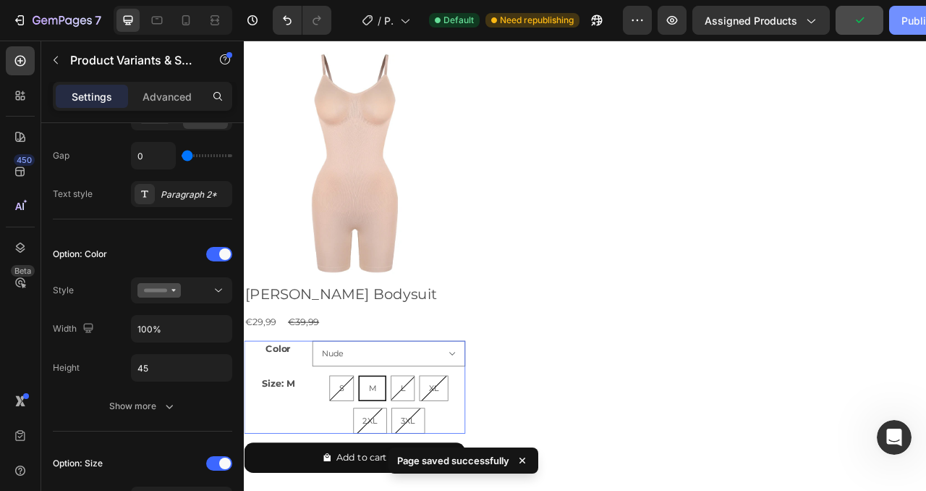
click at [920, 20] on div "Publish" at bounding box center [920, 20] width 36 height 15
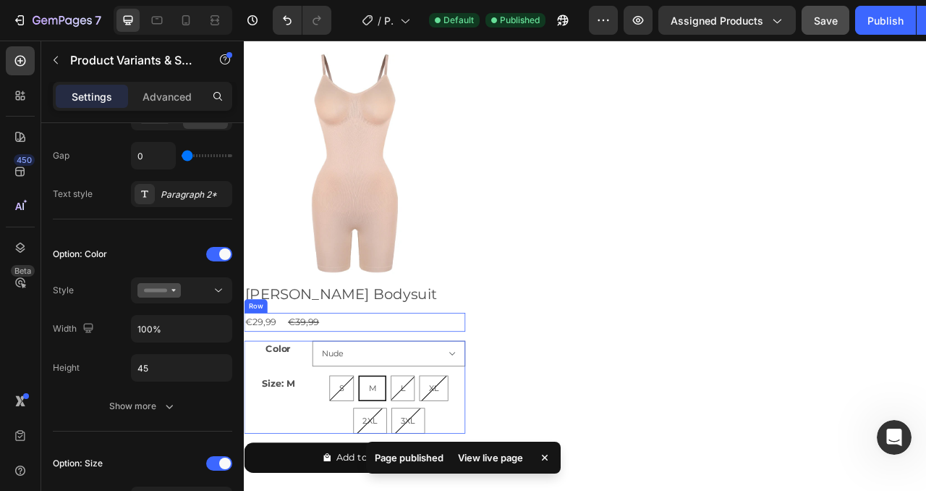
click at [374, 398] on div "€29,99 Product Price Product Price €39,99 Product Price Product Price Row" at bounding box center [385, 399] width 282 height 24
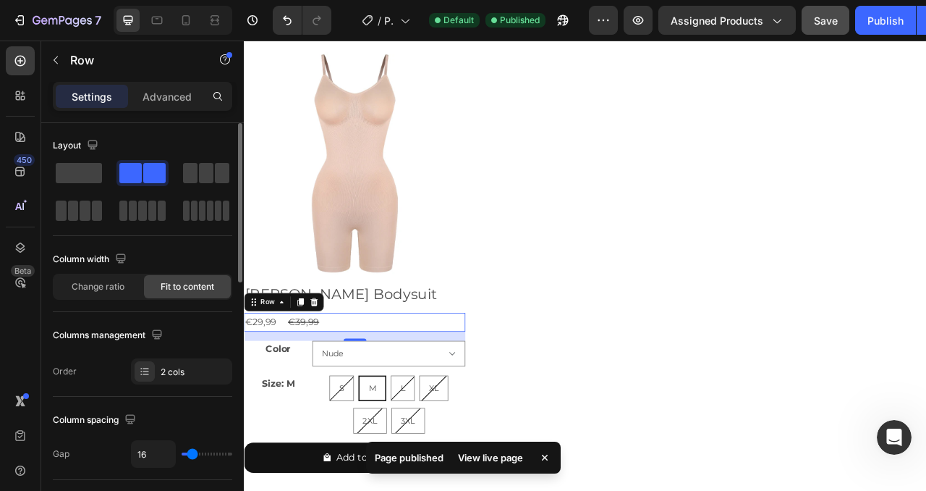
scroll to position [108, 0]
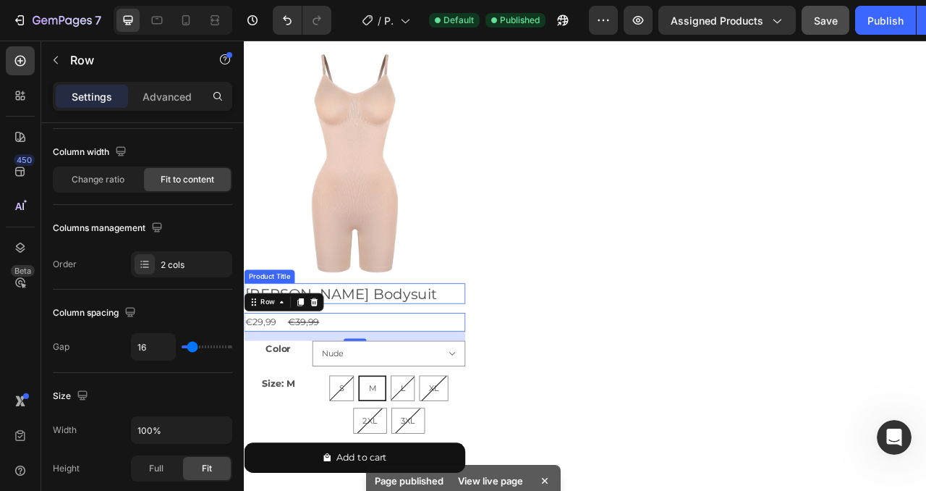
click at [415, 360] on h2 "[PERSON_NAME] Bodysuit" at bounding box center [385, 363] width 282 height 27
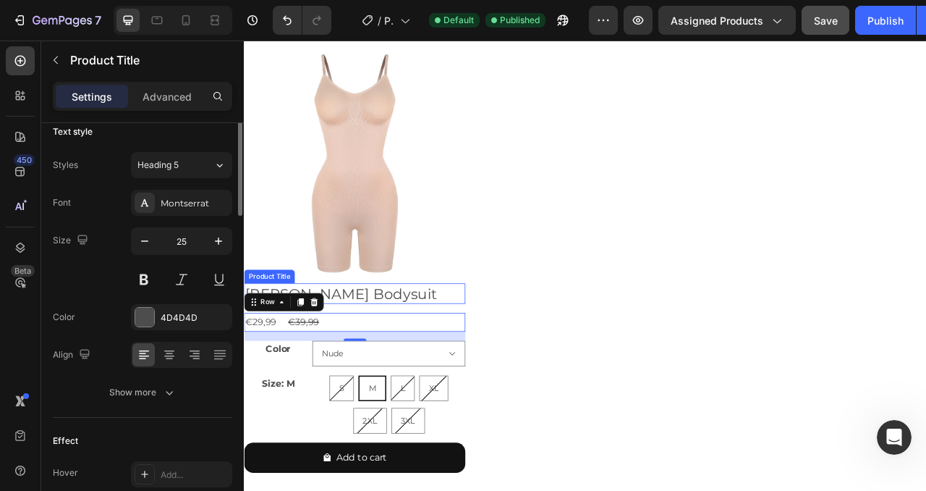
scroll to position [0, 0]
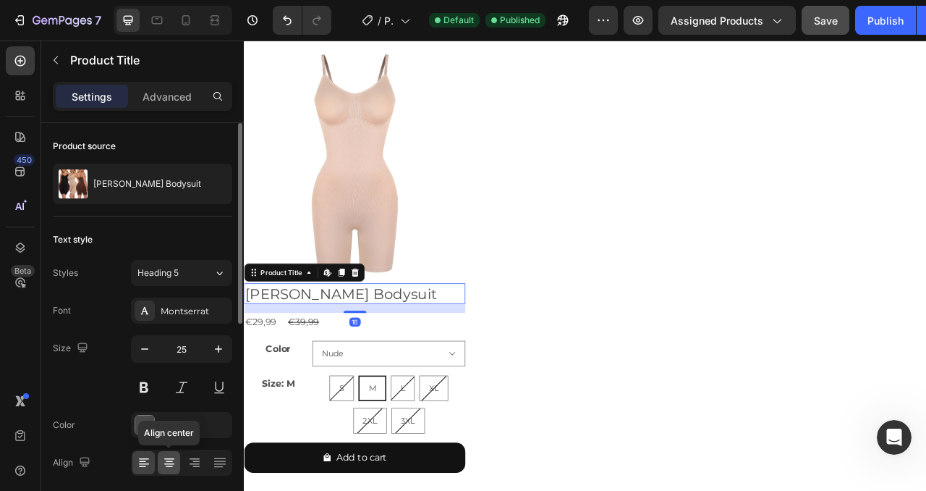
click at [161, 470] on div at bounding box center [169, 462] width 22 height 23
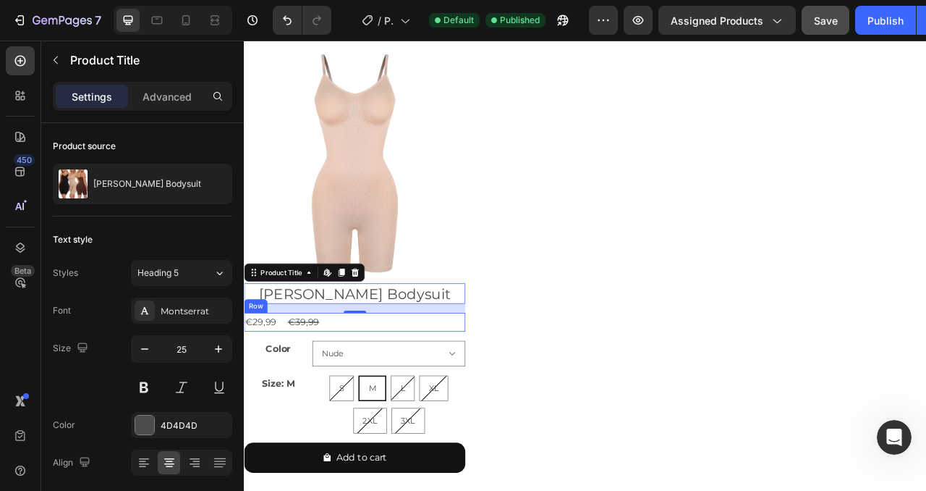
click at [396, 400] on div "€29,99 Product Price Product Price €39,99 Product Price Product Price Row" at bounding box center [385, 399] width 282 height 24
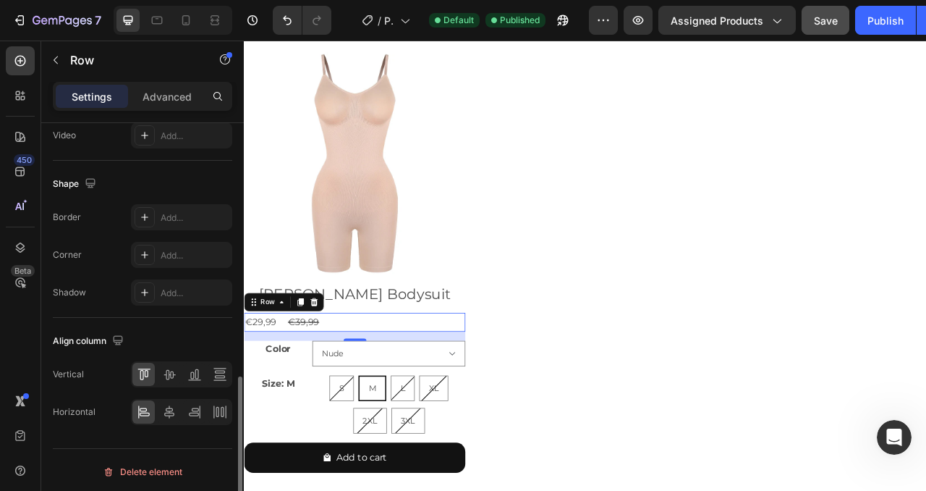
scroll to position [639, 0]
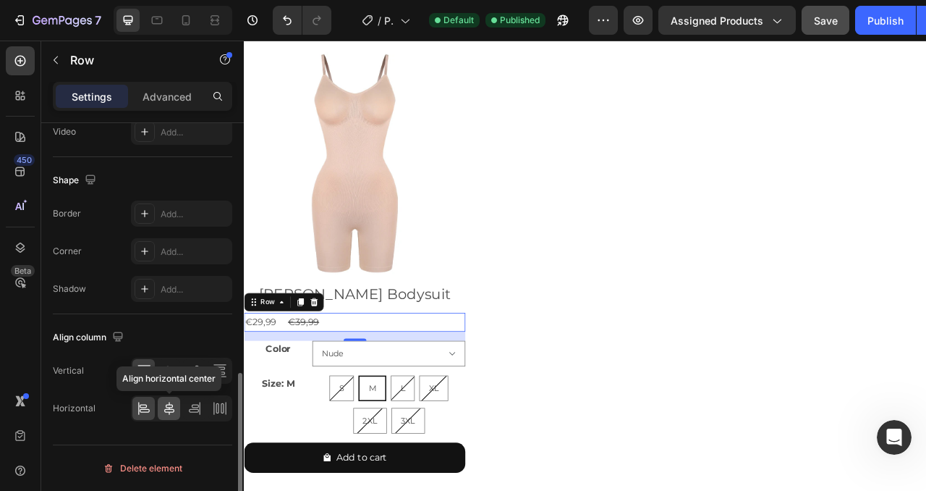
click at [169, 405] on icon at bounding box center [169, 408] width 14 height 14
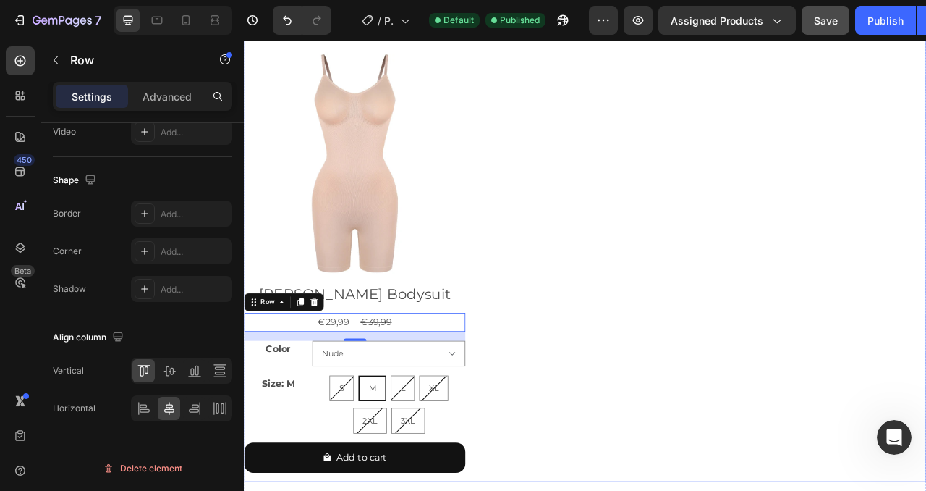
click at [574, 347] on div "Product Images Resistance Loop Pack Product Title €15,99 Product Price Product …" at bounding box center [678, 71] width 869 height 1063
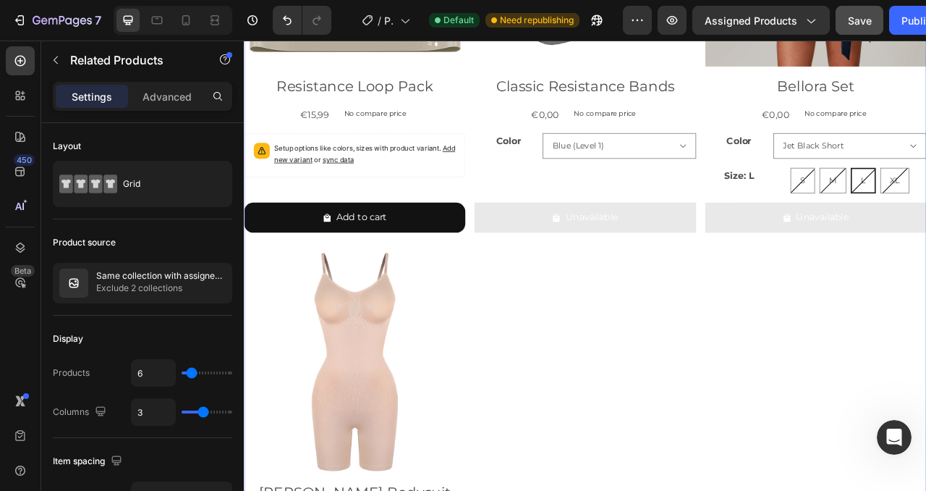
scroll to position [1081, 0]
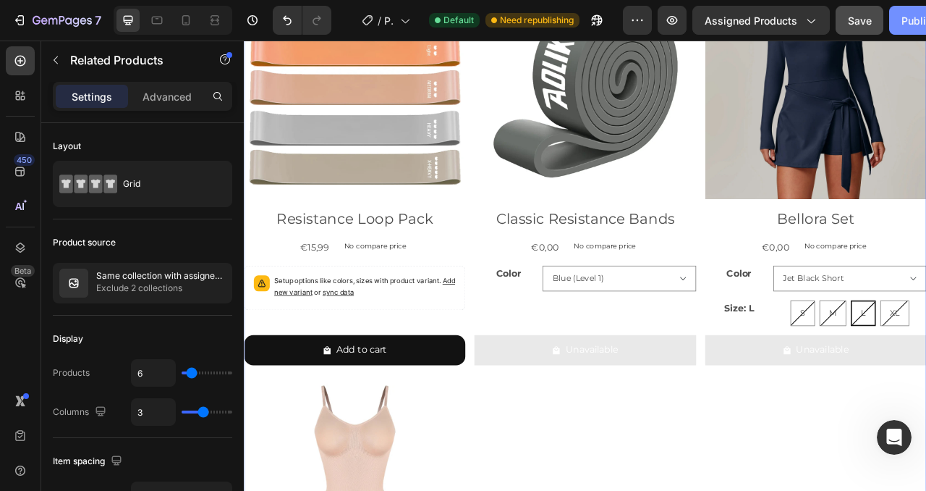
click at [905, 14] on div "Publish" at bounding box center [920, 20] width 36 height 15
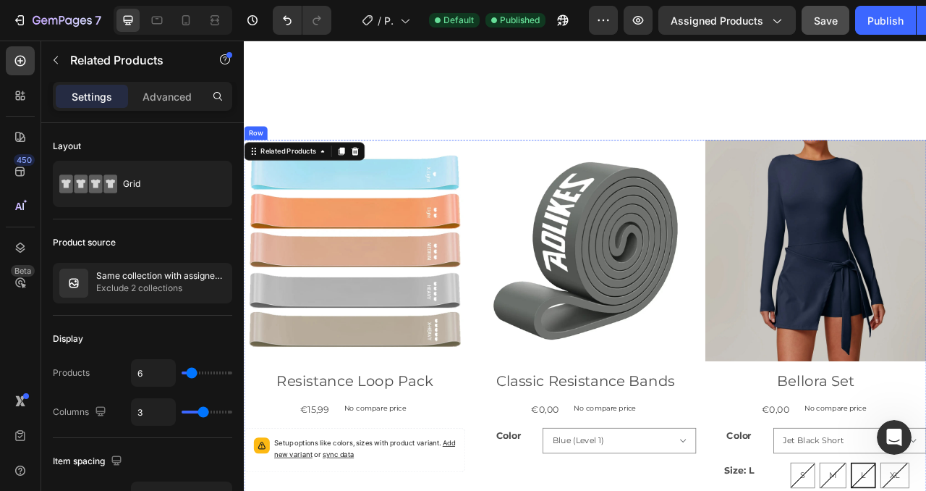
scroll to position [1028, 0]
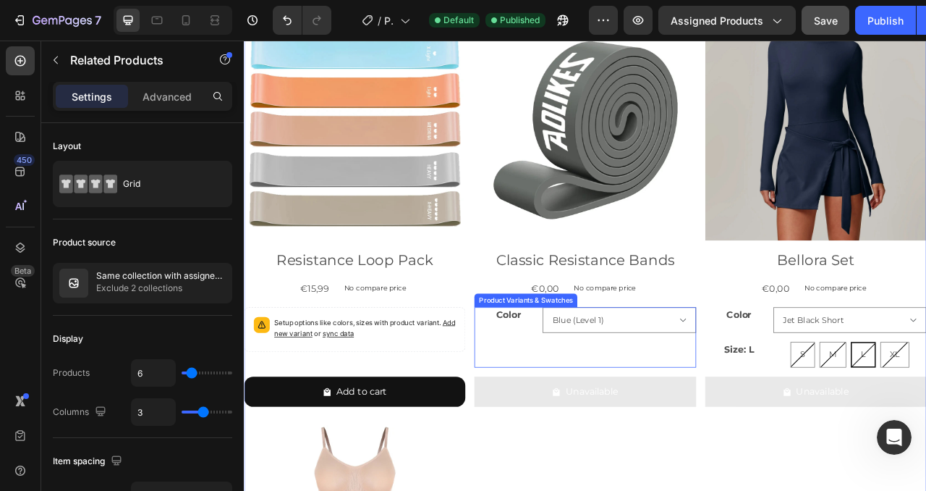
click at [663, 427] on div "Color Blue (Level 1) Pink (Level 1) Green (Level 2) Blue (Level 3) Purple (Leve…" at bounding box center [678, 418] width 282 height 77
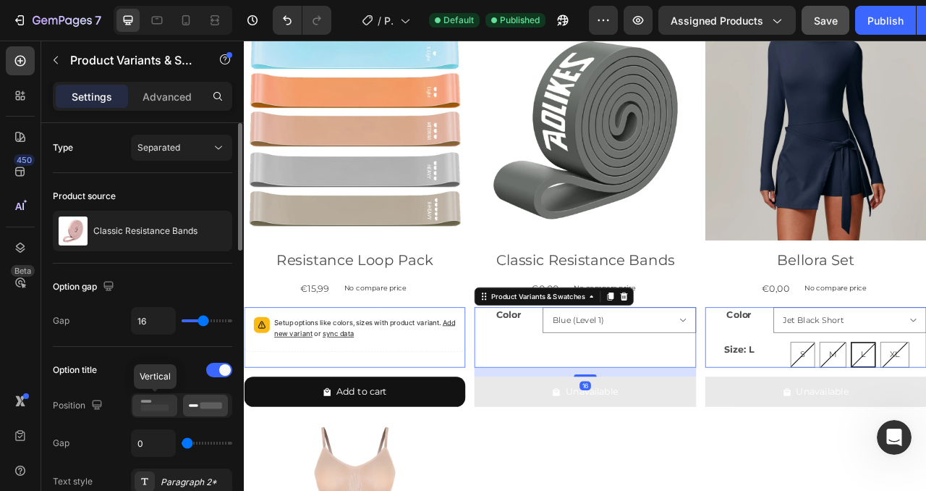
click at [157, 409] on rect at bounding box center [155, 408] width 28 height 7
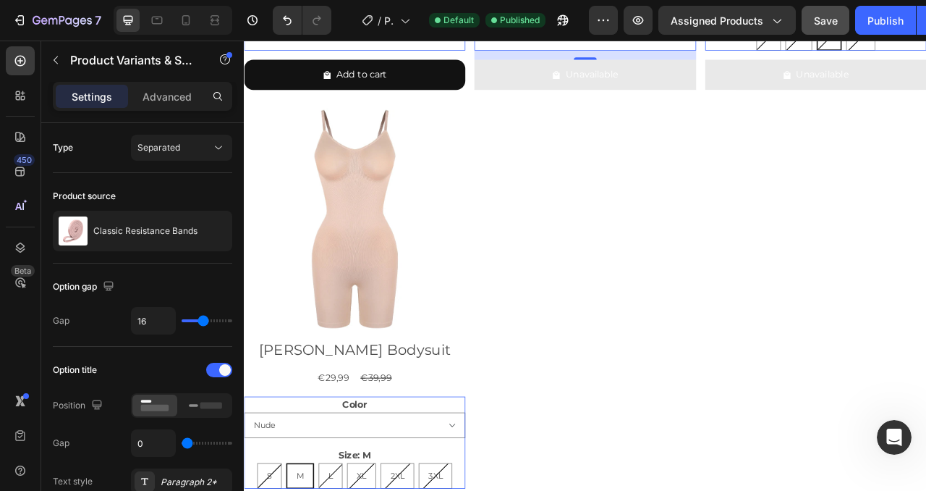
scroll to position [1503, 0]
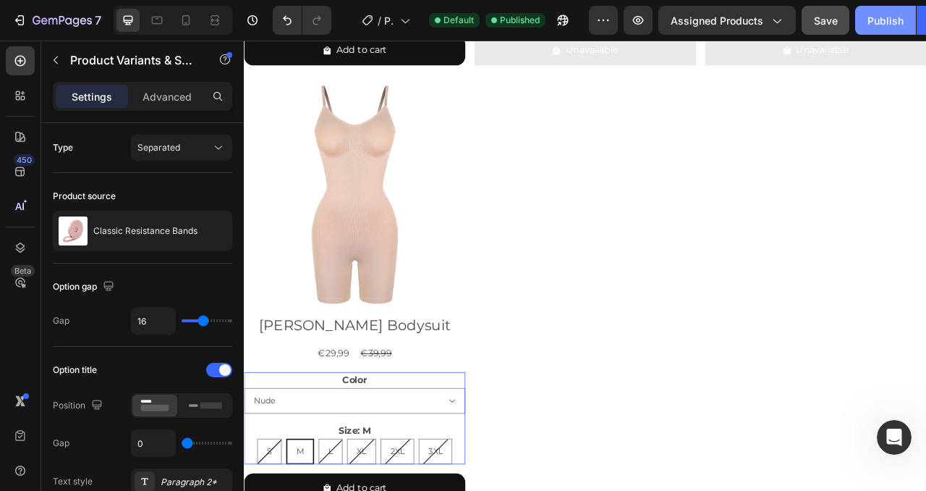
click at [879, 23] on div "Publish" at bounding box center [886, 20] width 36 height 15
click at [768, 305] on div "Product Images Resistance Loop Pack Product Title €15,99 Product Price Product …" at bounding box center [678, 90] width 869 height 1102
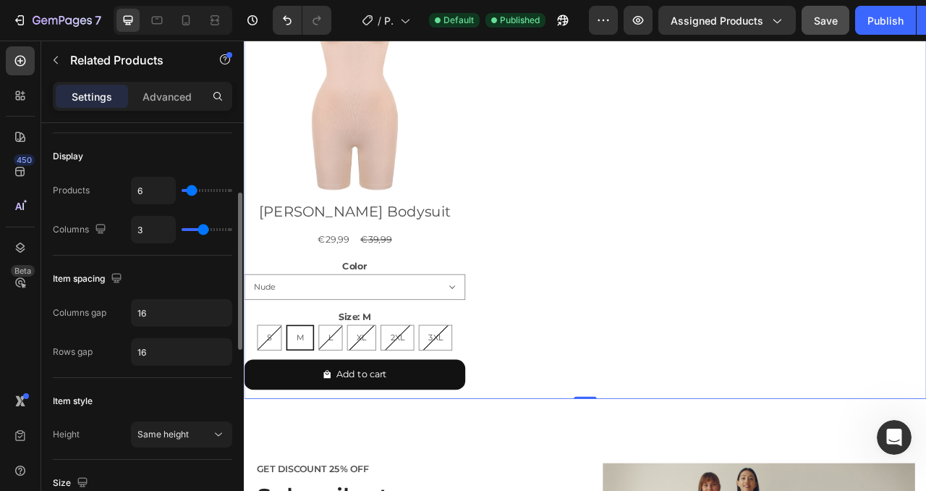
scroll to position [1652, 0]
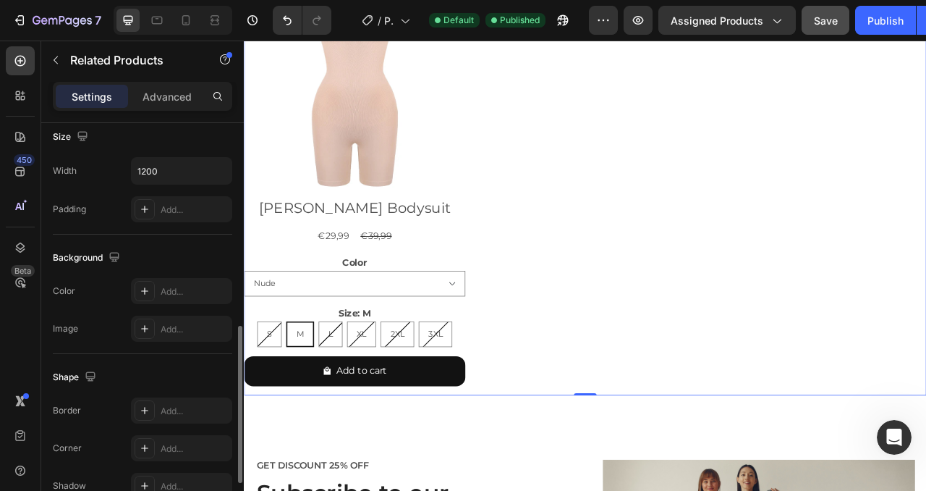
scroll to position [530, 0]
click at [156, 101] on p "Advanced" at bounding box center [167, 96] width 49 height 15
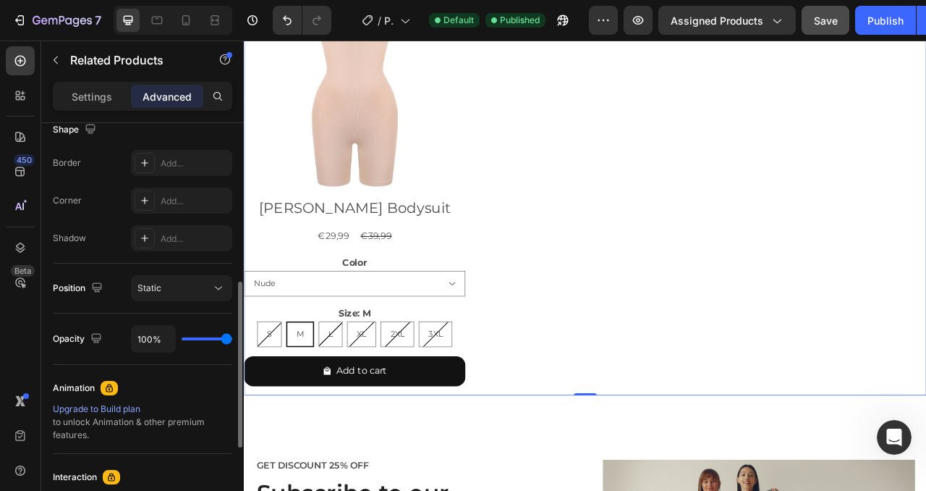
scroll to position [0, 0]
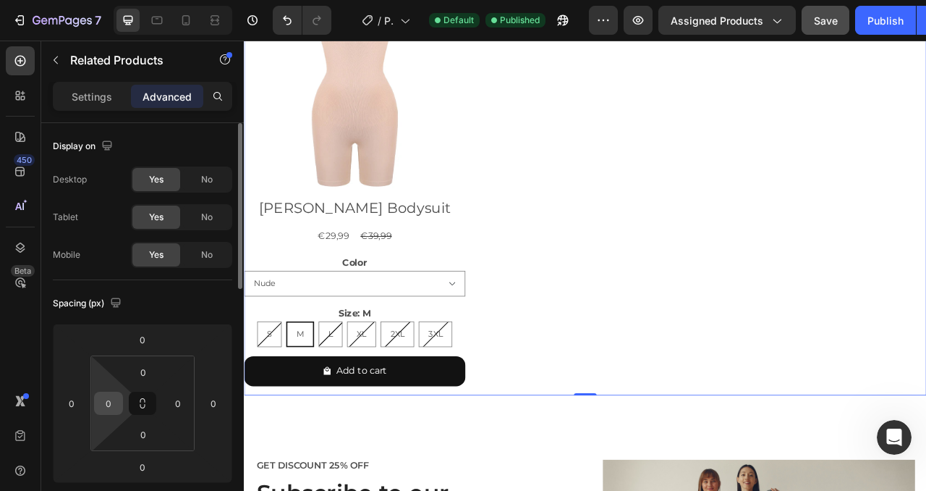
click at [105, 406] on input "0" at bounding box center [109, 403] width 22 height 22
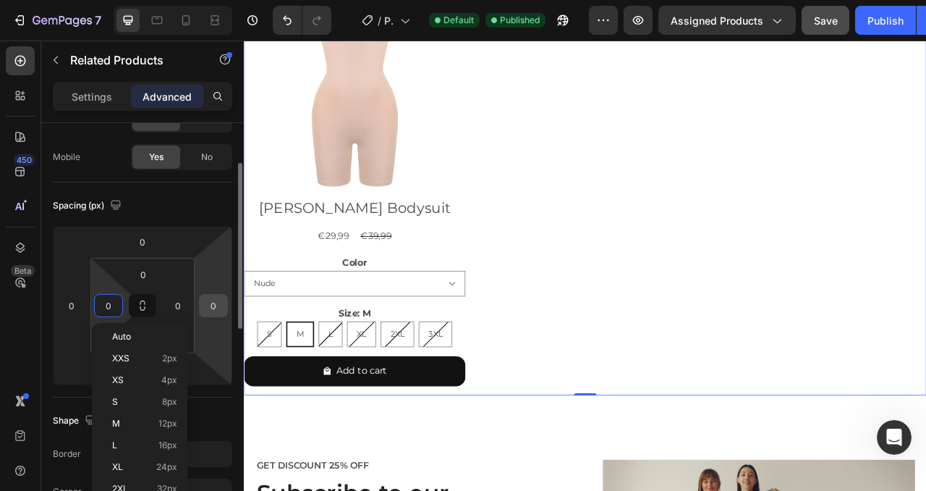
scroll to position [118, 0]
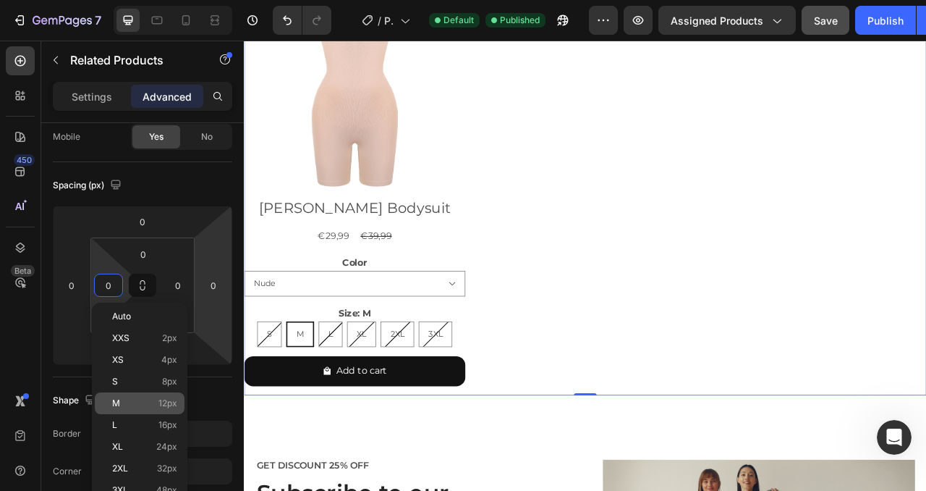
click at [151, 407] on p "M 12px" at bounding box center [144, 403] width 65 height 10
type input "12"
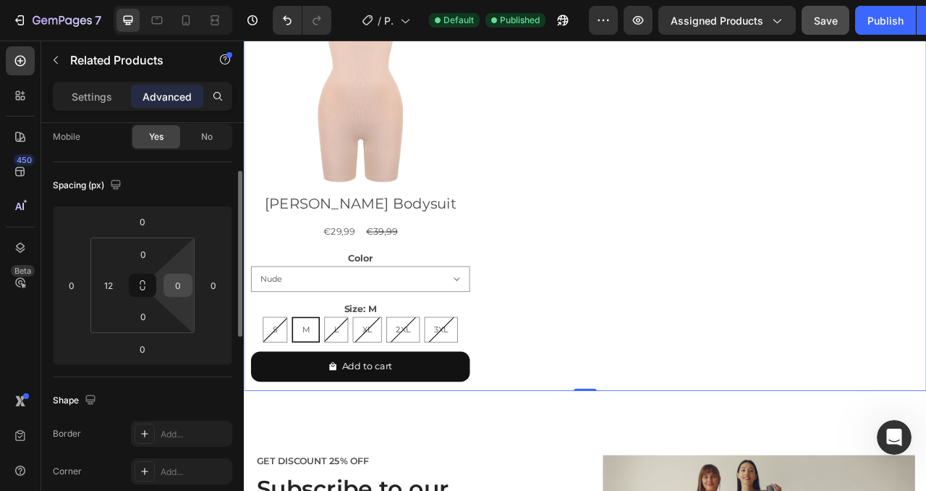
click at [181, 291] on input "0" at bounding box center [178, 285] width 22 height 22
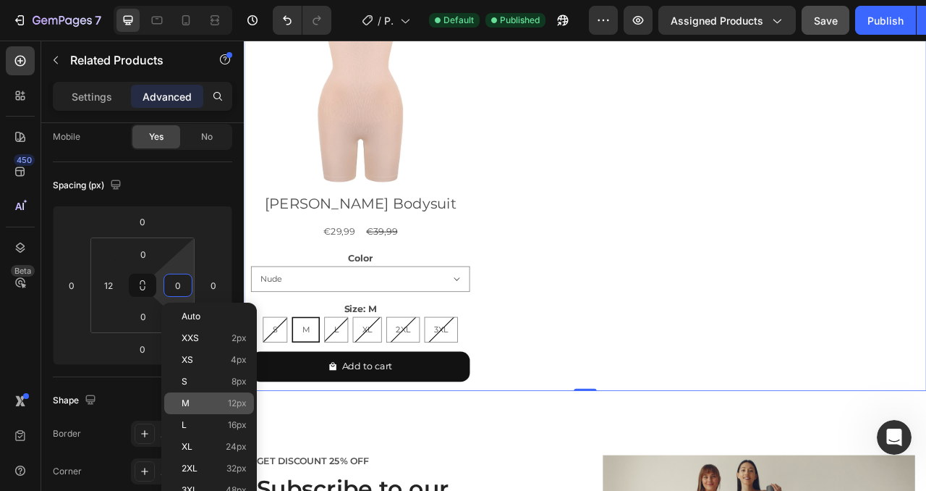
click at [215, 405] on p "M 12px" at bounding box center [214, 403] width 65 height 10
type input "12"
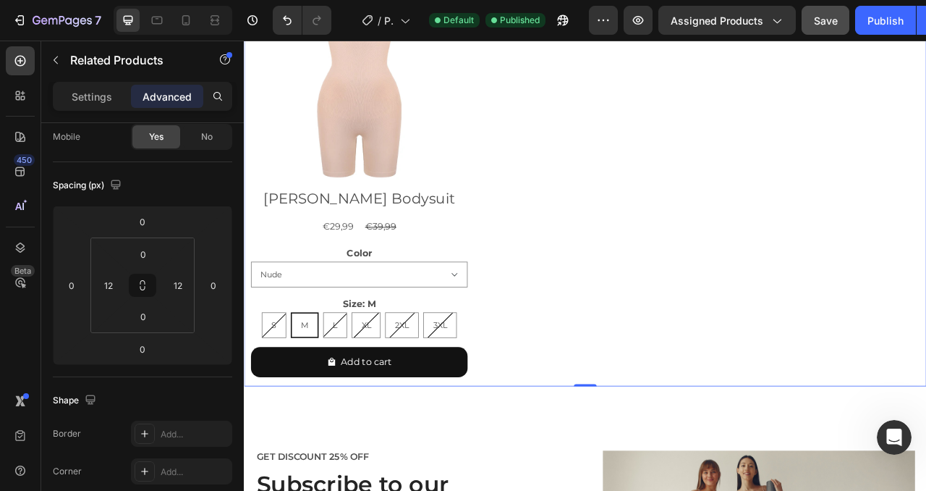
click at [890, 20] on div "Publish" at bounding box center [886, 20] width 36 height 15
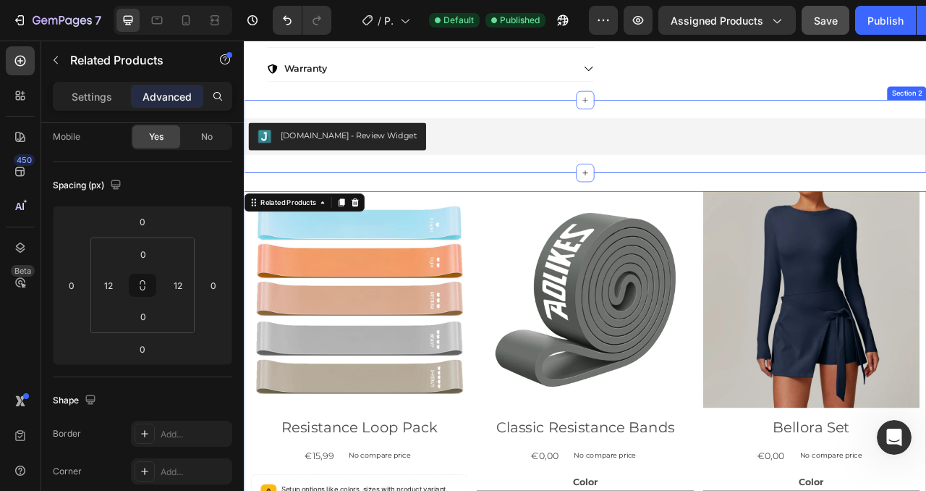
scroll to position [717, 0]
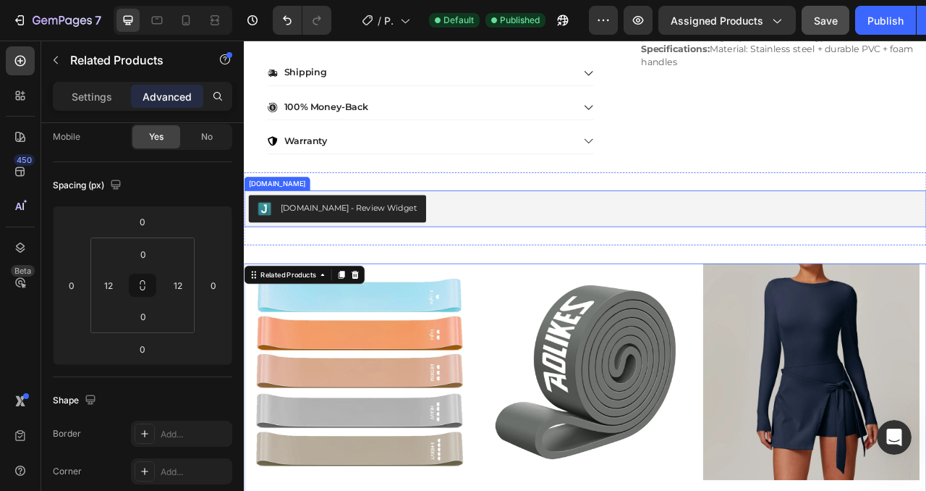
click at [498, 256] on div "[DOMAIN_NAME] - Review Widget" at bounding box center [678, 254] width 857 height 35
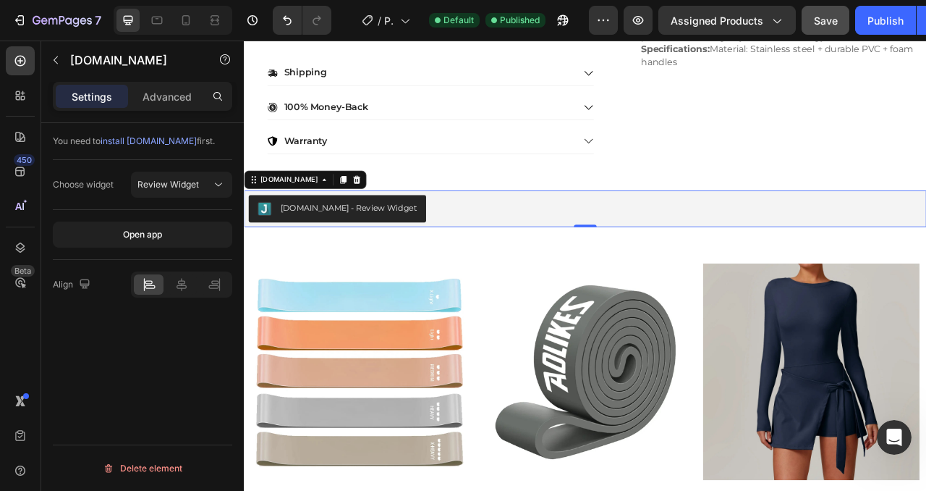
scroll to position [0, 0]
click at [188, 285] on icon at bounding box center [181, 284] width 14 height 14
